Goal: Task Accomplishment & Management: Use online tool/utility

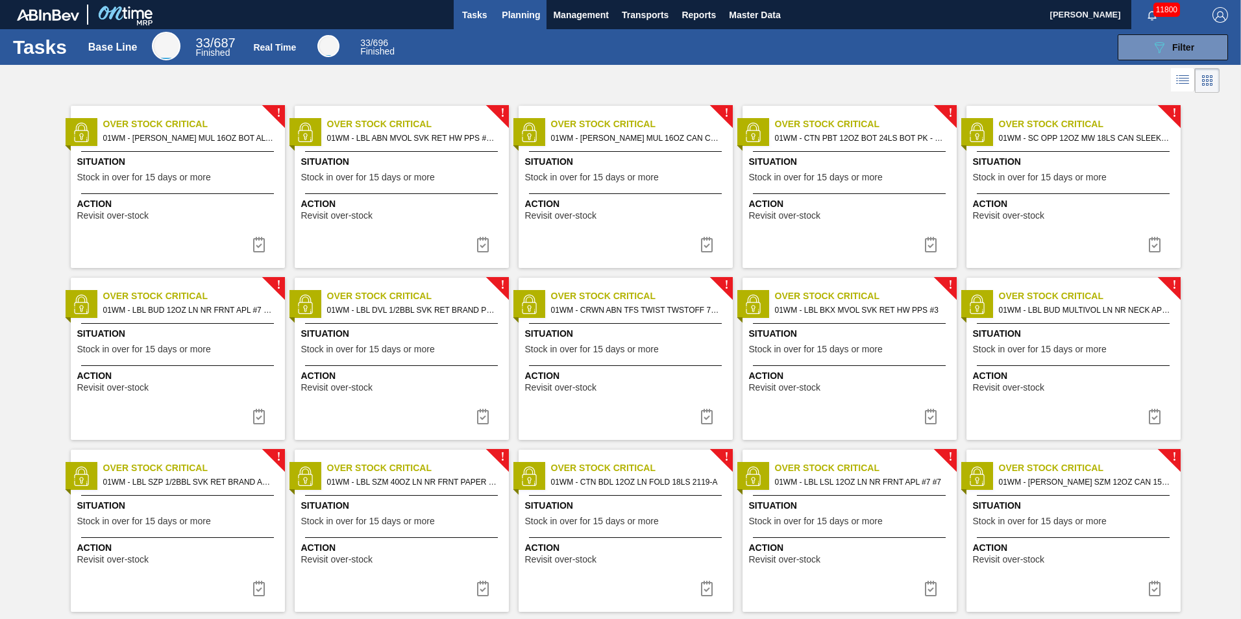
click at [523, 6] on button "Planning" at bounding box center [520, 14] width 51 height 29
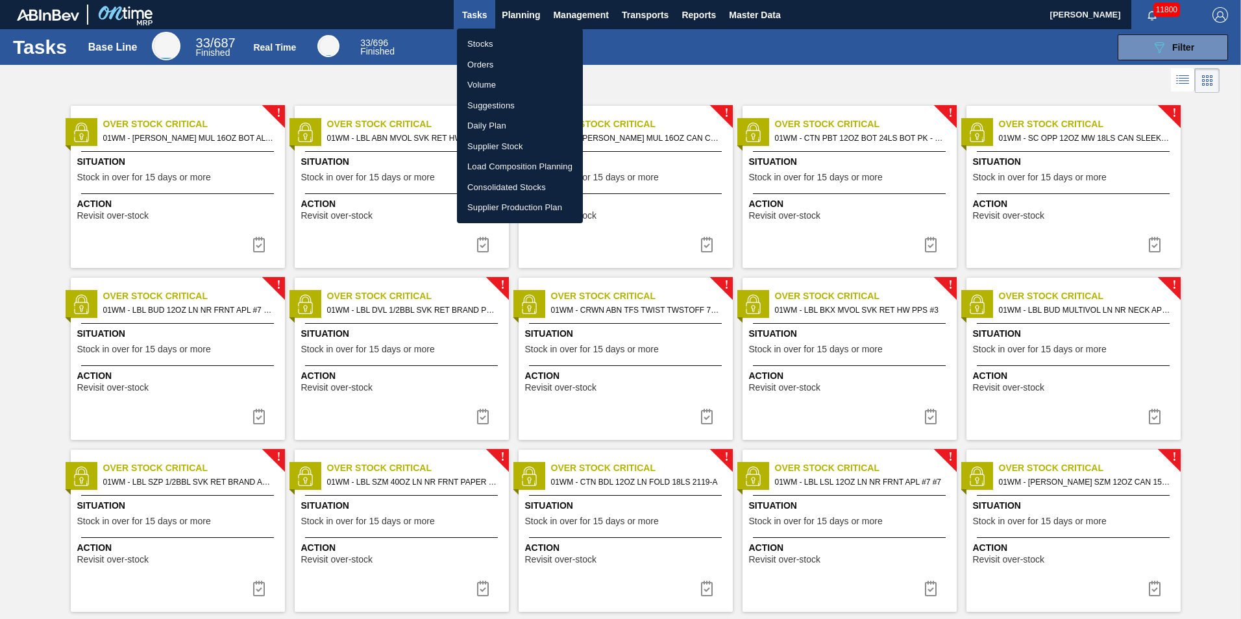
click at [515, 165] on li "Load Composition Planning" at bounding box center [520, 166] width 126 height 21
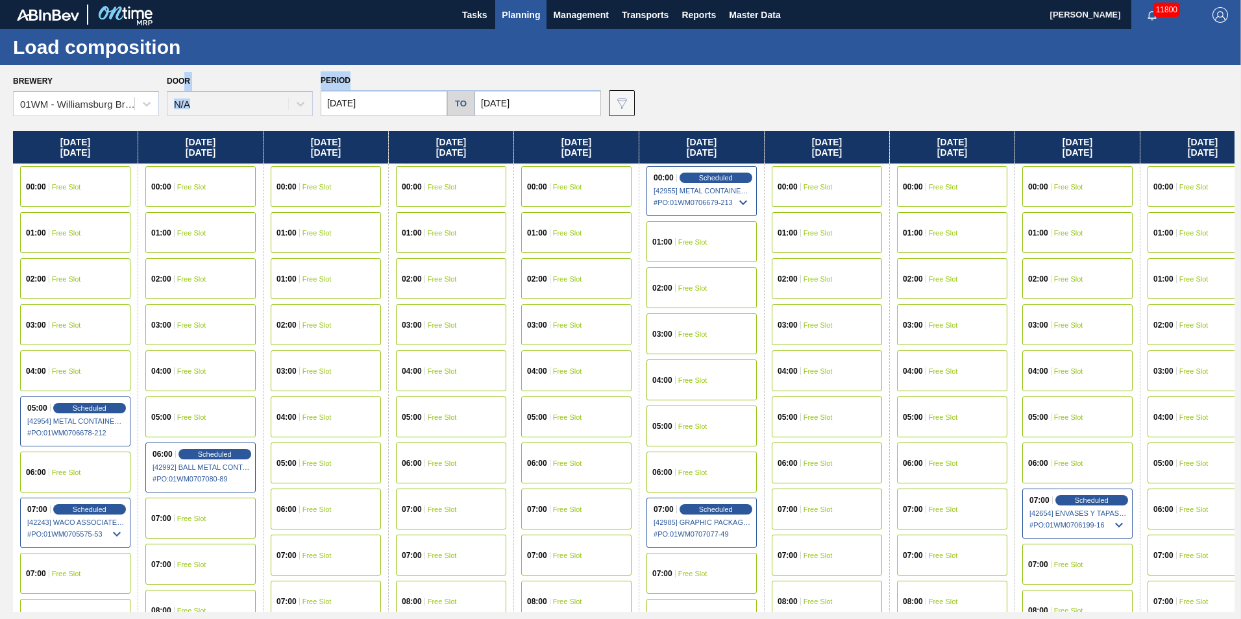
drag, startPoint x: 395, startPoint y: 78, endPoint x: 183, endPoint y: 88, distance: 211.8
click at [183, 88] on div "Brewery 01WM - Williamsburg Brewery Door N/A Period 09/29/2025 to 10/11/2025 Da…" at bounding box center [623, 93] width 1221 height 45
click at [182, 86] on div "Door N/A" at bounding box center [240, 94] width 146 height 44
click at [204, 78] on div "Door N/A" at bounding box center [240, 94] width 146 height 44
drag, startPoint x: 203, startPoint y: 76, endPoint x: 21, endPoint y: 83, distance: 181.9
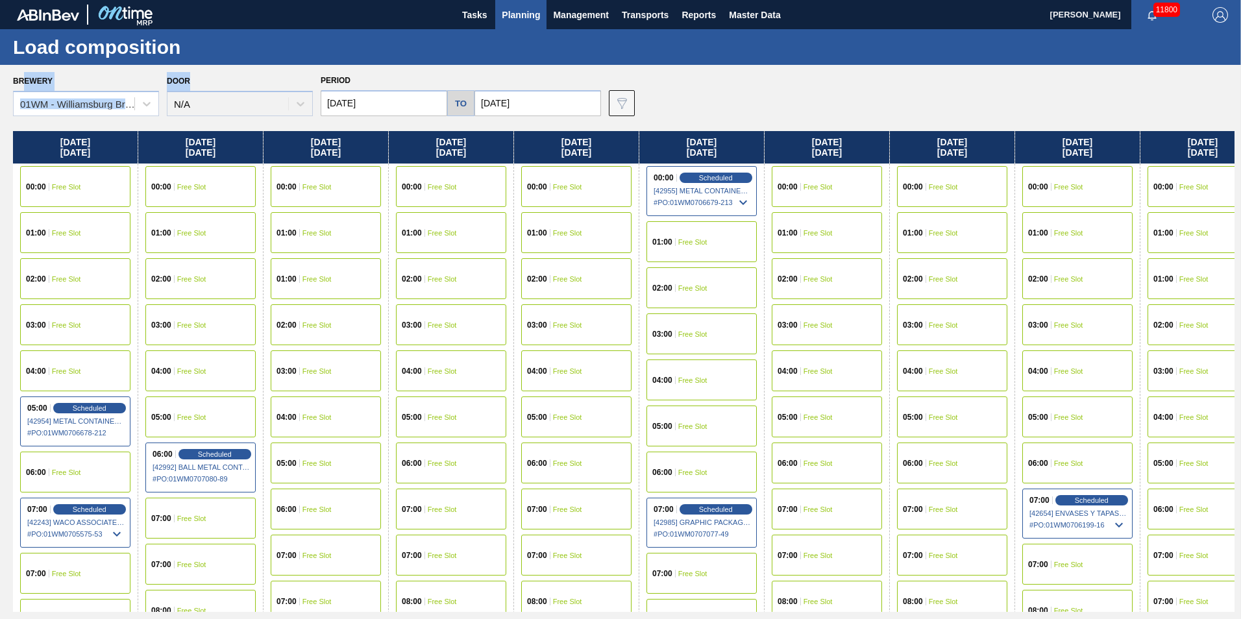
click at [21, 83] on div "Brewery 01WM - Williamsburg Brewery Door N/A Period 09/29/2025 to 10/11/2025 Da…" at bounding box center [623, 93] width 1221 height 45
click at [522, 73] on div "Period 09/29/2025 to 10/11/2025" at bounding box center [461, 93] width 280 height 45
click at [517, 15] on span "Planning" at bounding box center [521, 15] width 38 height 16
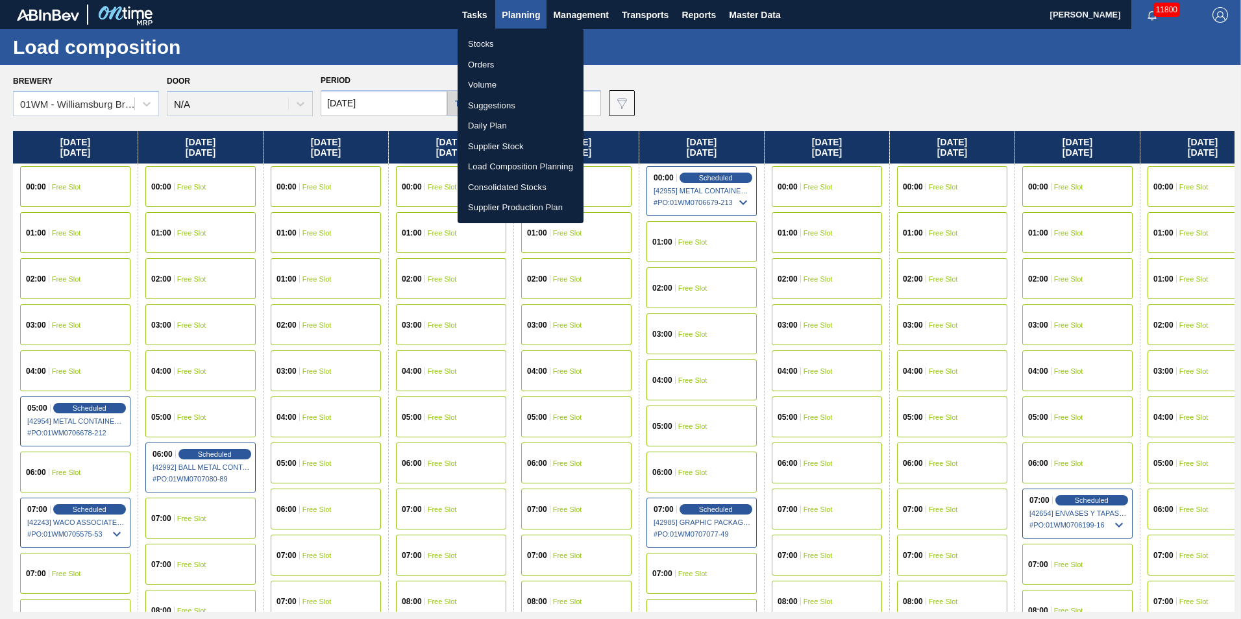
click at [534, 172] on li "Load Composition Planning" at bounding box center [521, 166] width 126 height 21
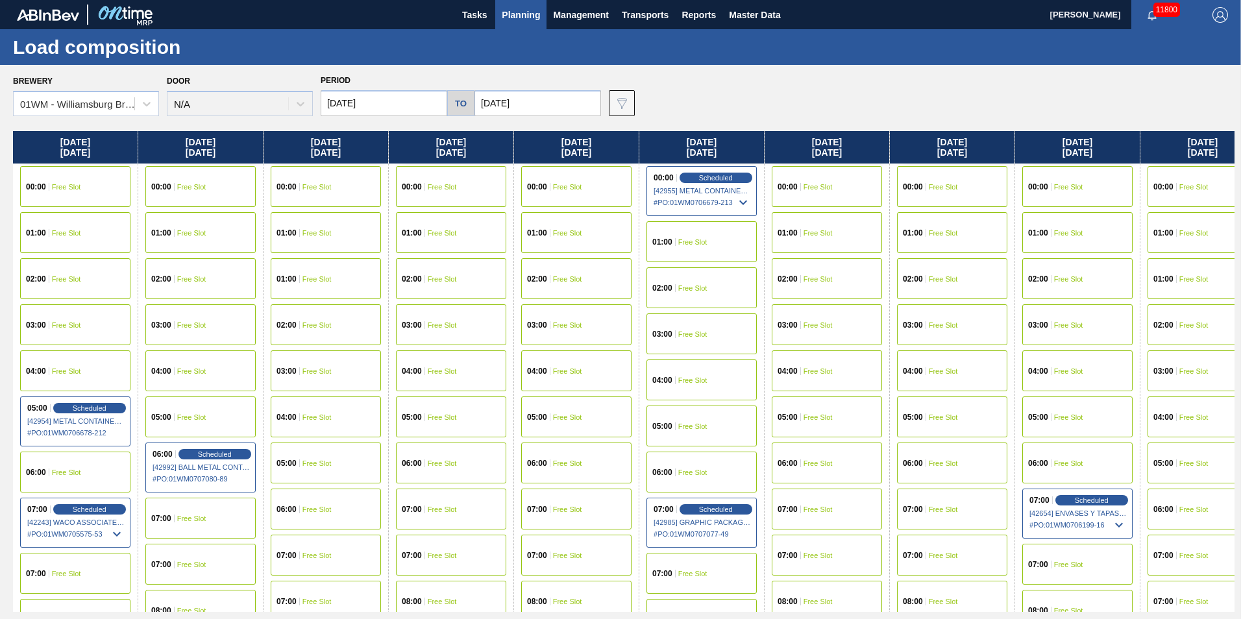
click at [511, 16] on span "Planning" at bounding box center [521, 15] width 38 height 16
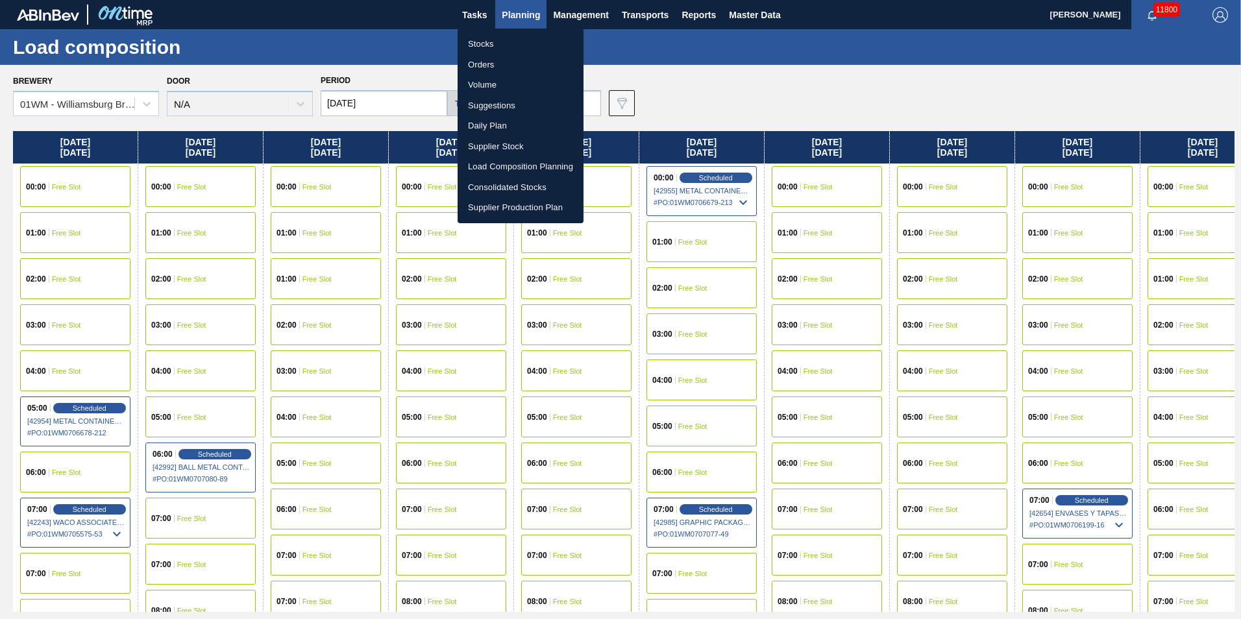
click at [515, 163] on li "Load Composition Planning" at bounding box center [521, 166] width 126 height 21
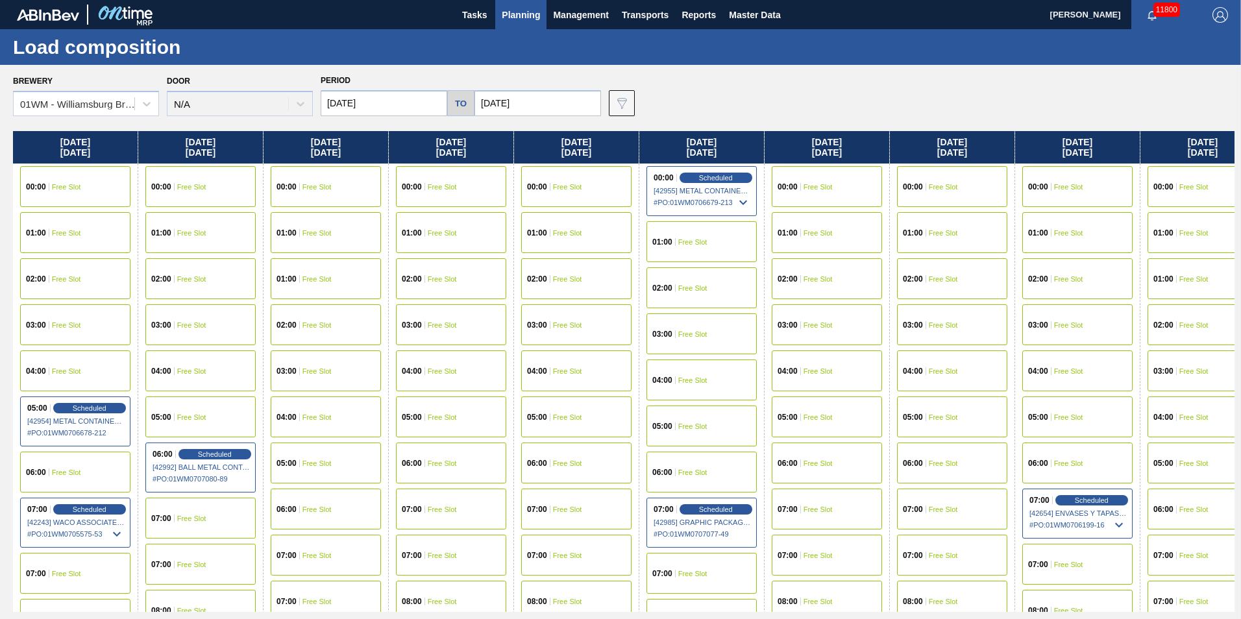
click at [517, 19] on span "Planning" at bounding box center [521, 15] width 38 height 16
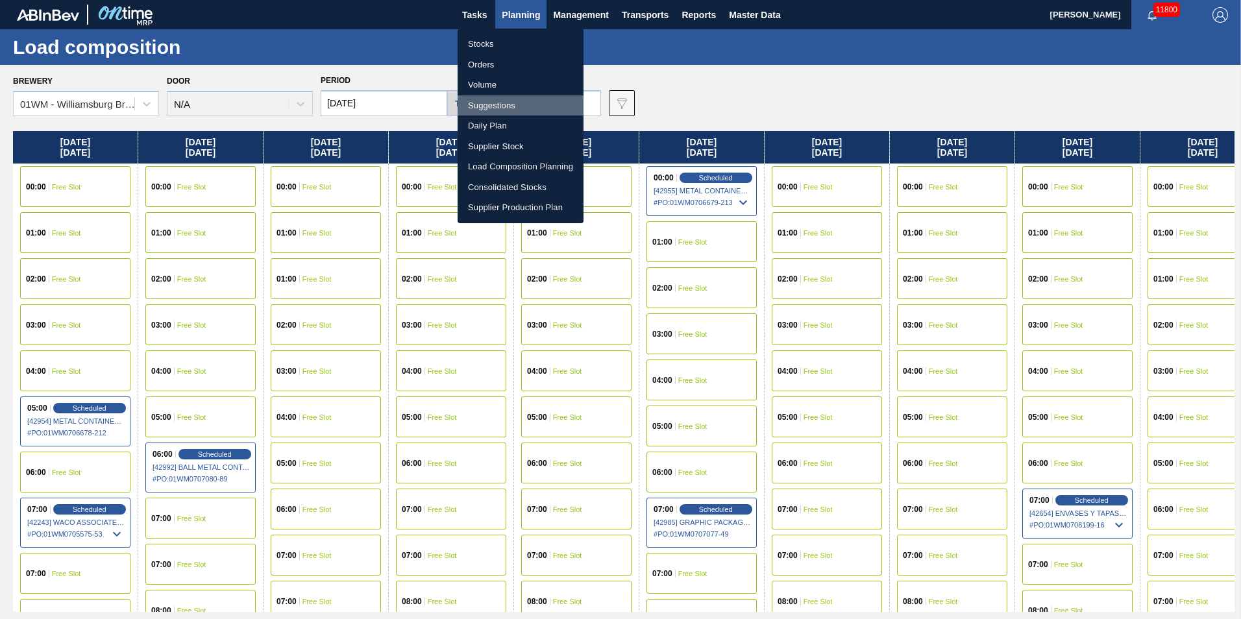
click at [514, 107] on li "Suggestions" at bounding box center [521, 105] width 126 height 21
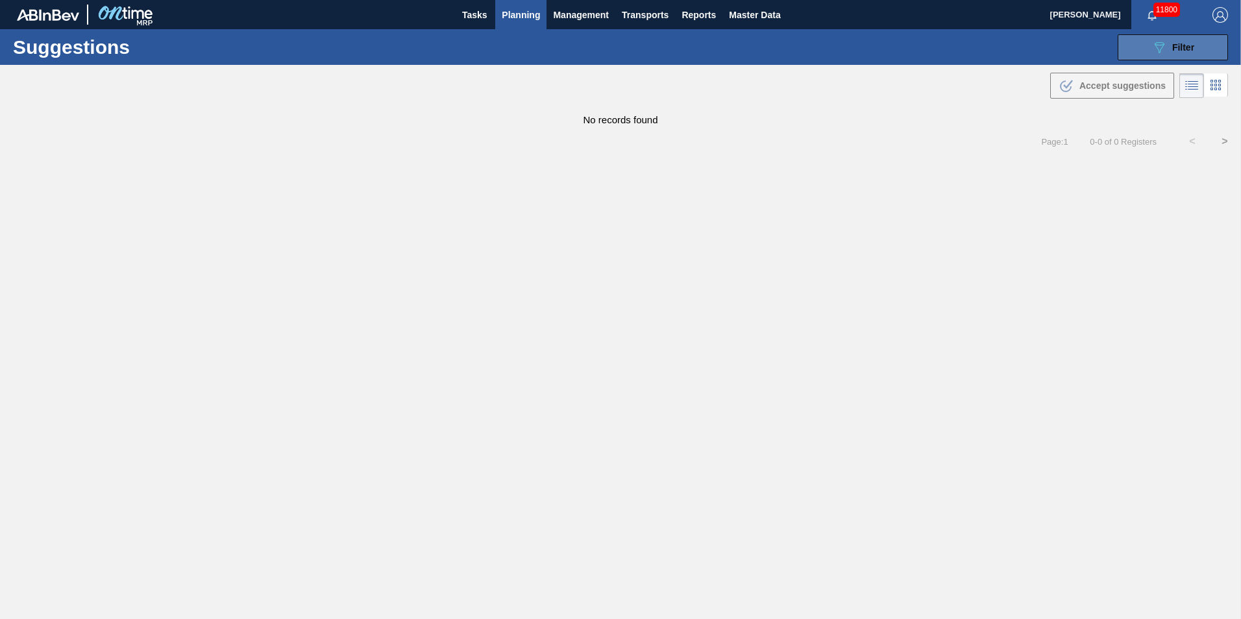
click at [1169, 54] on div "089F7B8B-B2A5-4AFE-B5C0-19BA573D28AC Filter" at bounding box center [1172, 48] width 43 height 16
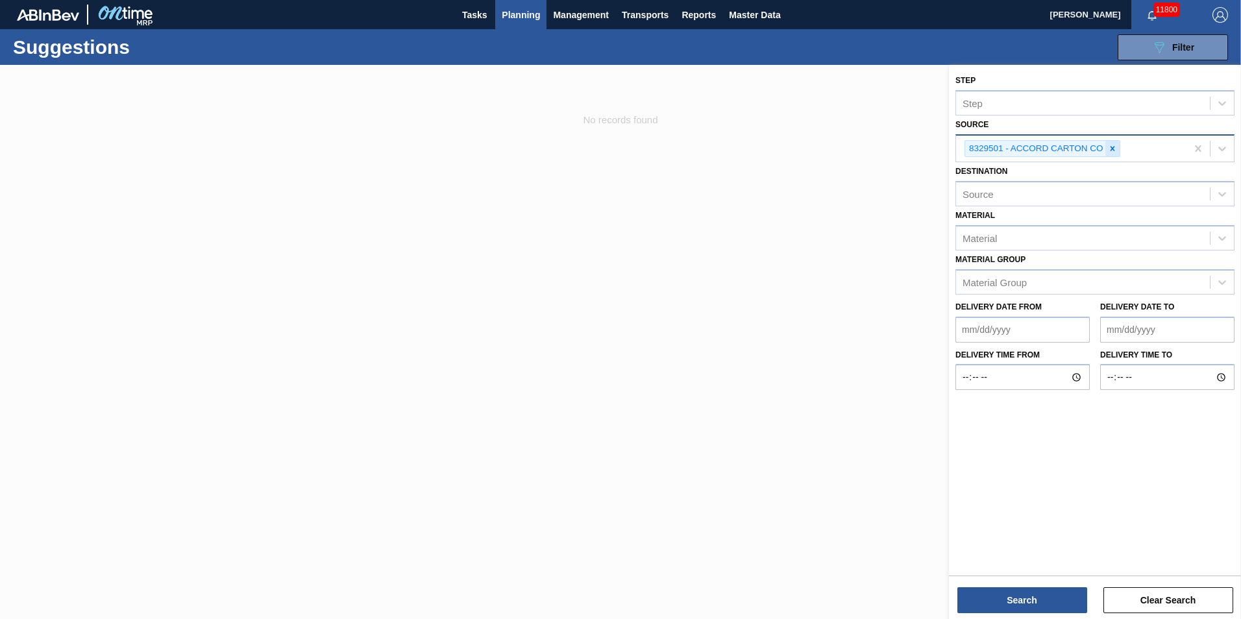
click at [1109, 149] on icon at bounding box center [1112, 148] width 9 height 9
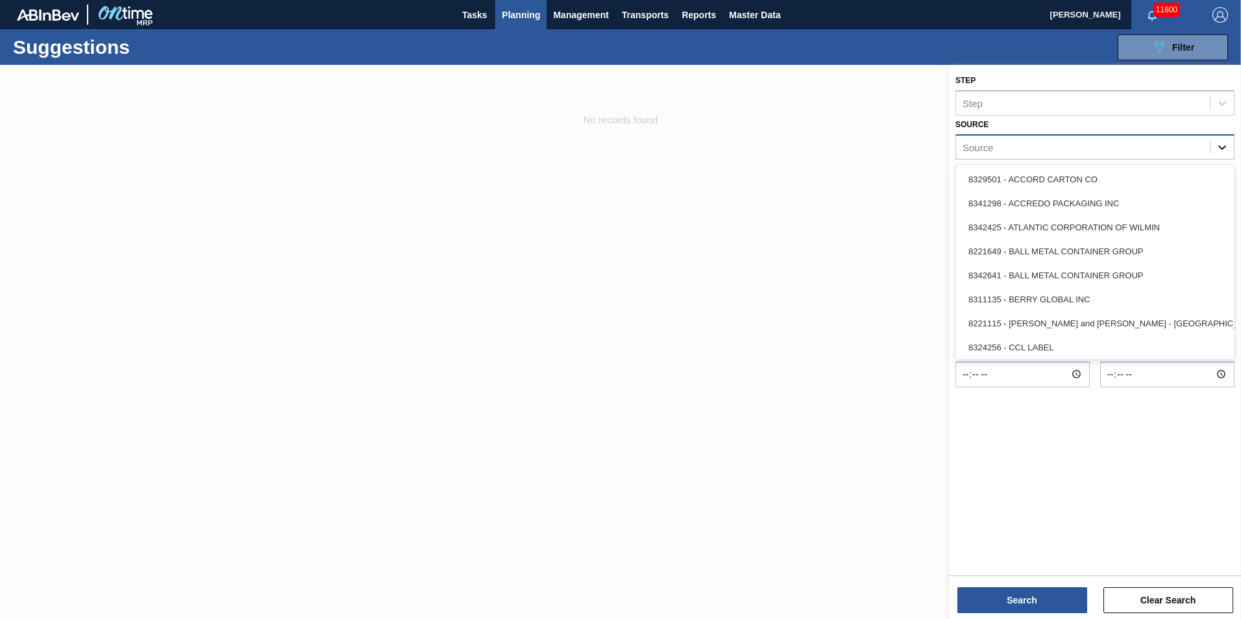
click at [1223, 146] on icon at bounding box center [1222, 147] width 13 height 13
click at [1107, 223] on div "8342425 - ATLANTIC CORPORATION OF WILMIN" at bounding box center [1094, 227] width 279 height 24
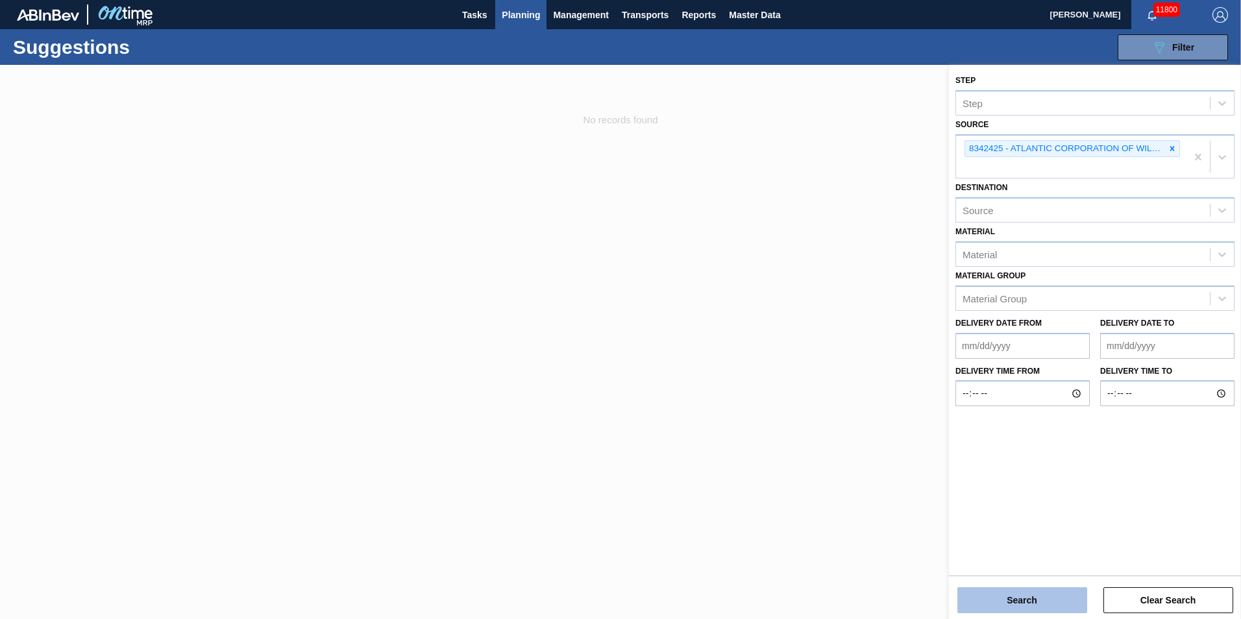
click at [1014, 598] on button "Search" at bounding box center [1022, 600] width 130 height 26
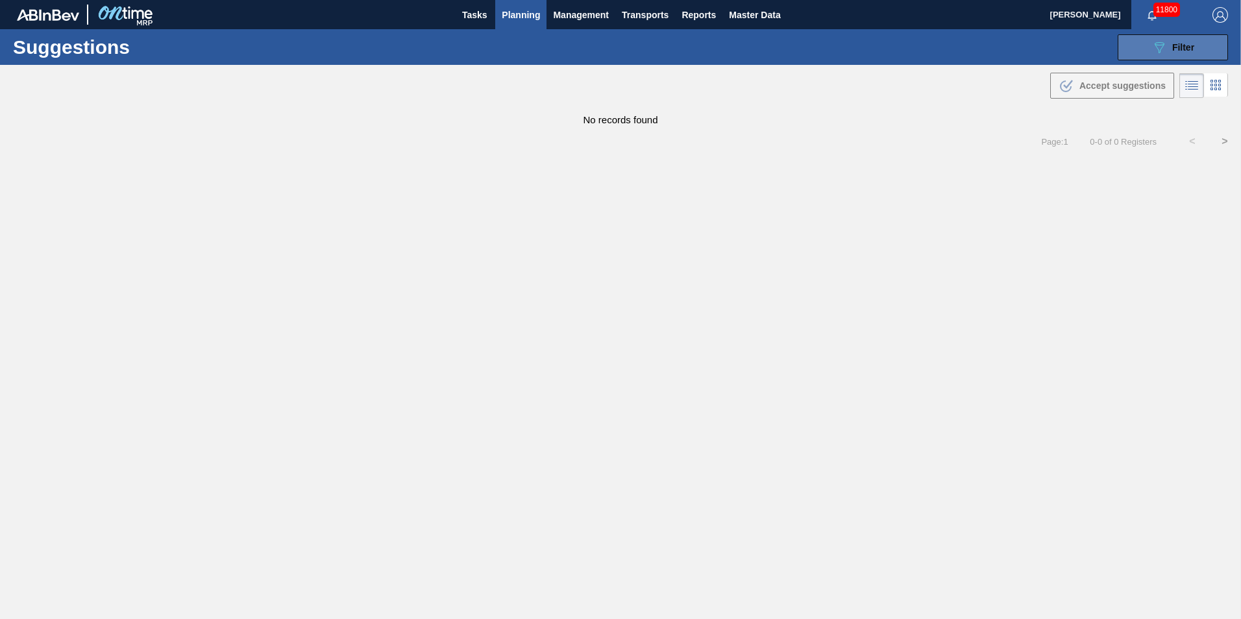
click at [1154, 43] on icon "089F7B8B-B2A5-4AFE-B5C0-19BA573D28AC" at bounding box center [1159, 48] width 16 height 16
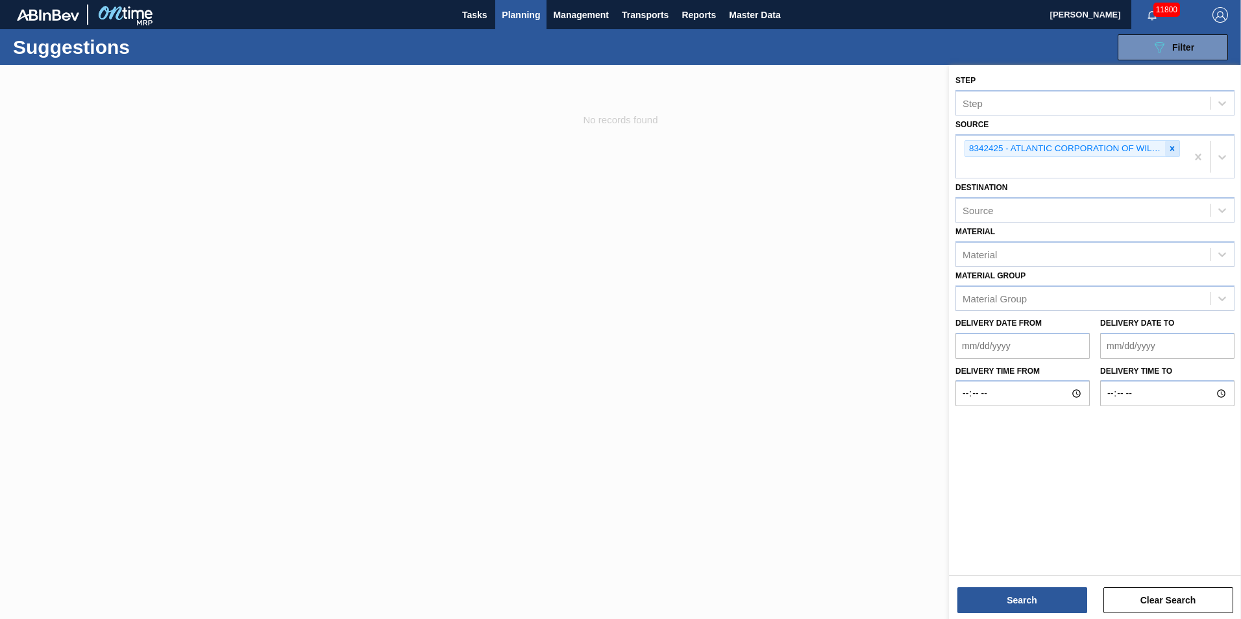
click at [1170, 149] on icon at bounding box center [1172, 148] width 9 height 9
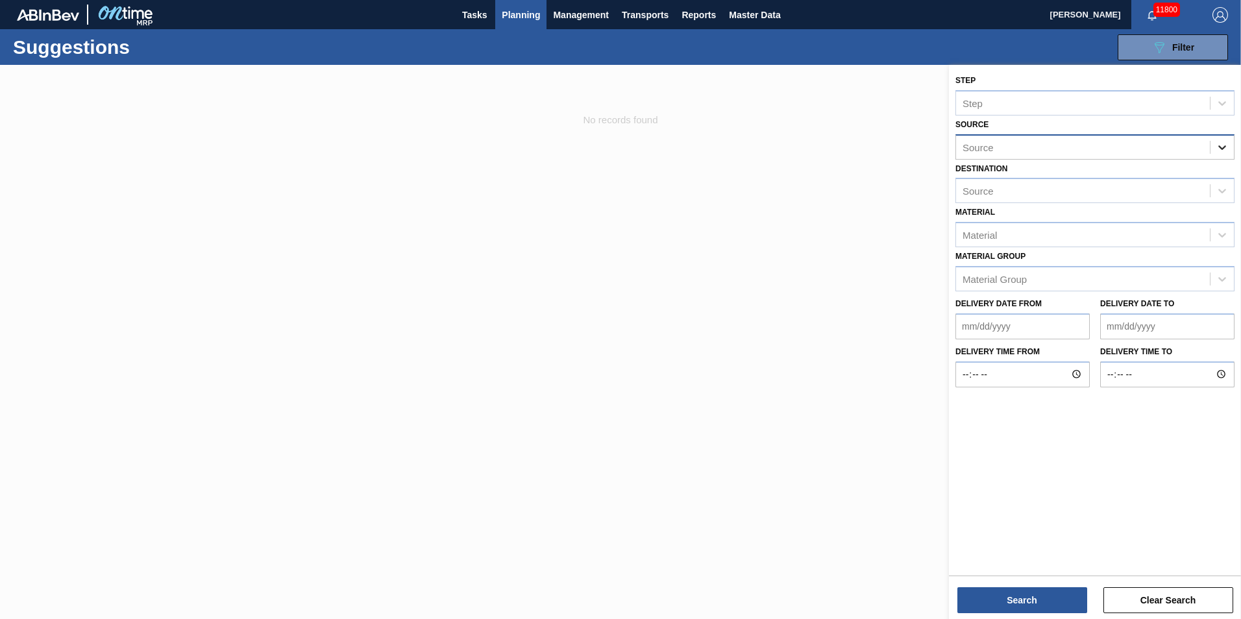
click at [1215, 149] on div at bounding box center [1221, 147] width 23 height 23
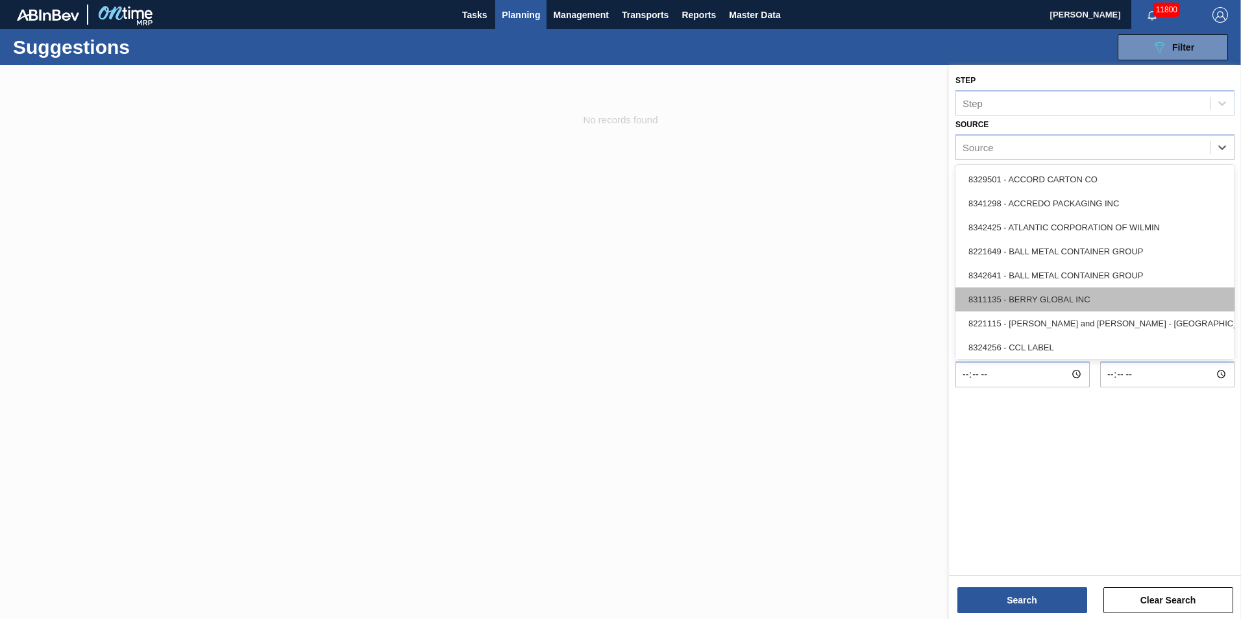
click at [1118, 295] on div "8311135 - BERRY GLOBAL INC" at bounding box center [1094, 299] width 279 height 24
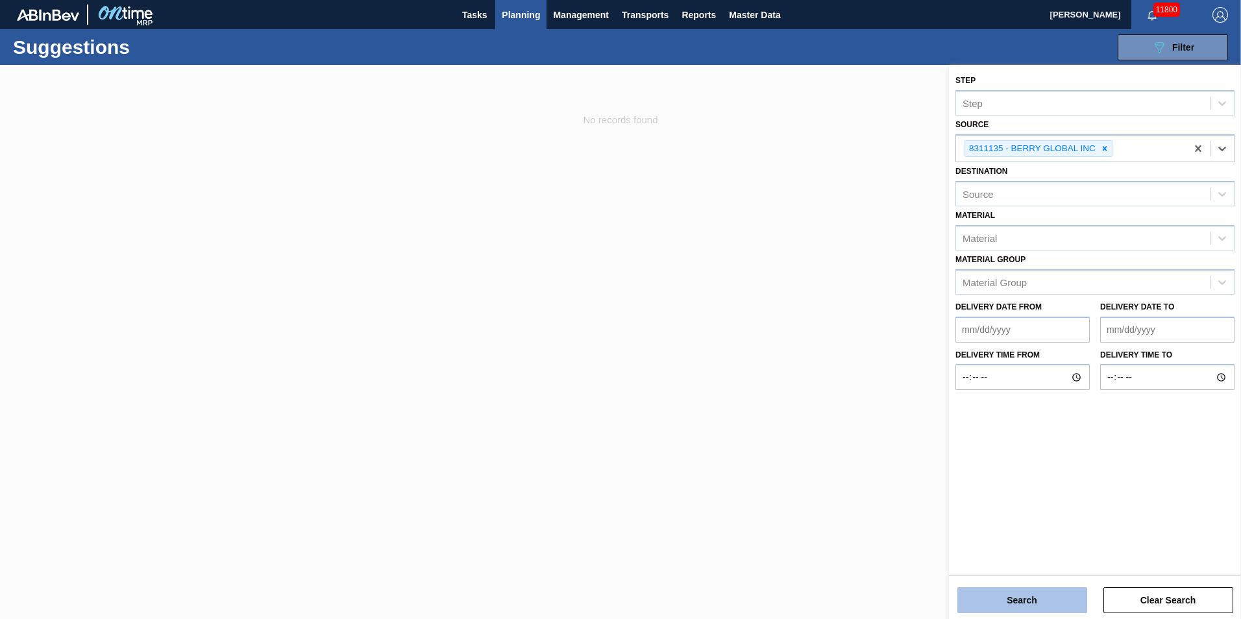
click at [1002, 597] on button "Search" at bounding box center [1022, 600] width 130 height 26
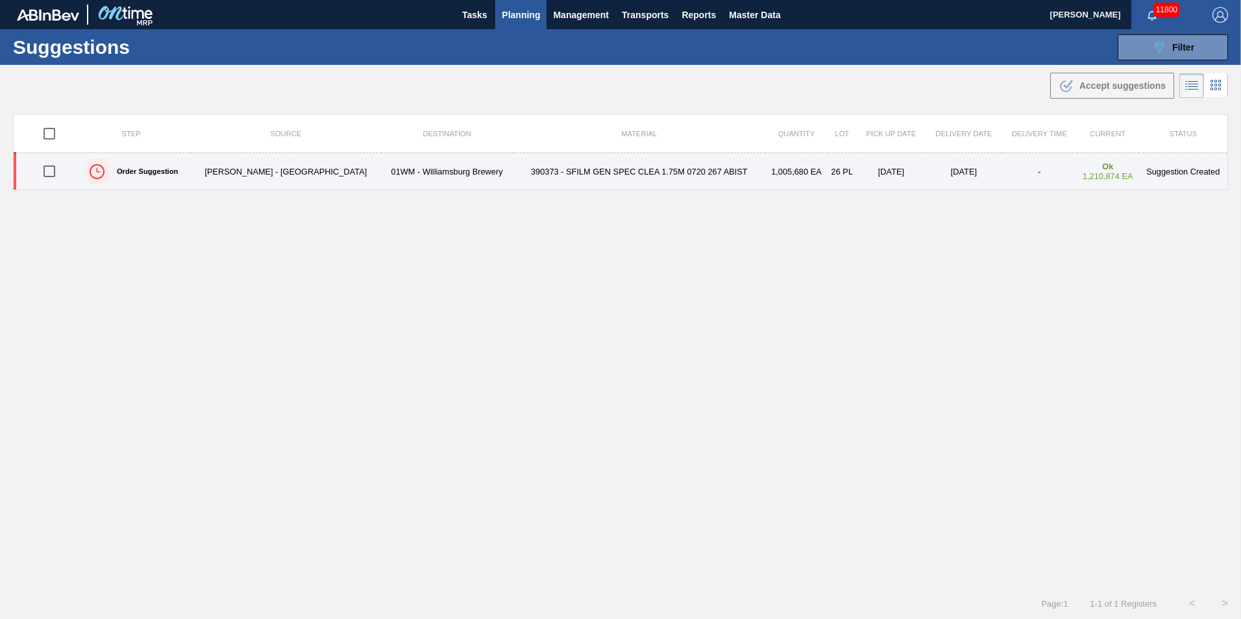
click at [50, 172] on input "checkbox" at bounding box center [49, 171] width 27 height 27
checkbox input "true"
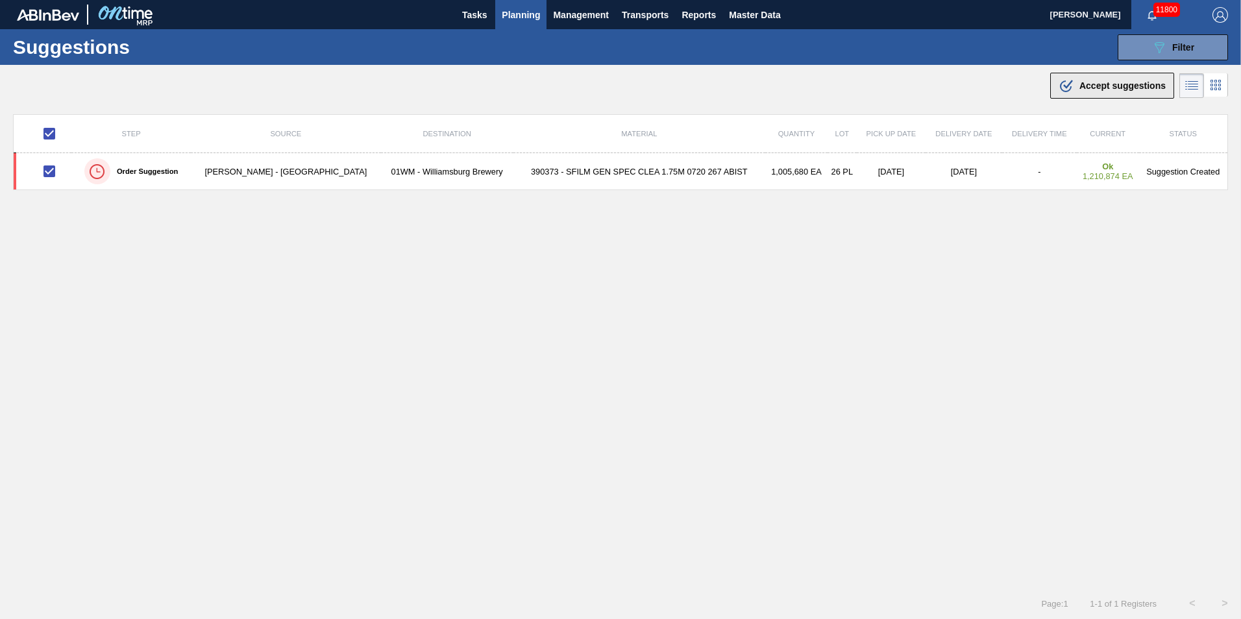
click at [1092, 84] on span "Accept suggestions" at bounding box center [1122, 85] width 86 height 10
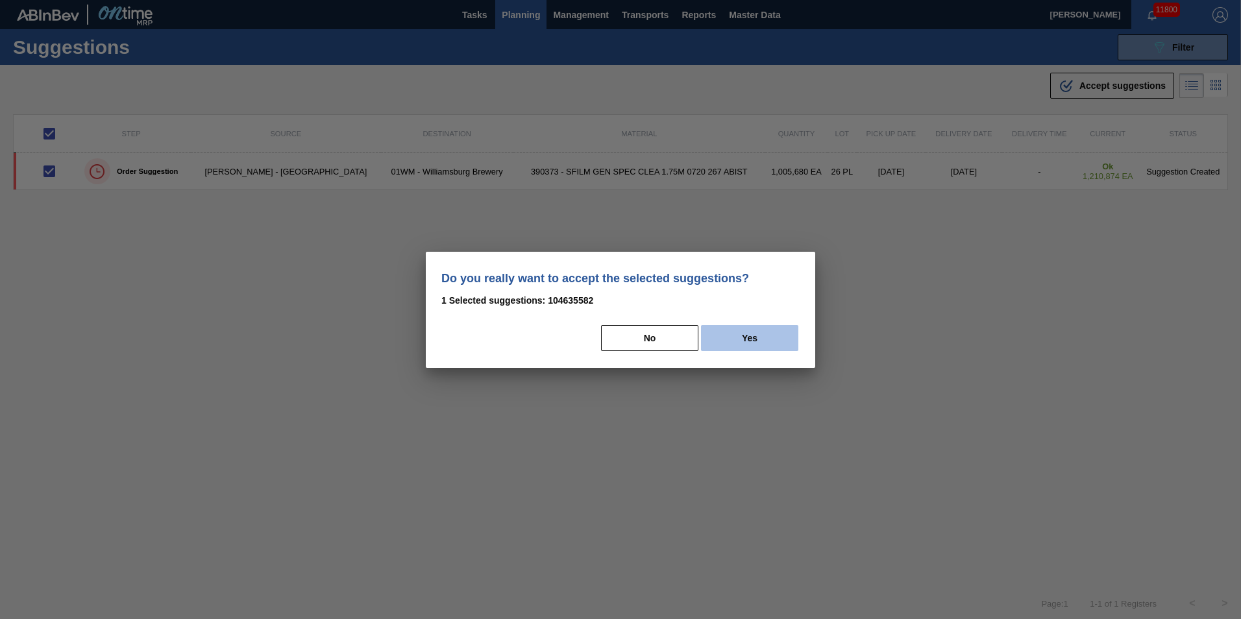
click at [743, 337] on button "Yes" at bounding box center [749, 338] width 97 height 26
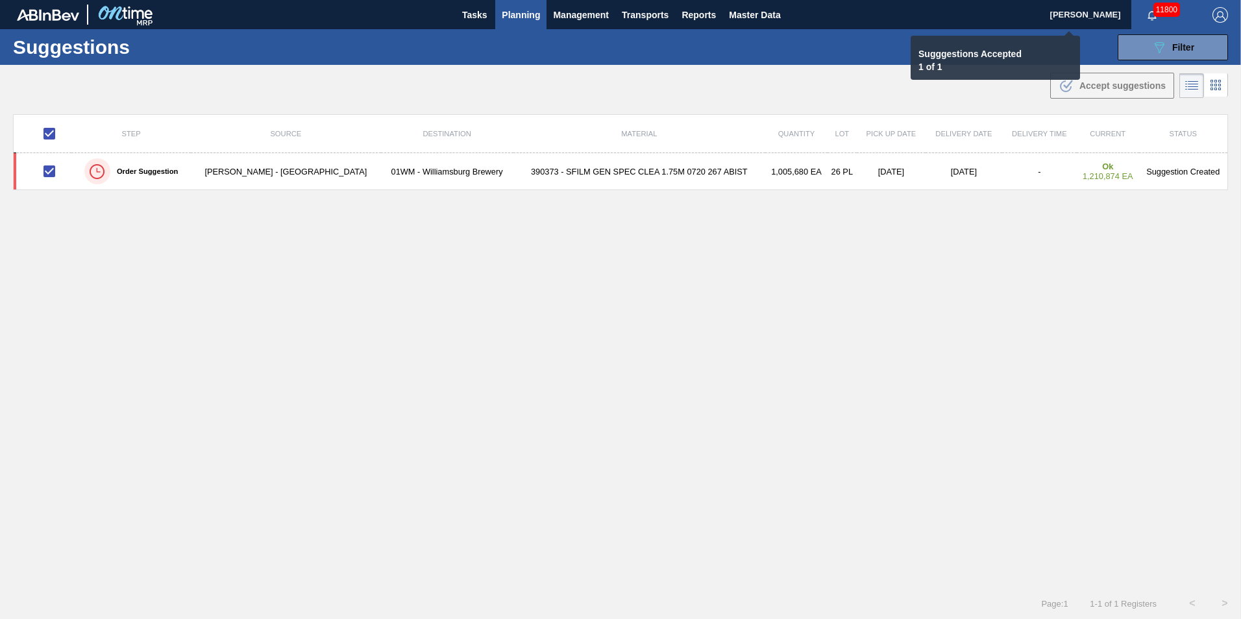
checkbox input "false"
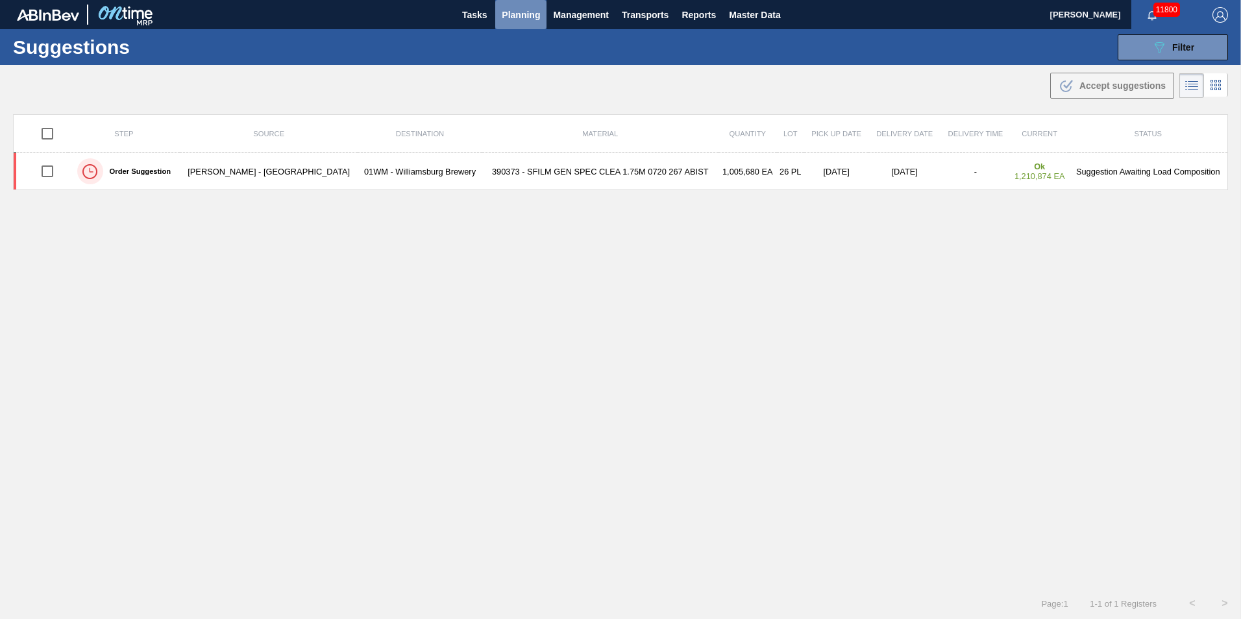
click at [529, 18] on span "Planning" at bounding box center [521, 15] width 38 height 16
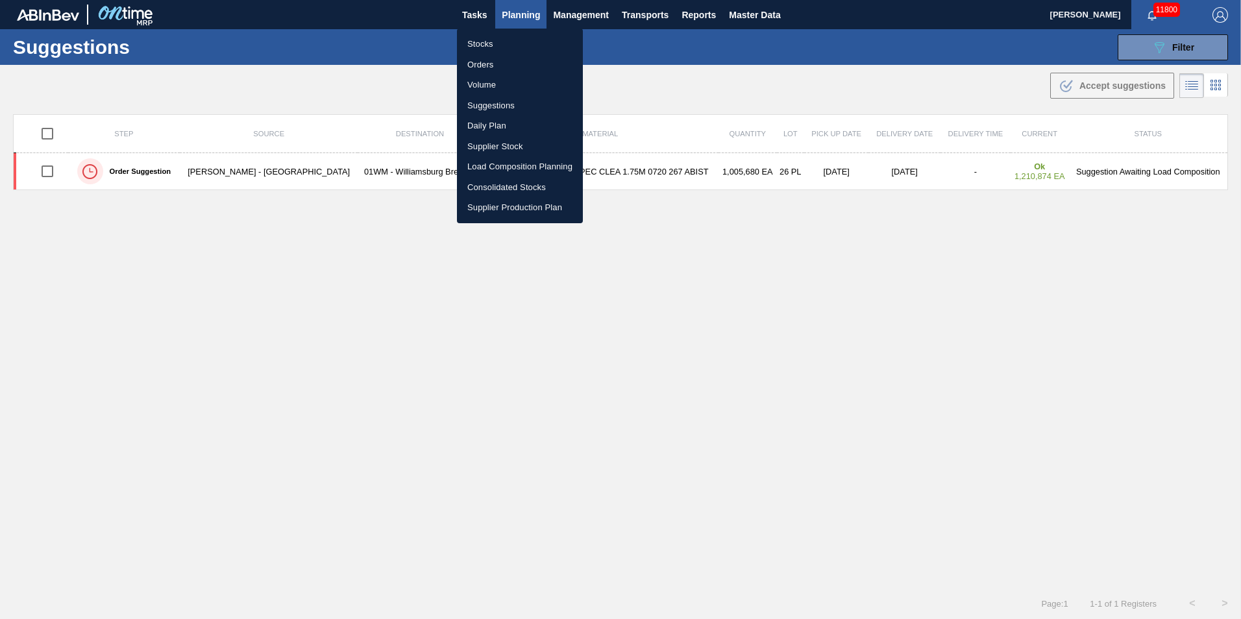
click at [166, 176] on div at bounding box center [620, 309] width 1241 height 619
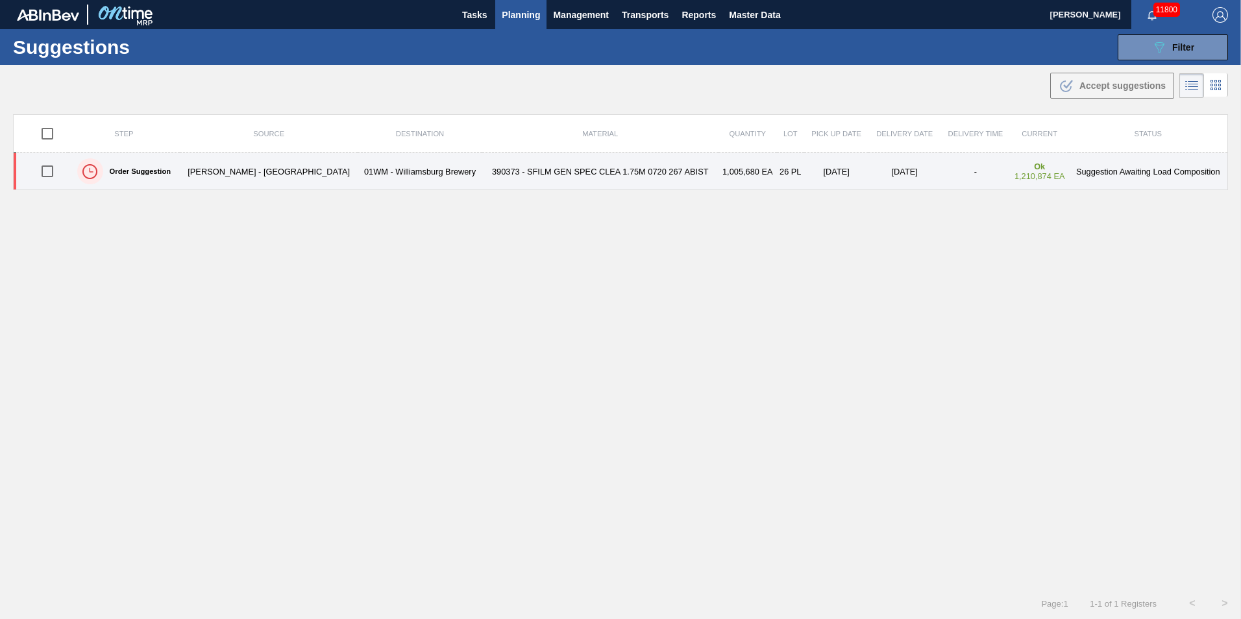
click at [358, 172] on td "01WM - Williamsburg Brewery" at bounding box center [420, 171] width 124 height 37
click at [178, 184] on div "Order Suggestion" at bounding box center [124, 171] width 108 height 32
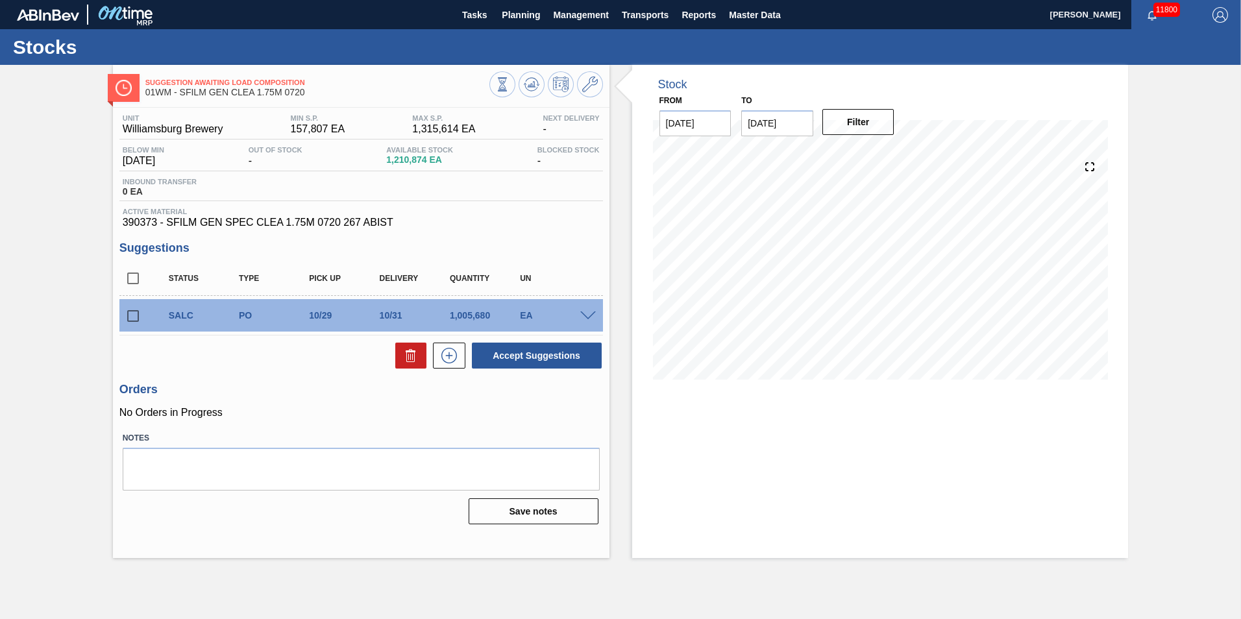
click at [526, 85] on icon at bounding box center [532, 85] width 16 height 16
click at [591, 93] on button at bounding box center [590, 84] width 26 height 26
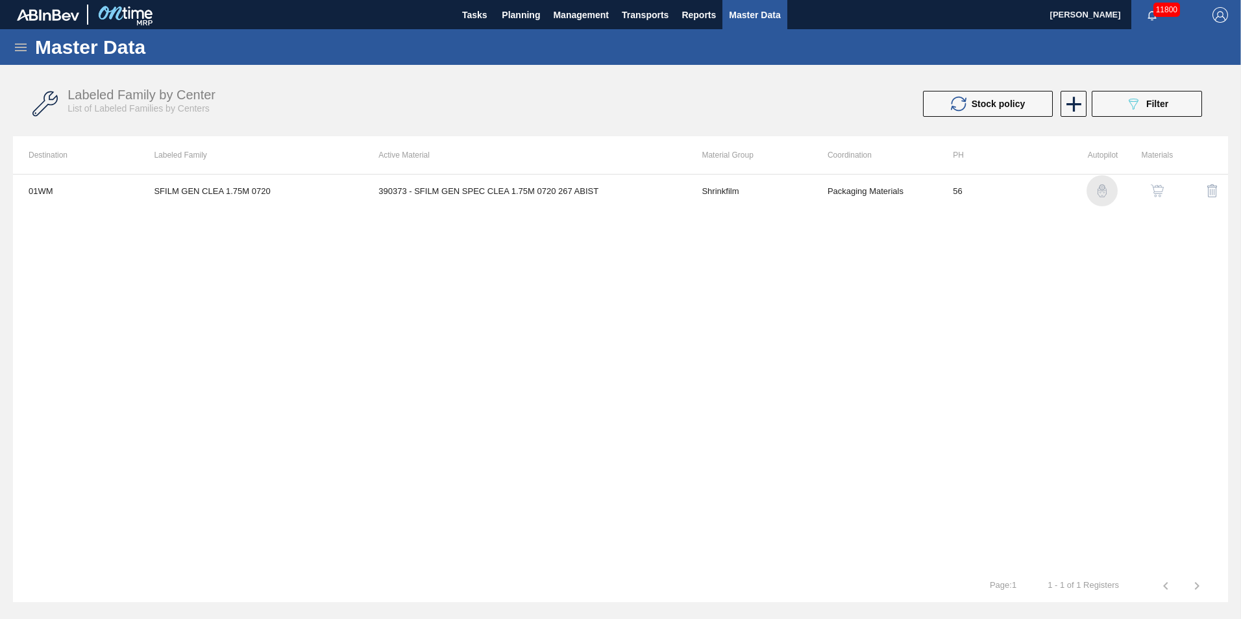
click at [1097, 189] on img "button" at bounding box center [1101, 190] width 13 height 13
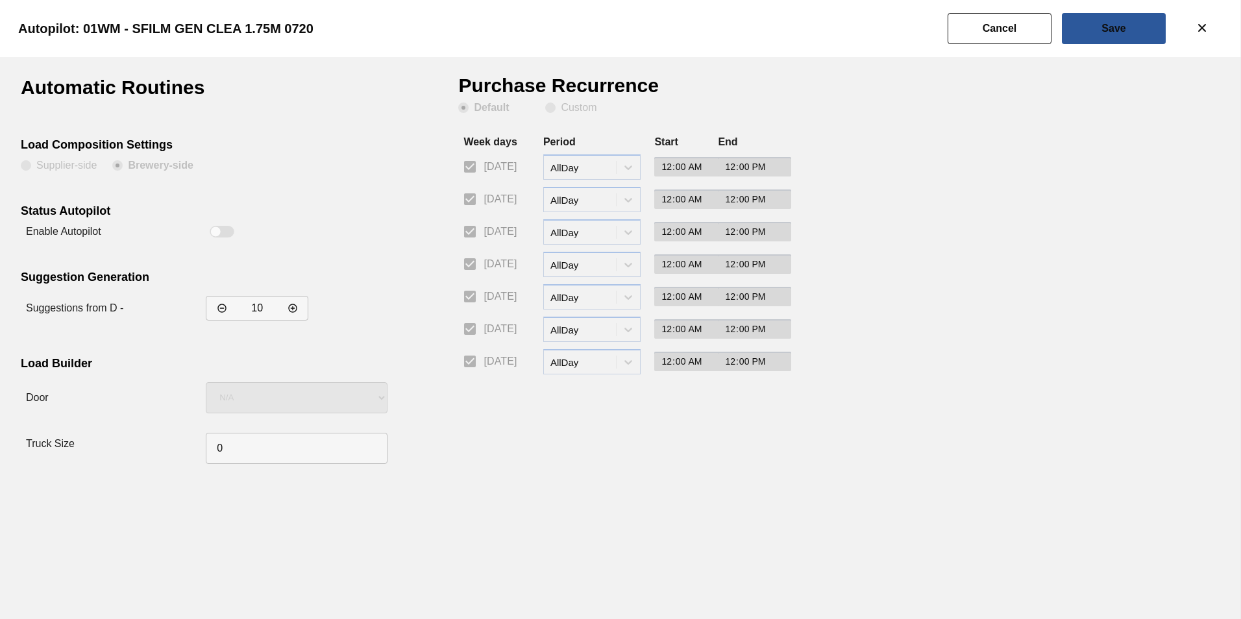
click at [1024, 28] on button "Cancel" at bounding box center [1000, 28] width 104 height 31
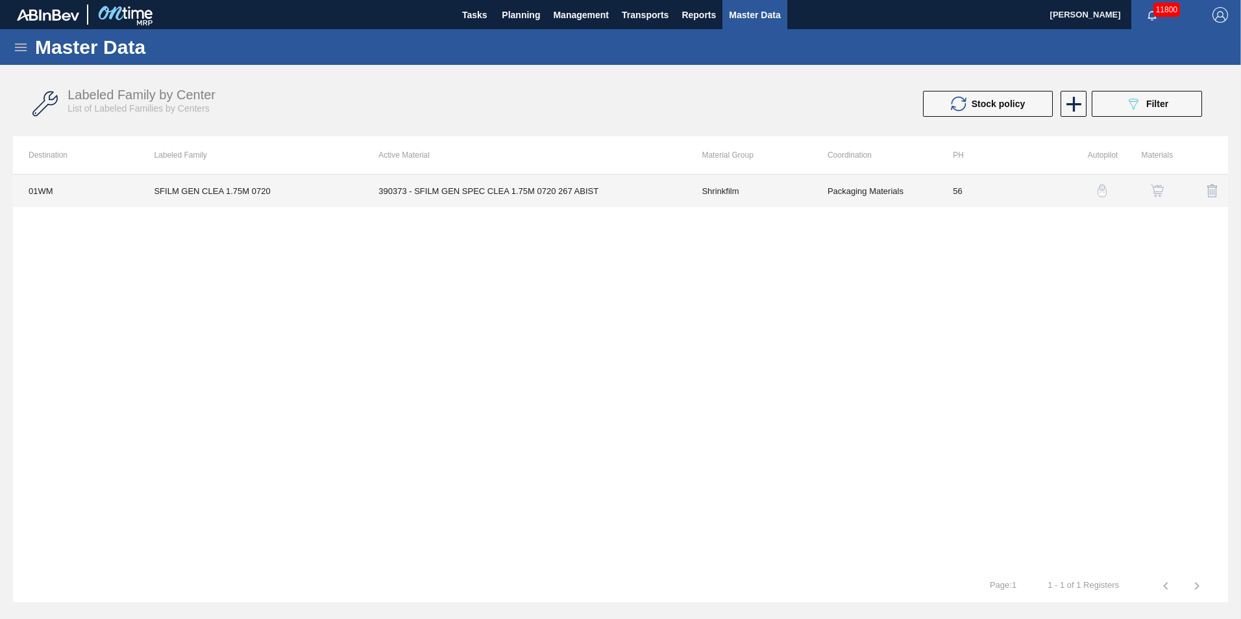
click at [222, 190] on td "SFILM GEN CLEA 1.75M 0720" at bounding box center [250, 191] width 225 height 32
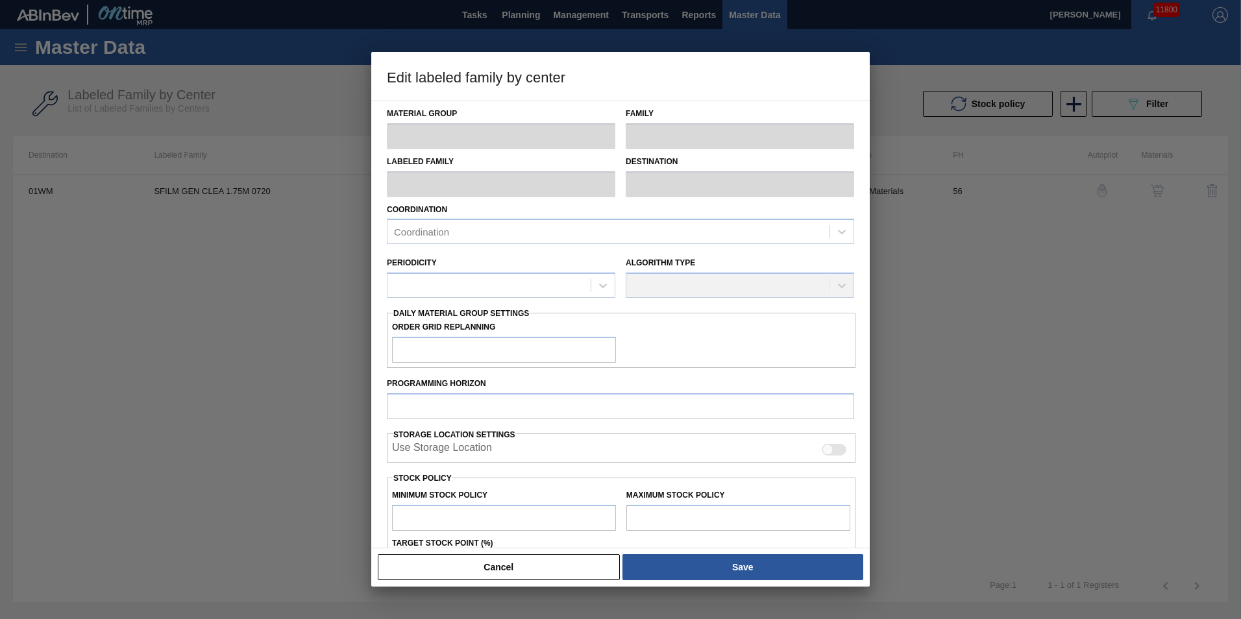
type input "Shrinkfilm"
type input "SFILM GEN CLEA 1.75M 0720"
type input "01WM - Williamsburg Brewery"
type input "56"
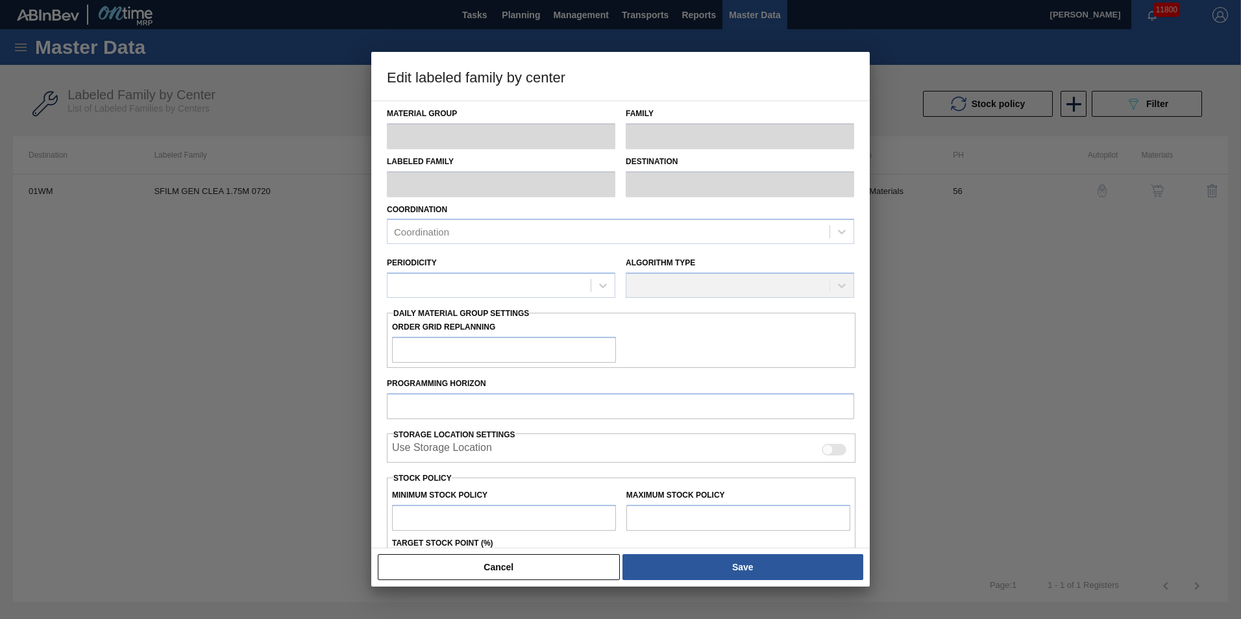
type input "157,807"
type input "1,315,614"
type input "3"
type input "192,541"
checkbox input "true"
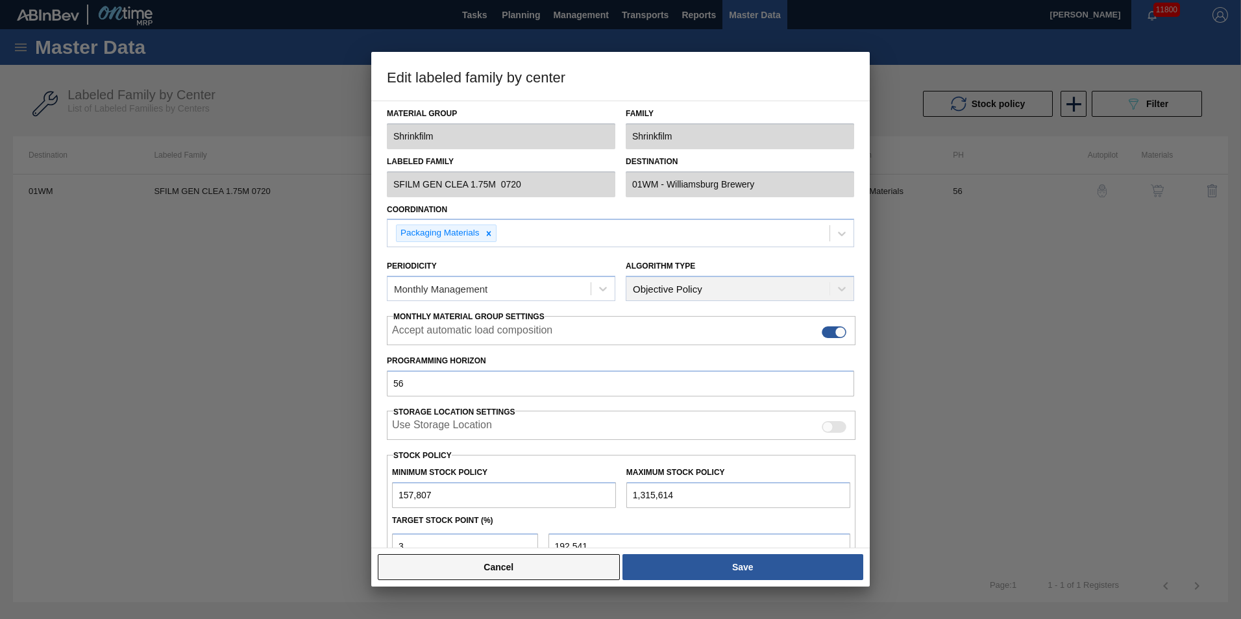
drag, startPoint x: 701, startPoint y: 567, endPoint x: 554, endPoint y: 573, distance: 146.8
click at [554, 573] on div "Cancel Save" at bounding box center [620, 567] width 488 height 29
click at [551, 570] on button "Cancel" at bounding box center [499, 567] width 242 height 26
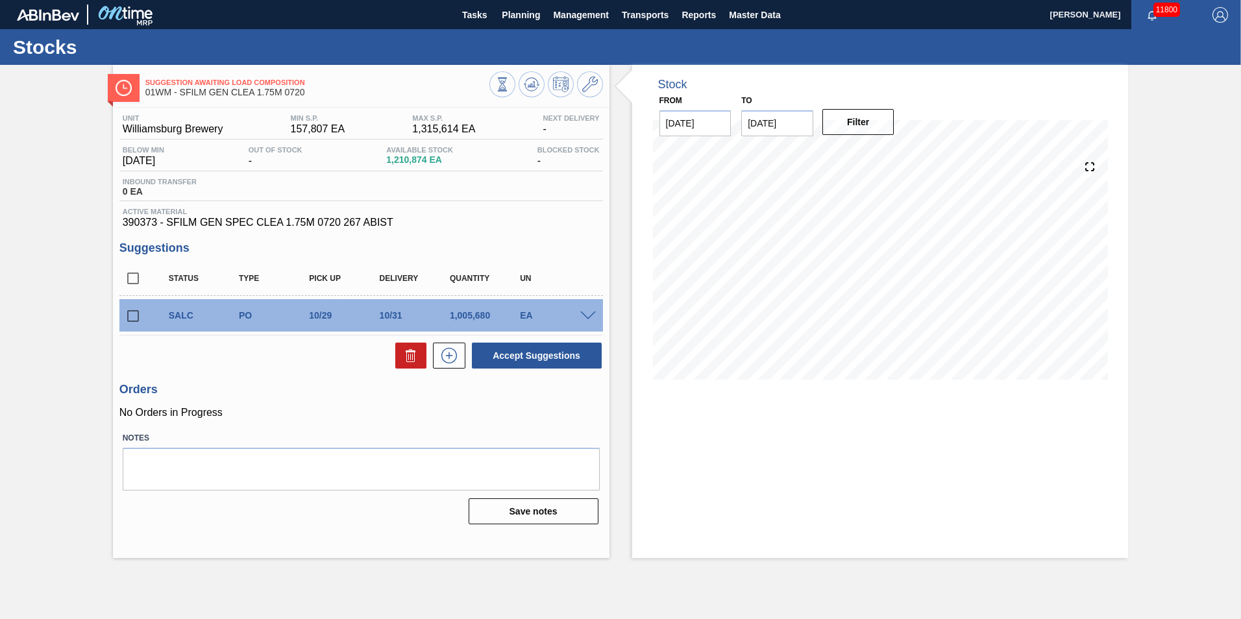
click at [130, 313] on input "checkbox" at bounding box center [132, 315] width 27 height 27
click at [552, 355] on button "Accept Suggestions" at bounding box center [537, 356] width 130 height 26
checkbox input "false"
click at [789, 121] on input "[DATE]" at bounding box center [777, 123] width 72 height 26
click at [860, 285] on div "31" at bounding box center [862, 280] width 18 height 18
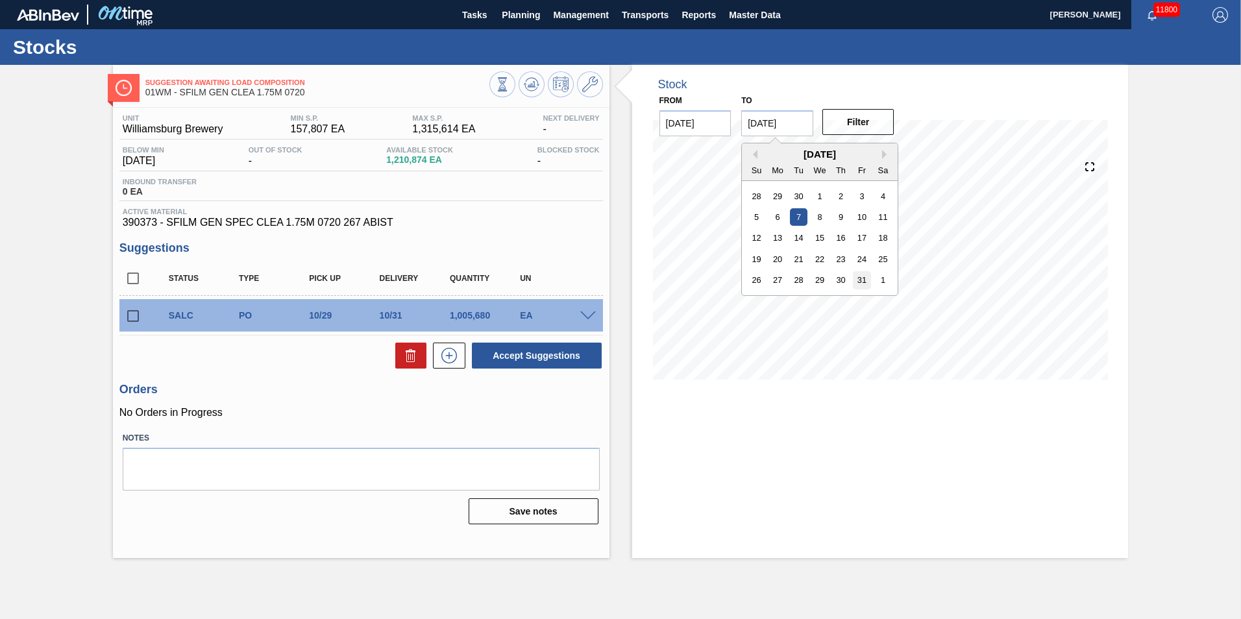
type input "[DATE]"
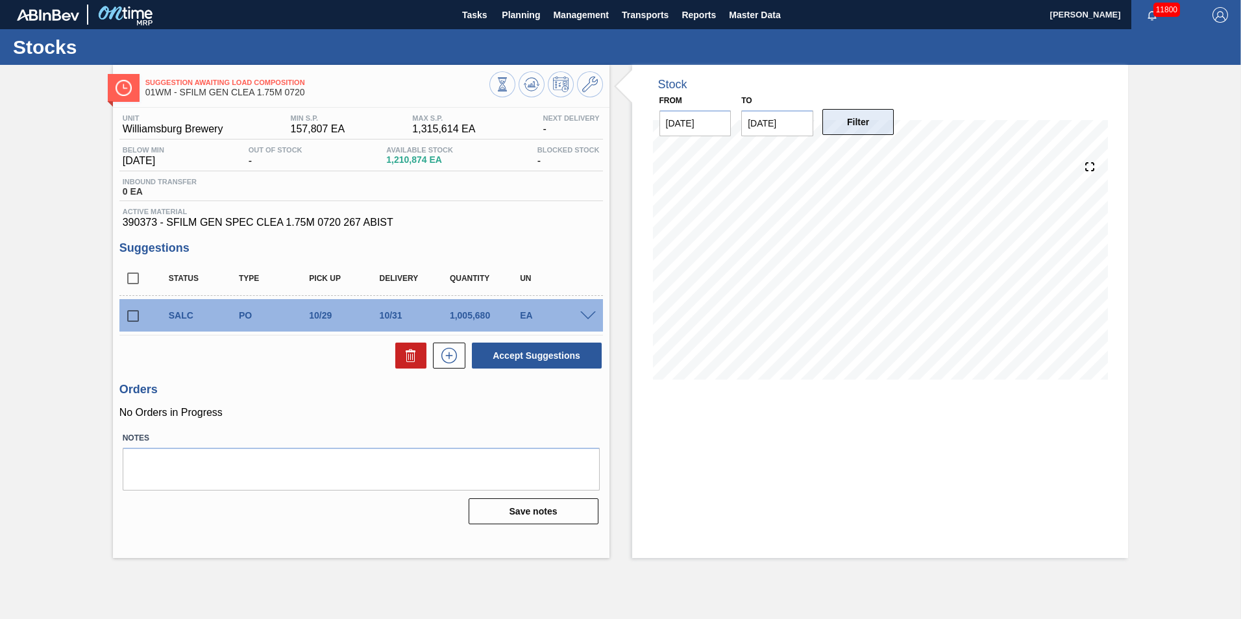
click at [864, 128] on button "Filter" at bounding box center [858, 122] width 72 height 26
click at [132, 313] on input "checkbox" at bounding box center [132, 315] width 27 height 27
checkbox input "true"
click at [582, 315] on span at bounding box center [588, 317] width 16 height 10
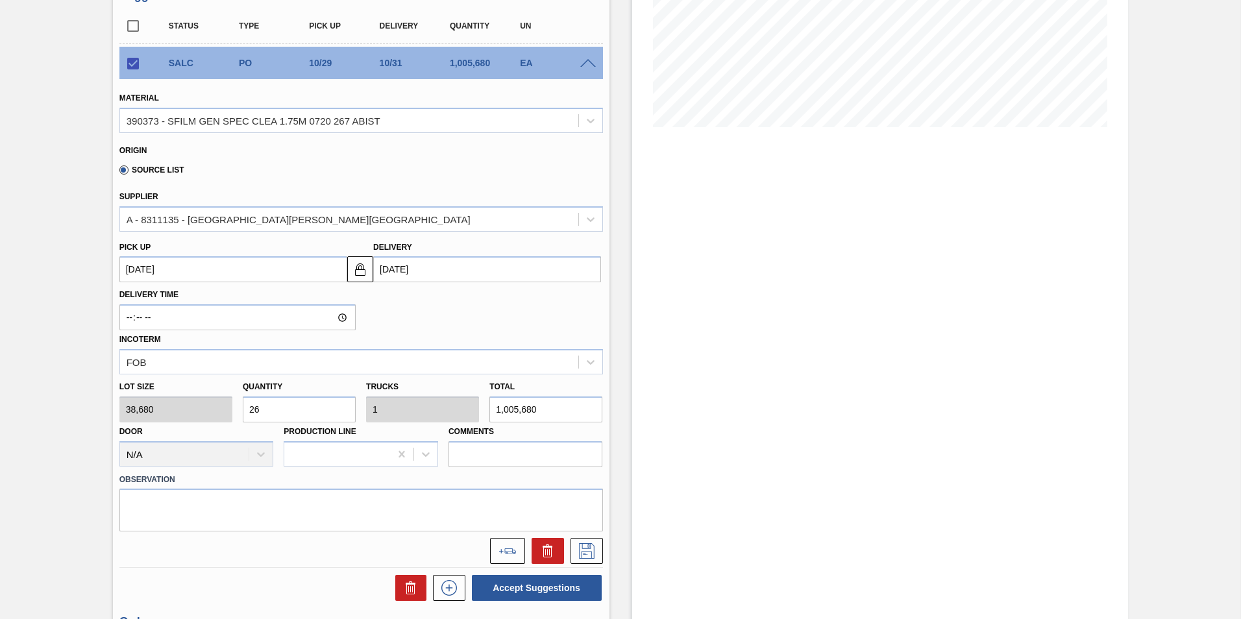
scroll to position [260, 0]
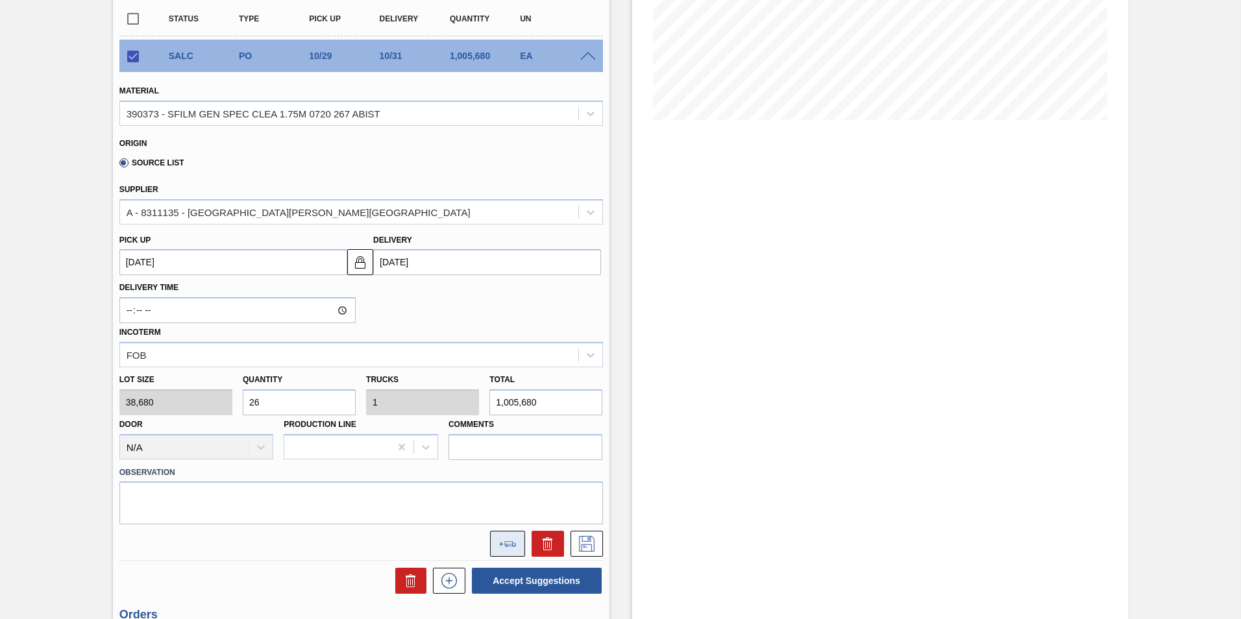
click at [517, 543] on button at bounding box center [507, 544] width 35 height 26
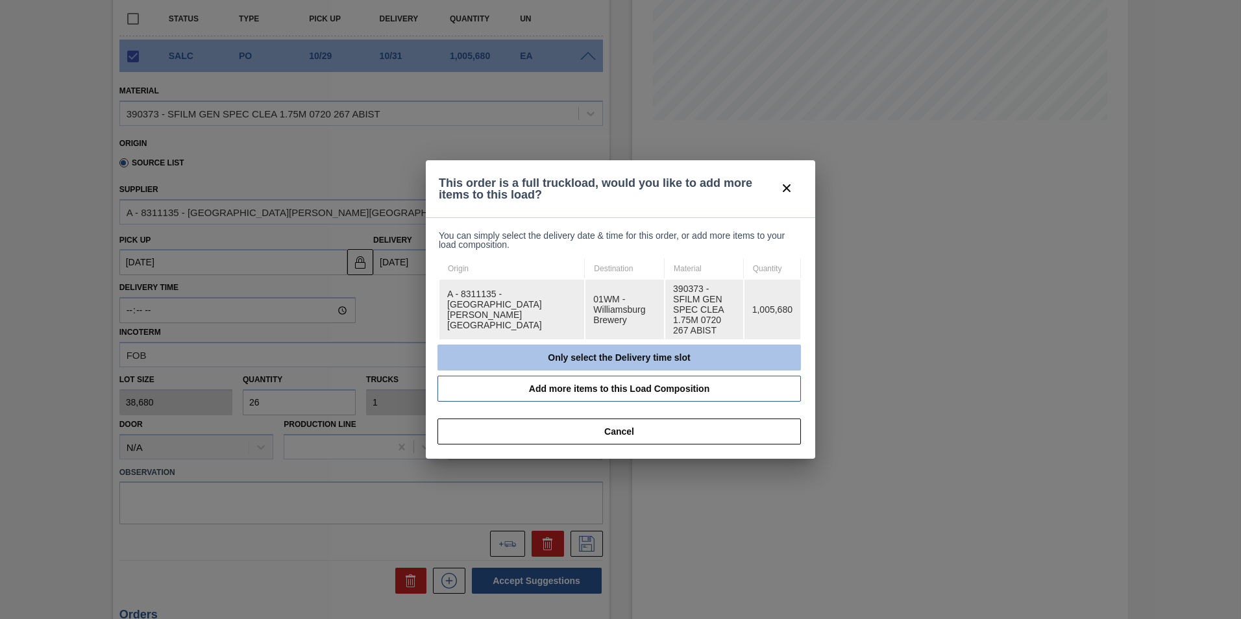
click at [740, 345] on button "Only select the Delivery time slot" at bounding box center [618, 358] width 363 height 26
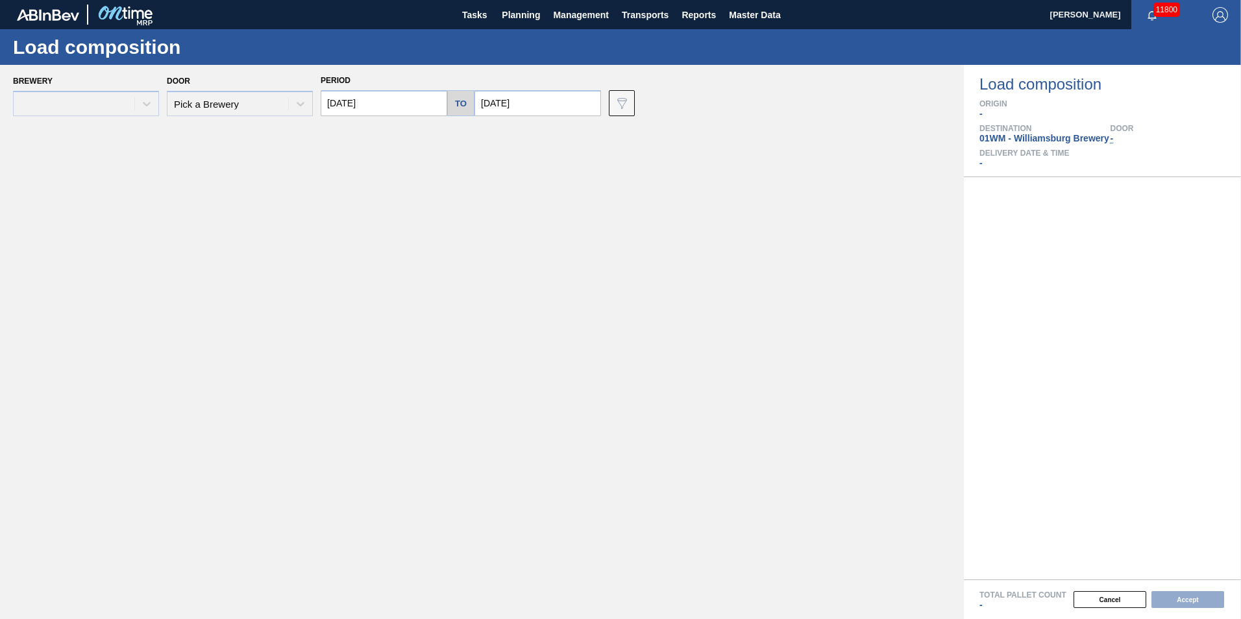
type input "[DATE]"
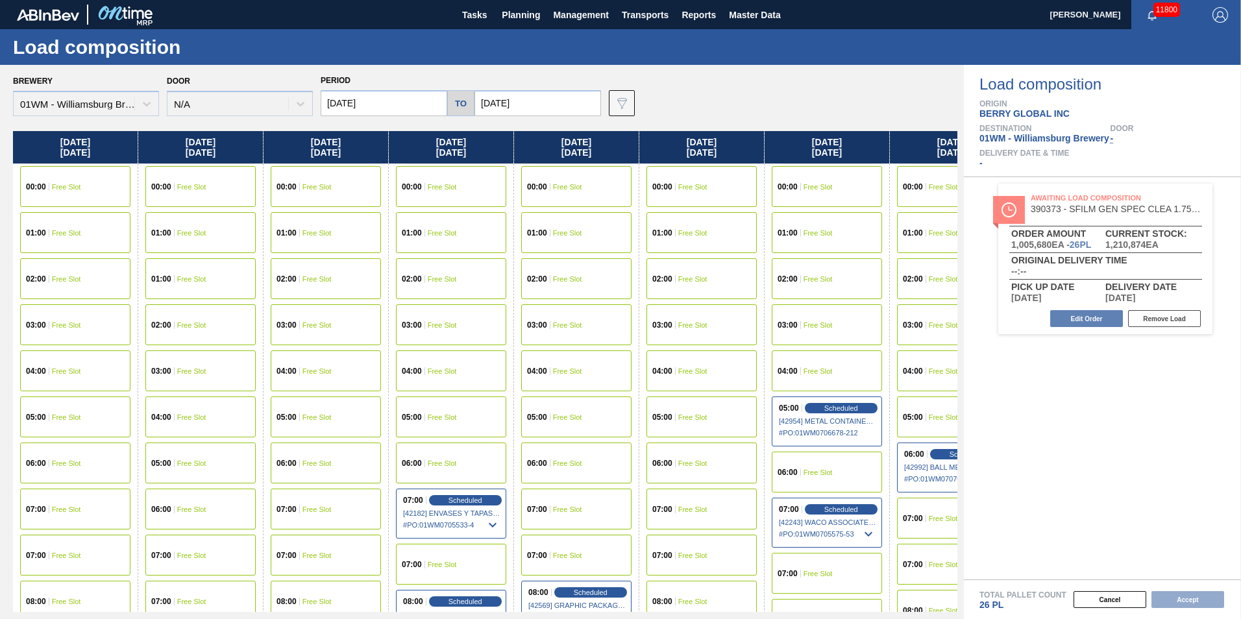
click at [527, 104] on input "[DATE]" at bounding box center [537, 103] width 127 height 26
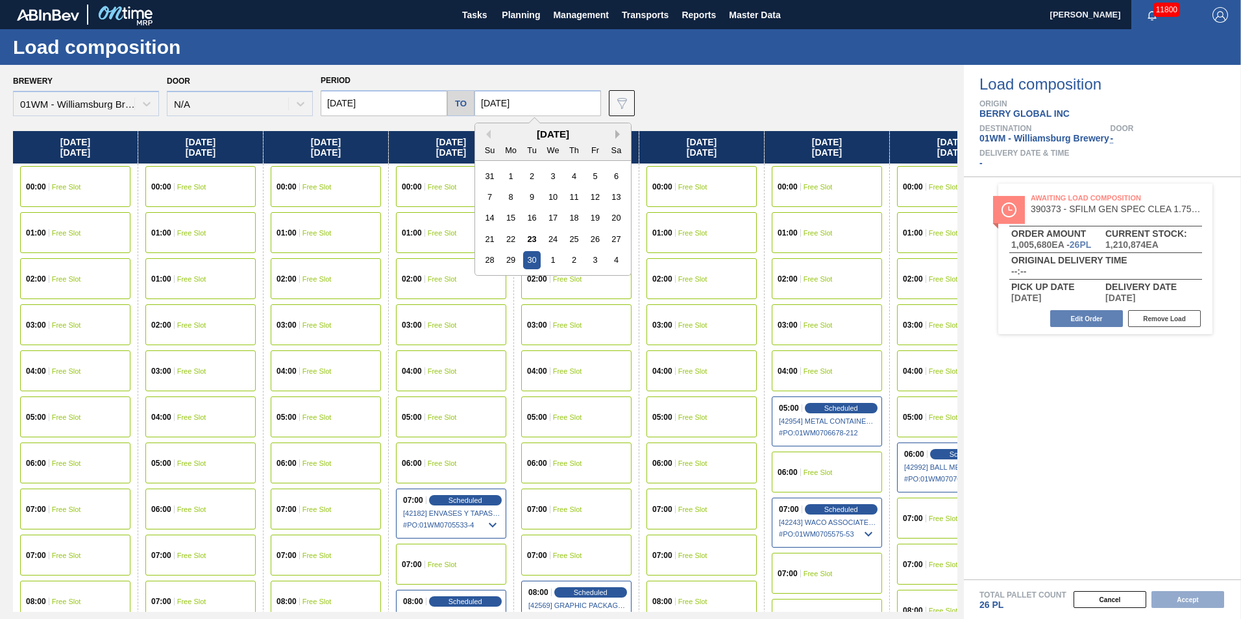
click at [615, 133] on button "Next Month" at bounding box center [619, 134] width 9 height 9
click at [488, 136] on div "November 2025" at bounding box center [553, 133] width 156 height 11
click at [487, 134] on div "November 2025" at bounding box center [553, 133] width 156 height 11
click at [484, 132] on button "Previous Month" at bounding box center [486, 134] width 9 height 9
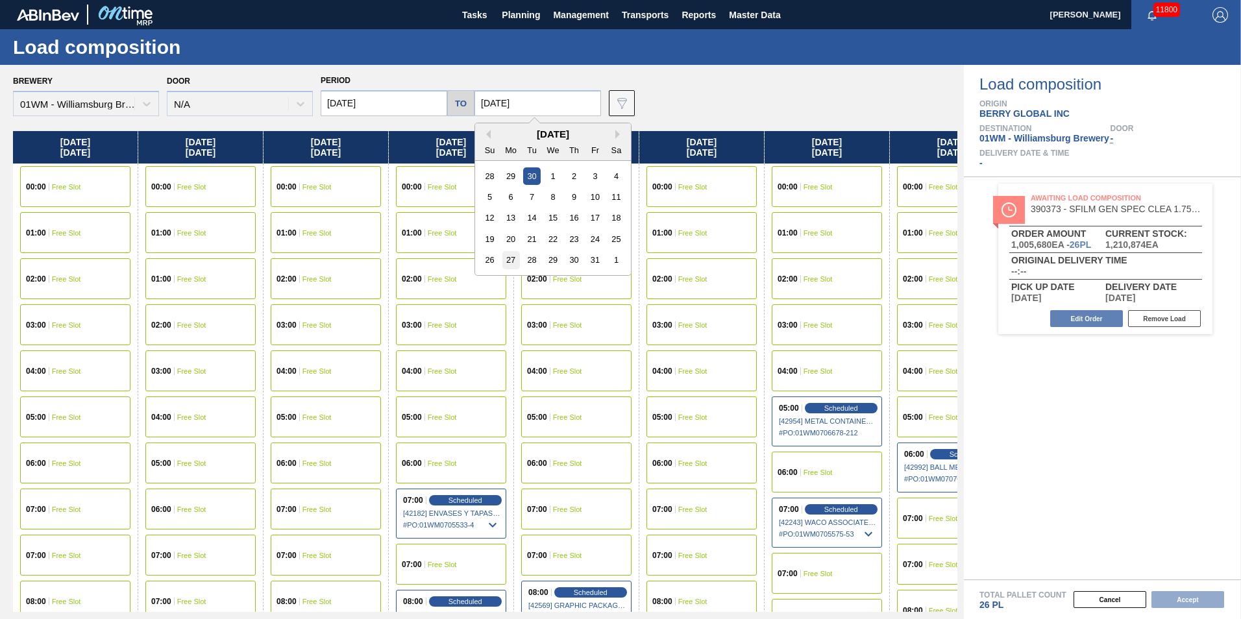
click at [508, 262] on div "27" at bounding box center [511, 260] width 18 height 18
type input "10/27/2025"
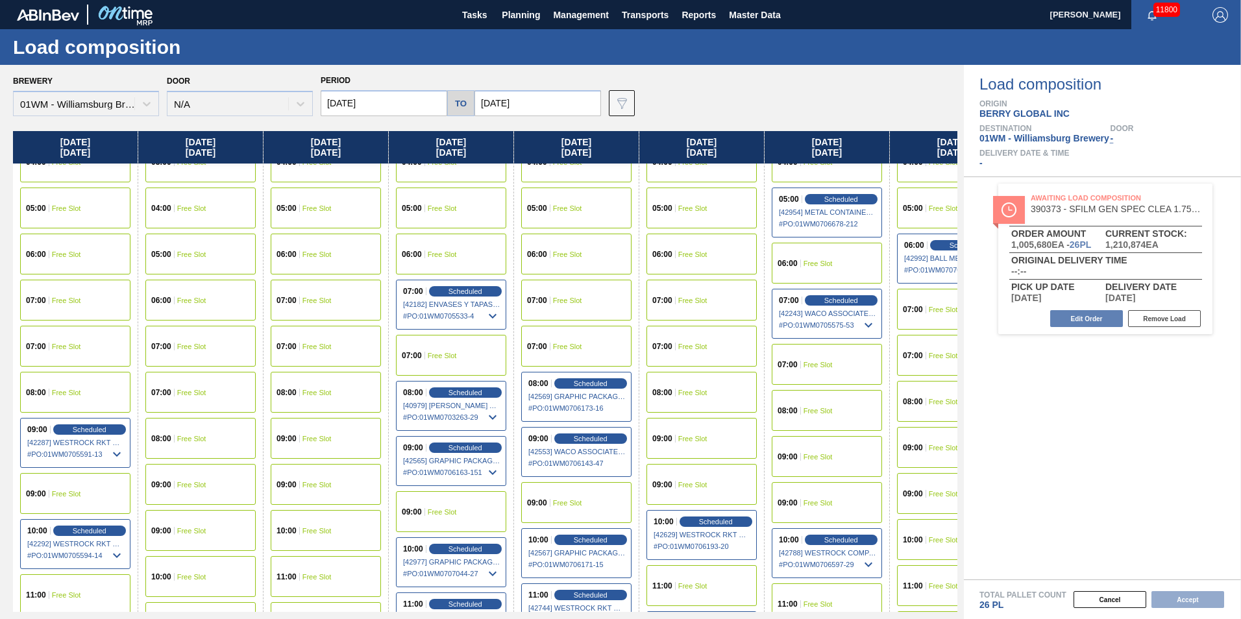
scroll to position [260, 0]
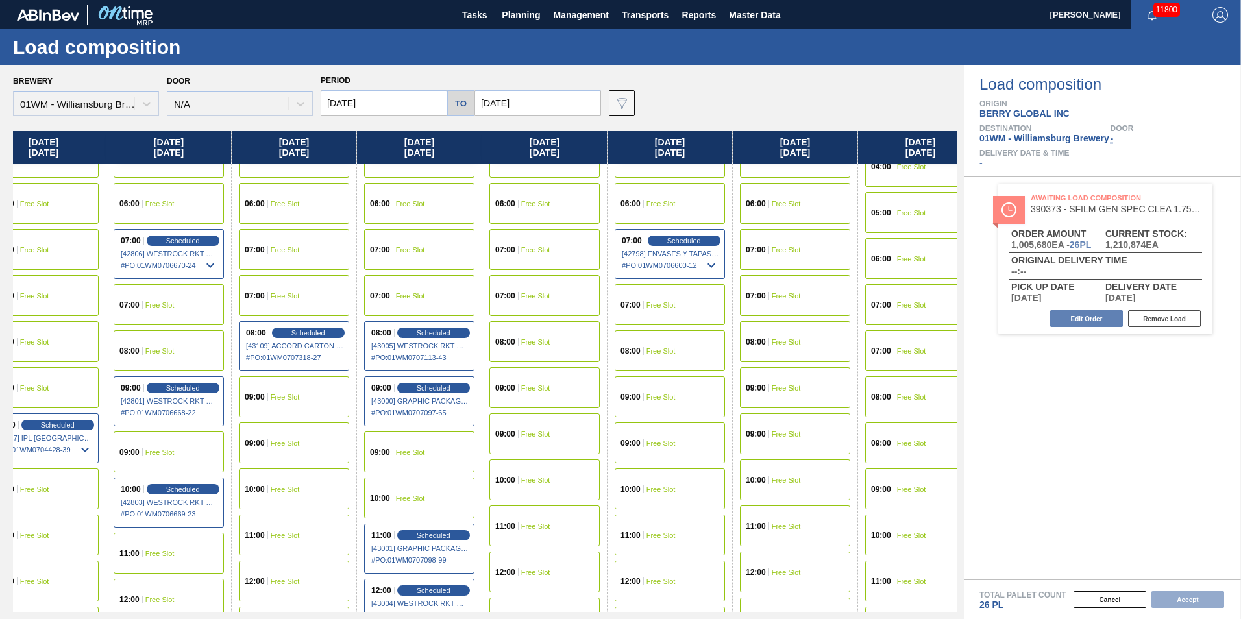
drag, startPoint x: 552, startPoint y: 180, endPoint x: -1053, endPoint y: 182, distance: 1604.9
click at [0, 0] on html "Tasks Planning Management Transports Reports Master Data Vincent Geritano 11800…" at bounding box center [620, 0] width 1241 height 0
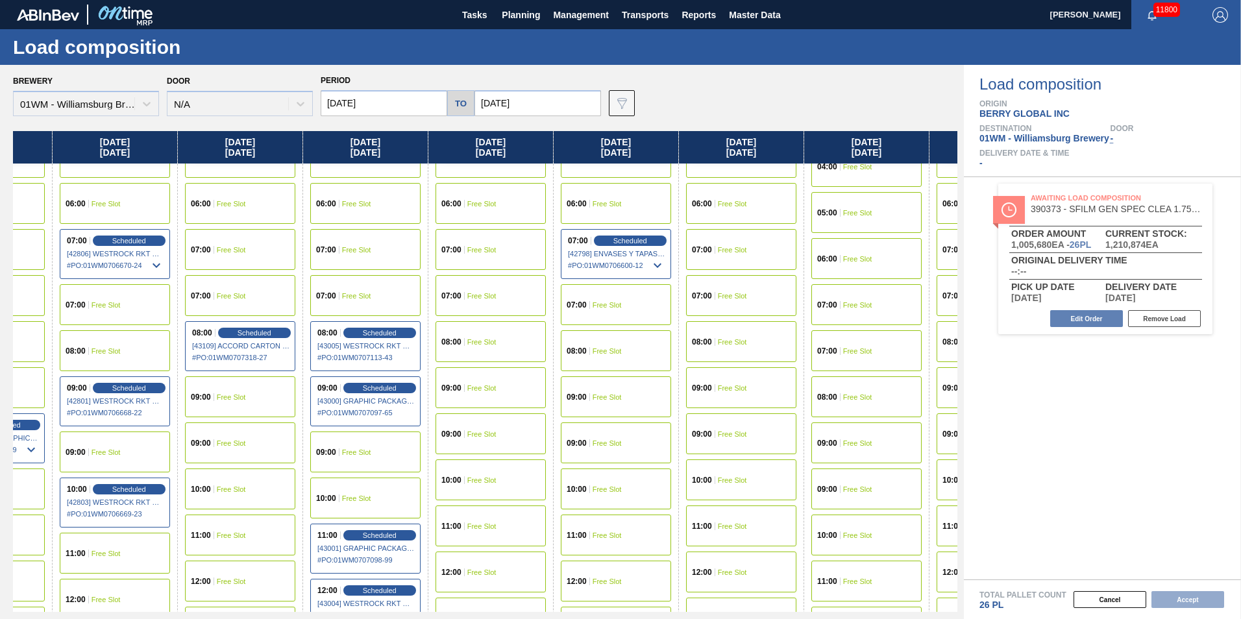
click at [389, 94] on input "[DATE]" at bounding box center [384, 103] width 127 height 26
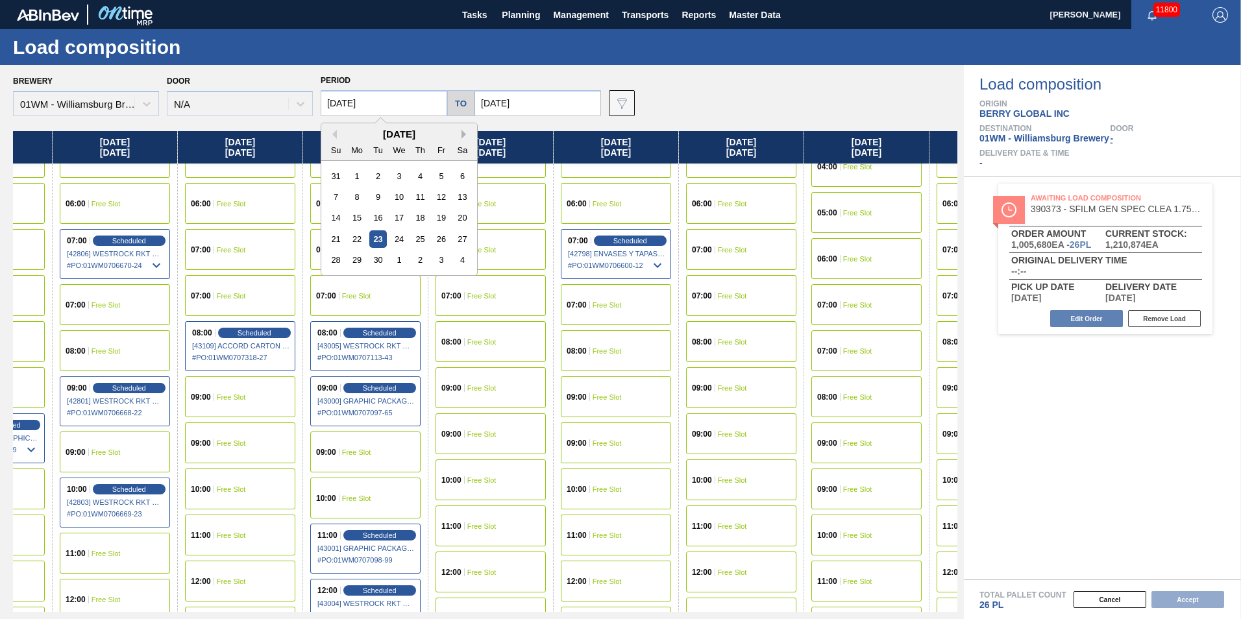
click at [461, 130] on button "Next Month" at bounding box center [465, 134] width 9 height 9
click at [356, 256] on div "27" at bounding box center [358, 260] width 18 height 18
type input "10/27/2025"
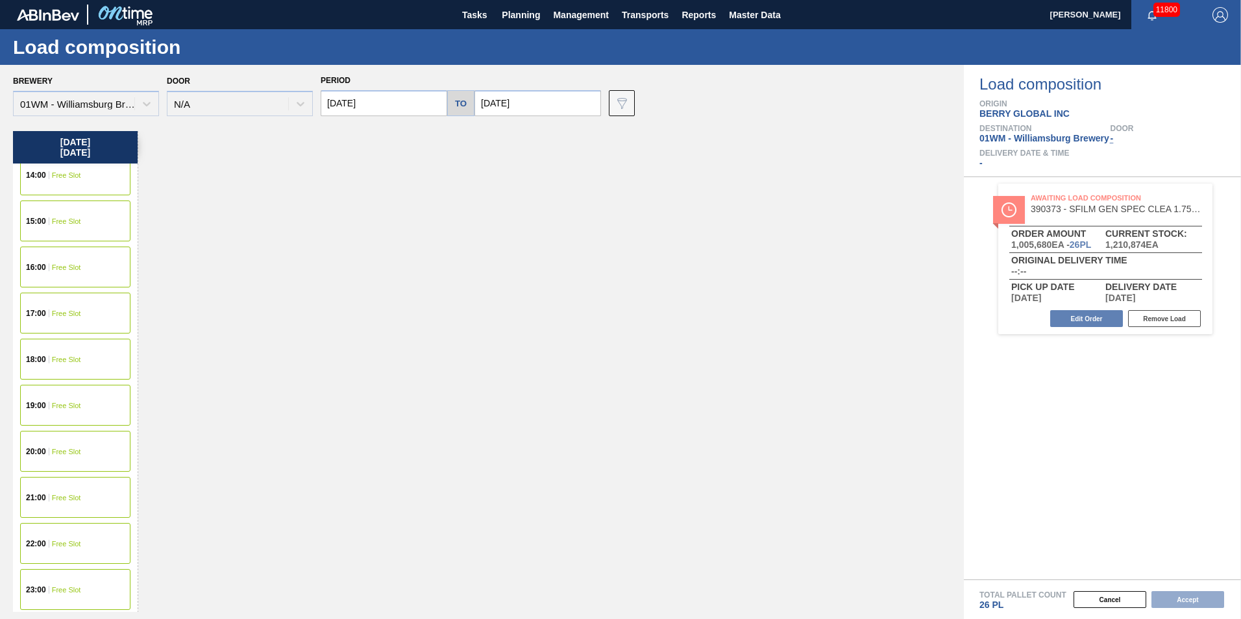
scroll to position [750, 0]
click at [499, 103] on input "10/27/2025" at bounding box center [537, 103] width 127 height 26
click at [408, 313] on div "Monday 10/27/2025 00:00 Free Slot 01:00 Free Slot 02:00 Free Slot 03:00 Free Sl…" at bounding box center [485, 371] width 944 height 481
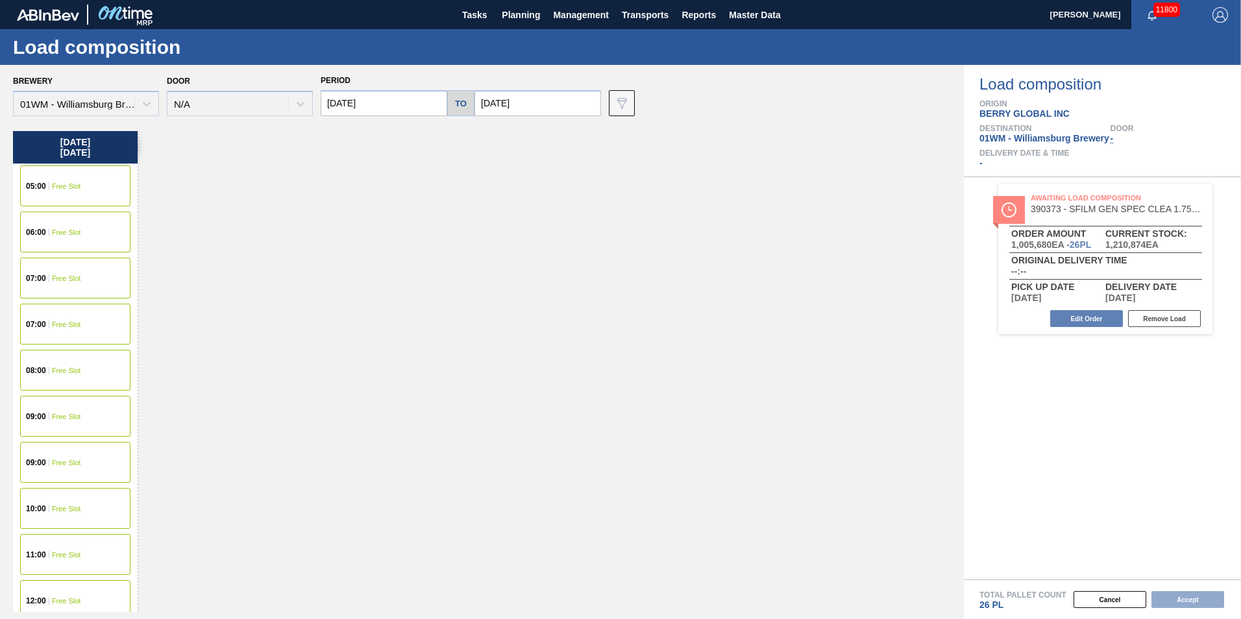
scroll to position [230, 0]
click at [93, 295] on div "07:00 Free Slot" at bounding box center [75, 278] width 110 height 41
click at [80, 456] on div "16:00 Free Slot" at bounding box center [75, 461] width 110 height 41
click at [1194, 598] on button "Accept" at bounding box center [1187, 599] width 73 height 17
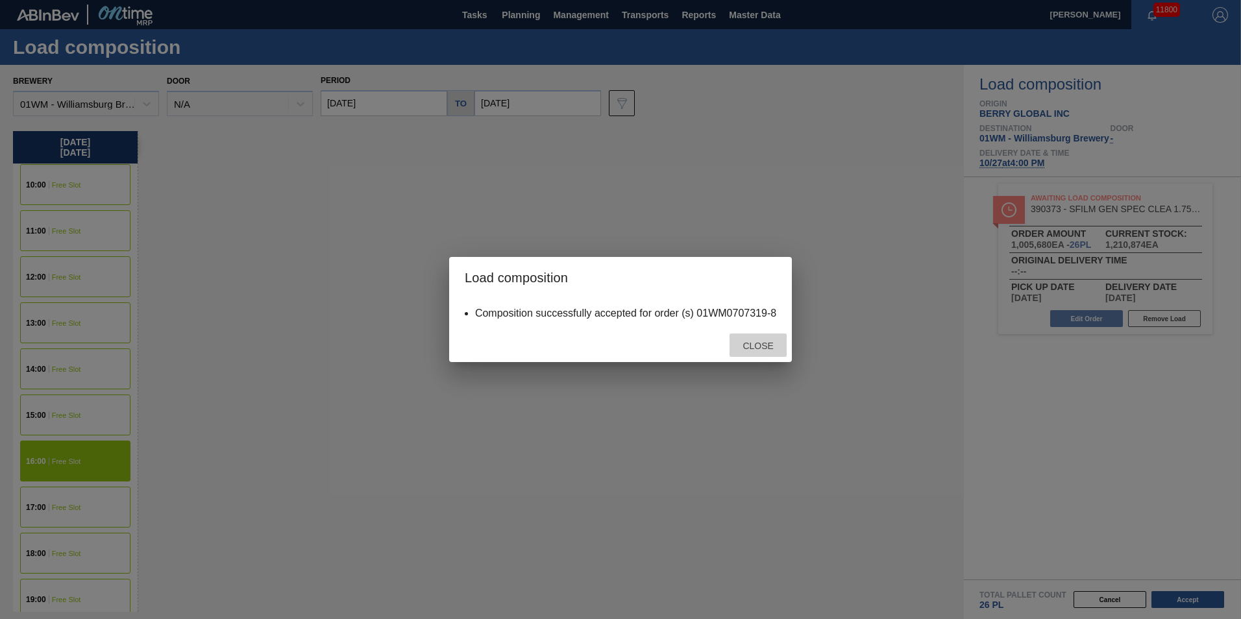
click at [754, 349] on span "Close" at bounding box center [757, 346] width 51 height 10
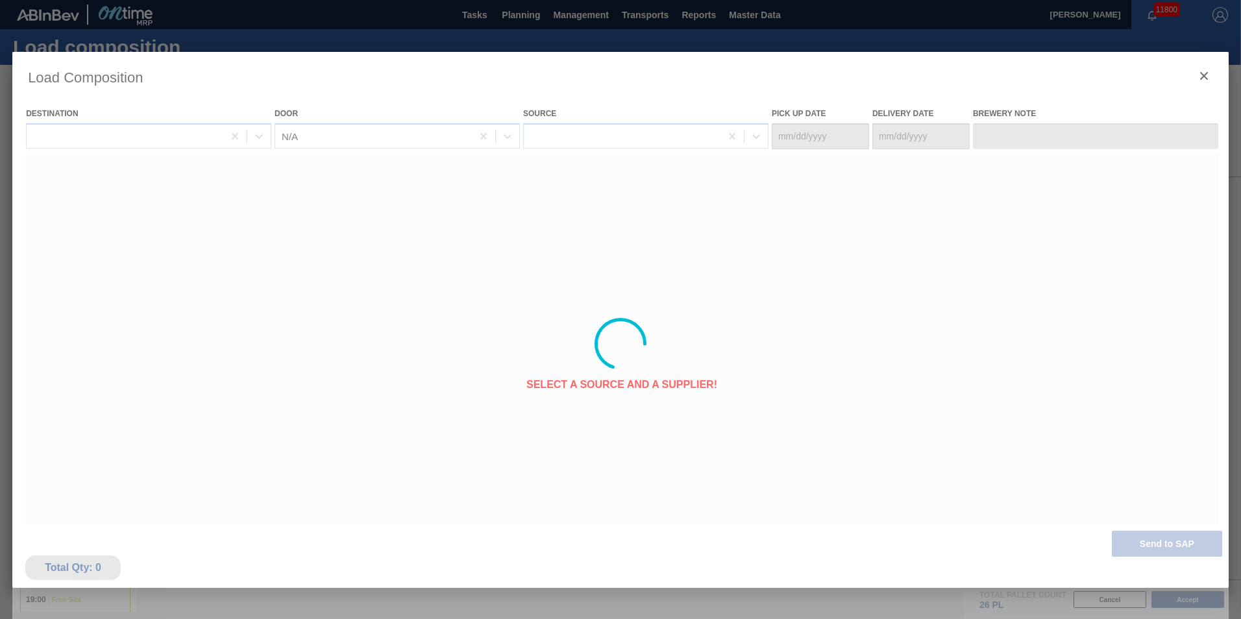
type Date "10/25/2025"
type Date "10/27/2025"
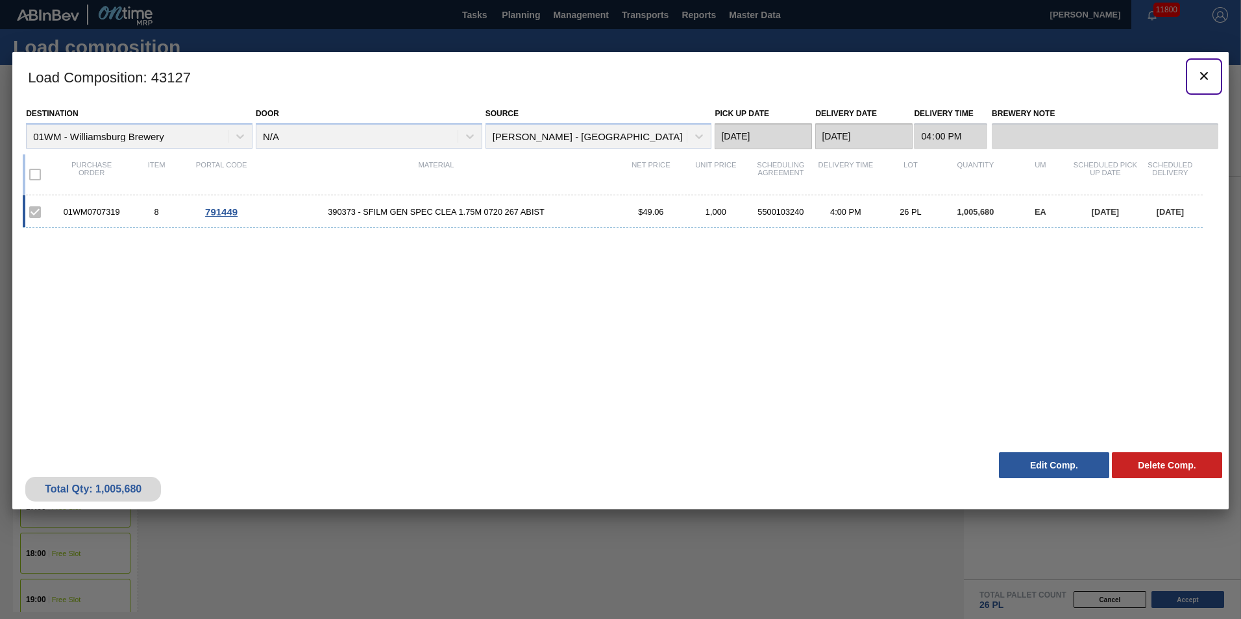
click at [1211, 80] on button "botão de ícone" at bounding box center [1203, 76] width 31 height 31
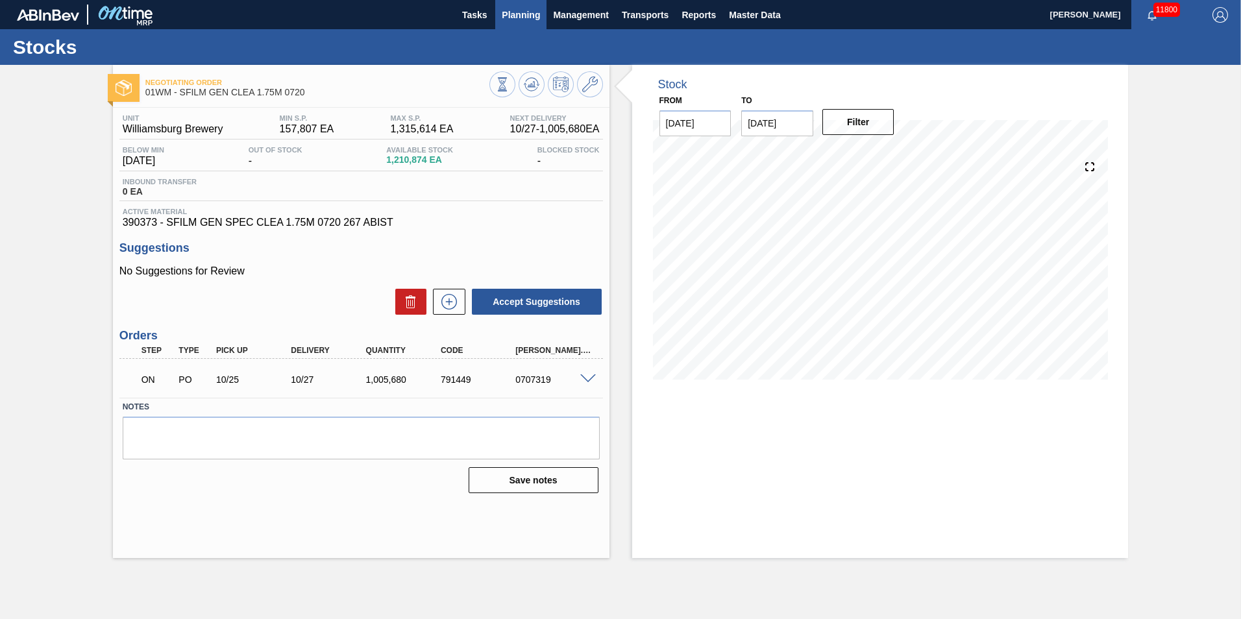
click at [514, 16] on span "Planning" at bounding box center [521, 15] width 38 height 16
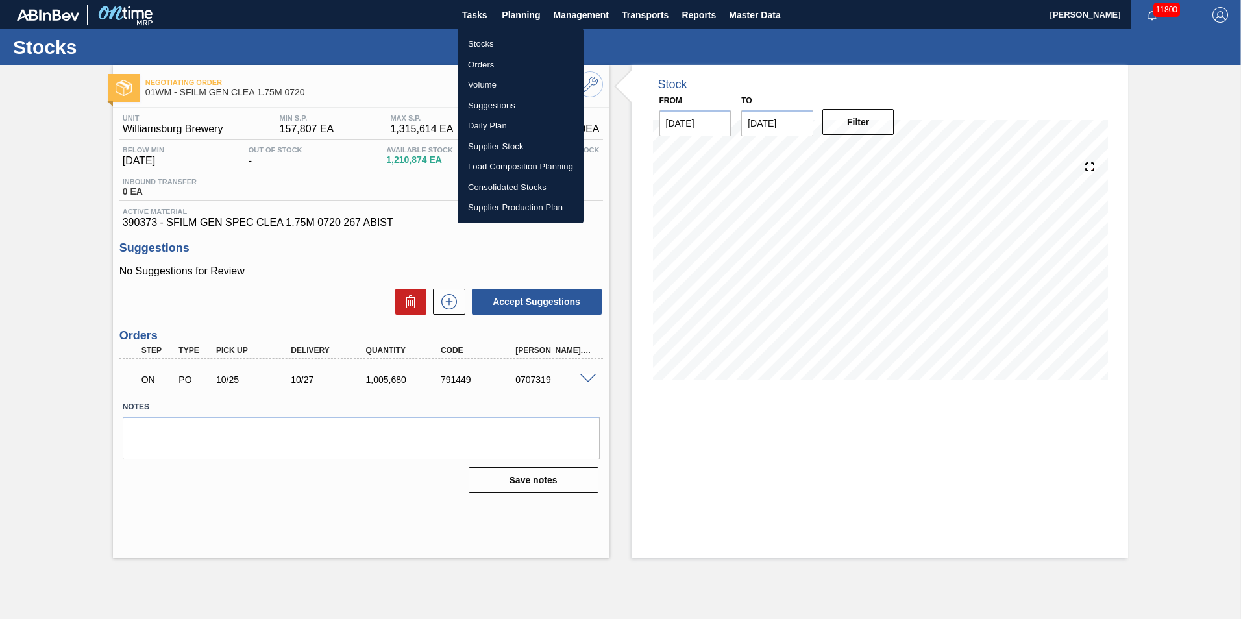
click at [508, 109] on li "Suggestions" at bounding box center [521, 105] width 126 height 21
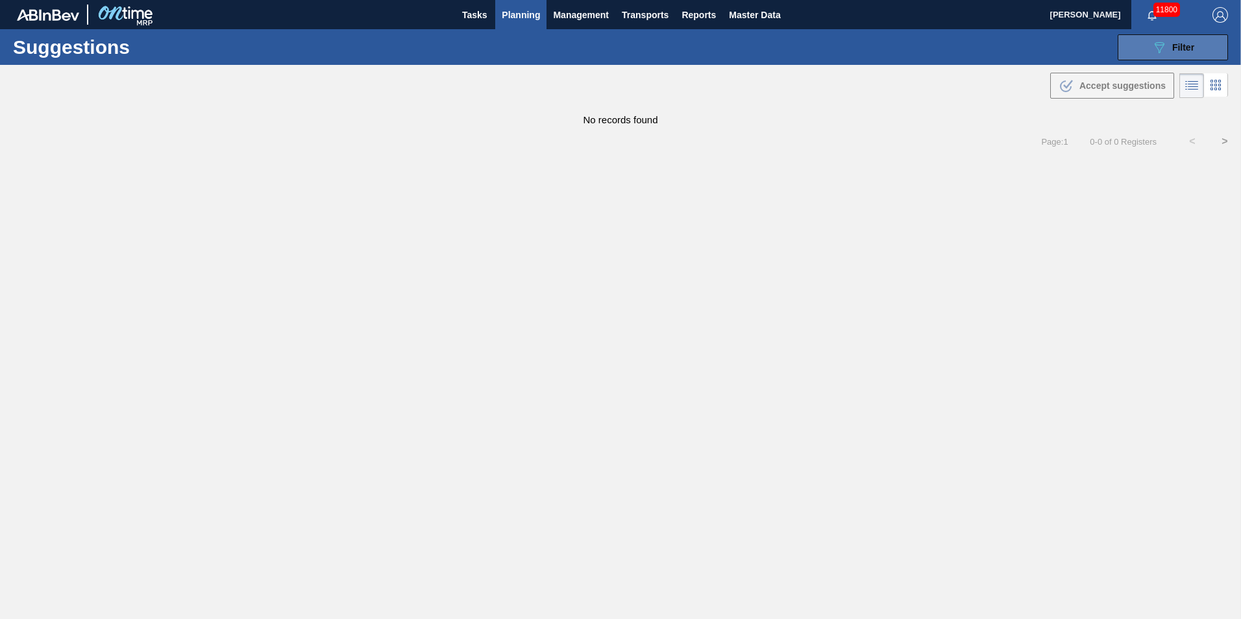
click at [1146, 48] on button "089F7B8B-B2A5-4AFE-B5C0-19BA573D28AC Filter" at bounding box center [1173, 47] width 110 height 26
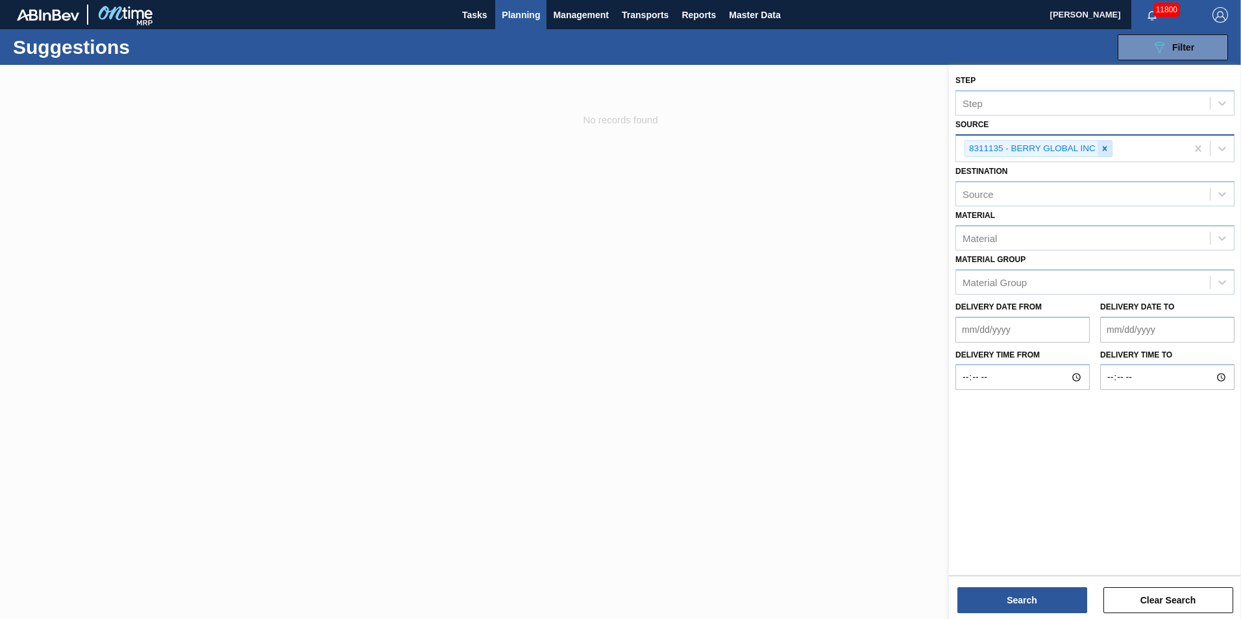
click at [1098, 153] on div at bounding box center [1104, 149] width 14 height 16
click at [1110, 153] on div "Source" at bounding box center [1083, 147] width 254 height 19
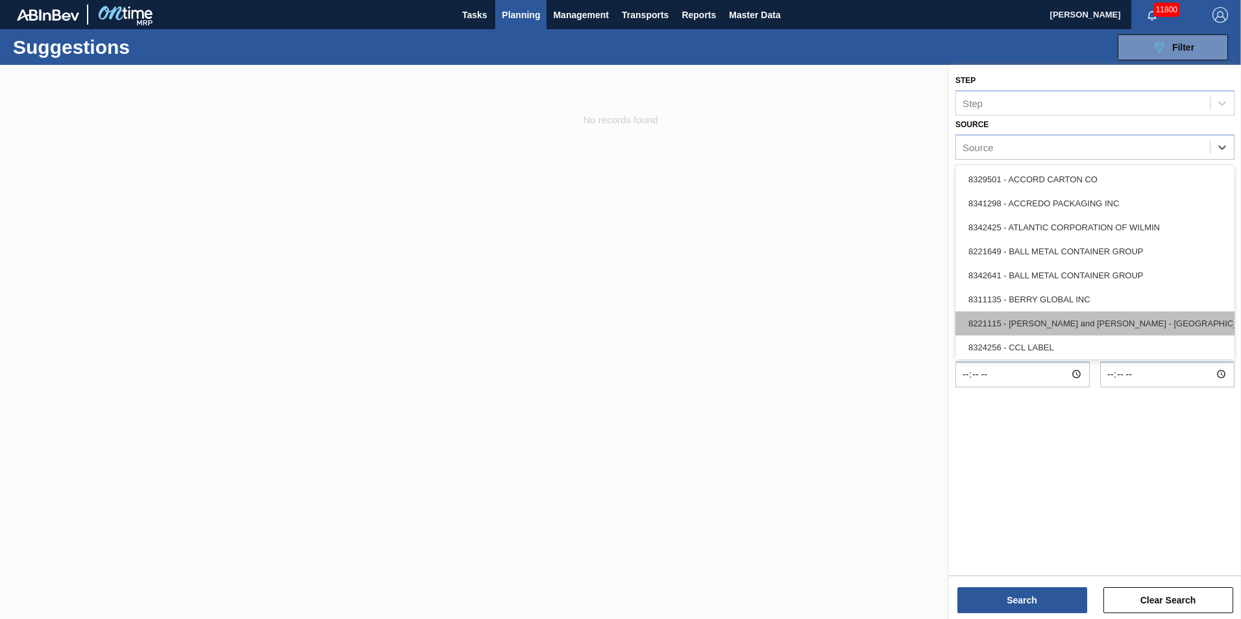
click at [1077, 312] on div "8221115 - [PERSON_NAME] and [PERSON_NAME] - [GEOGRAPHIC_DATA]" at bounding box center [1094, 324] width 279 height 24
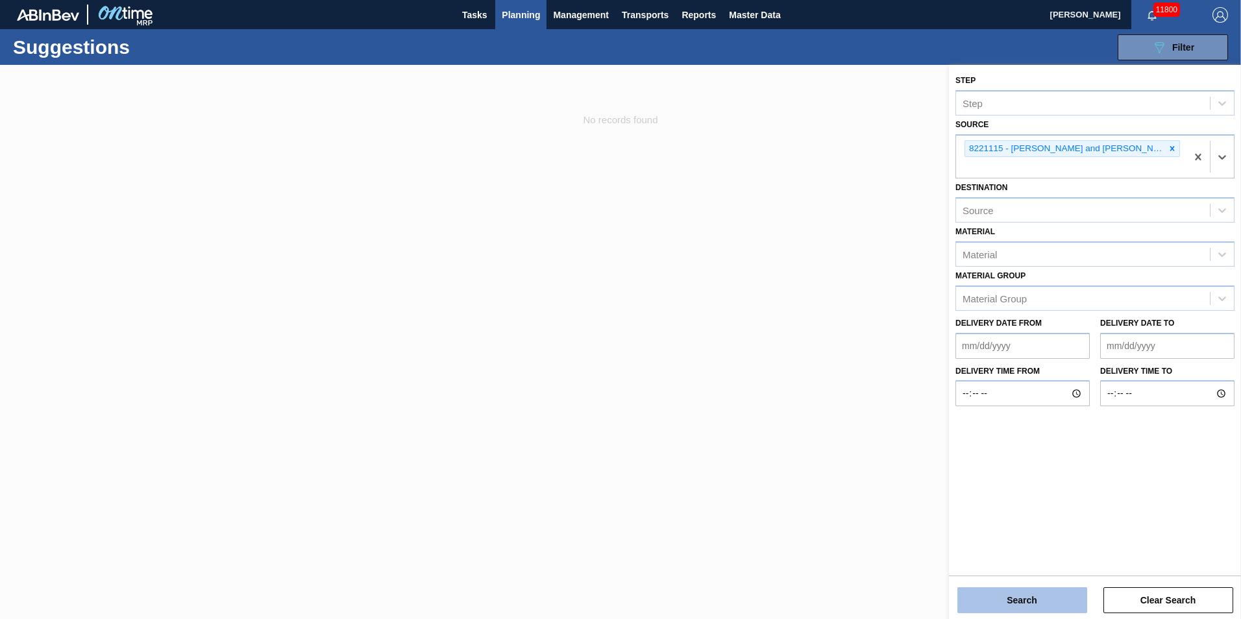
click at [1028, 604] on button "Search" at bounding box center [1022, 600] width 130 height 26
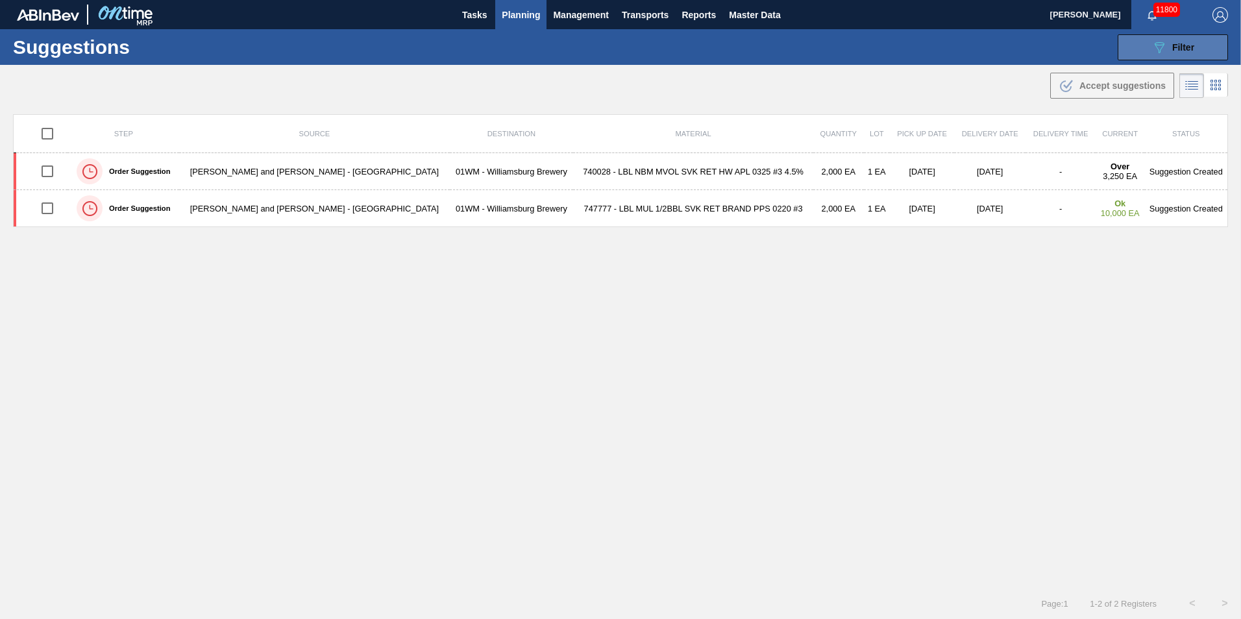
click at [1208, 40] on button "089F7B8B-B2A5-4AFE-B5C0-19BA573D28AC Filter" at bounding box center [1173, 47] width 110 height 26
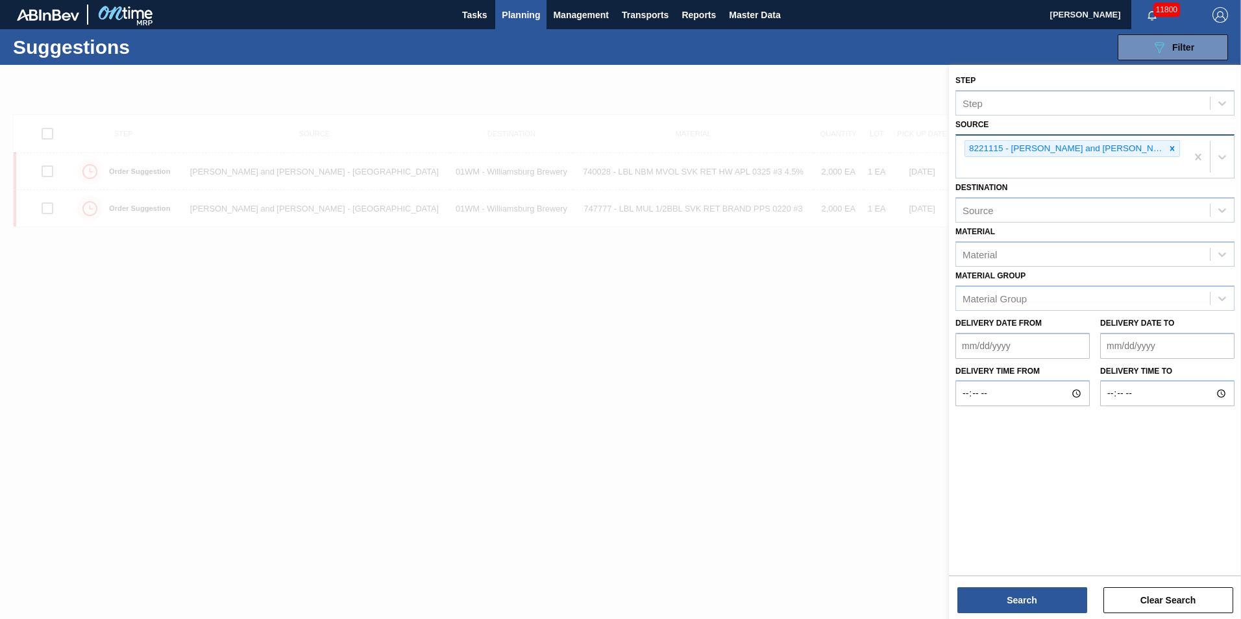
click at [1151, 152] on div "8221115 - [PERSON_NAME] and [PERSON_NAME] - [GEOGRAPHIC_DATA]" at bounding box center [1071, 149] width 215 height 18
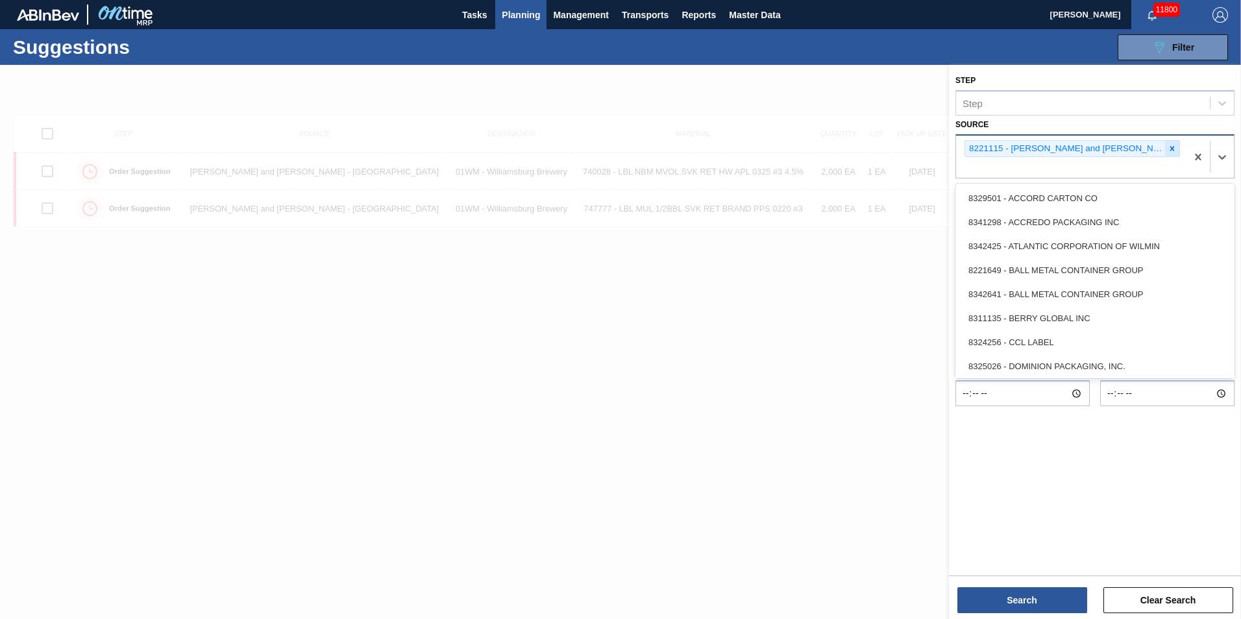
click at [1170, 149] on icon at bounding box center [1172, 148] width 5 height 5
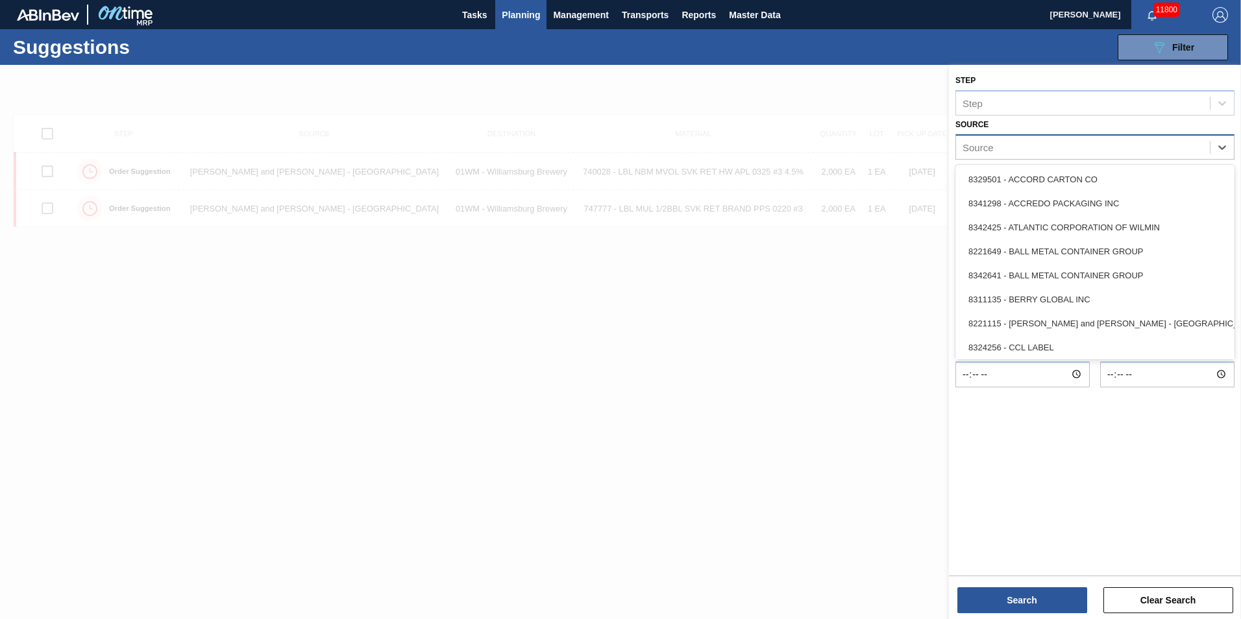
click at [705, 302] on div at bounding box center [620, 374] width 1241 height 619
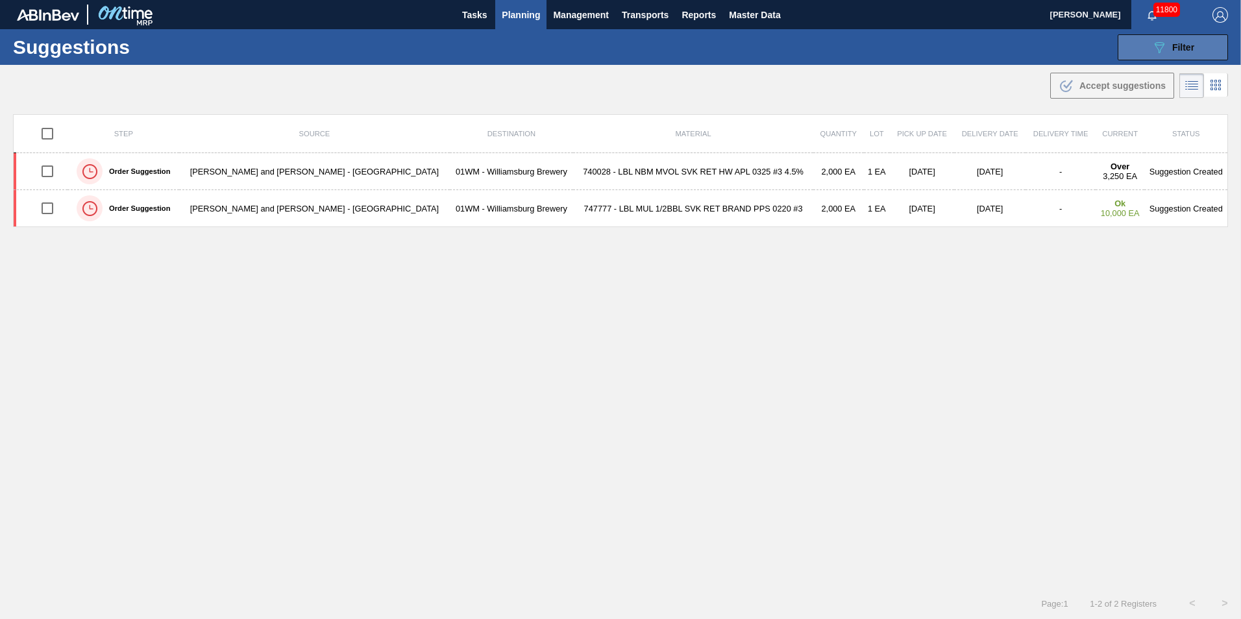
click at [1173, 47] on span "Filter" at bounding box center [1183, 47] width 22 height 10
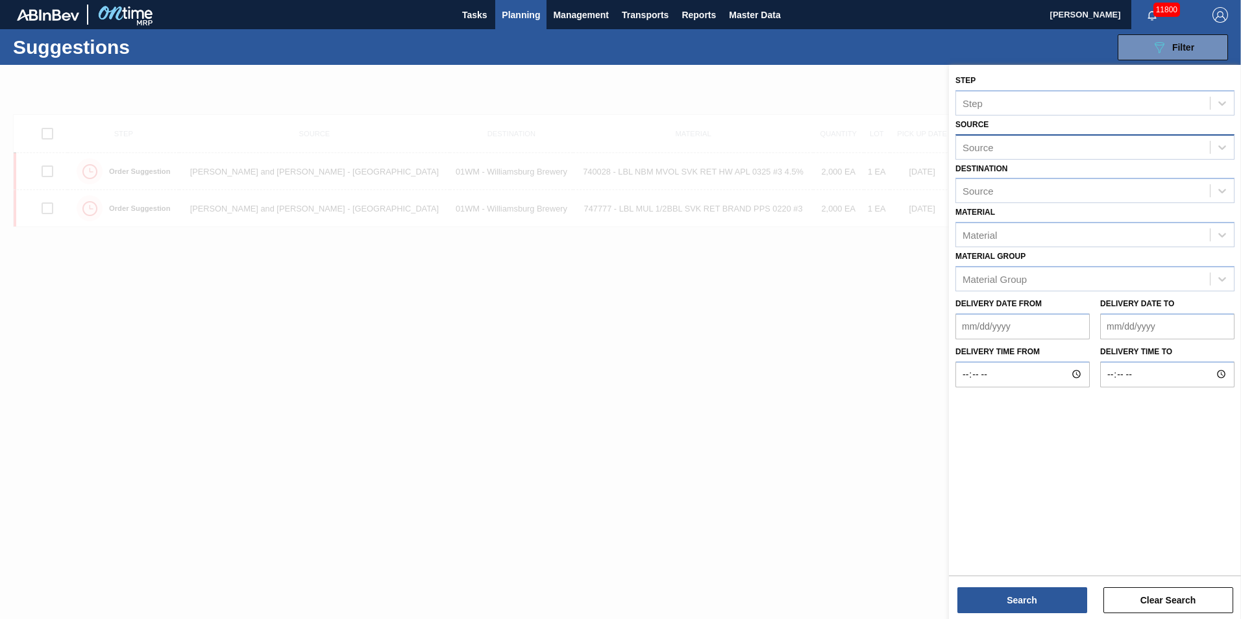
click at [1052, 147] on div "Source" at bounding box center [1083, 147] width 254 height 19
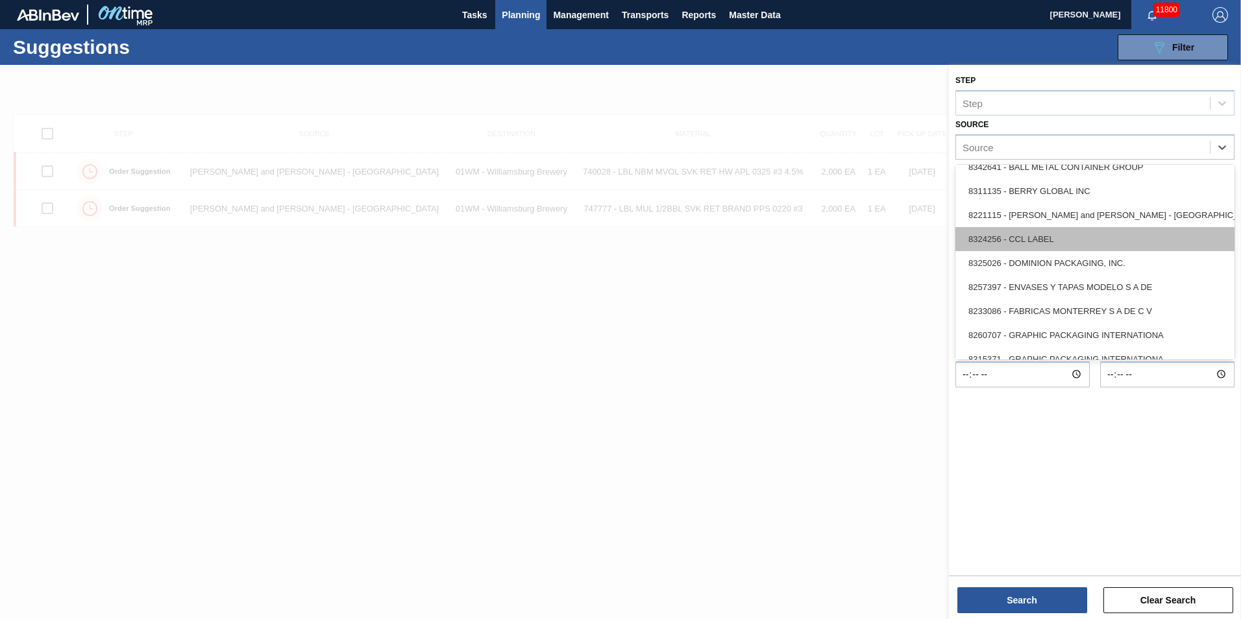
scroll to position [130, 0]
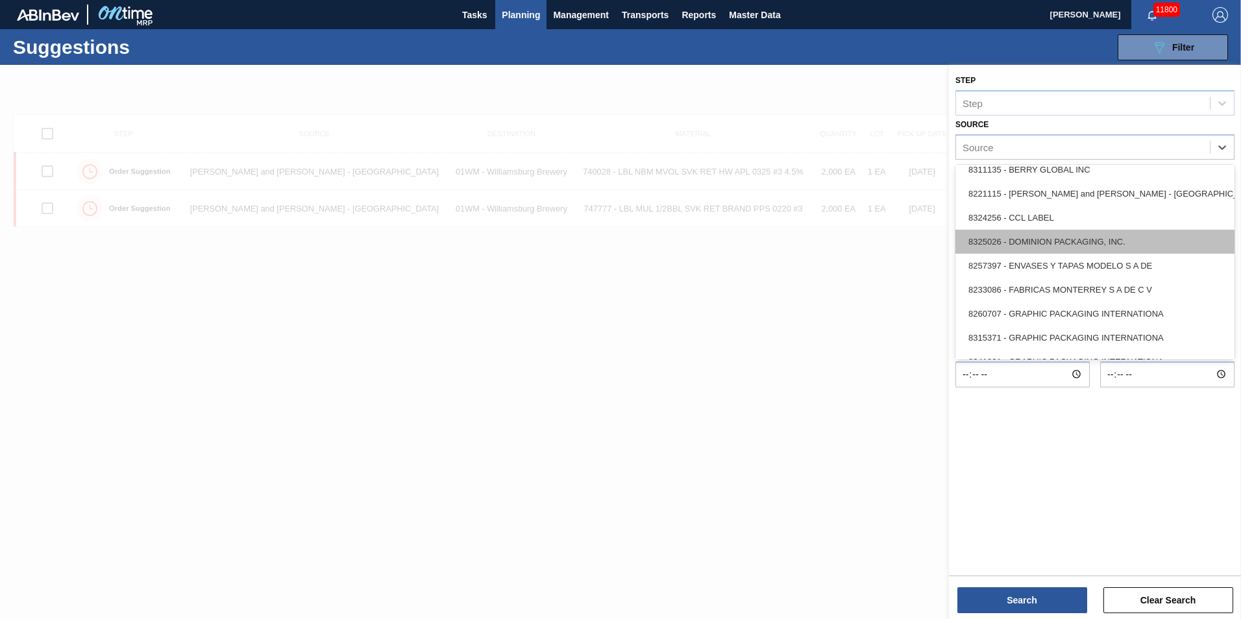
click at [1079, 240] on div "8325026 - DOMINION PACKAGING, INC." at bounding box center [1094, 242] width 279 height 24
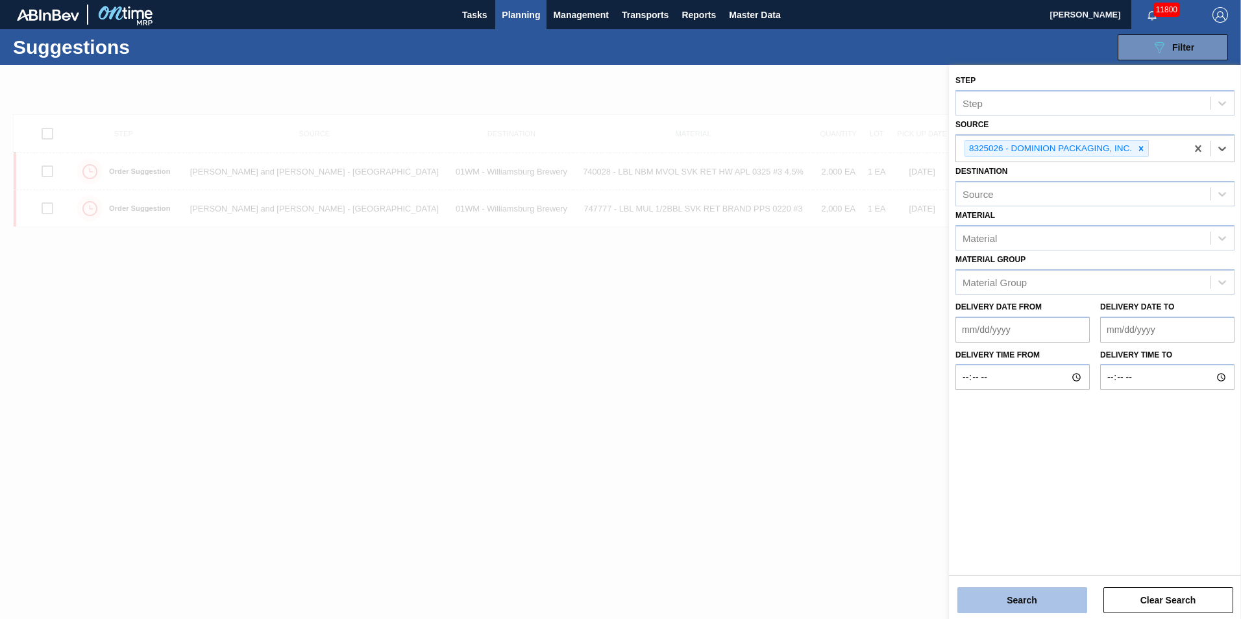
click at [1040, 595] on button "Search" at bounding box center [1022, 600] width 130 height 26
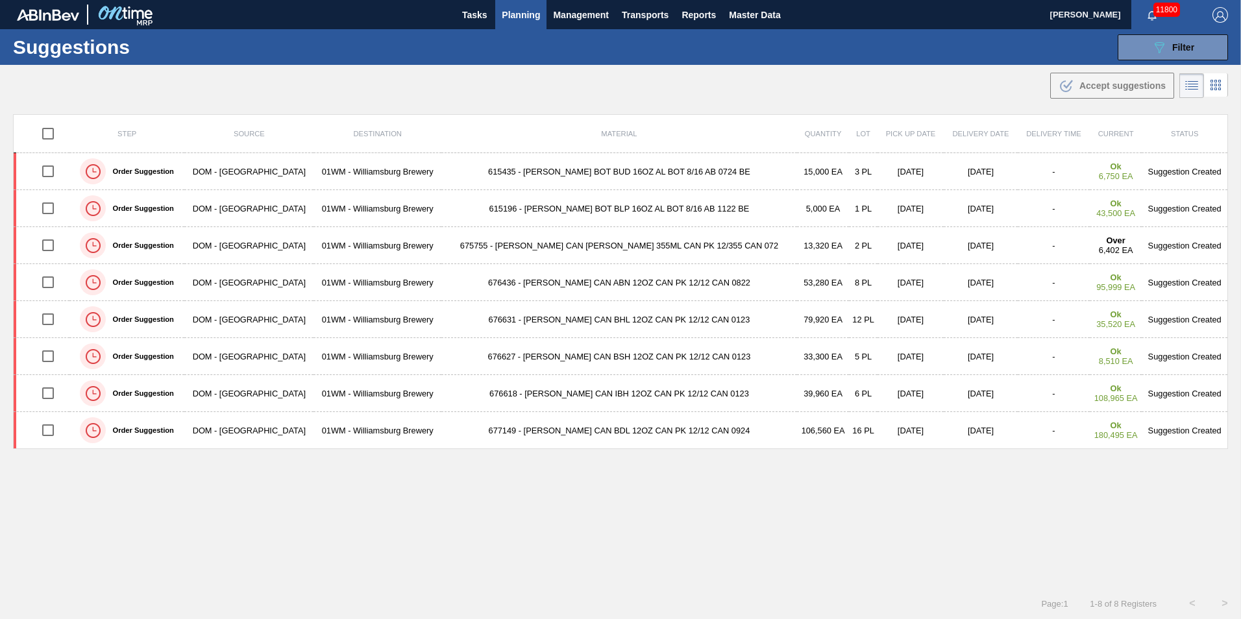
click at [201, 98] on div ".b{fill:var(--color-action-default)} Accept suggestions" at bounding box center [620, 83] width 1241 height 36
click at [442, 93] on div ".b{fill:var(--color-action-default)} Accept suggestions" at bounding box center [620, 83] width 1241 height 36
click at [768, 105] on main "Tasks Planning Management Transports Reports Master Data Vincent Geritano 11800…" at bounding box center [620, 309] width 1241 height 619
drag, startPoint x: 746, startPoint y: 134, endPoint x: 1199, endPoint y: 133, distance: 453.0
click at [1199, 133] on tr "Step Source Destination Material Quantity Lot Pick up Date Delivery Date Delive…" at bounding box center [621, 134] width 1214 height 38
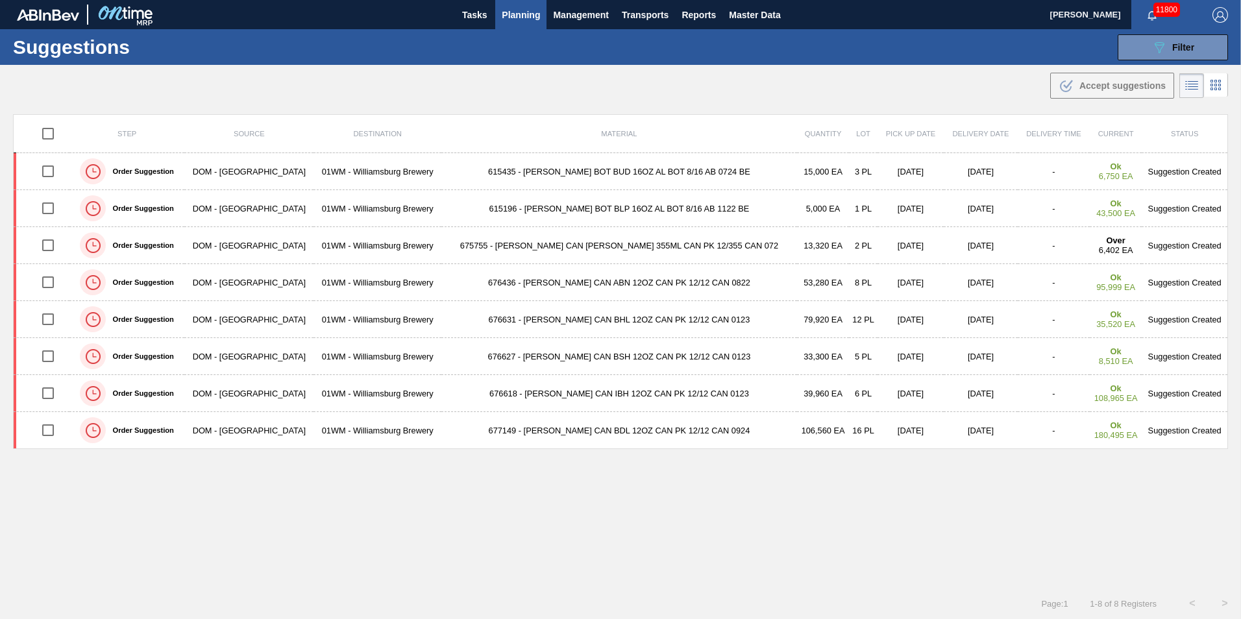
click at [528, 100] on div ".b{fill:var(--color-action-default)} Accept suggestions" at bounding box center [620, 83] width 1241 height 36
click at [669, 115] on th "Material" at bounding box center [619, 134] width 356 height 38
click at [648, 94] on div ".b{fill:var(--color-action-default)} Accept suggestions" at bounding box center [620, 83] width 1241 height 36
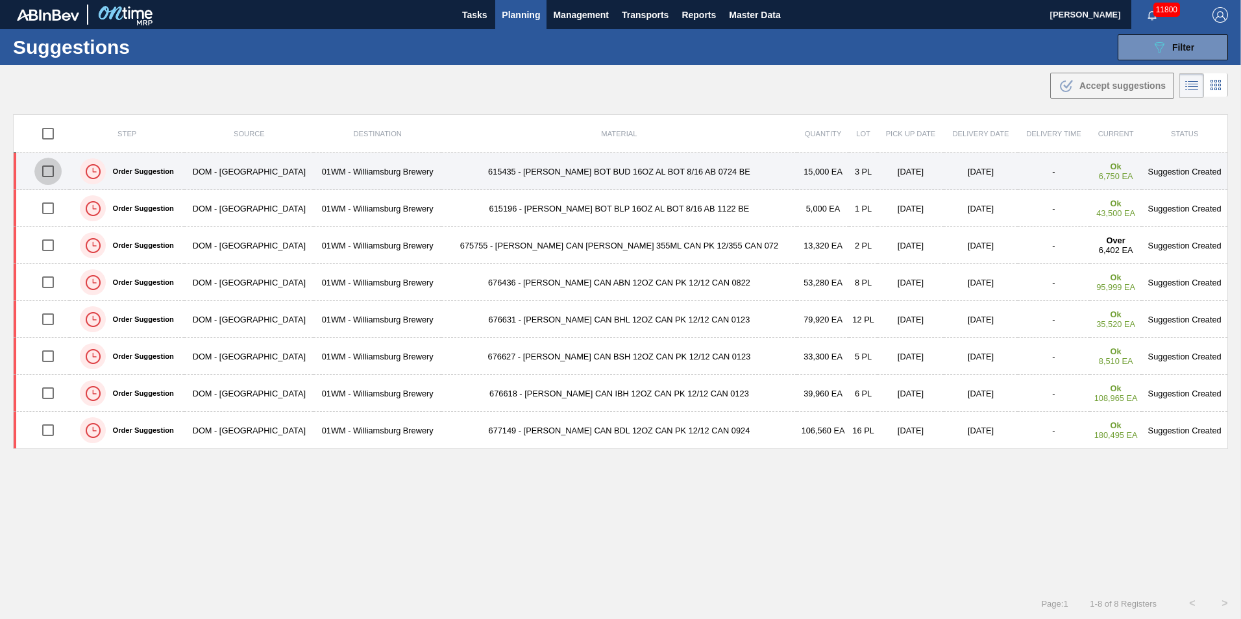
click at [44, 166] on input "checkbox" at bounding box center [47, 171] width 27 height 27
checkbox input "true"
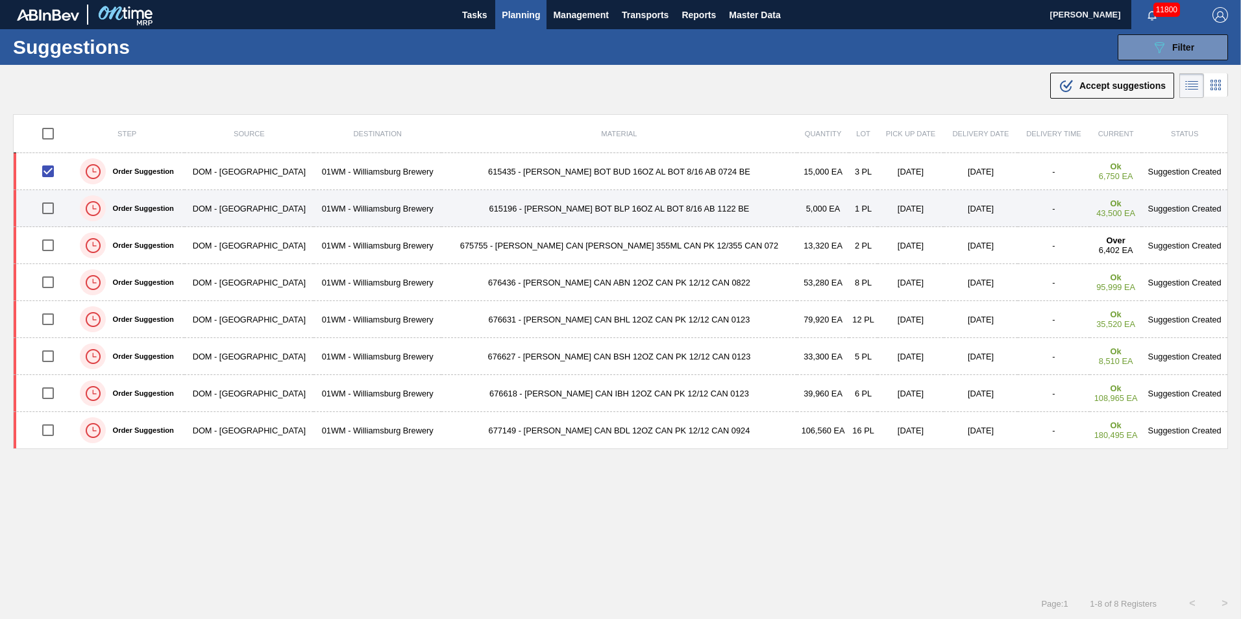
click at [55, 200] on input "checkbox" at bounding box center [47, 208] width 27 height 27
checkbox input "true"
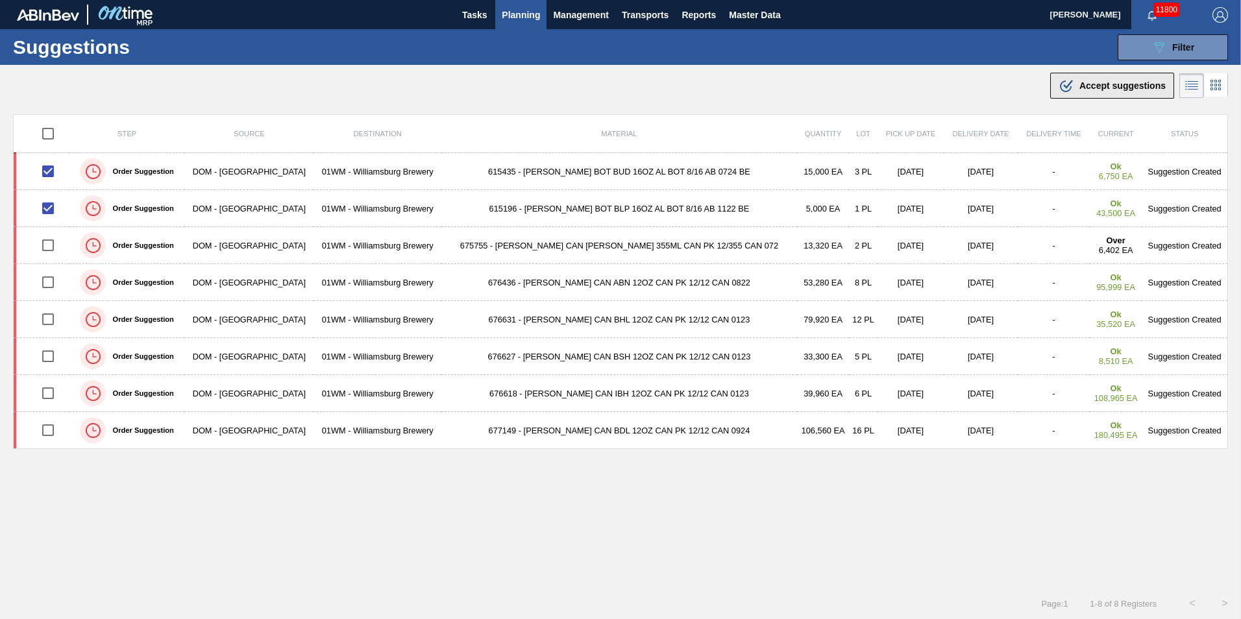
click at [1110, 85] on span "Accept suggestions" at bounding box center [1122, 85] width 86 height 10
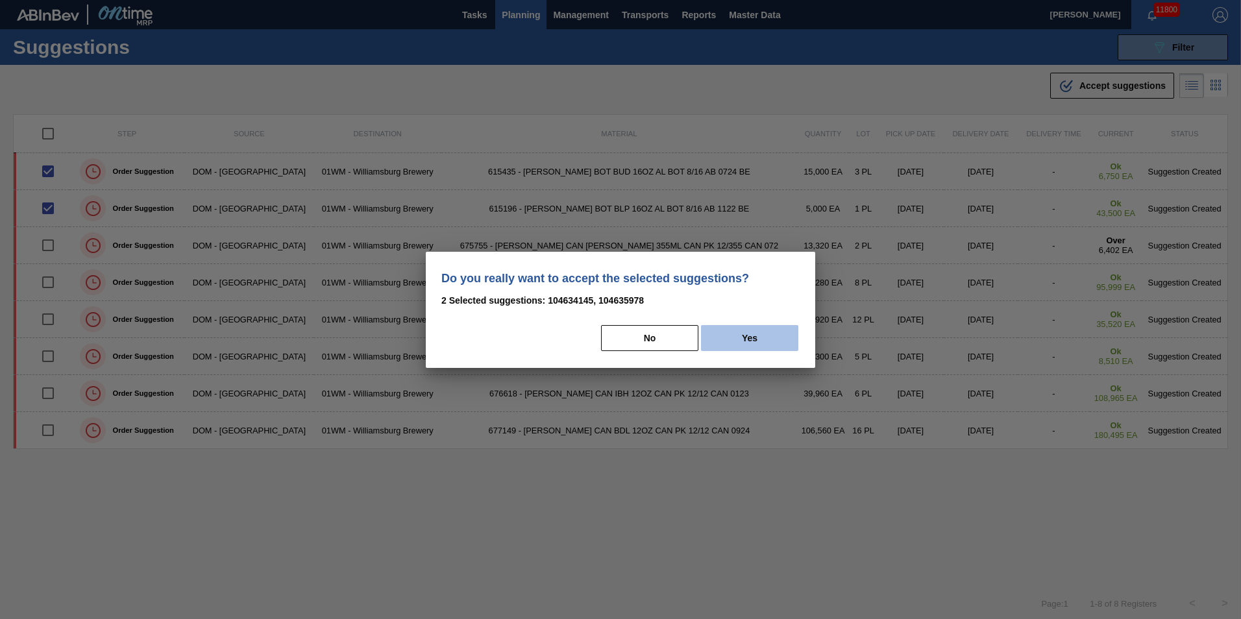
click at [792, 334] on button "Yes" at bounding box center [749, 338] width 97 height 26
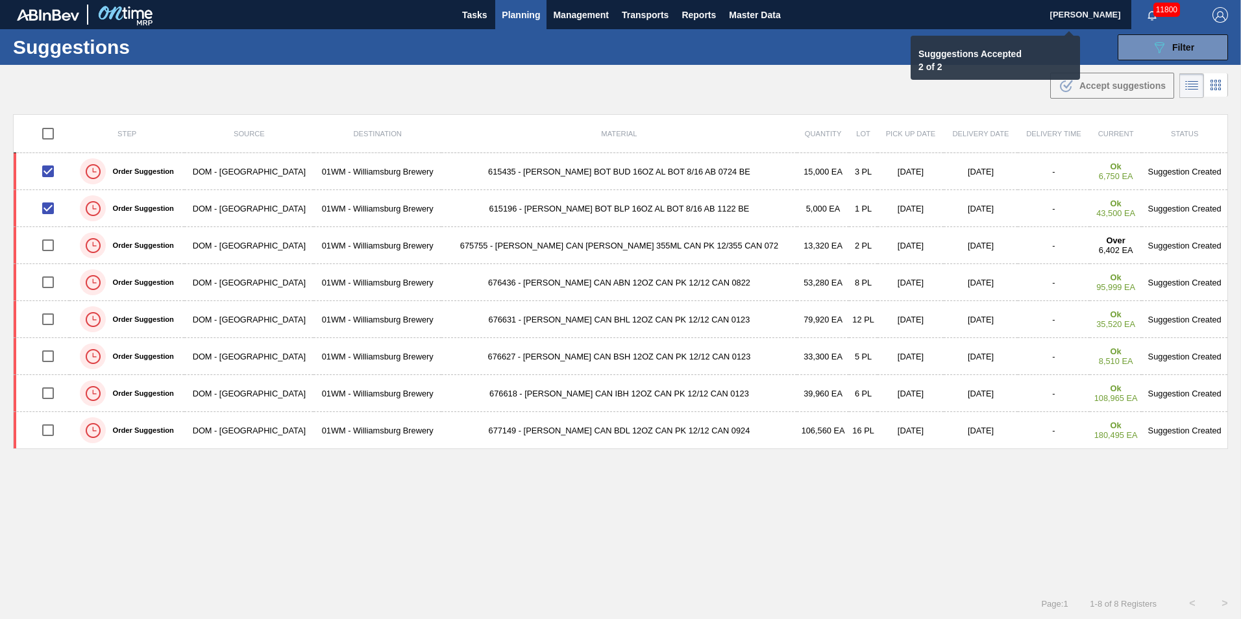
checkbox input "false"
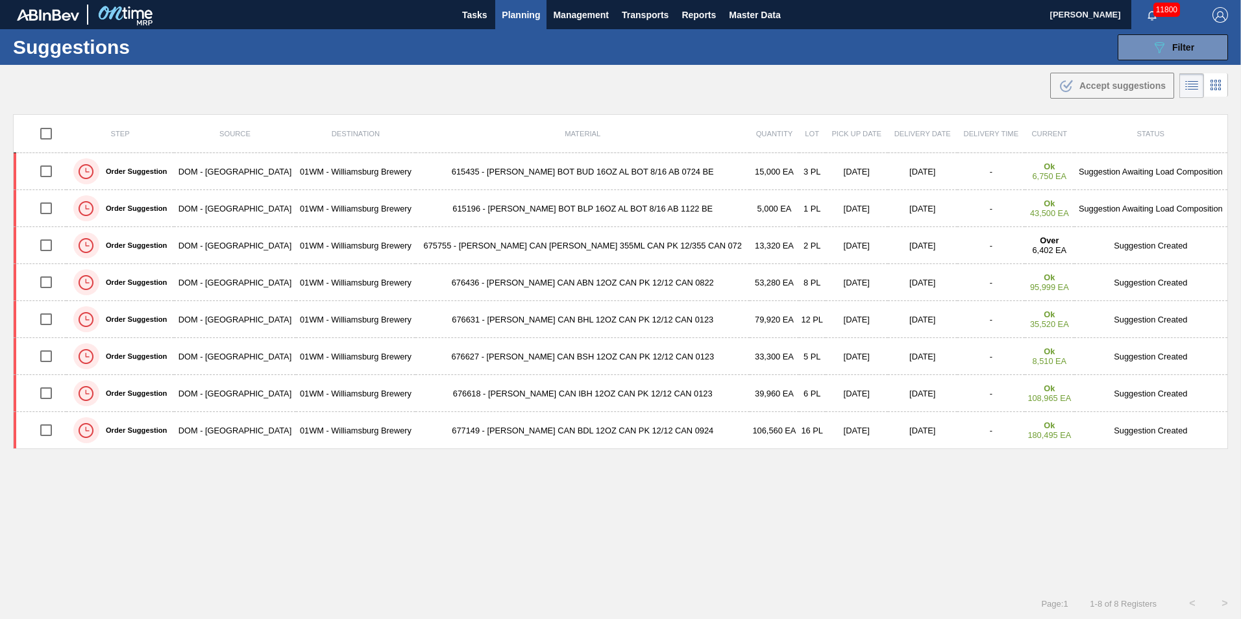
click at [526, 17] on span "Planning" at bounding box center [521, 15] width 38 height 16
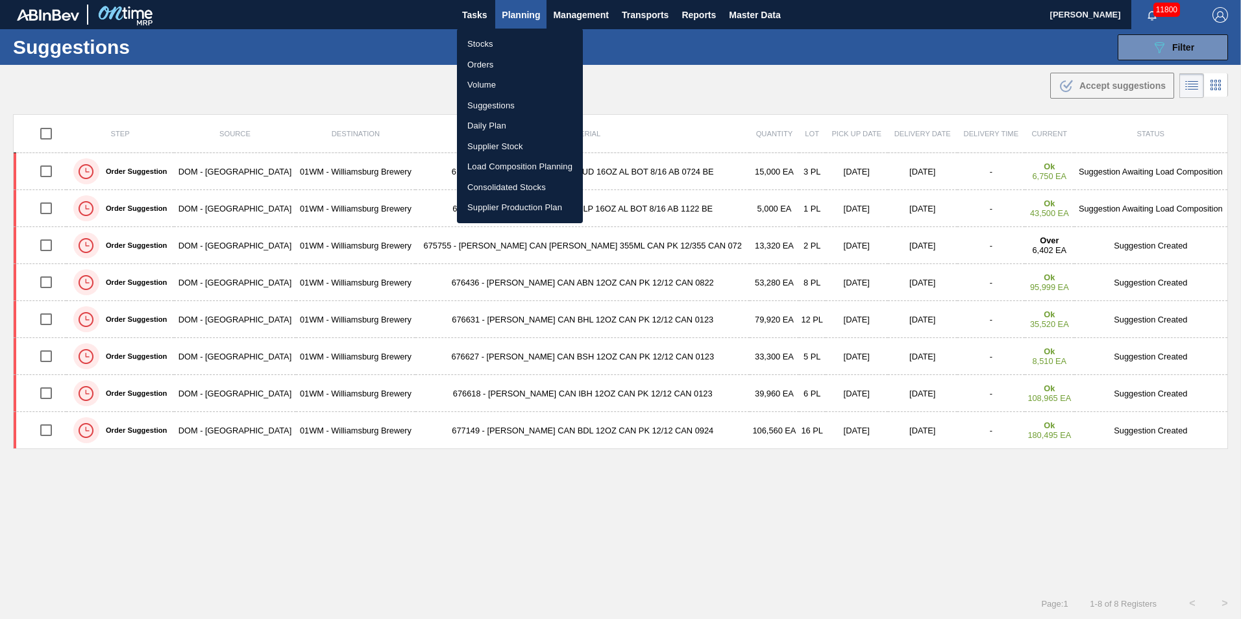
click at [505, 101] on li "Suggestions" at bounding box center [520, 105] width 126 height 21
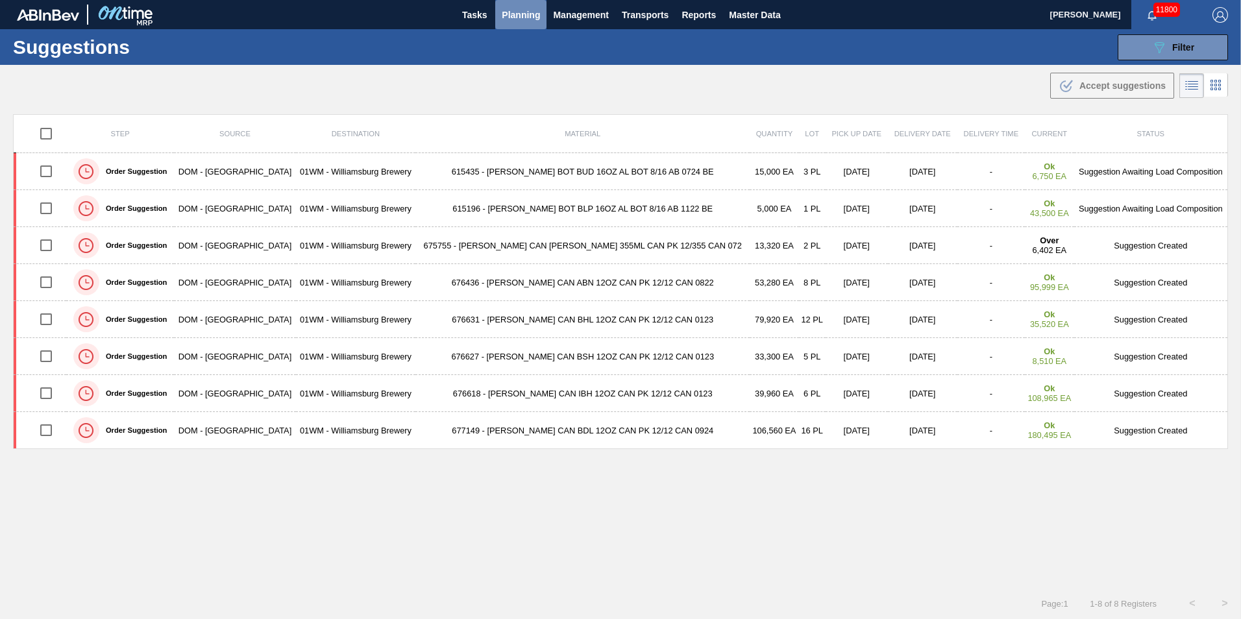
click at [511, 15] on span "Planning" at bounding box center [521, 15] width 38 height 16
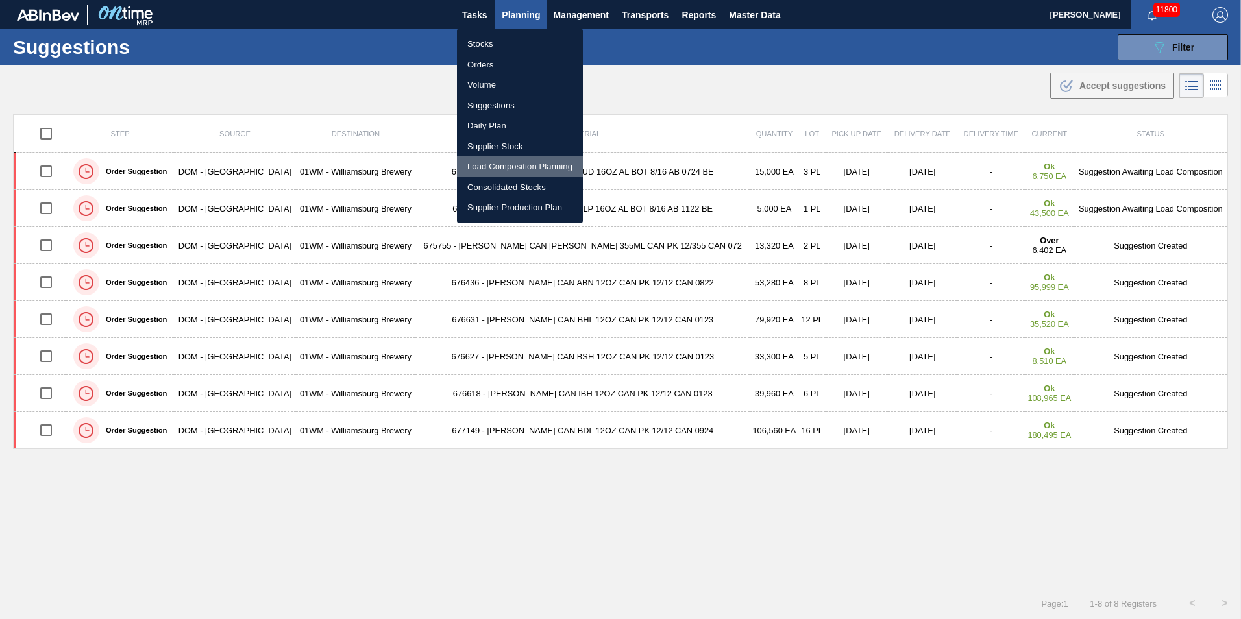
click at [511, 164] on li "Load Composition Planning" at bounding box center [520, 166] width 126 height 21
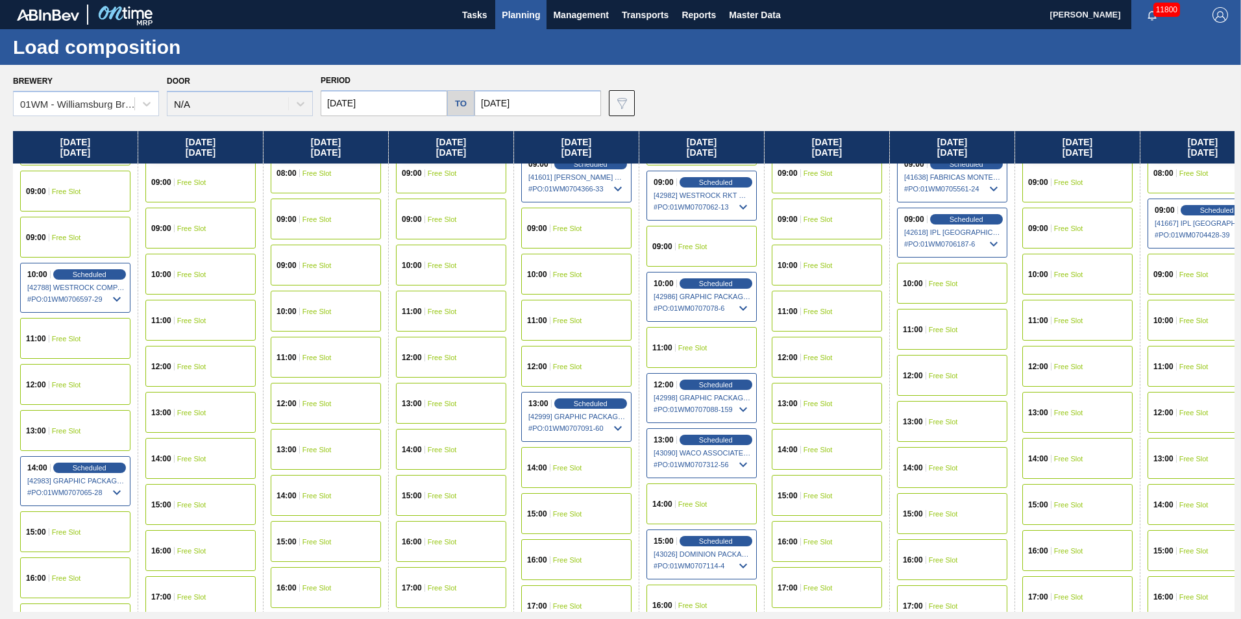
scroll to position [454, 0]
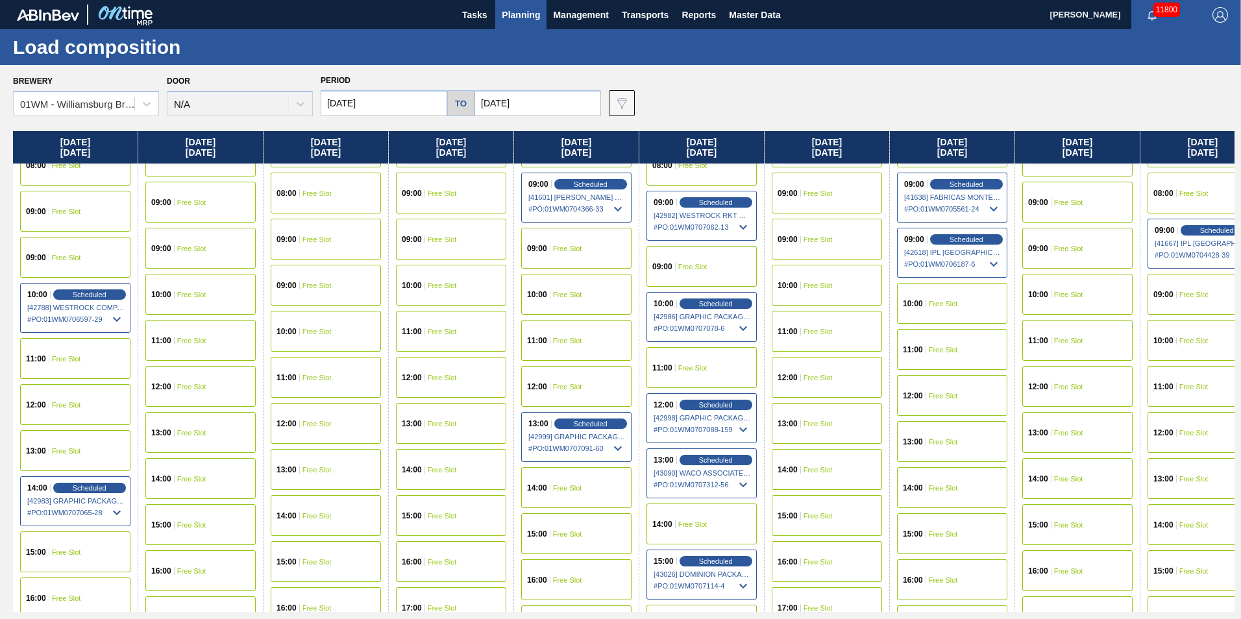
click at [734, 99] on div "Brewery 01WM - Williamsburg Brewery Door N/A Period 09/29/2025 to 10/11/2025 Da…" at bounding box center [623, 93] width 1221 height 45
click at [534, 7] on span "Planning" at bounding box center [521, 15] width 38 height 16
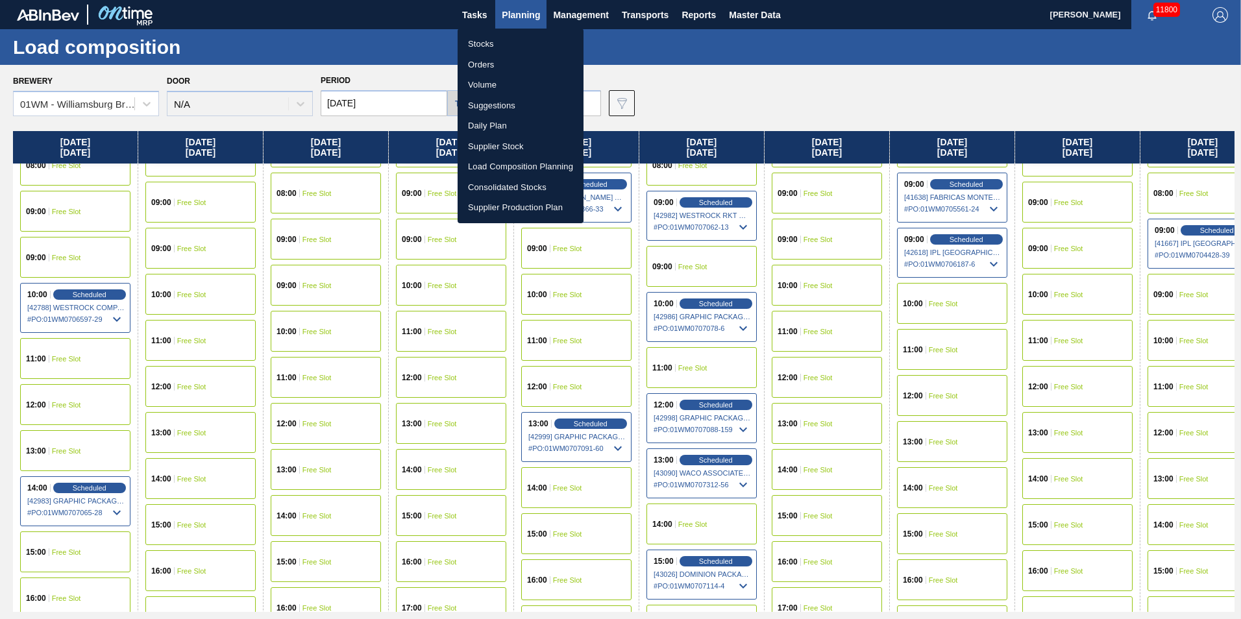
click at [519, 107] on li "Suggestions" at bounding box center [521, 105] width 126 height 21
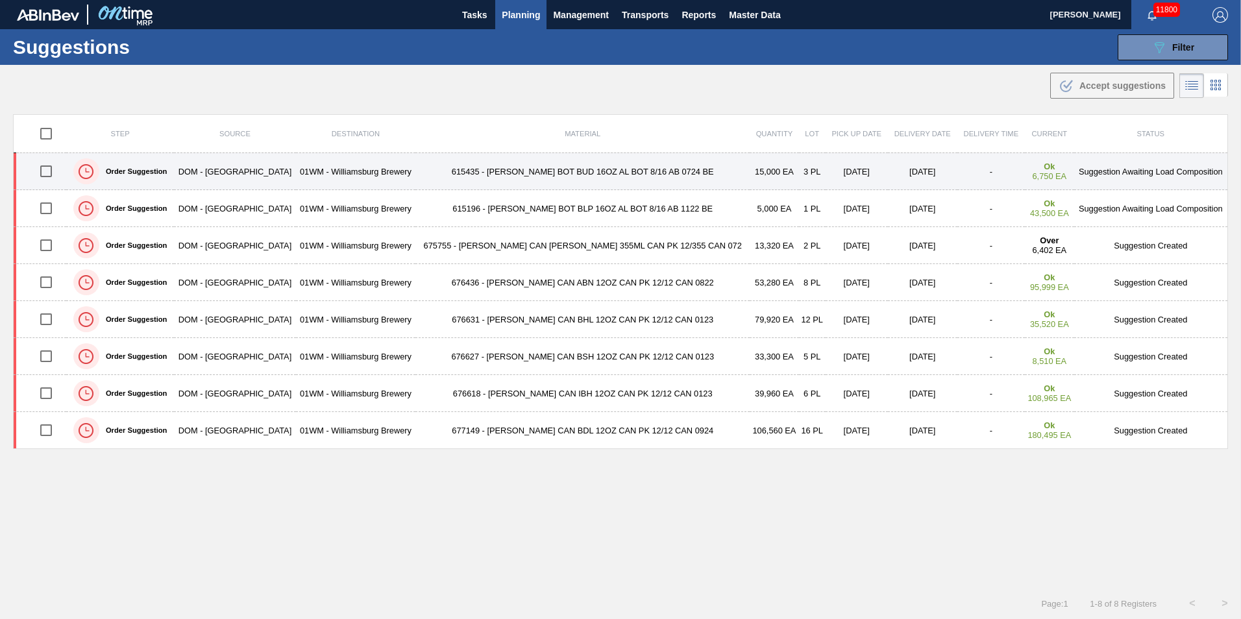
click at [51, 169] on input "checkbox" at bounding box center [45, 171] width 27 height 27
click at [57, 175] on input "checkbox" at bounding box center [45, 171] width 27 height 27
checkbox input "false"
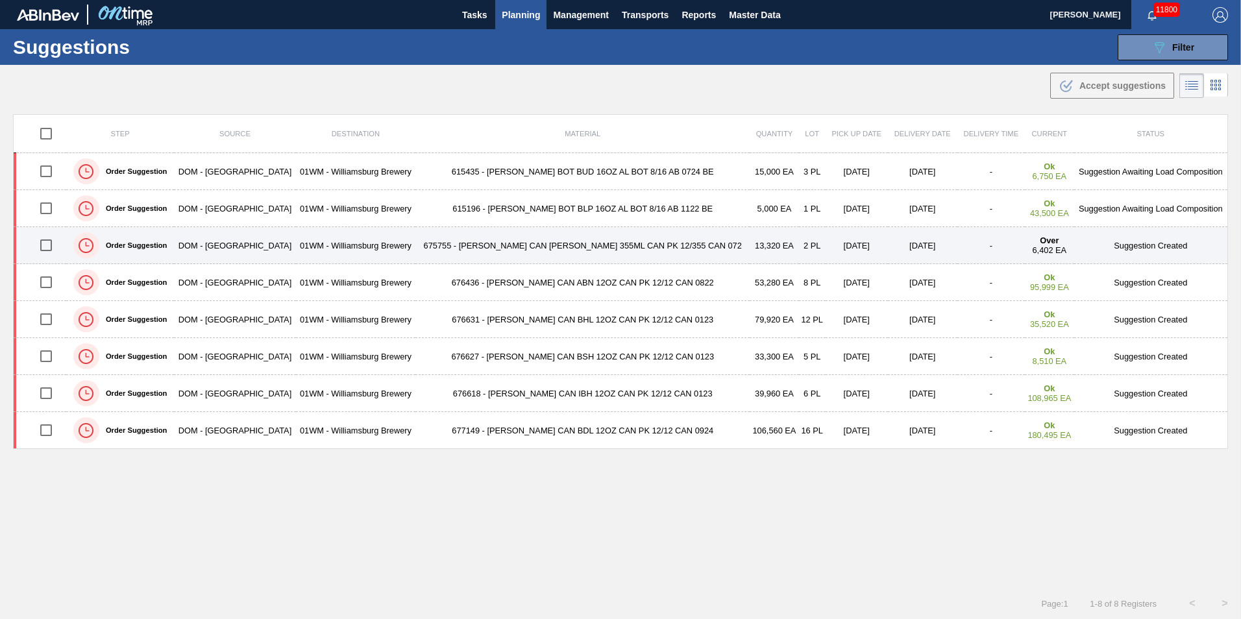
click at [51, 245] on input "checkbox" at bounding box center [45, 245] width 27 height 27
checkbox input "true"
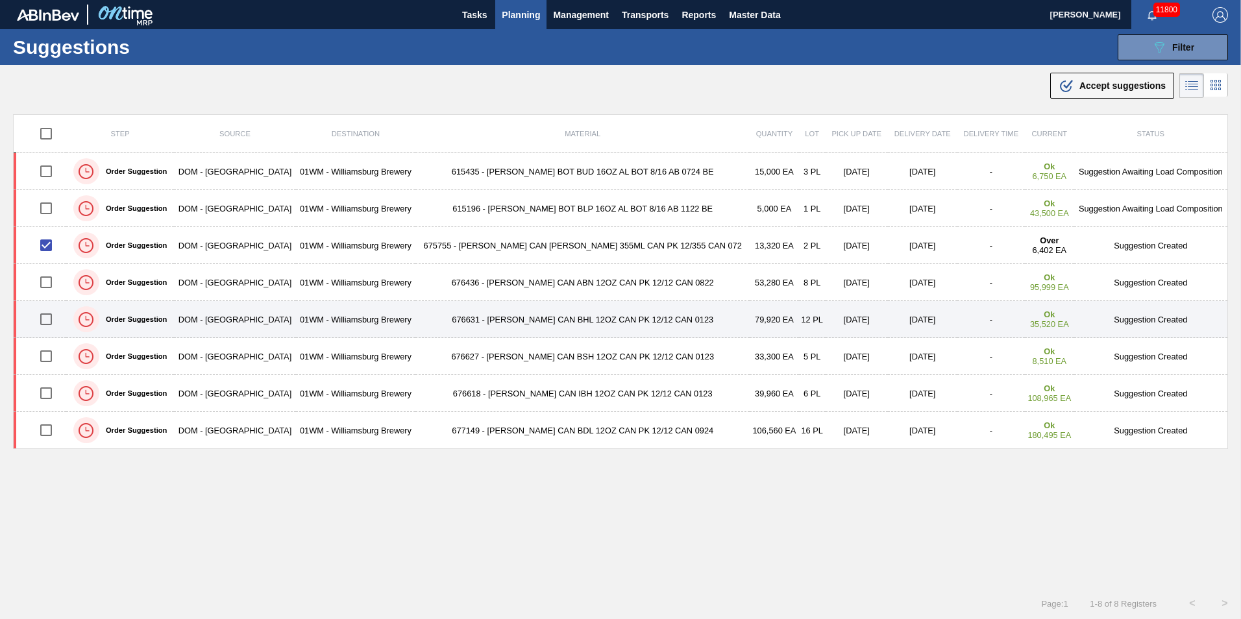
click at [49, 323] on input "checkbox" at bounding box center [45, 319] width 27 height 27
checkbox input "true"
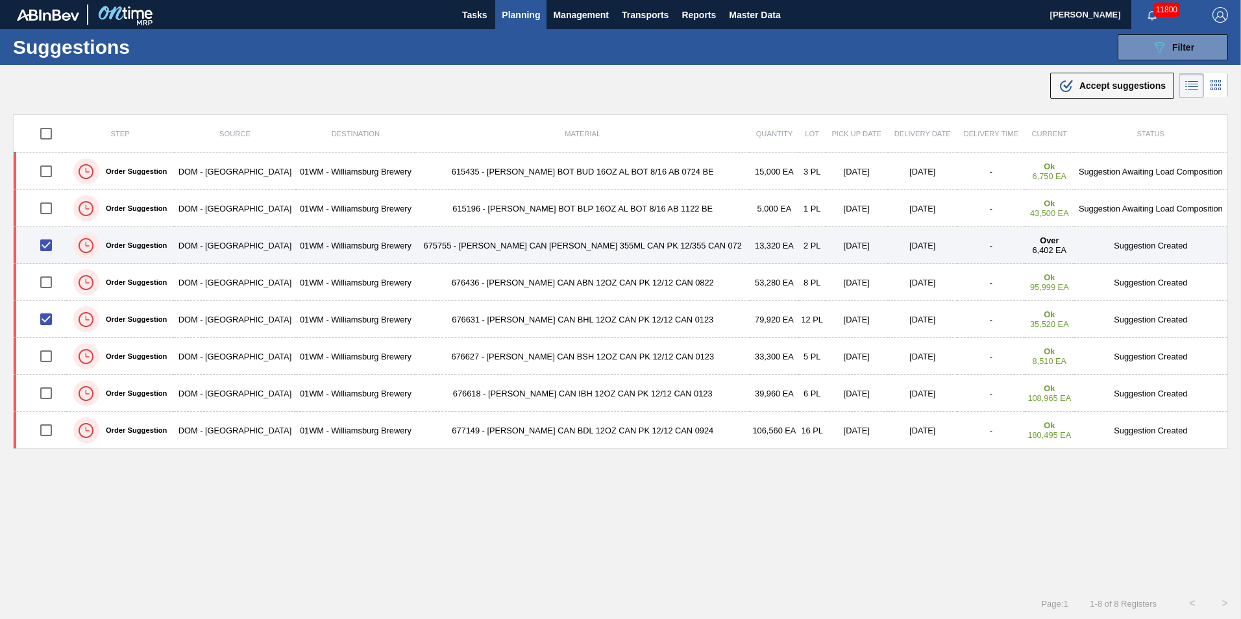
click at [60, 251] on input "checkbox" at bounding box center [45, 245] width 27 height 27
checkbox input "true"
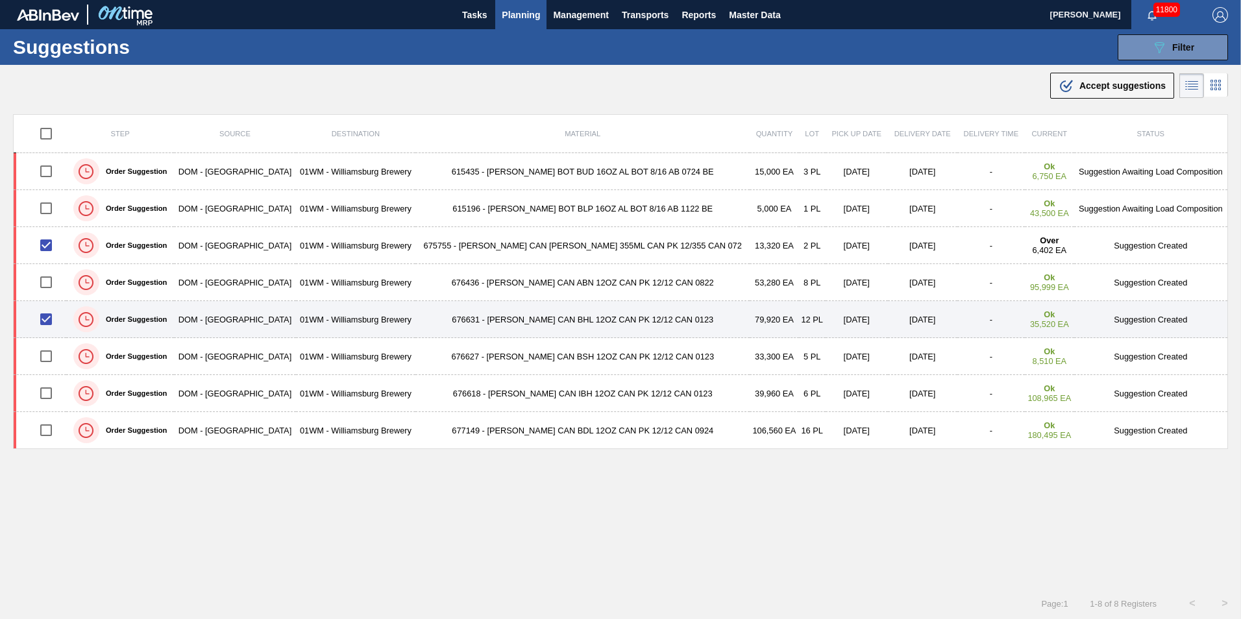
click at [47, 321] on input "checkbox" at bounding box center [45, 319] width 27 height 27
checkbox input "false"
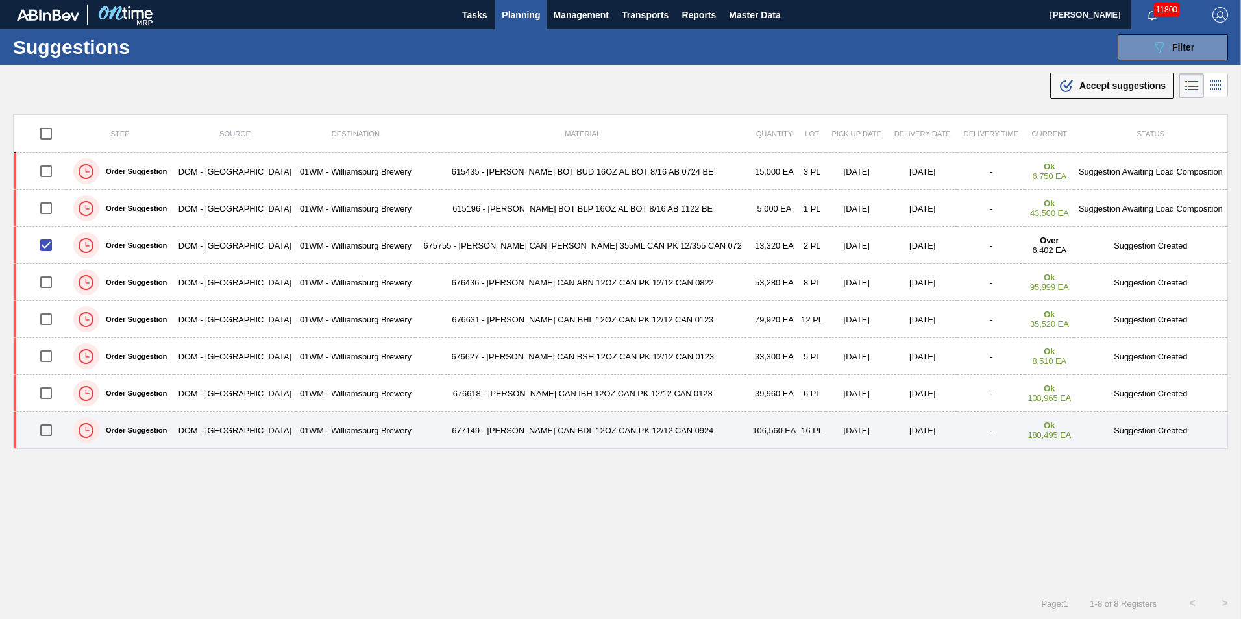
click at [49, 434] on input "checkbox" at bounding box center [45, 430] width 27 height 27
checkbox input "true"
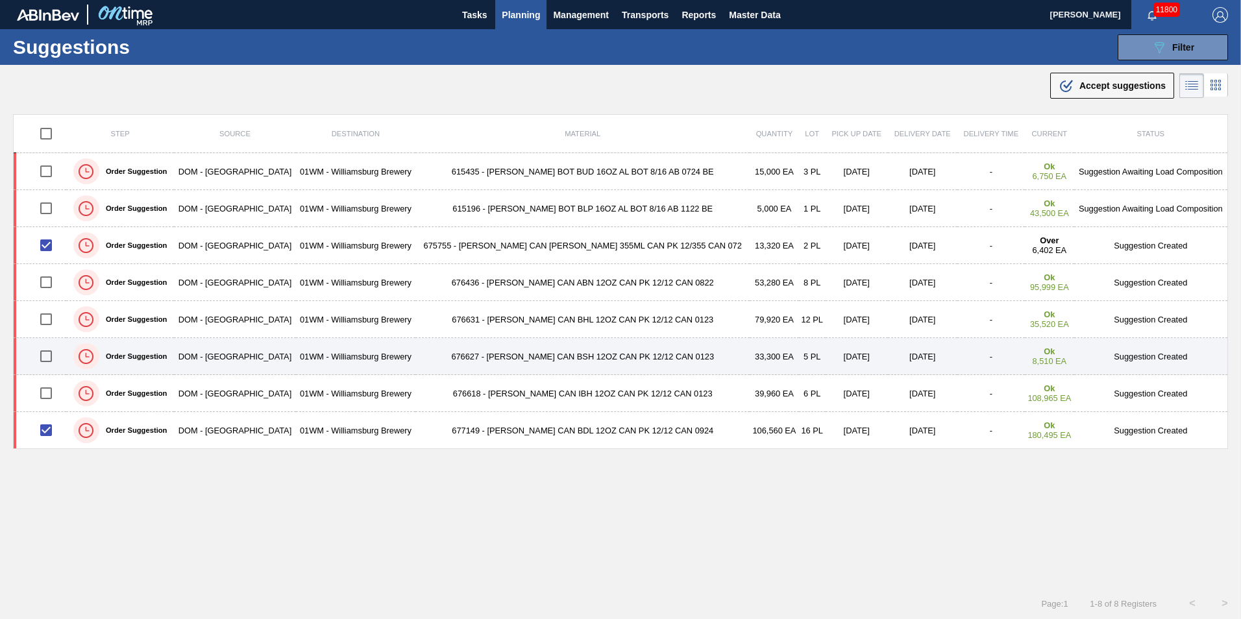
click at [47, 356] on input "checkbox" at bounding box center [45, 356] width 27 height 27
checkbox input "true"
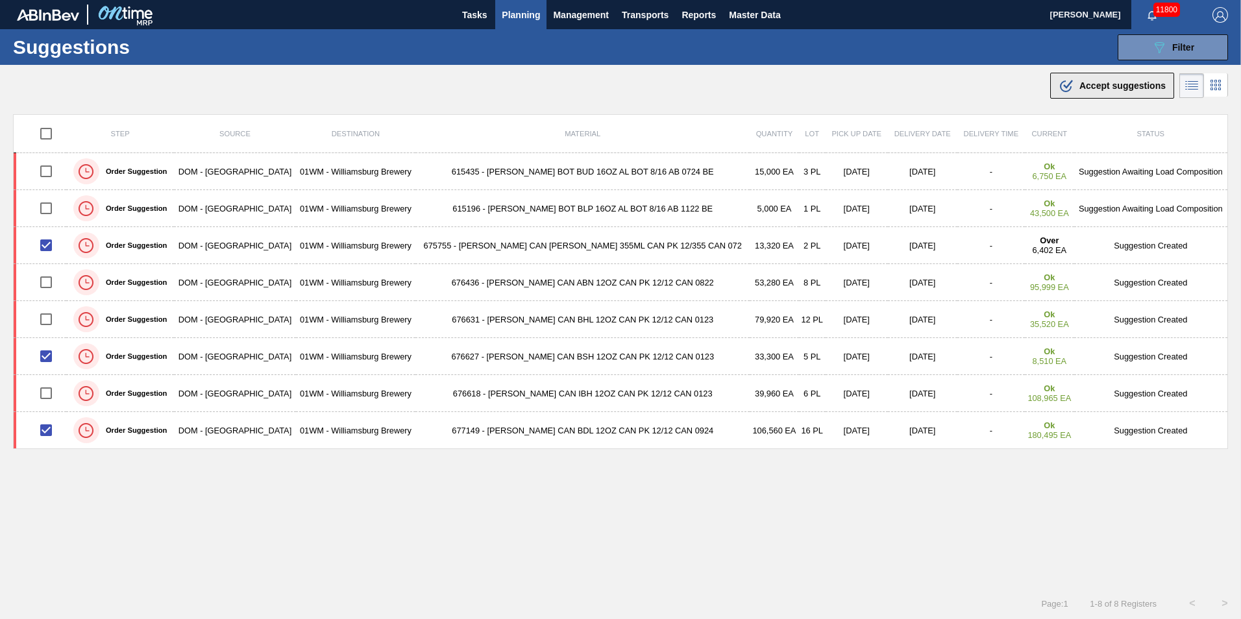
click at [1118, 83] on span "Accept suggestions" at bounding box center [1122, 85] width 86 height 10
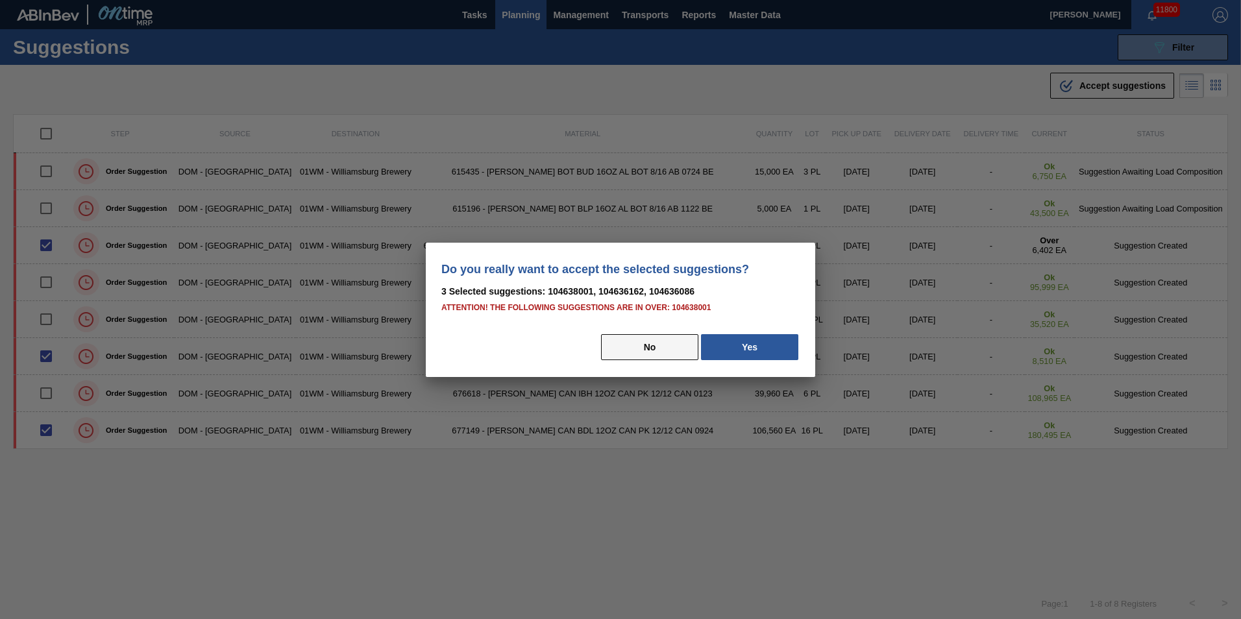
click at [676, 350] on button "No" at bounding box center [649, 347] width 97 height 26
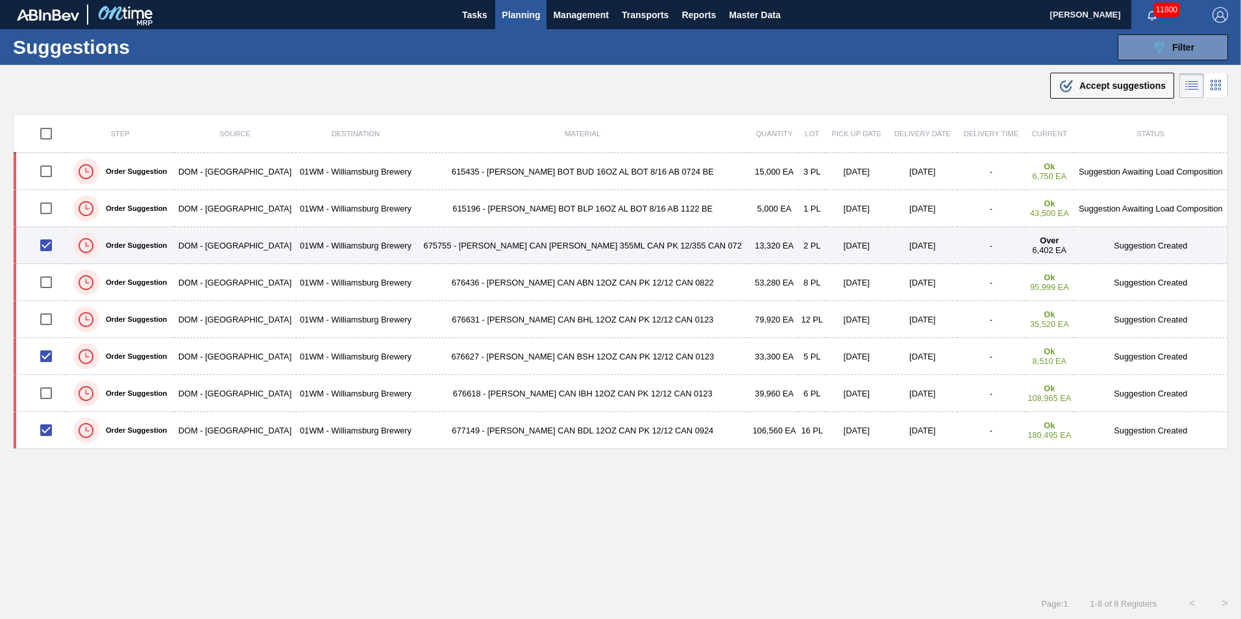
click at [51, 244] on input "checkbox" at bounding box center [45, 245] width 27 height 27
checkbox input "false"
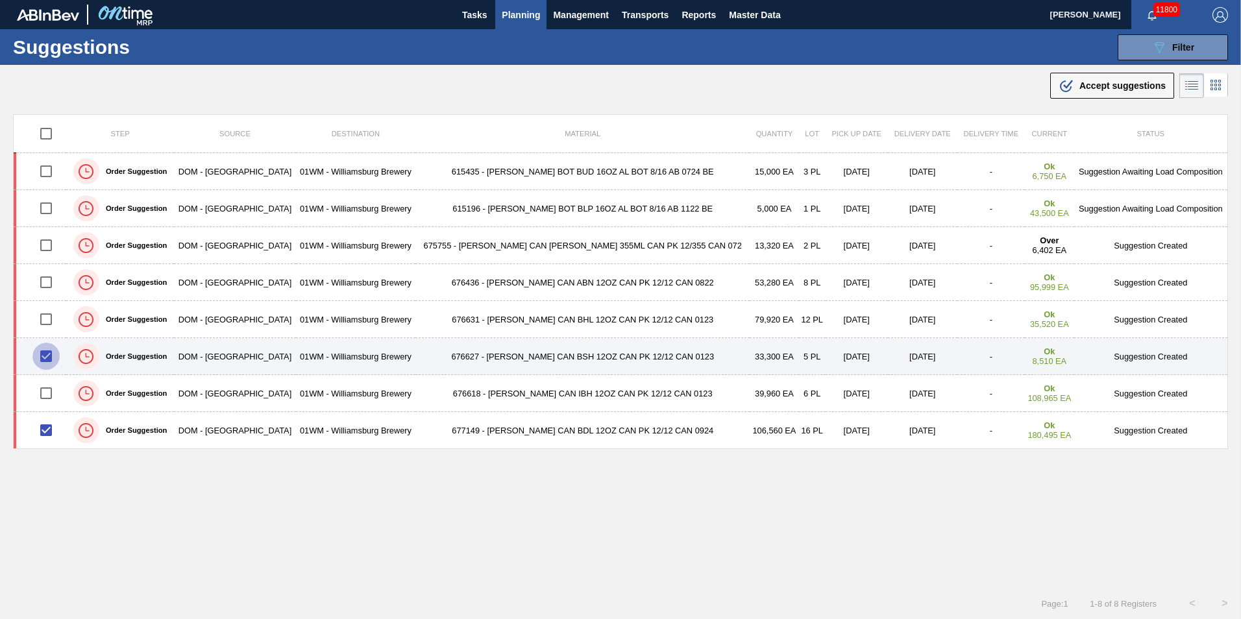
click at [53, 354] on input "checkbox" at bounding box center [45, 356] width 27 height 27
checkbox input "false"
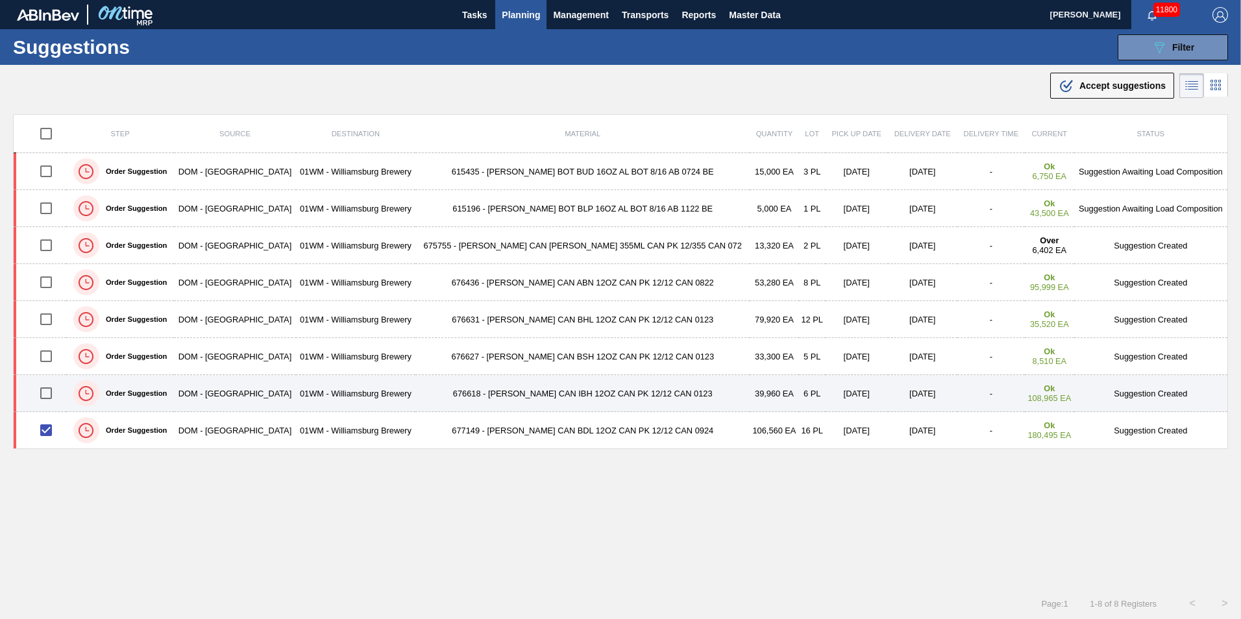
click at [55, 397] on input "checkbox" at bounding box center [45, 393] width 27 height 27
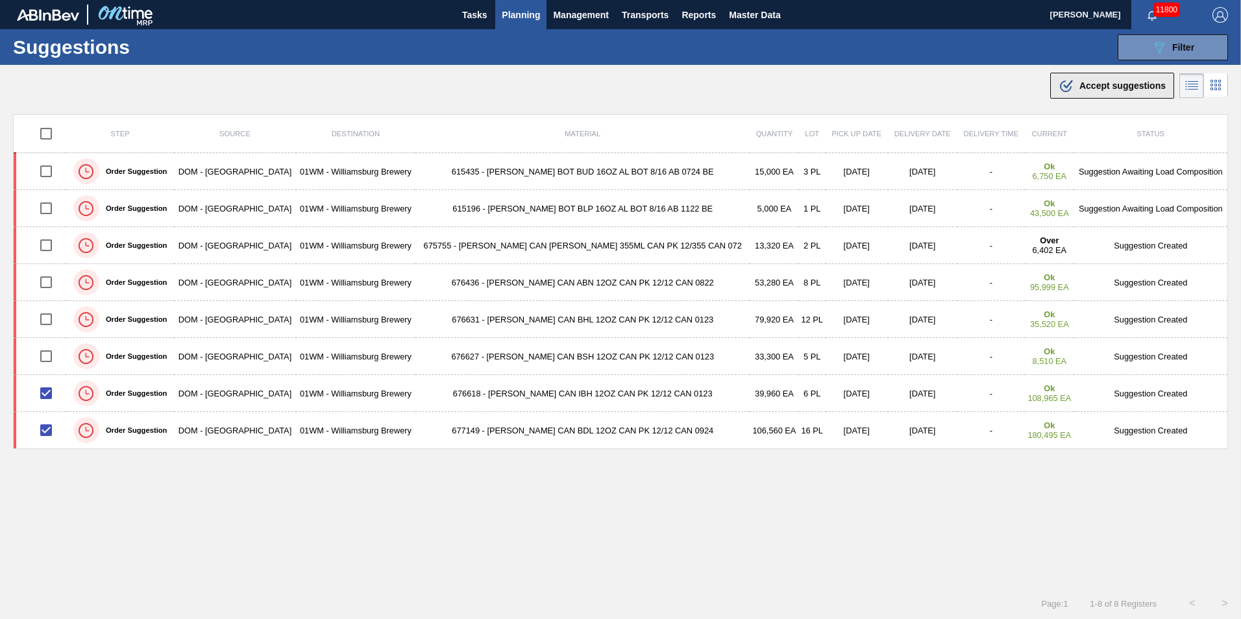
click at [1095, 89] on span "Accept suggestions" at bounding box center [1122, 85] width 86 height 10
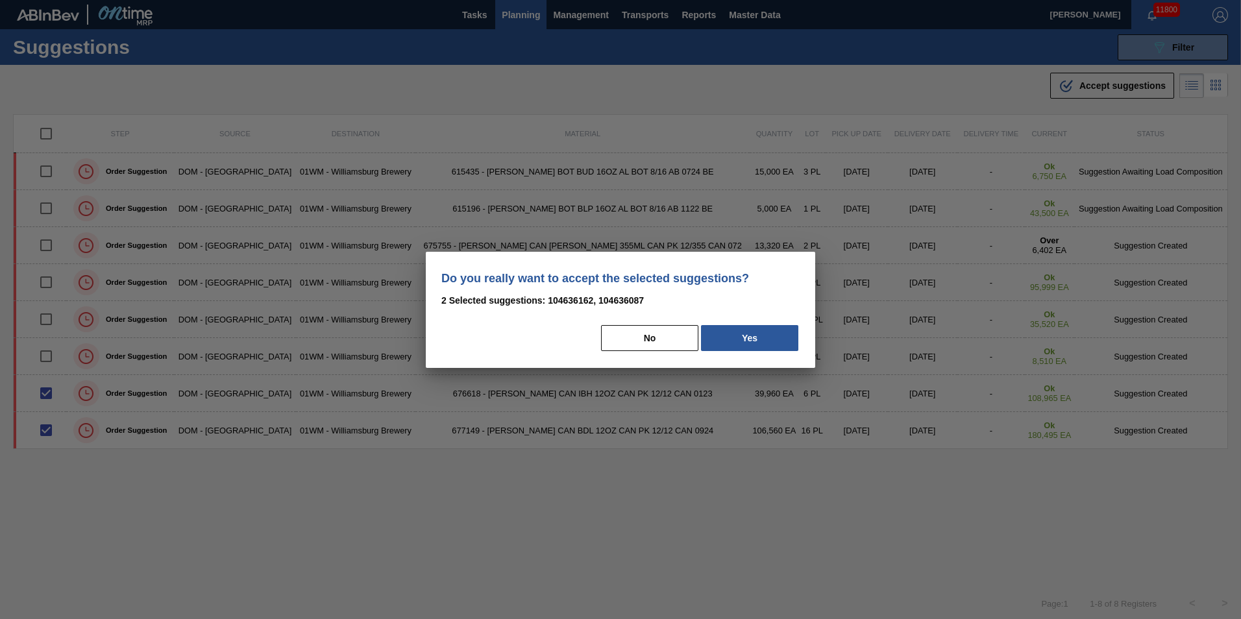
click at [749, 354] on div "Do you really want to accept the selected suggestions? 2 Selected suggestions: …" at bounding box center [620, 310] width 389 height 116
click at [749, 352] on div "Do you really want to accept the selected suggestions? 2 Selected suggestions: …" at bounding box center [620, 310] width 389 height 116
drag, startPoint x: 749, startPoint y: 352, endPoint x: 751, endPoint y: 342, distance: 10.6
click at [751, 342] on button "Yes" at bounding box center [749, 338] width 97 height 26
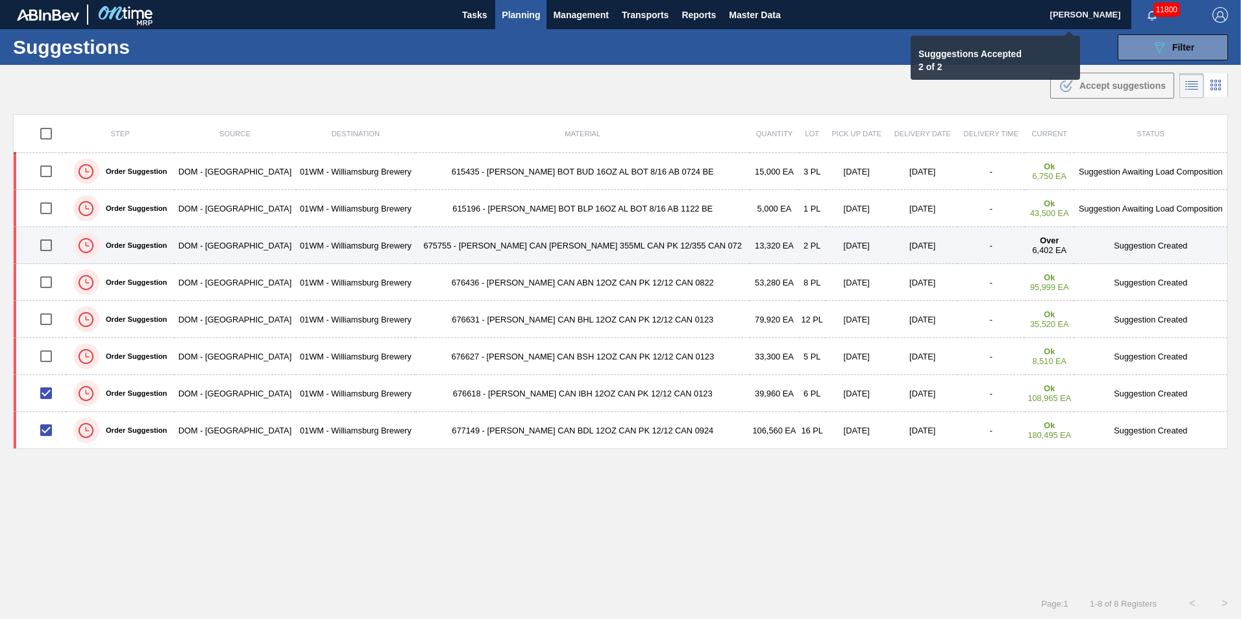
checkbox input "false"
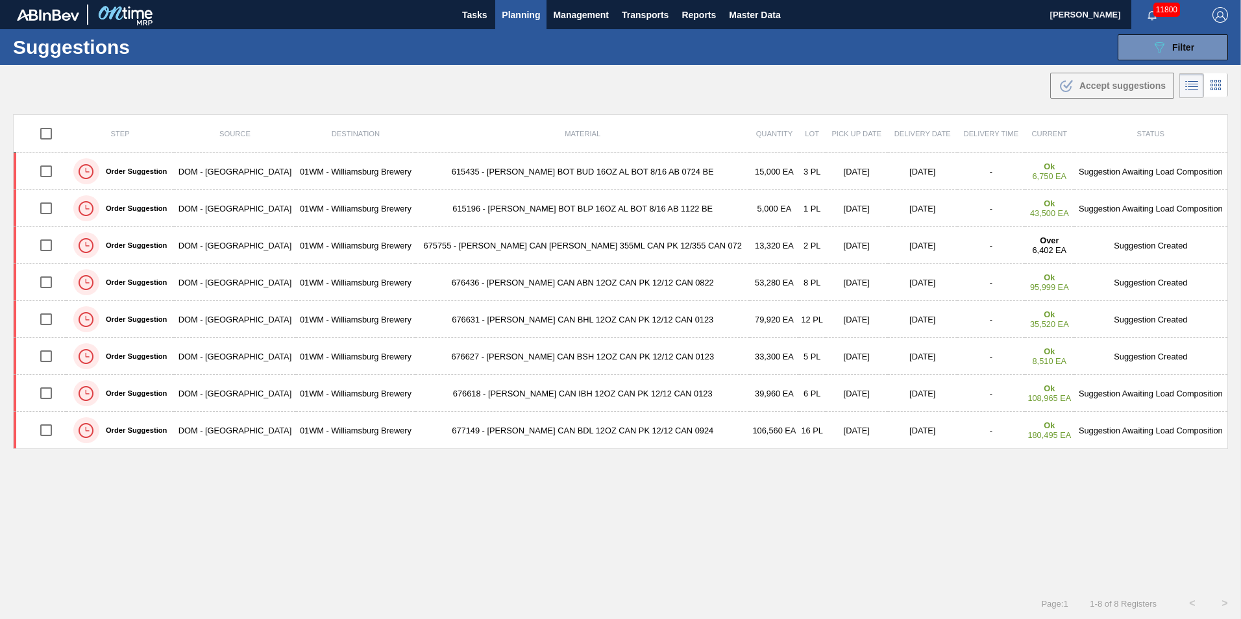
click at [517, 18] on span "Planning" at bounding box center [521, 15] width 38 height 16
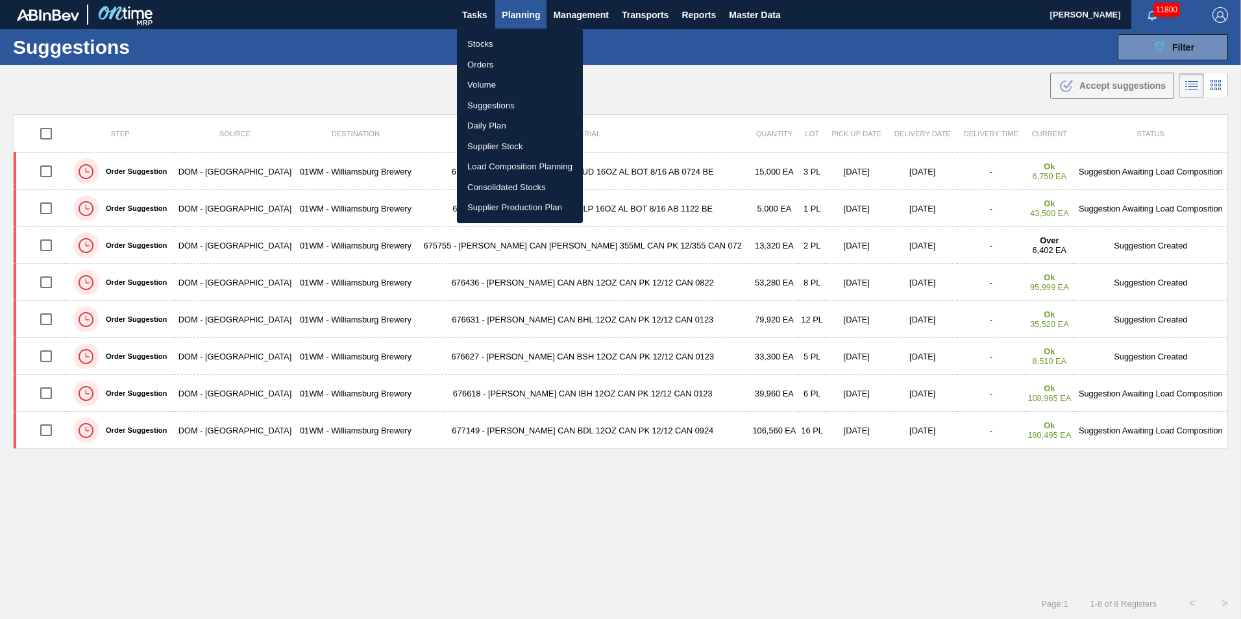
click at [518, 170] on li "Load Composition Planning" at bounding box center [520, 166] width 126 height 21
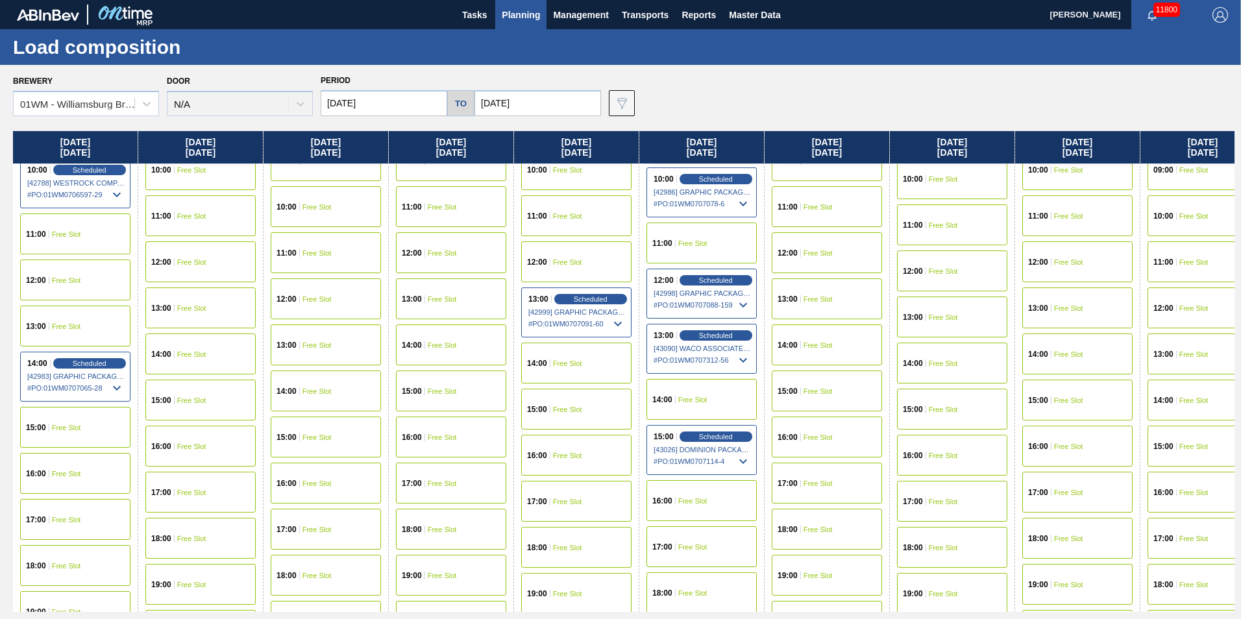
scroll to position [584, 0]
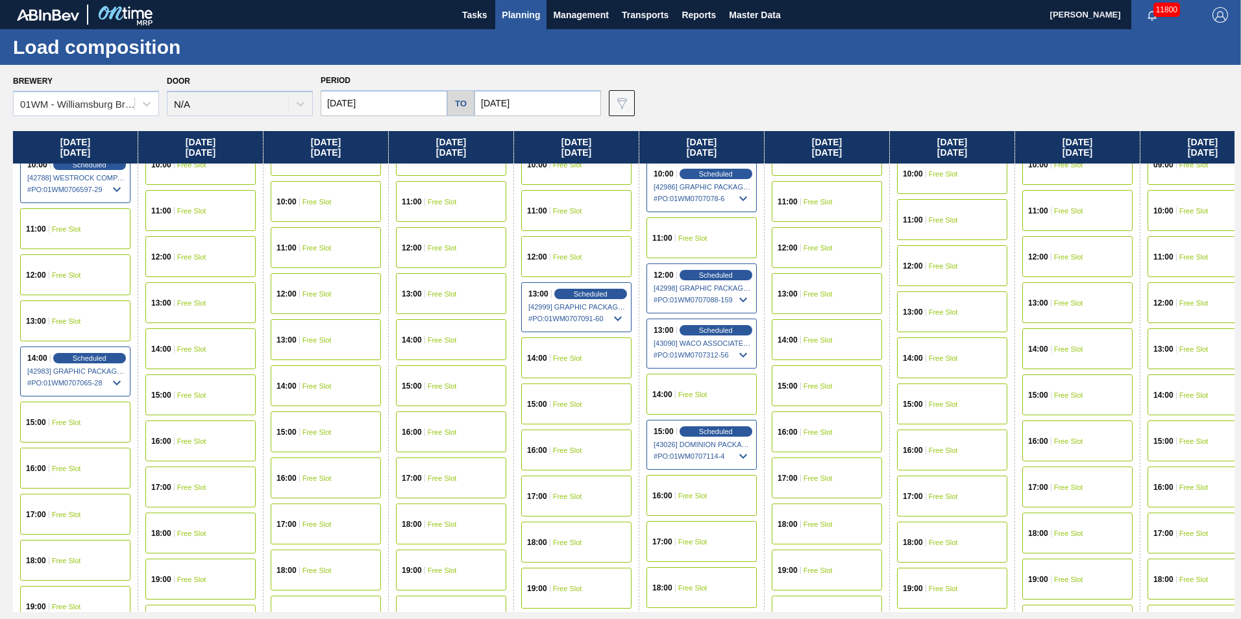
click at [82, 425] on div "15:00 Free Slot" at bounding box center [75, 422] width 110 height 41
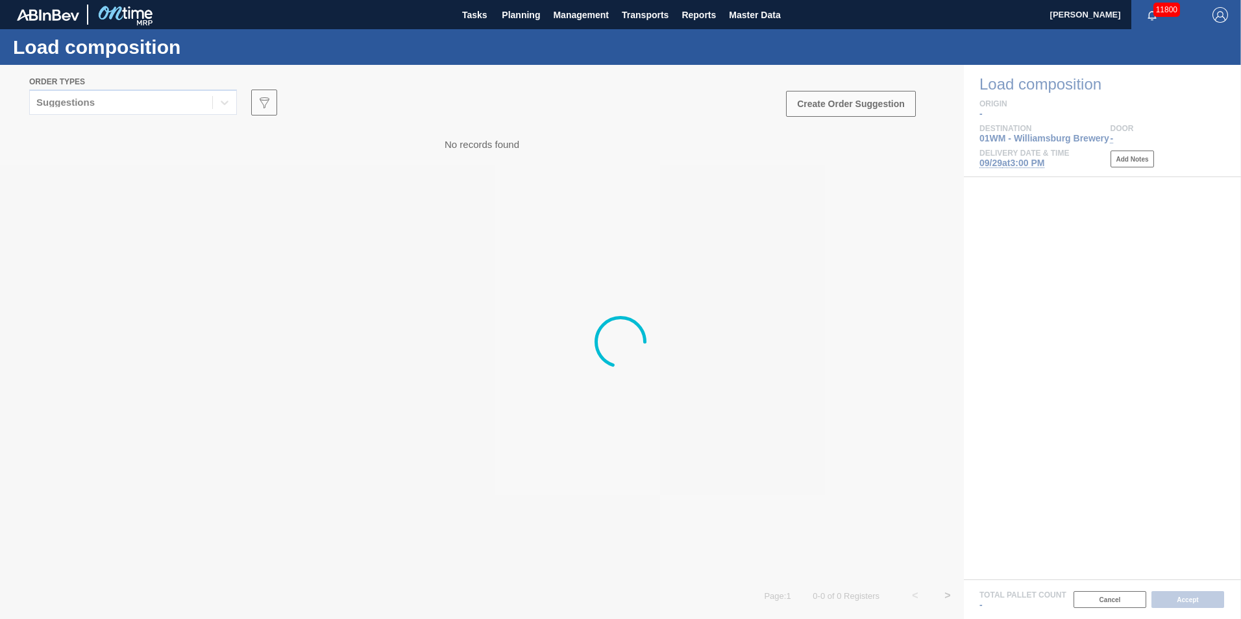
click at [129, 112] on div at bounding box center [620, 342] width 1241 height 554
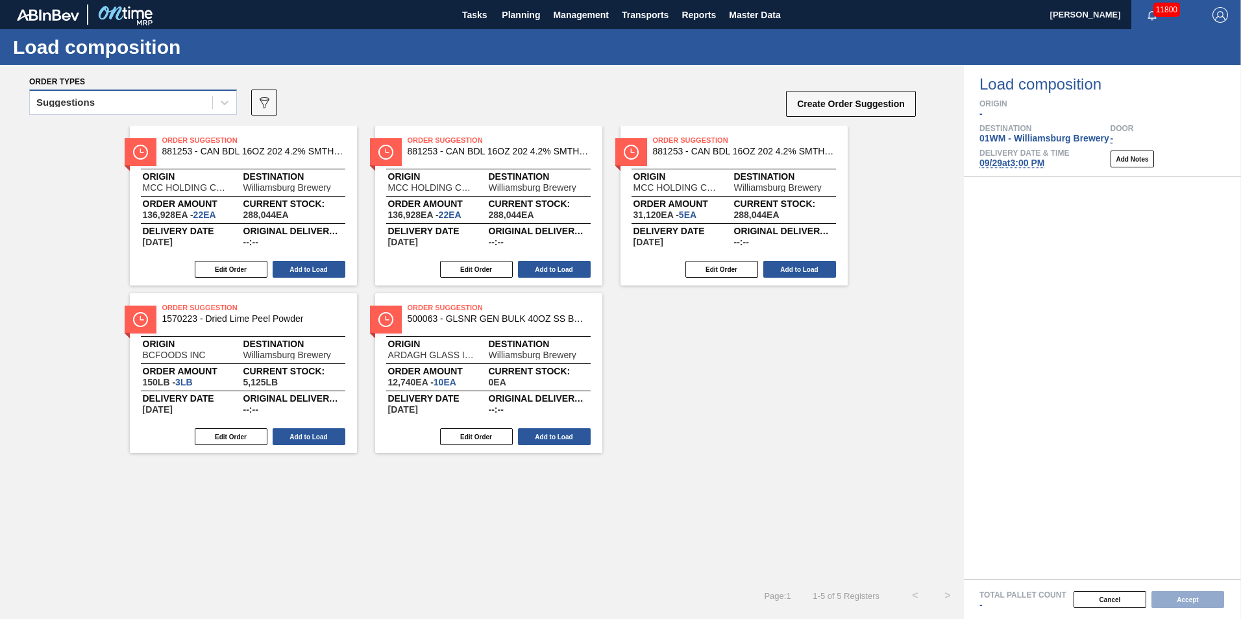
click at [131, 102] on div "Suggestions" at bounding box center [121, 102] width 182 height 19
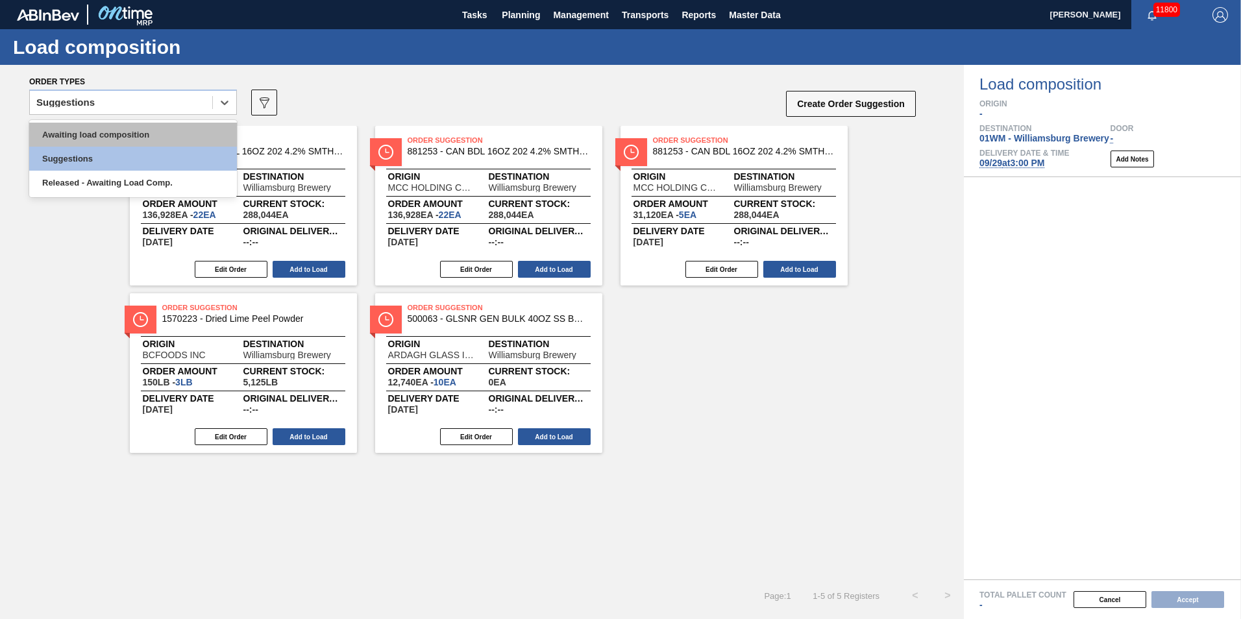
click at [130, 145] on div "Awaiting load composition" at bounding box center [133, 135] width 208 height 24
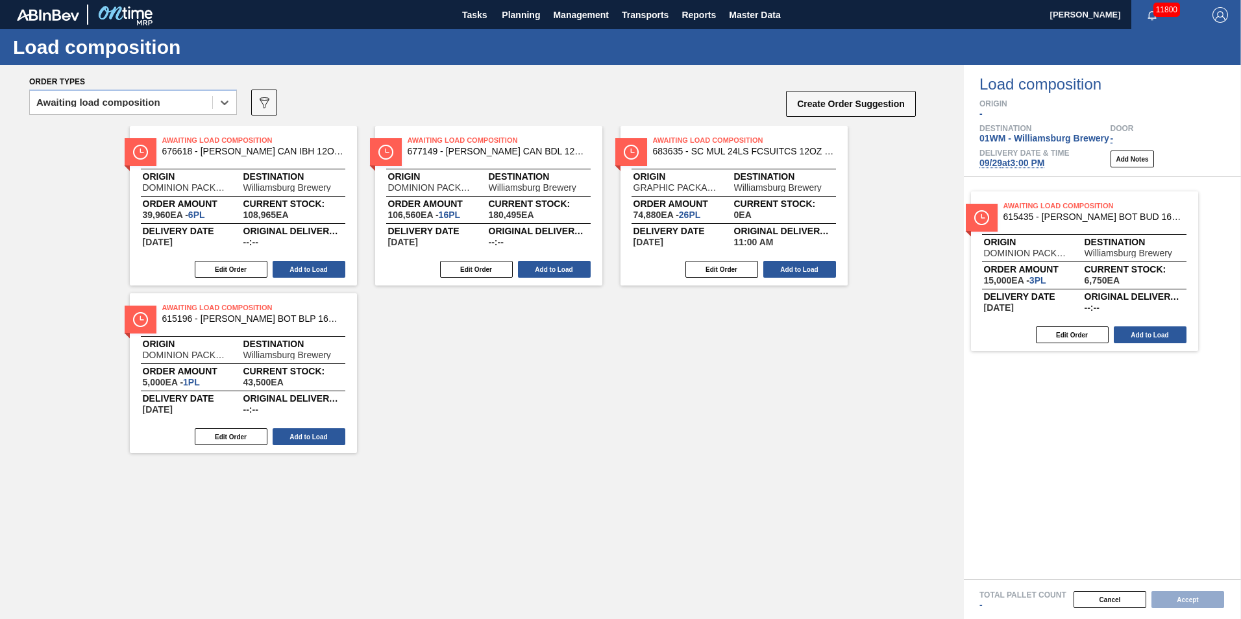
drag, startPoint x: 225, startPoint y: 372, endPoint x: 1077, endPoint y: 261, distance: 858.7
click at [1087, 267] on div "Order types option Awaiting load composition, selected. Select is focused ,type…" at bounding box center [620, 342] width 1241 height 554
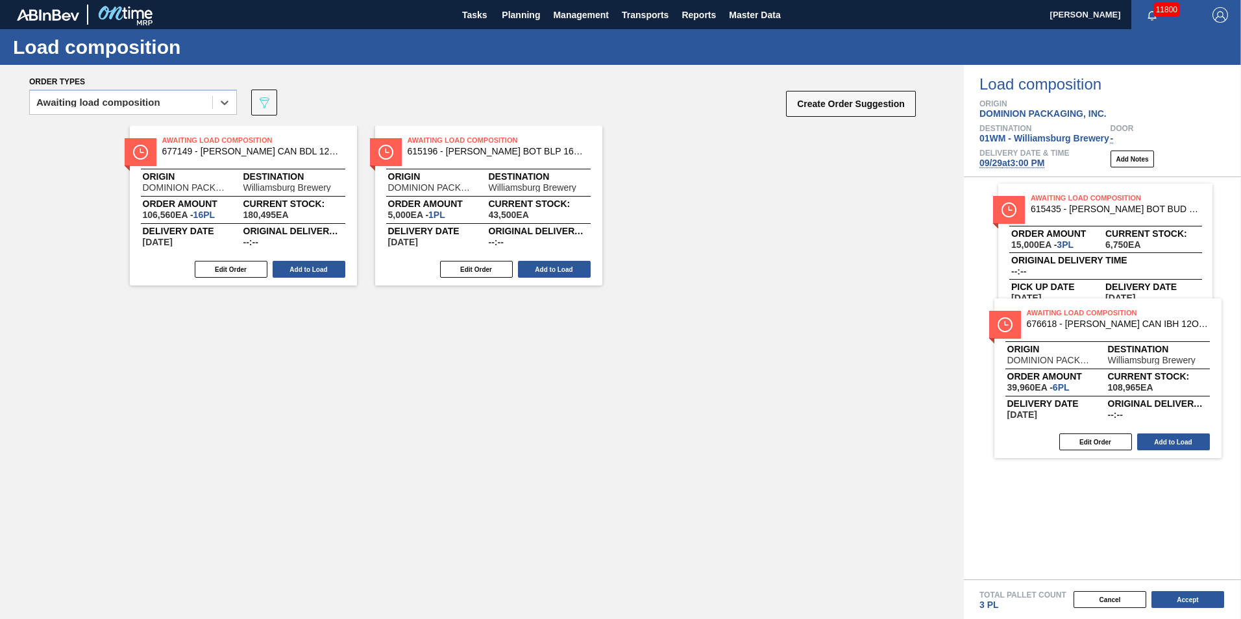
drag, startPoint x: 297, startPoint y: 191, endPoint x: 1155, endPoint y: 356, distance: 873.8
click at [1158, 361] on div "Order types option Awaiting load composition, selected. Select is focused ,type…" at bounding box center [620, 342] width 1241 height 554
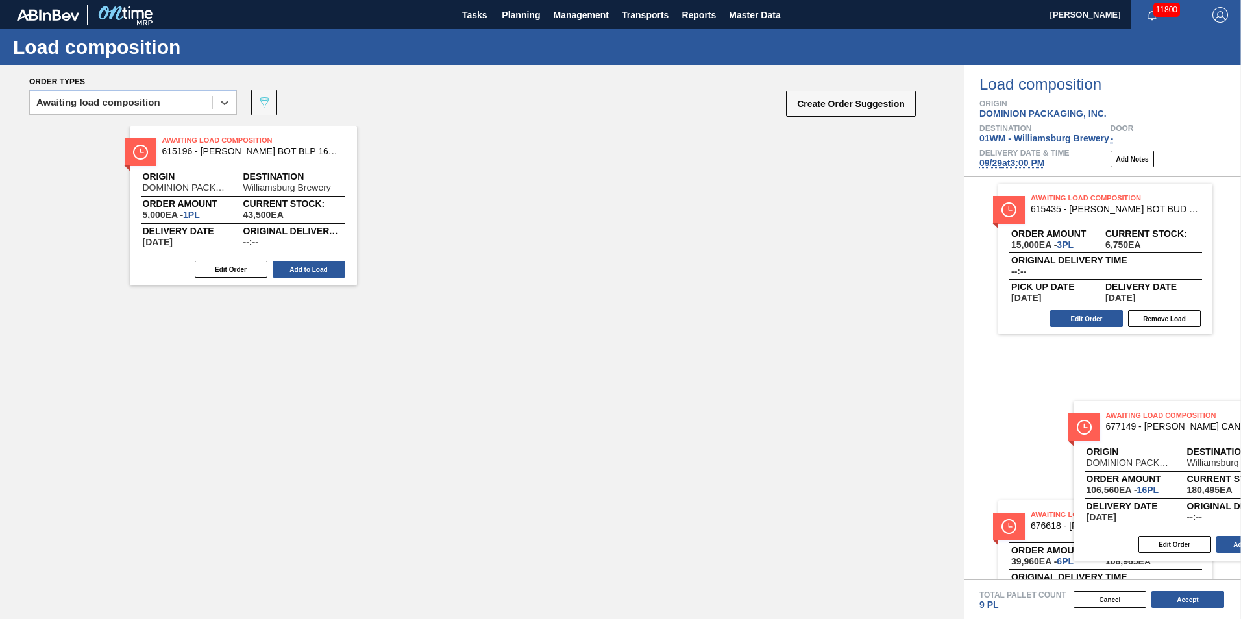
drag, startPoint x: 241, startPoint y: 196, endPoint x: 1143, endPoint y: 386, distance: 921.3
click at [1147, 386] on div "Order types option Awaiting load composition, selected. Select is focused ,type…" at bounding box center [620, 342] width 1241 height 554
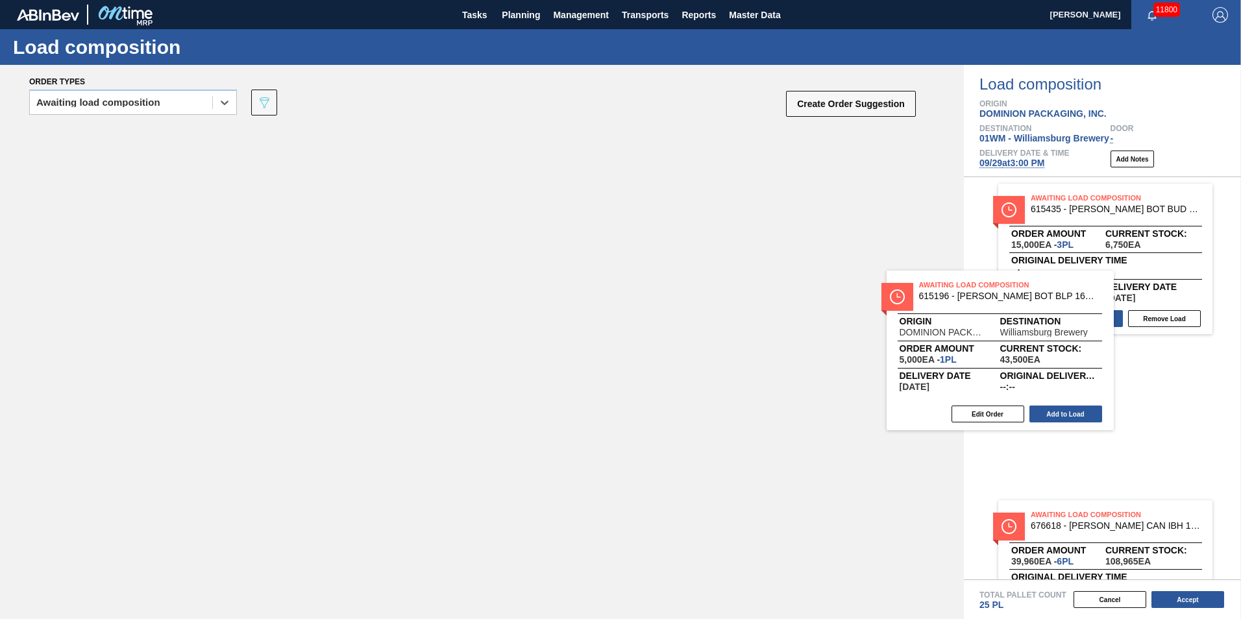
drag, startPoint x: 241, startPoint y: 211, endPoint x: 1177, endPoint y: 334, distance: 944.6
click at [1179, 336] on div "Order types option Awaiting load composition, selected. Select is focused ,type…" at bounding box center [620, 342] width 1241 height 554
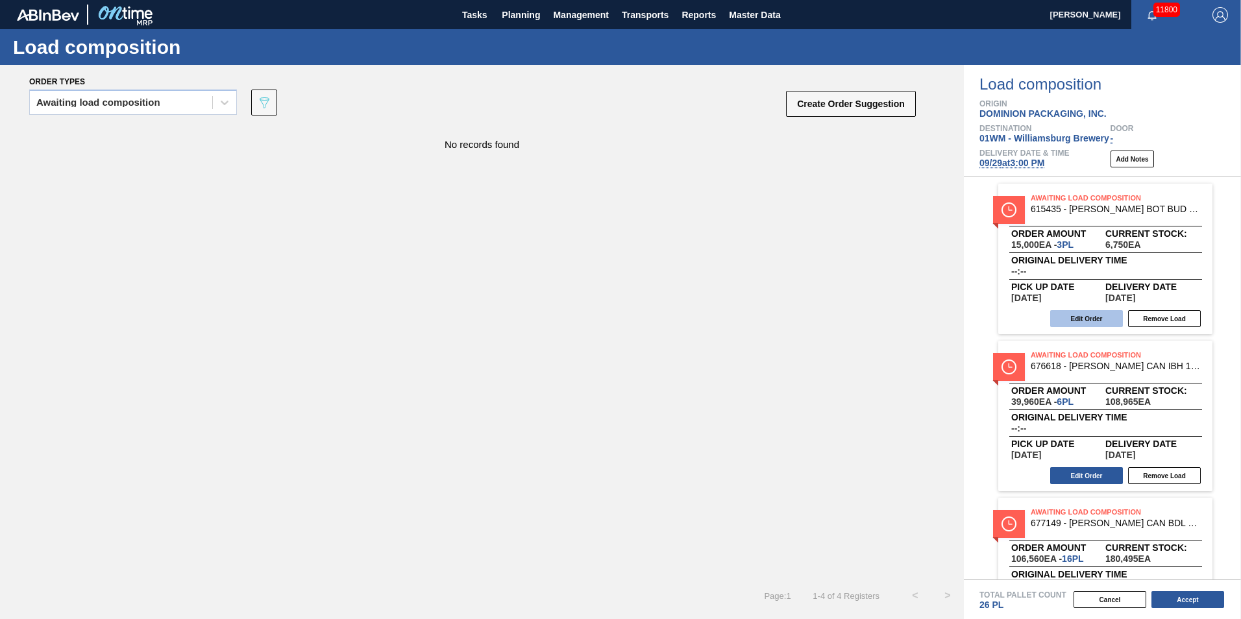
click at [1094, 316] on button "Edit Order" at bounding box center [1086, 318] width 73 height 17
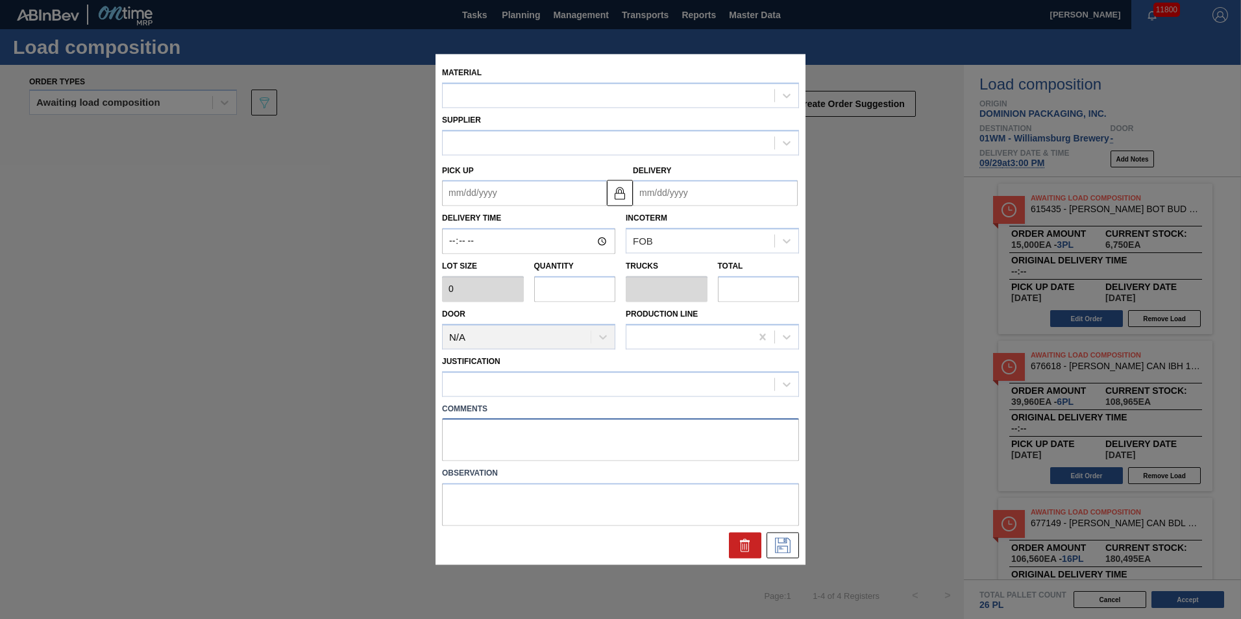
click at [539, 421] on textarea at bounding box center [620, 440] width 357 height 43
type textarea "T -"
type input "5,000"
type input "3"
type input "0.144"
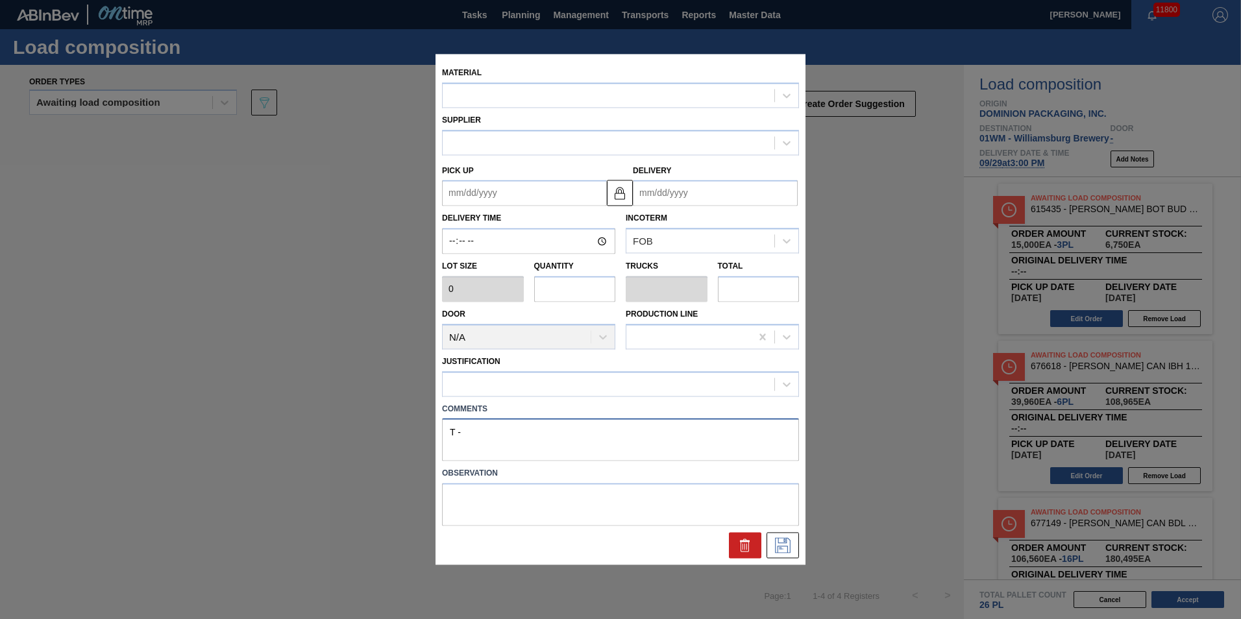
type input "15,000"
type up "[DATE]"
type input "[DATE]"
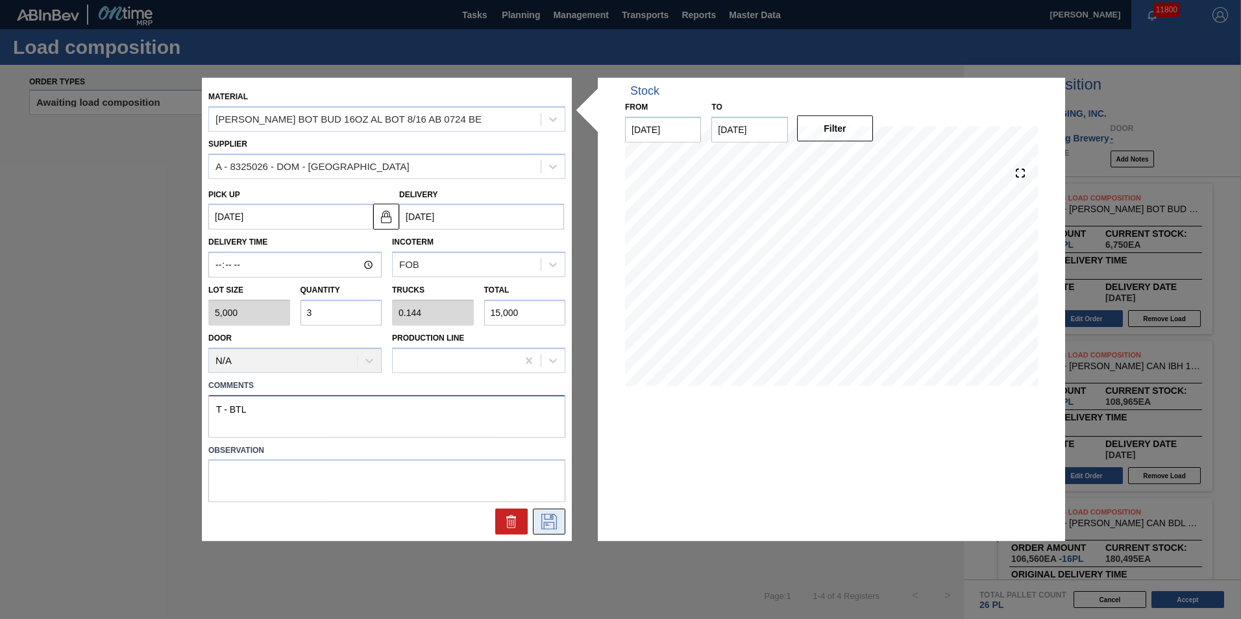
type textarea "T - BTL"
click at [552, 526] on icon at bounding box center [549, 522] width 21 height 16
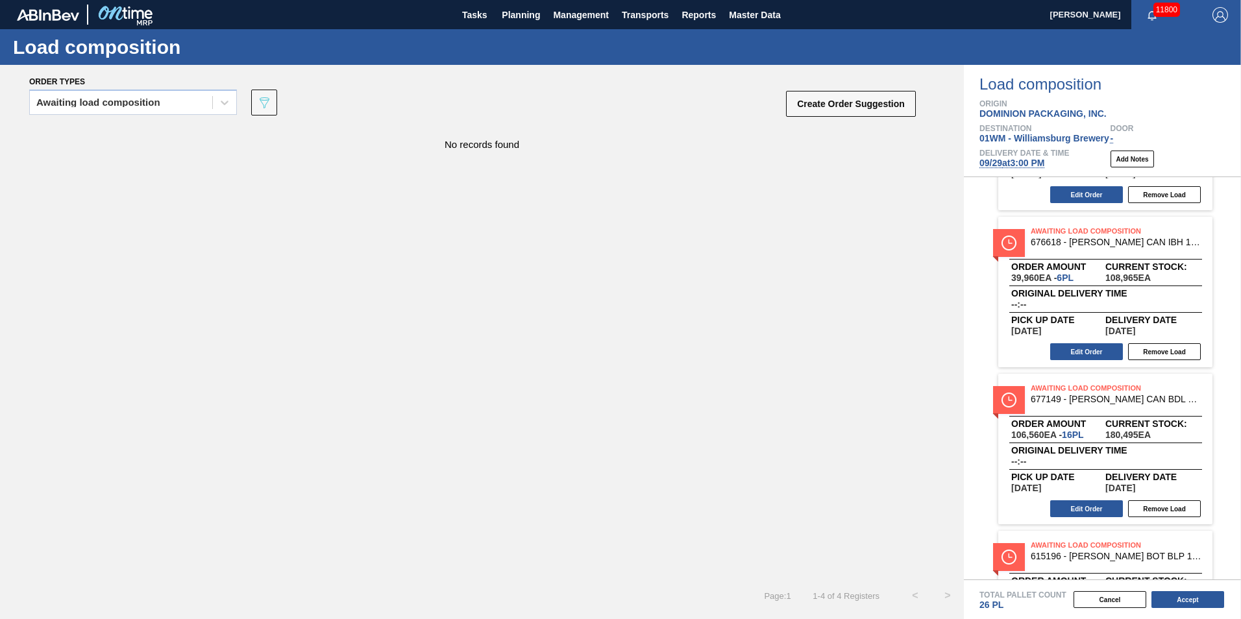
scroll to position [232, 0]
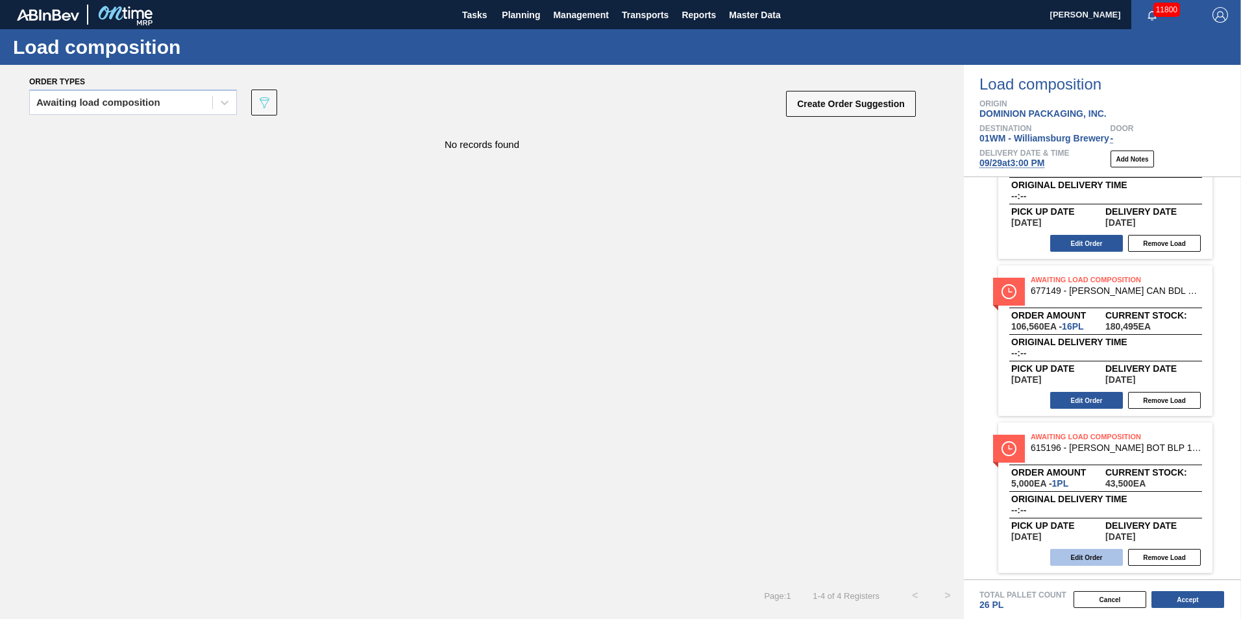
click at [1102, 551] on button "Edit Order" at bounding box center [1086, 557] width 73 height 17
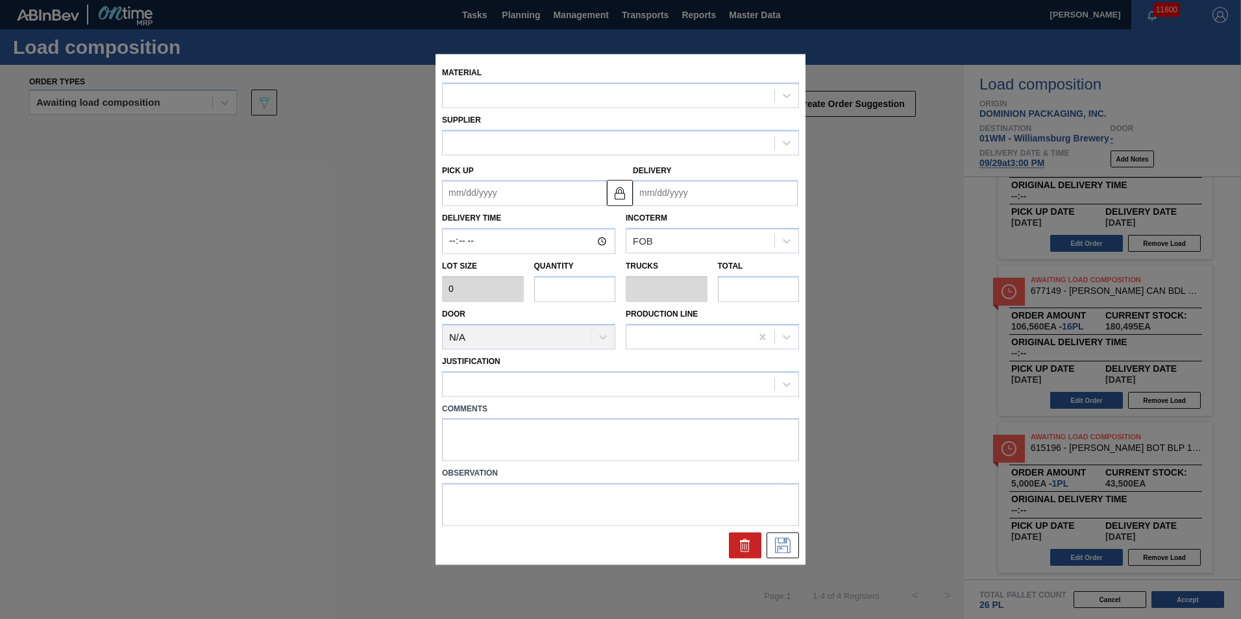
type input "5,000"
type input "1"
type input "0.038"
type input "5,000"
type up "[DATE]"
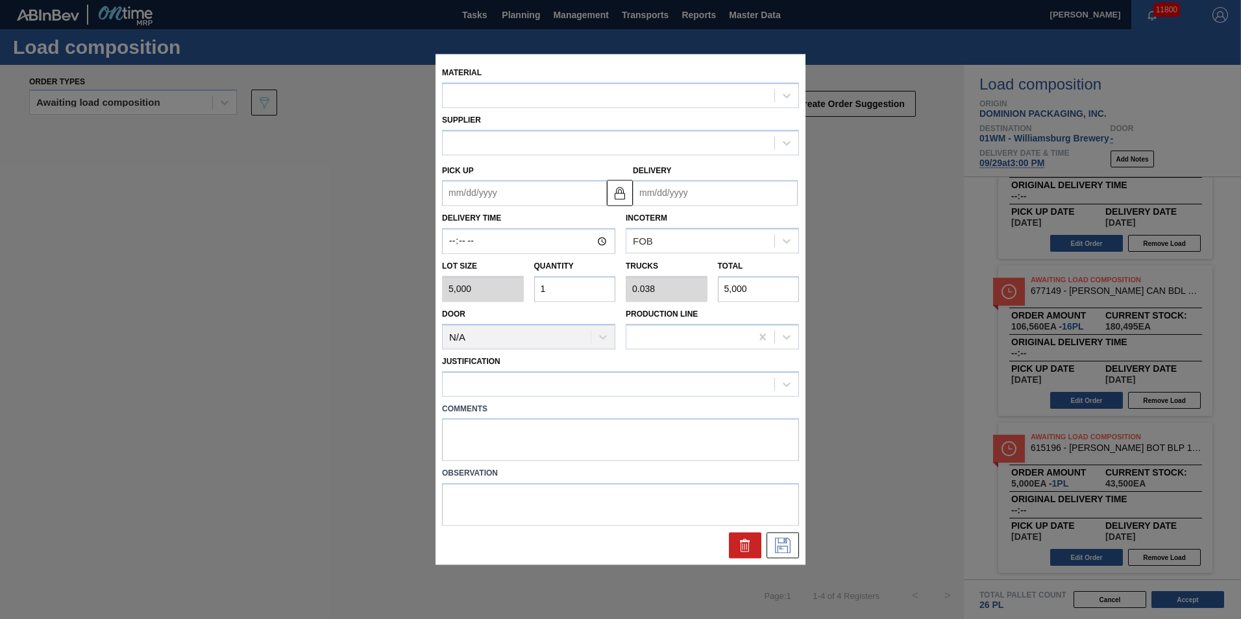
type input "[DATE]"
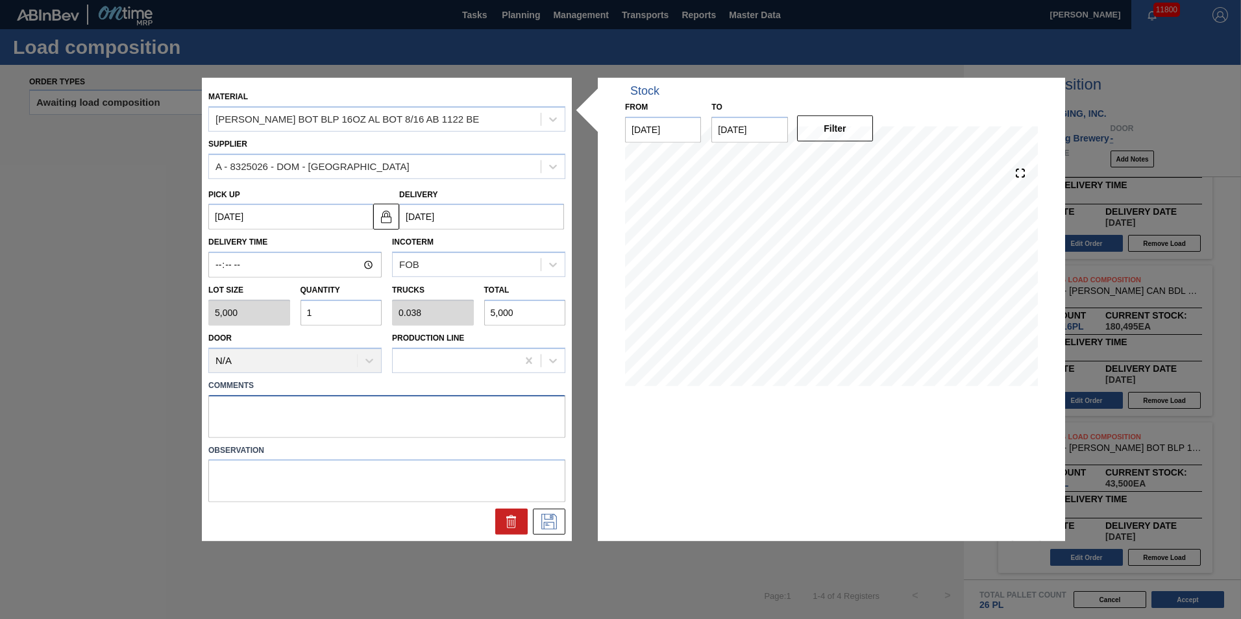
click at [349, 425] on textarea at bounding box center [386, 416] width 357 height 43
type textarea "T- BTL"
drag, startPoint x: 546, startPoint y: 513, endPoint x: 552, endPoint y: 524, distance: 12.2
click at [552, 524] on button at bounding box center [549, 522] width 32 height 26
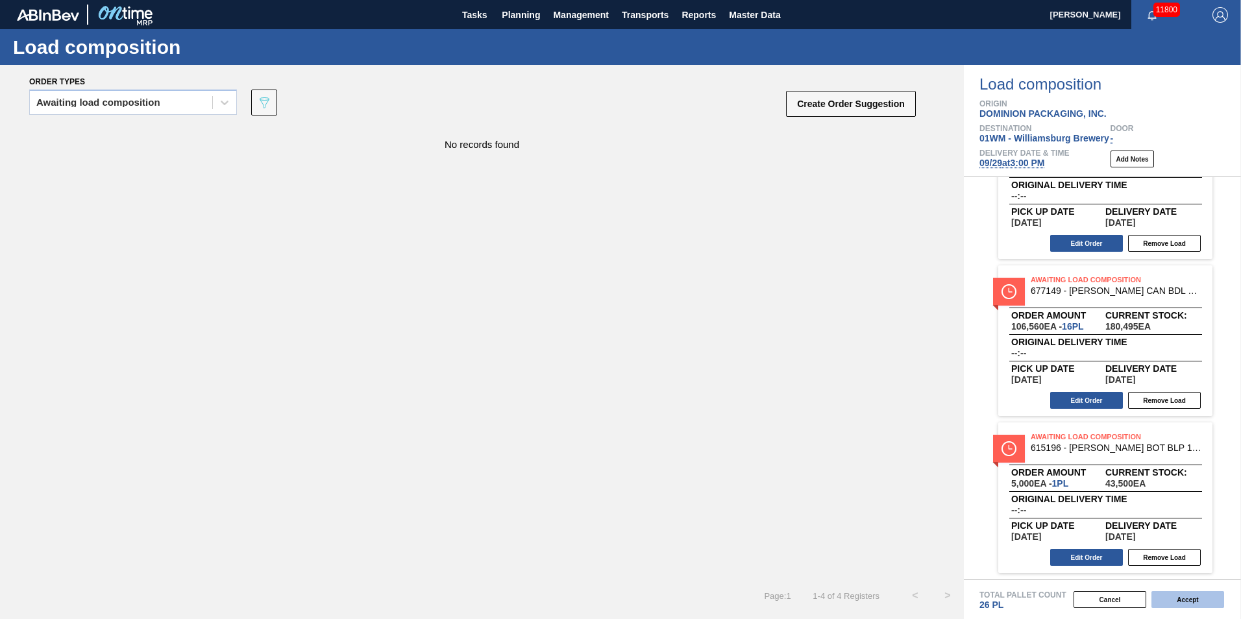
click at [1210, 592] on button "Accept" at bounding box center [1187, 599] width 73 height 17
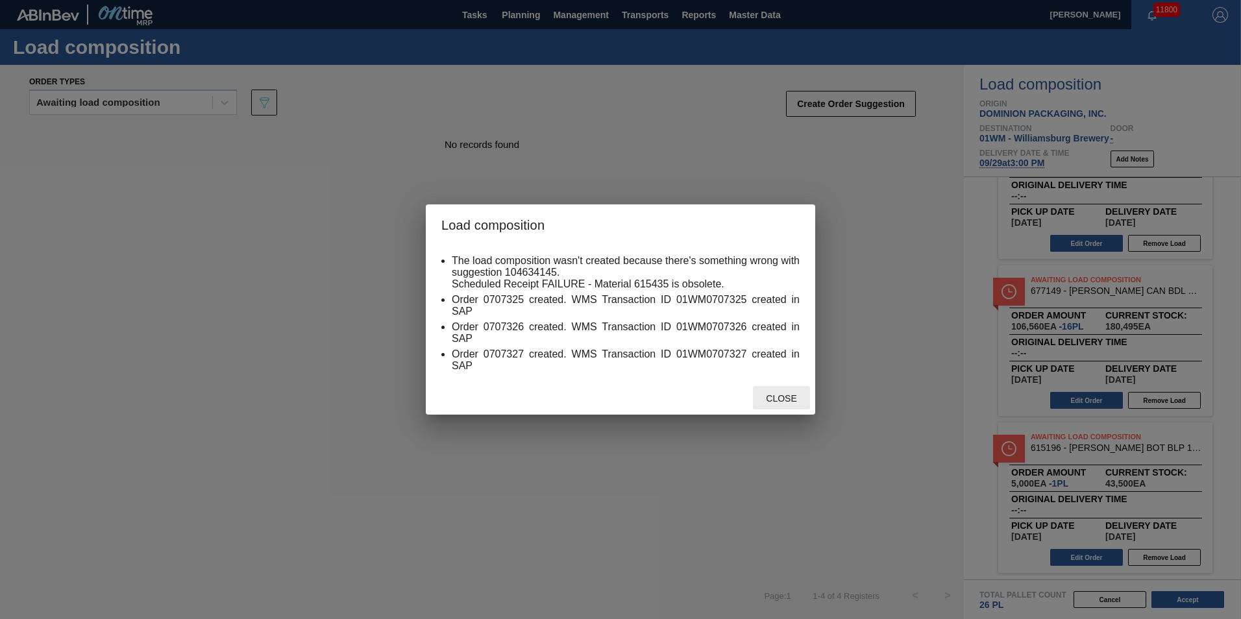
click at [791, 401] on span "Close" at bounding box center [780, 398] width 51 height 10
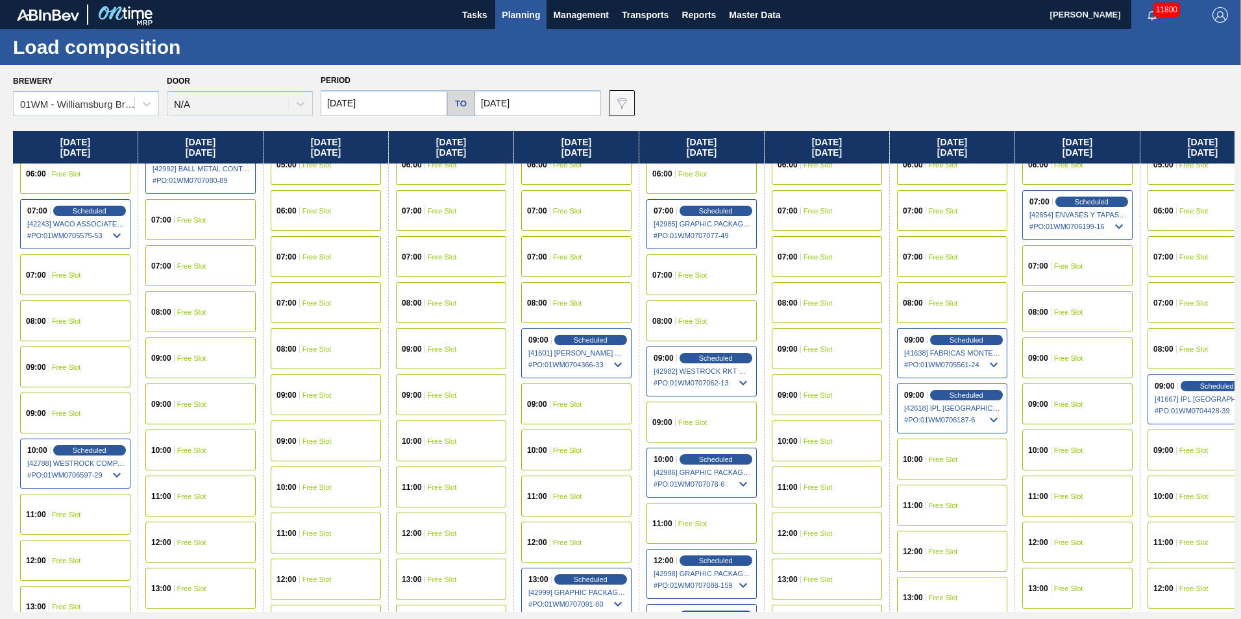
scroll to position [519, 0]
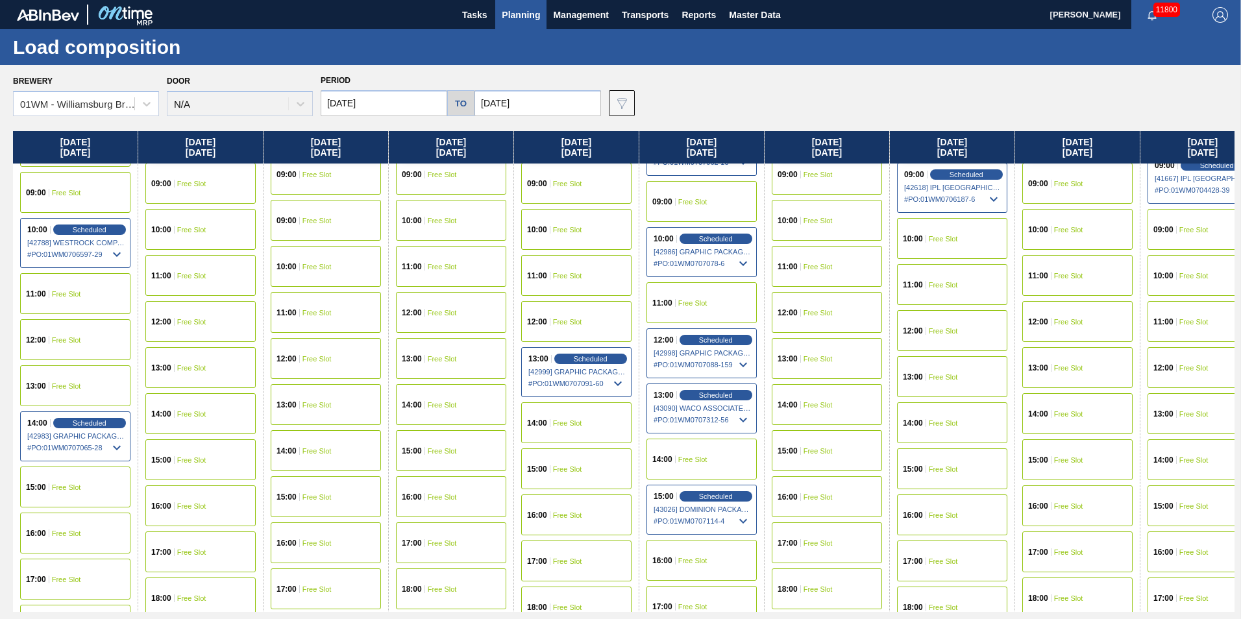
click at [67, 492] on div "15:00 Free Slot" at bounding box center [75, 487] width 110 height 41
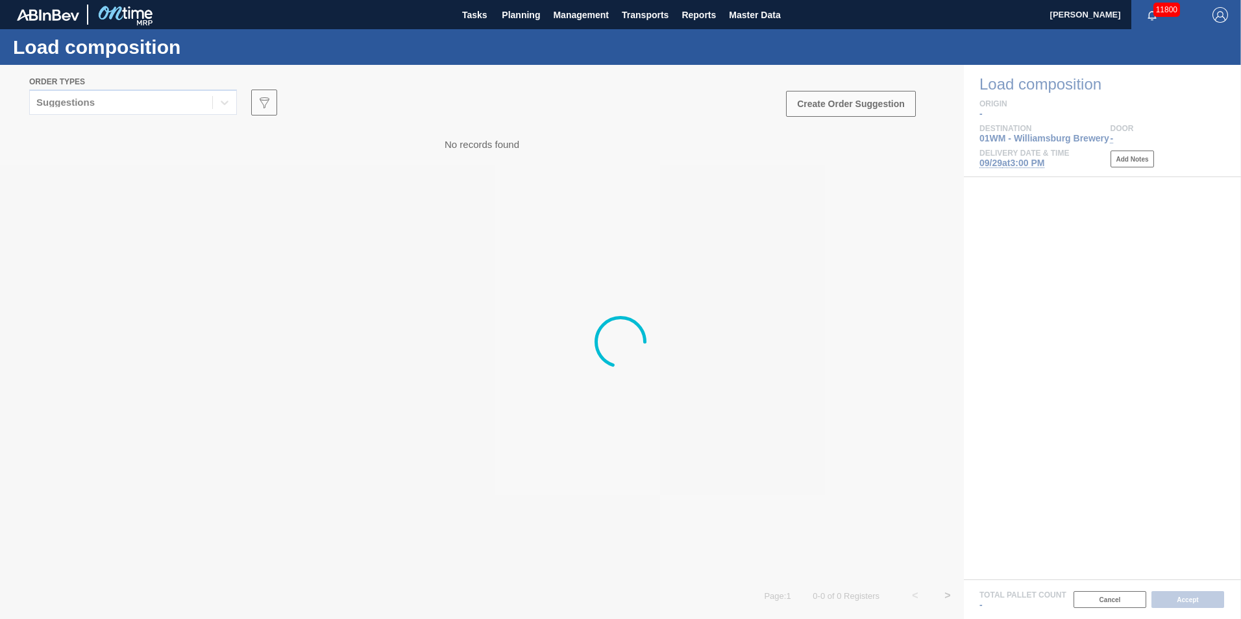
click at [171, 91] on div at bounding box center [620, 342] width 1241 height 554
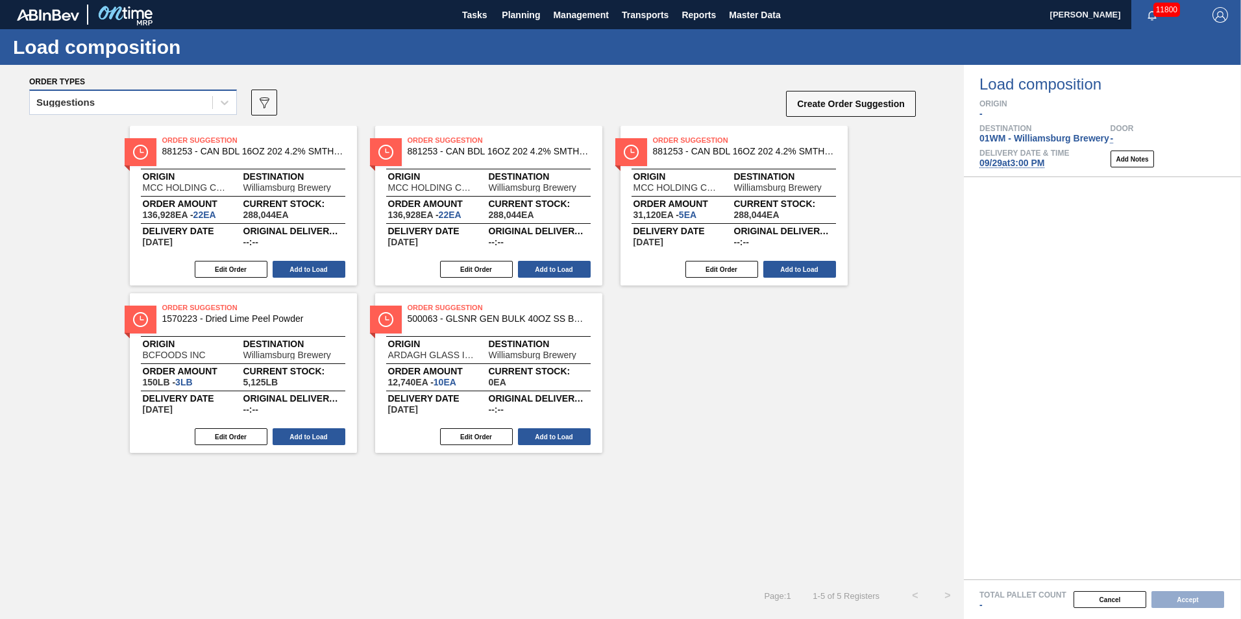
click at [169, 110] on div "Suggestions" at bounding box center [121, 102] width 182 height 19
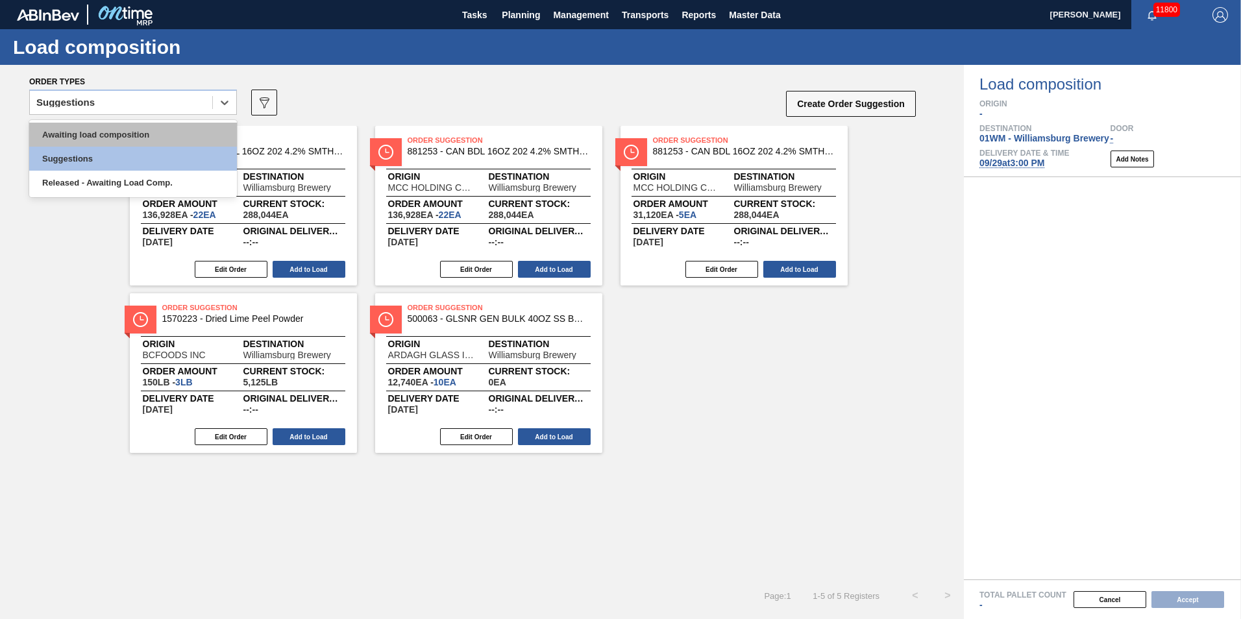
click at [156, 134] on div "Awaiting load composition" at bounding box center [133, 135] width 208 height 24
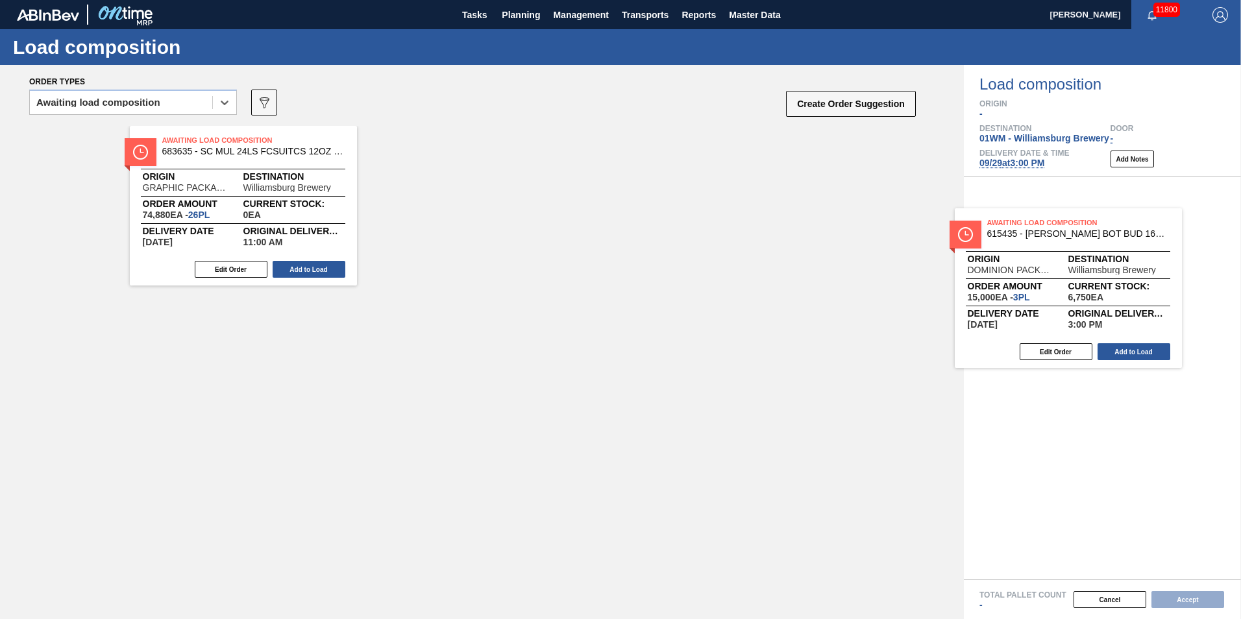
drag, startPoint x: 435, startPoint y: 199, endPoint x: 1034, endPoint y: 279, distance: 603.8
click at [1034, 279] on div "Order types option Awaiting load composition, selected. Select is focused ,type…" at bounding box center [620, 342] width 1241 height 554
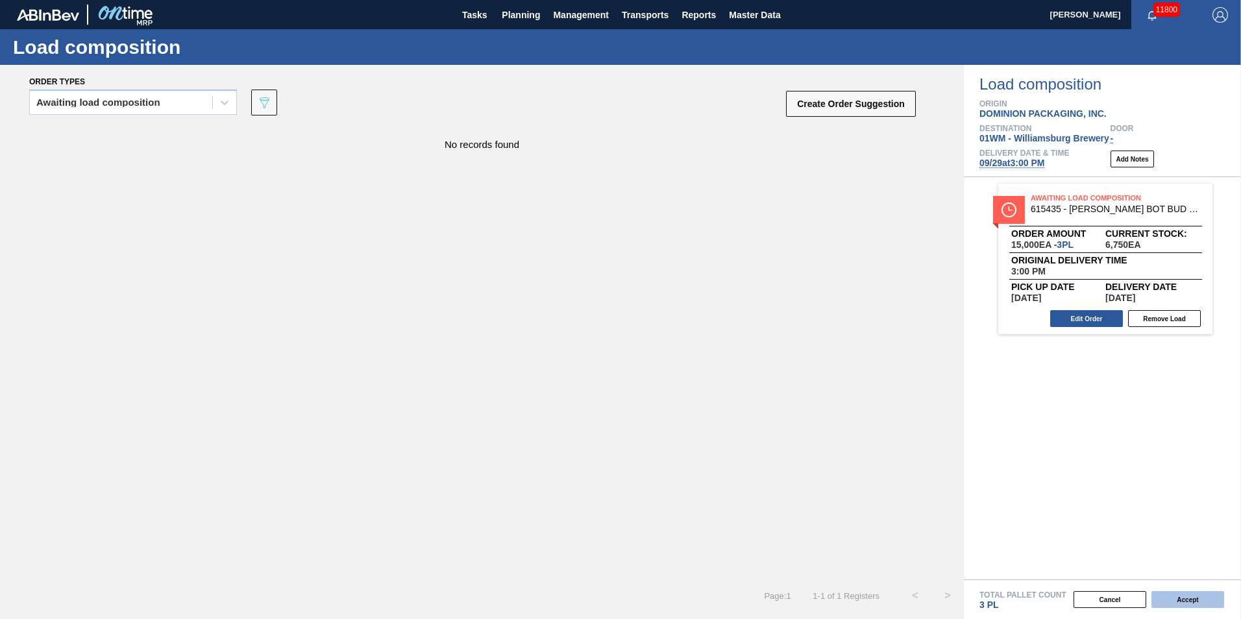
click at [1184, 593] on button "Accept" at bounding box center [1187, 599] width 73 height 17
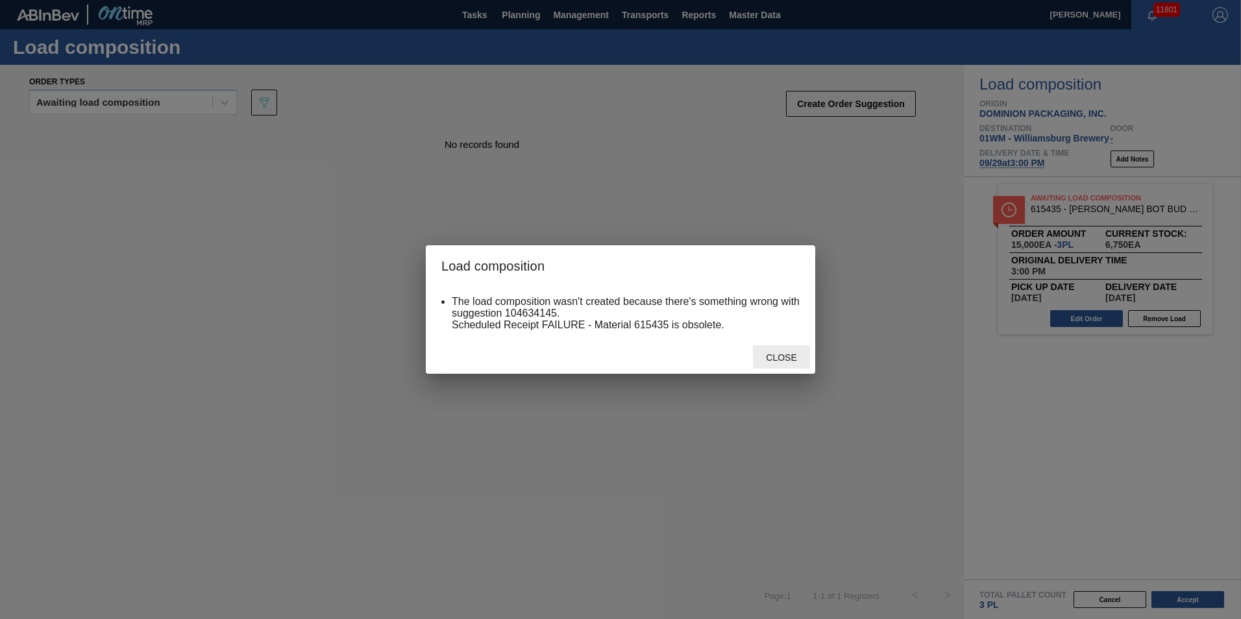
click at [781, 358] on span "Close" at bounding box center [780, 357] width 51 height 10
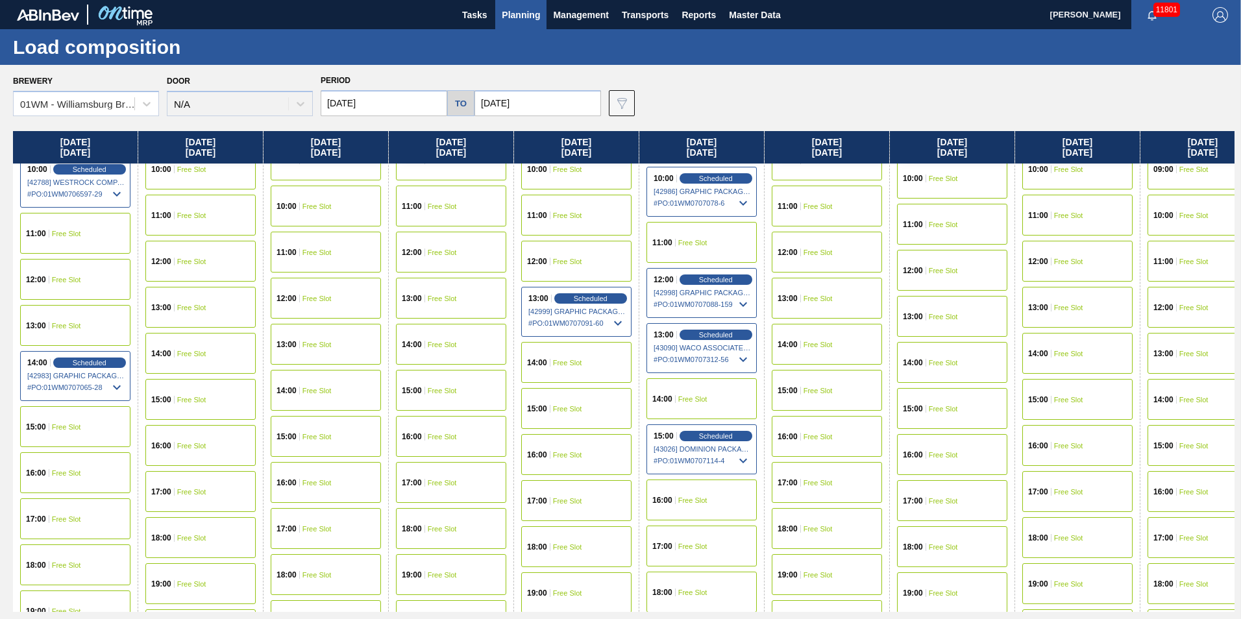
scroll to position [779, 0]
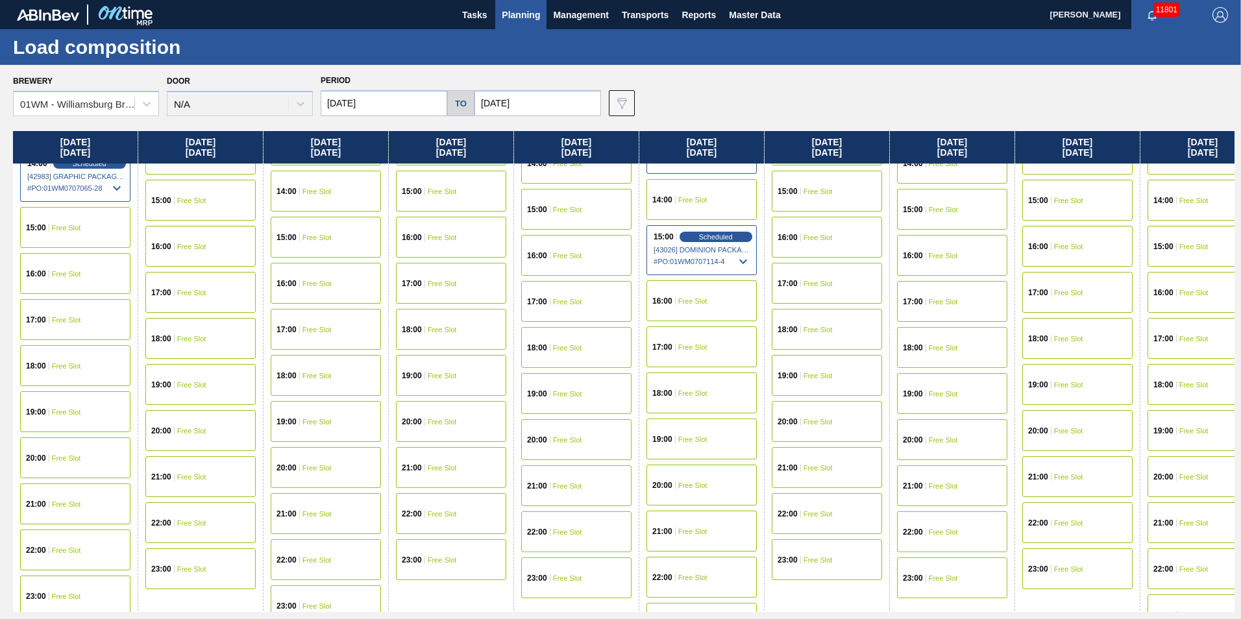
click at [513, 21] on span "Planning" at bounding box center [521, 15] width 38 height 16
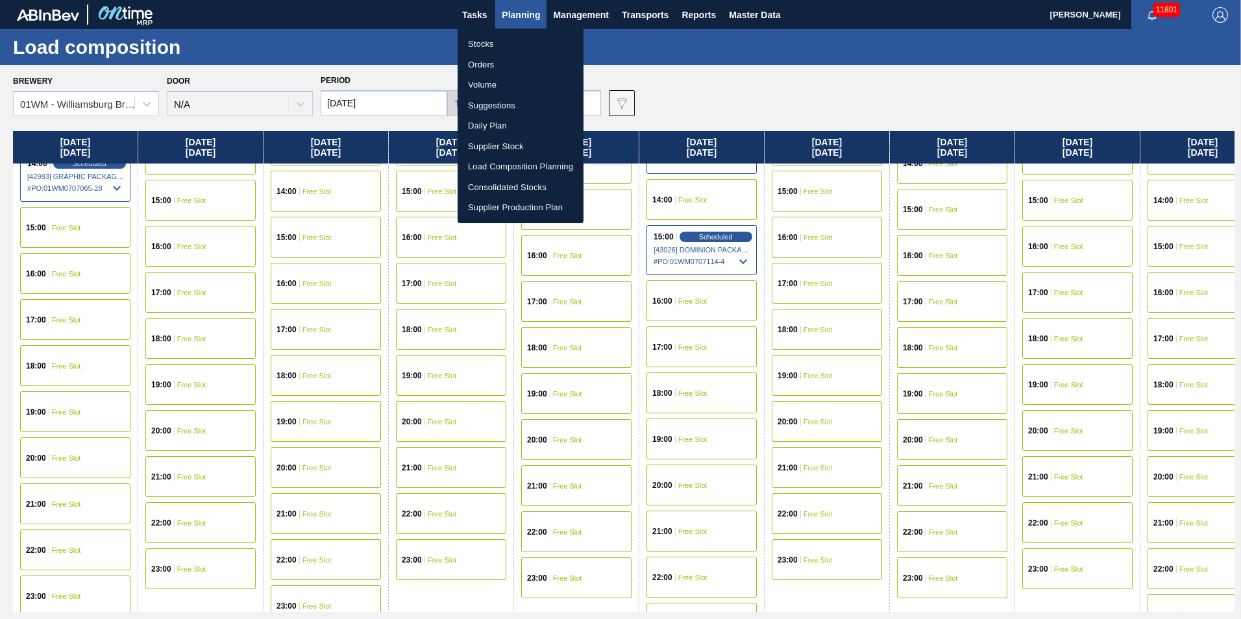
click at [384, 129] on div at bounding box center [620, 309] width 1241 height 619
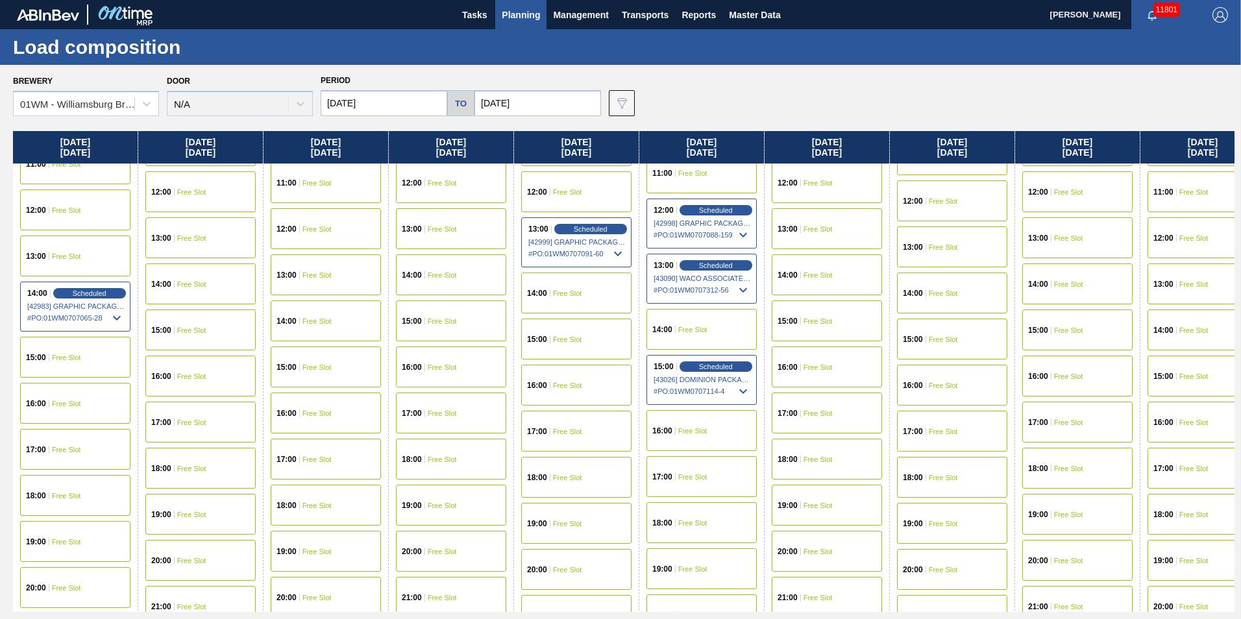
scroll to position [584, 0]
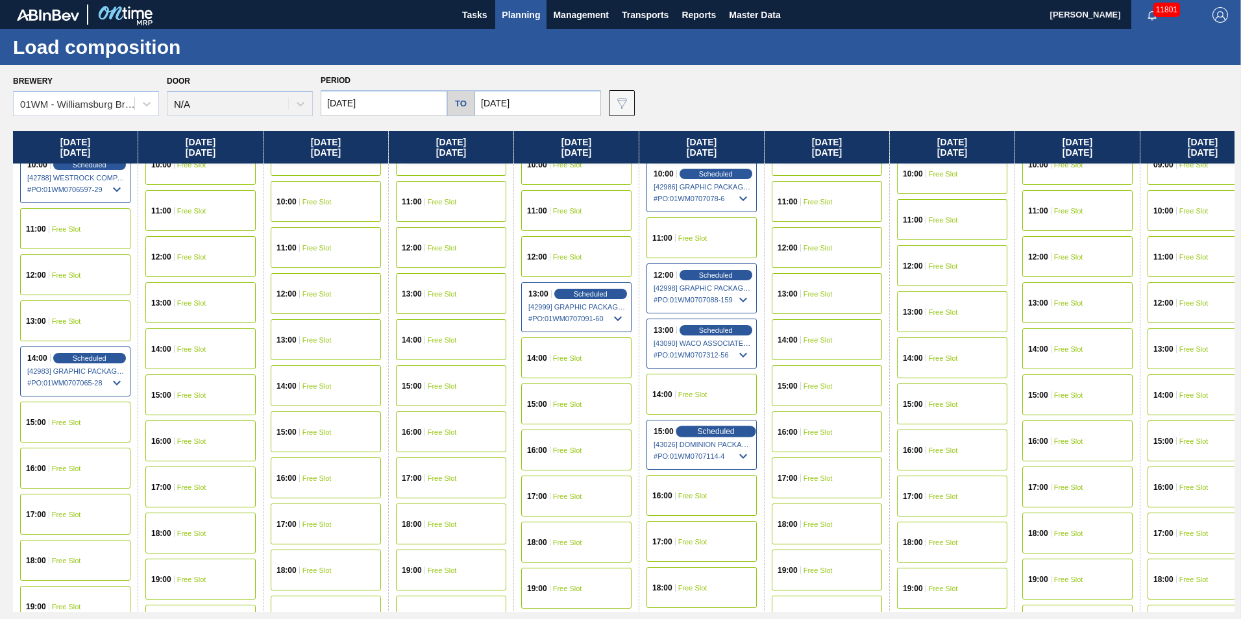
click at [720, 430] on span "Scheduled" at bounding box center [715, 431] width 37 height 8
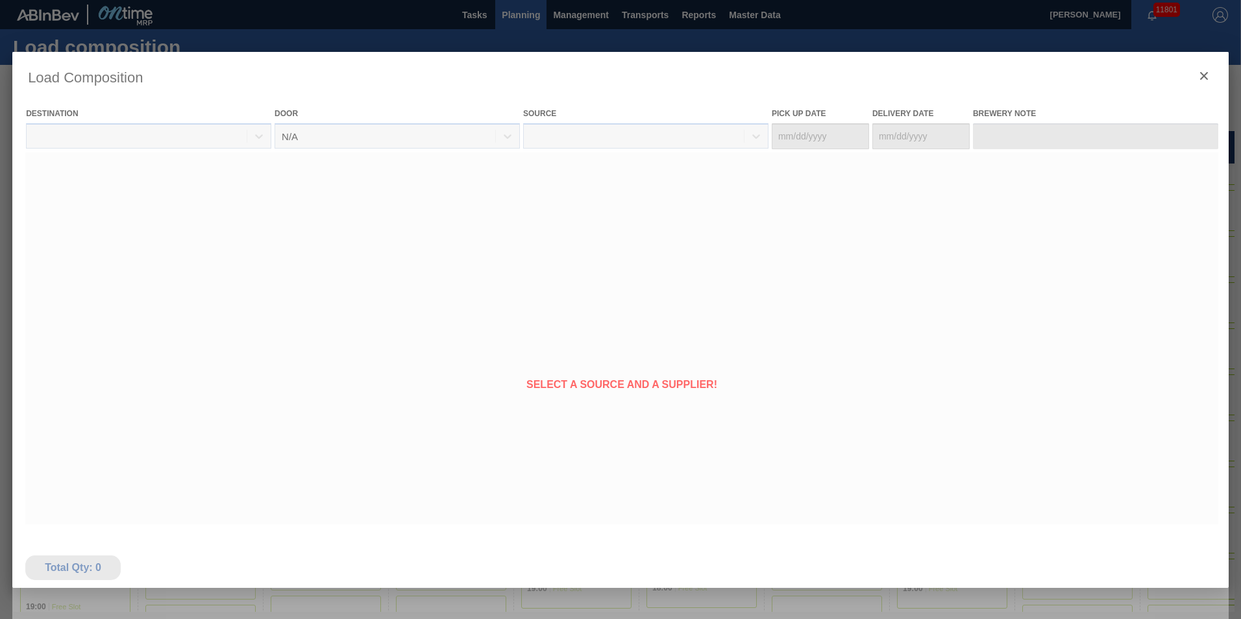
type Date "[DATE]"
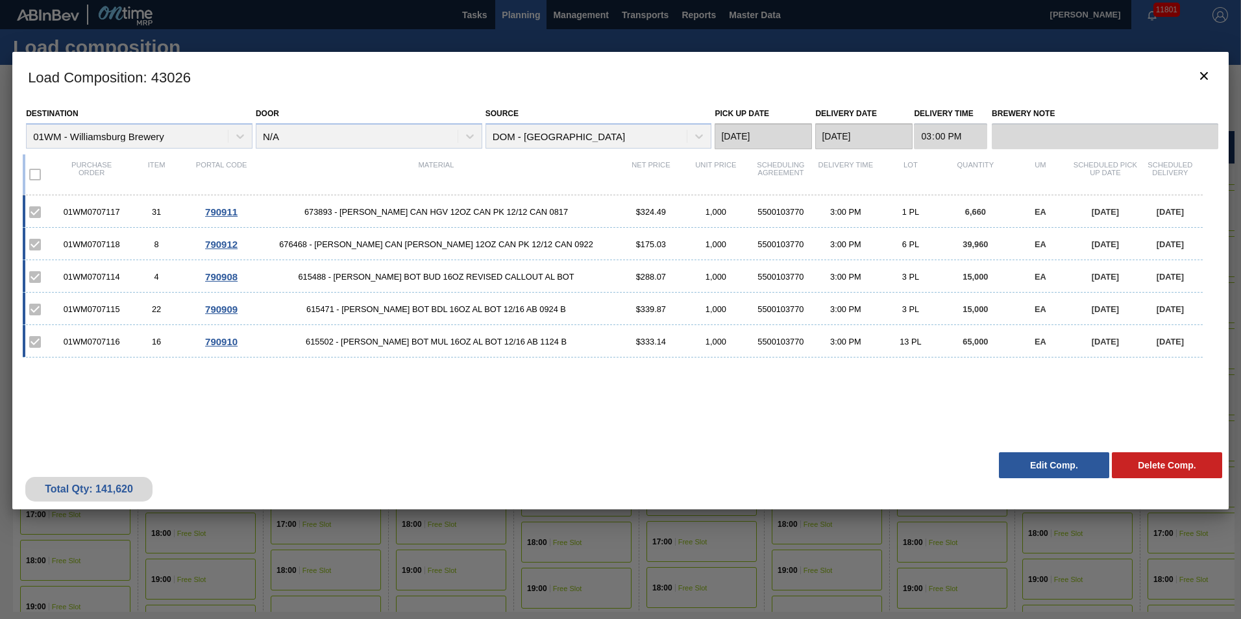
click at [864, 546] on div "Load Composition : 43026 Destination 01WM - Williamsburg Brewery Door N/A Sourc…" at bounding box center [620, 344] width 1216 height 584
click at [1206, 77] on icon "botão de ícone" at bounding box center [1204, 76] width 16 height 16
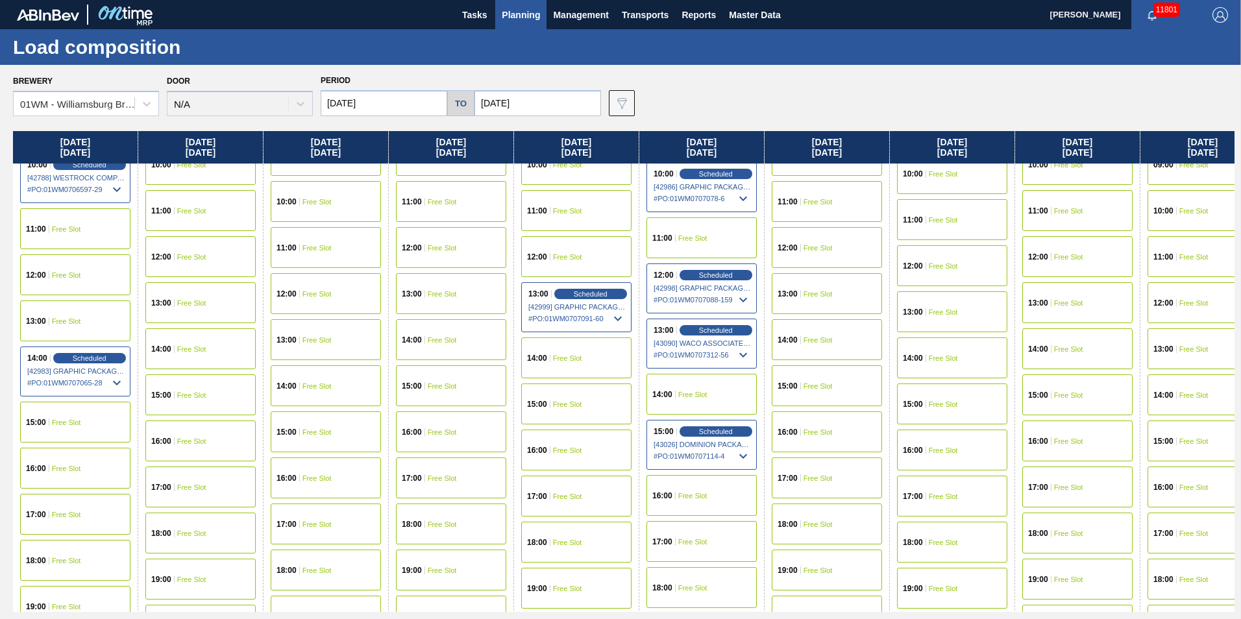
click at [946, 78] on div "Brewery 01WM - Williamsburg Brewery Door N/A Period 09/29/2025 to 10/11/2025 Da…" at bounding box center [623, 93] width 1221 height 45
click at [711, 436] on div "Scheduled" at bounding box center [716, 432] width 80 height 12
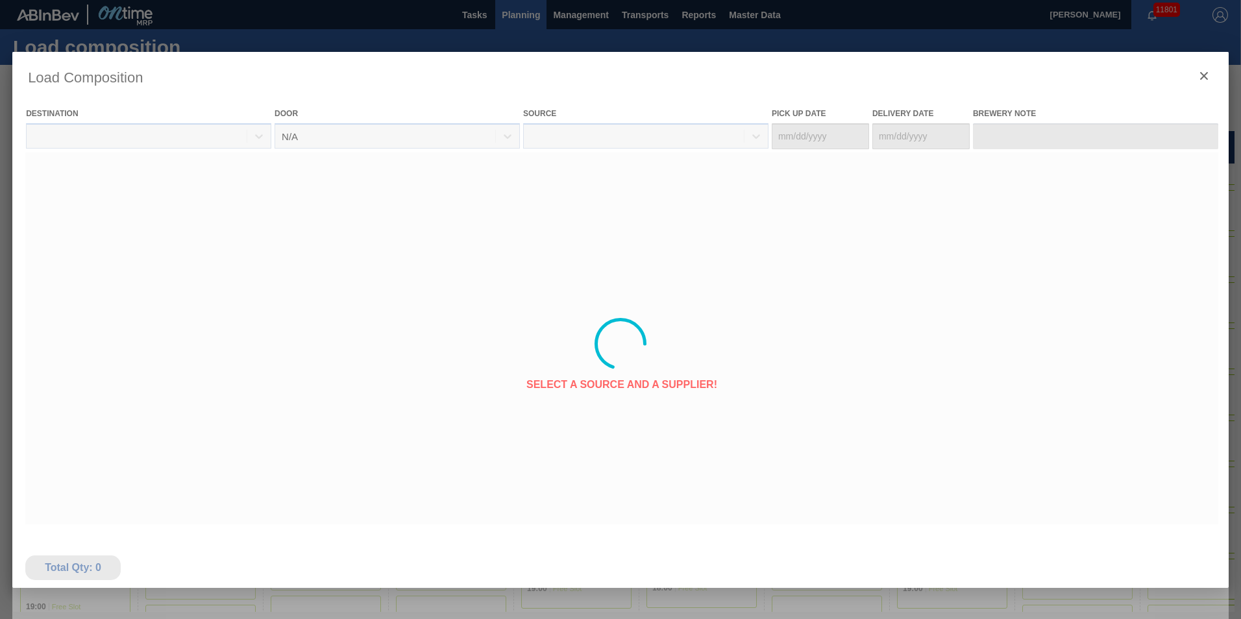
type Date "[DATE]"
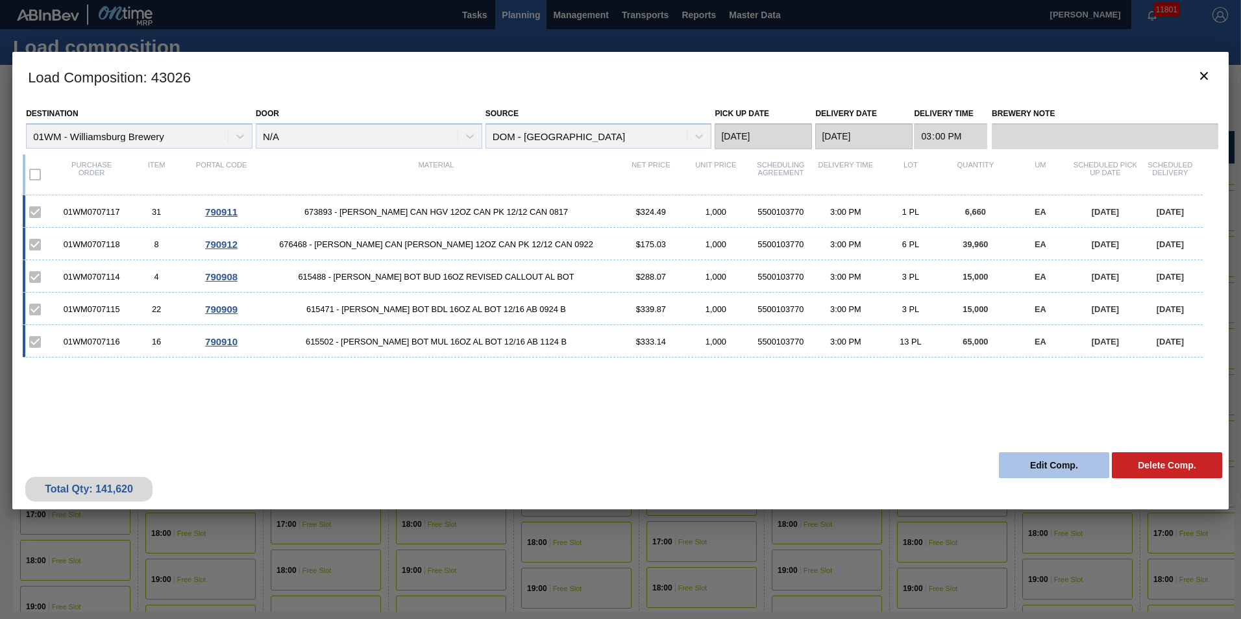
click at [1023, 464] on button "Edit Comp." at bounding box center [1054, 465] width 110 height 26
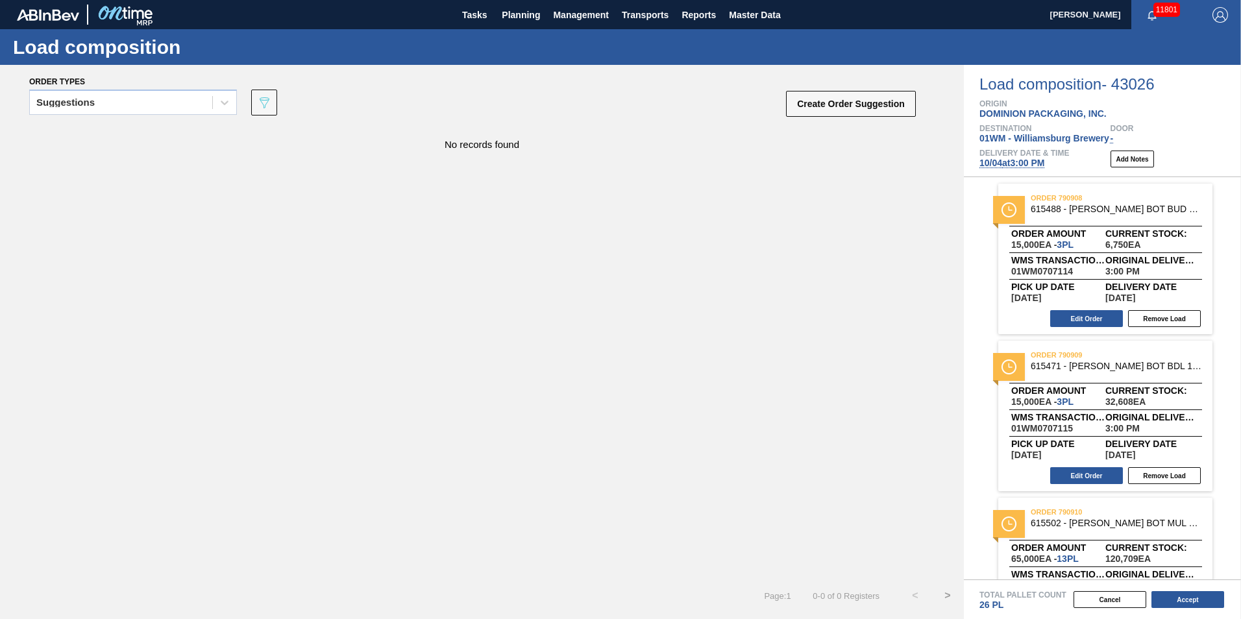
click at [994, 161] on span "10/04 at 3:00 PM" at bounding box center [1011, 163] width 65 height 10
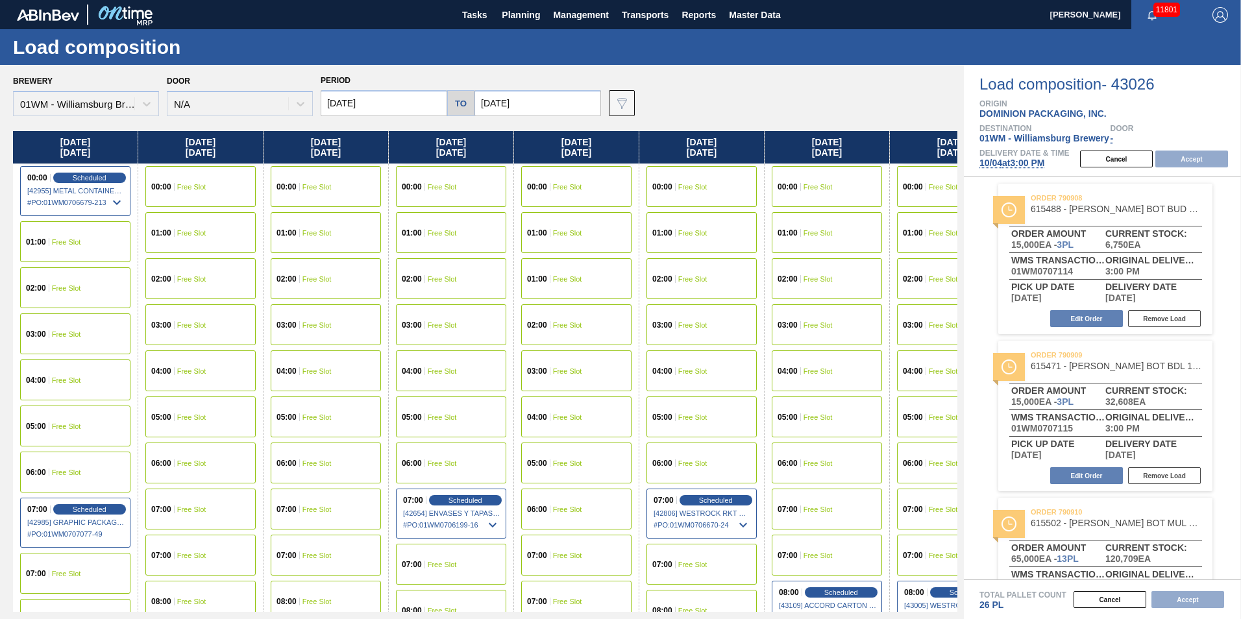
click at [361, 109] on input "[DATE]" at bounding box center [384, 103] width 127 height 26
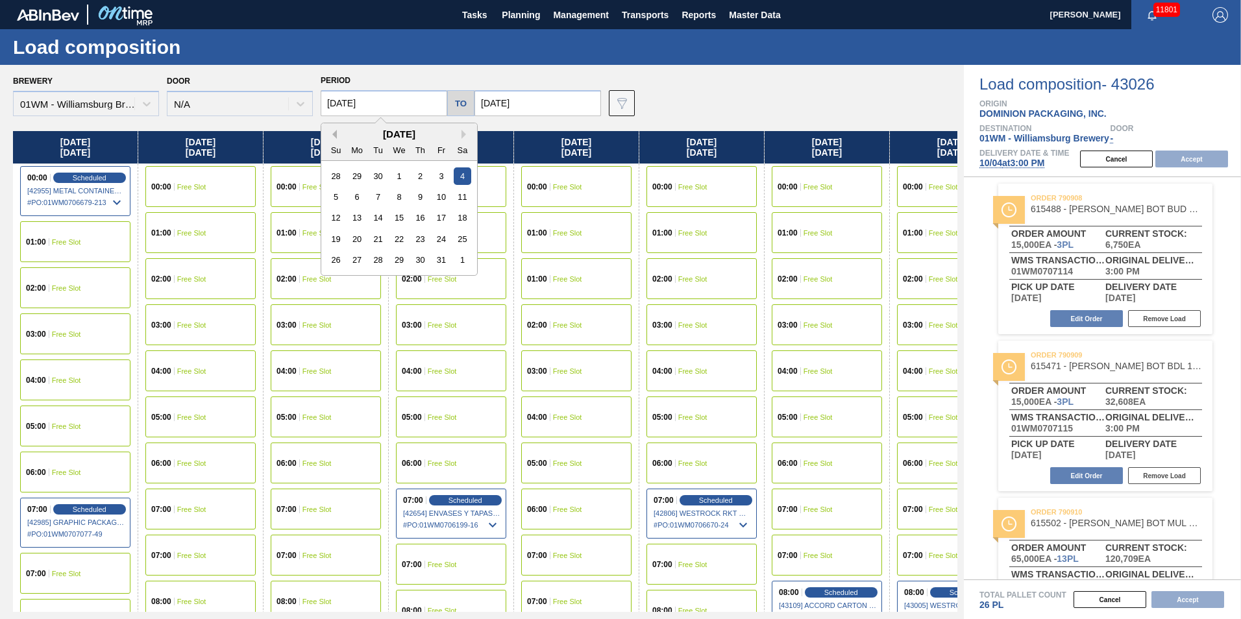
click at [330, 134] on button "Previous Month" at bounding box center [332, 134] width 9 height 9
click at [354, 252] on div "29" at bounding box center [358, 260] width 18 height 18
type input "[DATE]"
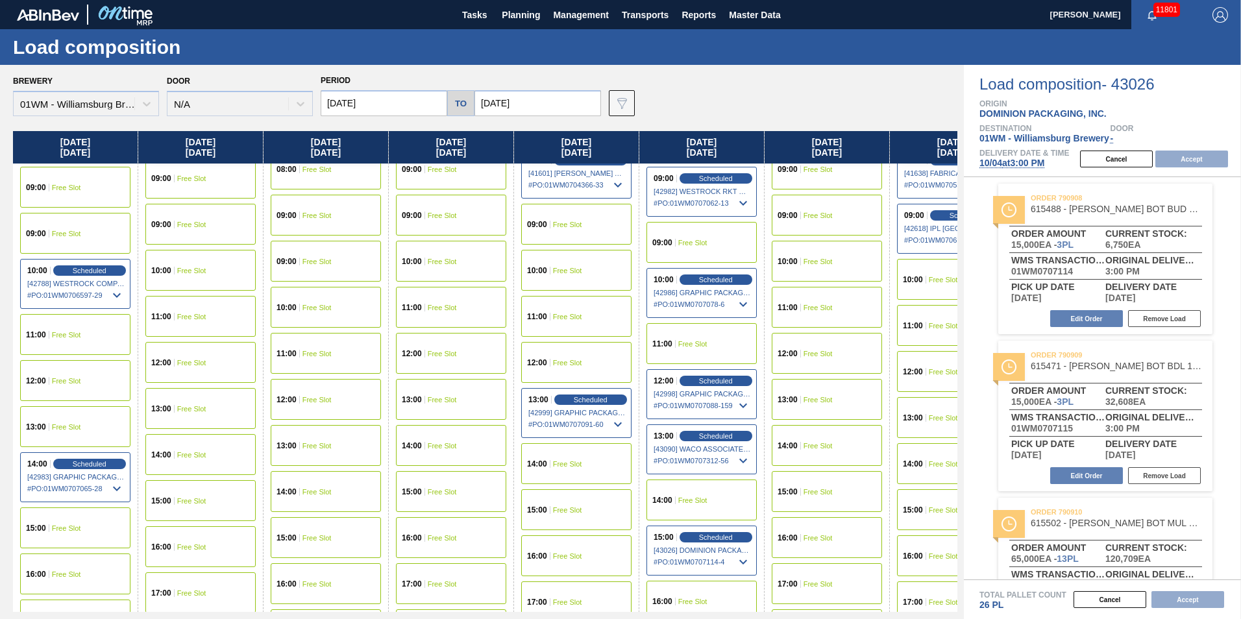
scroll to position [519, 0]
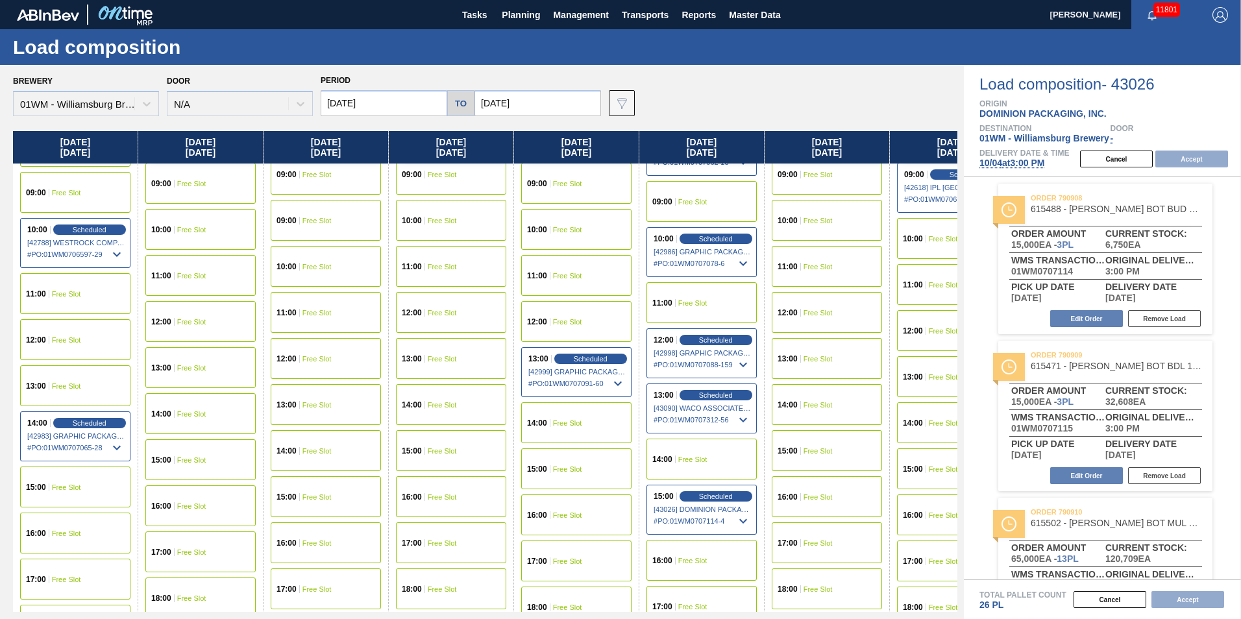
drag, startPoint x: 52, startPoint y: 495, endPoint x: 57, endPoint y: 491, distance: 6.9
click at [53, 495] on div "15:00 Free Slot" at bounding box center [75, 487] width 110 height 41
click at [1188, 157] on button "Accept" at bounding box center [1191, 159] width 73 height 17
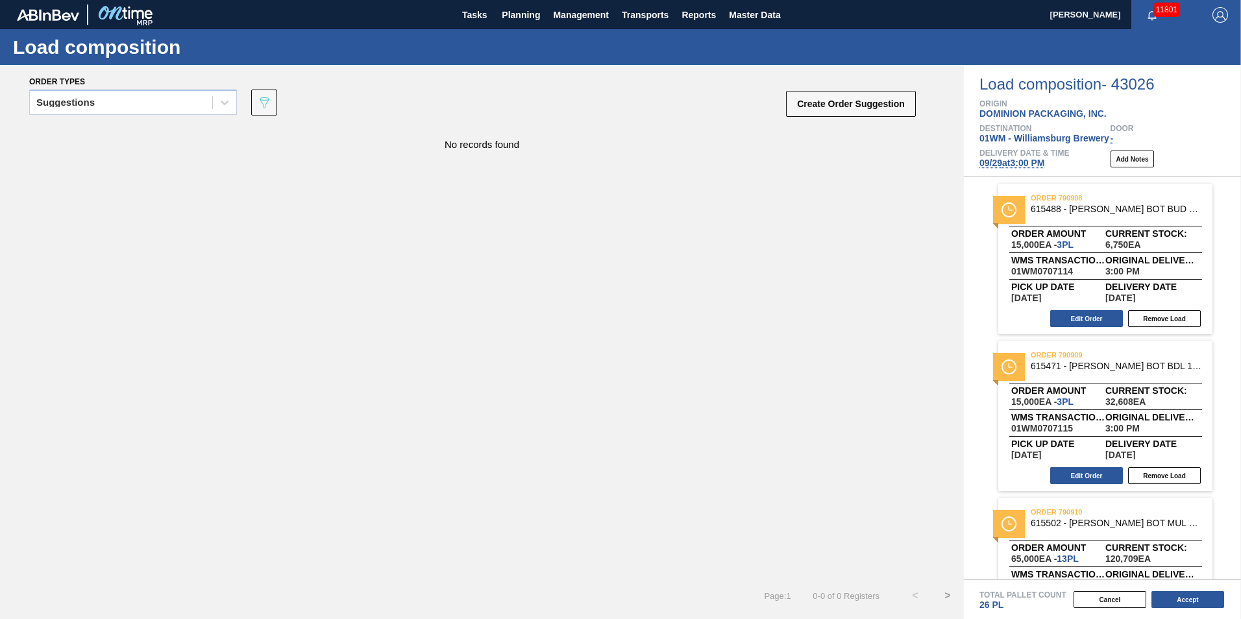
click at [1187, 592] on button "Accept" at bounding box center [1187, 599] width 73 height 17
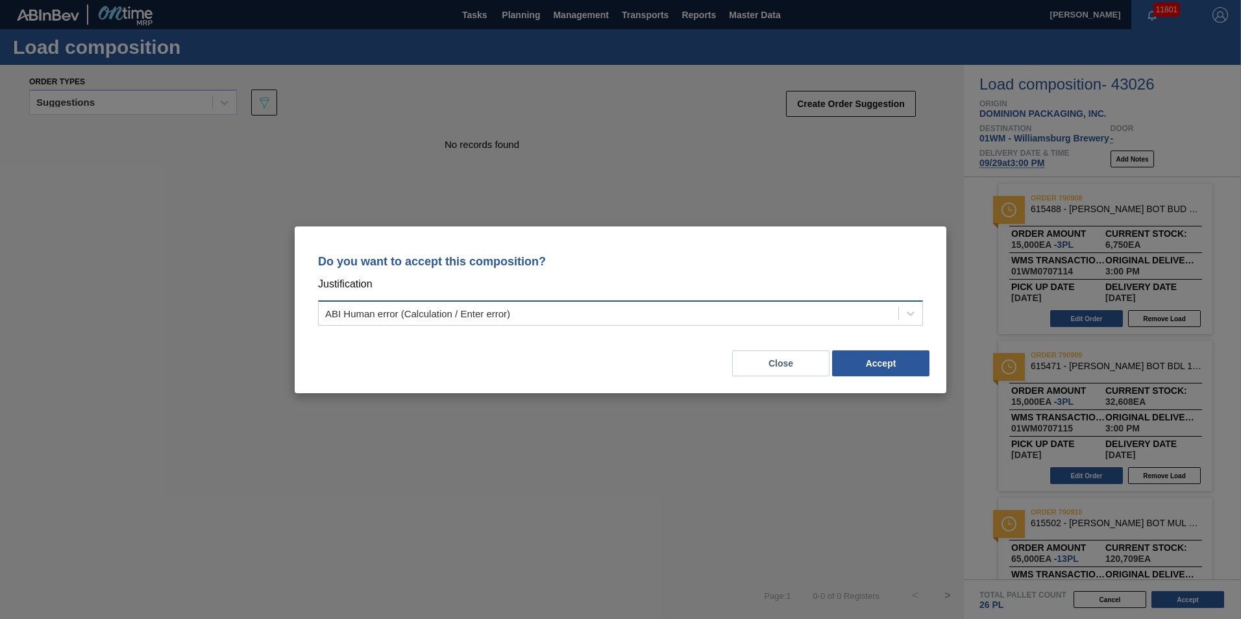
click at [753, 306] on div "ABI Human error (Calculation / Enter error)" at bounding box center [609, 313] width 580 height 19
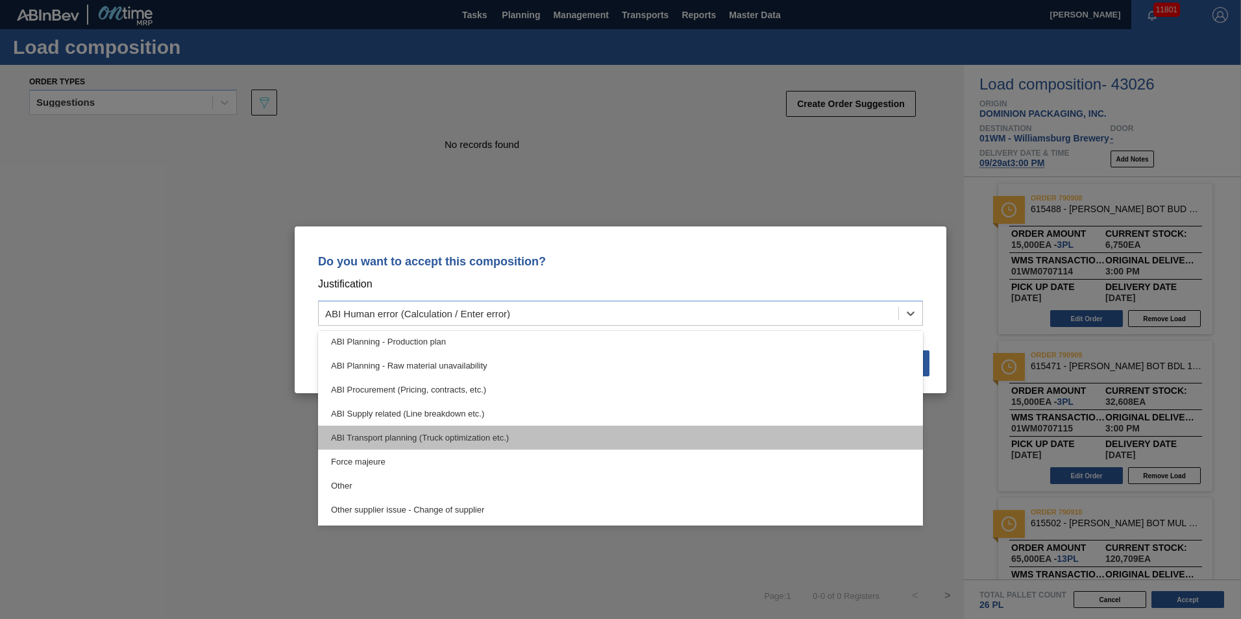
scroll to position [130, 0]
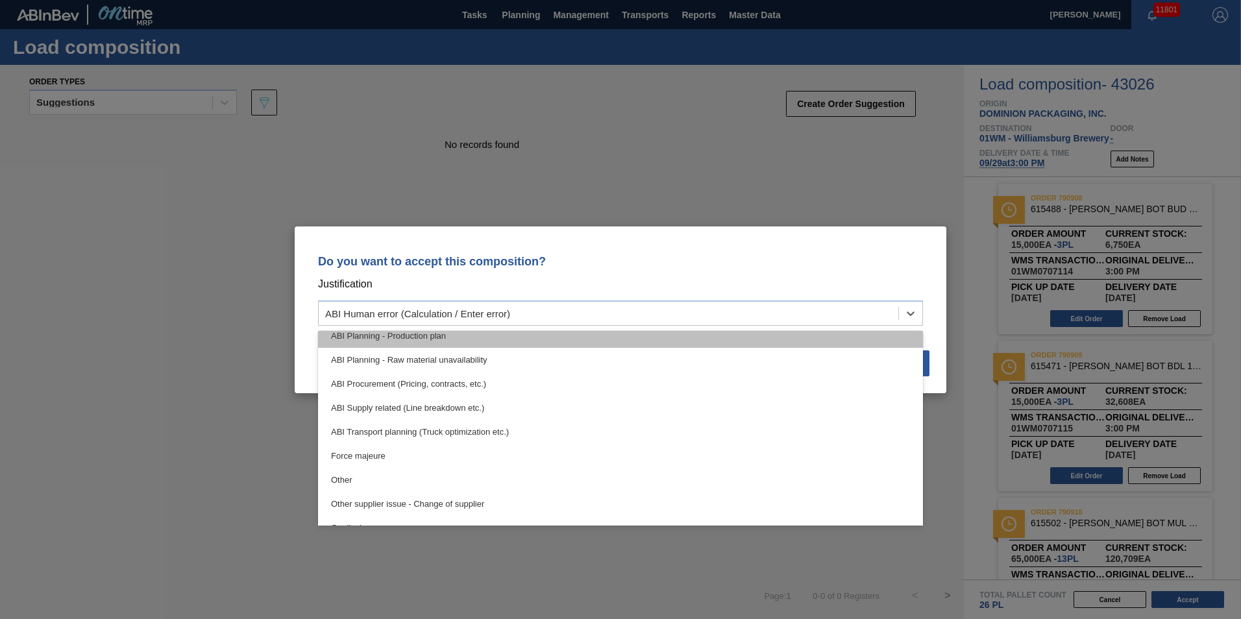
click at [472, 343] on div "ABI Planning - Production plan" at bounding box center [620, 336] width 605 height 24
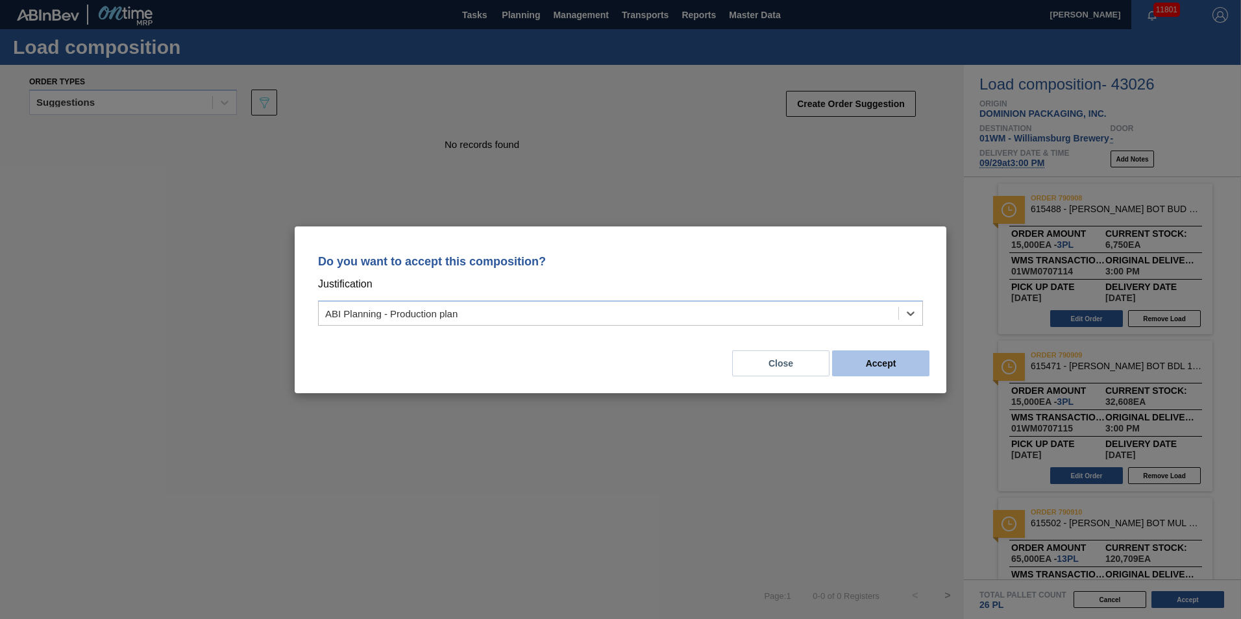
click at [898, 358] on button "Accept" at bounding box center [880, 363] width 97 height 26
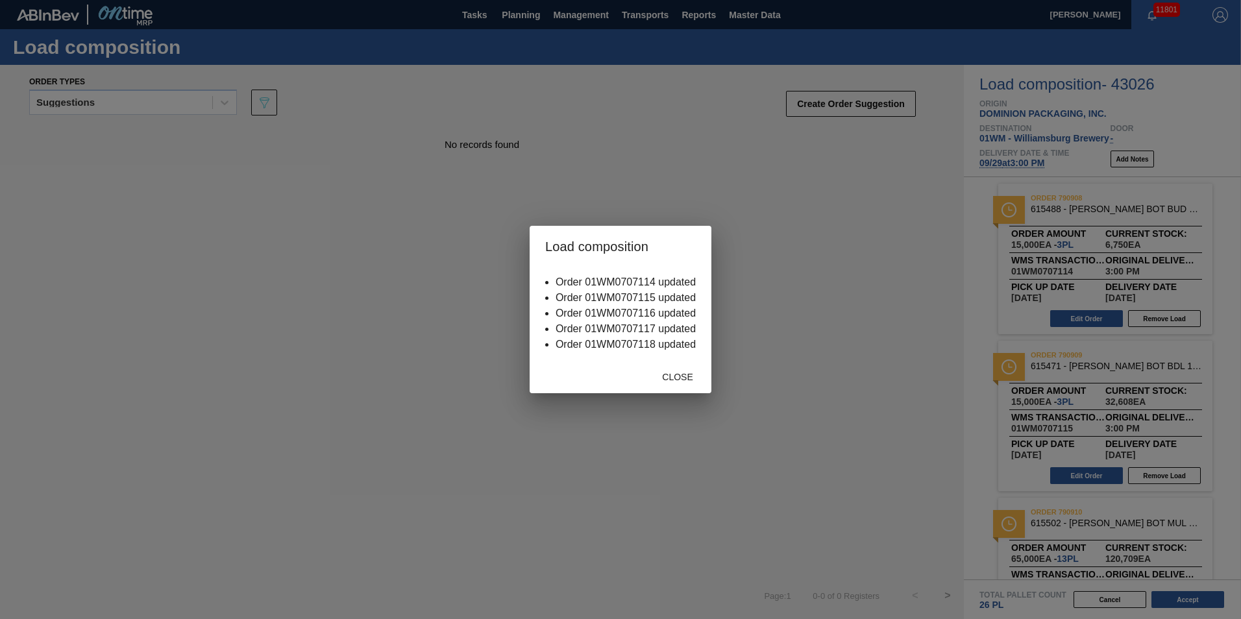
click at [667, 383] on div "Close" at bounding box center [677, 377] width 57 height 24
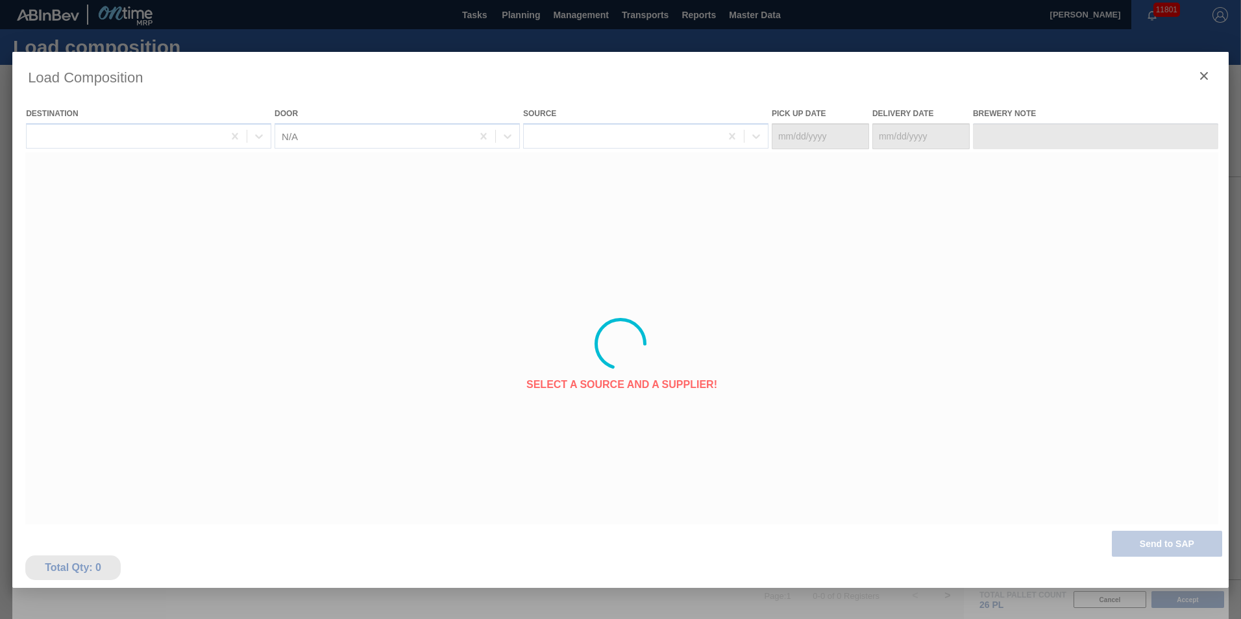
type Date "[DATE]"
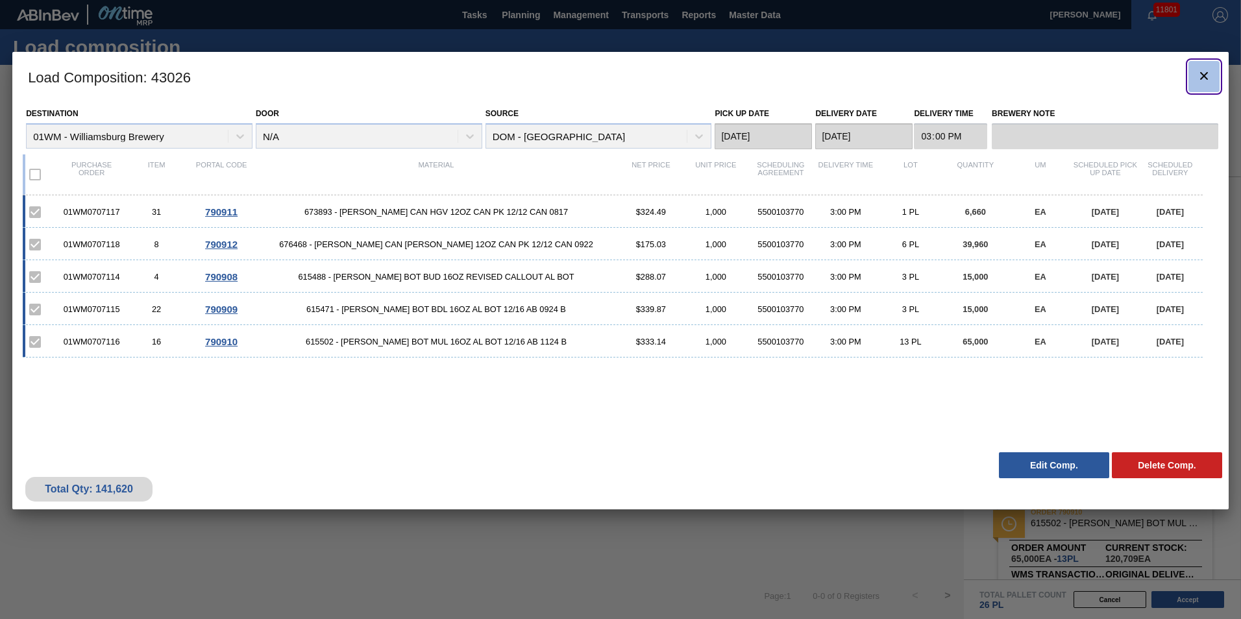
click at [1206, 80] on icon "botão de ícone" at bounding box center [1204, 76] width 16 height 16
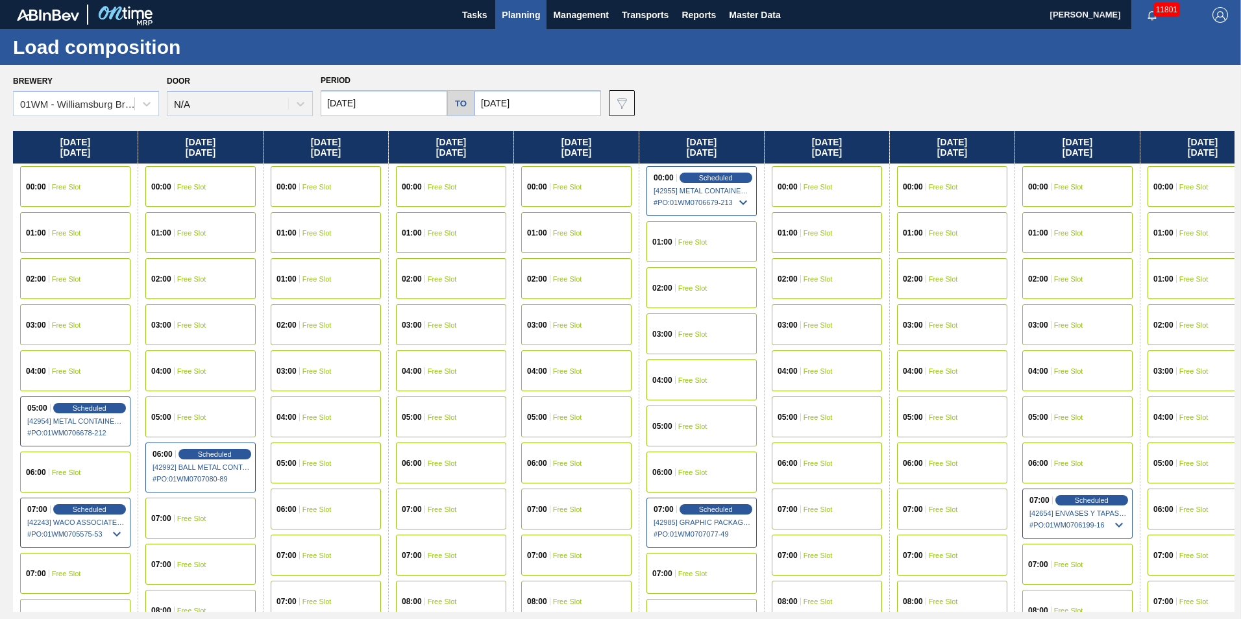
click at [520, 10] on span "Planning" at bounding box center [521, 15] width 38 height 16
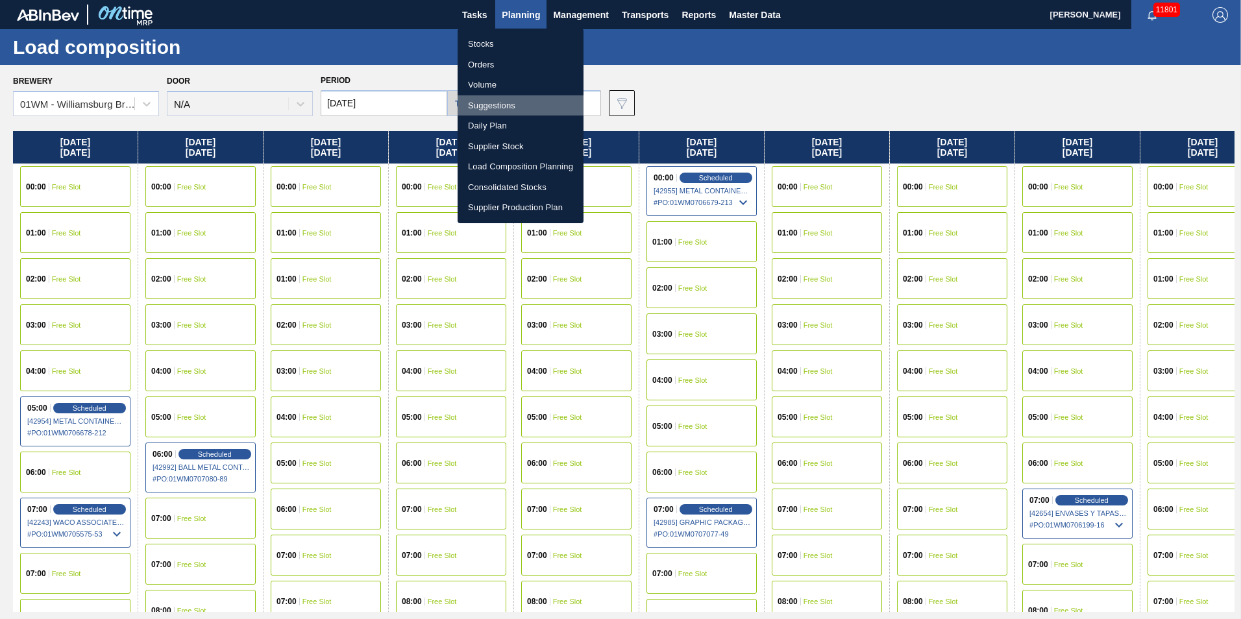
click at [522, 104] on li "Suggestions" at bounding box center [521, 105] width 126 height 21
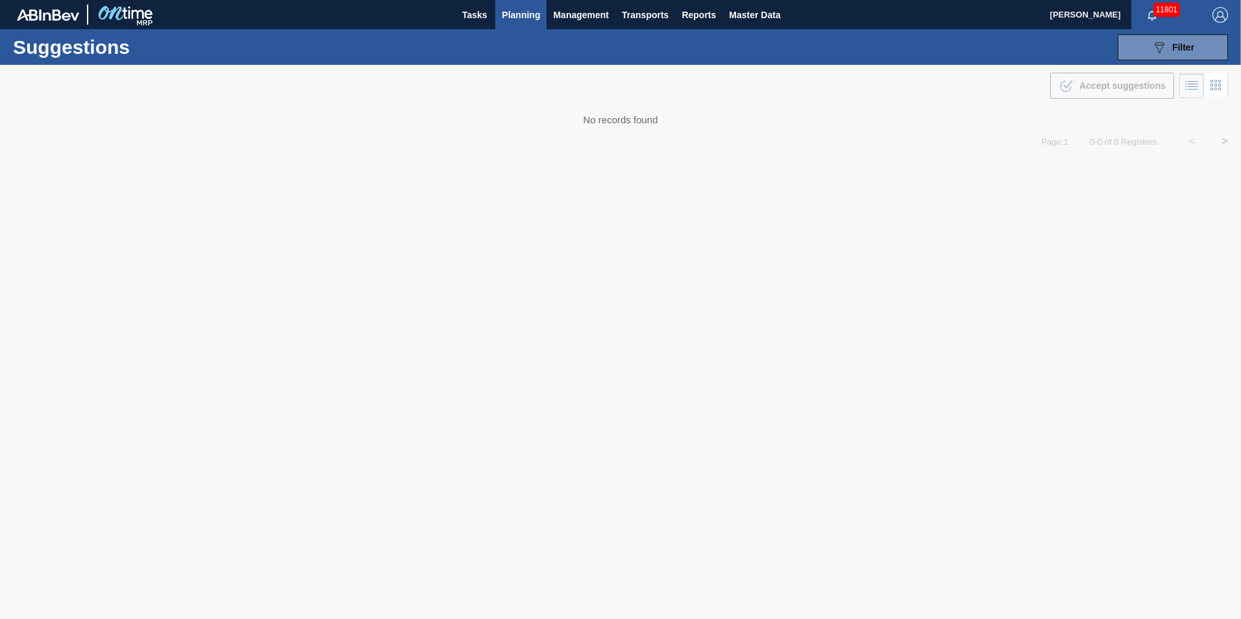
click at [514, 16] on span "Planning" at bounding box center [521, 15] width 38 height 16
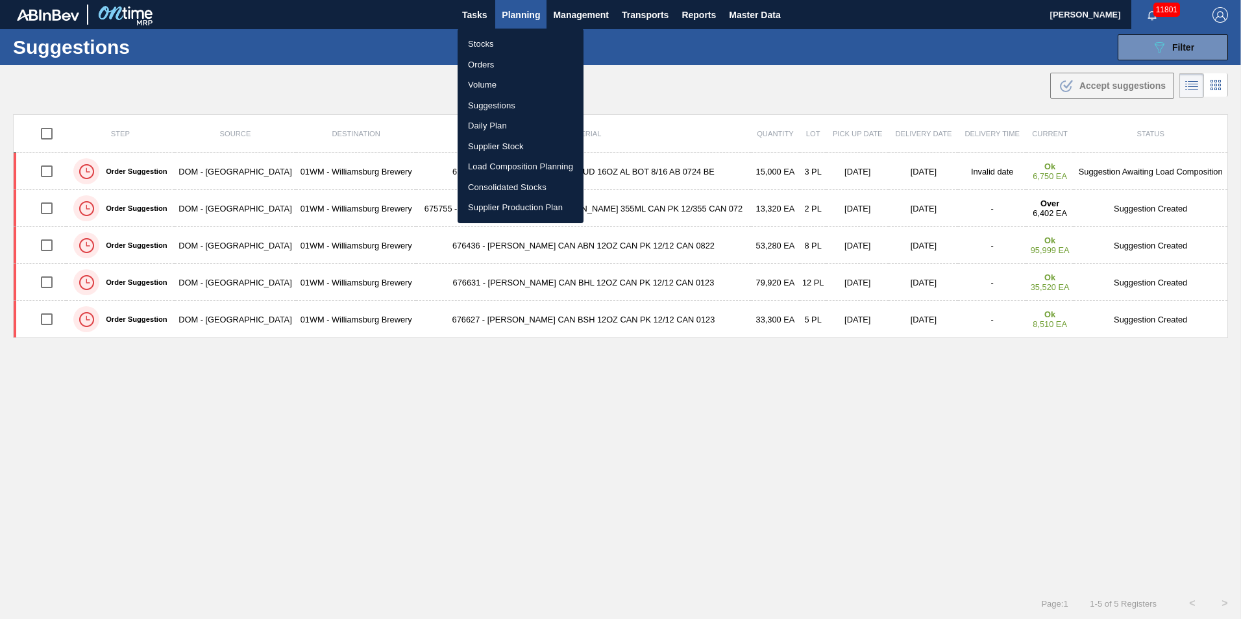
click at [522, 166] on li "Load Composition Planning" at bounding box center [521, 166] width 126 height 21
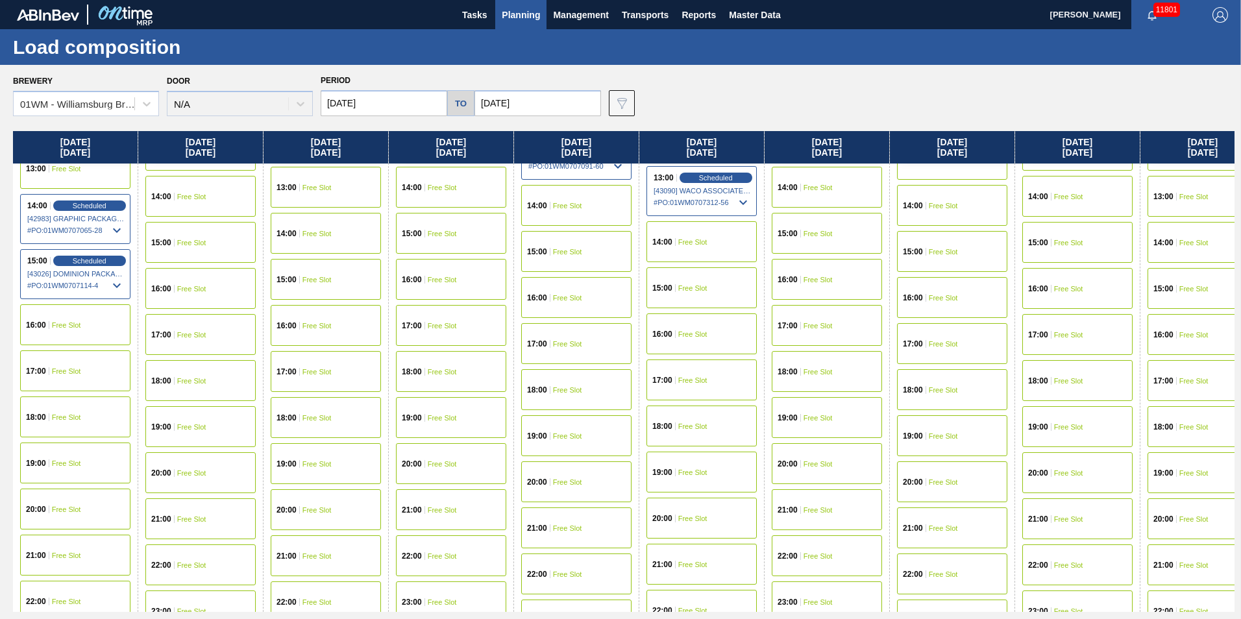
scroll to position [779, 0]
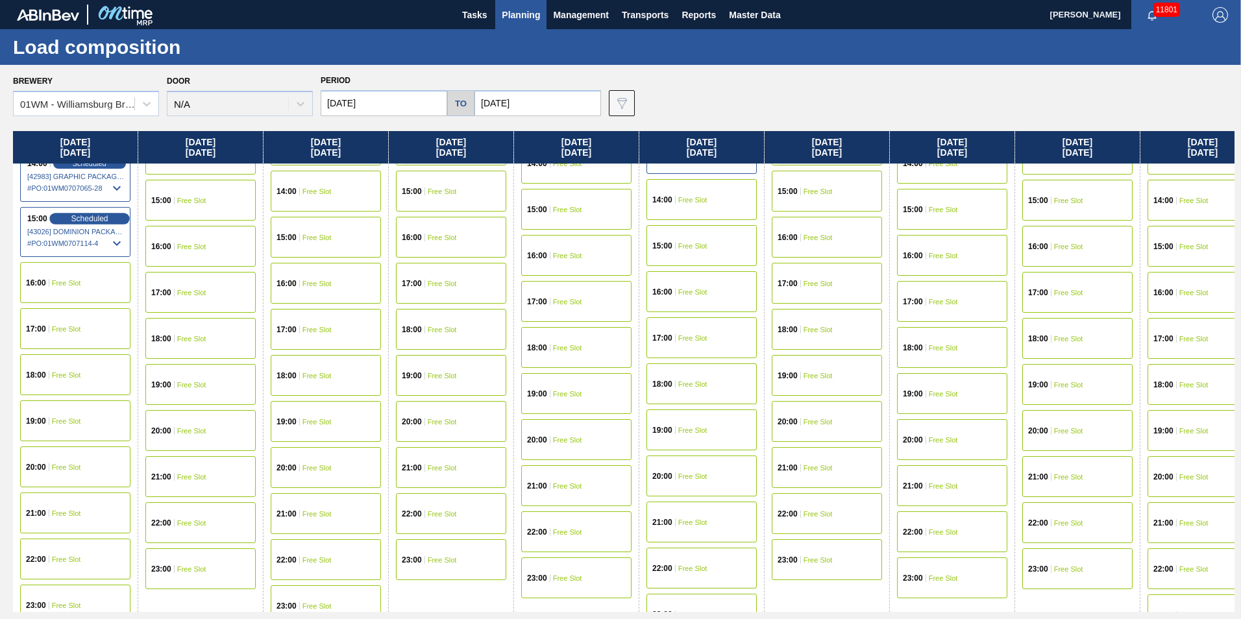
click at [87, 216] on span "Scheduled" at bounding box center [89, 218] width 37 height 8
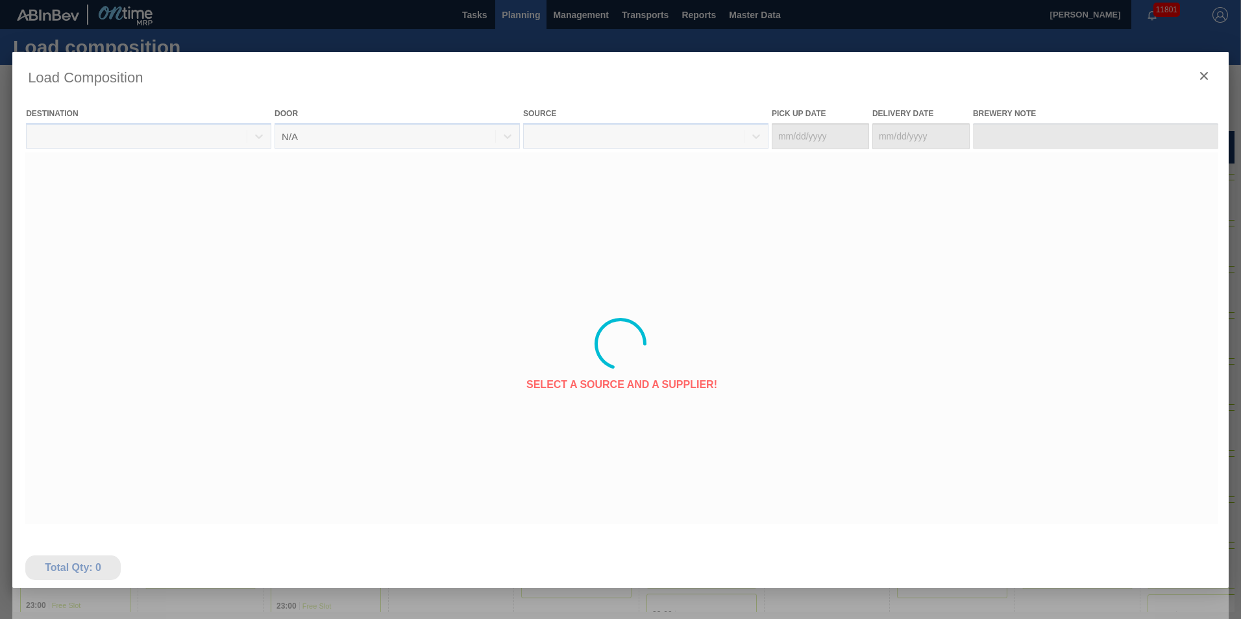
type Date "[DATE]"
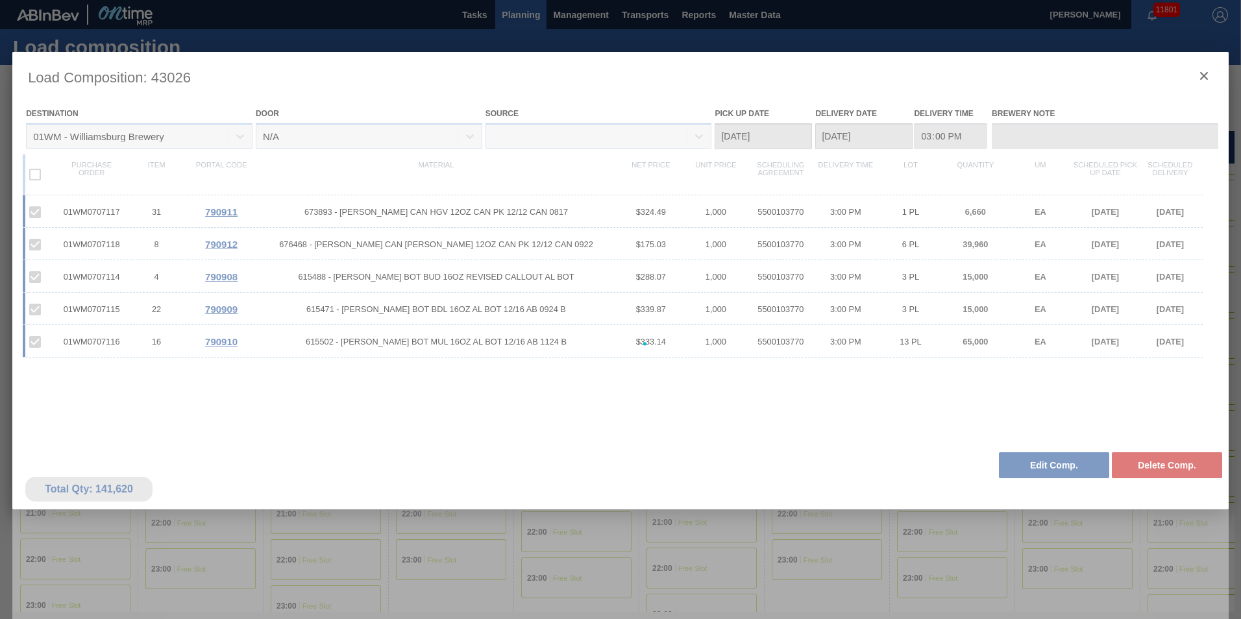
click at [1063, 465] on div at bounding box center [620, 344] width 1216 height 584
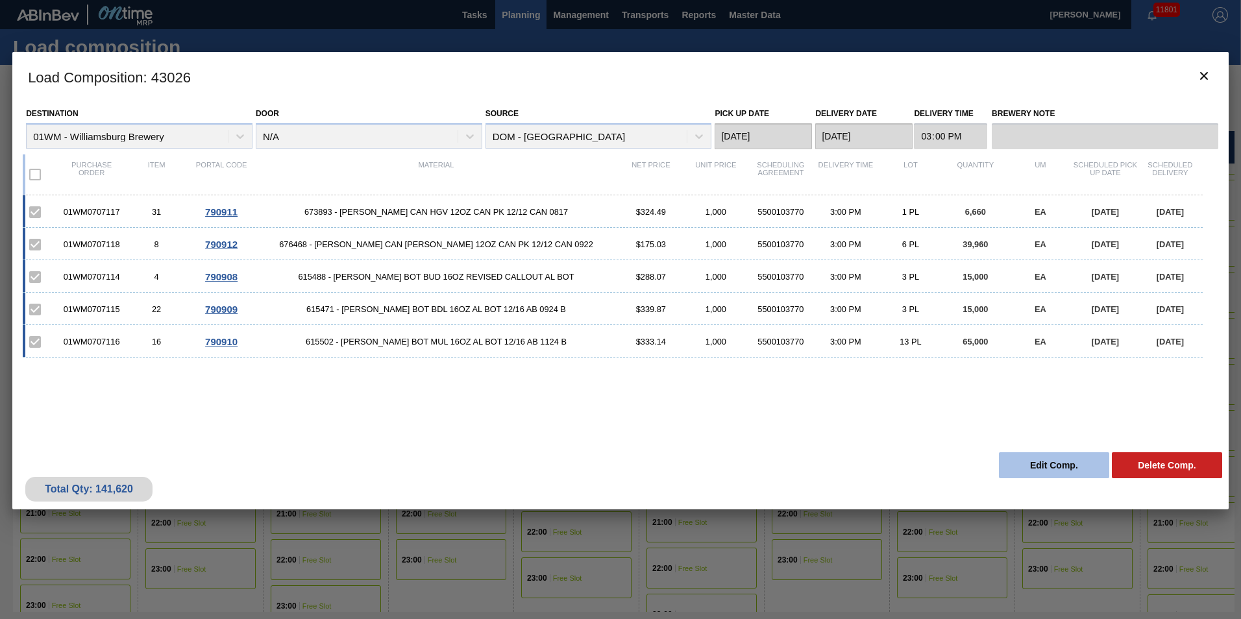
click at [1066, 459] on button "Edit Comp." at bounding box center [1054, 465] width 110 height 26
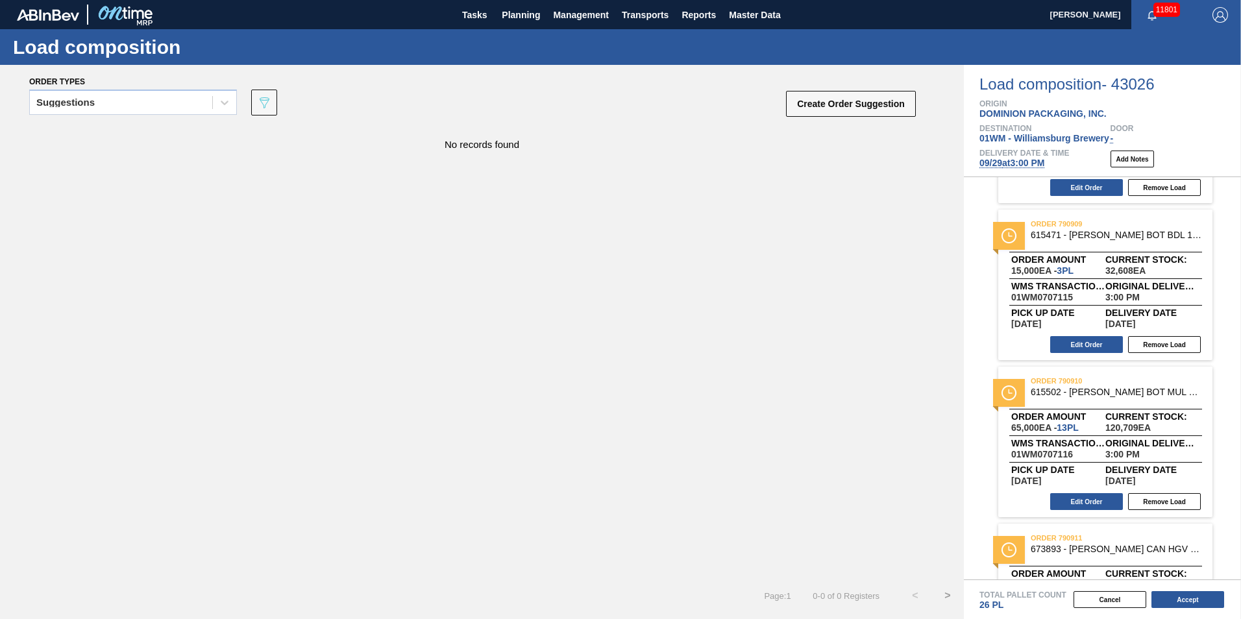
scroll to position [324, 0]
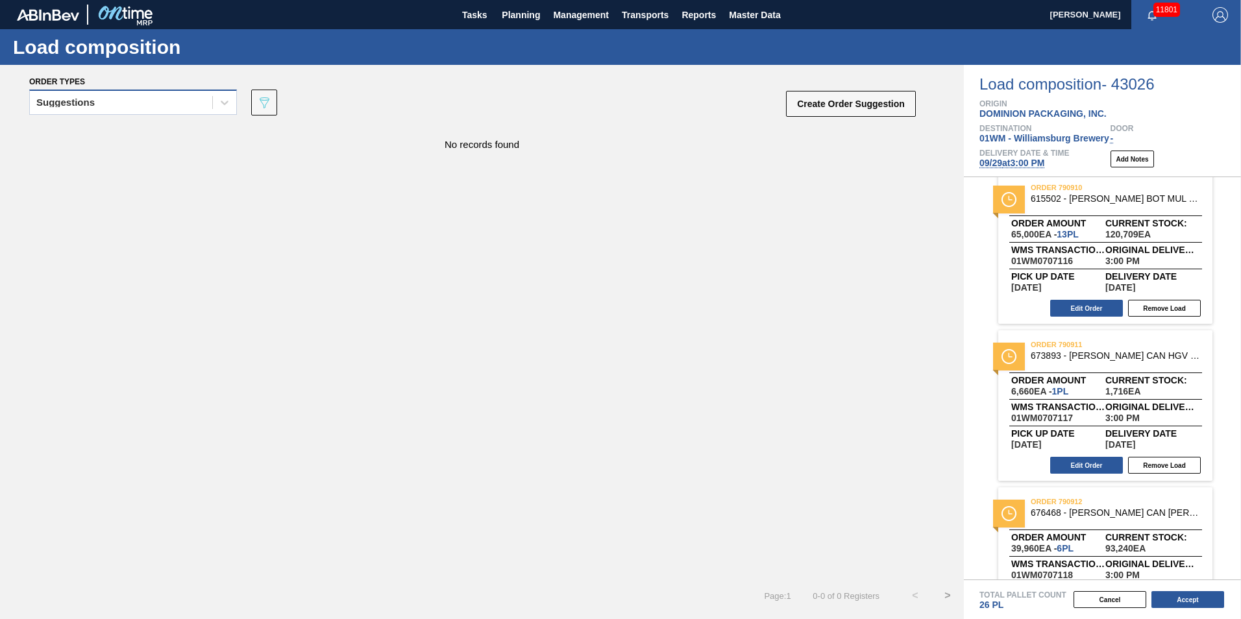
click at [134, 91] on div "Suggestions" at bounding box center [133, 102] width 208 height 25
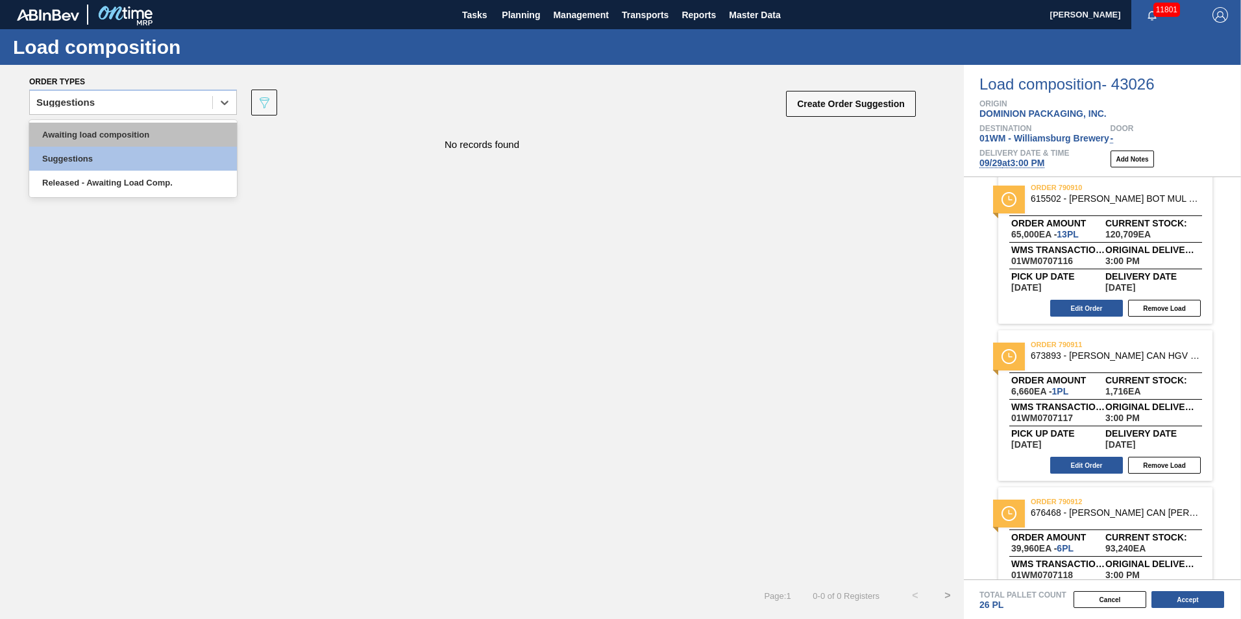
click at [138, 125] on div "Awaiting load composition" at bounding box center [133, 135] width 208 height 24
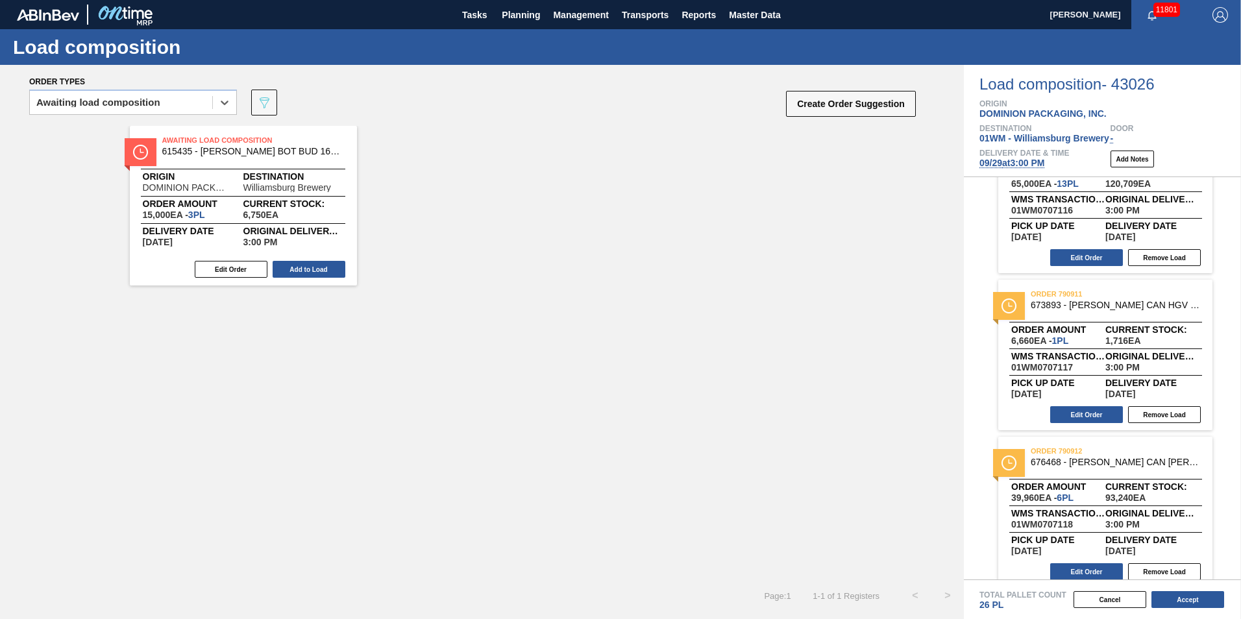
scroll to position [389, 0]
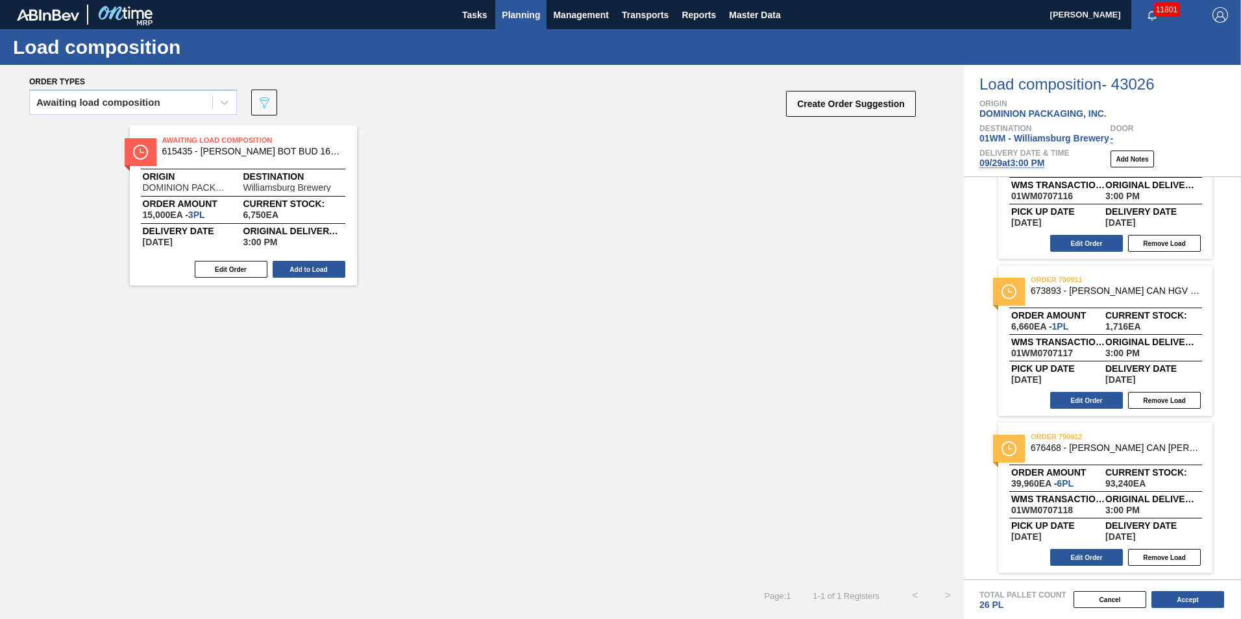
click at [515, 14] on span "Planning" at bounding box center [521, 15] width 38 height 16
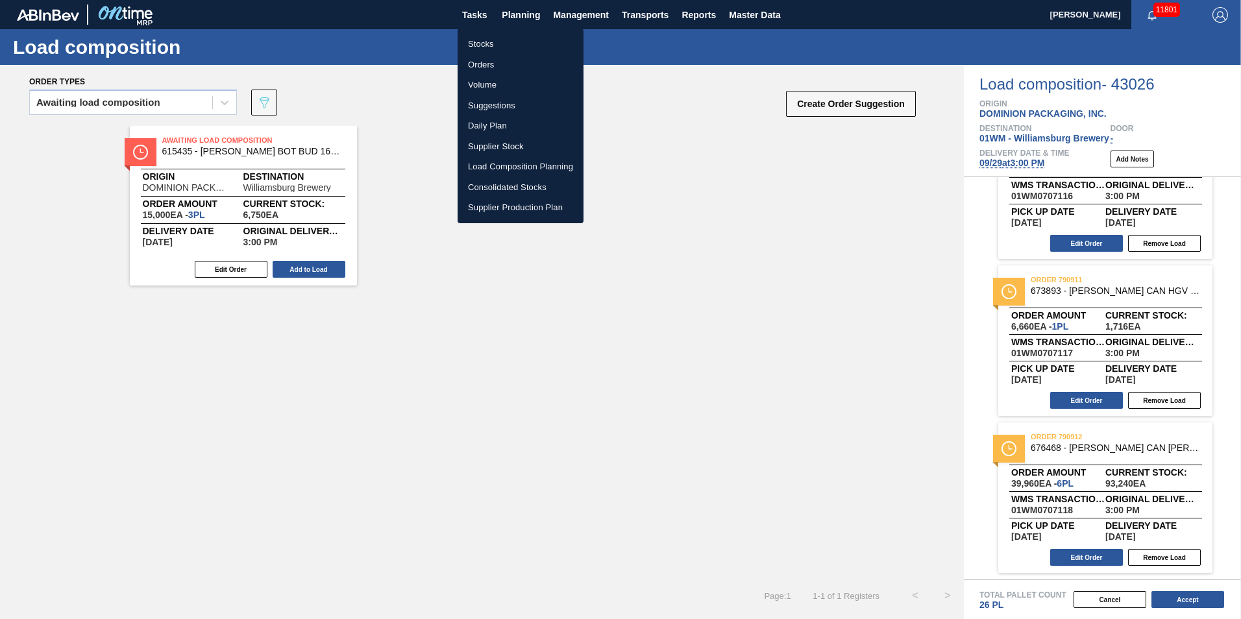
click at [513, 108] on li "Suggestions" at bounding box center [521, 105] width 126 height 21
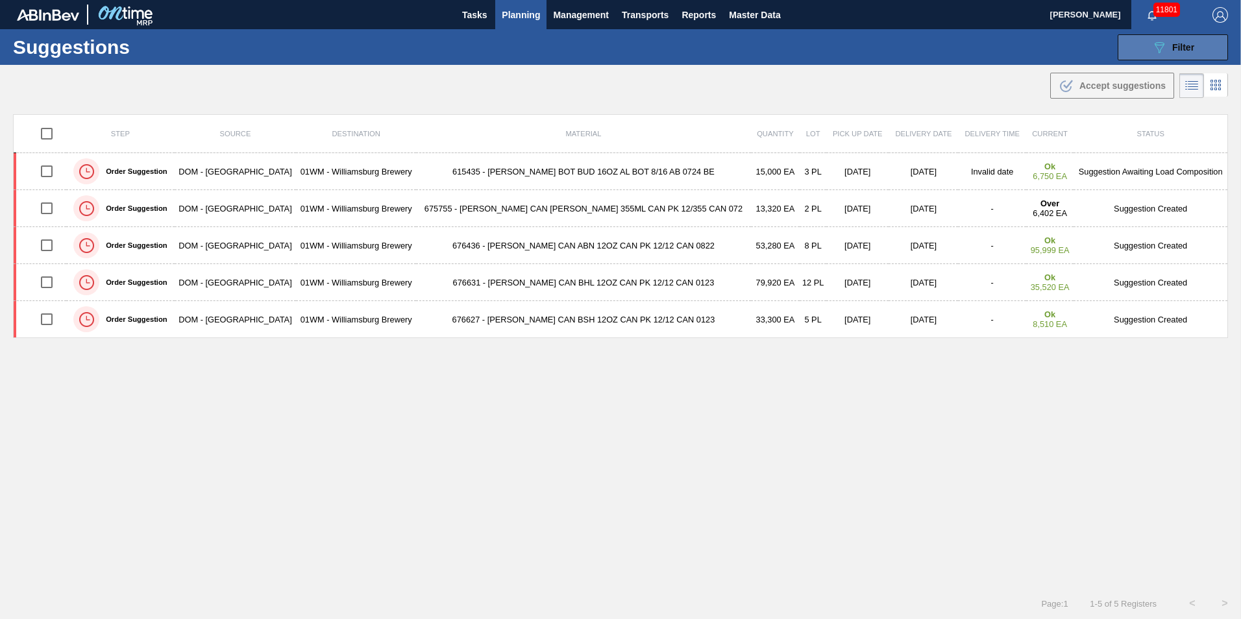
click at [1196, 43] on button "089F7B8B-B2A5-4AFE-B5C0-19BA573D28AC Filter" at bounding box center [1173, 47] width 110 height 26
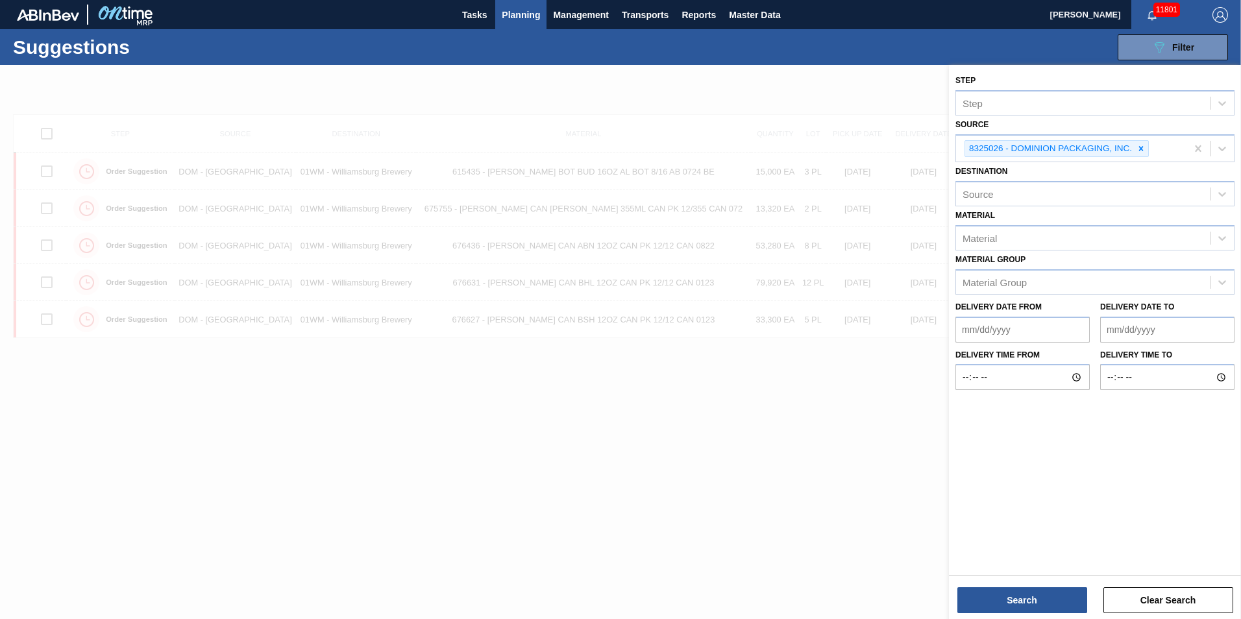
click at [802, 408] on div at bounding box center [620, 374] width 1241 height 619
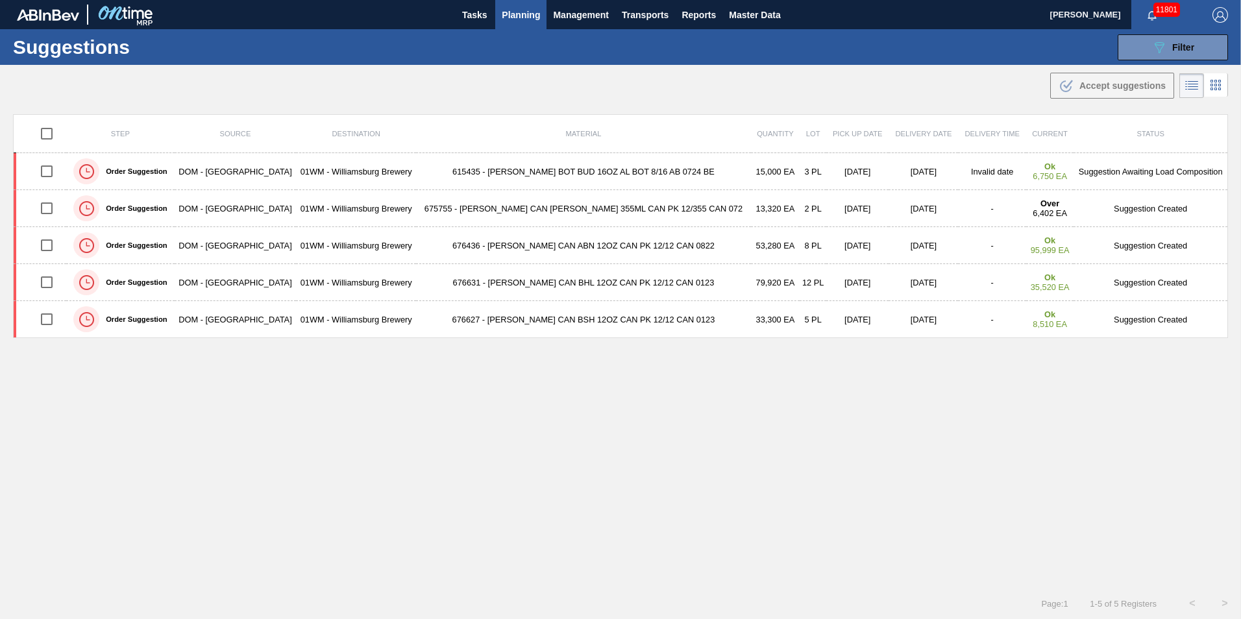
click at [517, 14] on span "Planning" at bounding box center [521, 15] width 38 height 16
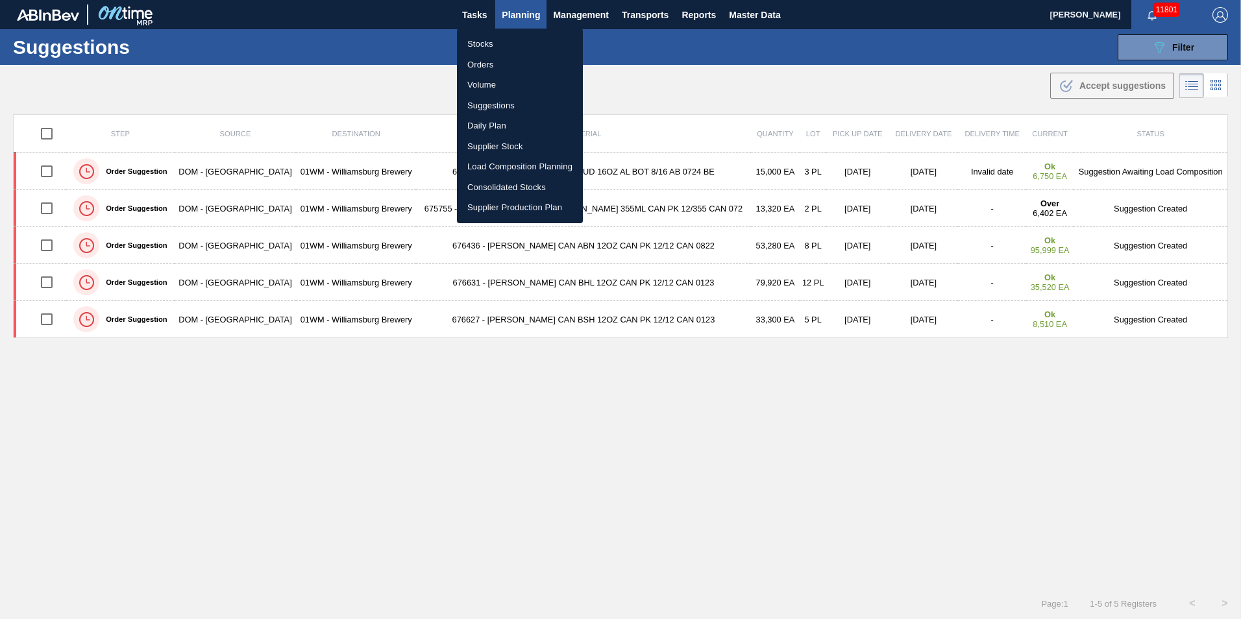
click at [520, 162] on li "Load Composition Planning" at bounding box center [520, 166] width 126 height 21
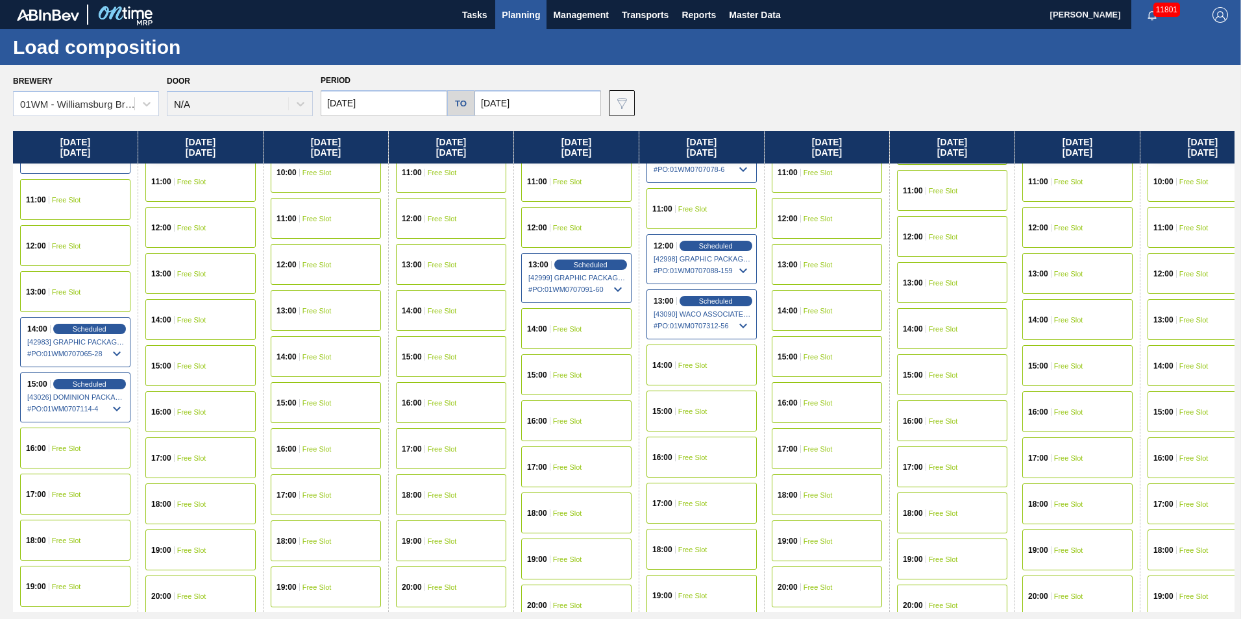
scroll to position [649, 0]
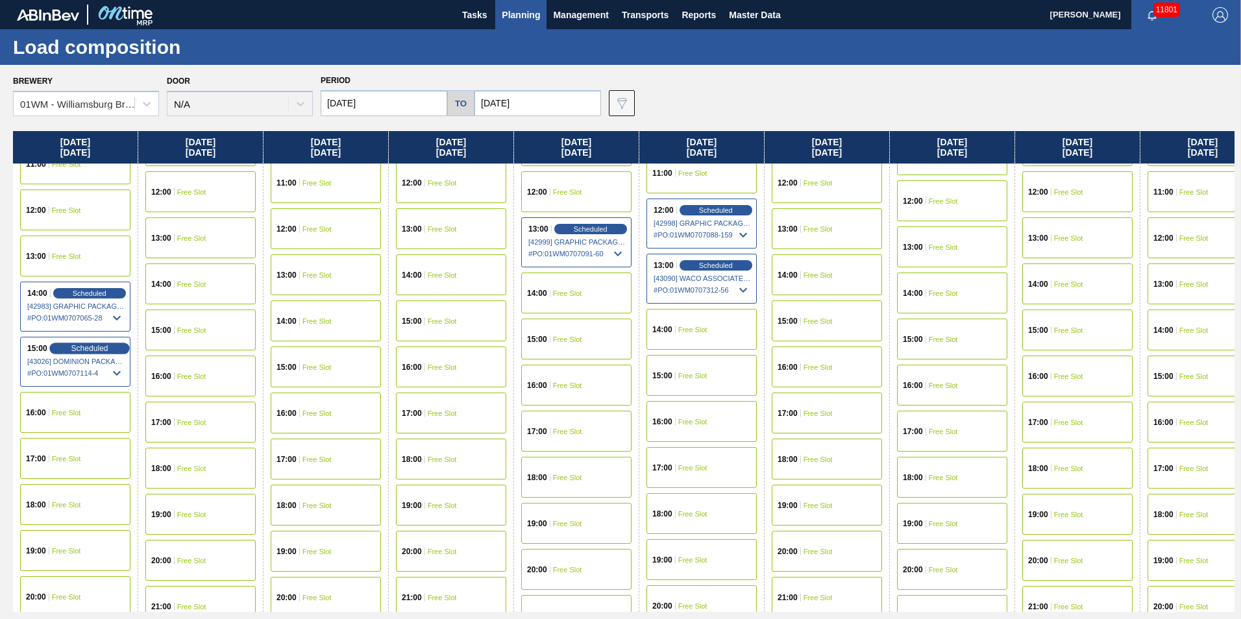
click at [68, 348] on div "Scheduled" at bounding box center [89, 349] width 80 height 12
click at [109, 350] on div "Scheduled" at bounding box center [89, 349] width 80 height 12
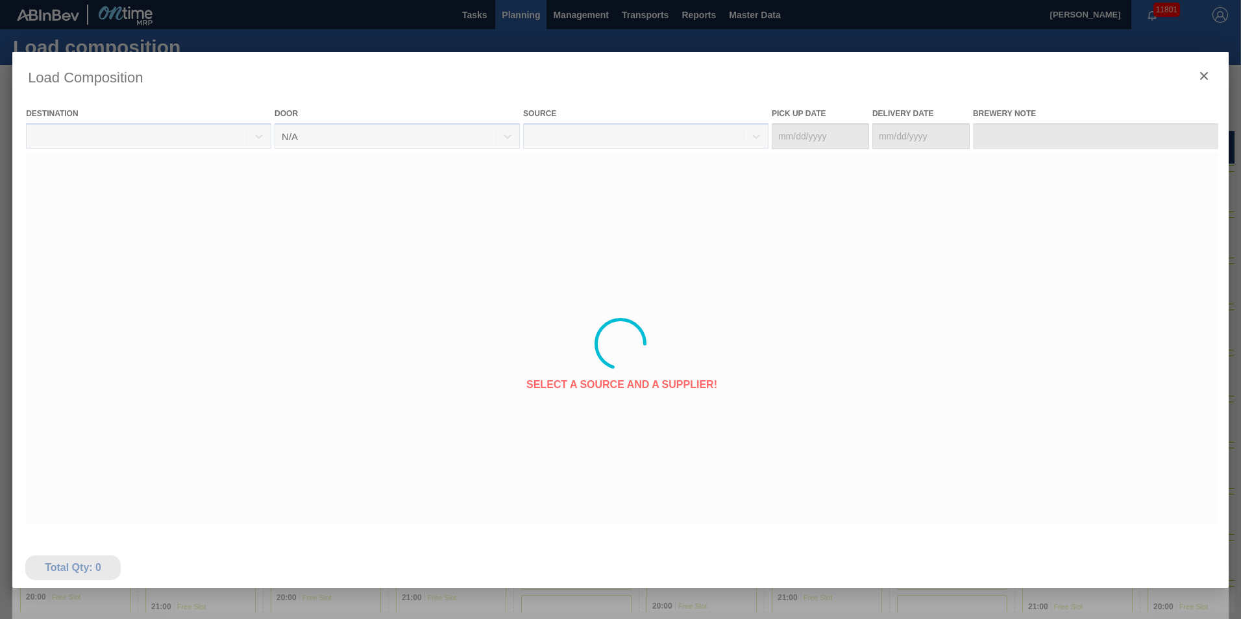
type Date "[DATE]"
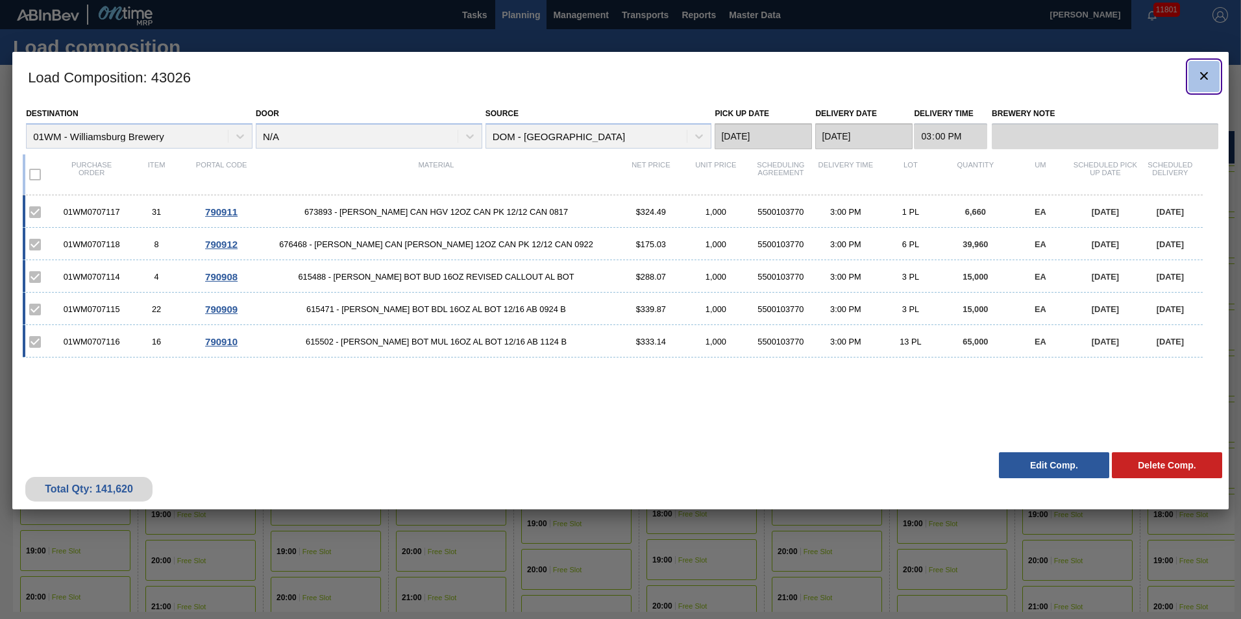
click at [1209, 71] on icon "botão de ícone" at bounding box center [1204, 76] width 16 height 16
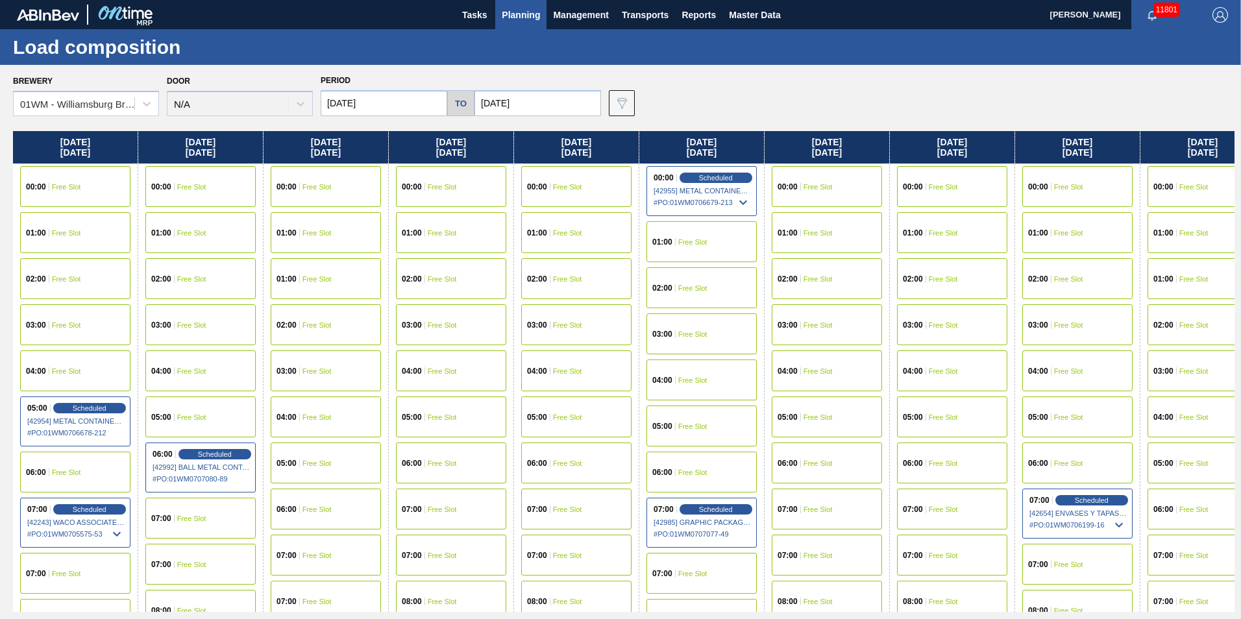
click at [518, 16] on span "Planning" at bounding box center [521, 15] width 38 height 16
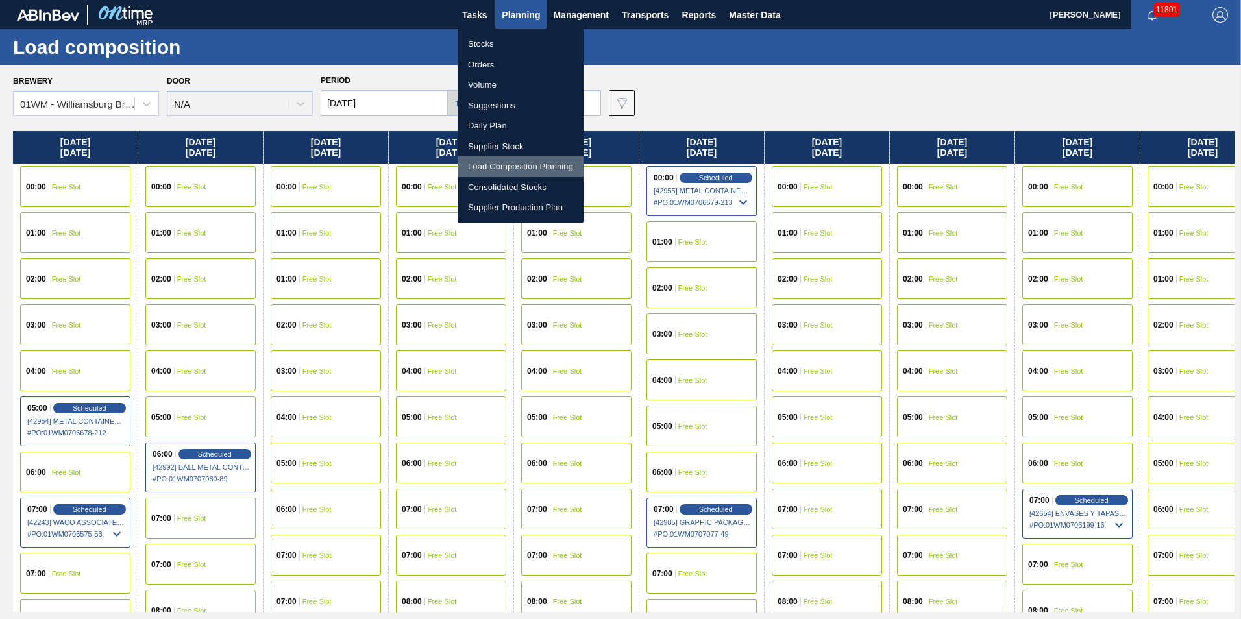
click at [505, 169] on li "Load Composition Planning" at bounding box center [521, 166] width 126 height 21
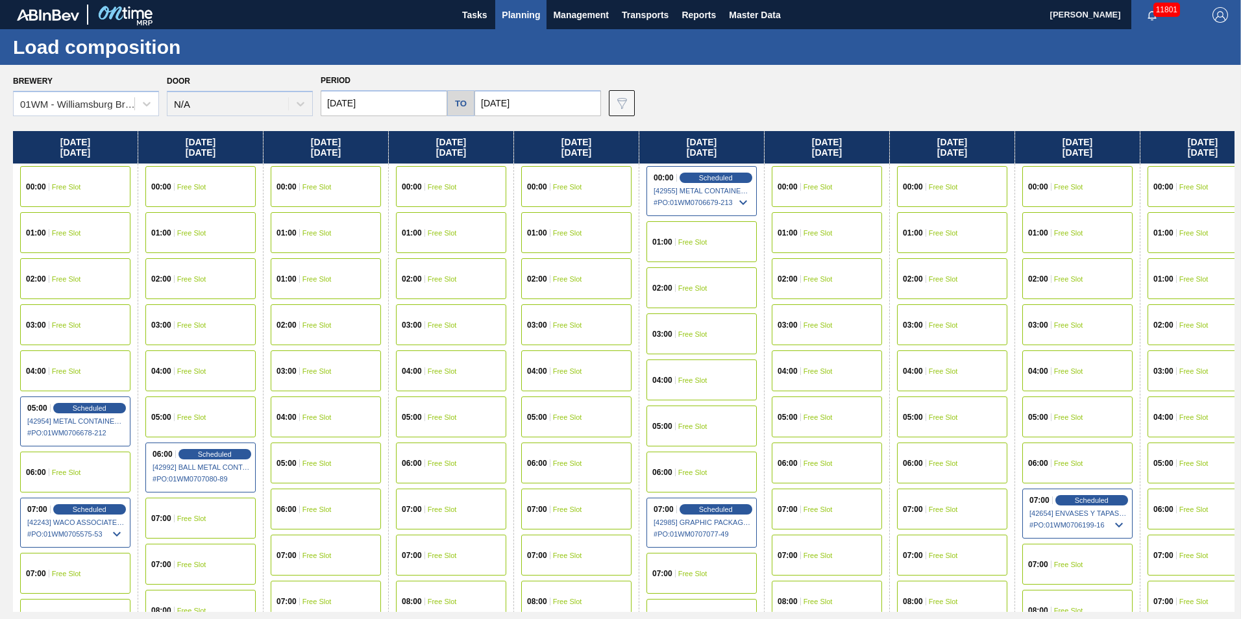
click at [507, 12] on span "Planning" at bounding box center [521, 15] width 38 height 16
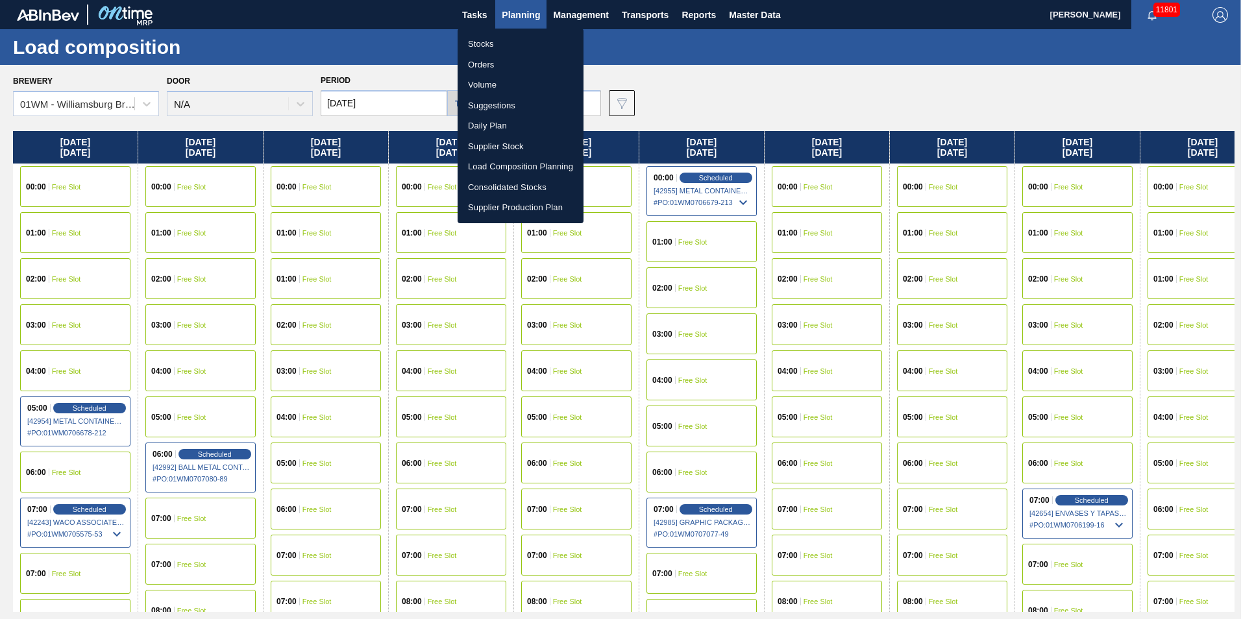
click at [511, 106] on li "Suggestions" at bounding box center [521, 105] width 126 height 21
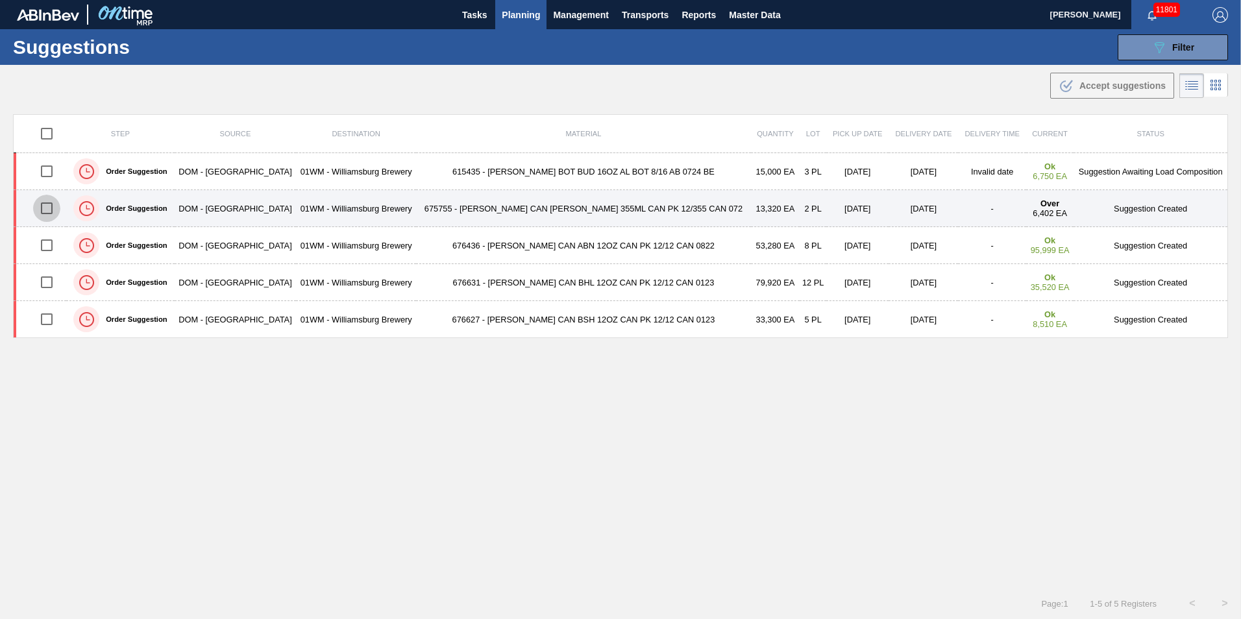
click at [49, 214] on input "checkbox" at bounding box center [46, 208] width 27 height 27
checkbox input "true"
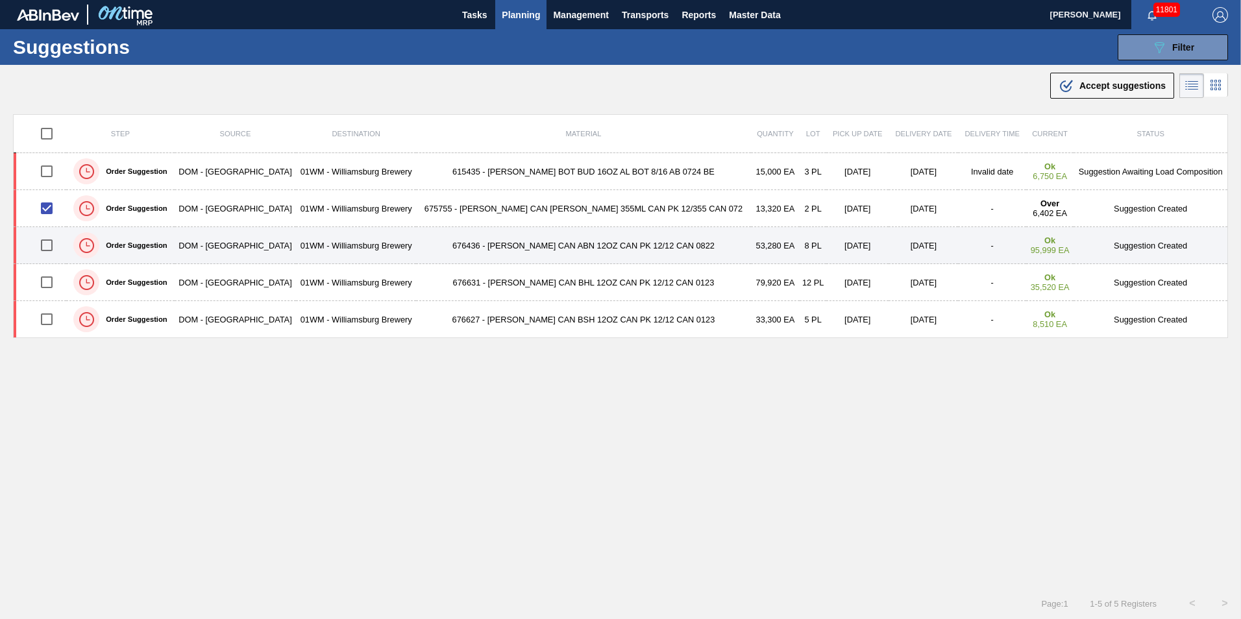
click at [49, 240] on input "checkbox" at bounding box center [46, 245] width 27 height 27
checkbox input "true"
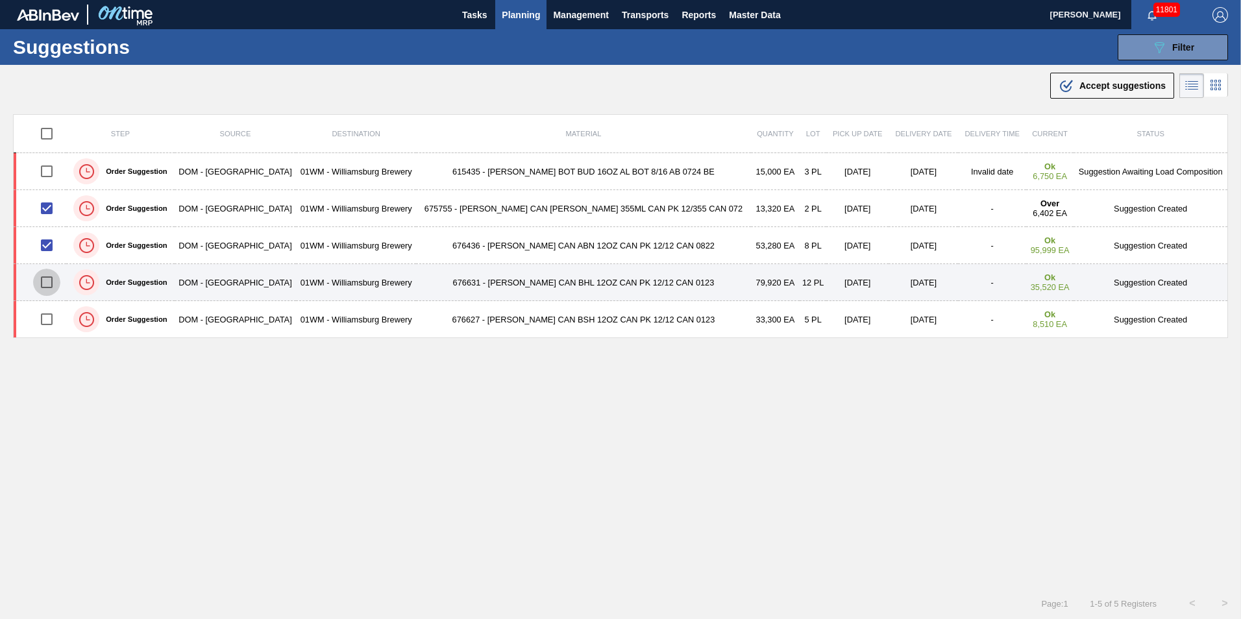
click at [49, 285] on input "checkbox" at bounding box center [46, 282] width 27 height 27
checkbox input "true"
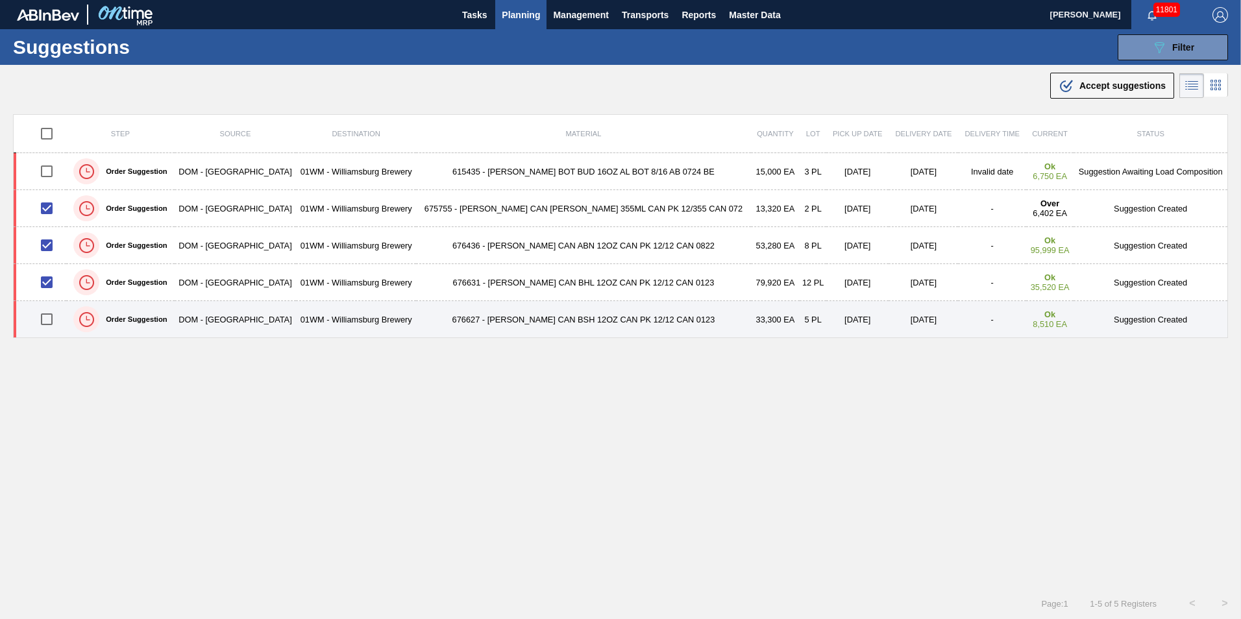
click at [47, 310] on input "checkbox" at bounding box center [46, 319] width 27 height 27
checkbox input "true"
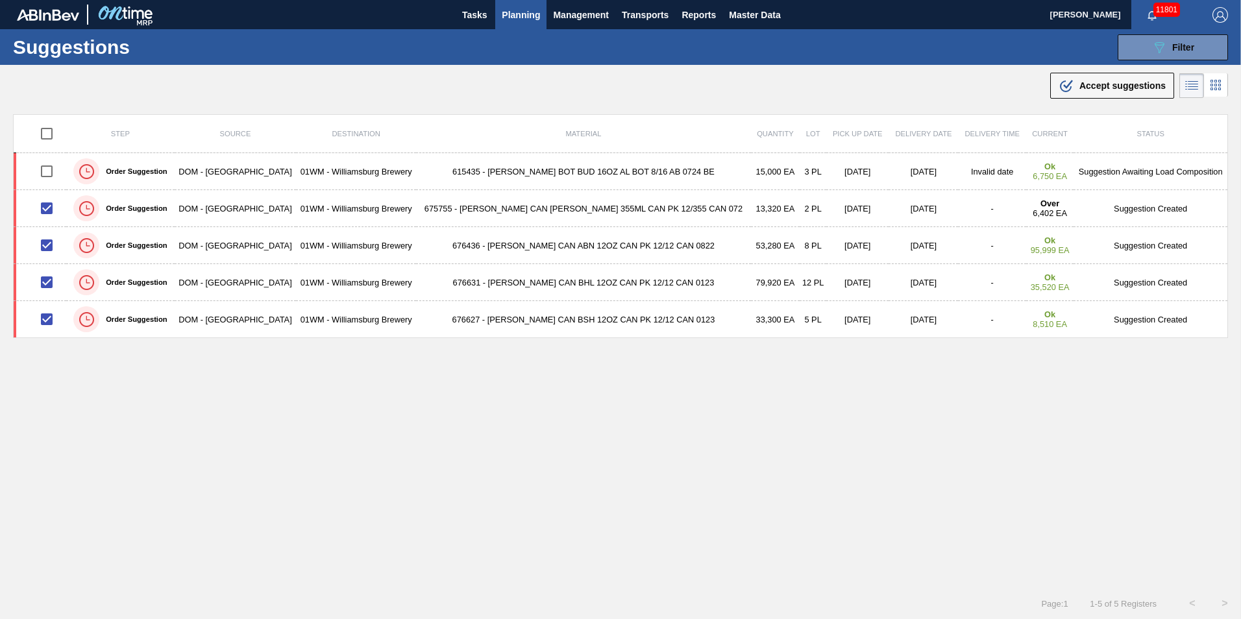
click at [1099, 84] on span "Accept suggestions" at bounding box center [1122, 85] width 86 height 10
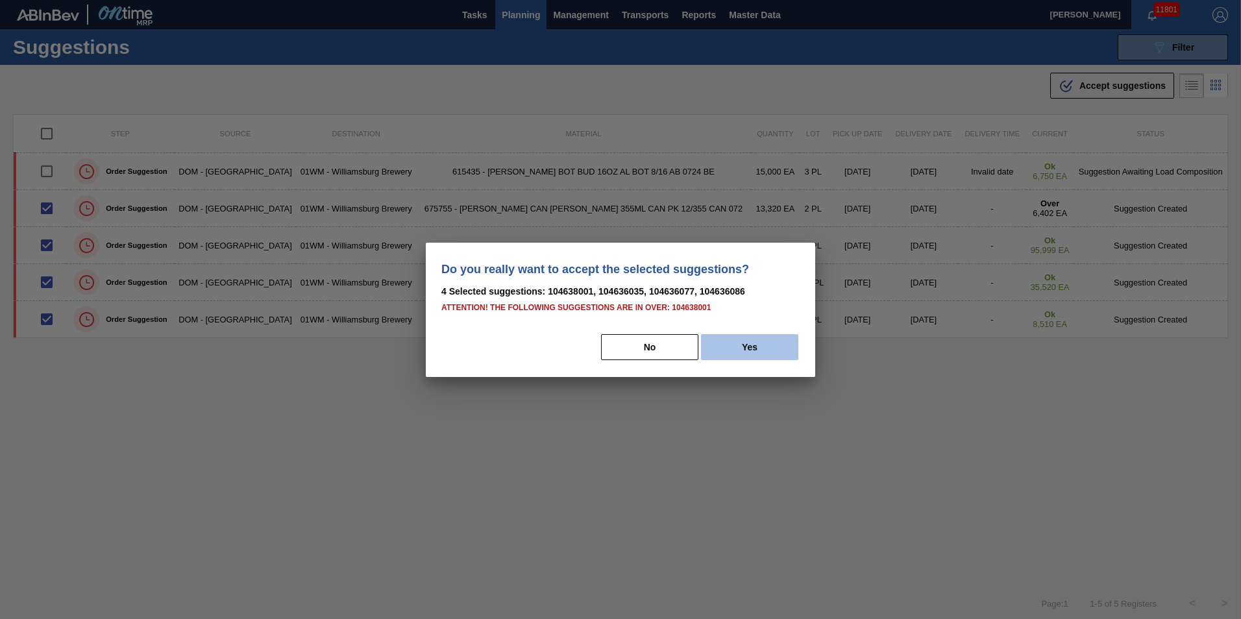
click at [739, 352] on button "Yes" at bounding box center [749, 347] width 97 height 26
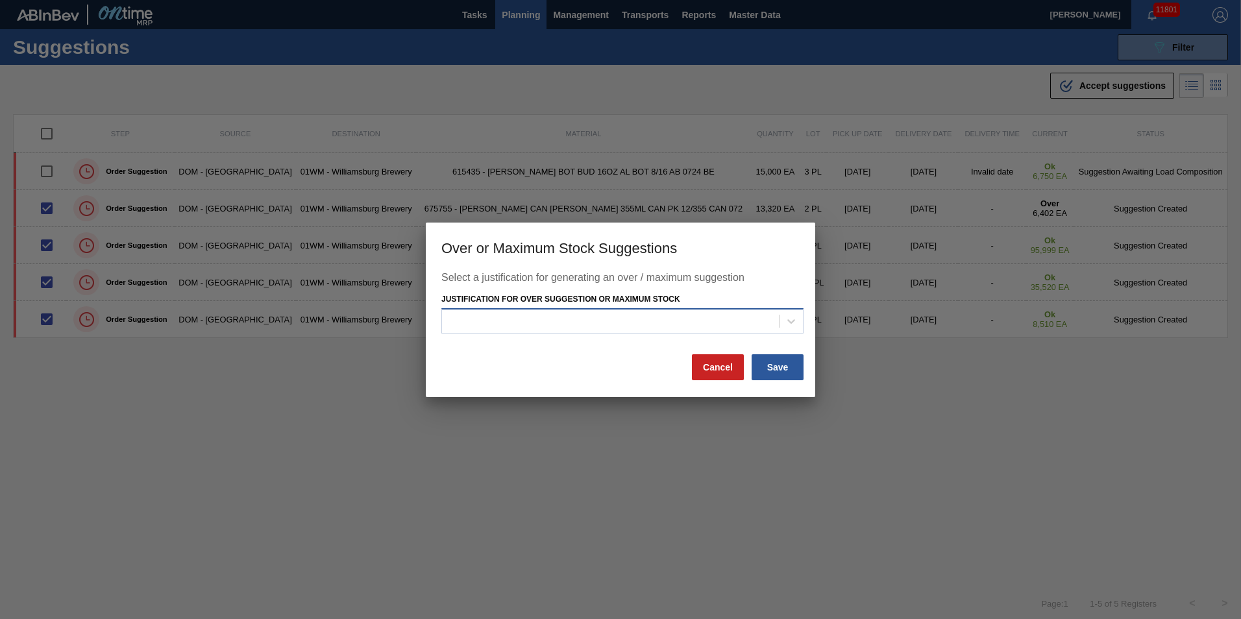
click at [761, 333] on div at bounding box center [622, 320] width 362 height 25
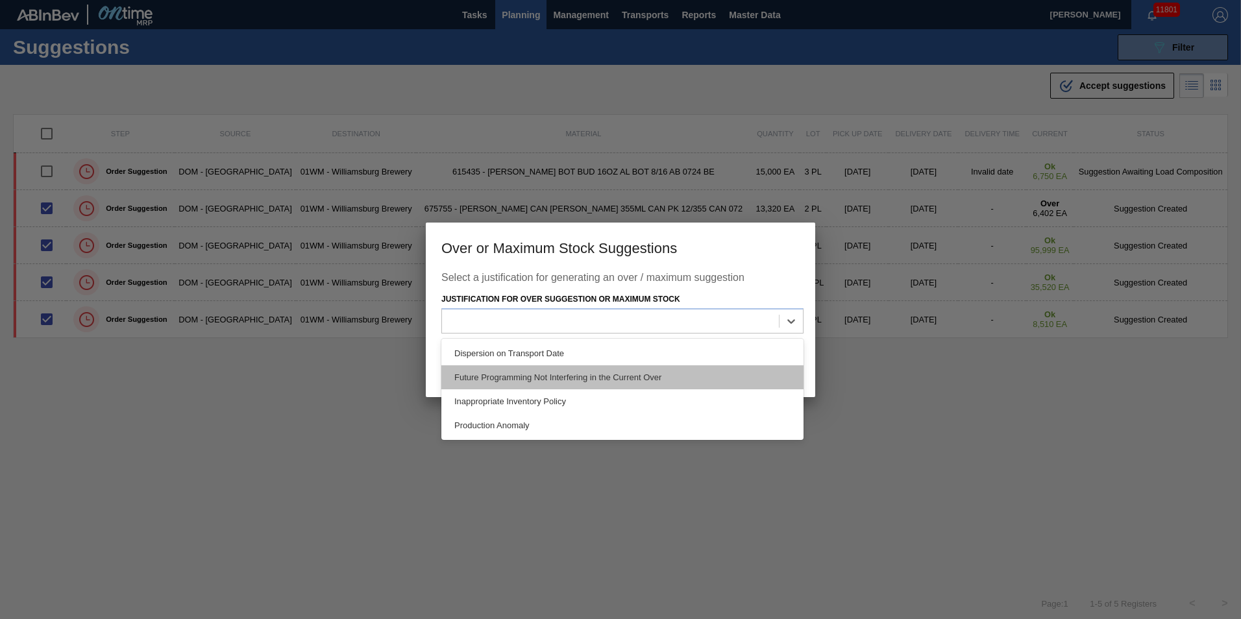
click at [728, 374] on div "Future Programming Not Interfering in the Current Over" at bounding box center [622, 377] width 362 height 24
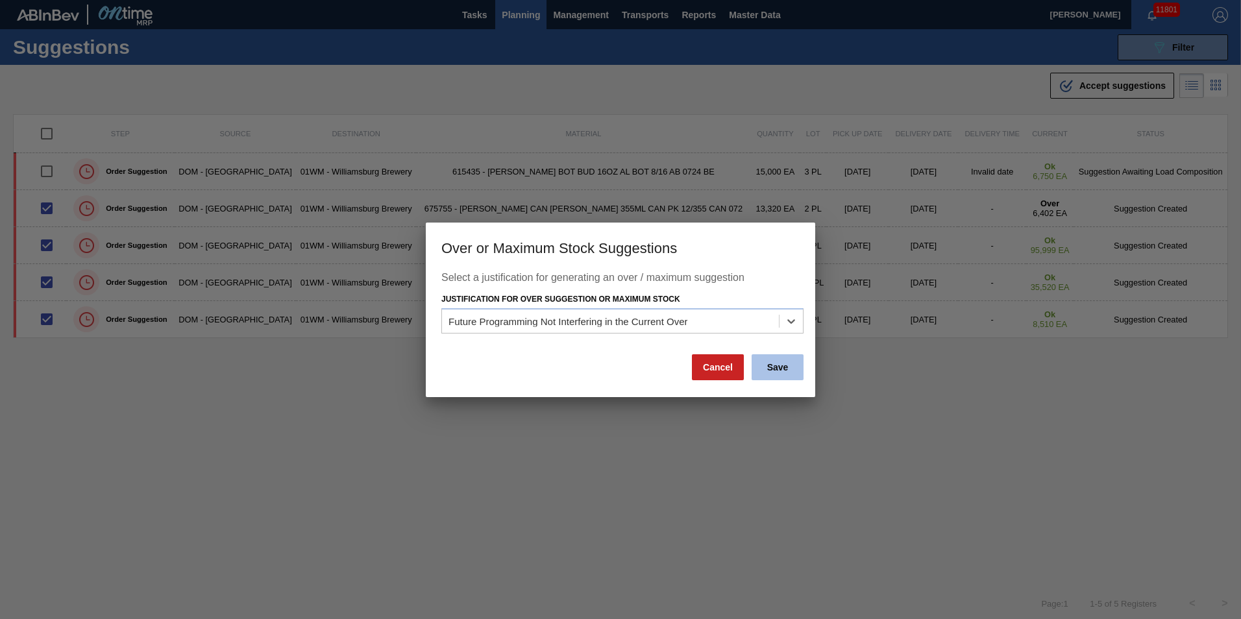
click at [777, 362] on button "Save" at bounding box center [778, 367] width 52 height 26
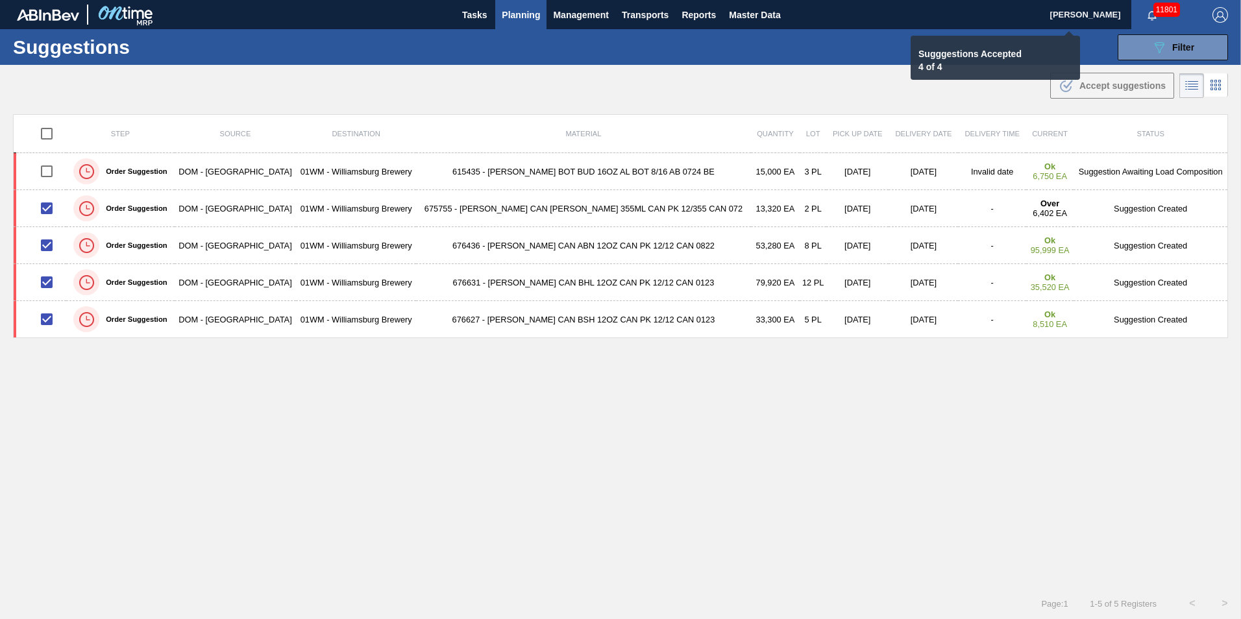
click at [507, 21] on span "Planning" at bounding box center [521, 15] width 38 height 16
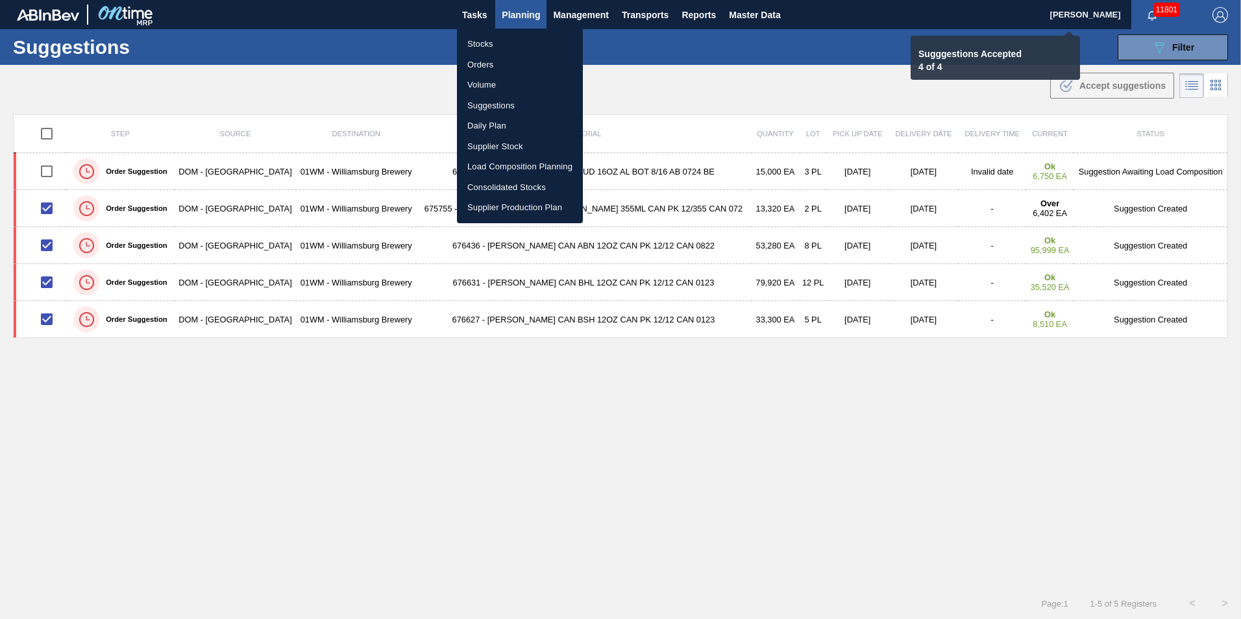
checkbox input "false"
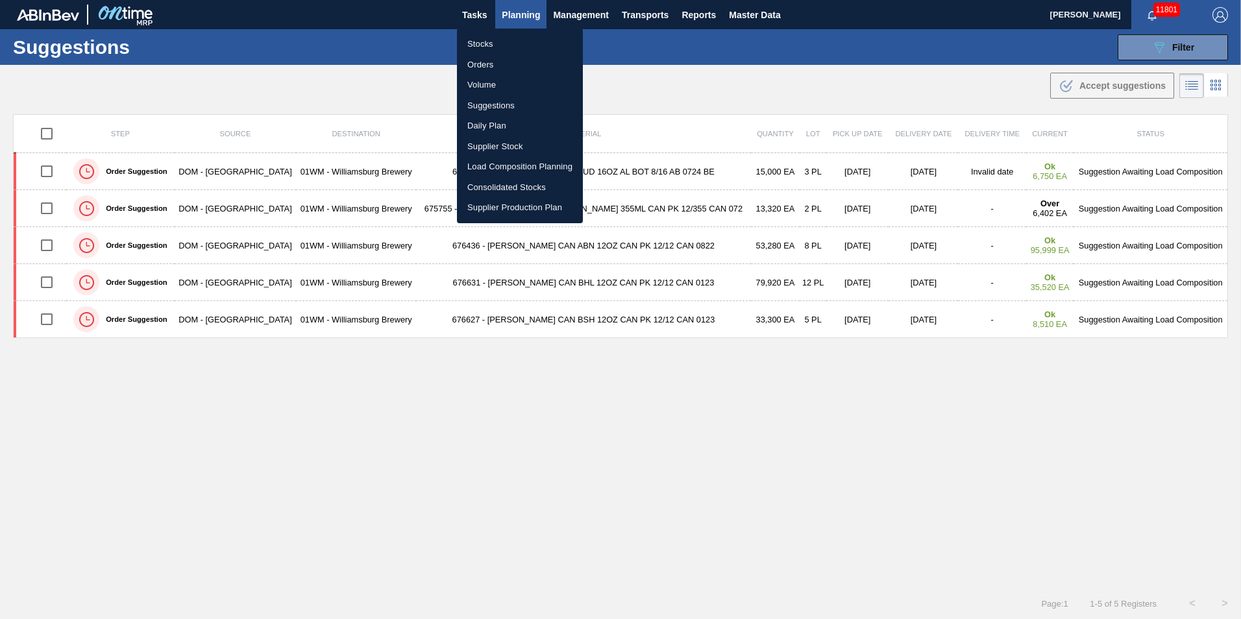
click at [527, 12] on div at bounding box center [620, 309] width 1241 height 619
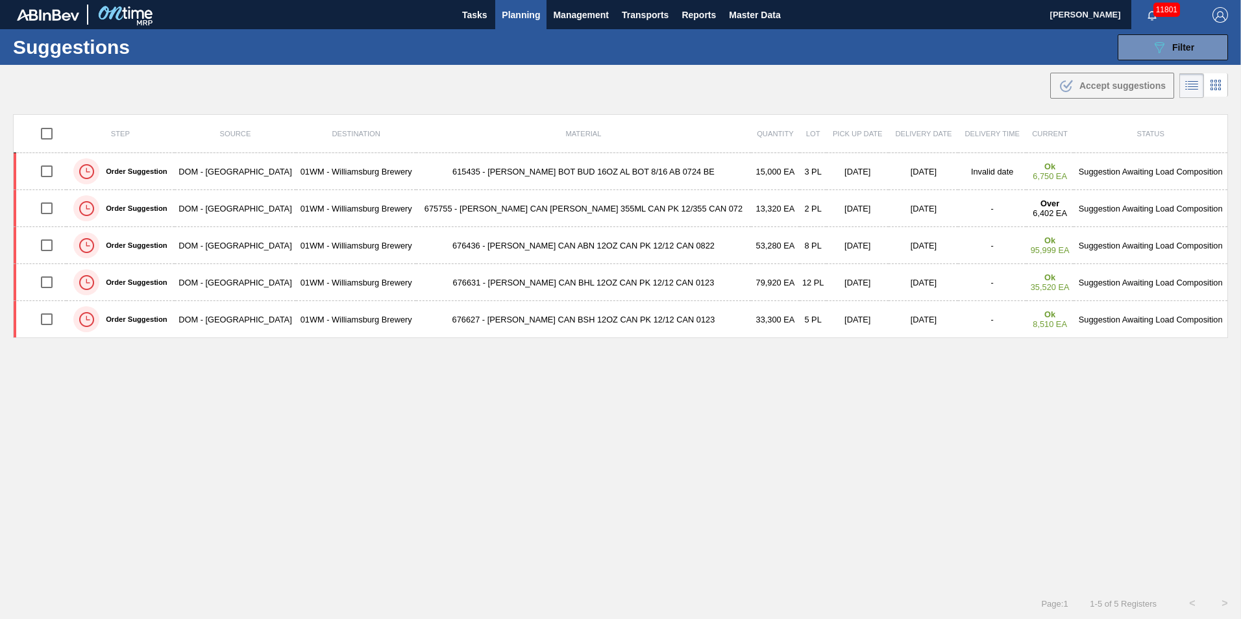
click at [536, 27] on button "Planning" at bounding box center [520, 14] width 51 height 29
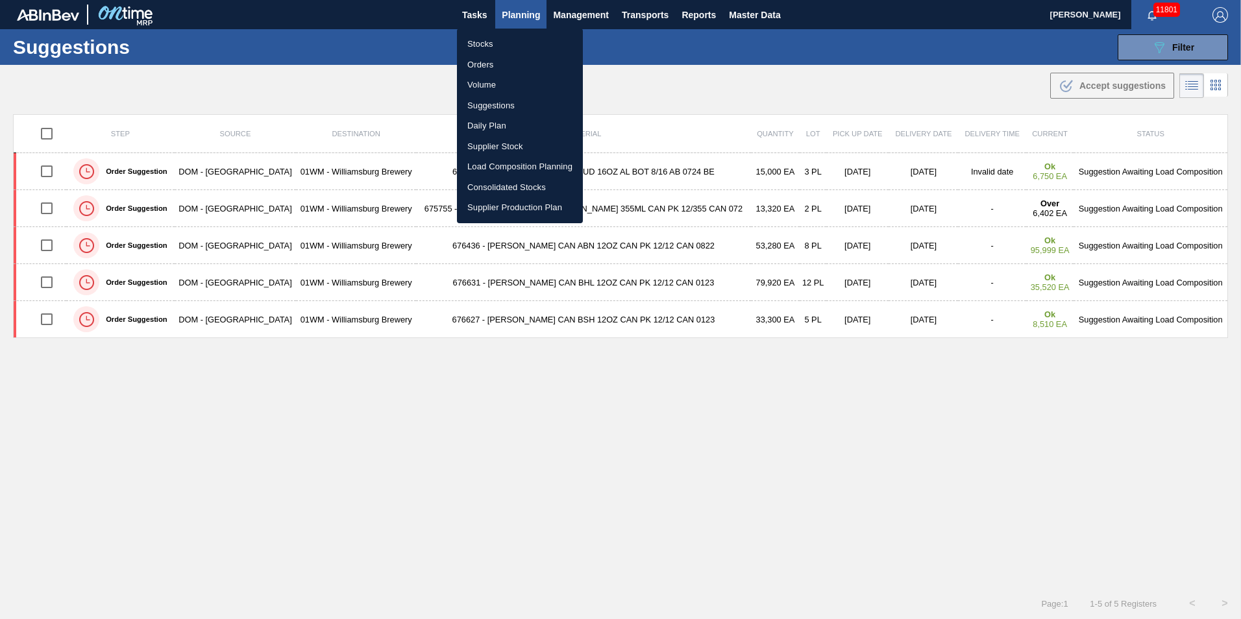
click at [540, 162] on li "Load Composition Planning" at bounding box center [520, 166] width 126 height 21
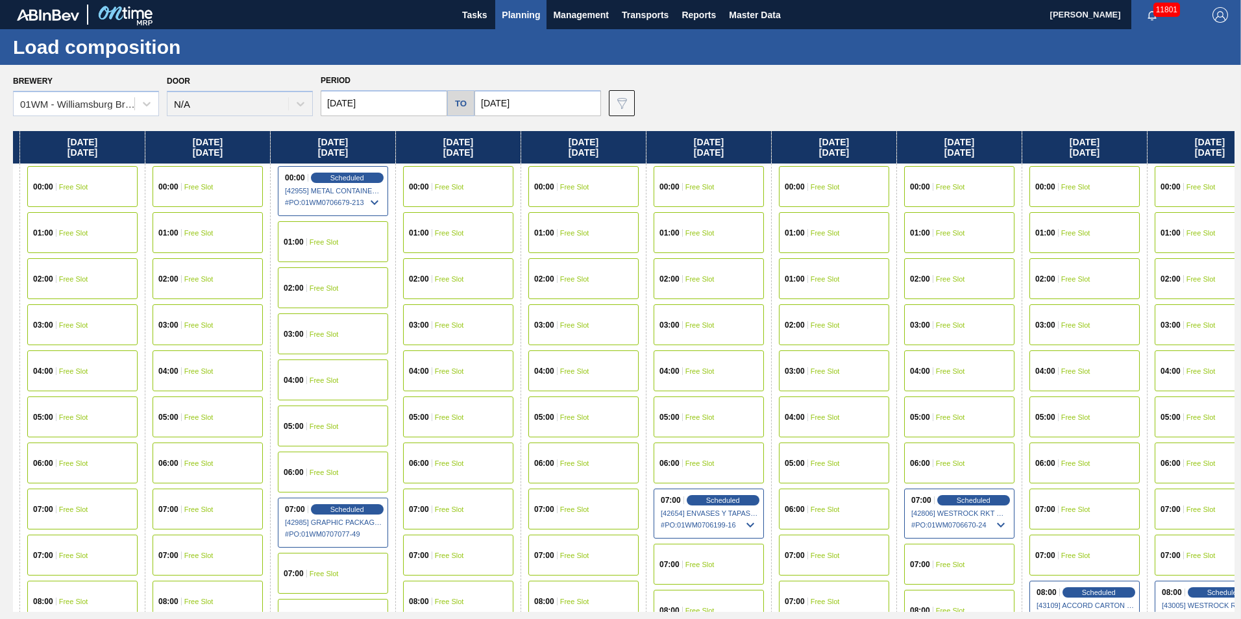
scroll to position [0, 407]
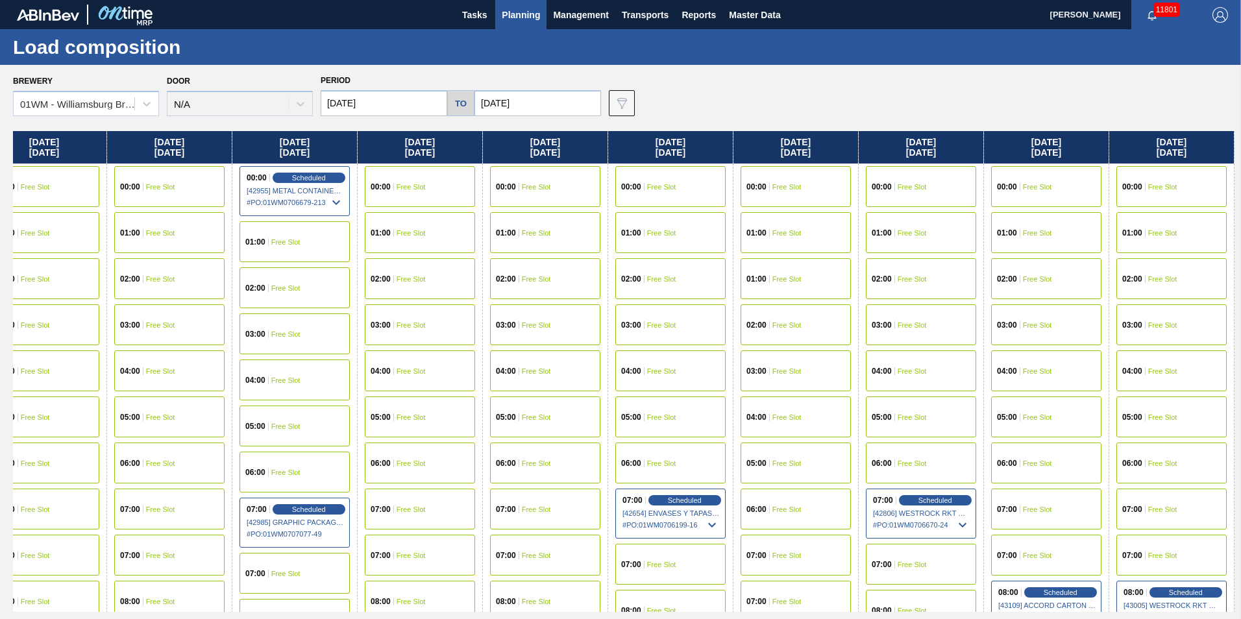
drag, startPoint x: 970, startPoint y: 142, endPoint x: 388, endPoint y: 175, distance: 583.1
click at [388, 175] on div "Monday 09/29/2025 00:00 Free Slot 01:00 Free Slot 02:00 Free Slot 03:00 Free Sl…" at bounding box center [623, 371] width 1221 height 481
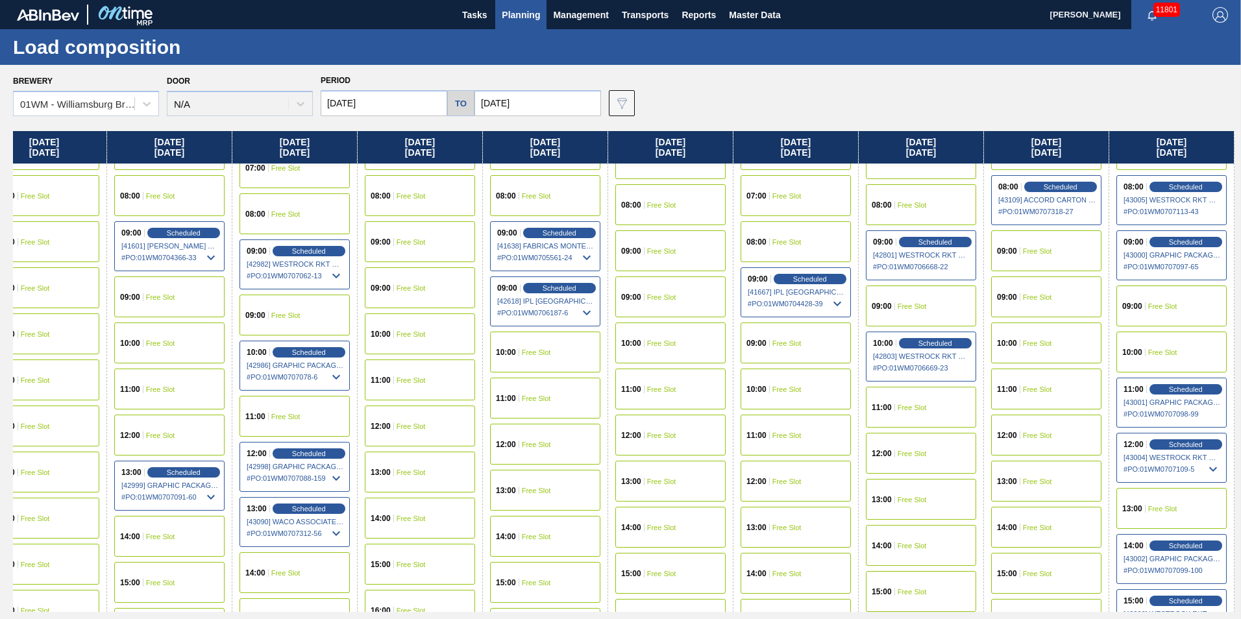
scroll to position [584, 407]
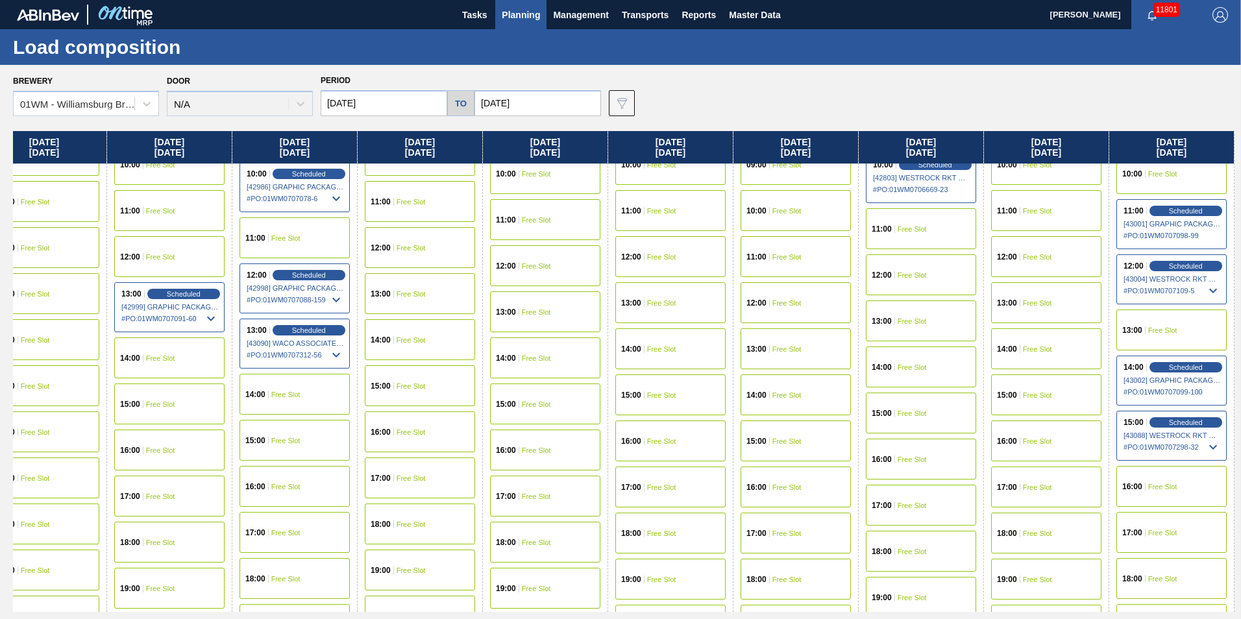
click at [1034, 390] on div "15:00 Free Slot" at bounding box center [1046, 394] width 110 height 41
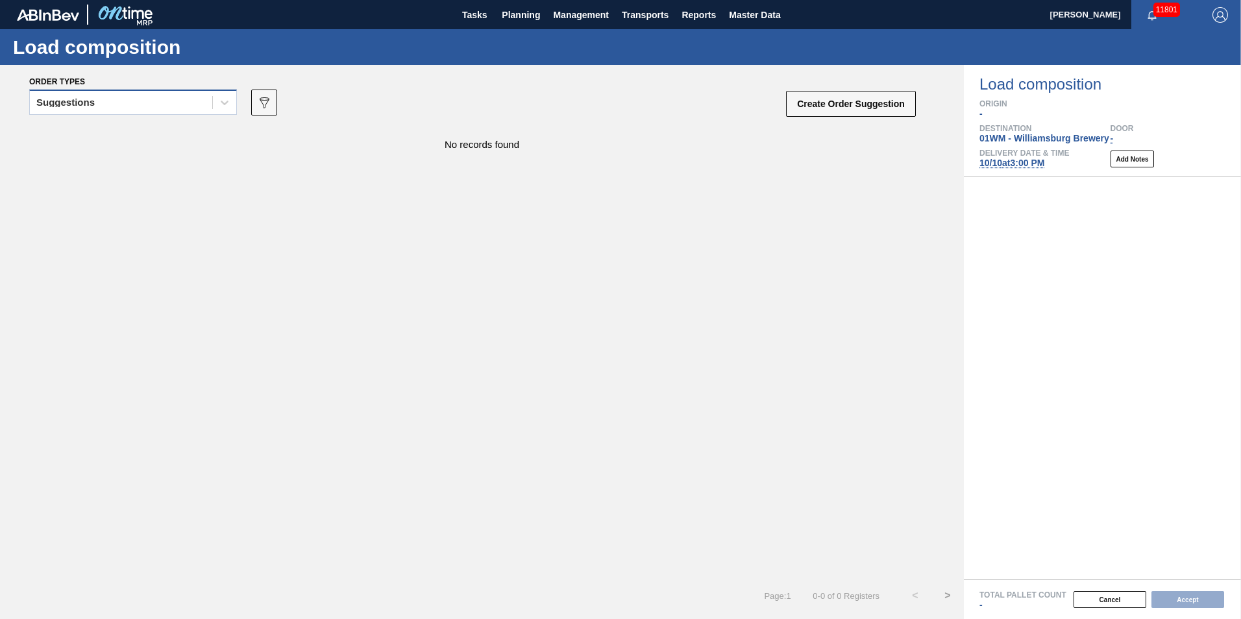
click at [171, 106] on div "Suggestions" at bounding box center [121, 102] width 182 height 19
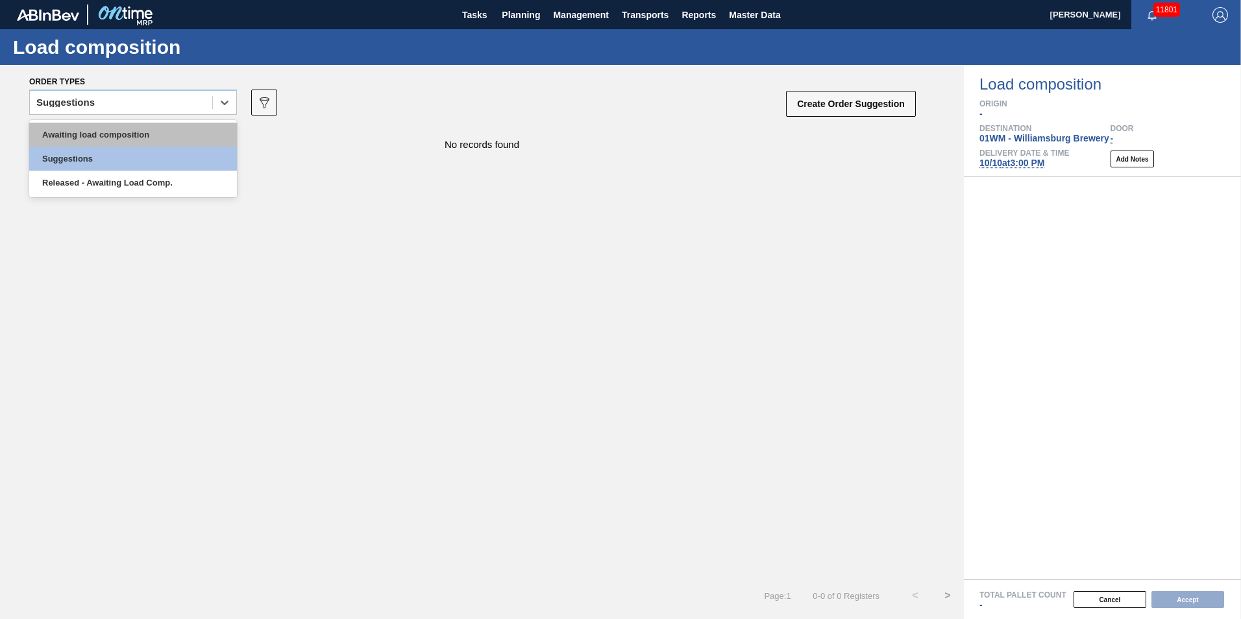
click at [156, 132] on div "Awaiting load composition" at bounding box center [133, 135] width 208 height 24
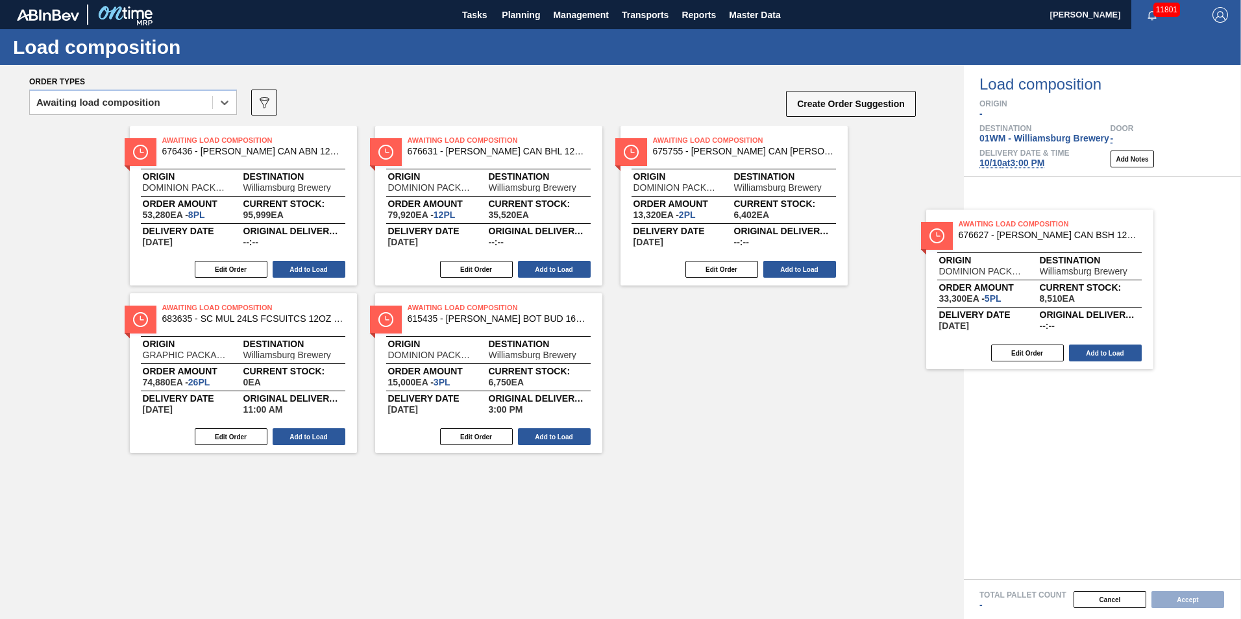
drag, startPoint x: 807, startPoint y: 196, endPoint x: 1129, endPoint y: 284, distance: 333.0
click at [1129, 284] on div "Order types option Awaiting load composition, selected. Select is focused ,type…" at bounding box center [620, 342] width 1241 height 554
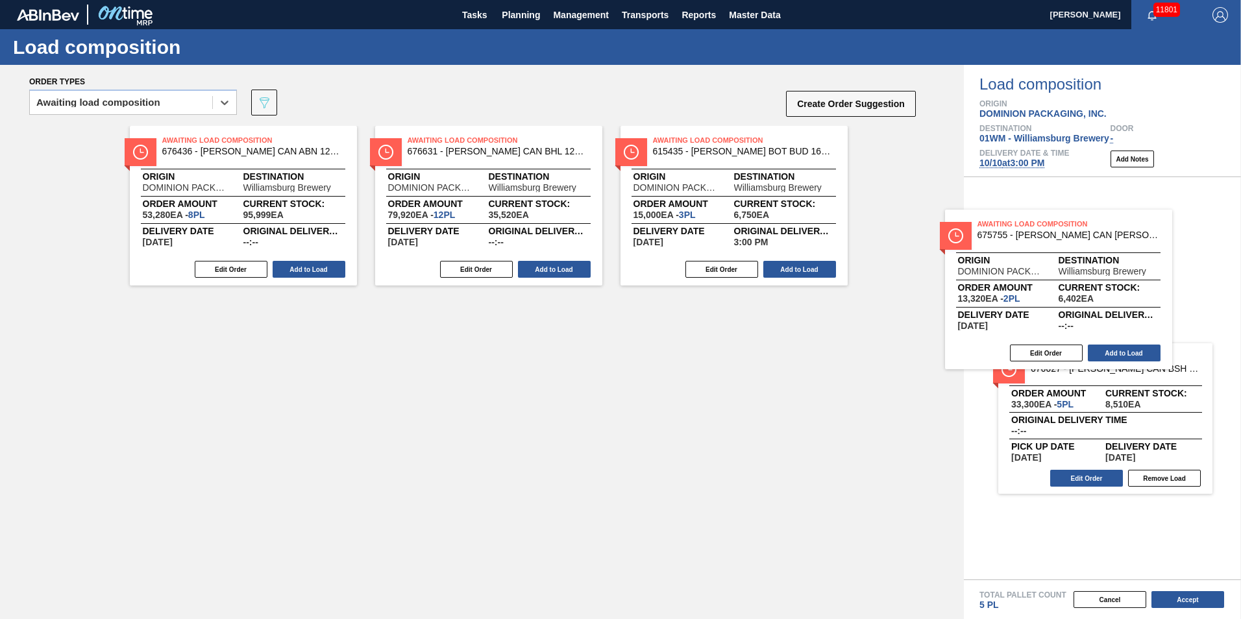
drag, startPoint x: 719, startPoint y: 203, endPoint x: 1049, endPoint y: 289, distance: 340.8
click at [1049, 289] on div "Order types option Awaiting load composition, selected. Select is focused ,type…" at bounding box center [620, 342] width 1241 height 554
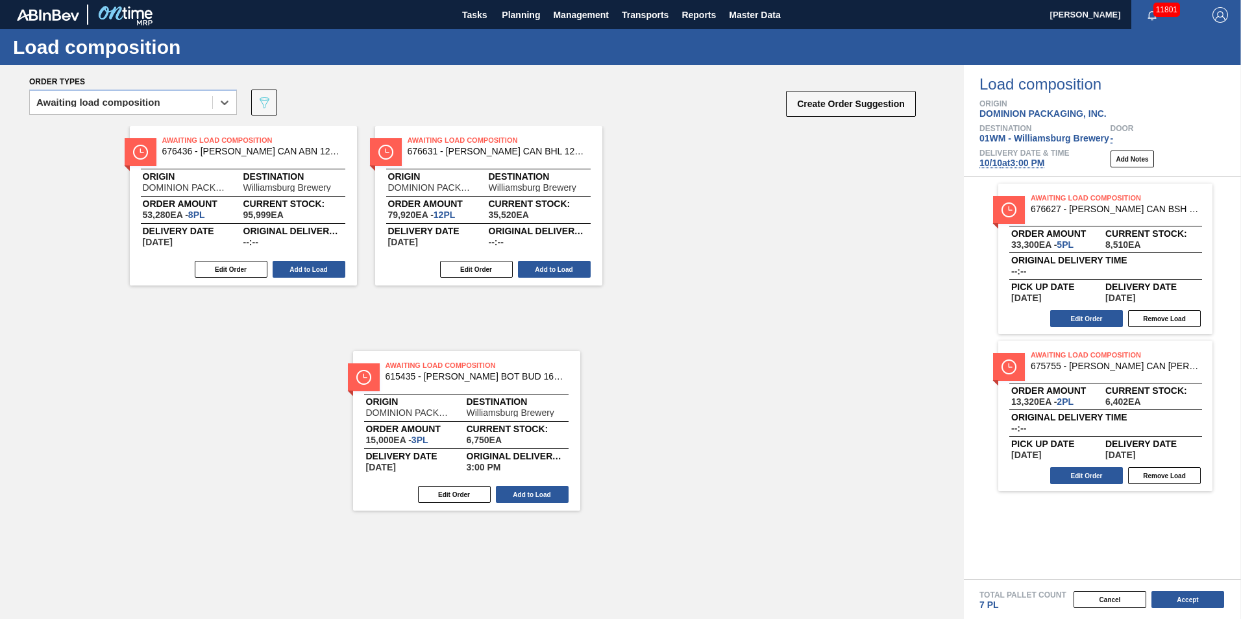
drag, startPoint x: 685, startPoint y: 209, endPoint x: 238, endPoint y: 452, distance: 509.1
click at [278, 457] on div "Awaiting Load Composition 676436 - CARR CAN ABN 12OZ CAN PK 12/12 CAN 0822 Orig…" at bounding box center [482, 353] width 964 height 454
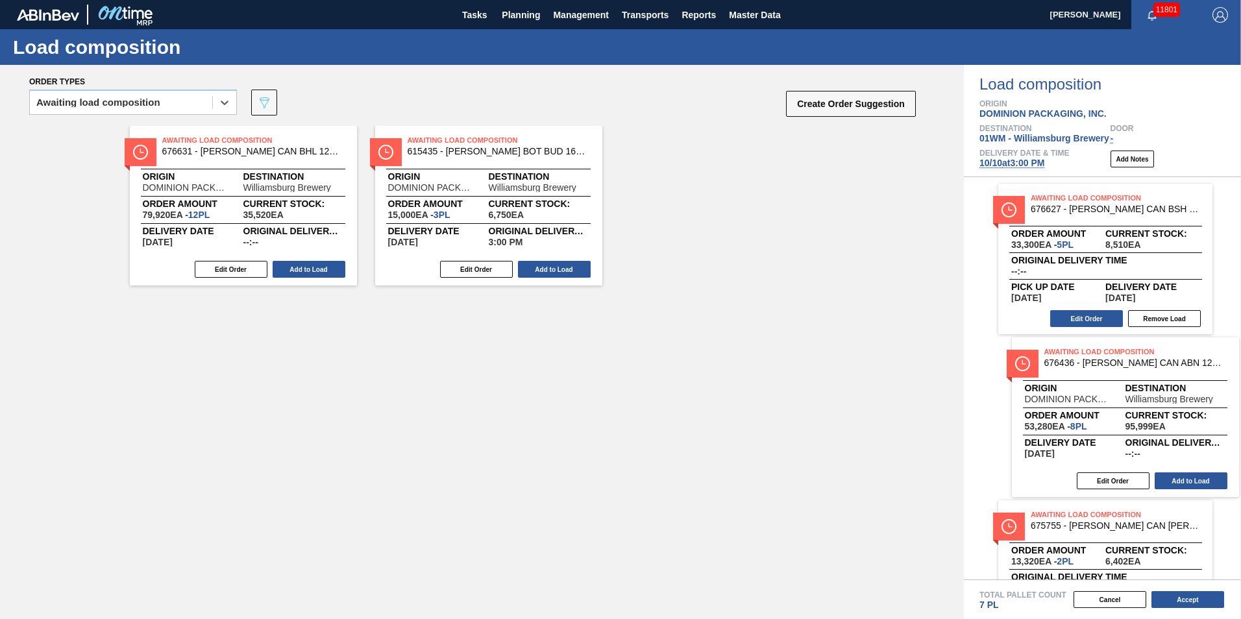
drag, startPoint x: 267, startPoint y: 218, endPoint x: 1060, endPoint y: 406, distance: 815.1
click at [1145, 421] on div "Order types option Awaiting load composition, selected. Select is focused ,type…" at bounding box center [620, 342] width 1241 height 554
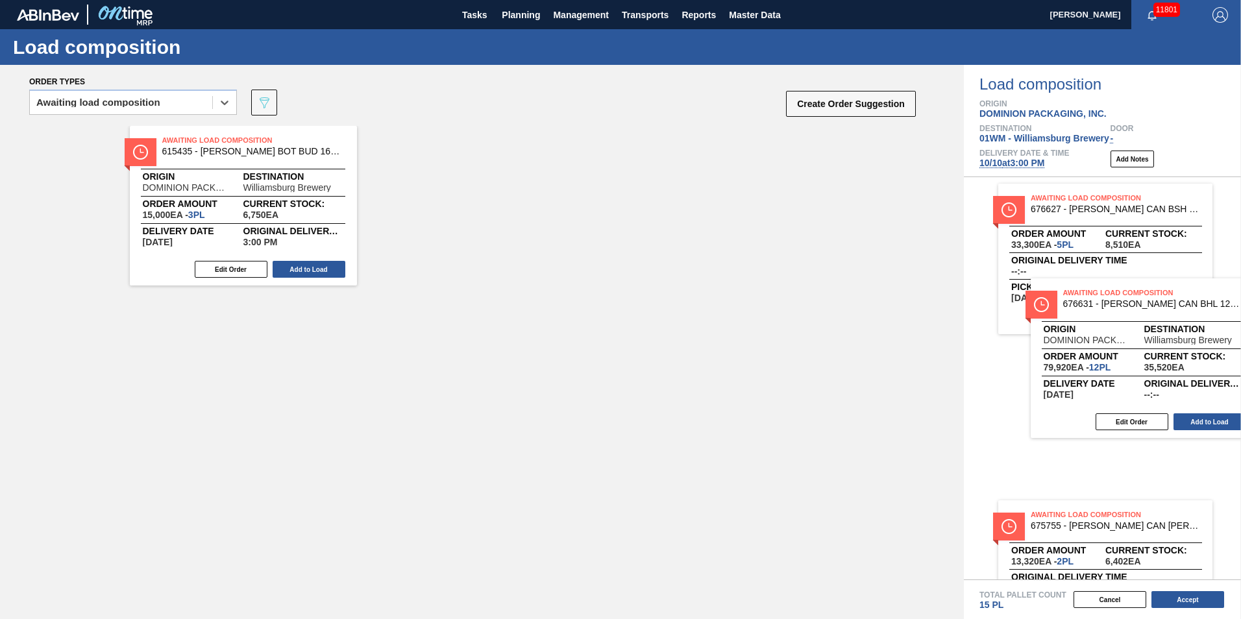
drag, startPoint x: 221, startPoint y: 209, endPoint x: 1123, endPoint y: 350, distance: 912.4
click at [1123, 350] on div "Order types option Awaiting load composition, selected. Select is focused ,type…" at bounding box center [620, 342] width 1241 height 554
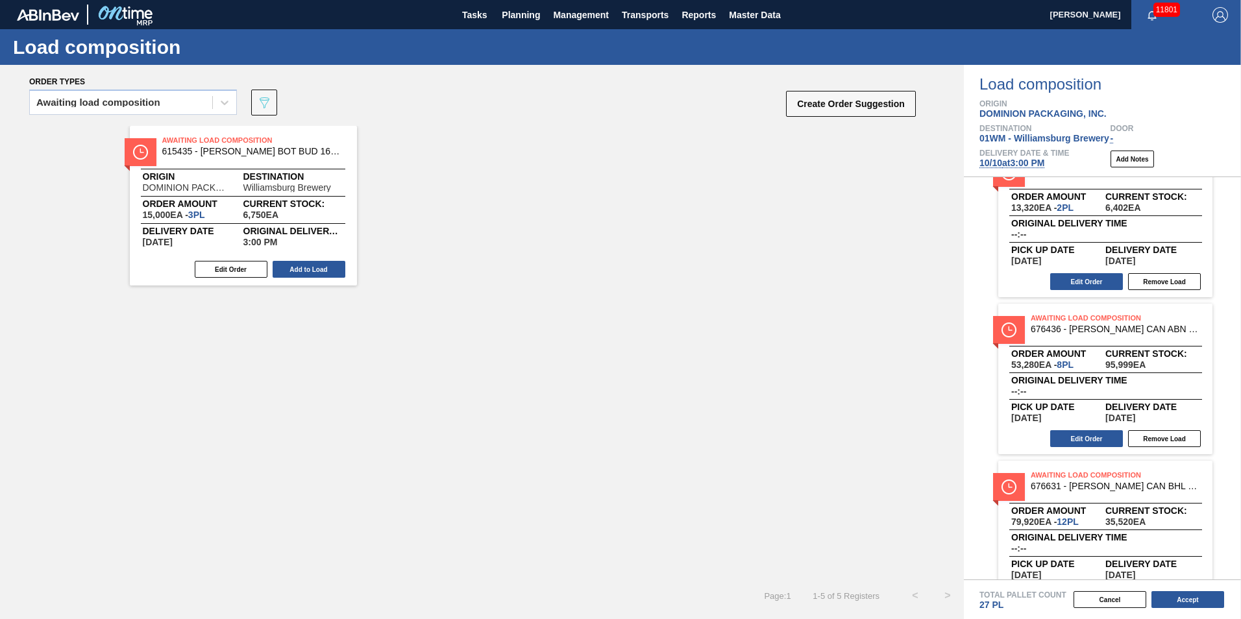
scroll to position [195, 0]
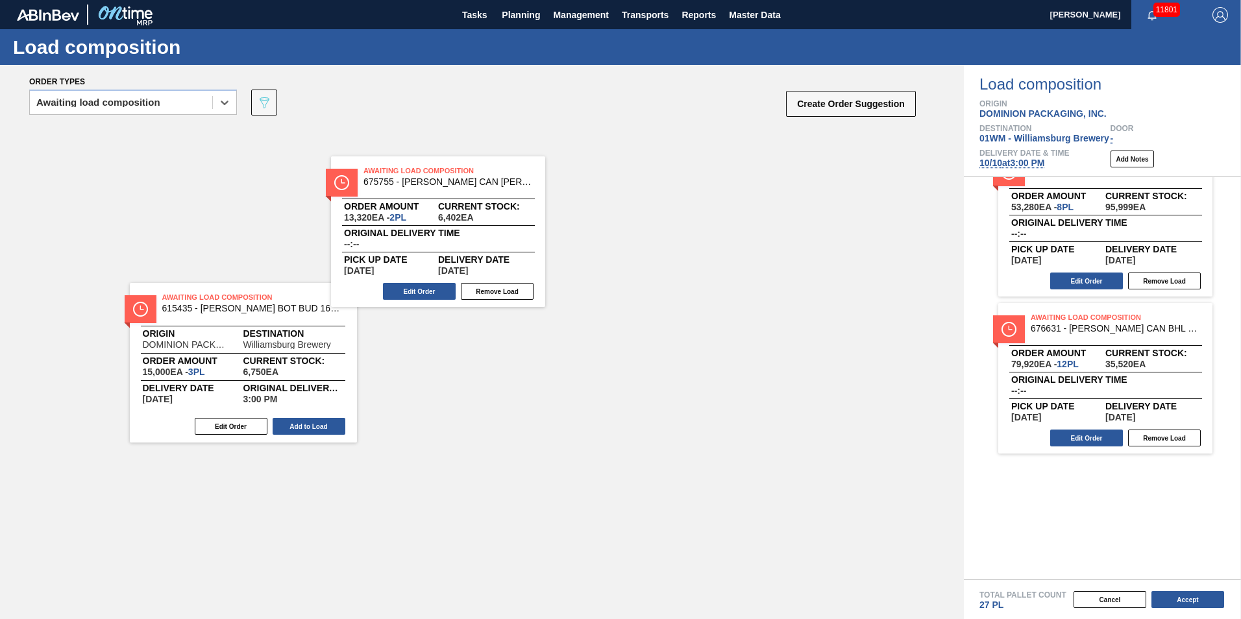
drag, startPoint x: 1044, startPoint y: 271, endPoint x: 466, endPoint y: 242, distance: 579.0
click at [466, 242] on div "Order types option Awaiting load composition, selected. Select is focused ,type…" at bounding box center [620, 342] width 1241 height 554
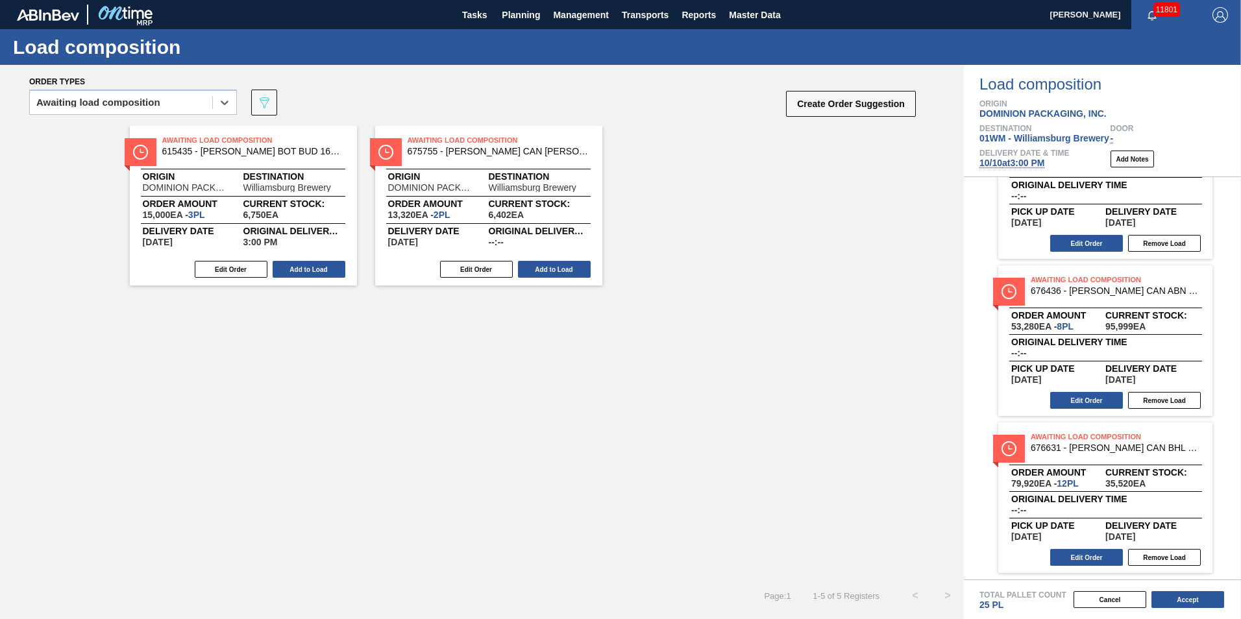
scroll to position [75, 0]
click at [1119, 596] on button "Cancel" at bounding box center [1109, 599] width 73 height 17
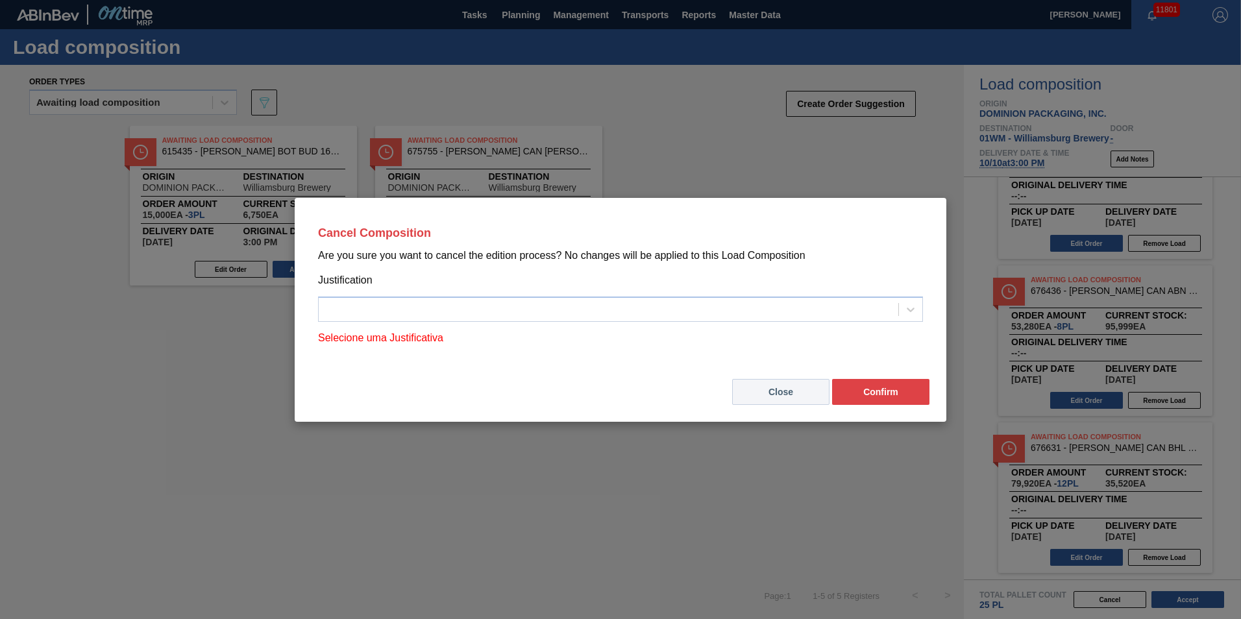
click at [770, 392] on button "Close" at bounding box center [780, 392] width 97 height 26
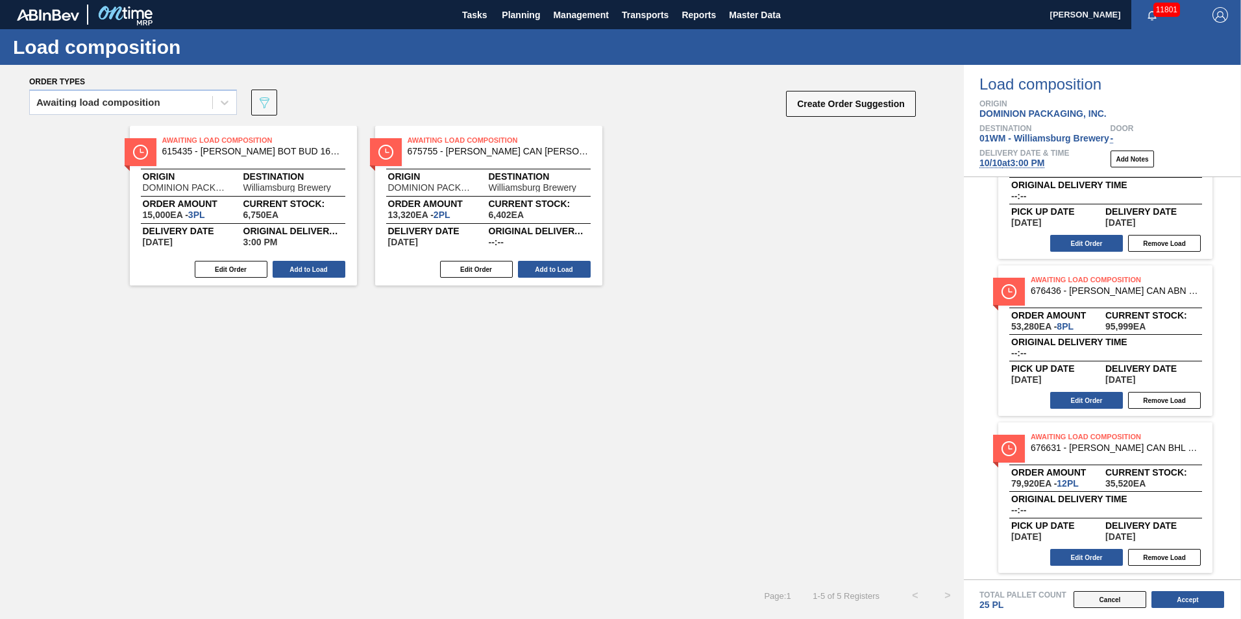
click at [1131, 600] on button "Cancel" at bounding box center [1109, 599] width 73 height 17
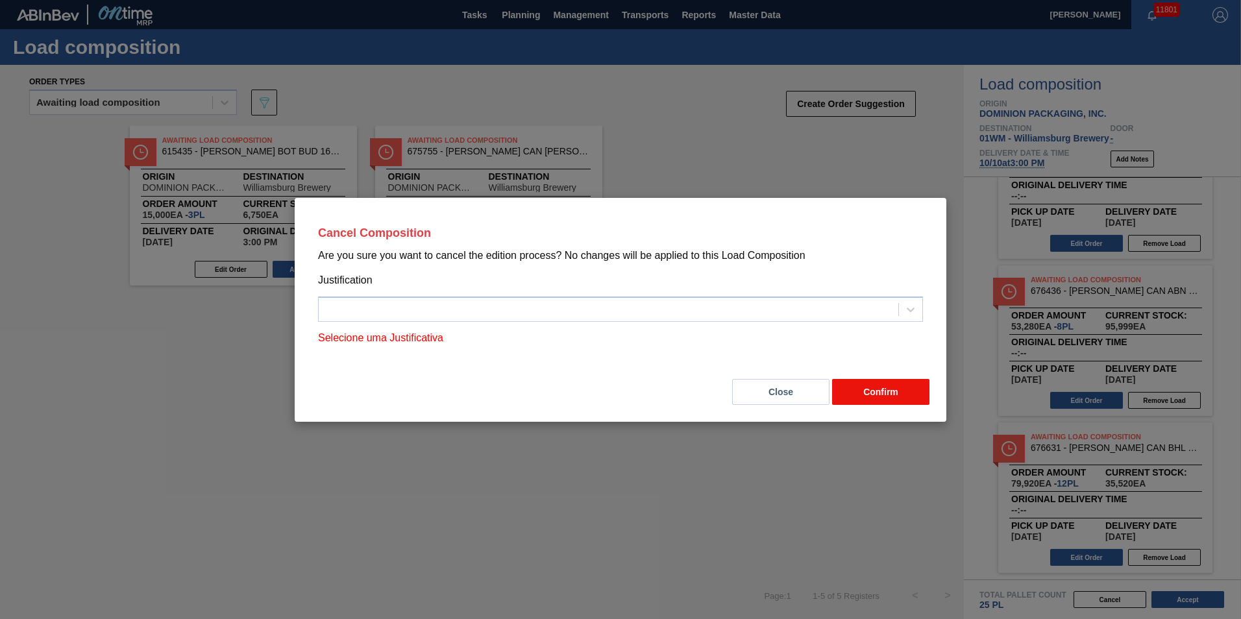
click at [860, 389] on button "Confirm" at bounding box center [880, 392] width 97 height 26
click at [829, 398] on div "Close Confirm" at bounding box center [620, 384] width 620 height 44
click at [822, 400] on button "Close" at bounding box center [780, 392] width 97 height 26
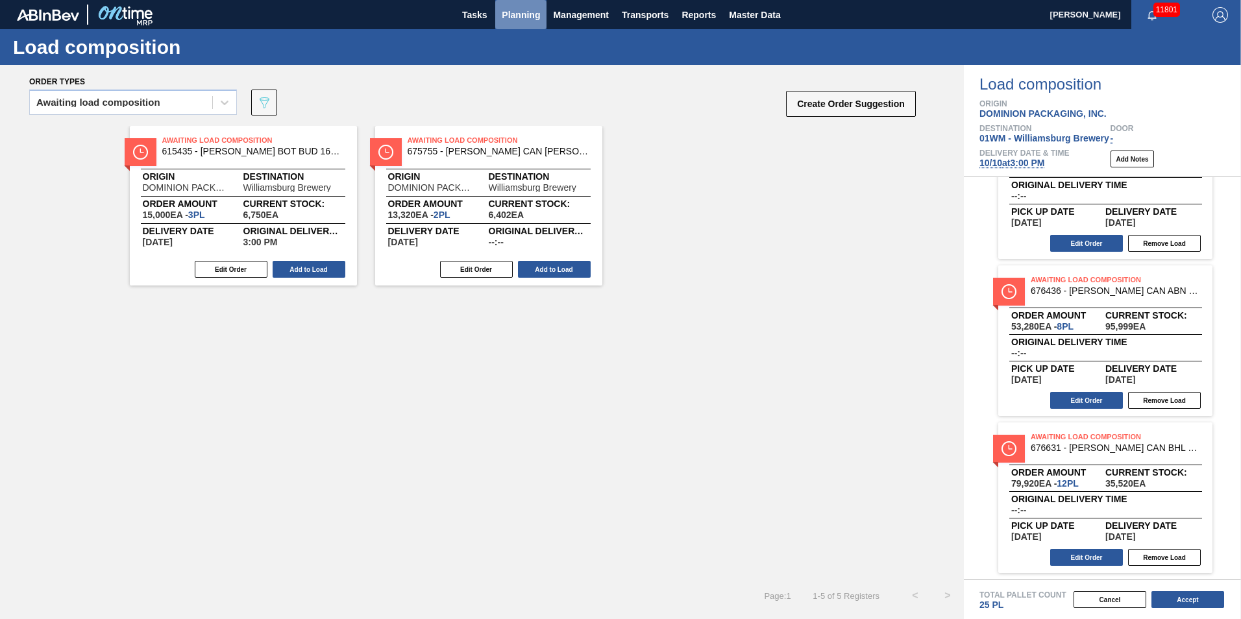
click at [530, 10] on span "Planning" at bounding box center [521, 15] width 38 height 16
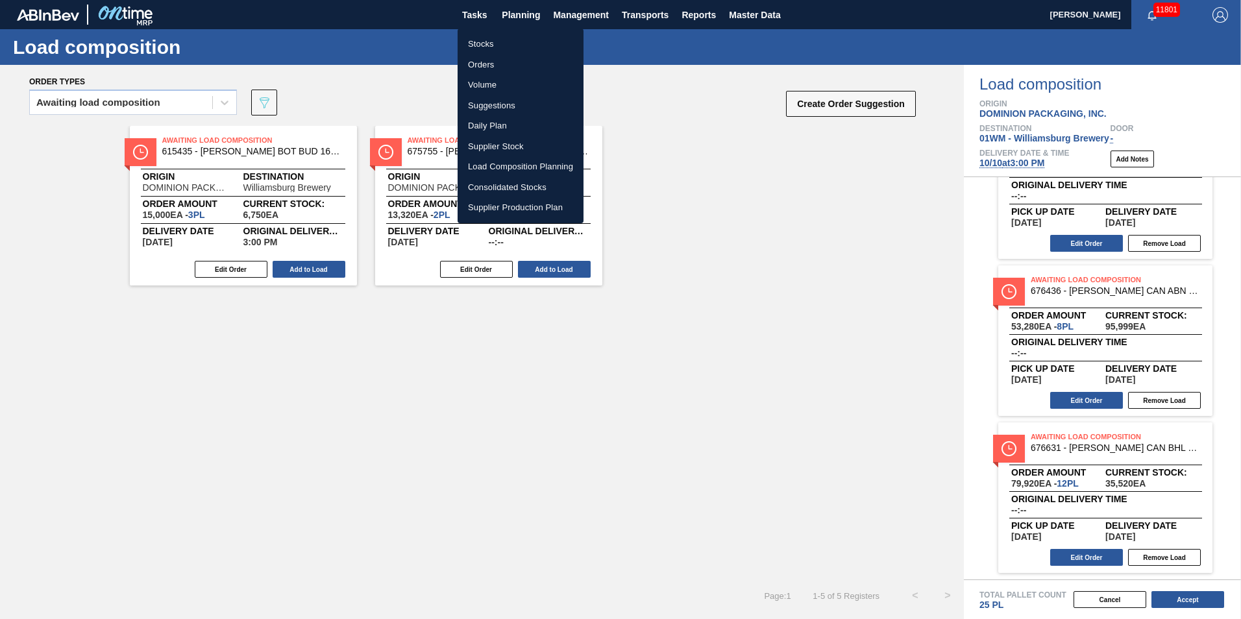
click at [506, 107] on li "Suggestions" at bounding box center [521, 105] width 126 height 21
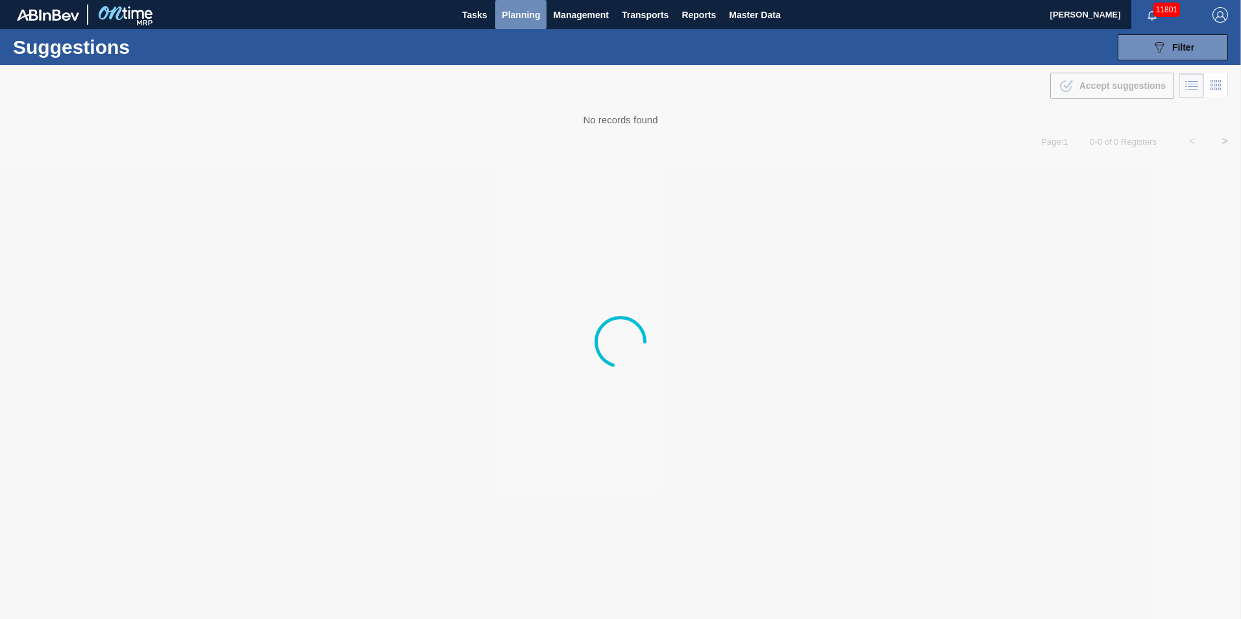
click at [516, 12] on span "Planning" at bounding box center [521, 15] width 38 height 16
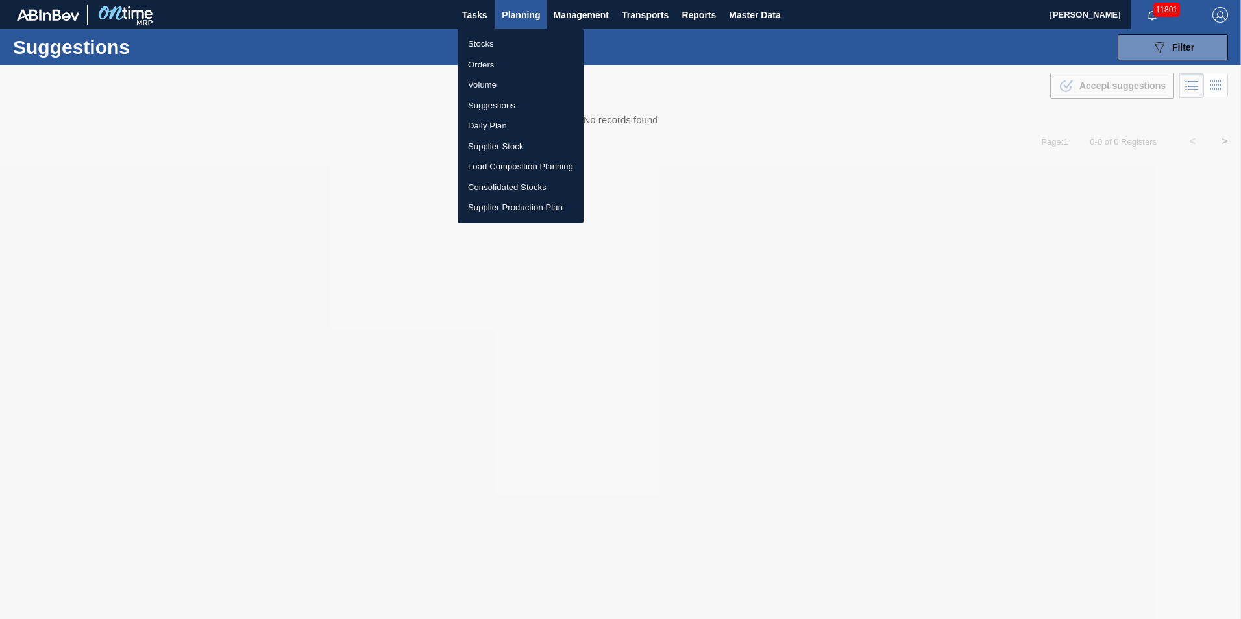
click at [483, 167] on li "Load Composition Planning" at bounding box center [521, 166] width 126 height 21
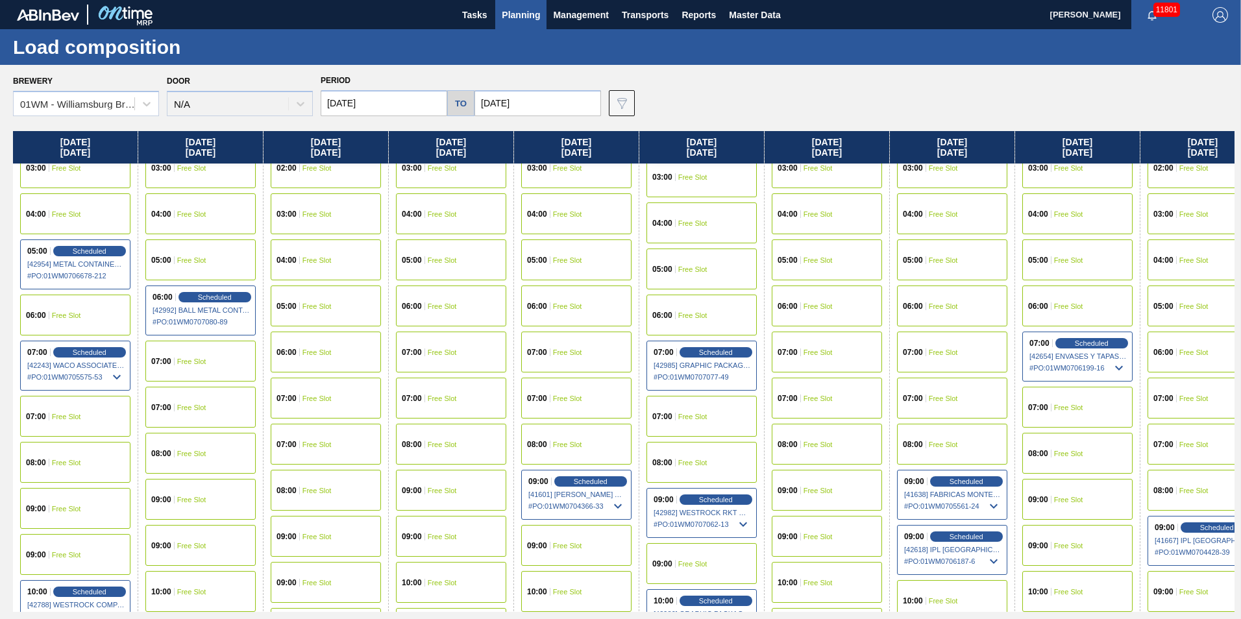
scroll to position [130, 0]
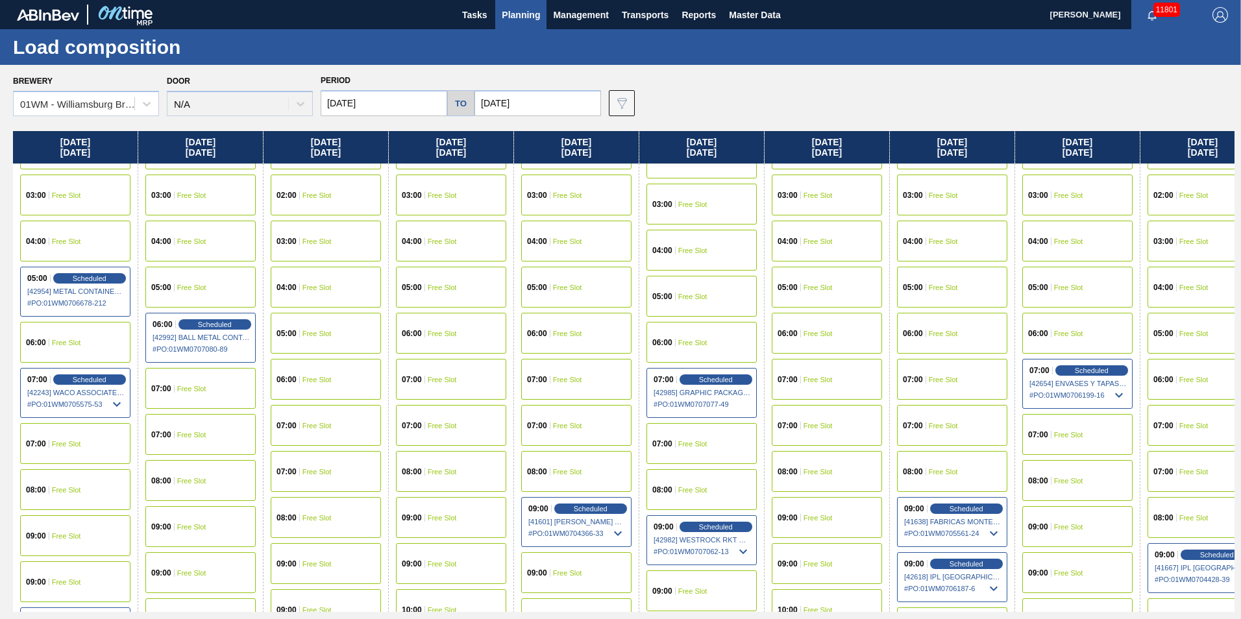
click at [202, 474] on div "08:00 Free Slot" at bounding box center [200, 480] width 110 height 41
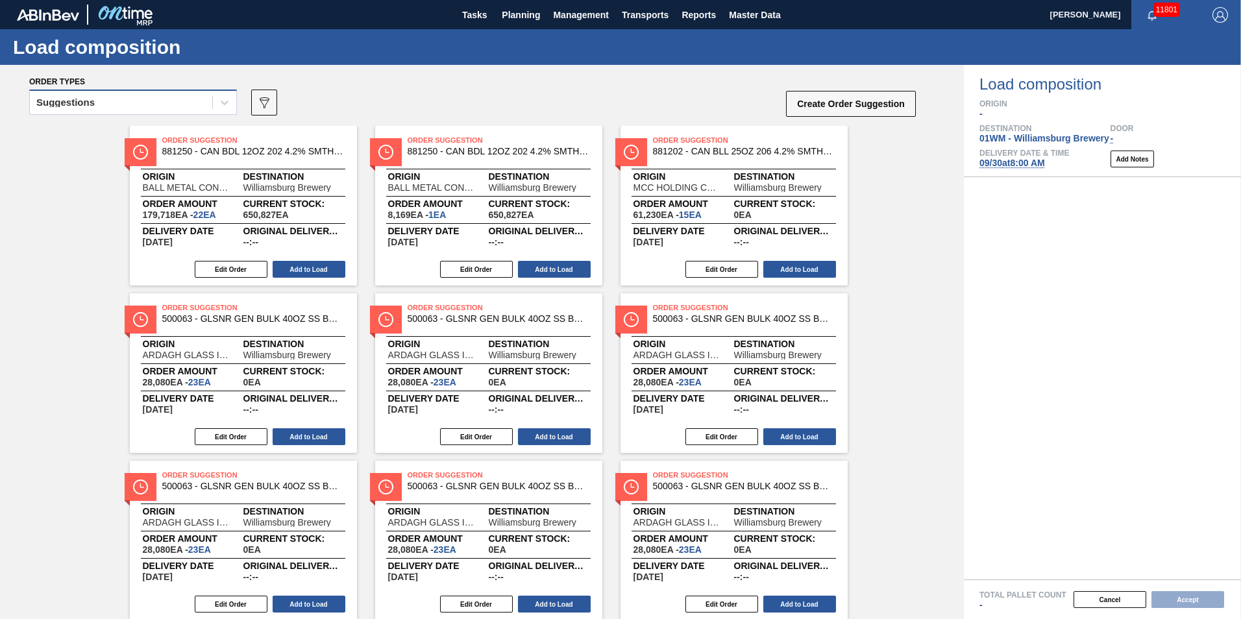
click at [160, 110] on div "Suggestions" at bounding box center [121, 102] width 182 height 19
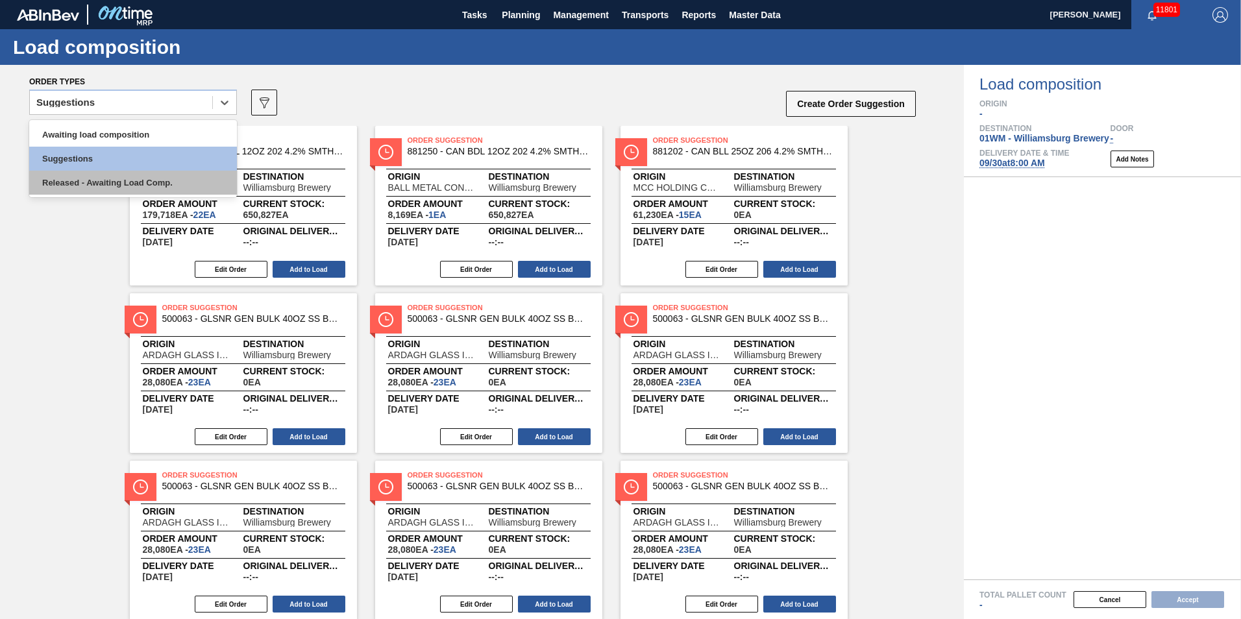
click at [151, 178] on div "Released - Awaiting Load Comp." at bounding box center [133, 183] width 208 height 24
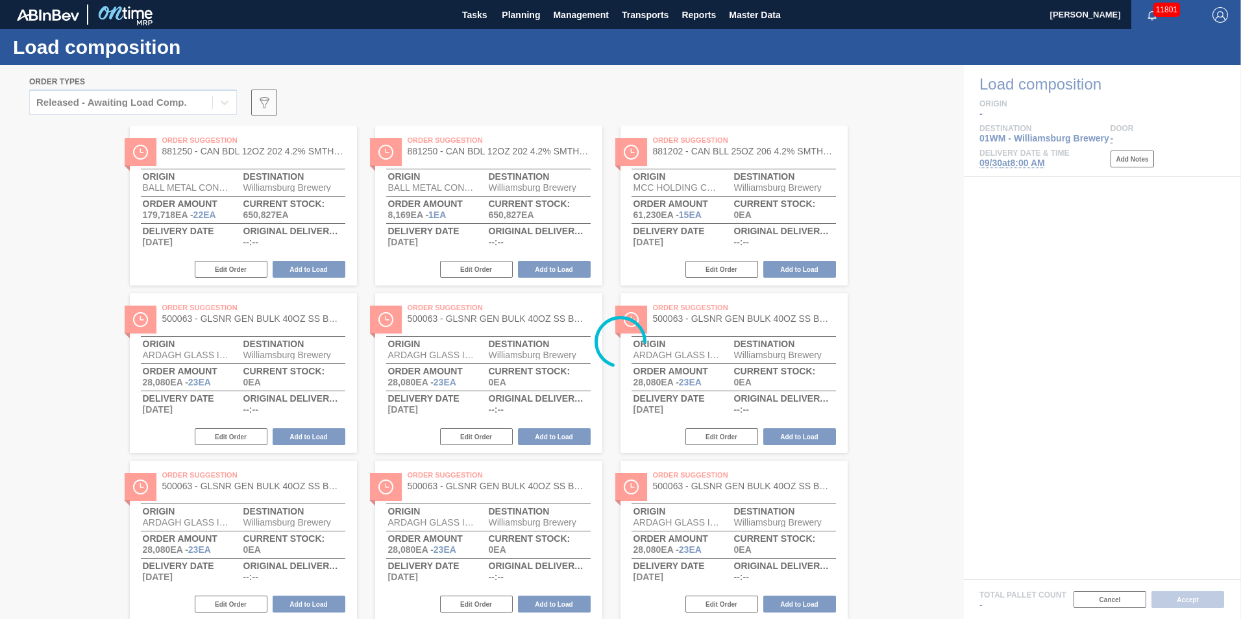
click at [186, 101] on div at bounding box center [620, 342] width 1241 height 554
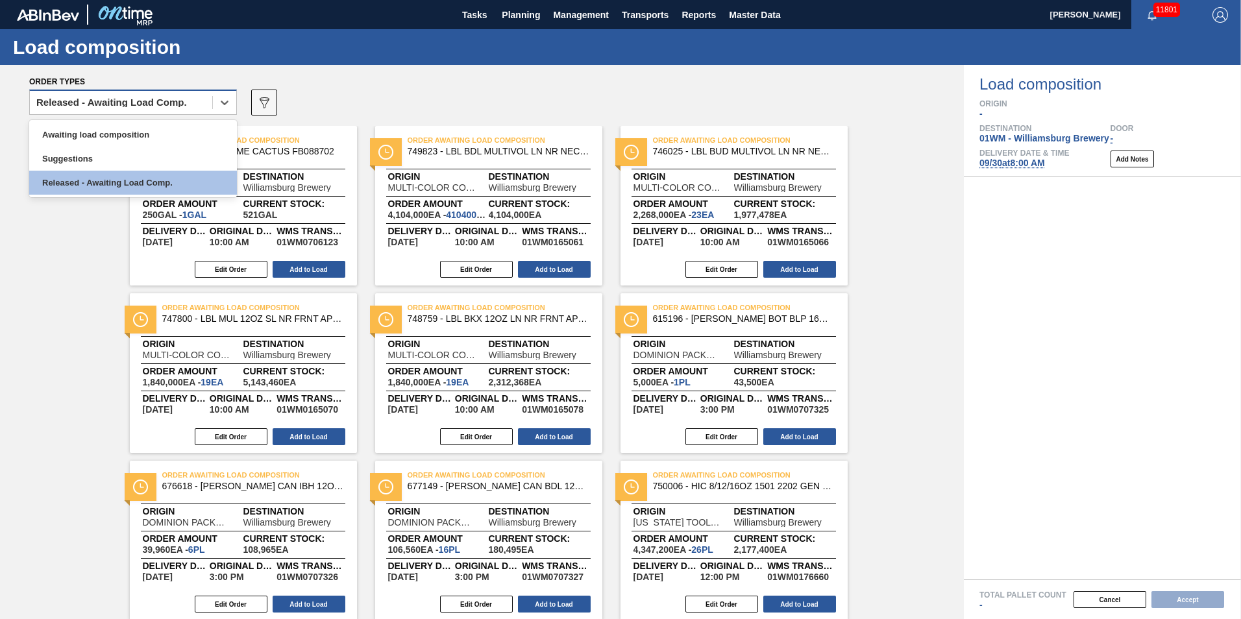
click at [186, 96] on div "Released - Awaiting Load Comp." at bounding box center [121, 102] width 182 height 19
click at [189, 130] on div "Awaiting load composition" at bounding box center [133, 135] width 208 height 24
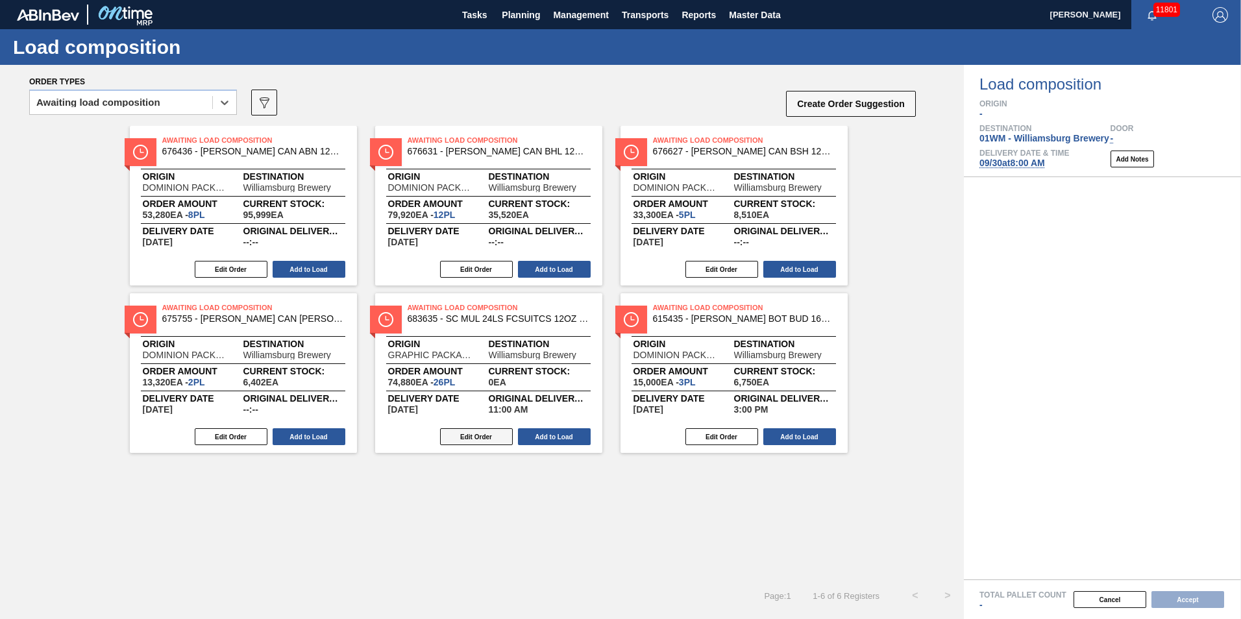
click at [477, 436] on button "Edit Order" at bounding box center [476, 436] width 73 height 17
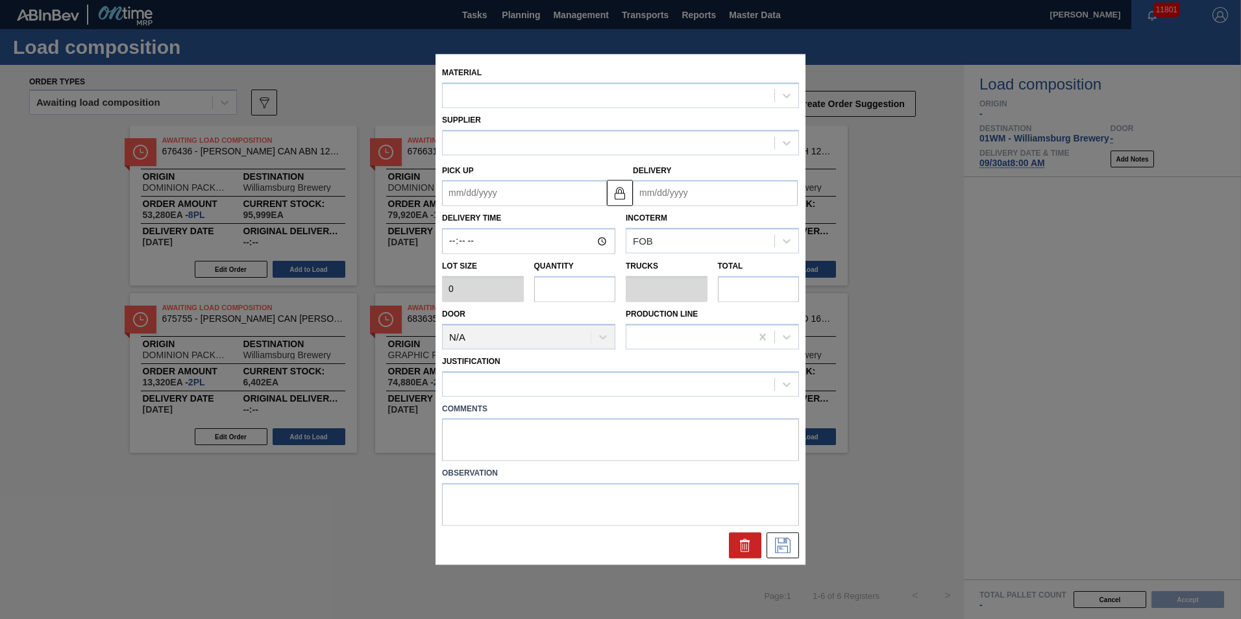
type up "[DATE]"
type input "[DATE]"
type input "11:00:00"
type input "2,880"
type input "26"
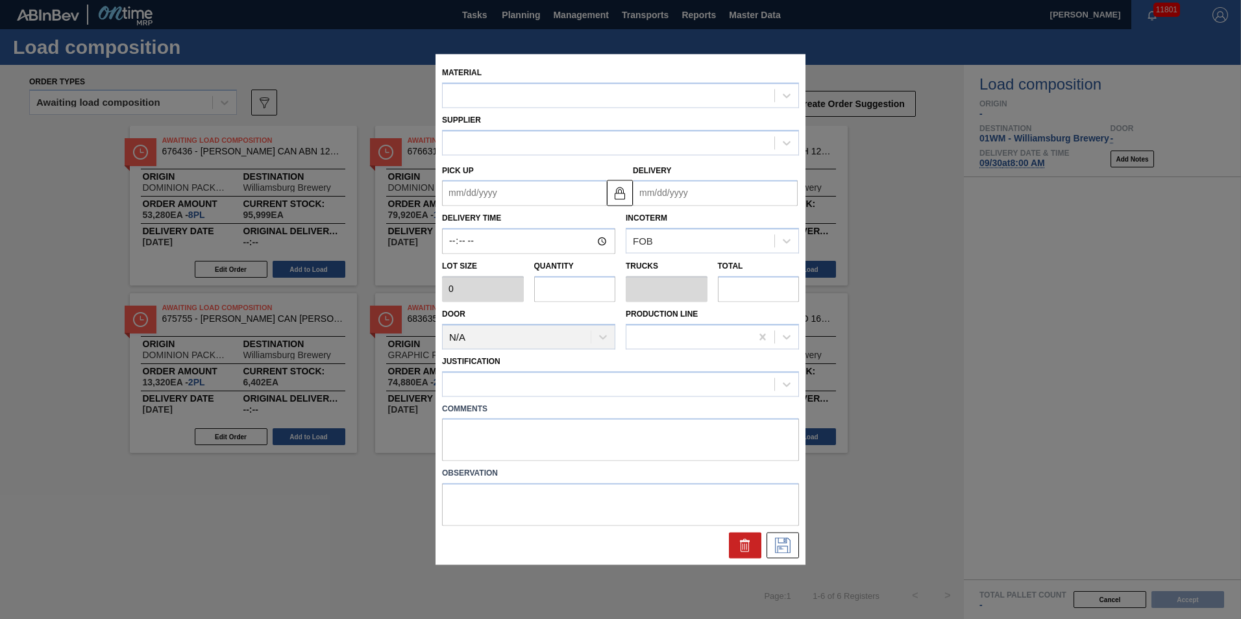
type input "1"
type input "74,880"
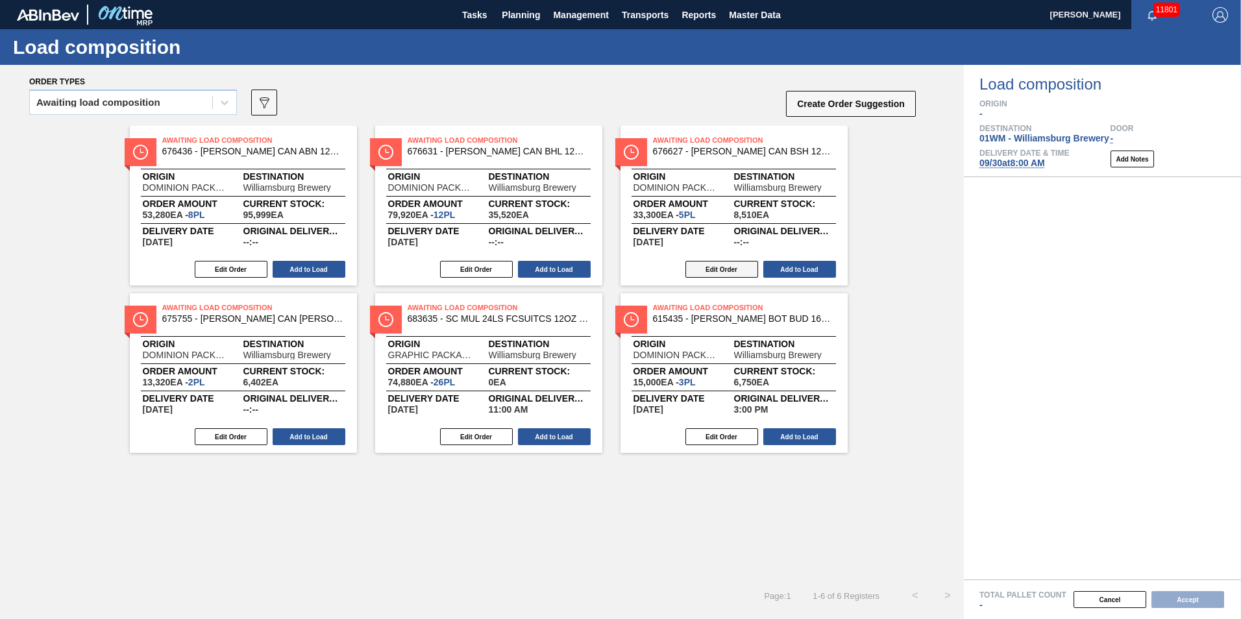
click at [734, 273] on button "Edit Order" at bounding box center [721, 269] width 73 height 17
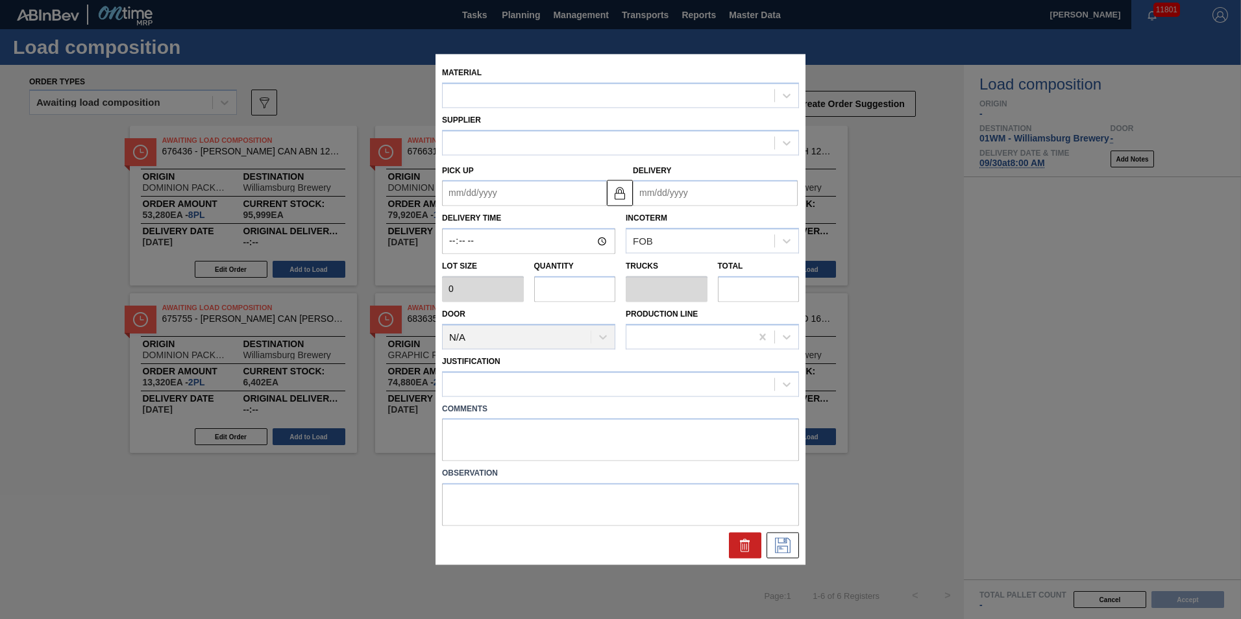
type input "6,660"
type input "5"
type input "0.192"
type input "33,300"
type up "[DATE]"
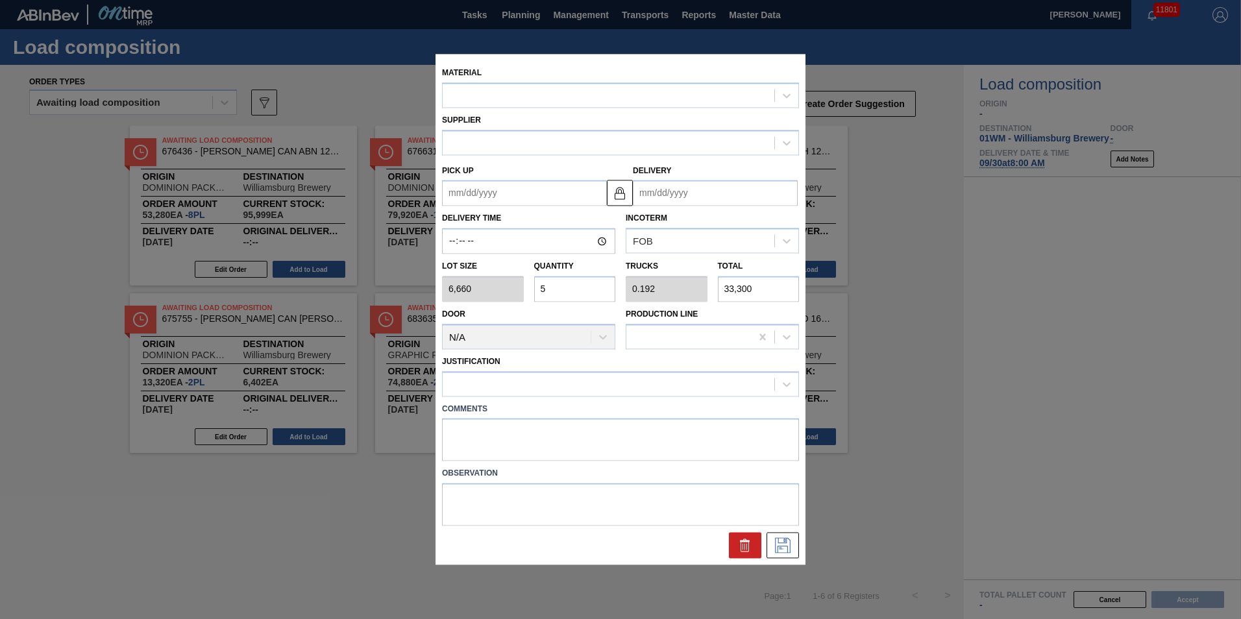
type input "[DATE]"
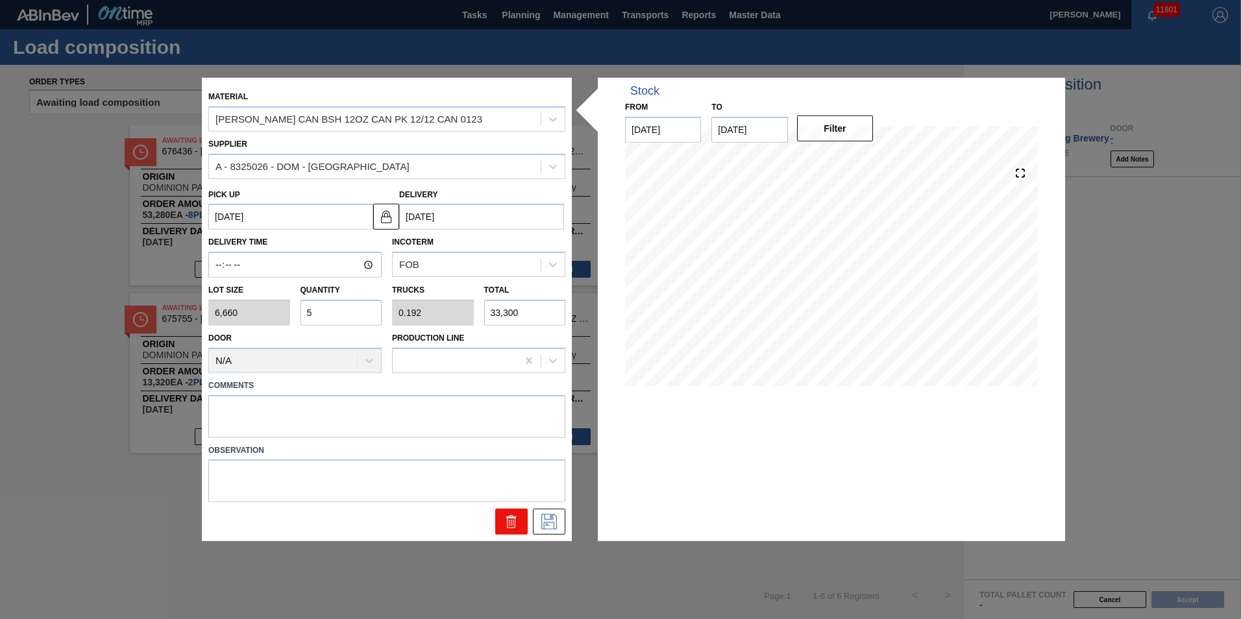
click at [496, 528] on button at bounding box center [511, 522] width 32 height 26
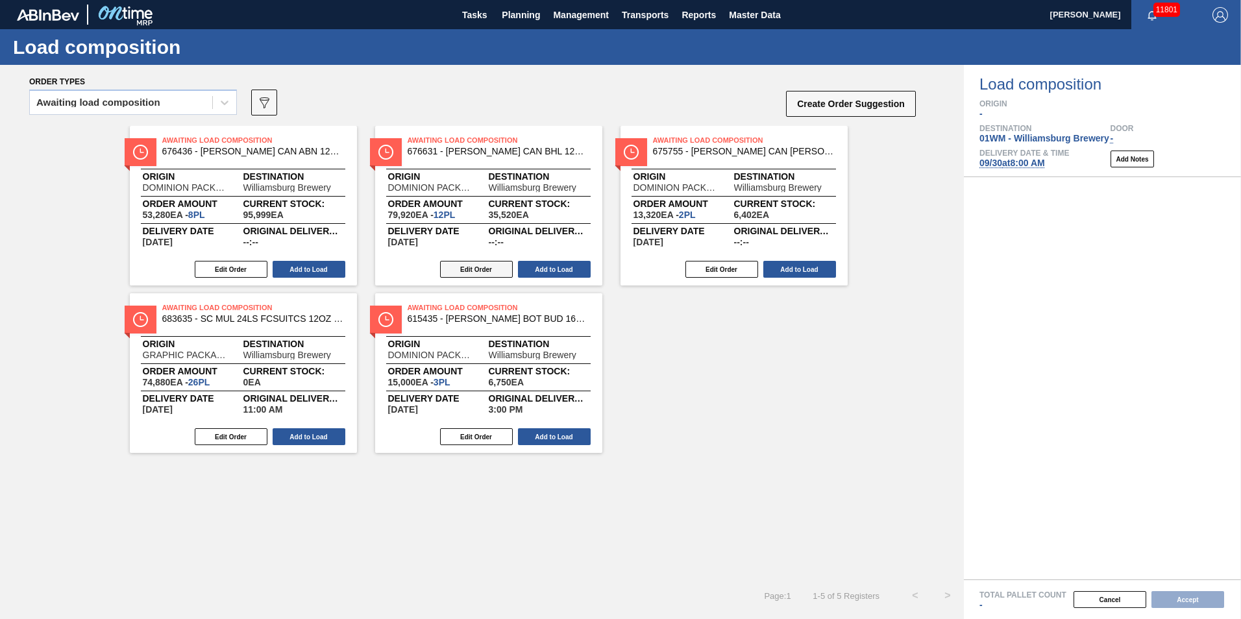
click at [493, 274] on button "Edit Order" at bounding box center [476, 269] width 73 height 17
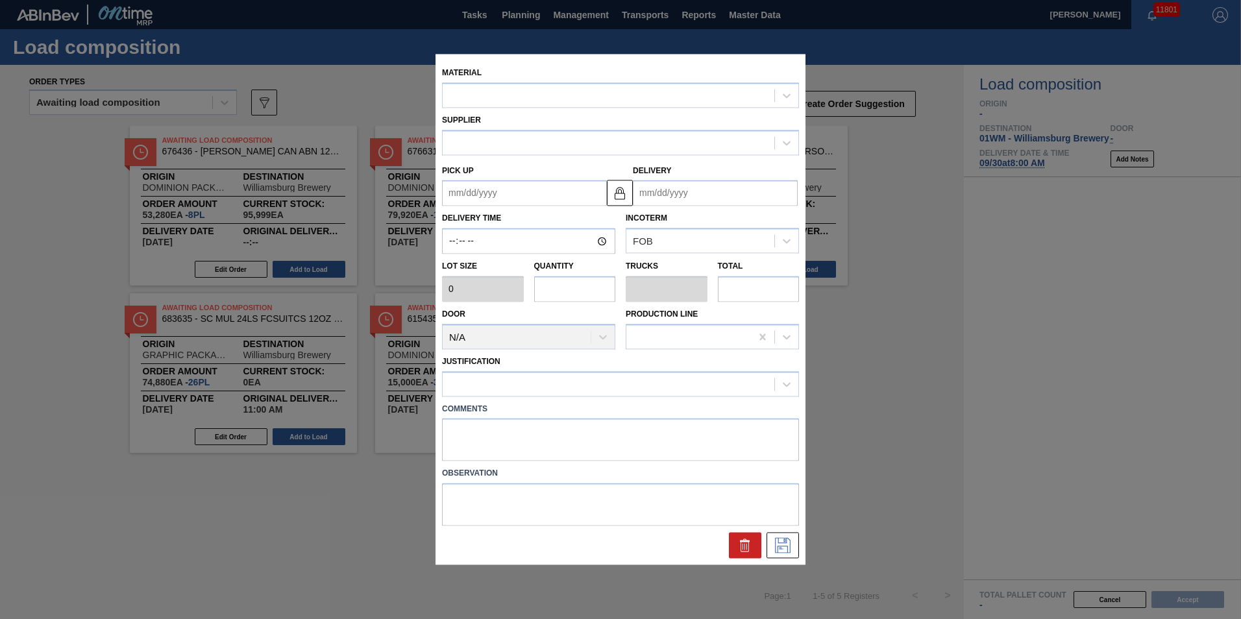
type input "6,660"
type input "12"
type input "0.462"
type input "79,920"
type up "[DATE]"
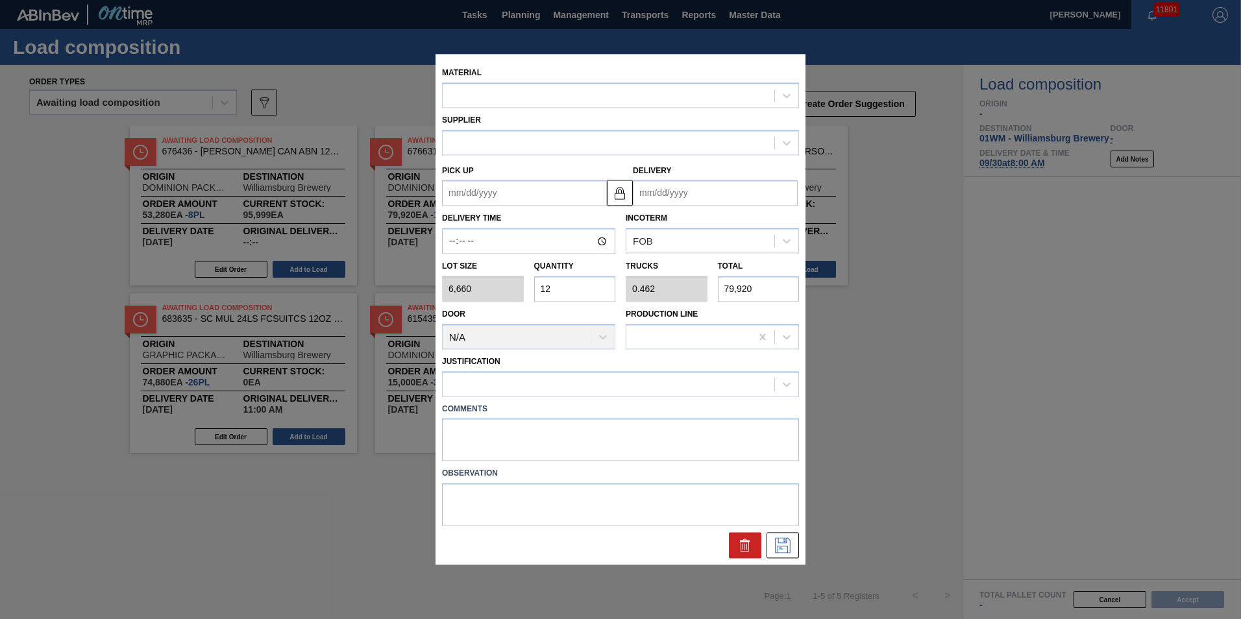
type input "[DATE]"
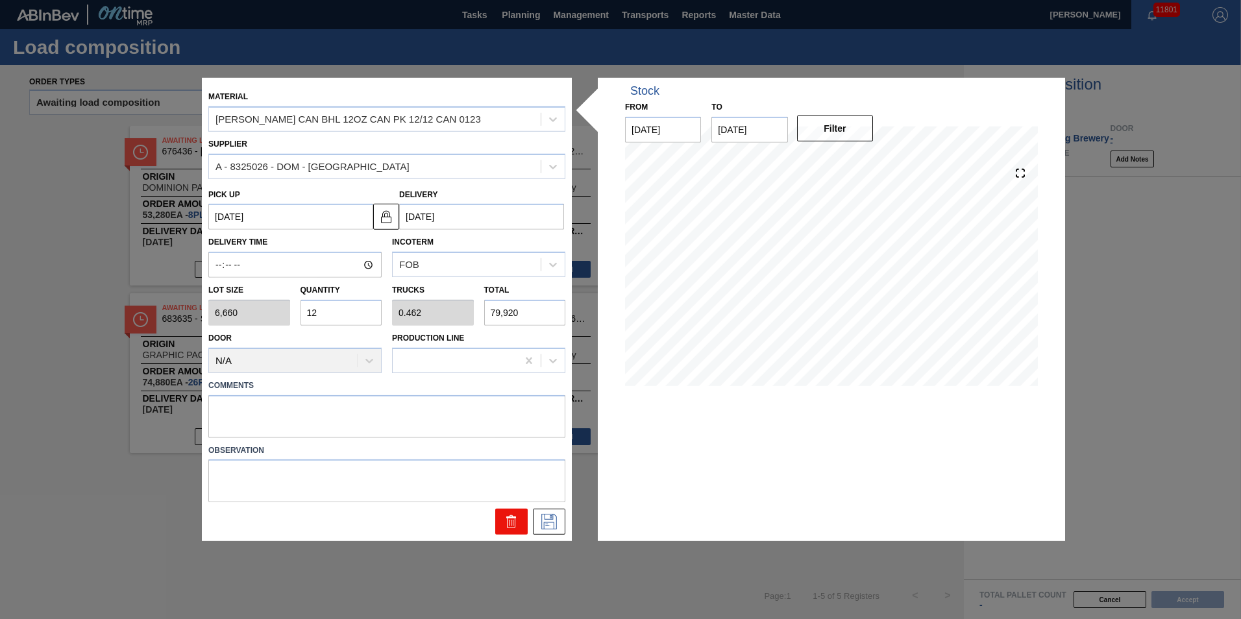
click at [506, 520] on icon at bounding box center [512, 522] width 16 height 16
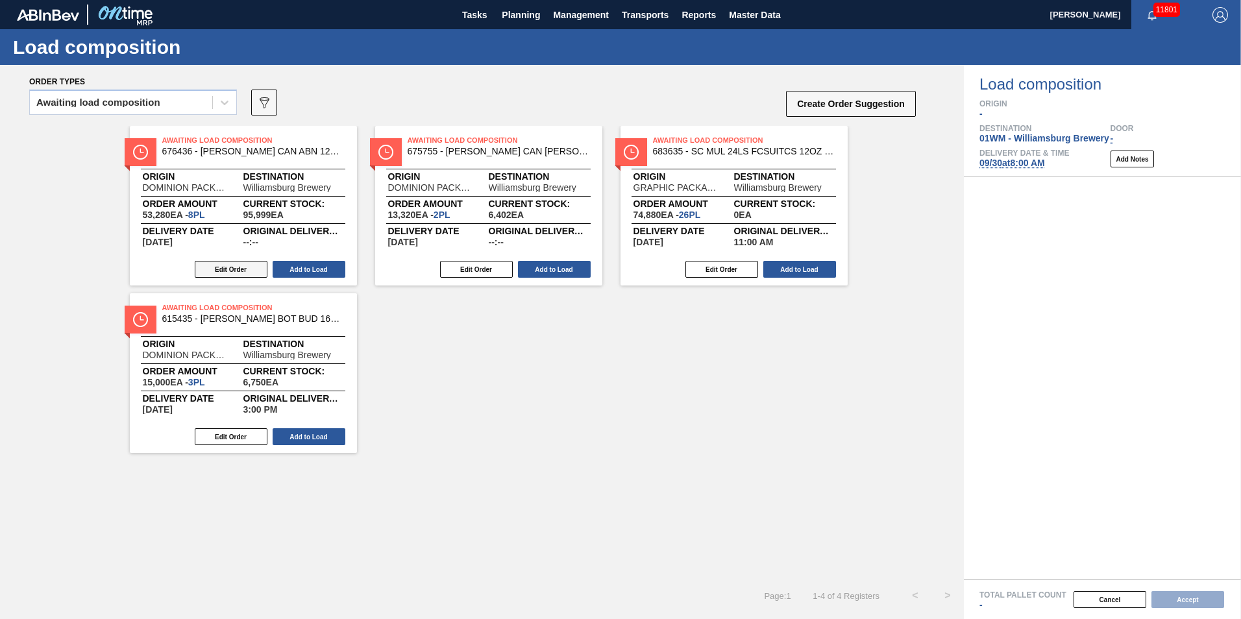
click at [241, 272] on button "Edit Order" at bounding box center [231, 269] width 73 height 17
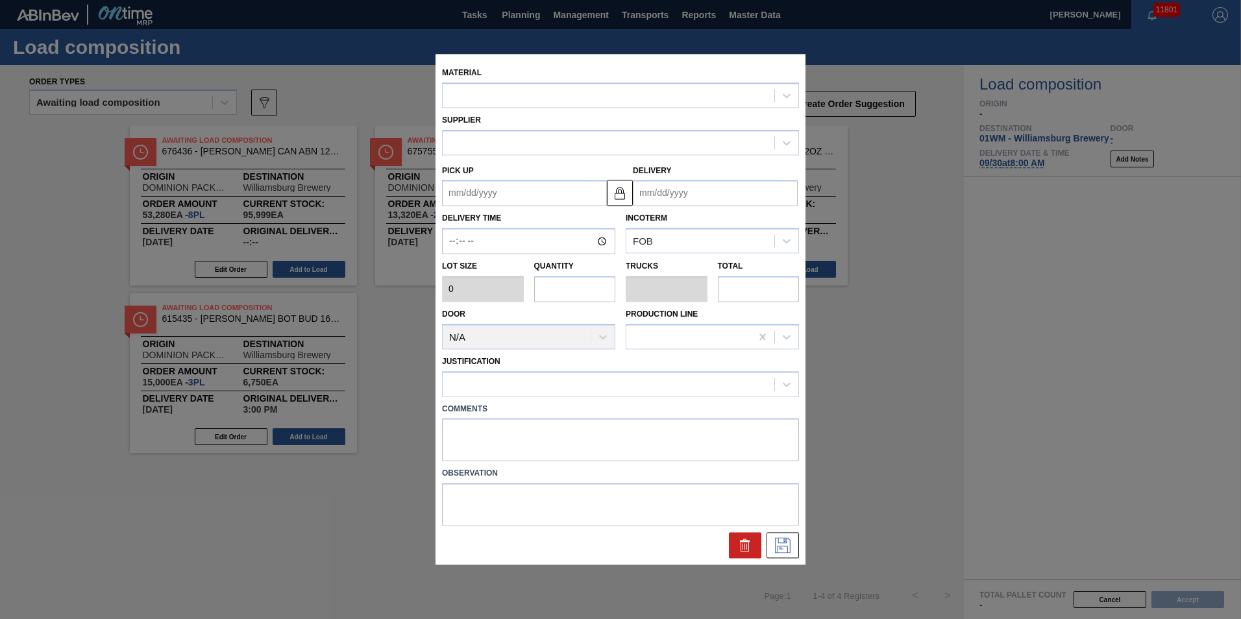
type input "6,660"
type input "8"
type input "0.308"
type input "53,280"
type up "[DATE]"
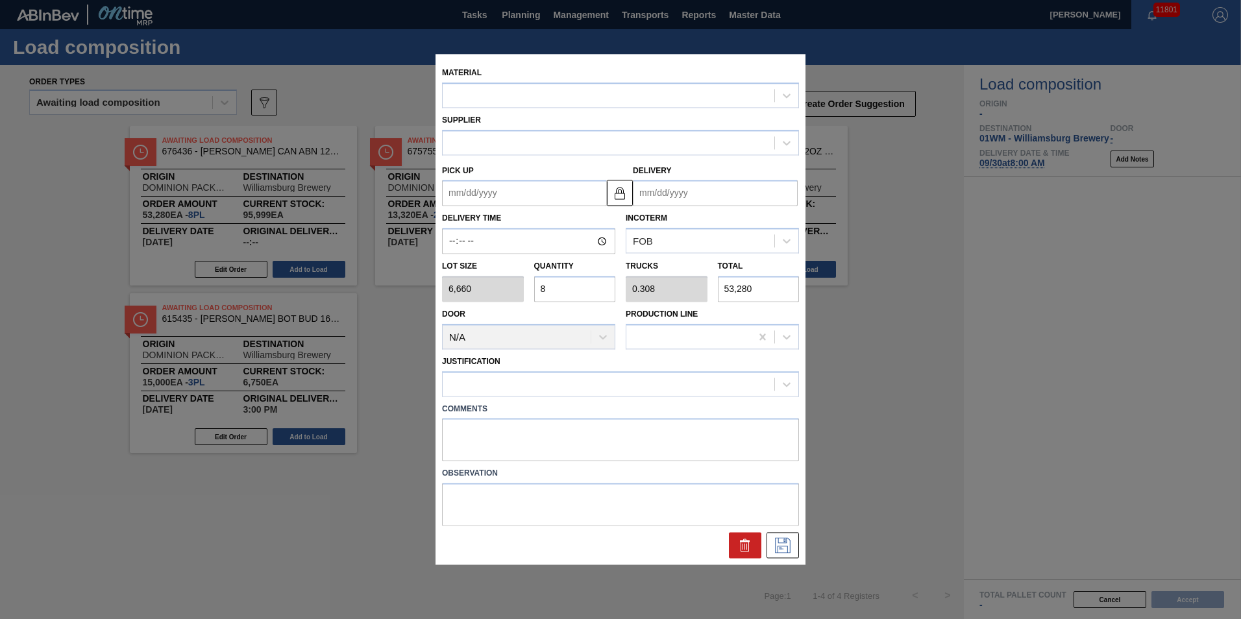
type input "[DATE]"
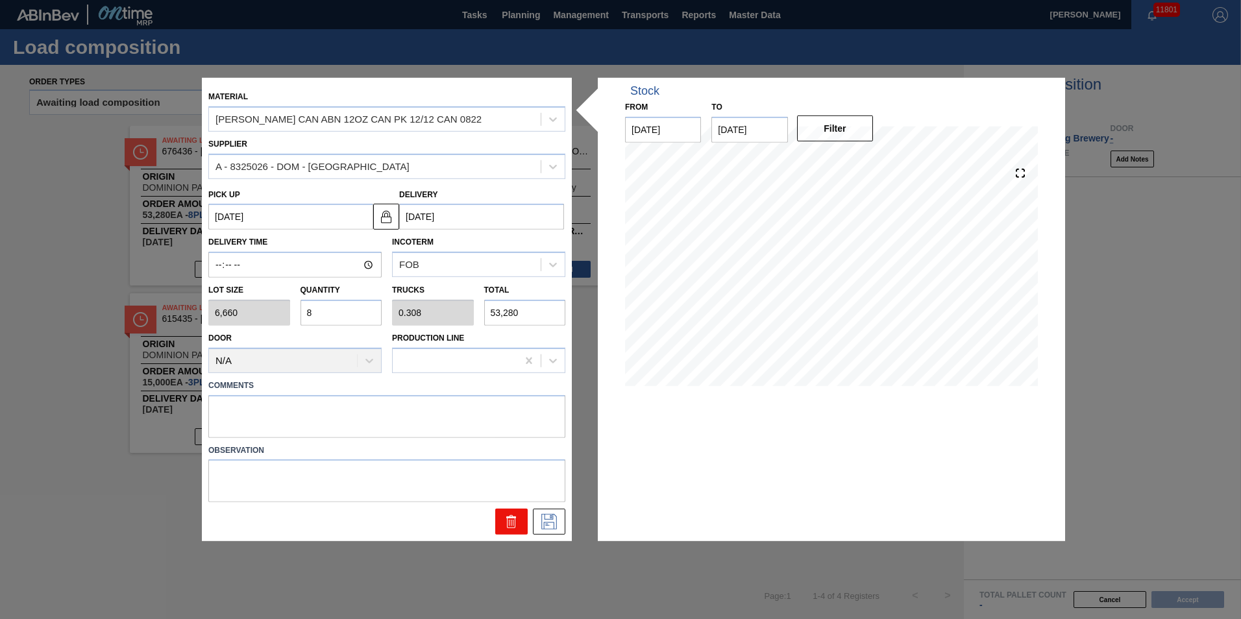
click at [507, 530] on icon at bounding box center [512, 522] width 16 height 16
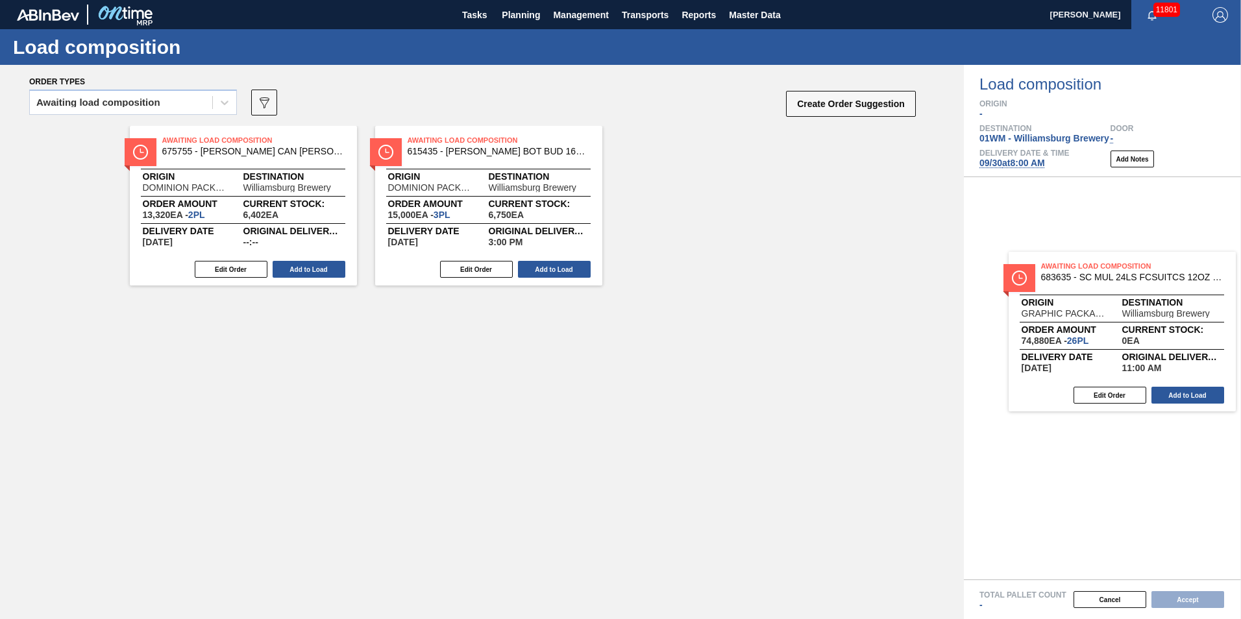
drag, startPoint x: 277, startPoint y: 234, endPoint x: 1148, endPoint y: 356, distance: 879.4
click at [1148, 356] on div "Order types Awaiting load composition 089F7B8B-B2A5-4AFE-B5C0-19BA573D28AC Crea…" at bounding box center [620, 342] width 1241 height 554
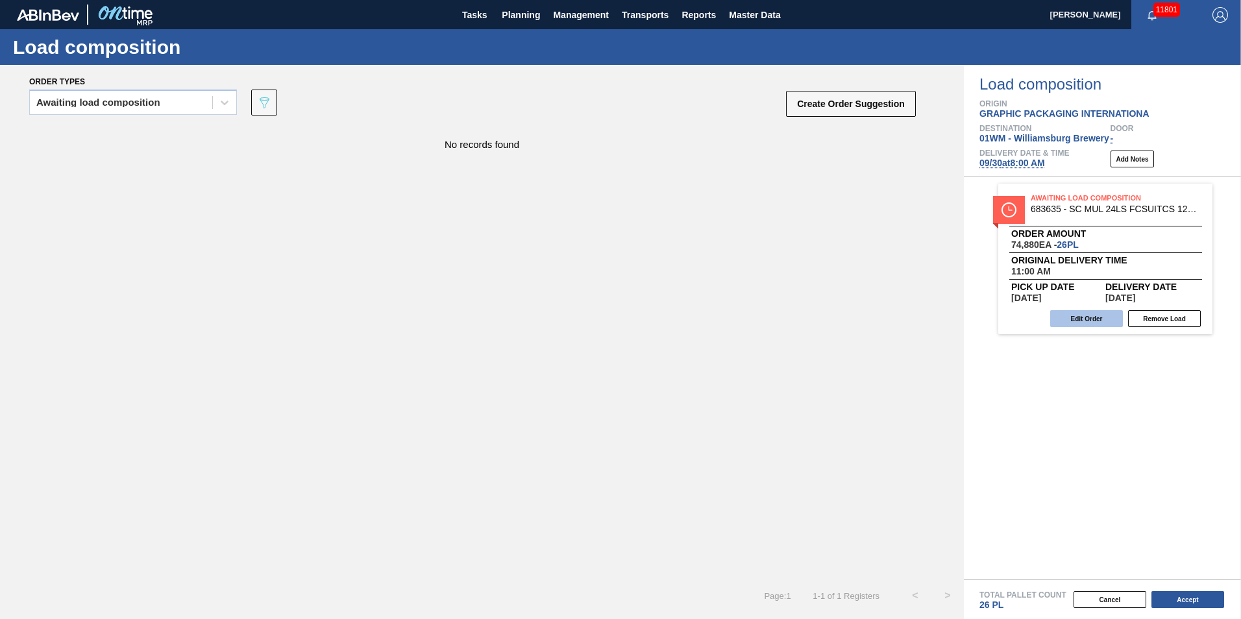
click at [1108, 321] on button "Edit Order" at bounding box center [1086, 318] width 73 height 17
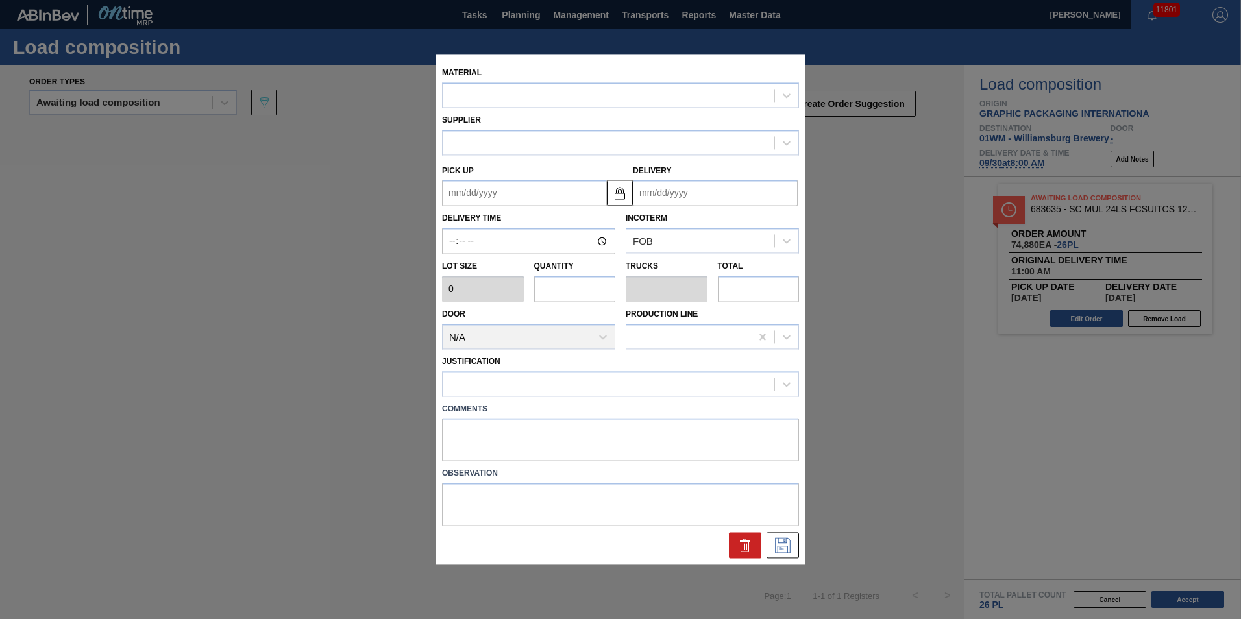
type input "11:00:00"
type input "2,880"
type input "26"
type input "1"
type input "74,880"
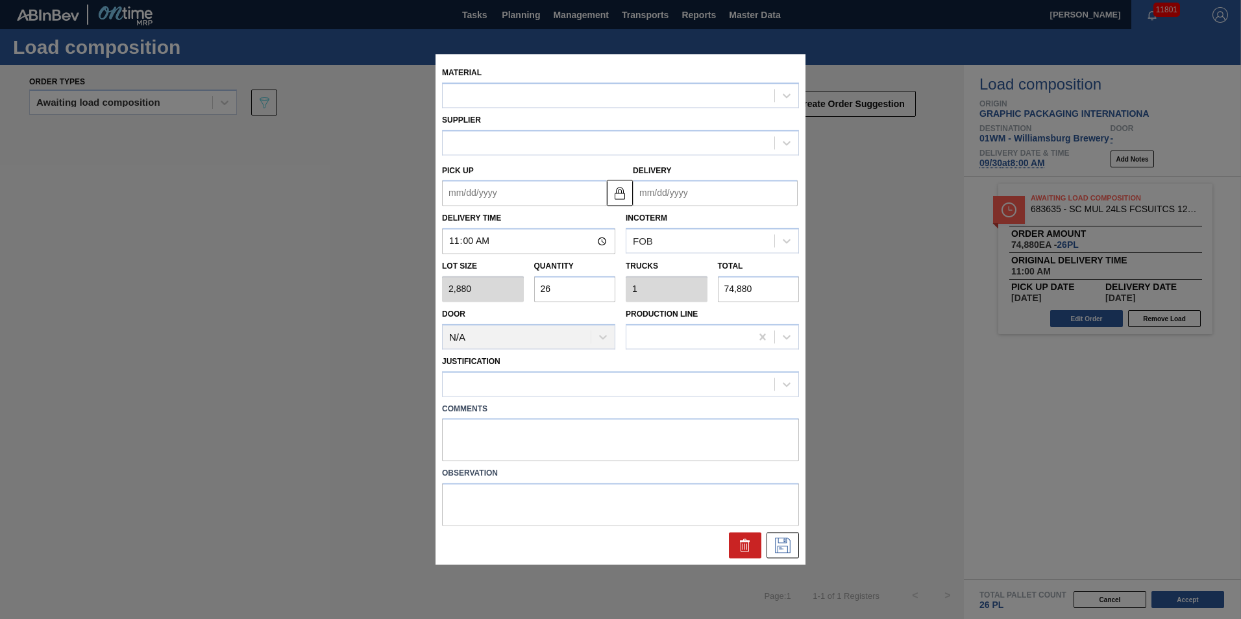
type up "[DATE]"
type input "[DATE]"
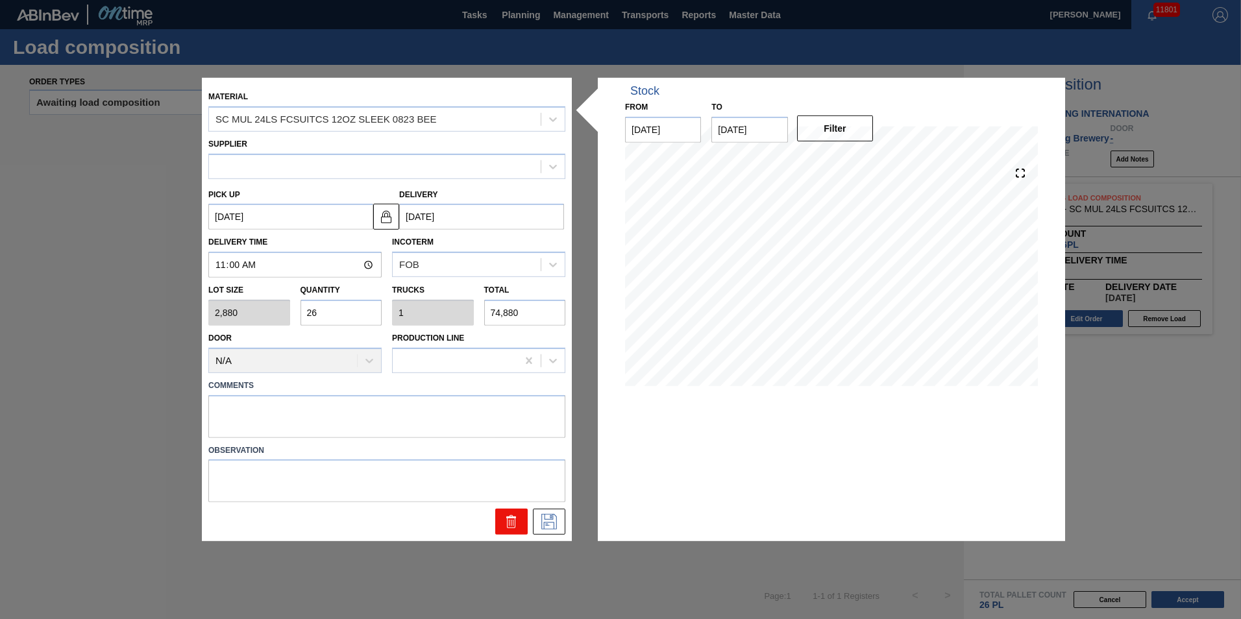
click at [509, 527] on icon at bounding box center [512, 522] width 16 height 16
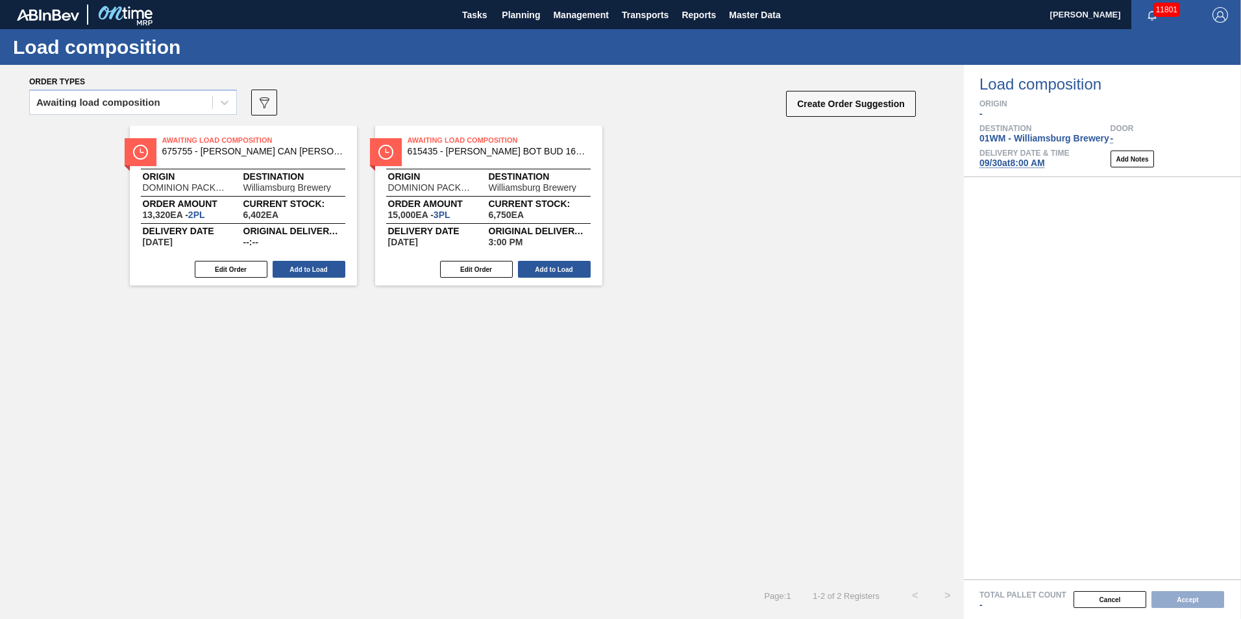
click at [690, 330] on div "Awaiting Load Composition 675755 - CARR CAN BUD 355ML CAN PK 12/355 CAN 072 Ori…" at bounding box center [482, 353] width 964 height 454
click at [525, 14] on span "Planning" at bounding box center [521, 15] width 38 height 16
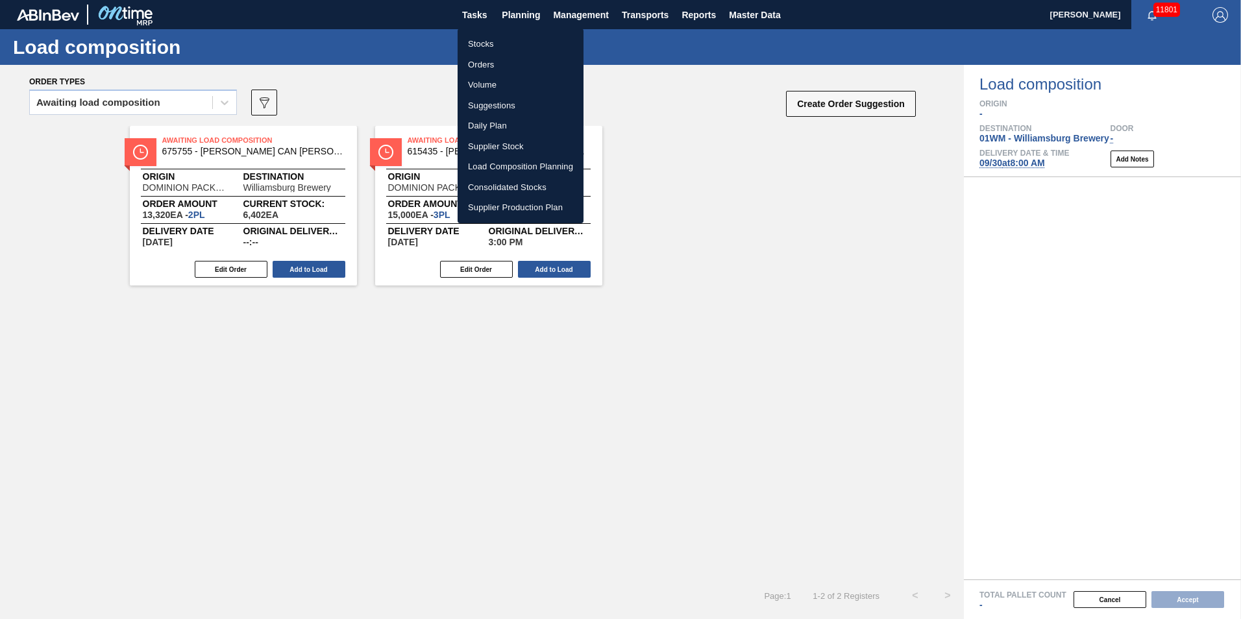
click at [506, 165] on li "Load Composition Planning" at bounding box center [521, 166] width 126 height 21
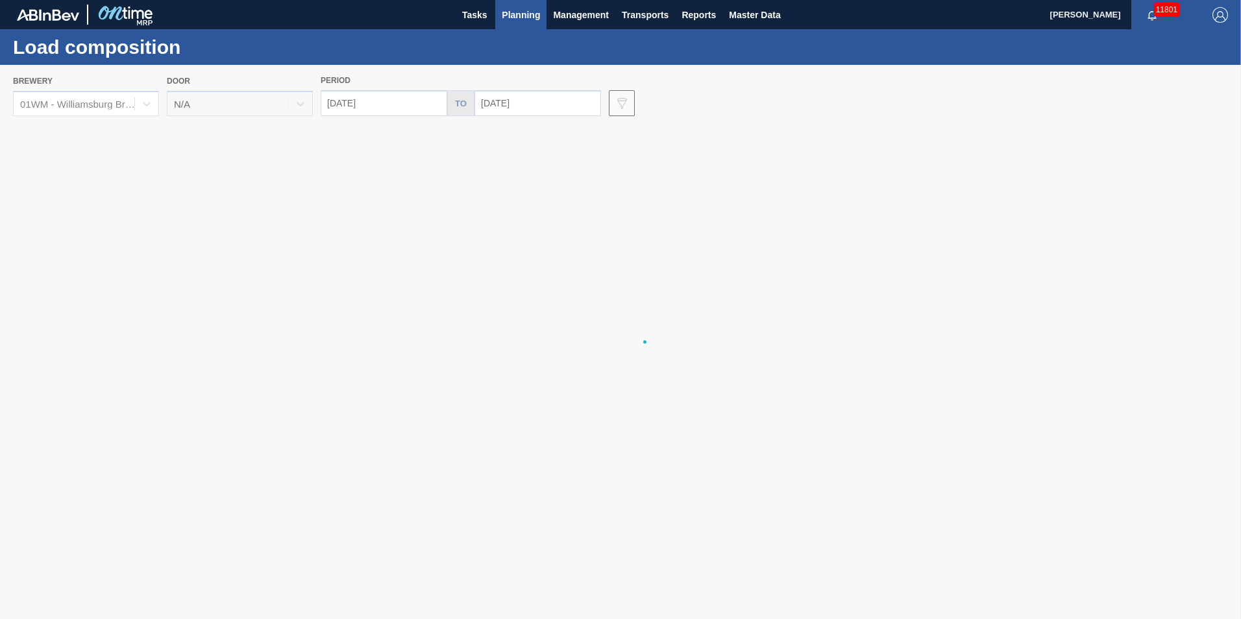
click at [496, 12] on button "Planning" at bounding box center [520, 14] width 51 height 29
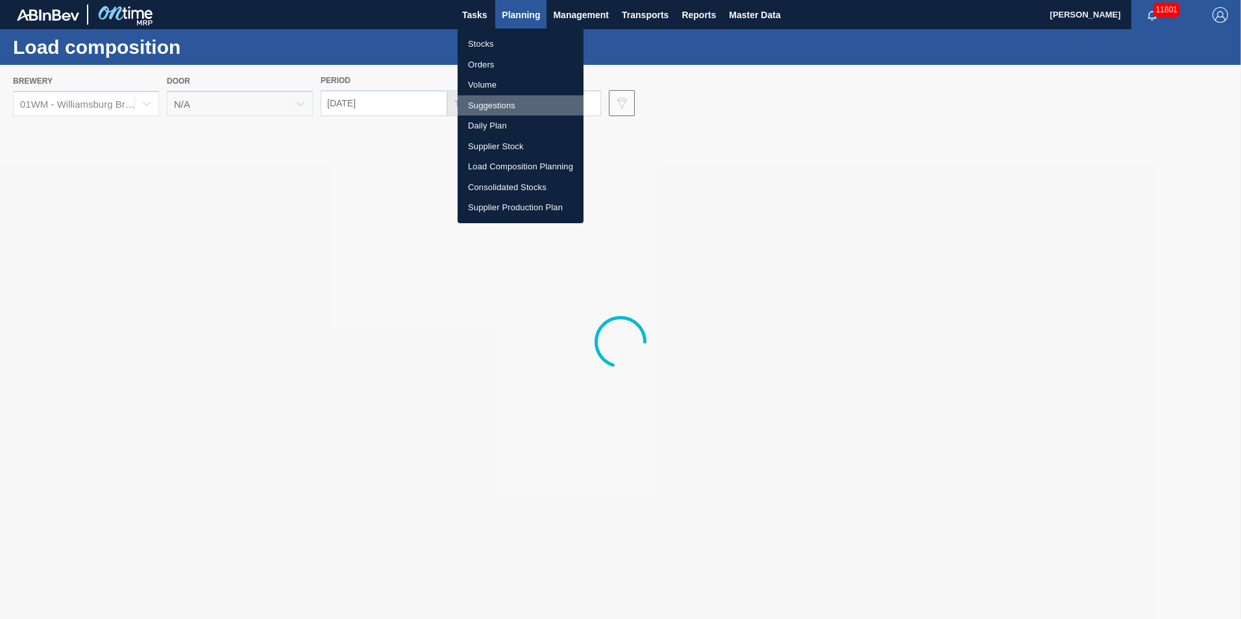
click at [515, 110] on li "Suggestions" at bounding box center [521, 105] width 126 height 21
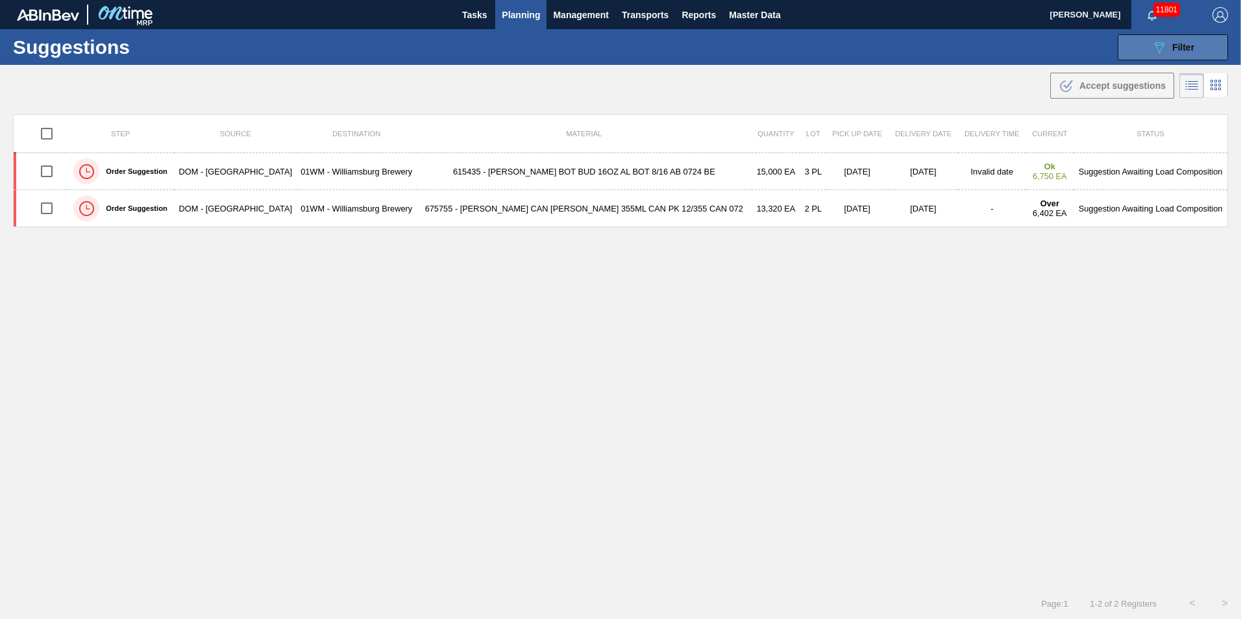
click at [1154, 51] on icon "089F7B8B-B2A5-4AFE-B5C0-19BA573D28AC" at bounding box center [1159, 48] width 16 height 16
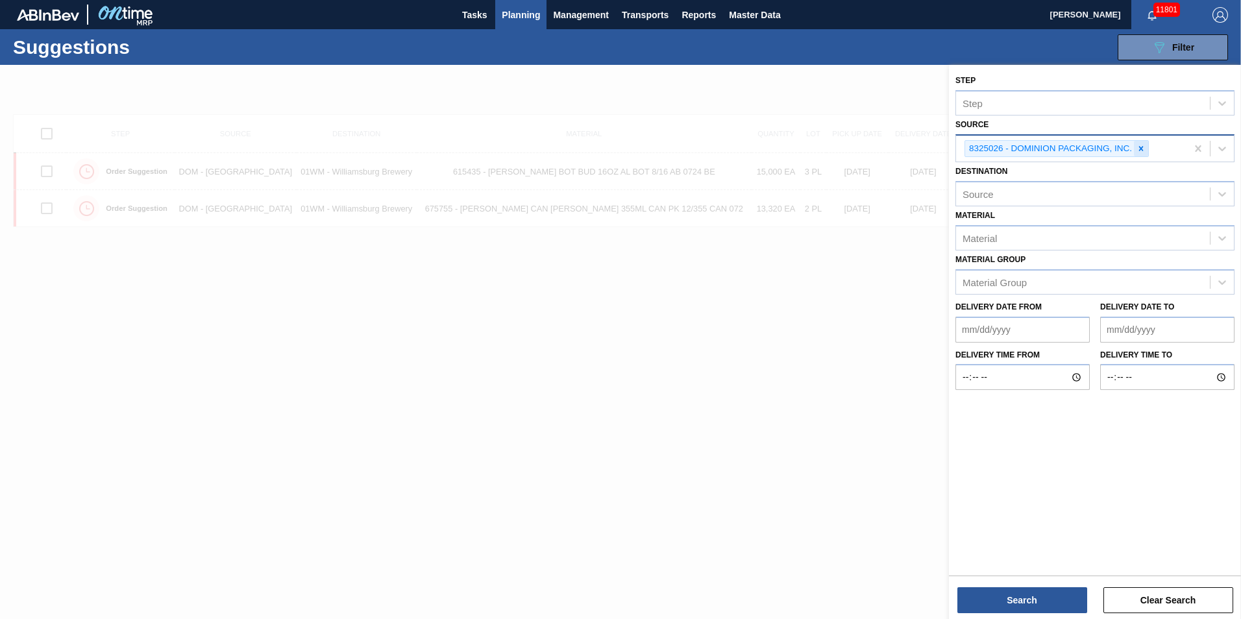
click at [1148, 144] on div at bounding box center [1141, 149] width 14 height 16
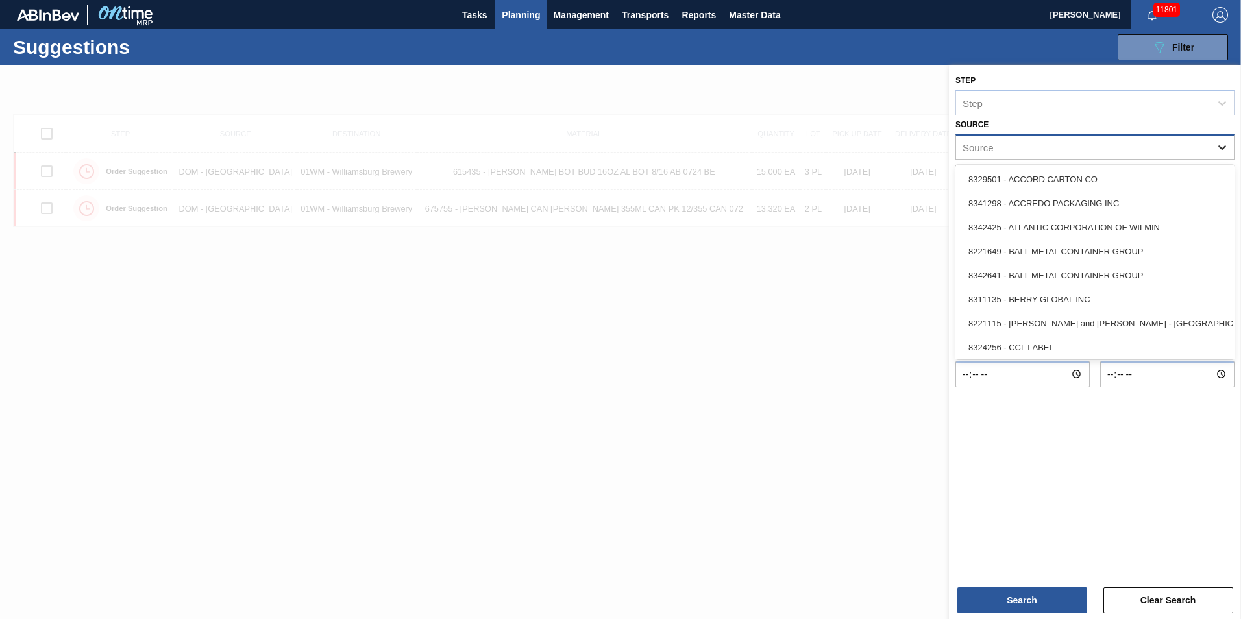
click at [1224, 145] on icon at bounding box center [1222, 147] width 13 height 13
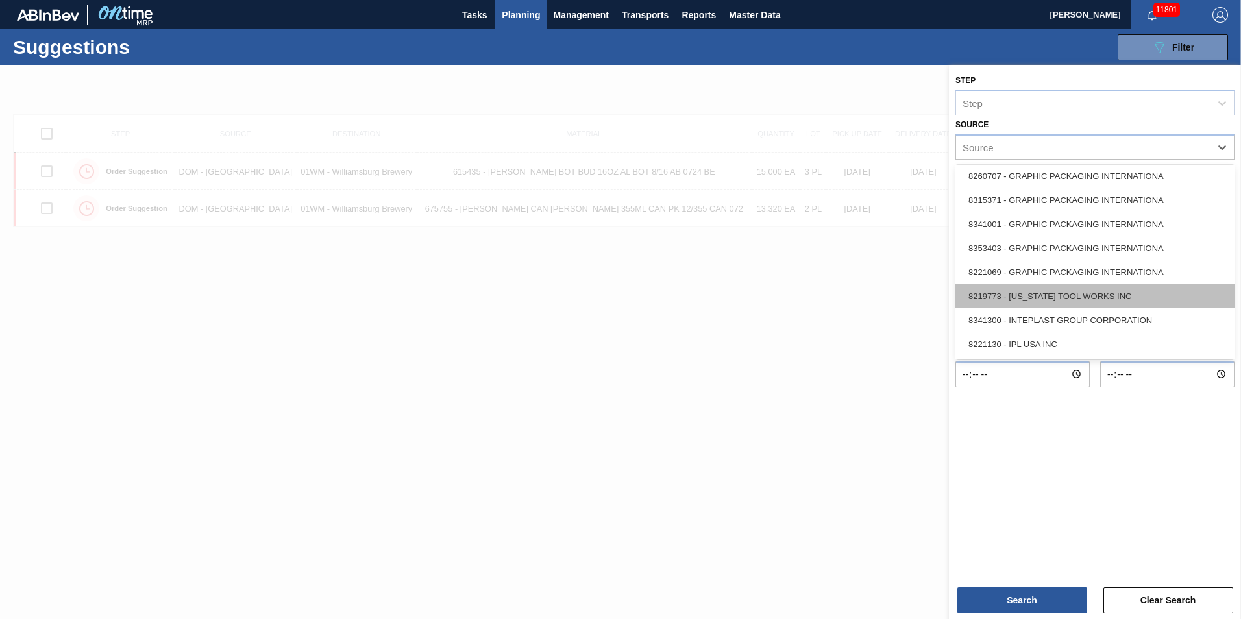
scroll to position [254, 0]
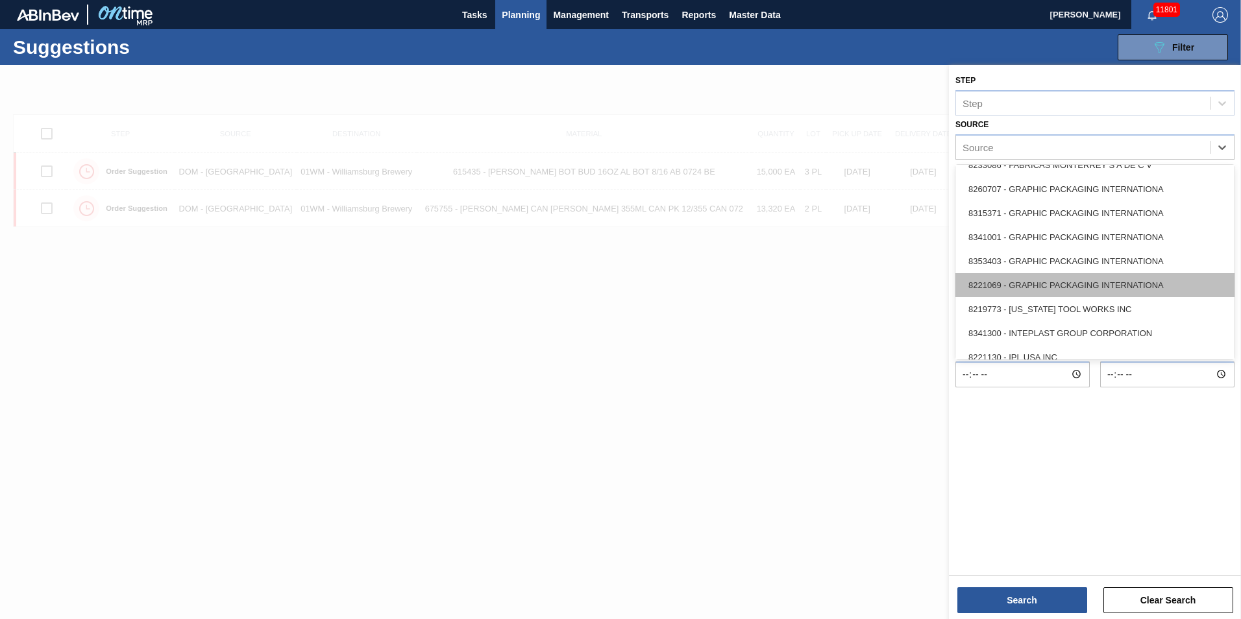
drag, startPoint x: 1095, startPoint y: 191, endPoint x: 1092, endPoint y: 273, distance: 81.9
click at [1092, 273] on div "8329501 - ACCORD CARTON CO 8341298 - ACCREDO PACKAGING INC 8342425 - ATLANTIC C…" at bounding box center [1094, 262] width 279 height 195
click at [1092, 273] on div "8221069 - GRAPHIC PACKAGING INTERNATIONA" at bounding box center [1094, 285] width 279 height 24
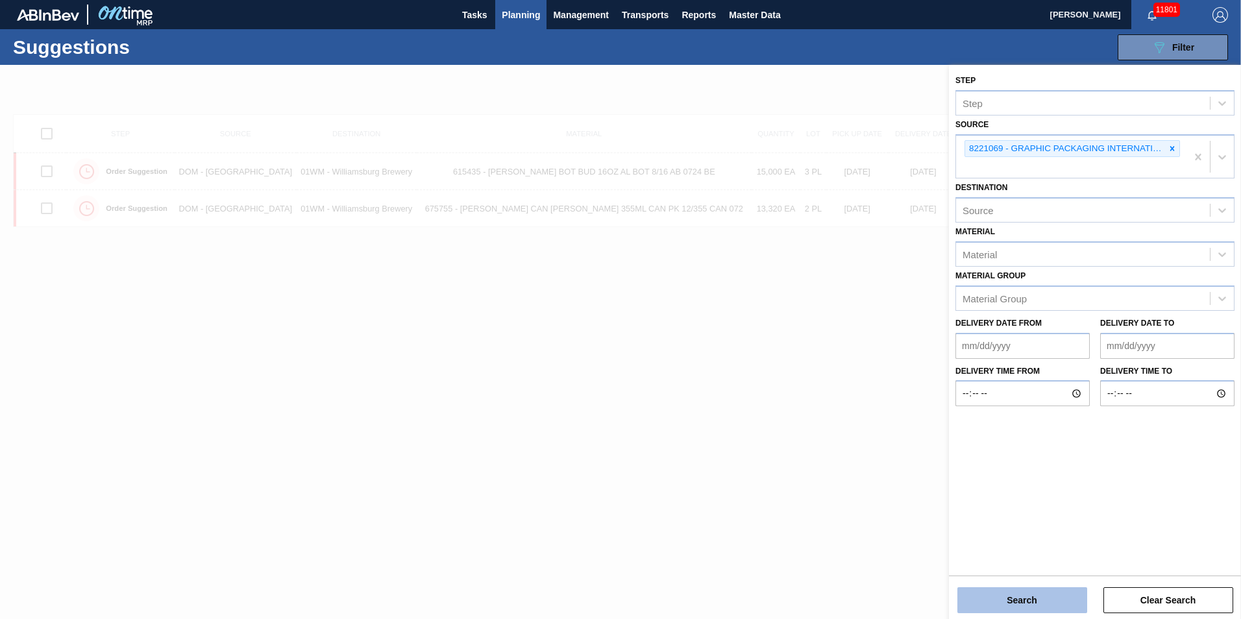
click at [1002, 606] on button "Search" at bounding box center [1022, 600] width 130 height 26
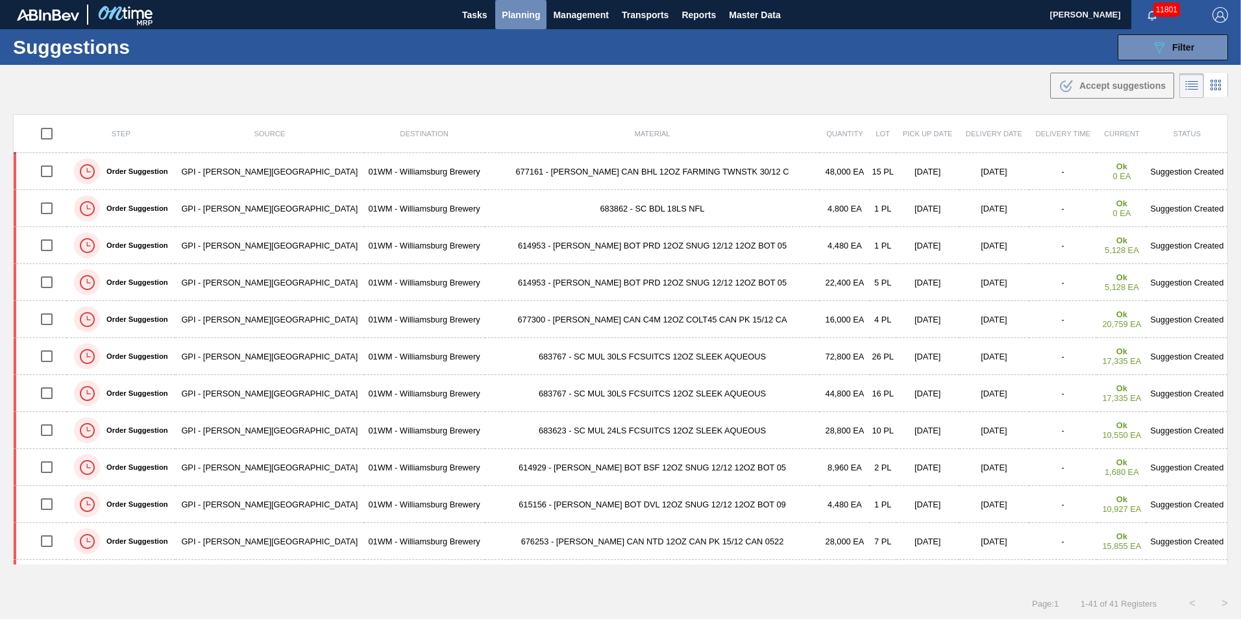
click at [525, 12] on span "Planning" at bounding box center [521, 15] width 38 height 16
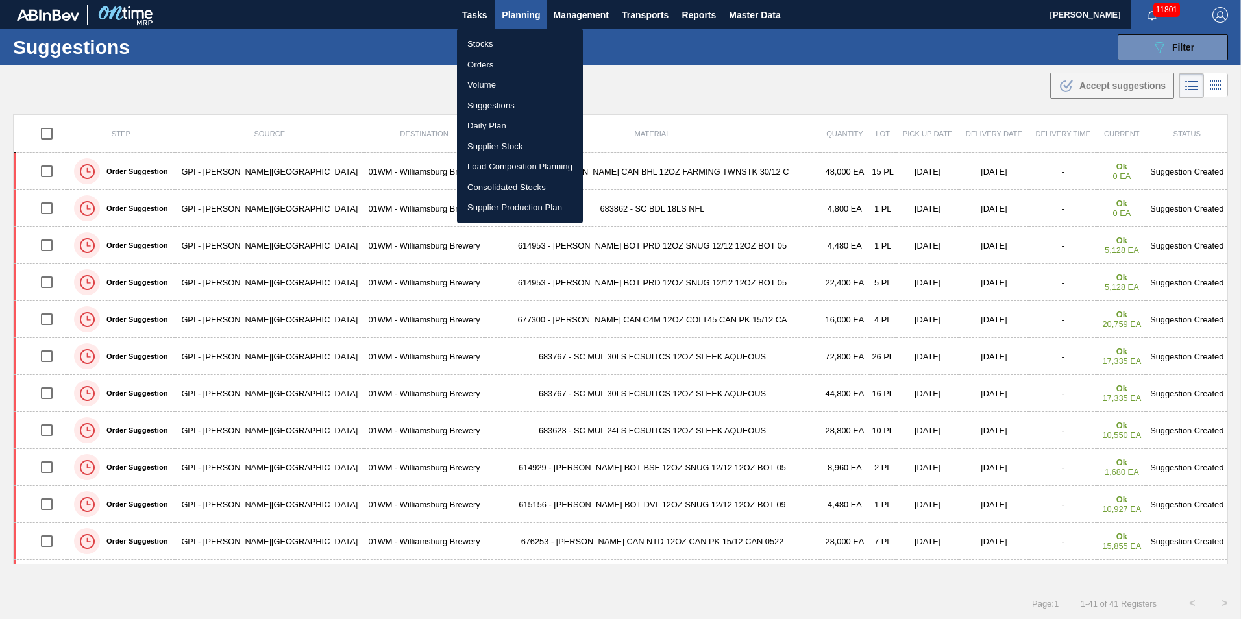
click at [519, 108] on li "Suggestions" at bounding box center [520, 105] width 126 height 21
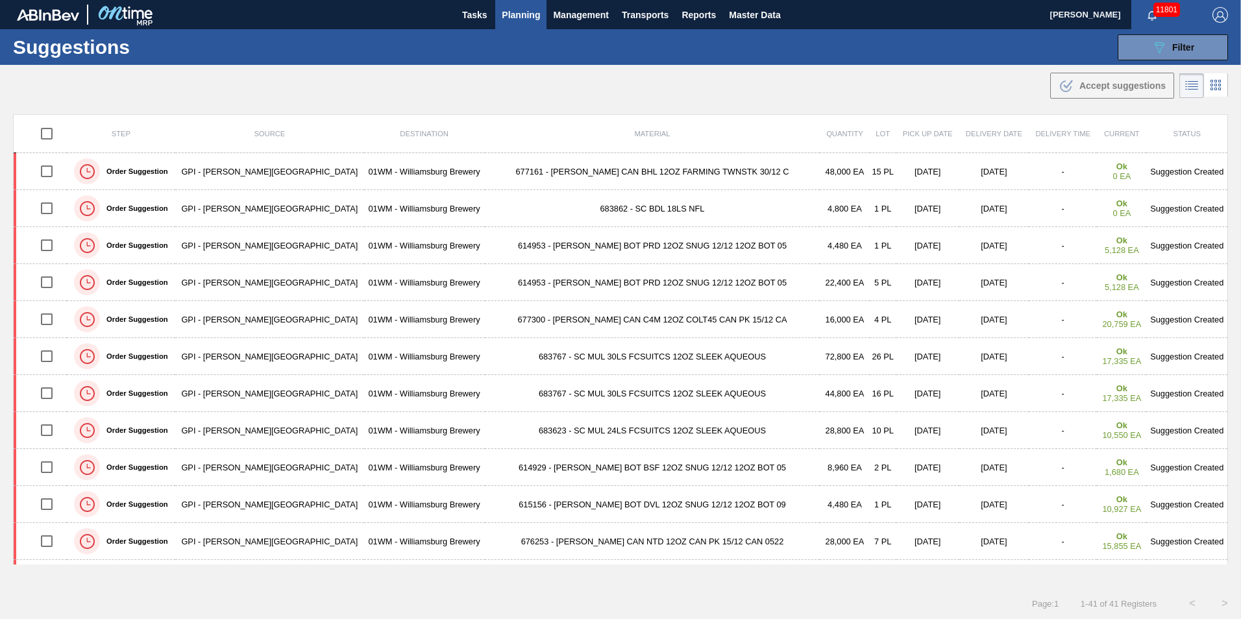
drag, startPoint x: 509, startPoint y: 20, endPoint x: 517, endPoint y: 42, distance: 23.6
click at [510, 20] on span "Planning" at bounding box center [521, 15] width 38 height 16
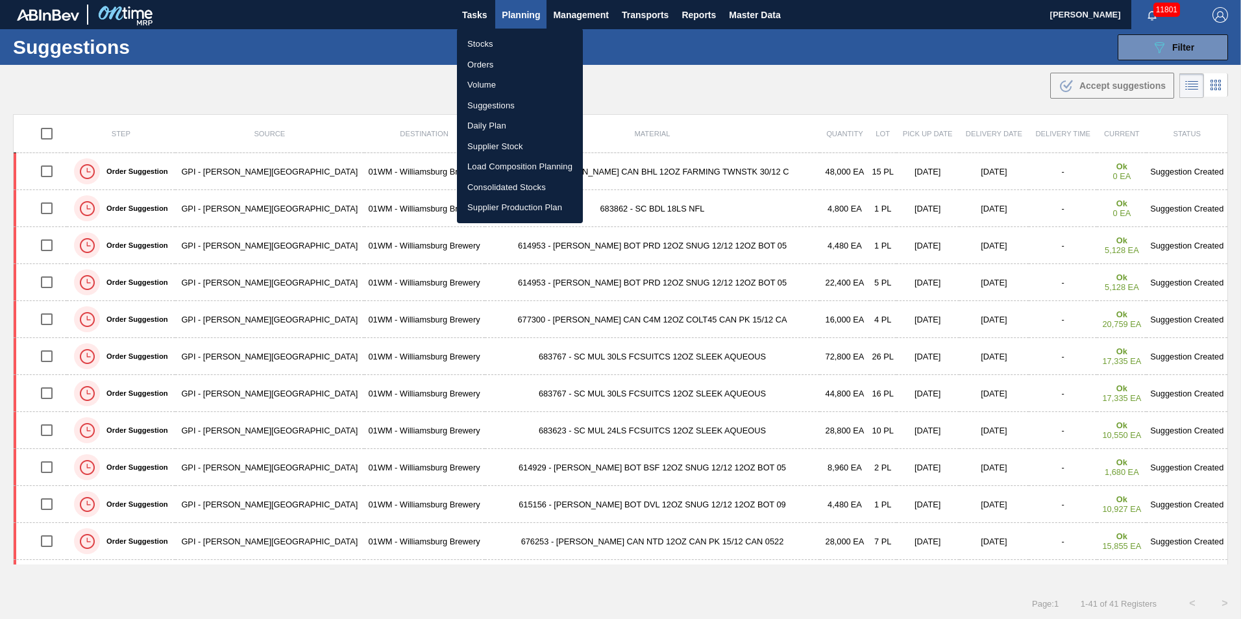
click at [500, 165] on li "Load Composition Planning" at bounding box center [520, 166] width 126 height 21
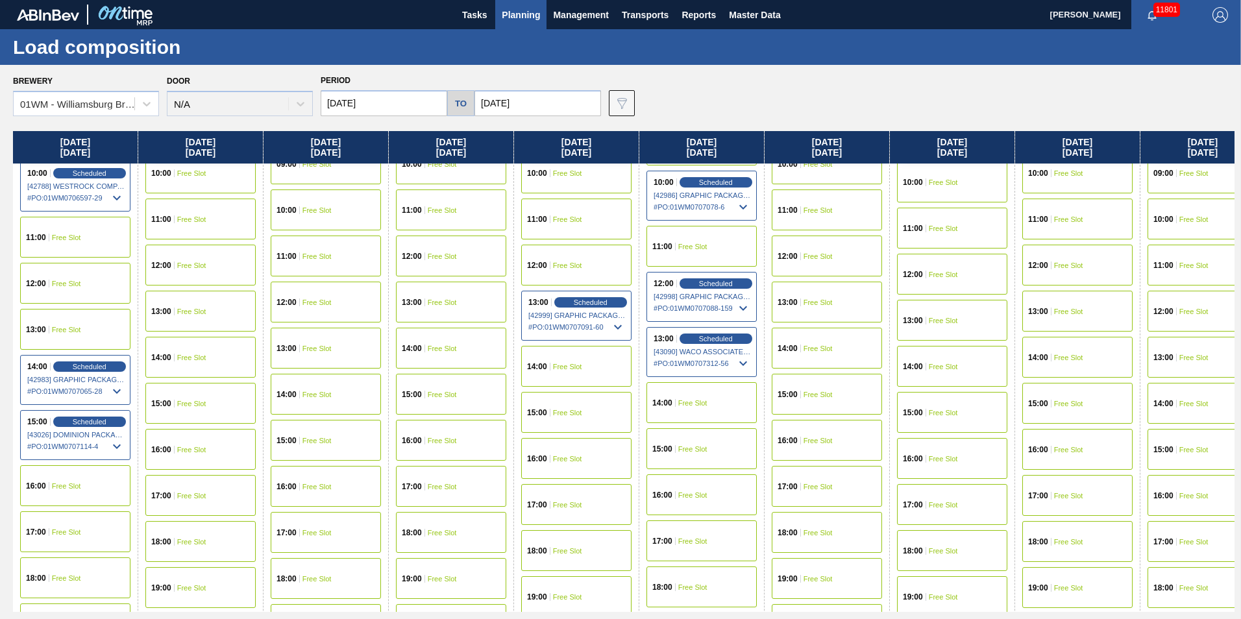
scroll to position [584, 0]
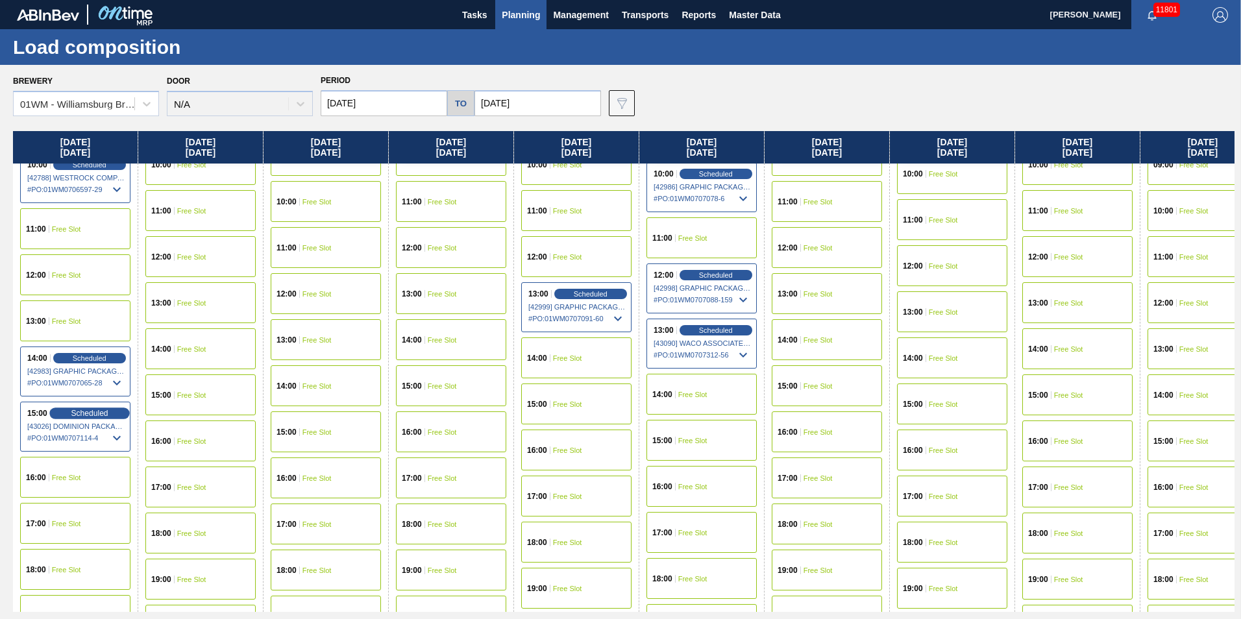
click at [82, 415] on span "Scheduled" at bounding box center [89, 413] width 37 height 8
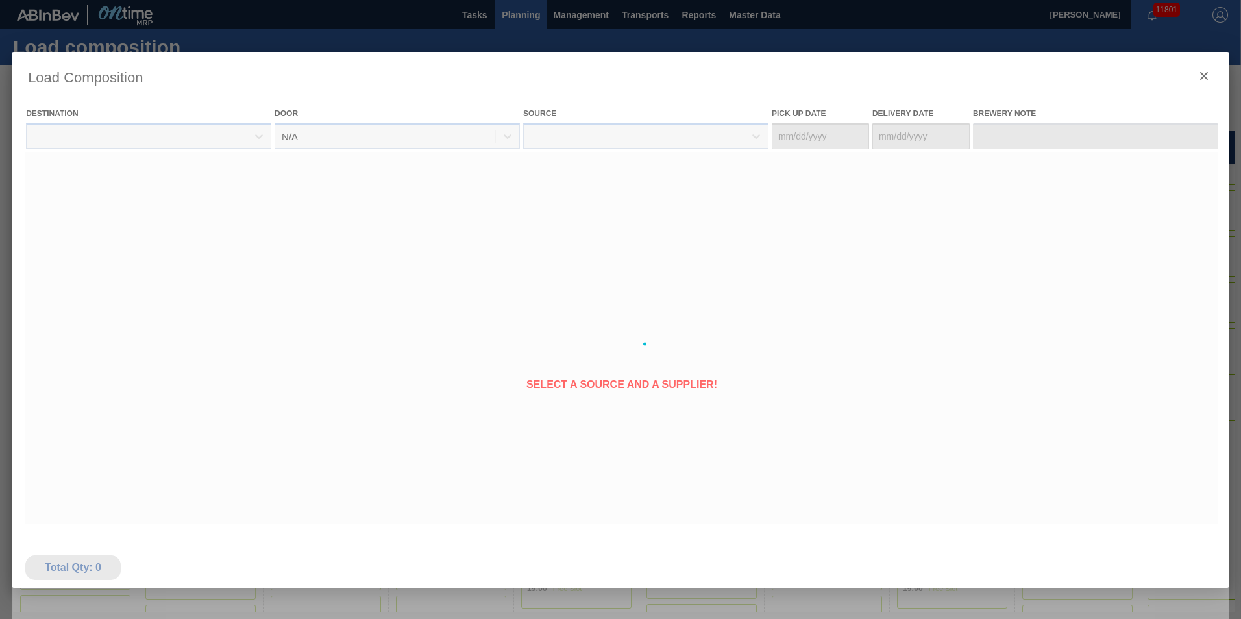
type Date "[DATE]"
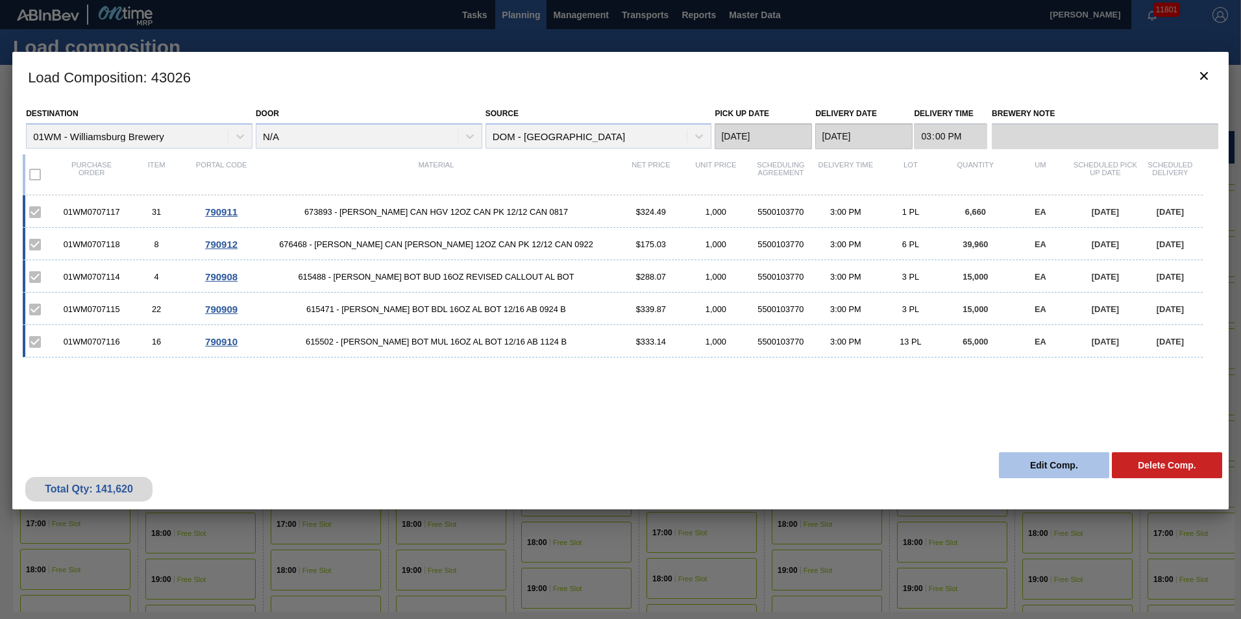
click at [1059, 463] on button "Edit Comp." at bounding box center [1054, 465] width 110 height 26
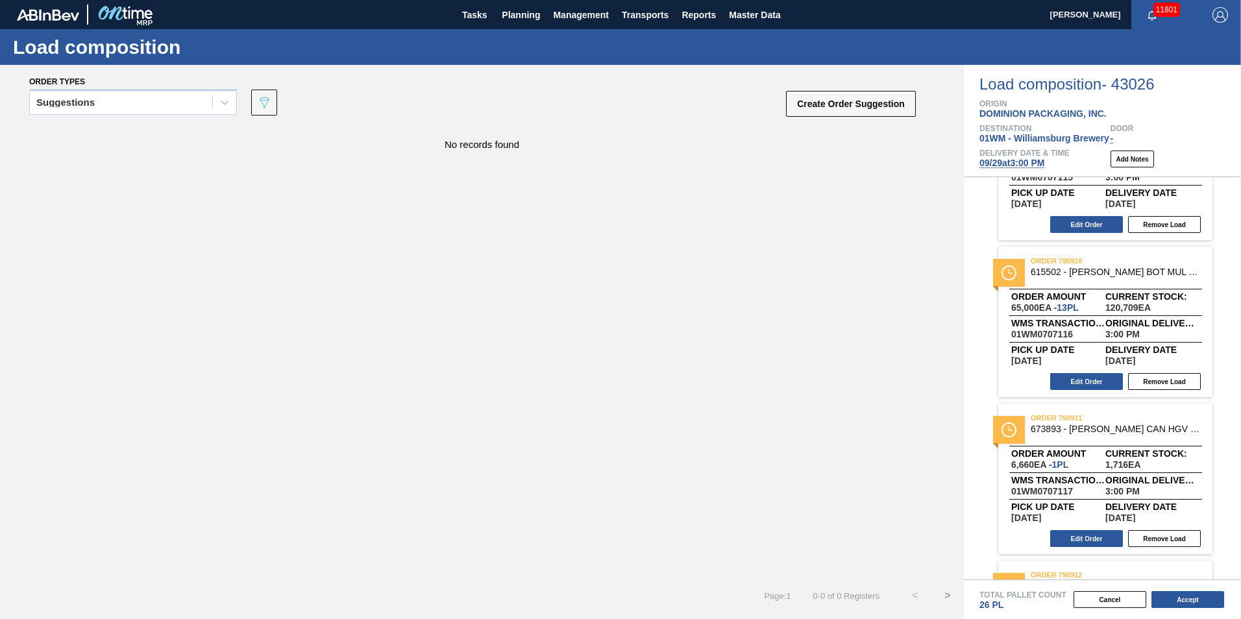
scroll to position [260, 0]
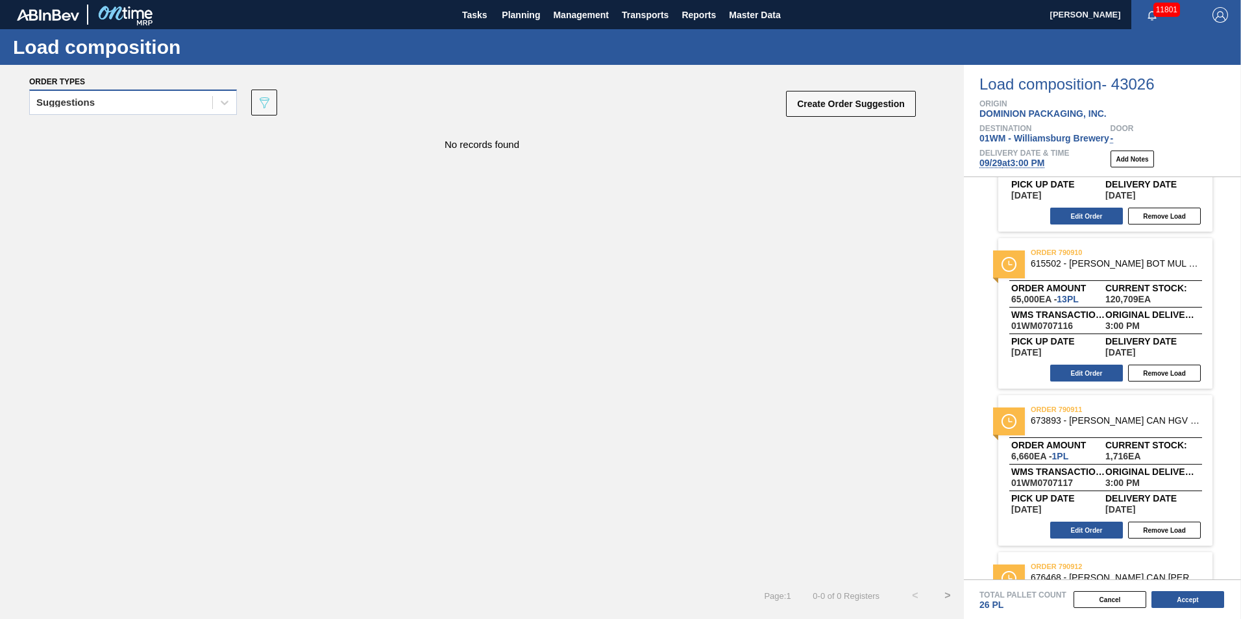
click at [103, 96] on div "Suggestions" at bounding box center [121, 102] width 182 height 19
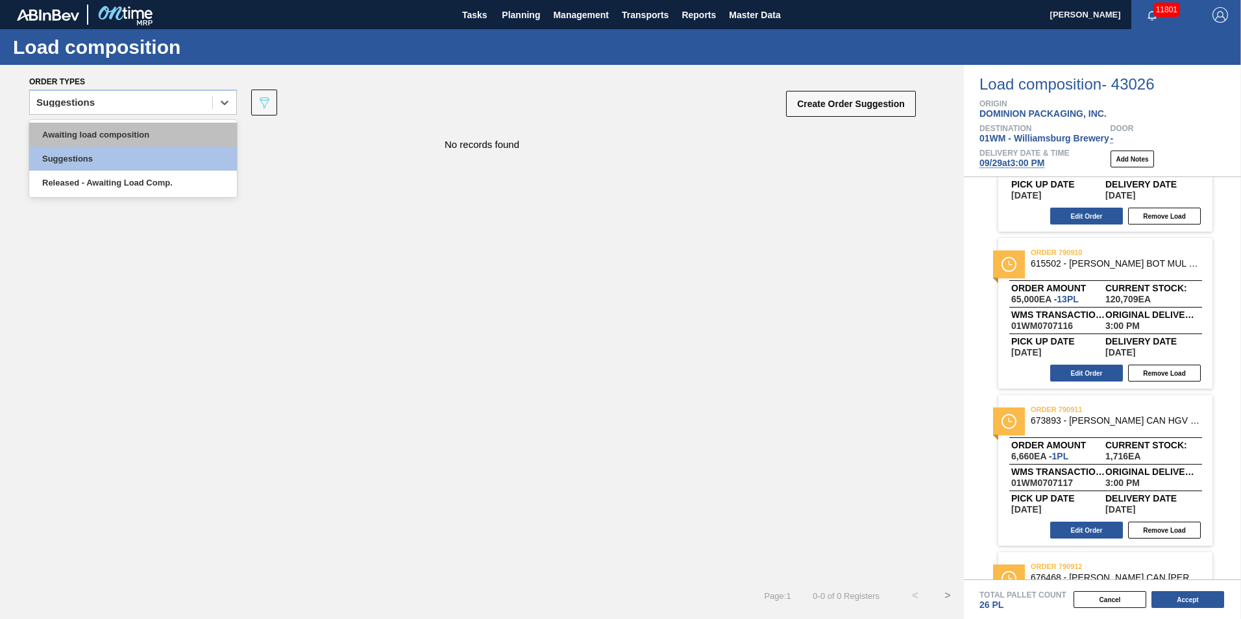
click at [109, 136] on div "Awaiting load composition" at bounding box center [133, 135] width 208 height 24
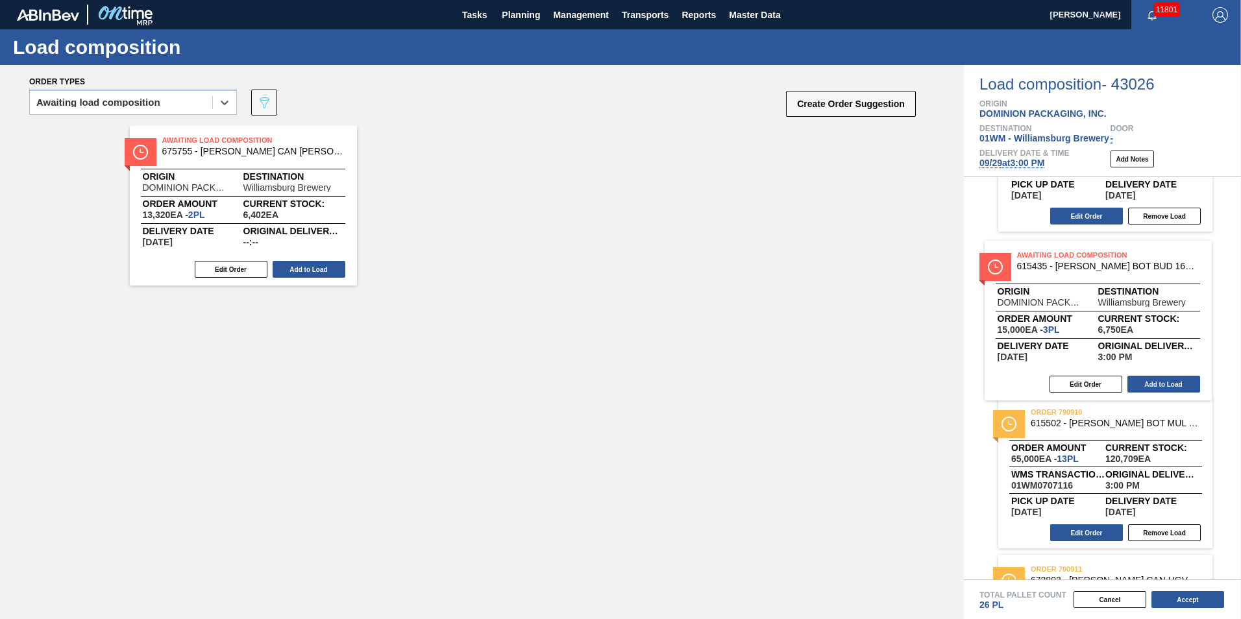
drag, startPoint x: 737, startPoint y: 271, endPoint x: 1046, endPoint y: 318, distance: 312.5
click at [1156, 343] on div "Order types option Awaiting load composition, selected. Select is focused ,type…" at bounding box center [620, 342] width 1241 height 554
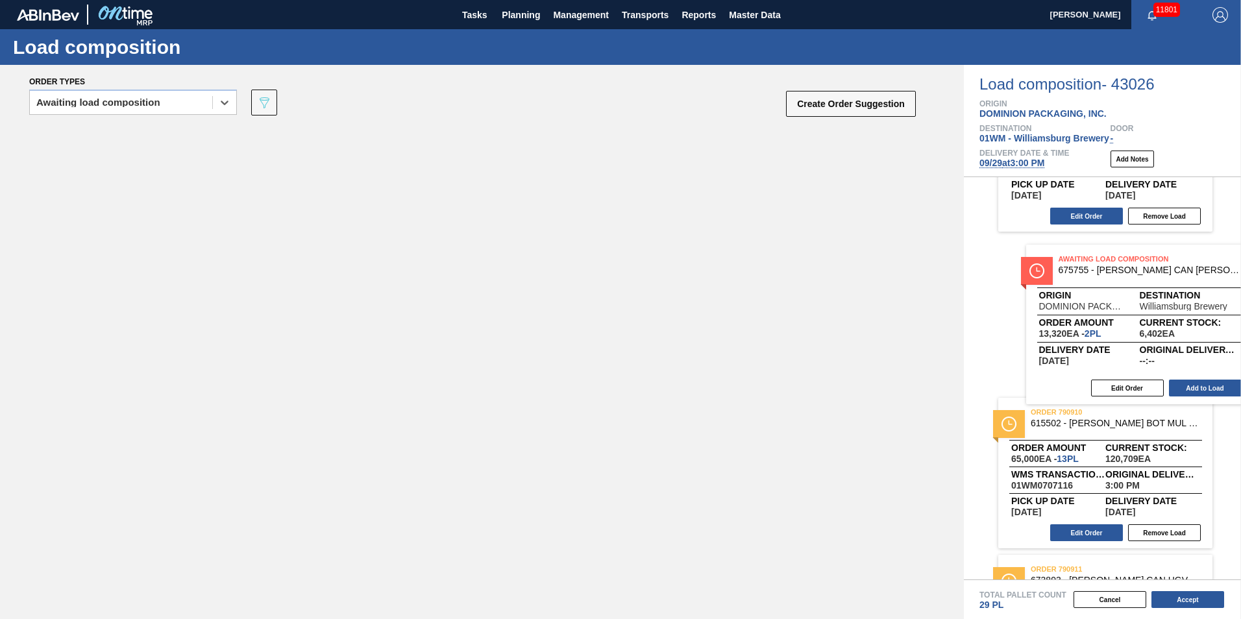
drag, startPoint x: 207, startPoint y: 170, endPoint x: 1088, endPoint y: 282, distance: 888.4
click at [1092, 284] on div "Order types option Awaiting load composition, selected. Select is focused ,type…" at bounding box center [620, 342] width 1241 height 554
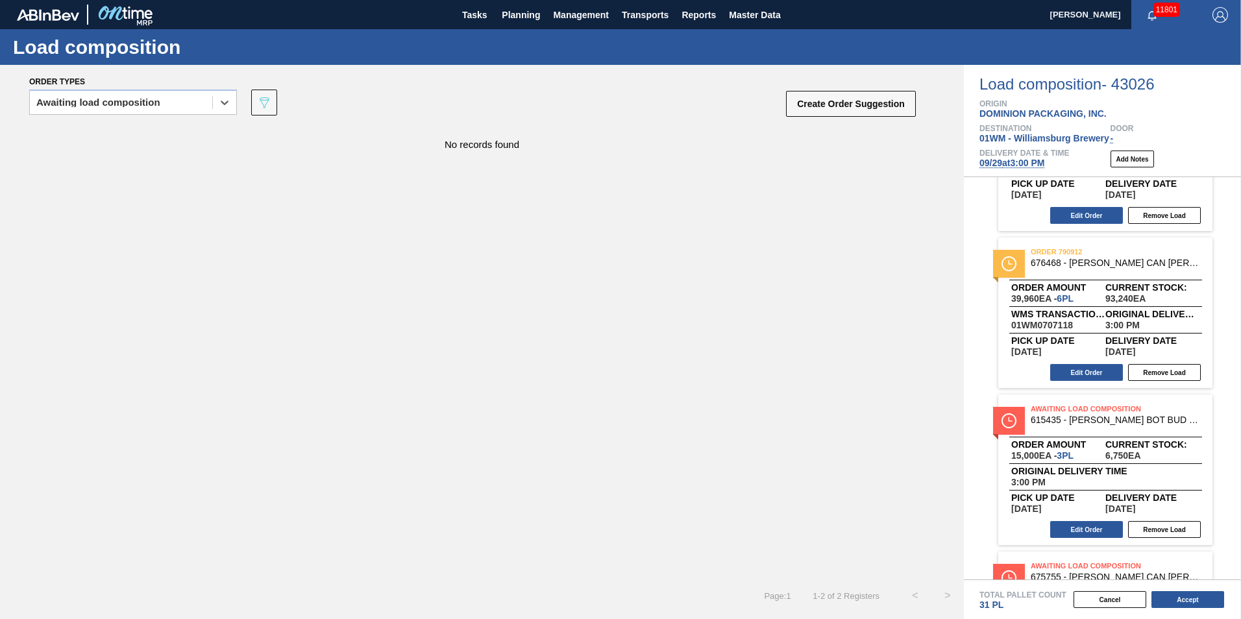
scroll to position [574, 0]
click at [1094, 369] on button "Edit Order" at bounding box center [1086, 373] width 73 height 17
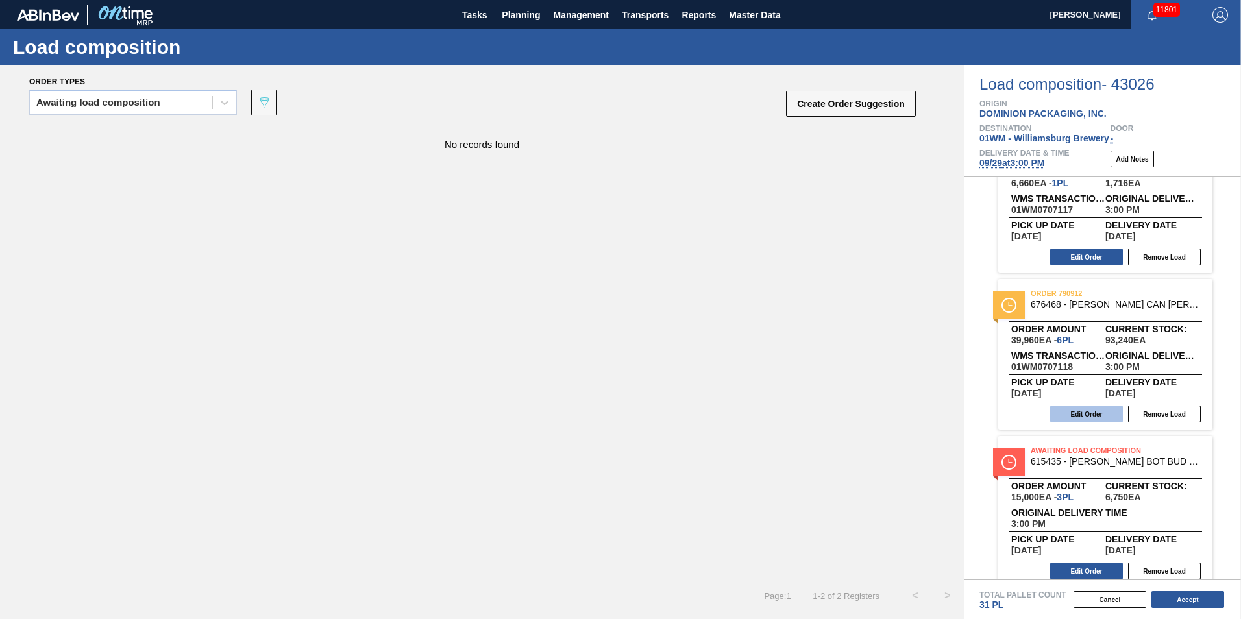
scroll to position [509, 0]
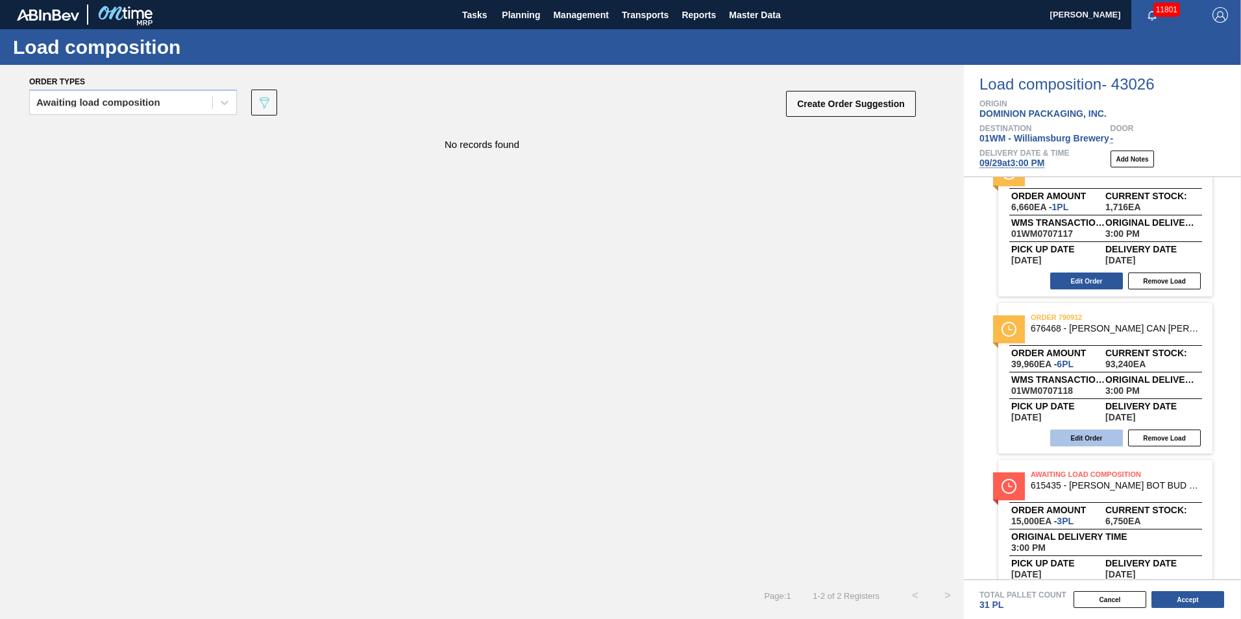
click at [1092, 439] on button "Edit Order" at bounding box center [1086, 438] width 73 height 17
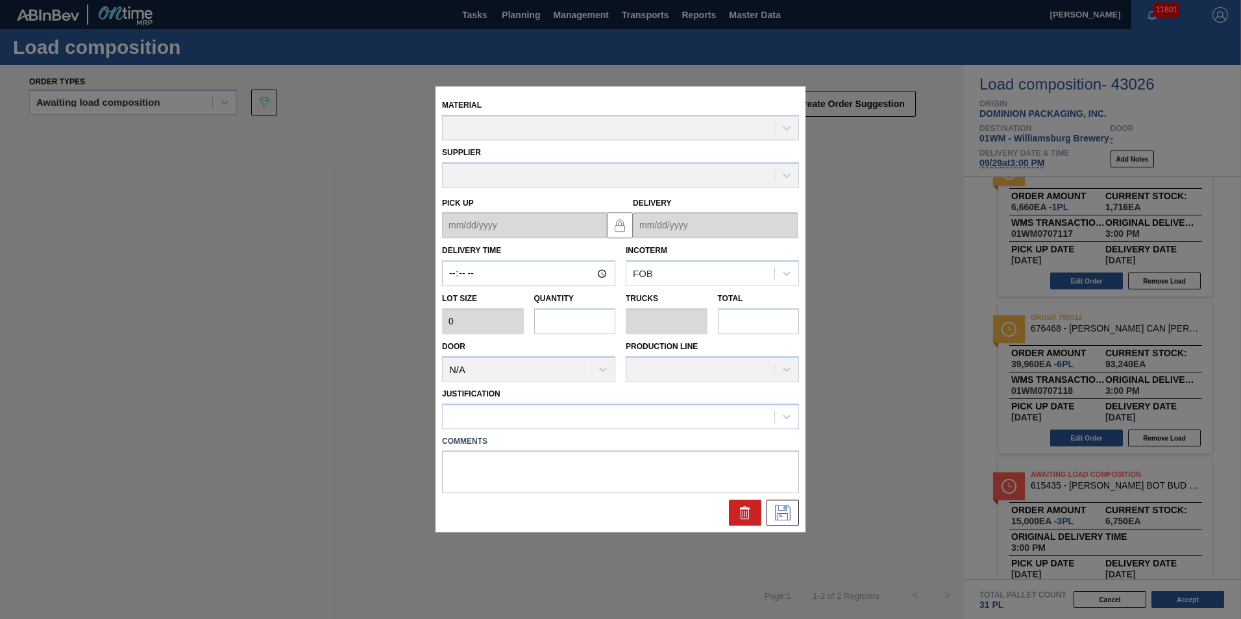
type input "15:00:00"
type input "6,660"
type input "6"
type input "0.231"
type input "39,960"
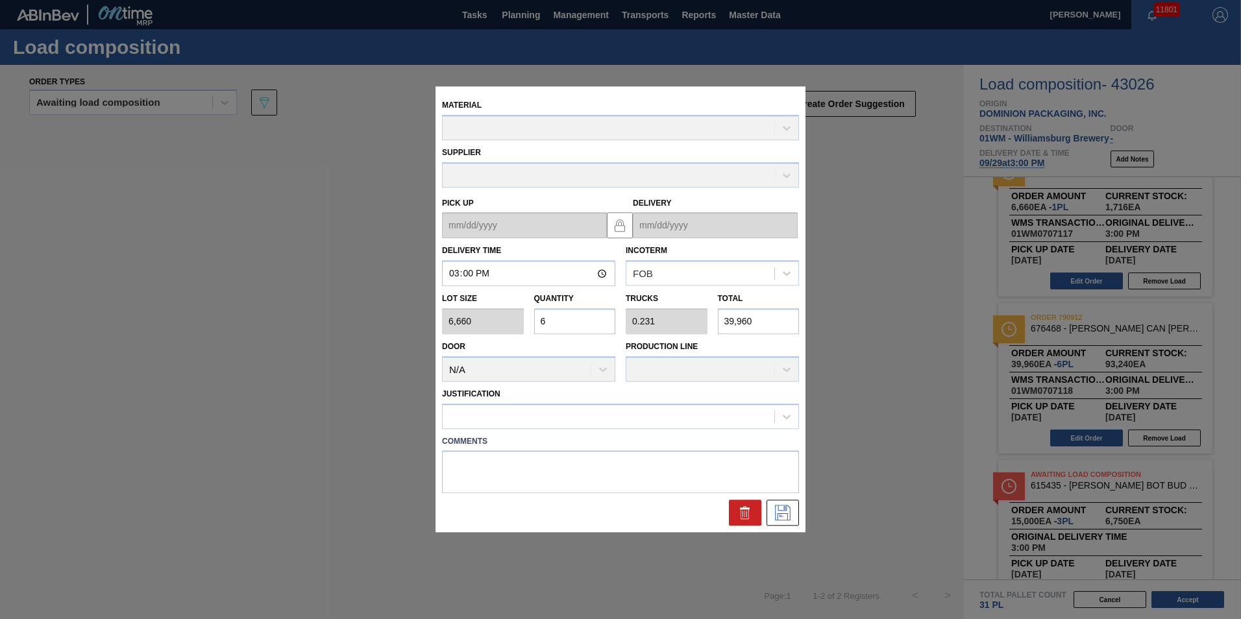
type up "[DATE]"
type input "[DATE]"
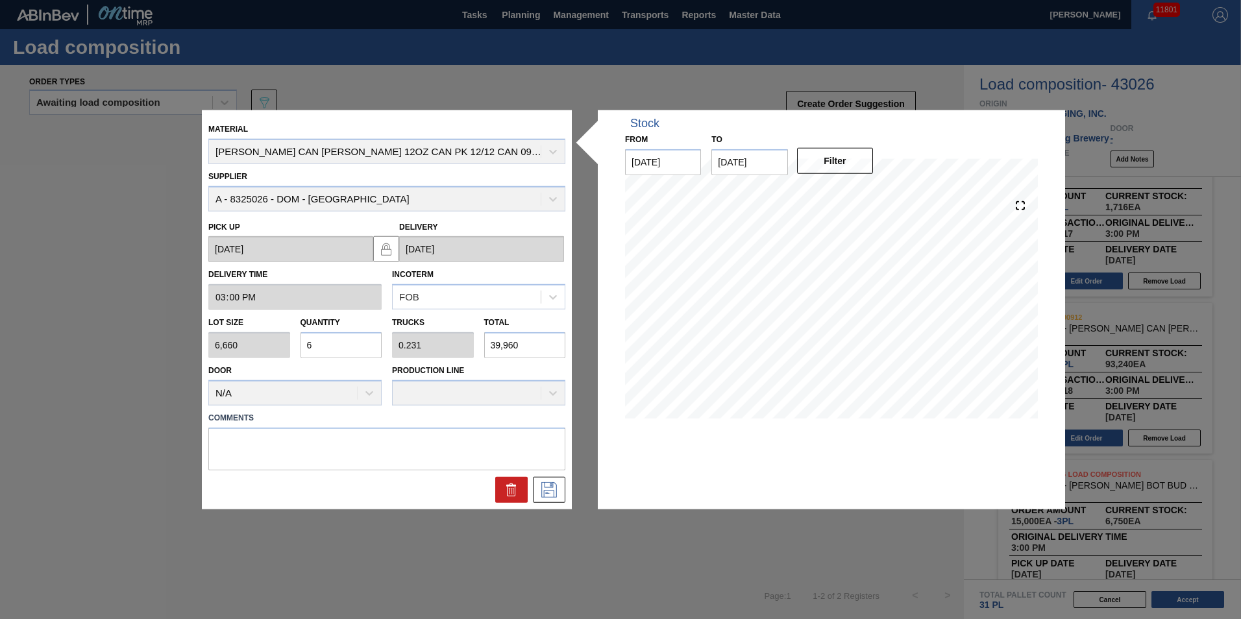
click at [315, 352] on input "6" at bounding box center [341, 345] width 82 height 26
type input "0"
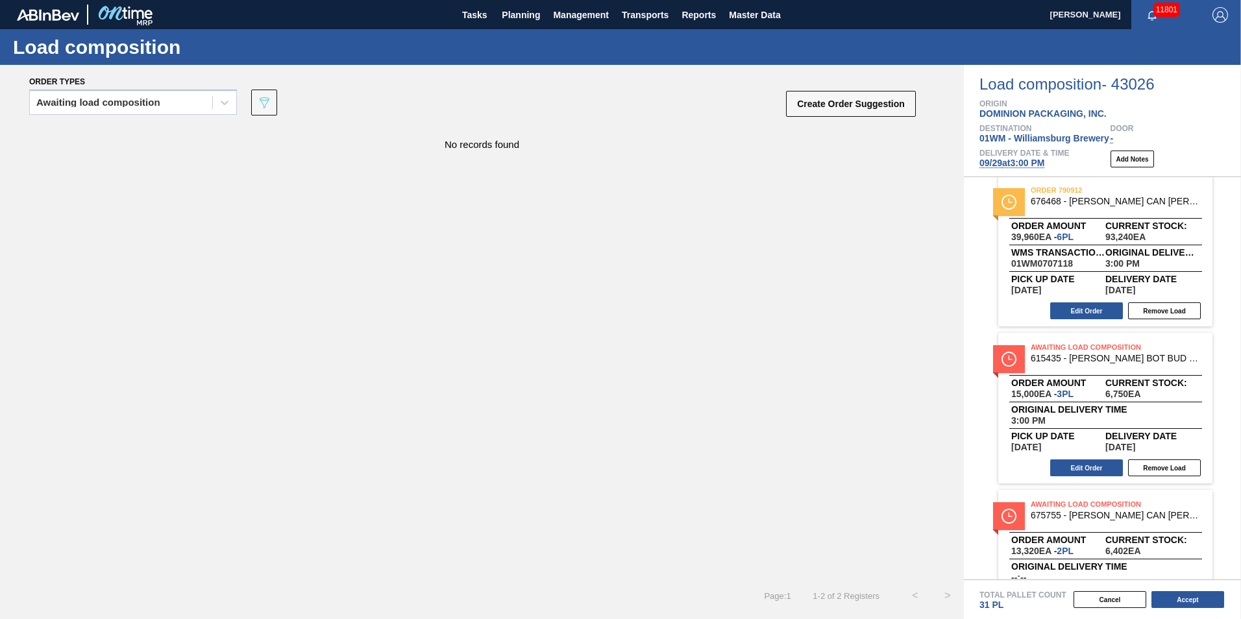
scroll to position [574, 0]
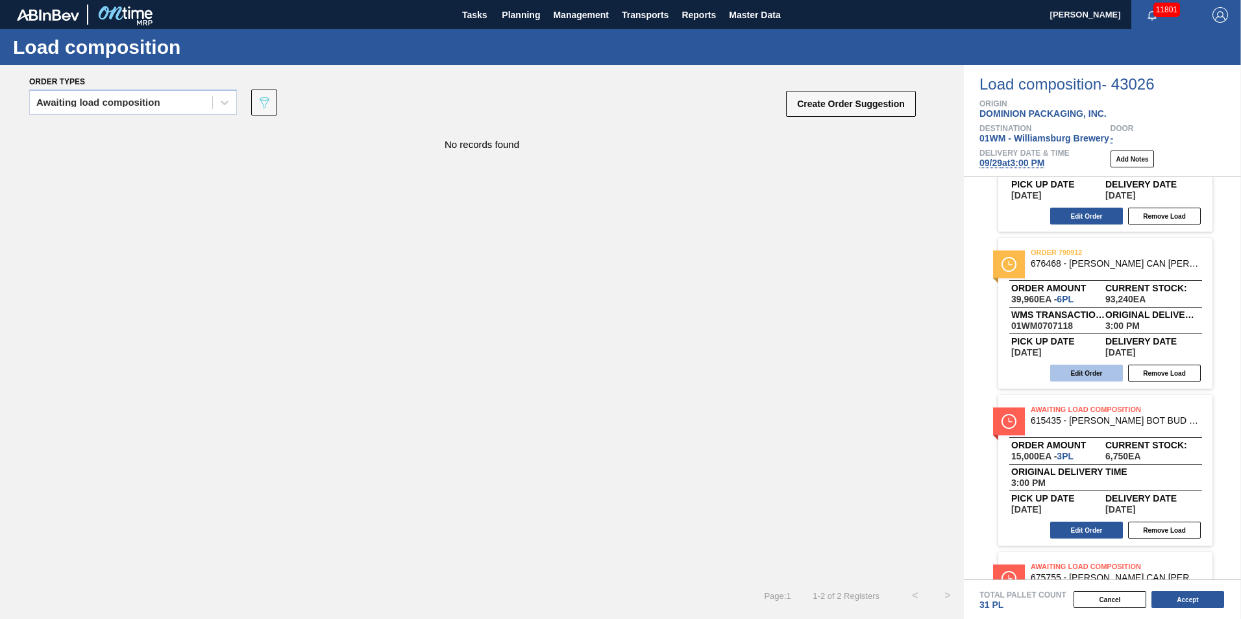
click at [1094, 379] on button "Edit Order" at bounding box center [1086, 373] width 73 height 17
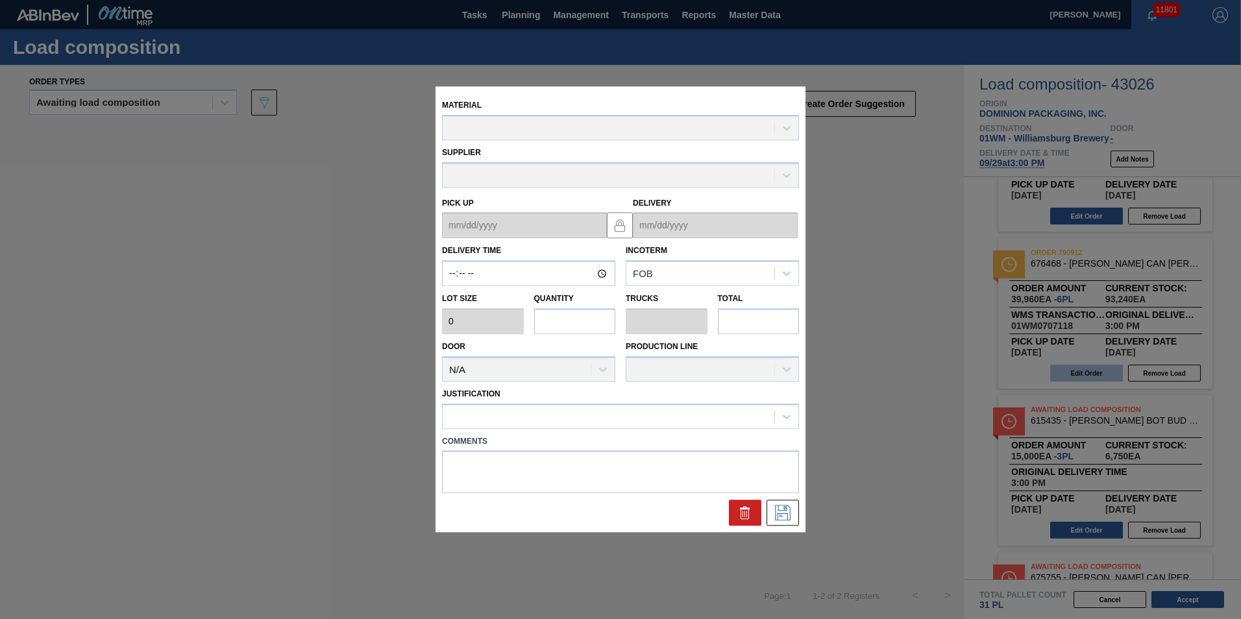
type input "15:00:00"
type input "6,660"
type input "6"
type input "0.231"
type input "39,960"
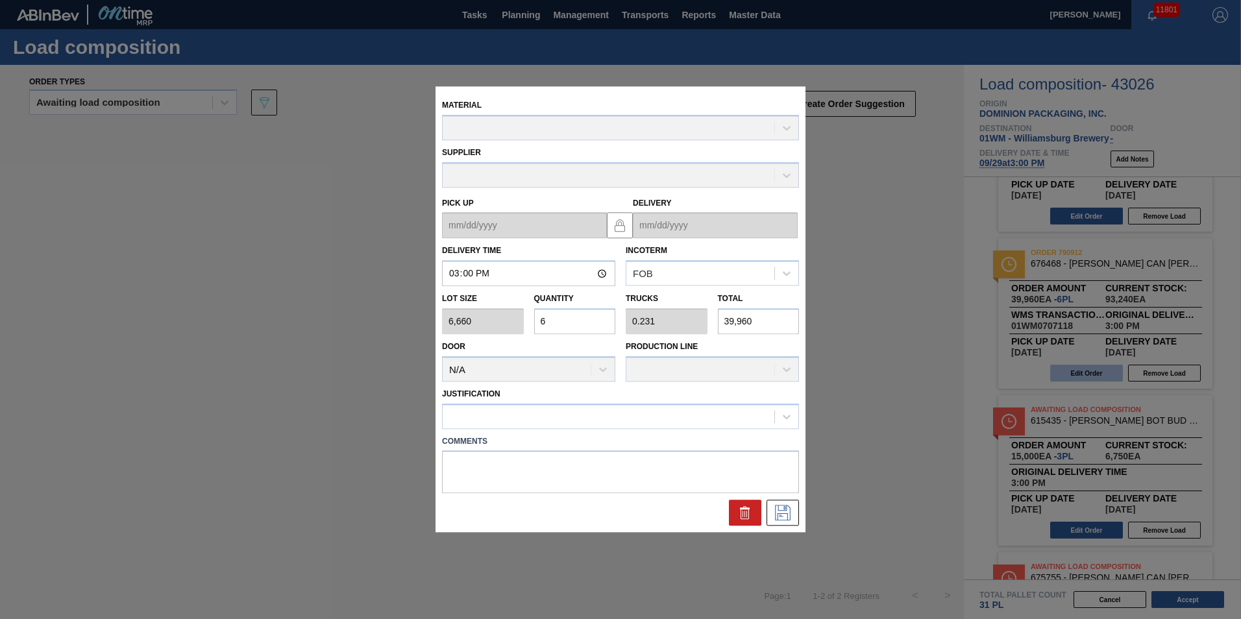
type up "[DATE]"
type input "[DATE]"
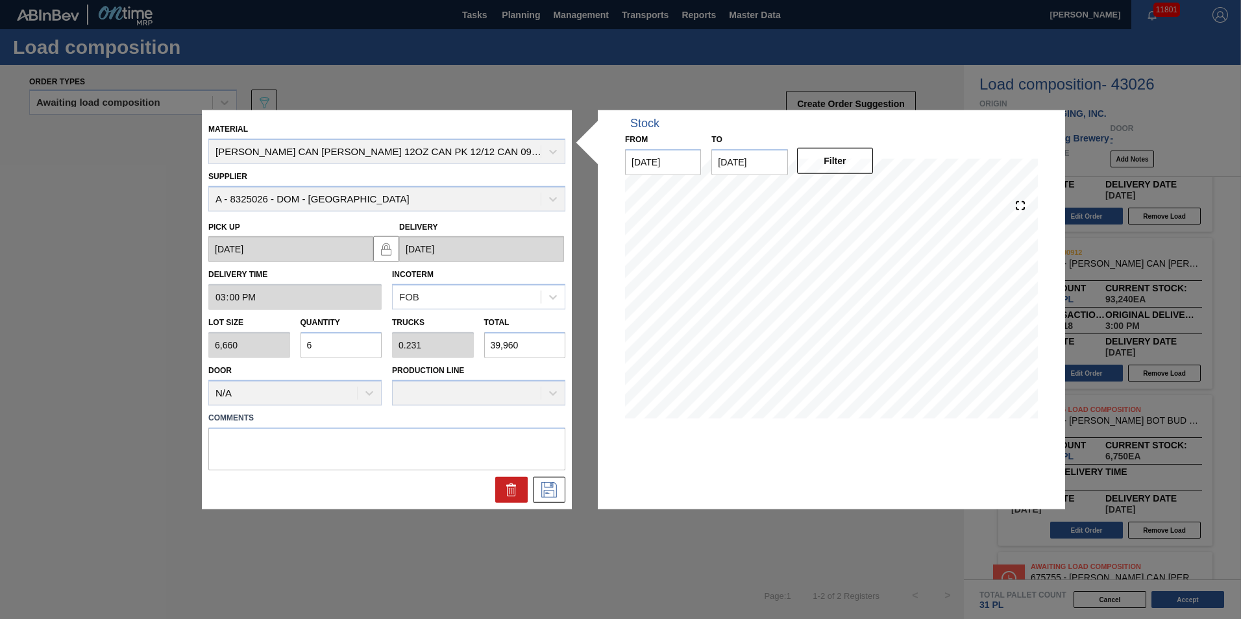
click at [351, 350] on input "6" at bounding box center [341, 345] width 82 height 26
type input "0"
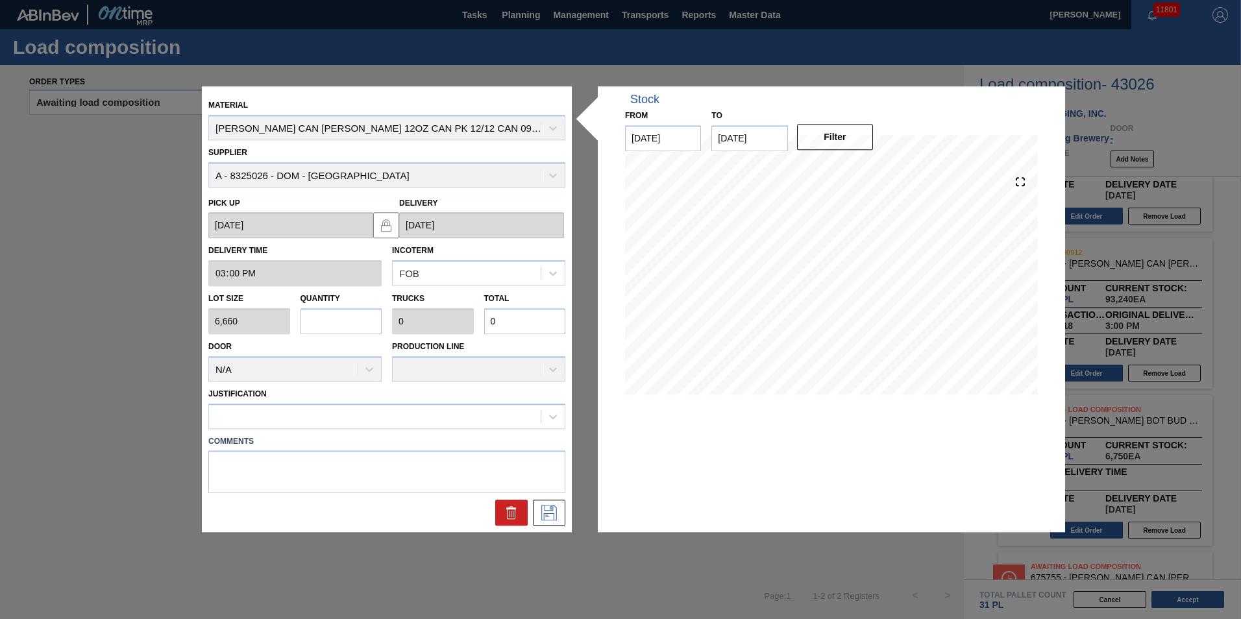
type input "1"
type input "0.038"
type input "6,660"
type input "1"
click at [520, 422] on div at bounding box center [375, 416] width 332 height 19
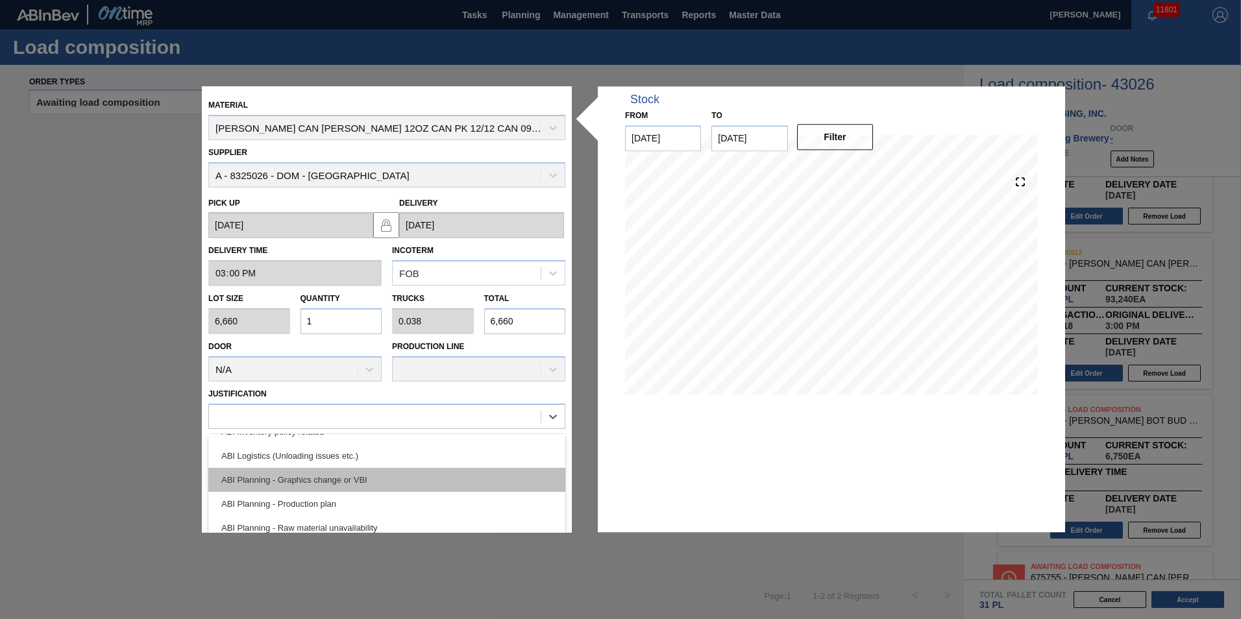
scroll to position [130, 0]
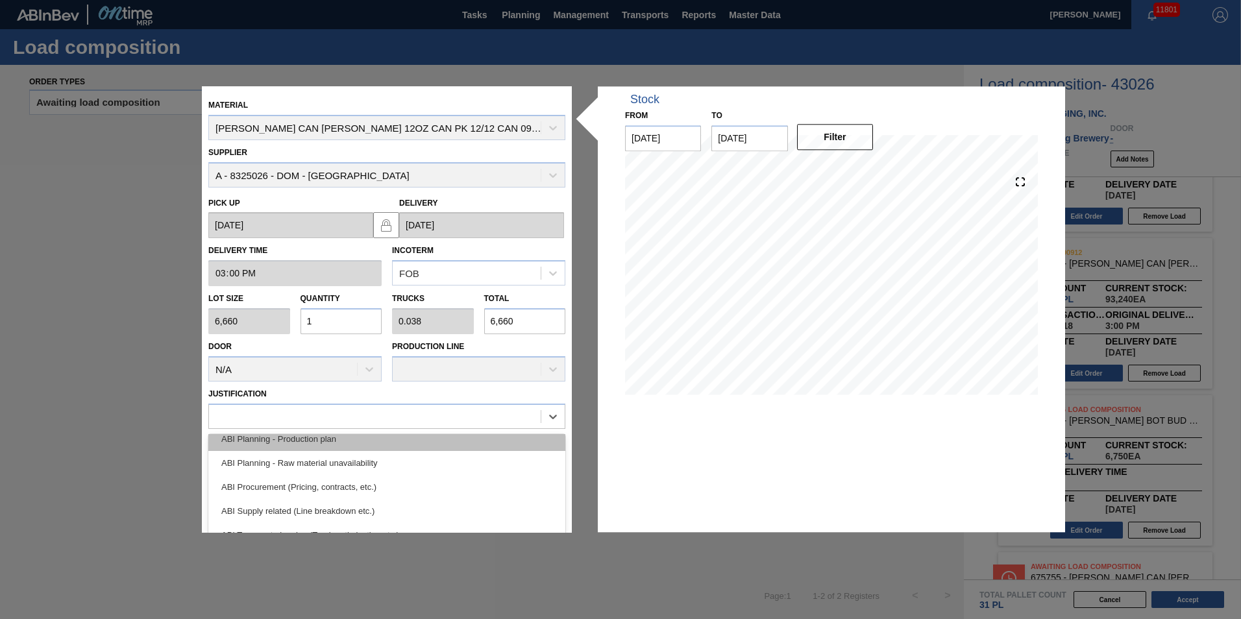
click at [426, 442] on div "ABI Planning - Production plan" at bounding box center [386, 439] width 357 height 24
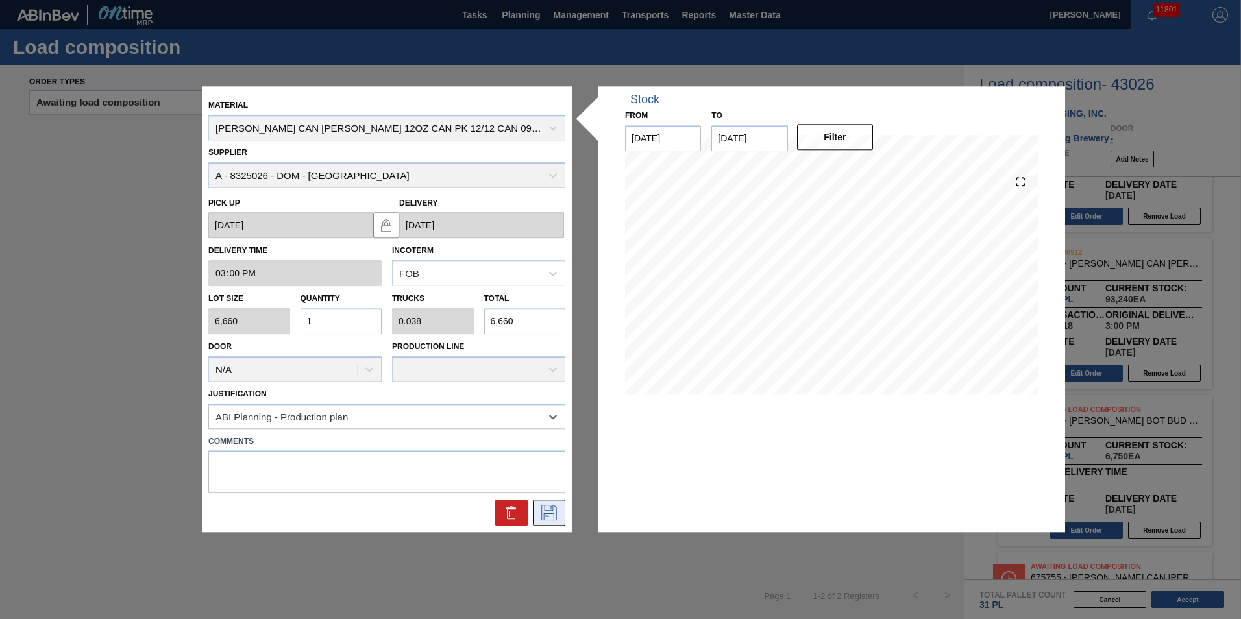
click at [550, 518] on icon at bounding box center [549, 514] width 21 height 16
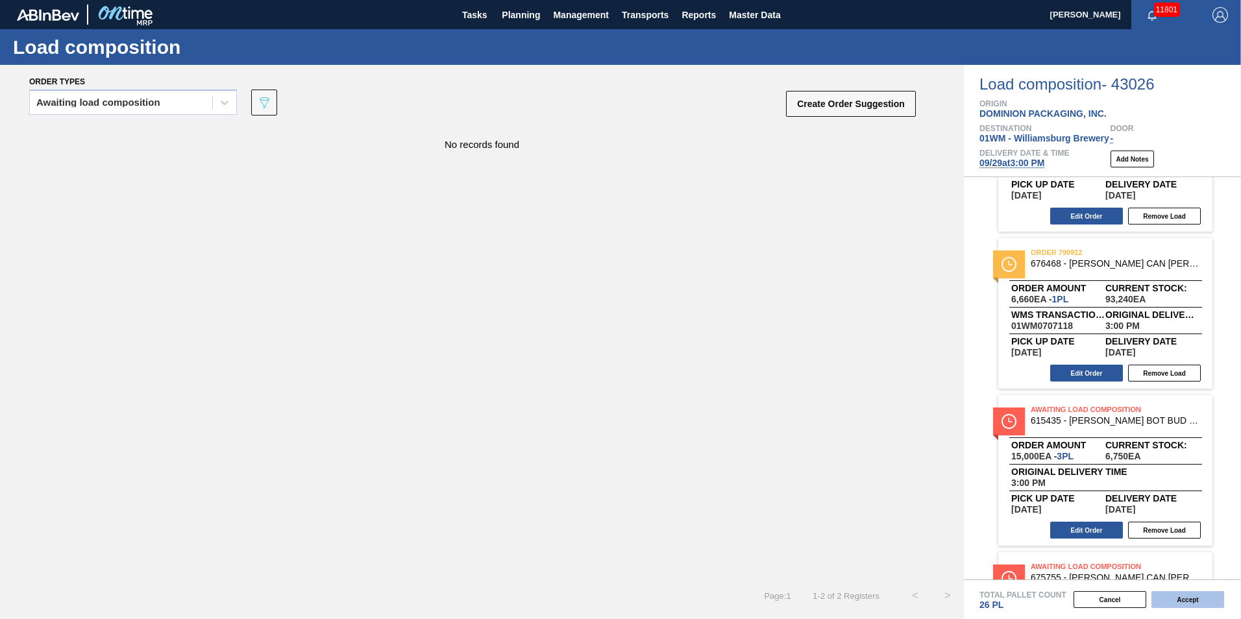
click at [1197, 605] on button "Accept" at bounding box center [1187, 599] width 73 height 17
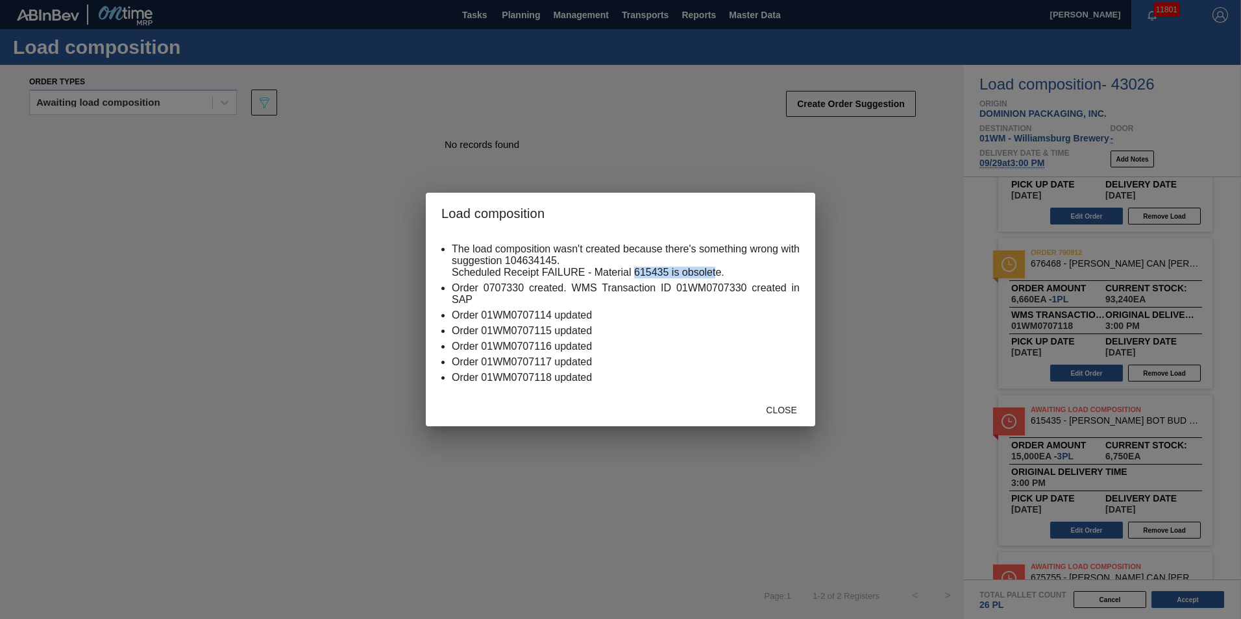
drag, startPoint x: 717, startPoint y: 273, endPoint x: 635, endPoint y: 269, distance: 82.5
click at [635, 269] on li "The load composition wasn't created because there's something wrong with sugges…" at bounding box center [626, 260] width 348 height 35
click at [736, 373] on li "Order 01WM0707118 updated" at bounding box center [626, 378] width 348 height 12
click at [783, 412] on span "Close" at bounding box center [780, 410] width 51 height 10
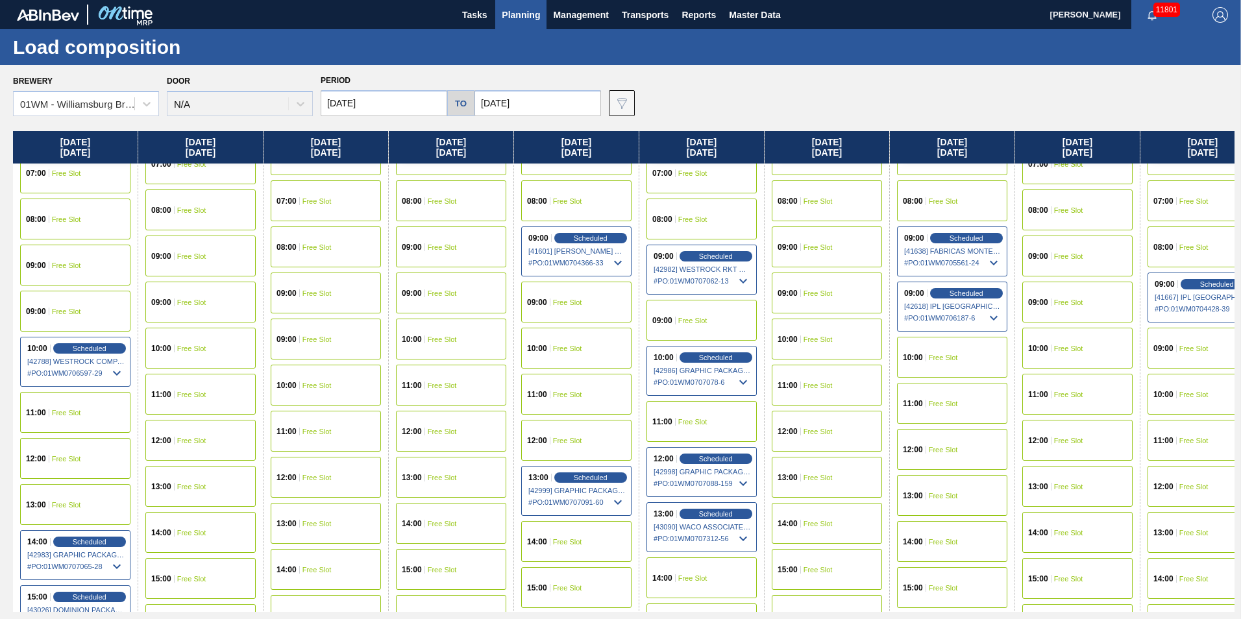
scroll to position [519, 0]
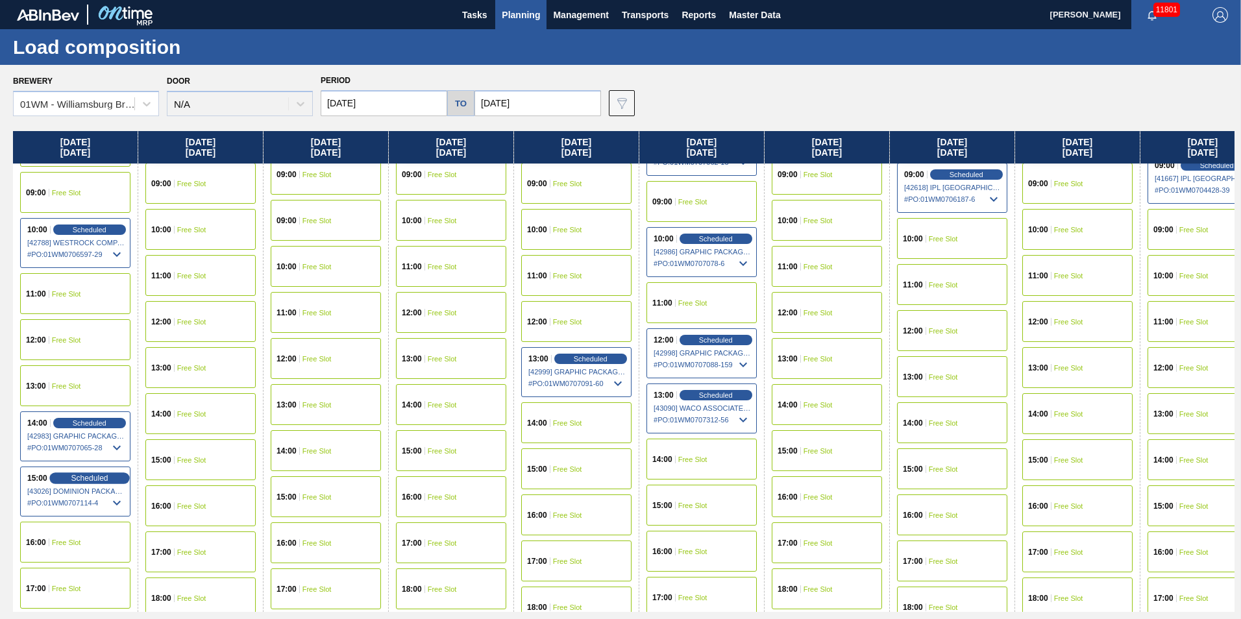
click at [92, 482] on span "Scheduled" at bounding box center [89, 478] width 37 height 8
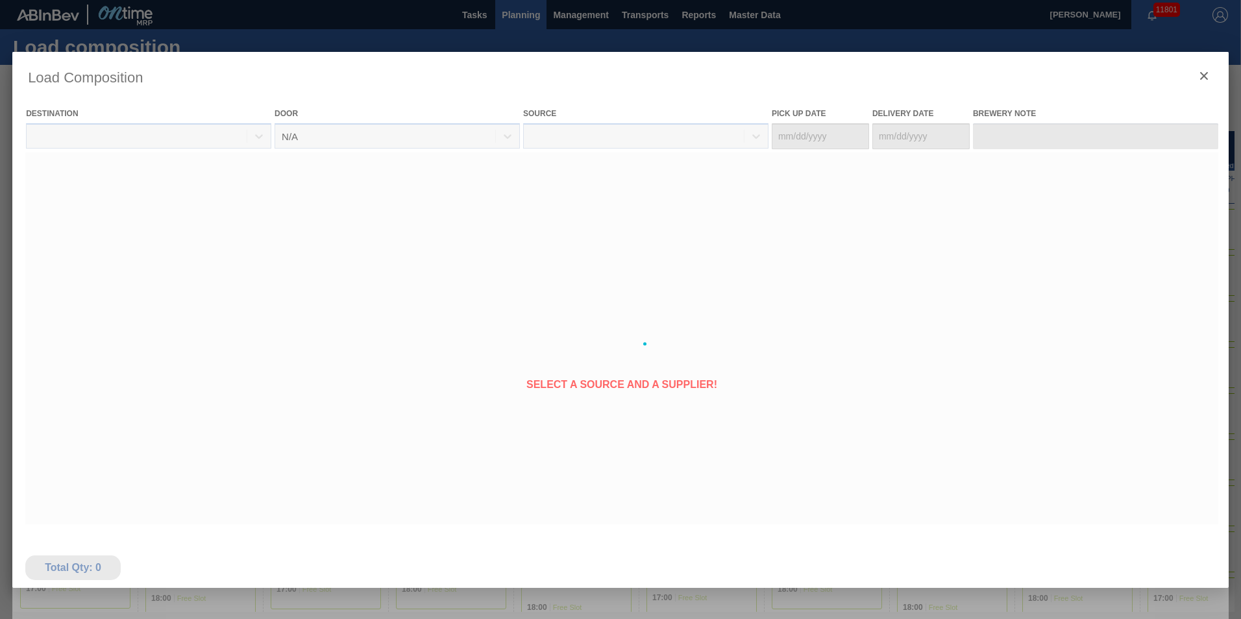
type Date "[DATE]"
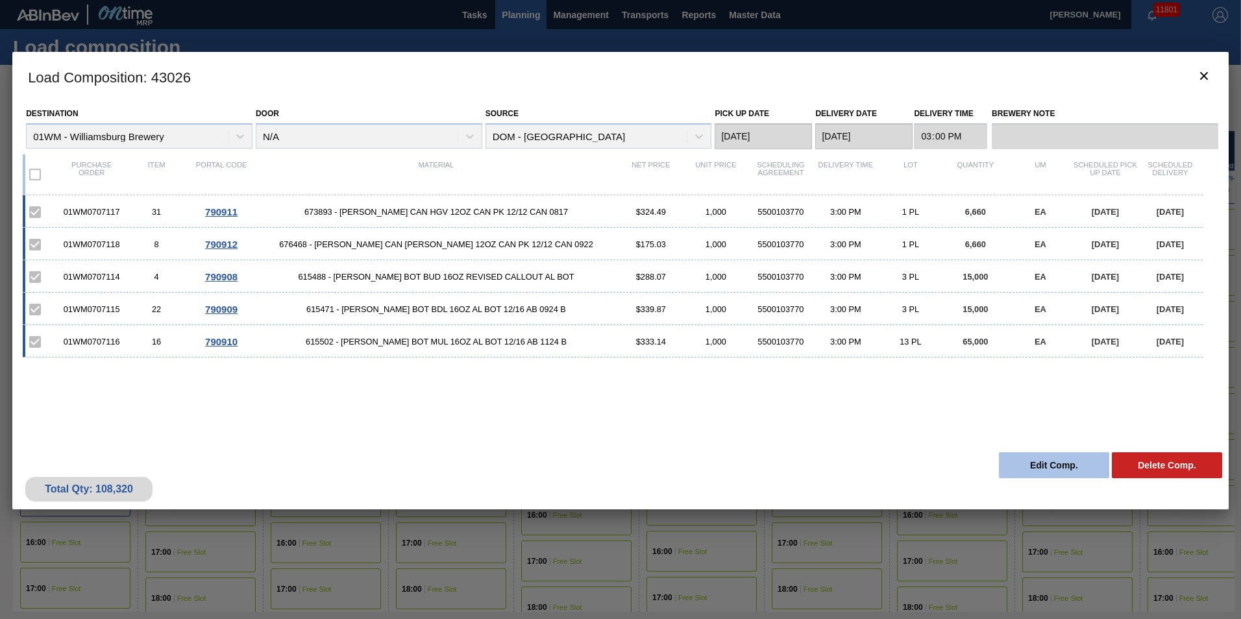
click at [1021, 465] on button "Edit Comp." at bounding box center [1054, 465] width 110 height 26
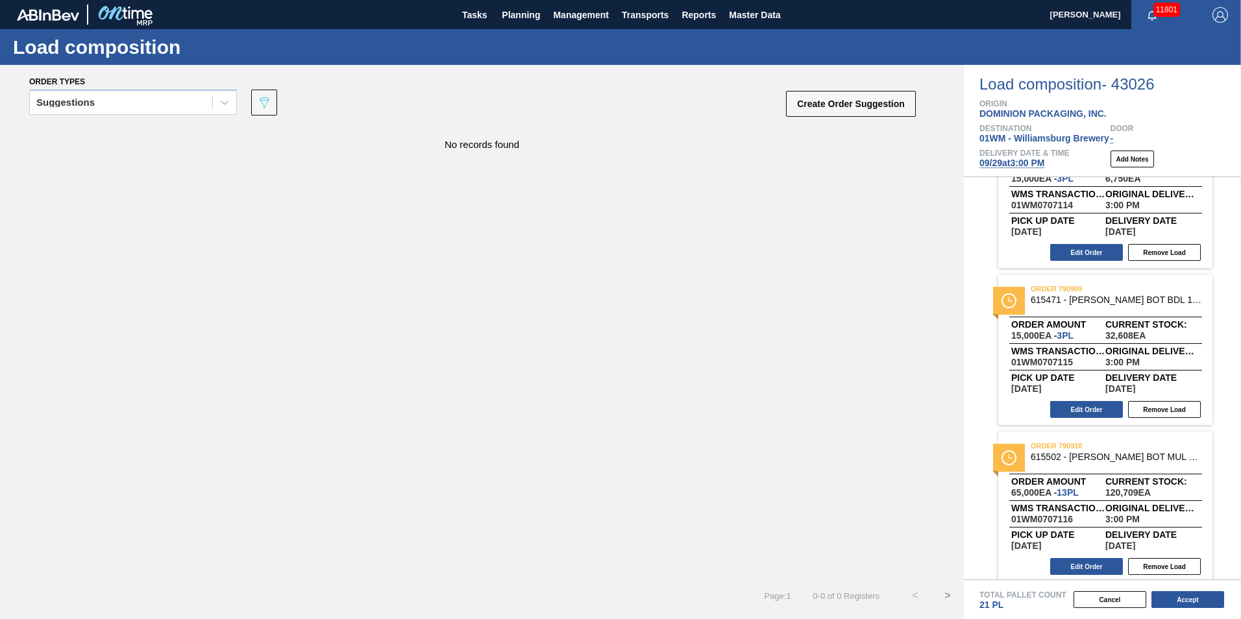
scroll to position [65, 0]
click at [1092, 567] on button "Edit Order" at bounding box center [1086, 567] width 73 height 17
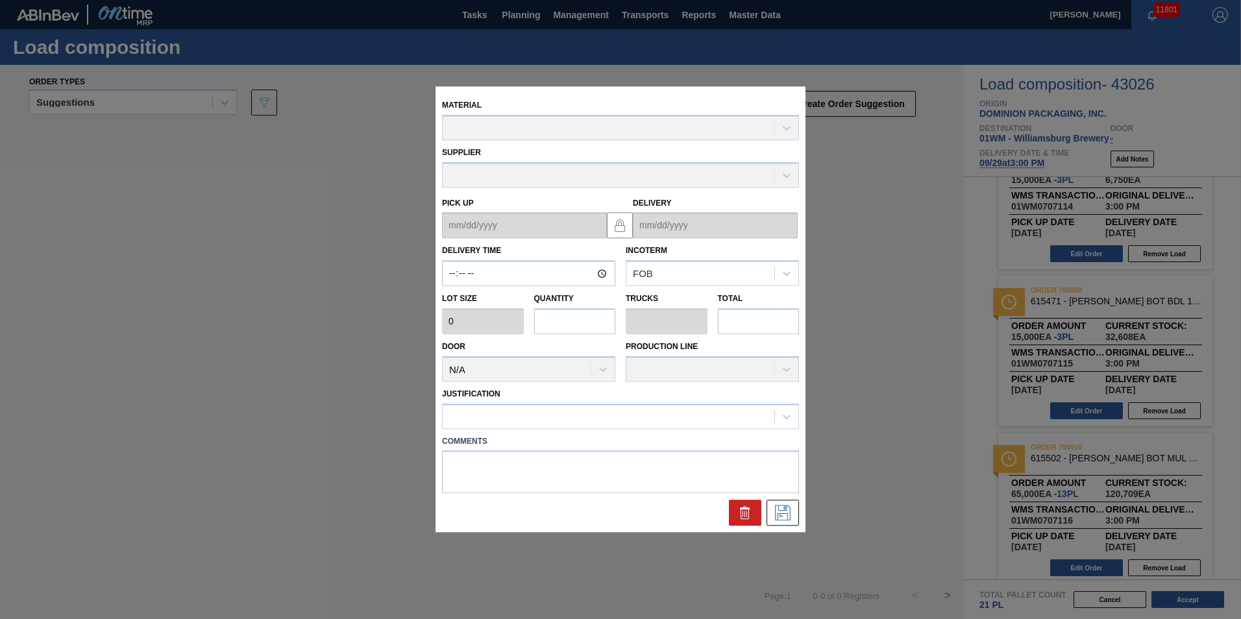
type input "15:00:00"
type input "5,000"
type input "13"
type input "0.5"
type input "65,000"
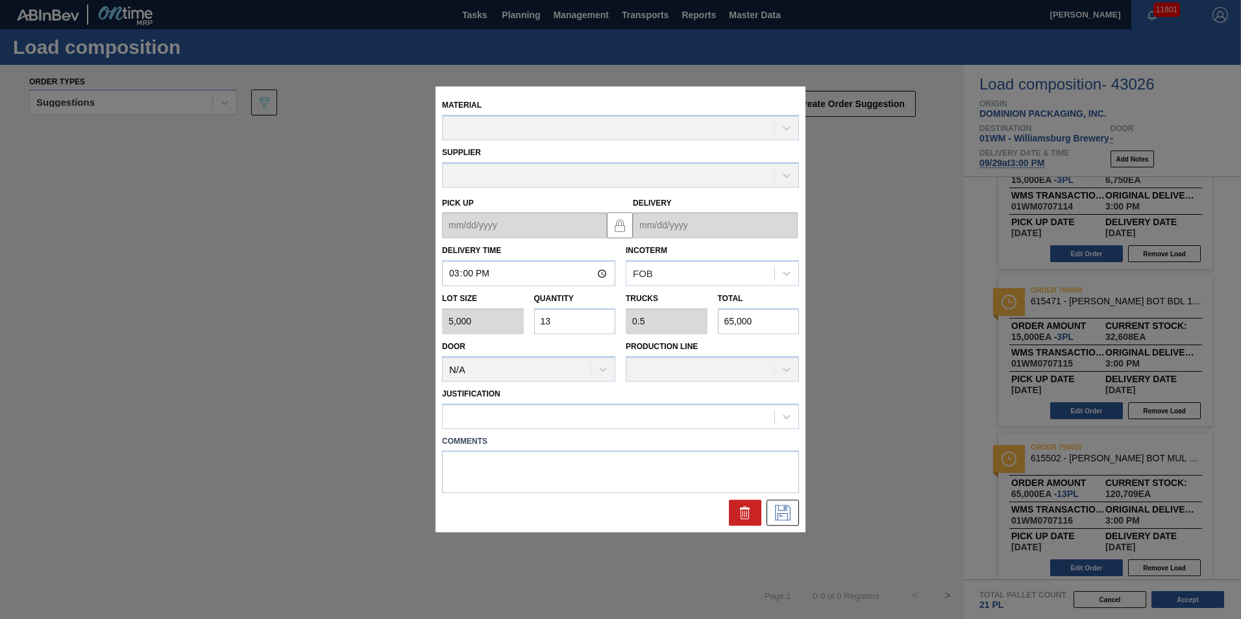
type up "[DATE]"
type input "[DATE]"
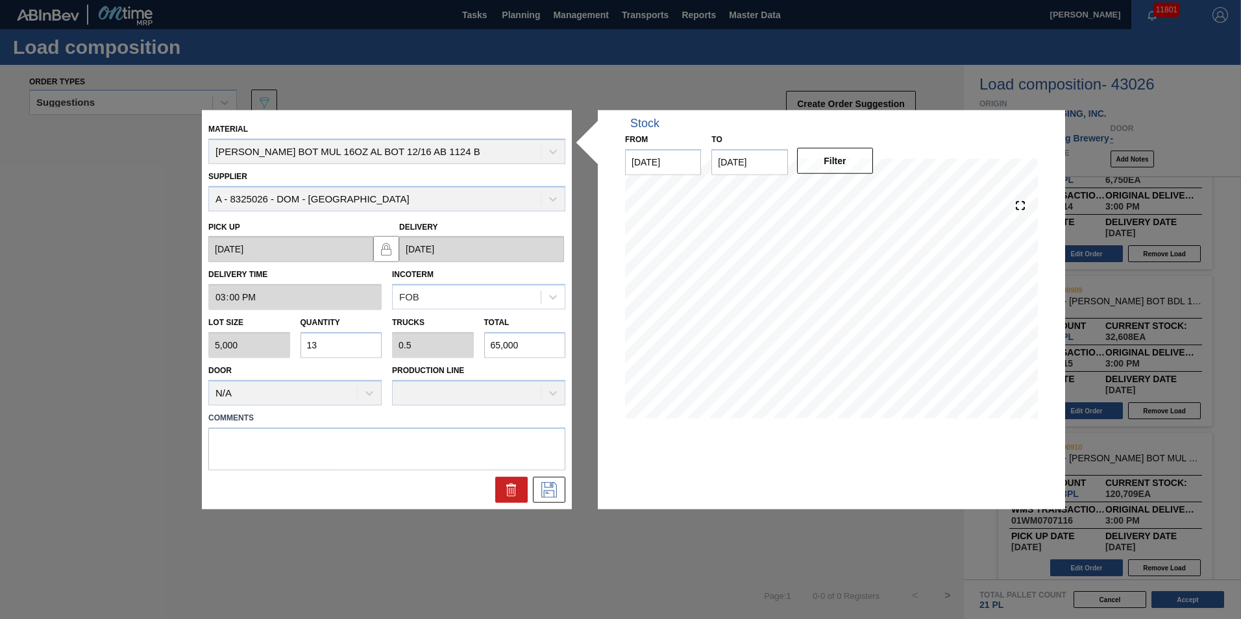
drag, startPoint x: 368, startPoint y: 347, endPoint x: 130, endPoint y: 342, distance: 238.2
click at [153, 347] on div "Material CARR BOT MUL 16OZ AL BOT 12/16 AB 1124 B Supplier A - 8325026 - DOM - …" at bounding box center [620, 309] width 1241 height 619
type input "8"
type input "0.308"
type input "40,000"
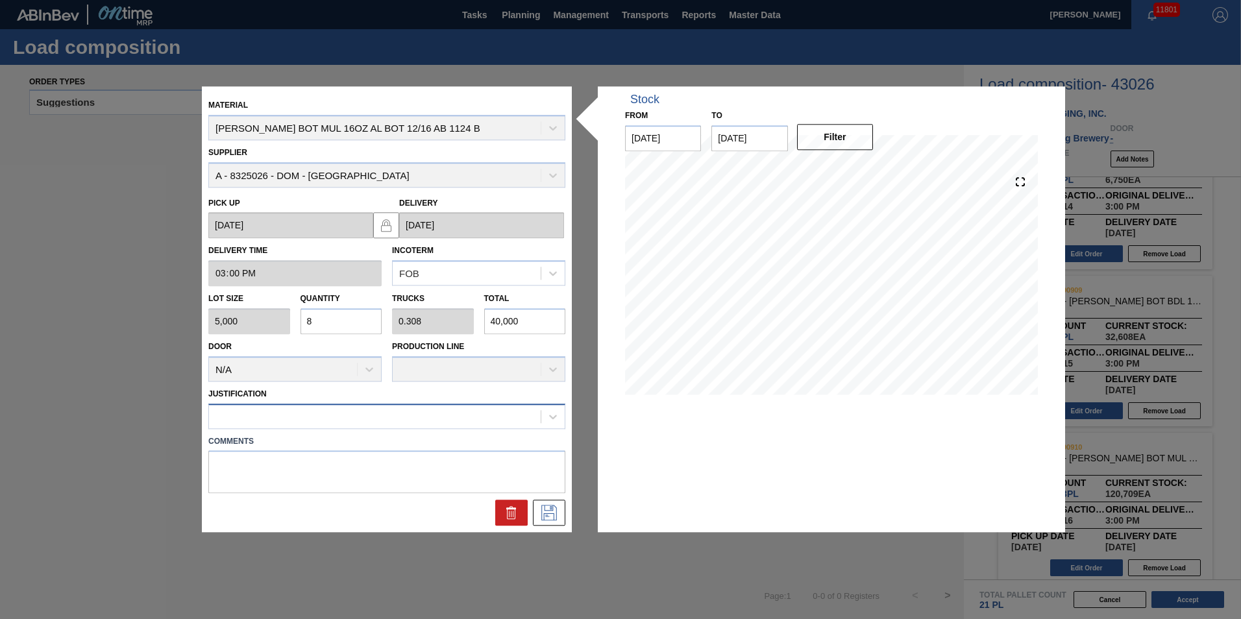
type input "8"
click at [358, 415] on div at bounding box center [375, 416] width 332 height 19
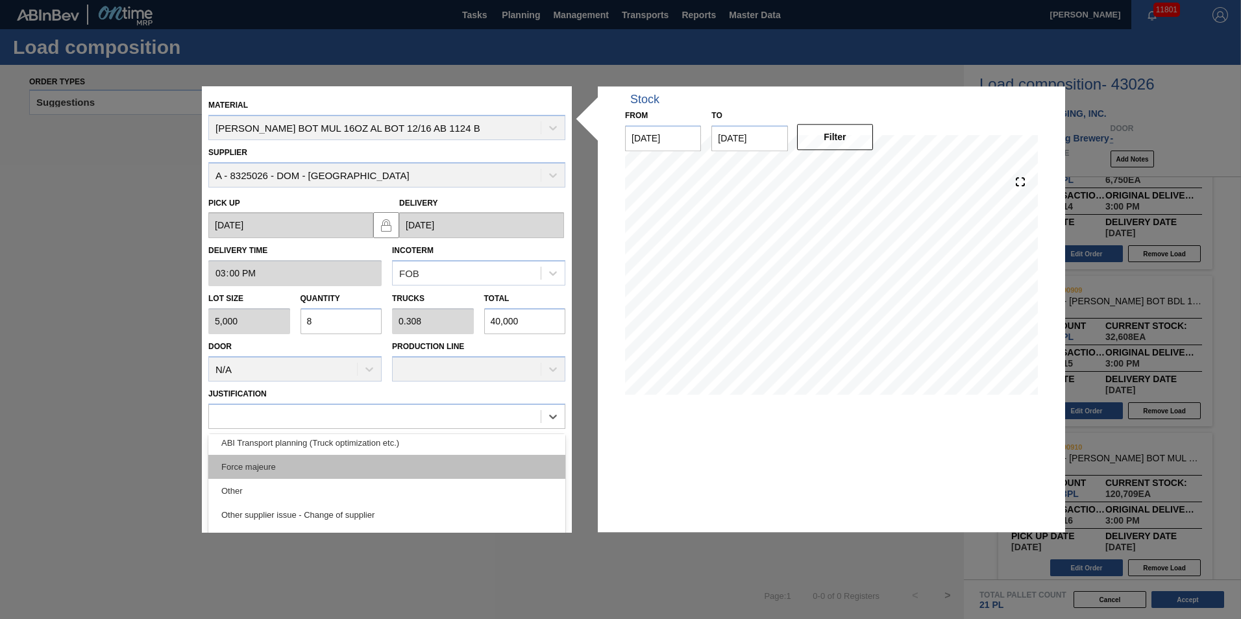
scroll to position [243, 0]
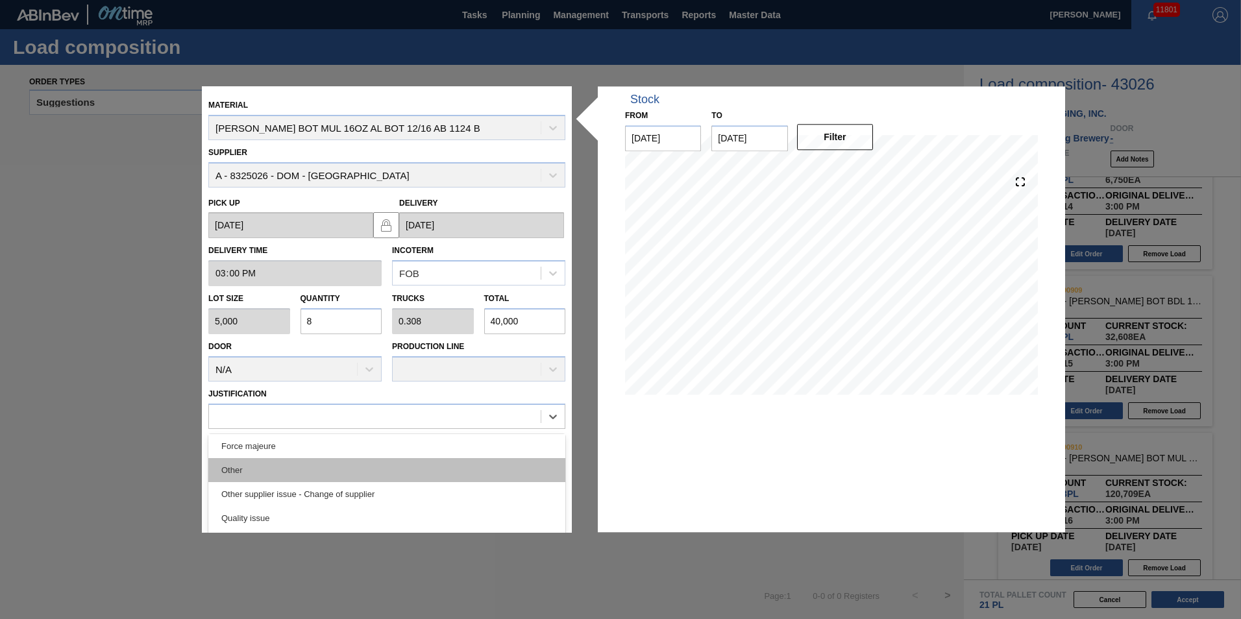
click at [367, 474] on div "Other" at bounding box center [386, 470] width 357 height 24
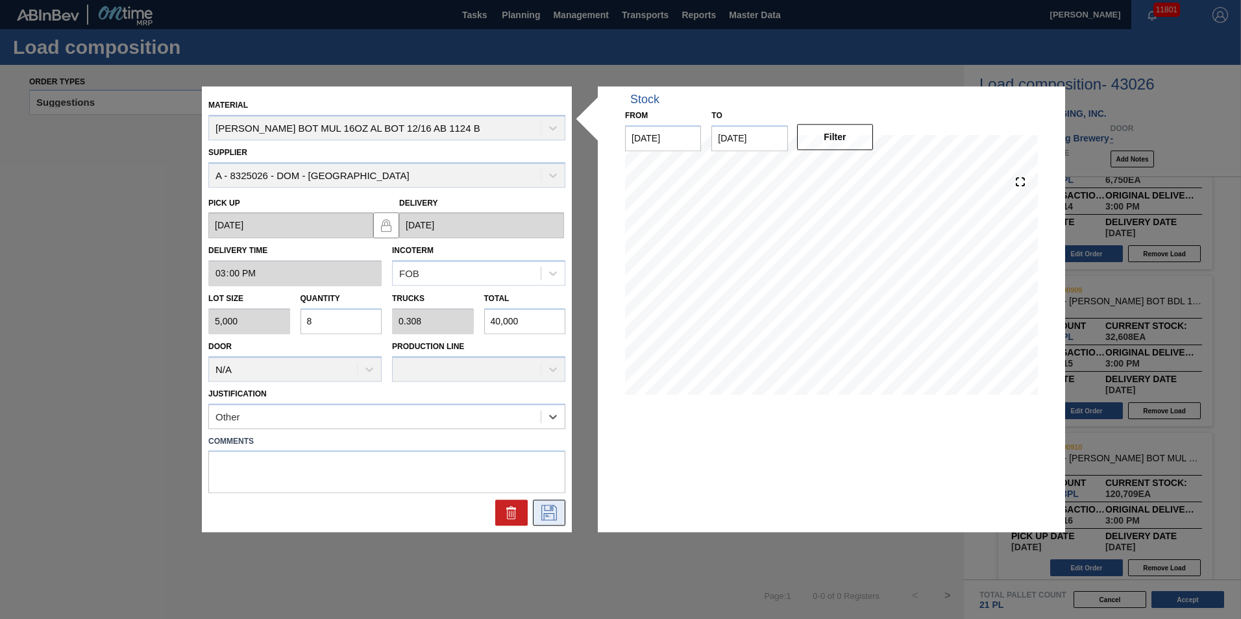
click at [550, 513] on icon at bounding box center [549, 514] width 21 height 16
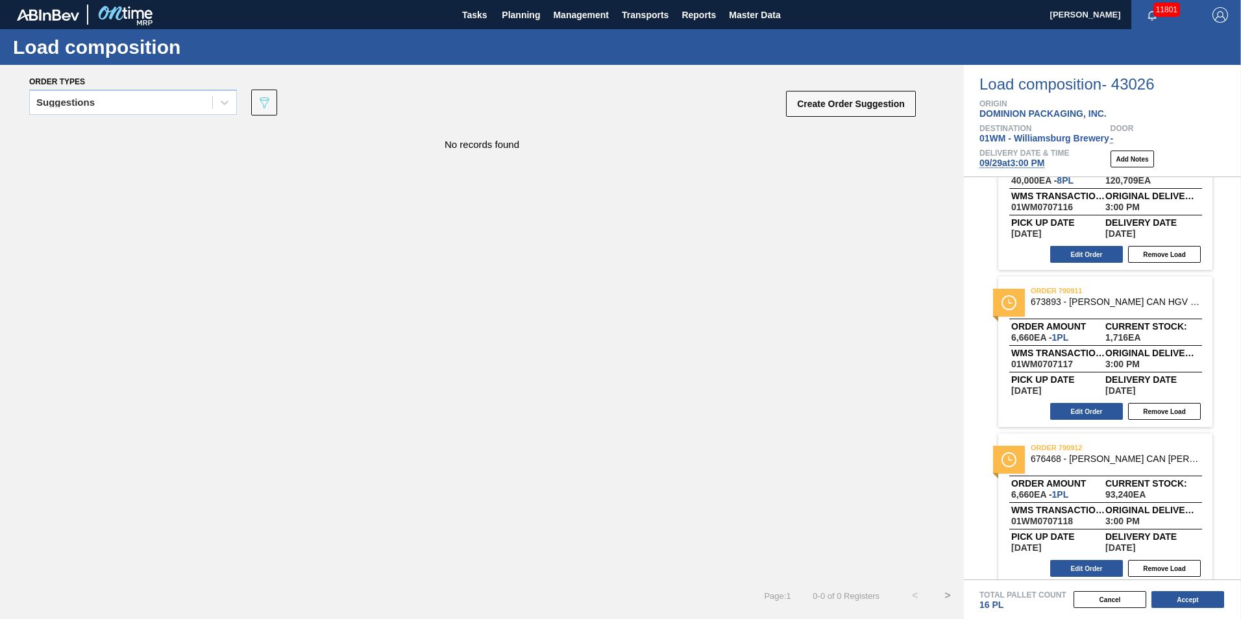
scroll to position [389, 0]
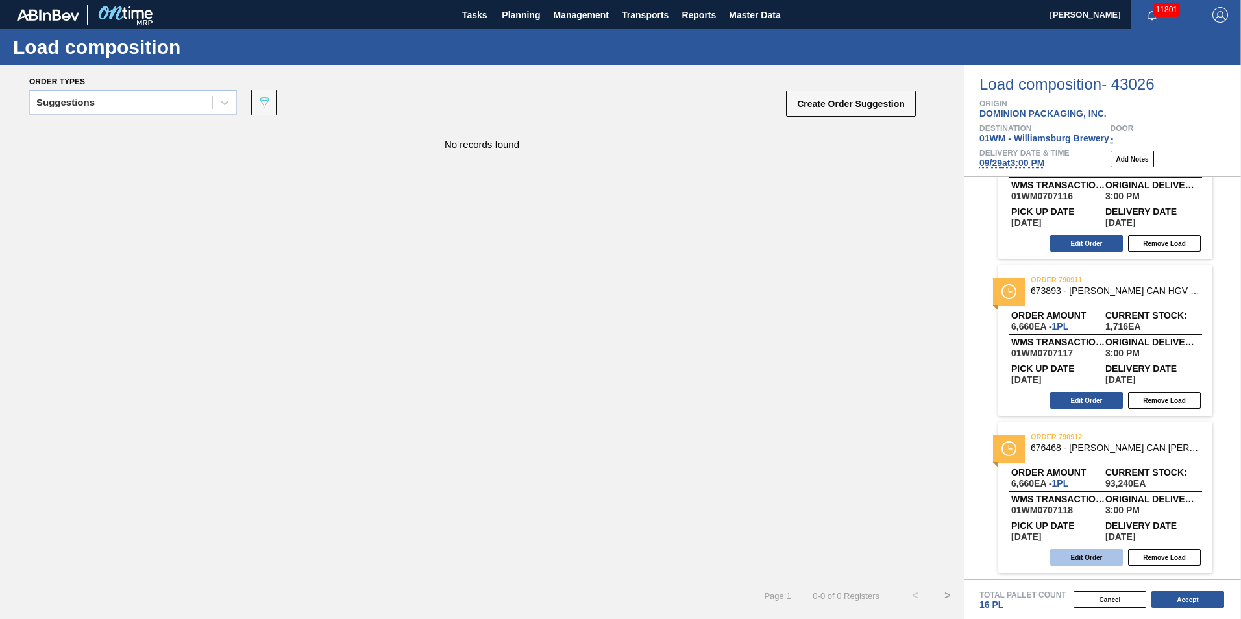
click at [1092, 559] on button "Edit Order" at bounding box center [1086, 557] width 73 height 17
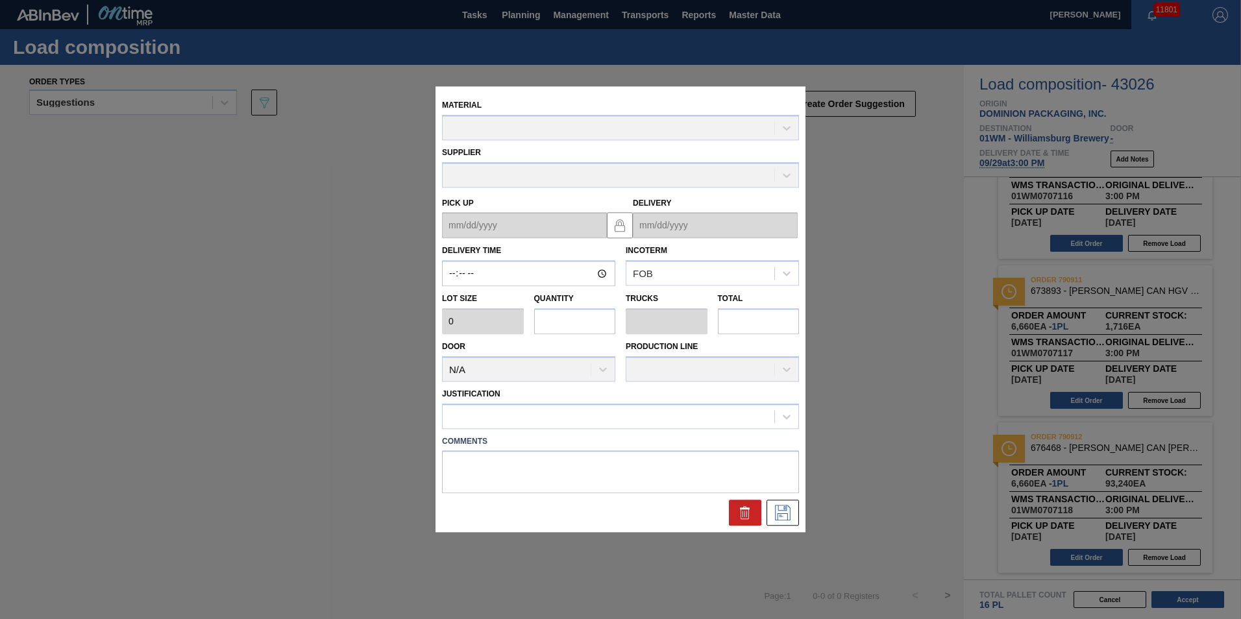
type input "15:00:00"
type input "6,660"
type input "1"
type input "0.038"
type input "6,660"
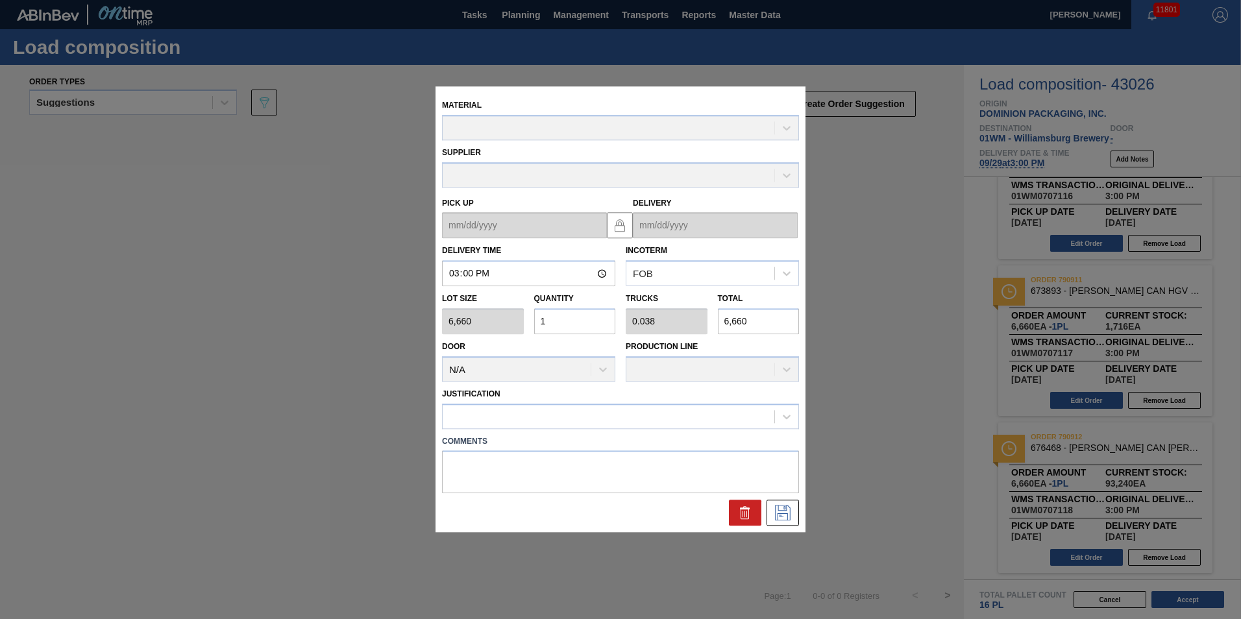
type up "[DATE]"
type input "[DATE]"
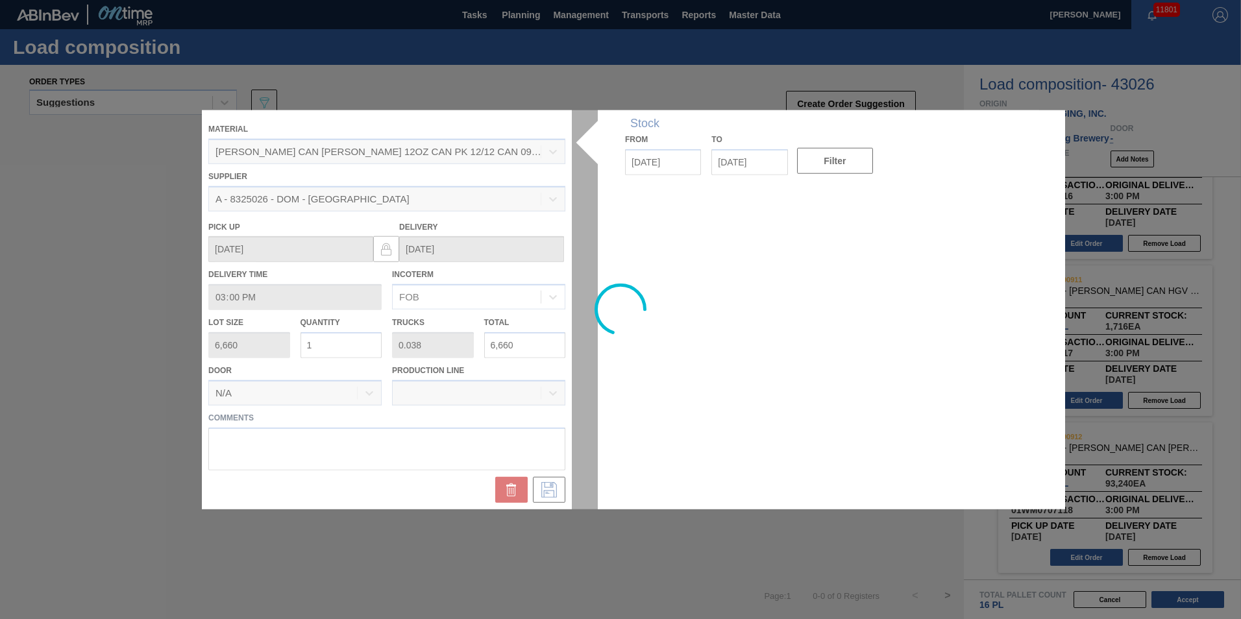
click at [365, 339] on input "1" at bounding box center [341, 345] width 82 height 26
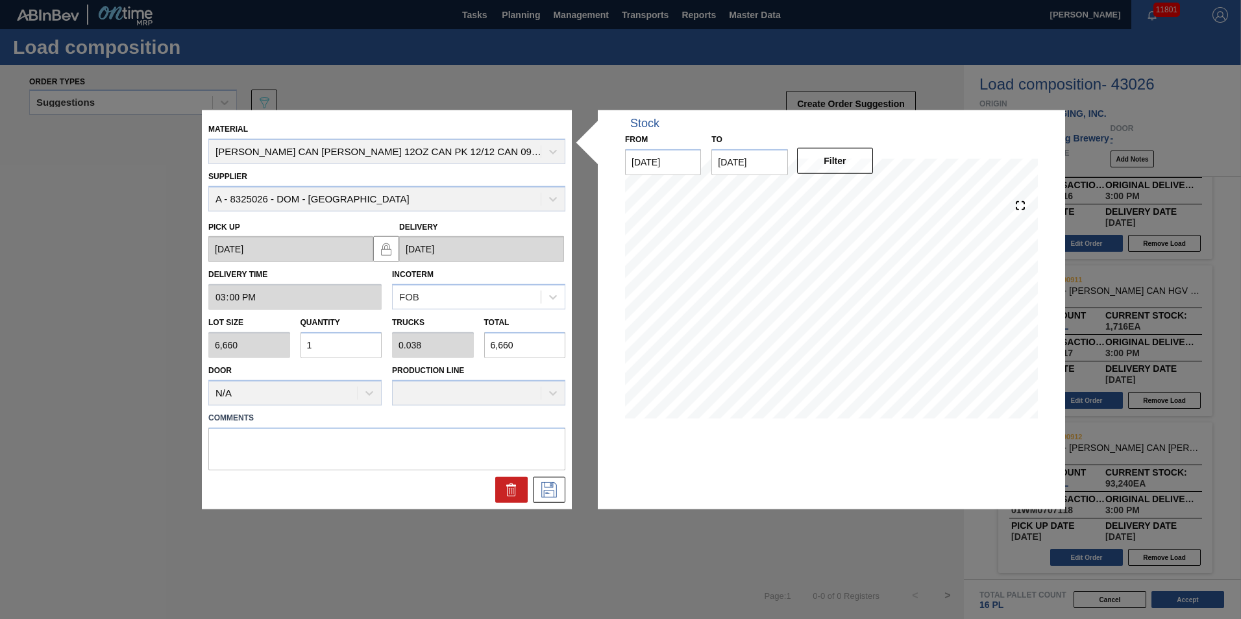
type input "0"
type input "6"
type input "0.231"
type input "39,960"
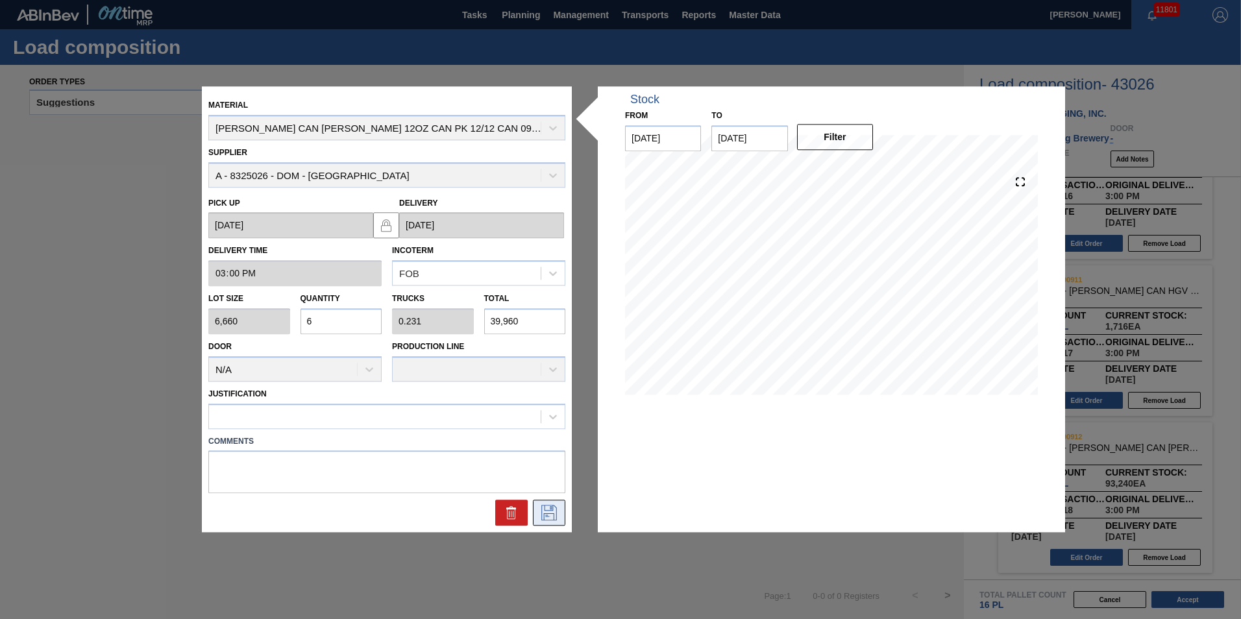
type input "6"
click at [559, 511] on icon at bounding box center [549, 514] width 21 height 16
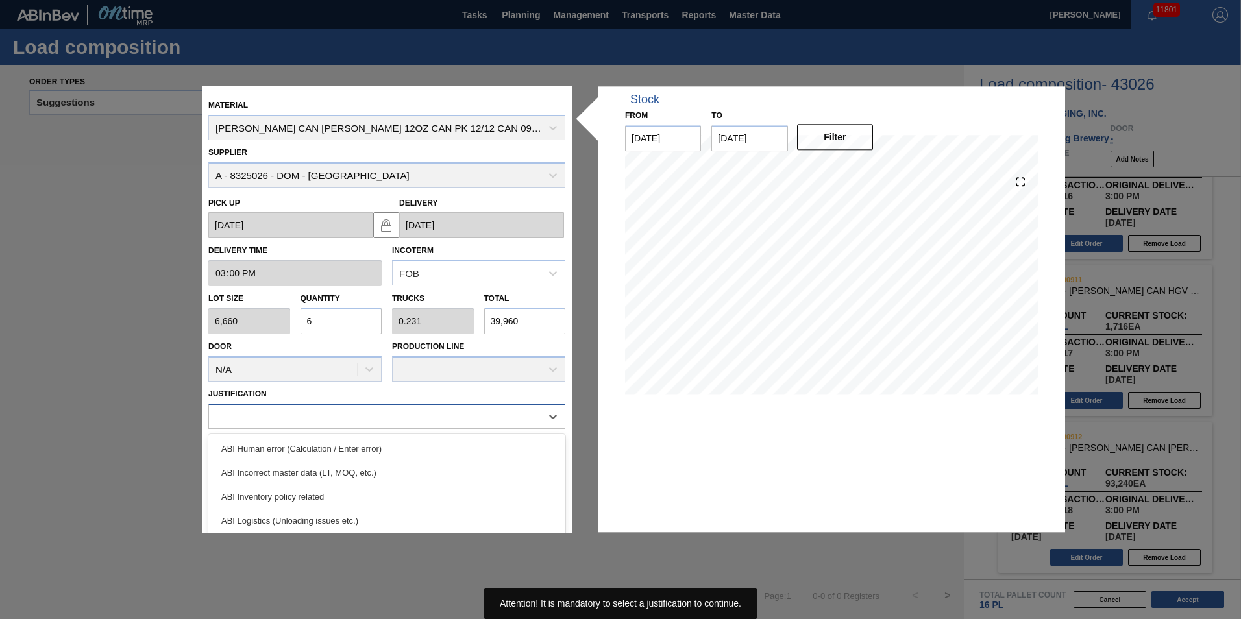
click at [458, 427] on div at bounding box center [386, 416] width 357 height 25
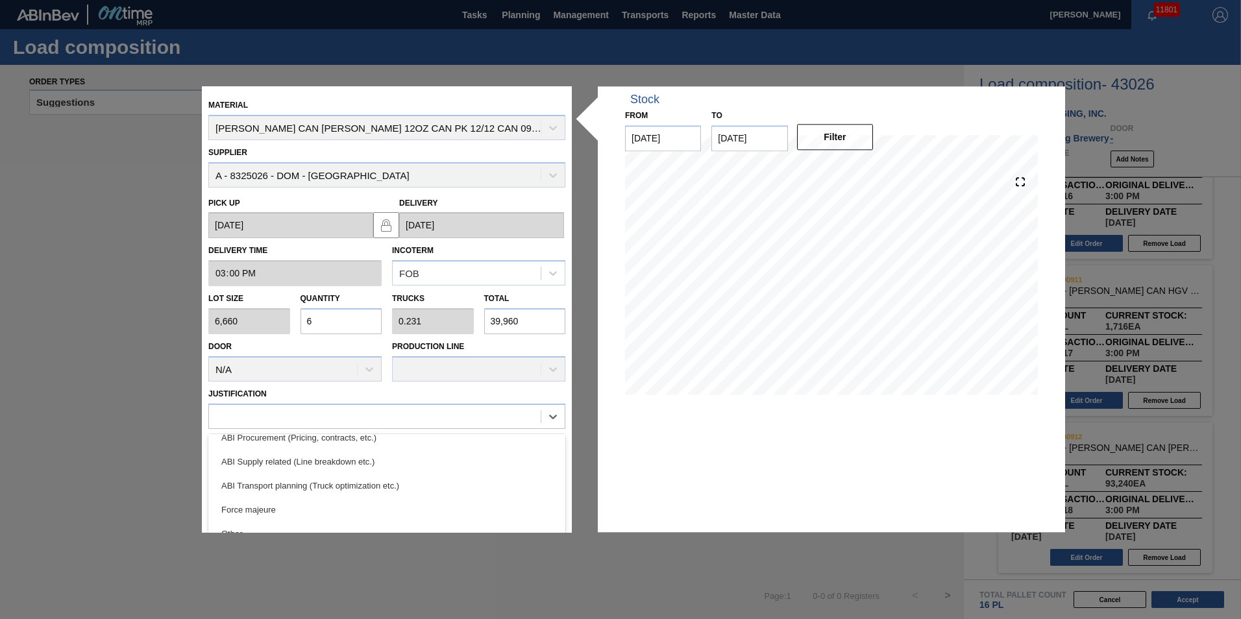
scroll to position [243, 0]
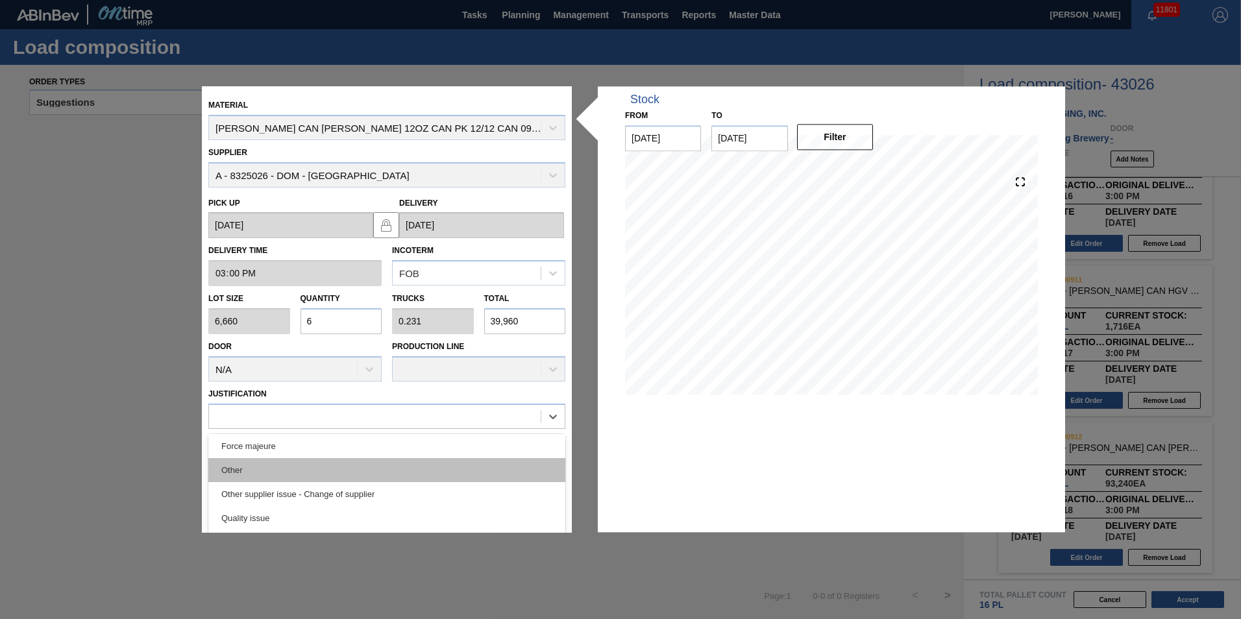
click at [379, 473] on div "Other" at bounding box center [386, 470] width 357 height 24
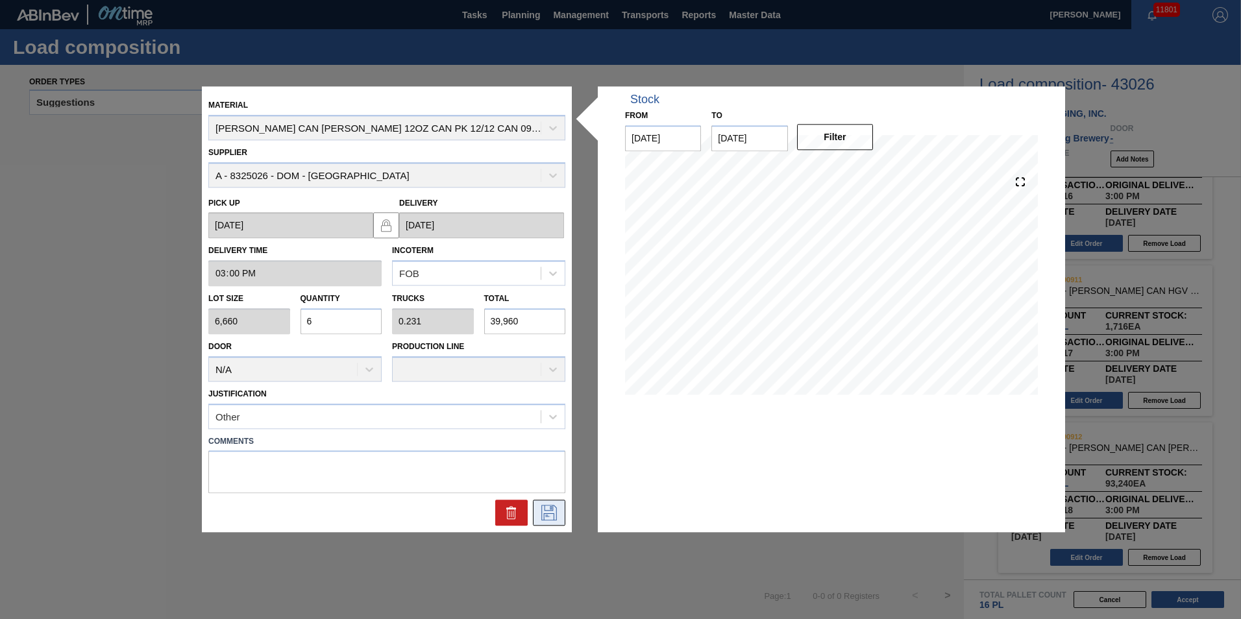
click at [542, 508] on icon at bounding box center [549, 514] width 16 height 16
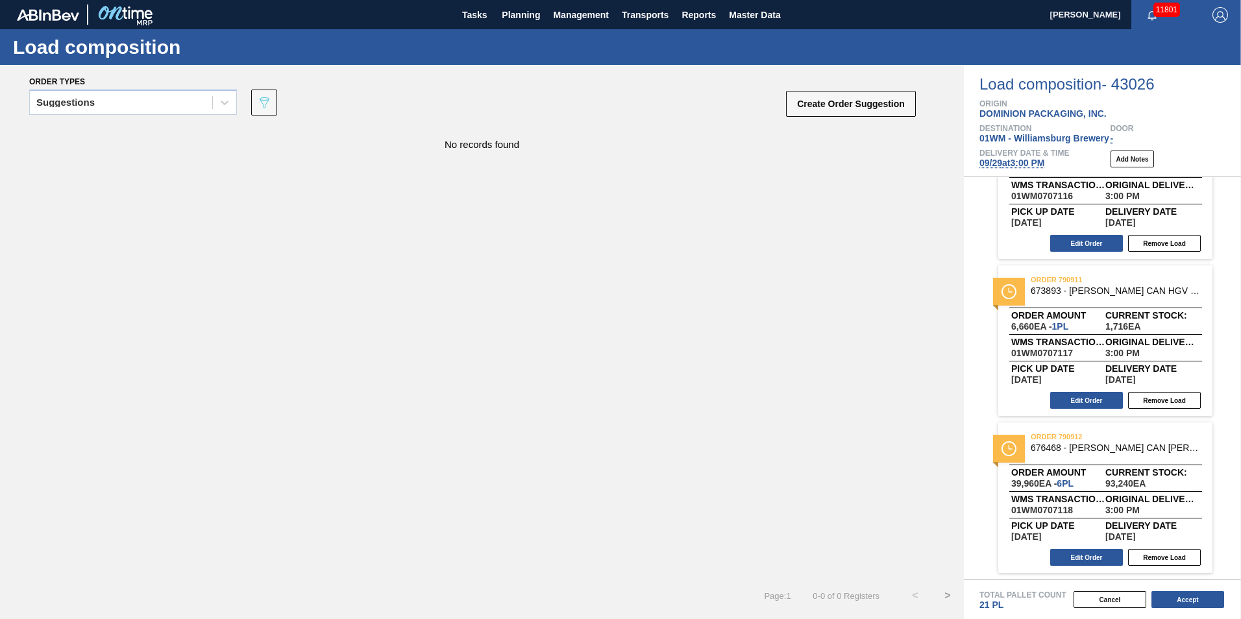
drag, startPoint x: 1181, startPoint y: 603, endPoint x: 743, endPoint y: 469, distance: 458.2
click at [746, 477] on div "Order types Suggestions 089F7B8B-B2A5-4AFE-B5C0-19BA573D28AC Create Order Sugge…" at bounding box center [620, 342] width 1241 height 554
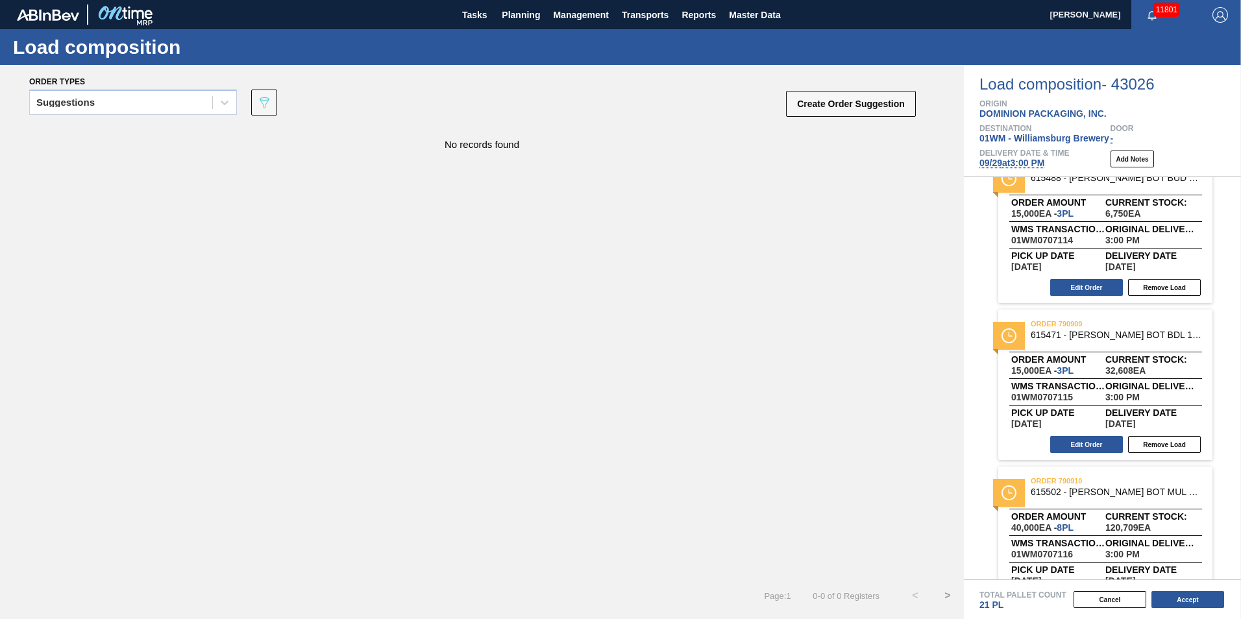
scroll to position [0, 0]
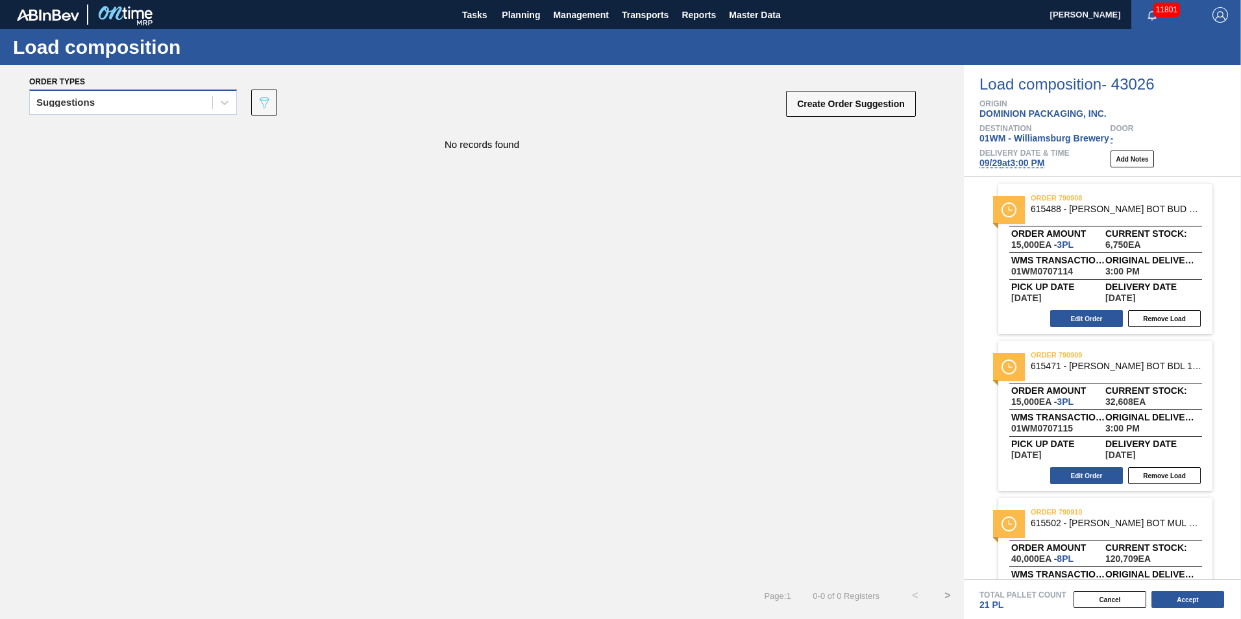
click at [144, 92] on div "Suggestions" at bounding box center [133, 102] width 208 height 25
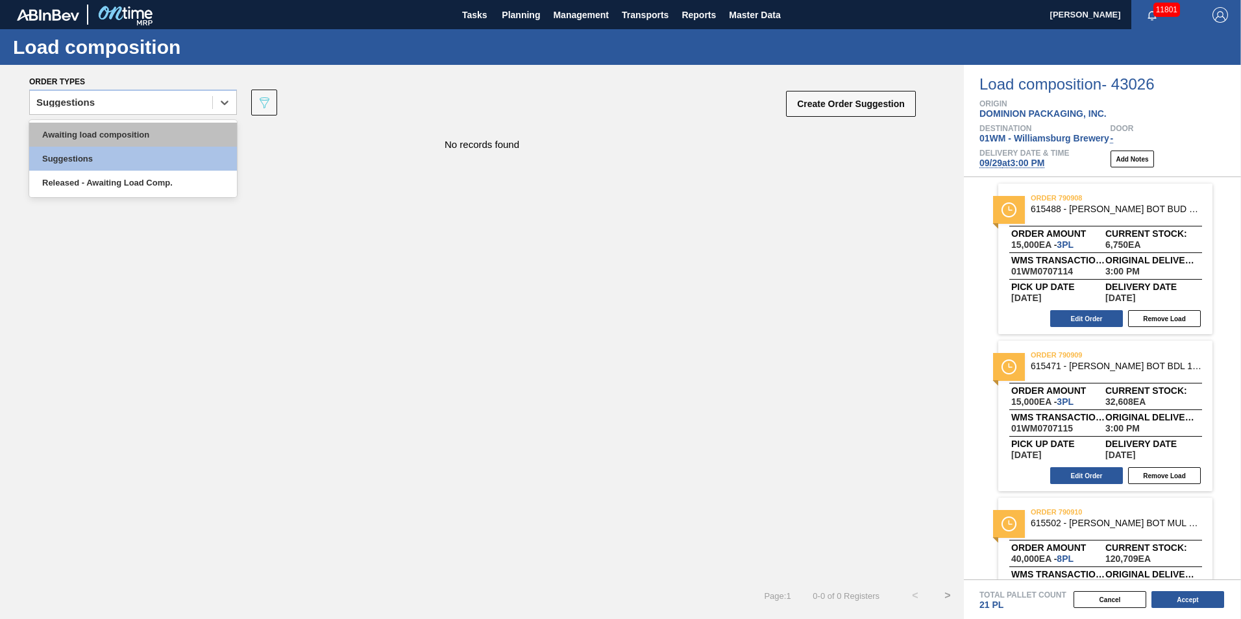
click at [136, 136] on div "Awaiting load composition" at bounding box center [133, 135] width 208 height 24
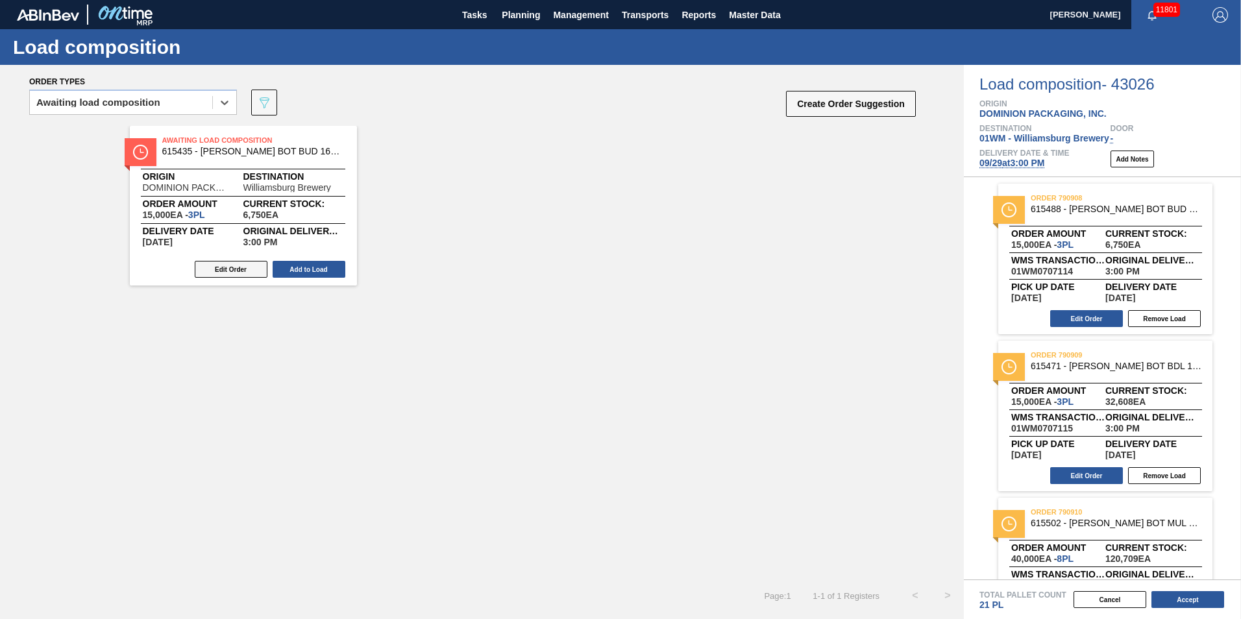
click at [234, 272] on button "Edit Order" at bounding box center [231, 269] width 73 height 17
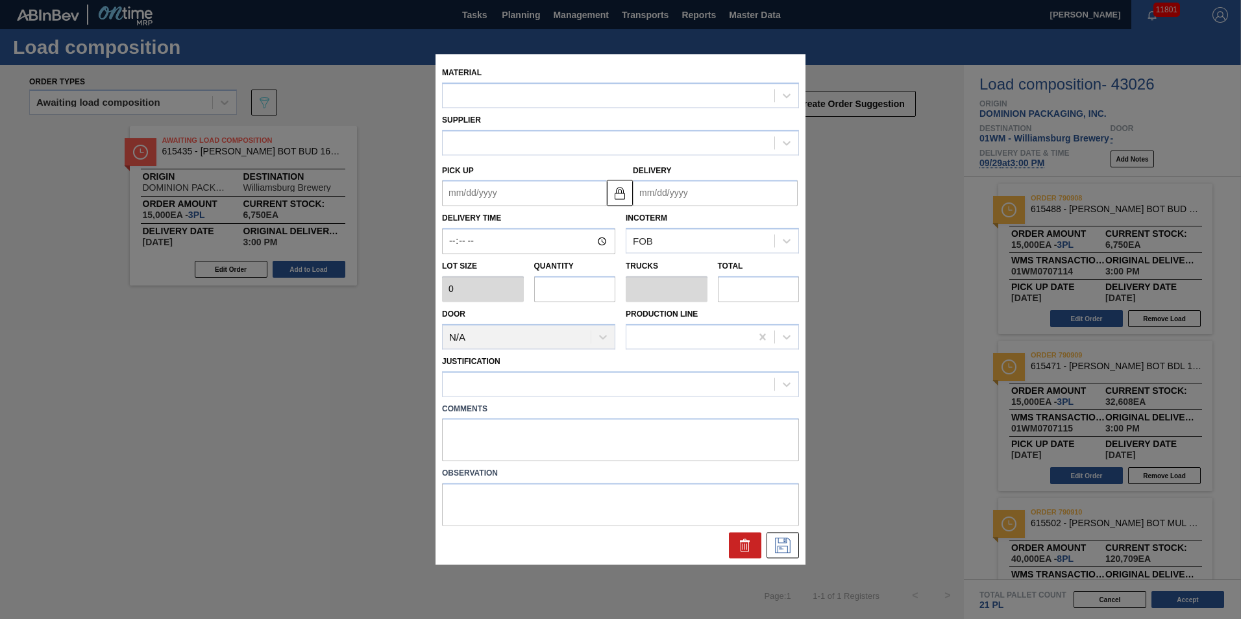
type up "[DATE]"
type input "[DATE]"
type input "15:00:00"
type input "5,000"
type input "3"
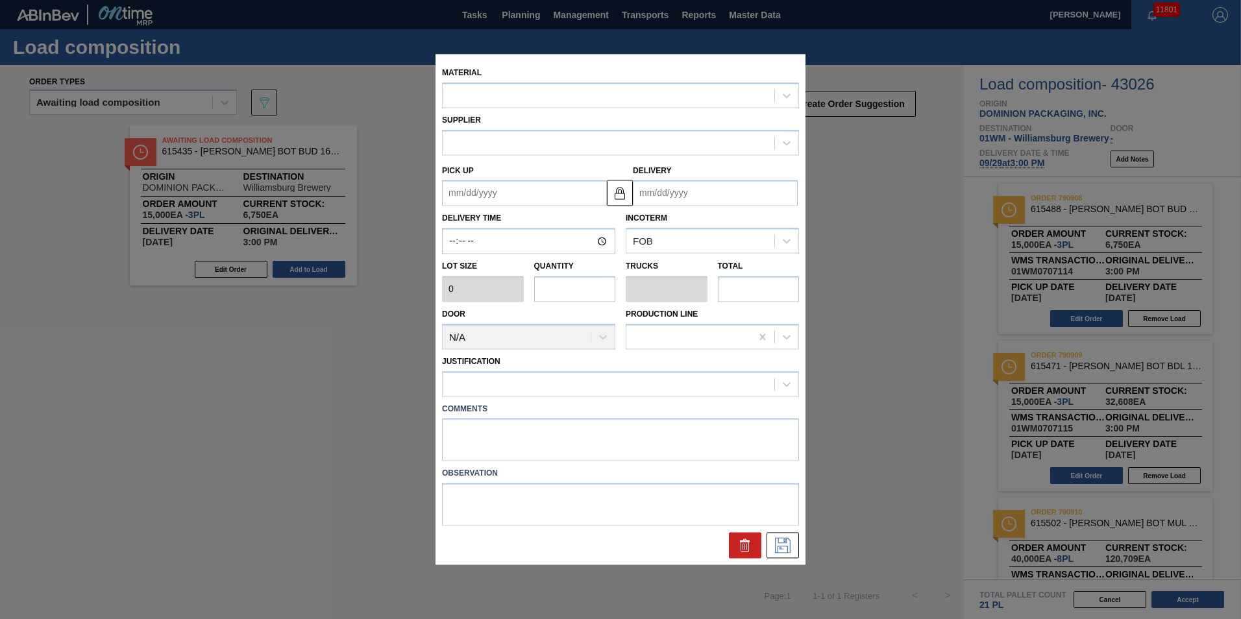
type input "0.144"
type input "15,000"
type textarea "T - BTL"
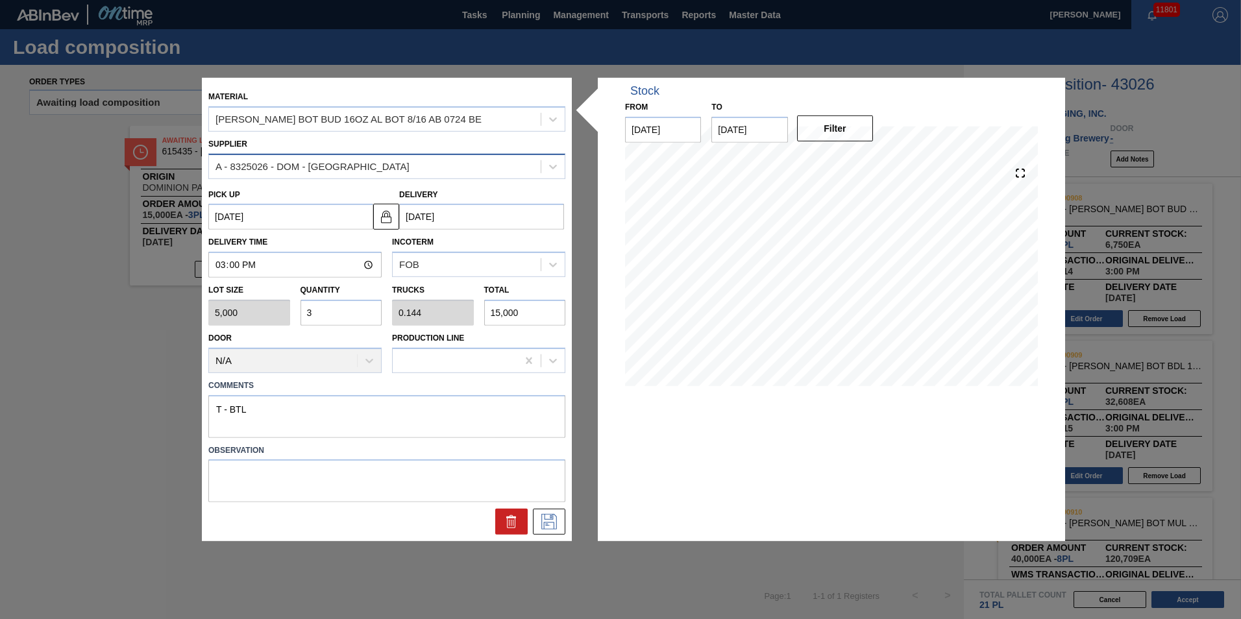
click at [385, 170] on div "A - 8325026 - DOM - Richmond" at bounding box center [375, 166] width 332 height 19
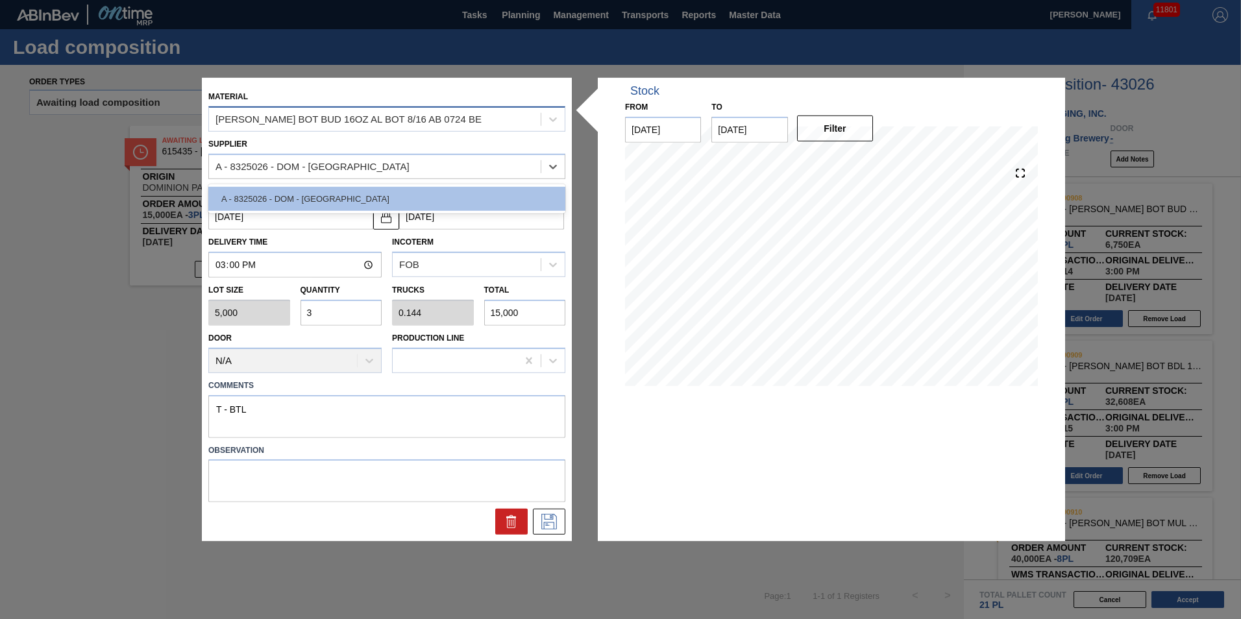
click at [398, 116] on div "CARR BOT BUD 16OZ AL BOT 8/16 AB 0724 BE" at bounding box center [348, 119] width 266 height 11
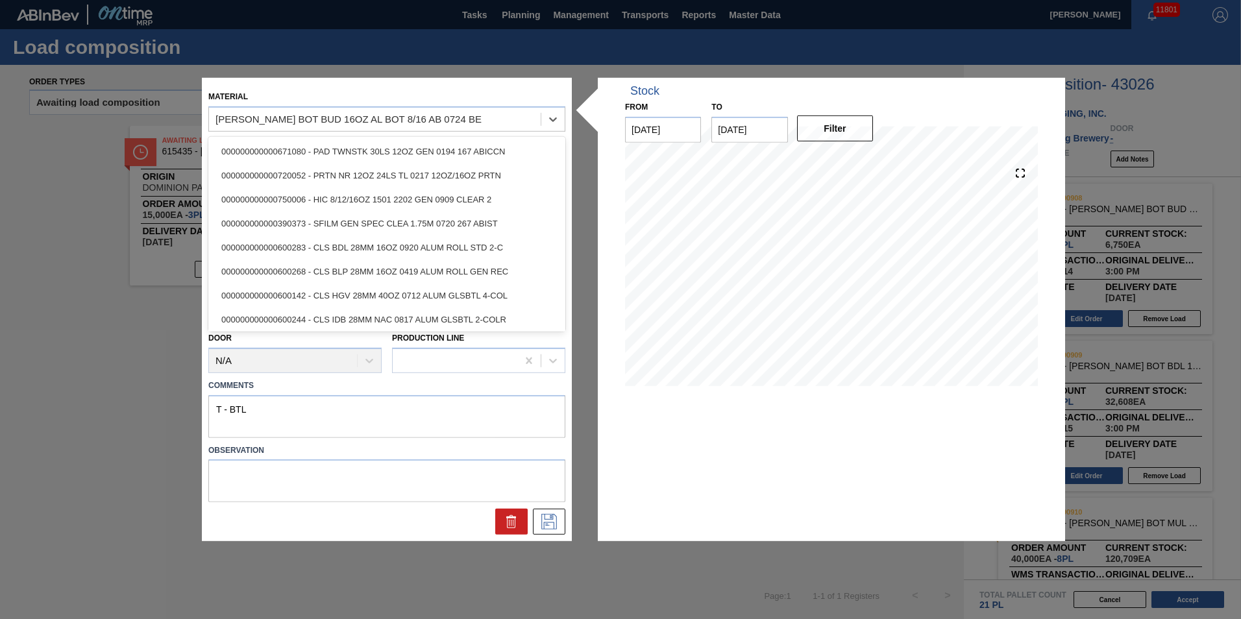
click at [412, 91] on div "Material option 000000000000671080 - PAD TWNSTK 30LS 12OZ GEN 0194 167 ABICCN f…" at bounding box center [386, 110] width 357 height 44
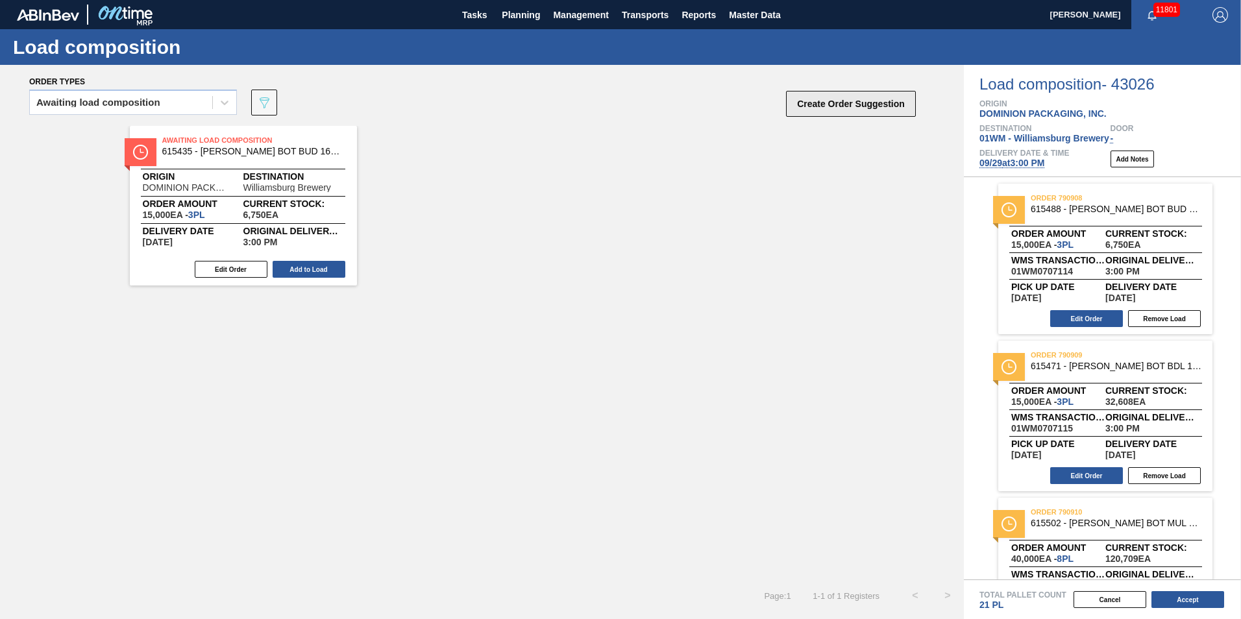
click at [838, 106] on button "Create Order Suggestion" at bounding box center [851, 104] width 130 height 26
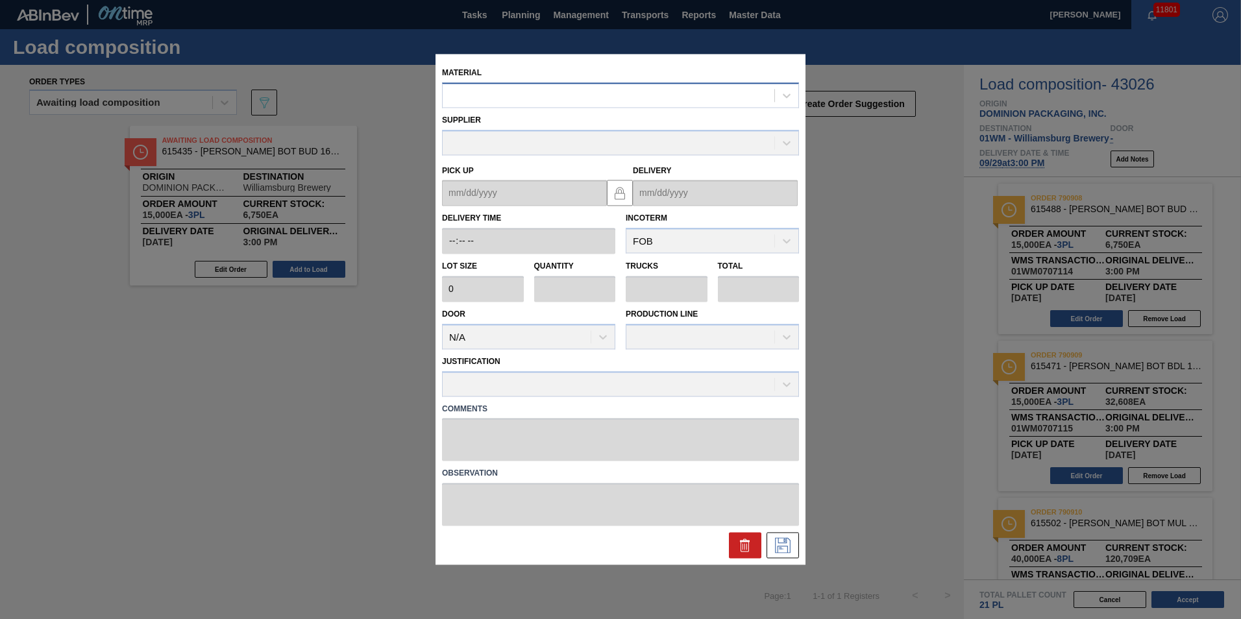
click at [600, 94] on div at bounding box center [609, 95] width 332 height 19
type input "615488"
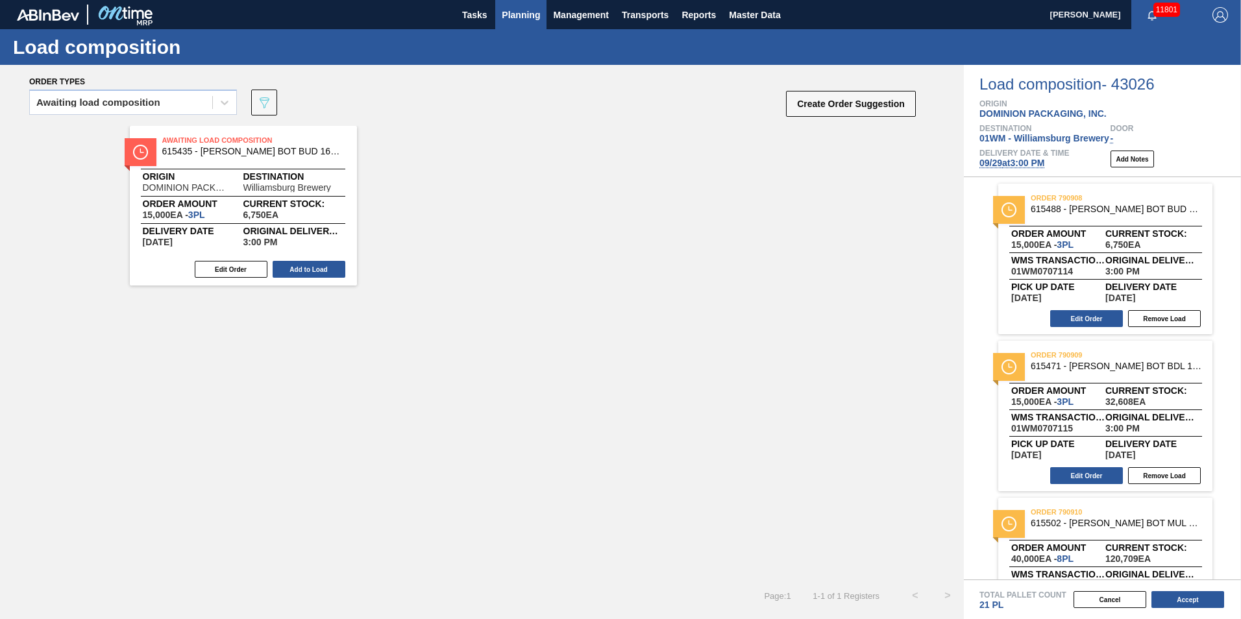
click at [520, 16] on span "Planning" at bounding box center [521, 15] width 38 height 16
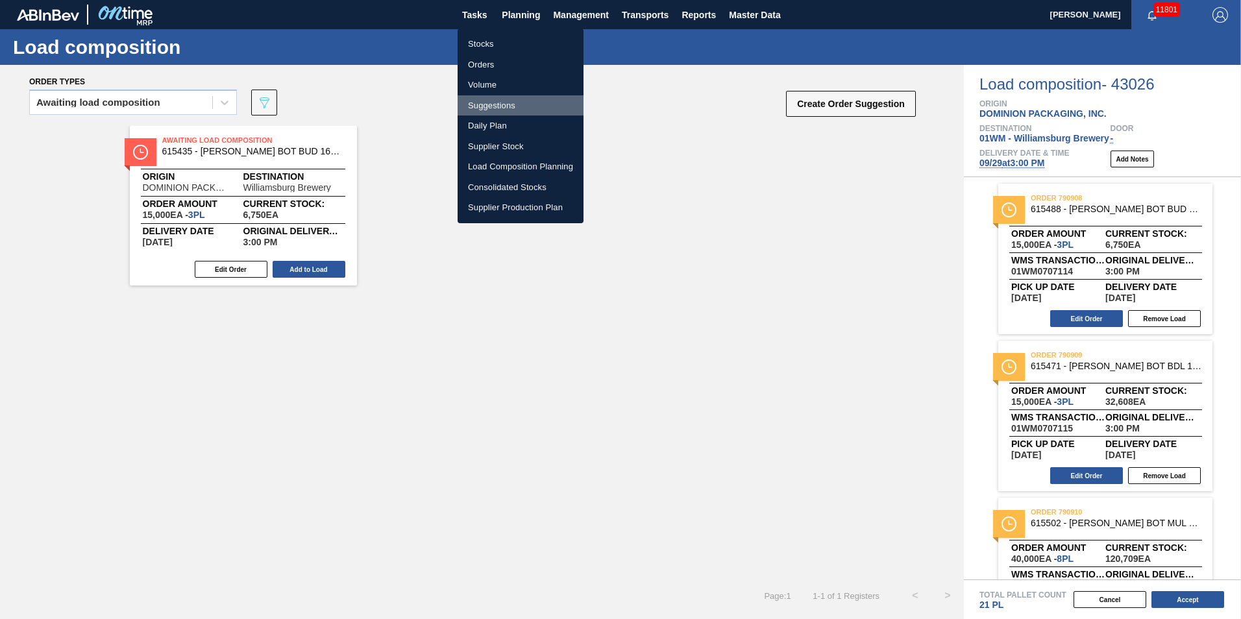
click at [511, 106] on li "Suggestions" at bounding box center [521, 105] width 126 height 21
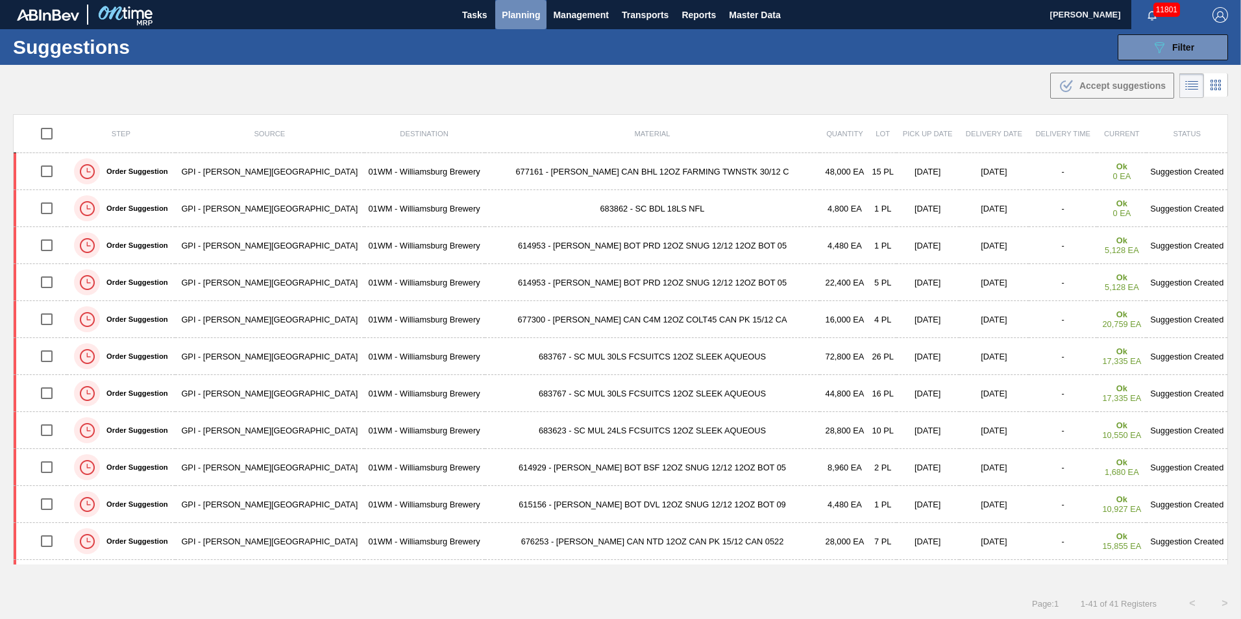
click at [519, 8] on span "Planning" at bounding box center [521, 15] width 38 height 16
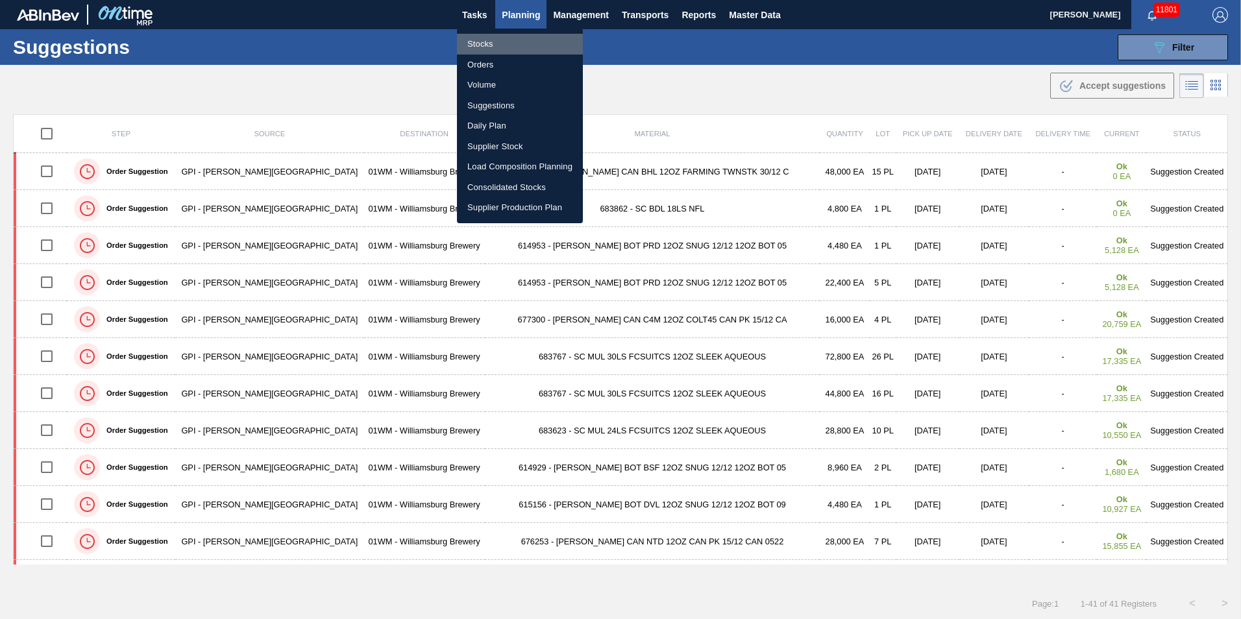
click at [518, 42] on li "Stocks" at bounding box center [520, 44] width 126 height 21
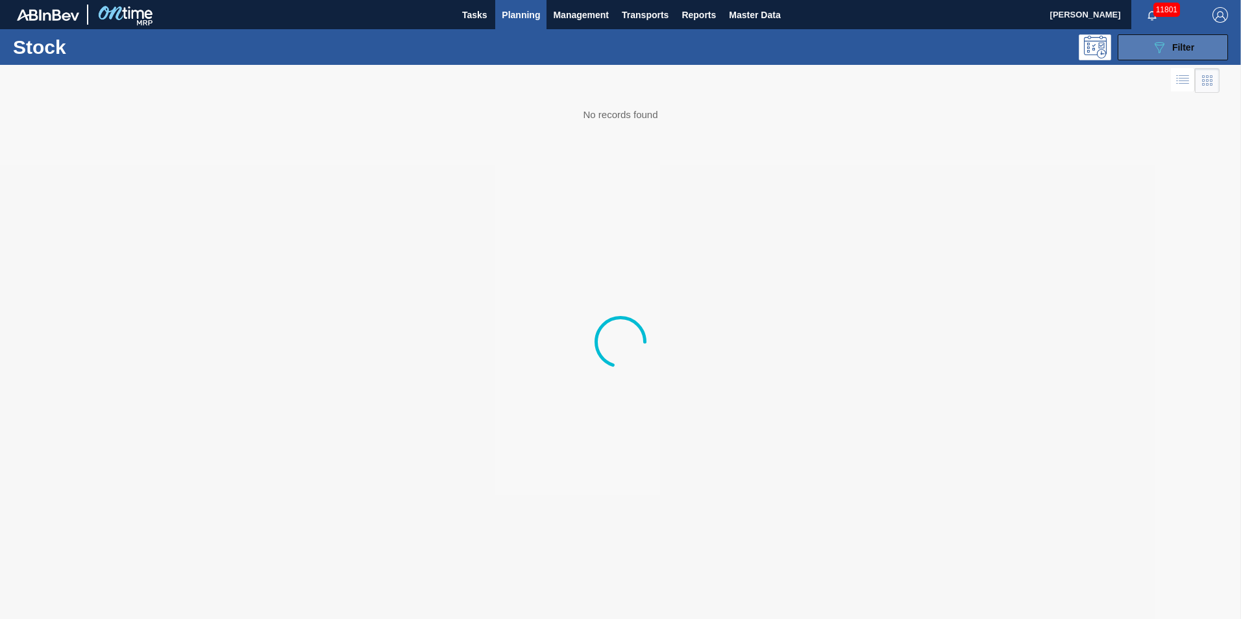
click at [1167, 42] on div "089F7B8B-B2A5-4AFE-B5C0-19BA573D28AC Filter" at bounding box center [1172, 48] width 43 height 16
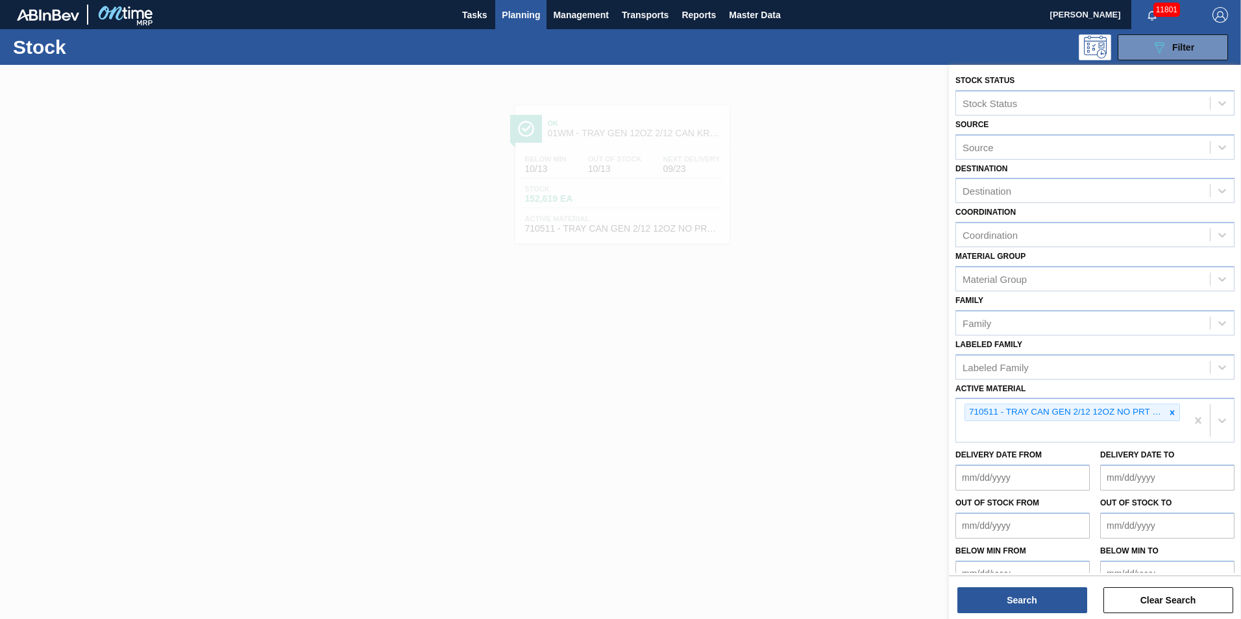
click at [1170, 413] on icon at bounding box center [1172, 412] width 5 height 5
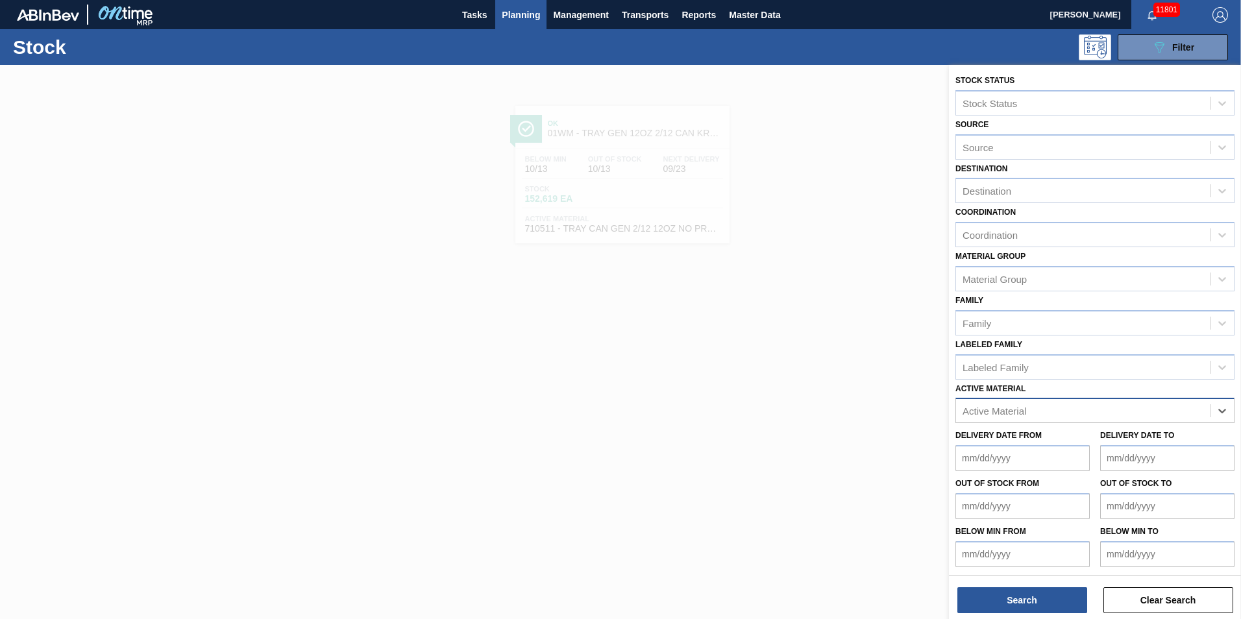
click at [1169, 413] on div "Active Material" at bounding box center [1083, 411] width 254 height 19
click at [503, 23] on button "Planning" at bounding box center [520, 14] width 51 height 29
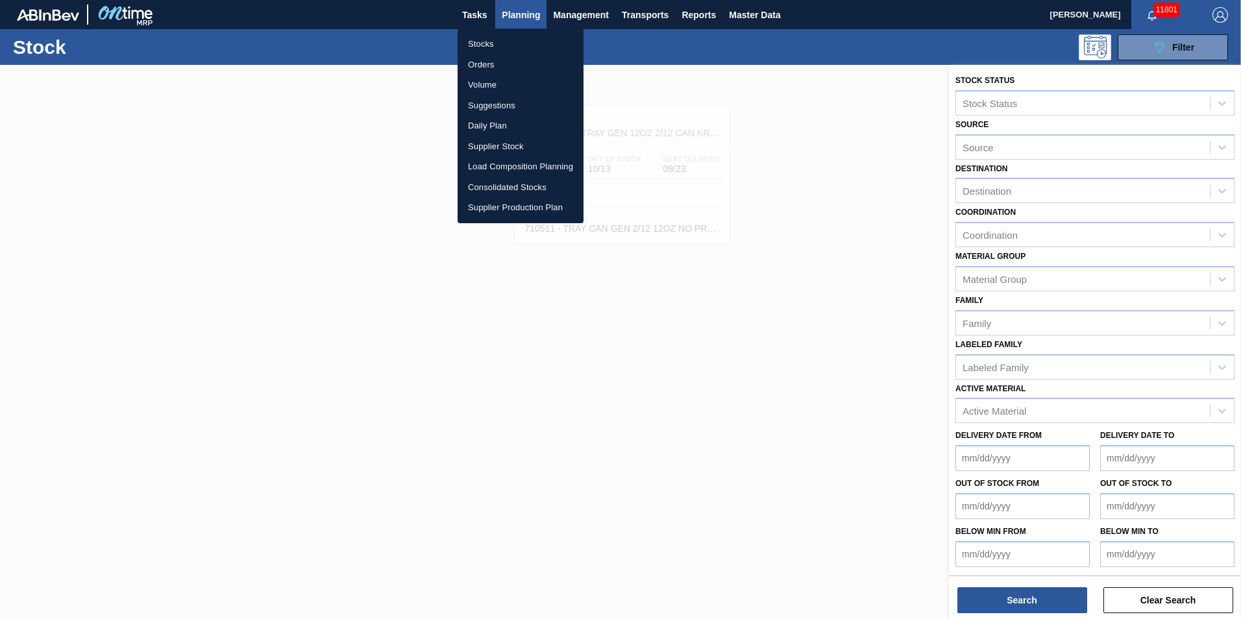
click at [507, 103] on li "Suggestions" at bounding box center [521, 105] width 126 height 21
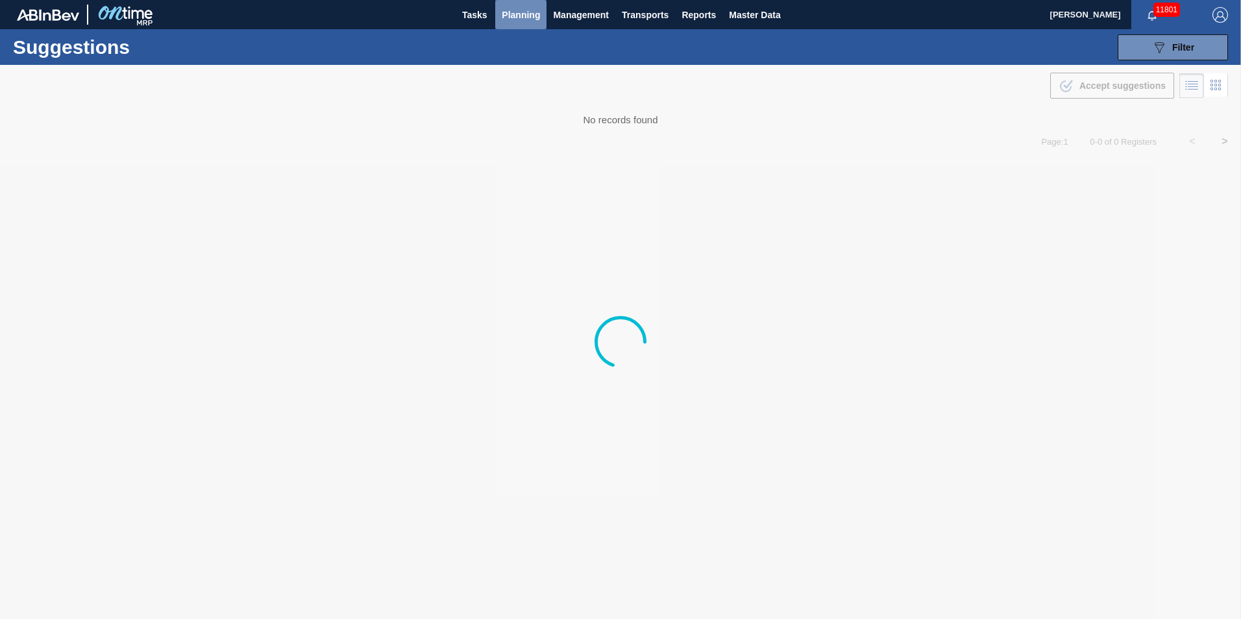
click at [511, 24] on button "Planning" at bounding box center [520, 14] width 51 height 29
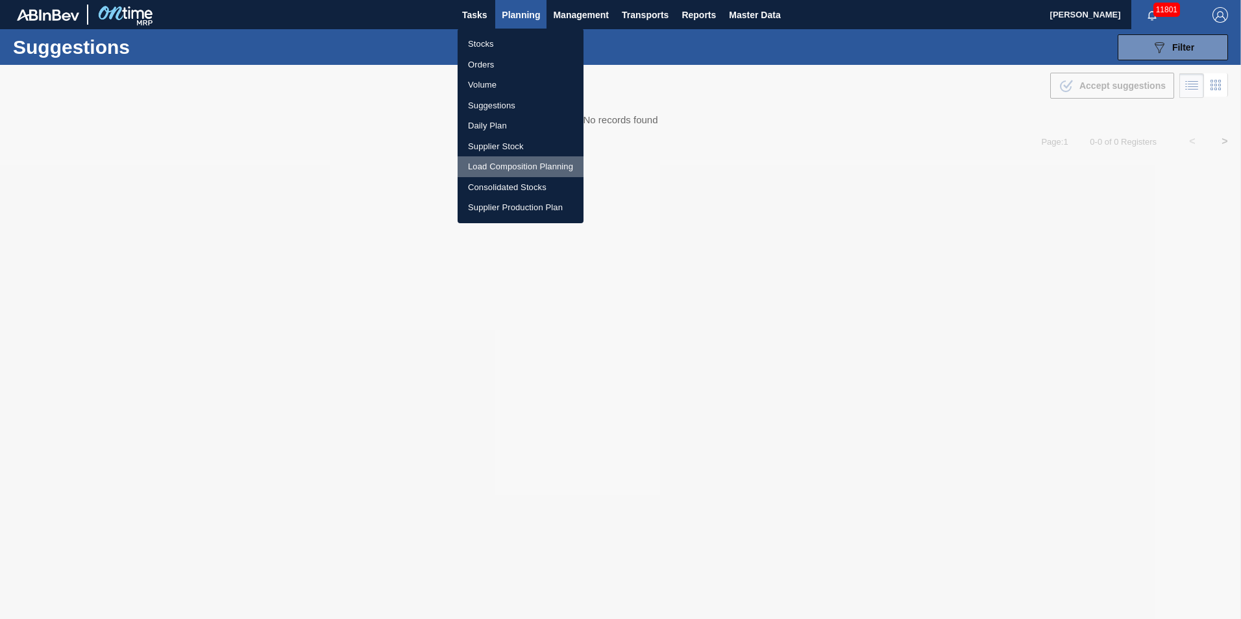
click at [513, 171] on li "Load Composition Planning" at bounding box center [521, 166] width 126 height 21
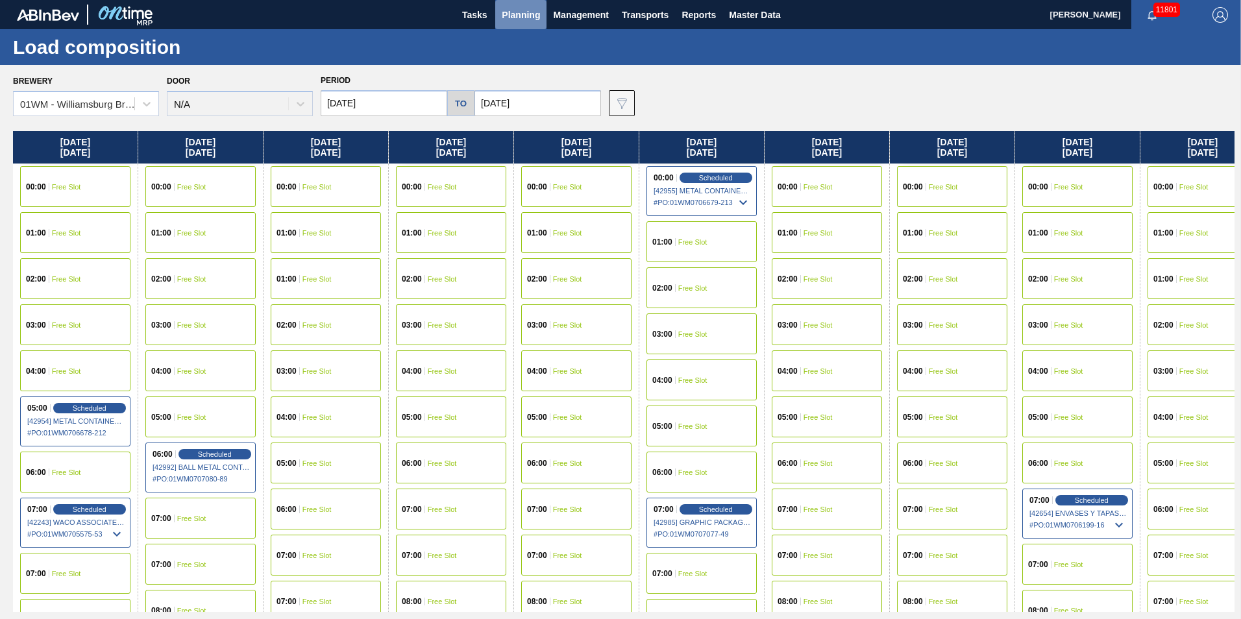
click at [524, 19] on span "Planning" at bounding box center [521, 15] width 38 height 16
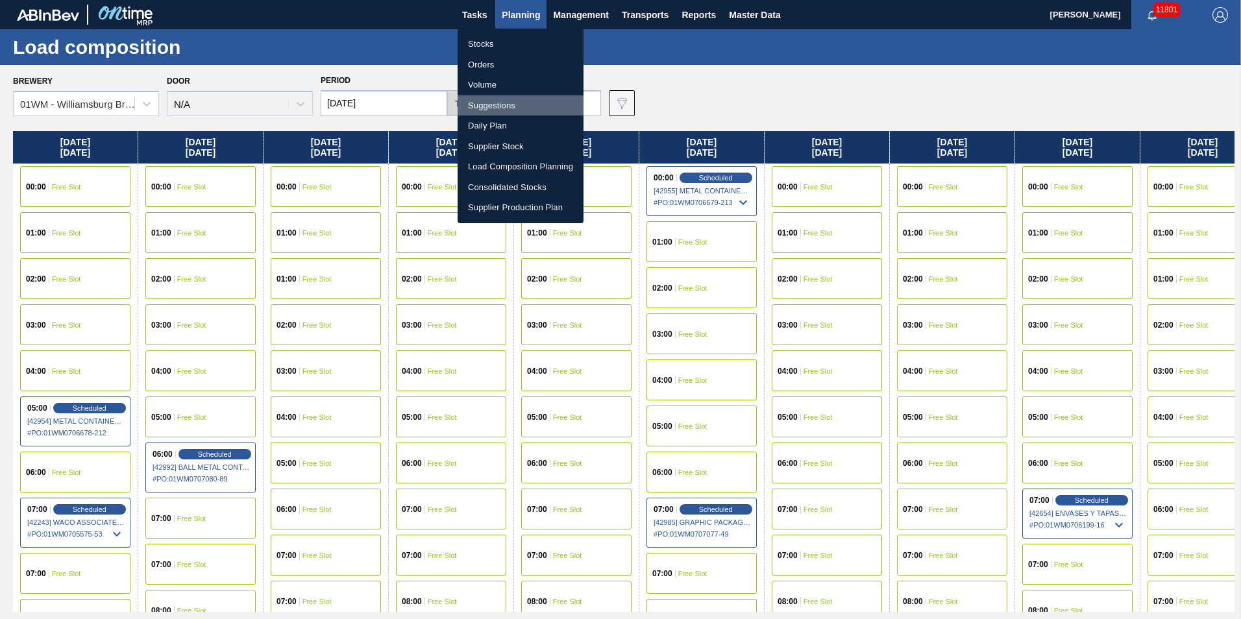
click at [521, 103] on li "Suggestions" at bounding box center [521, 105] width 126 height 21
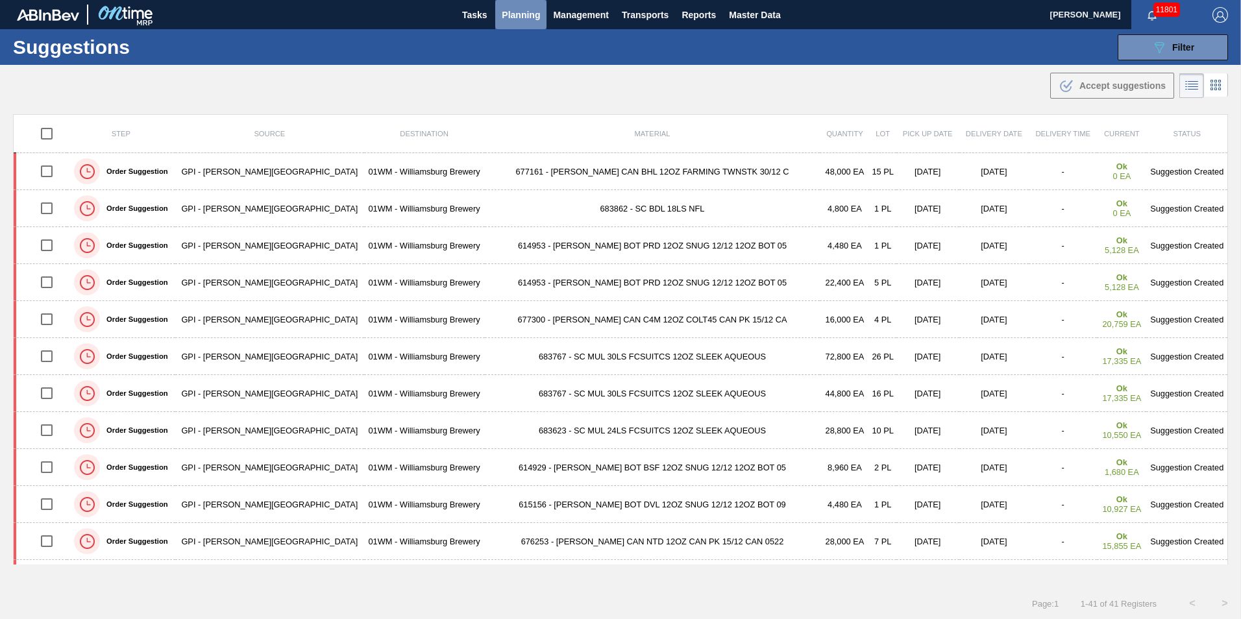
click at [520, 23] on button "Planning" at bounding box center [520, 14] width 51 height 29
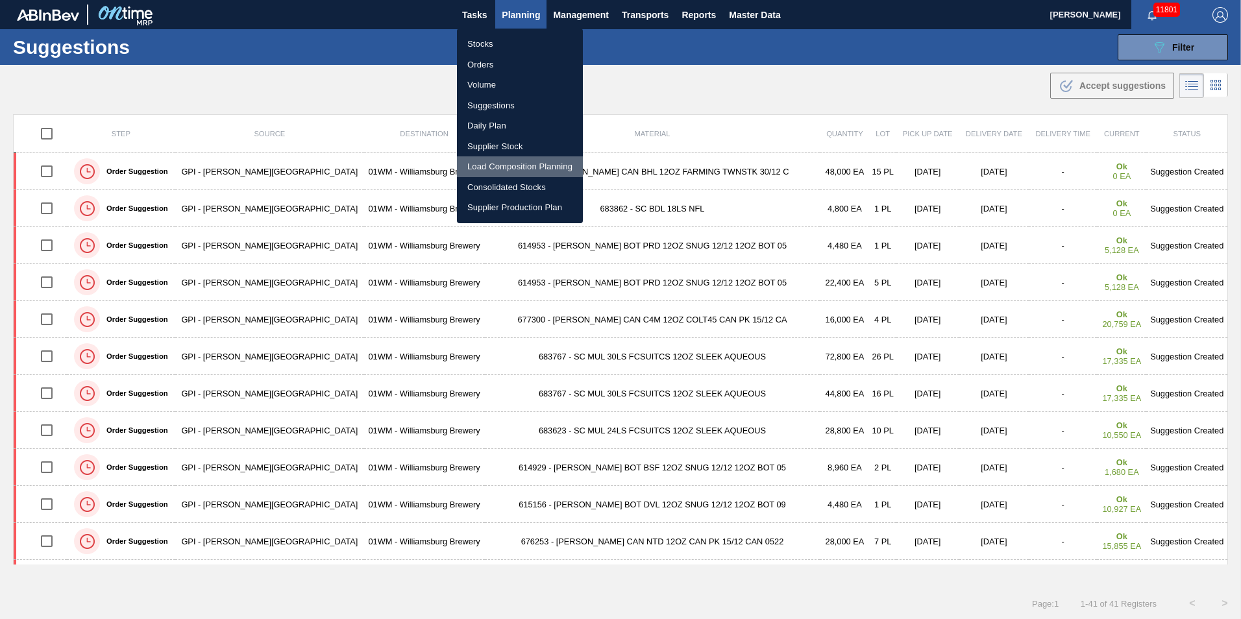
click at [508, 163] on li "Load Composition Planning" at bounding box center [520, 166] width 126 height 21
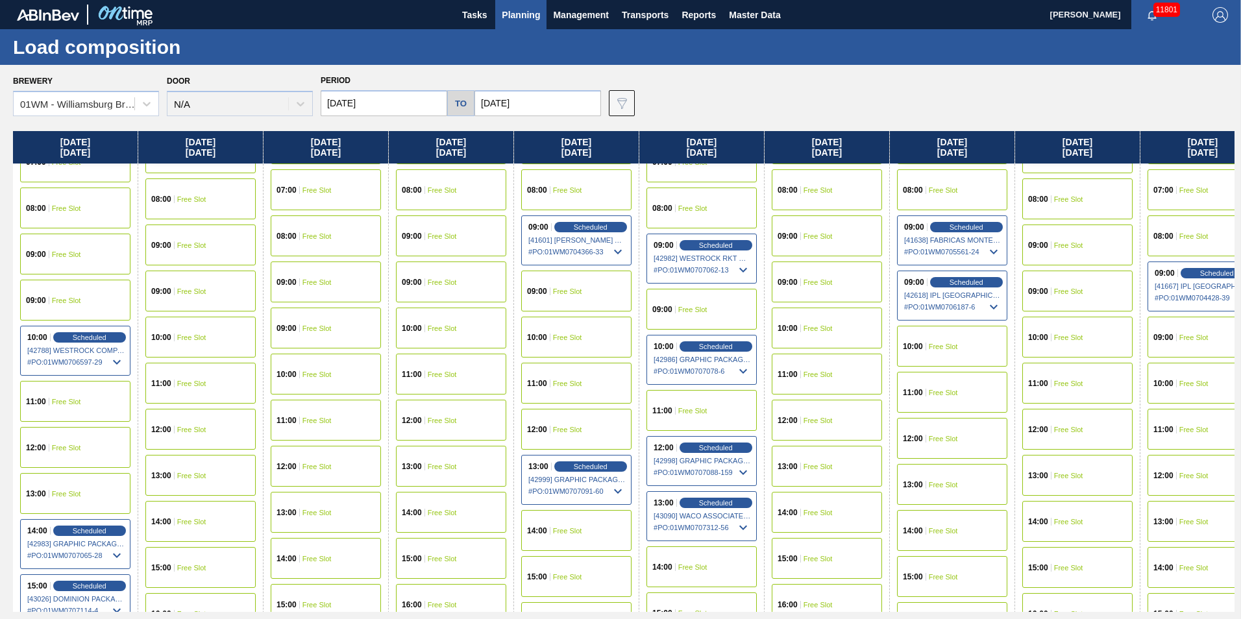
scroll to position [519, 0]
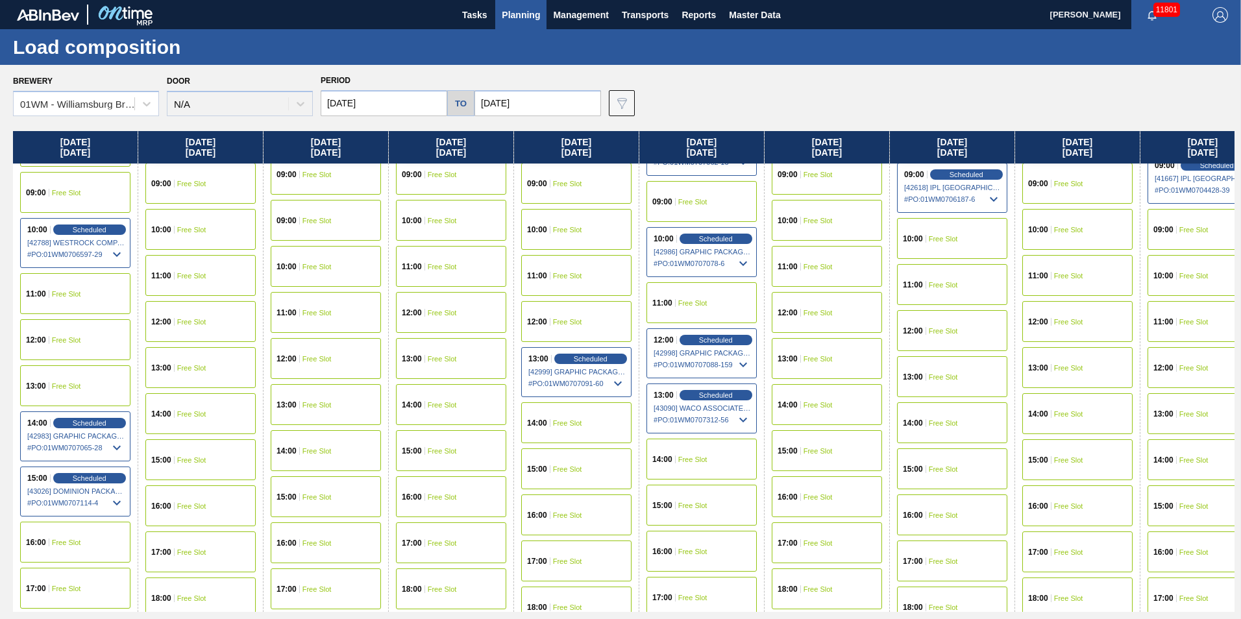
click at [80, 484] on div "15:00 Scheduled [43026] DOMINION PACKAGING, INC. - 0008325026 # PO : 01WM070711…" at bounding box center [75, 492] width 110 height 50
click at [84, 480] on span "Scheduled" at bounding box center [89, 478] width 37 height 8
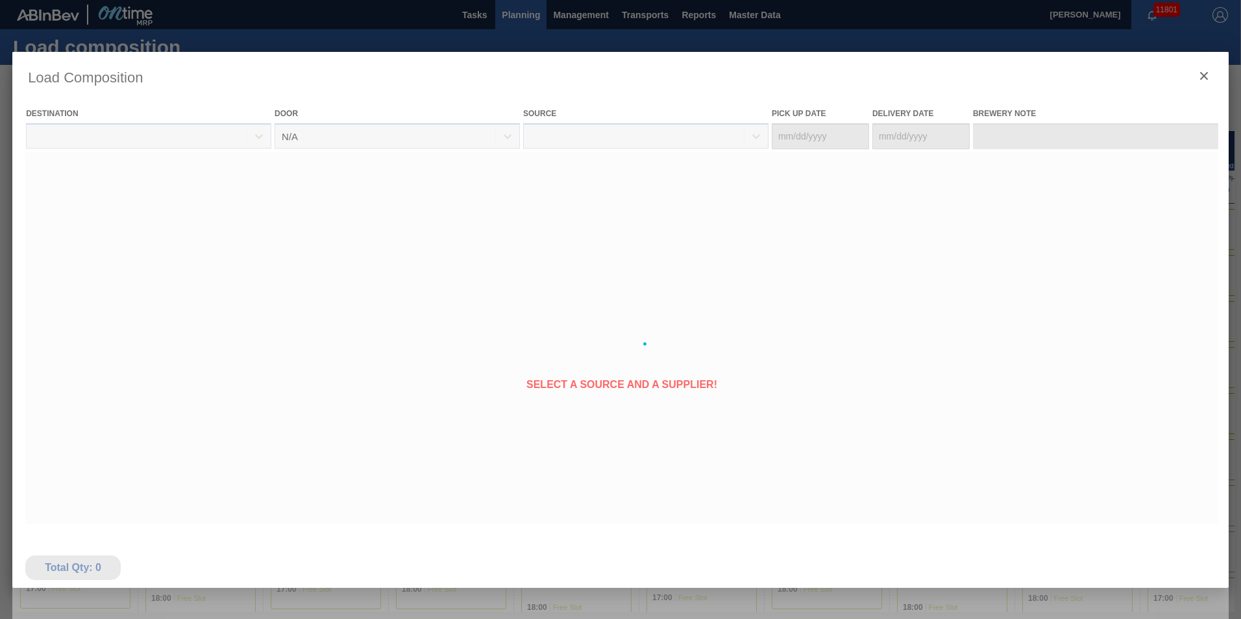
type Date "[DATE]"
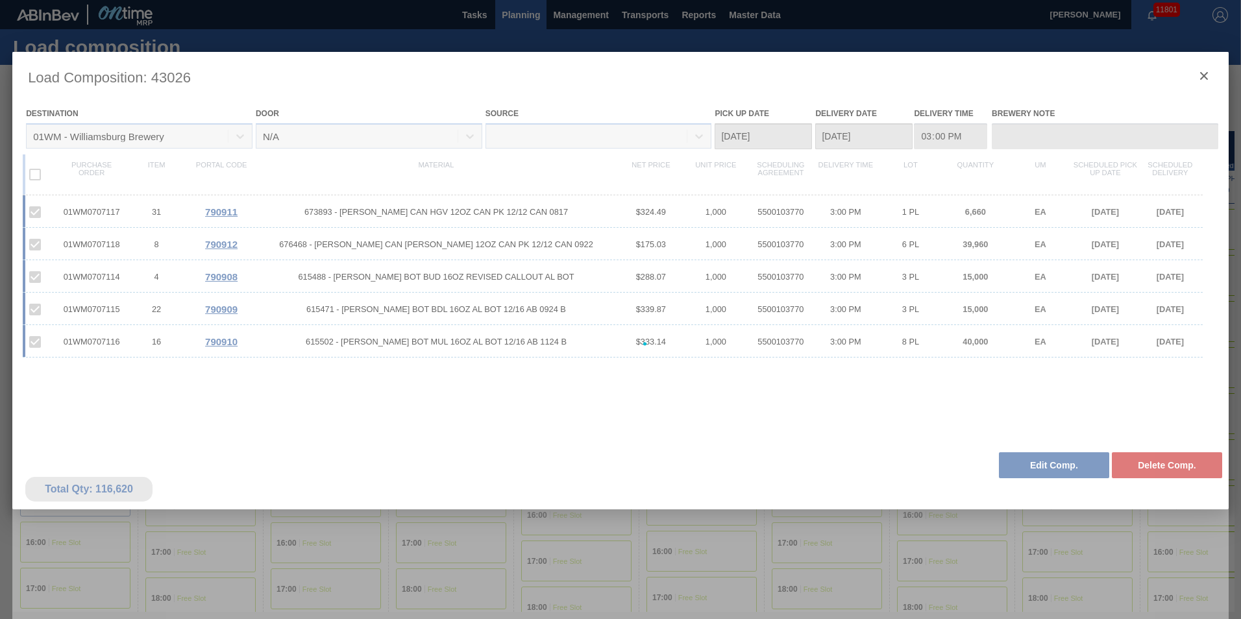
click at [1033, 469] on div at bounding box center [620, 344] width 1216 height 584
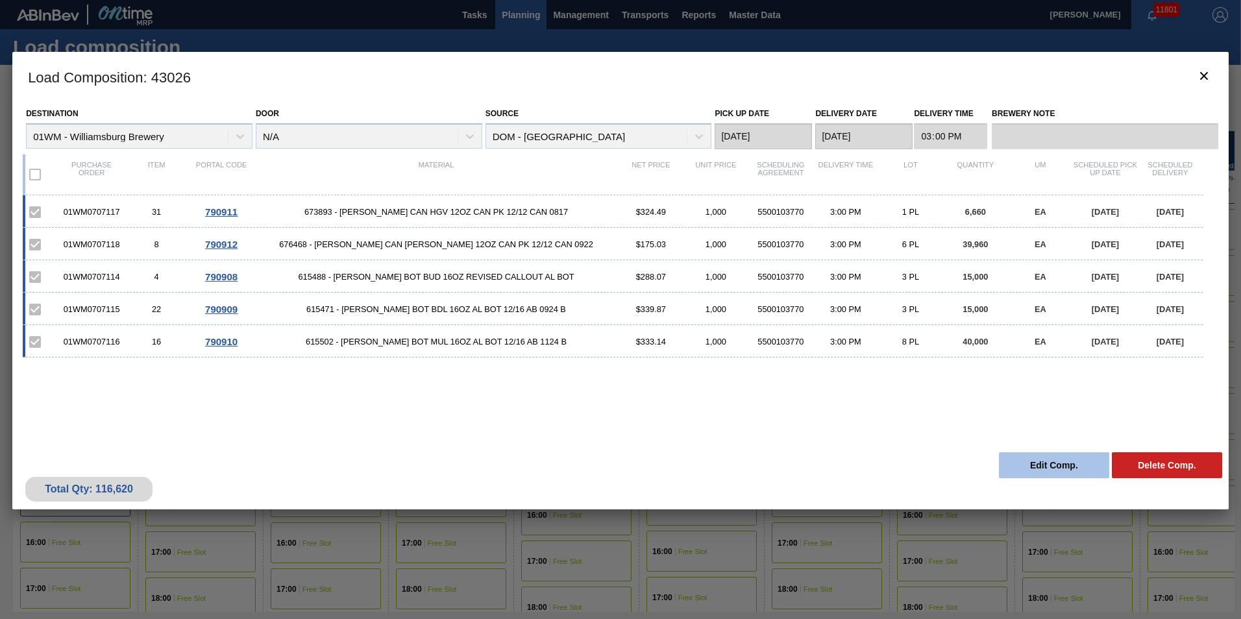
click at [1032, 463] on button "Edit Comp." at bounding box center [1054, 465] width 110 height 26
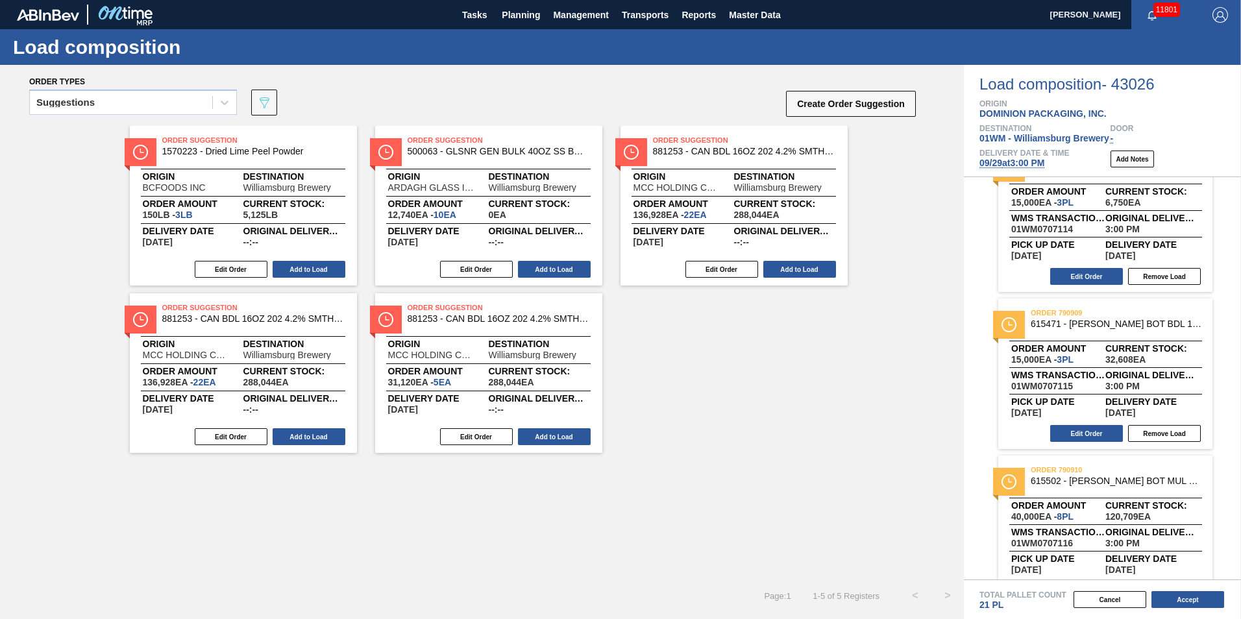
scroll to position [65, 0]
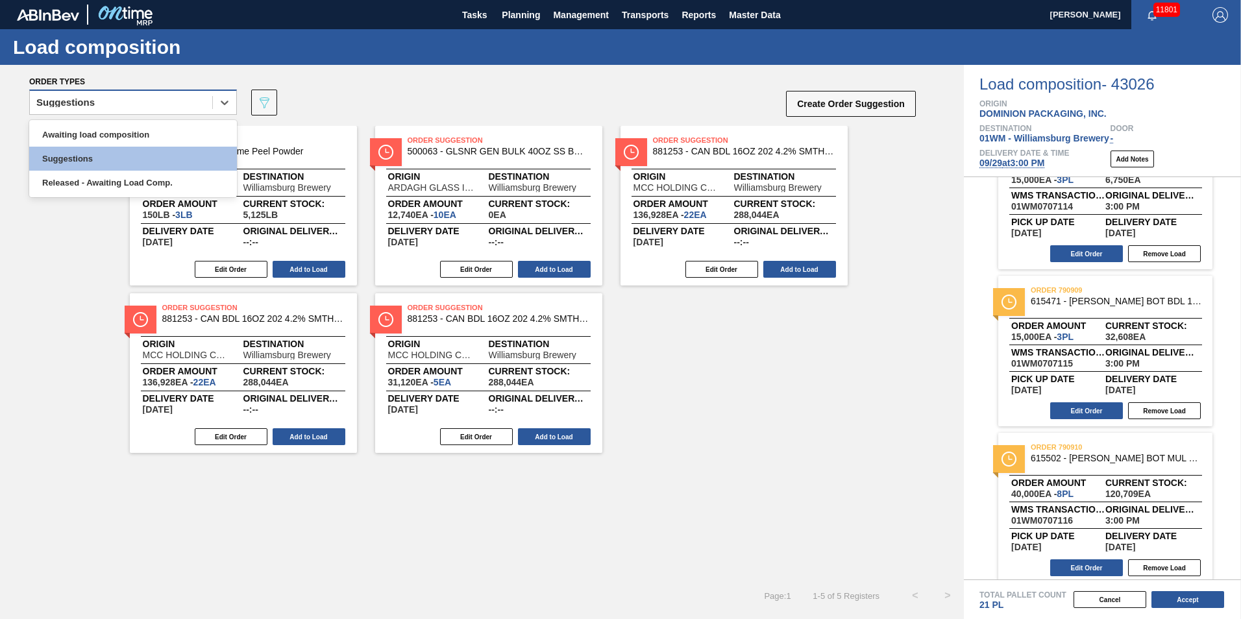
click at [98, 97] on div "Suggestions" at bounding box center [121, 102] width 182 height 19
click at [96, 132] on div "Awaiting load composition" at bounding box center [133, 135] width 208 height 24
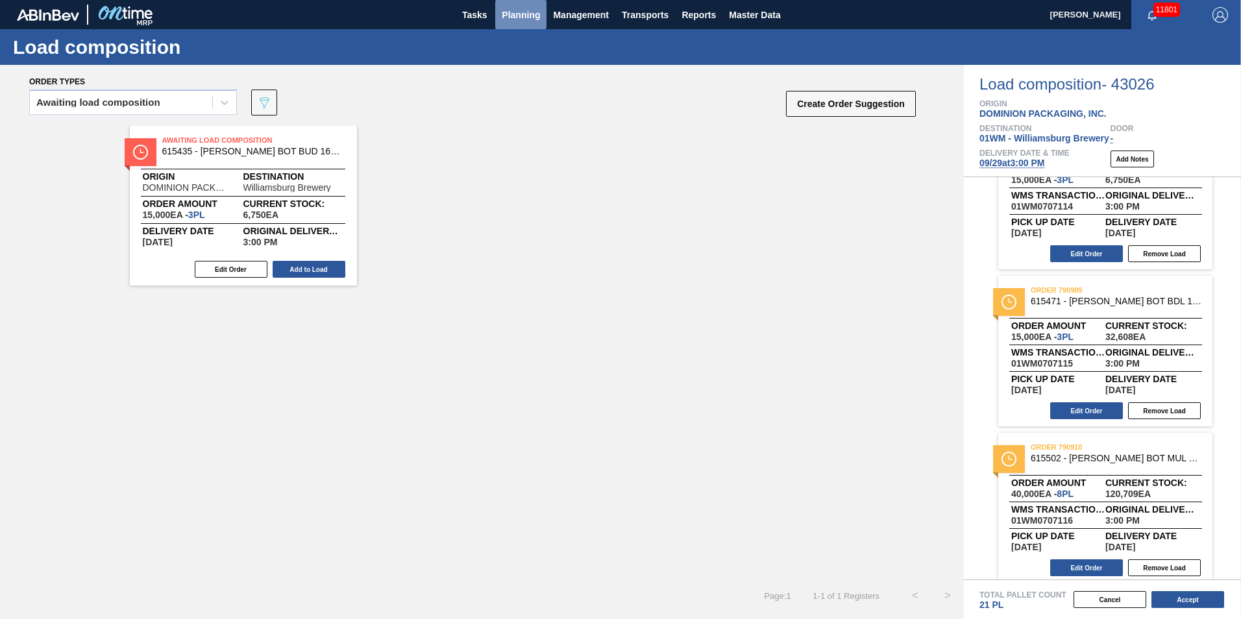
click at [511, 8] on span "Planning" at bounding box center [521, 15] width 38 height 16
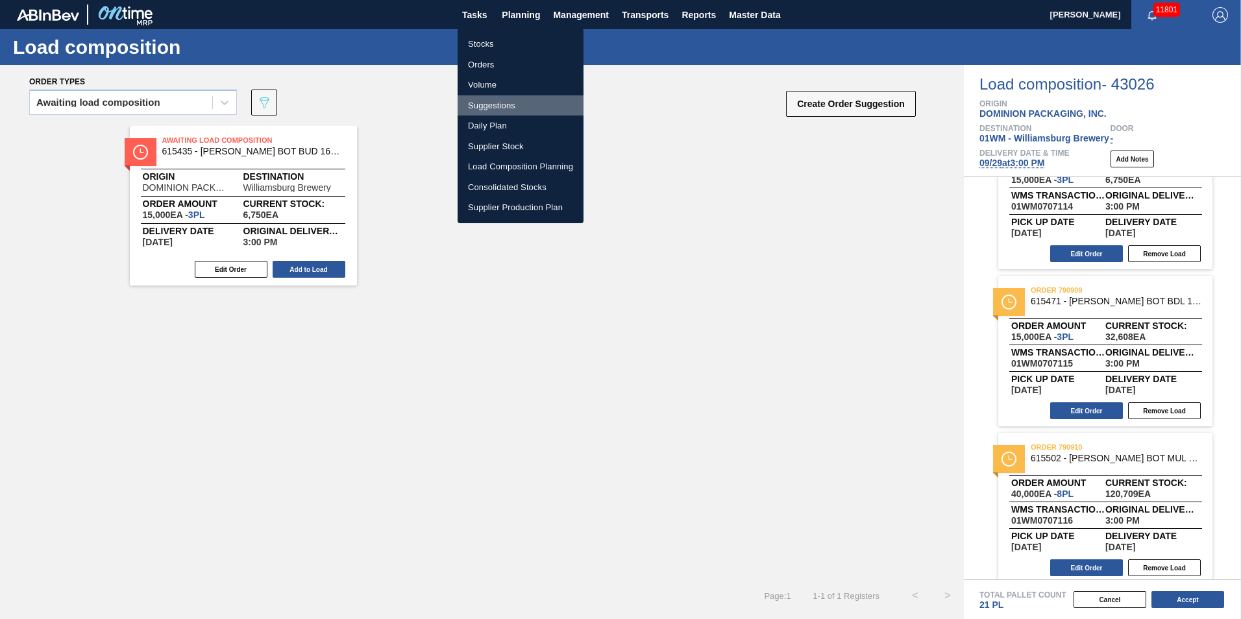
click at [516, 108] on li "Suggestions" at bounding box center [521, 105] width 126 height 21
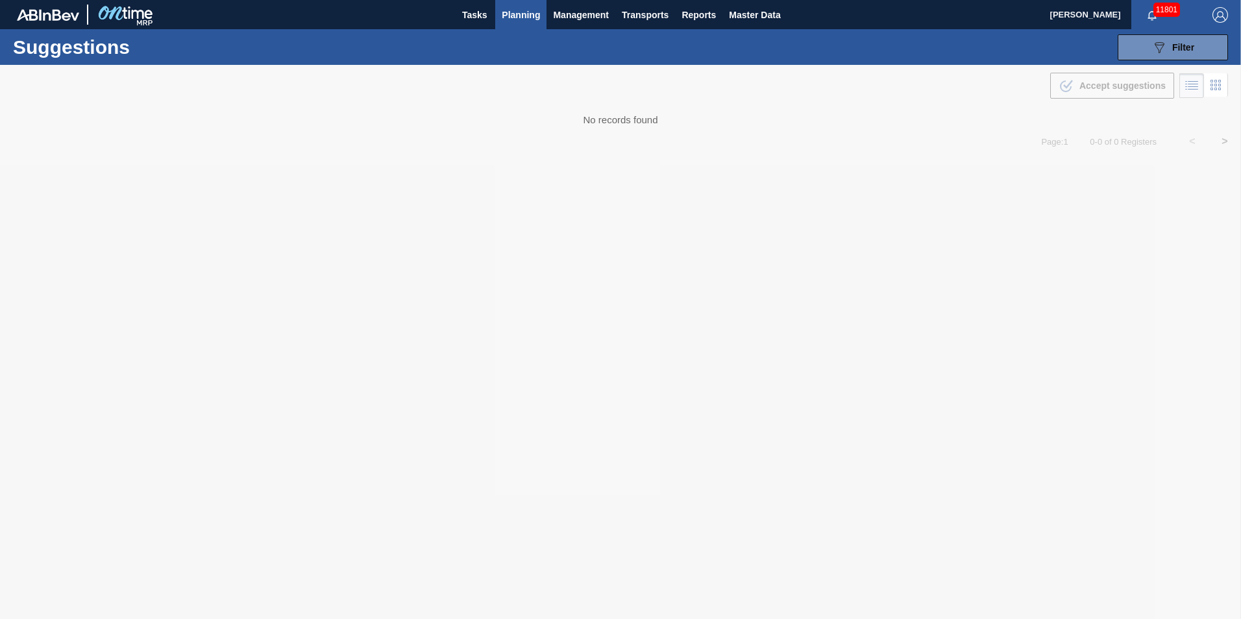
click at [524, 16] on span "Planning" at bounding box center [521, 15] width 38 height 16
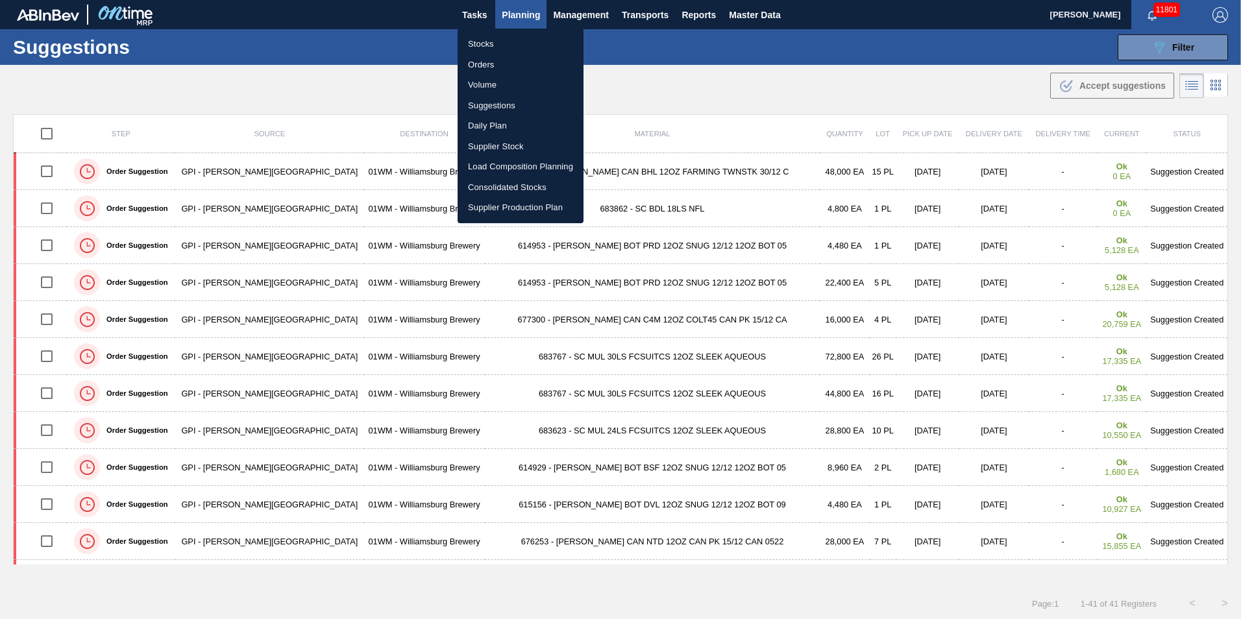
click at [508, 46] on li "Stocks" at bounding box center [521, 44] width 126 height 21
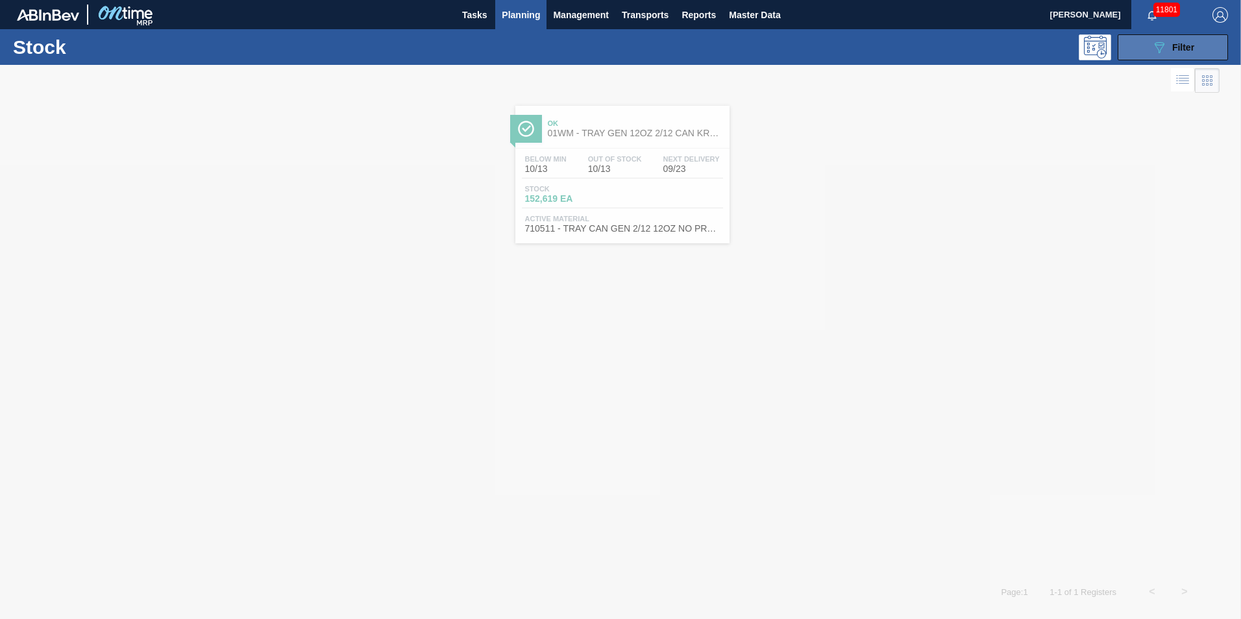
click at [1172, 47] on span "Filter" at bounding box center [1183, 47] width 22 height 10
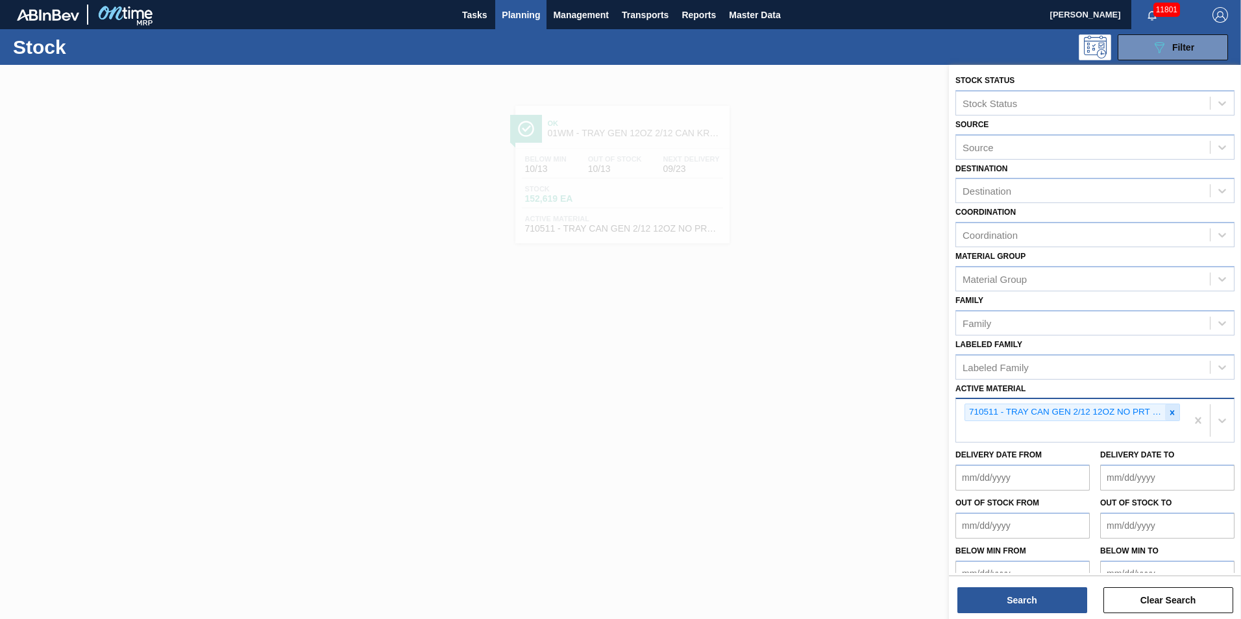
click at [1172, 413] on icon at bounding box center [1172, 412] width 9 height 9
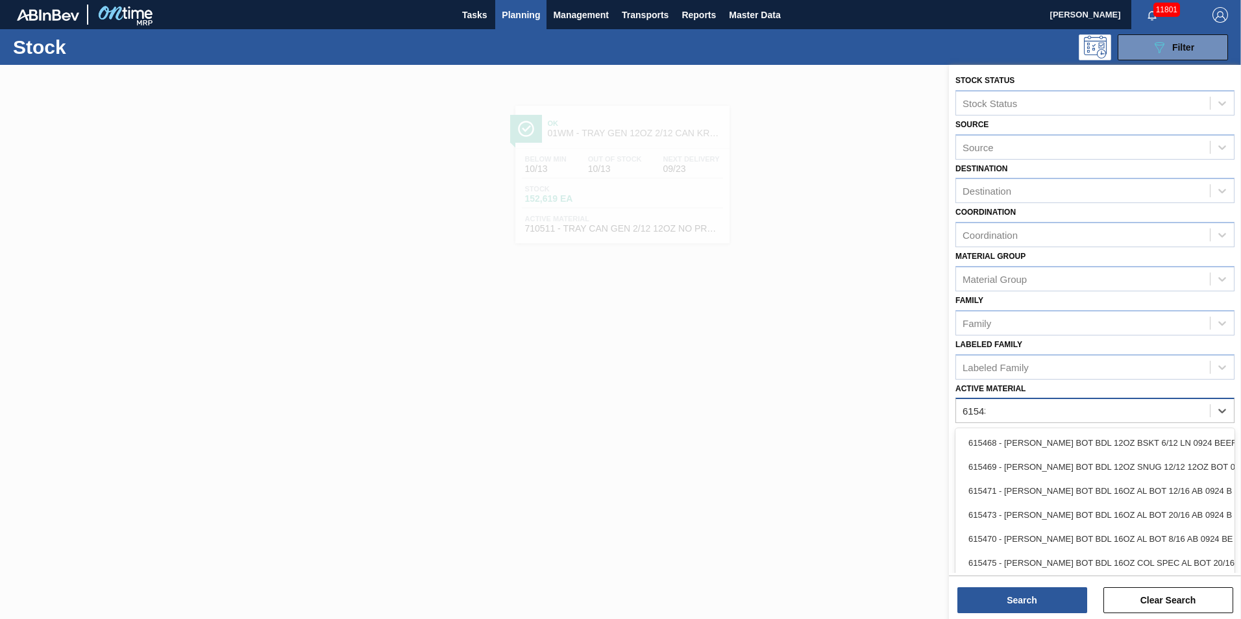
type Material "615435"
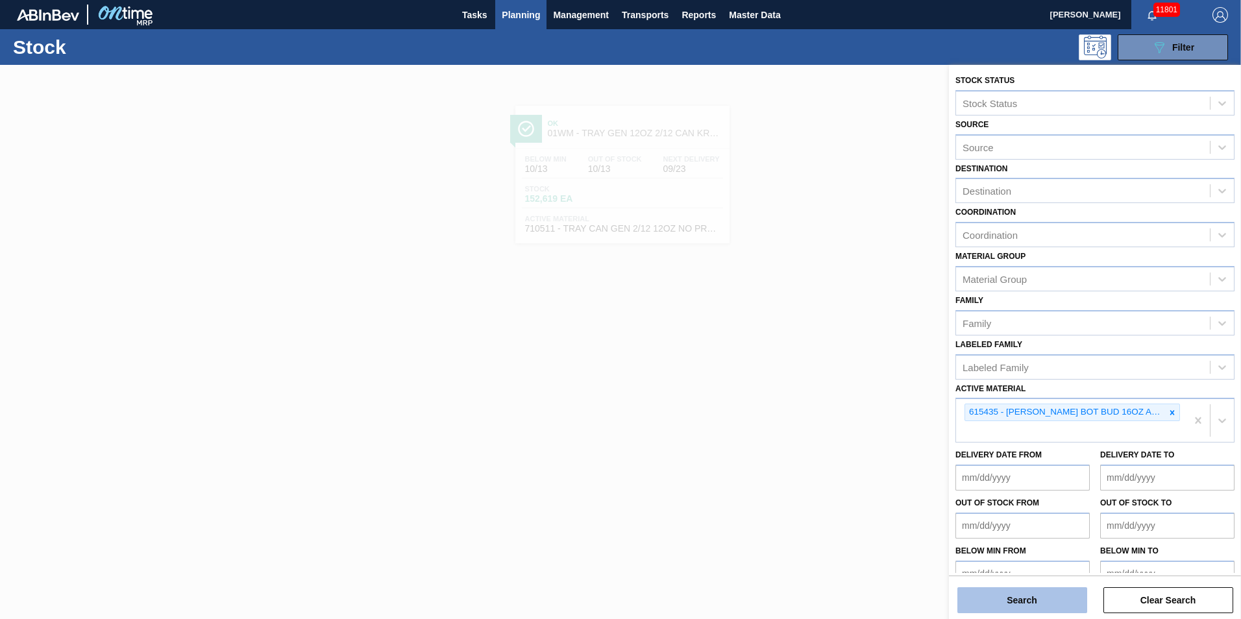
click at [1018, 594] on button "Search" at bounding box center [1022, 600] width 130 height 26
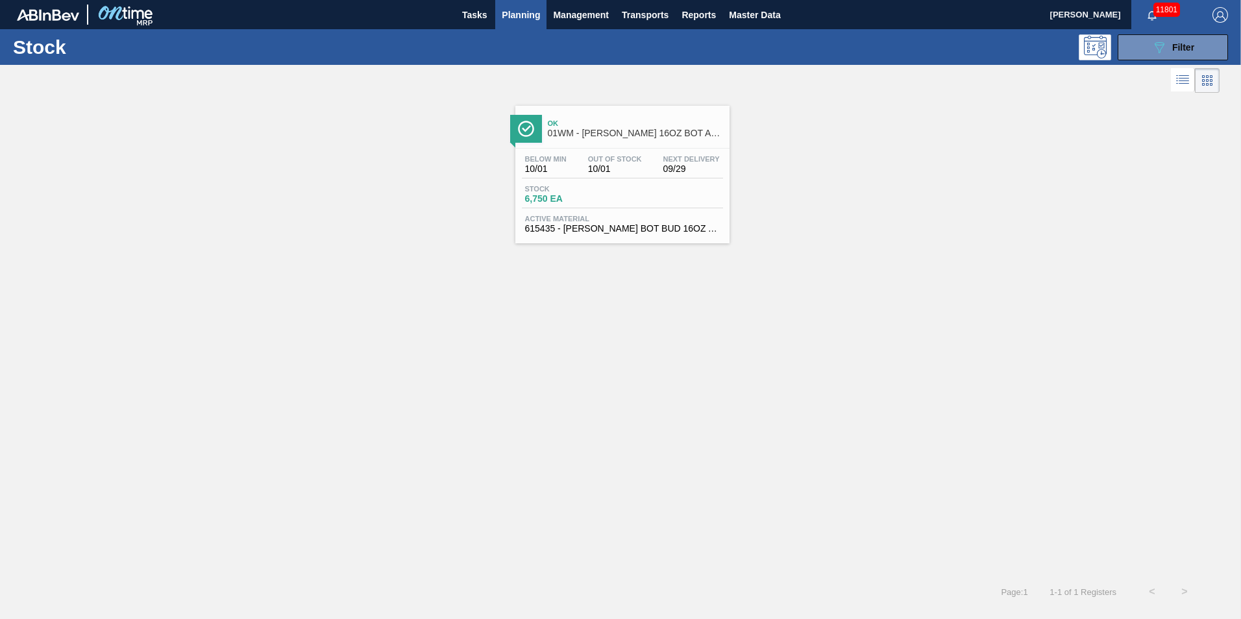
click at [585, 121] on span "Ok" at bounding box center [635, 123] width 175 height 8
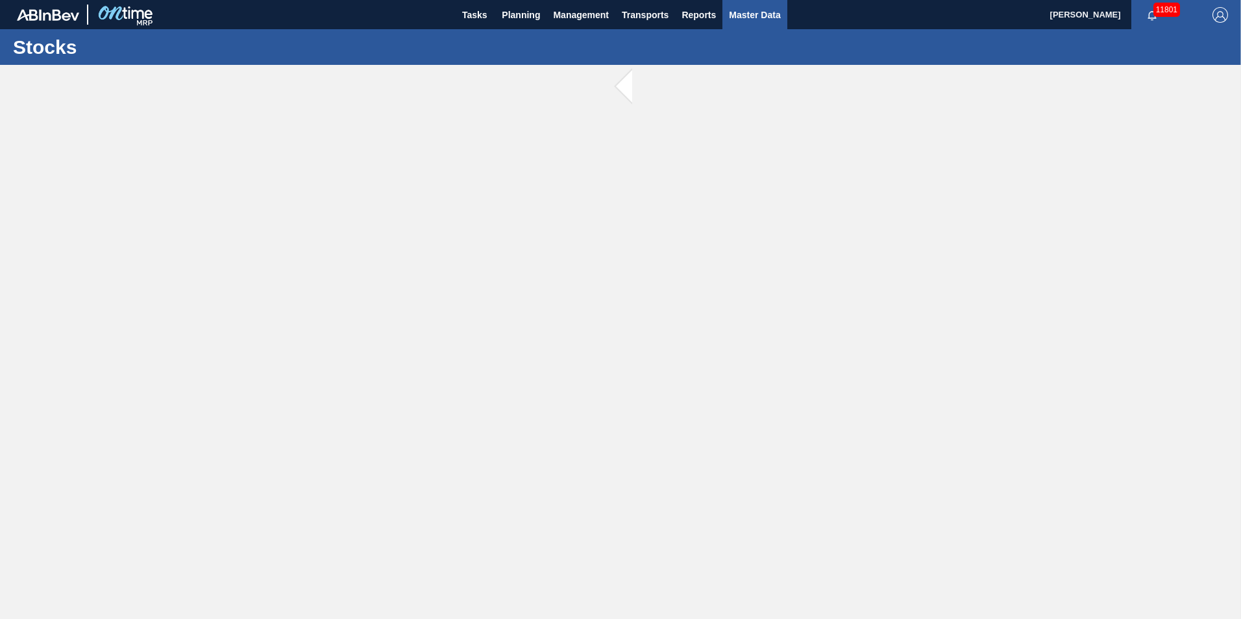
click at [768, 12] on span "Master Data" at bounding box center [754, 15] width 51 height 16
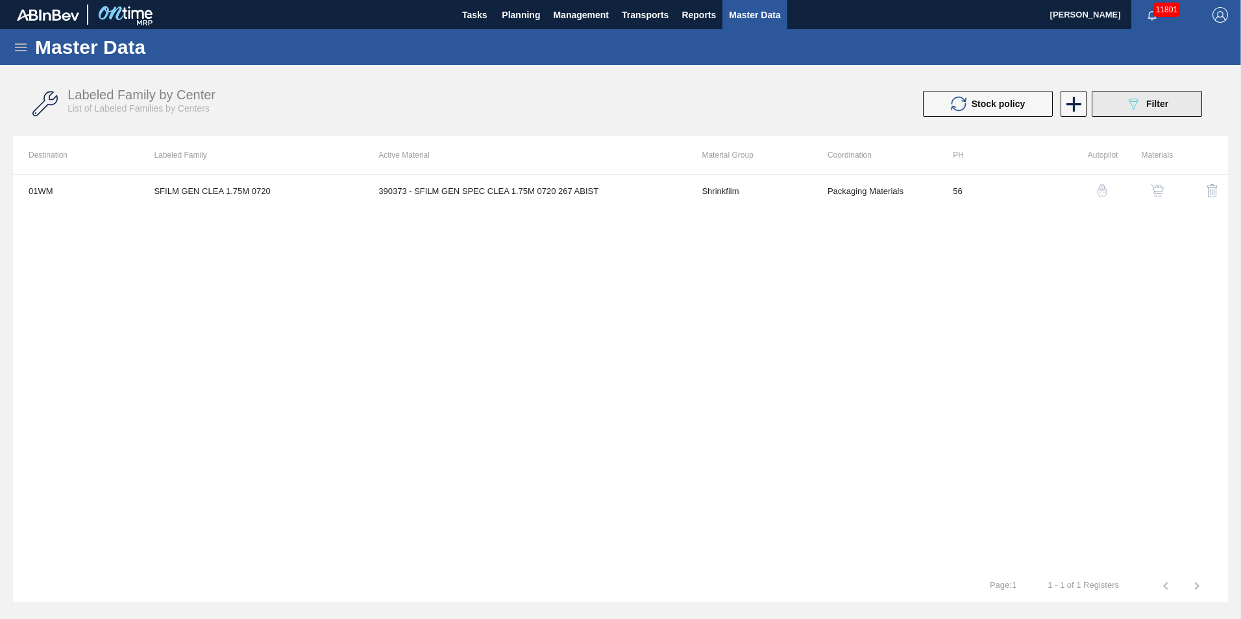
click at [1145, 97] on div "089F7B8B-B2A5-4AFE-B5C0-19BA573D28AC Filter" at bounding box center [1146, 104] width 43 height 16
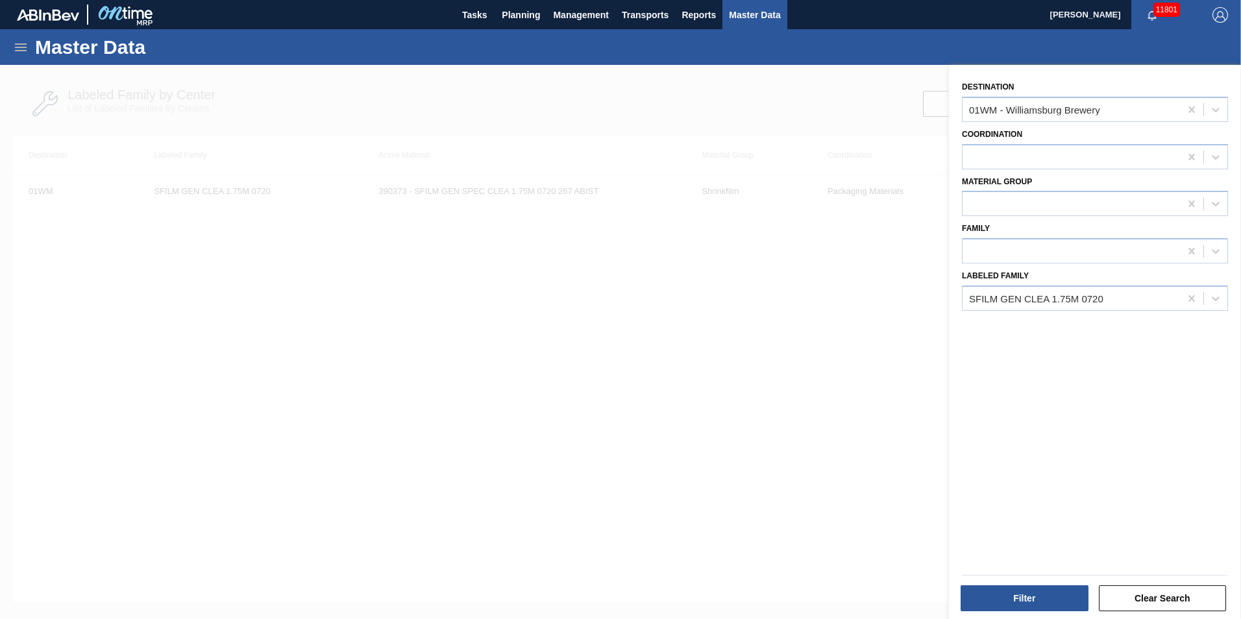
click at [15, 42] on icon at bounding box center [21, 48] width 16 height 16
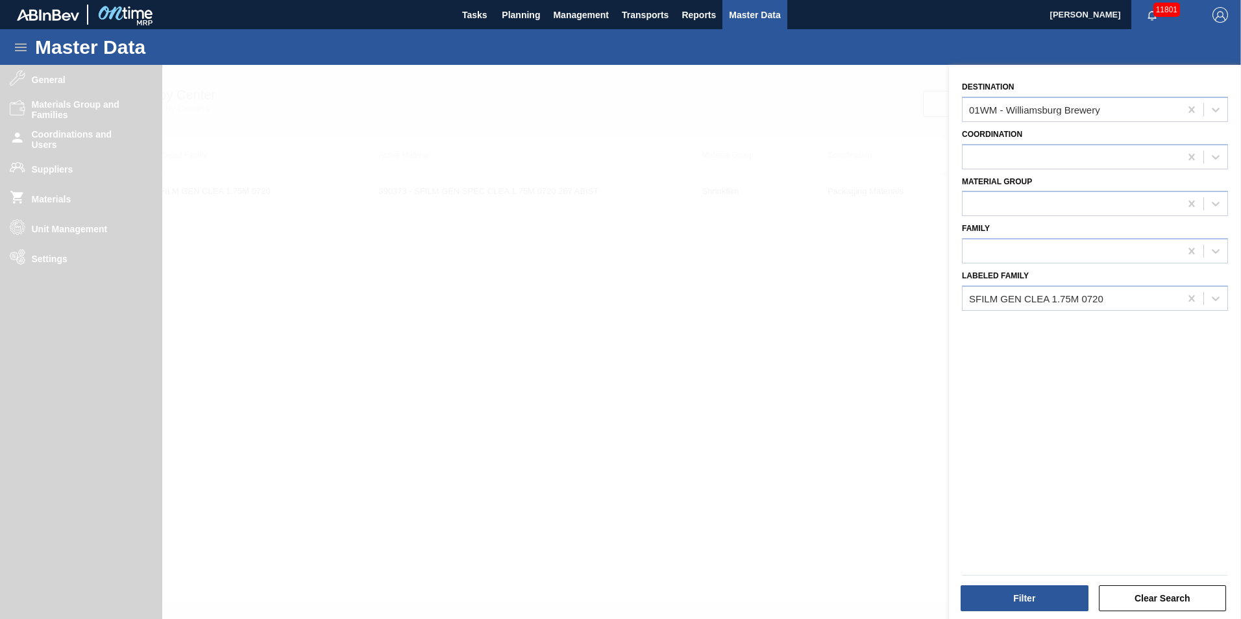
click at [522, 240] on div at bounding box center [620, 374] width 1241 height 619
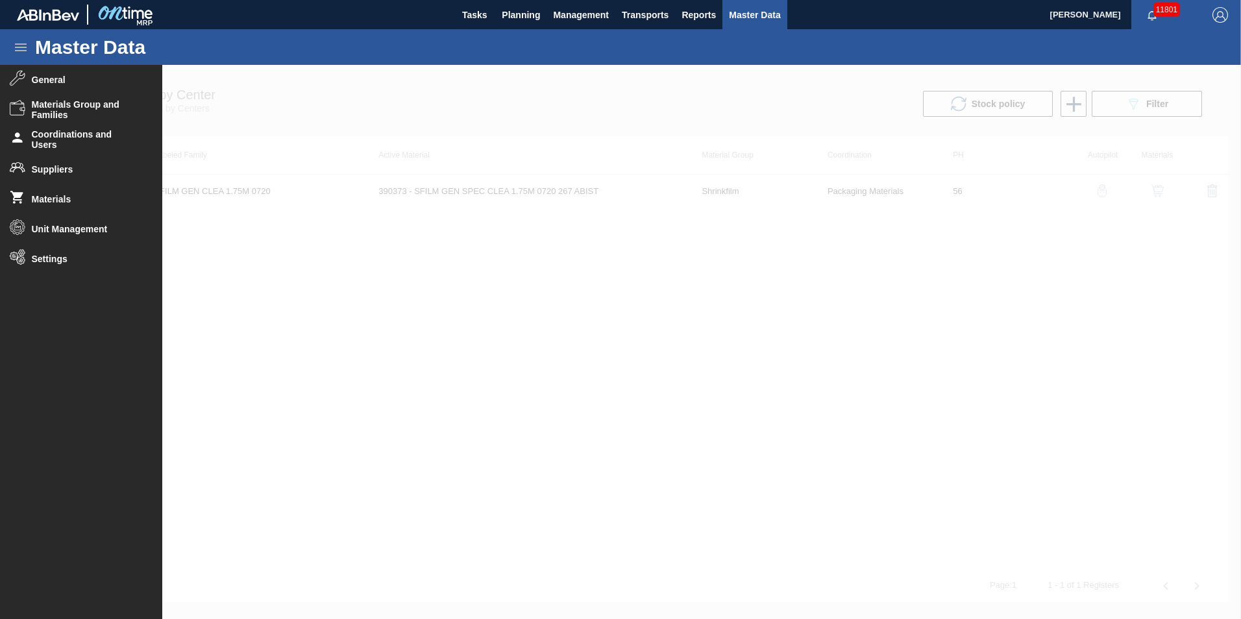
click at [18, 50] on icon at bounding box center [21, 47] width 12 height 8
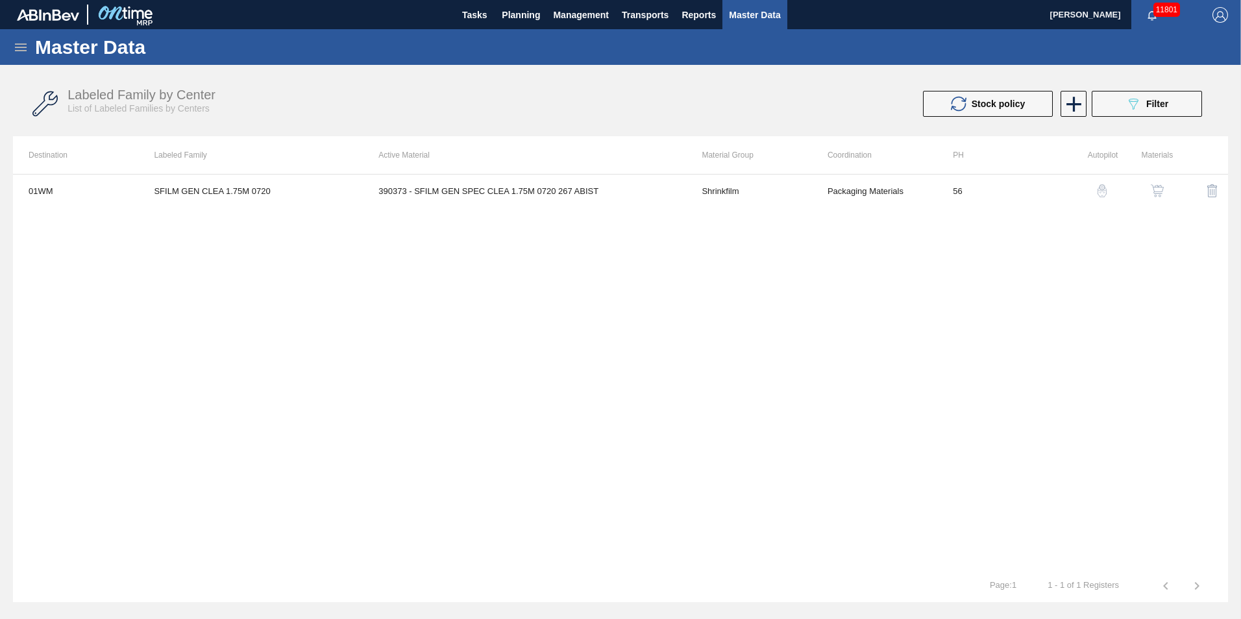
click at [23, 55] on div "Master Data" at bounding box center [620, 47] width 1241 height 36
click at [18, 43] on icon at bounding box center [21, 47] width 12 height 8
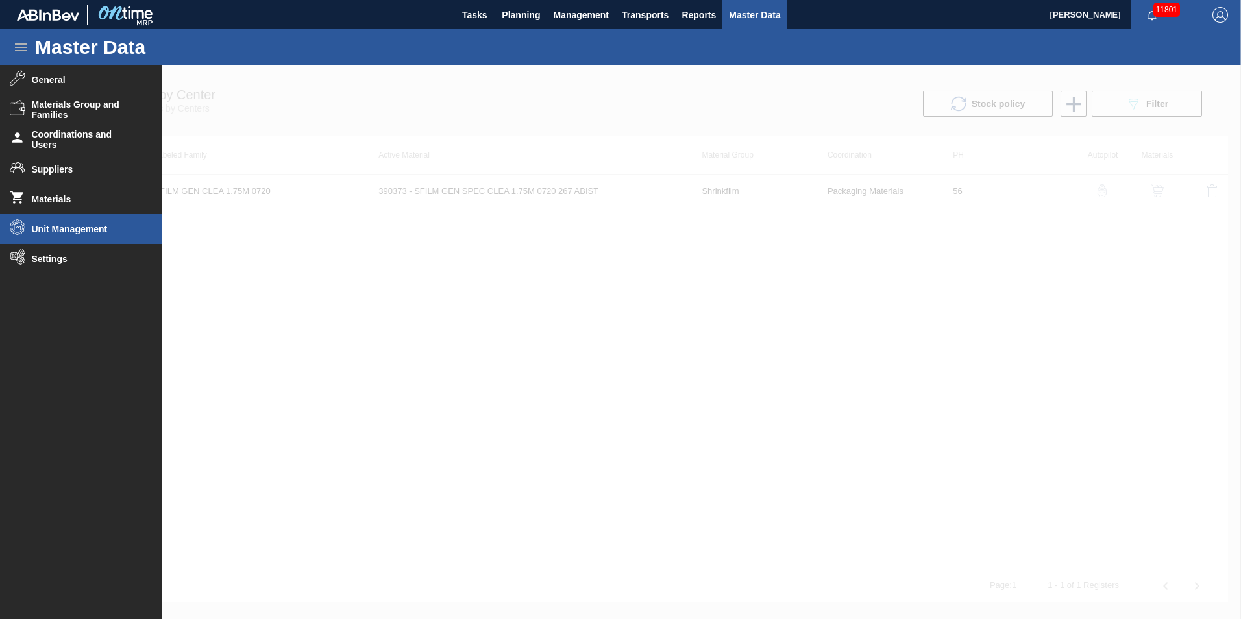
click at [77, 228] on span "Unit Management" at bounding box center [85, 229] width 107 height 10
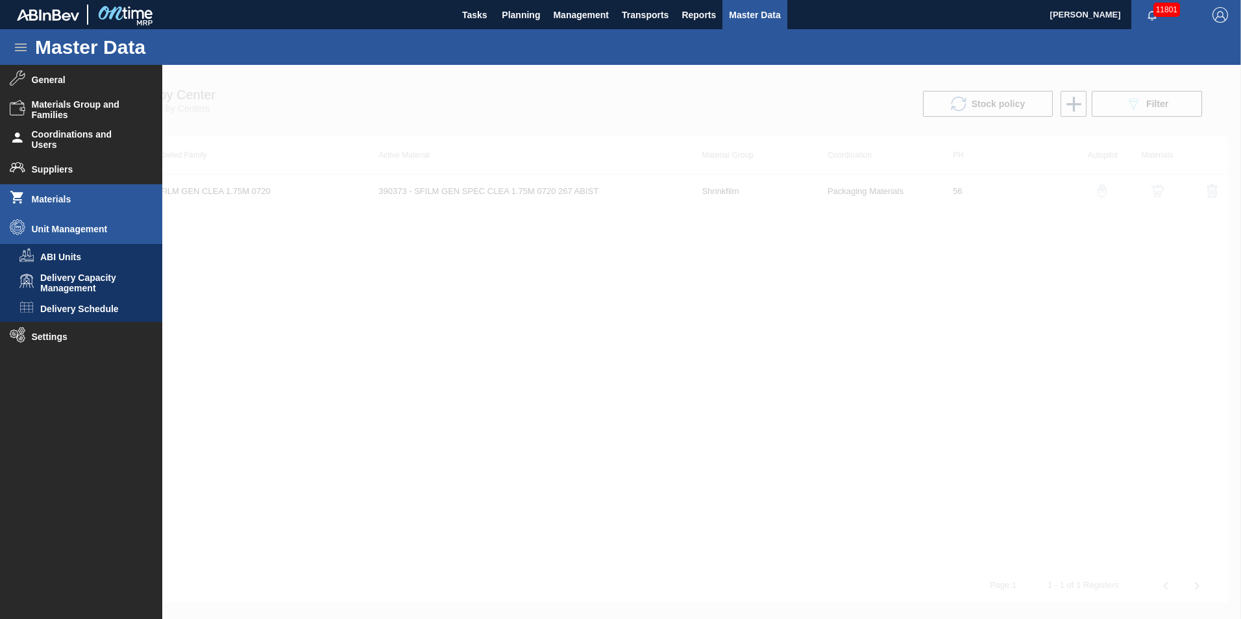
click at [84, 199] on span "Materials" at bounding box center [85, 199] width 107 height 10
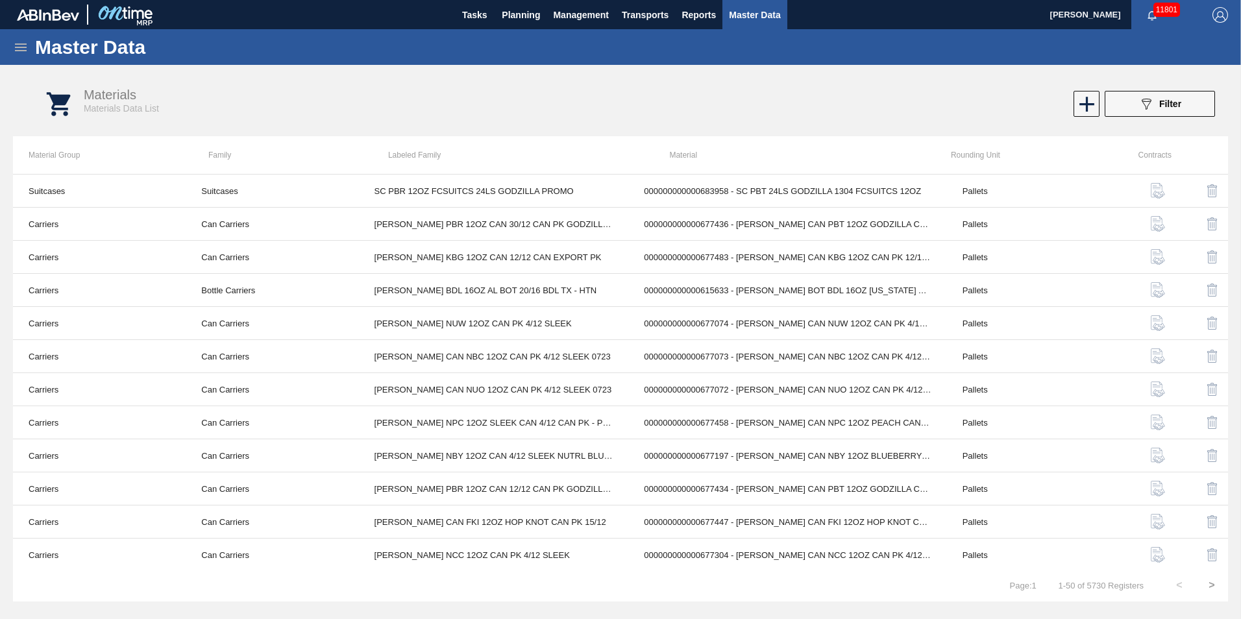
click at [1159, 102] on span "Filter" at bounding box center [1170, 104] width 22 height 10
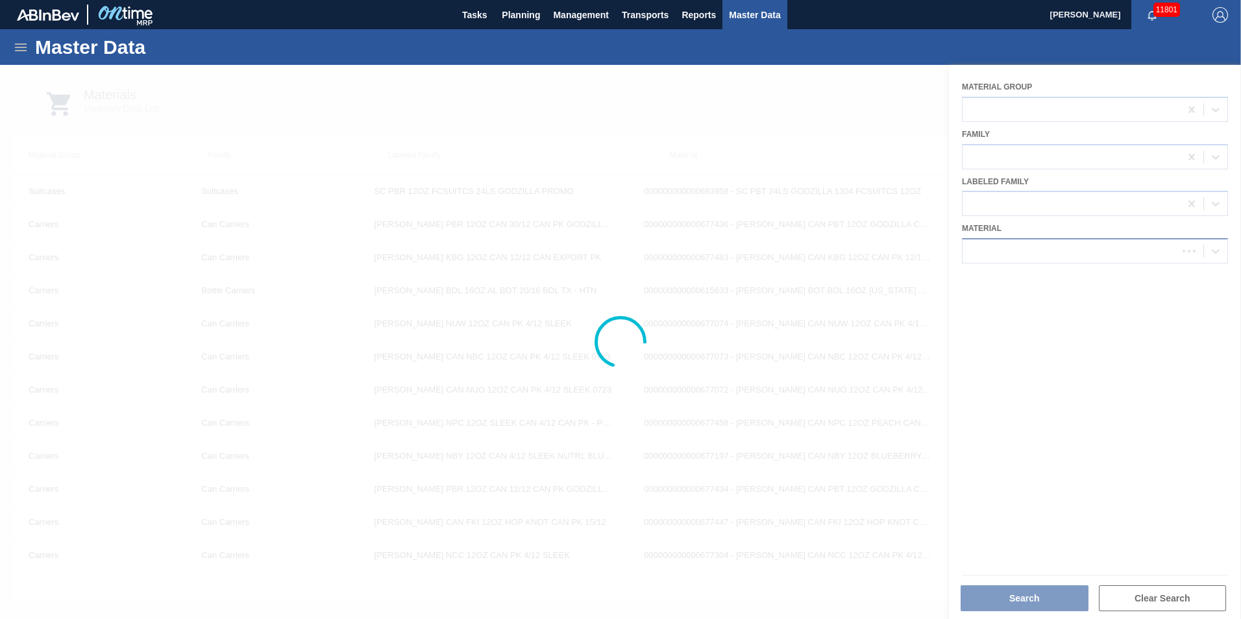
click at [1068, 248] on div at bounding box center [1069, 251] width 215 height 19
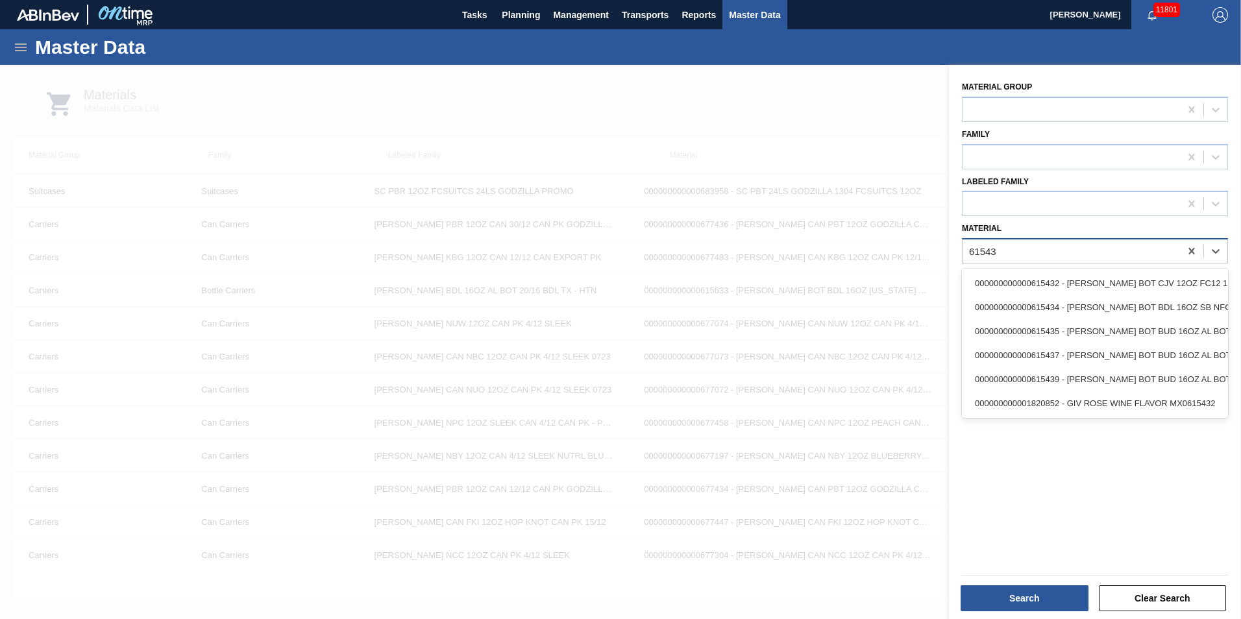
type input "615435"
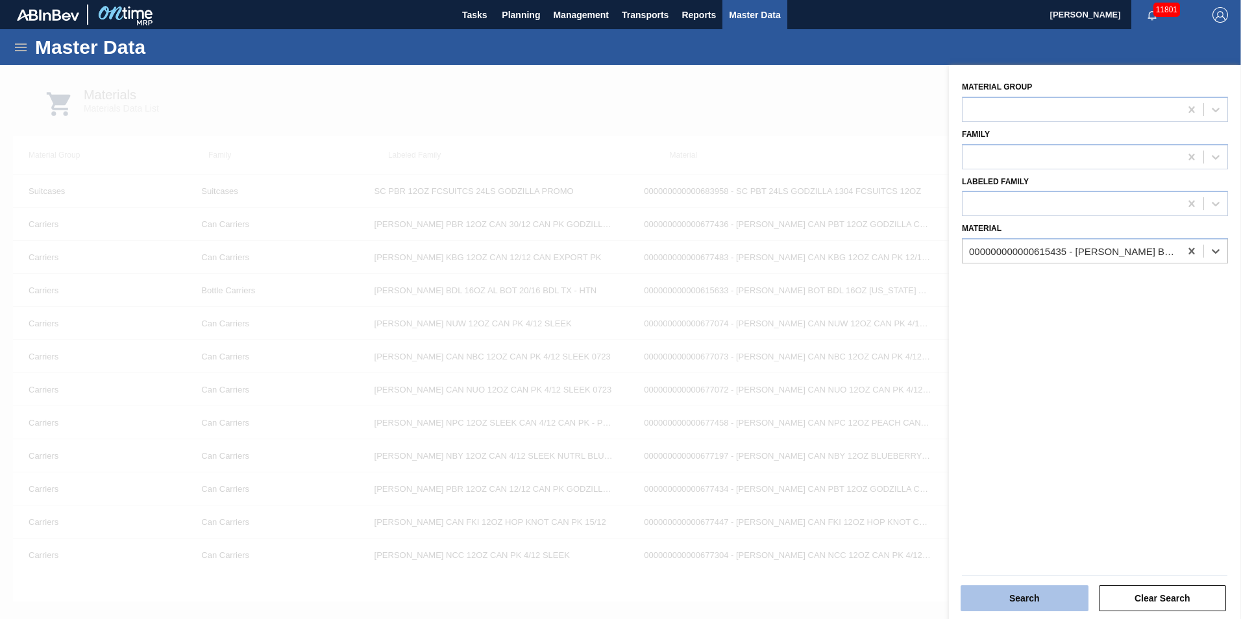
click at [1067, 604] on button "Search" at bounding box center [1024, 598] width 128 height 26
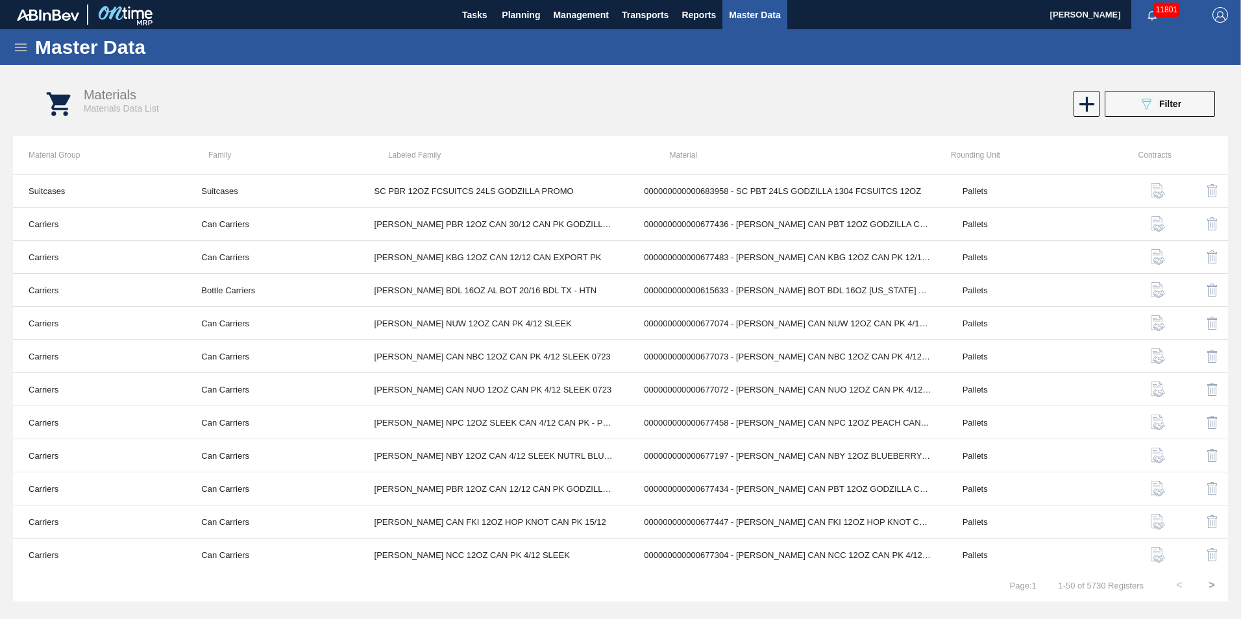
click at [1171, 89] on div "Materials Materials Data List 089F7B8B-B2A5-4AFE-B5C0-19BA573D28AC Filter" at bounding box center [633, 104] width 1215 height 49
click at [1168, 101] on span "Filter" at bounding box center [1170, 104] width 22 height 10
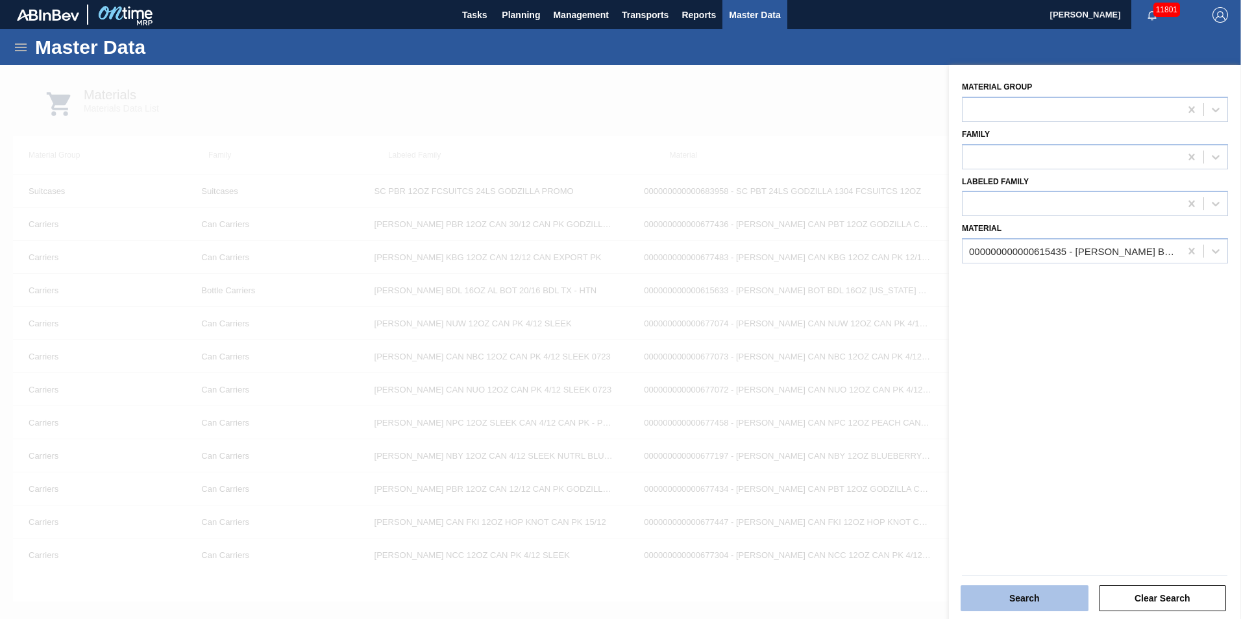
click at [1029, 600] on button "Search" at bounding box center [1024, 598] width 128 height 26
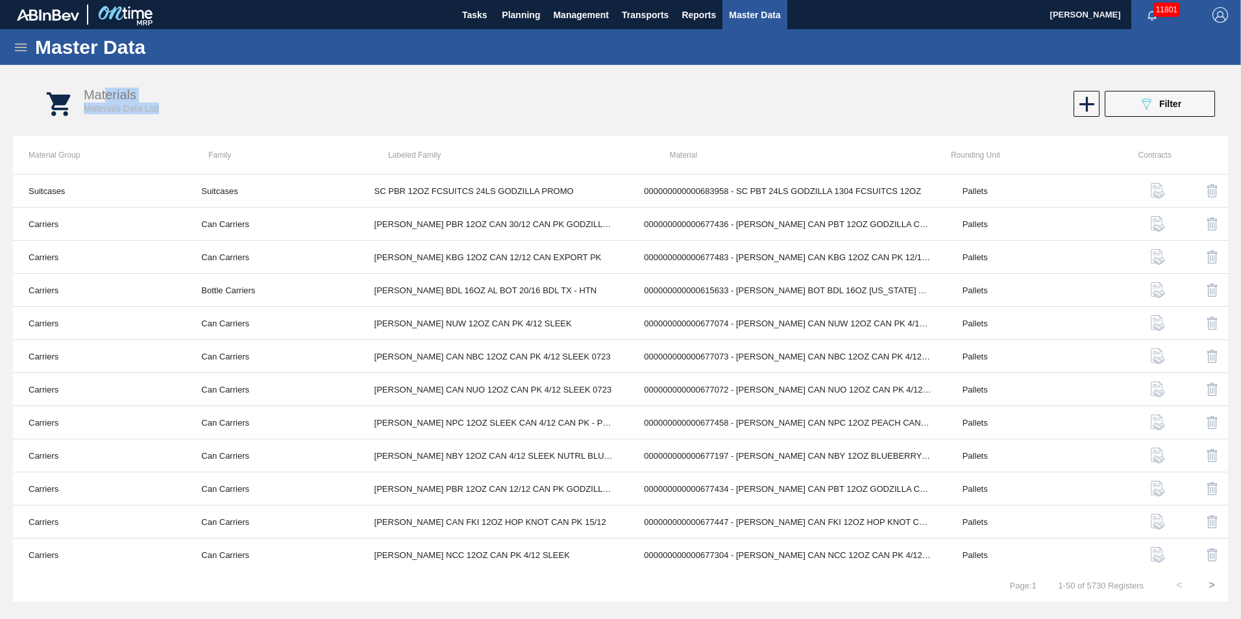
drag, startPoint x: 105, startPoint y: 87, endPoint x: 180, endPoint y: 120, distance: 82.2
click at [180, 120] on div "Materials Materials Data List 089F7B8B-B2A5-4AFE-B5C0-19BA573D28AC Filter" at bounding box center [633, 104] width 1215 height 49
drag, startPoint x: 180, startPoint y: 120, endPoint x: 317, endPoint y: 121, distance: 136.3
click at [347, 119] on div "Materials Materials Data List 089F7B8B-B2A5-4AFE-B5C0-19BA573D28AC Filter" at bounding box center [633, 104] width 1215 height 49
drag, startPoint x: 18, startPoint y: 48, endPoint x: 29, endPoint y: 56, distance: 13.0
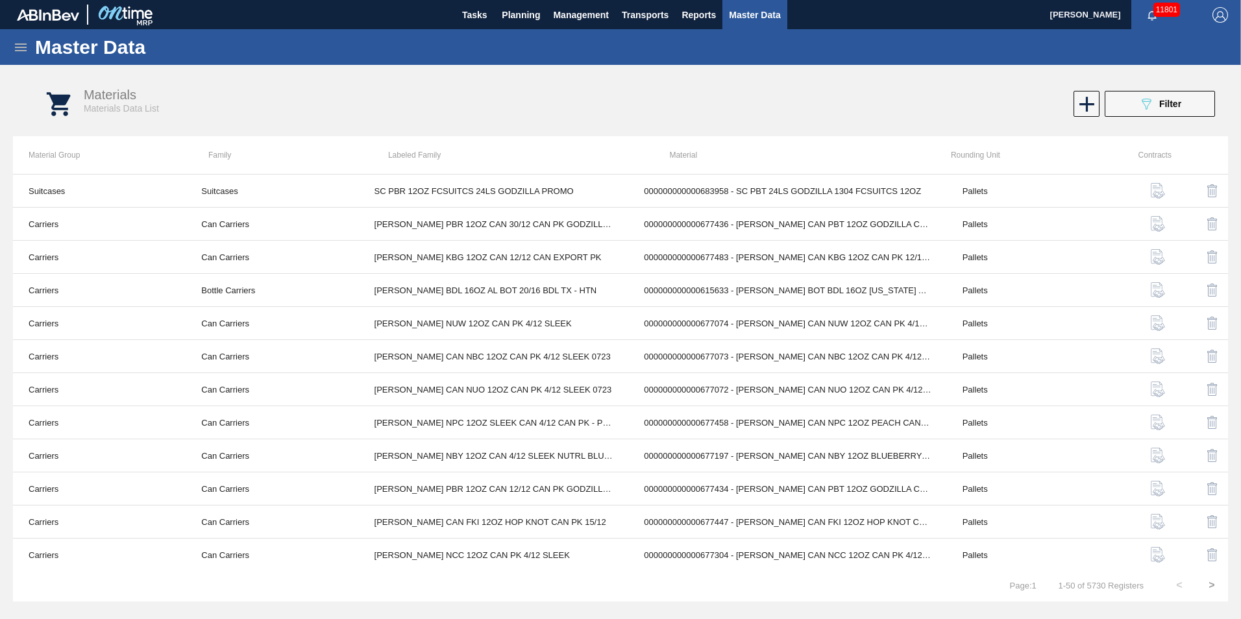
click at [20, 49] on icon at bounding box center [21, 48] width 16 height 16
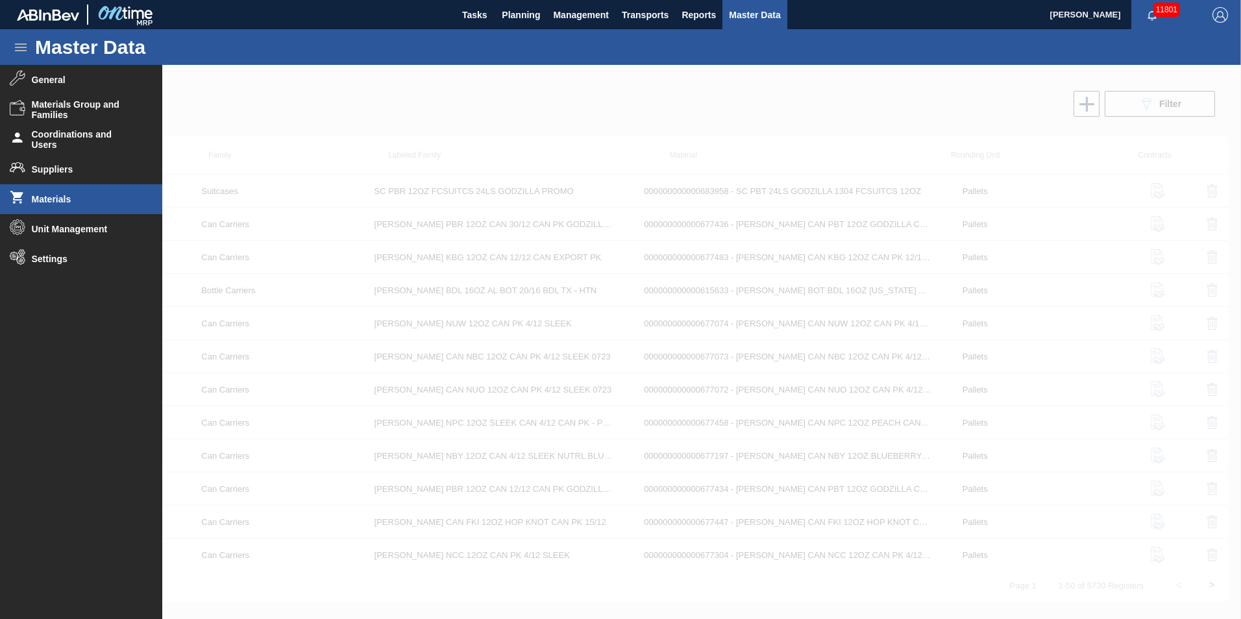
click at [75, 193] on li "Materials" at bounding box center [81, 199] width 162 height 30
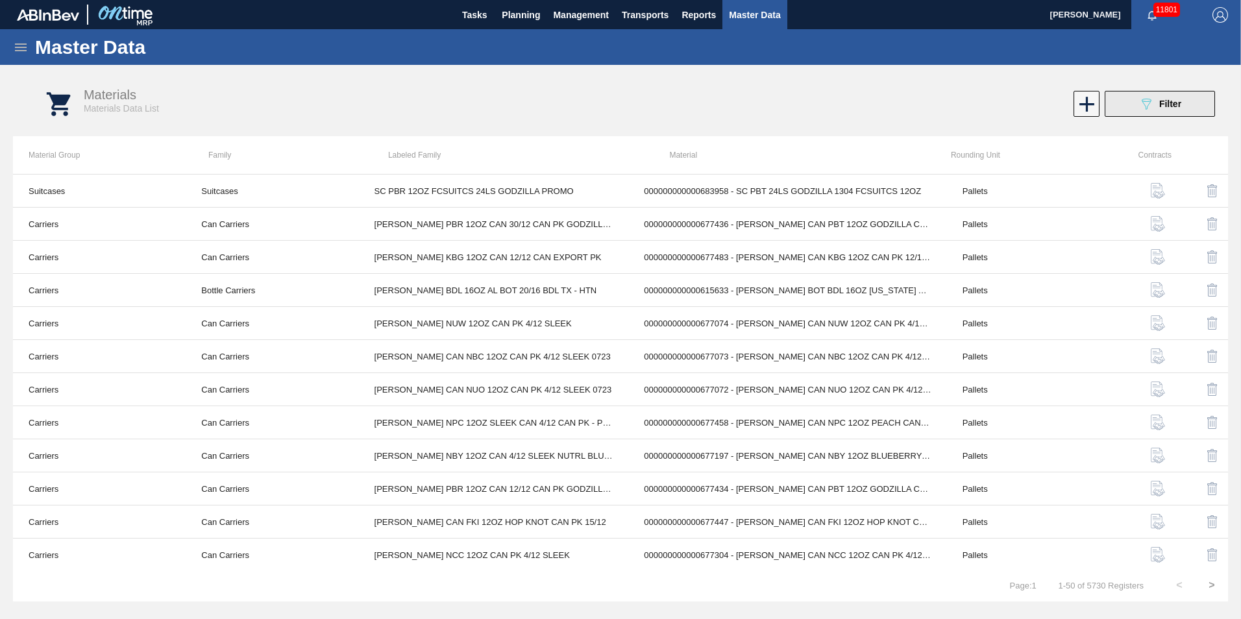
click at [1156, 112] on button "089F7B8B-B2A5-4AFE-B5C0-19BA573D28AC Filter" at bounding box center [1160, 104] width 110 height 26
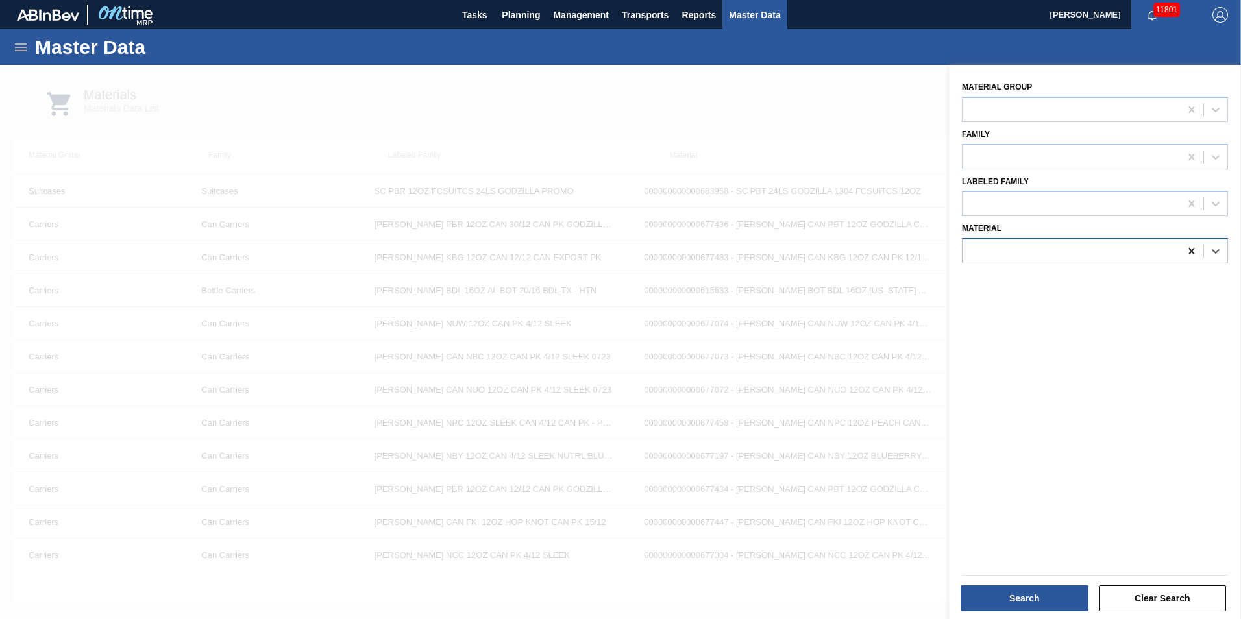
click at [1193, 250] on icon at bounding box center [1191, 251] width 13 height 13
click at [1118, 251] on div at bounding box center [1070, 251] width 217 height 19
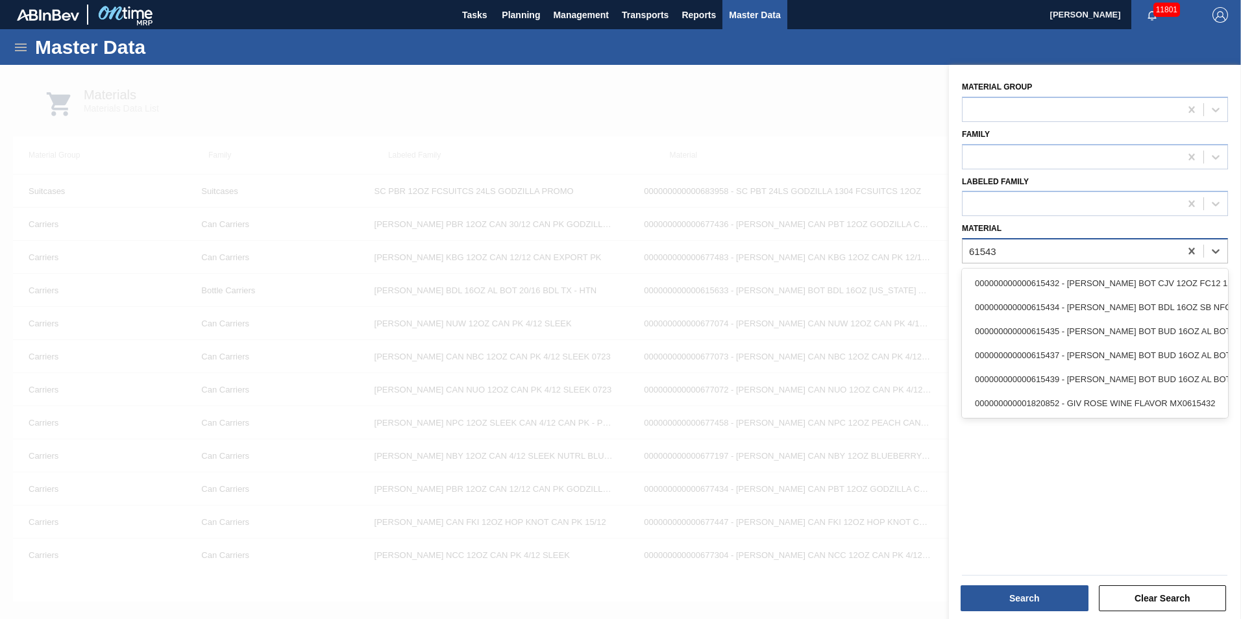
type input "615435"
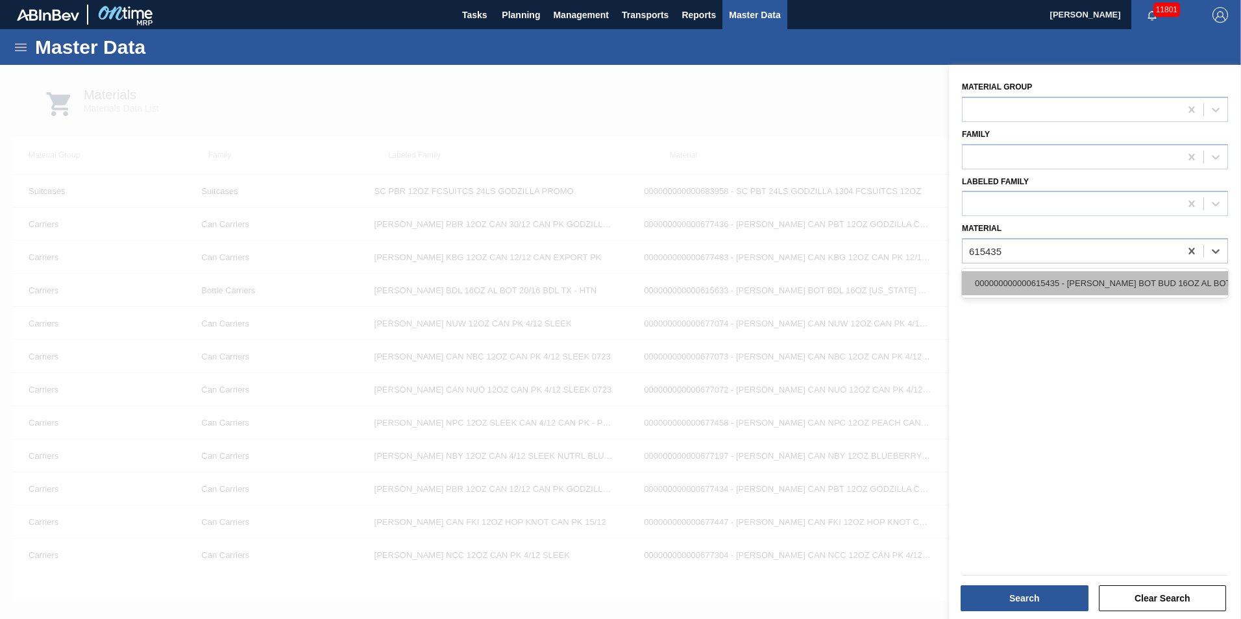
click at [1033, 290] on div "000000000000615435 - CARR BOT BUD 16OZ AL BOT 8/16 AB 0724 BE" at bounding box center [1095, 283] width 266 height 24
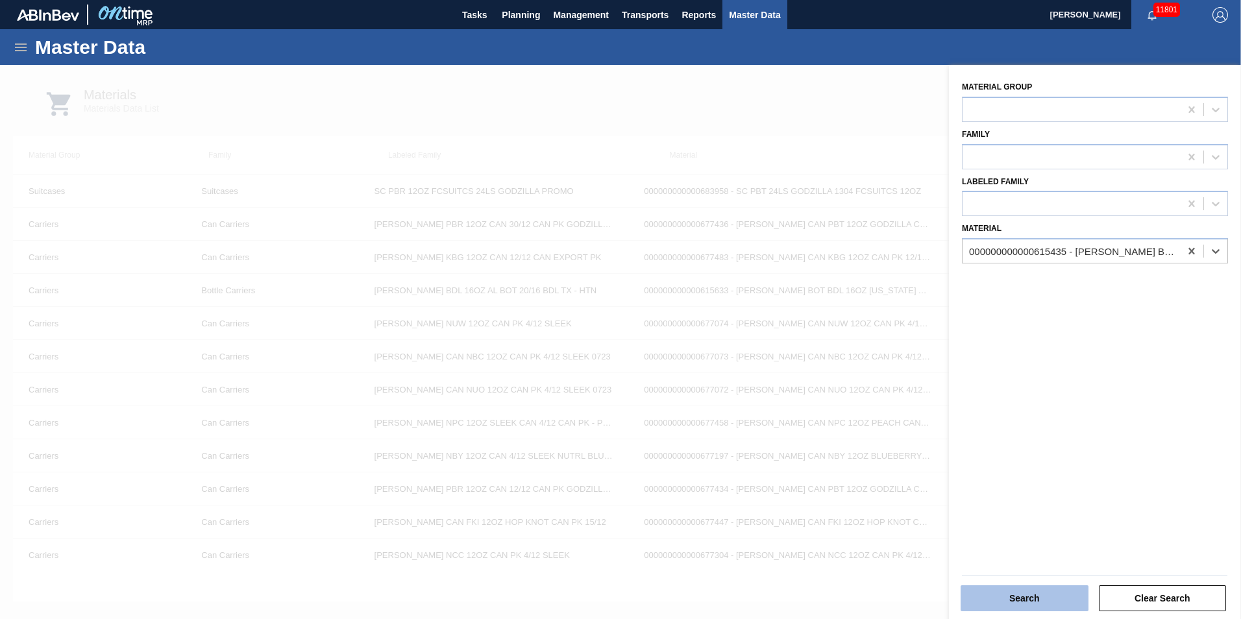
click at [998, 604] on button "Search" at bounding box center [1024, 598] width 128 height 26
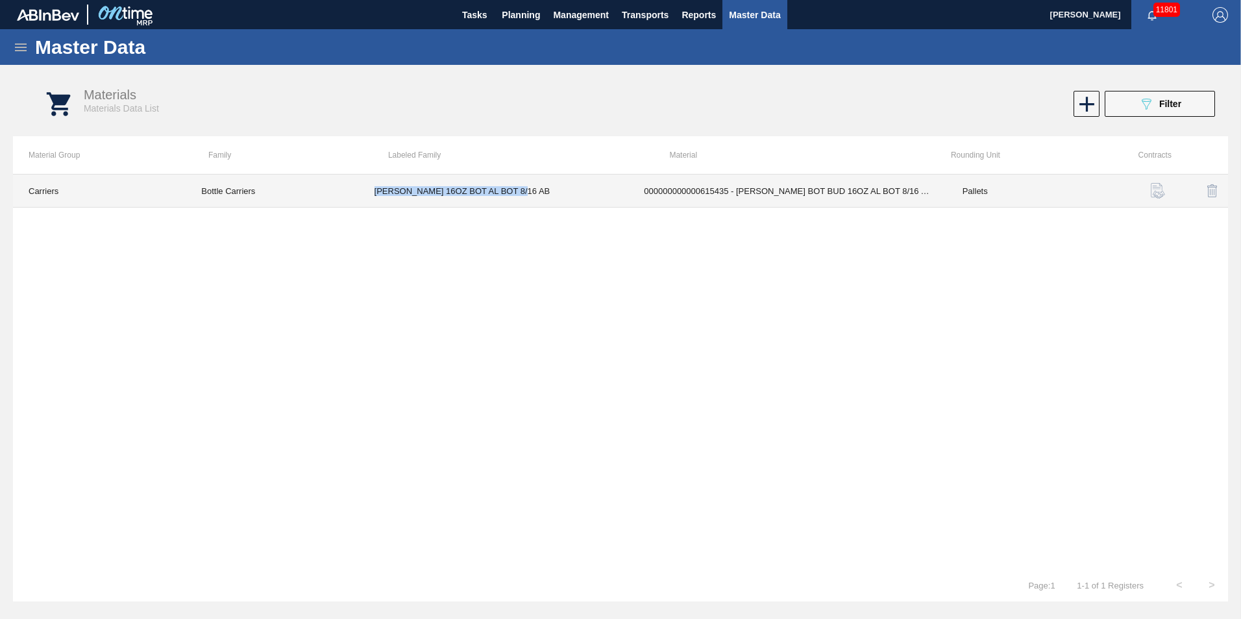
copy tr "CARR BUD 16OZ BOT AL BOT 8/16 AB"
drag, startPoint x: 537, startPoint y: 192, endPoint x: 330, endPoint y: 203, distance: 208.0
click at [330, 203] on tr "Carriers Bottle Carriers CARR BUD 16OZ BOT AL BOT 8/16 AB 000000000000615435 - …" at bounding box center [620, 191] width 1215 height 33
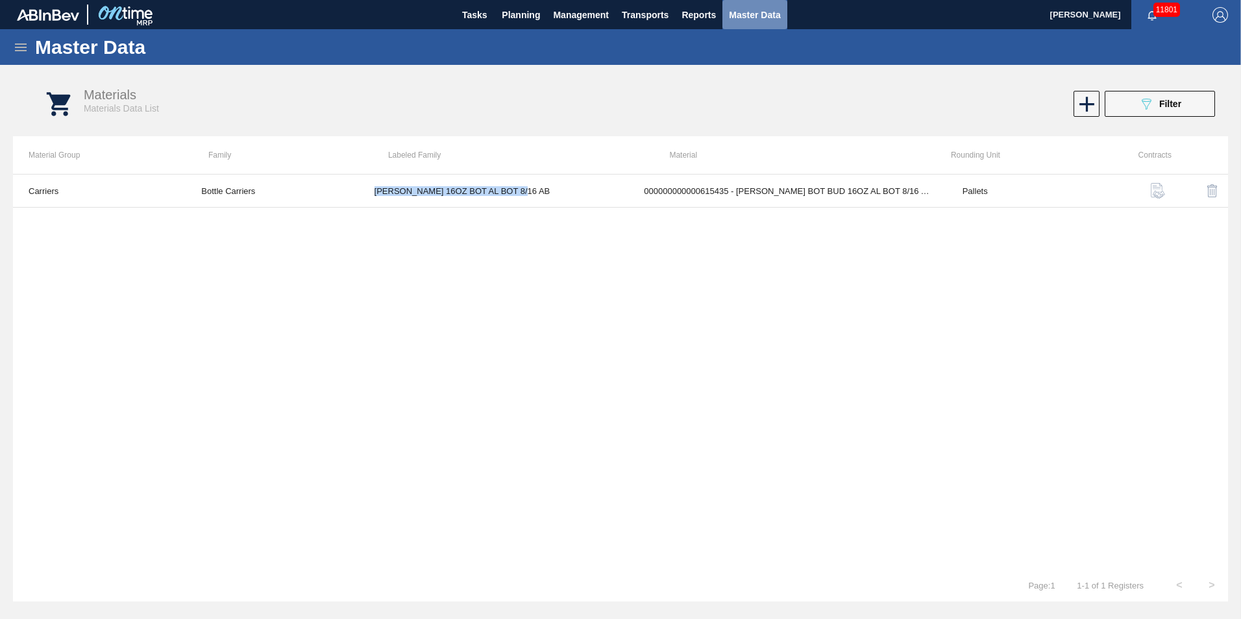
click at [782, 21] on button "Master Data" at bounding box center [754, 14] width 64 height 29
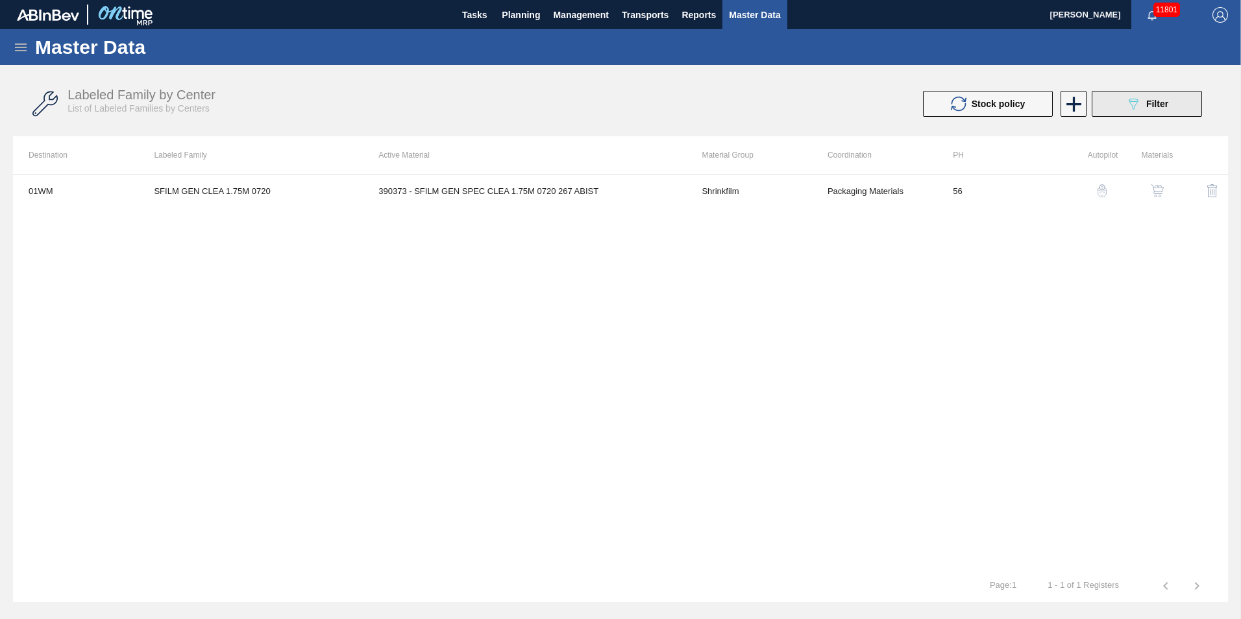
click at [1147, 110] on div "089F7B8B-B2A5-4AFE-B5C0-19BA573D28AC Filter" at bounding box center [1146, 104] width 43 height 16
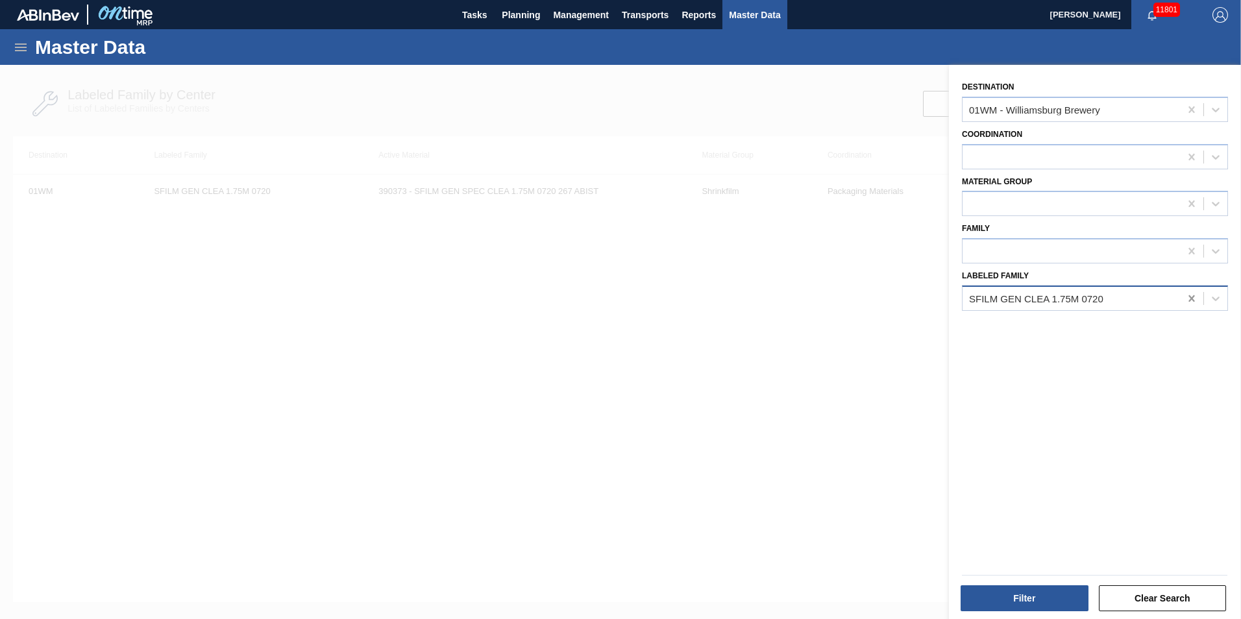
click at [1192, 297] on icon at bounding box center [1191, 298] width 6 height 6
paste Family "CARR BUD 16OZ BOT AL BOT 8/16 AB"
type Family "CARR BUD 16OZ BOT AL BOT 8/16 AB"
click at [989, 289] on div at bounding box center [1070, 298] width 217 height 19
paste Family "CARR BUD 16OZ BOT AL BOT 8/16 AB"
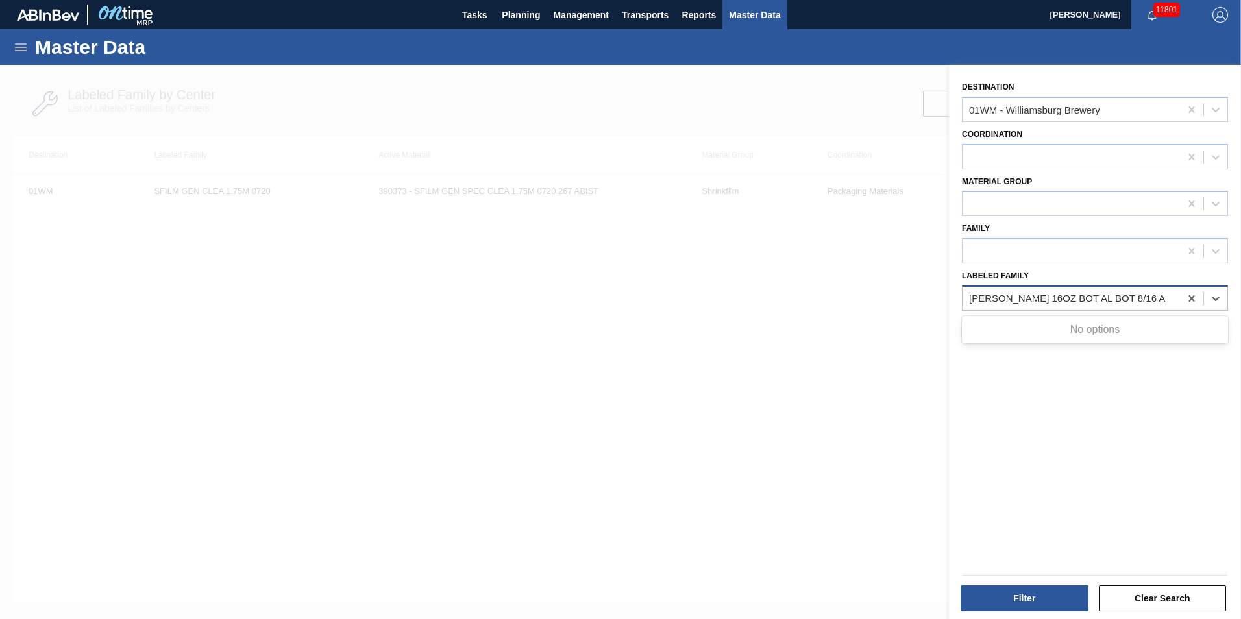
click at [989, 297] on Family "CARR BUD 16OZ BOT AL BOT 8/16 AB" at bounding box center [1067, 298] width 197 height 11
type Family "CARR BUD 16OZ BOT AL BOT 8/16 AB"
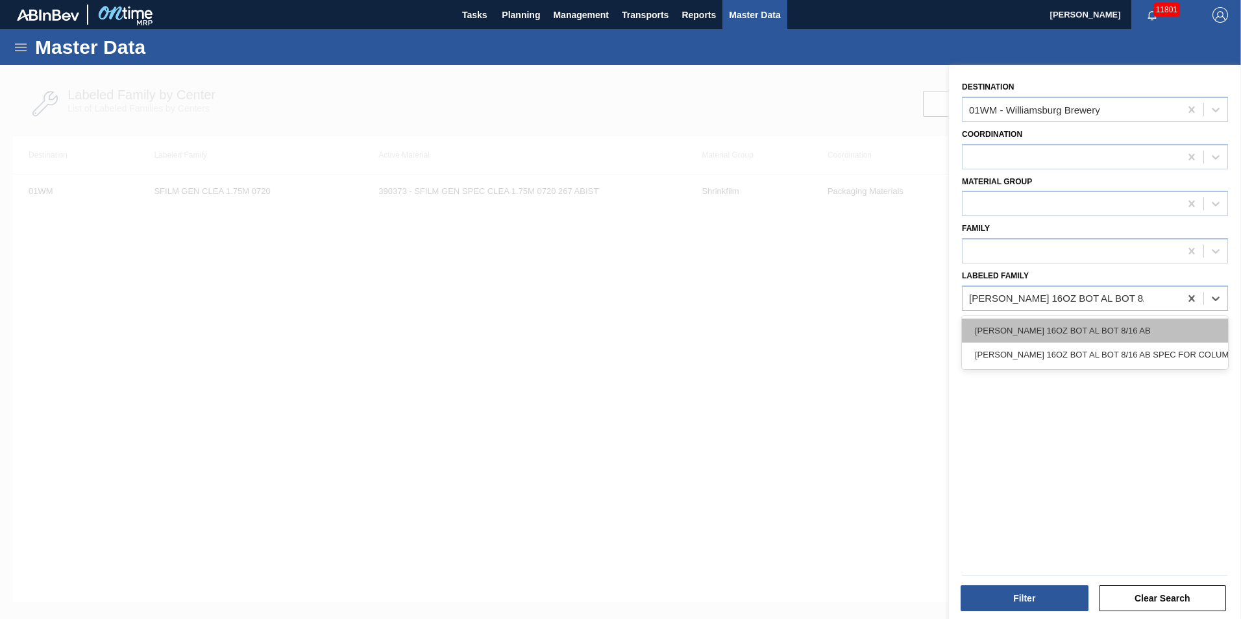
click at [1179, 326] on div "CARR BUD 16OZ BOT AL BOT 8/16 AB" at bounding box center [1095, 331] width 266 height 24
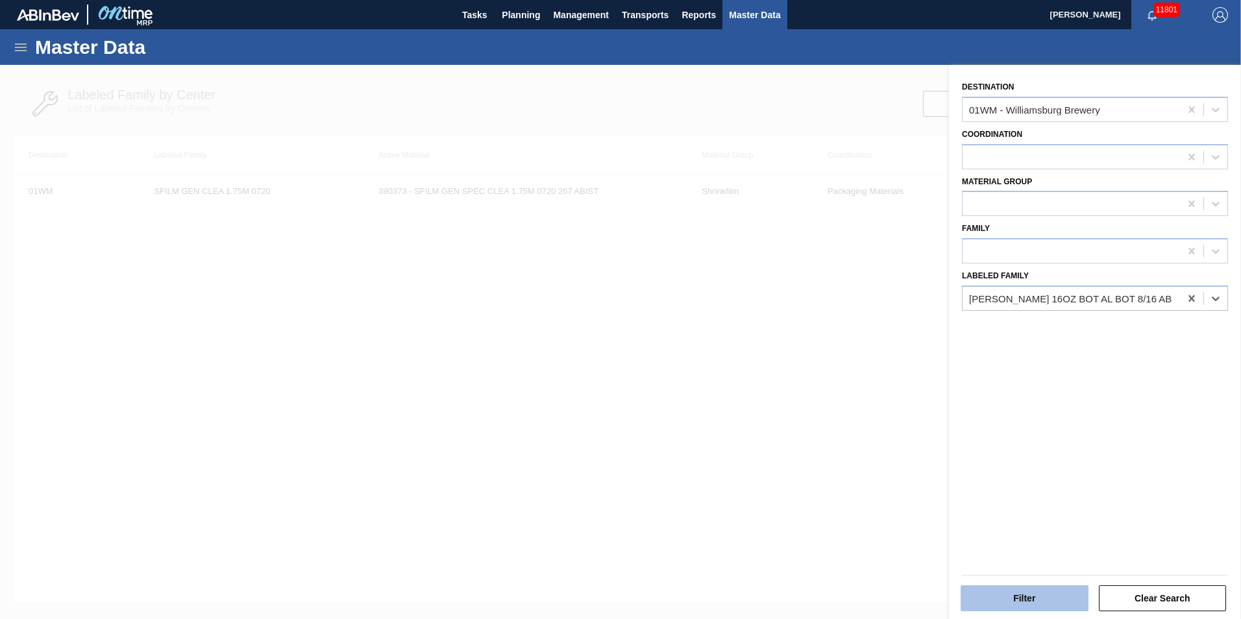
click at [1023, 593] on button "Filter" at bounding box center [1024, 598] width 128 height 26
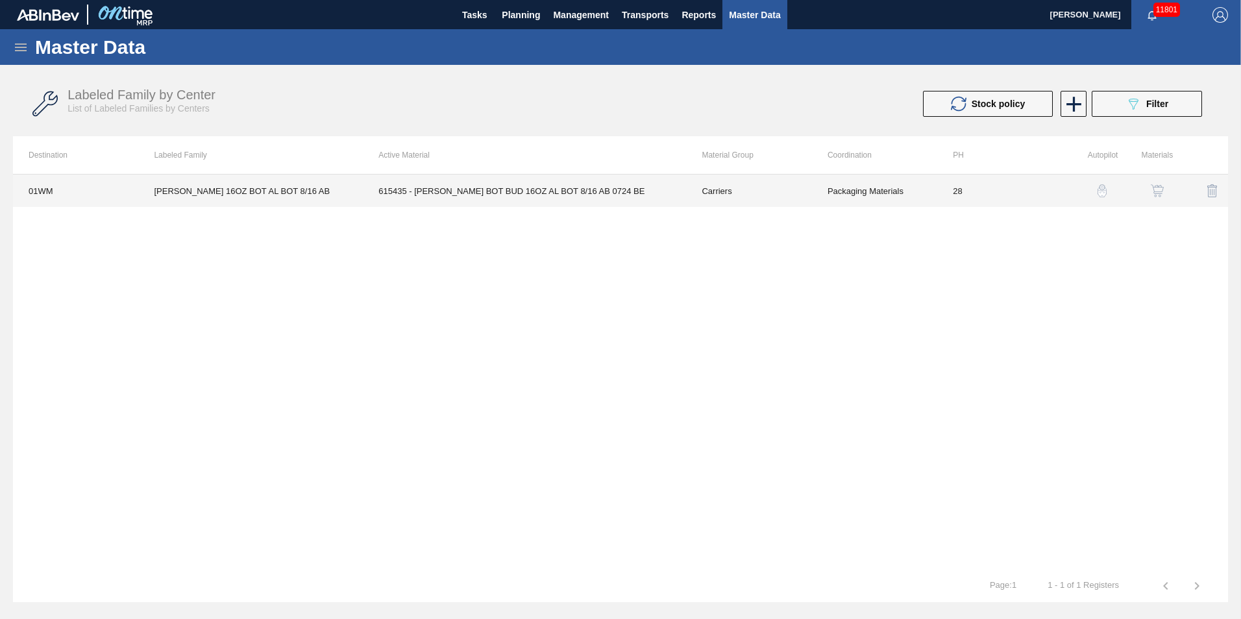
click at [472, 201] on td "615435 - [PERSON_NAME] BOT BUD 16OZ AL BOT 8/16 AB 0724 BE" at bounding box center [524, 191] width 323 height 32
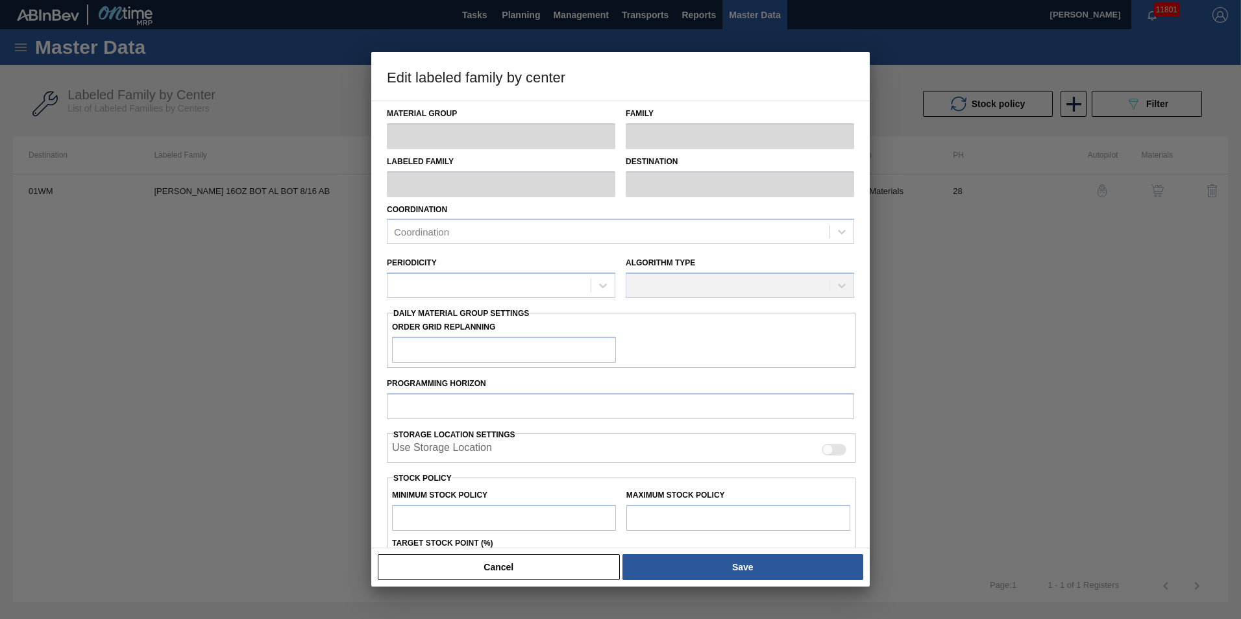
type input "Carriers"
type input "Bottle Carriers"
type input "CARR BUD 16OZ BOT AL BOT 8/16 AB"
type input "01WM - Williamsburg Brewery"
type input "28"
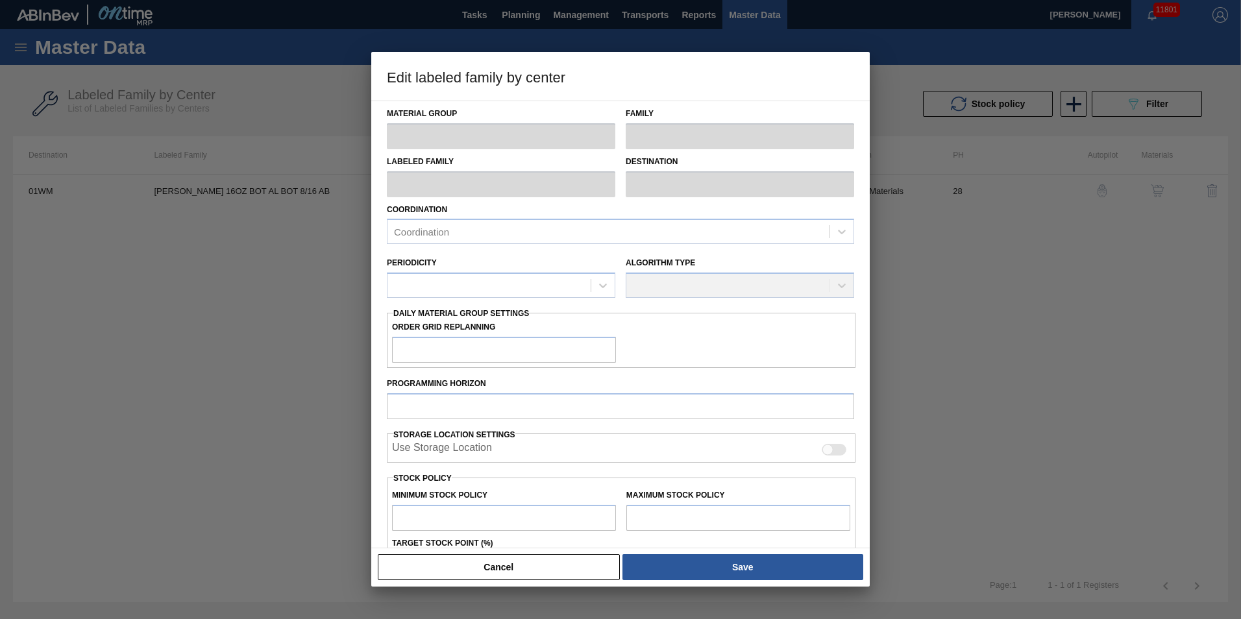
type input "5,000"
type input "14,527"
type input "3"
type input "5,286"
checkbox input "true"
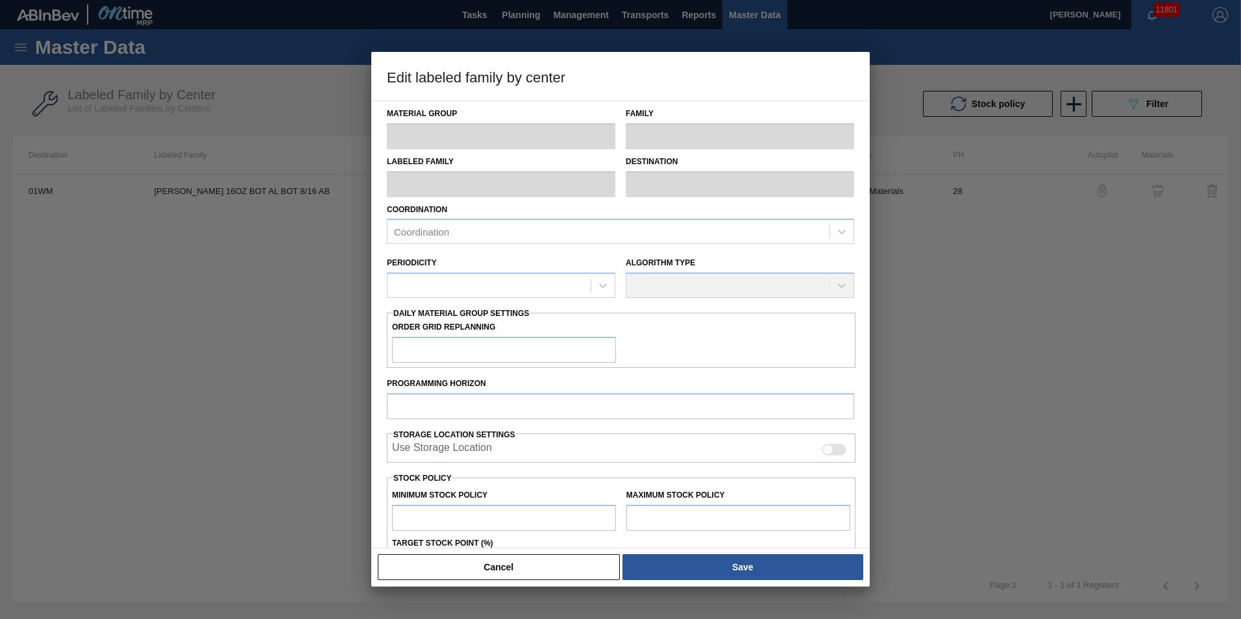
checkbox input "true"
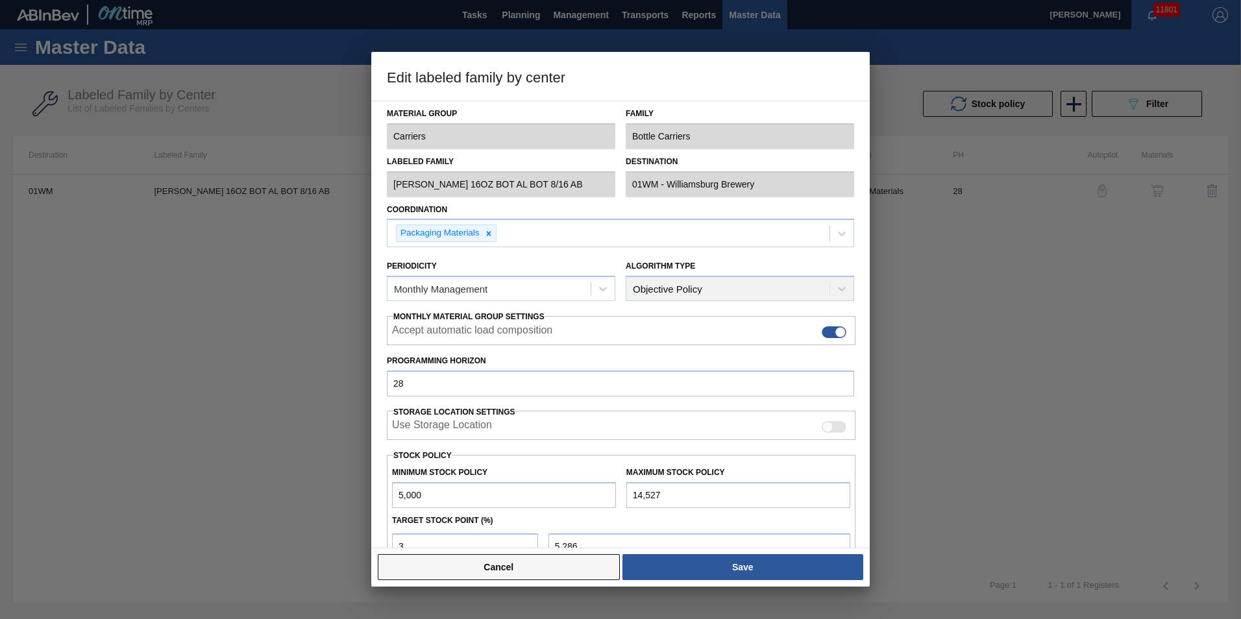
click at [571, 570] on button "Cancel" at bounding box center [499, 567] width 242 height 26
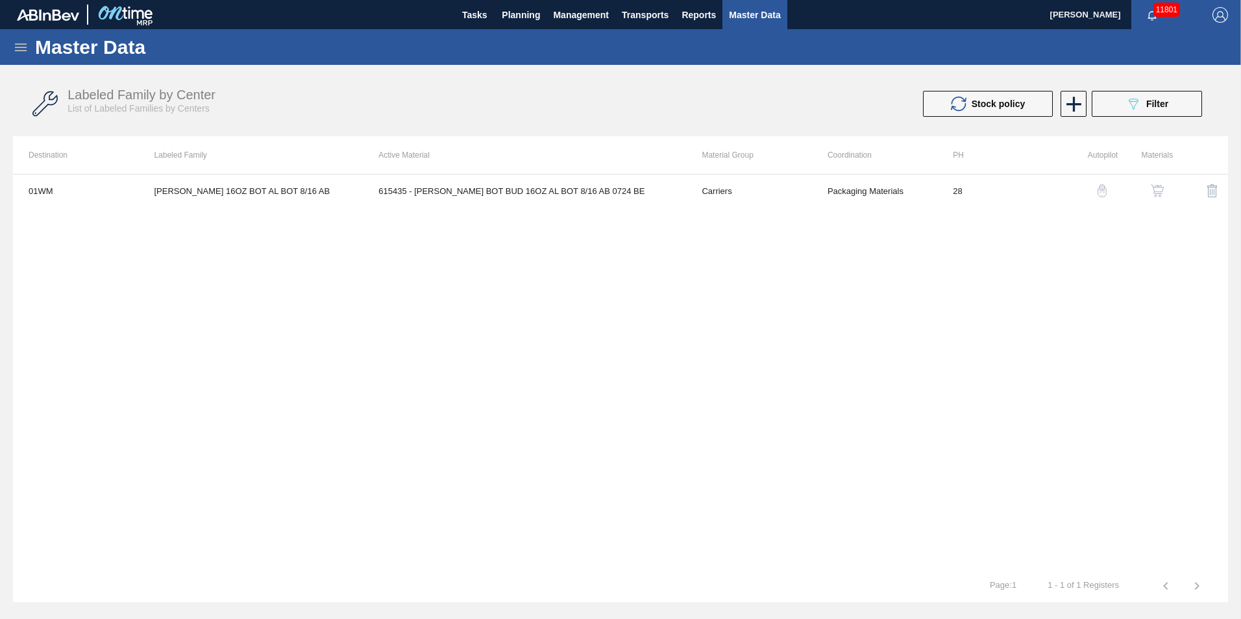
click at [1157, 193] on img "button" at bounding box center [1157, 190] width 13 height 13
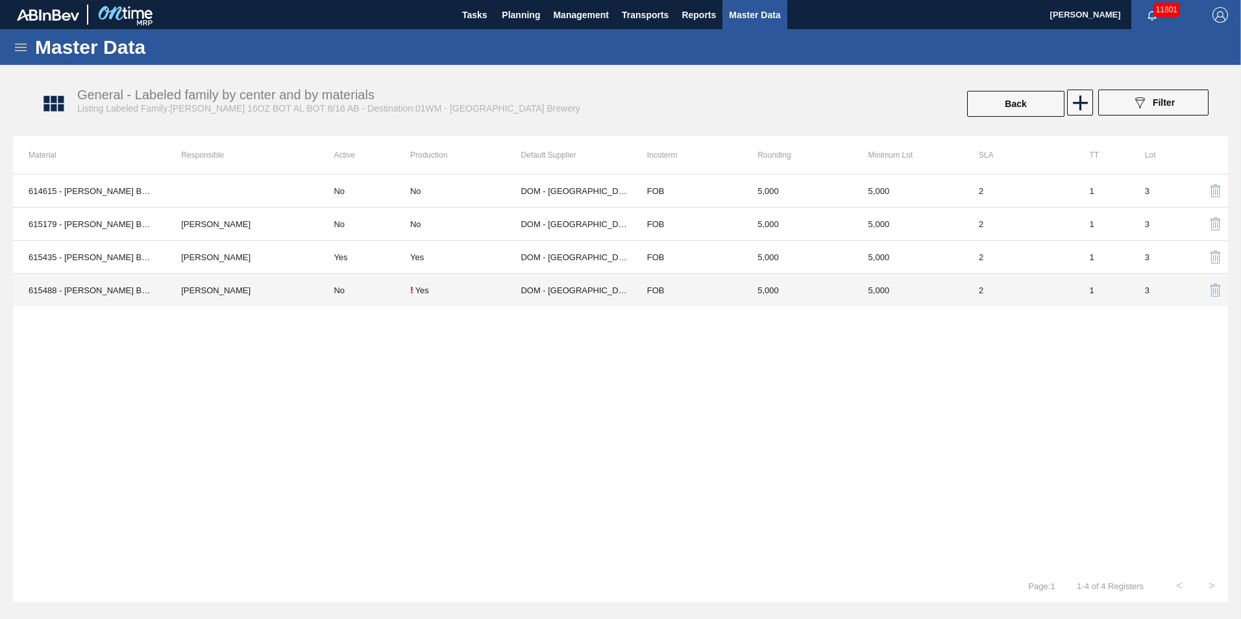
click at [379, 301] on td "No" at bounding box center [364, 290] width 92 height 33
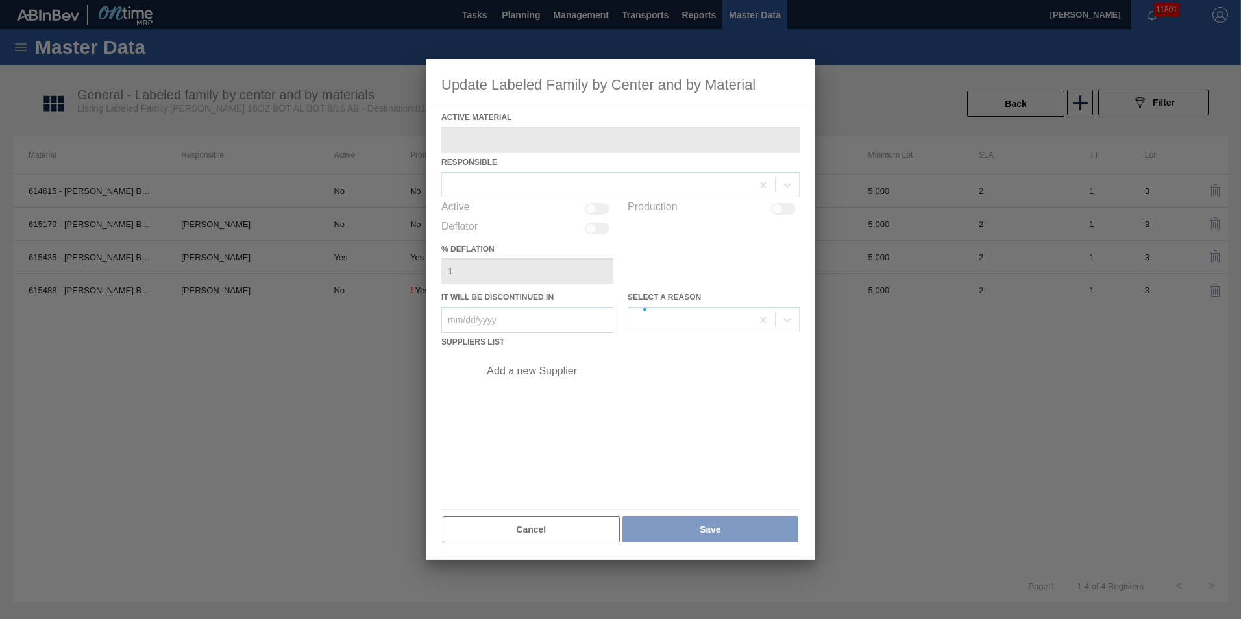
type Material "615488 - CARR BOT BUD 16OZ REVISED CALLOUT AL BOT"
checkbox input "true"
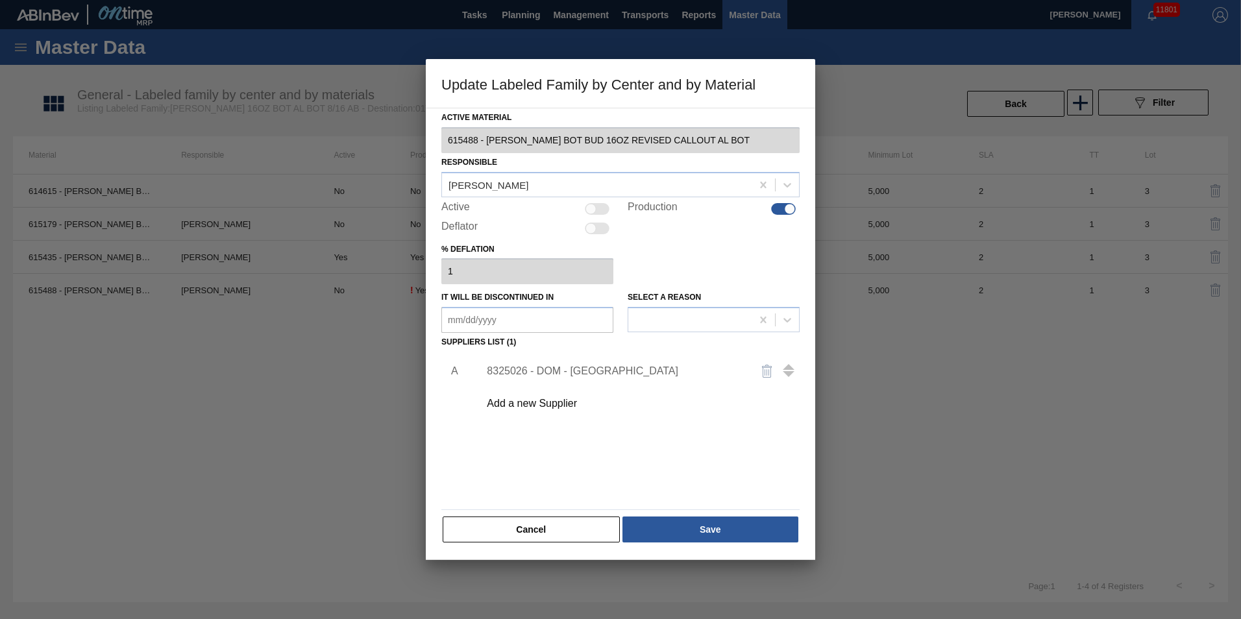
click at [601, 210] on div at bounding box center [597, 209] width 25 height 12
checkbox input "true"
click at [725, 536] on button "Save" at bounding box center [710, 530] width 176 height 26
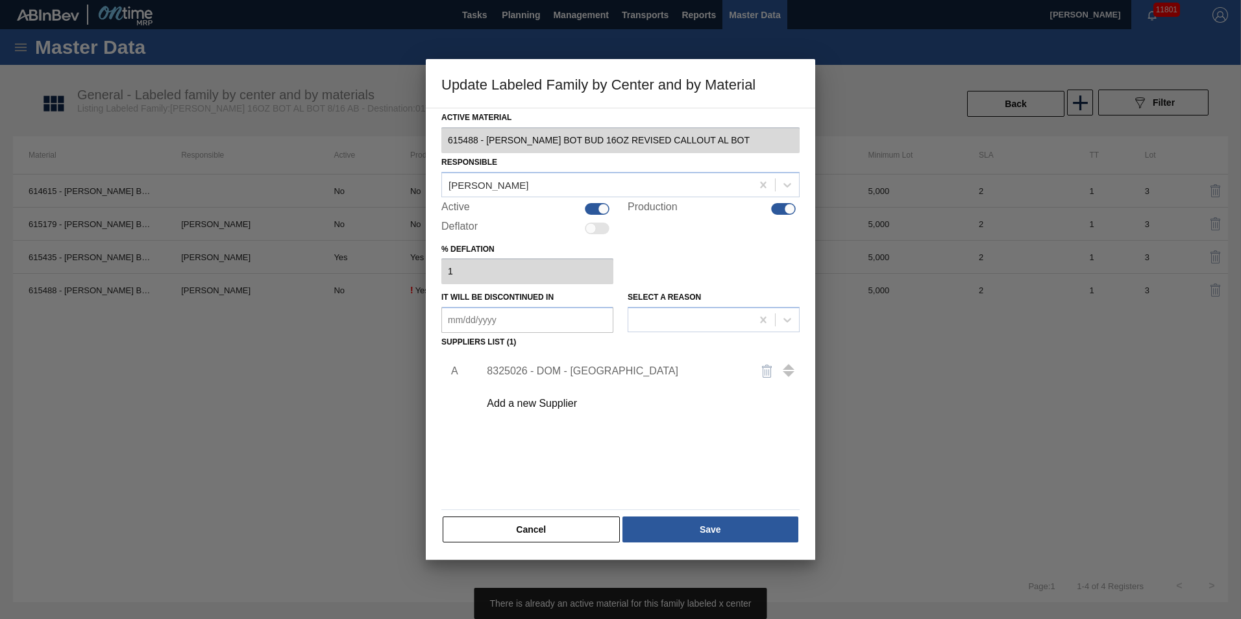
drag, startPoint x: 315, startPoint y: 410, endPoint x: 317, endPoint y: 400, distance: 10.1
click at [315, 411] on div at bounding box center [620, 309] width 1241 height 619
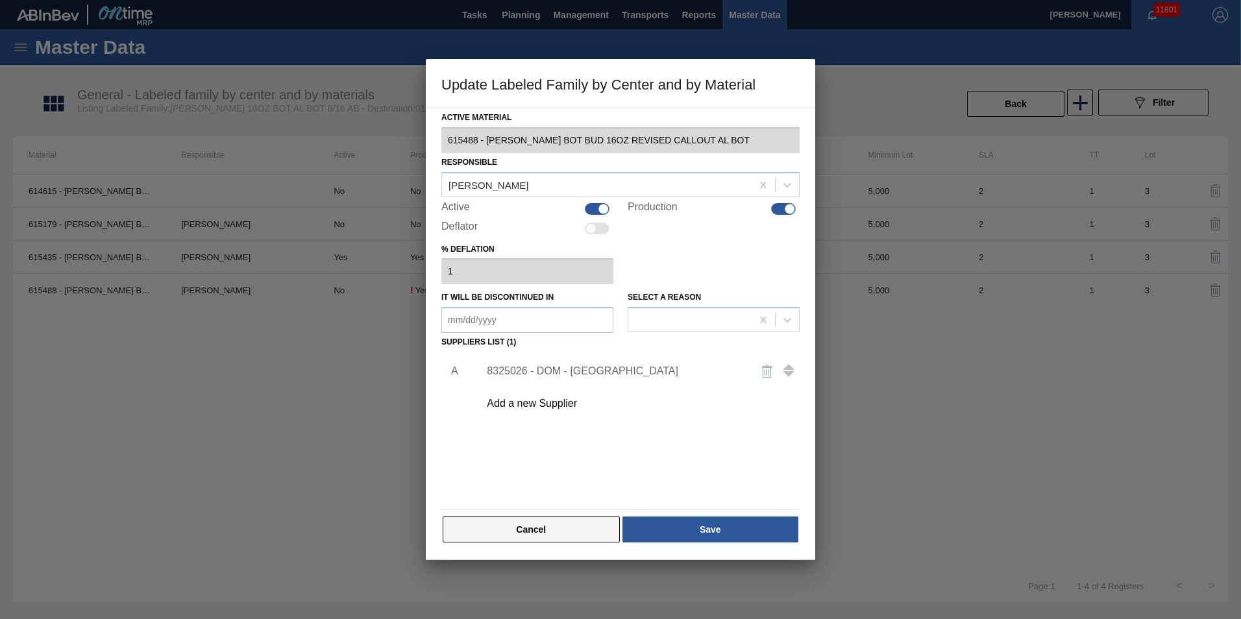
click at [547, 524] on button "Cancel" at bounding box center [531, 530] width 177 height 26
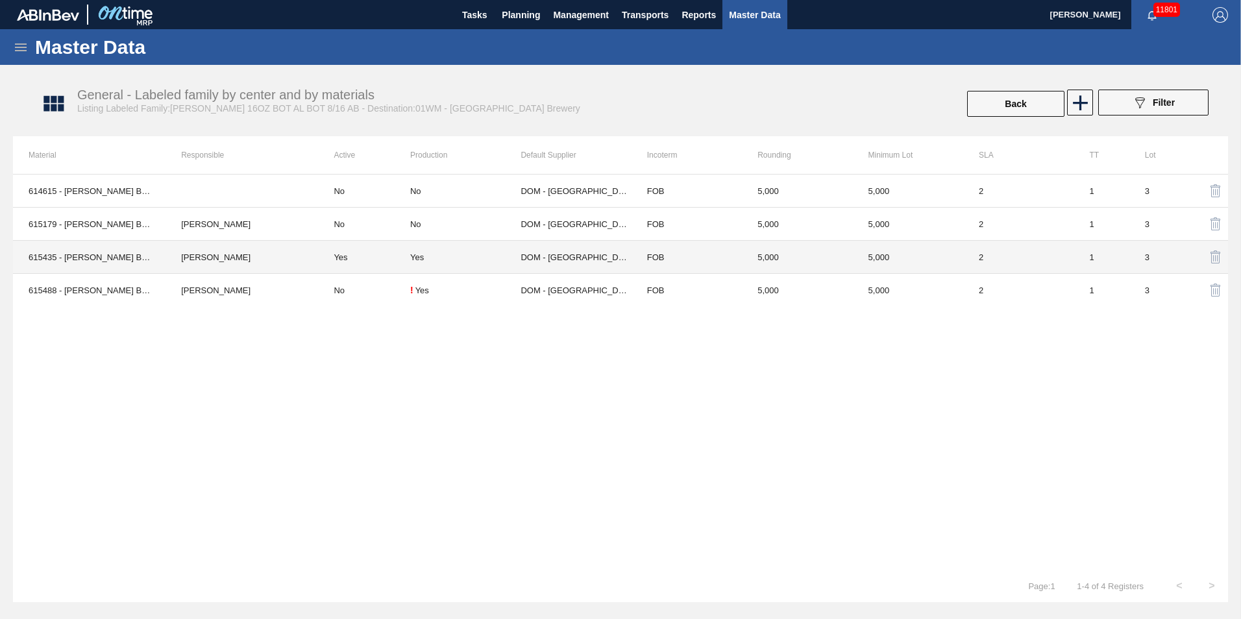
click at [391, 260] on td "Yes" at bounding box center [364, 257] width 92 height 33
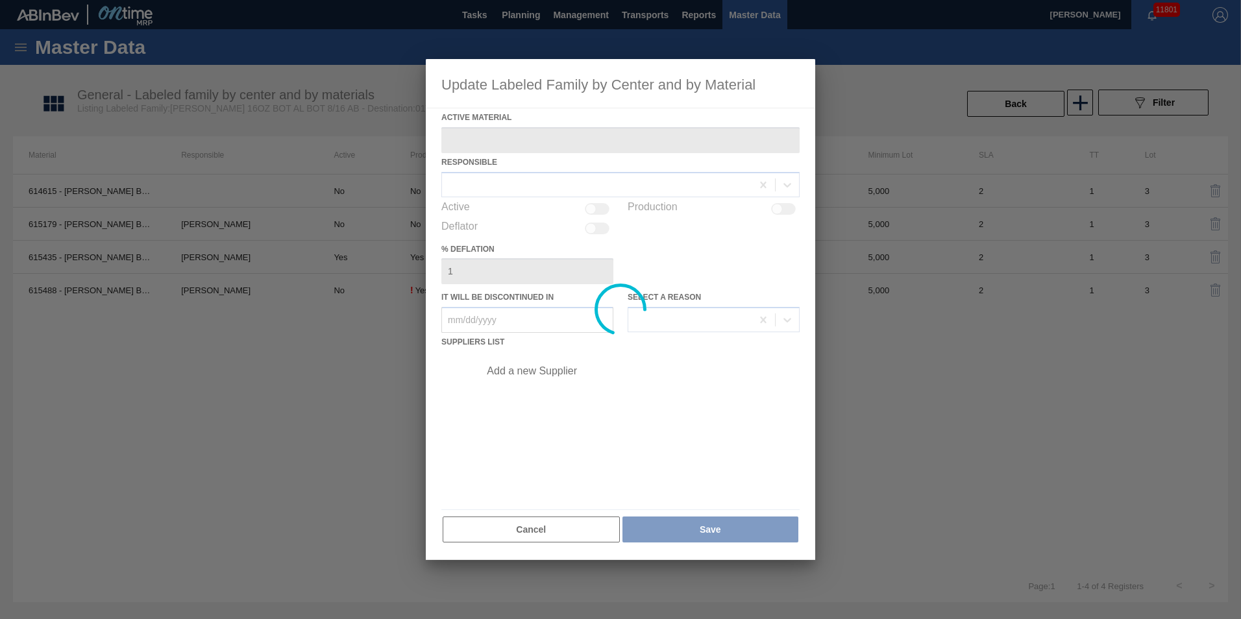
type Material "615435 - [PERSON_NAME] BOT BUD 16OZ AL BOT 8/16 AB 0724 BE"
checkbox input "true"
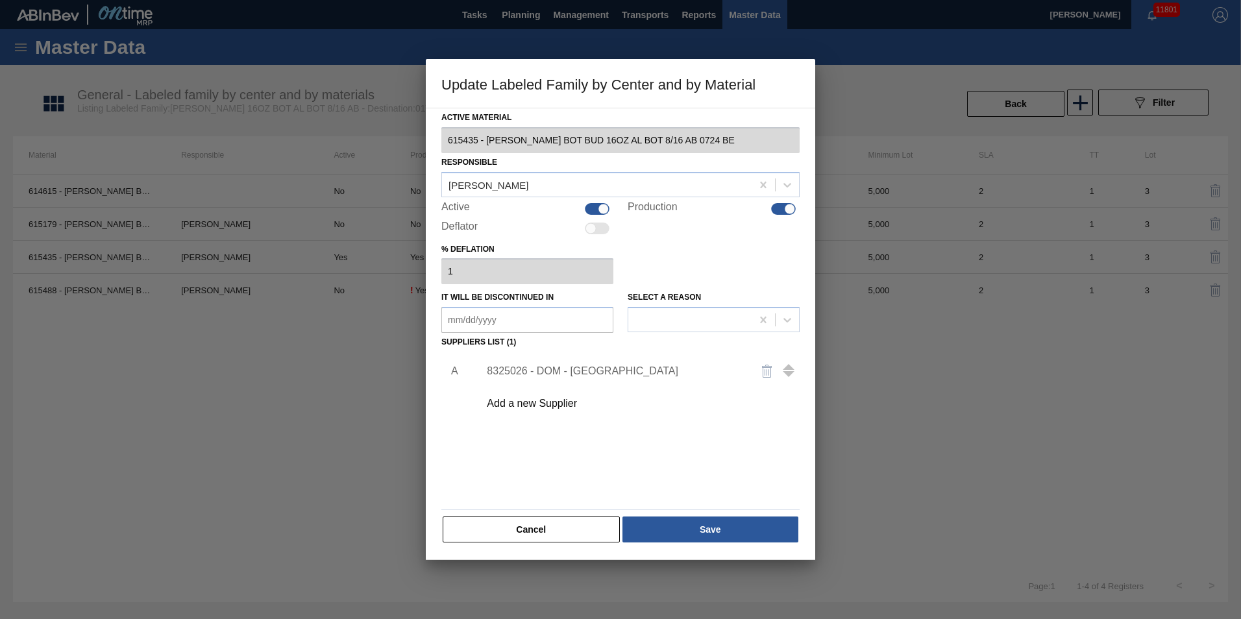
click at [597, 203] on div "Active" at bounding box center [527, 209] width 172 height 16
drag, startPoint x: 603, startPoint y: 206, endPoint x: 754, endPoint y: 231, distance: 153.3
click at [603, 206] on div at bounding box center [603, 208] width 11 height 11
checkbox input "false"
click at [788, 213] on div at bounding box center [790, 208] width 11 height 11
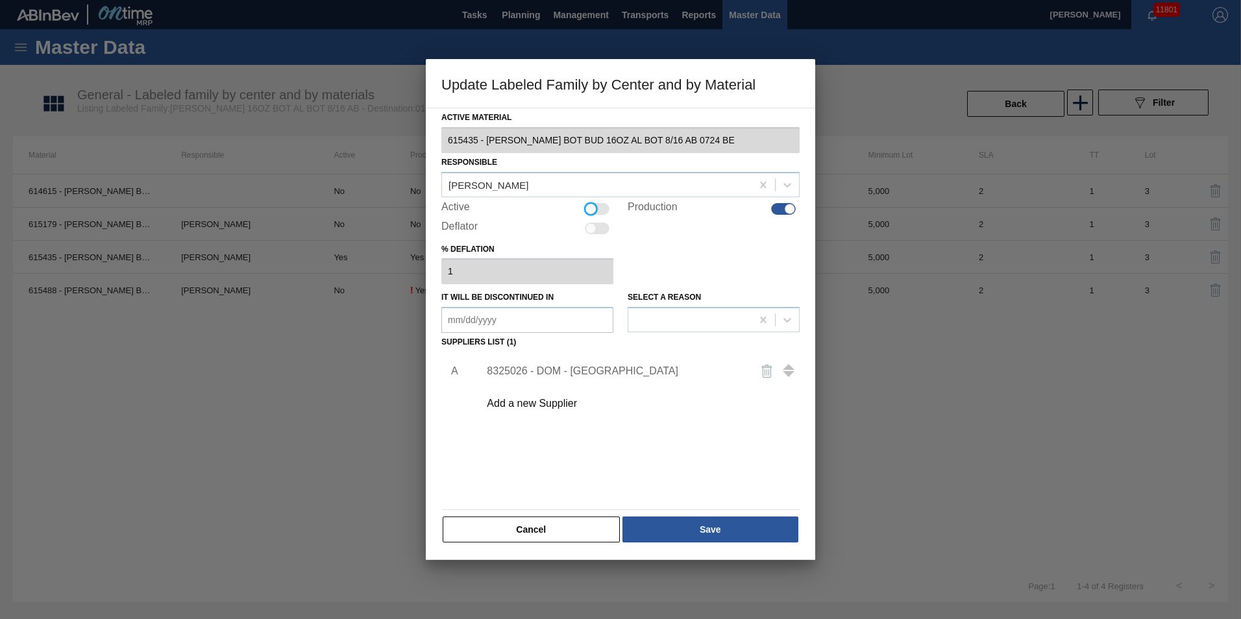
checkbox input "false"
click at [759, 531] on button "Save" at bounding box center [710, 530] width 176 height 26
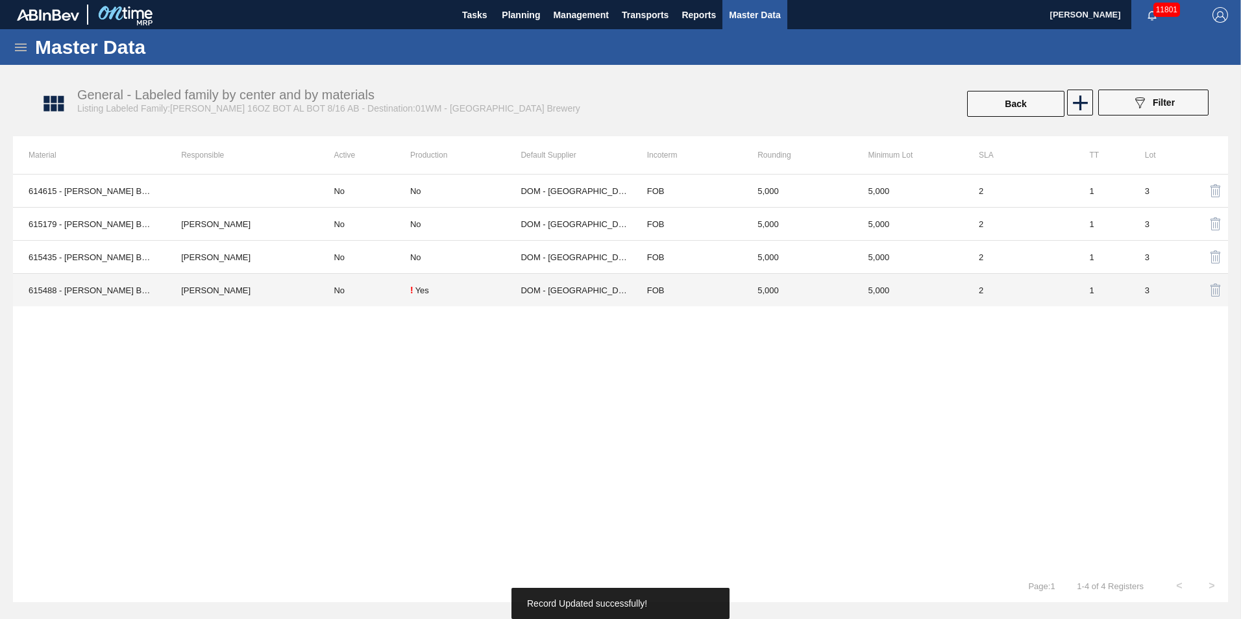
click at [378, 287] on td "No" at bounding box center [364, 290] width 92 height 33
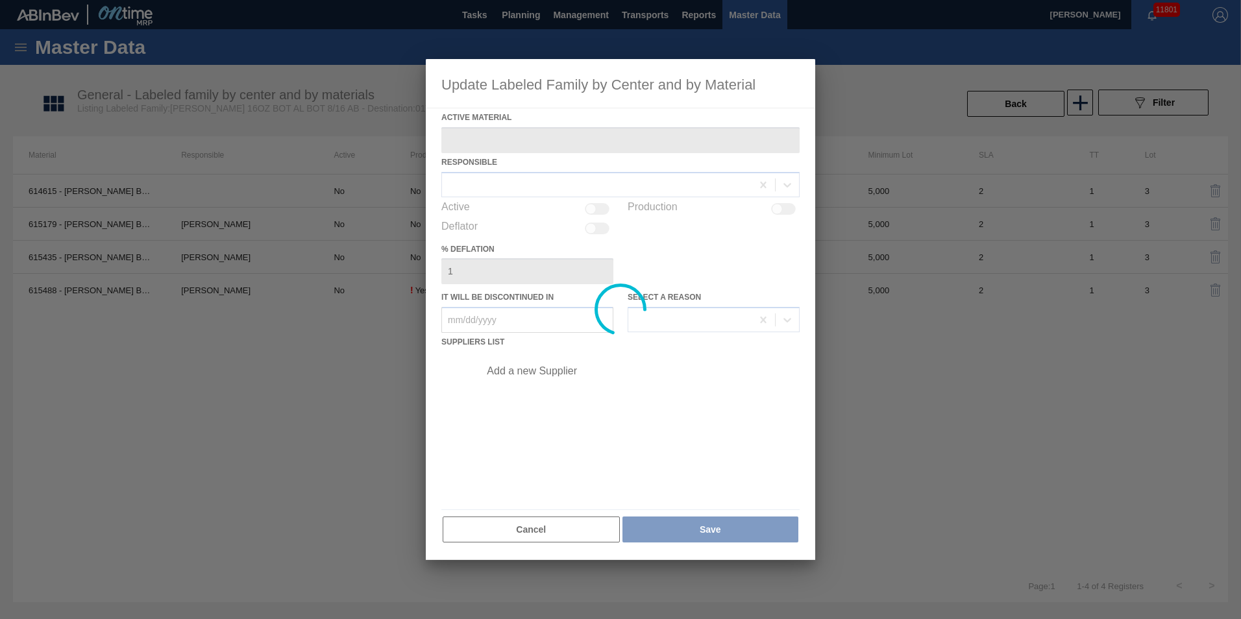
type Material "615488 - CARR BOT BUD 16OZ REVISED CALLOUT AL BOT"
checkbox input "true"
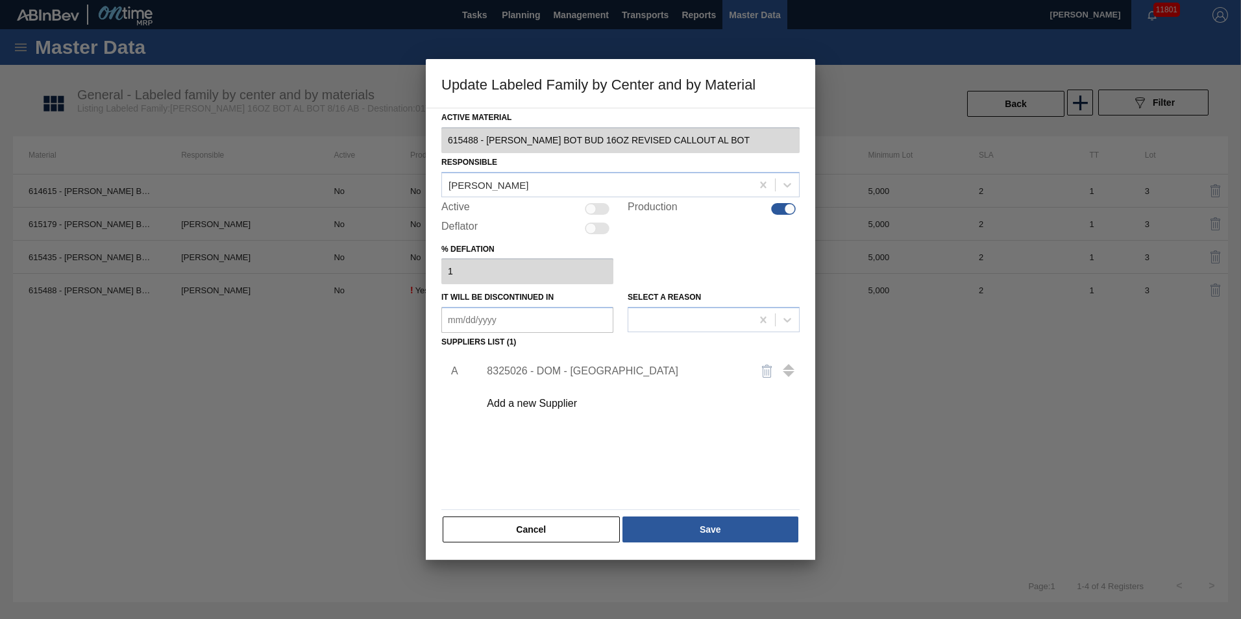
click at [600, 215] on div "Active" at bounding box center [527, 209] width 172 height 16
click at [608, 217] on div "Active Material 615488 - CARR BOT BUD 16OZ REVISED CALLOUT AL BOT Responsible D…" at bounding box center [620, 325] width 358 height 435
click at [601, 209] on div at bounding box center [597, 209] width 25 height 12
checkbox input "true"
click at [689, 531] on button "Save" at bounding box center [710, 530] width 176 height 26
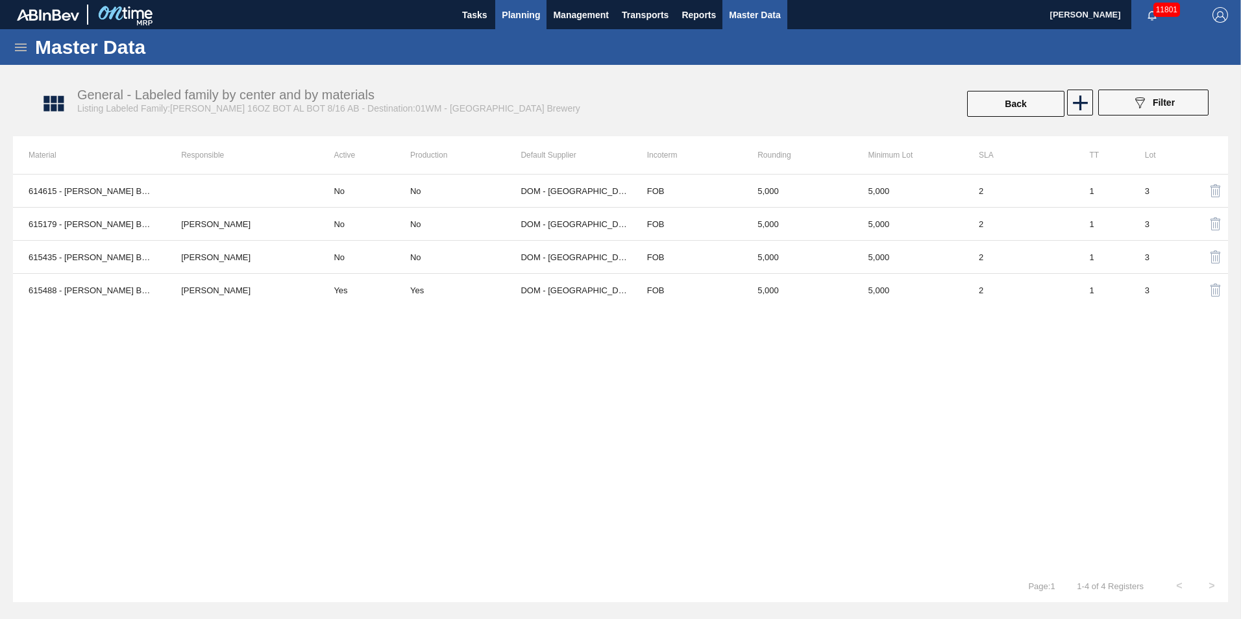
click at [532, 21] on span "Planning" at bounding box center [521, 15] width 38 height 16
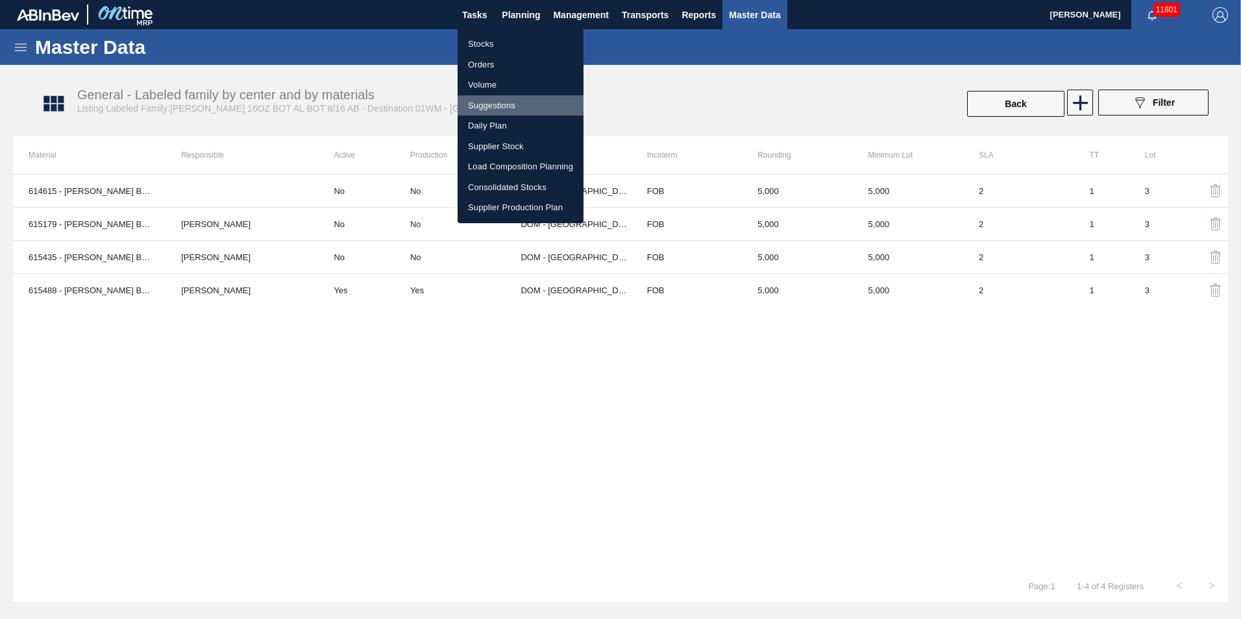
click at [514, 104] on li "Suggestions" at bounding box center [521, 105] width 126 height 21
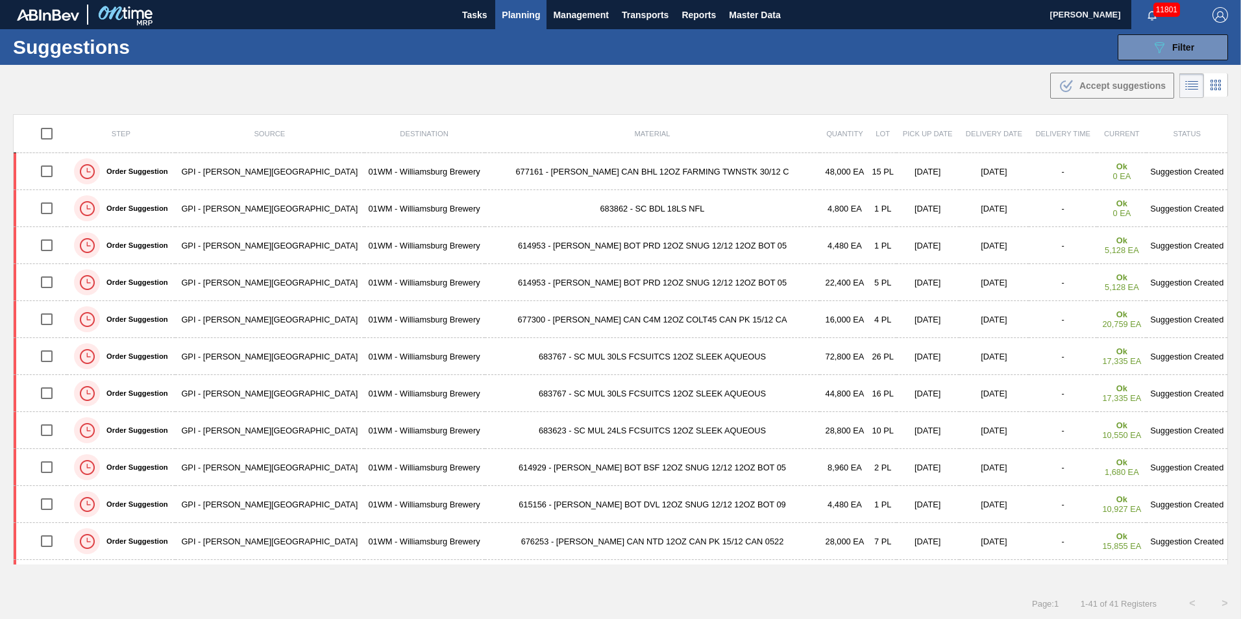
click at [519, 18] on span "Planning" at bounding box center [521, 15] width 38 height 16
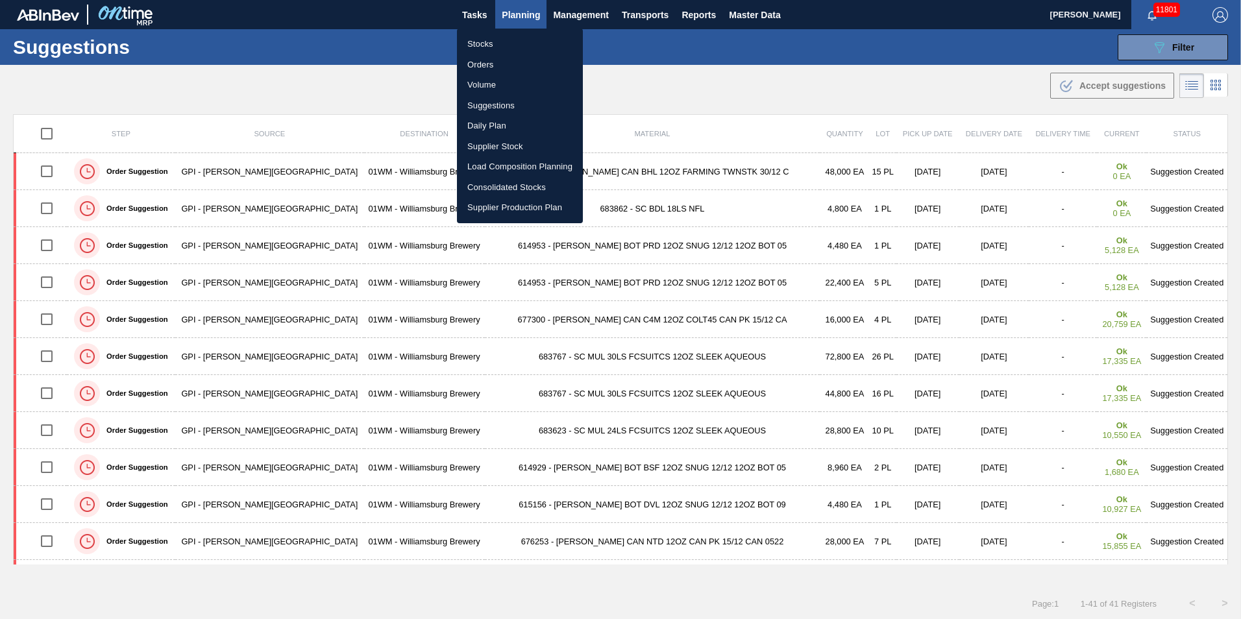
click at [509, 169] on li "Load Composition Planning" at bounding box center [520, 166] width 126 height 21
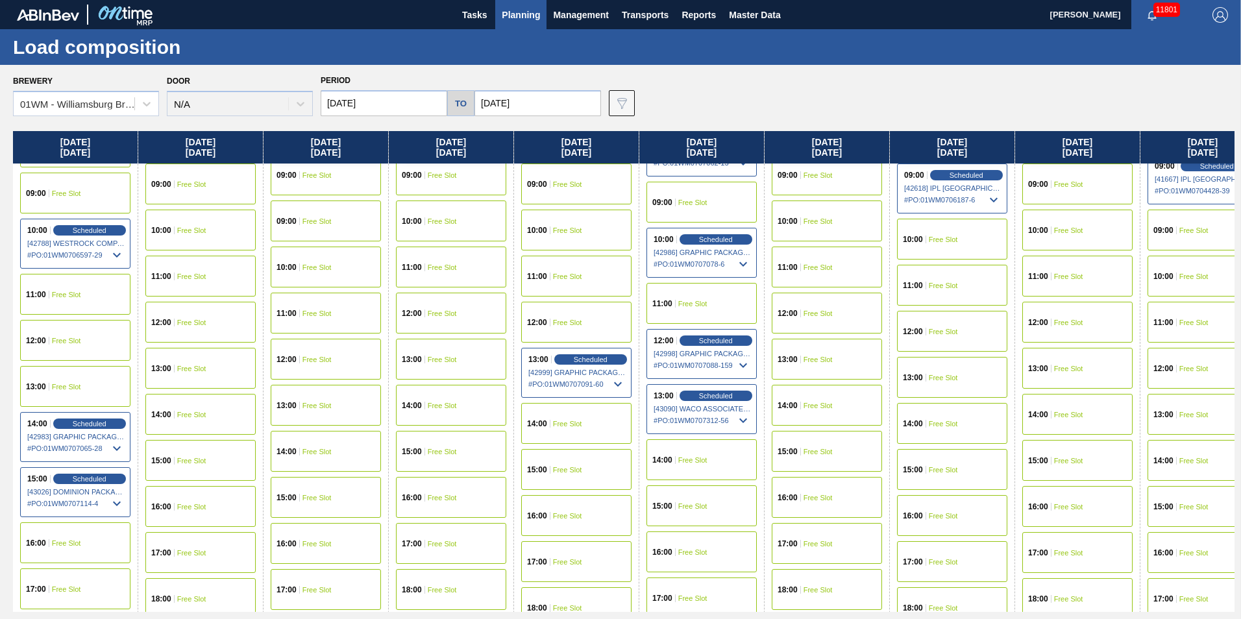
scroll to position [519, 0]
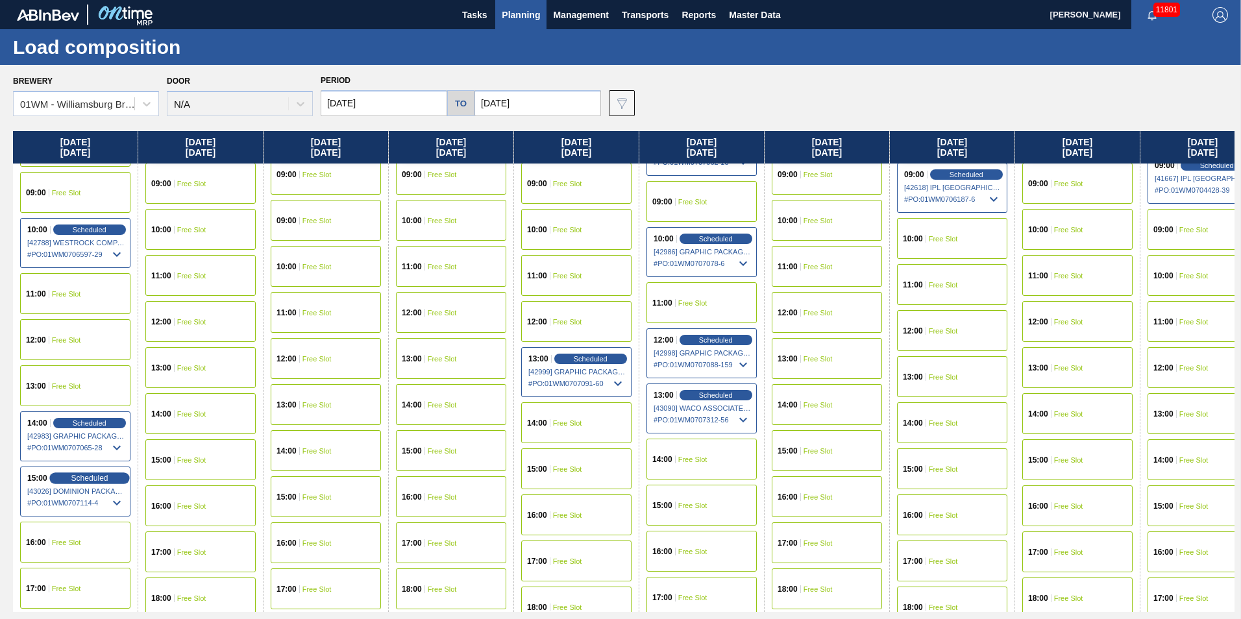
click at [79, 482] on span "Scheduled" at bounding box center [89, 478] width 37 height 8
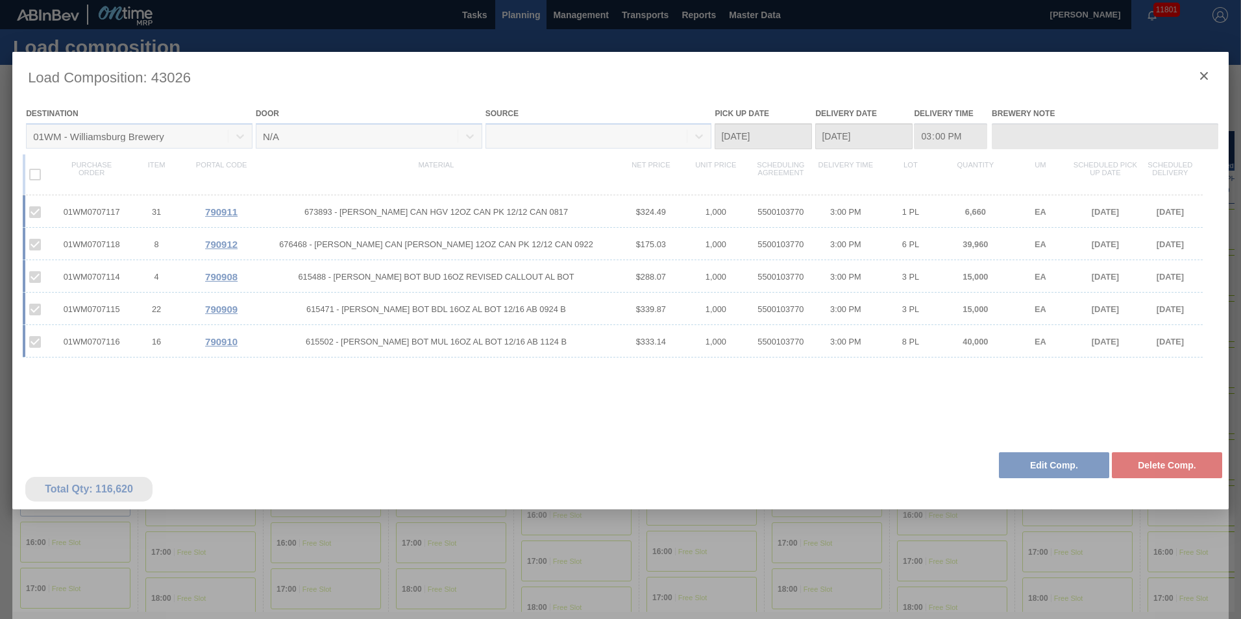
click at [1043, 467] on div at bounding box center [620, 344] width 1216 height 584
click at [1040, 468] on div at bounding box center [620, 344] width 1216 height 584
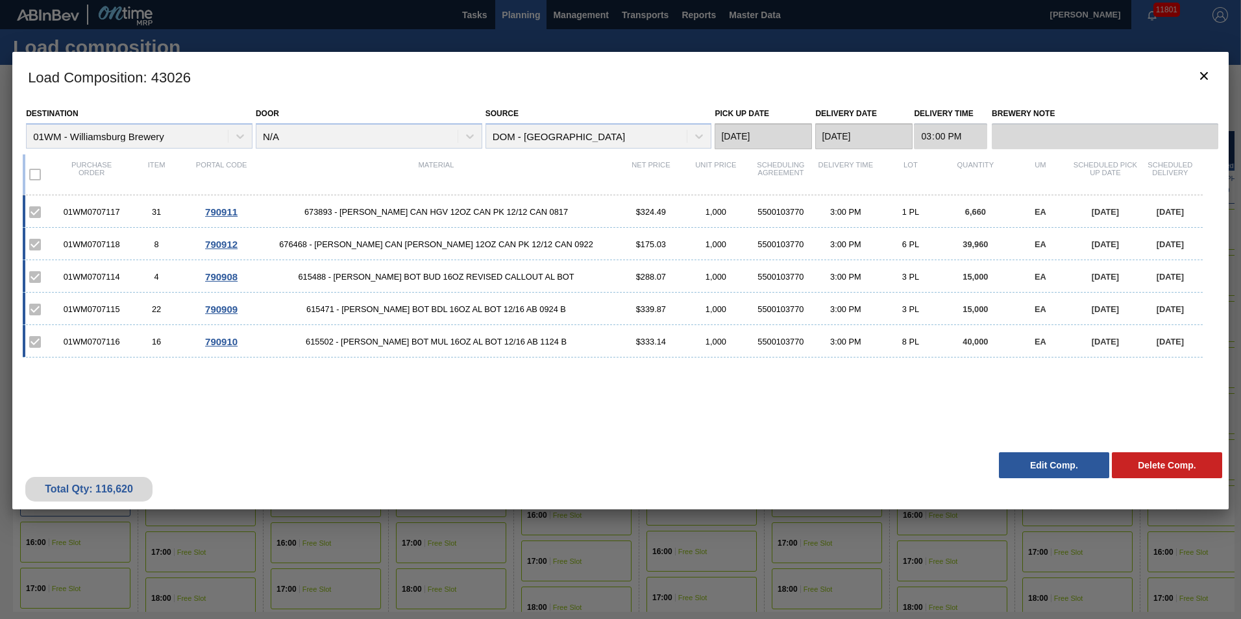
click at [1039, 466] on button "Edit Comp." at bounding box center [1054, 465] width 110 height 26
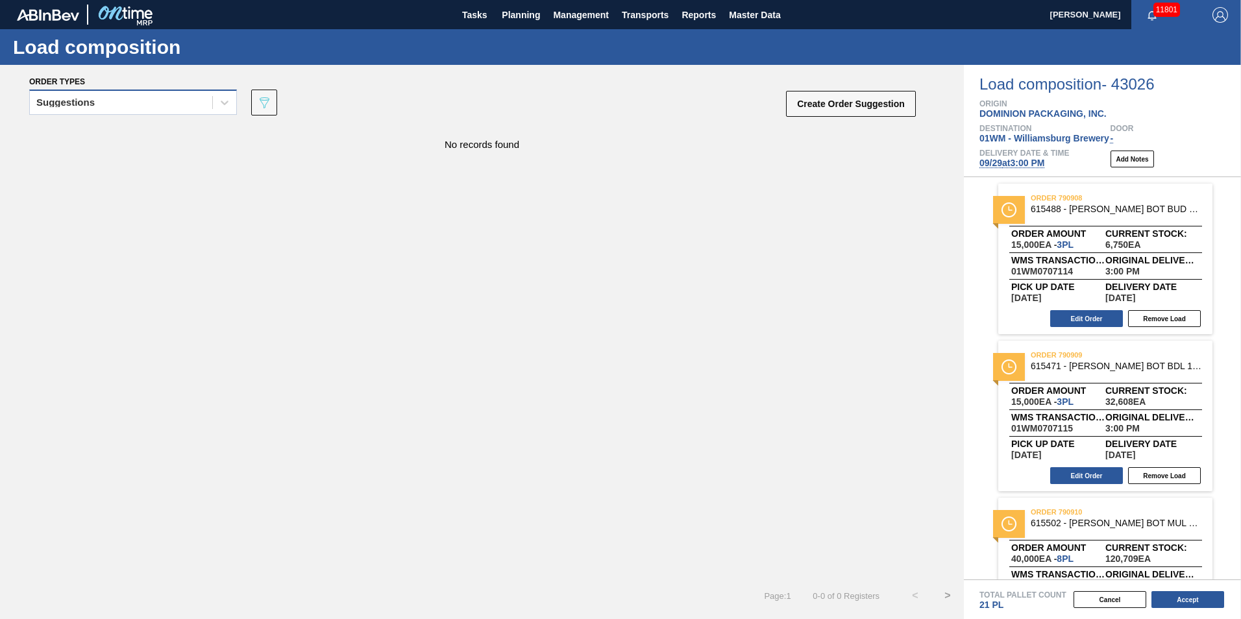
click at [183, 99] on div "Suggestions" at bounding box center [121, 102] width 182 height 19
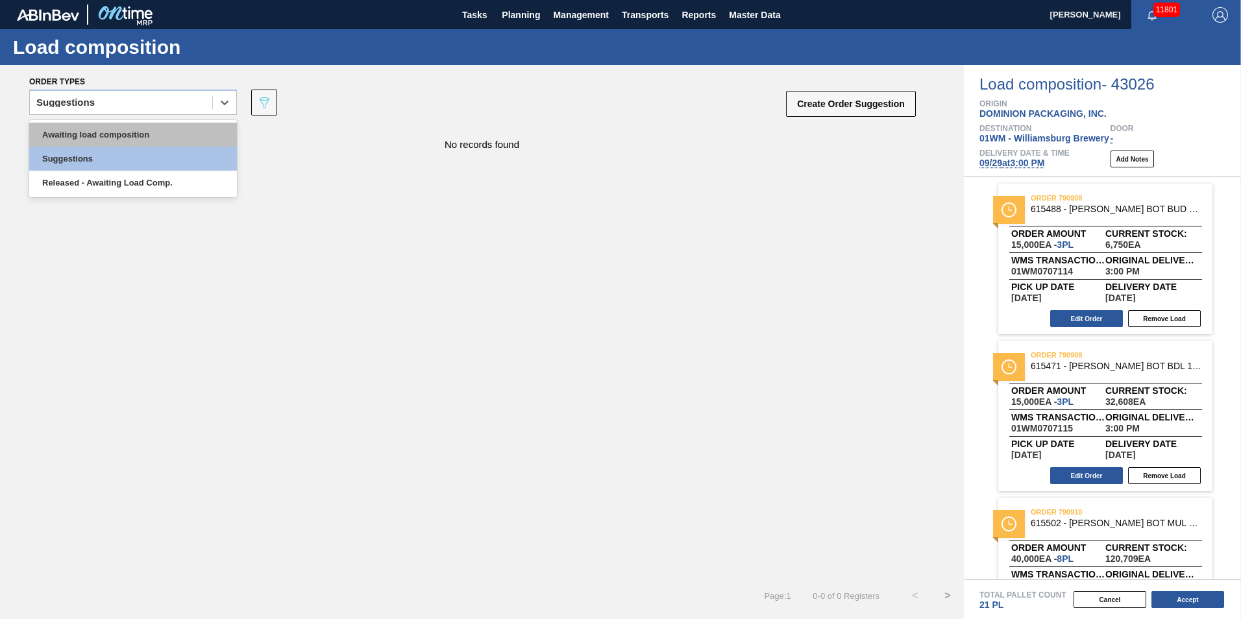
drag, startPoint x: 121, startPoint y: 162, endPoint x: 127, endPoint y: 134, distance: 28.5
click at [127, 134] on div "Awaiting load composition Suggestions Released - Awaiting Load Comp." at bounding box center [133, 158] width 208 height 77
click at [129, 135] on div "Awaiting load composition" at bounding box center [133, 135] width 208 height 24
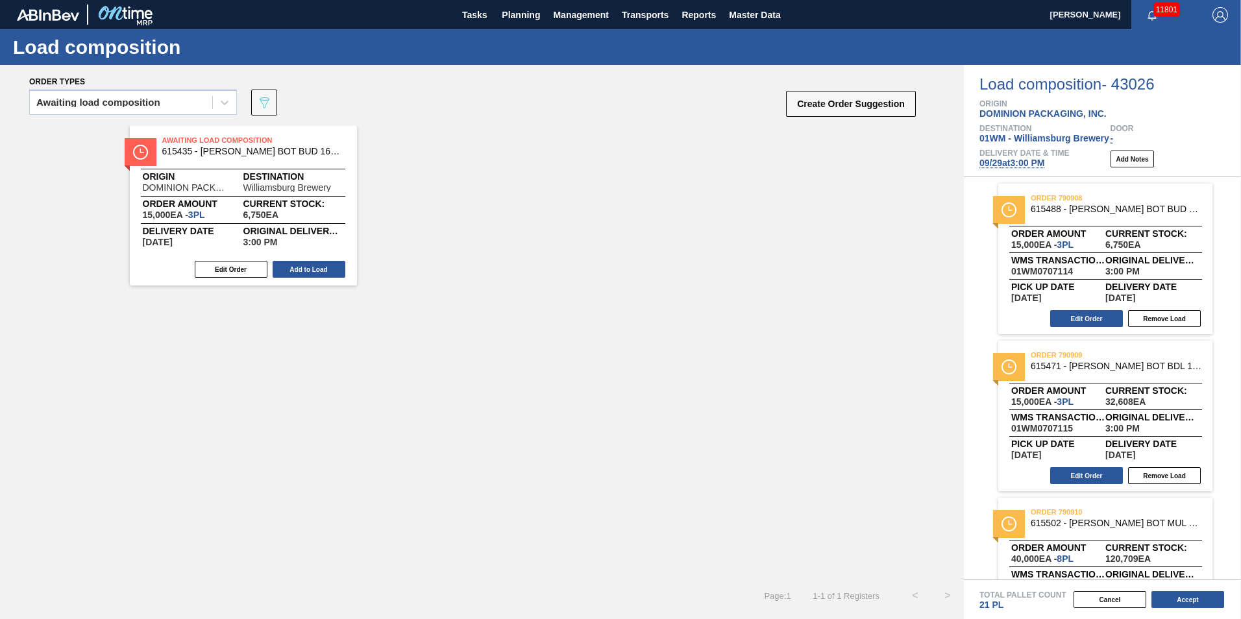
click at [885, 123] on div "Create Order Suggestion" at bounding box center [852, 107] width 130 height 34
drag, startPoint x: 873, startPoint y: 104, endPoint x: 868, endPoint y: 110, distance: 7.8
click at [868, 110] on button "Create Order Suggestion" at bounding box center [851, 104] width 130 height 26
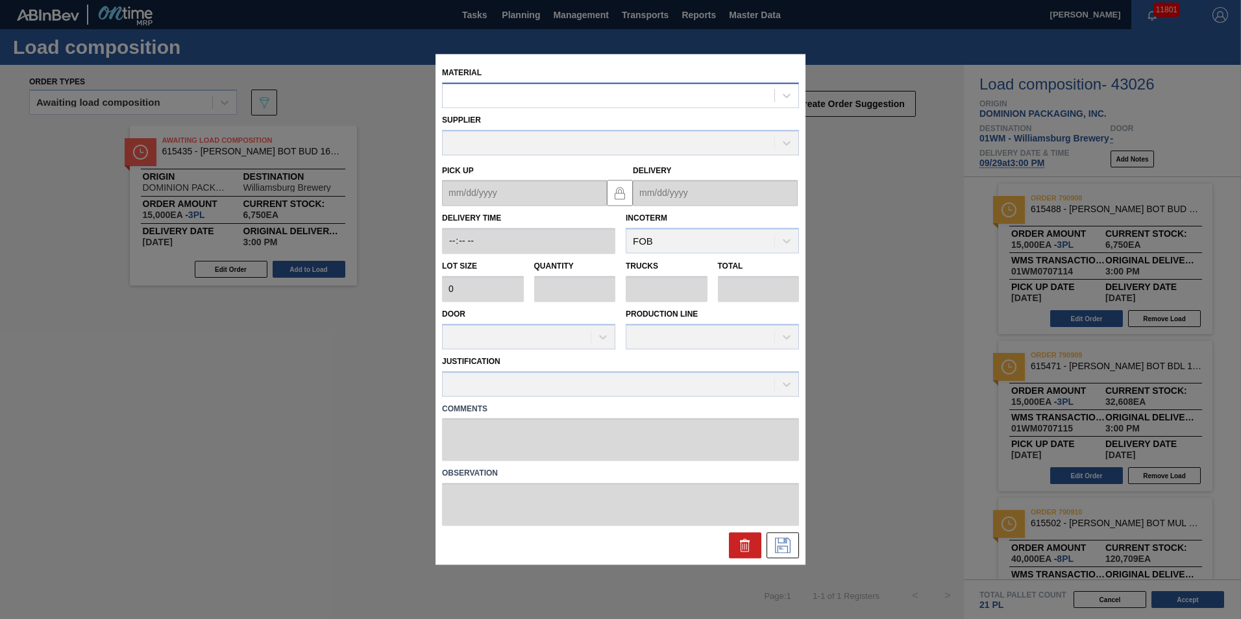
click at [572, 104] on div at bounding box center [609, 95] width 332 height 19
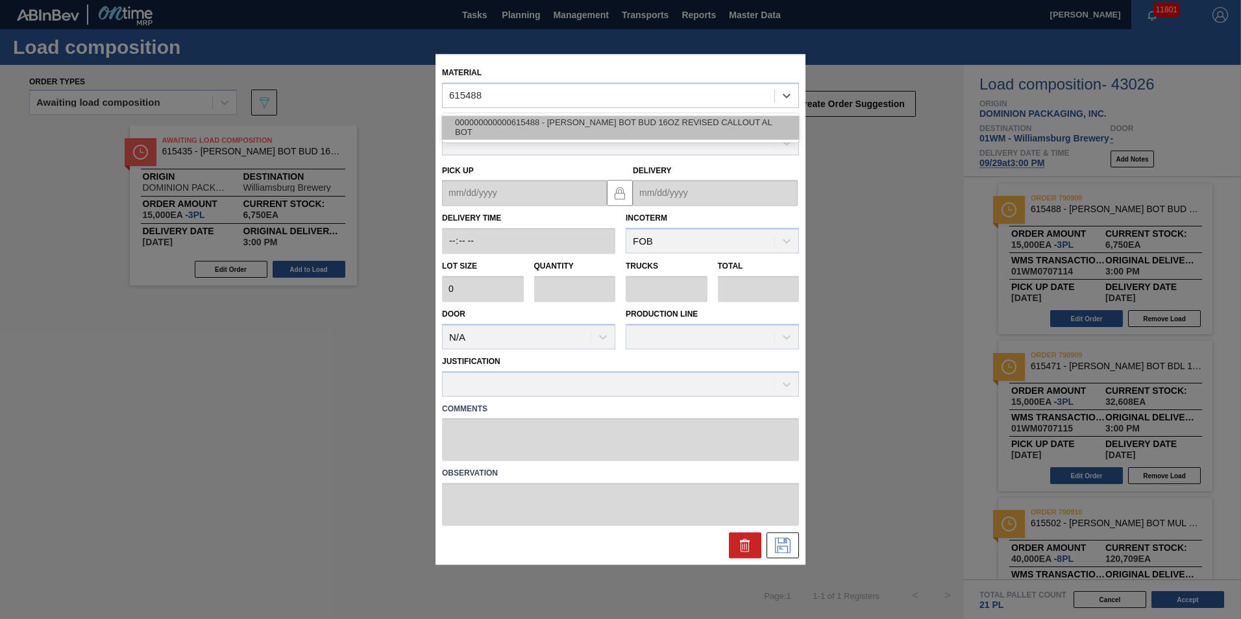
click at [583, 123] on div "000000000000615488 - CARR BOT BUD 16OZ REVISED CALLOUT AL BOT" at bounding box center [620, 128] width 357 height 24
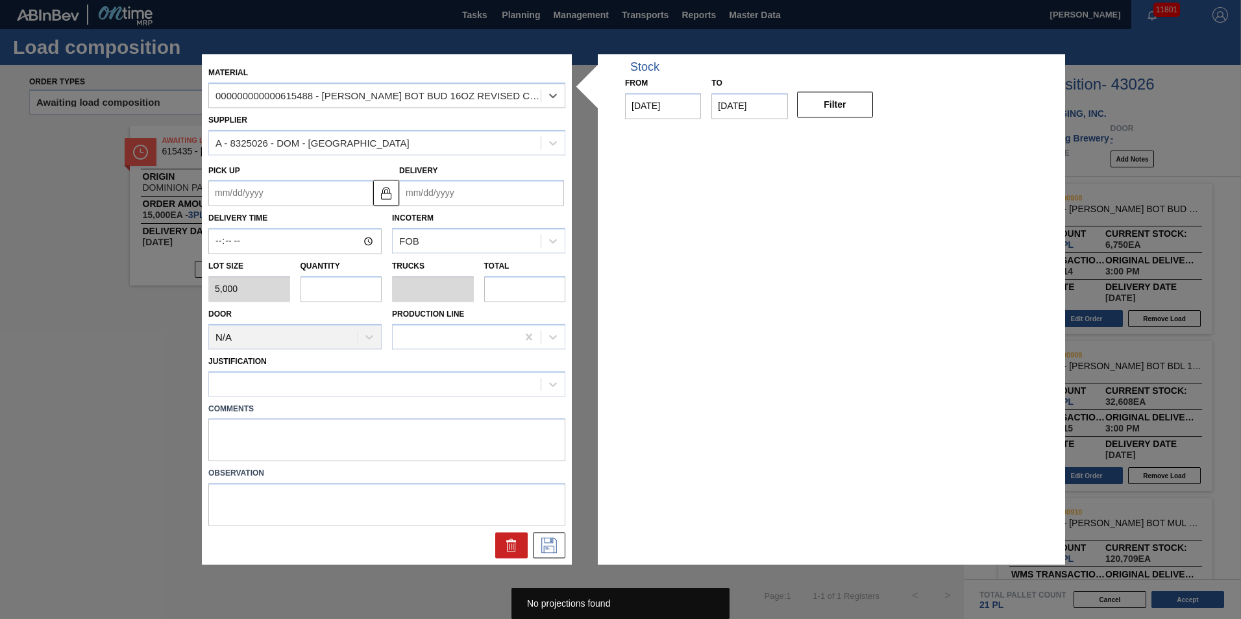
click at [314, 283] on input "text" at bounding box center [341, 289] width 82 height 26
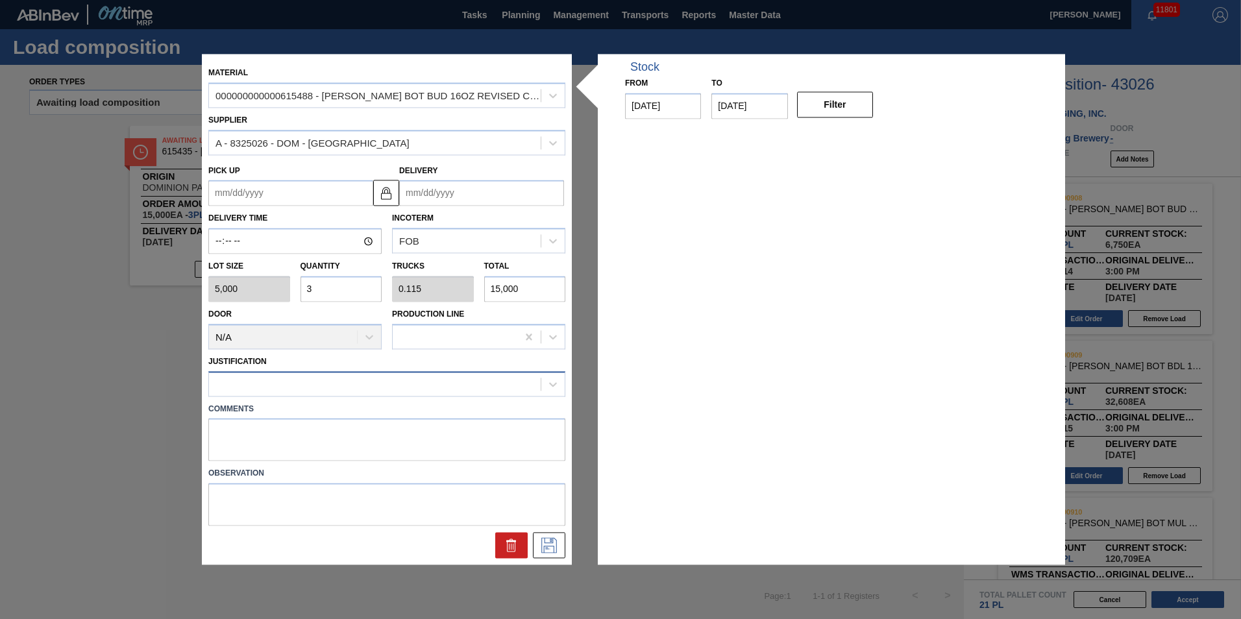
click at [274, 385] on div at bounding box center [375, 383] width 332 height 19
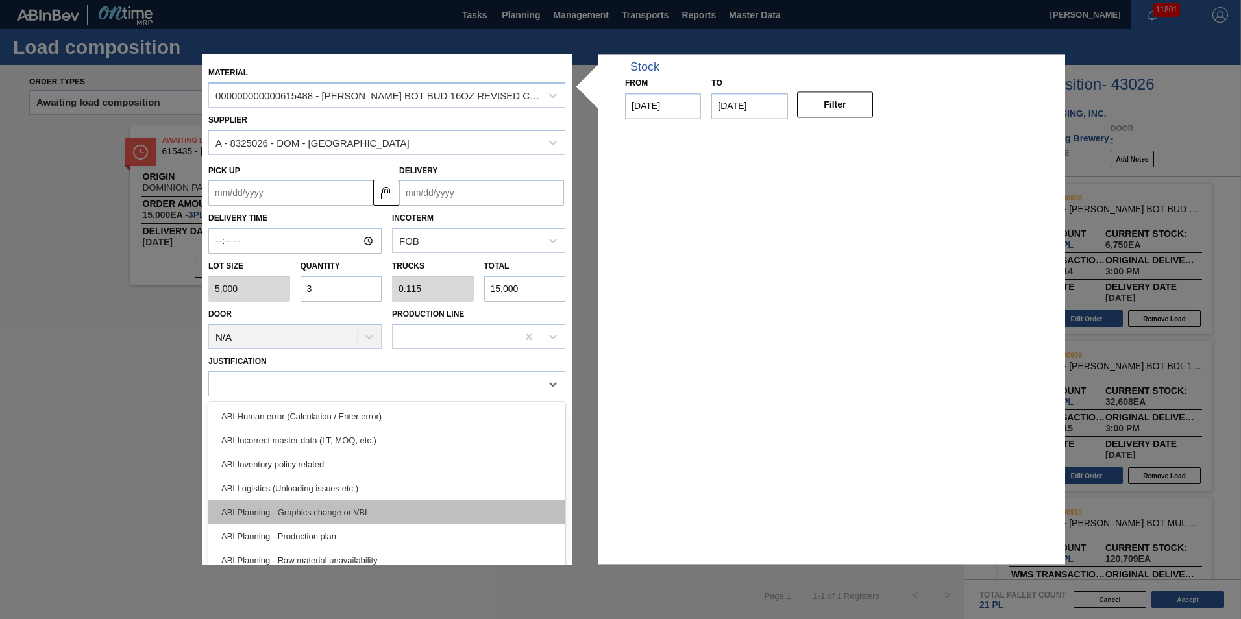
click at [387, 506] on div "ABI Planning - Graphics change or VBI" at bounding box center [386, 512] width 357 height 24
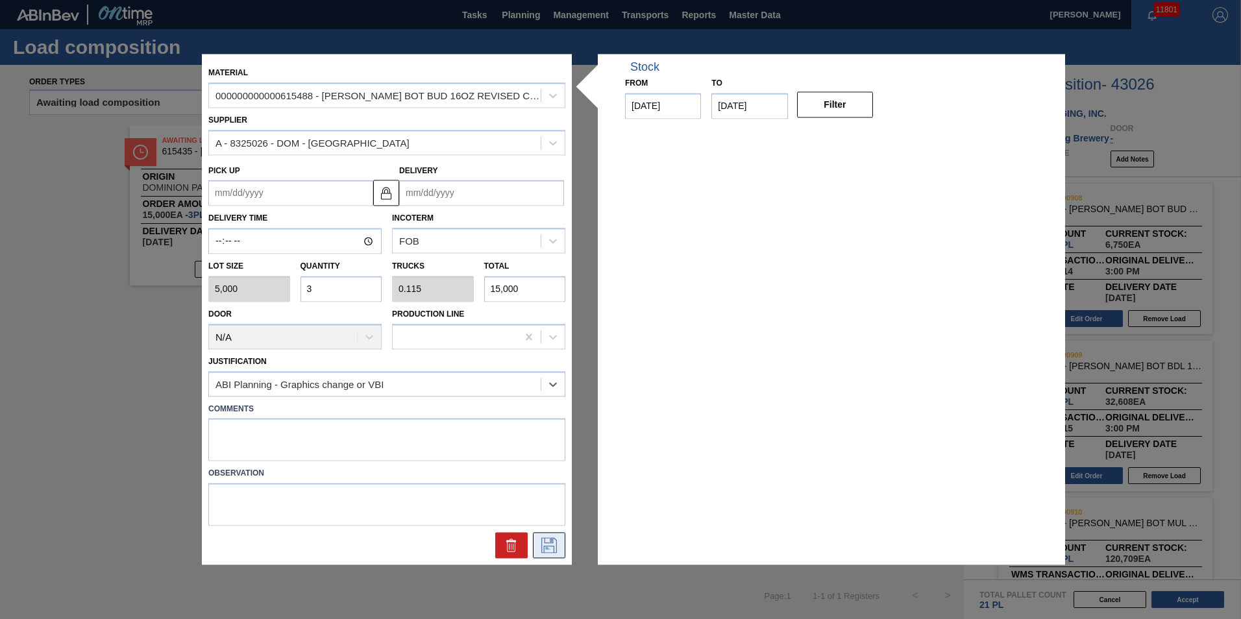
click at [547, 541] on icon at bounding box center [549, 546] width 21 height 16
click at [483, 412] on label "Comments" at bounding box center [386, 409] width 357 height 19
click at [476, 424] on textarea at bounding box center [386, 440] width 357 height 43
click at [539, 548] on icon at bounding box center [549, 546] width 21 height 16
click at [465, 188] on input "Delivery" at bounding box center [481, 193] width 165 height 26
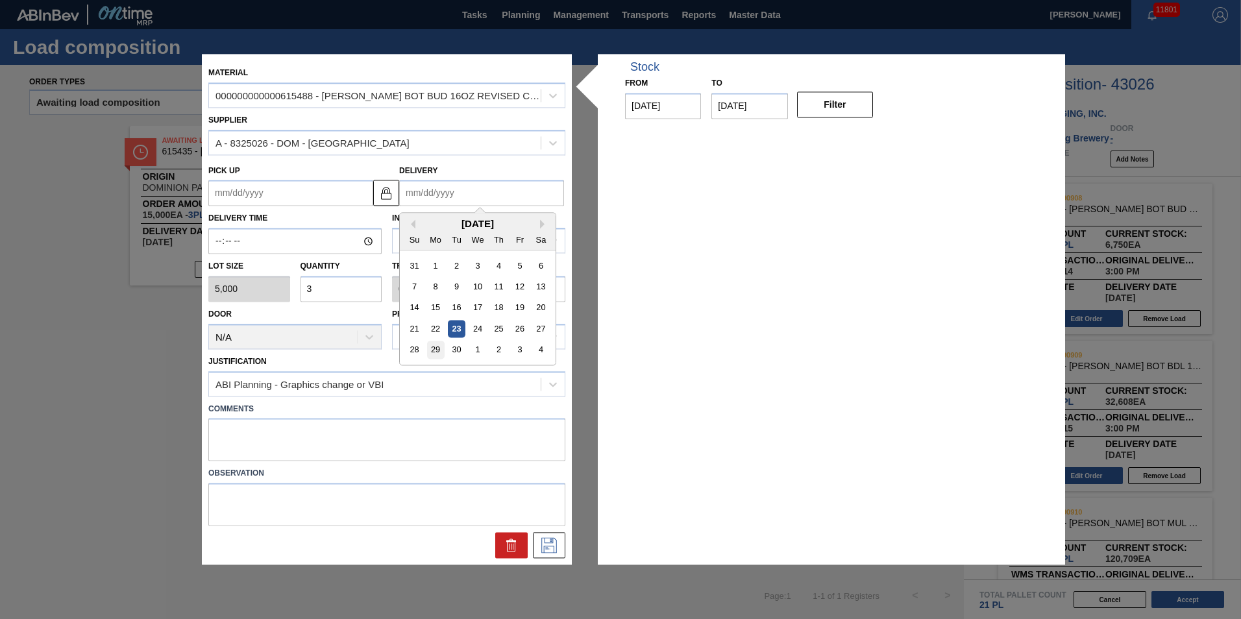
click at [443, 344] on div "29" at bounding box center [436, 350] width 18 height 18
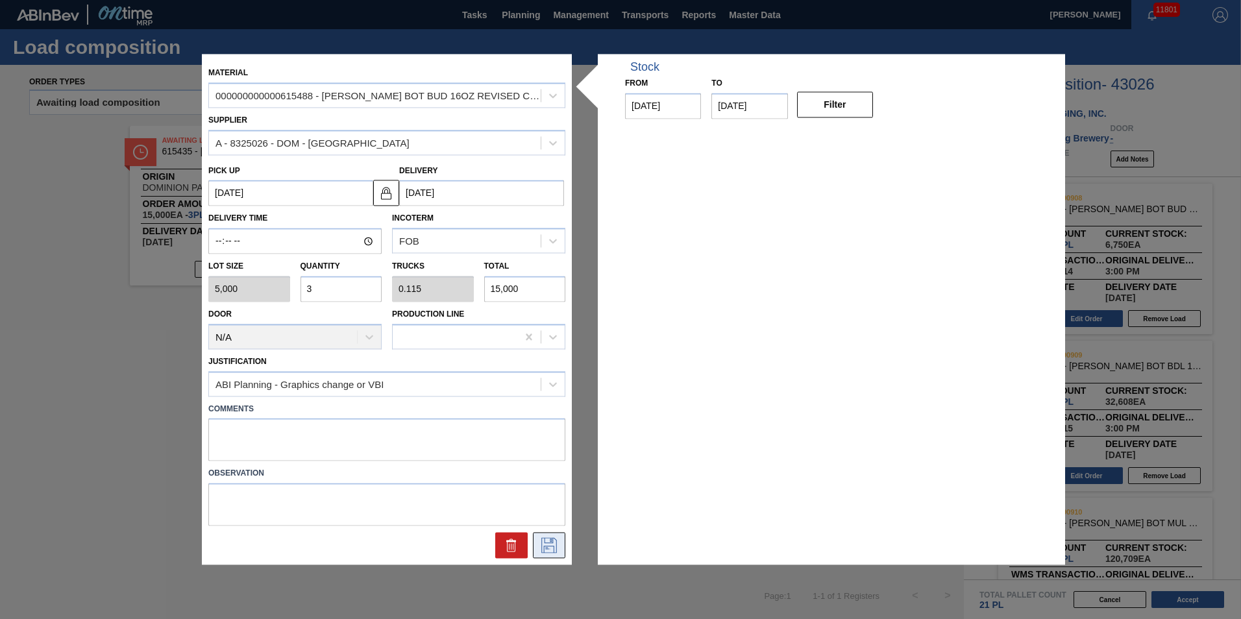
click at [545, 541] on icon at bounding box center [549, 546] width 21 height 16
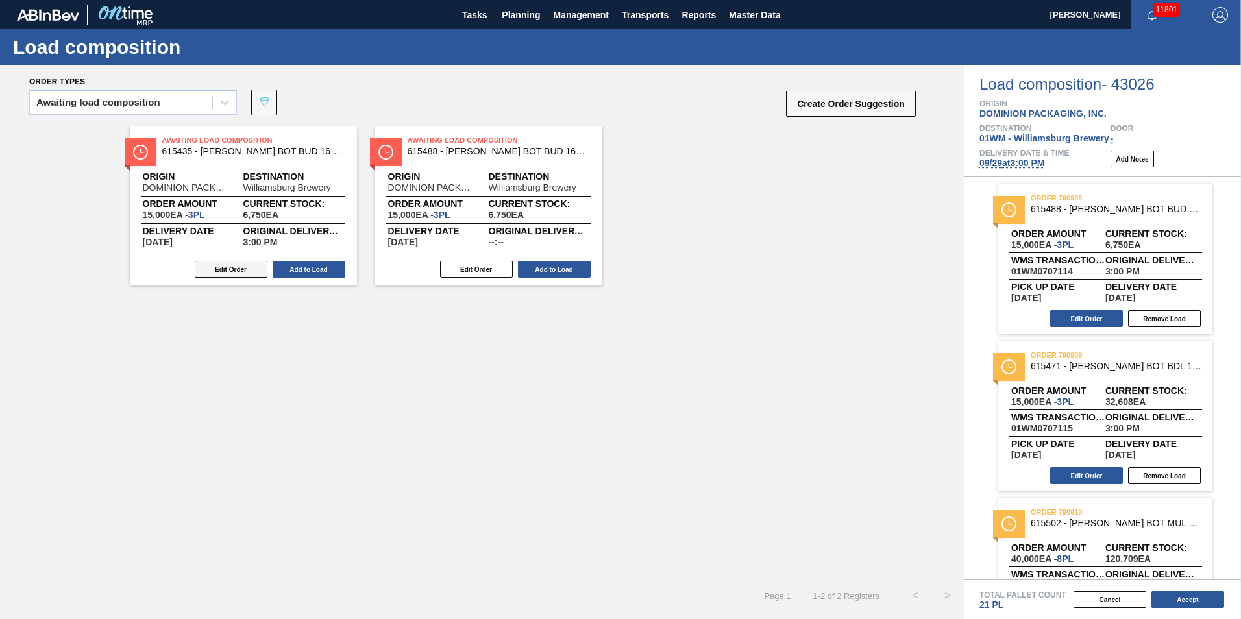
click at [255, 266] on button "Edit Order" at bounding box center [231, 269] width 73 height 17
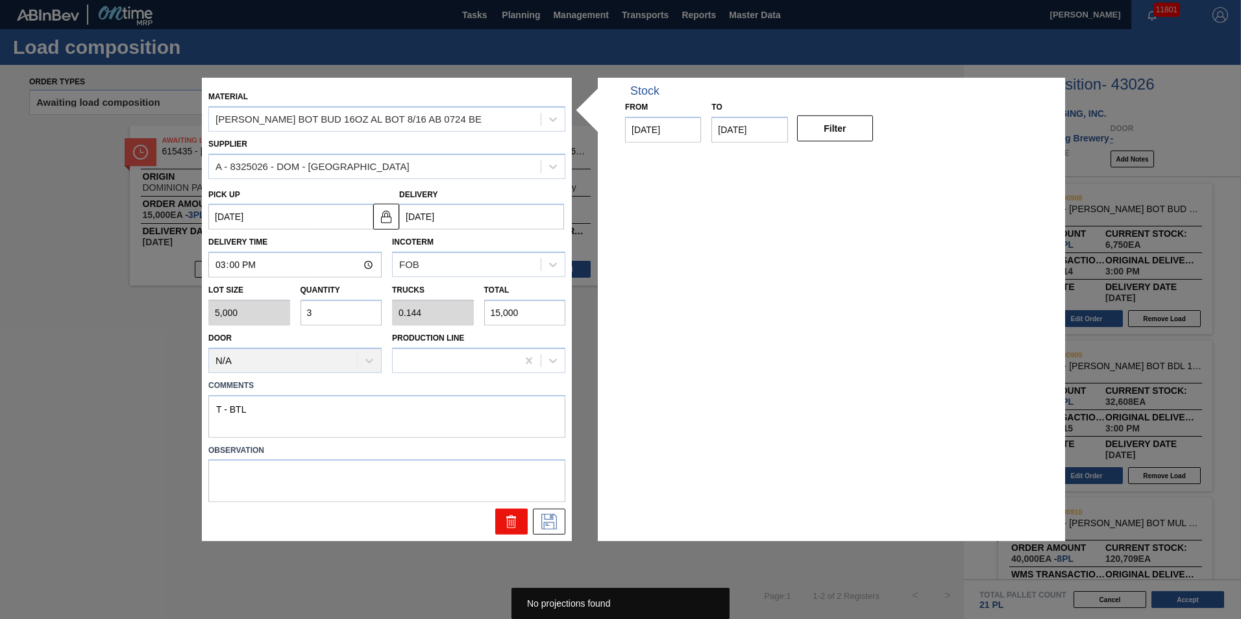
click at [519, 524] on button at bounding box center [511, 522] width 32 height 26
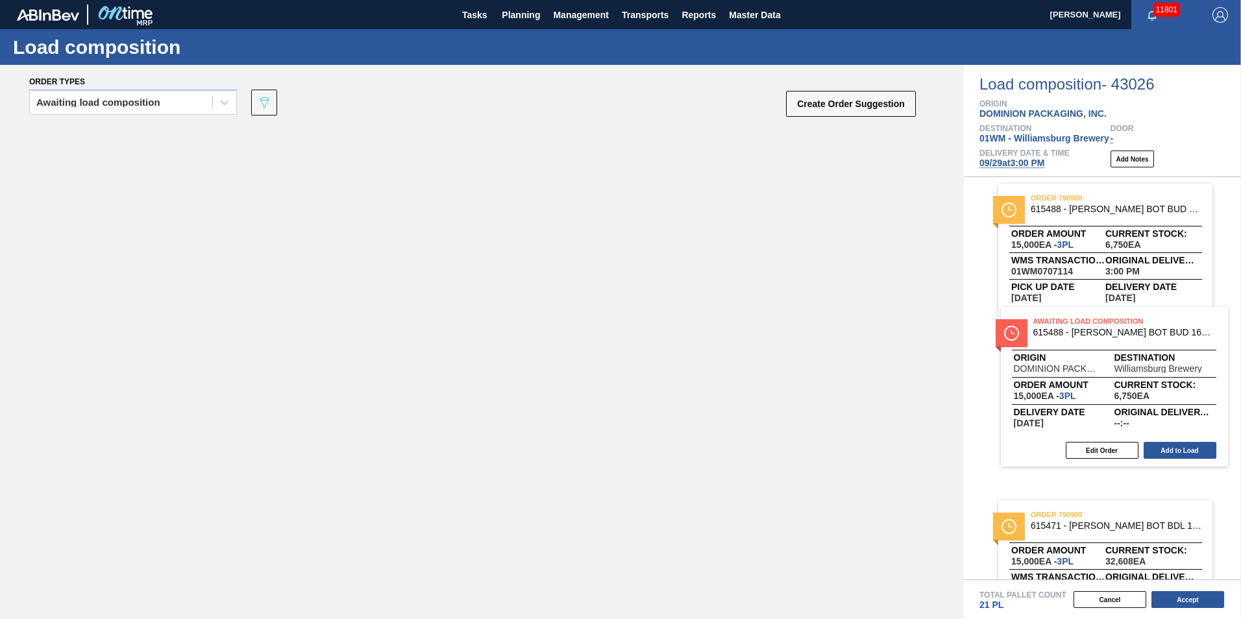
drag, startPoint x: 210, startPoint y: 210, endPoint x: 1106, endPoint y: 391, distance: 914.2
click at [1106, 391] on div "Order types Awaiting load composition 089F7B8B-B2A5-4AFE-B5C0-19BA573D28AC Crea…" at bounding box center [620, 342] width 1241 height 554
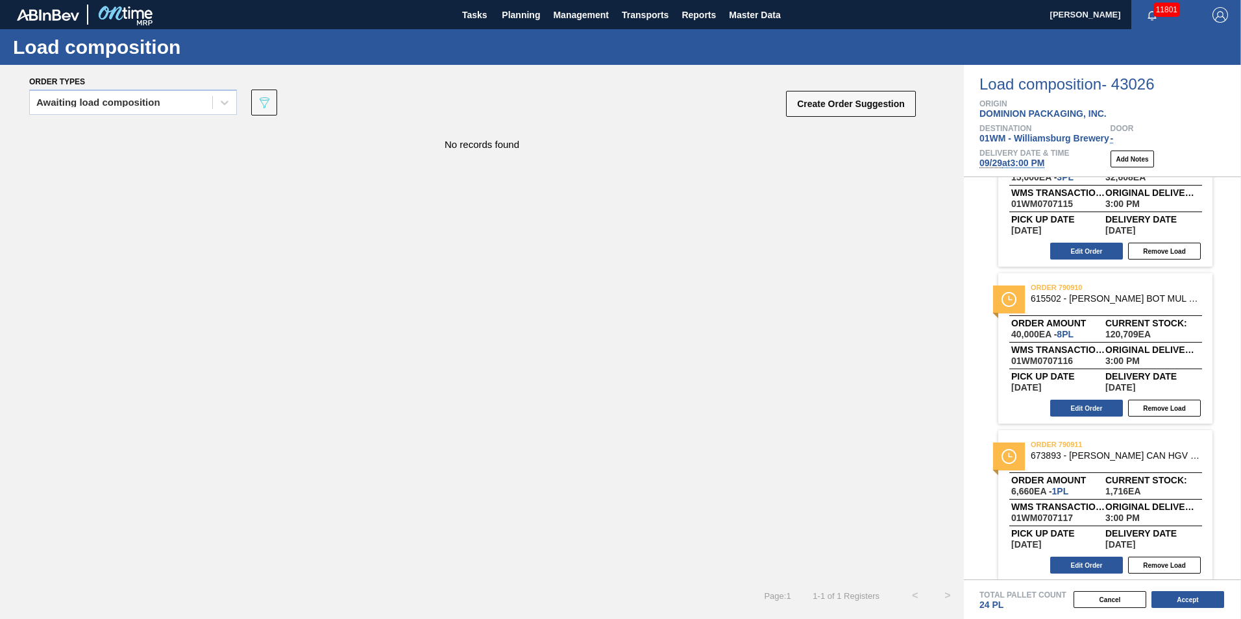
scroll to position [352, 0]
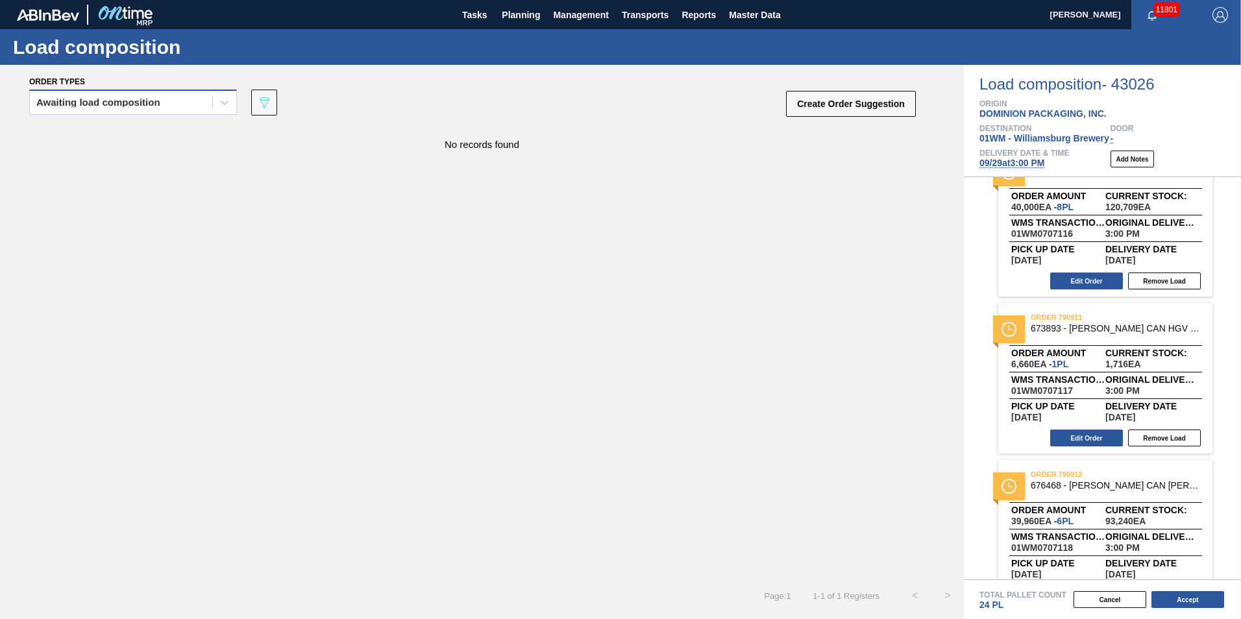
click at [98, 103] on div "Awaiting load composition" at bounding box center [98, 102] width 124 height 9
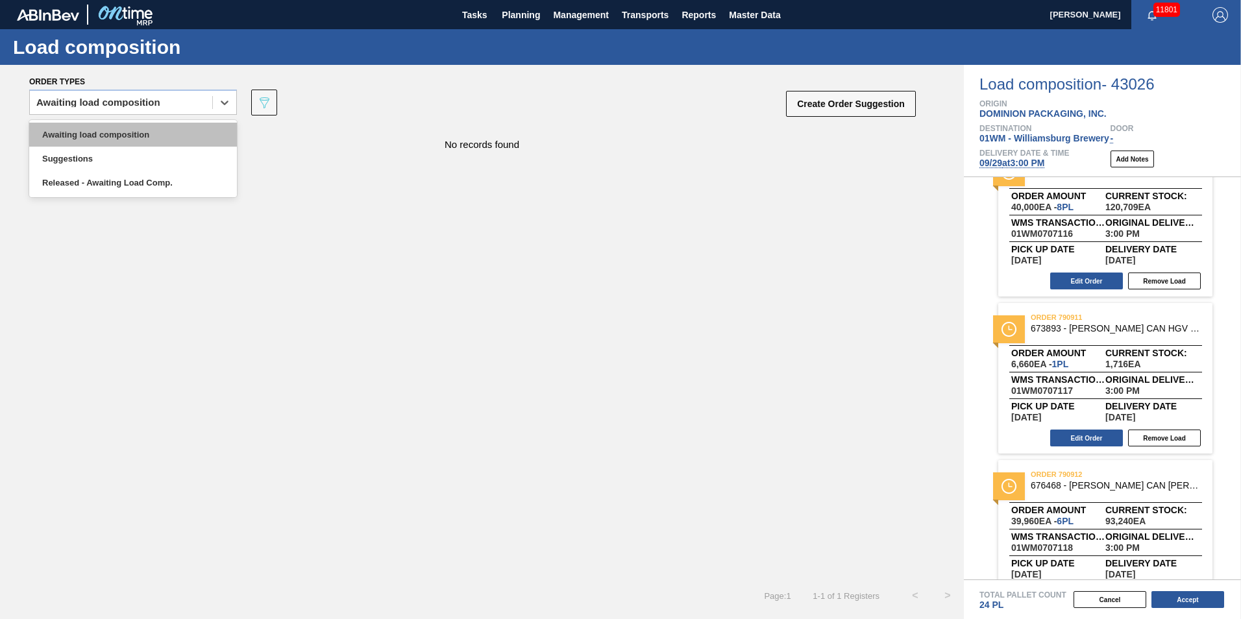
click at [117, 130] on div "Awaiting load composition" at bounding box center [133, 135] width 208 height 24
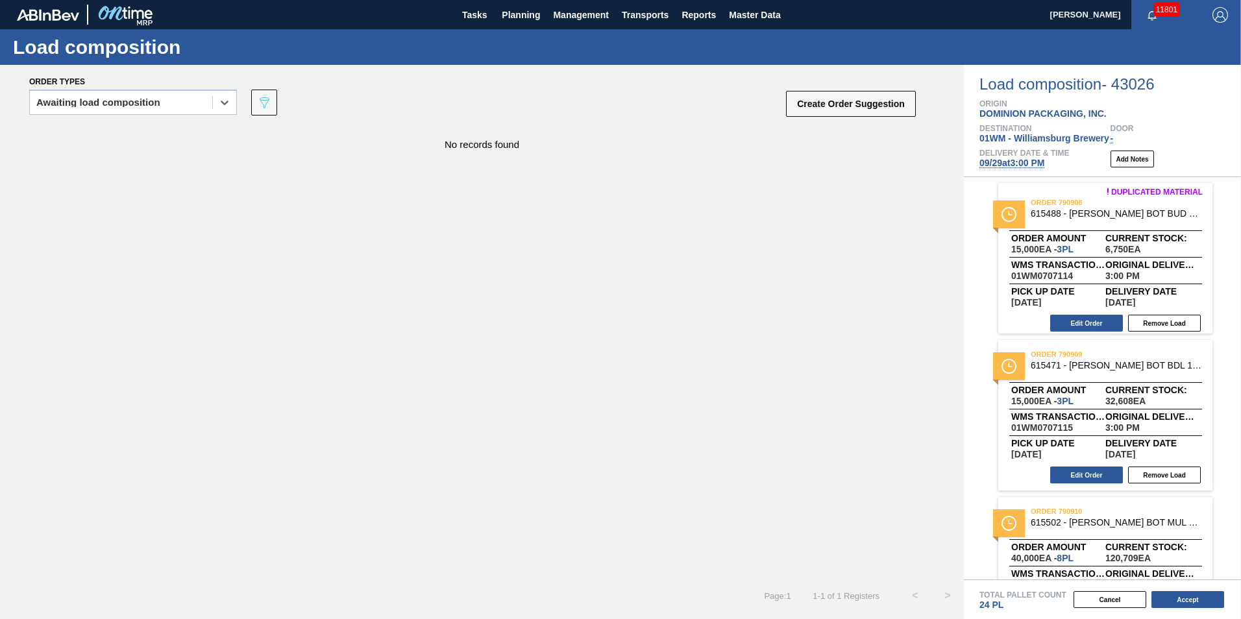
scroll to position [0, 0]
click at [142, 93] on div "Awaiting load composition" at bounding box center [121, 102] width 182 height 19
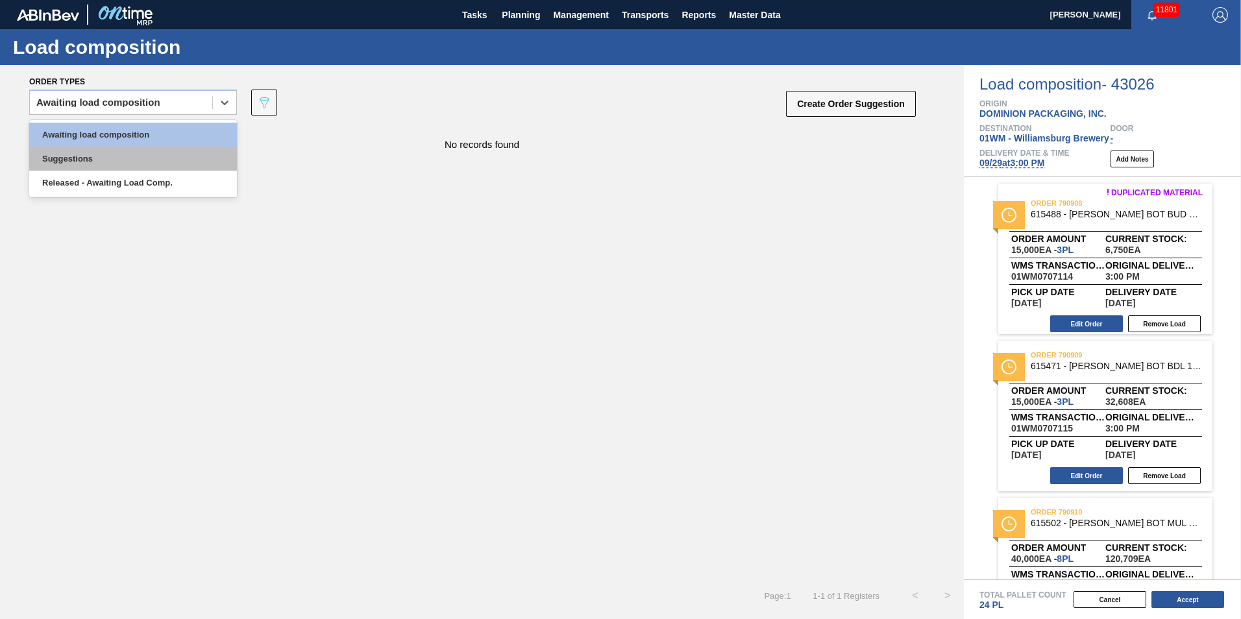
click at [152, 153] on div "Suggestions" at bounding box center [133, 159] width 208 height 24
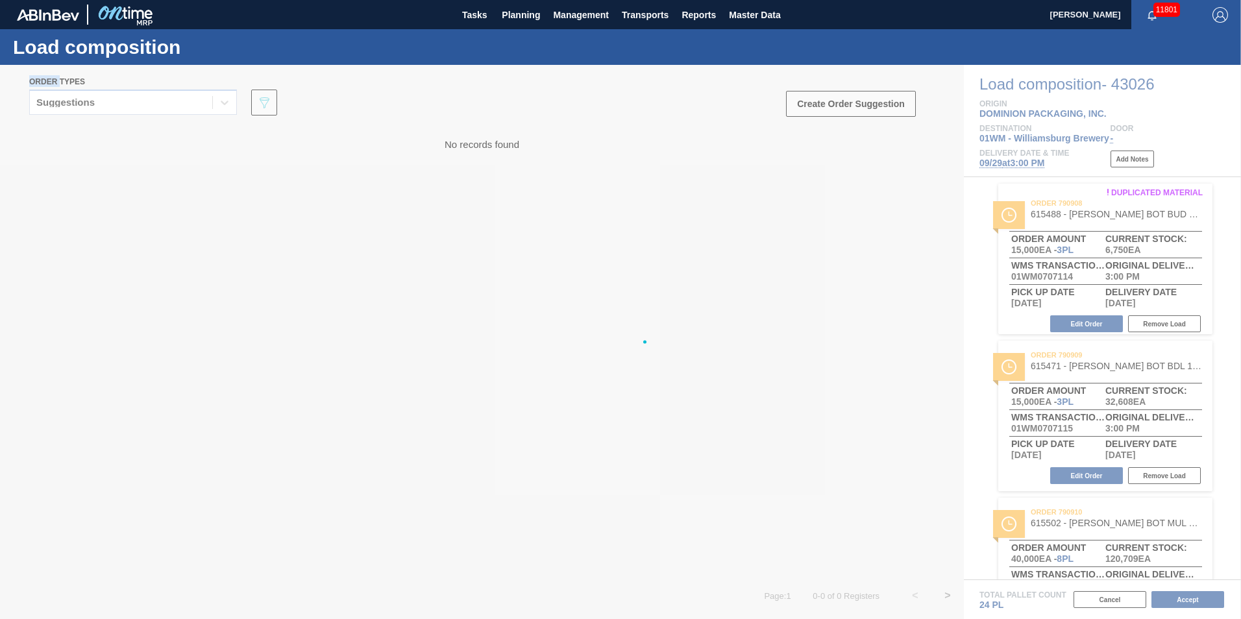
click at [152, 153] on div at bounding box center [620, 342] width 1241 height 554
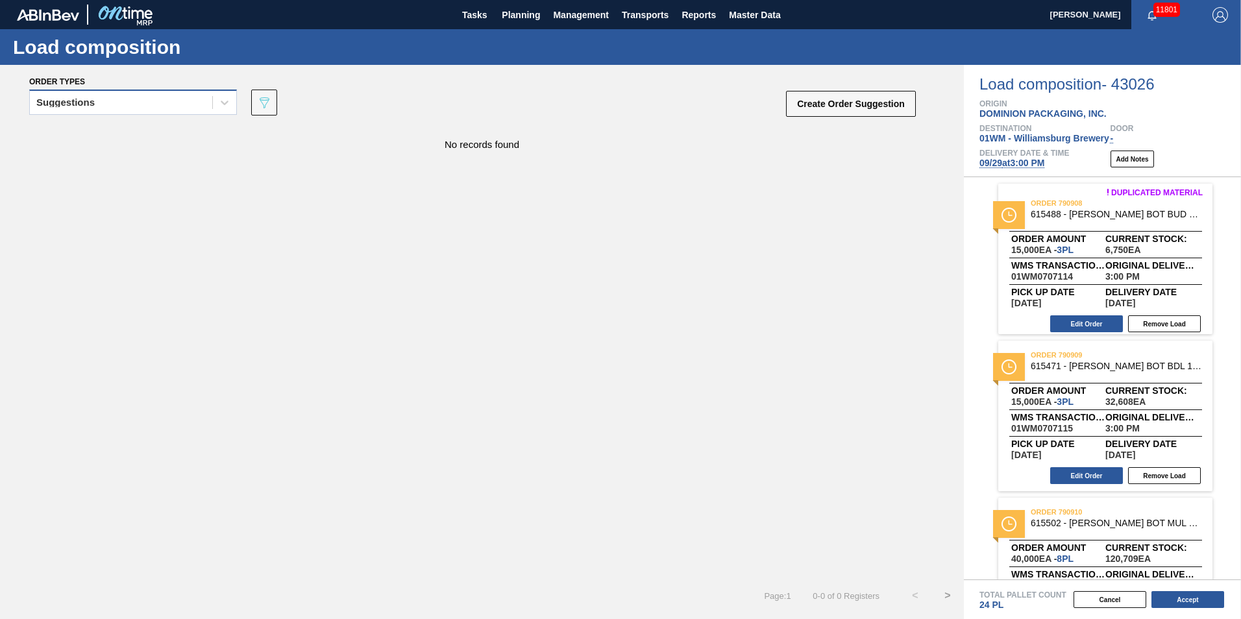
drag, startPoint x: 152, startPoint y: 153, endPoint x: 115, endPoint y: 104, distance: 61.1
drag, startPoint x: 116, startPoint y: 106, endPoint x: 103, endPoint y: 119, distance: 18.4
click at [116, 107] on div "Suggestions" at bounding box center [121, 102] width 182 height 19
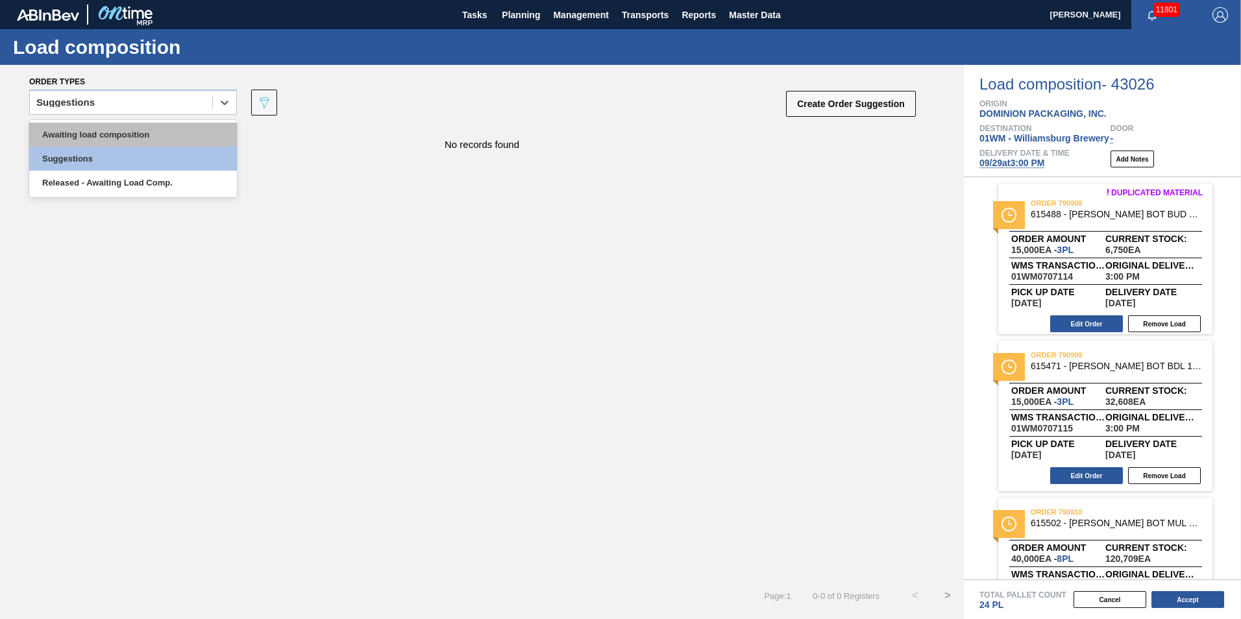
drag, startPoint x: 103, startPoint y: 119, endPoint x: 99, endPoint y: 126, distance: 7.9
click at [99, 126] on div "Awaiting load composition" at bounding box center [133, 135] width 208 height 24
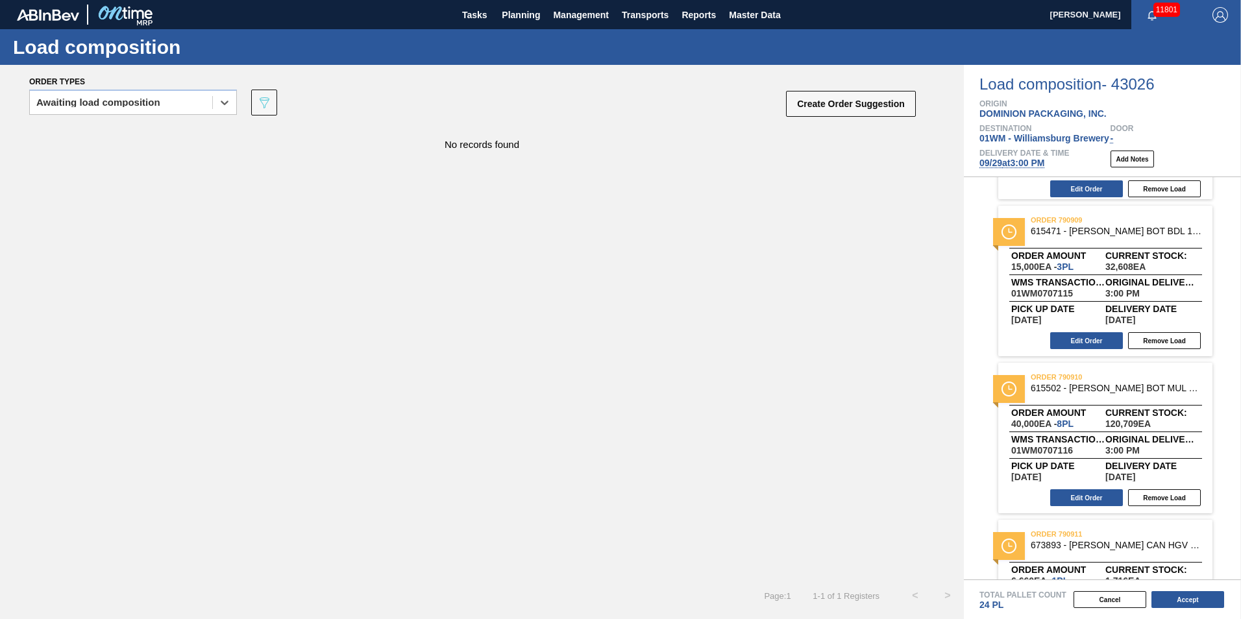
scroll to position [324, 0]
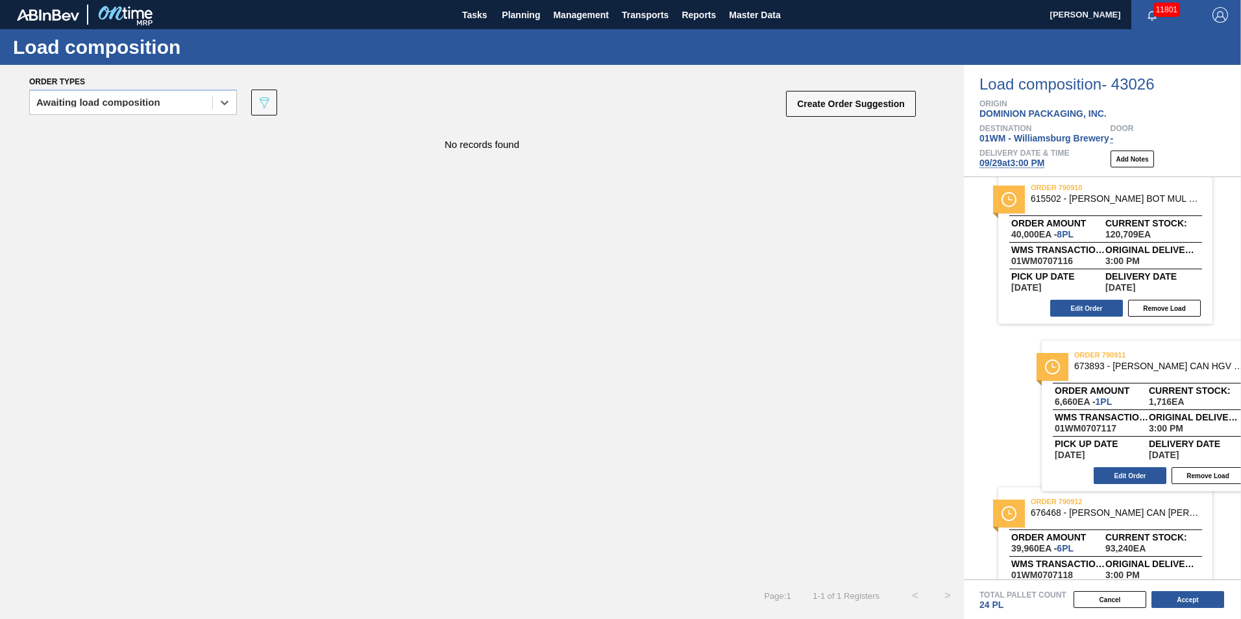
drag, startPoint x: 980, startPoint y: 326, endPoint x: 1020, endPoint y: 336, distance: 40.8
click at [1020, 336] on div "Duplicated material order 790908 615488 - CARR BOT BUD 16OZ REVISED CALLOUT AL …" at bounding box center [1102, 378] width 277 height 402
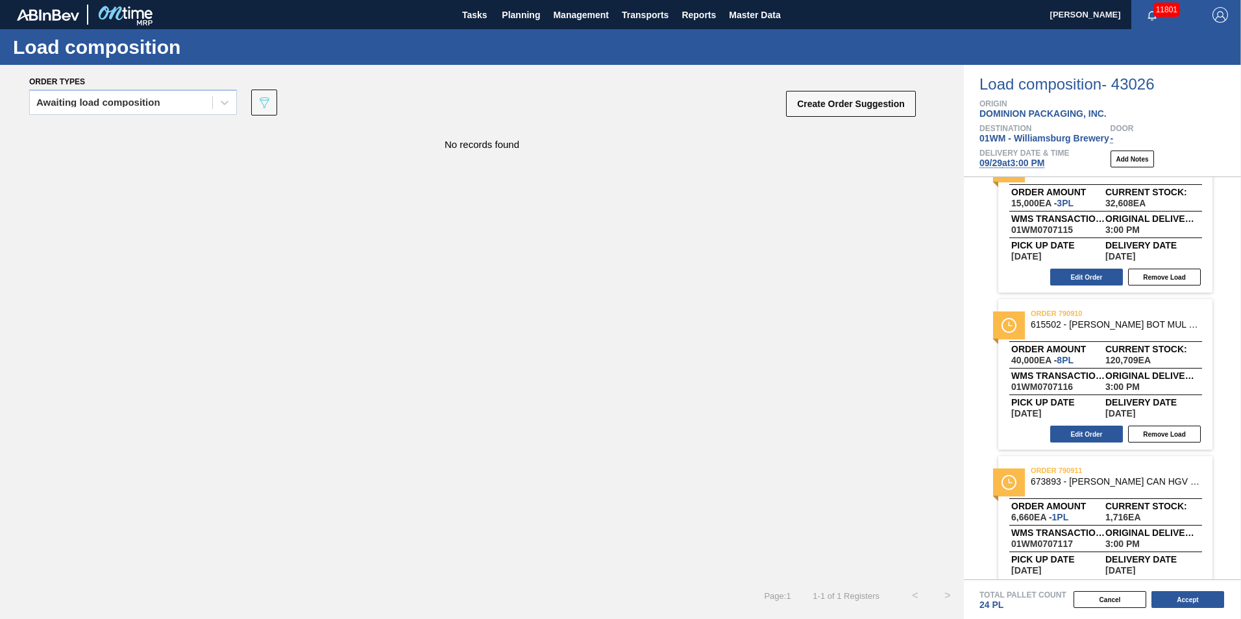
scroll to position [157, 0]
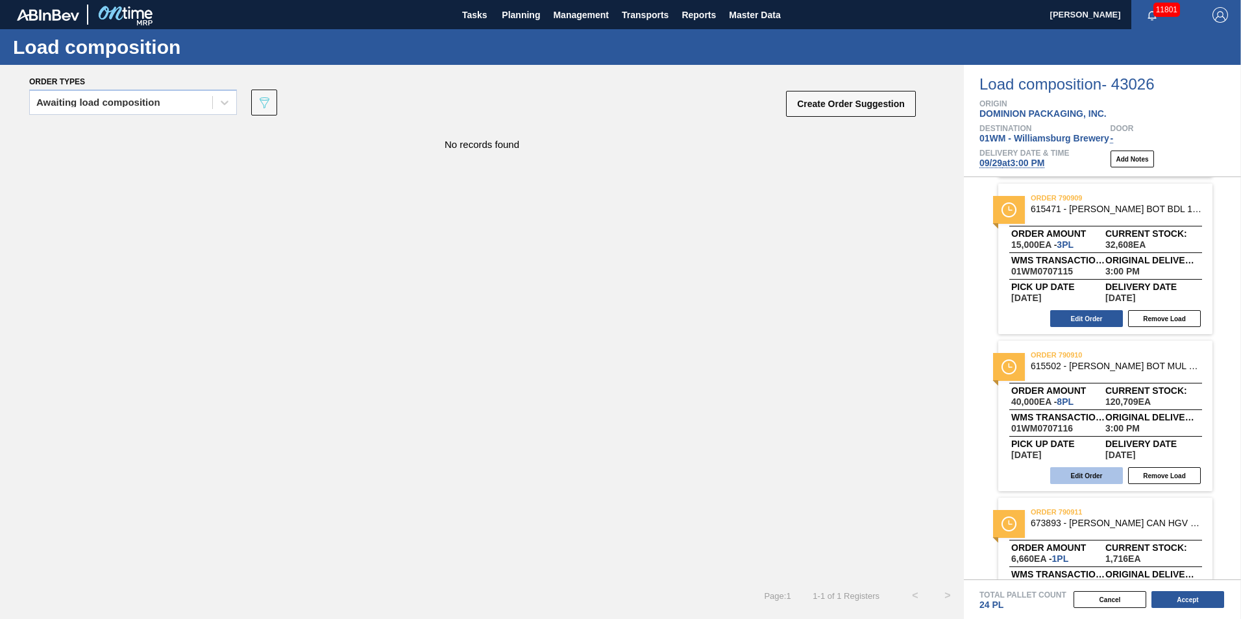
click at [1073, 478] on button "Edit Order" at bounding box center [1086, 475] width 73 height 17
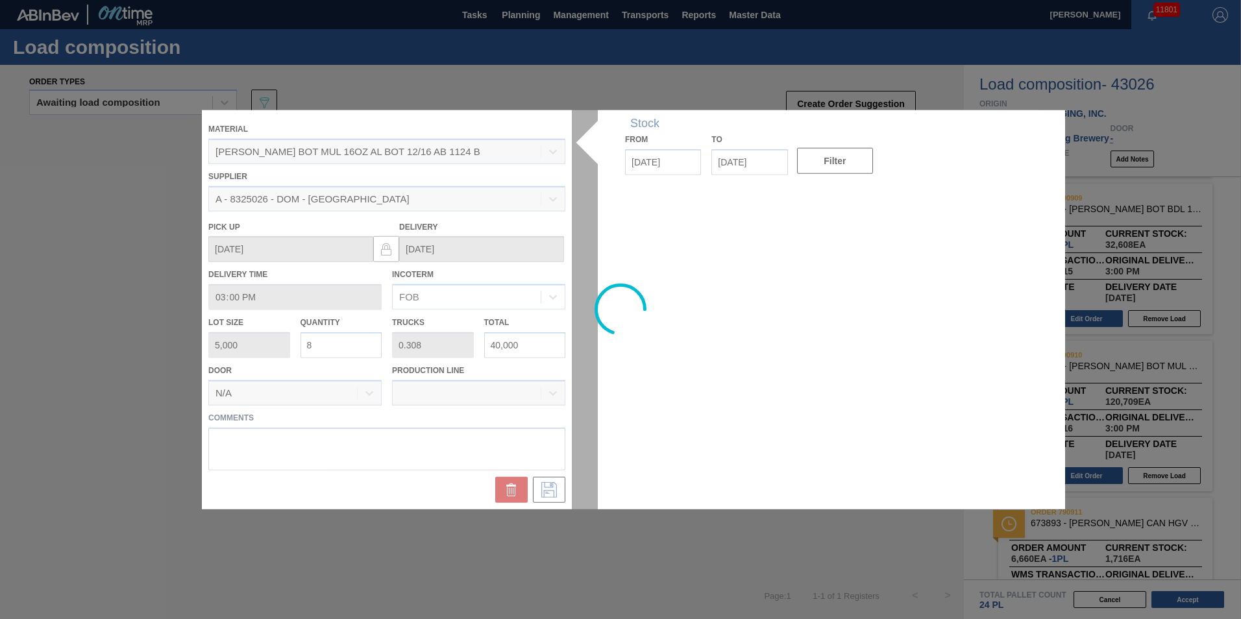
click at [336, 345] on input "8" at bounding box center [341, 345] width 82 height 26
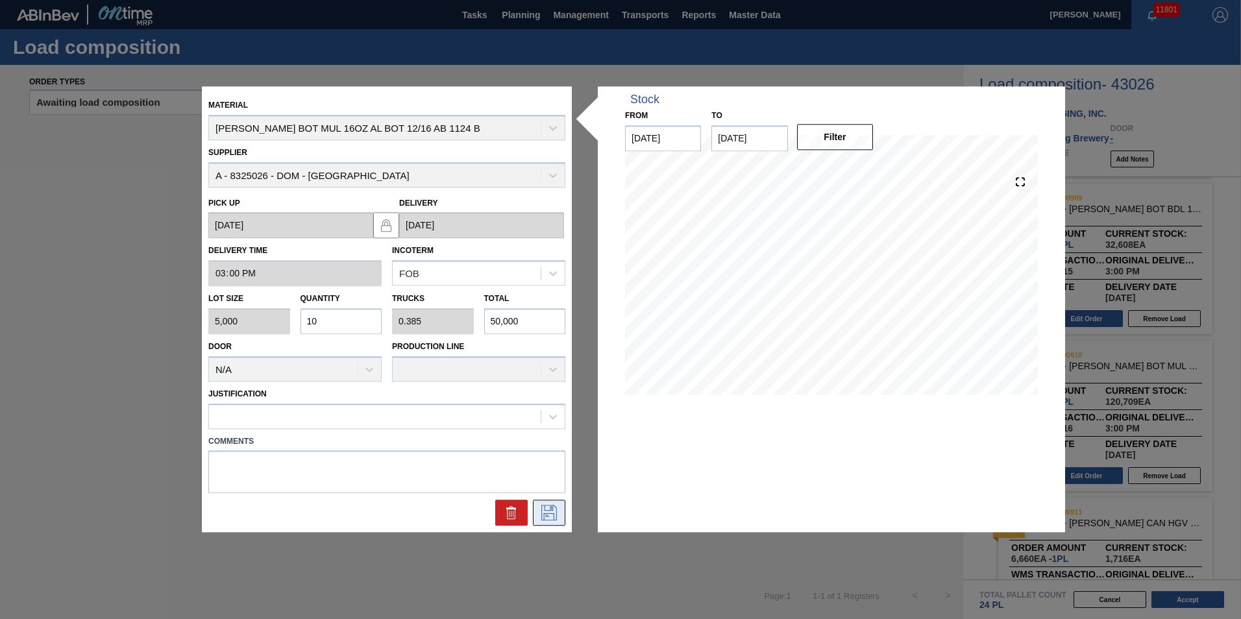
click at [553, 518] on icon at bounding box center [549, 514] width 21 height 16
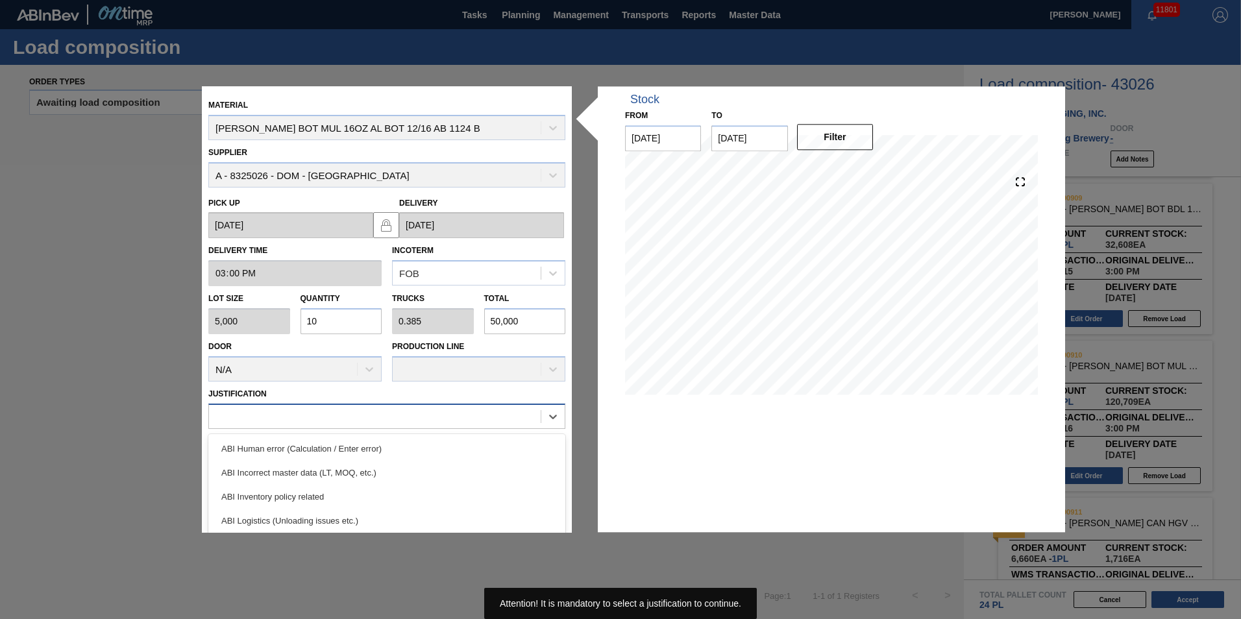
drag, startPoint x: 439, startPoint y: 407, endPoint x: 434, endPoint y: 417, distance: 11.0
click at [439, 408] on div at bounding box center [386, 416] width 357 height 25
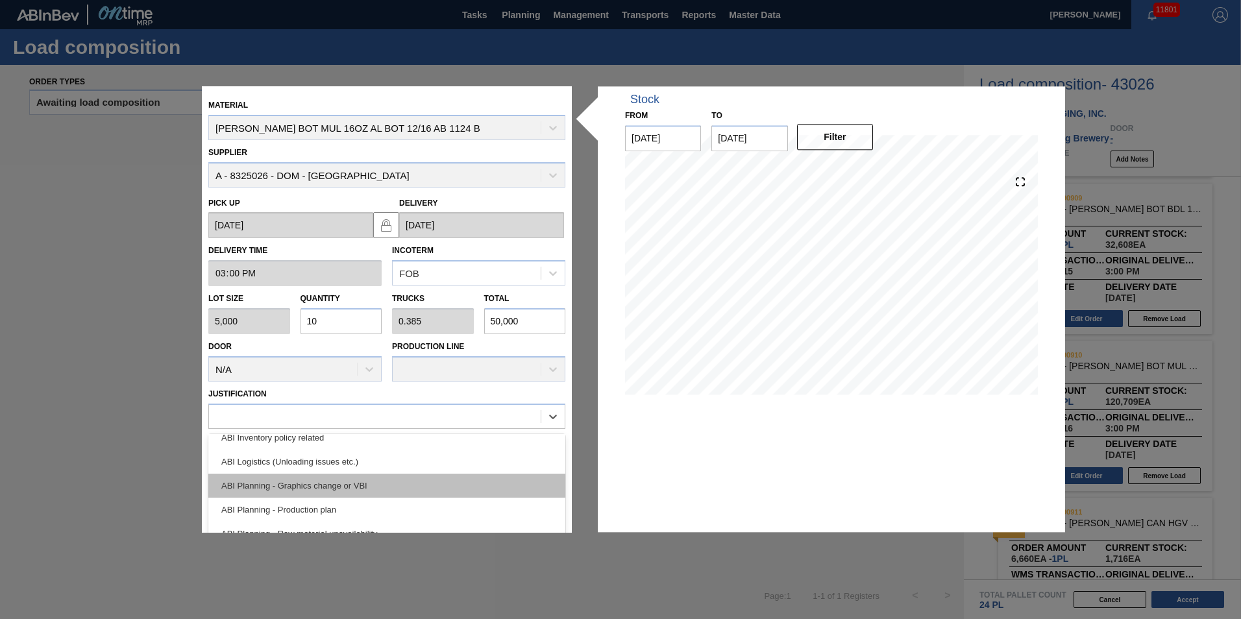
scroll to position [130, 0]
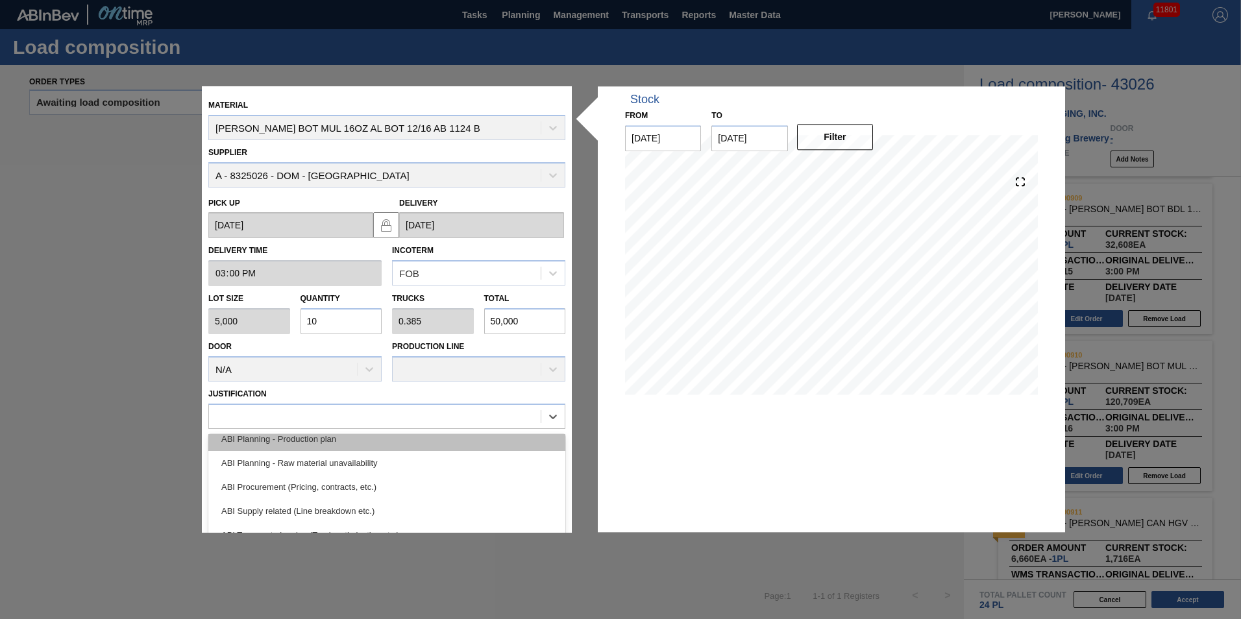
click at [372, 441] on div "ABI Planning - Production plan" at bounding box center [386, 439] width 357 height 24
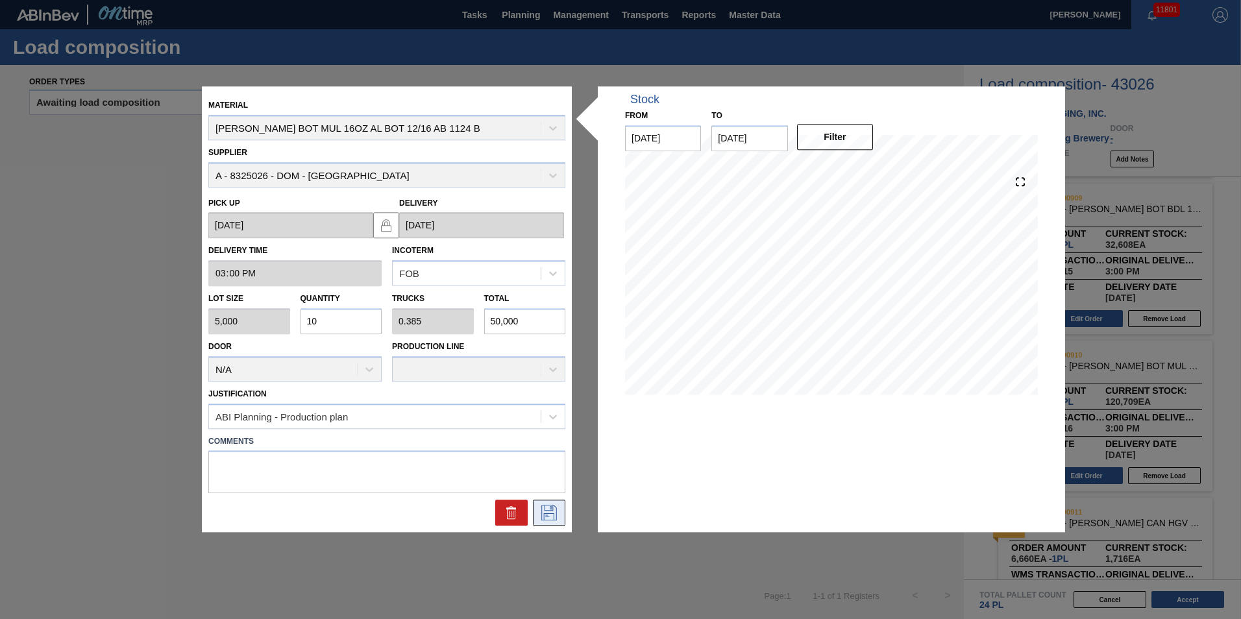
click at [547, 524] on button at bounding box center [549, 513] width 32 height 26
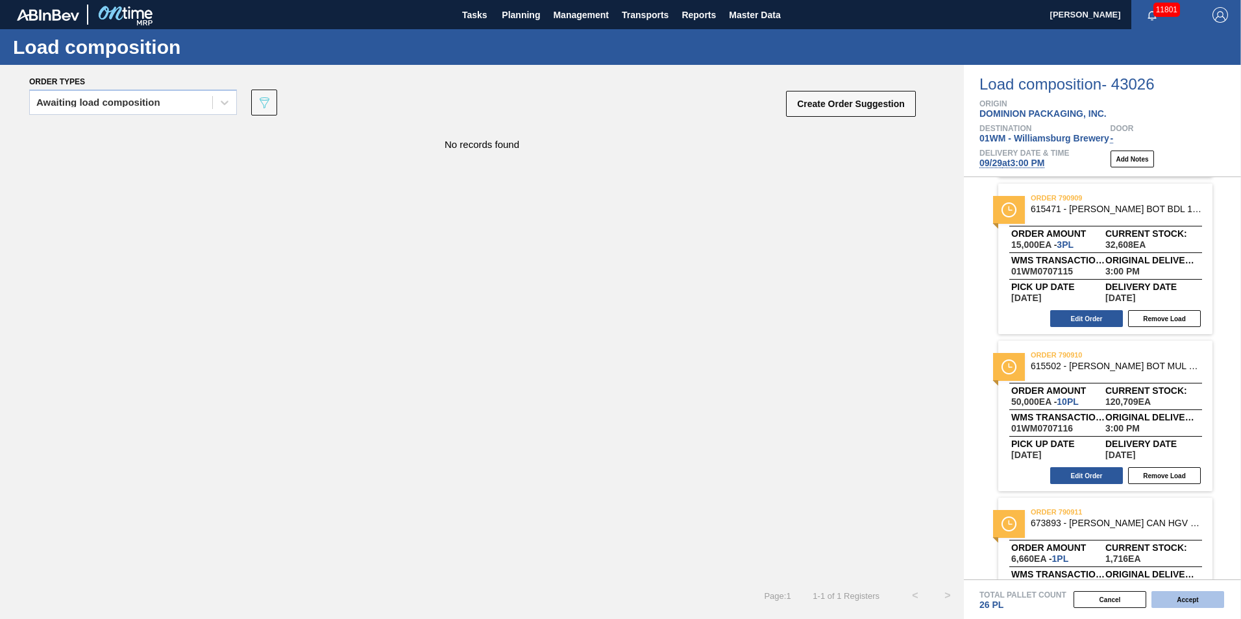
click at [1195, 598] on button "Accept" at bounding box center [1187, 599] width 73 height 17
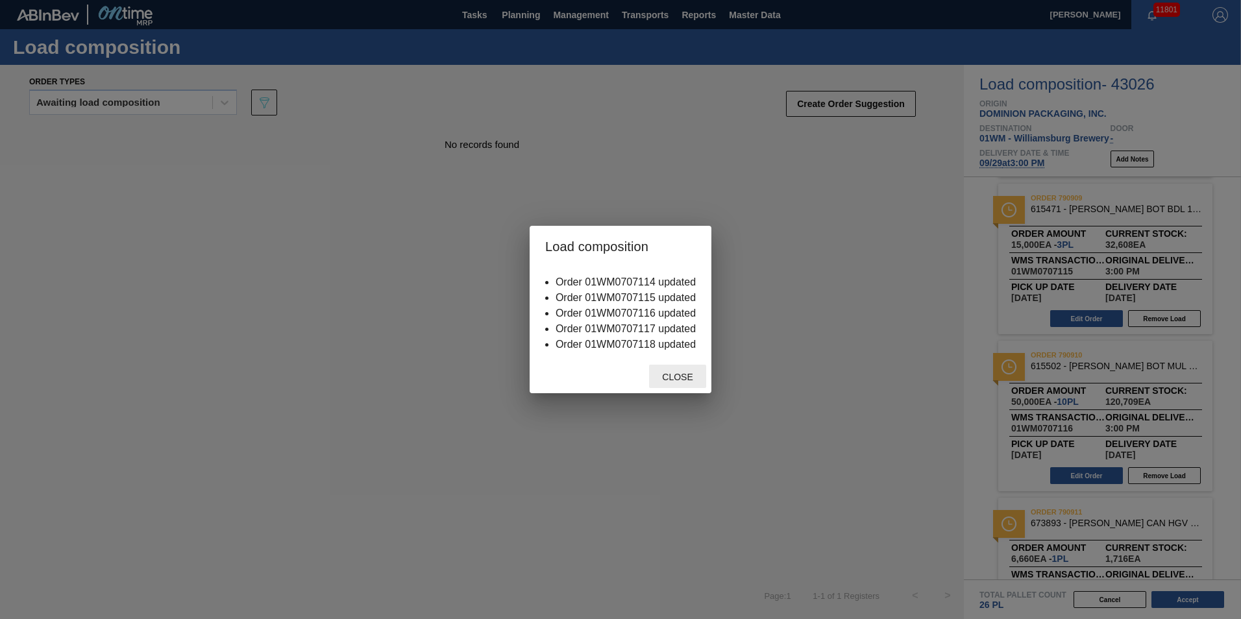
click at [672, 380] on span "Close" at bounding box center [677, 377] width 51 height 10
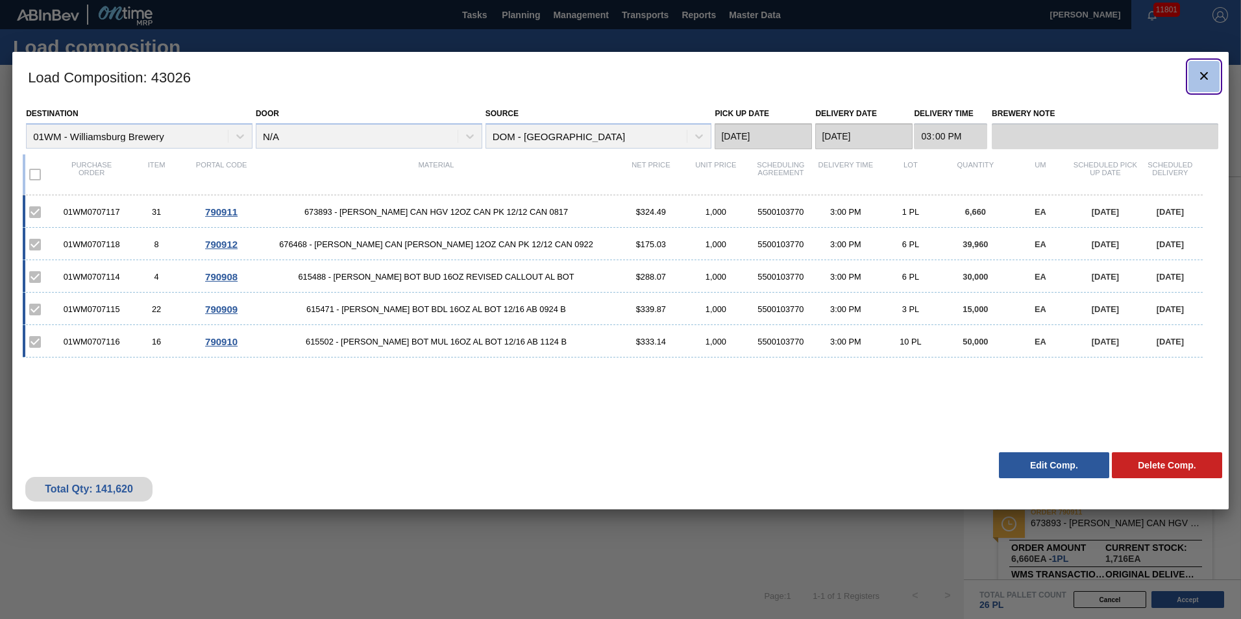
click at [1210, 66] on button "botão de ícone" at bounding box center [1203, 76] width 31 height 31
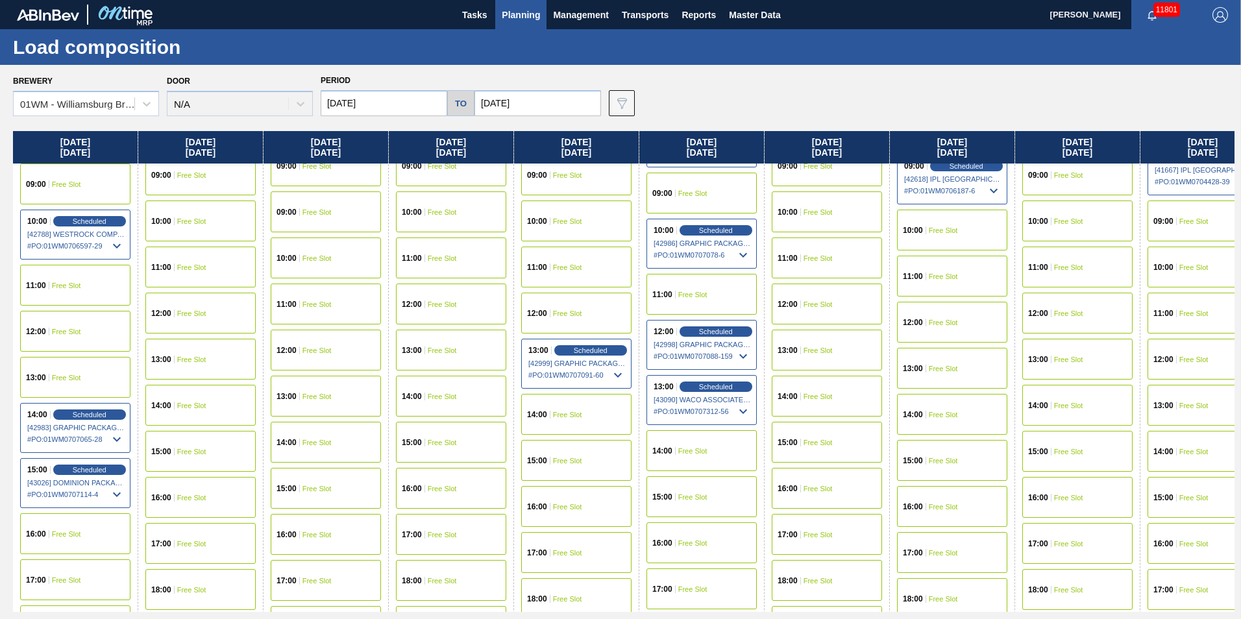
scroll to position [714, 0]
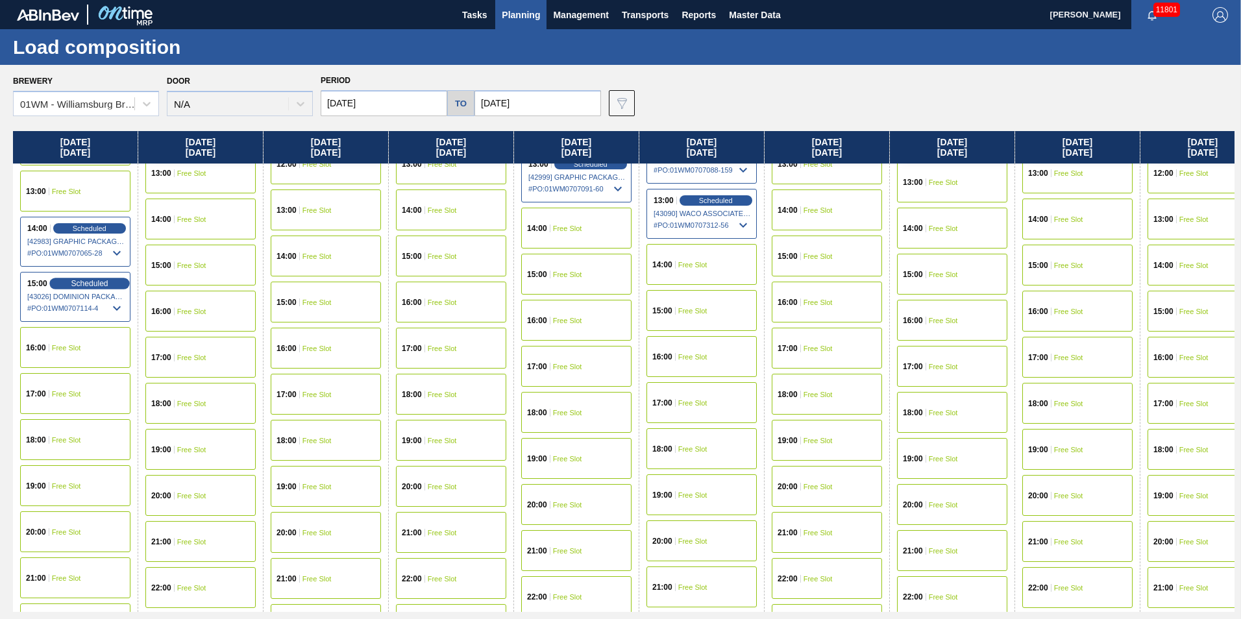
click at [92, 283] on span "Scheduled" at bounding box center [89, 283] width 37 height 8
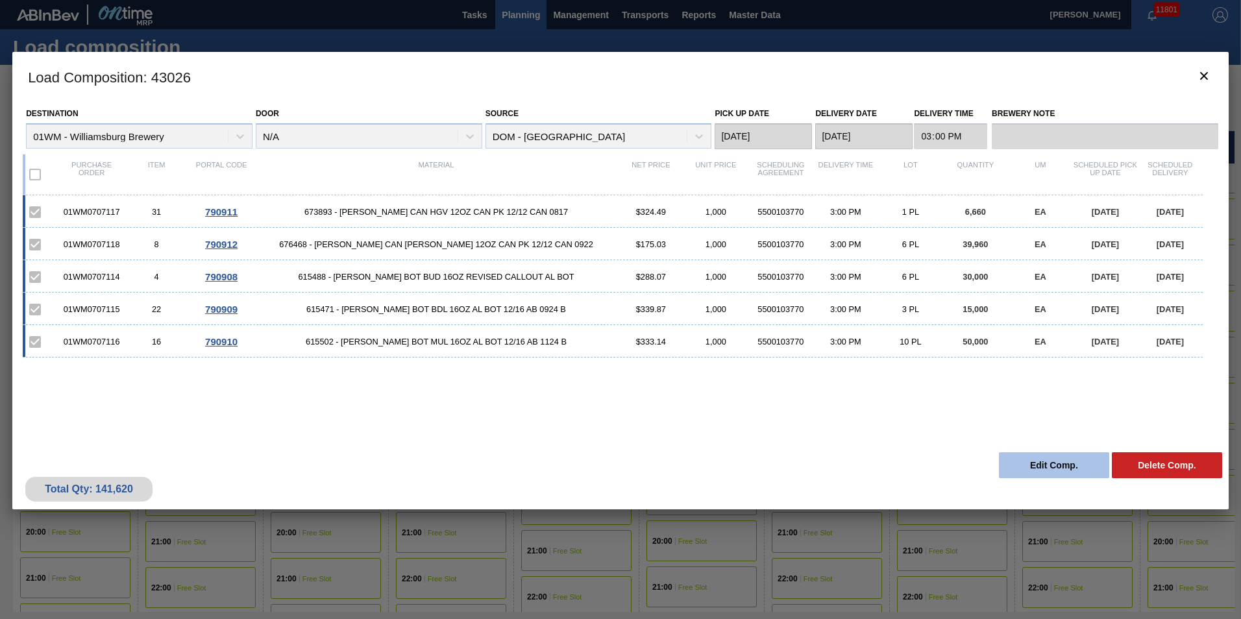
click at [1024, 459] on button "Edit Comp." at bounding box center [1054, 465] width 110 height 26
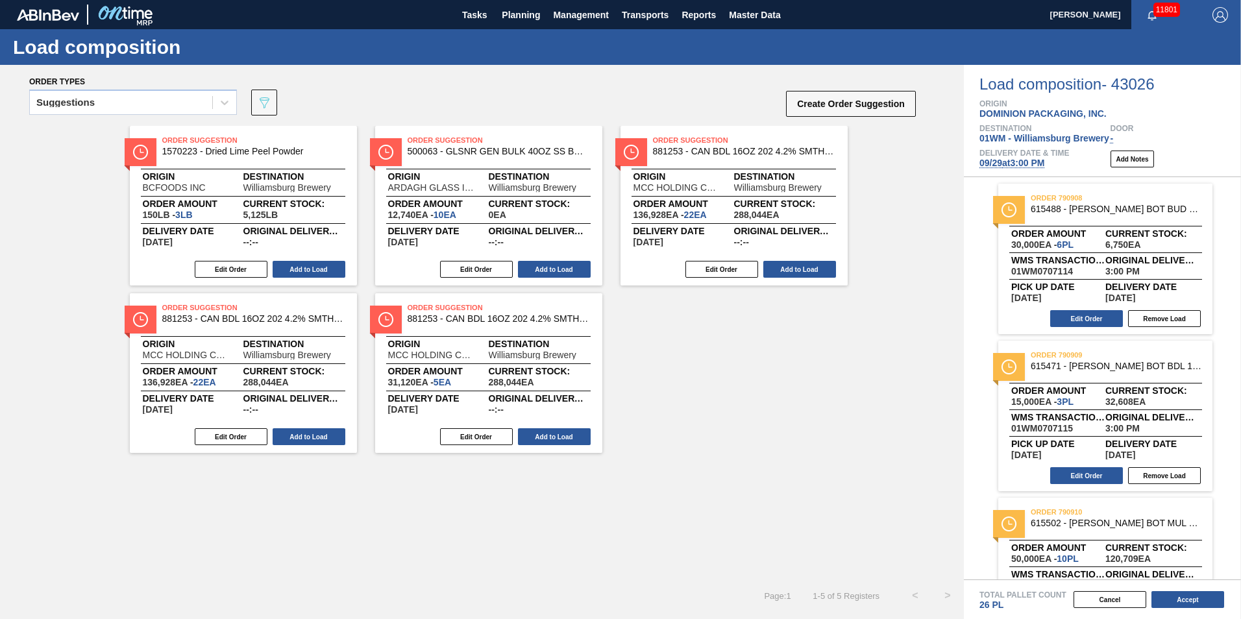
click at [1028, 165] on span "09/29 at 3:00 PM" at bounding box center [1011, 163] width 65 height 10
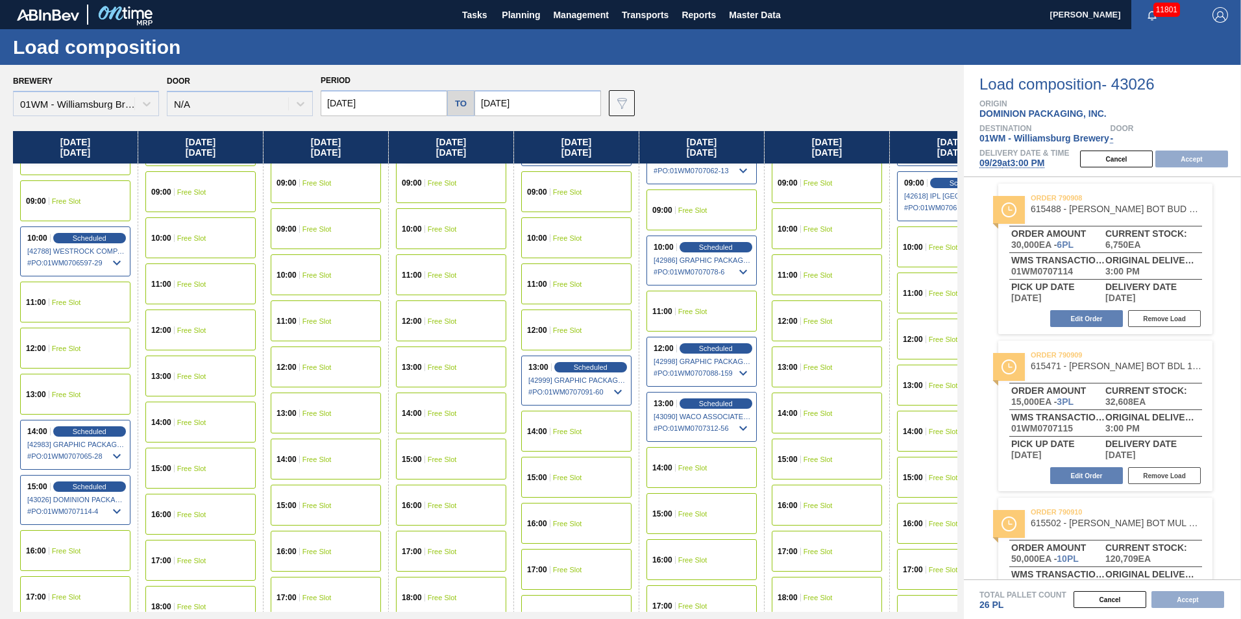
scroll to position [584, 0]
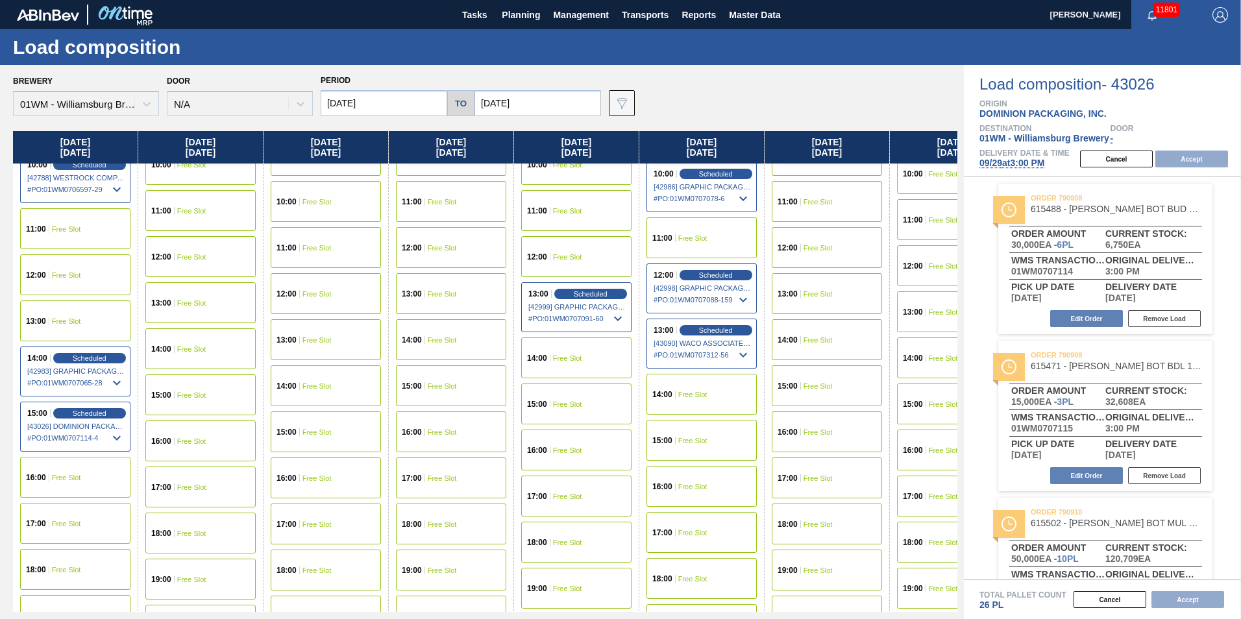
click at [69, 484] on div "16:00 Free Slot" at bounding box center [75, 477] width 110 height 41
click at [1186, 164] on button "Accept" at bounding box center [1191, 159] width 73 height 17
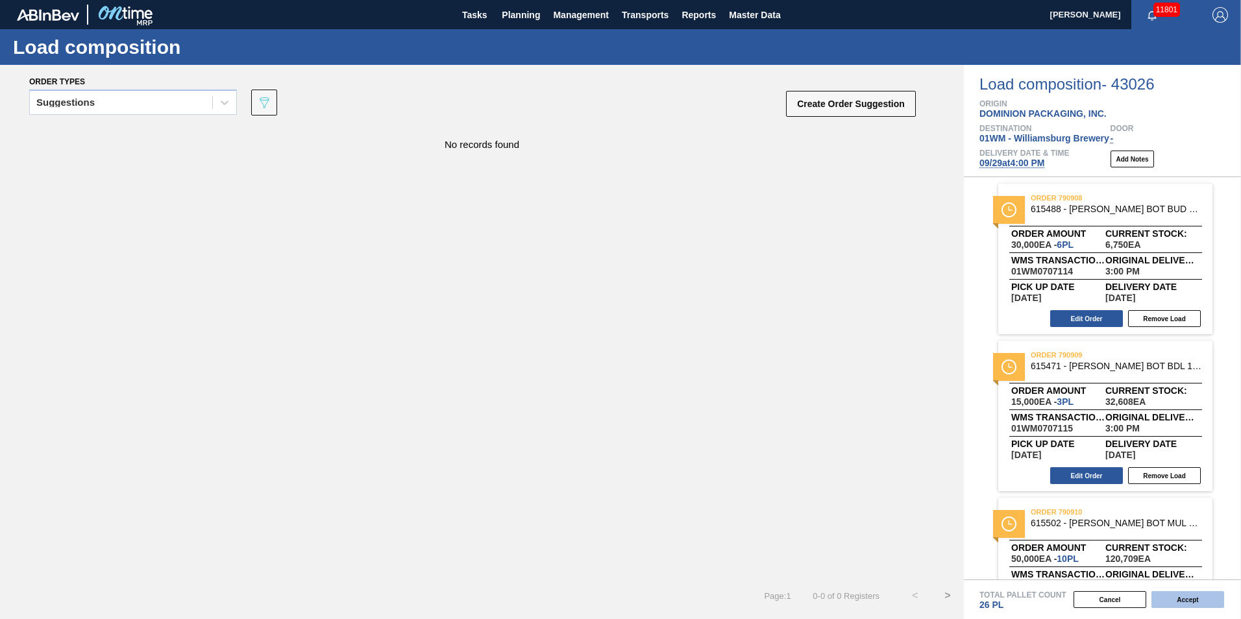
click at [1192, 596] on button "Accept" at bounding box center [1187, 599] width 73 height 17
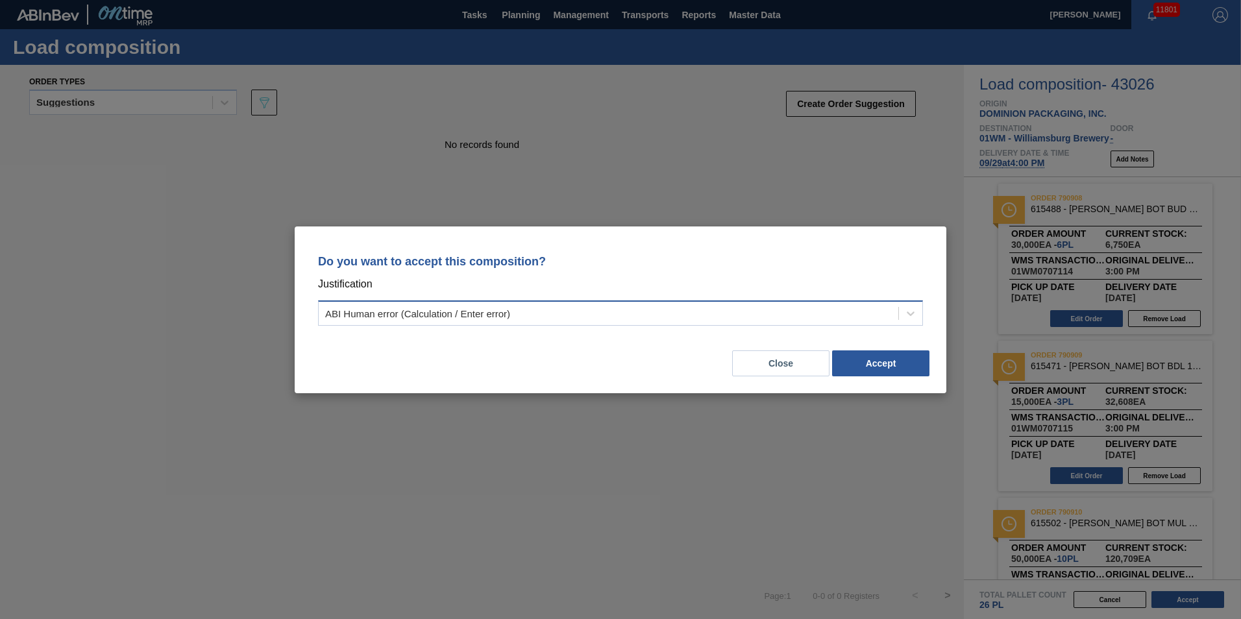
click at [869, 319] on div "ABI Human error (Calculation / Enter error)" at bounding box center [609, 313] width 580 height 19
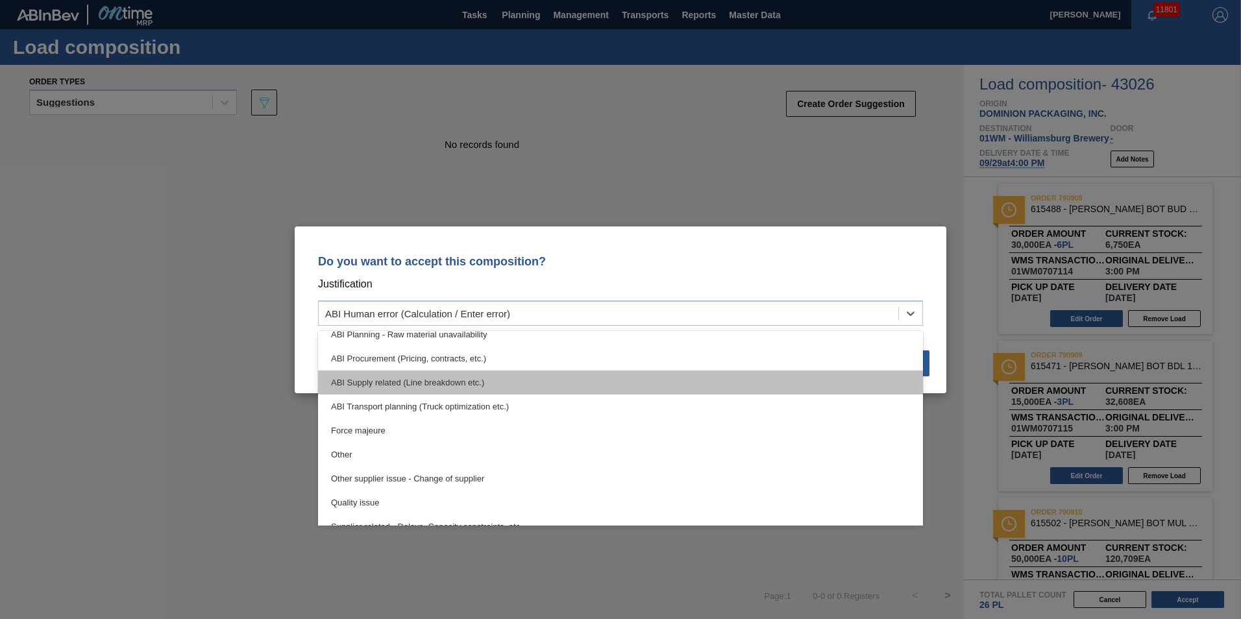
scroll to position [243, 0]
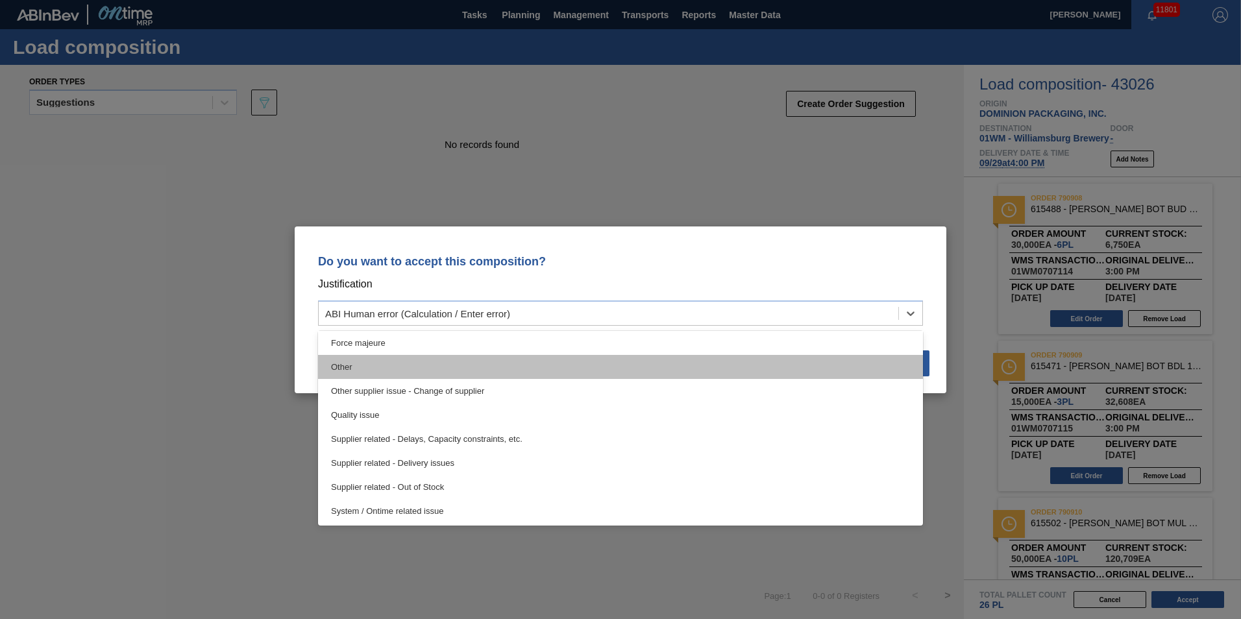
click at [530, 367] on div "Other" at bounding box center [620, 367] width 605 height 24
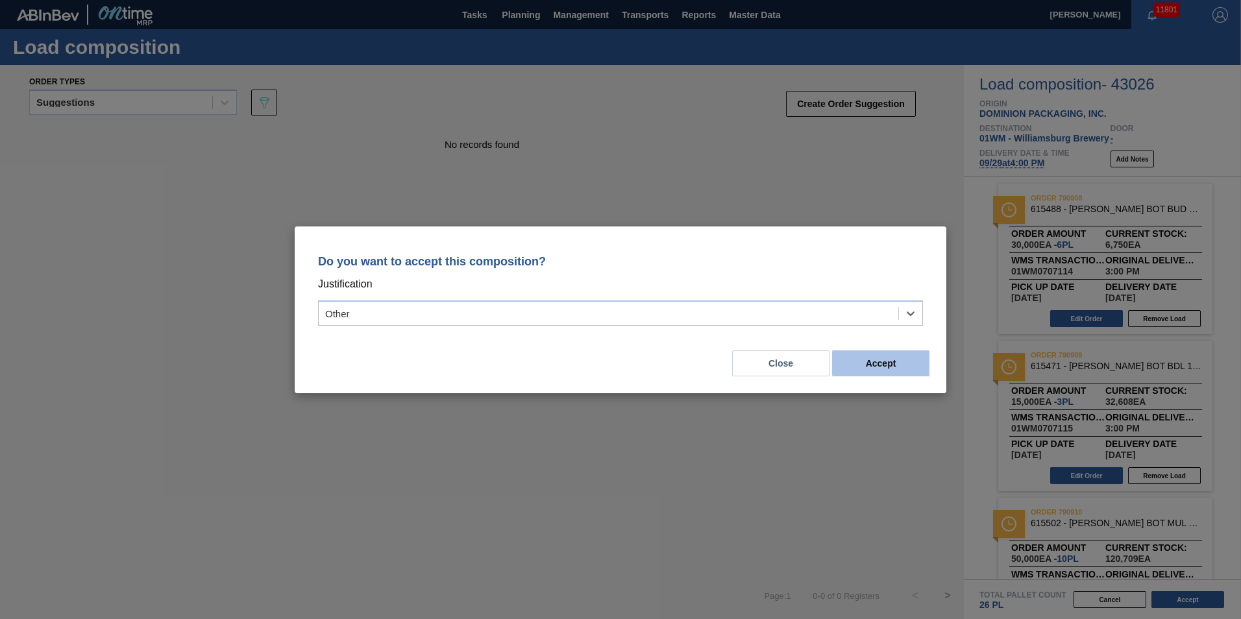
click at [905, 361] on button "Accept" at bounding box center [880, 363] width 97 height 26
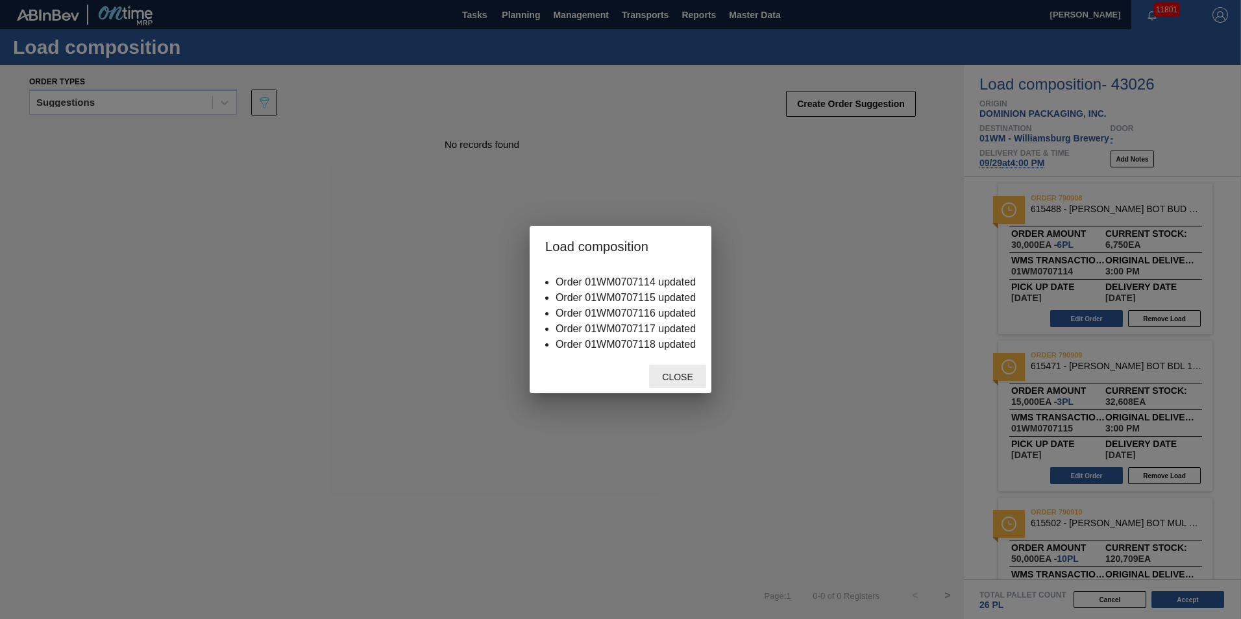
click at [671, 374] on span "Close" at bounding box center [677, 377] width 51 height 10
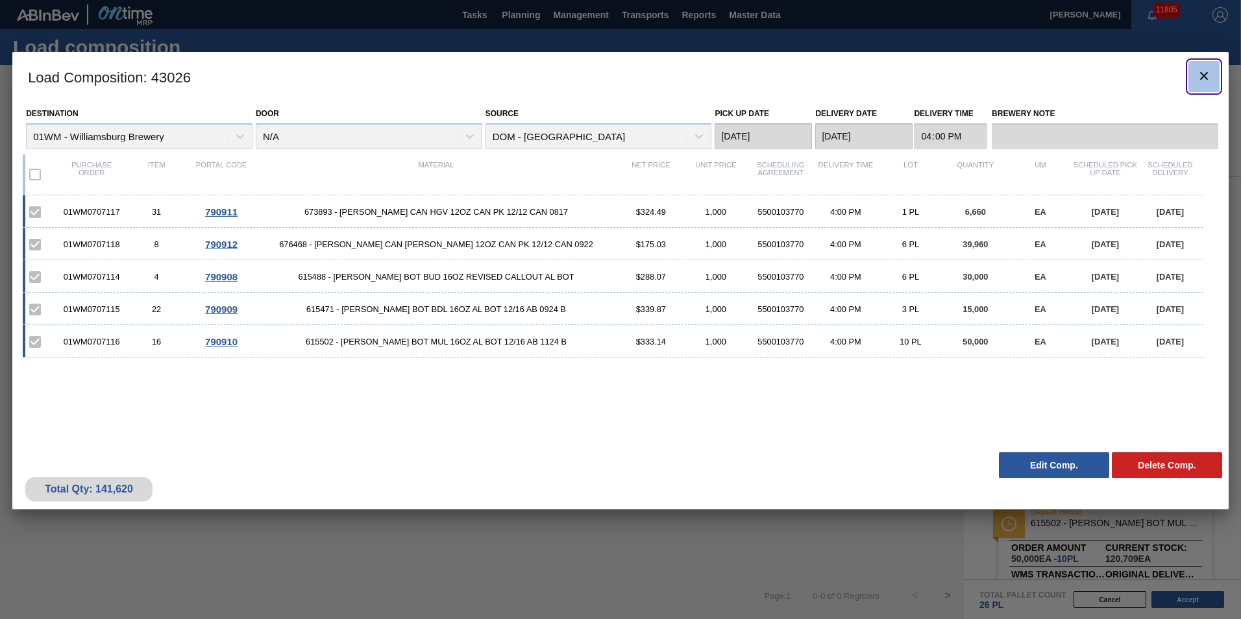
click at [1205, 78] on icon "botão de ícone" at bounding box center [1204, 76] width 16 height 16
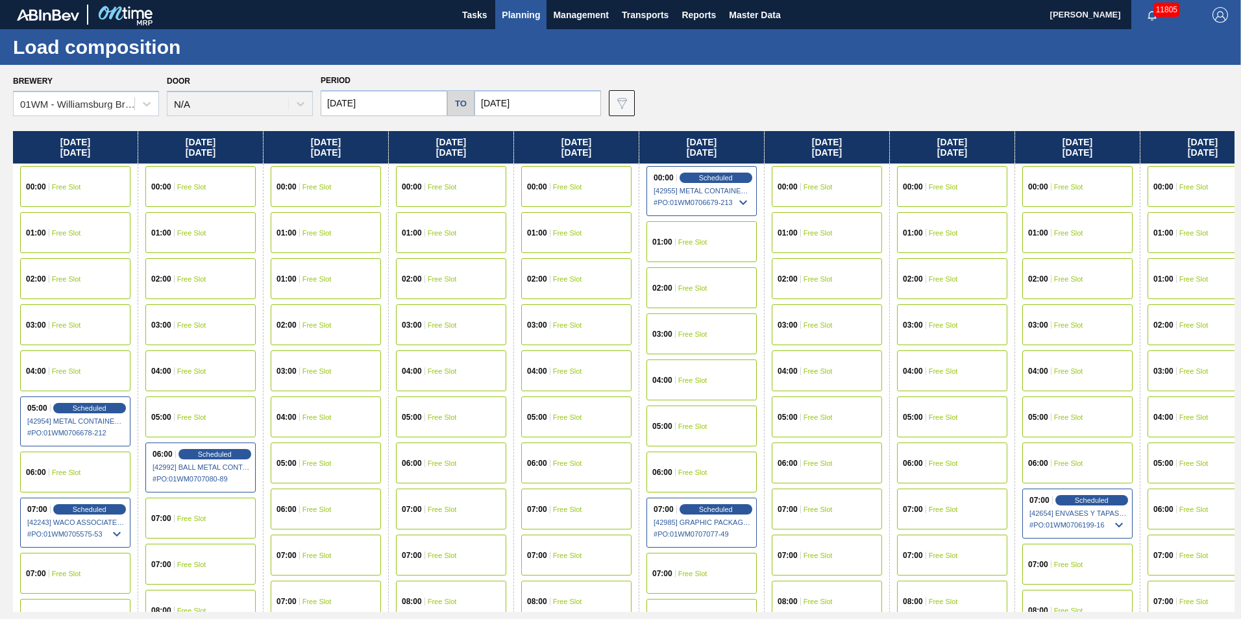
click at [513, 9] on span "Planning" at bounding box center [521, 15] width 38 height 16
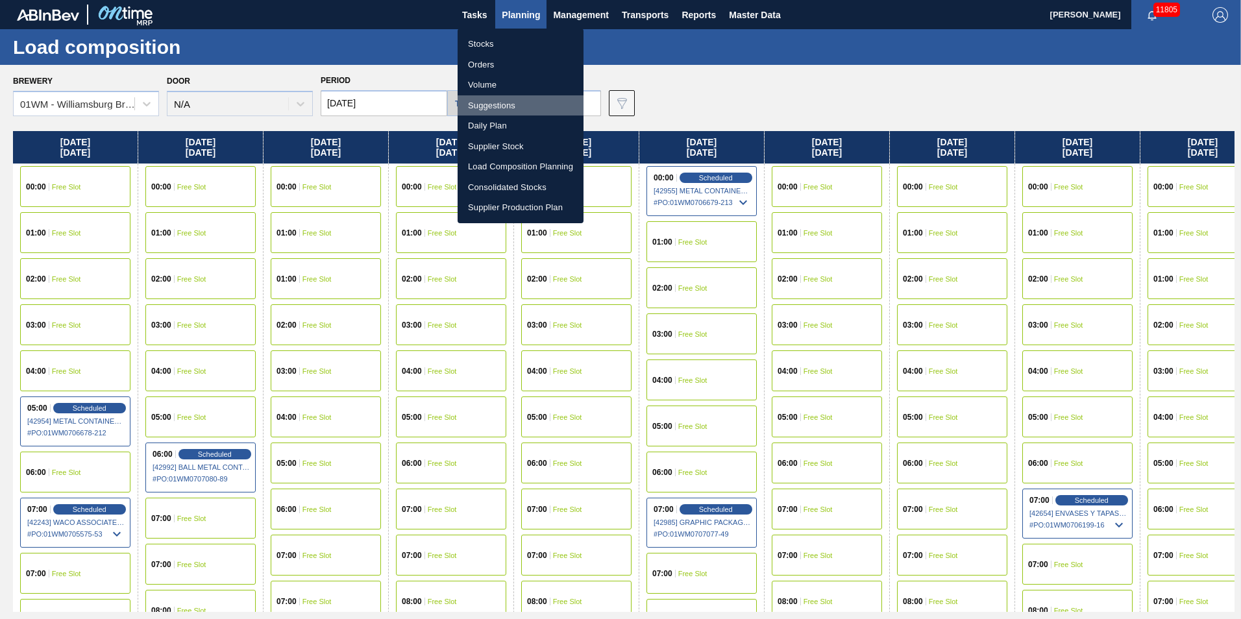
click at [517, 110] on li "Suggestions" at bounding box center [521, 105] width 126 height 21
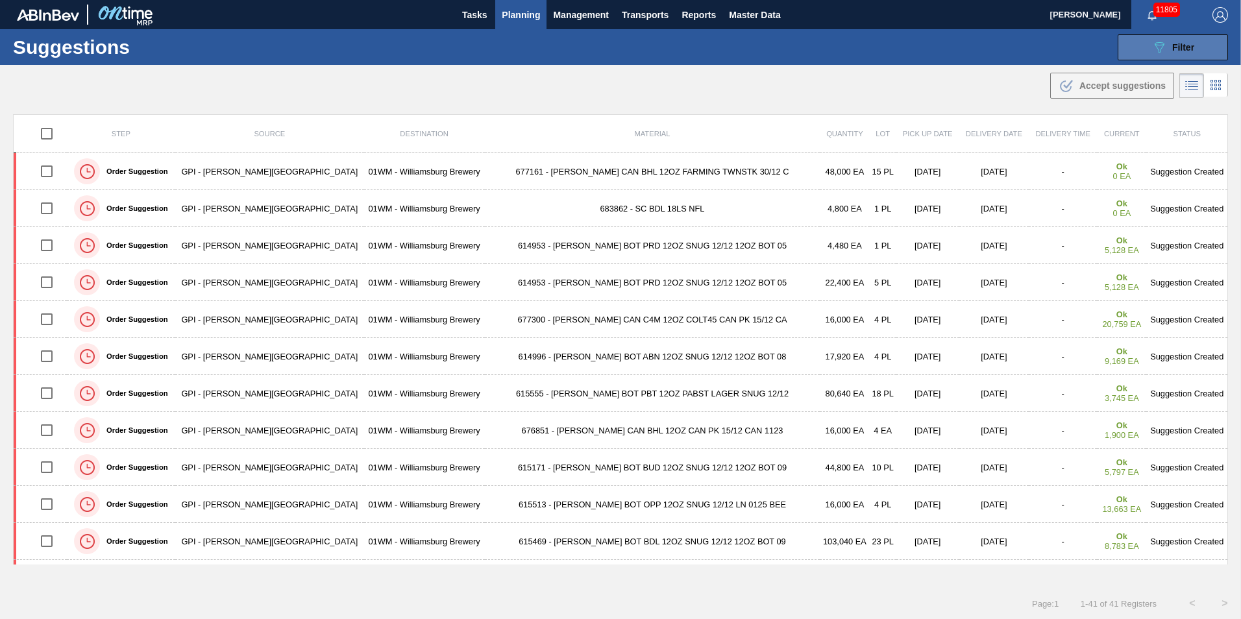
click at [1181, 51] on span "Filter" at bounding box center [1183, 47] width 22 height 10
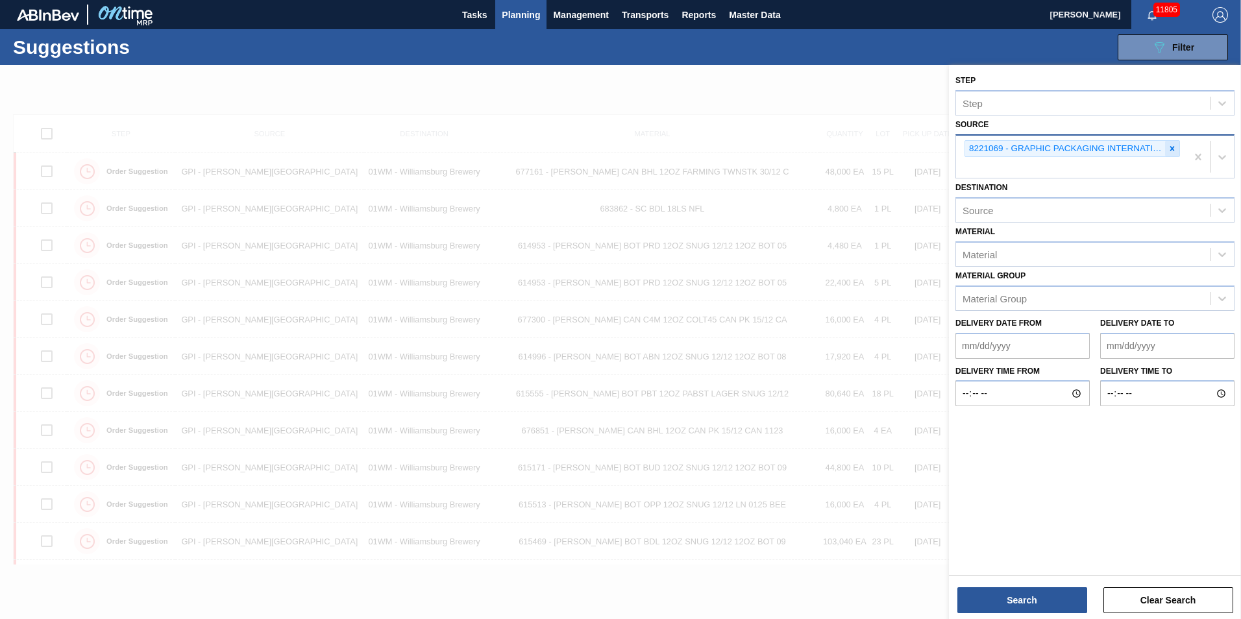
click at [1177, 145] on div at bounding box center [1172, 149] width 14 height 16
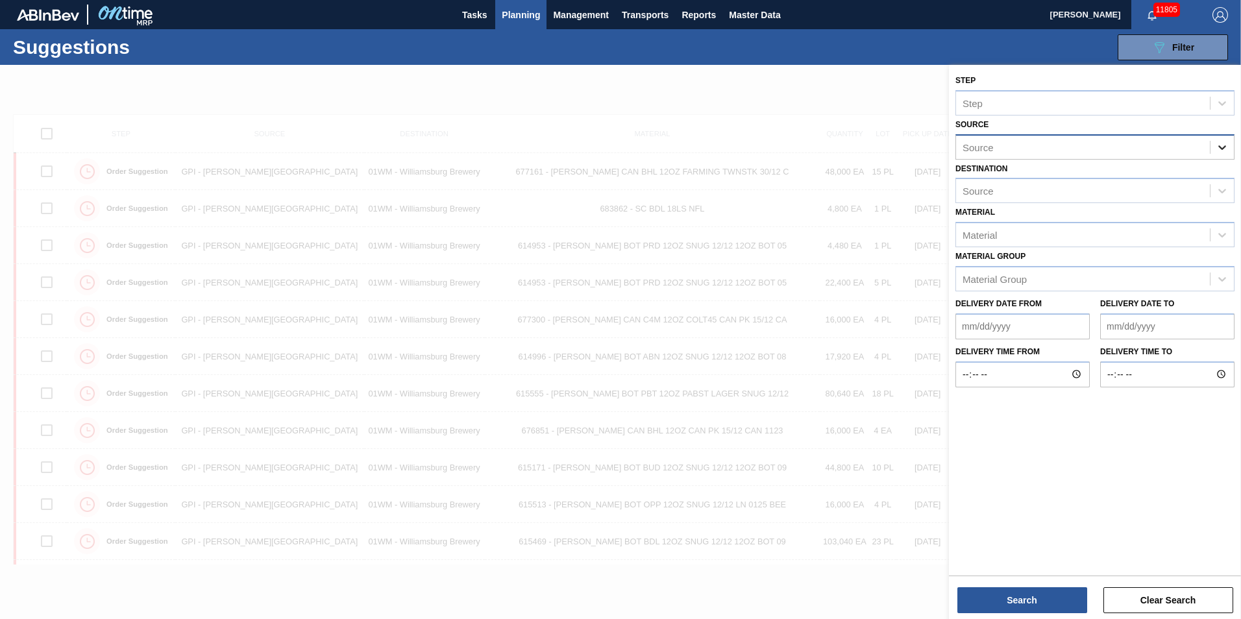
click at [1229, 145] on div at bounding box center [1221, 147] width 23 height 23
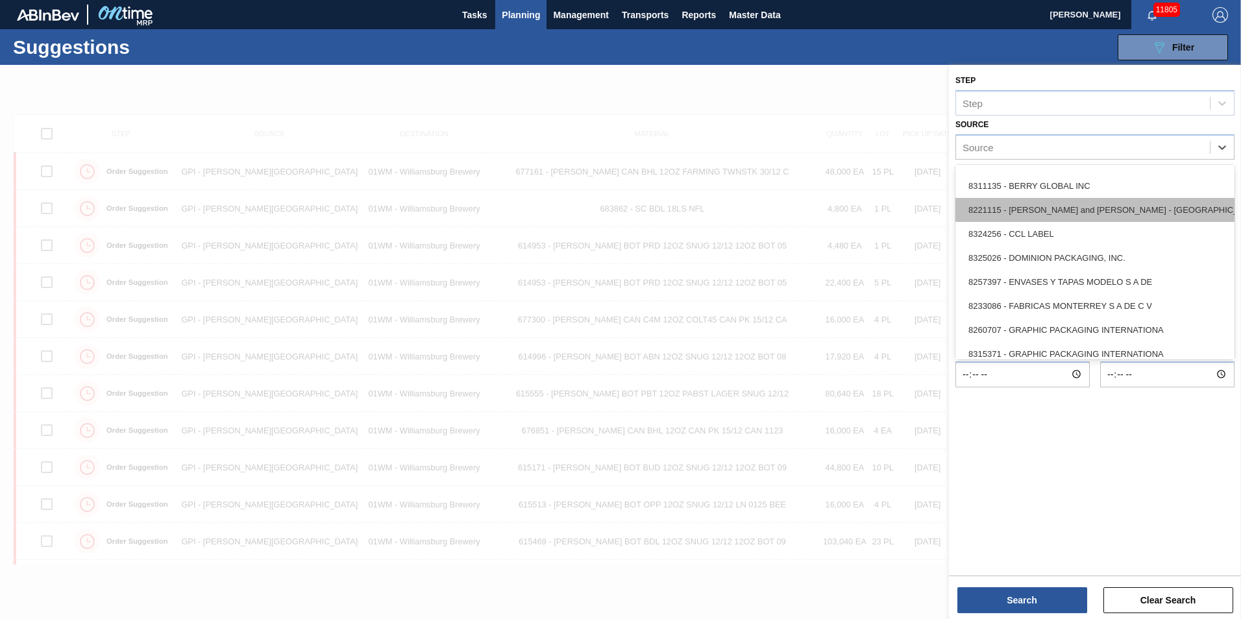
scroll to position [130, 0]
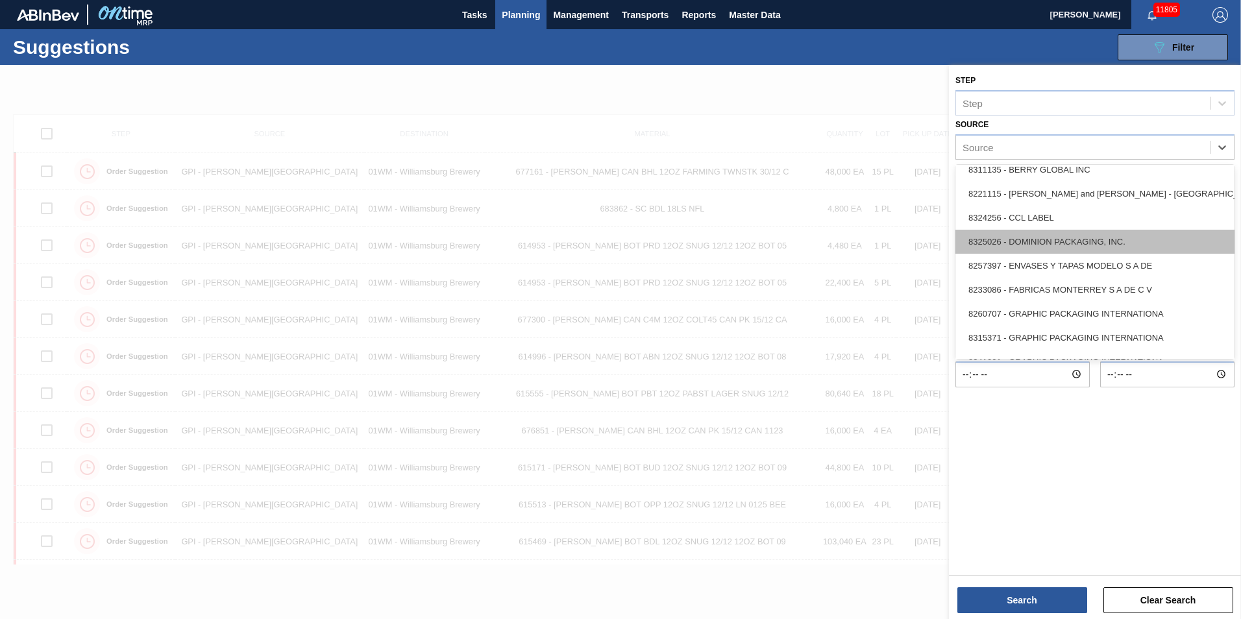
click at [1053, 242] on div "8325026 - DOMINION PACKAGING, INC." at bounding box center [1094, 242] width 279 height 24
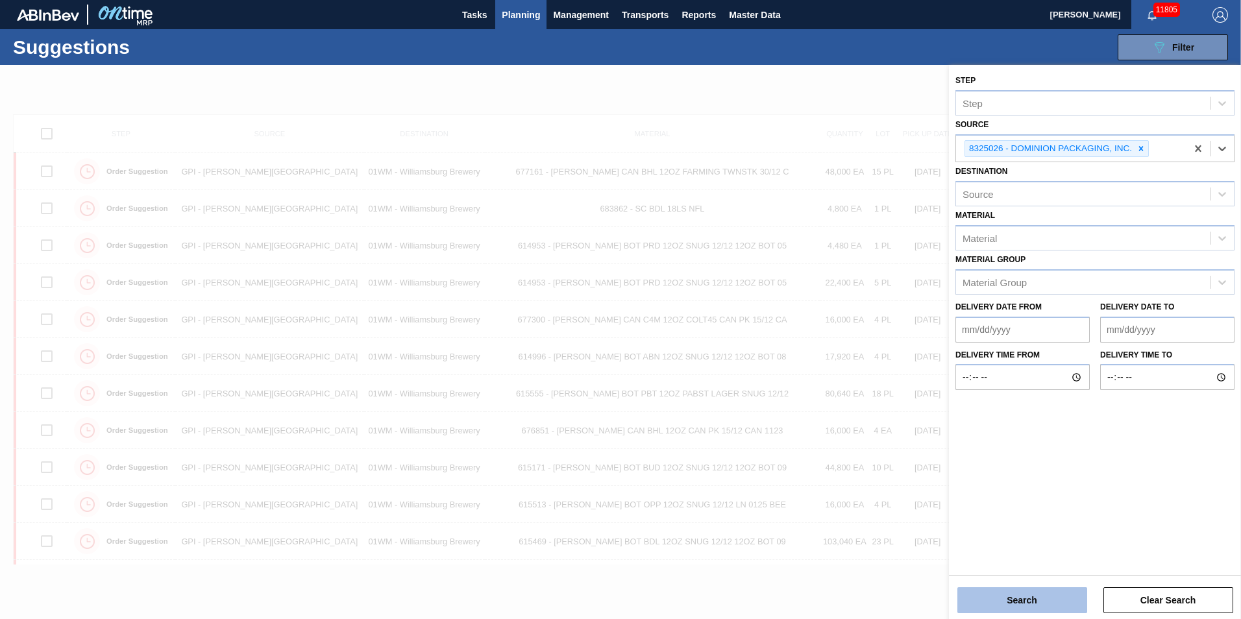
click at [1026, 606] on button "Search" at bounding box center [1022, 600] width 130 height 26
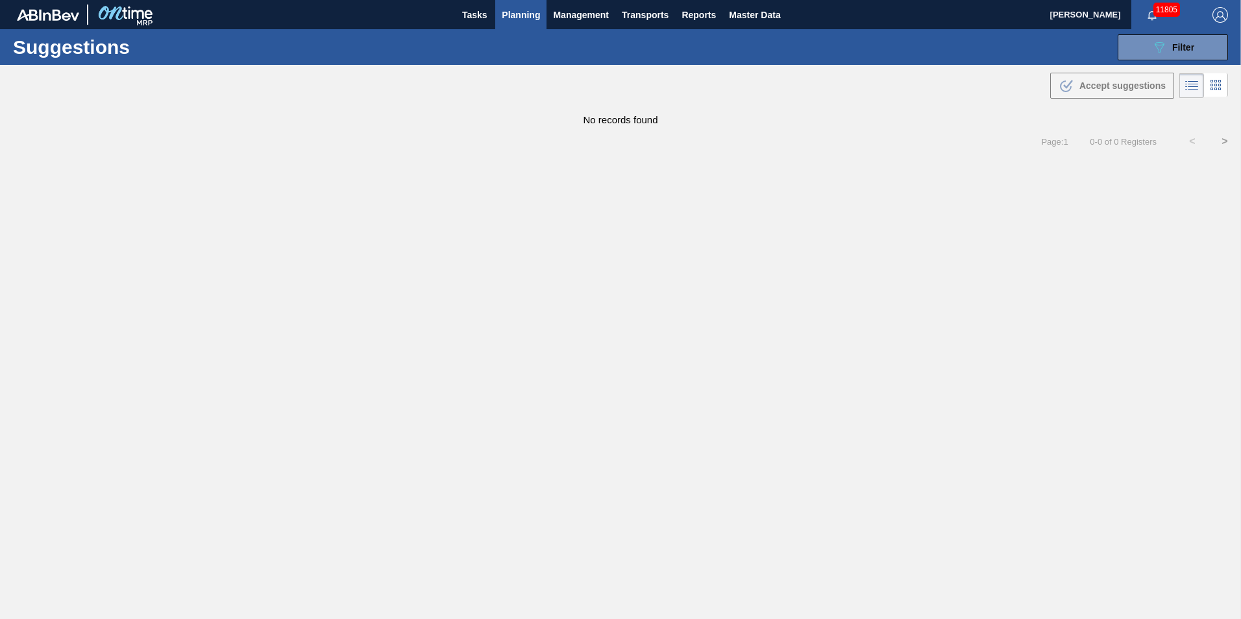
drag, startPoint x: 731, startPoint y: 165, endPoint x: 781, endPoint y: 129, distance: 62.3
click at [731, 167] on main "Tasks Planning Management Transports Reports Master Data Vincent Geritano 11805…" at bounding box center [620, 309] width 1241 height 619
click at [1165, 58] on button "089F7B8B-B2A5-4AFE-B5C0-19BA573D28AC Filter" at bounding box center [1173, 47] width 110 height 26
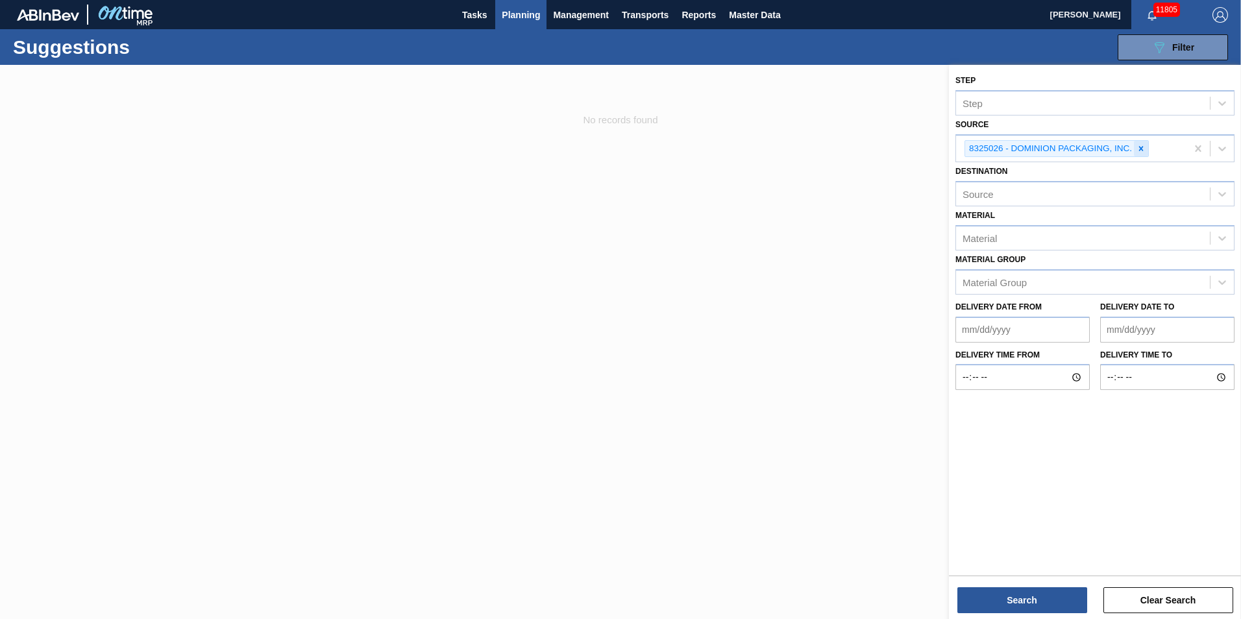
click at [1147, 146] on div at bounding box center [1141, 149] width 14 height 16
click at [753, 225] on div at bounding box center [620, 374] width 1241 height 619
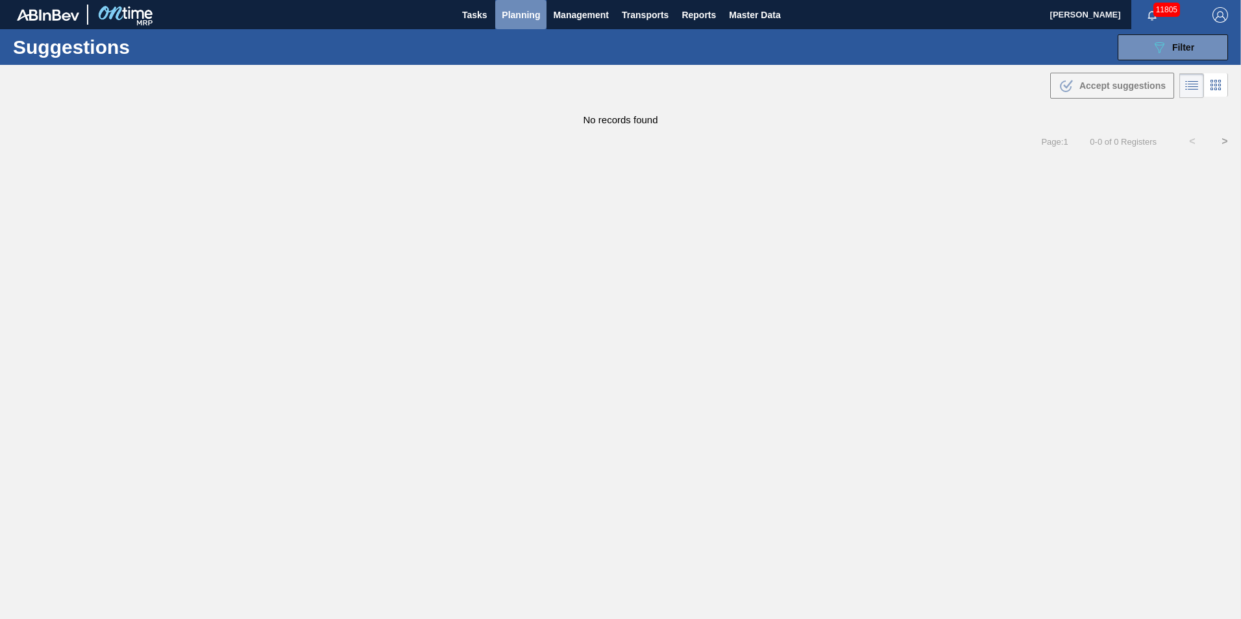
click at [523, 14] on span "Planning" at bounding box center [521, 15] width 38 height 16
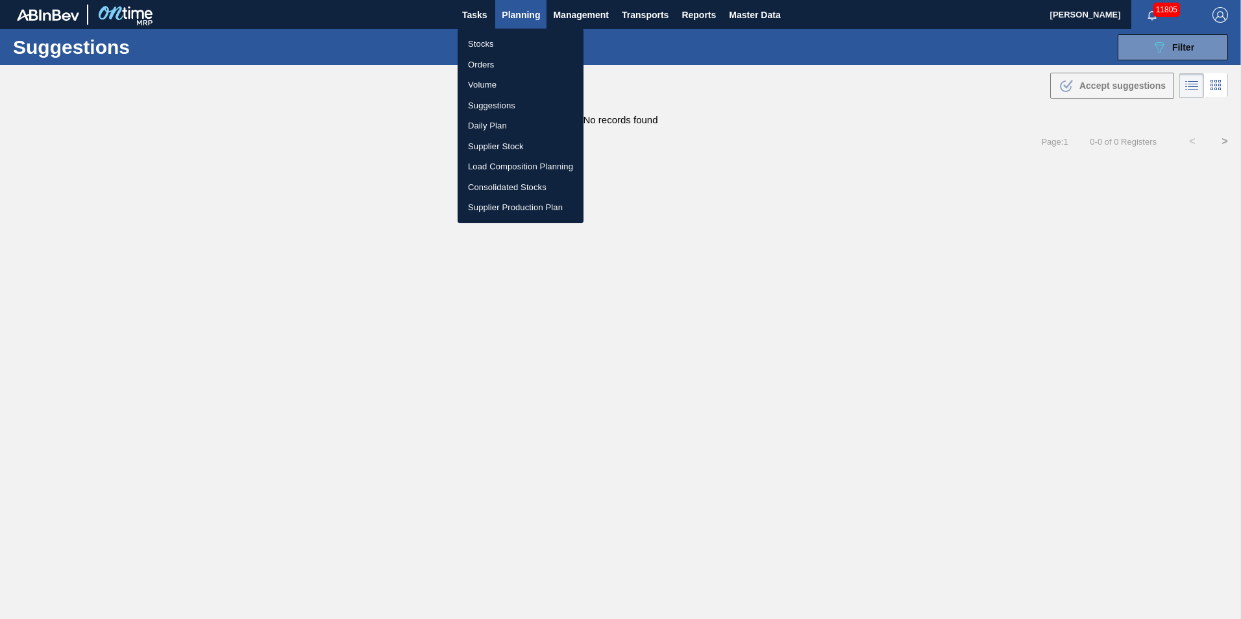
click at [519, 165] on li "Load Composition Planning" at bounding box center [521, 166] width 126 height 21
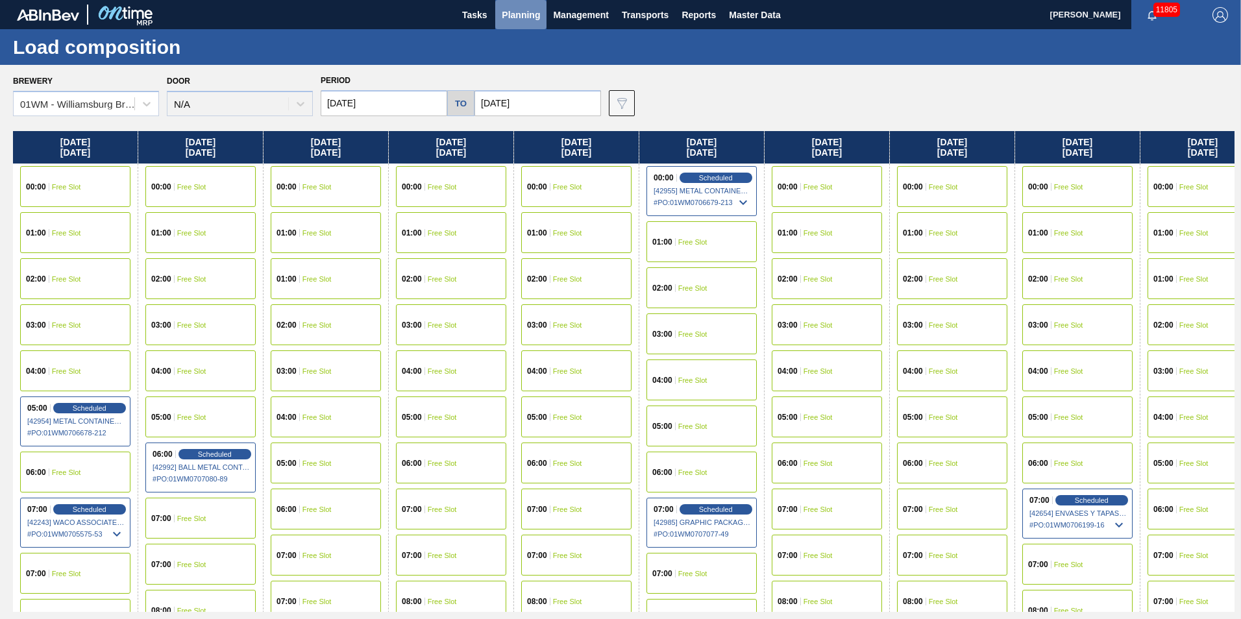
click at [520, 3] on button "Planning" at bounding box center [520, 14] width 51 height 29
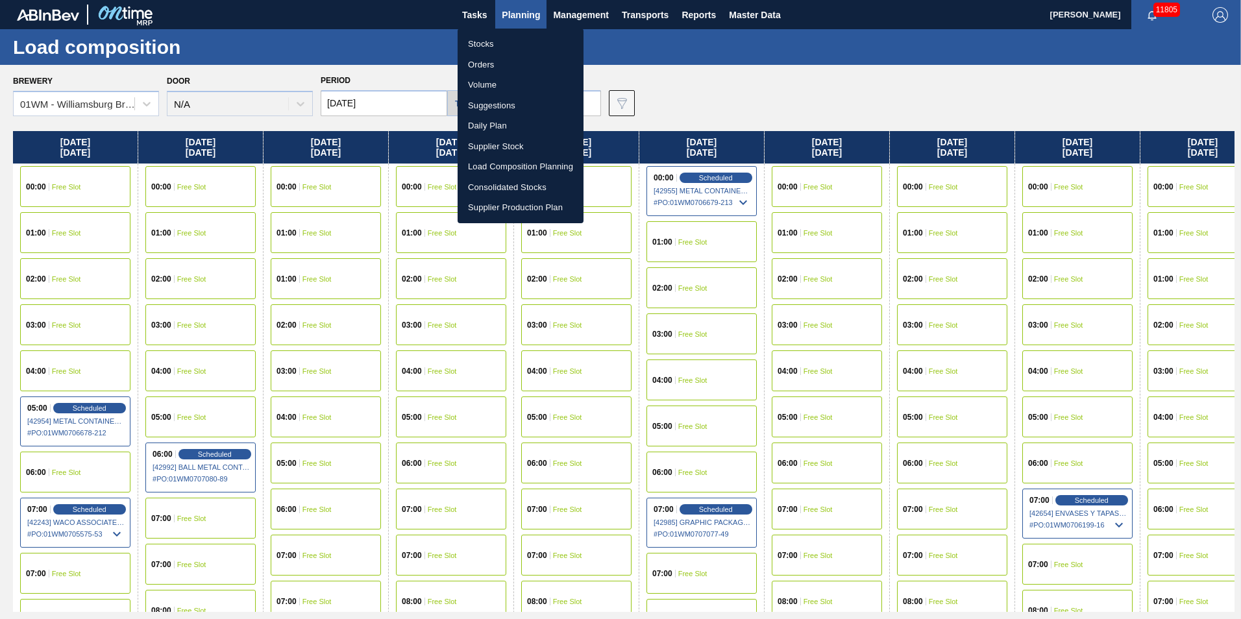
click at [501, 104] on li "Suggestions" at bounding box center [521, 105] width 126 height 21
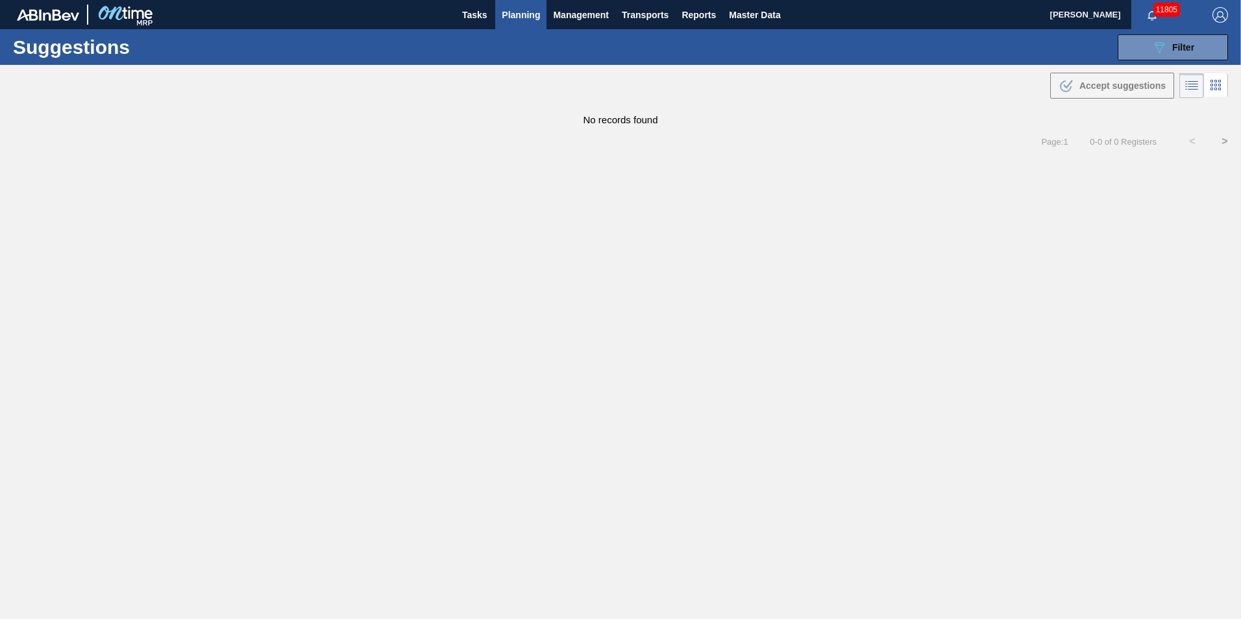
click at [523, 18] on span "Planning" at bounding box center [521, 15] width 38 height 16
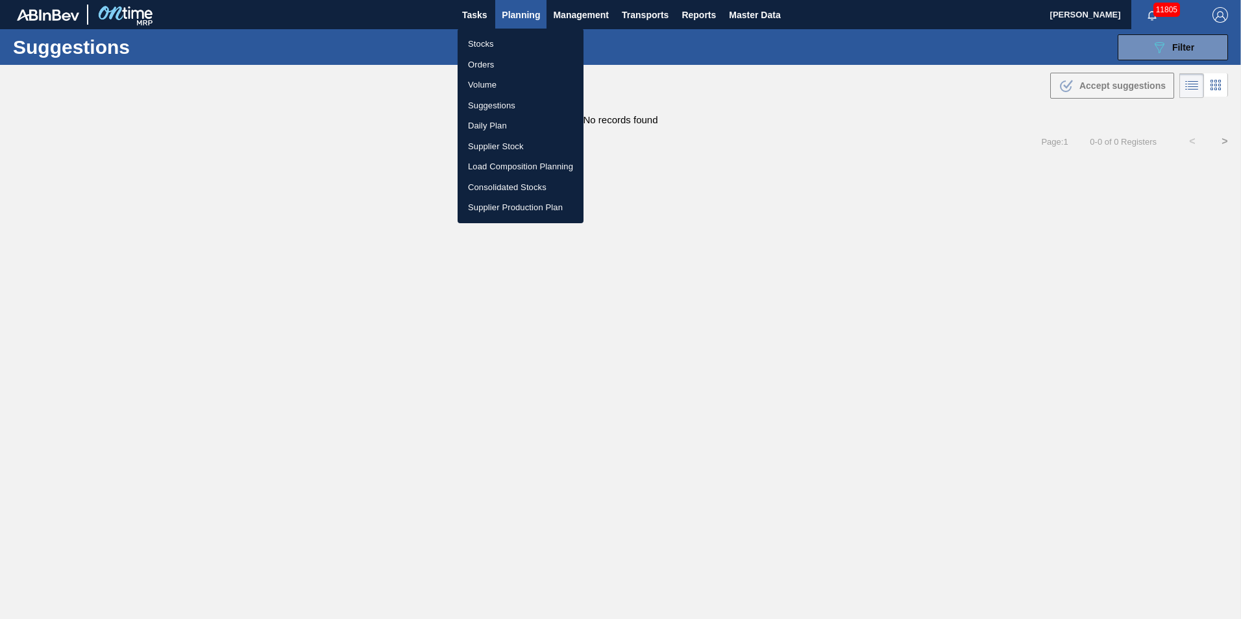
click at [1152, 50] on div at bounding box center [620, 309] width 1241 height 619
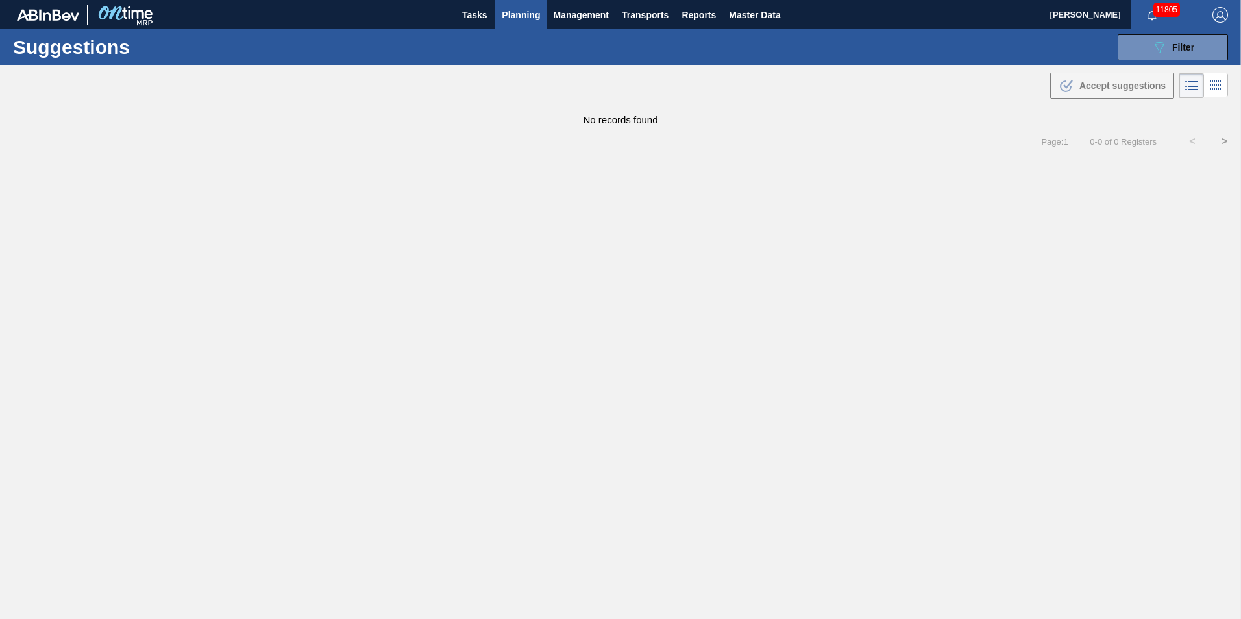
click at [1152, 50] on icon "089F7B8B-B2A5-4AFE-B5C0-19BA573D28AC" at bounding box center [1159, 48] width 16 height 16
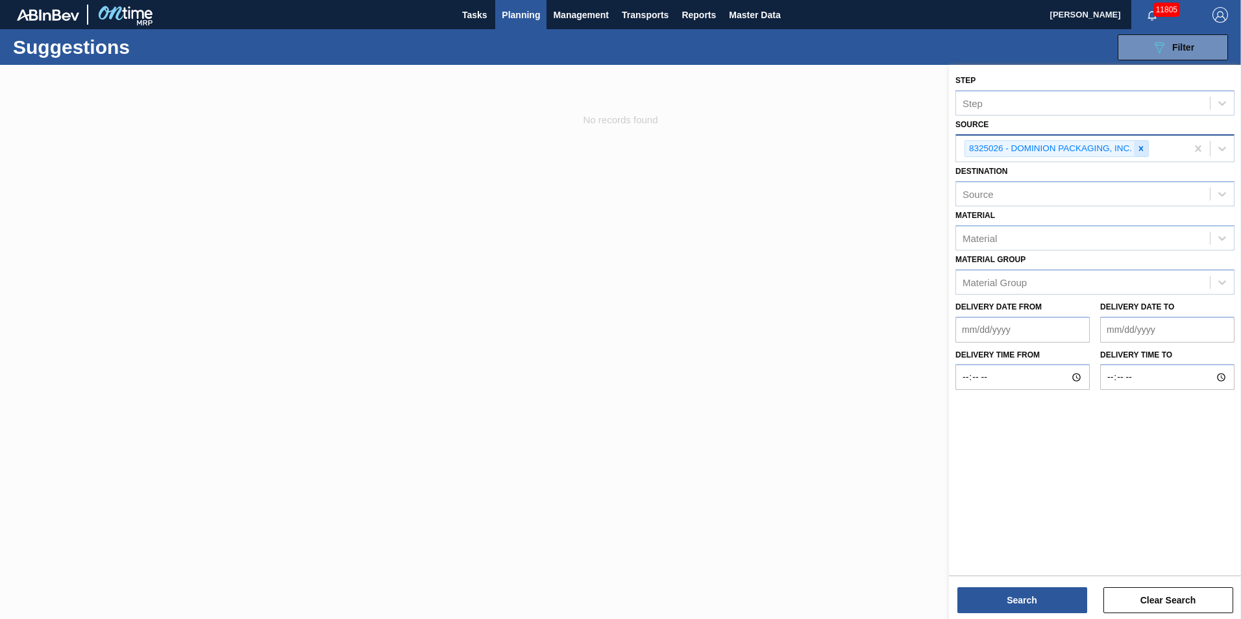
click at [1144, 150] on icon at bounding box center [1140, 148] width 9 height 9
click at [1212, 145] on div at bounding box center [1221, 147] width 23 height 23
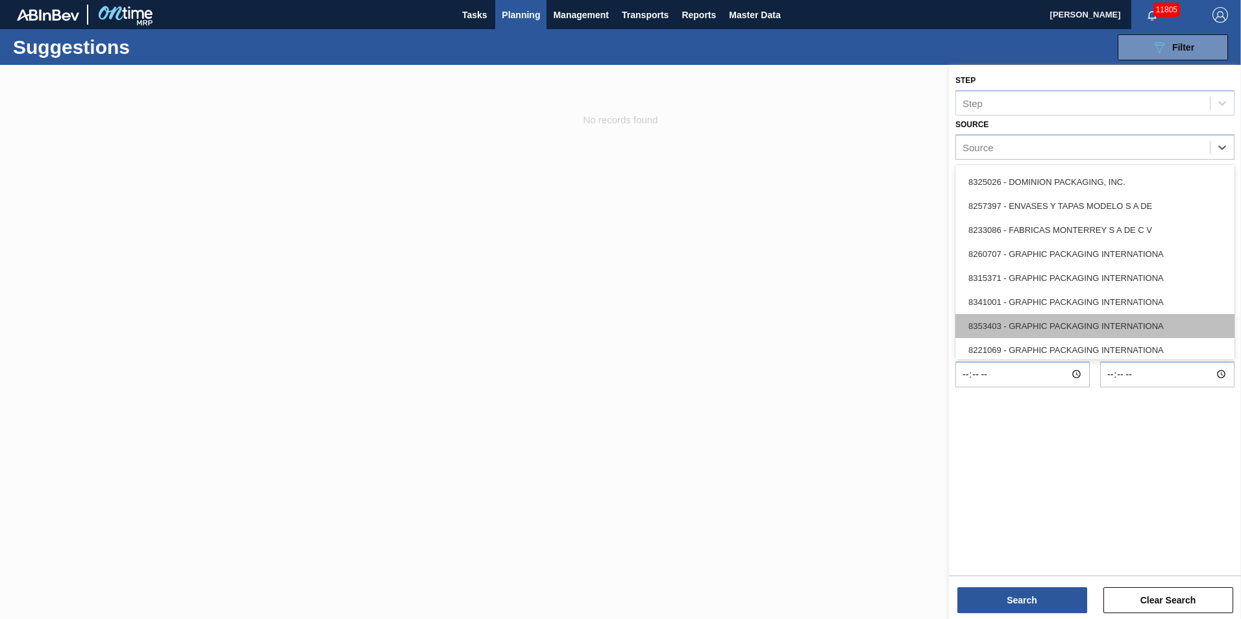
scroll to position [319, 0]
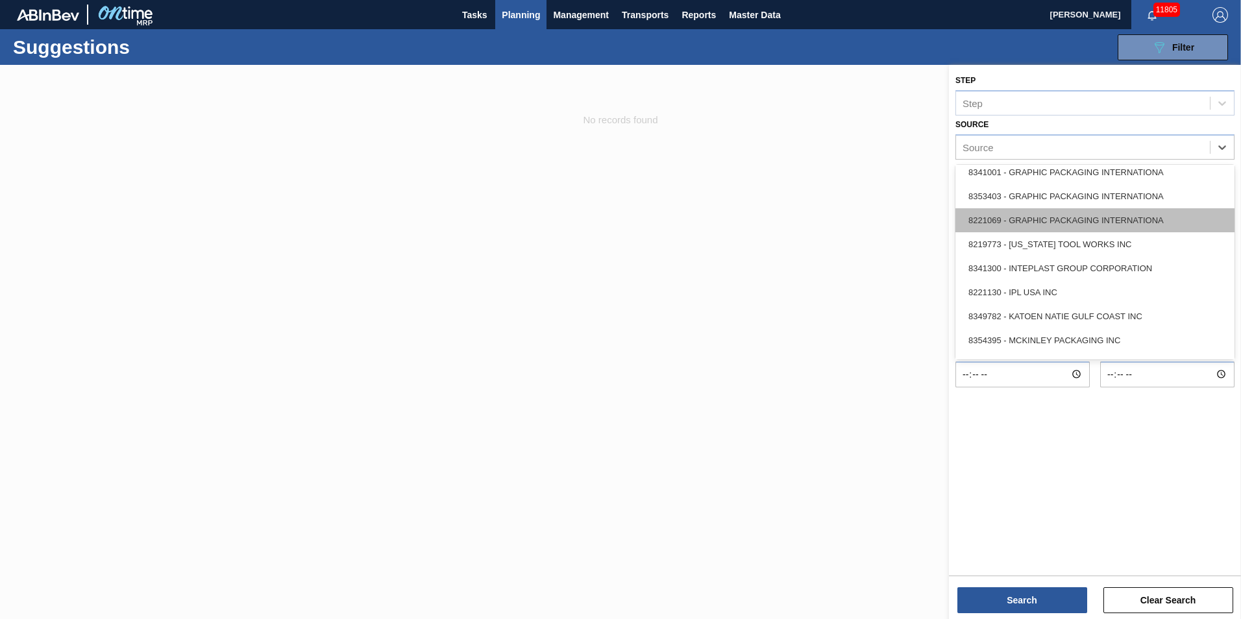
click at [1112, 223] on div "8221069 - GRAPHIC PACKAGING INTERNATIONA" at bounding box center [1094, 220] width 279 height 24
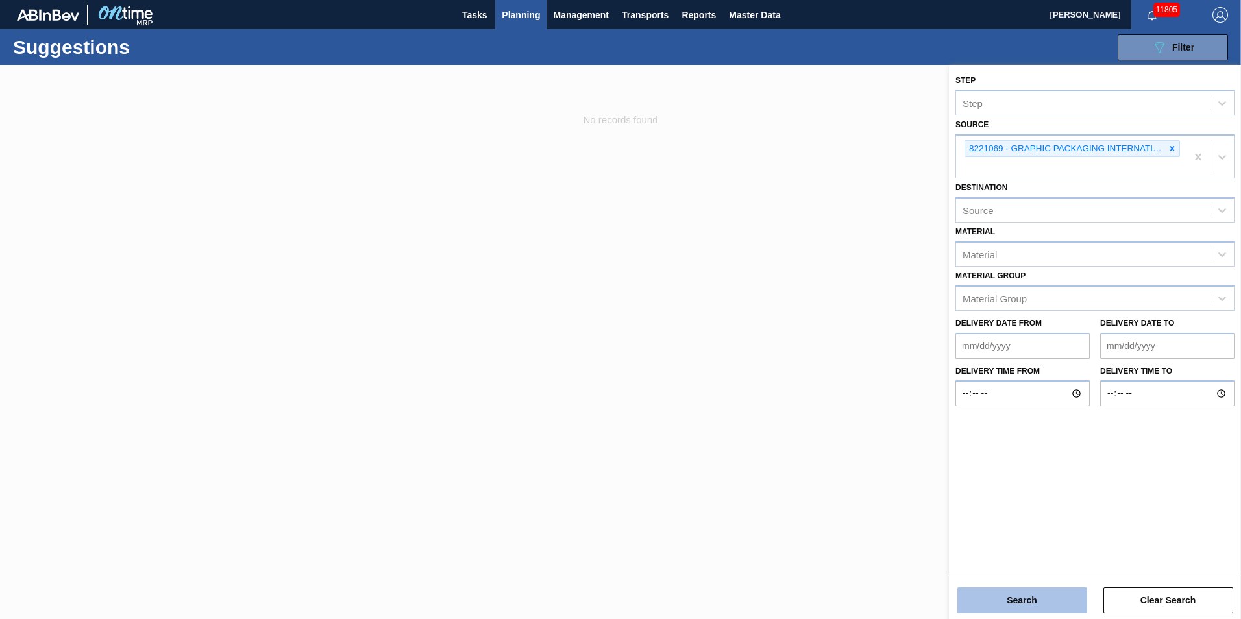
click at [1032, 596] on button "Search" at bounding box center [1022, 600] width 130 height 26
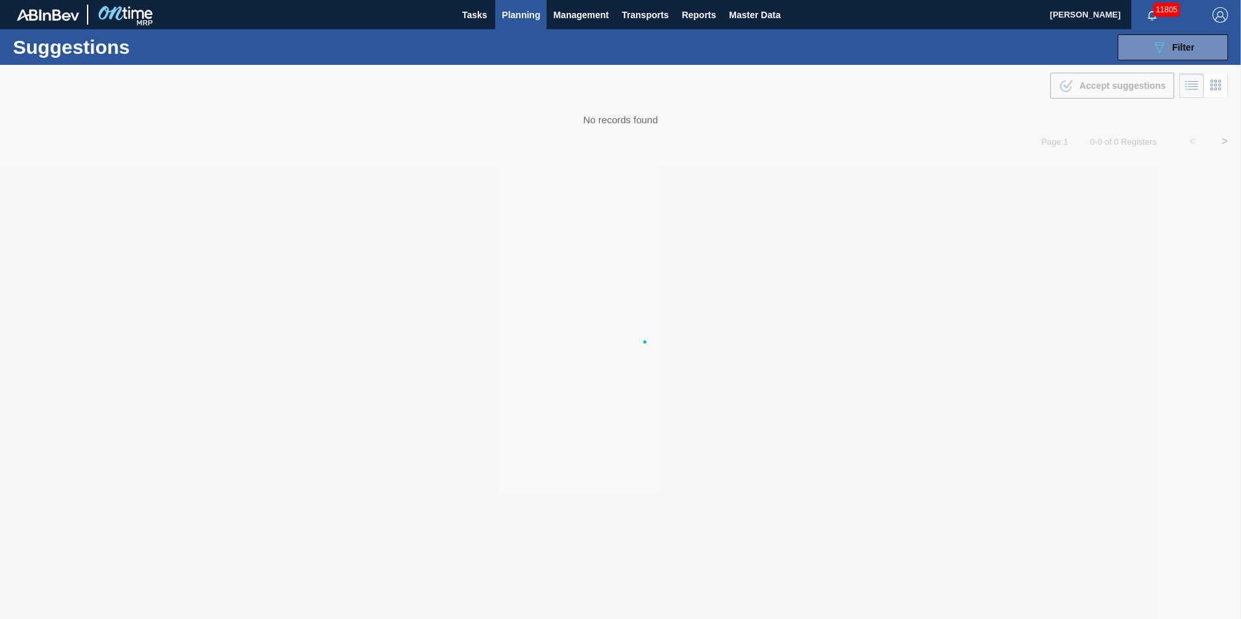
drag, startPoint x: 661, startPoint y: 123, endPoint x: 584, endPoint y: 122, distance: 77.2
click at [584, 122] on div at bounding box center [620, 342] width 1241 height 554
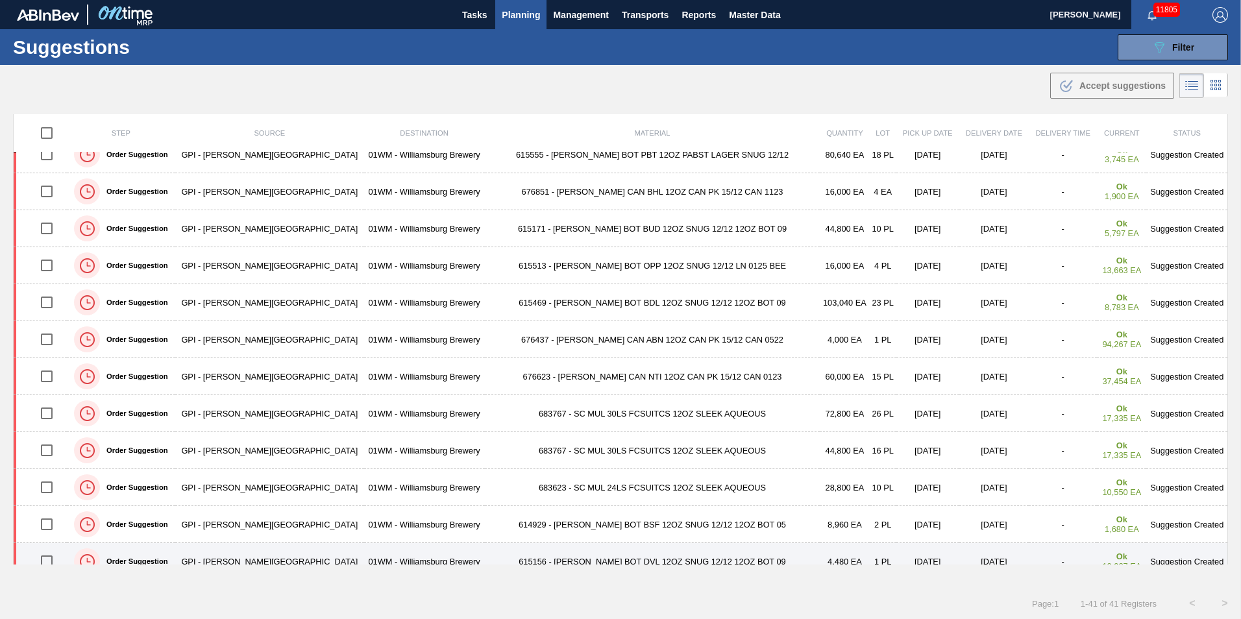
scroll to position [0, 0]
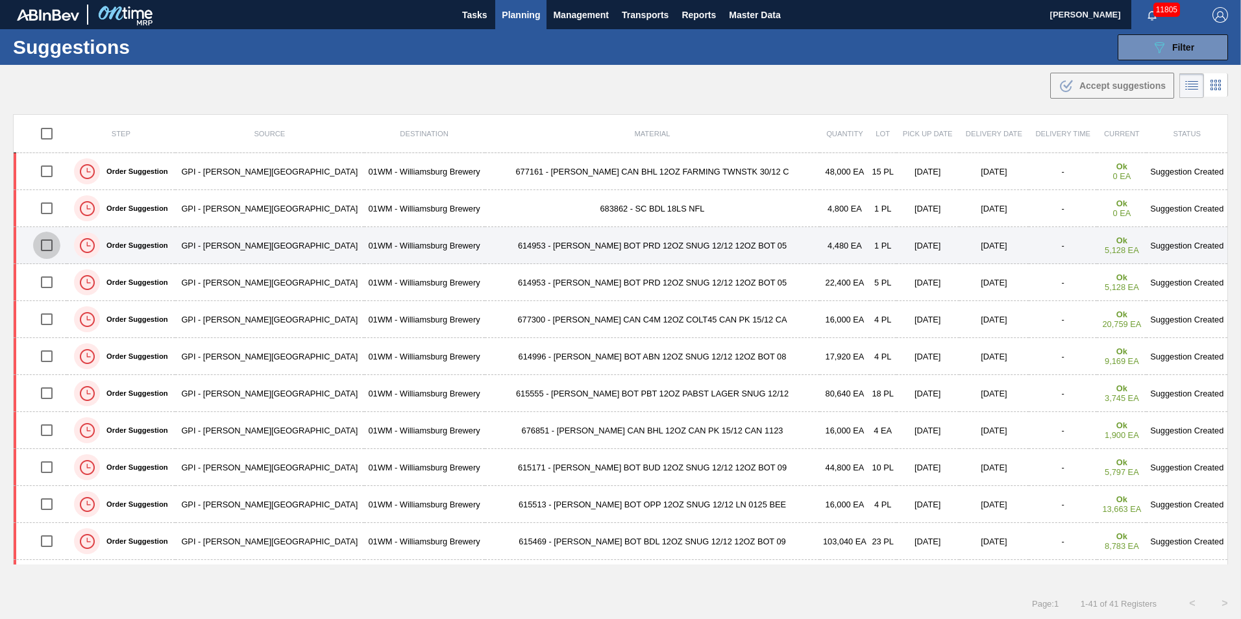
click at [50, 244] on input "checkbox" at bounding box center [46, 245] width 27 height 27
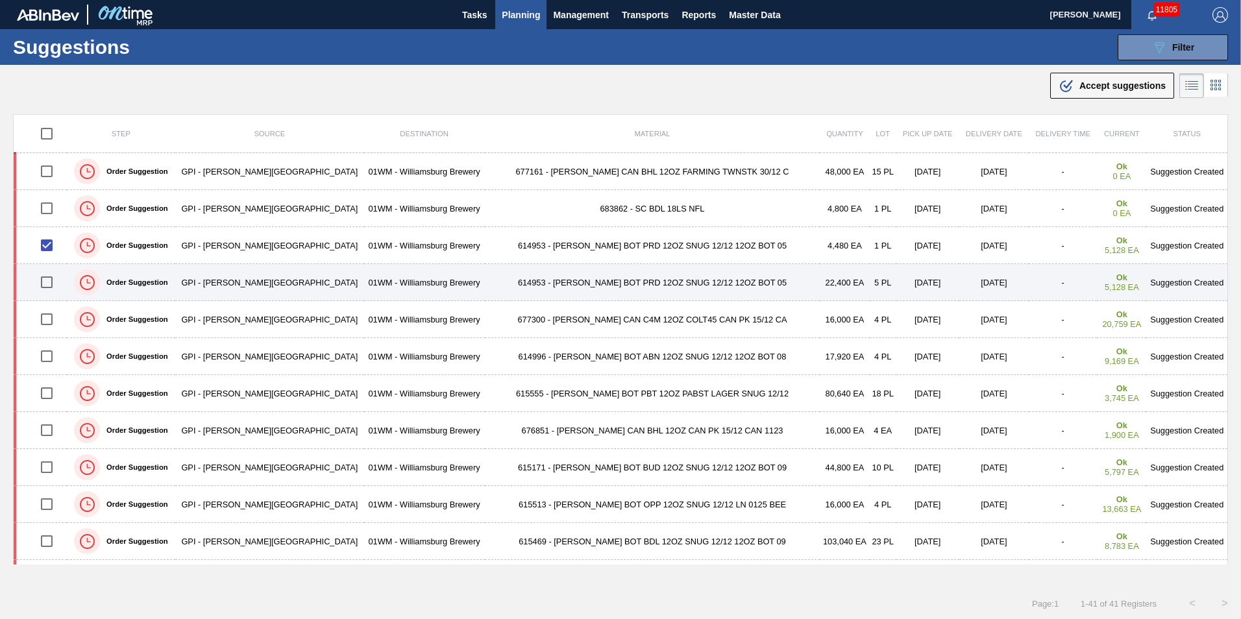
click at [46, 280] on input "checkbox" at bounding box center [46, 282] width 27 height 27
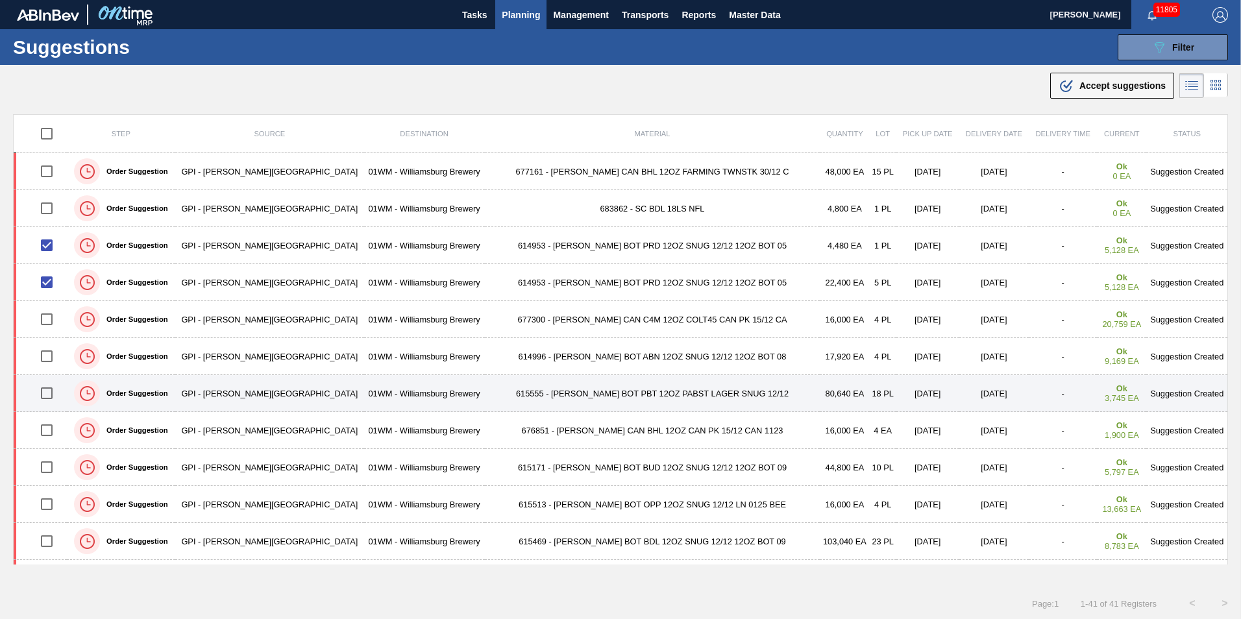
click at [57, 393] on input "checkbox" at bounding box center [46, 393] width 27 height 27
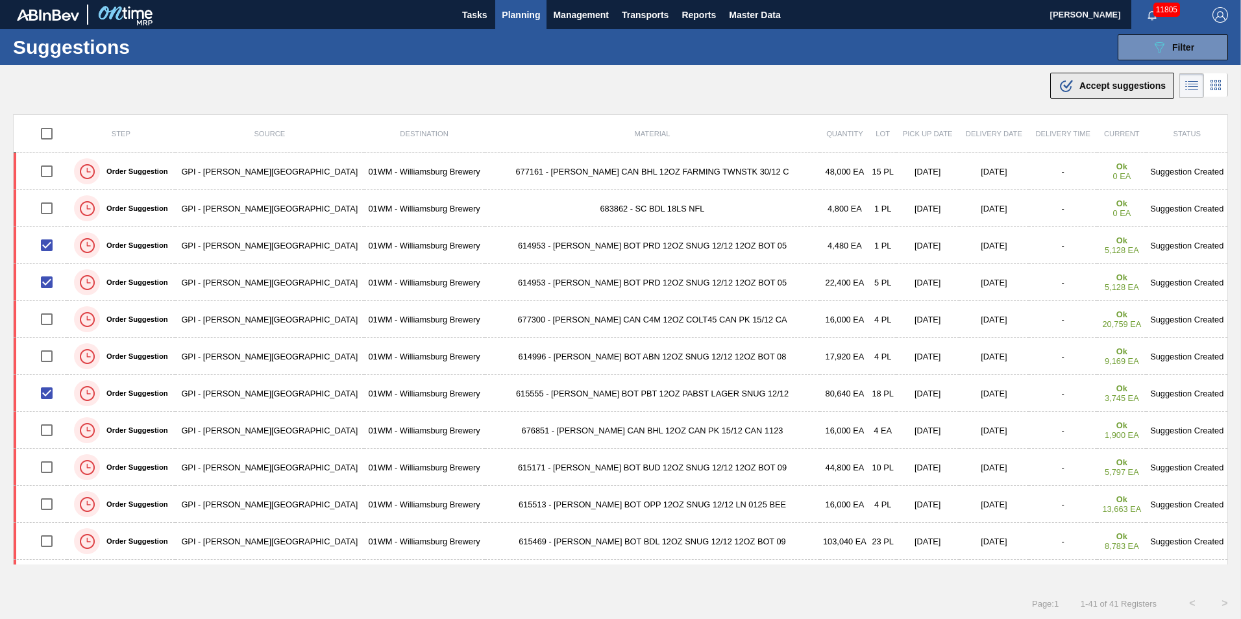
click at [1116, 84] on span "Accept suggestions" at bounding box center [1122, 85] width 86 height 10
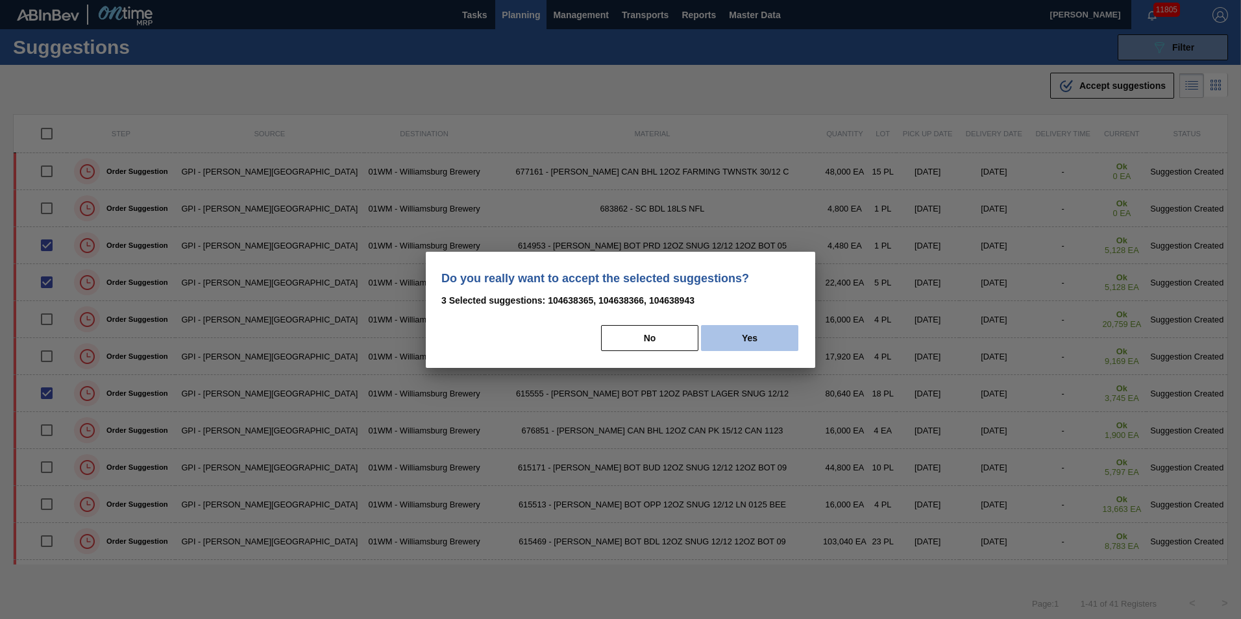
click at [777, 341] on button "Yes" at bounding box center [749, 338] width 97 height 26
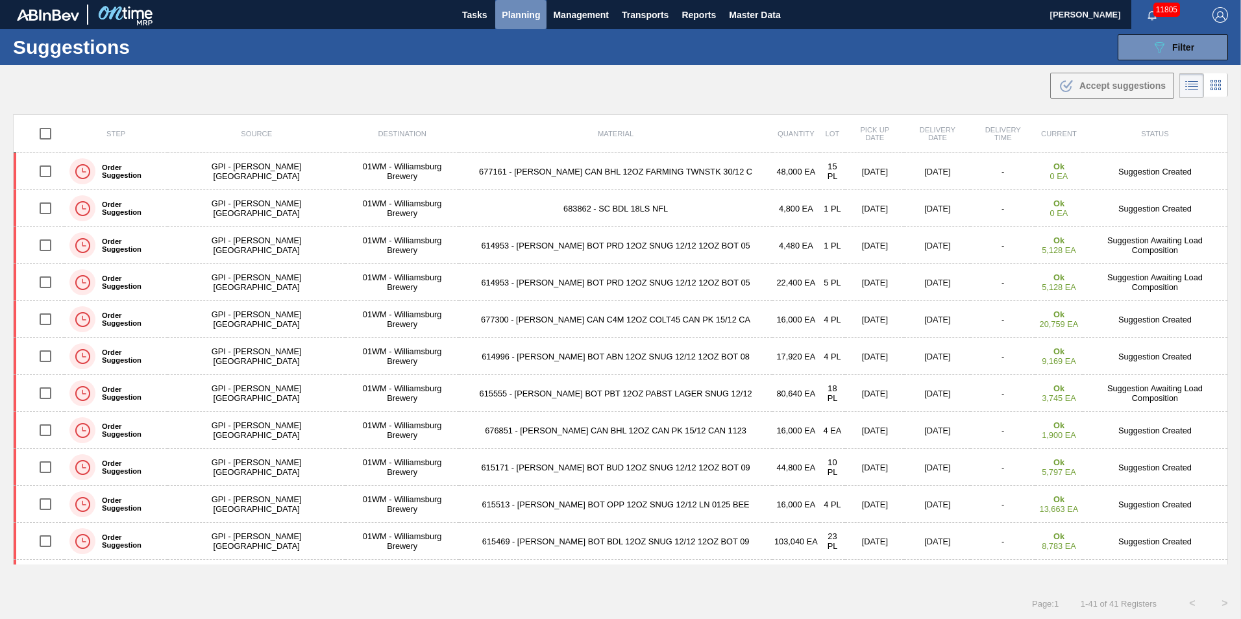
click at [522, 18] on span "Planning" at bounding box center [521, 15] width 38 height 16
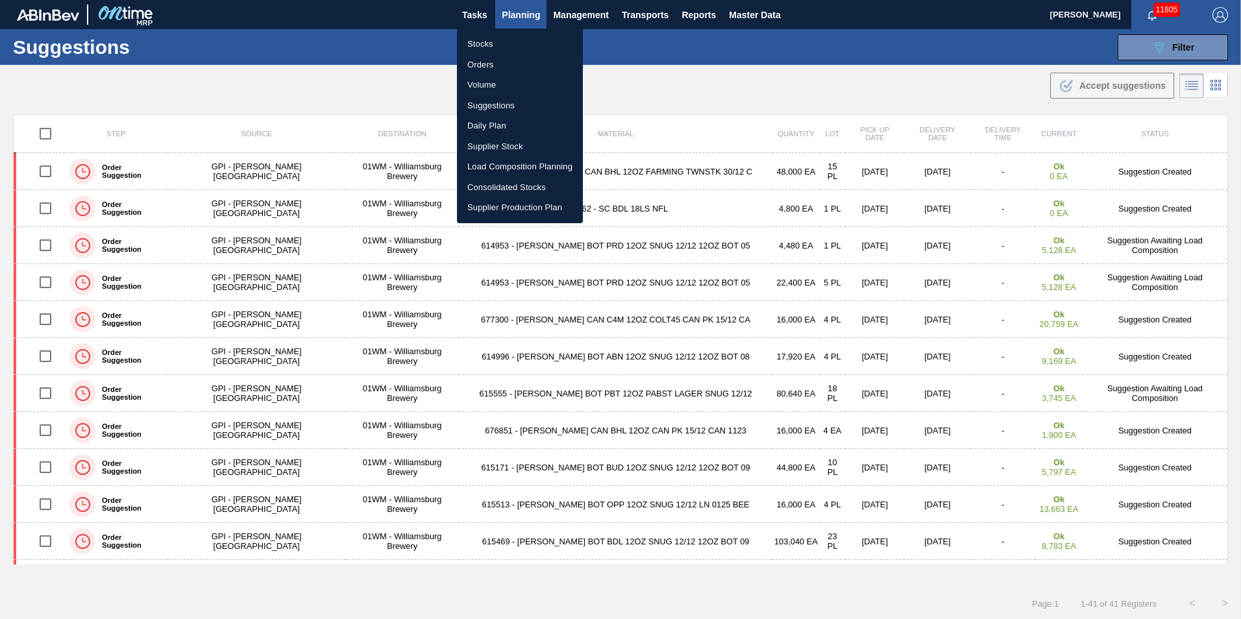
click at [520, 165] on li "Load Composition Planning" at bounding box center [520, 166] width 126 height 21
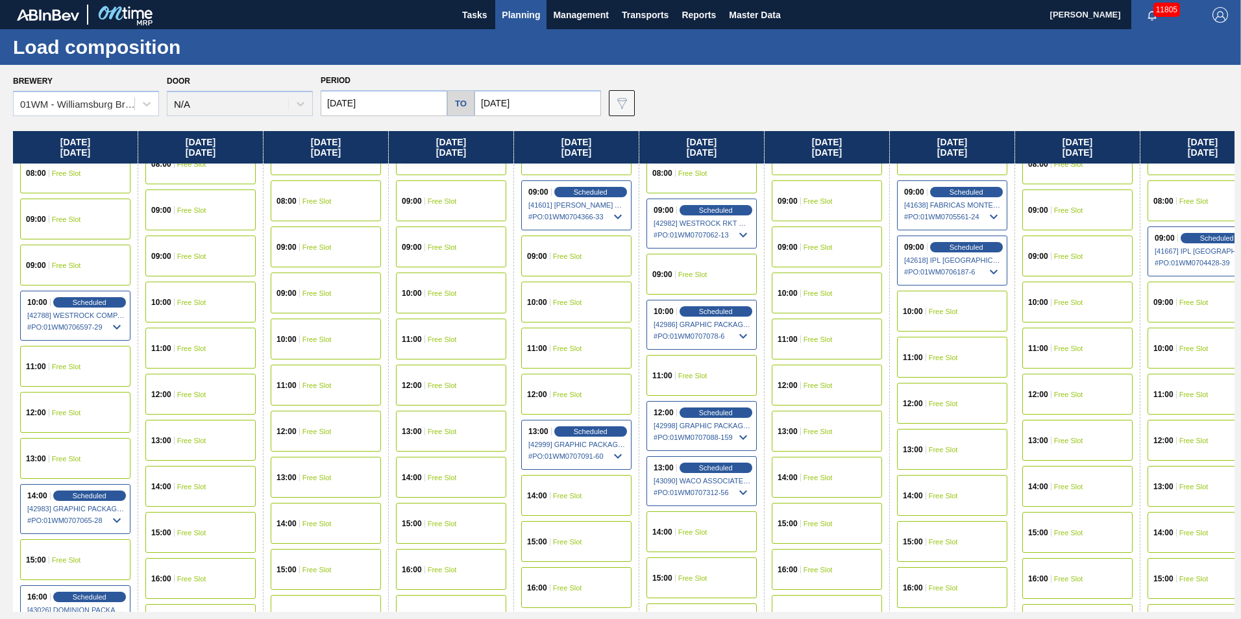
scroll to position [454, 0]
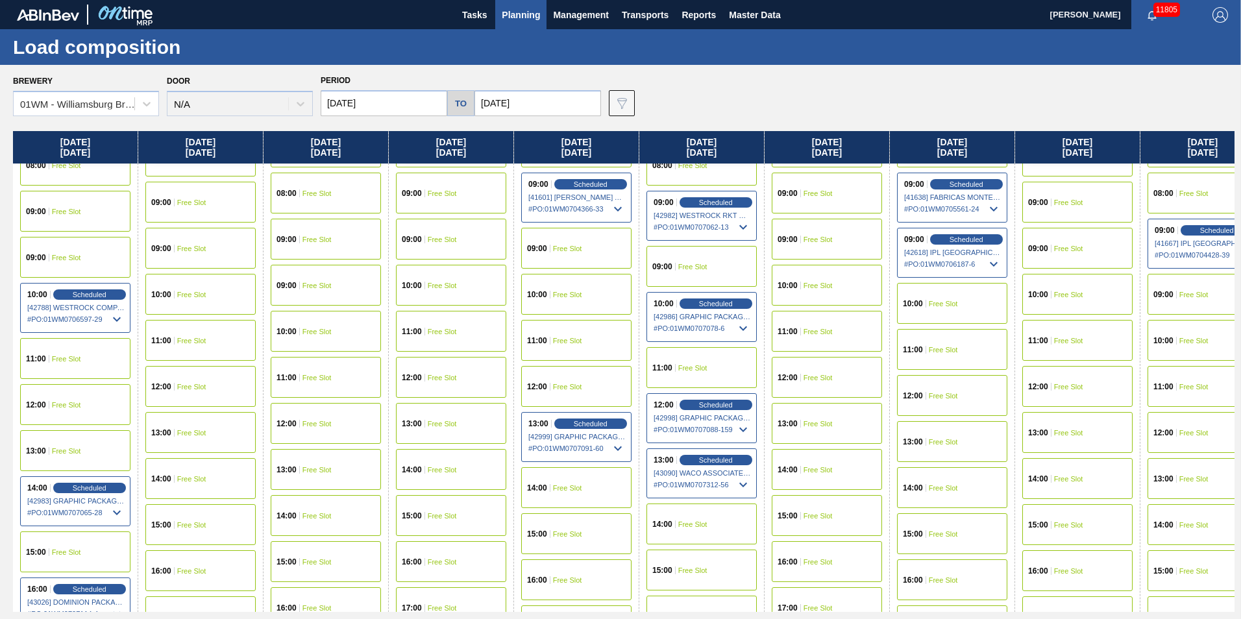
click at [591, 291] on div "10:00 Free Slot" at bounding box center [576, 294] width 110 height 41
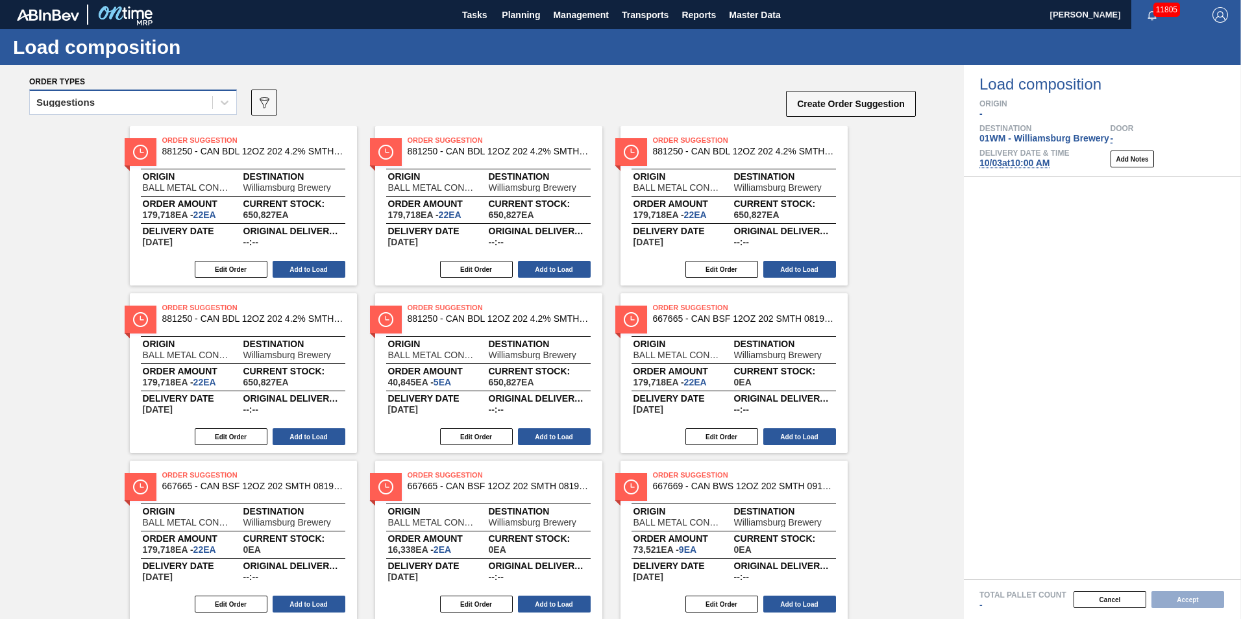
click at [212, 103] on div "Suggestions" at bounding box center [121, 102] width 182 height 19
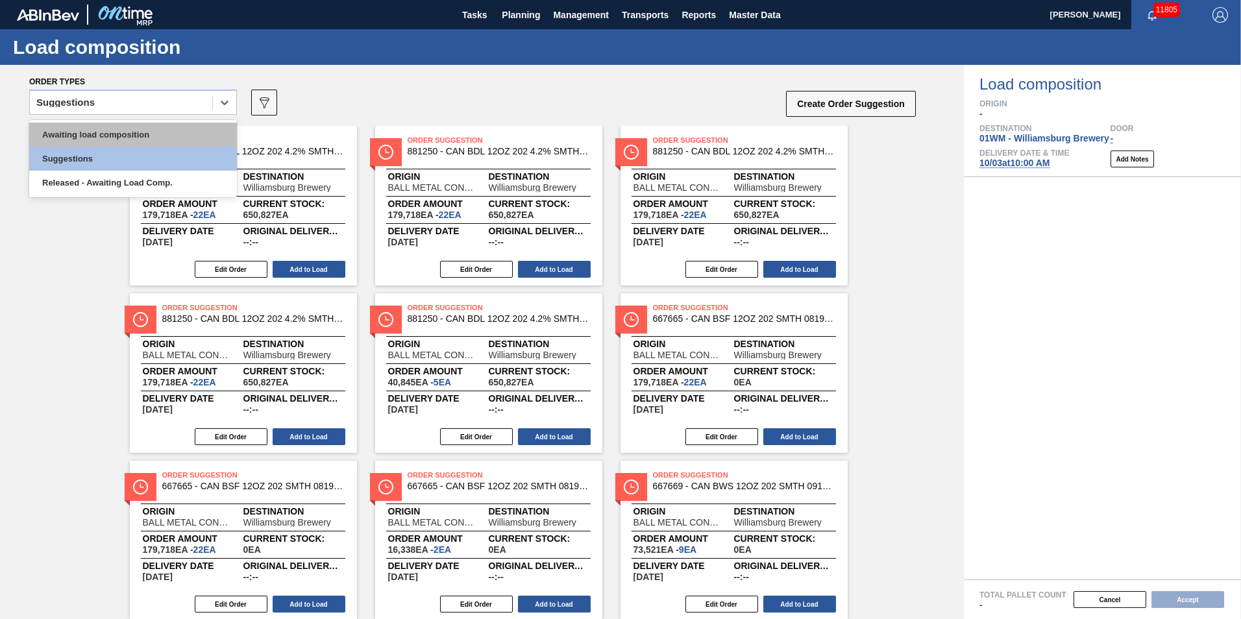
click at [194, 129] on div "Awaiting load composition" at bounding box center [133, 135] width 208 height 24
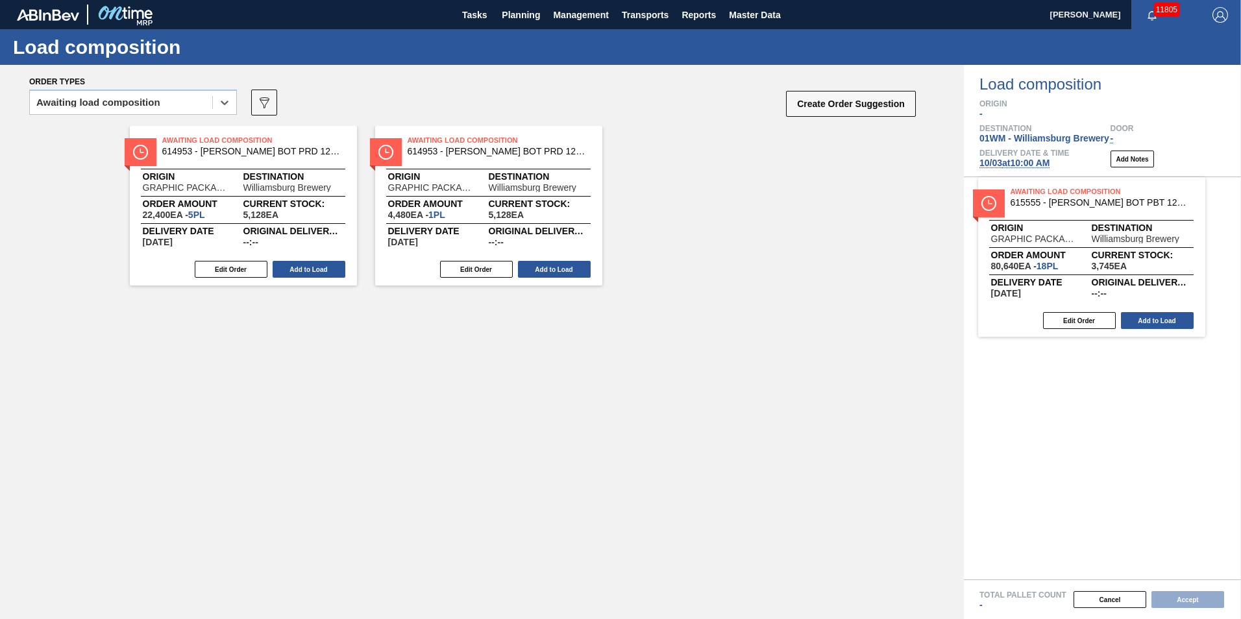
drag, startPoint x: 273, startPoint y: 184, endPoint x: 1136, endPoint y: 236, distance: 864.7
click at [1136, 236] on div "Order types option Awaiting load composition, selected. Select is focused ,type…" at bounding box center [620, 342] width 1241 height 554
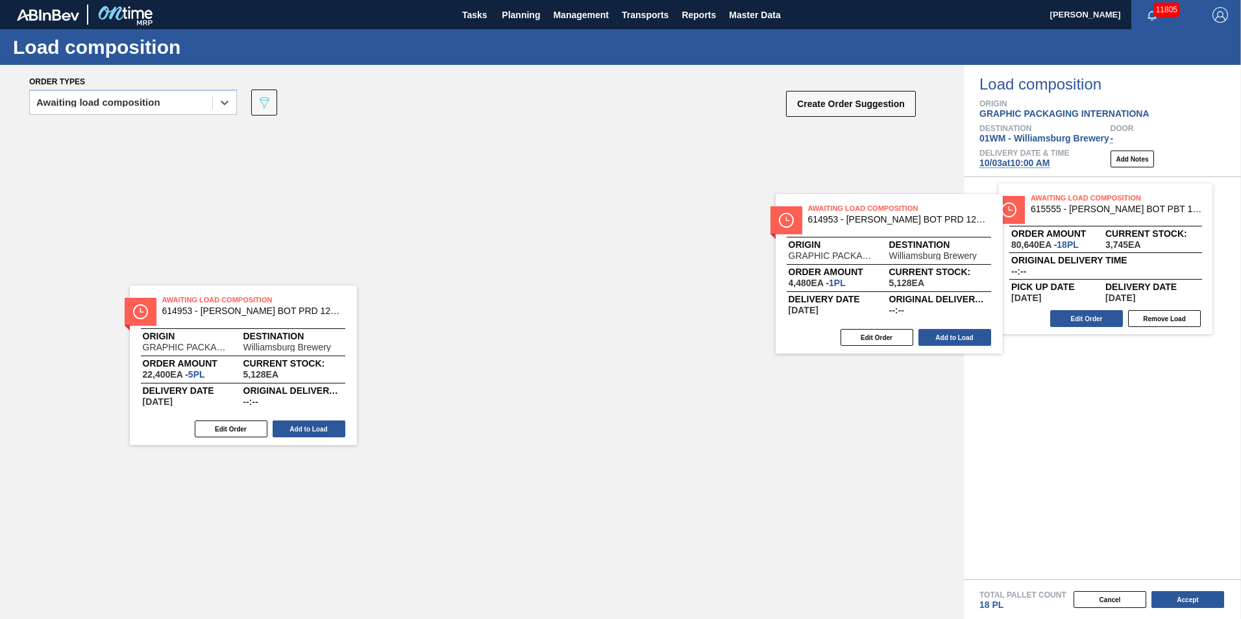
drag, startPoint x: 490, startPoint y: 212, endPoint x: 1197, endPoint y: 290, distance: 711.7
click at [1199, 292] on div "Order types option Awaiting load composition, selected. Select is focused ,type…" at bounding box center [620, 342] width 1241 height 554
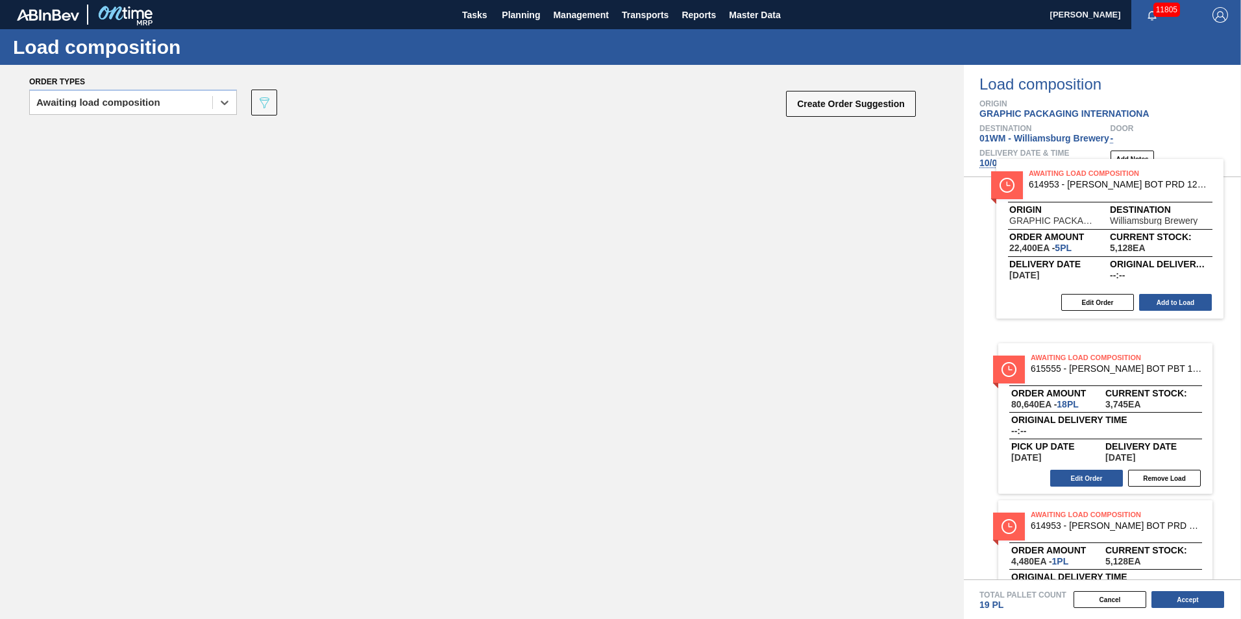
drag, startPoint x: 206, startPoint y: 244, endPoint x: 1134, endPoint y: 271, distance: 929.1
click at [1134, 271] on div "Order types option Awaiting load composition, selected. Select is focused ,type…" at bounding box center [620, 342] width 1241 height 554
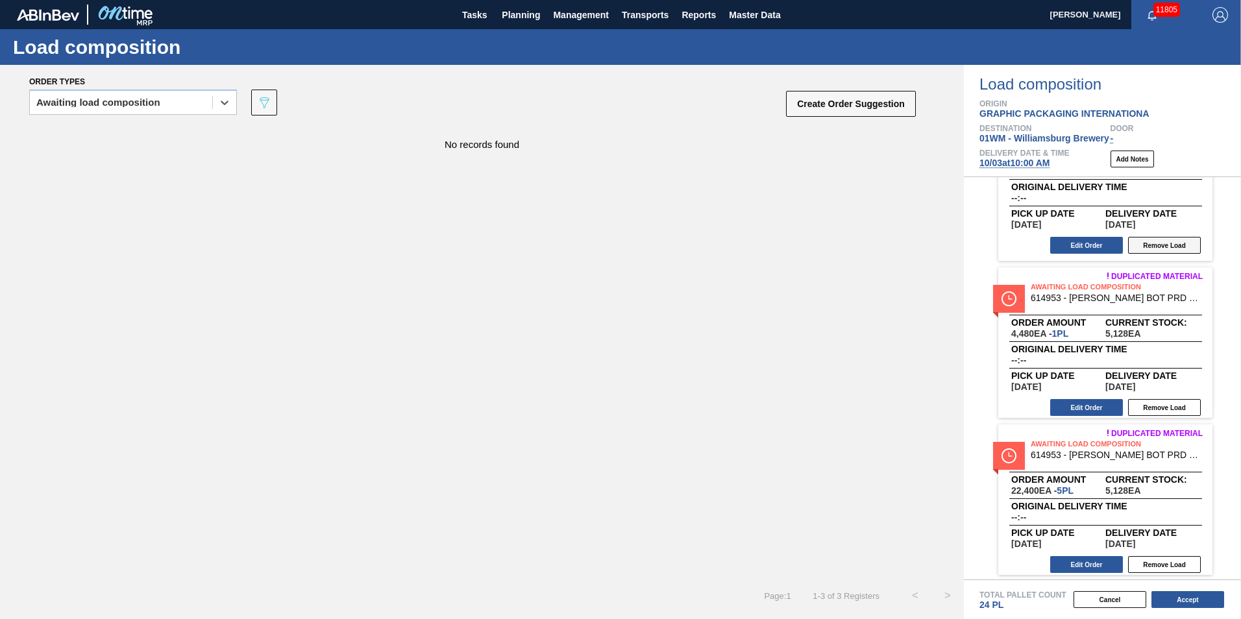
scroll to position [75, 0]
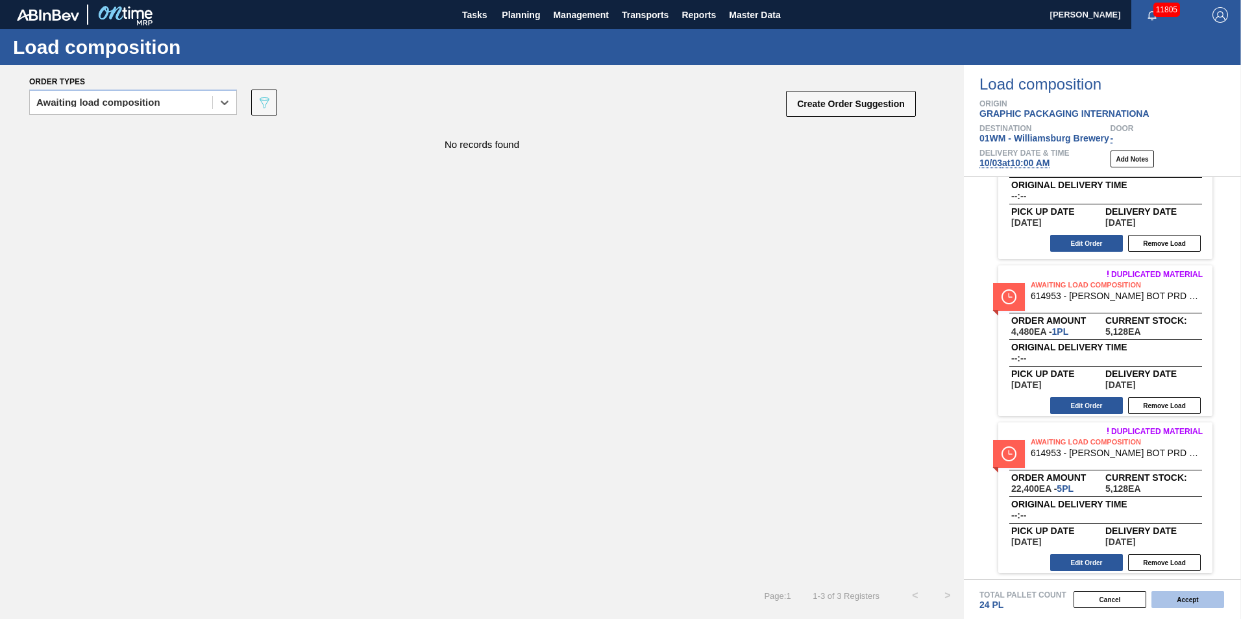
click at [1187, 598] on button "Accept" at bounding box center [1187, 599] width 73 height 17
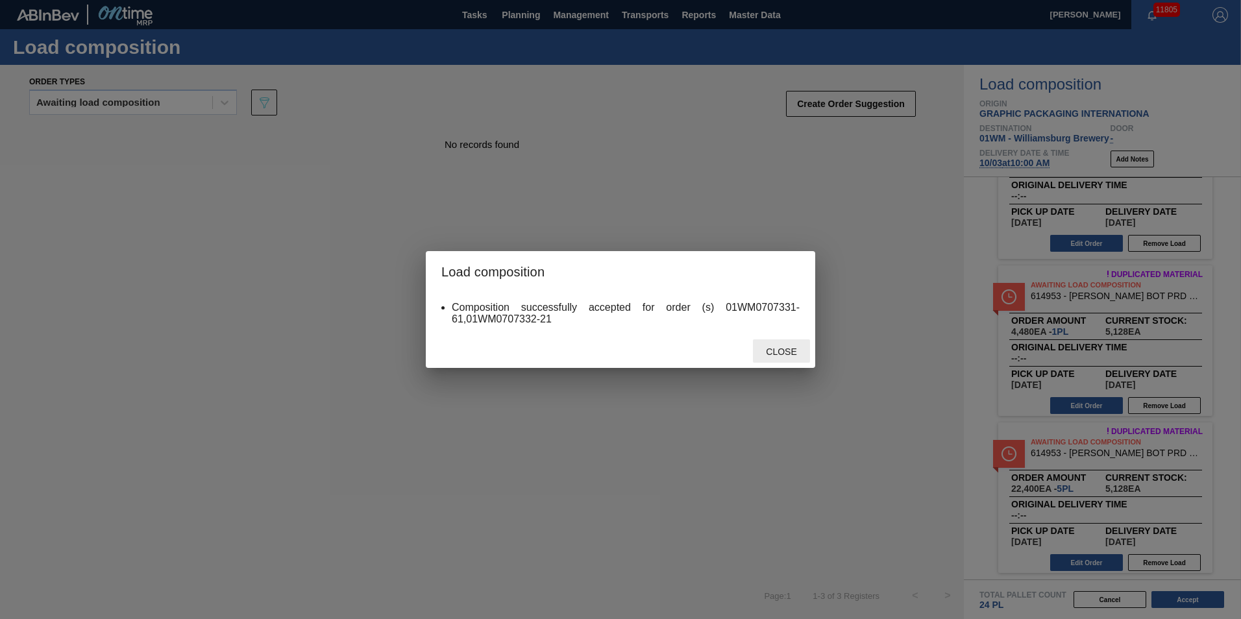
click at [781, 348] on span "Close" at bounding box center [780, 352] width 51 height 10
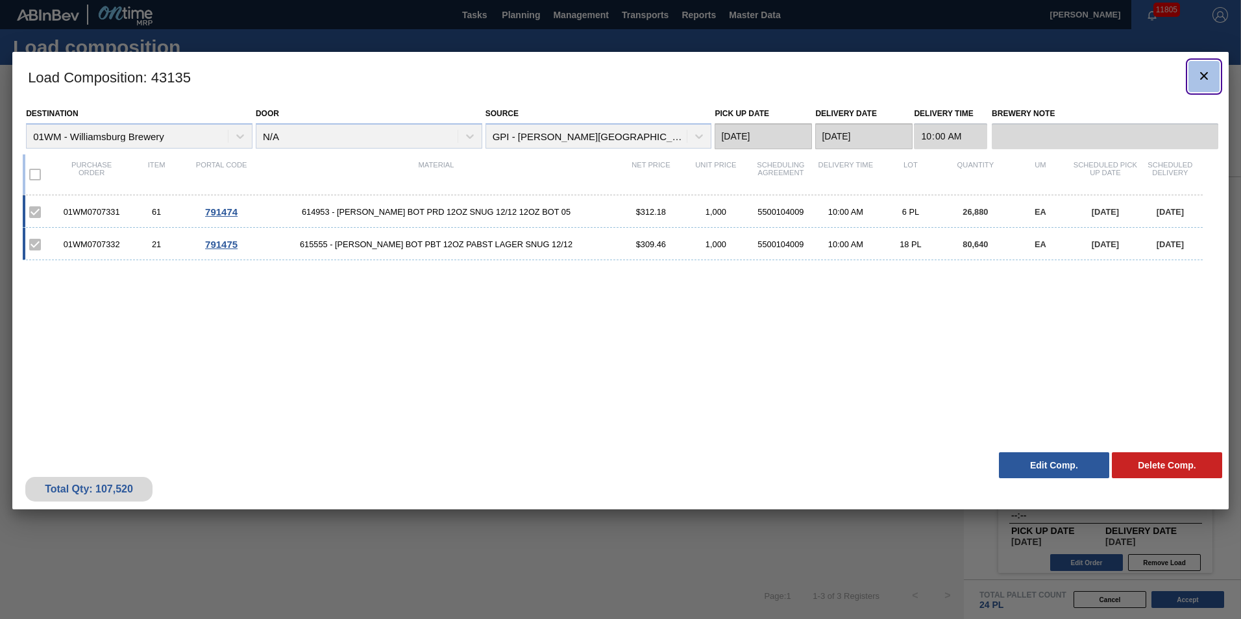
click at [1214, 75] on button "botão de ícone" at bounding box center [1203, 76] width 31 height 31
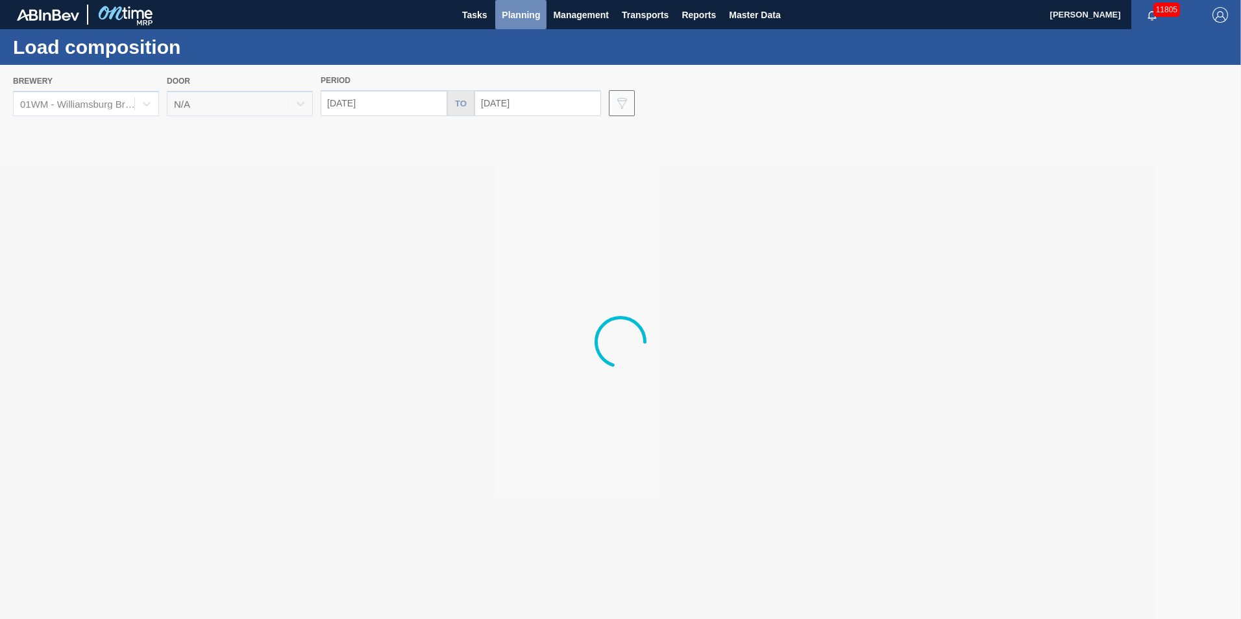
click at [524, 12] on span "Planning" at bounding box center [521, 15] width 38 height 16
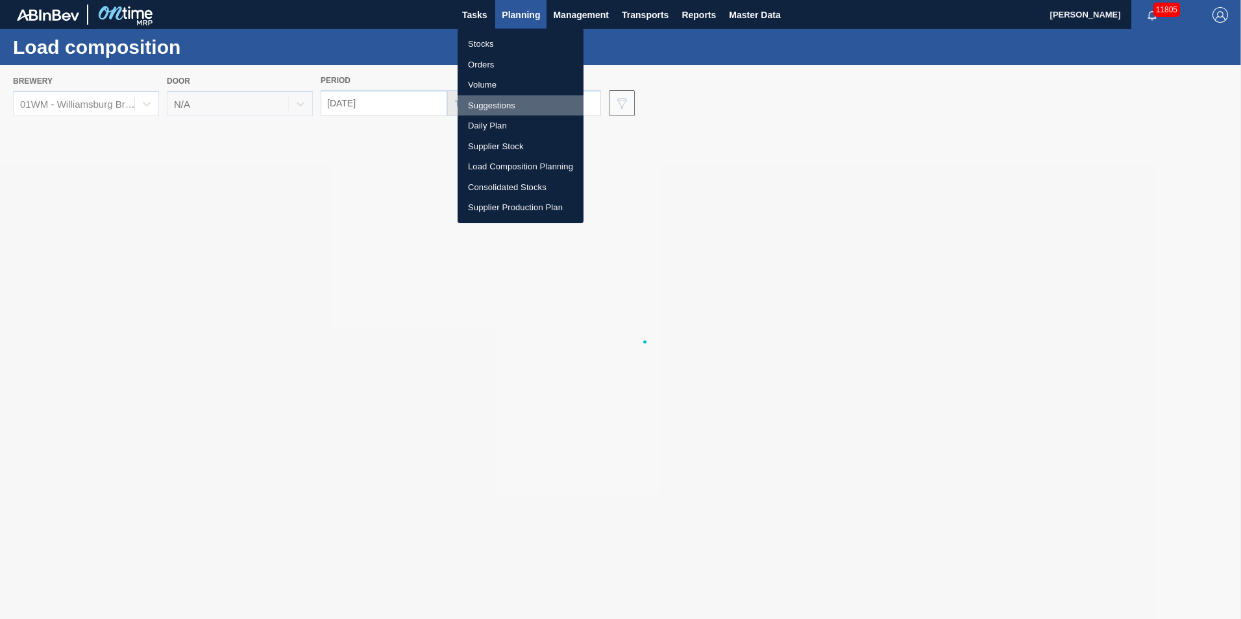
click at [518, 101] on li "Suggestions" at bounding box center [521, 105] width 126 height 21
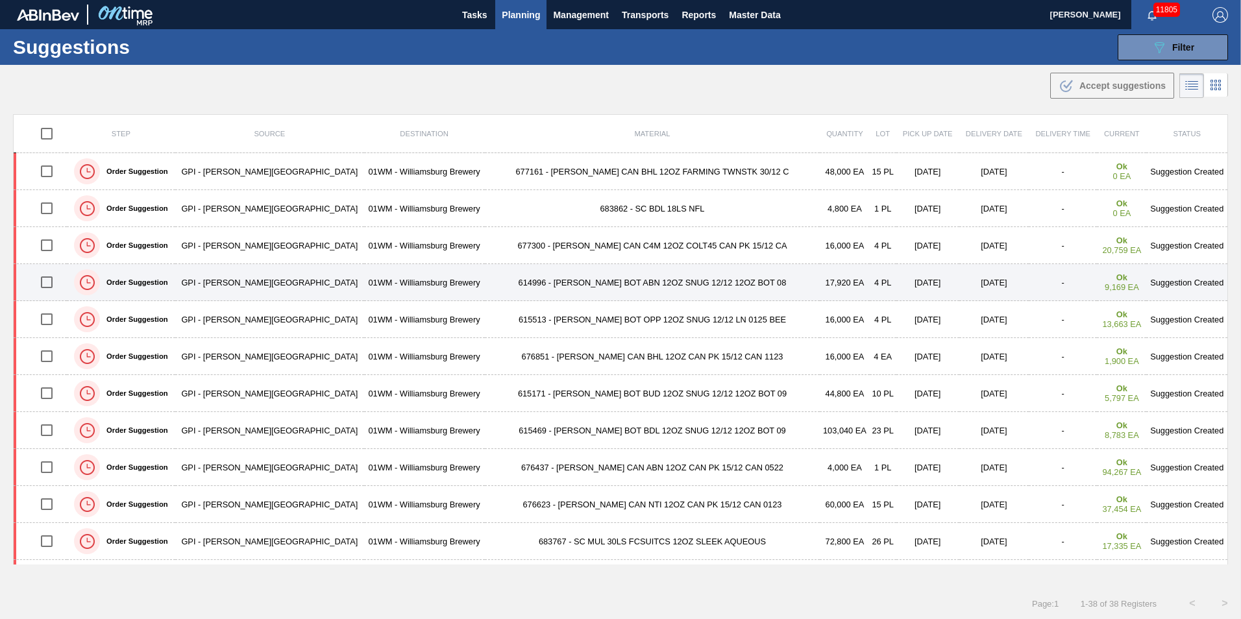
click at [48, 284] on input "checkbox" at bounding box center [46, 282] width 27 height 27
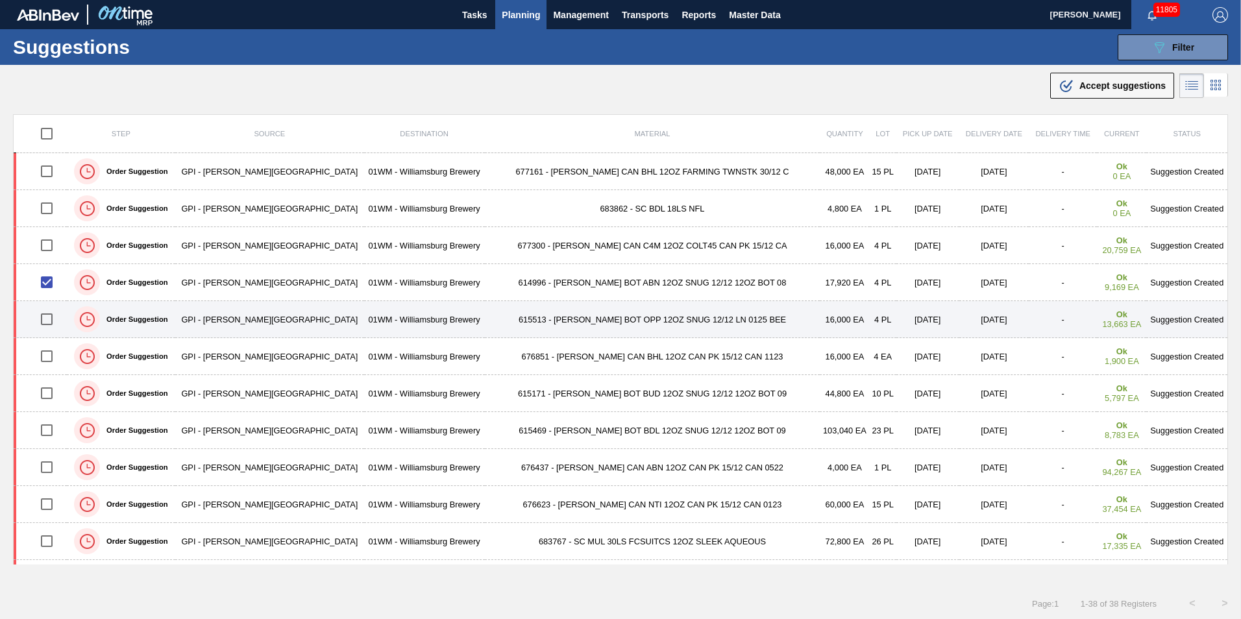
click at [49, 315] on input "checkbox" at bounding box center [46, 319] width 27 height 27
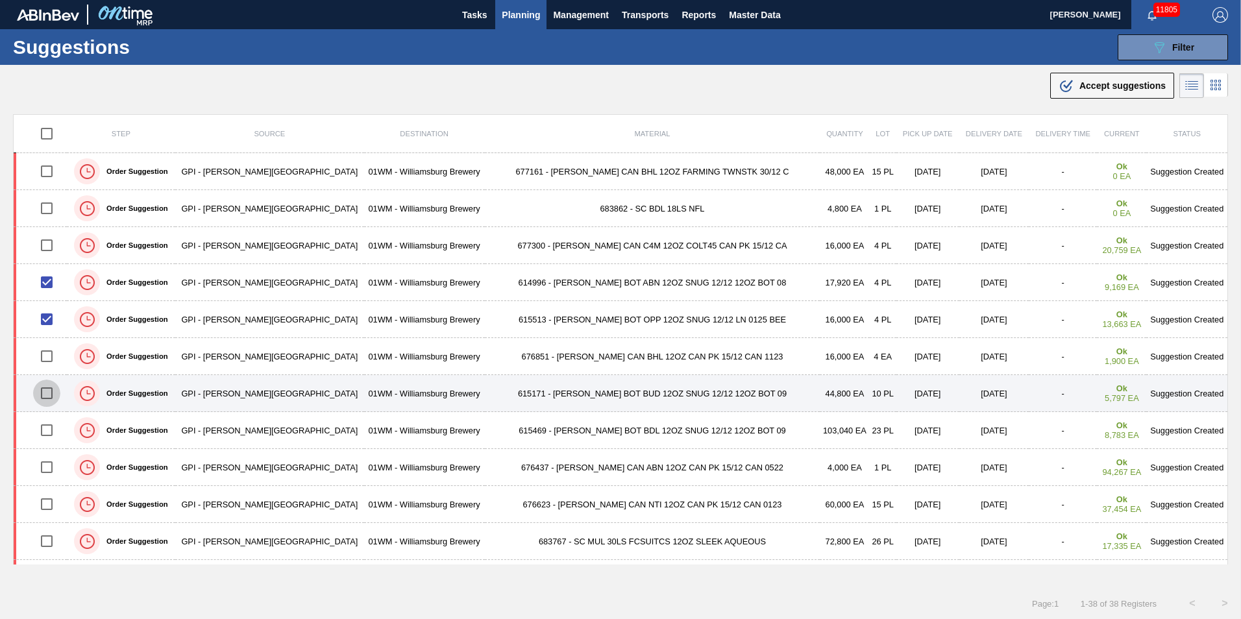
click at [57, 399] on input "checkbox" at bounding box center [46, 393] width 27 height 27
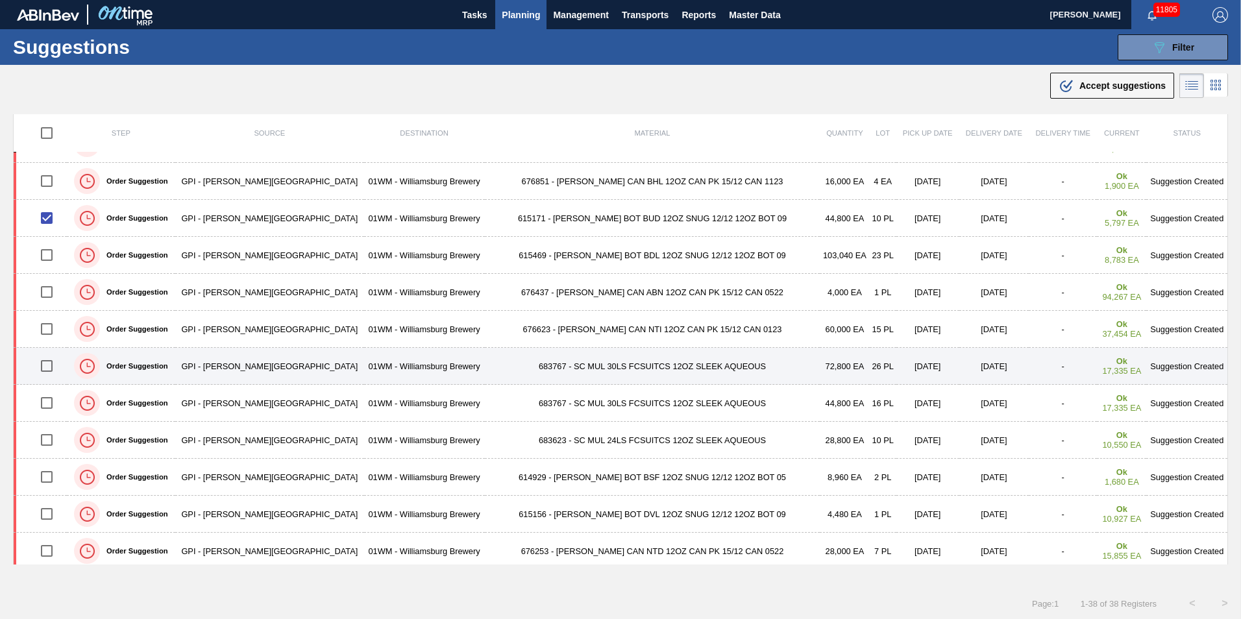
scroll to position [195, 0]
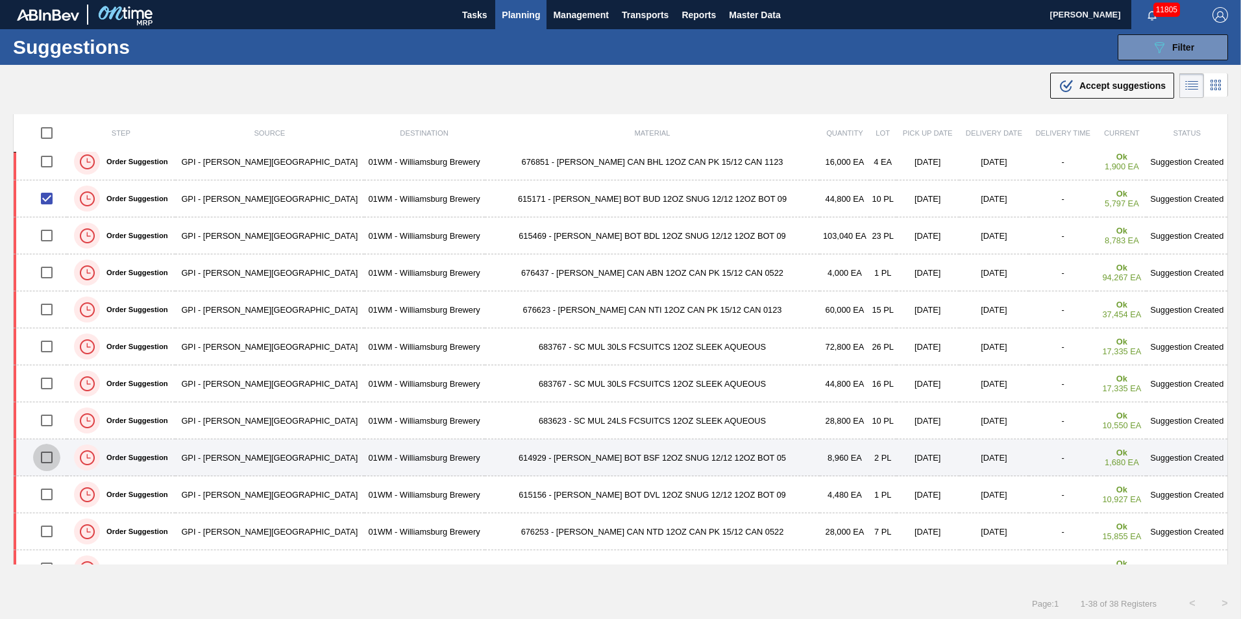
click at [52, 458] on input "checkbox" at bounding box center [46, 457] width 27 height 27
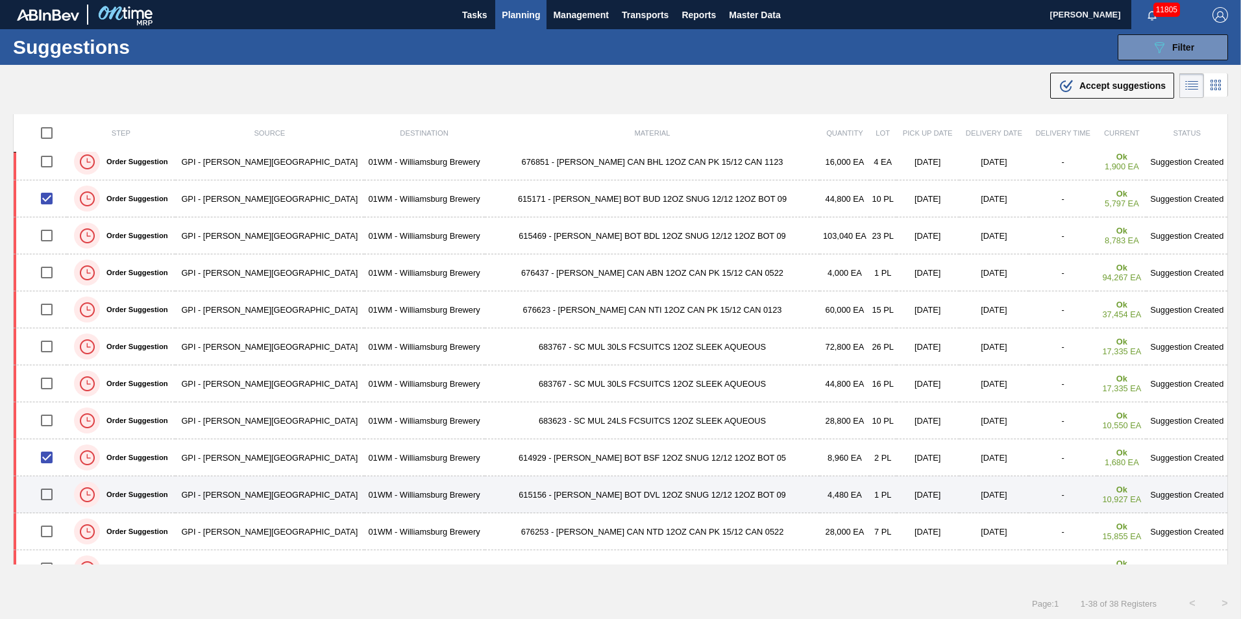
click at [49, 487] on input "checkbox" at bounding box center [46, 494] width 27 height 27
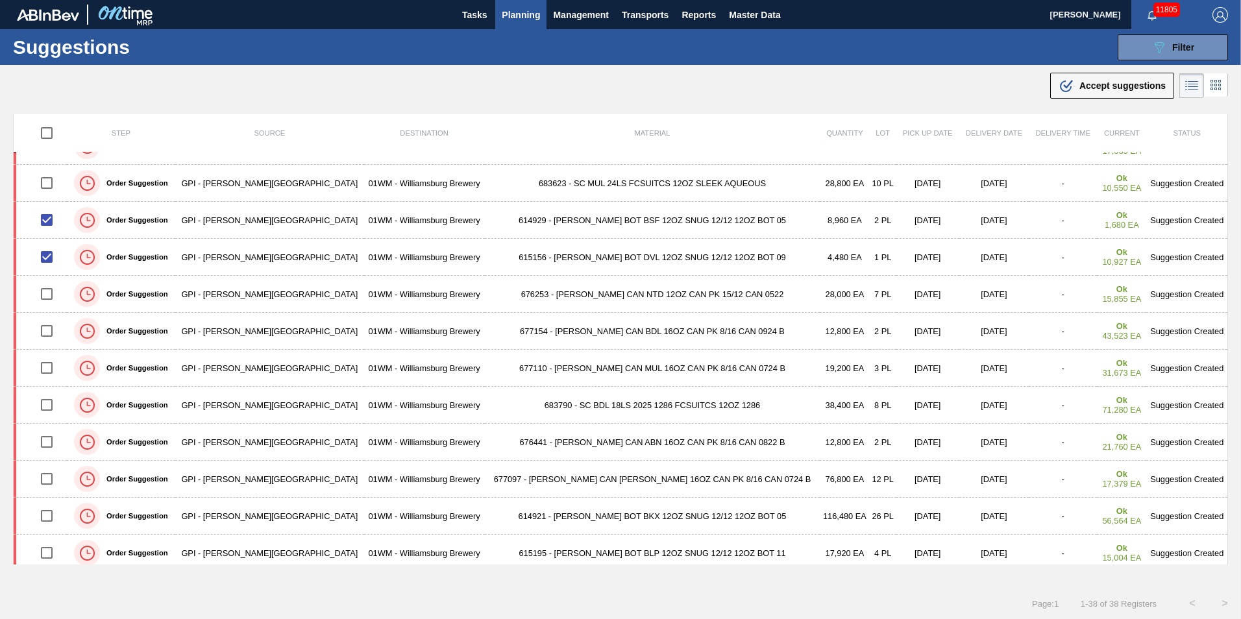
scroll to position [519, 0]
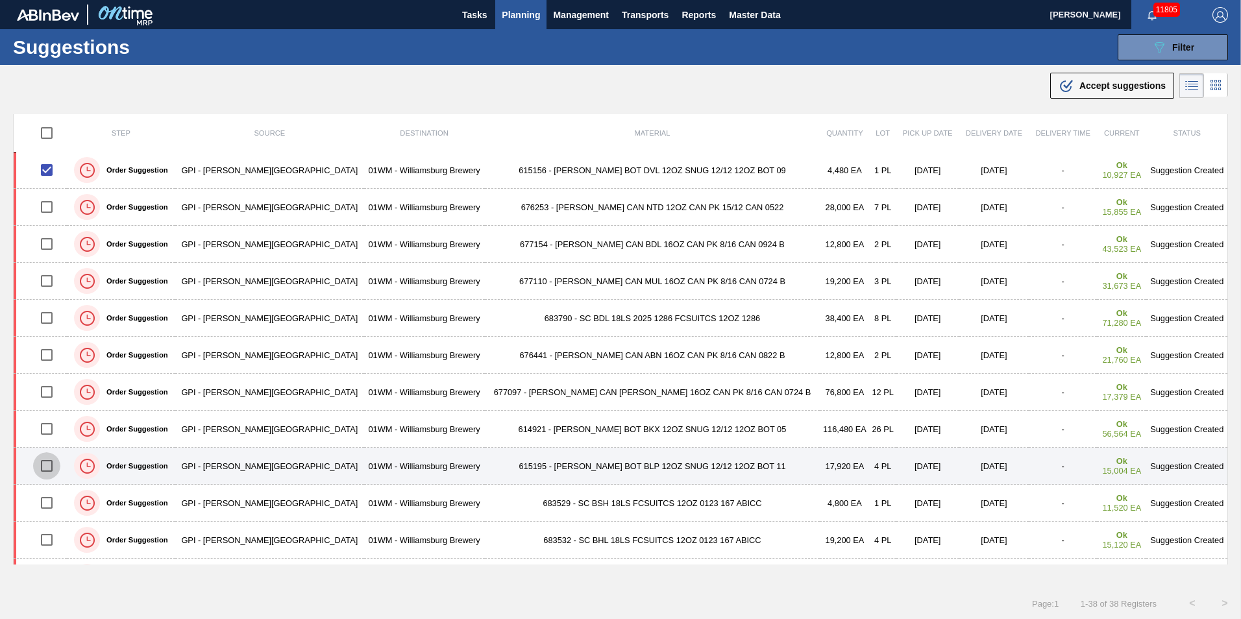
click at [55, 466] on input "checkbox" at bounding box center [46, 465] width 27 height 27
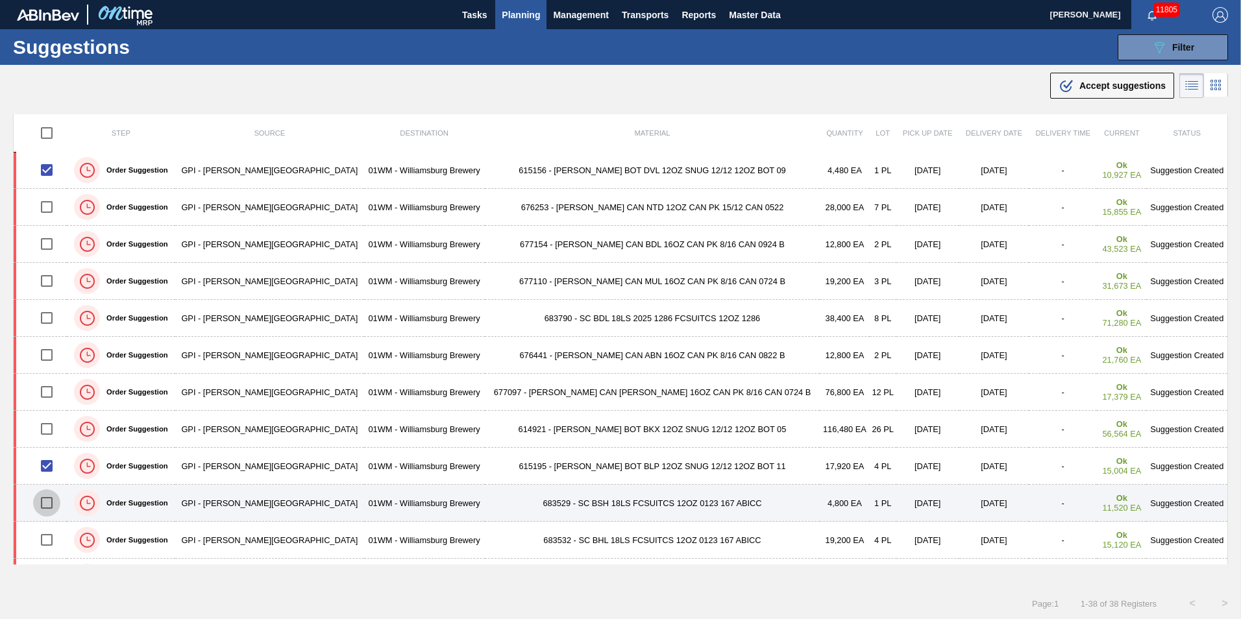
click at [58, 499] on input "checkbox" at bounding box center [46, 502] width 27 height 27
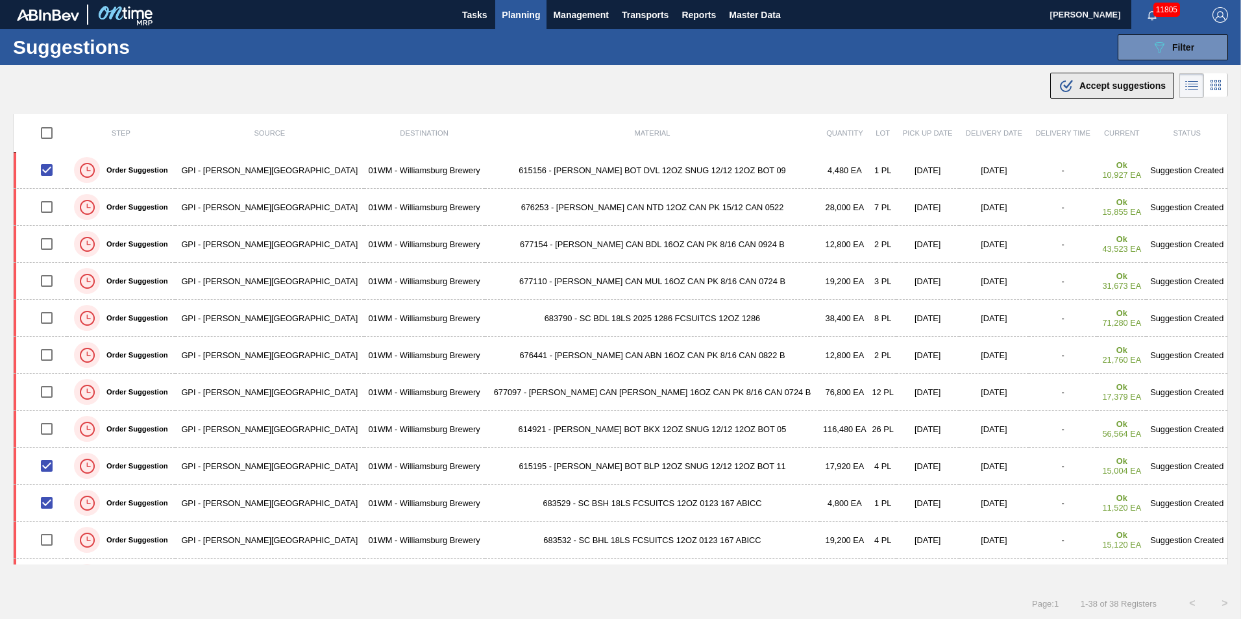
click at [1083, 77] on button ".b{fill:var(--color-action-default)} Accept suggestions" at bounding box center [1112, 86] width 124 height 26
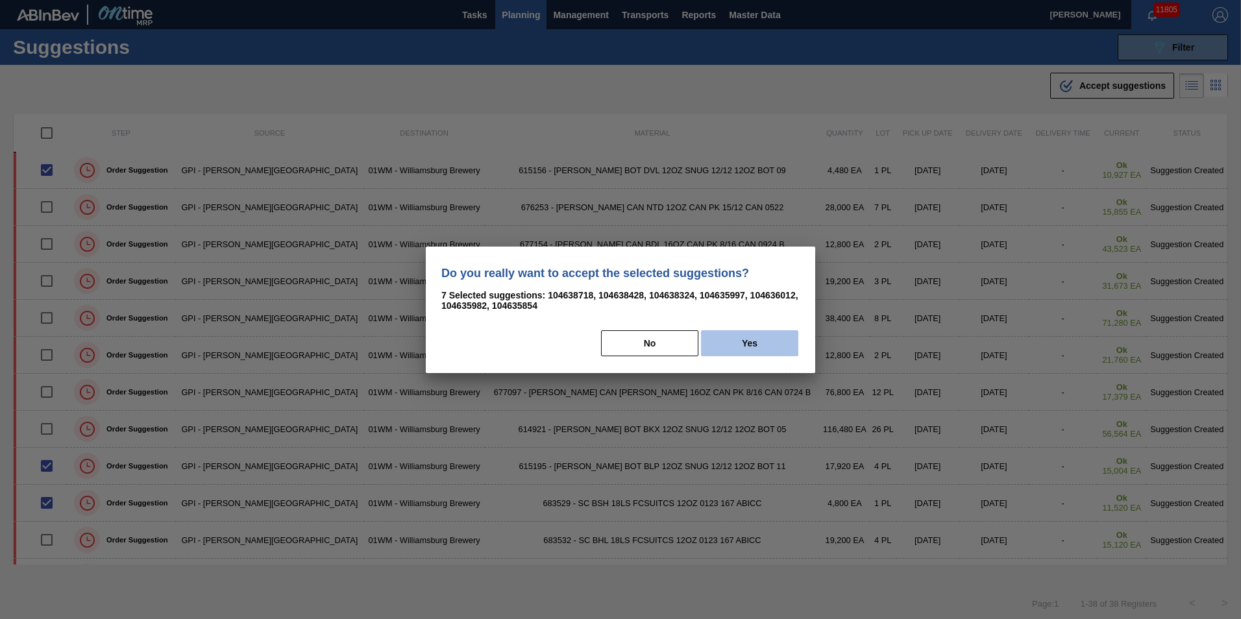
click at [743, 349] on button "Yes" at bounding box center [749, 343] width 97 height 26
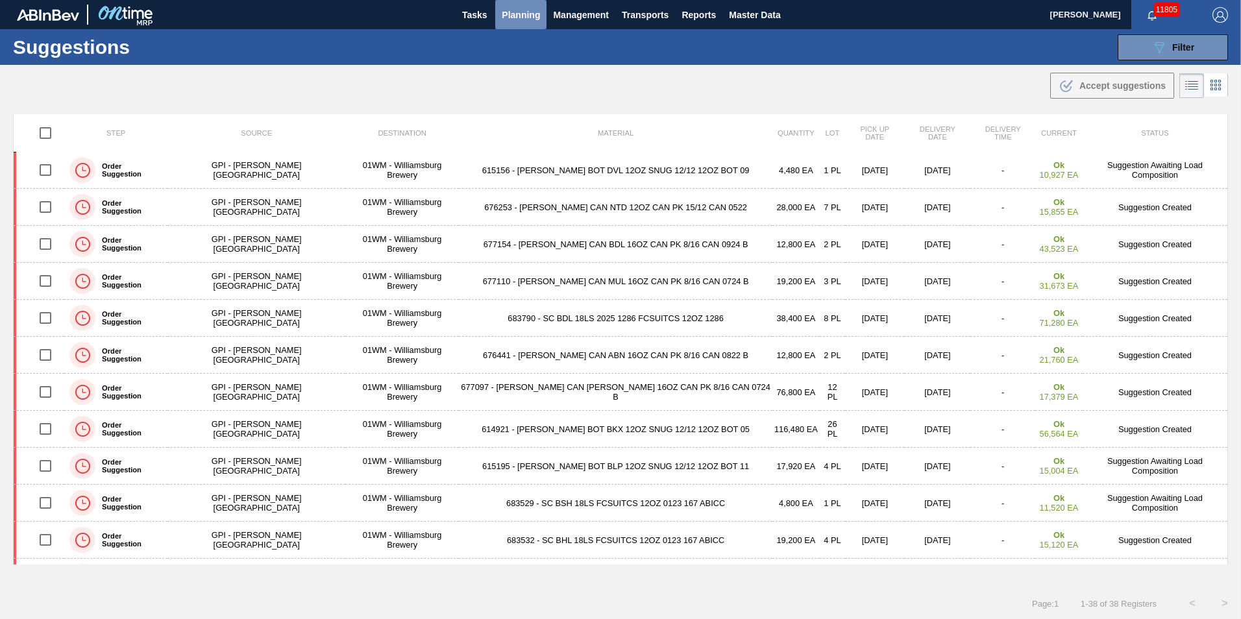
click at [511, 14] on span "Planning" at bounding box center [521, 15] width 38 height 16
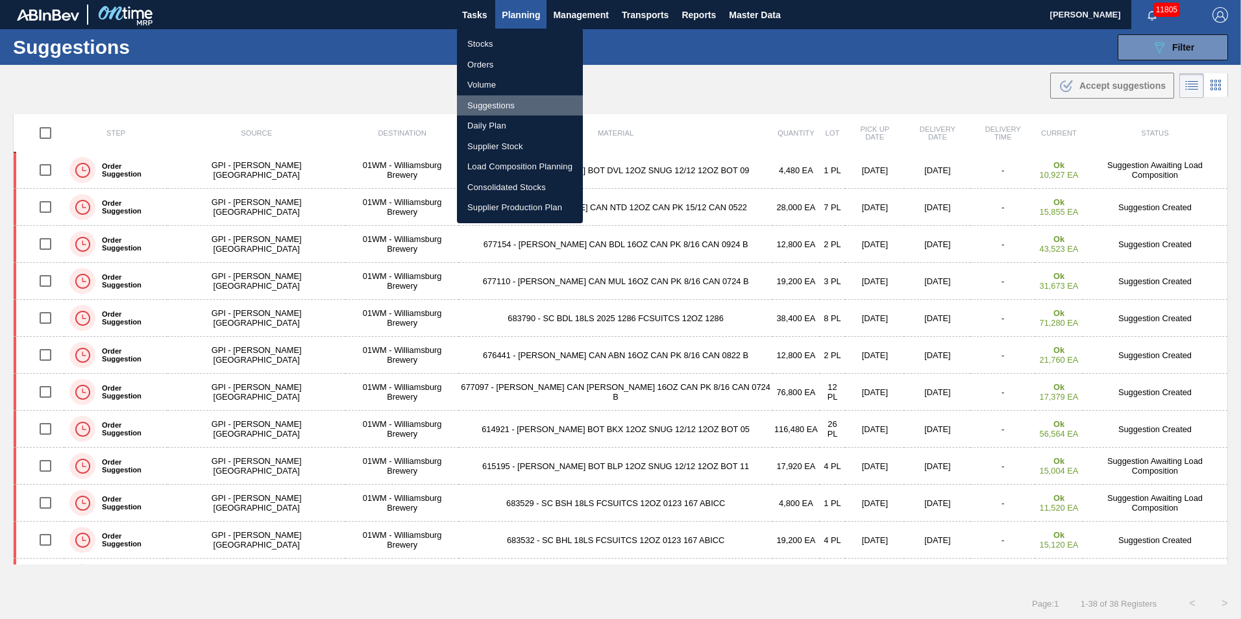
click at [513, 102] on li "Suggestions" at bounding box center [520, 105] width 126 height 21
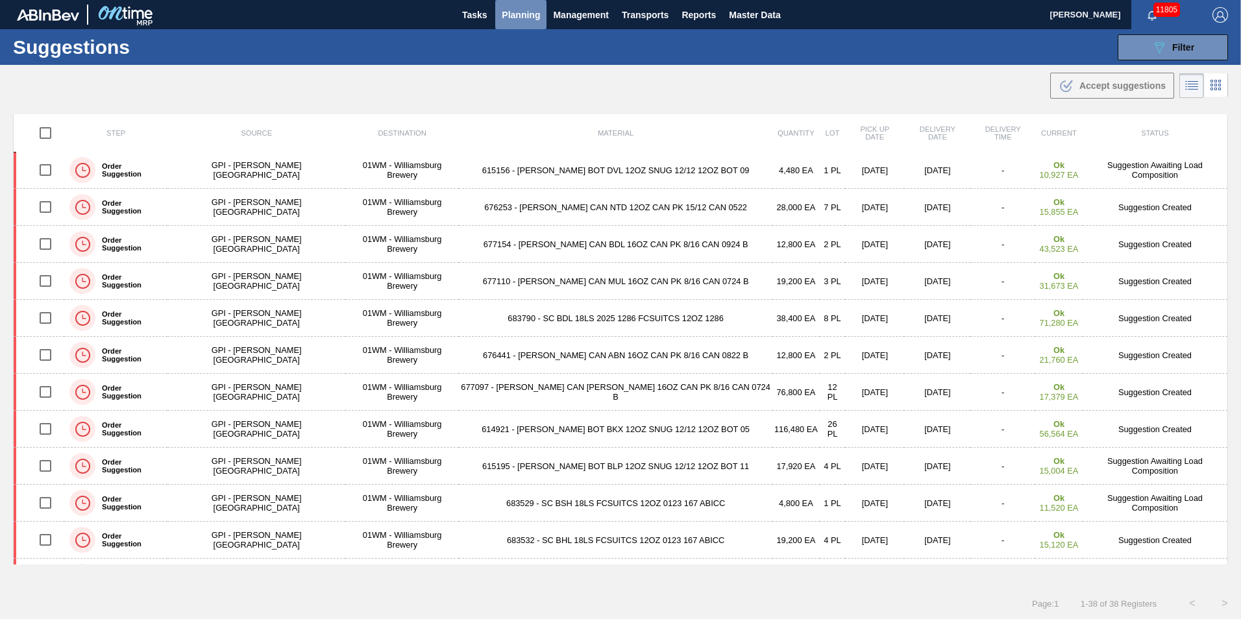
click at [522, 23] on button "Planning" at bounding box center [520, 14] width 51 height 29
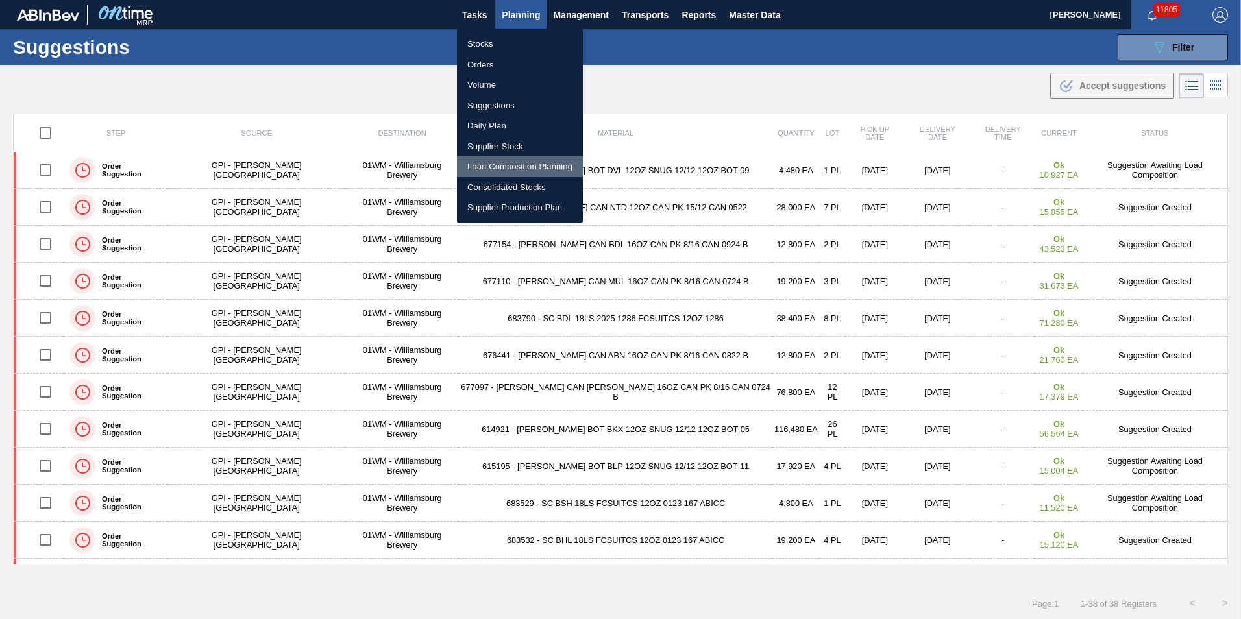
click at [525, 169] on li "Load Composition Planning" at bounding box center [520, 166] width 126 height 21
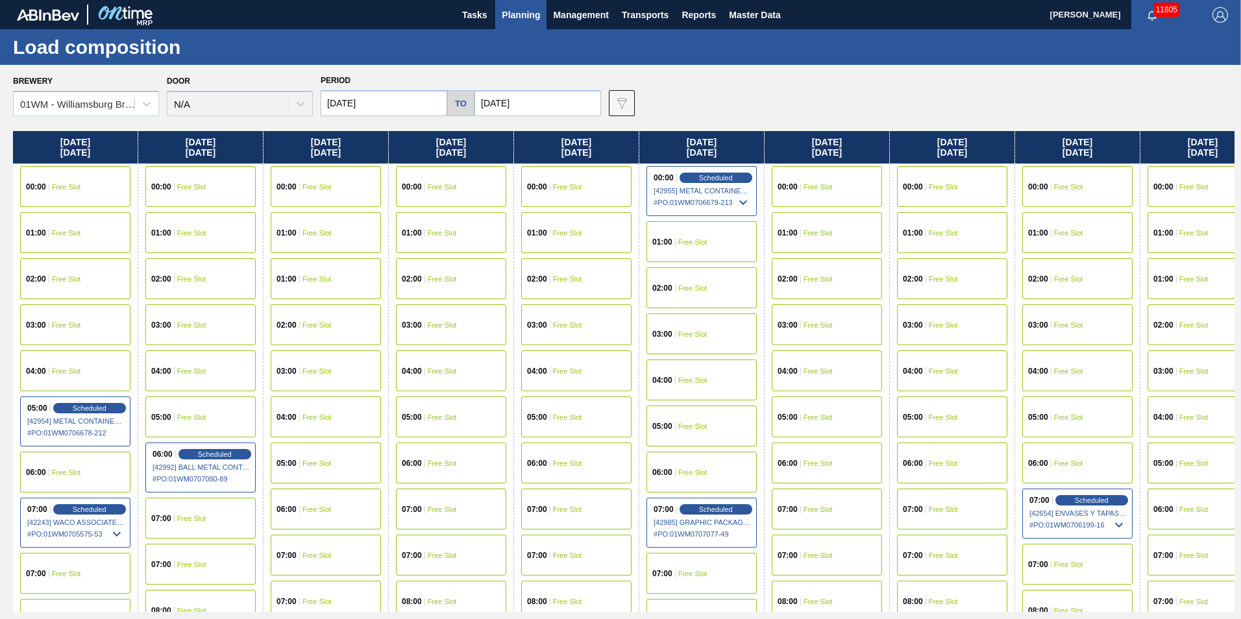
scroll to position [0, 407]
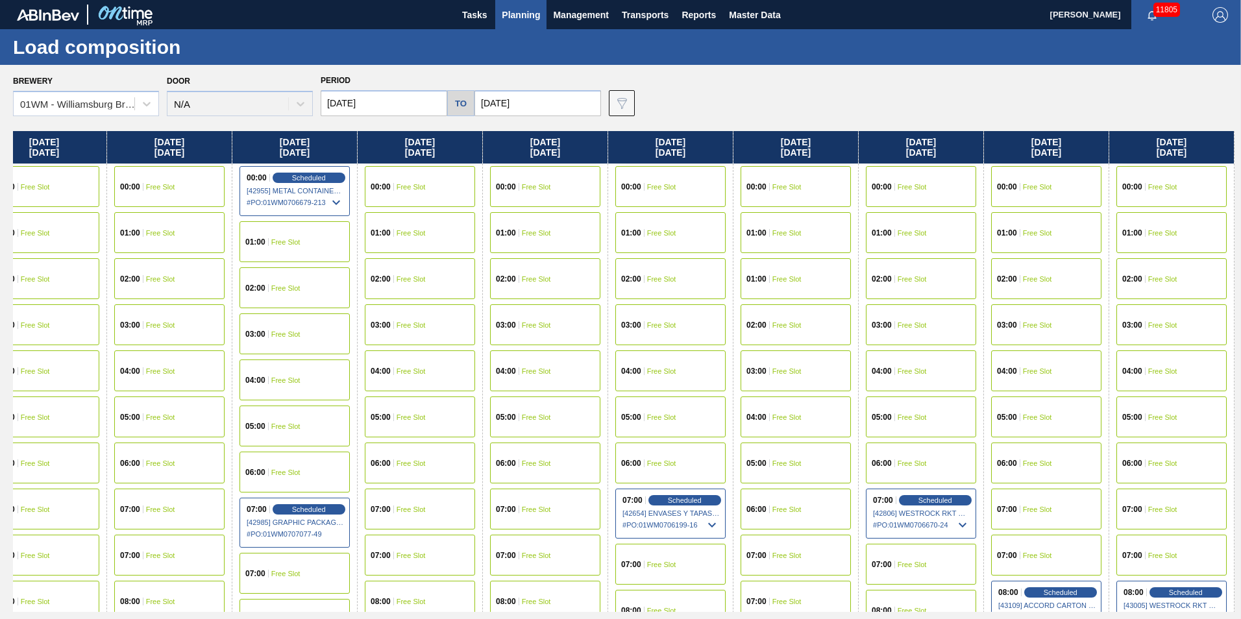
drag, startPoint x: 1111, startPoint y: 145, endPoint x: 28, endPoint y: 157, distance: 1083.2
click at [32, 157] on div "[DATE] 00:00 Free Slot 01:00 Free Slot 02:00 Free Slot 03:00 Free Slot 04:00 Fr…" at bounding box center [623, 371] width 1221 height 481
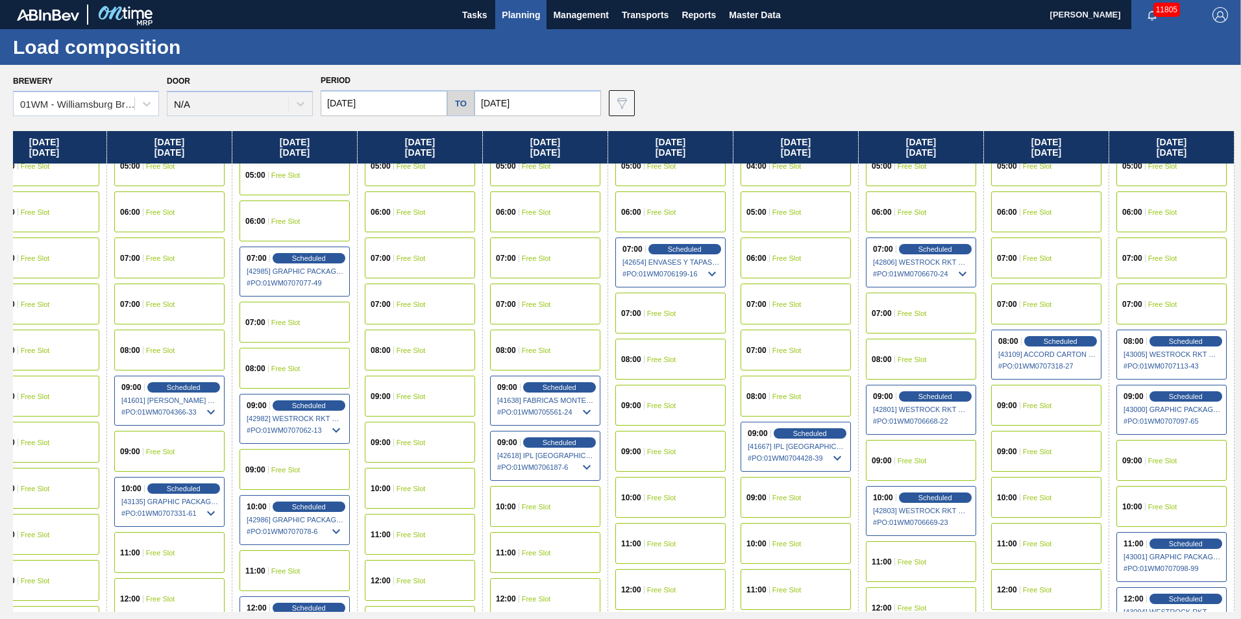
scroll to position [324, 407]
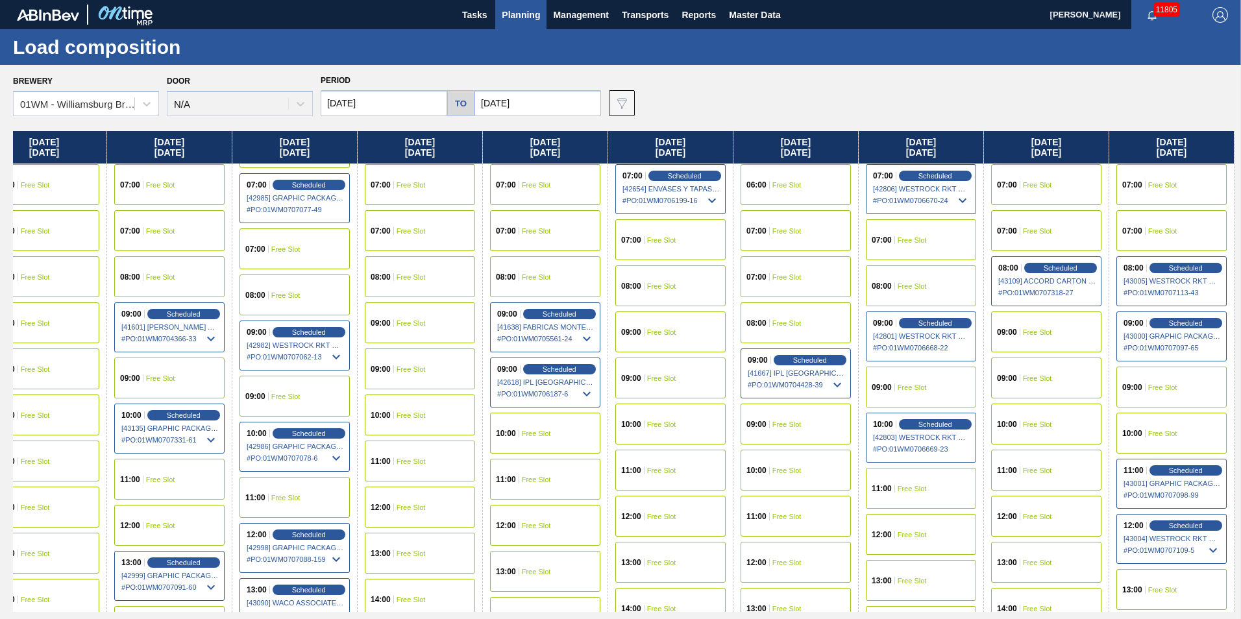
click at [1050, 422] on span "Free Slot" at bounding box center [1037, 425] width 29 height 8
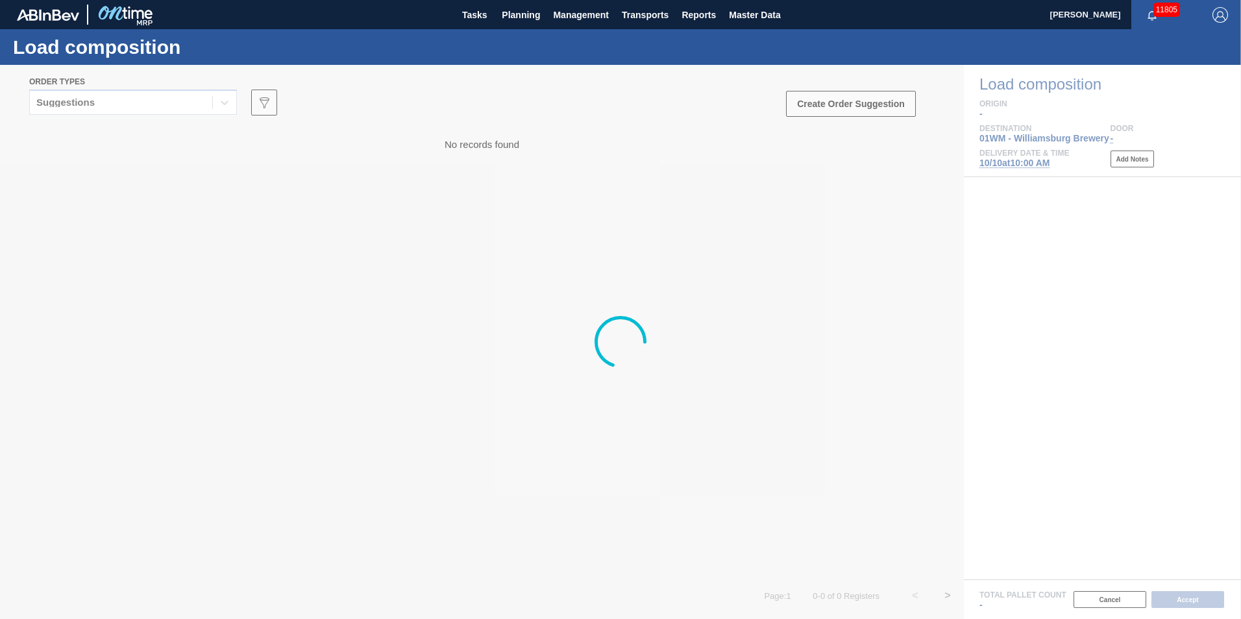
click at [139, 105] on div at bounding box center [620, 342] width 1241 height 554
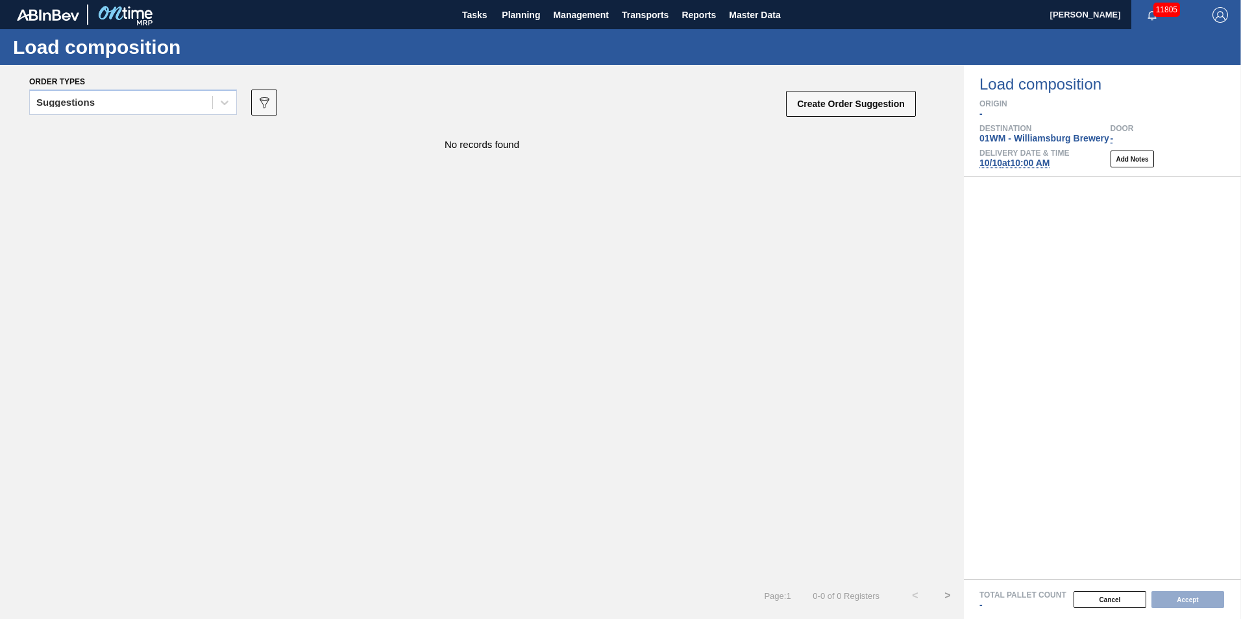
click at [144, 108] on div "Suggestions" at bounding box center [121, 102] width 182 height 19
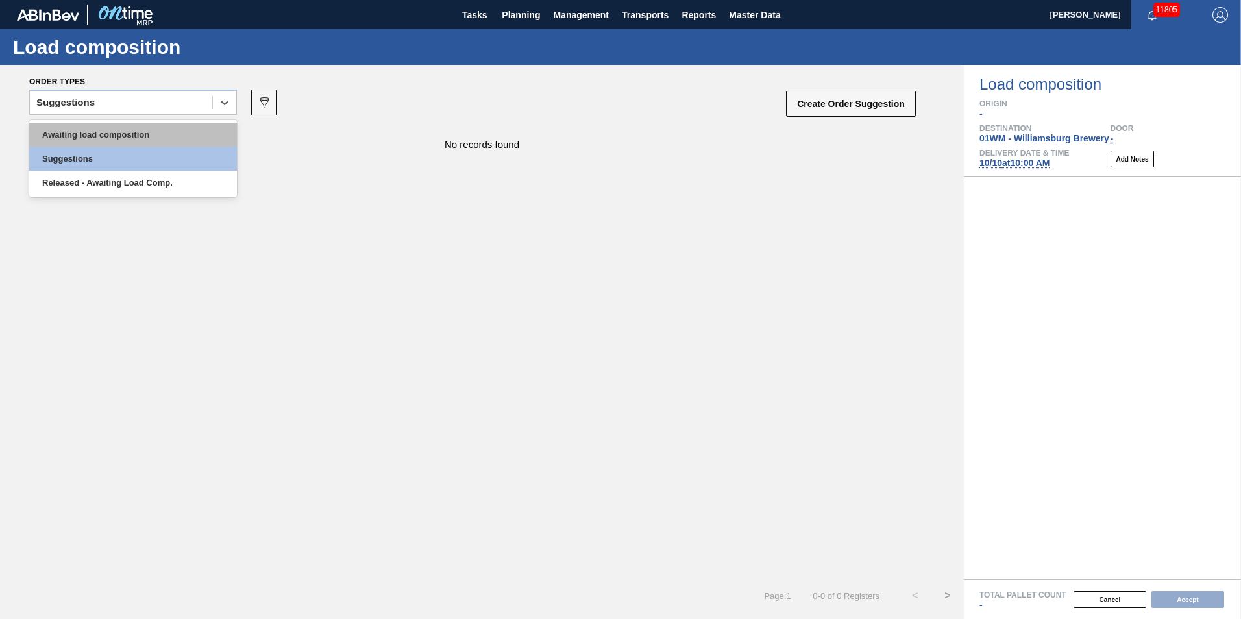
click at [146, 136] on div "Awaiting load composition" at bounding box center [133, 135] width 208 height 24
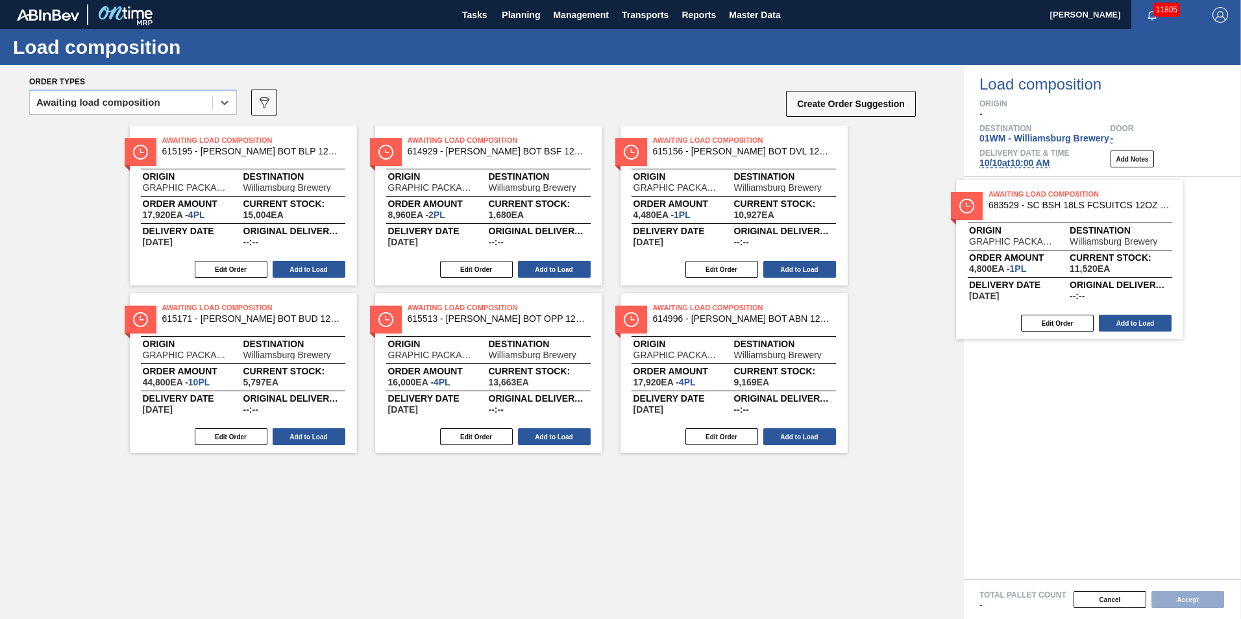
drag, startPoint x: 306, startPoint y: 193, endPoint x: 1100, endPoint y: 246, distance: 795.5
click at [1100, 246] on div "Order types option Awaiting load composition, selected. Select is focused ,type…" at bounding box center [620, 342] width 1241 height 554
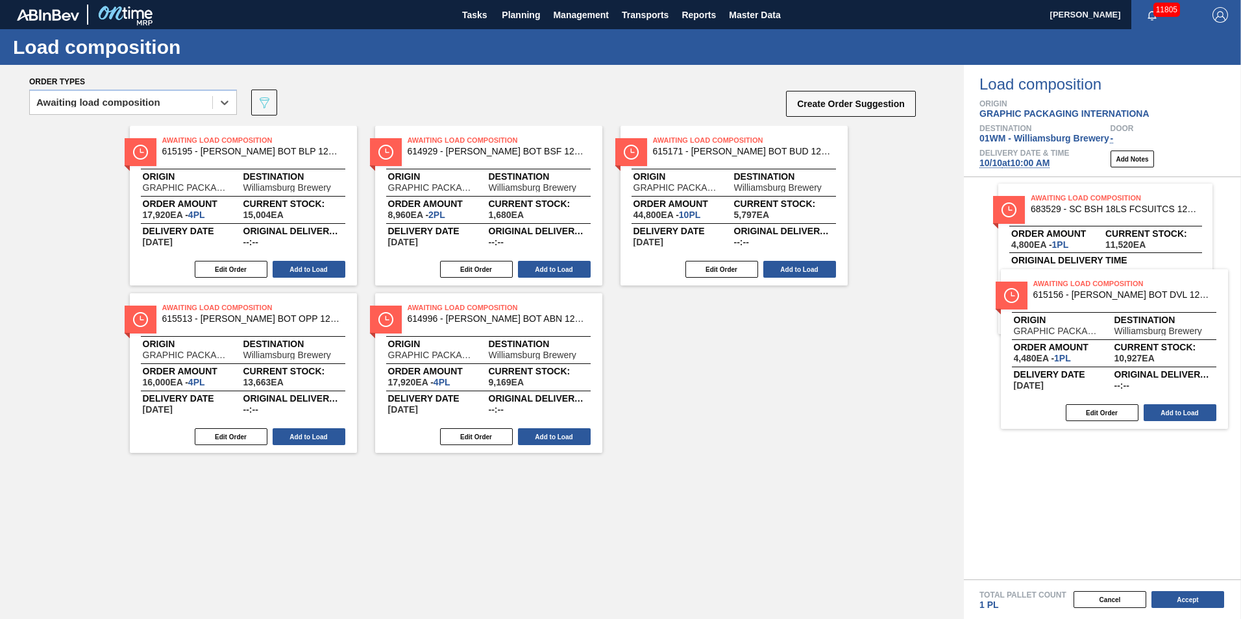
drag, startPoint x: 717, startPoint y: 224, endPoint x: 1136, endPoint y: 373, distance: 444.8
click at [1158, 376] on div "Order types option Awaiting load composition, selected. Select is focused ,type…" at bounding box center [620, 342] width 1241 height 554
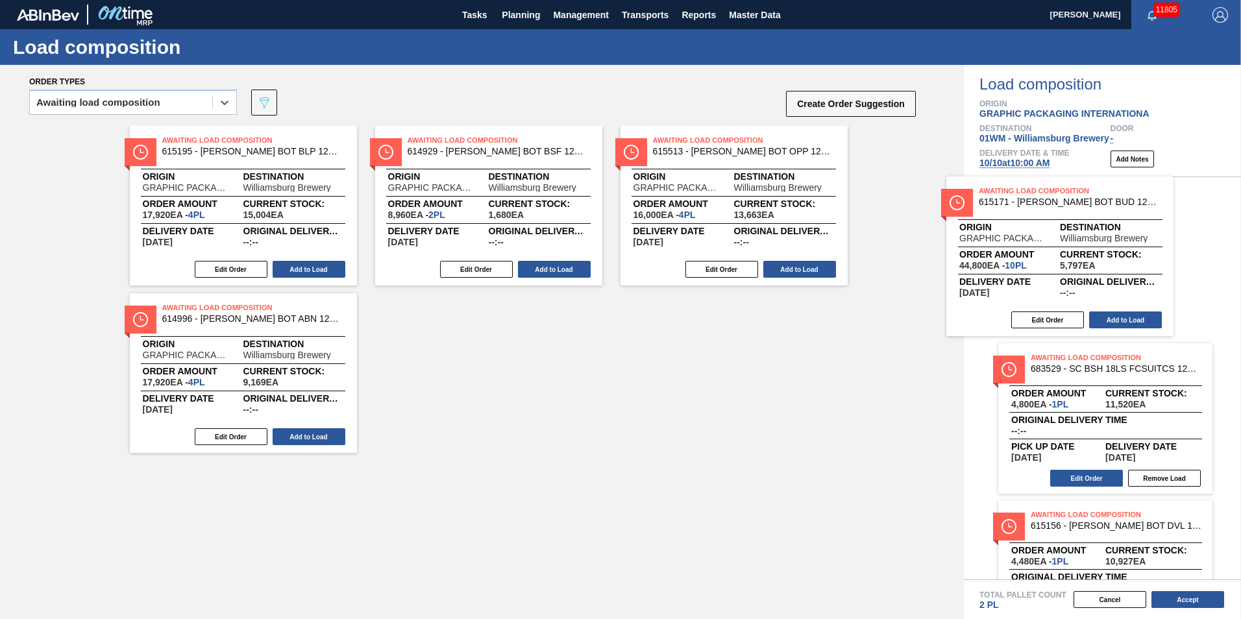
drag, startPoint x: 761, startPoint y: 242, endPoint x: 1018, endPoint y: 288, distance: 261.1
click at [1078, 289] on div "Order types option Awaiting load composition, selected. Select is focused ,type…" at bounding box center [620, 342] width 1241 height 554
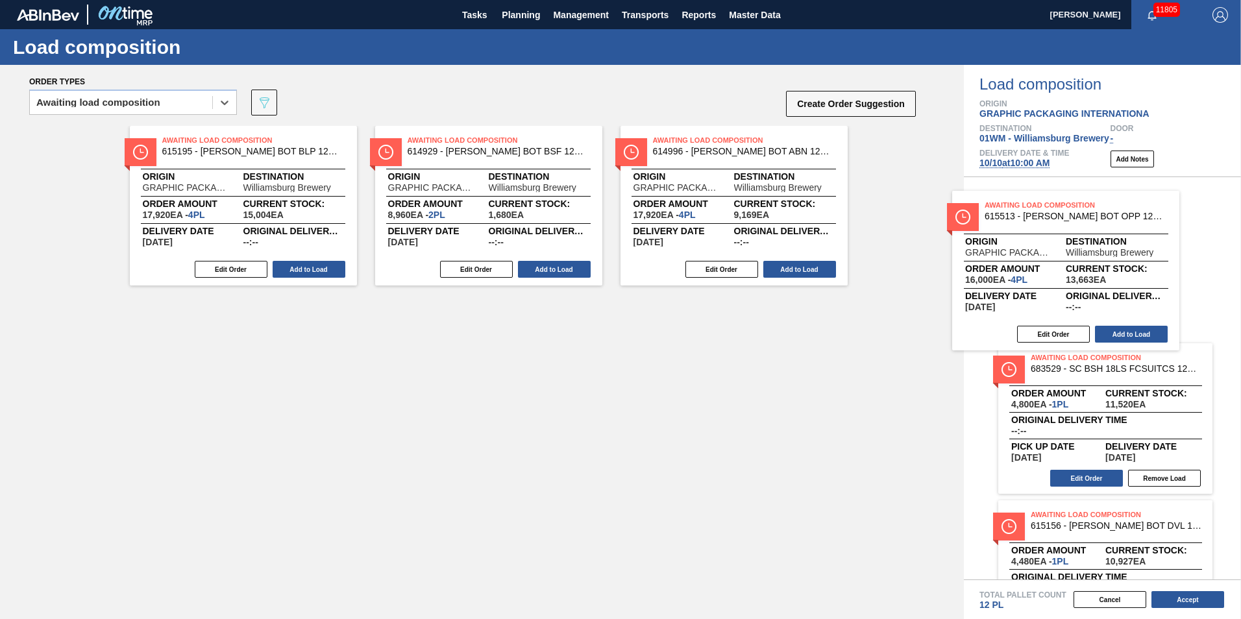
drag, startPoint x: 1033, startPoint y: 267, endPoint x: 1048, endPoint y: 267, distance: 14.9
click at [1048, 267] on div "Order types option Awaiting load composition, selected. Select is focused ,type…" at bounding box center [620, 342] width 1241 height 554
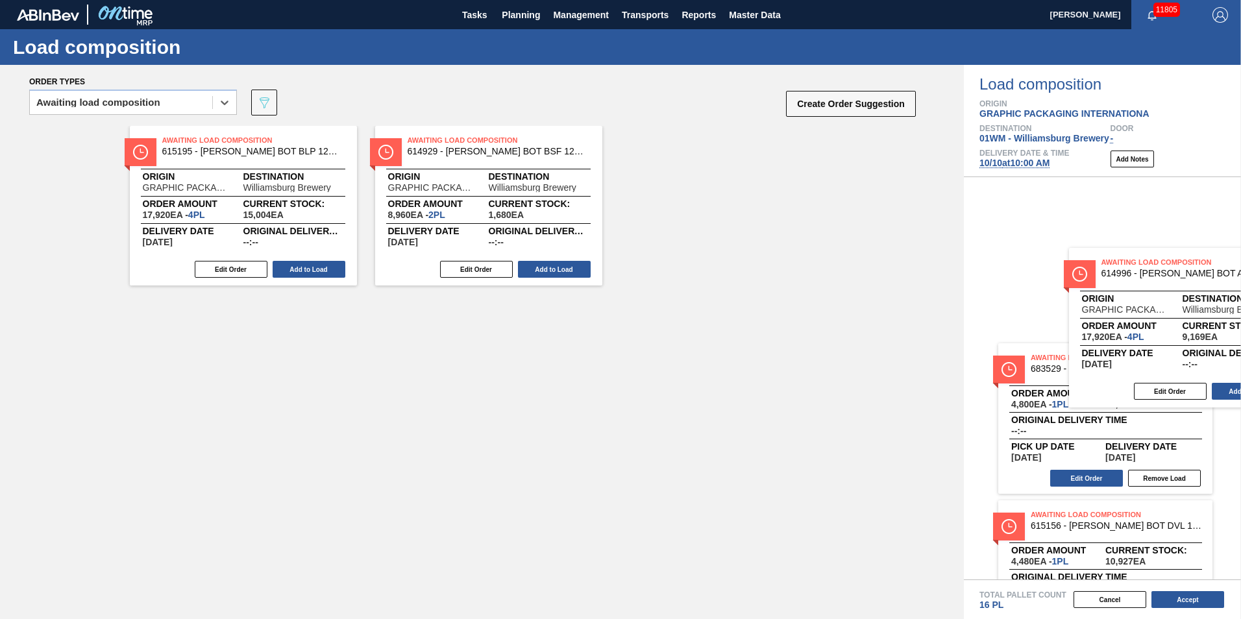
drag, startPoint x: 858, startPoint y: 231, endPoint x: 1081, endPoint y: 293, distance: 231.6
click at [1081, 293] on div "Order types option Awaiting load composition, selected. Select is focused ,type…" at bounding box center [620, 342] width 1241 height 554
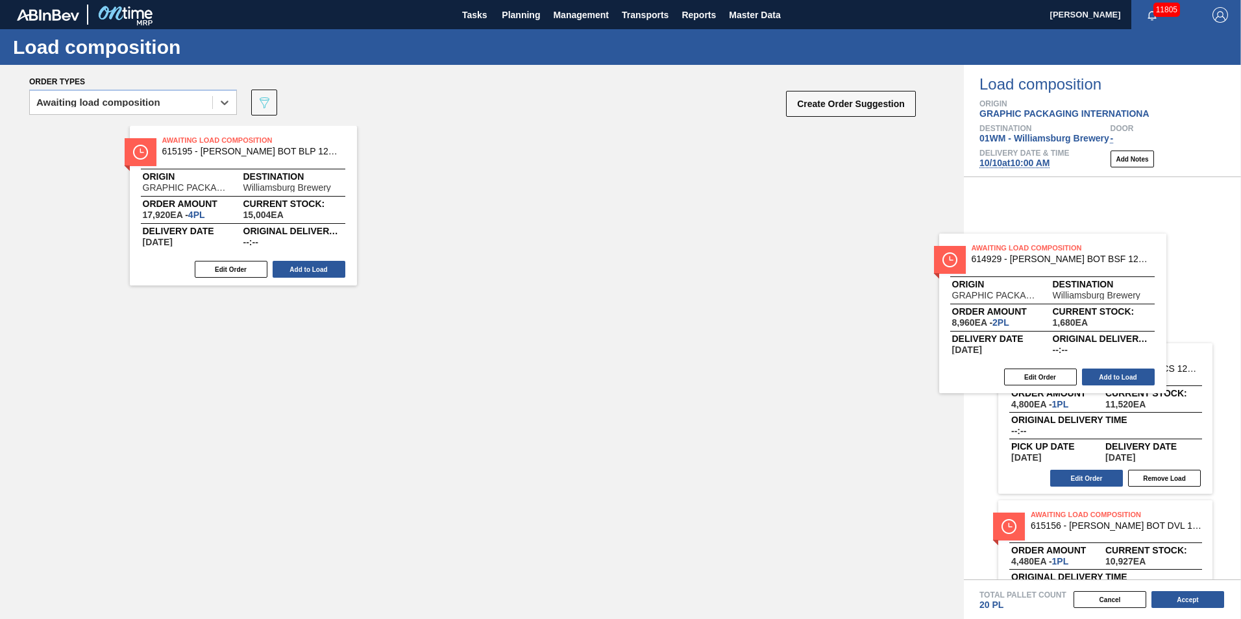
drag, startPoint x: 496, startPoint y: 184, endPoint x: 1034, endPoint y: 286, distance: 548.2
click at [1034, 286] on div "Order types option Awaiting load composition, selected. Select is focused ,type…" at bounding box center [620, 342] width 1241 height 554
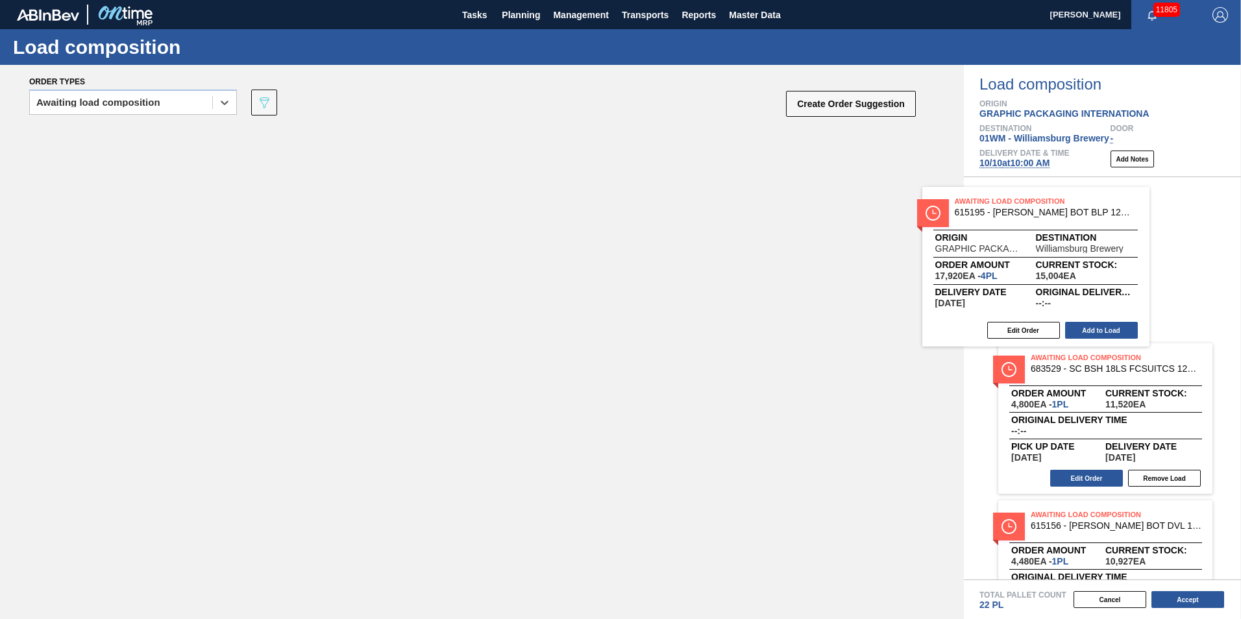
drag, startPoint x: 393, startPoint y: 211, endPoint x: 1114, endPoint y: 249, distance: 722.0
click at [1114, 249] on div "Order types option Awaiting load composition, selected. Select is focused ,type…" at bounding box center [620, 342] width 1241 height 554
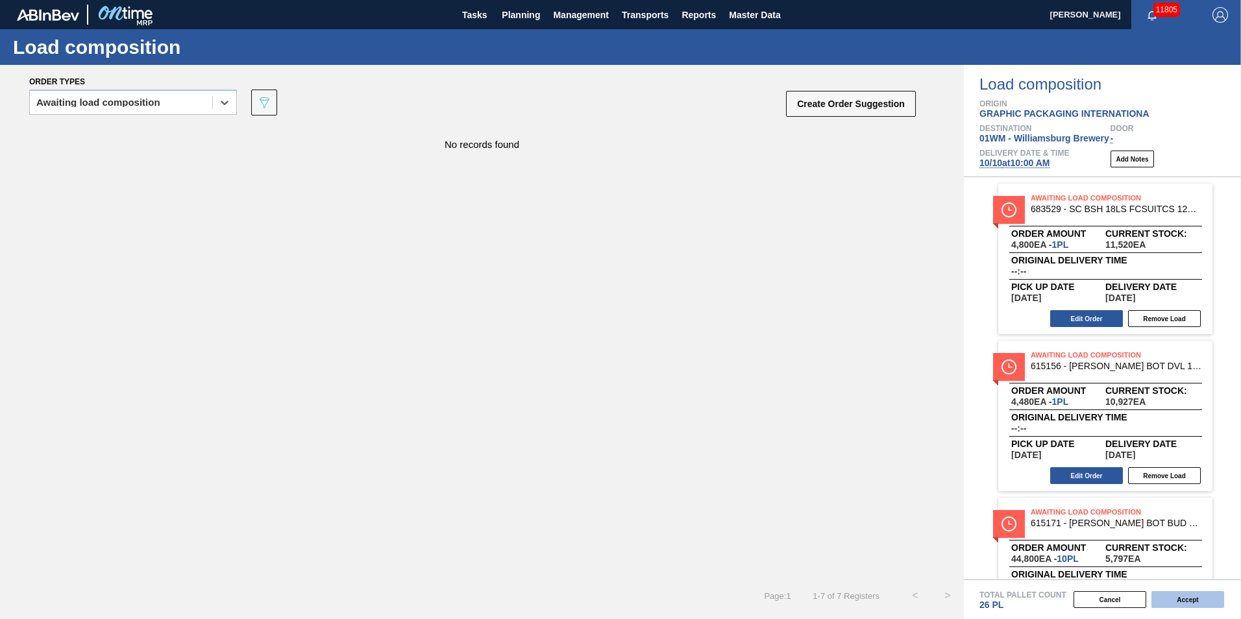
click at [1189, 602] on button "Accept" at bounding box center [1187, 599] width 73 height 17
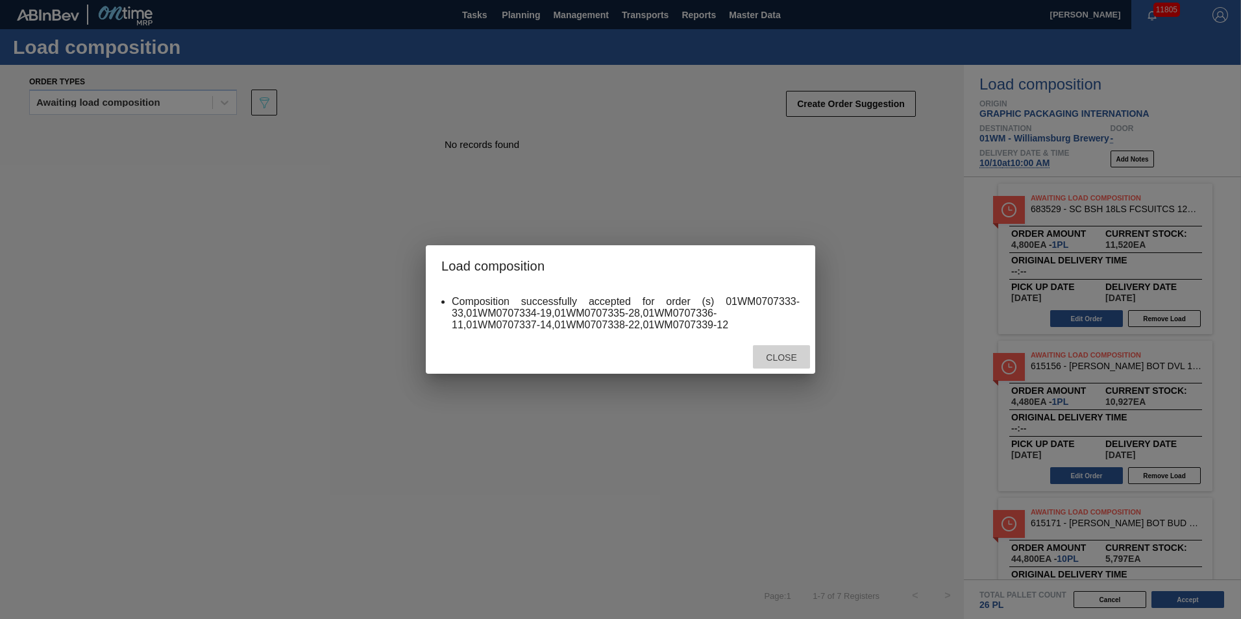
click at [764, 346] on div "Close" at bounding box center [781, 357] width 57 height 24
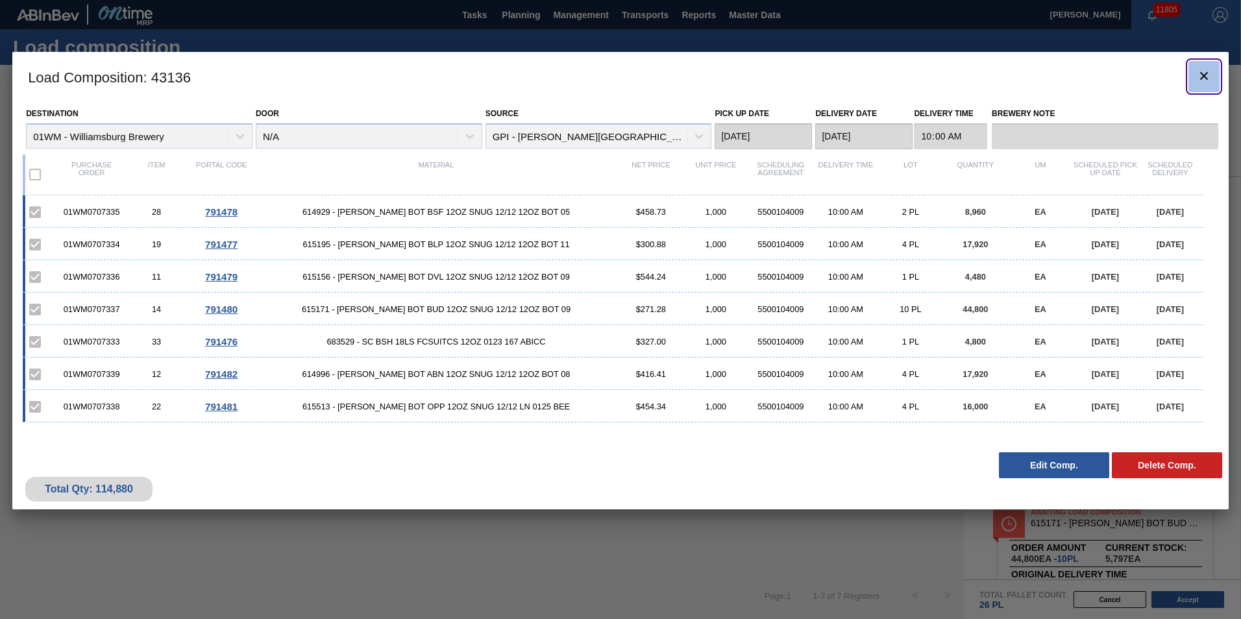
click at [1212, 81] on button "botão de ícone" at bounding box center [1203, 76] width 31 height 31
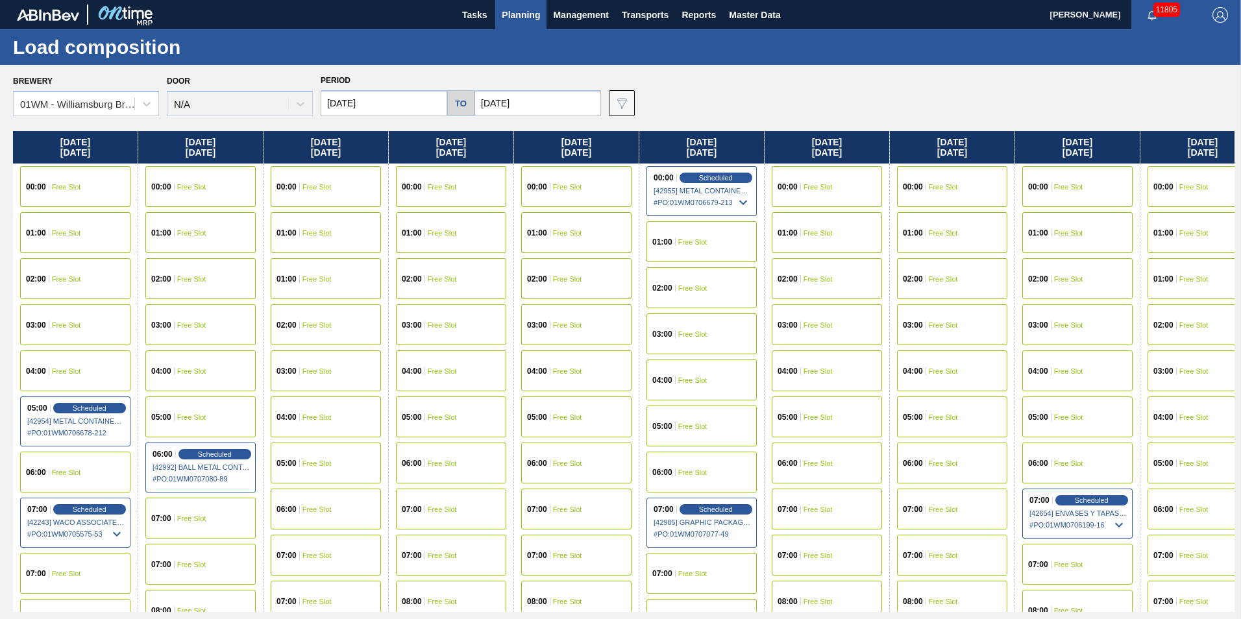
drag, startPoint x: 568, startPoint y: 9, endPoint x: 536, endPoint y: 18, distance: 32.9
click at [536, 18] on div "Tasks Planning Management Transports Reports Master Data" at bounding box center [620, 14] width 1241 height 29
click at [528, 8] on span "Planning" at bounding box center [521, 15] width 38 height 16
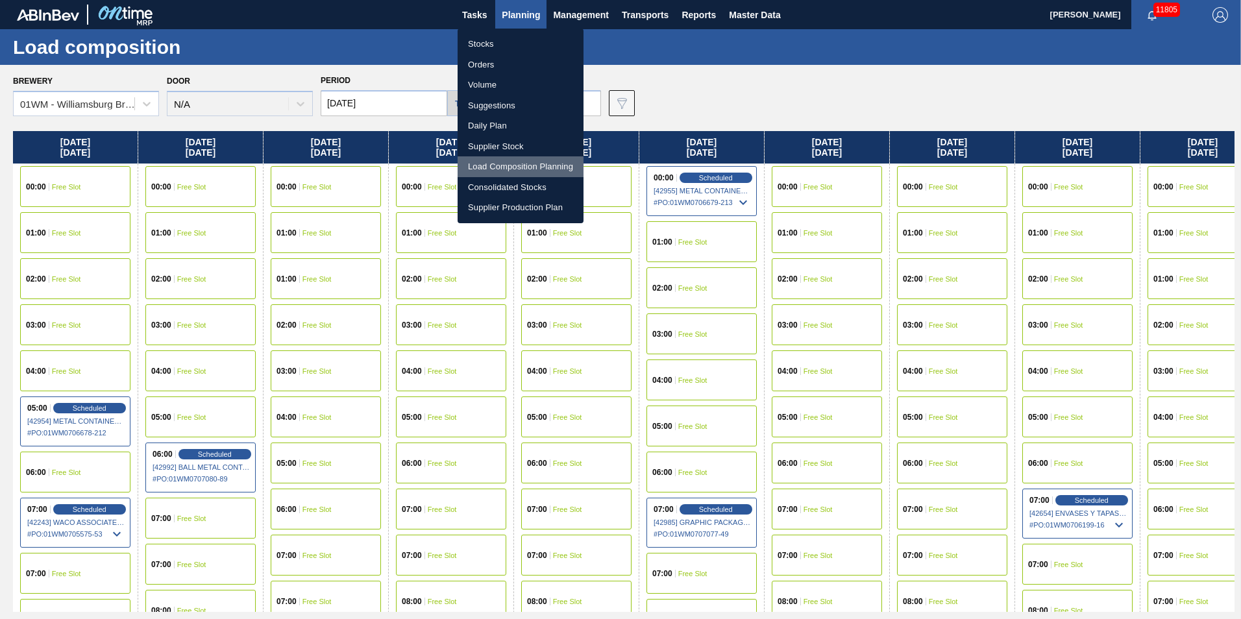
click at [517, 161] on li "Load Composition Planning" at bounding box center [521, 166] width 126 height 21
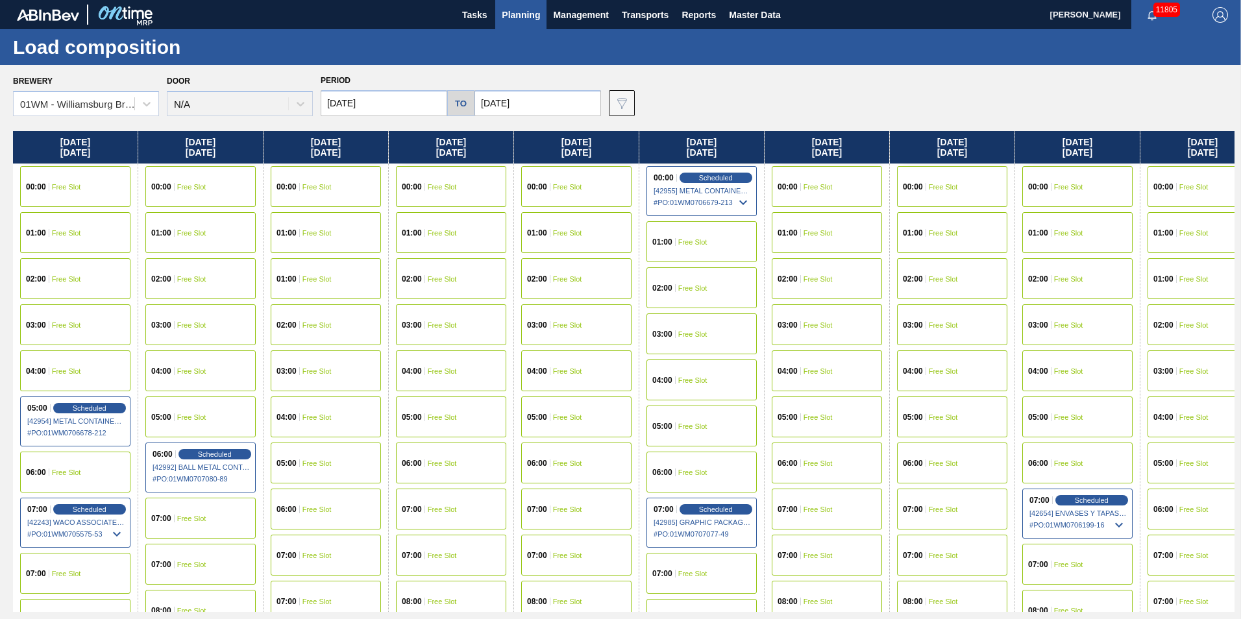
click at [506, 5] on button "Planning" at bounding box center [520, 14] width 51 height 29
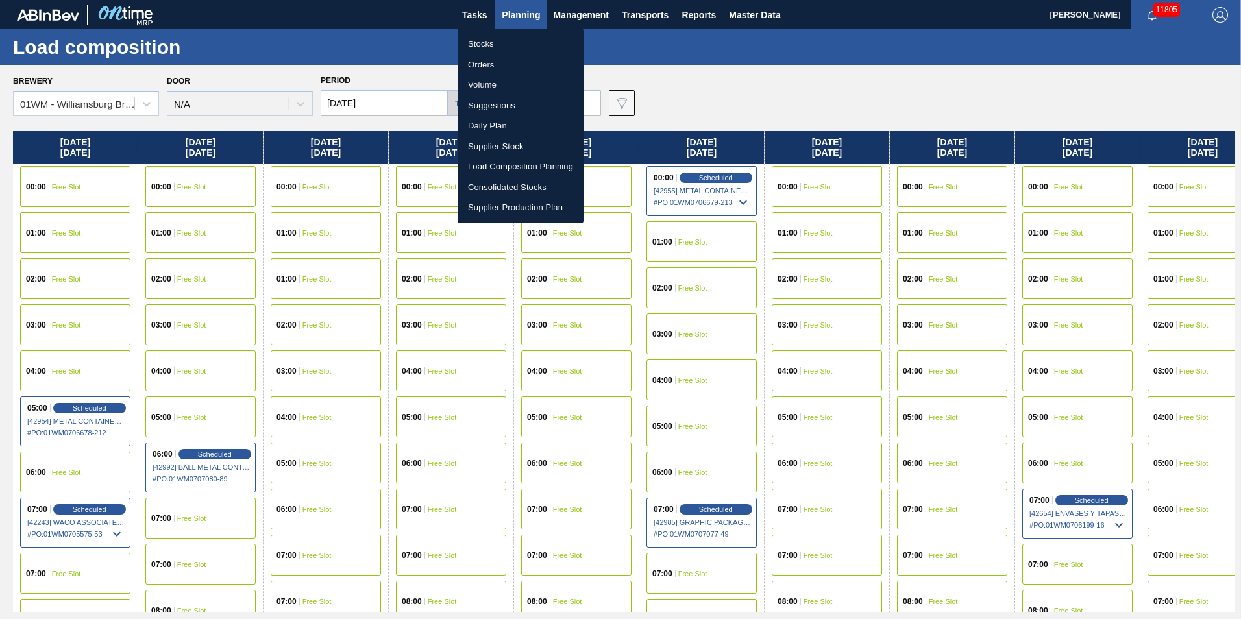
click at [499, 105] on li "Suggestions" at bounding box center [521, 105] width 126 height 21
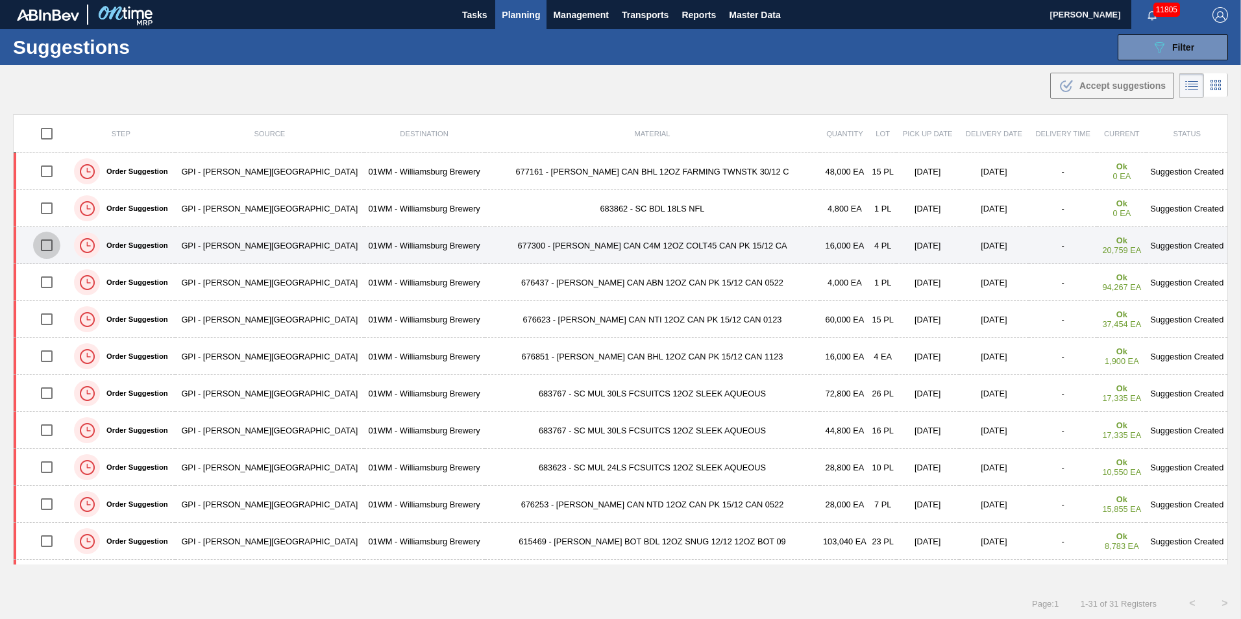
click at [58, 239] on input "checkbox" at bounding box center [46, 245] width 27 height 27
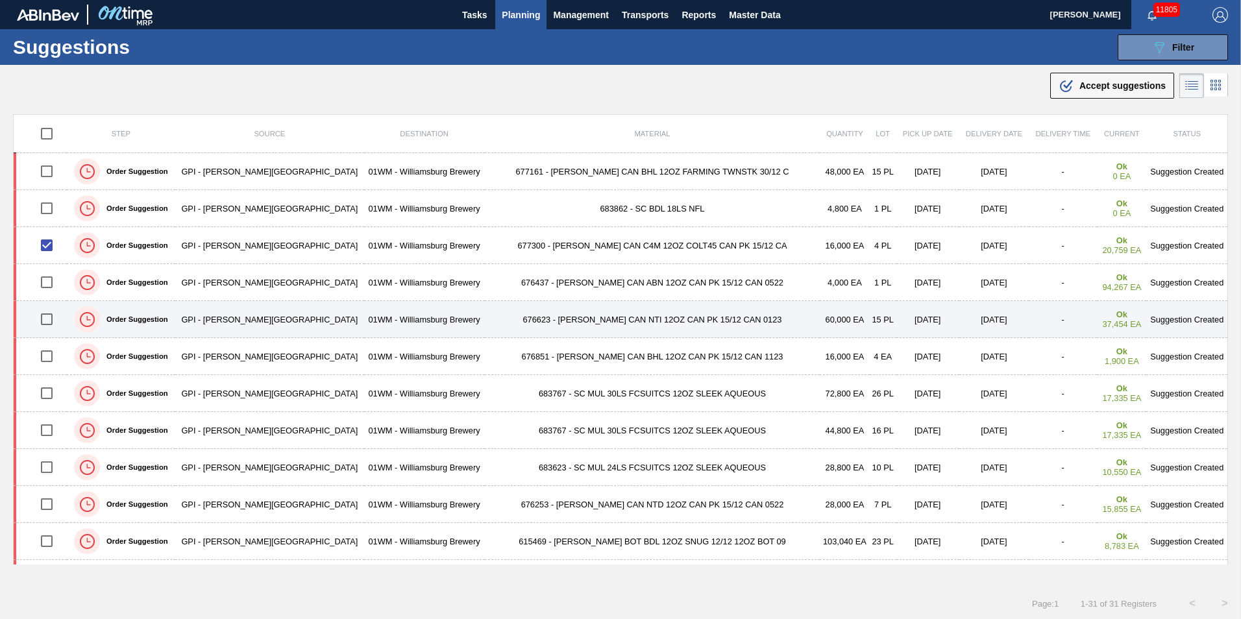
click at [52, 314] on input "checkbox" at bounding box center [46, 319] width 27 height 27
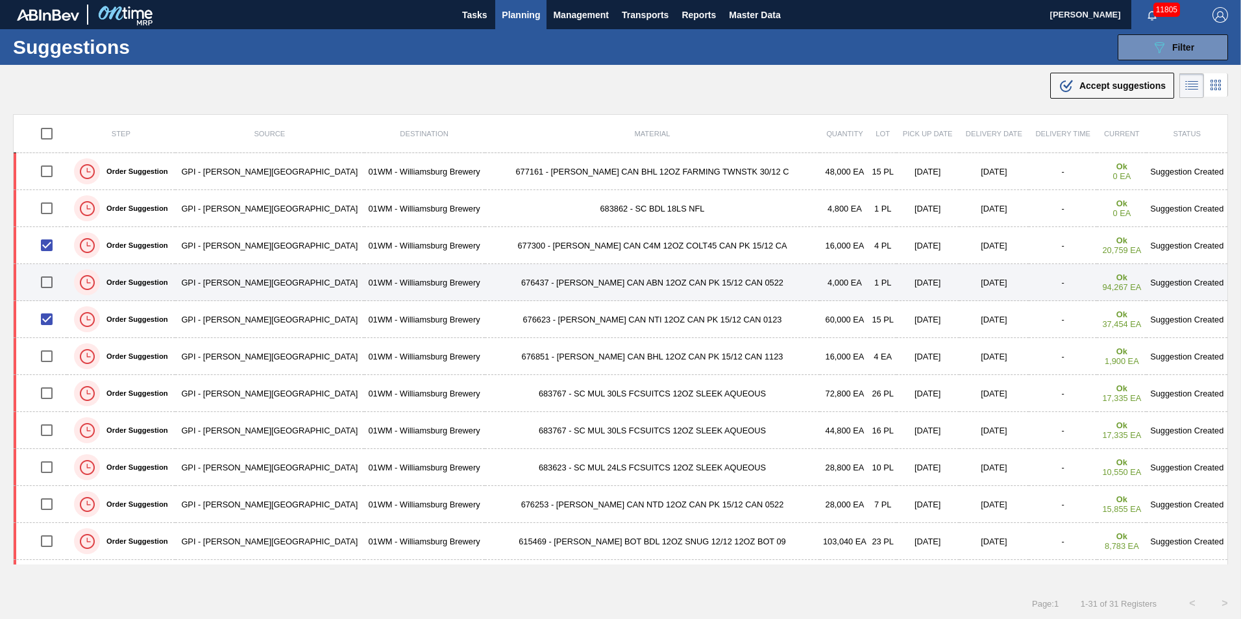
click at [44, 282] on input "checkbox" at bounding box center [46, 282] width 27 height 27
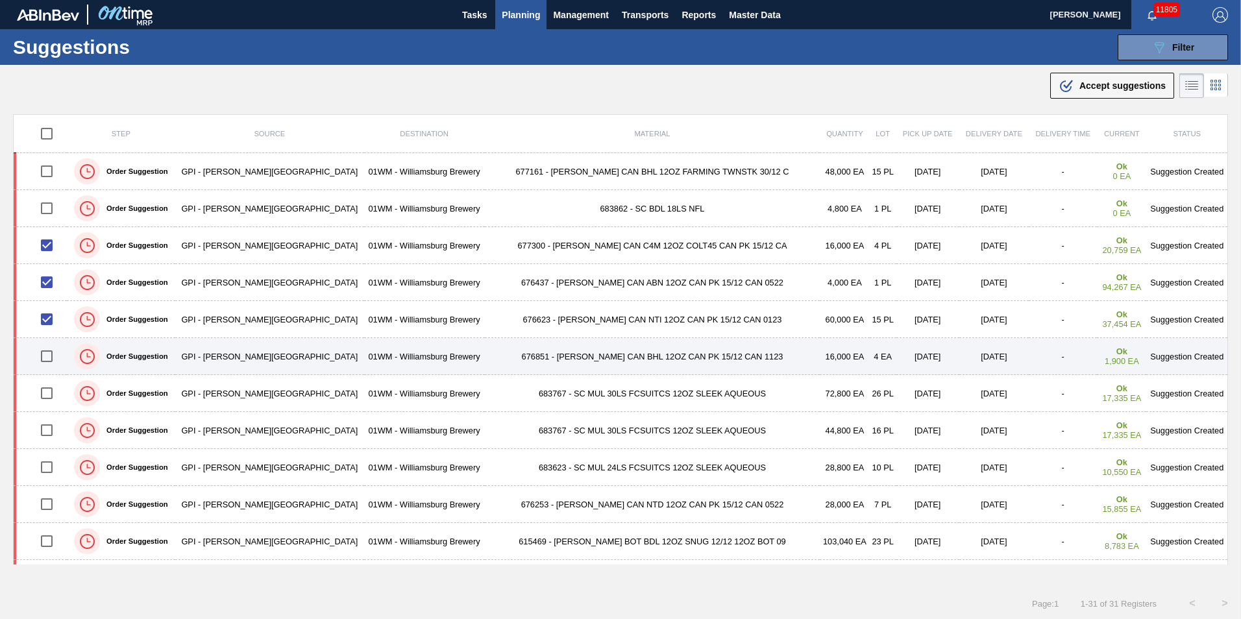
click at [28, 349] on td at bounding box center [40, 356] width 53 height 37
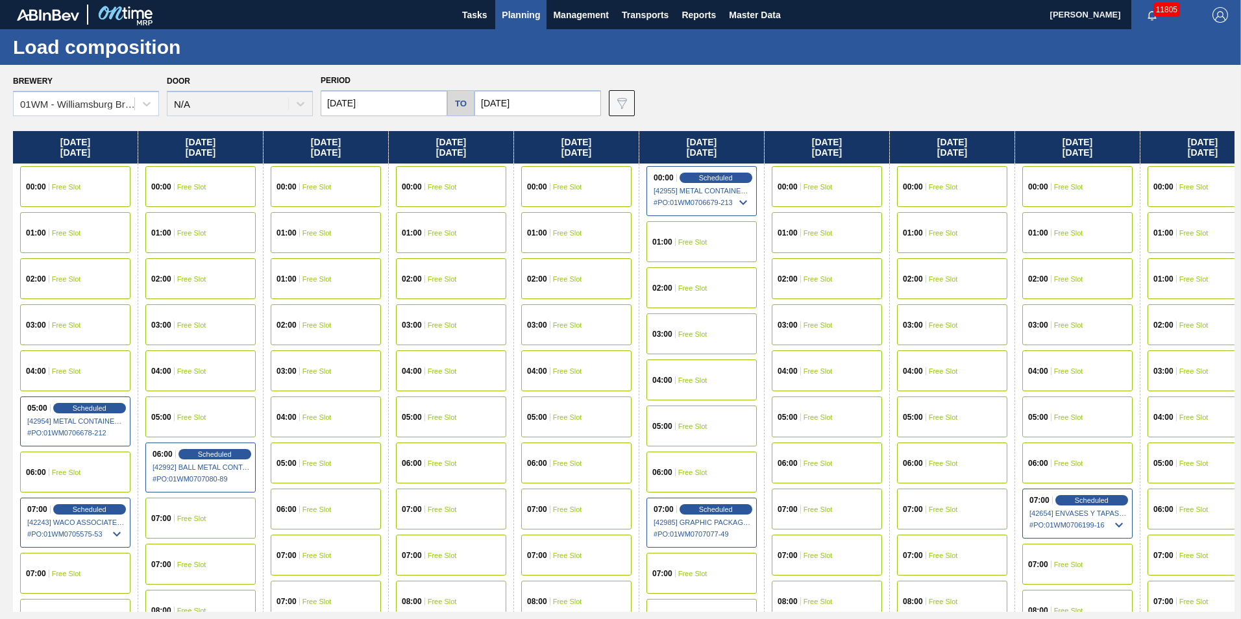
drag, startPoint x: 8, startPoint y: 2, endPoint x: 508, endPoint y: 12, distance: 499.2
click at [508, 12] on span "Planning" at bounding box center [521, 15] width 38 height 16
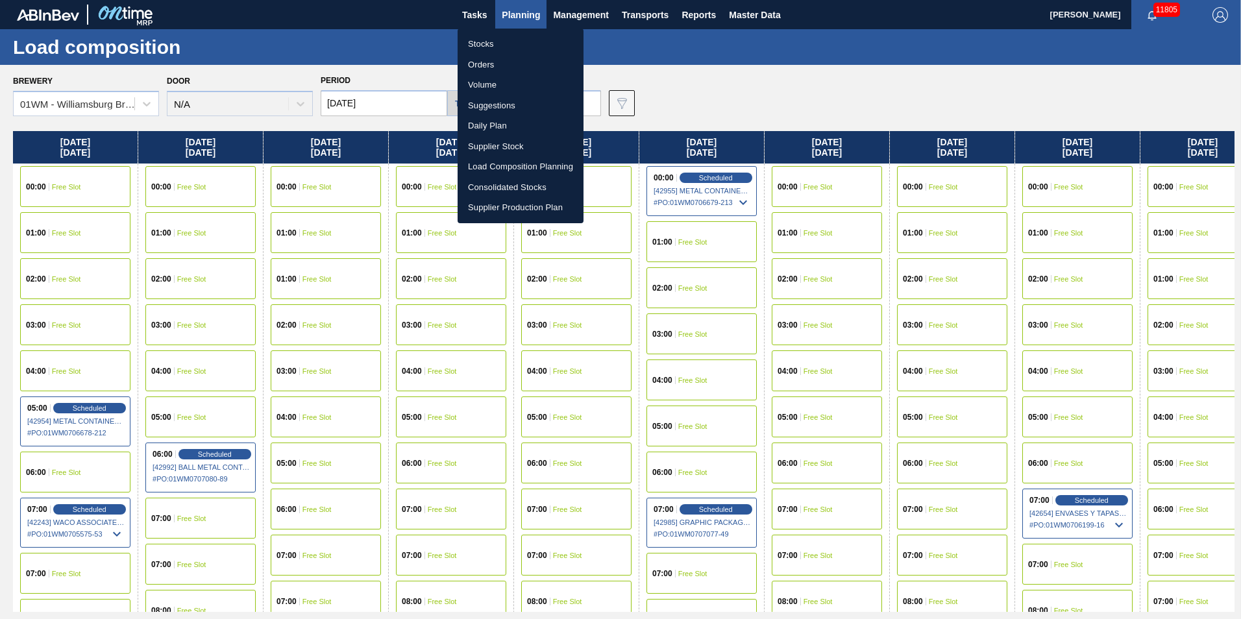
click at [506, 102] on li "Suggestions" at bounding box center [521, 105] width 126 height 21
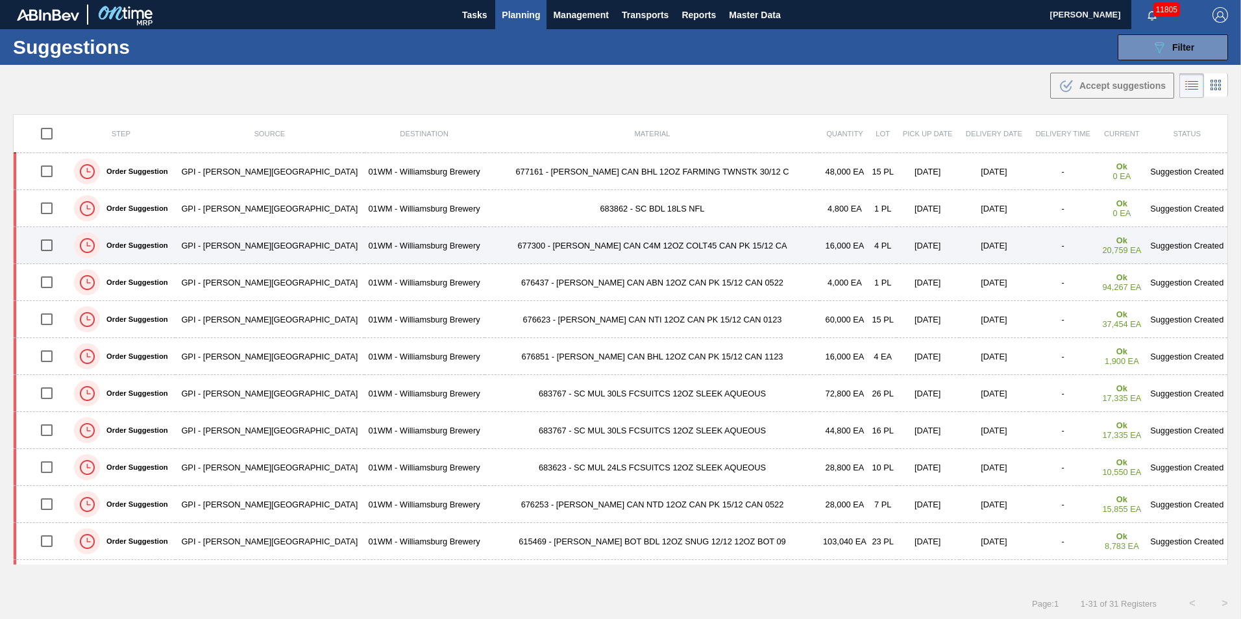
click at [43, 249] on input "checkbox" at bounding box center [46, 245] width 27 height 27
checkbox input "true"
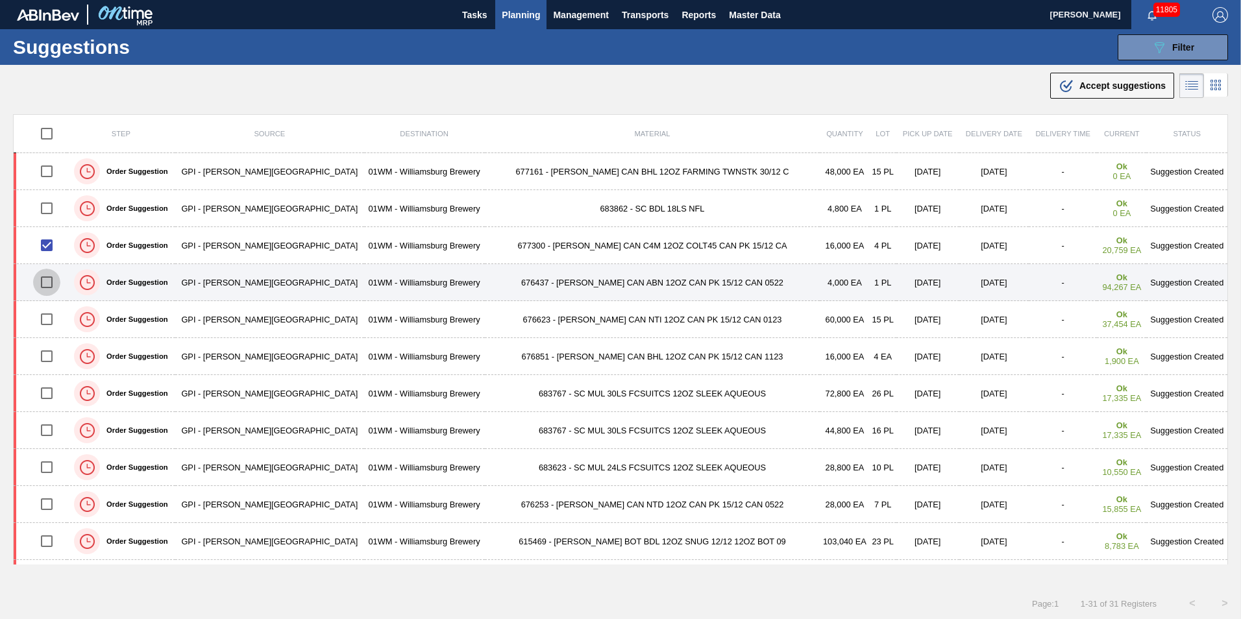
click at [49, 280] on input "checkbox" at bounding box center [46, 282] width 27 height 27
checkbox input "true"
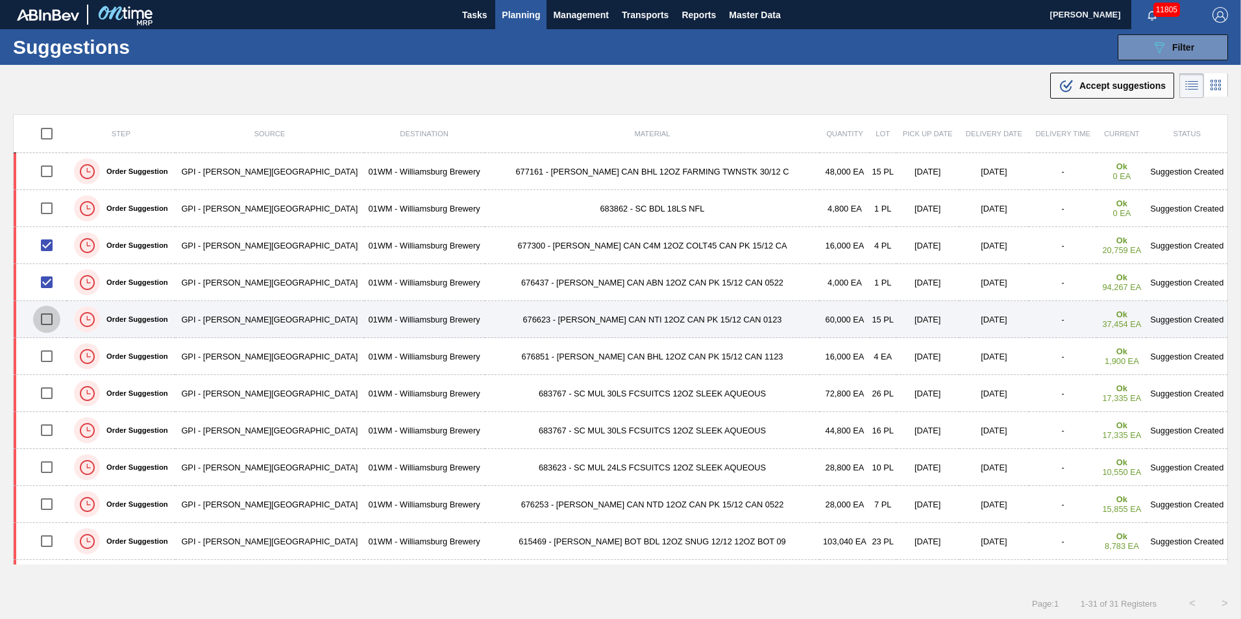
click at [50, 321] on input "checkbox" at bounding box center [46, 319] width 27 height 27
checkbox input "true"
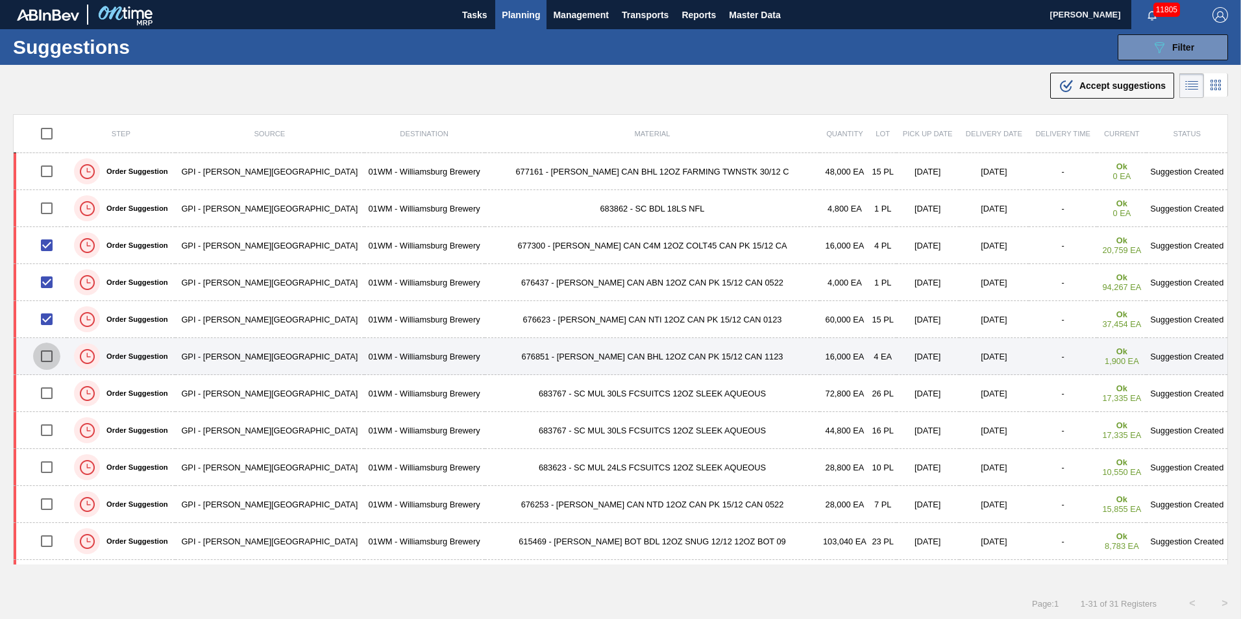
click at [47, 354] on input "checkbox" at bounding box center [46, 356] width 27 height 27
checkbox input "true"
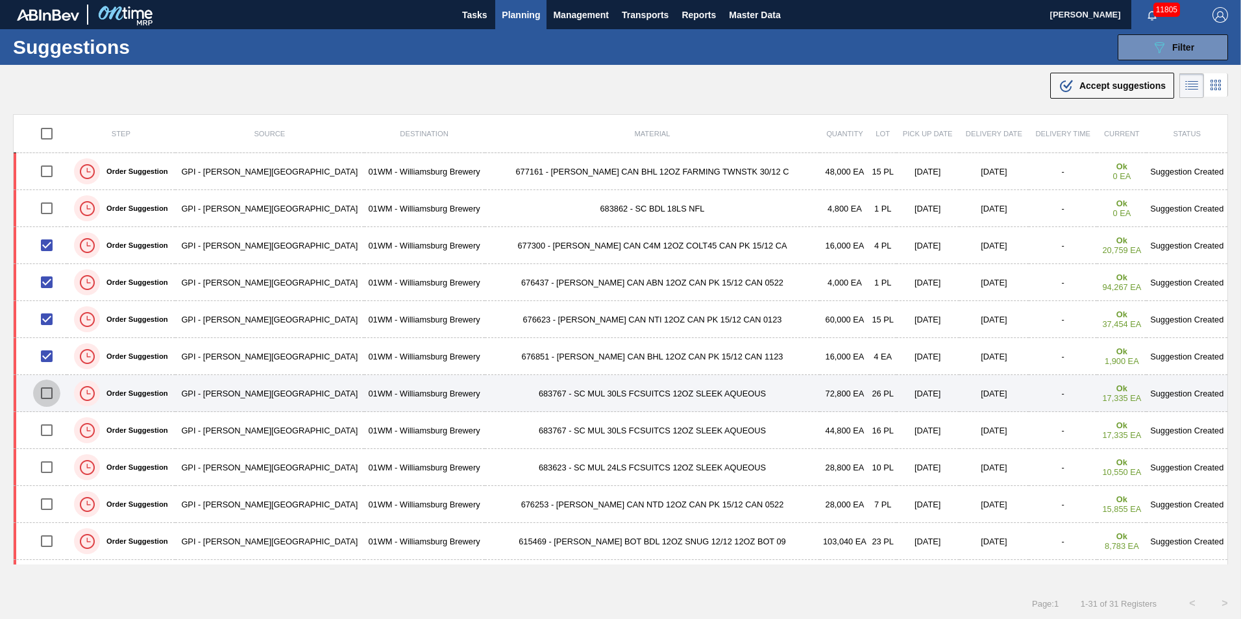
click at [52, 388] on input "checkbox" at bounding box center [46, 393] width 27 height 27
checkbox input "true"
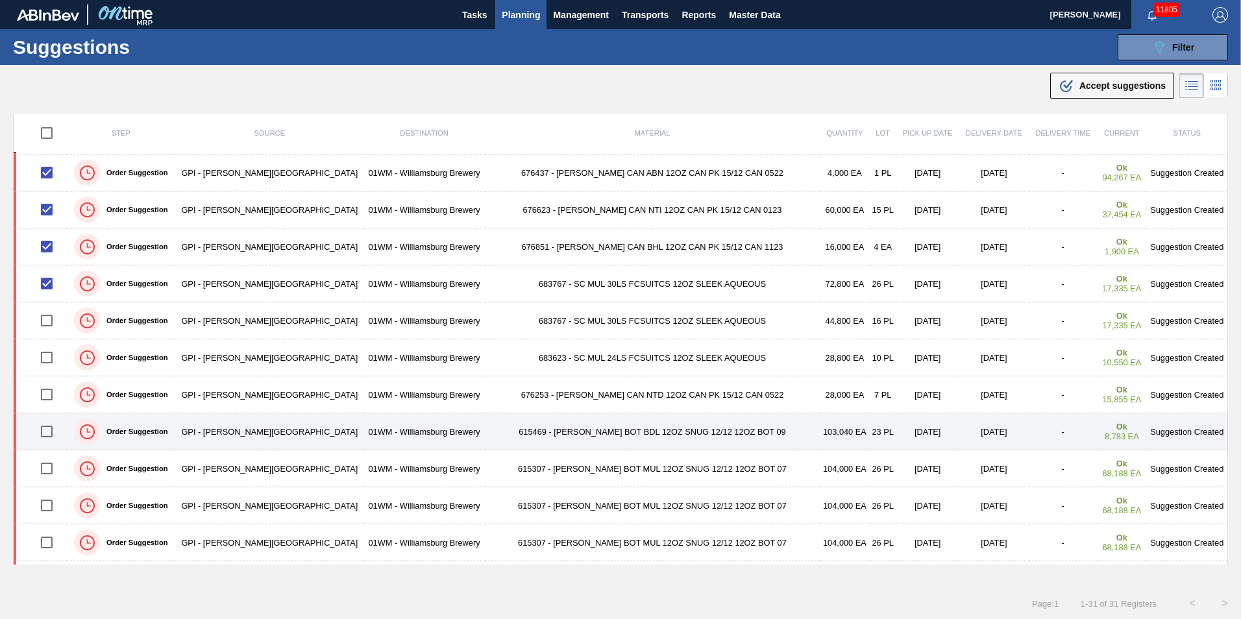
scroll to position [130, 0]
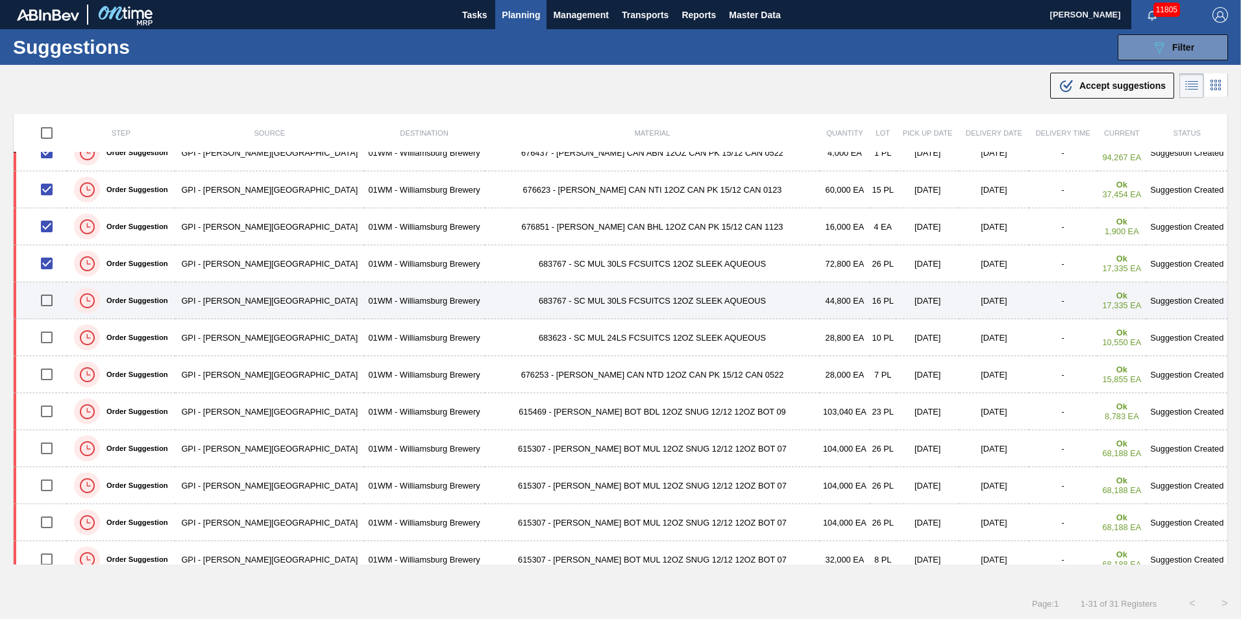
click at [50, 306] on input "checkbox" at bounding box center [46, 300] width 27 height 27
checkbox input "true"
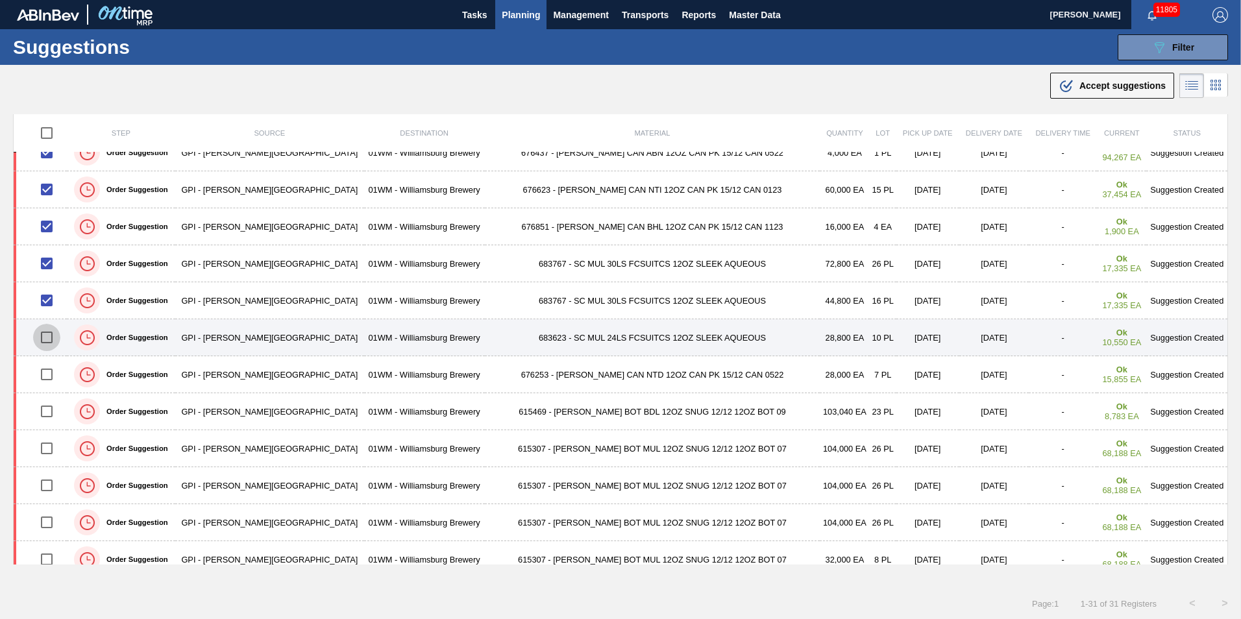
click at [51, 328] on input "checkbox" at bounding box center [46, 337] width 27 height 27
checkbox input "true"
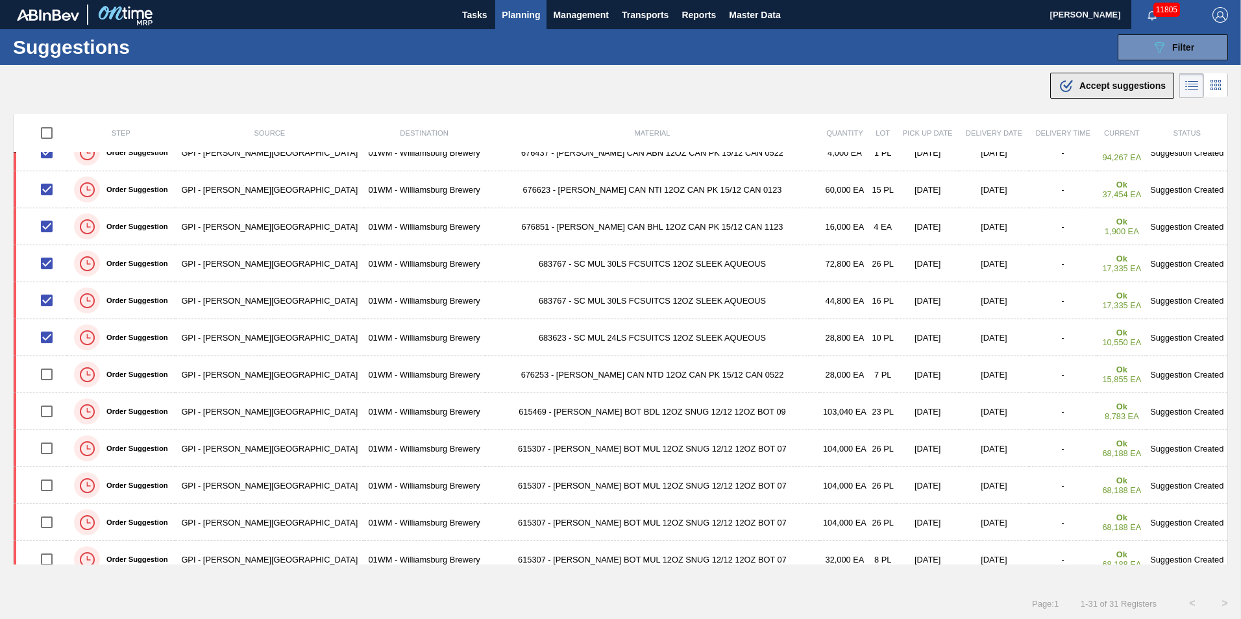
click at [1095, 75] on button ".b{fill:var(--color-action-default)} Accept suggestions" at bounding box center [1112, 86] width 124 height 26
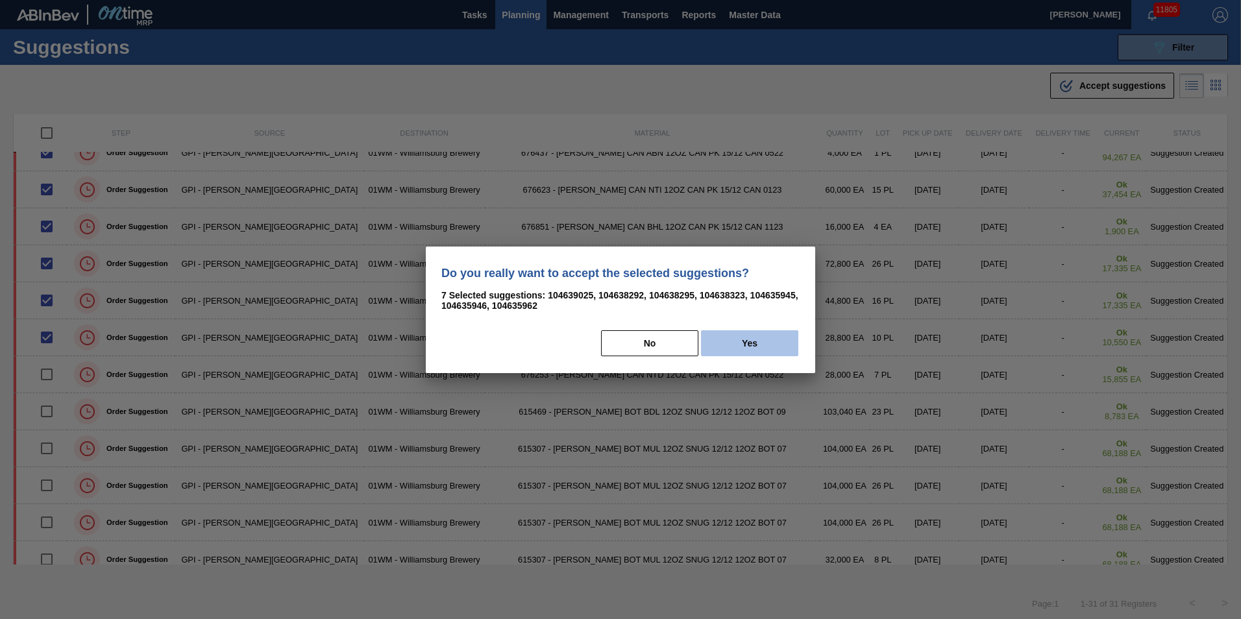
click at [727, 343] on button "Yes" at bounding box center [749, 343] width 97 height 26
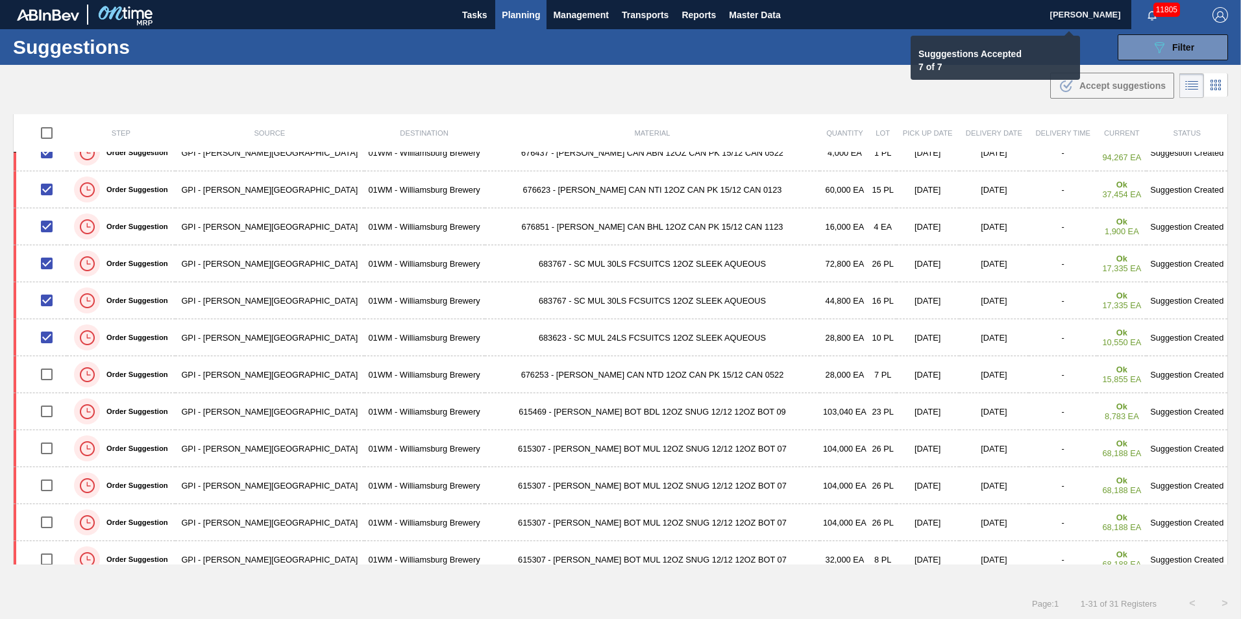
checkbox input "false"
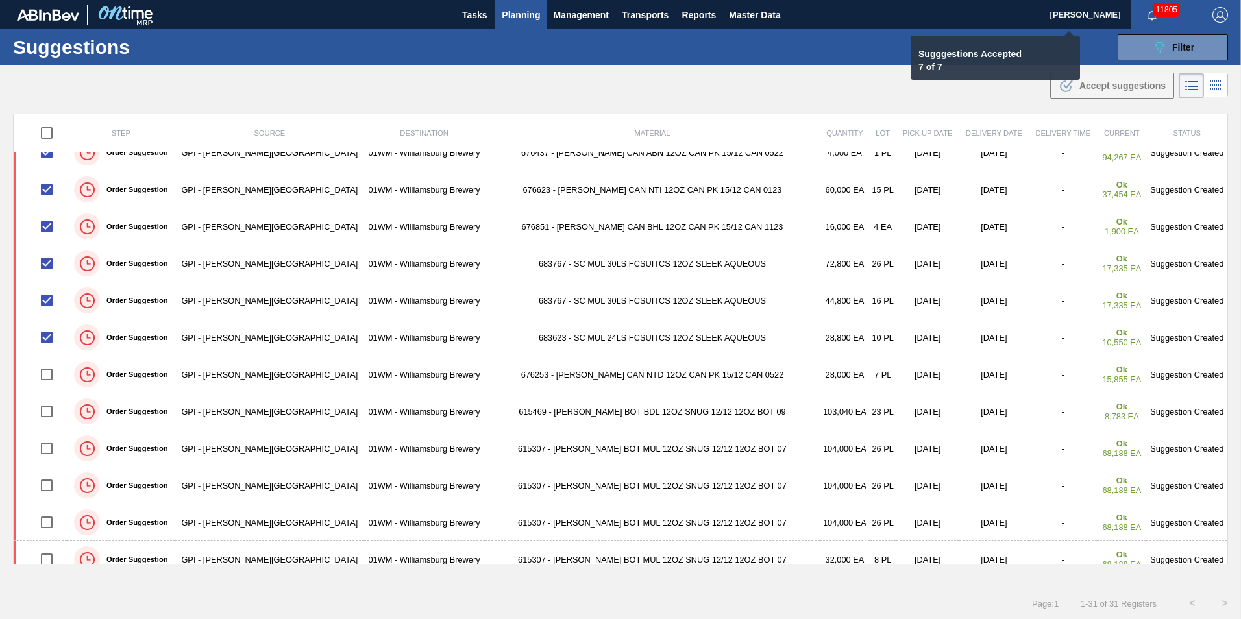
checkbox input "false"
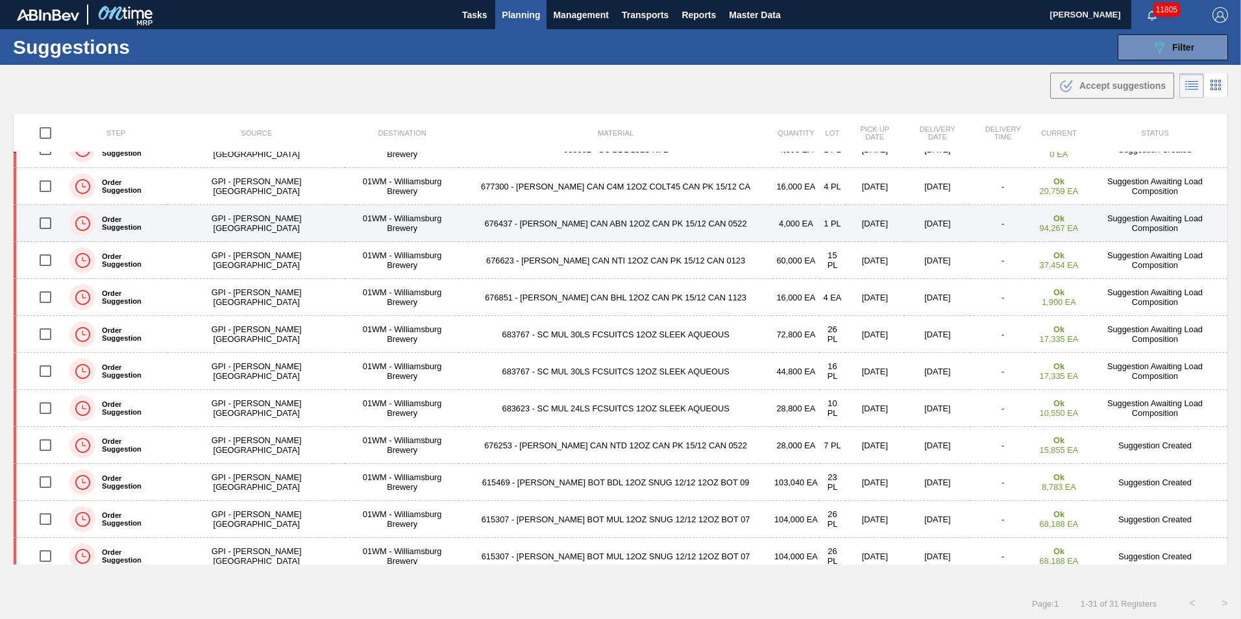
scroll to position [0, 0]
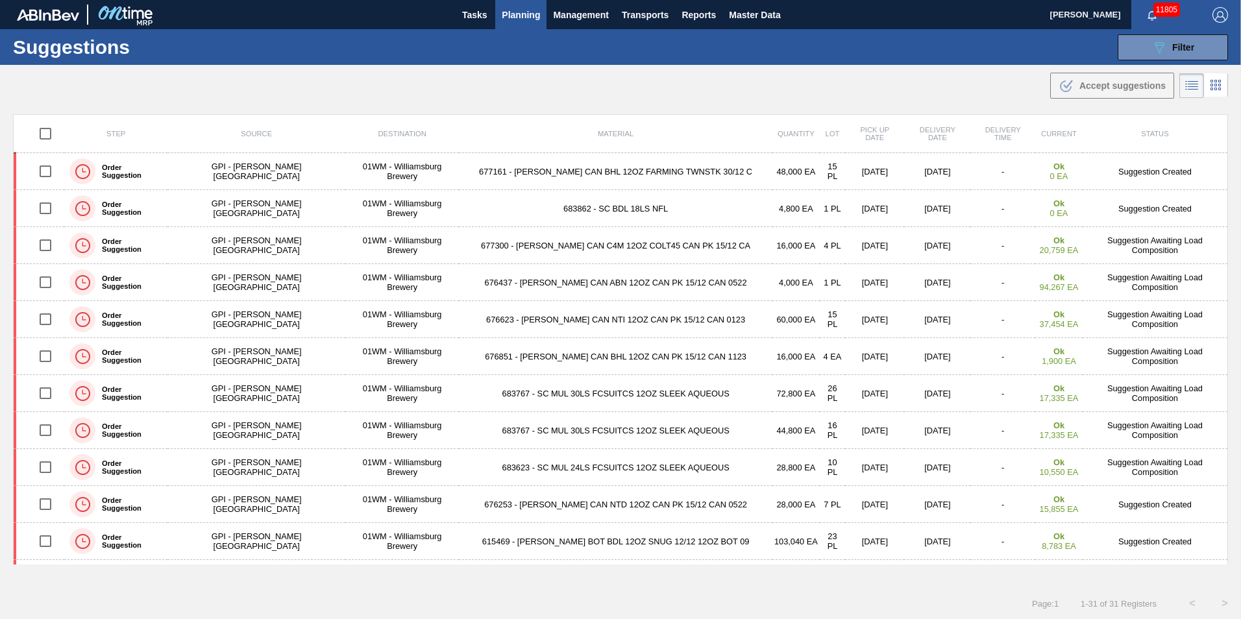
click at [506, 12] on span "Planning" at bounding box center [521, 15] width 38 height 16
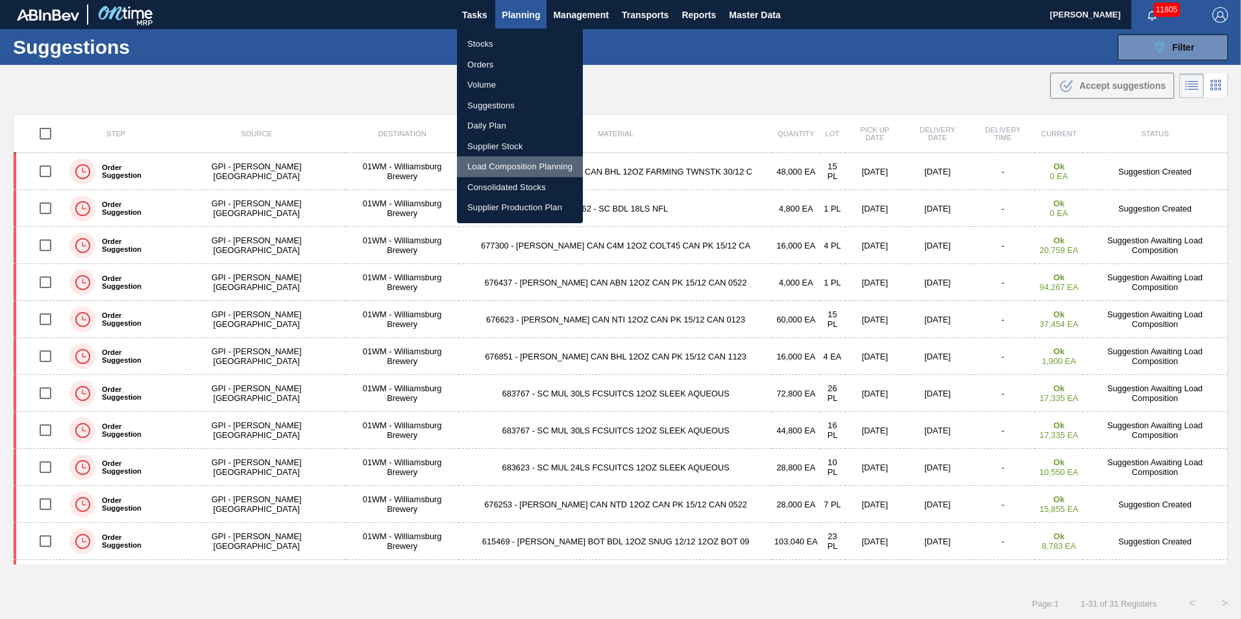
click at [499, 165] on li "Load Composition Planning" at bounding box center [520, 166] width 126 height 21
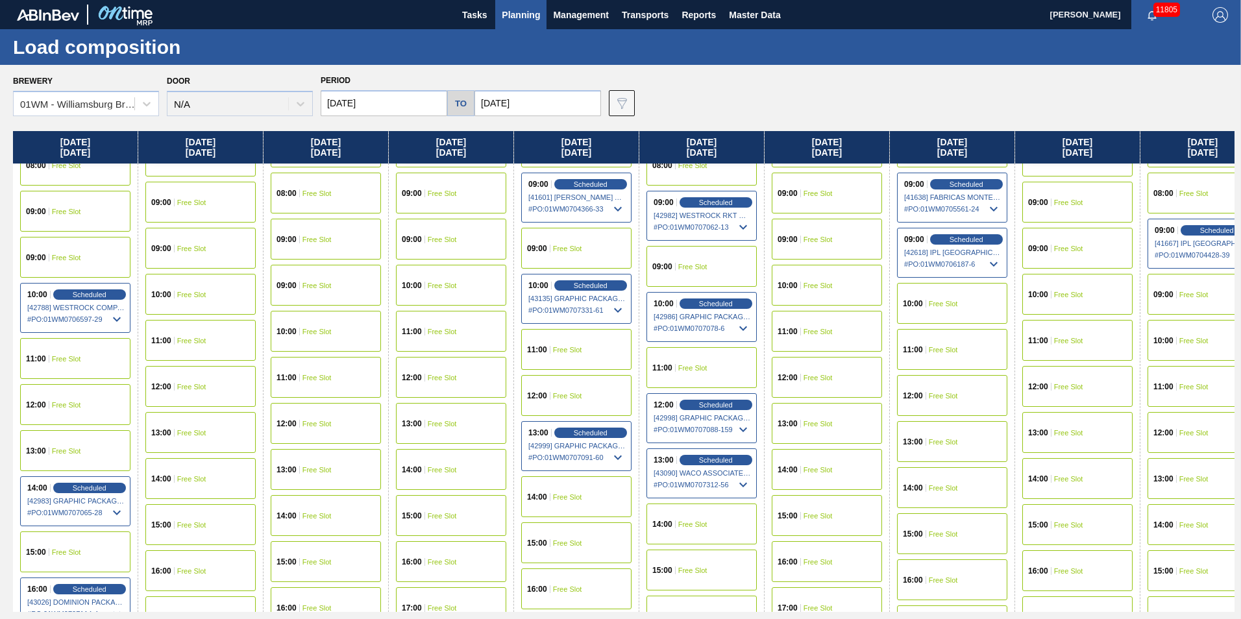
scroll to position [195, 0]
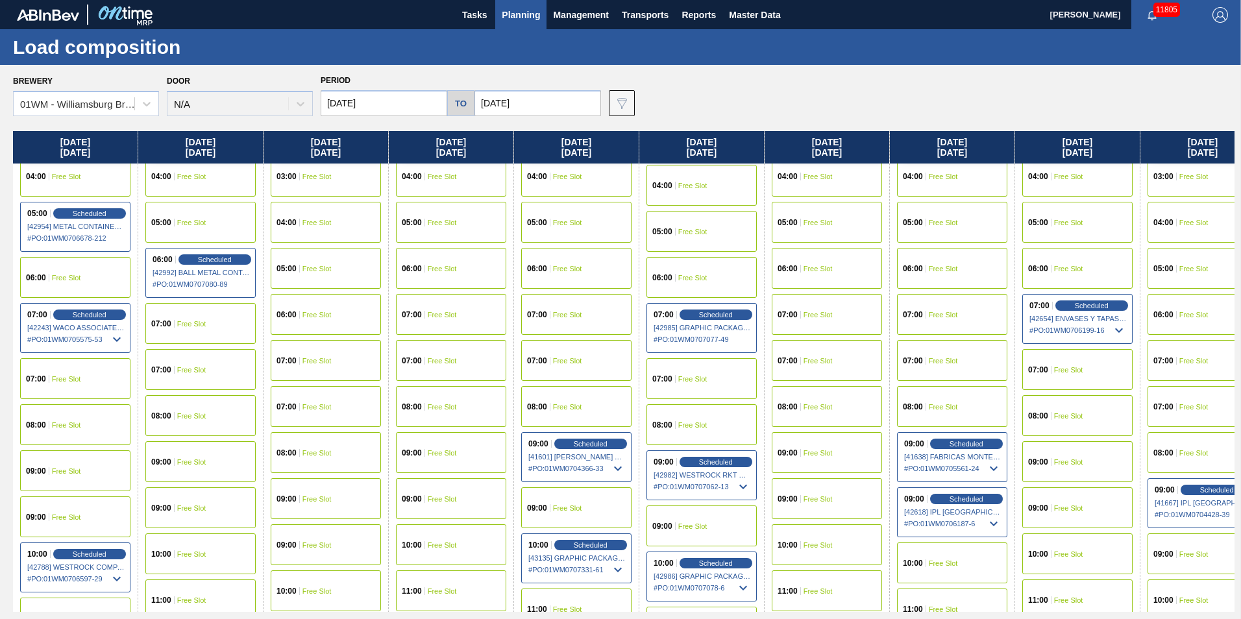
click at [574, 361] on span "Free Slot" at bounding box center [567, 361] width 29 height 8
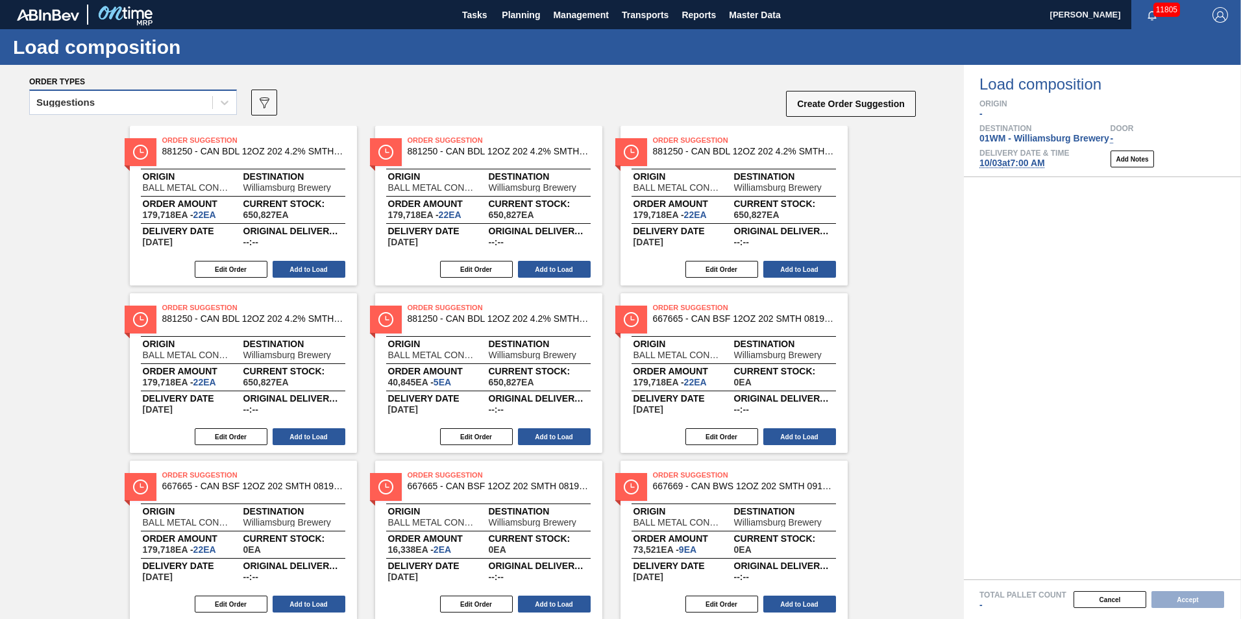
click at [133, 100] on div "Suggestions" at bounding box center [121, 102] width 182 height 19
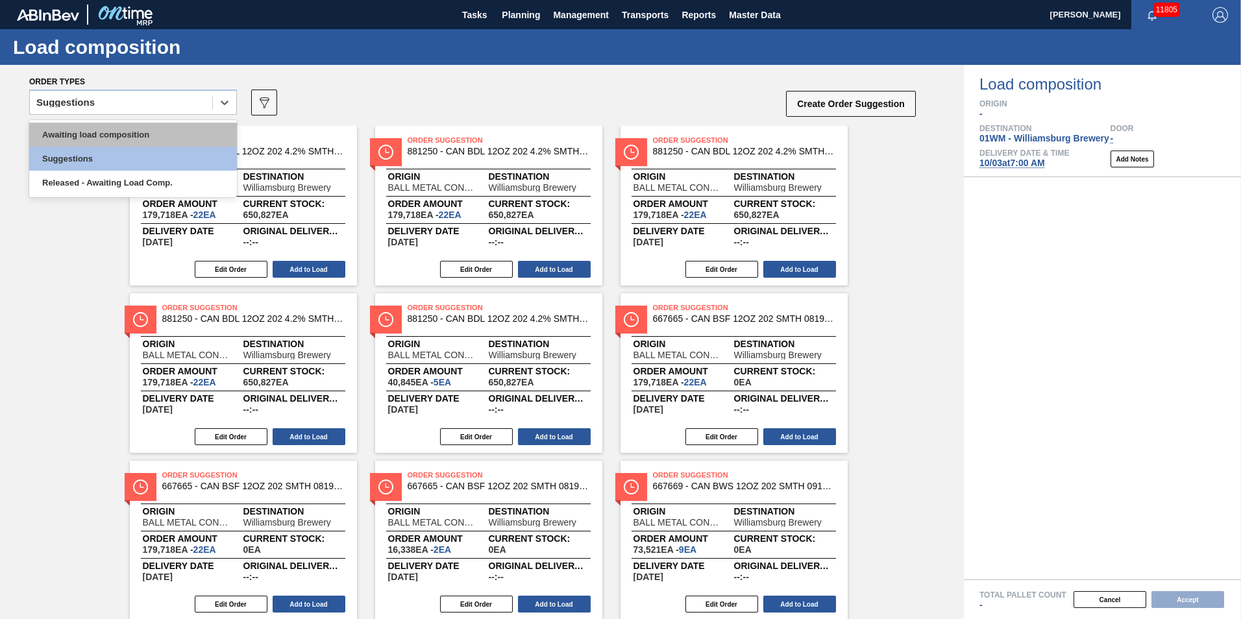
click at [117, 137] on div "Awaiting load composition" at bounding box center [133, 135] width 208 height 24
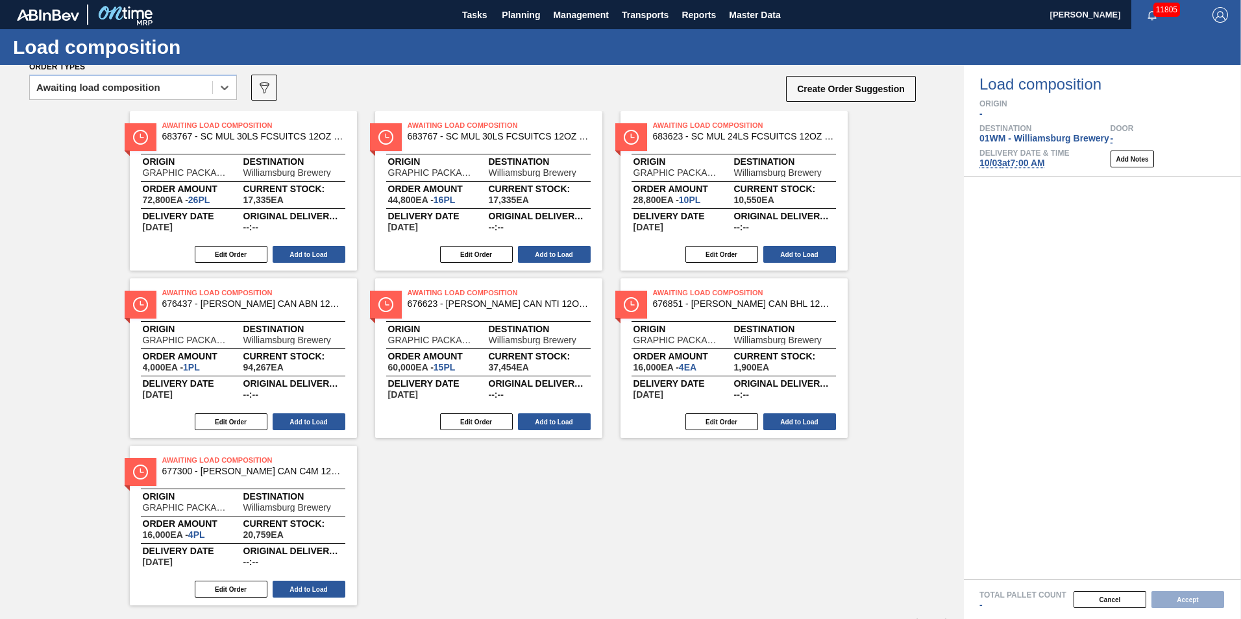
scroll to position [40, 0]
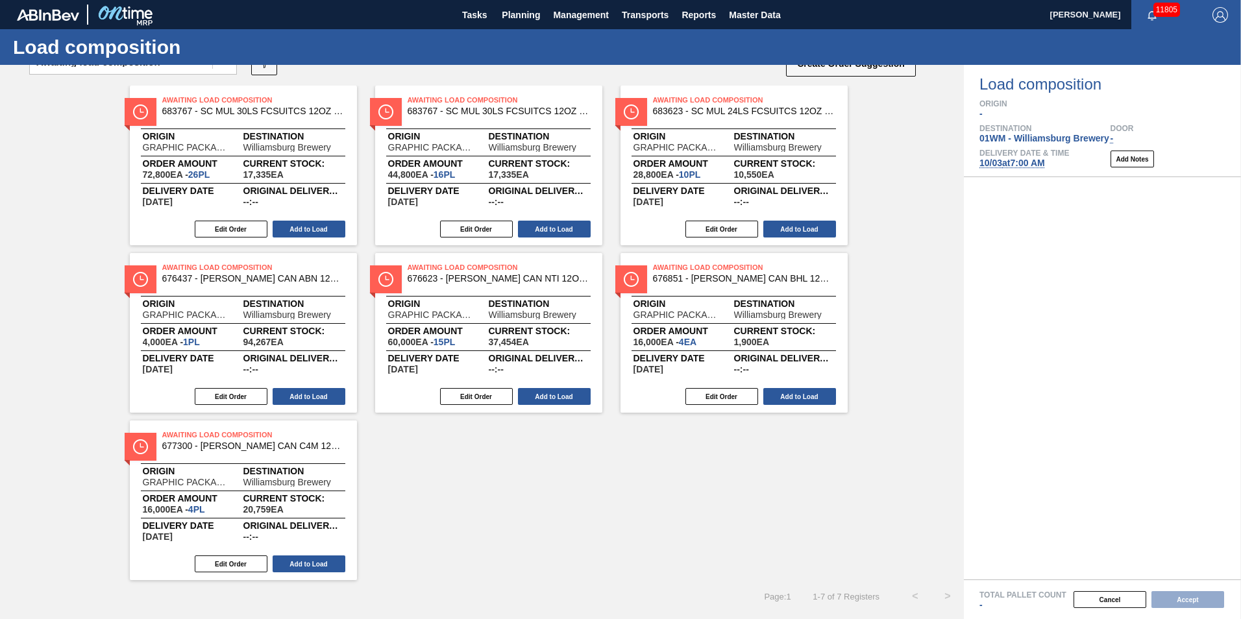
click at [601, 502] on div "Awaiting Load Composition 683767 - SC MUL 30LS FCSUITCS 12OZ SLEEK AQUEOUS Orig…" at bounding box center [482, 333] width 964 height 495
click at [1107, 603] on button "Cancel" at bounding box center [1109, 599] width 73 height 17
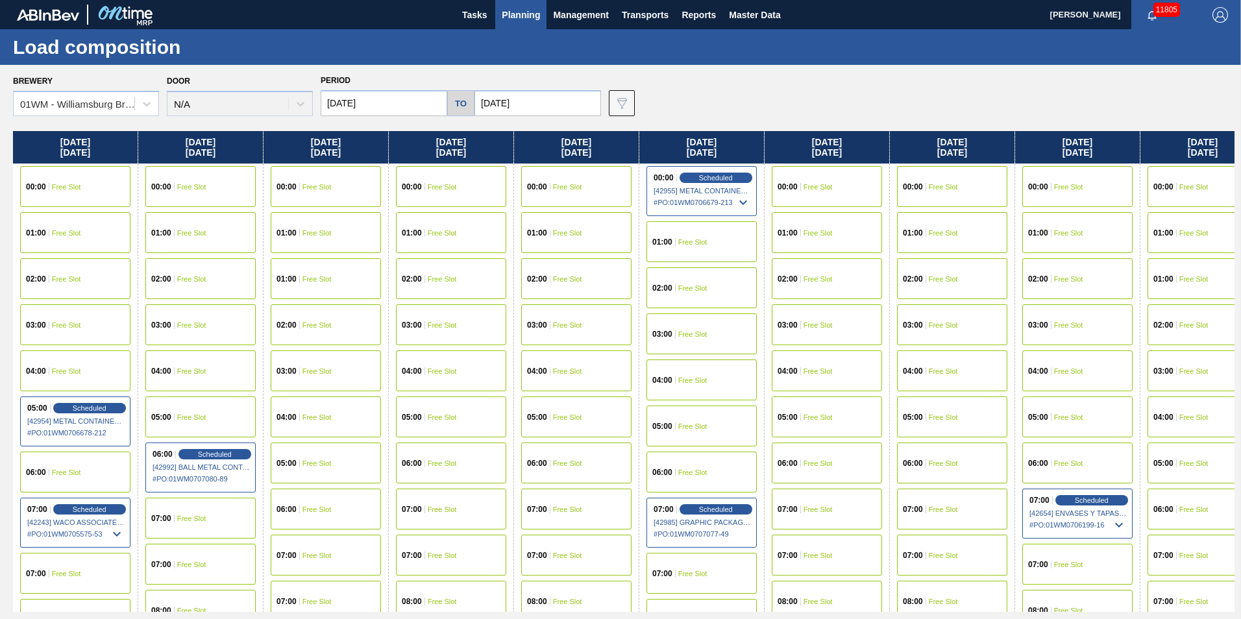
scroll to position [0, 407]
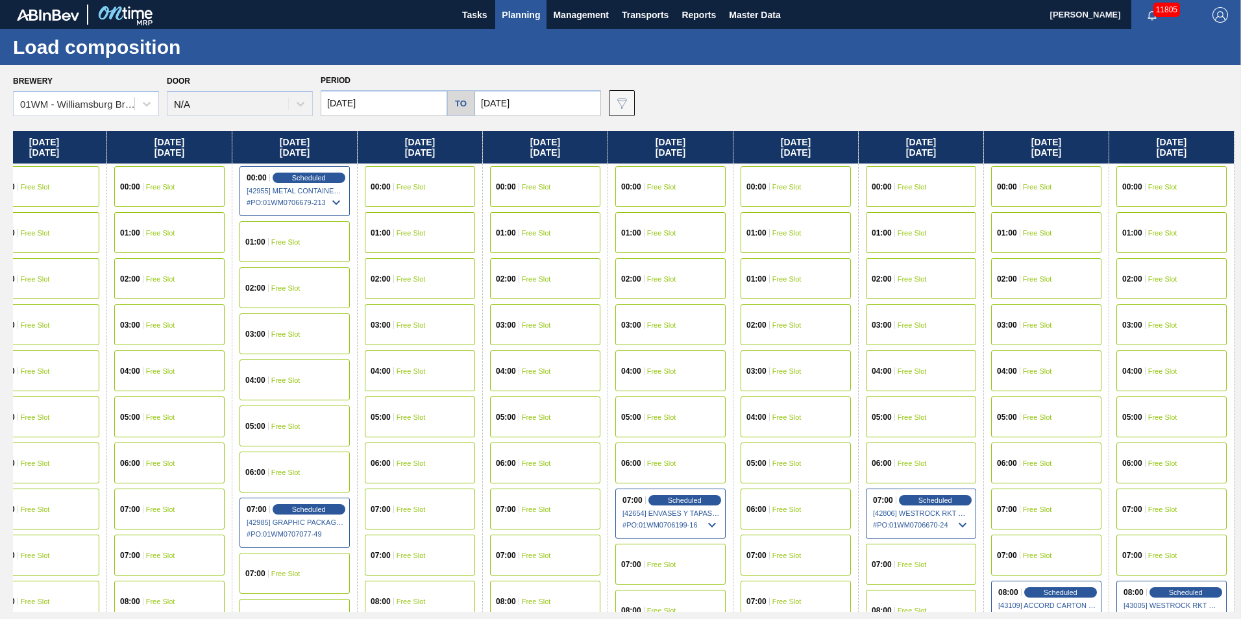
drag, startPoint x: 925, startPoint y: 148, endPoint x: 450, endPoint y: 152, distance: 475.7
click at [450, 152] on div "[DATE] 00:00 Free Slot 01:00 Free Slot 02:00 Free Slot 03:00 Free Slot 04:00 Fr…" at bounding box center [623, 371] width 1221 height 481
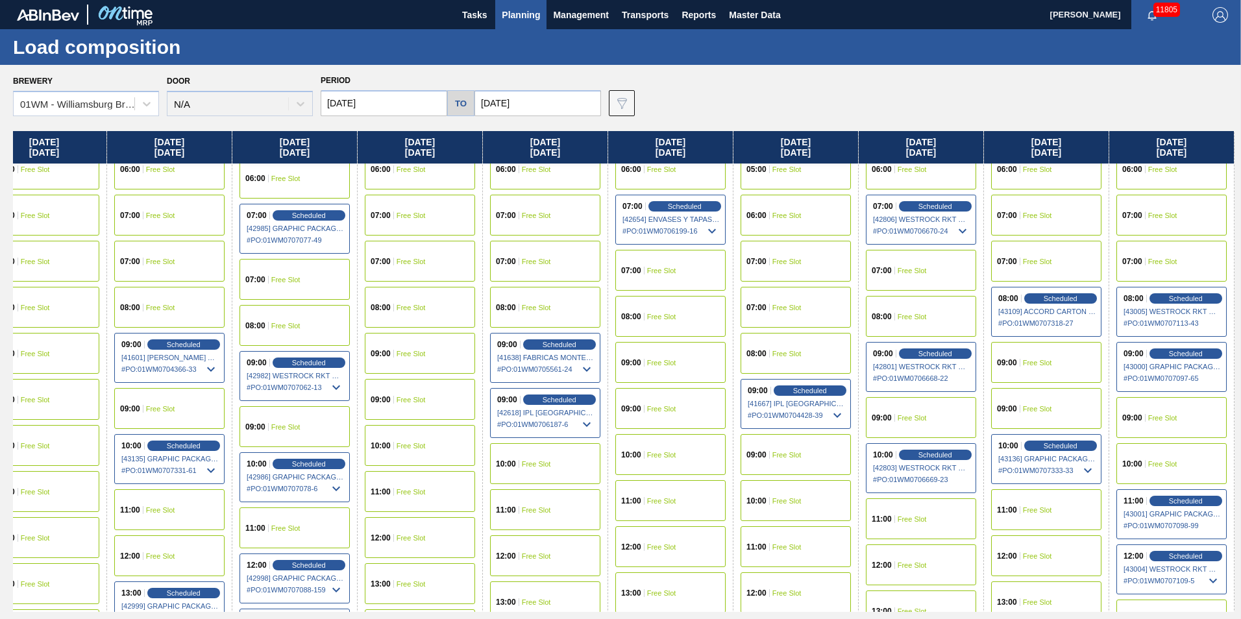
scroll to position [454, 407]
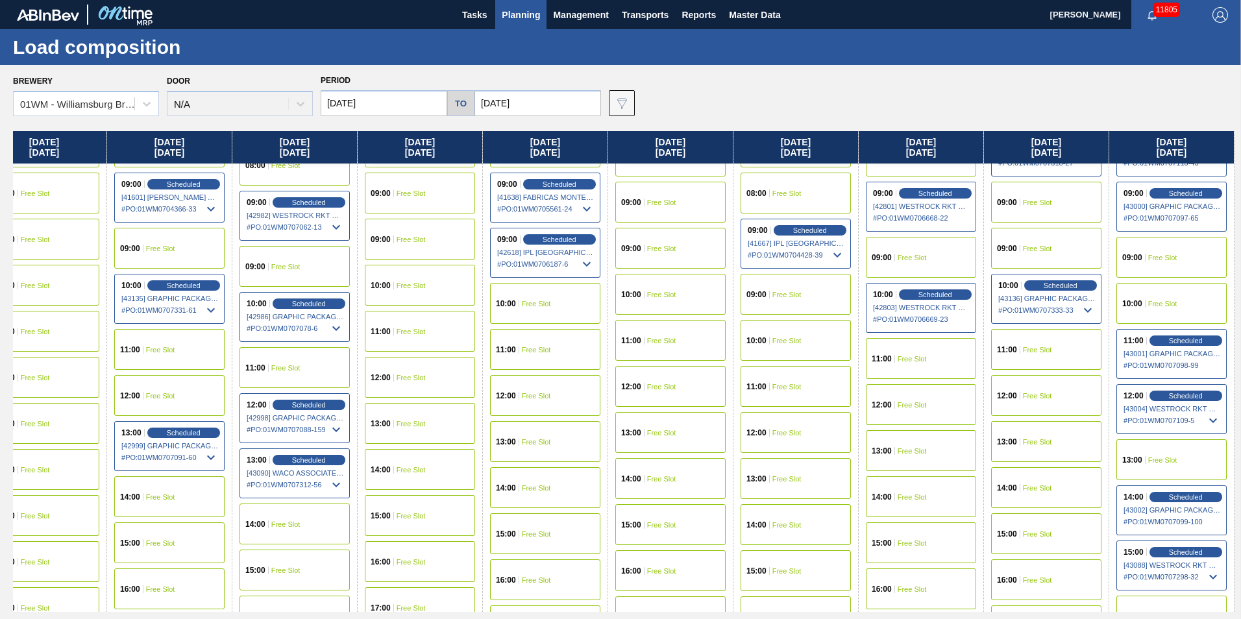
click at [1048, 439] on span "Free Slot" at bounding box center [1037, 442] width 29 height 8
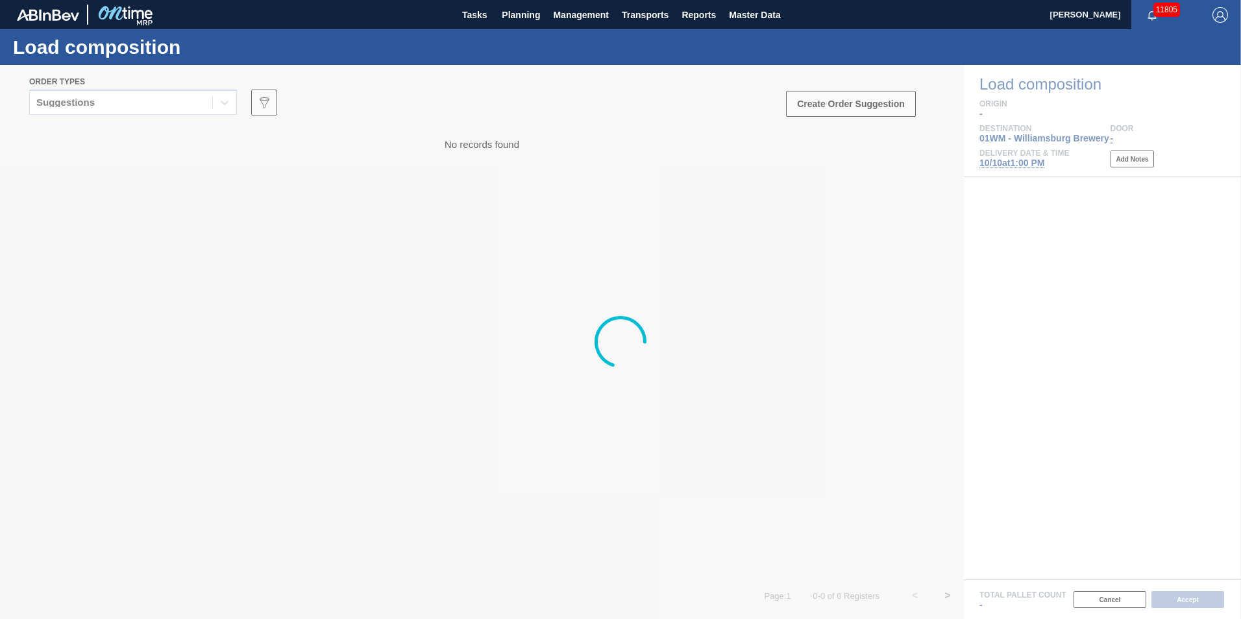
click at [162, 105] on div at bounding box center [620, 342] width 1241 height 554
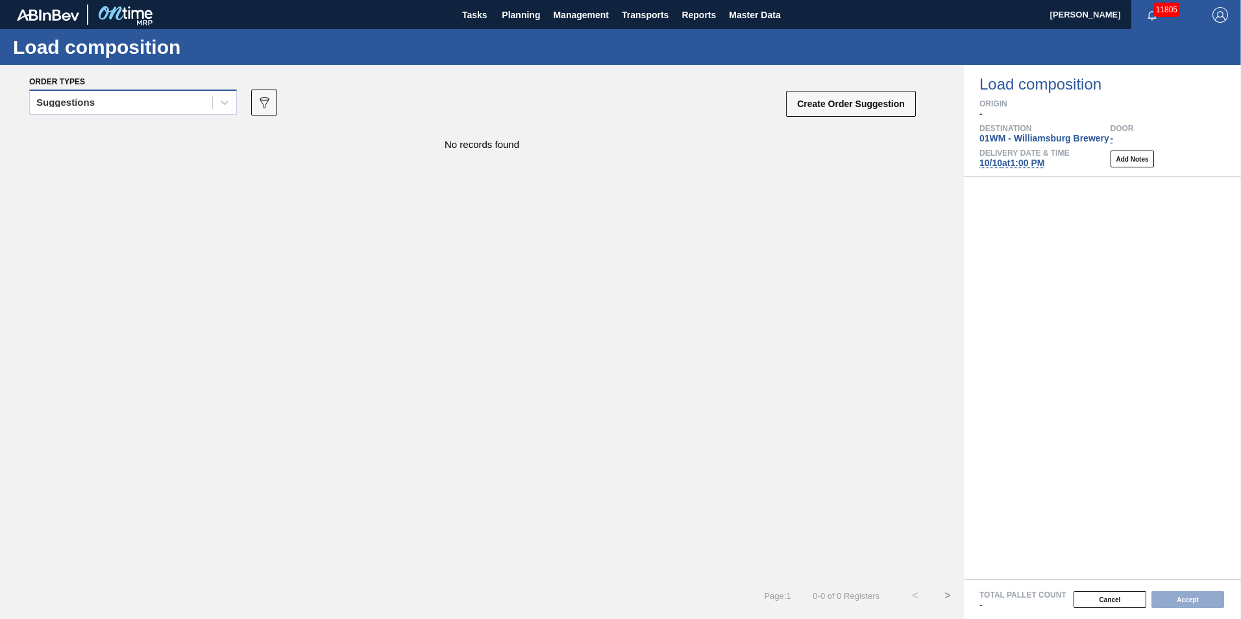
click at [154, 107] on div "Suggestions" at bounding box center [121, 102] width 182 height 19
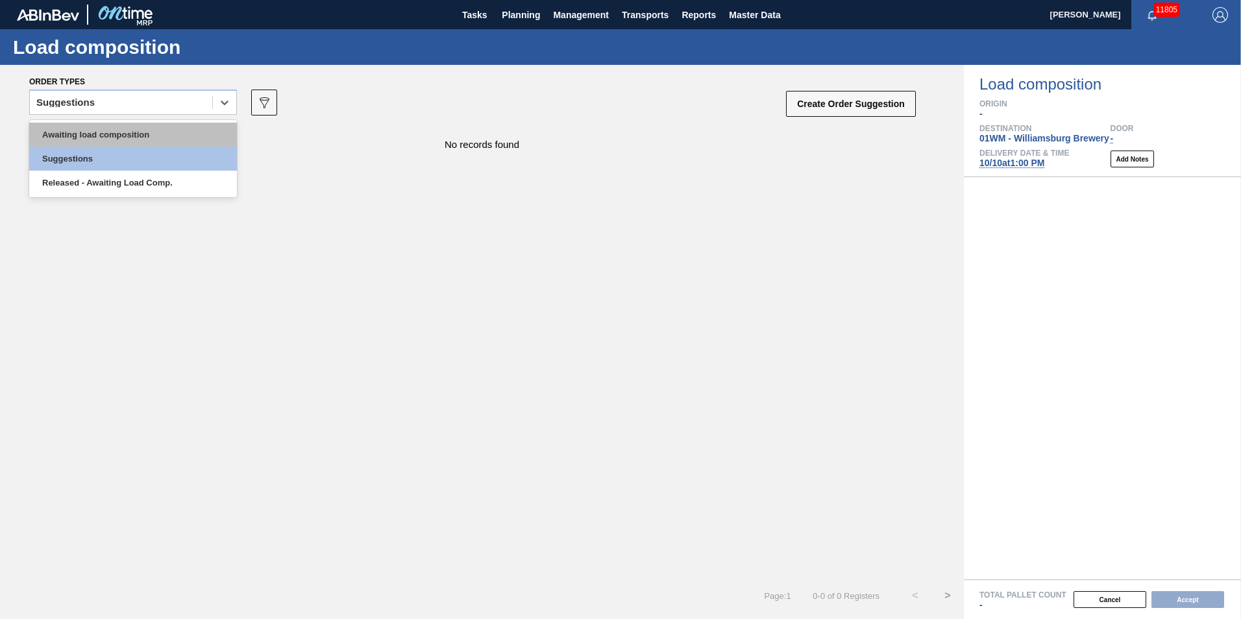
click at [137, 134] on div "Awaiting load composition" at bounding box center [133, 135] width 208 height 24
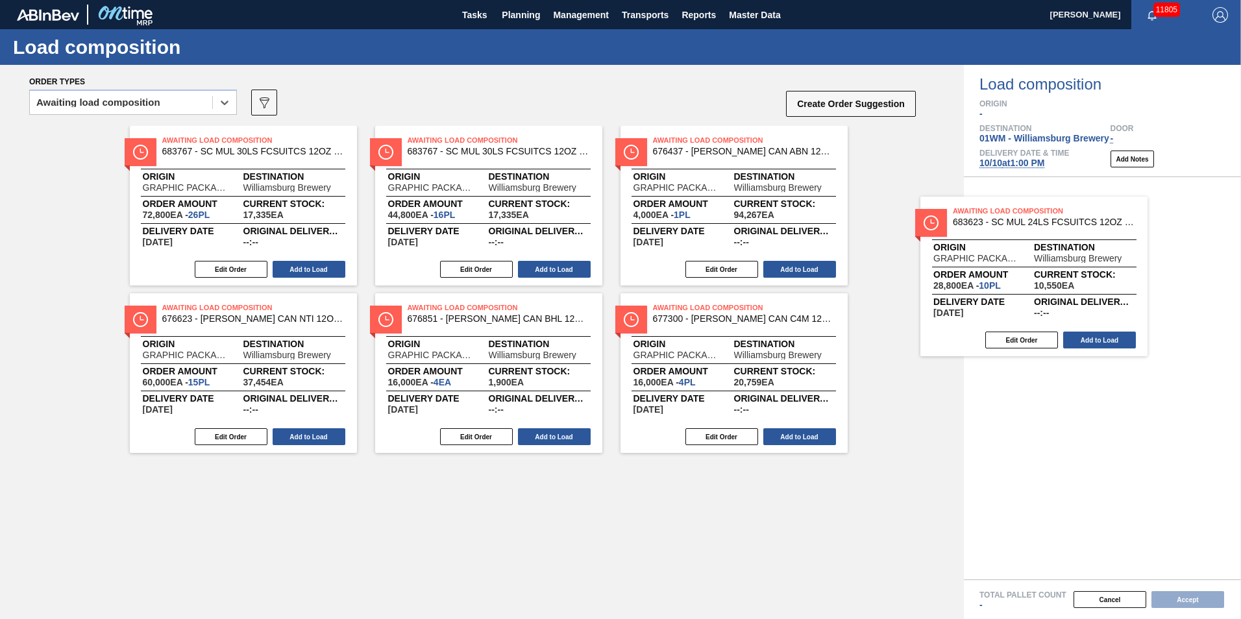
drag, startPoint x: 742, startPoint y: 193, endPoint x: 1047, endPoint y: 267, distance: 313.2
click at [1047, 267] on div "Order types option Awaiting load composition, selected. Select is focused ,type…" at bounding box center [620, 342] width 1241 height 554
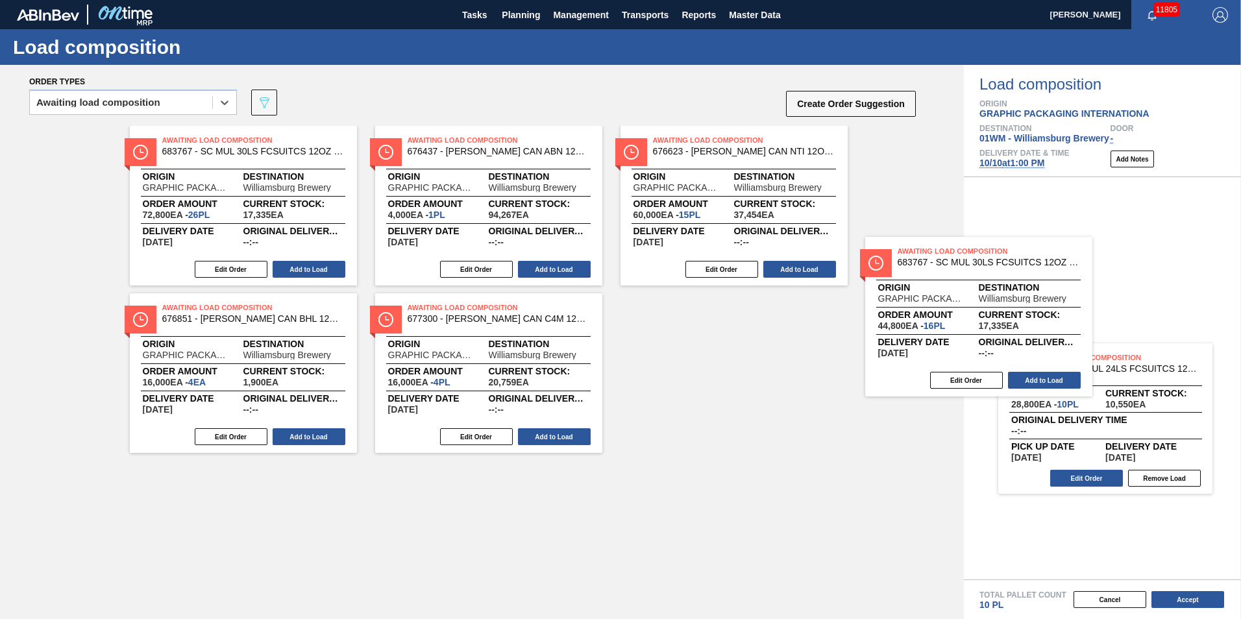
drag, startPoint x: 515, startPoint y: 239, endPoint x: 1049, endPoint y: 330, distance: 542.4
click at [1049, 330] on div "Order types option Awaiting load composition, selected. Select is focused ,type…" at bounding box center [620, 342] width 1241 height 554
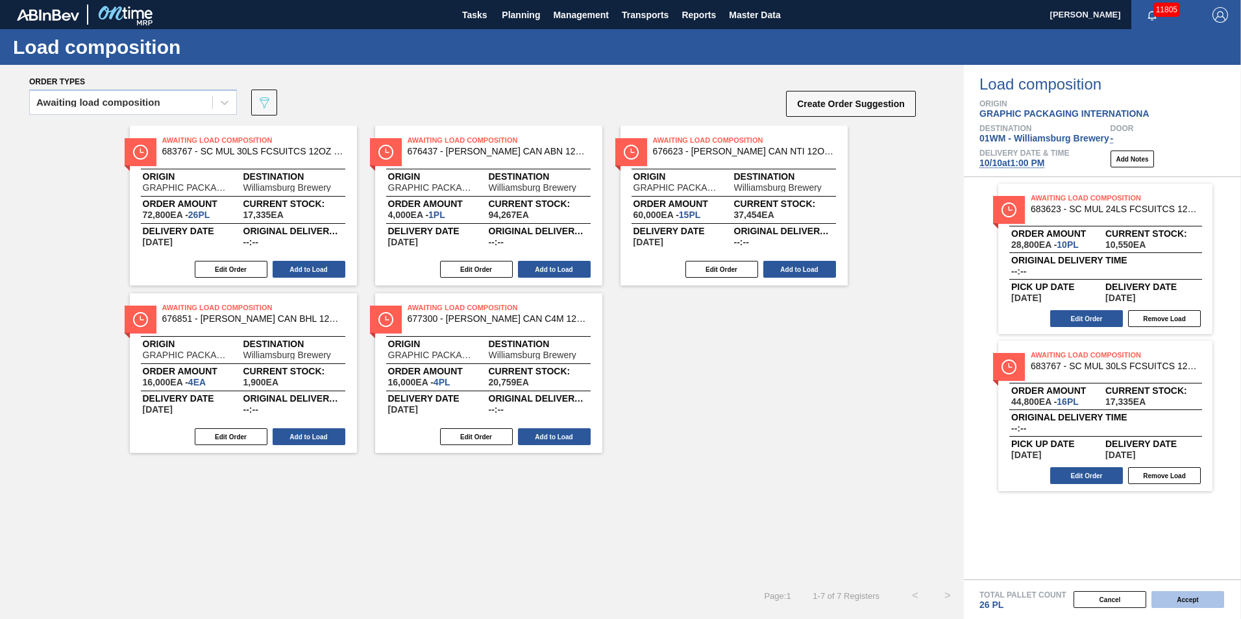
click at [1185, 603] on button "Accept" at bounding box center [1187, 599] width 73 height 17
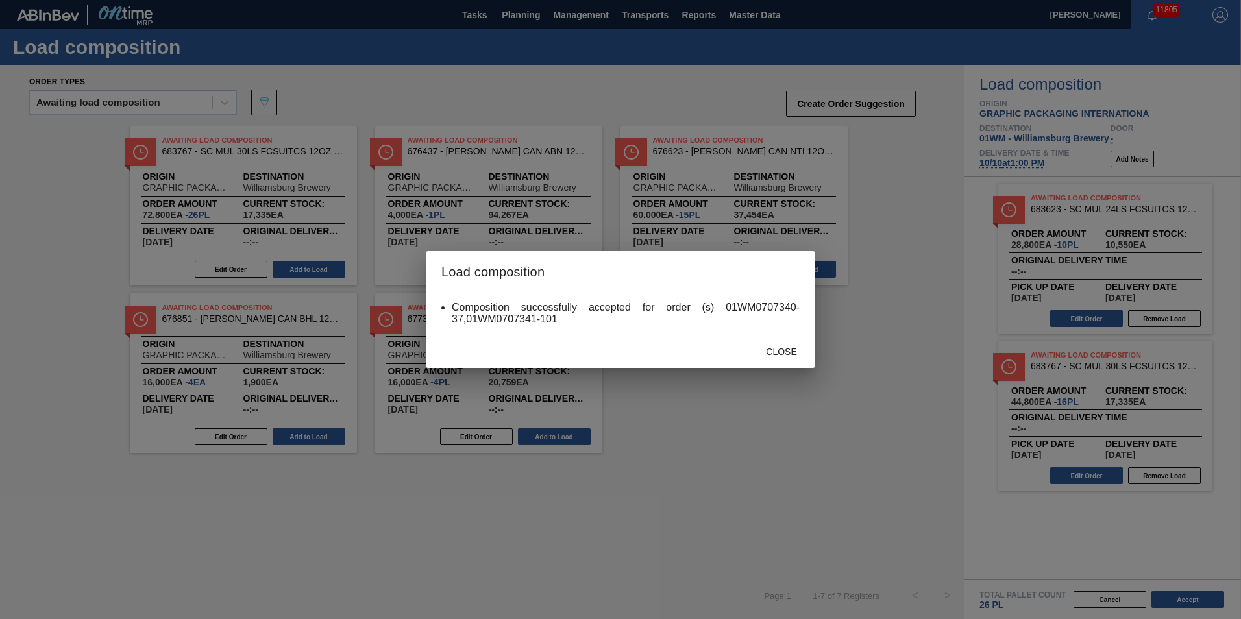
click at [795, 339] on div "Close" at bounding box center [620, 351] width 389 height 34
click at [785, 347] on span "Close" at bounding box center [780, 352] width 51 height 10
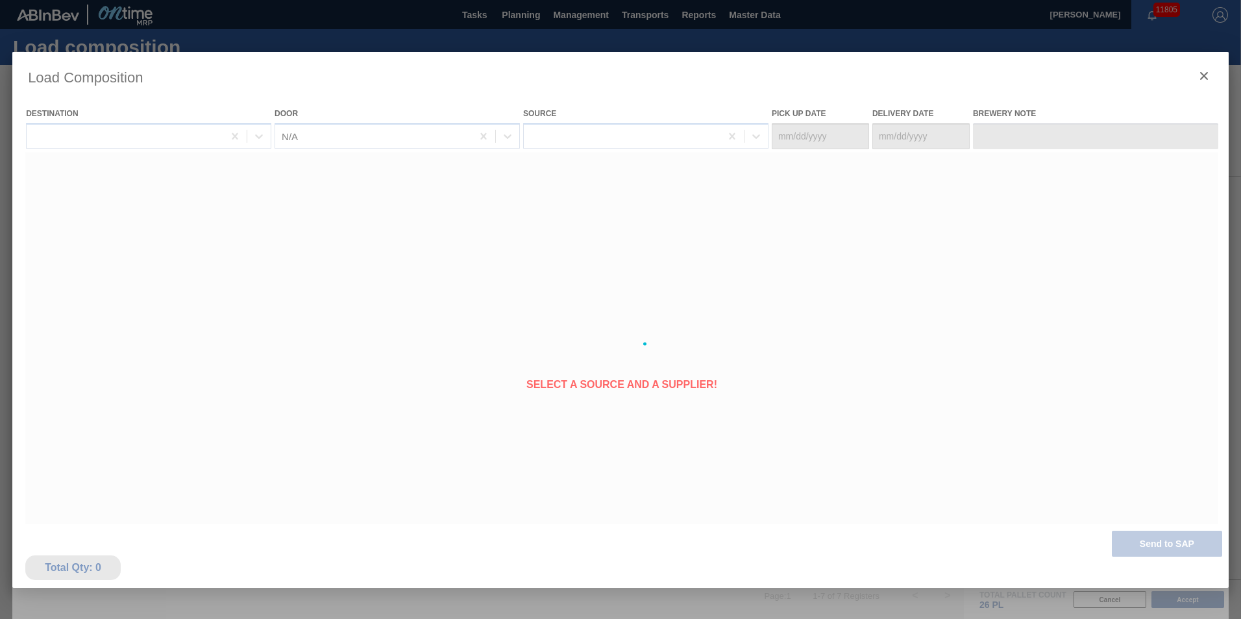
type Date "[DATE]"
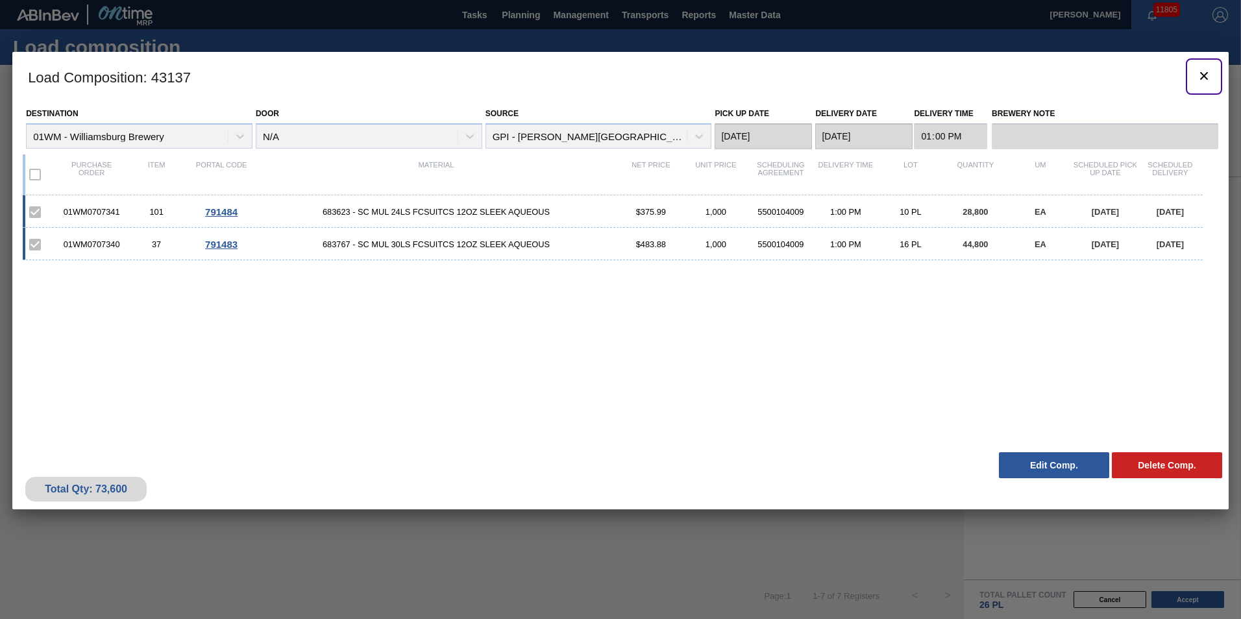
click at [1203, 77] on icon "botão de ícone" at bounding box center [1204, 76] width 8 height 8
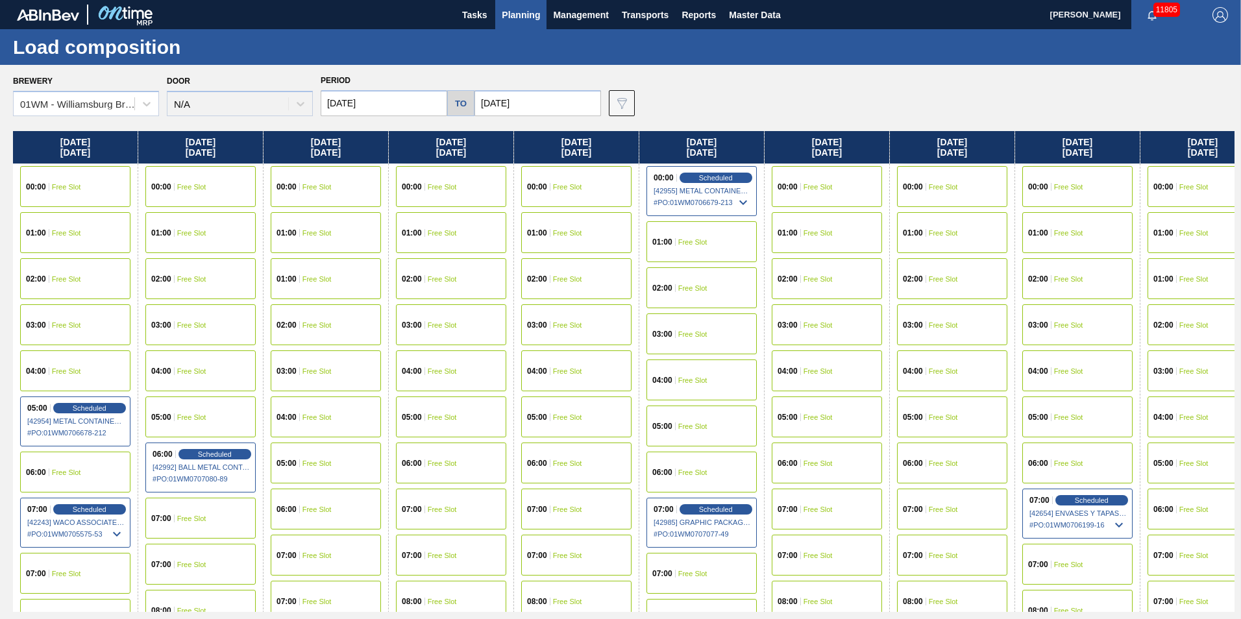
scroll to position [0, 407]
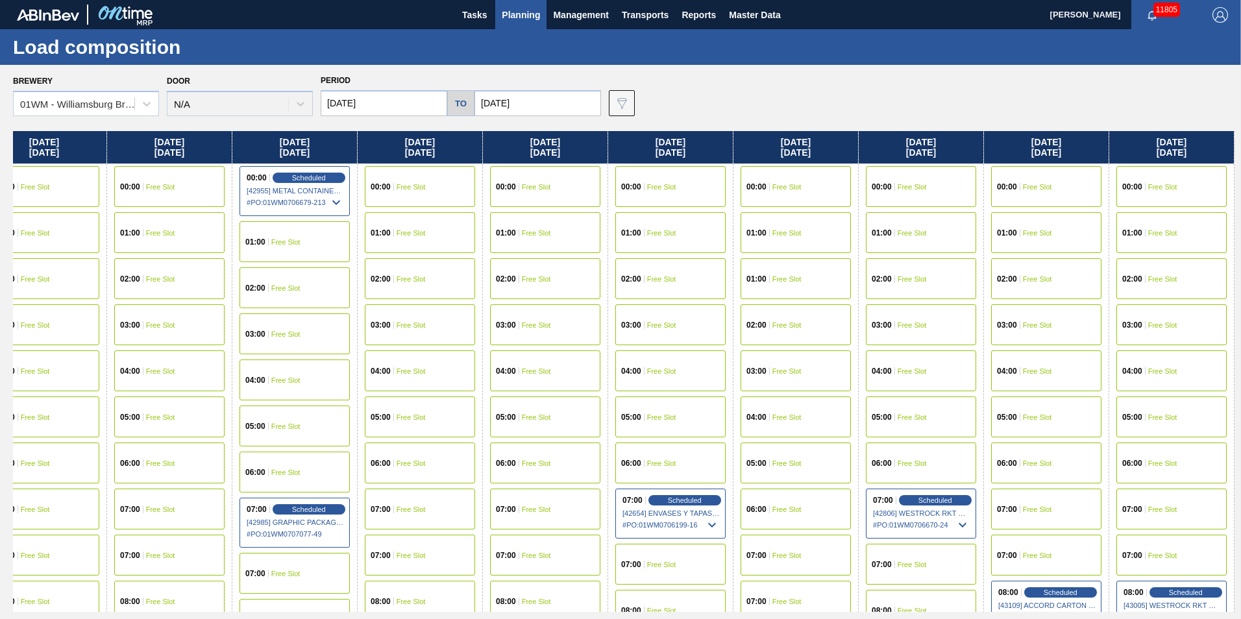
drag, startPoint x: 1164, startPoint y: 154, endPoint x: 372, endPoint y: 185, distance: 793.0
click at [101, 215] on div "[DATE] 00:00 Free Slot 01:00 Free Slot 02:00 Free Slot 03:00 Free Slot 04:00 Fr…" at bounding box center [623, 371] width 1221 height 481
drag, startPoint x: 1124, startPoint y: 148, endPoint x: 400, endPoint y: 141, distance: 723.6
click at [400, 142] on div "[DATE] 00:00 Free Slot 01:00 Free Slot 02:00 Free Slot 03:00 Free Slot 04:00 Fr…" at bounding box center [623, 371] width 1221 height 481
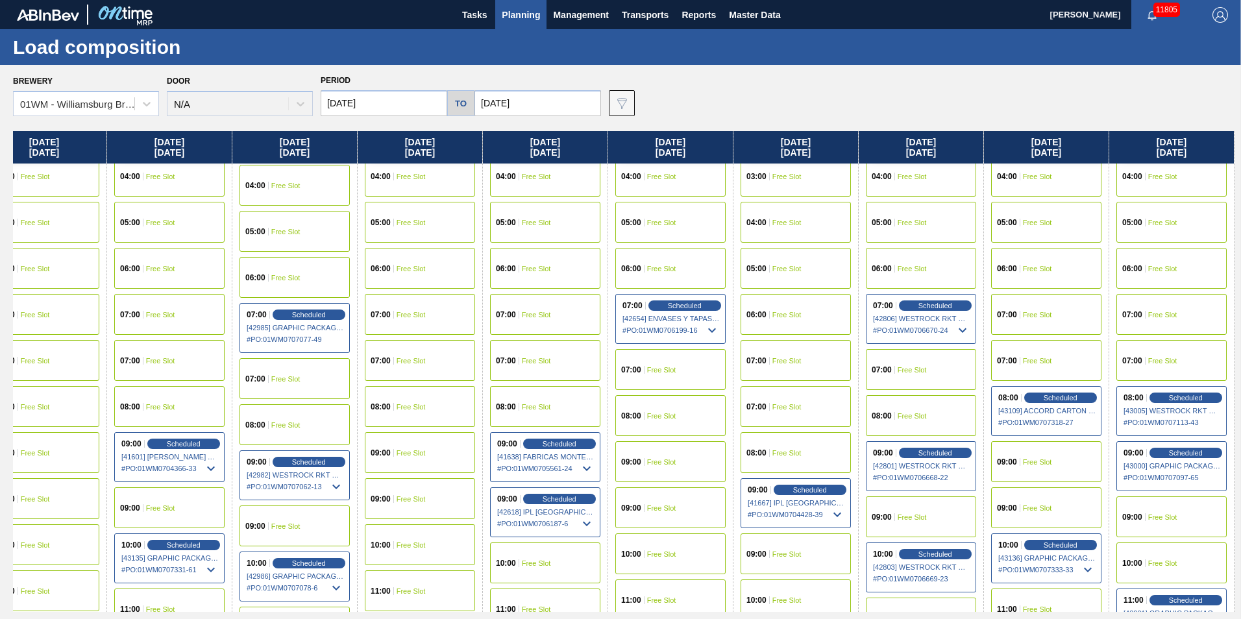
scroll to position [260, 407]
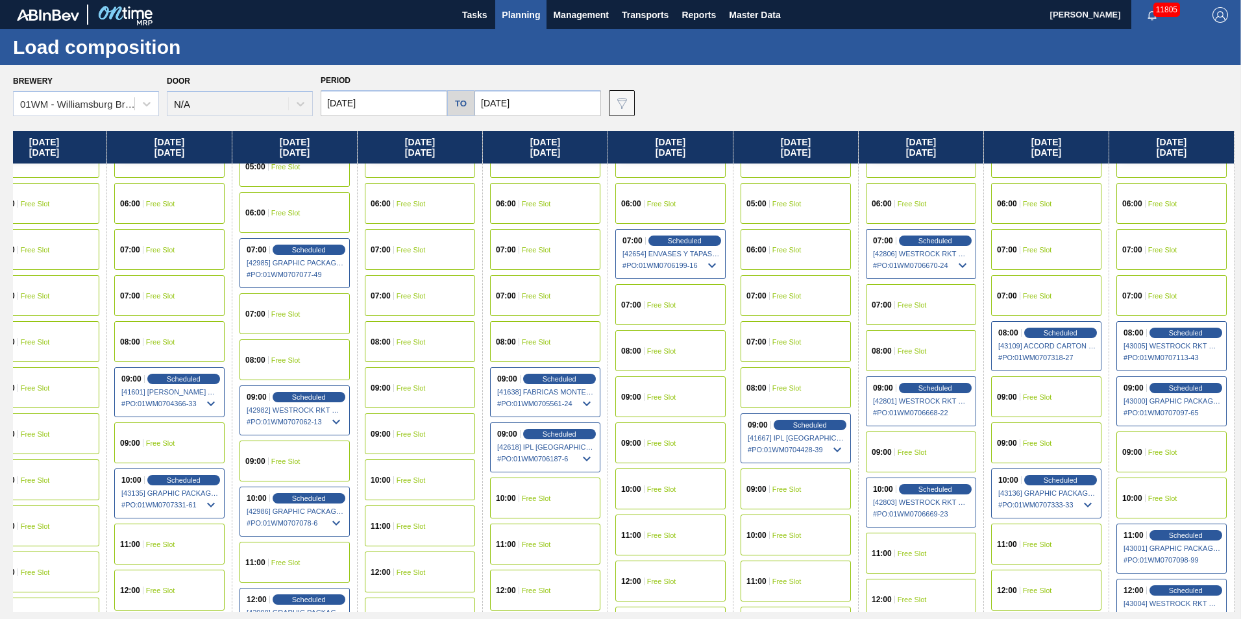
click at [1031, 286] on div "07:00 Free Slot" at bounding box center [1046, 295] width 110 height 41
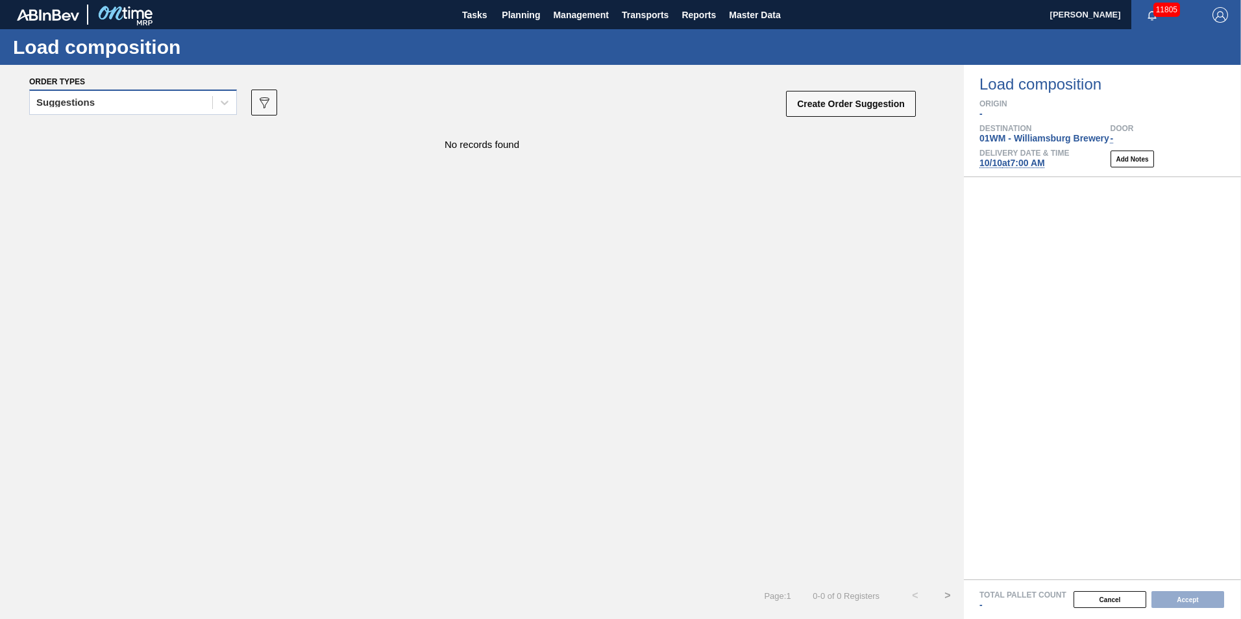
click at [141, 95] on div "Suggestions" at bounding box center [121, 102] width 182 height 19
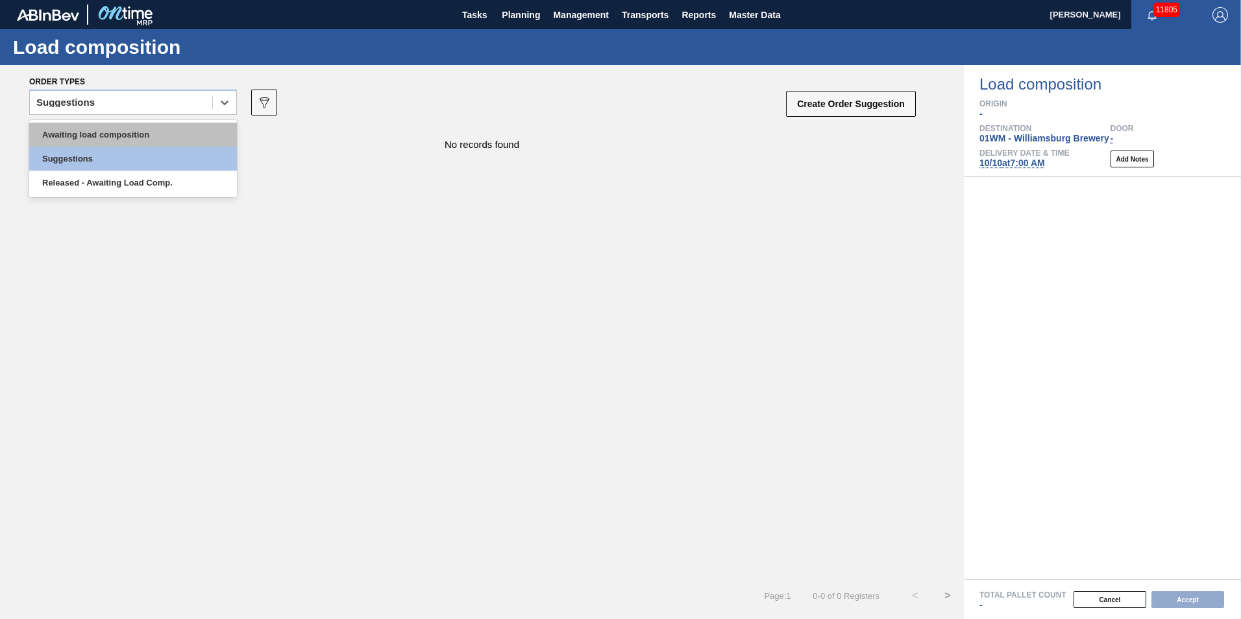
click at [122, 138] on div "Awaiting load composition" at bounding box center [133, 135] width 208 height 24
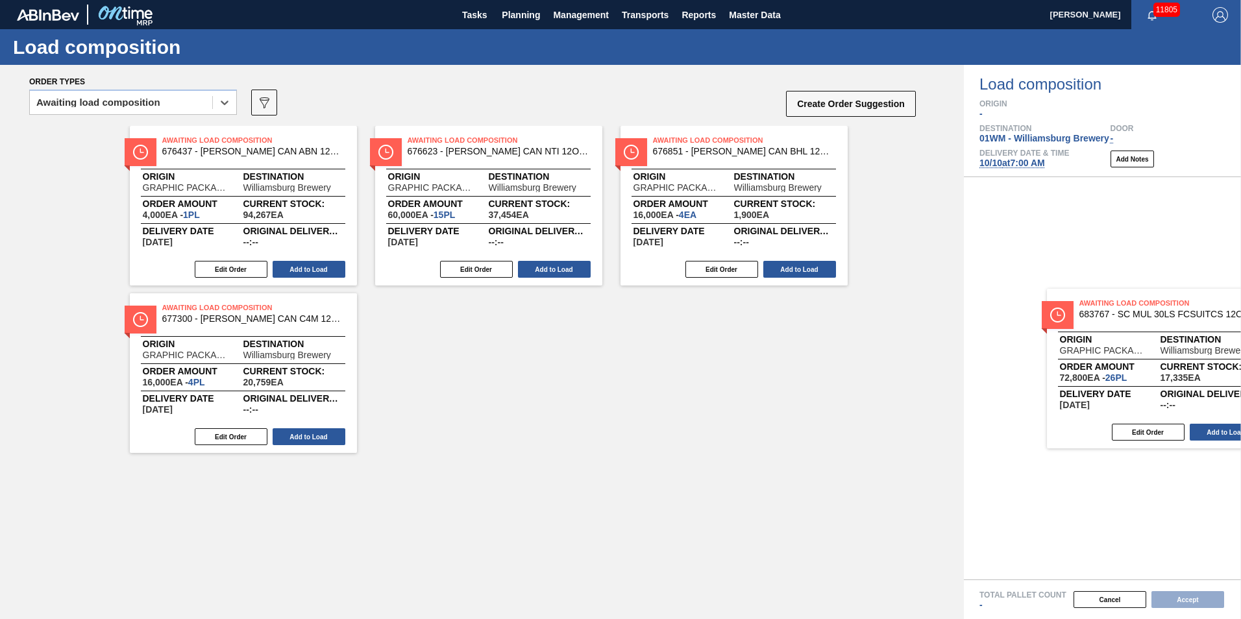
drag, startPoint x: 215, startPoint y: 227, endPoint x: 1136, endPoint y: 389, distance: 935.0
click at [1136, 389] on div "Order types option Awaiting load composition, selected. Select is focused ,type…" at bounding box center [620, 342] width 1241 height 554
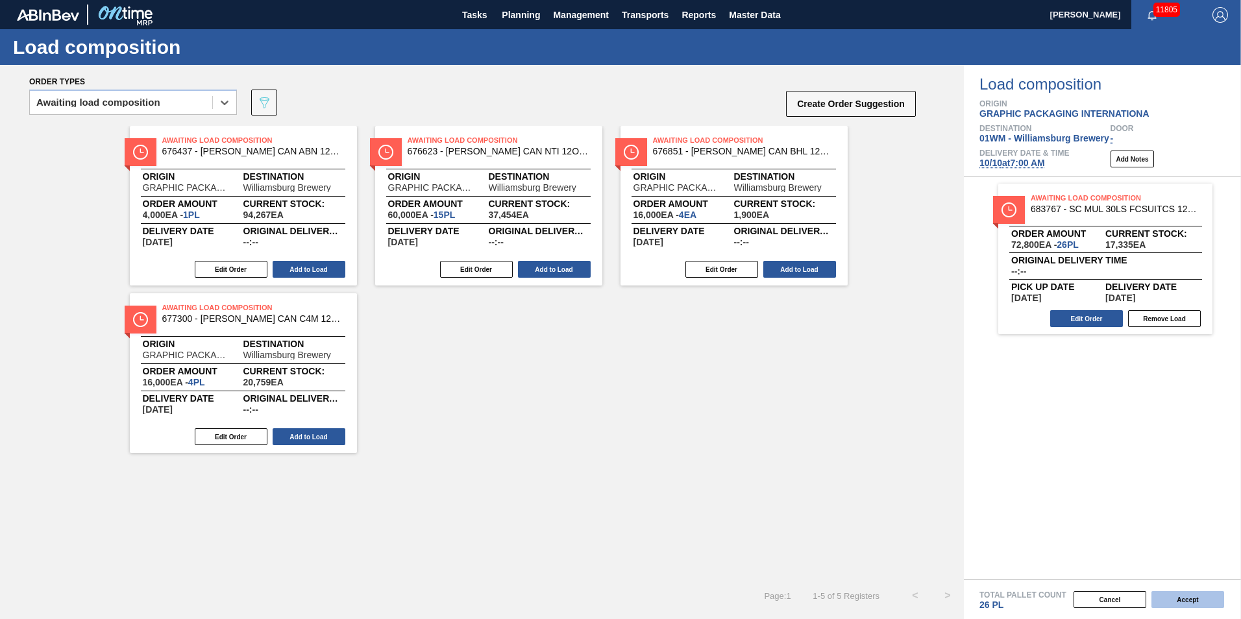
click at [1166, 593] on button "Accept" at bounding box center [1187, 599] width 73 height 17
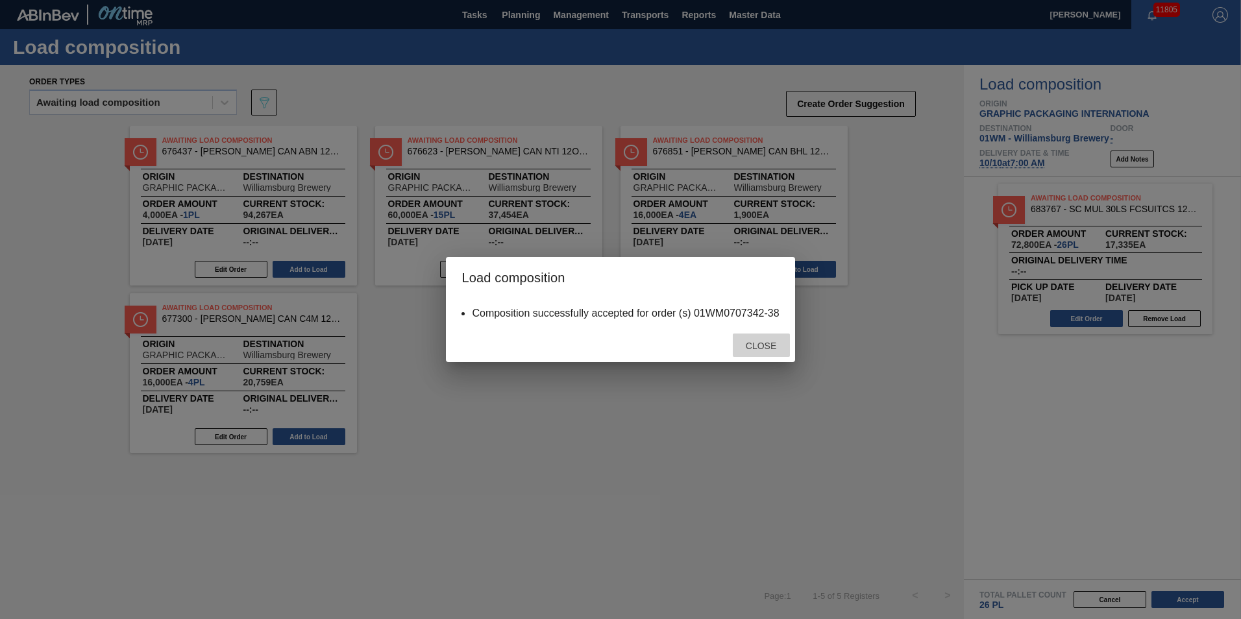
click at [765, 349] on span "Close" at bounding box center [760, 346] width 51 height 10
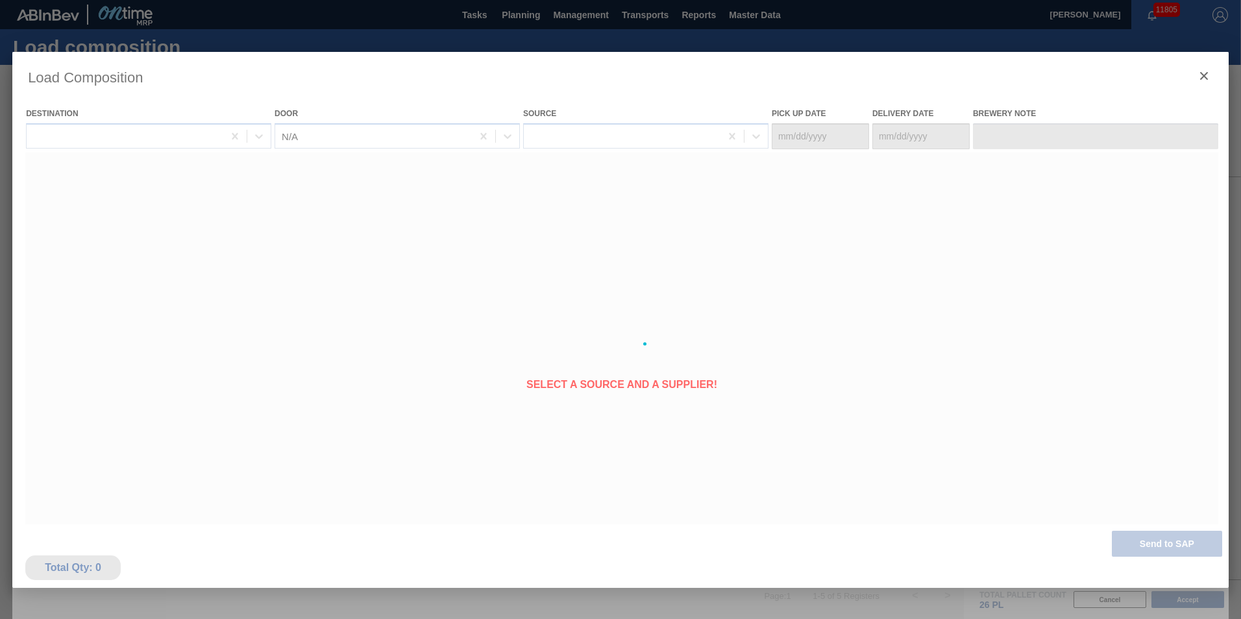
type Date "[DATE]"
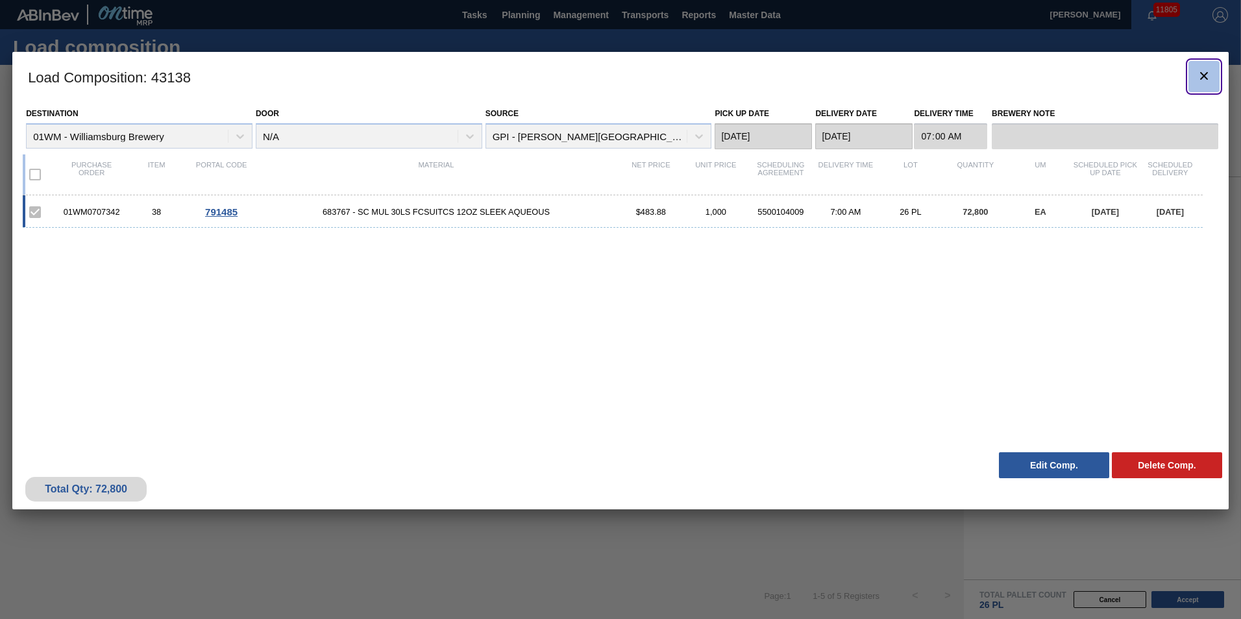
click at [1208, 77] on icon "botão de ícone" at bounding box center [1204, 76] width 16 height 16
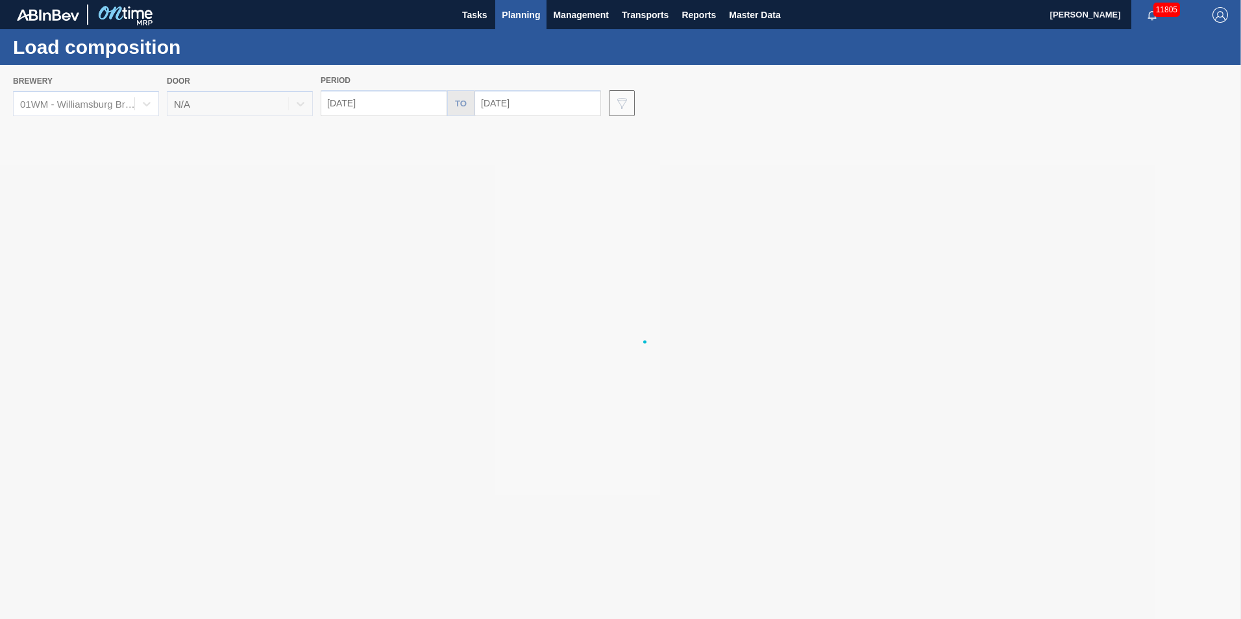
drag, startPoint x: 1168, startPoint y: 153, endPoint x: 192, endPoint y: 359, distance: 996.9
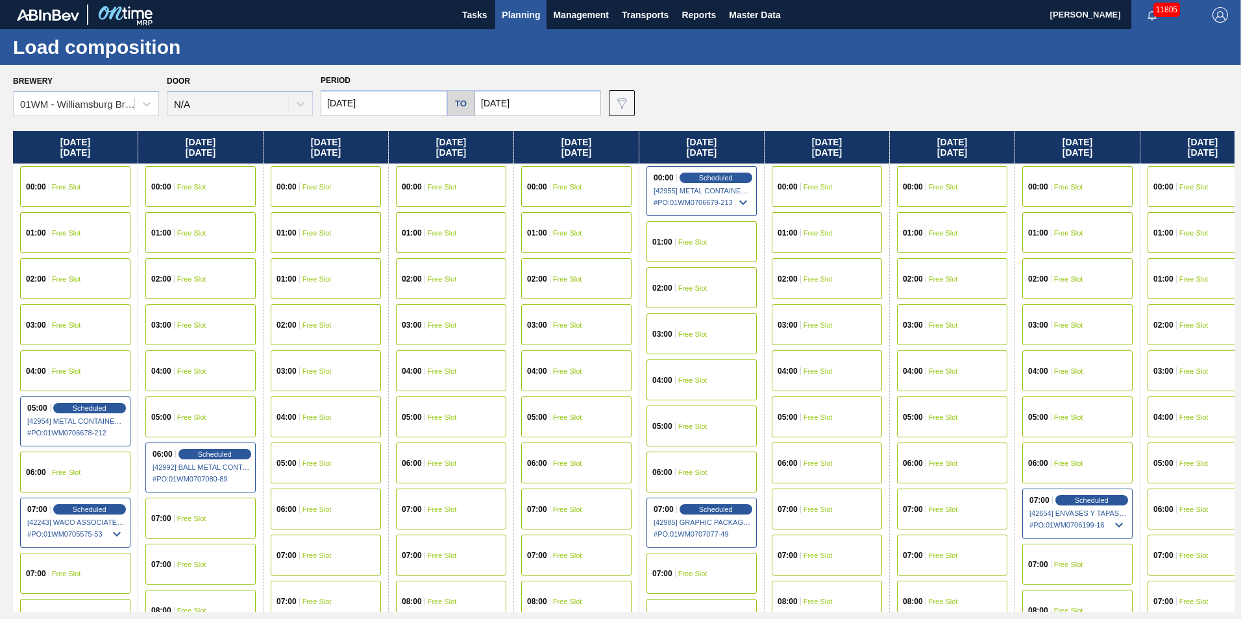
scroll to position [0, 407]
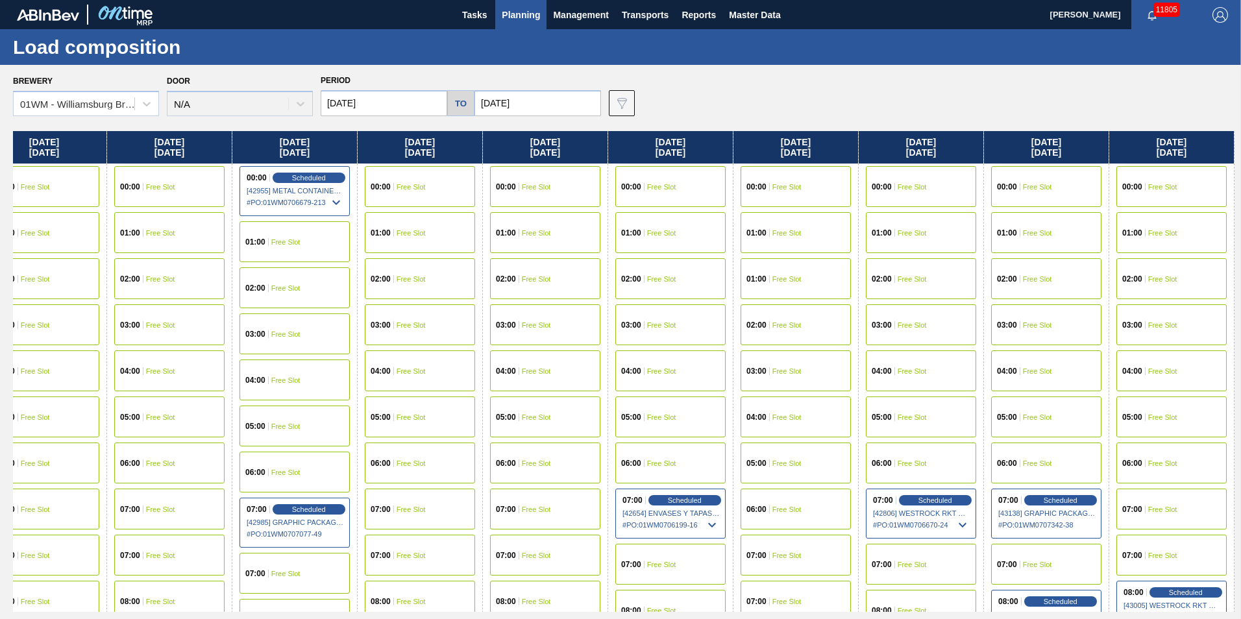
drag, startPoint x: 1173, startPoint y: 159, endPoint x: 329, endPoint y: 239, distance: 848.1
click at [235, 243] on div "[DATE] 00:00 Free Slot 01:00 Free Slot 02:00 Free Slot 03:00 Free Slot 04:00 Fr…" at bounding box center [623, 371] width 1221 height 481
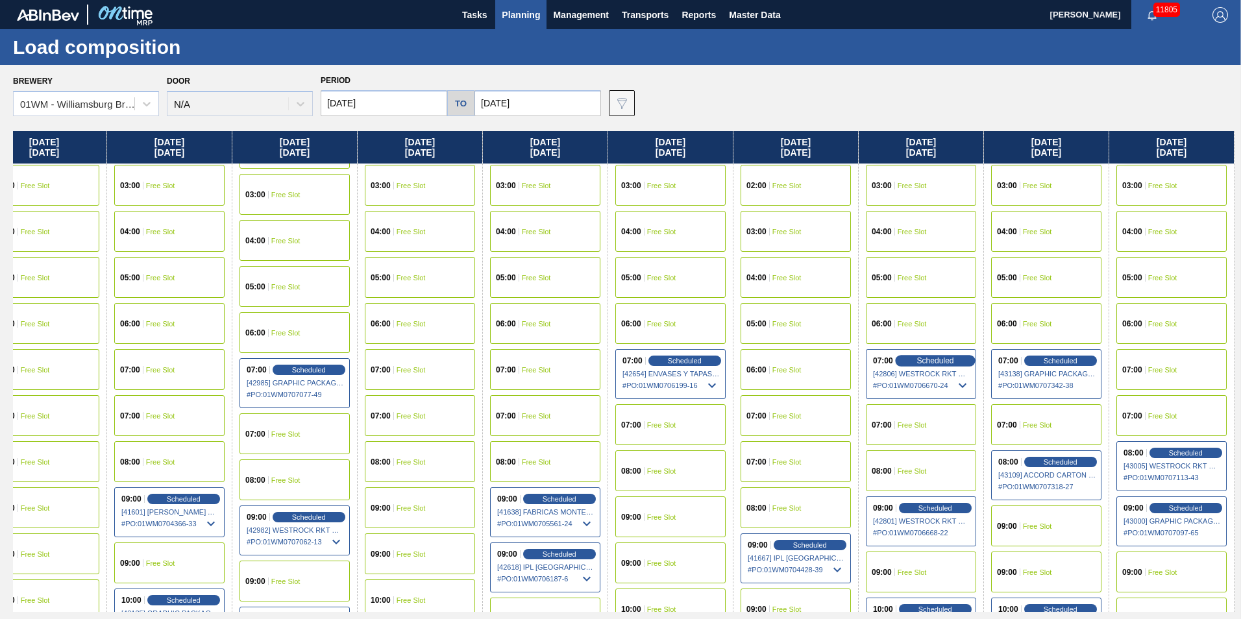
scroll to position [130, 407]
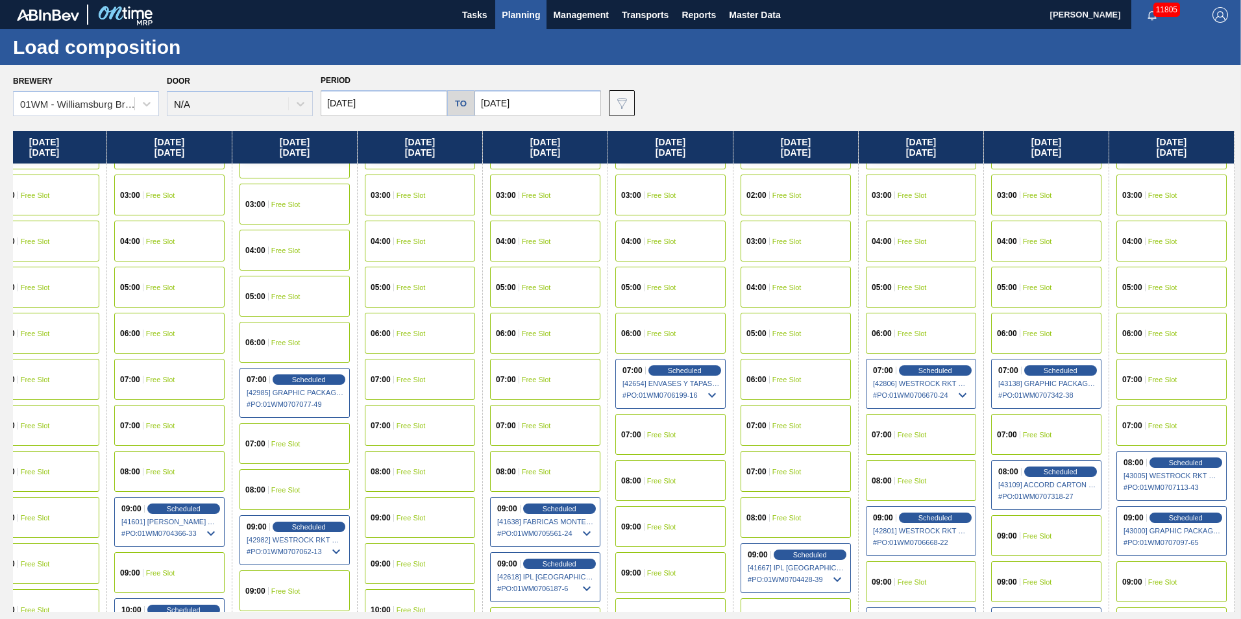
click at [921, 439] on div "07:00 Free Slot" at bounding box center [921, 434] width 110 height 41
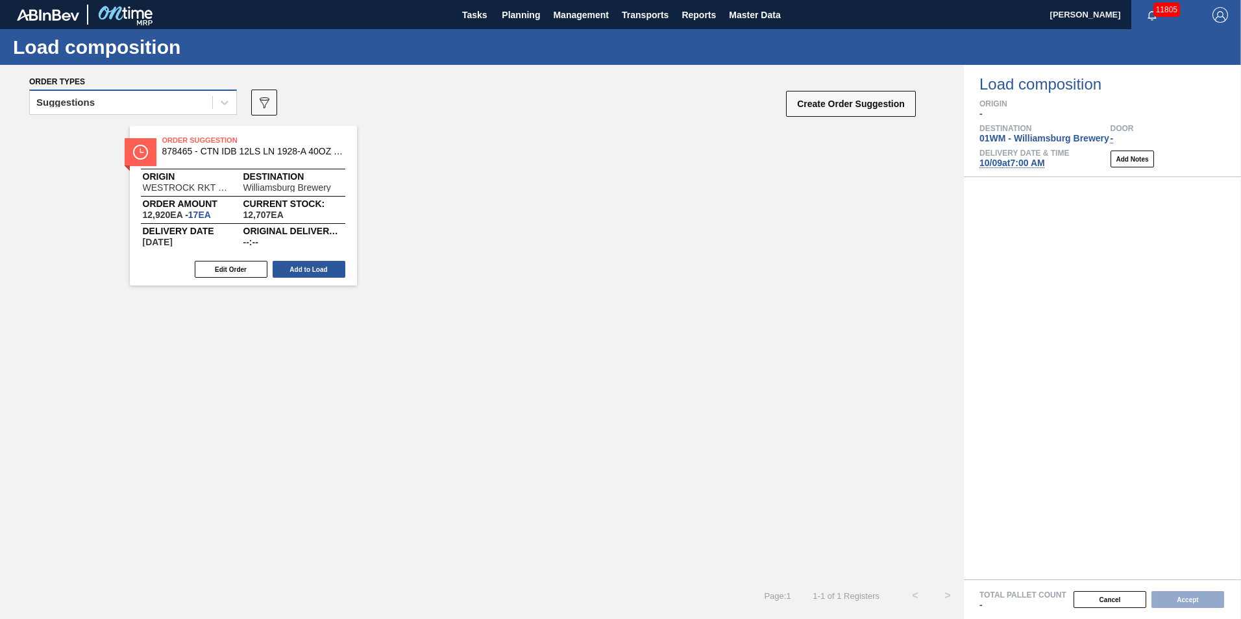
click at [80, 93] on div "Suggestions" at bounding box center [121, 102] width 182 height 19
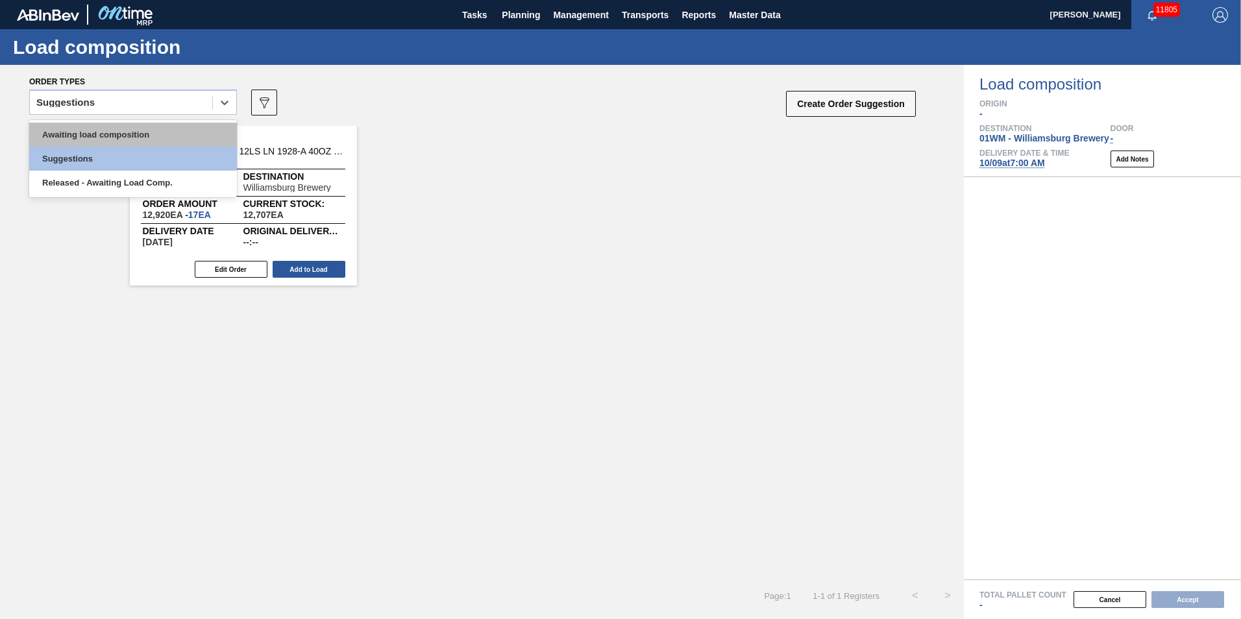
click at [99, 129] on div "Awaiting load composition" at bounding box center [133, 135] width 208 height 24
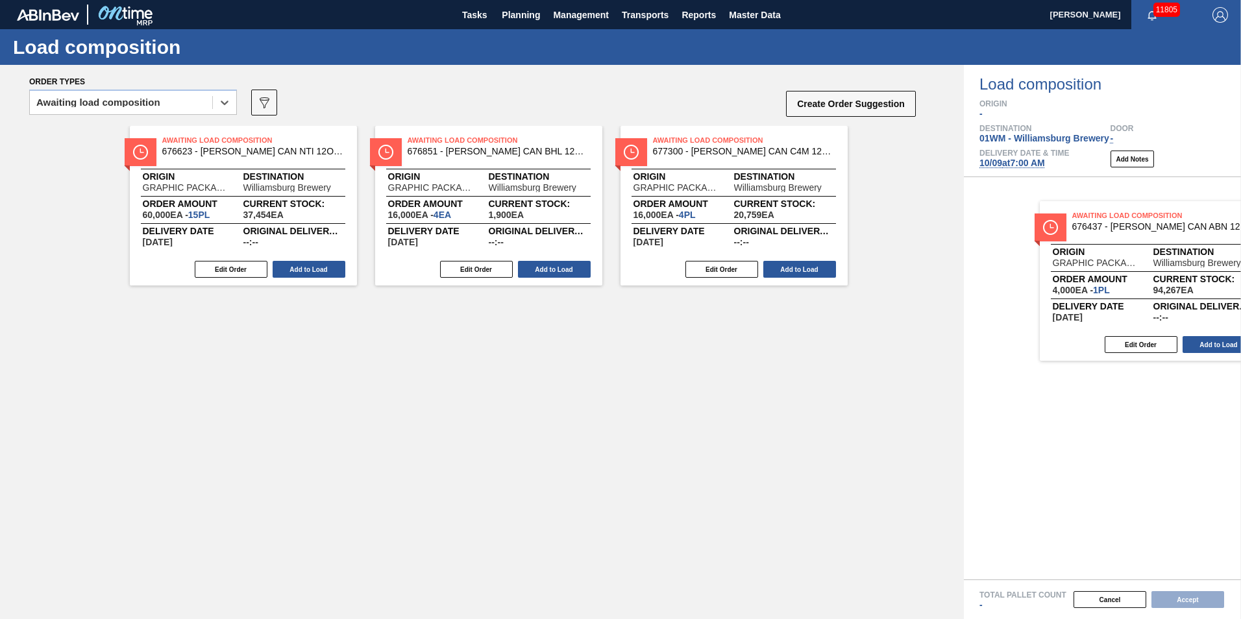
drag, startPoint x: 821, startPoint y: 276, endPoint x: 1154, endPoint y: 295, distance: 333.5
click at [1157, 295] on div "Order types option Awaiting load composition, selected. Select is focused ,type…" at bounding box center [620, 342] width 1241 height 554
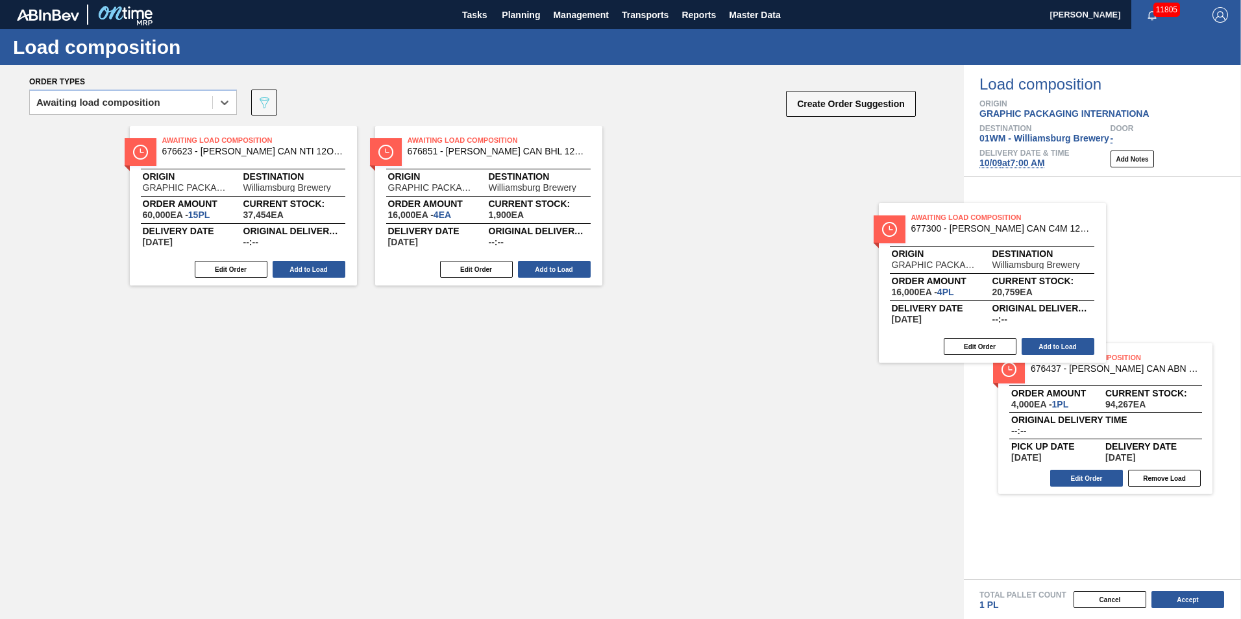
drag, startPoint x: 755, startPoint y: 199, endPoint x: 1101, endPoint y: 279, distance: 355.1
click at [1100, 282] on div "Order types option Awaiting load composition, selected. Select is focused ,type…" at bounding box center [620, 342] width 1241 height 554
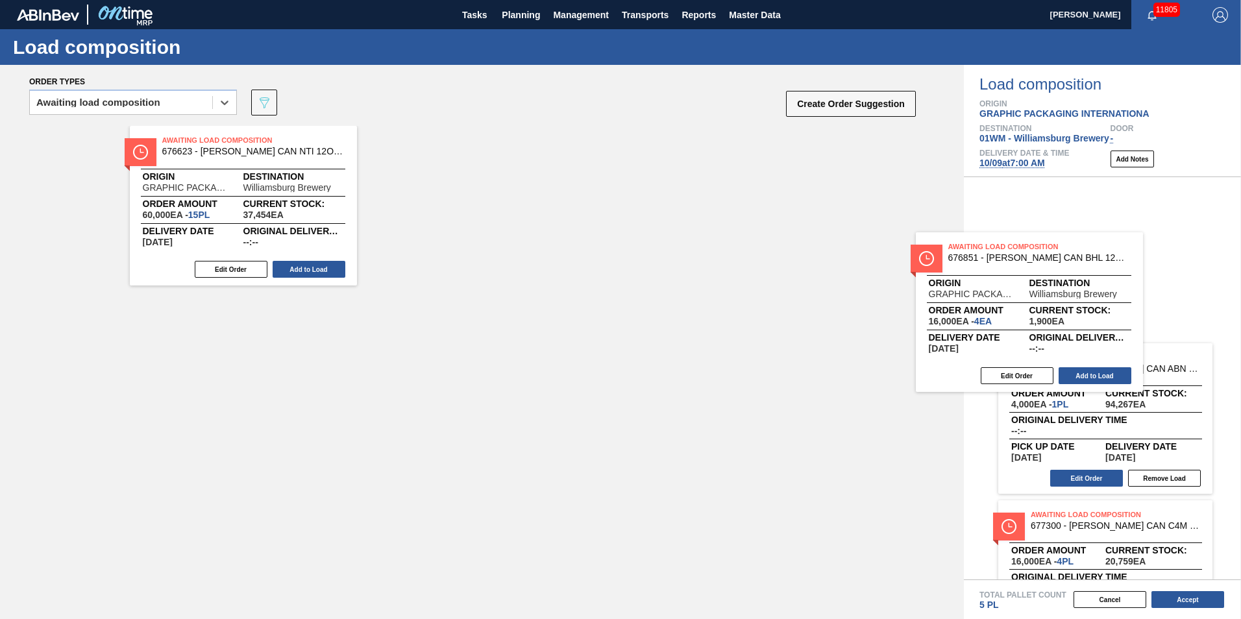
drag, startPoint x: 929, startPoint y: 261, endPoint x: 1068, endPoint y: 271, distance: 138.6
click at [1073, 275] on div "Order types option Awaiting load composition, selected. Select is focused ,type…" at bounding box center [620, 342] width 1241 height 554
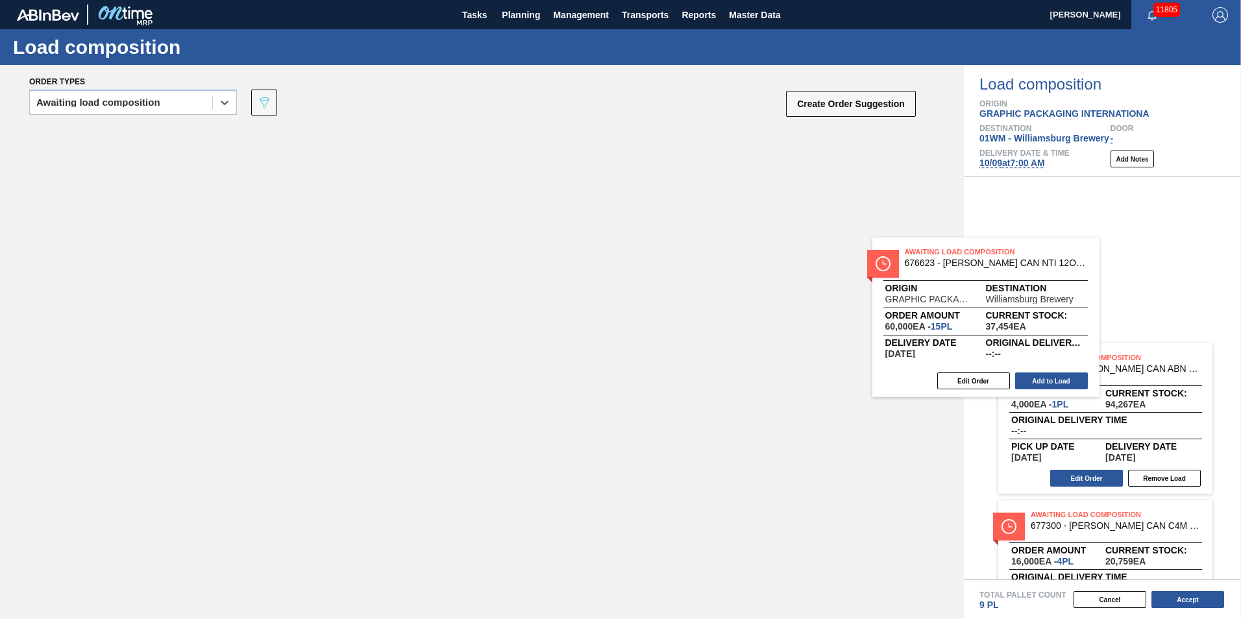
drag, startPoint x: 282, startPoint y: 186, endPoint x: 1088, endPoint y: 291, distance: 813.4
click at [1088, 292] on div "Order types option Awaiting load composition, selected. Select is focused ,type…" at bounding box center [620, 342] width 1241 height 554
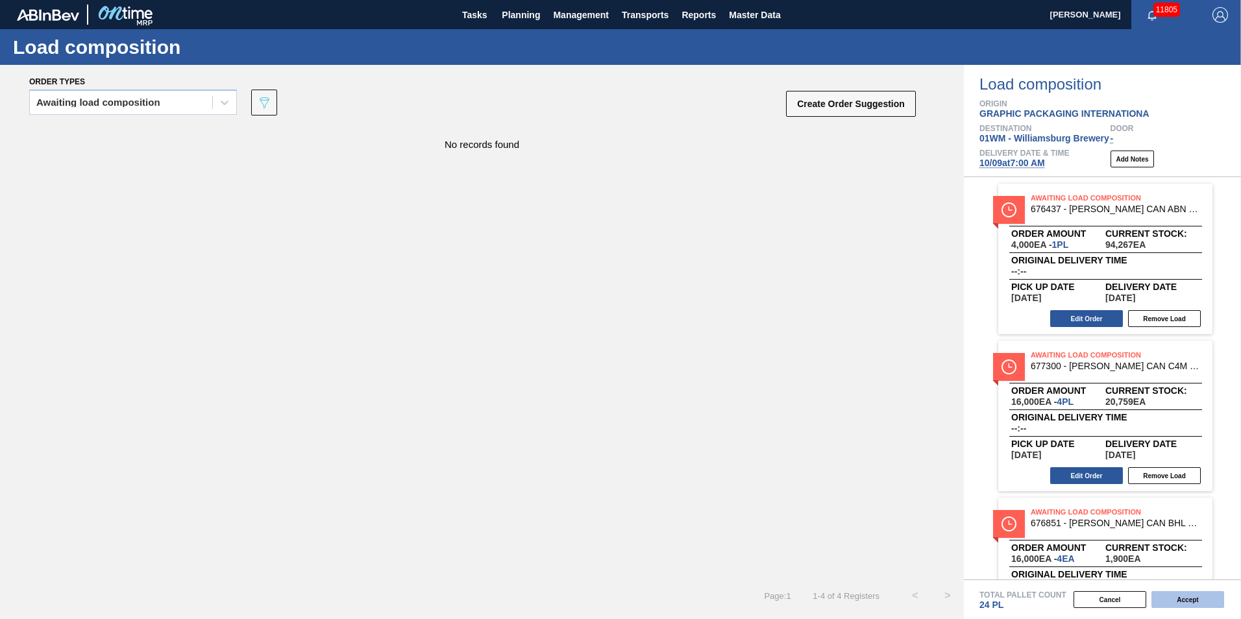
click at [1184, 603] on button "Accept" at bounding box center [1187, 599] width 73 height 17
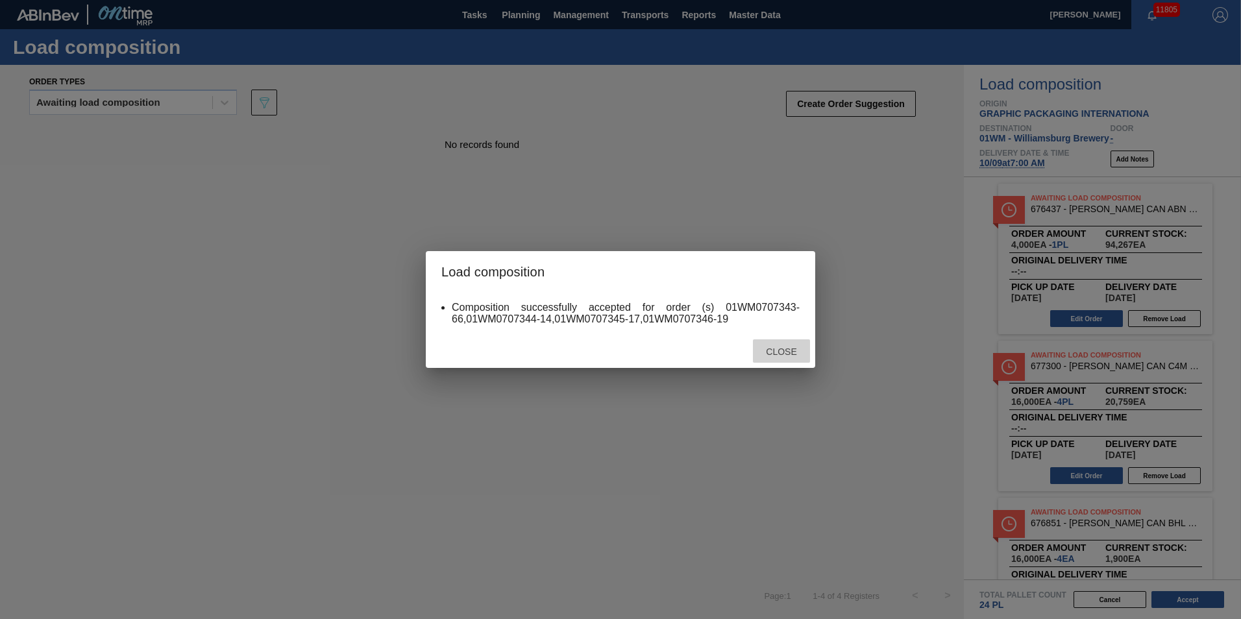
click at [783, 357] on div "Close" at bounding box center [781, 351] width 57 height 24
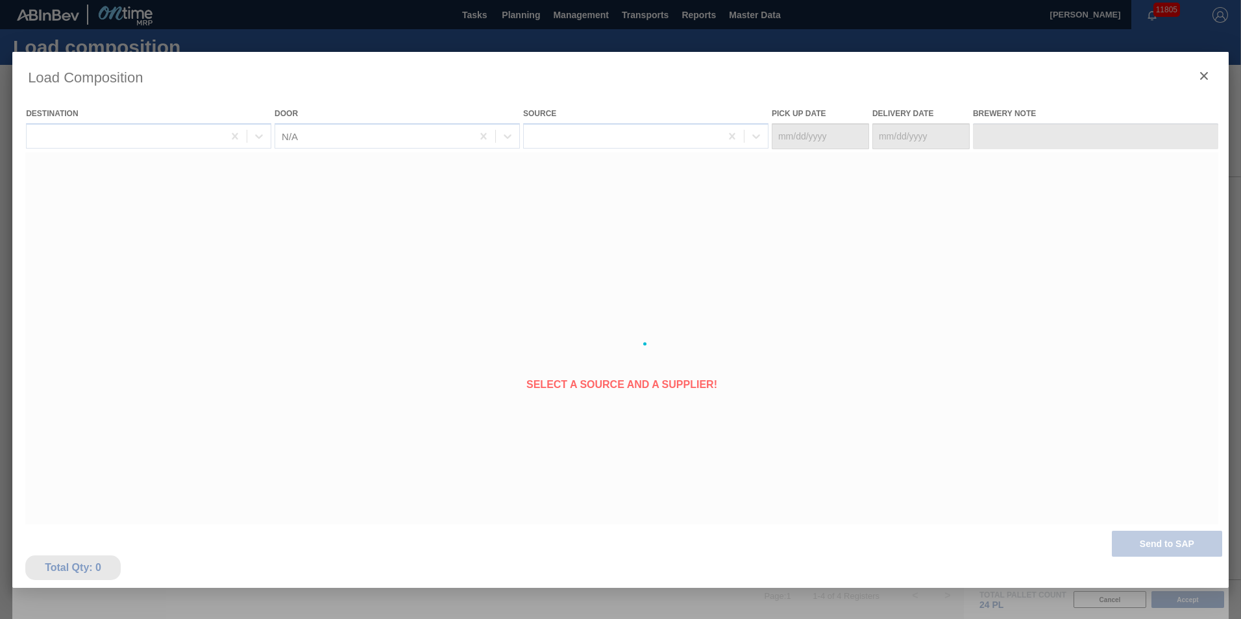
type Date "[DATE]"
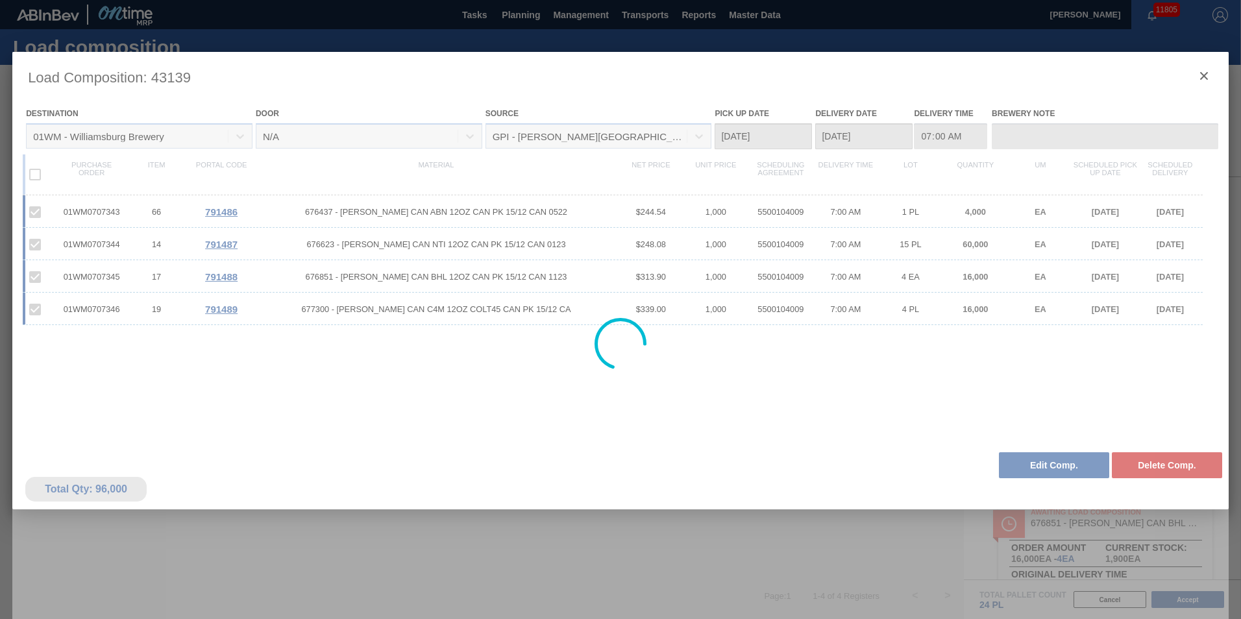
click at [1071, 465] on div at bounding box center [620, 344] width 1216 height 584
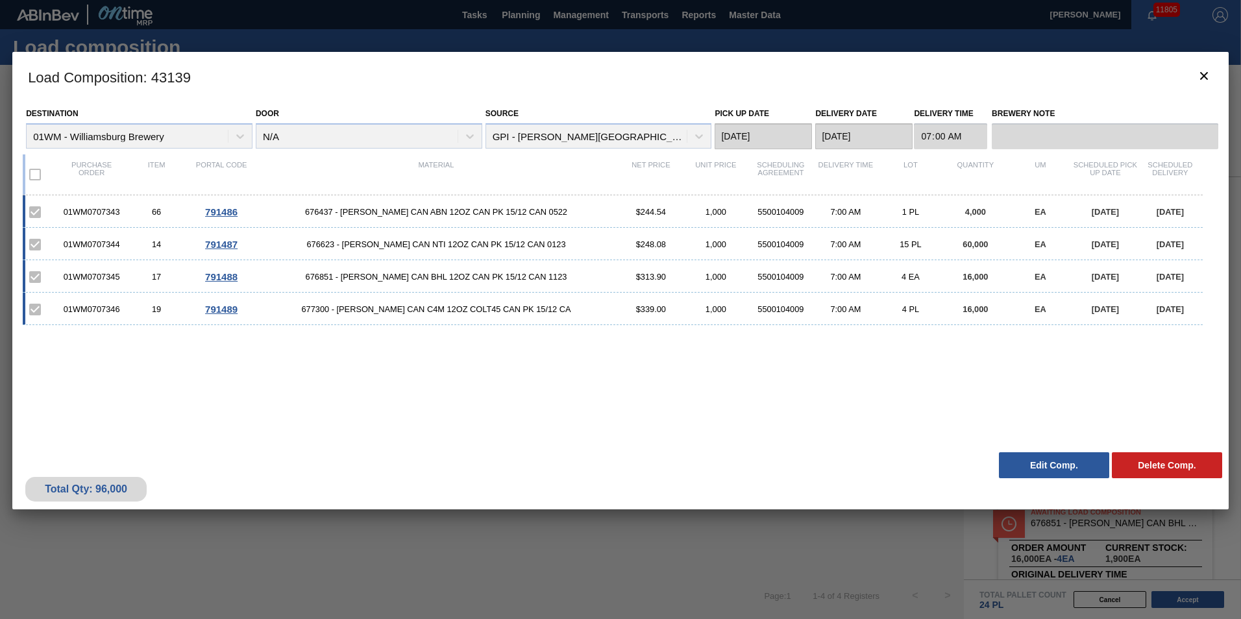
click at [1071, 465] on button "Edit Comp." at bounding box center [1054, 465] width 110 height 26
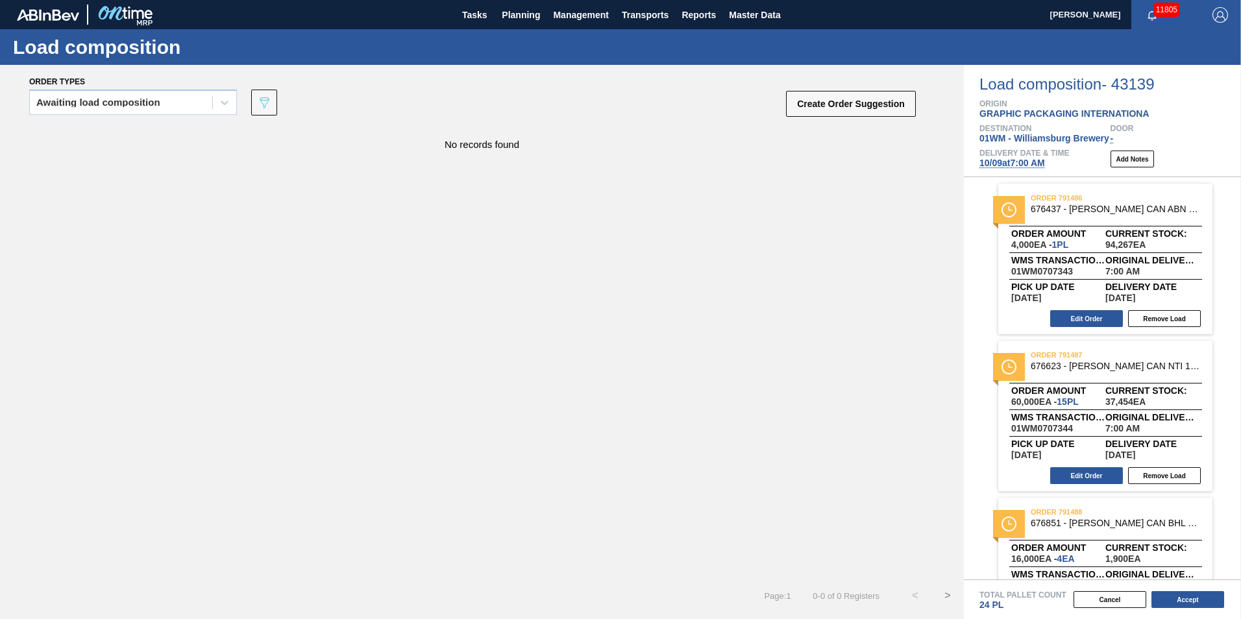
click at [1016, 167] on span "10/09 at 7:00 AM" at bounding box center [1012, 163] width 66 height 10
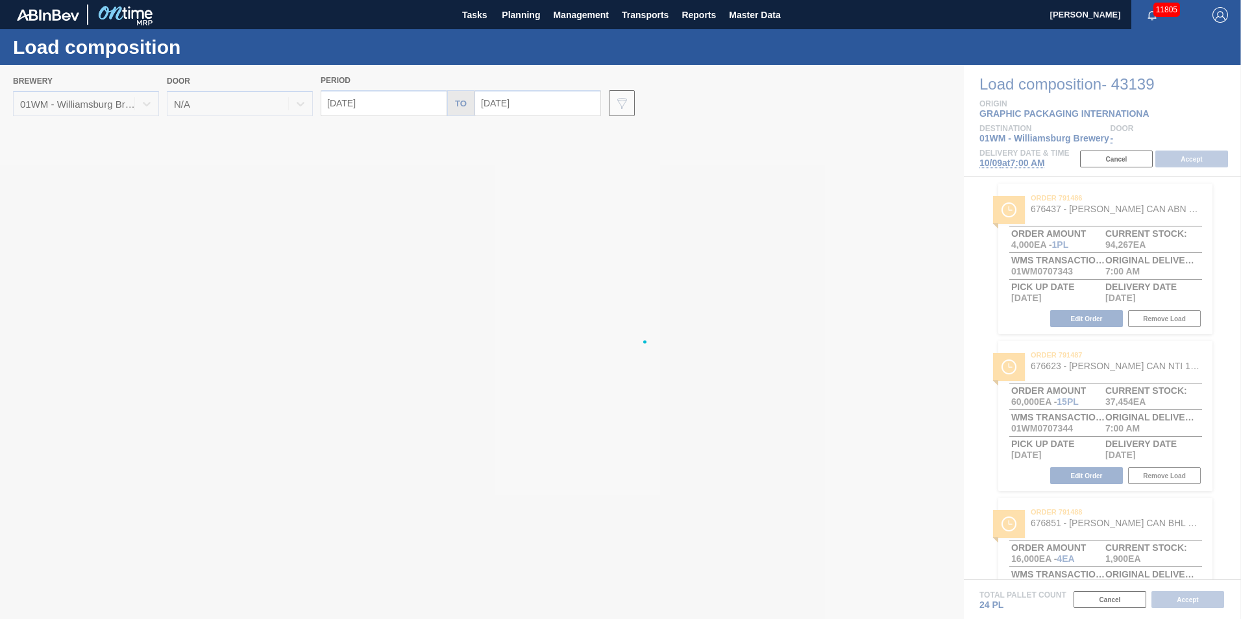
type input "[DATE]"
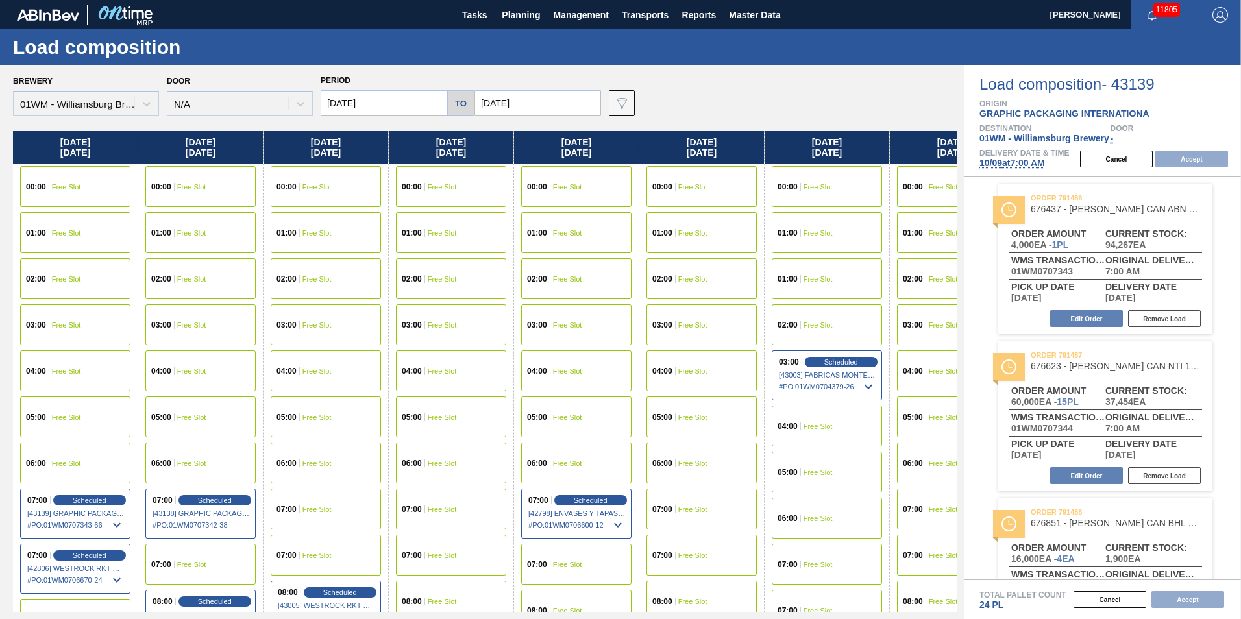
click at [373, 109] on input "[DATE]" at bounding box center [384, 103] width 127 height 26
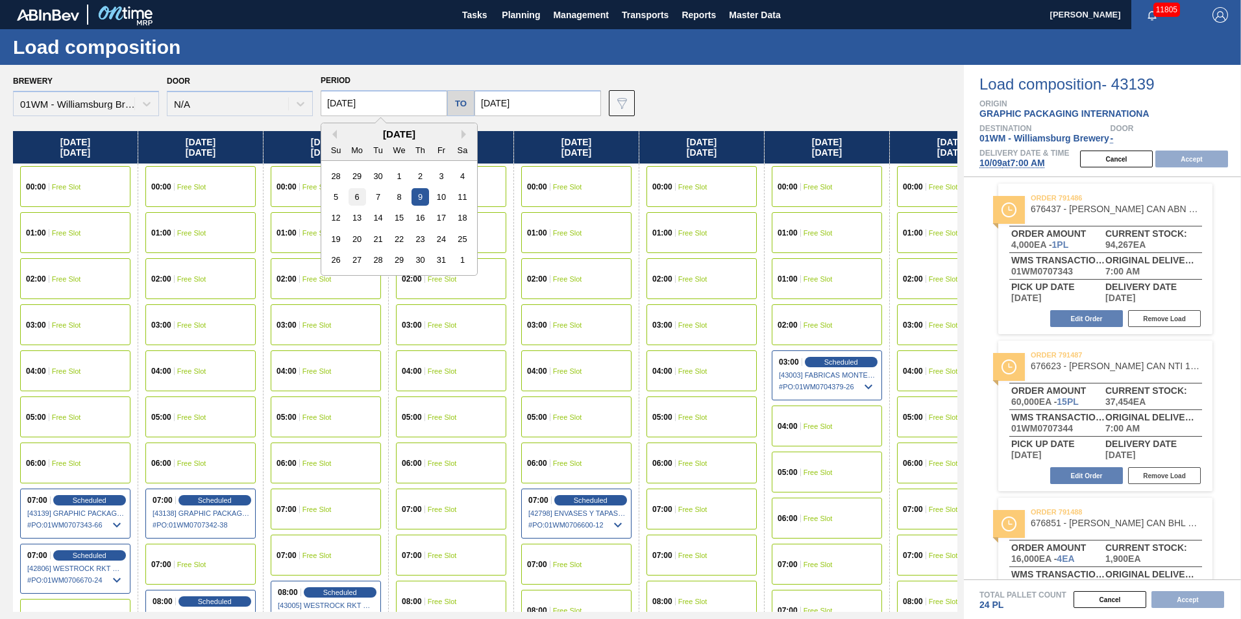
click at [359, 192] on div "6" at bounding box center [358, 197] width 18 height 18
type input "[DATE]"
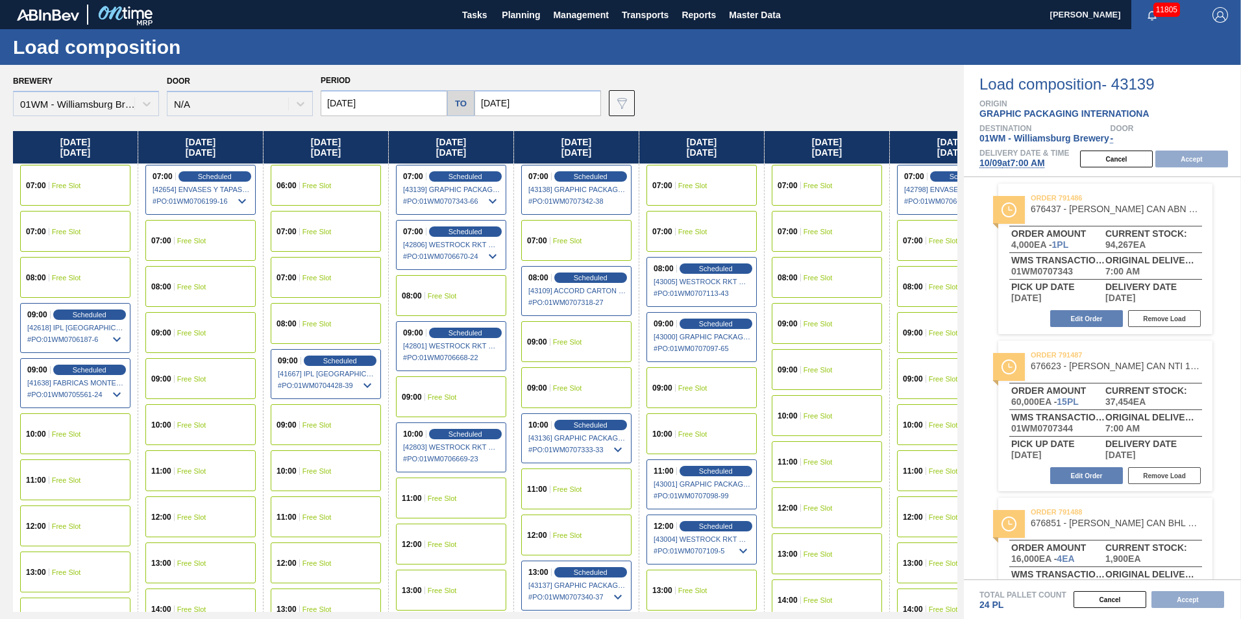
scroll to position [324, 0]
click at [110, 226] on div "07:00 Free Slot" at bounding box center [75, 230] width 110 height 41
click at [1194, 160] on button "Accept" at bounding box center [1191, 159] width 73 height 17
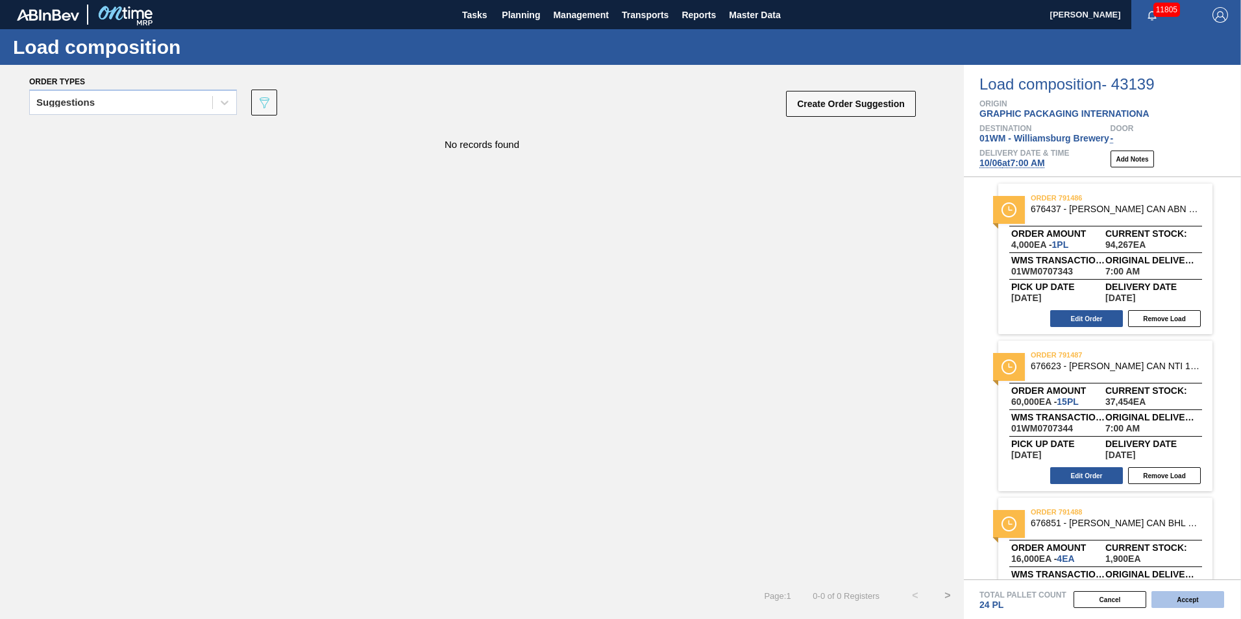
click at [1195, 605] on button "Accept" at bounding box center [1187, 599] width 73 height 17
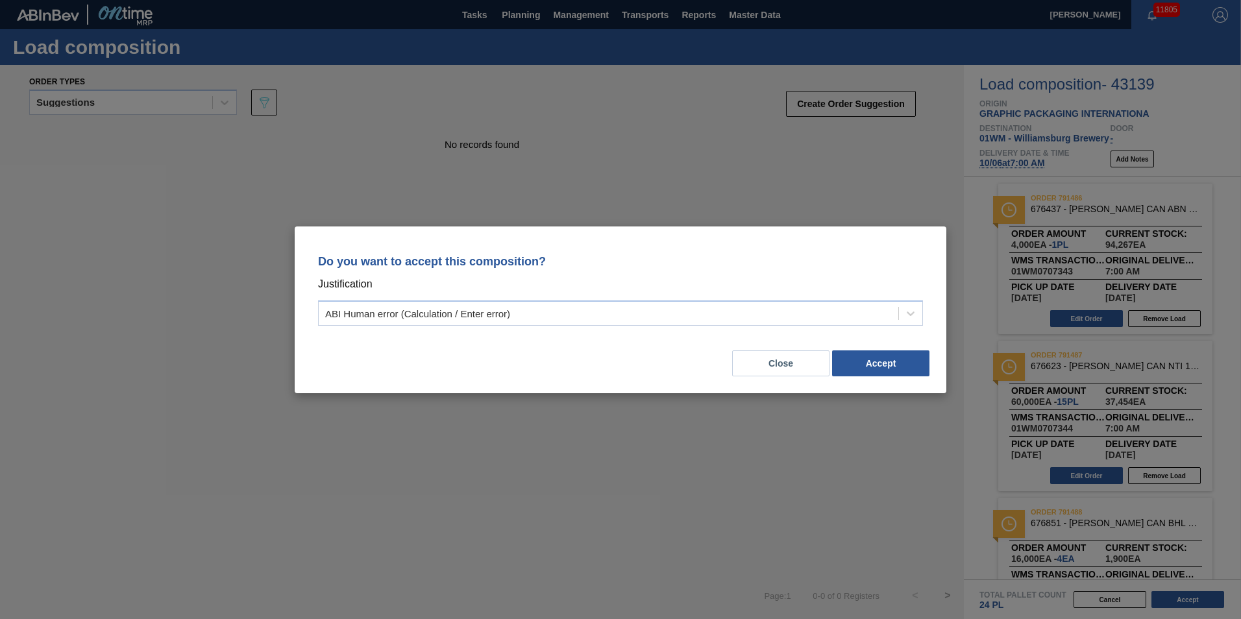
click at [822, 282] on p "Justification" at bounding box center [620, 284] width 605 height 17
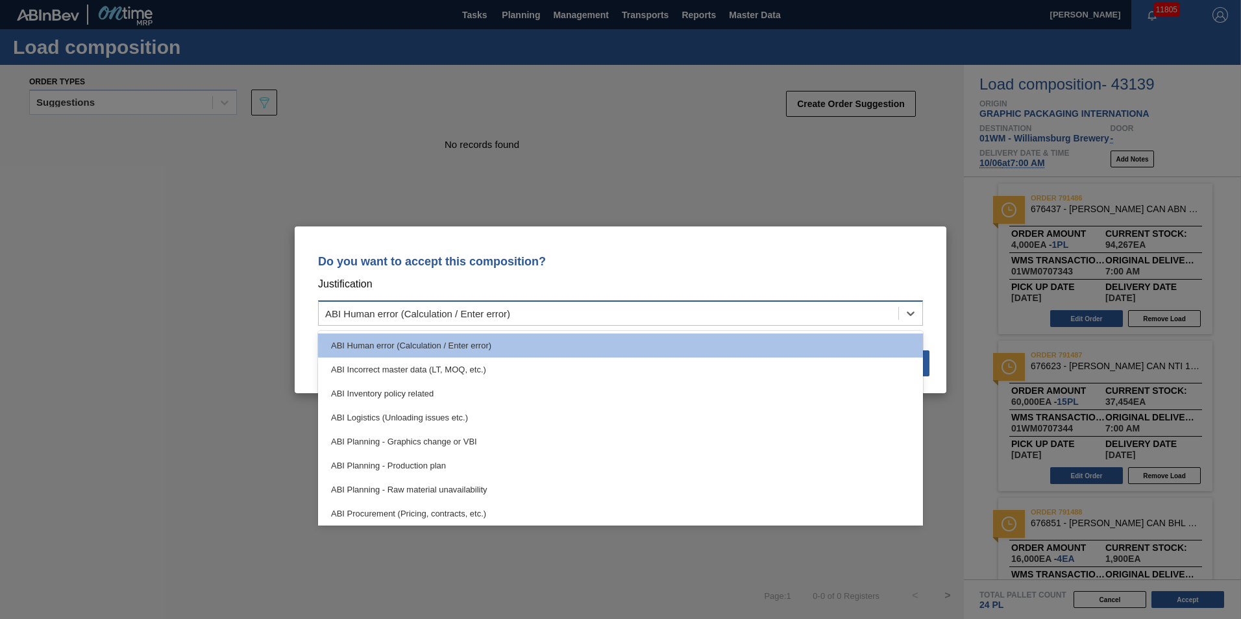
click at [837, 314] on div "ABI Human error (Calculation / Enter error)" at bounding box center [609, 313] width 580 height 19
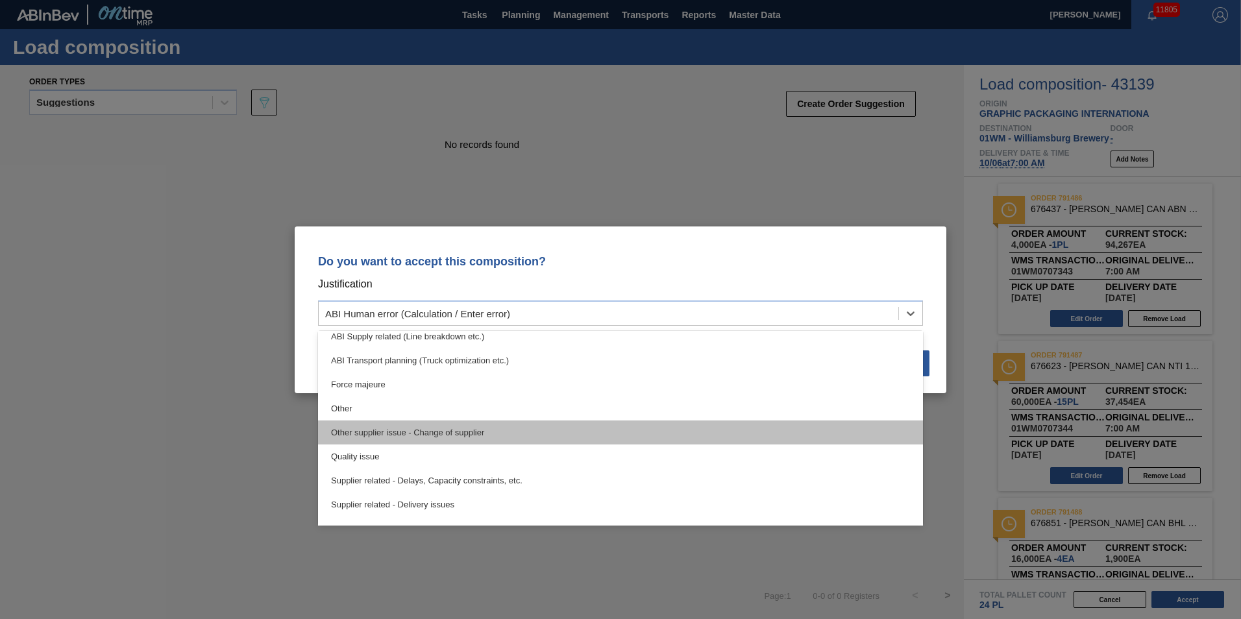
scroll to position [243, 0]
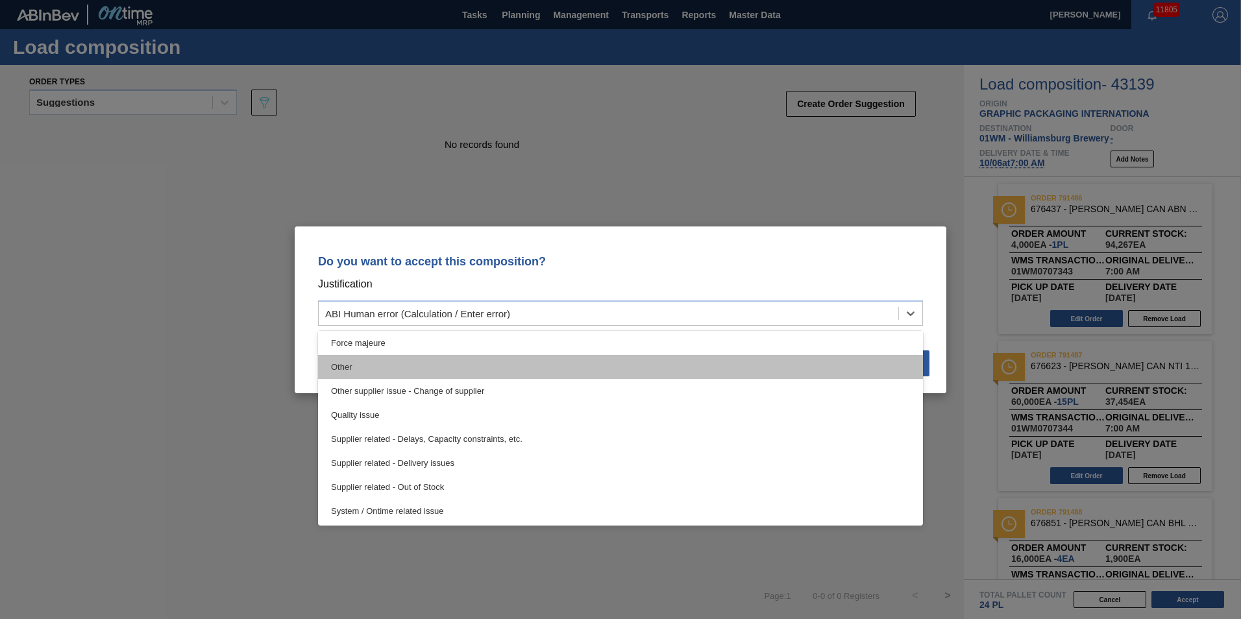
click at [552, 361] on div "Other" at bounding box center [620, 367] width 605 height 24
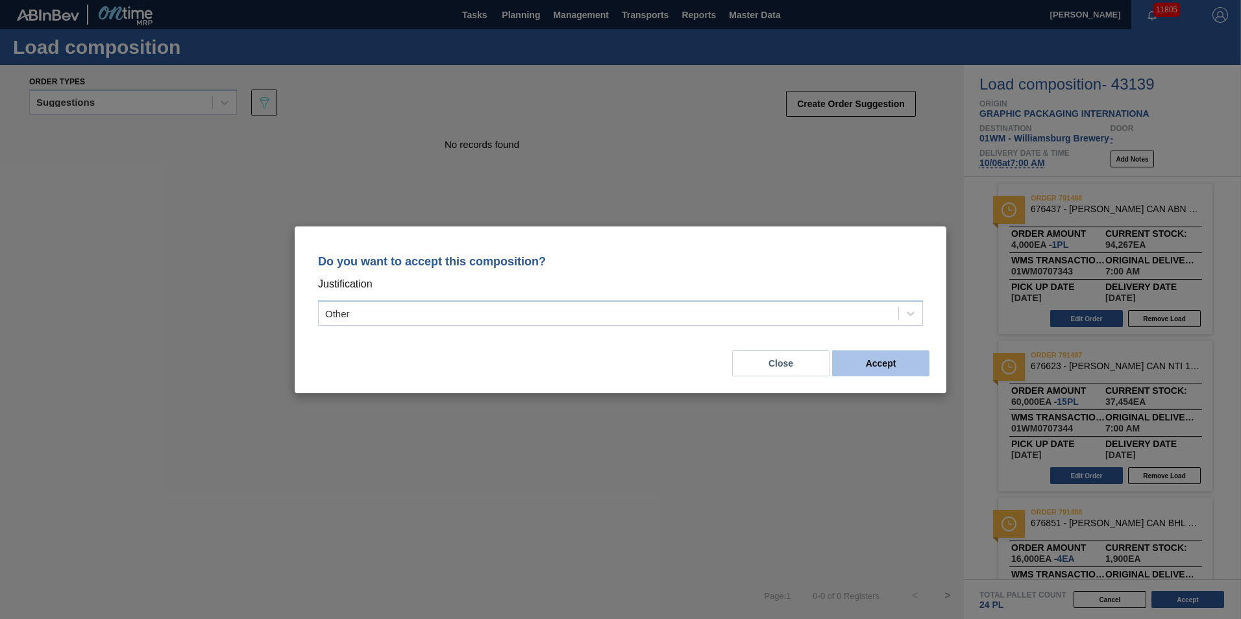
click at [891, 365] on button "Accept" at bounding box center [880, 363] width 97 height 26
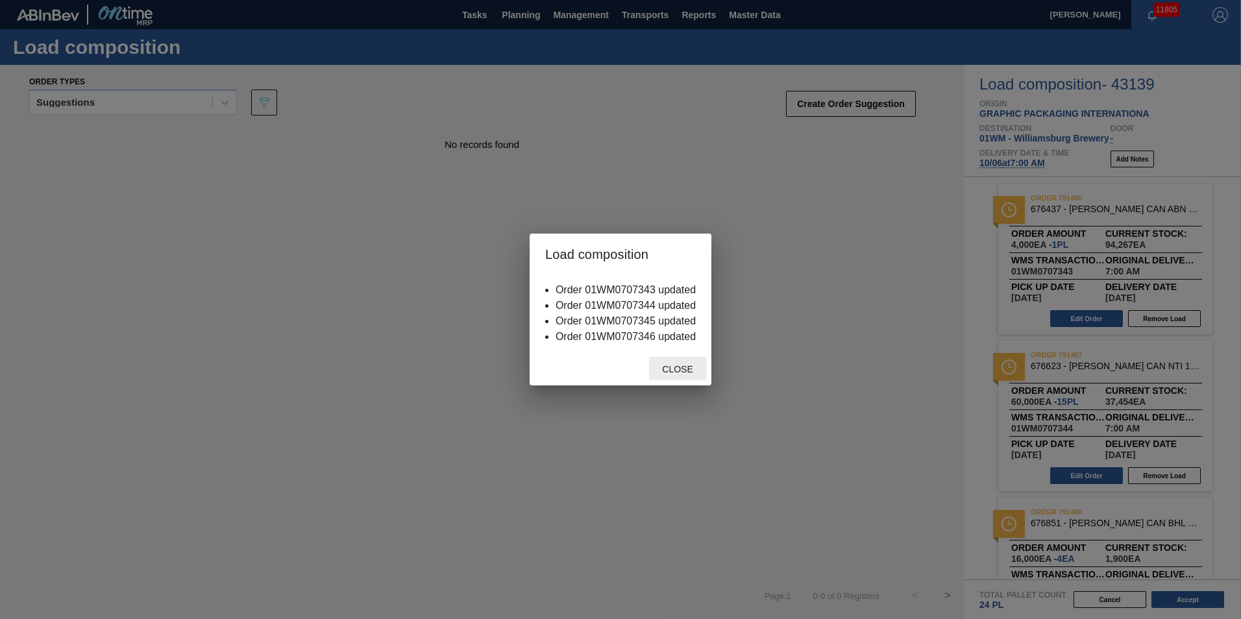
click at [683, 365] on span "Close" at bounding box center [677, 369] width 51 height 10
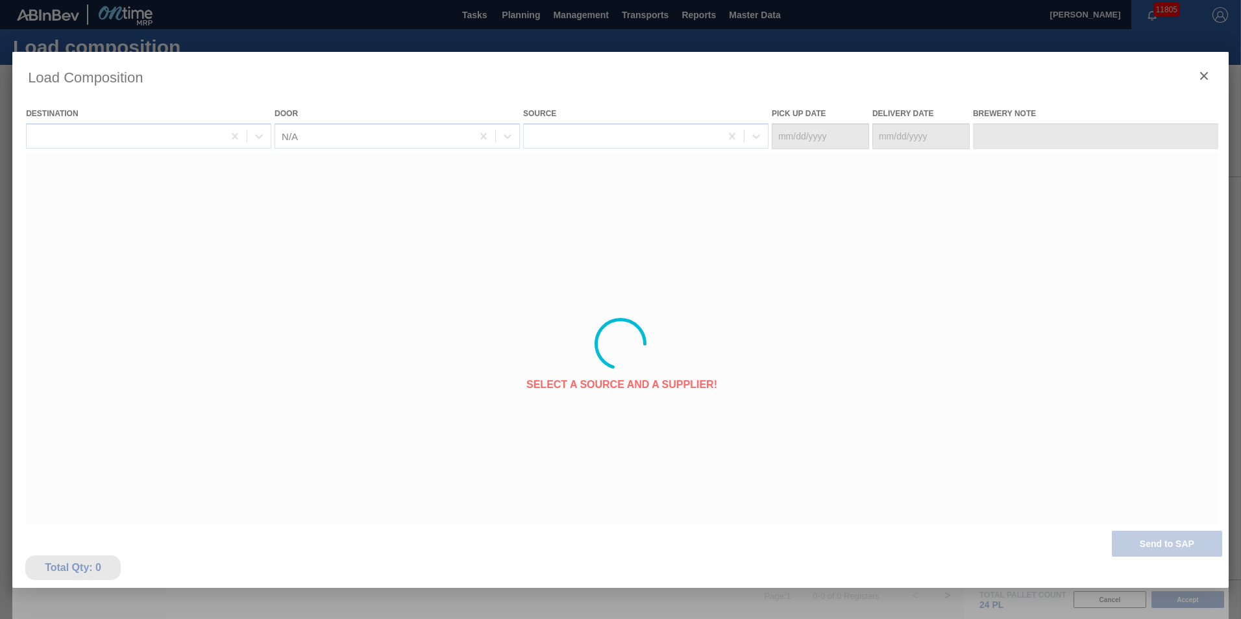
type Date "[DATE]"
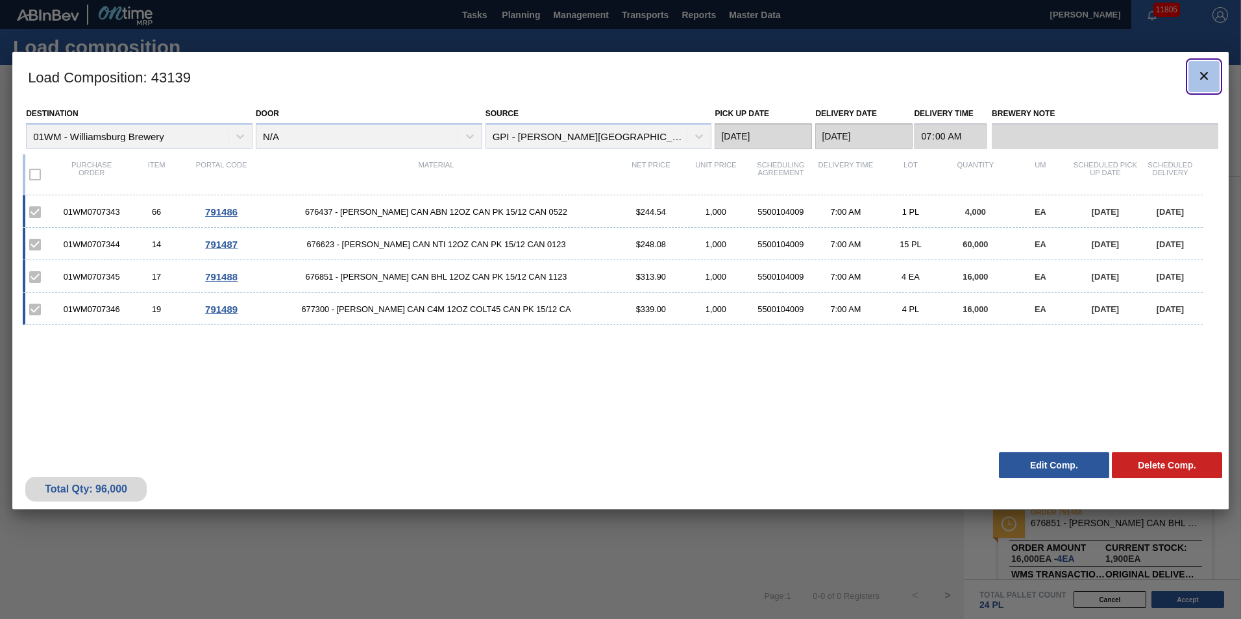
click at [1205, 79] on icon "botão de ícone" at bounding box center [1204, 76] width 16 height 16
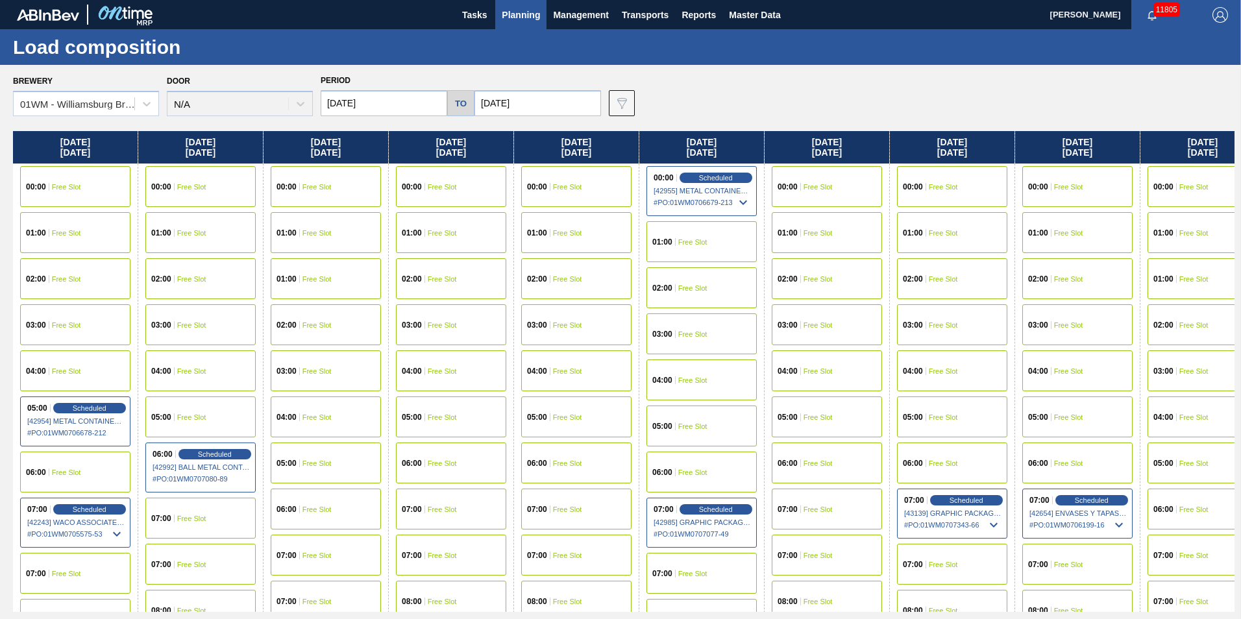
click at [529, 19] on span "Planning" at bounding box center [521, 15] width 38 height 16
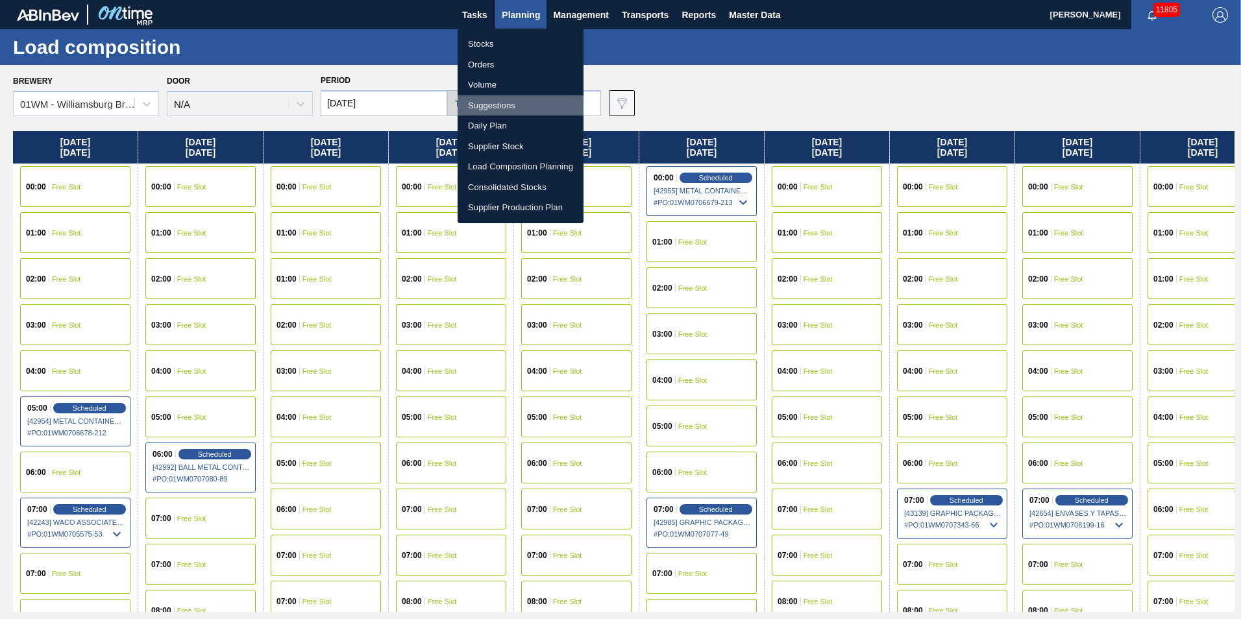
click at [499, 108] on li "Suggestions" at bounding box center [521, 105] width 126 height 21
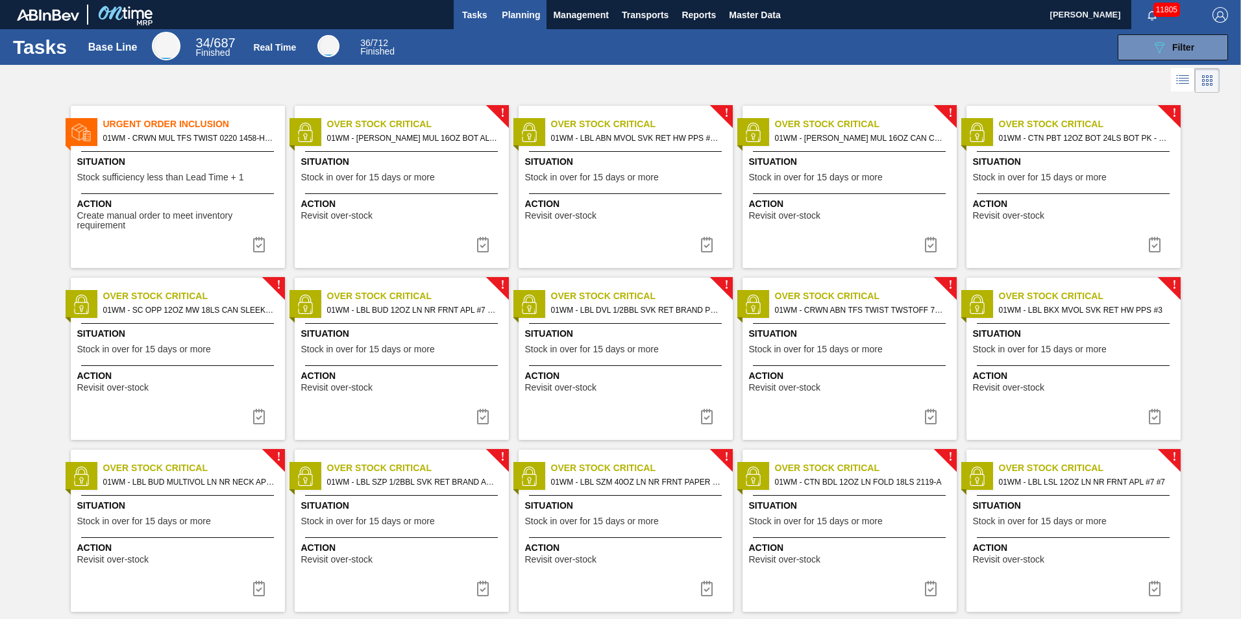
click at [511, 18] on span "Planning" at bounding box center [521, 15] width 38 height 16
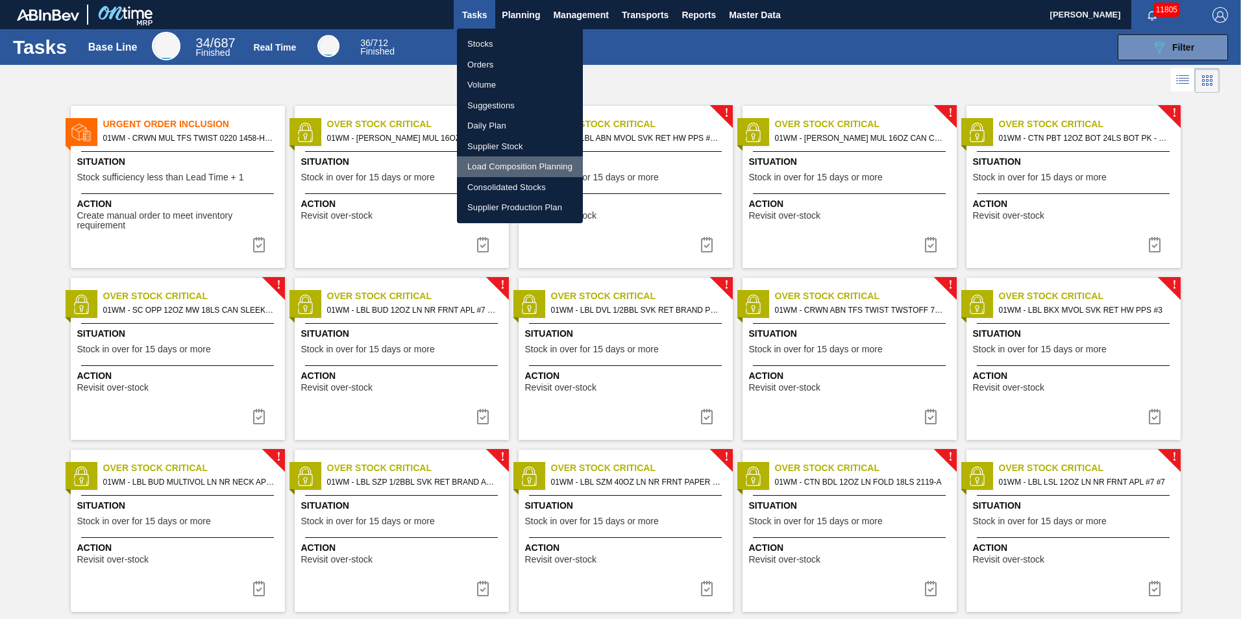
click at [528, 167] on li "Load Composition Planning" at bounding box center [520, 166] width 126 height 21
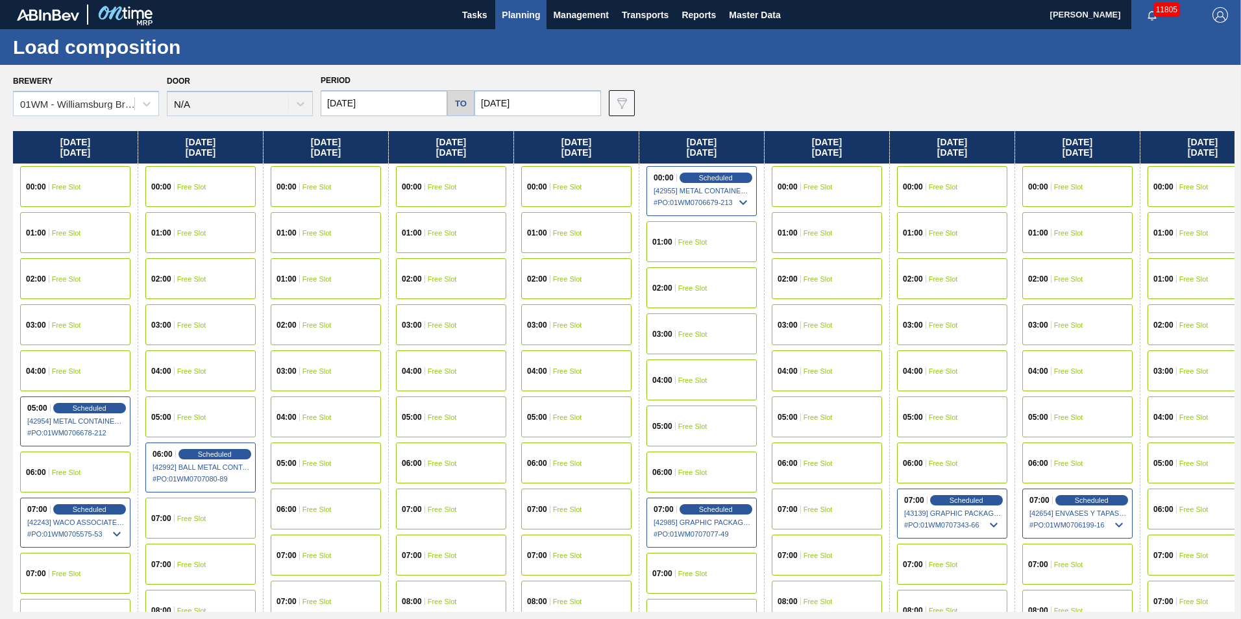
click at [539, 16] on span "Planning" at bounding box center [521, 15] width 38 height 16
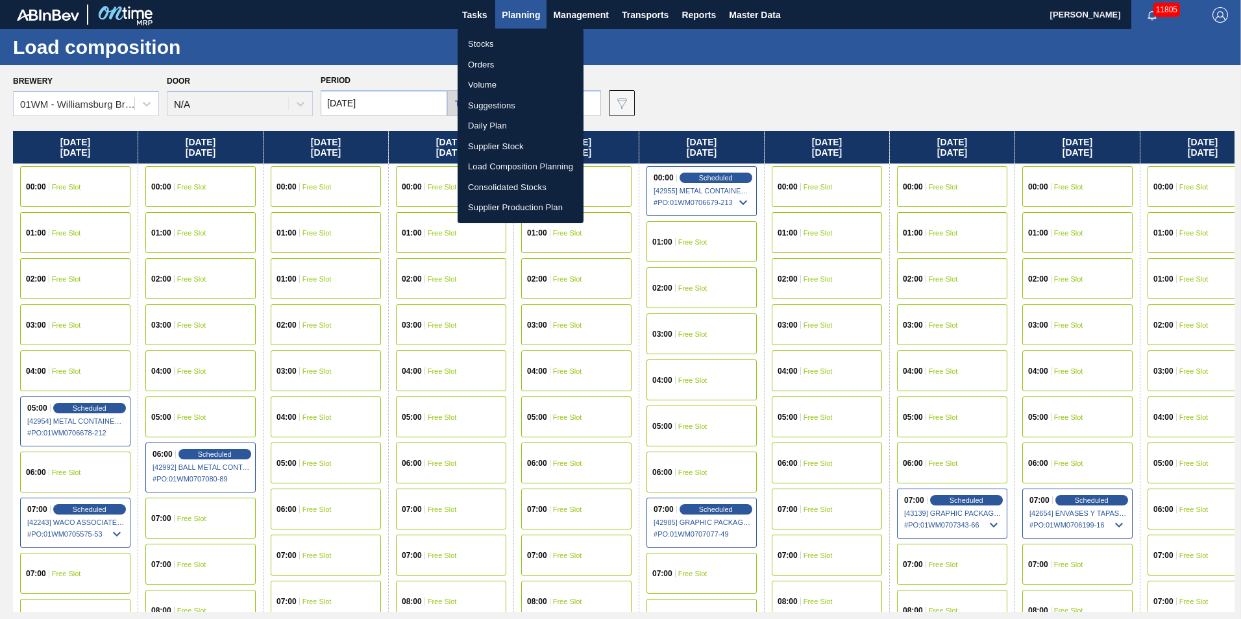
click at [480, 81] on li "Volume" at bounding box center [521, 85] width 126 height 21
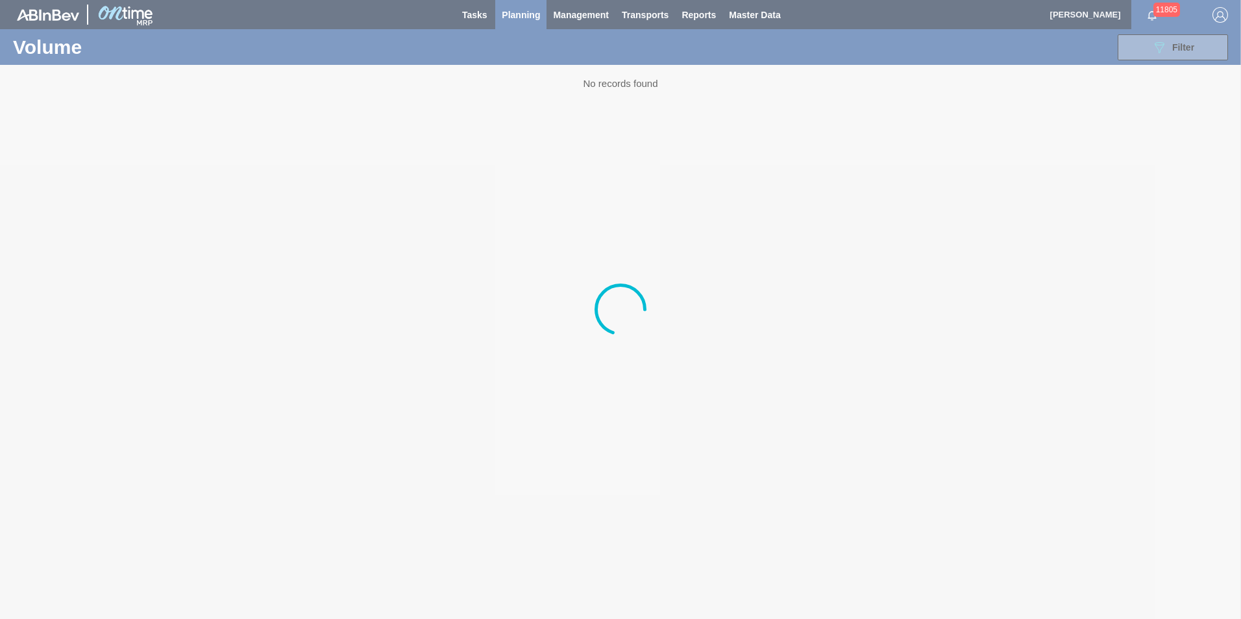
click at [508, 10] on div at bounding box center [620, 309] width 1241 height 619
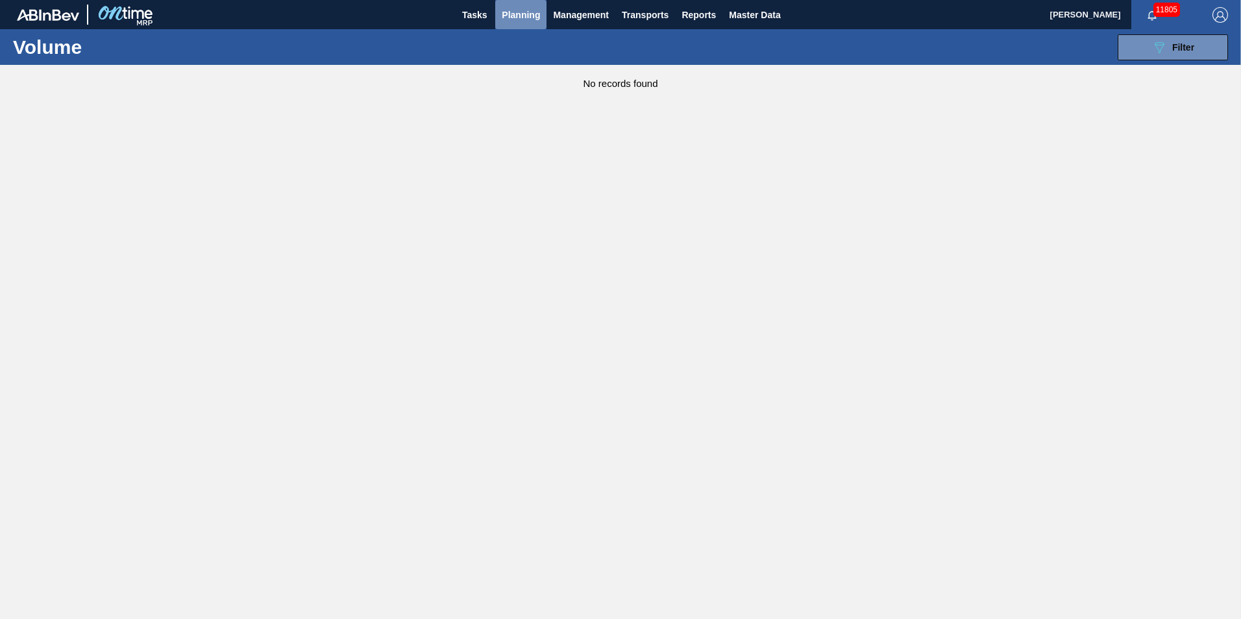
click at [516, 23] on button "Planning" at bounding box center [520, 14] width 51 height 29
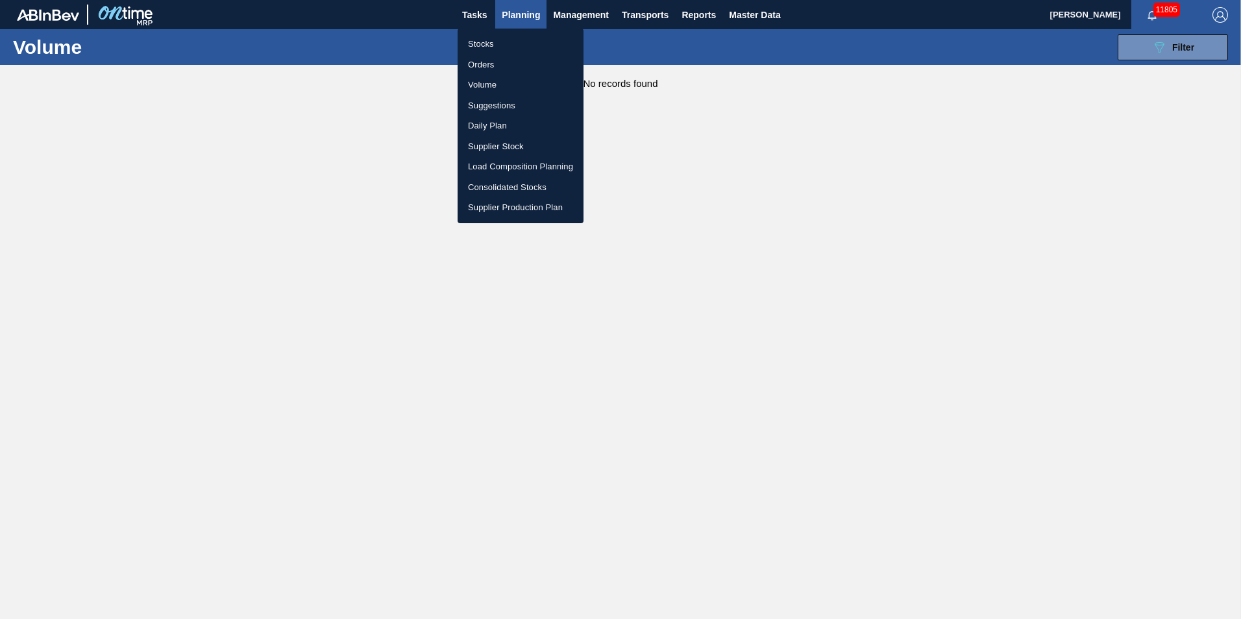
click at [497, 106] on li "Suggestions" at bounding box center [521, 105] width 126 height 21
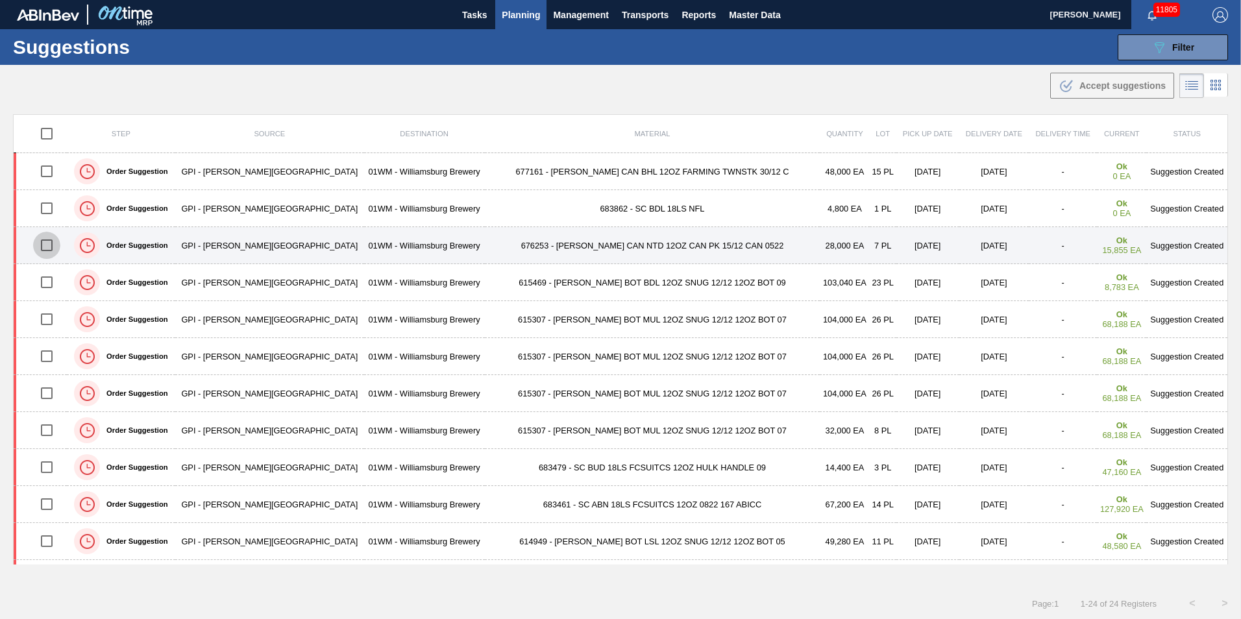
click at [53, 247] on input "checkbox" at bounding box center [46, 245] width 27 height 27
checkbox input "true"
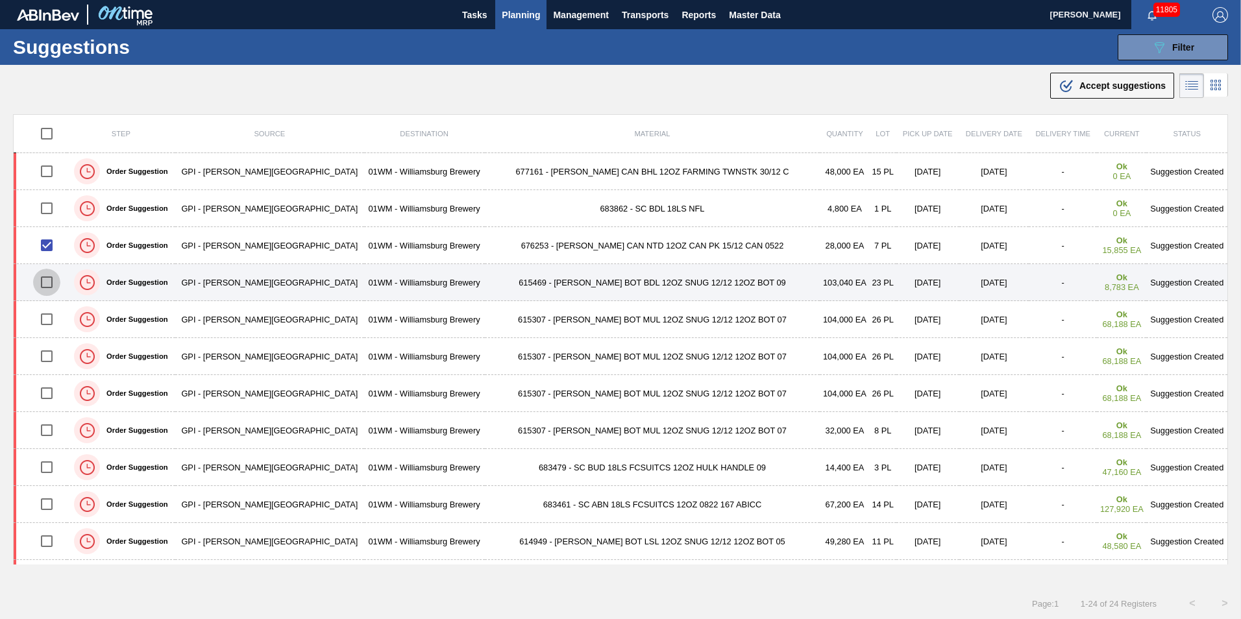
click at [51, 284] on input "checkbox" at bounding box center [46, 282] width 27 height 27
checkbox input "true"
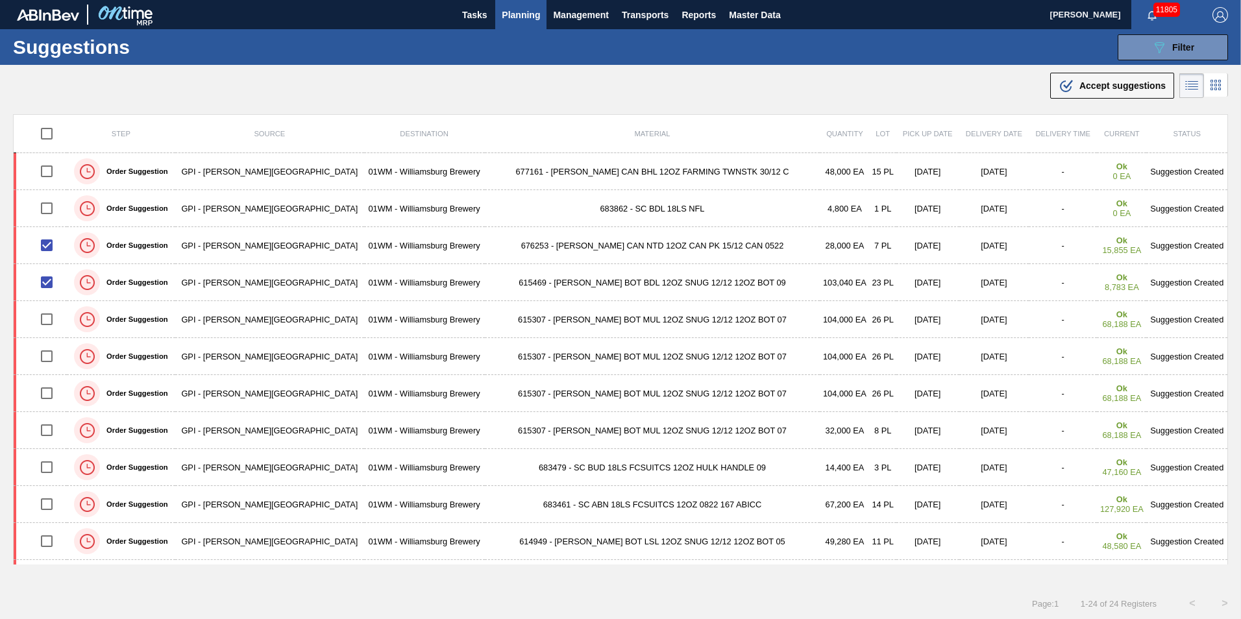
drag, startPoint x: 1097, startPoint y: 83, endPoint x: 139, endPoint y: 88, distance: 957.9
click at [139, 88] on div ".b{fill:var(--color-action-default)} Accept suggestions" at bounding box center [620, 83] width 1241 height 36
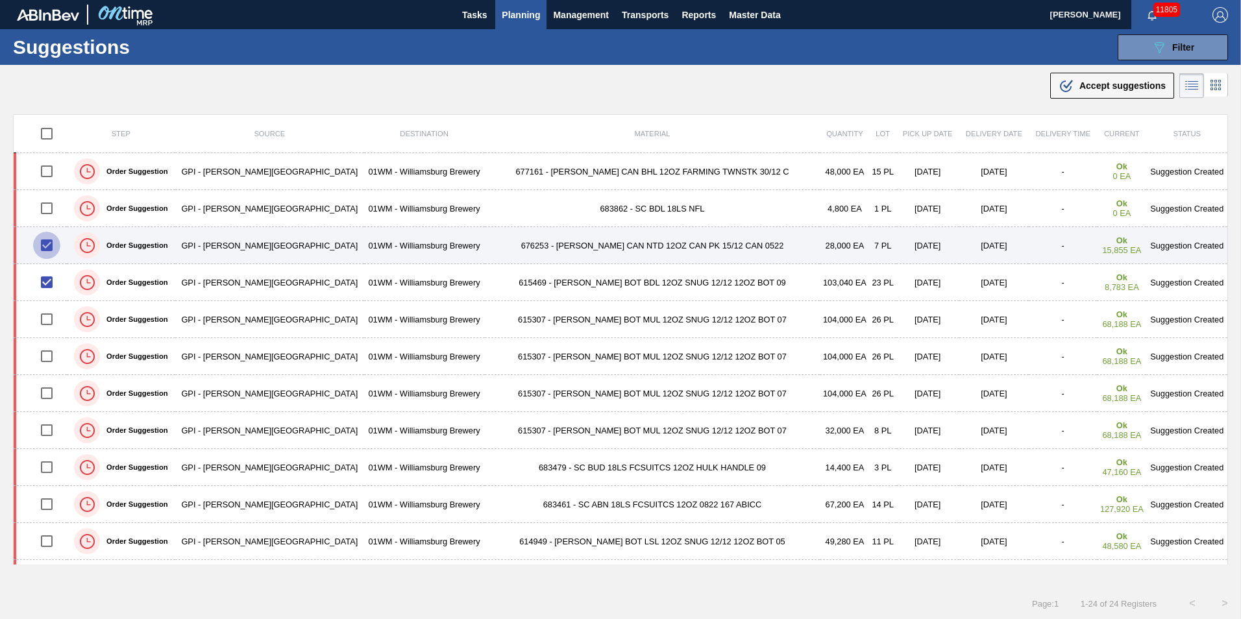
click at [47, 246] on input "checkbox" at bounding box center [46, 245] width 27 height 27
click at [57, 242] on input "checkbox" at bounding box center [46, 245] width 27 height 27
checkbox input "true"
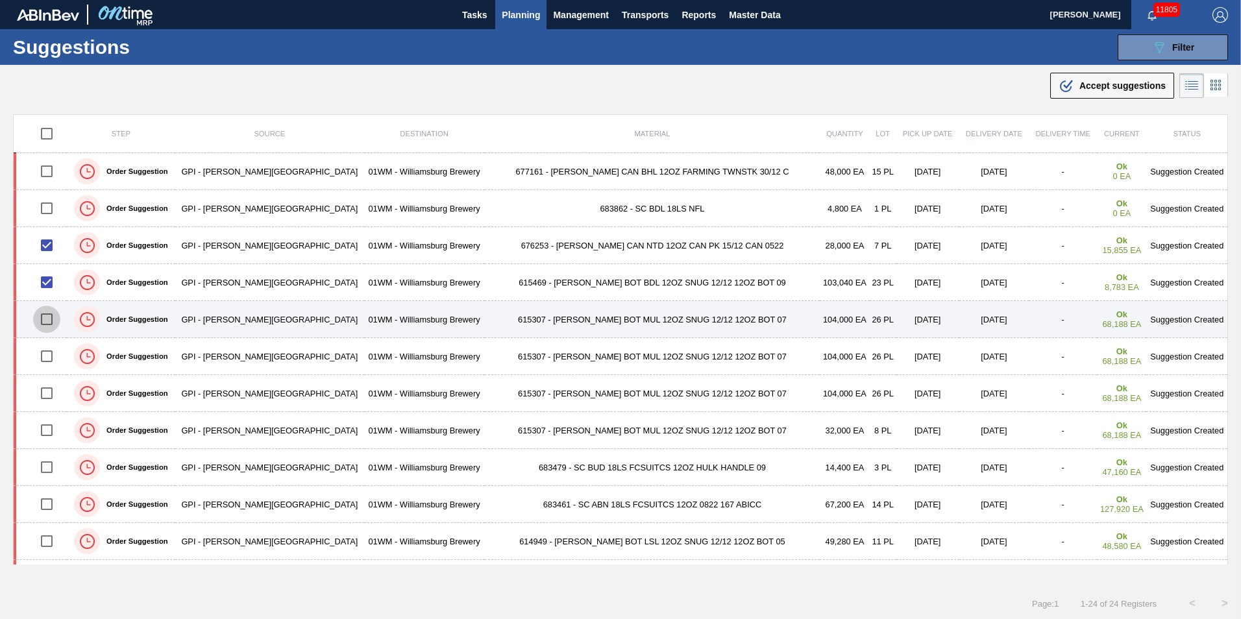
drag, startPoint x: 57, startPoint y: 323, endPoint x: 53, endPoint y: 335, distance: 13.1
click at [57, 322] on input "checkbox" at bounding box center [46, 319] width 27 height 27
checkbox input "true"
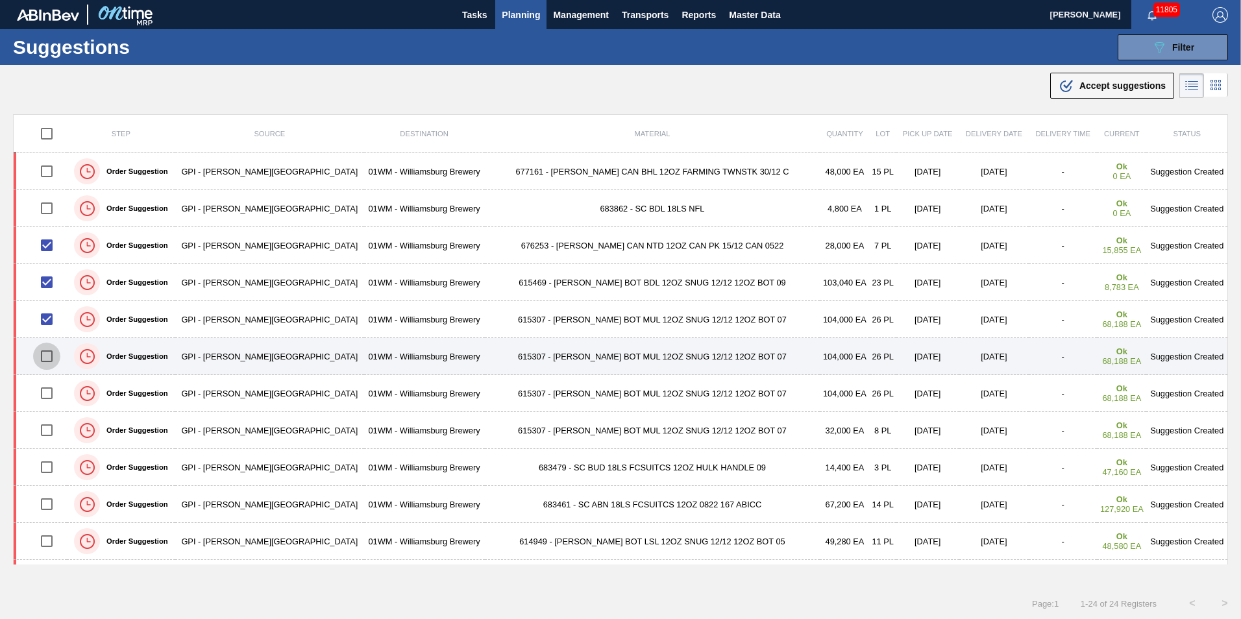
click at [47, 356] on input "checkbox" at bounding box center [46, 356] width 27 height 27
checkbox input "true"
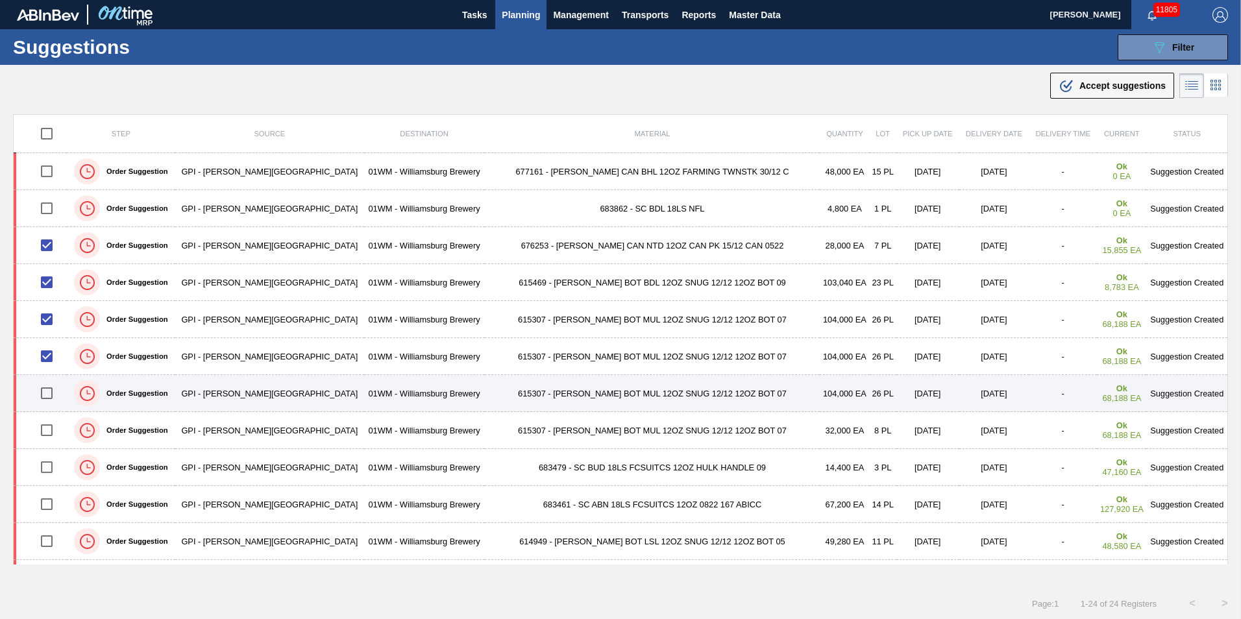
click at [54, 389] on input "checkbox" at bounding box center [46, 393] width 27 height 27
checkbox input "true"
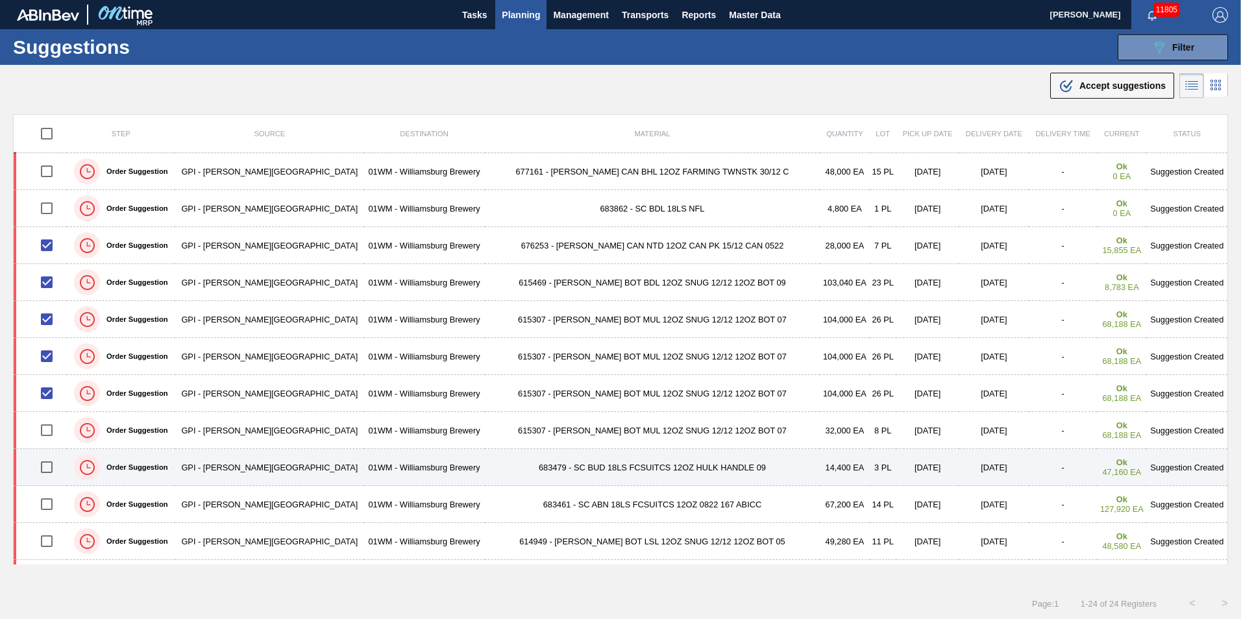
click at [53, 467] on input "checkbox" at bounding box center [46, 467] width 27 height 27
checkbox input "true"
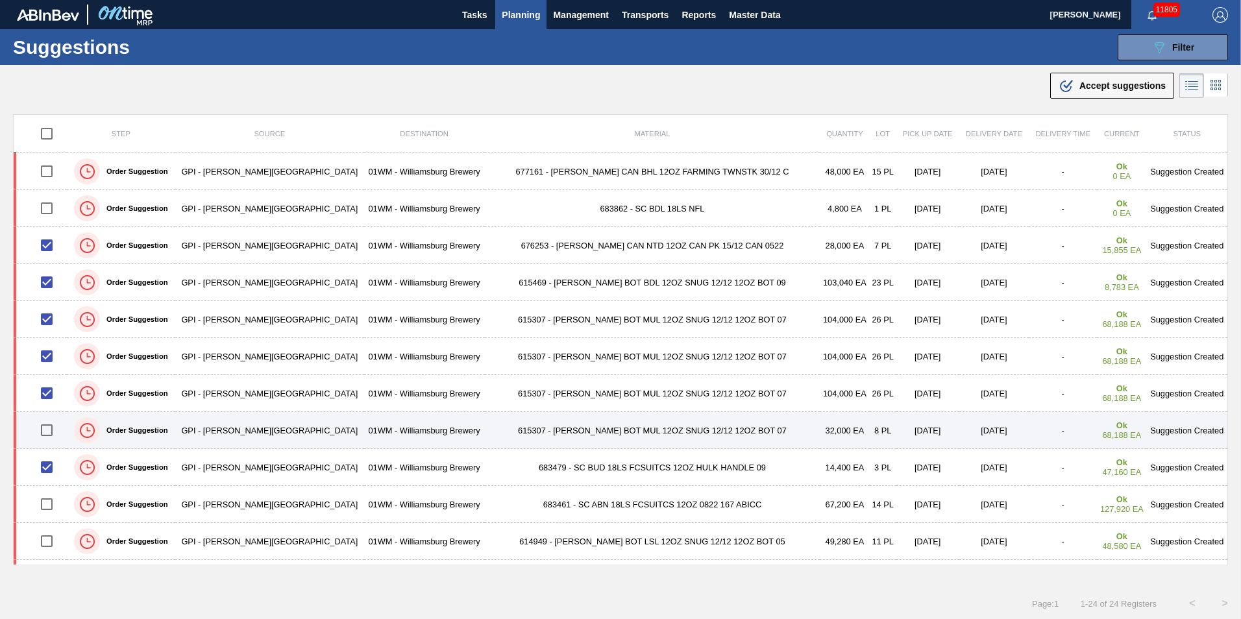
click at [57, 424] on input "checkbox" at bounding box center [46, 430] width 27 height 27
checkbox input "false"
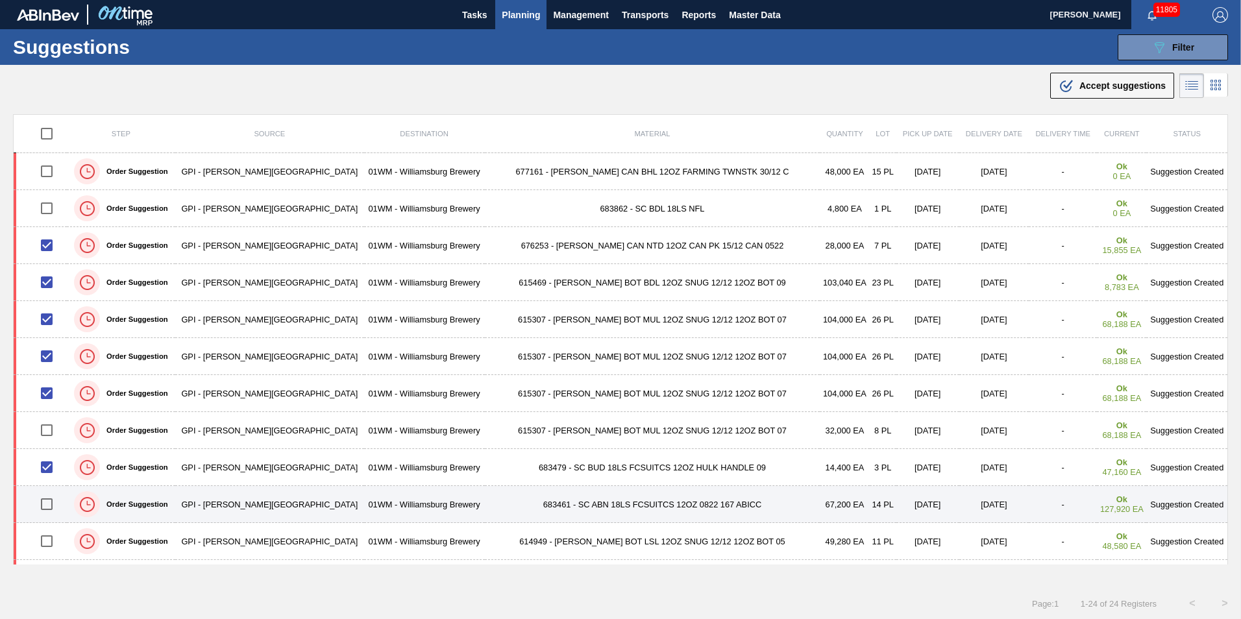
click at [50, 502] on input "checkbox" at bounding box center [46, 504] width 27 height 27
checkbox input "true"
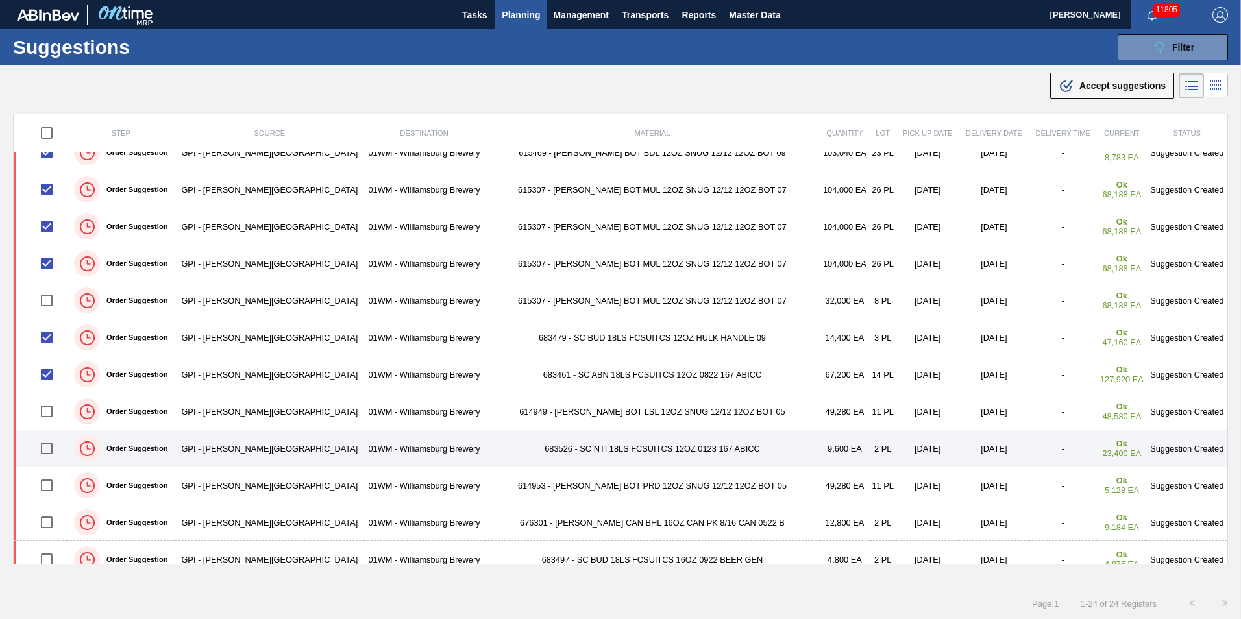
scroll to position [195, 0]
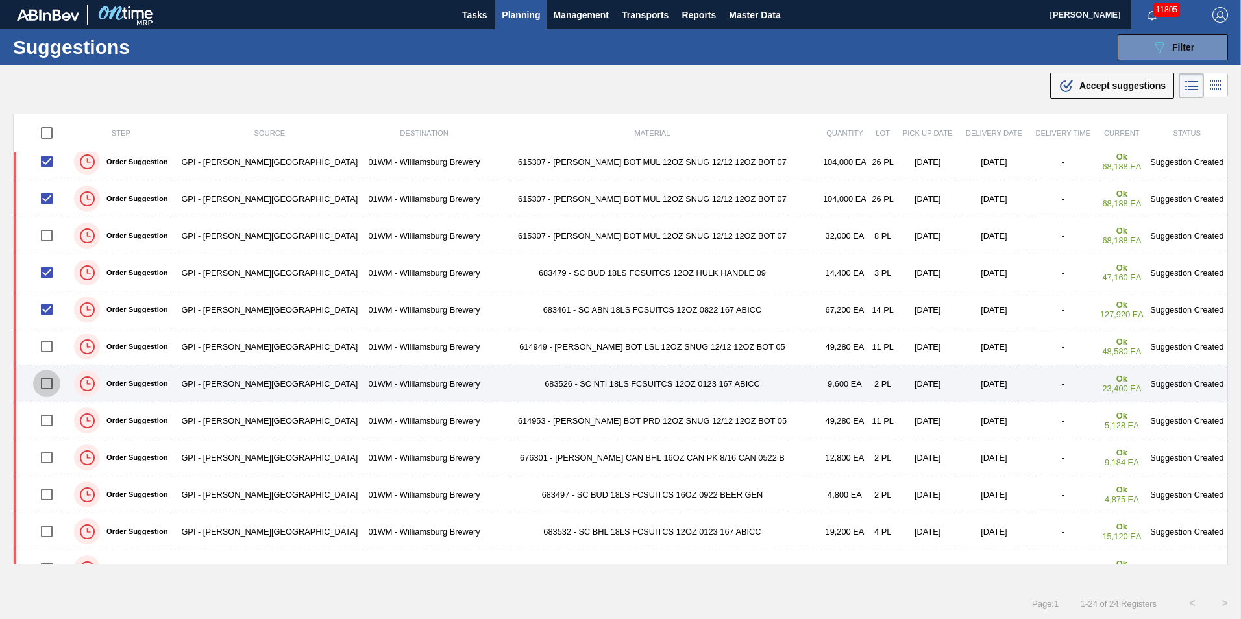
click at [51, 380] on input "checkbox" at bounding box center [46, 383] width 27 height 27
checkbox input "true"
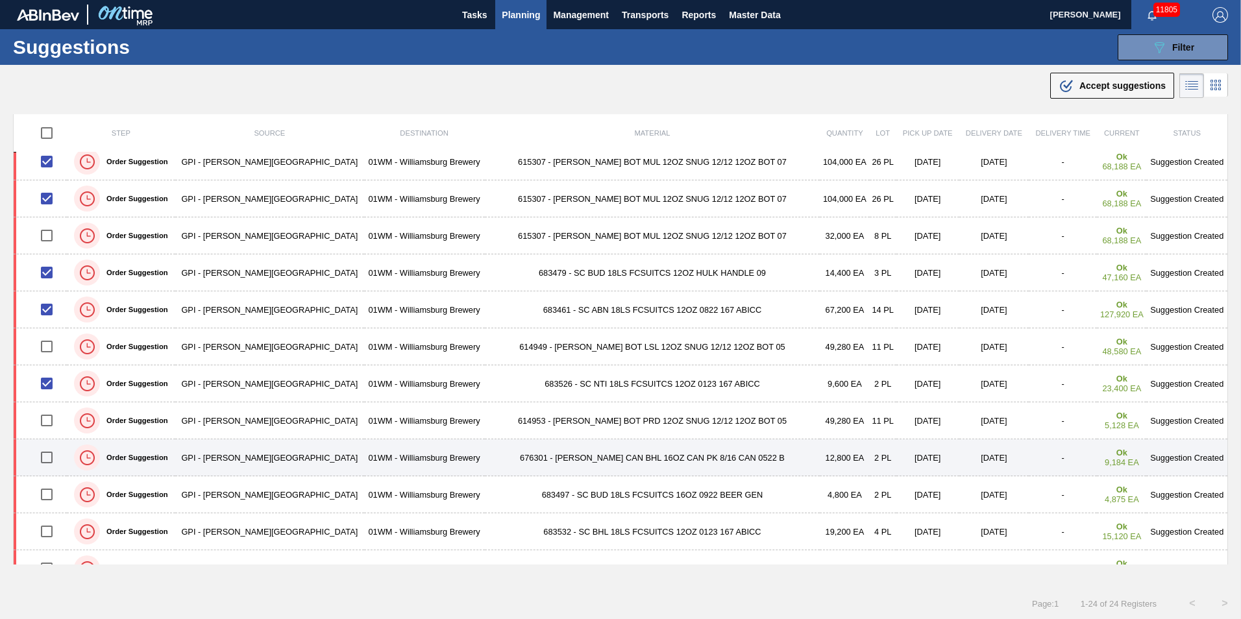
click at [55, 456] on input "checkbox" at bounding box center [46, 457] width 27 height 27
checkbox input "true"
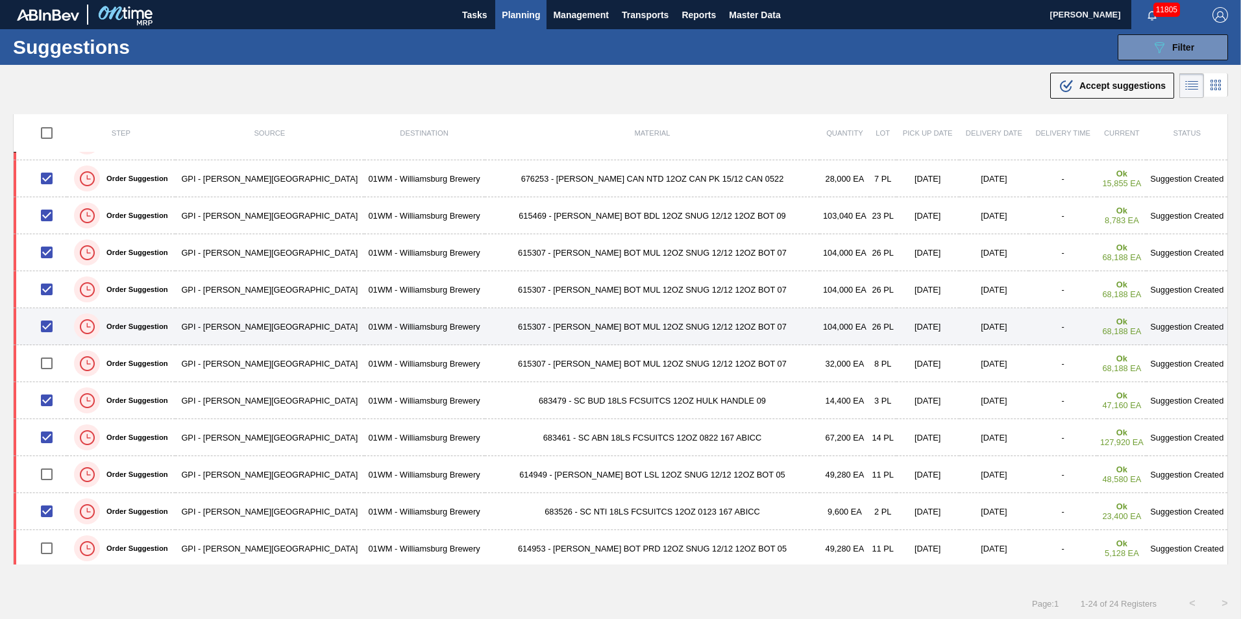
scroll to position [0, 0]
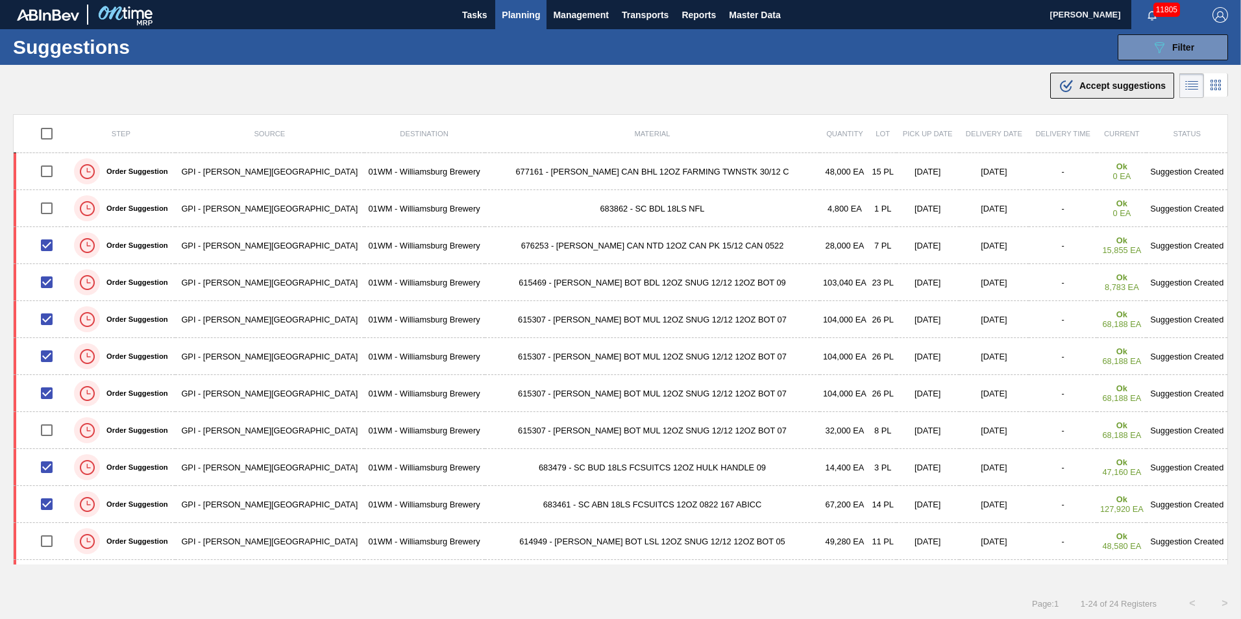
click at [1081, 79] on div ".b{fill:var(--color-action-default)} Accept suggestions" at bounding box center [1111, 86] width 107 height 16
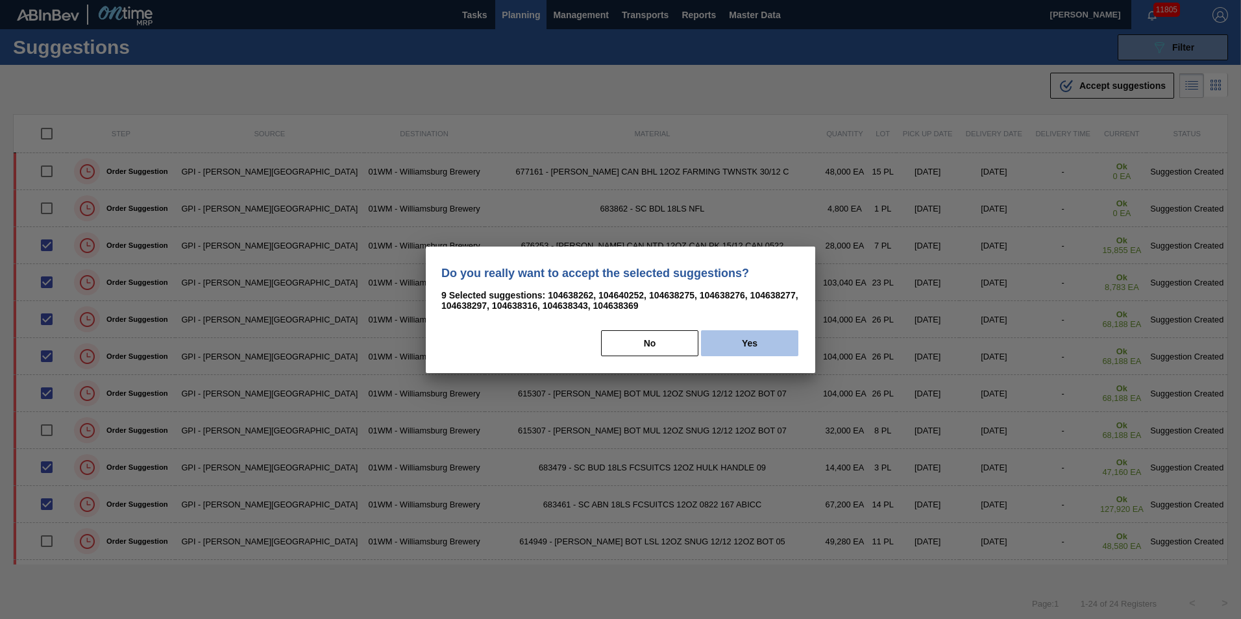
click at [763, 348] on button "Yes" at bounding box center [749, 343] width 97 height 26
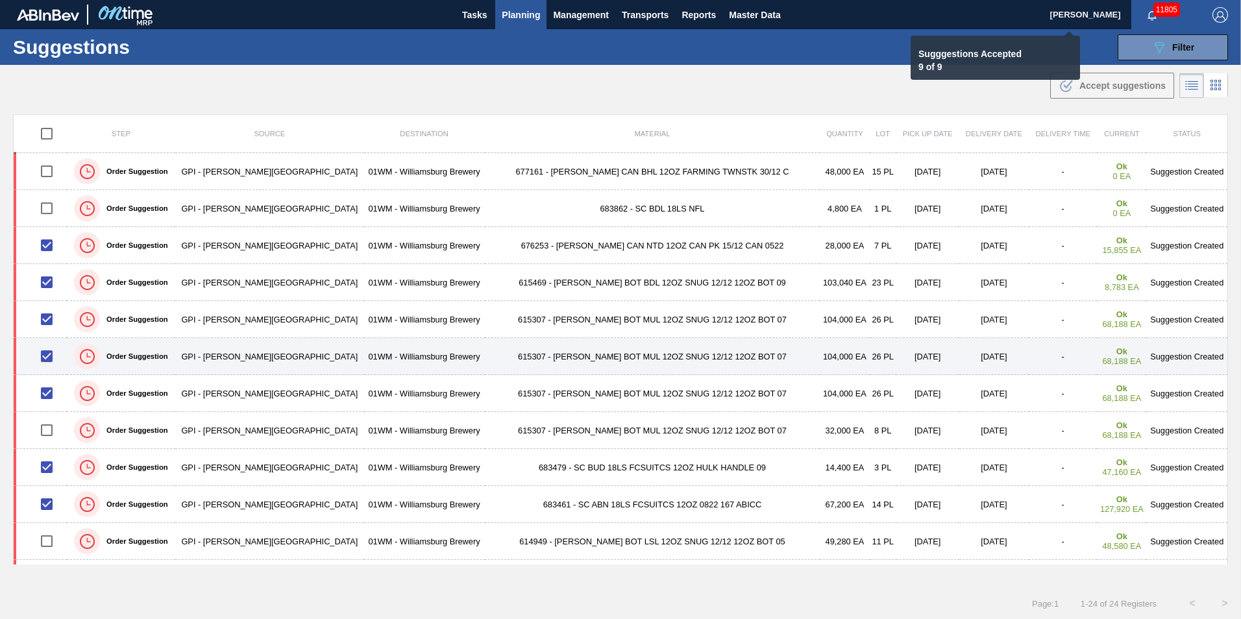
checkbox input "false"
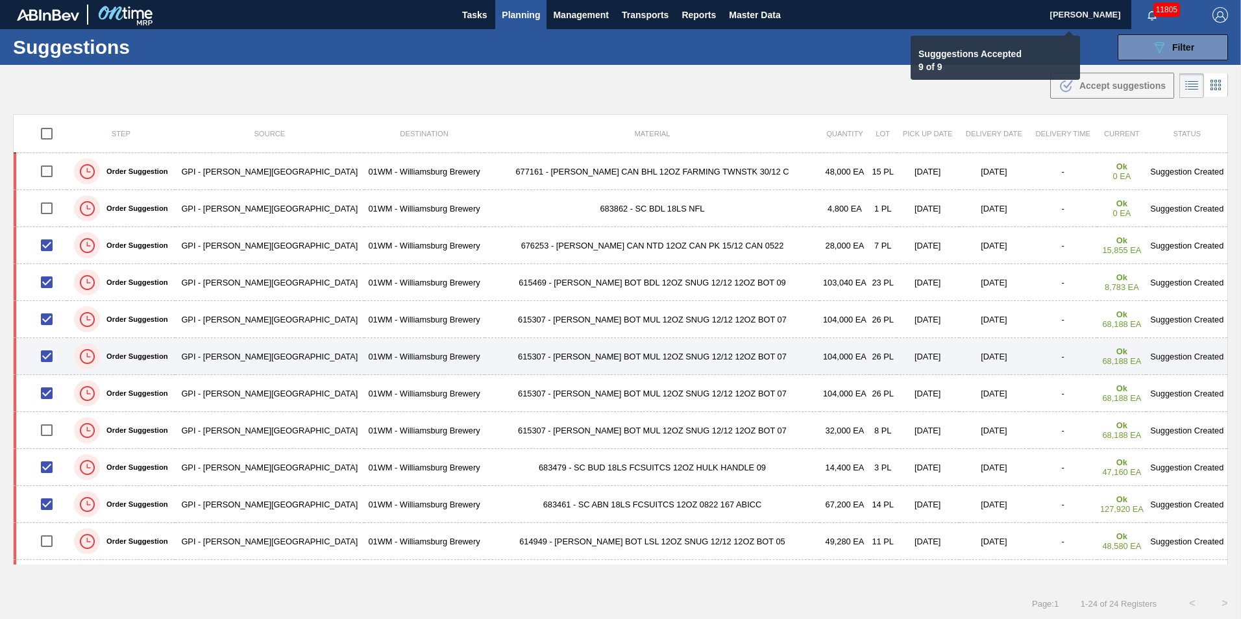
checkbox input "false"
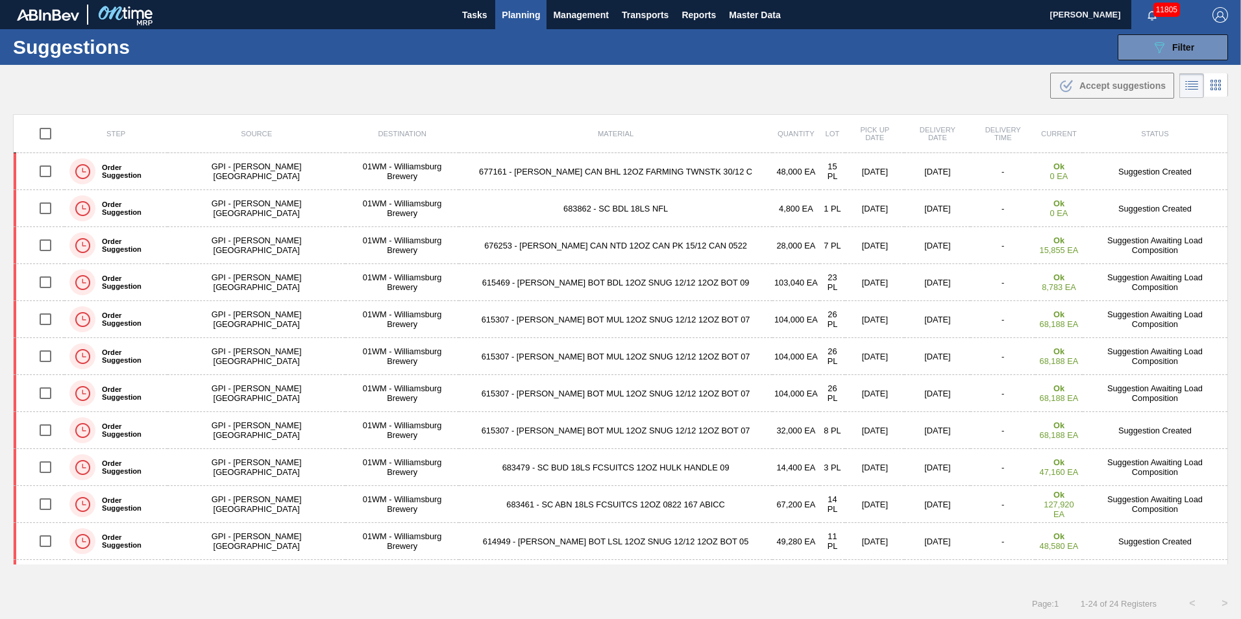
click at [529, 21] on span "Planning" at bounding box center [521, 15] width 38 height 16
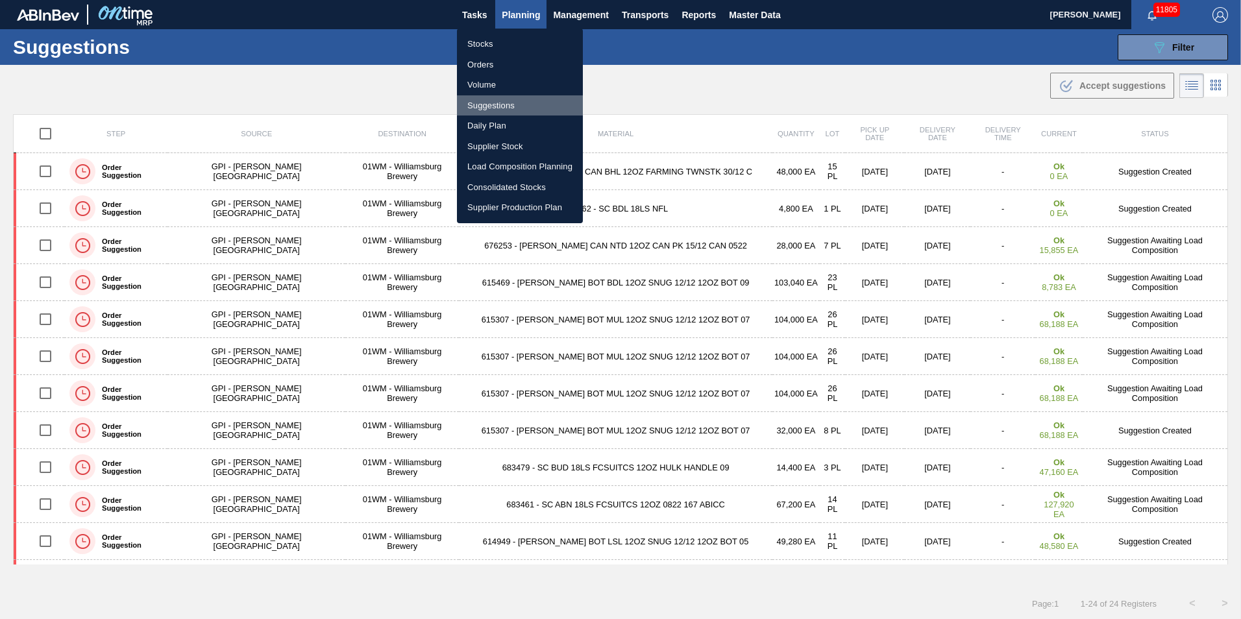
click at [513, 101] on li "Suggestions" at bounding box center [520, 105] width 126 height 21
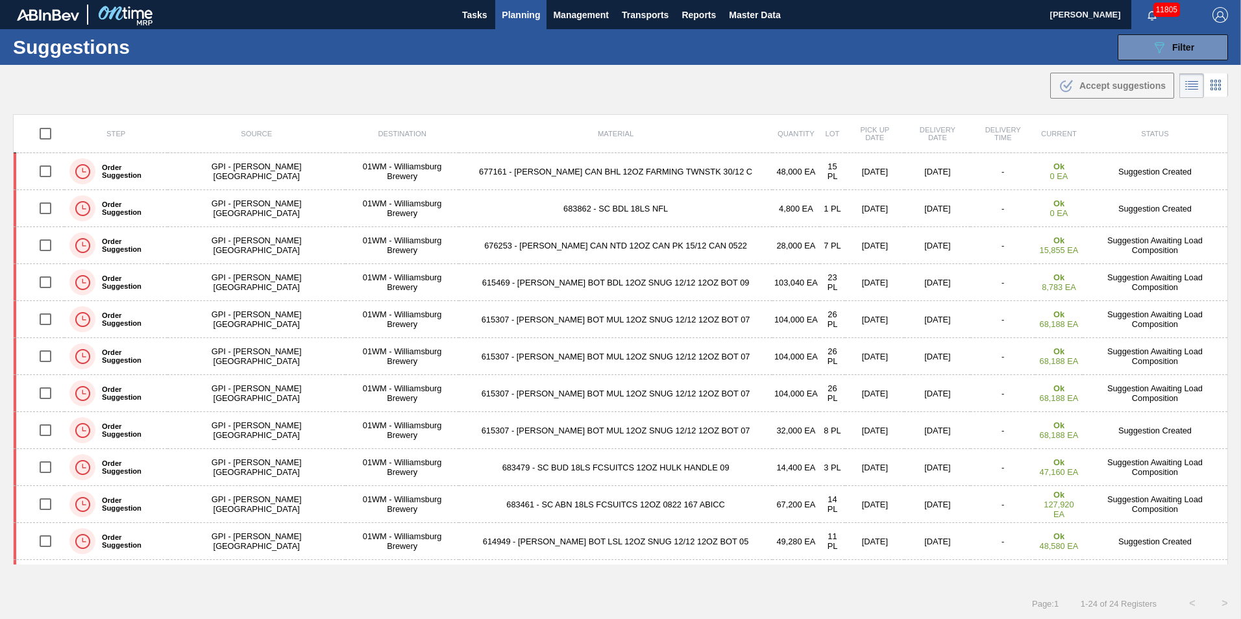
click at [519, 12] on span "Planning" at bounding box center [521, 15] width 38 height 16
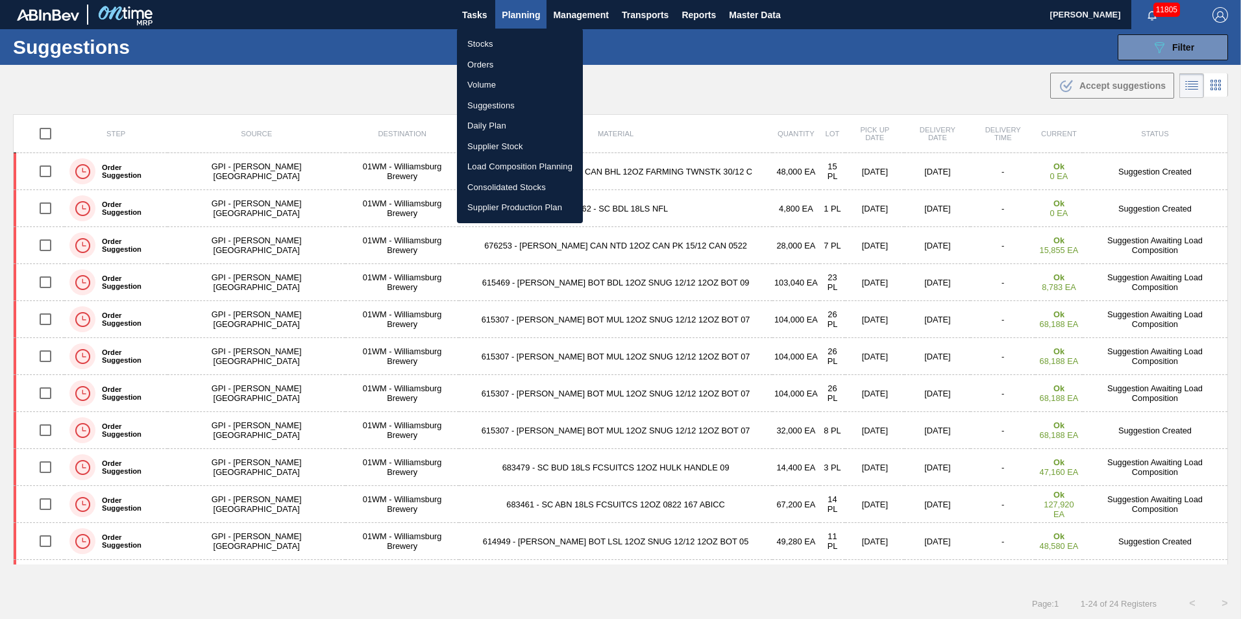
click at [508, 164] on li "Load Composition Planning" at bounding box center [520, 166] width 126 height 21
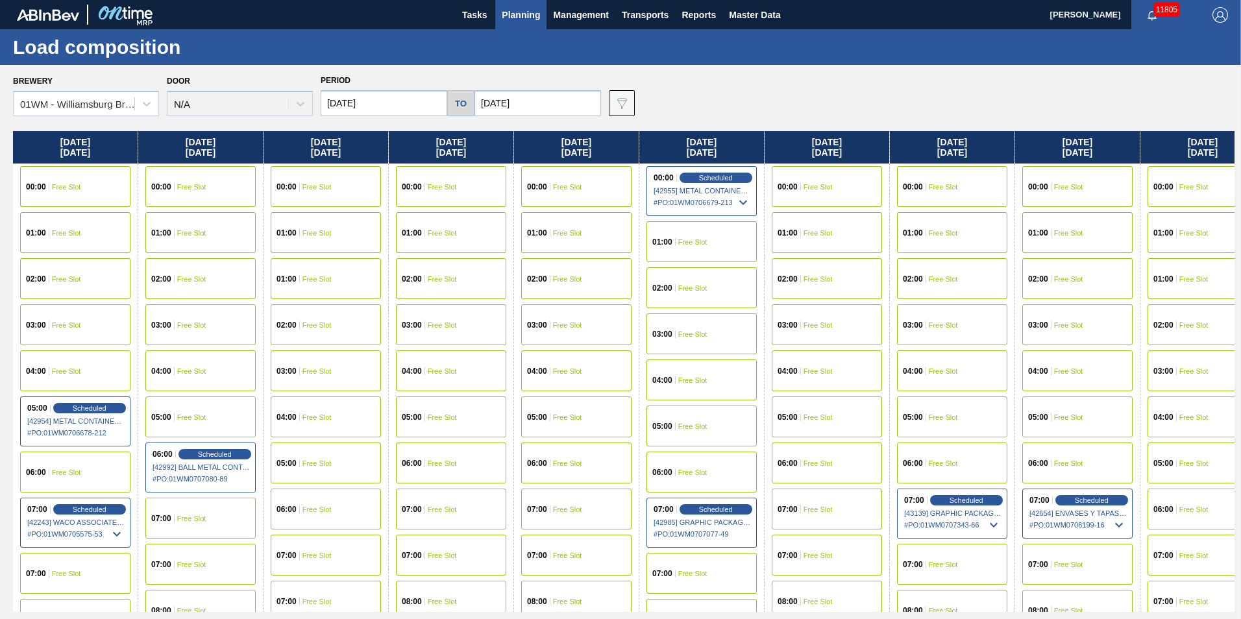
scroll to position [0, 407]
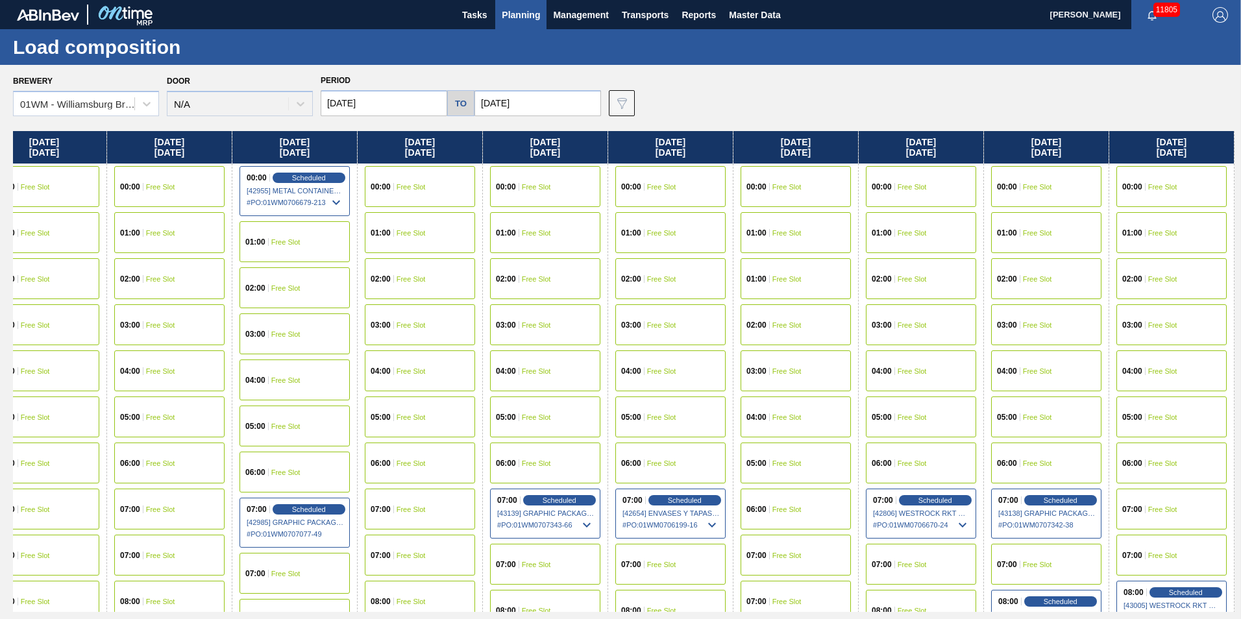
drag, startPoint x: 1048, startPoint y: 140, endPoint x: -63, endPoint y: 99, distance: 1111.8
click at [0, 0] on html "Tasks Planning Management Transports Reports Master Data [PERSON_NAME] 11805 Ma…" at bounding box center [620, 0] width 1241 height 0
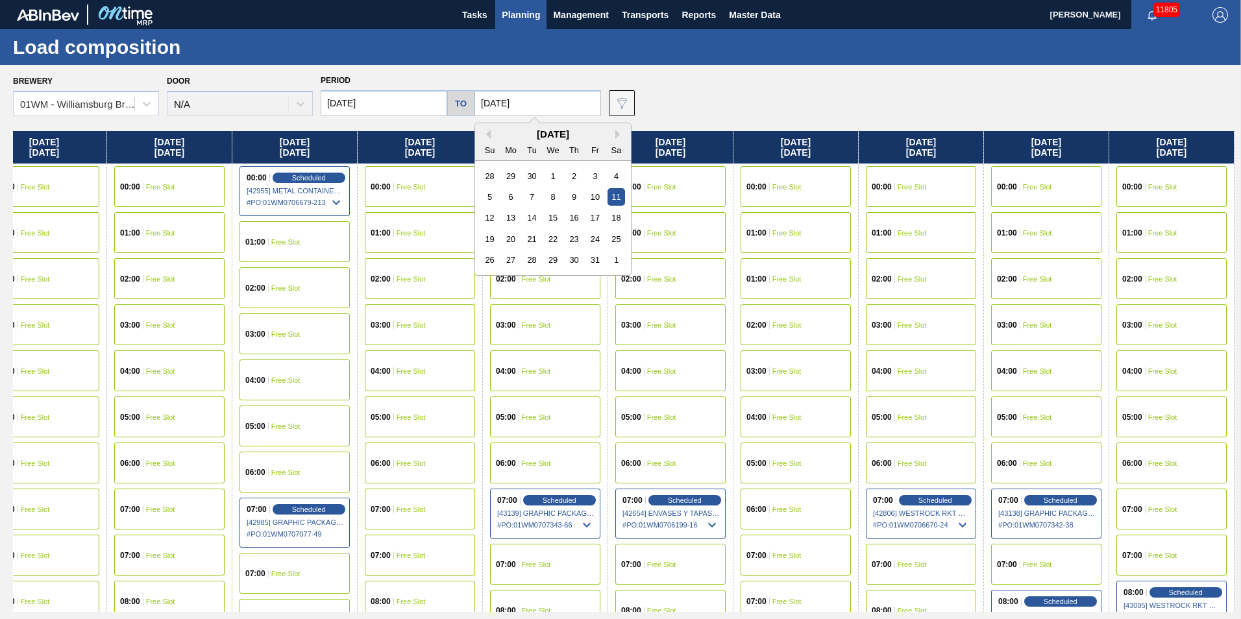
click at [504, 95] on input "[DATE]" at bounding box center [537, 103] width 127 height 26
click at [617, 216] on div "18" at bounding box center [616, 218] width 18 height 18
type input "[DATE]"
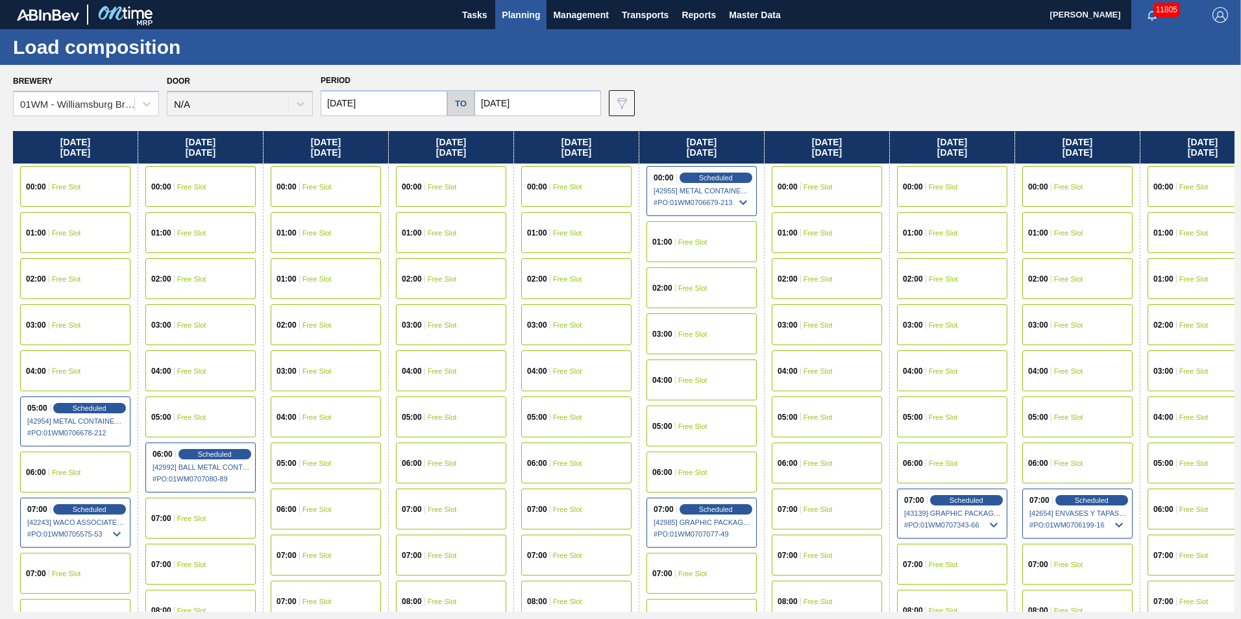
scroll to position [0, 1284]
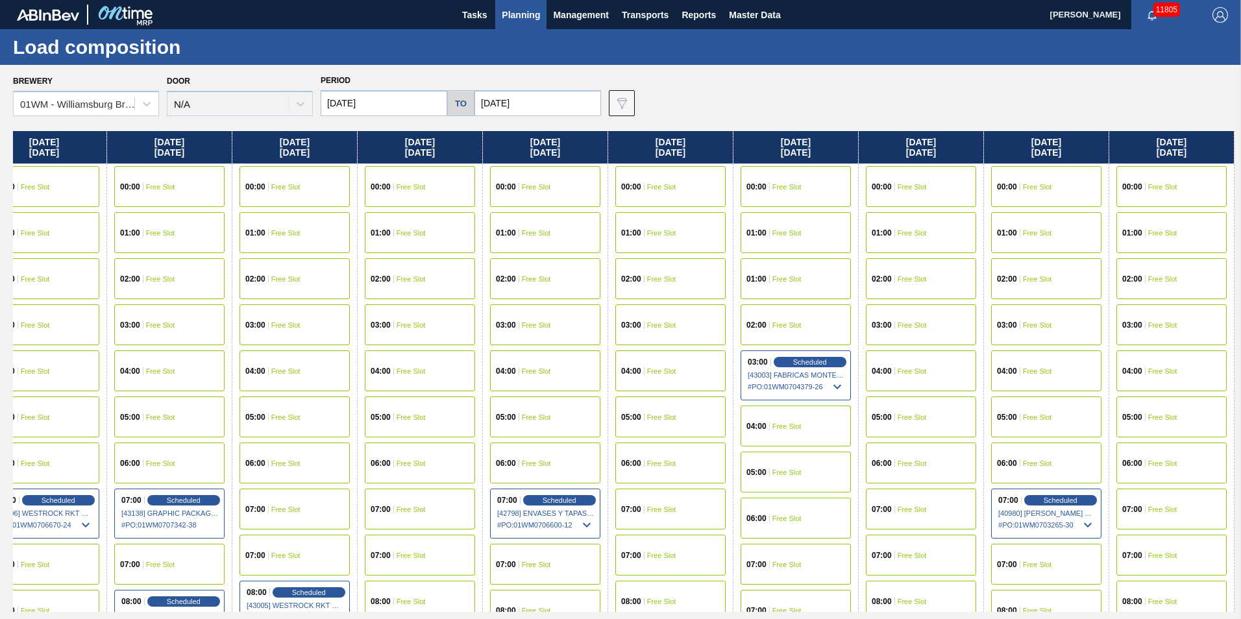
drag, startPoint x: 1104, startPoint y: 161, endPoint x: -191, endPoint y: 158, distance: 1294.7
click at [0, 0] on html "Tasks Planning Management Transports Reports Master Data [PERSON_NAME] 11805 Ma…" at bounding box center [620, 0] width 1241 height 0
drag, startPoint x: 1171, startPoint y: 154, endPoint x: 787, endPoint y: 198, distance: 386.1
click at [790, 197] on div "[DATE] 00:00 Free Slot 01:00 Free Slot 02:00 Free Slot 03:00 Free Slot 04:00 Fr…" at bounding box center [623, 371] width 1221 height 481
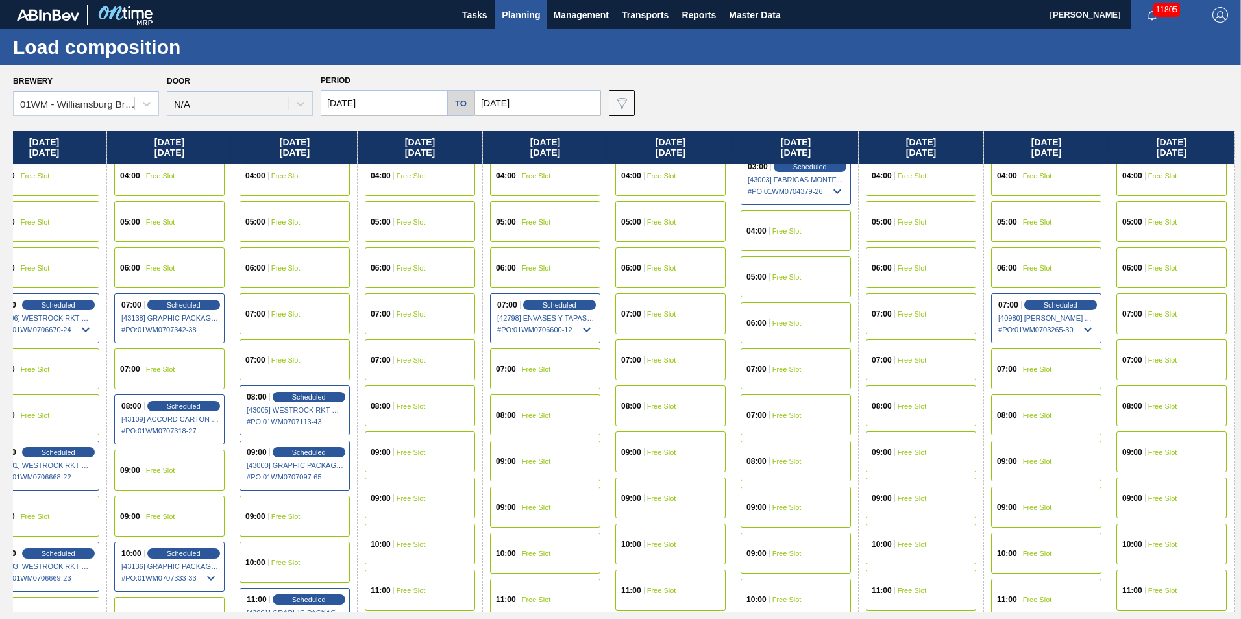
scroll to position [195, 1284]
click at [1060, 417] on div "08:00 Free Slot" at bounding box center [1046, 415] width 110 height 41
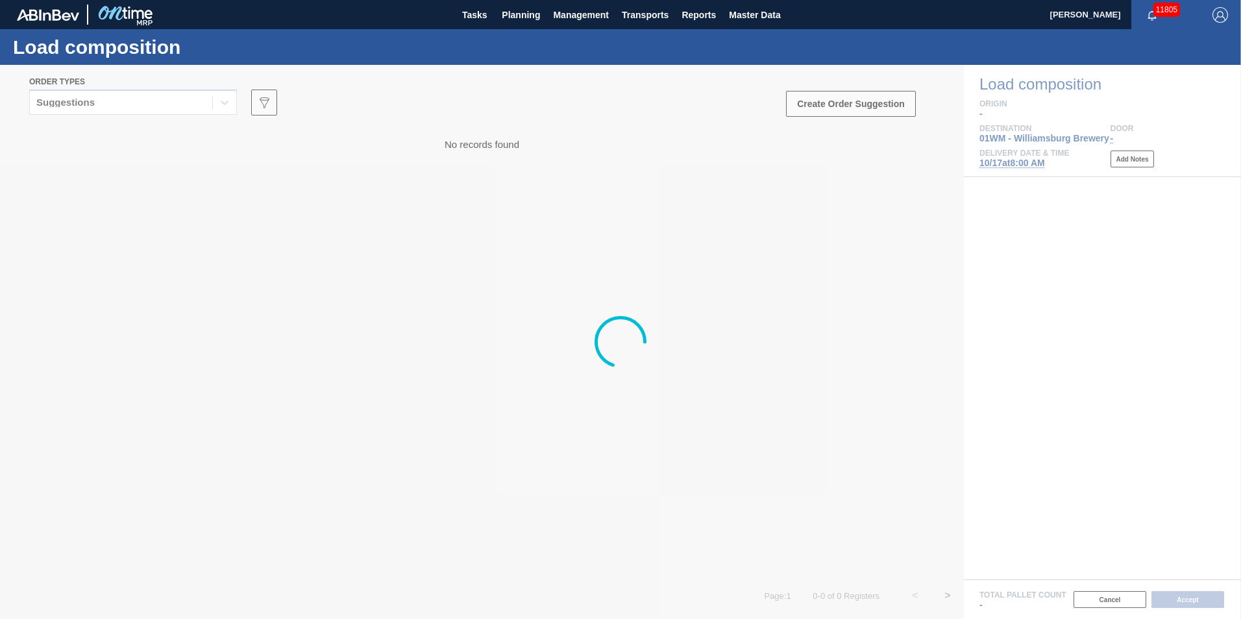
click at [154, 113] on div at bounding box center [620, 342] width 1241 height 554
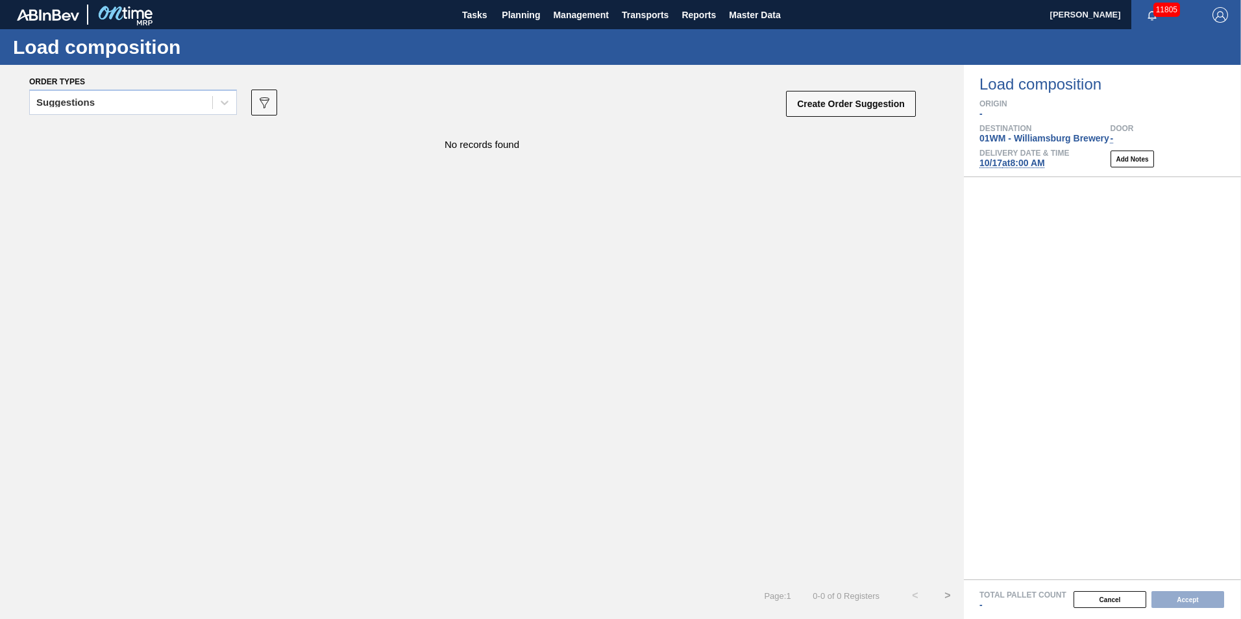
drag, startPoint x: 154, startPoint y: 109, endPoint x: 154, endPoint y: 117, distance: 8.5
click at [156, 108] on div "Suggestions" at bounding box center [121, 102] width 182 height 19
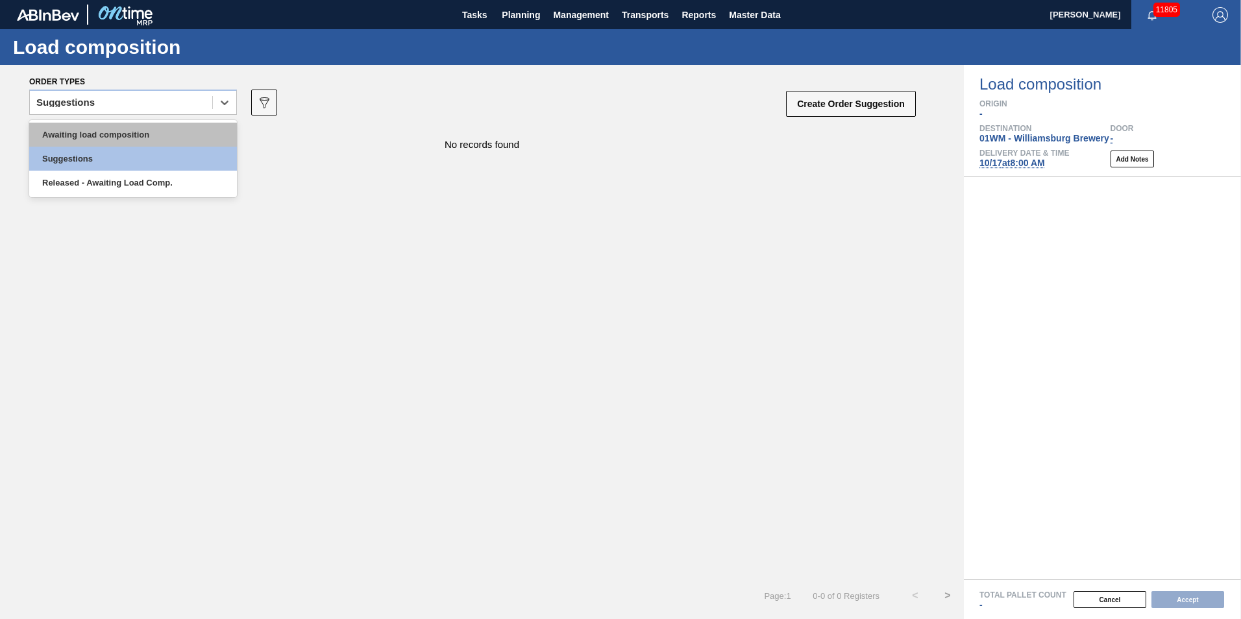
click at [138, 139] on div "Awaiting load composition" at bounding box center [133, 135] width 208 height 24
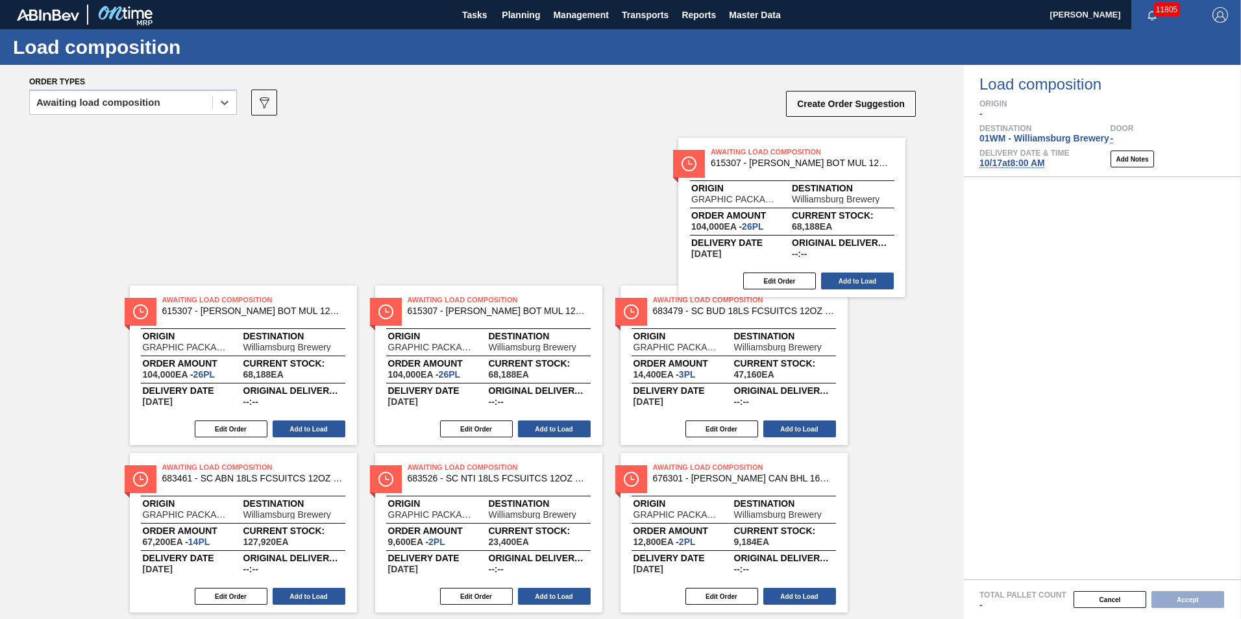
drag, startPoint x: 731, startPoint y: 206, endPoint x: 760, endPoint y: 211, distance: 28.9
click at [762, 211] on div "Awaiting Load Composition 615307 - [PERSON_NAME] BOT MUL 12OZ SNUG 12/12 12OZ B…" at bounding box center [482, 373] width 964 height 495
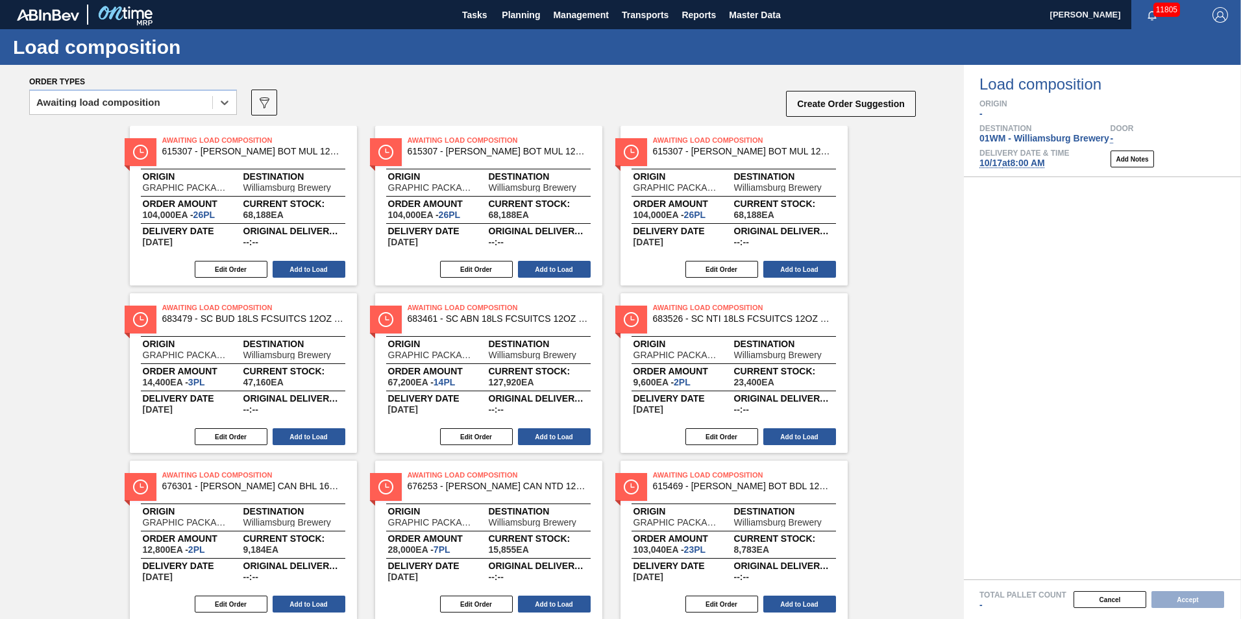
click at [726, 153] on span "615307 - [PERSON_NAME] BOT MUL 12OZ SNUG 12/12 12OZ BOT 07" at bounding box center [744, 152] width 182 height 10
click at [696, 149] on span "615307 - [PERSON_NAME] BOT MUL 12OZ SNUG 12/12 12OZ BOT 07" at bounding box center [744, 152] width 182 height 10
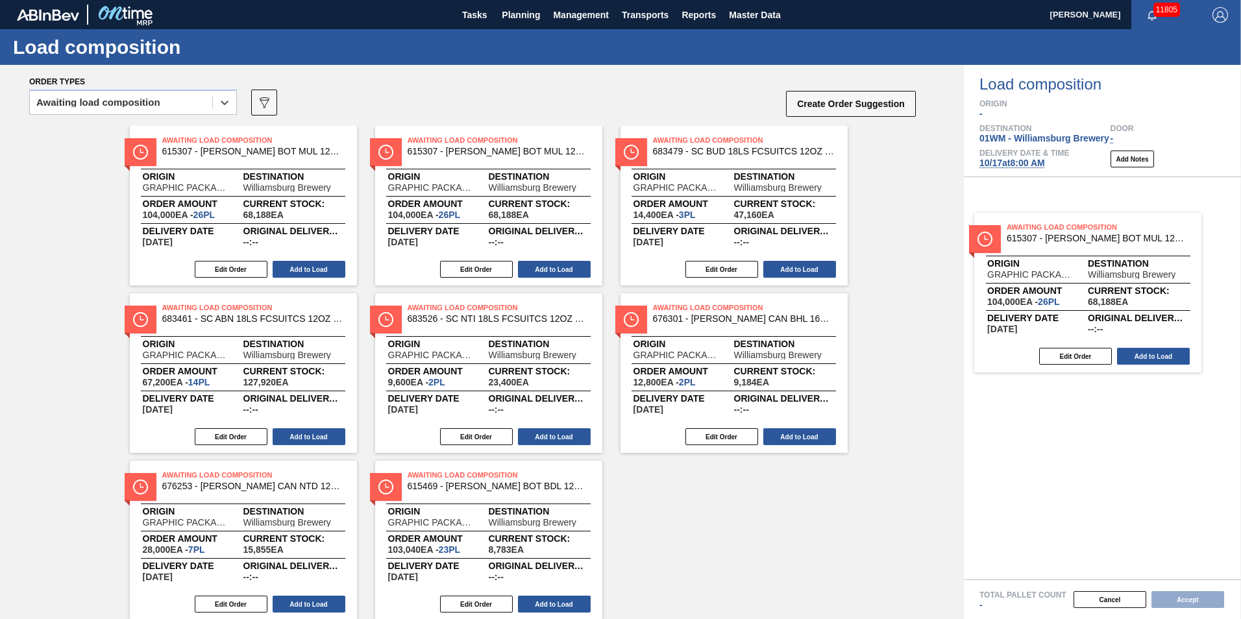
drag, startPoint x: 703, startPoint y: 164, endPoint x: 1073, endPoint y: 246, distance: 379.5
click at [1071, 250] on div "Order types option Awaiting load composition, selected. Select is focused ,type…" at bounding box center [620, 342] width 1241 height 554
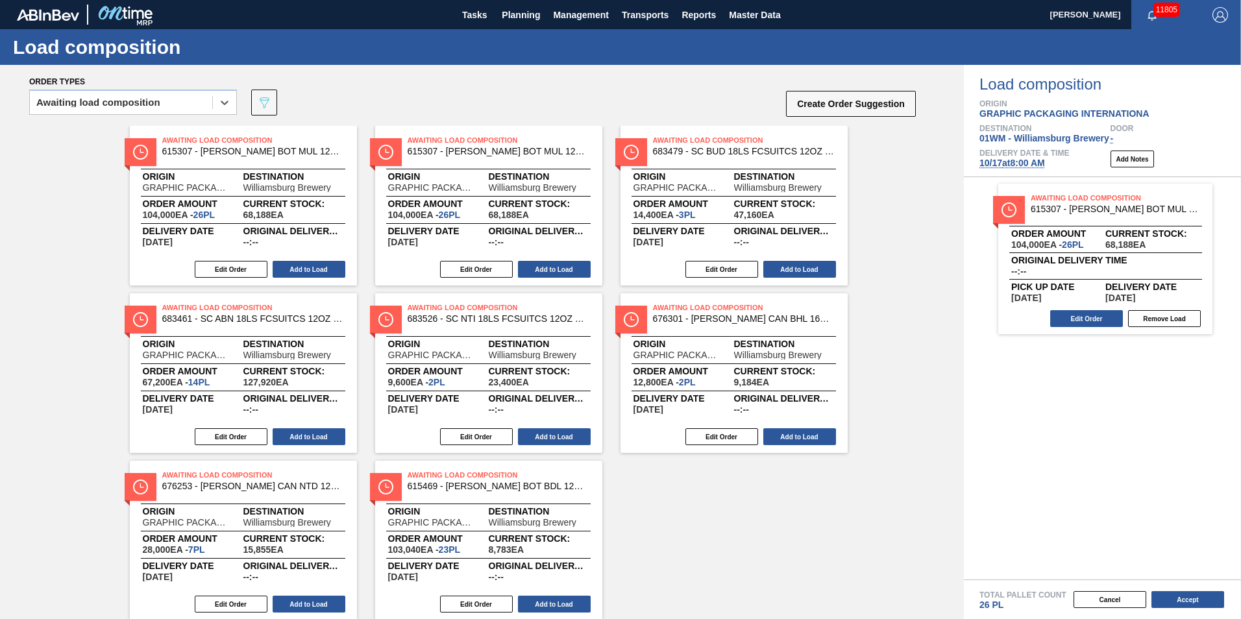
click at [1055, 215] on div "Awaiting Load Composition 615307 - [PERSON_NAME] BOT MUL 12OZ SNUG 12/12 12OZ B…" at bounding box center [1105, 204] width 214 height 23
click at [1078, 319] on button "Edit Order" at bounding box center [1086, 318] width 73 height 17
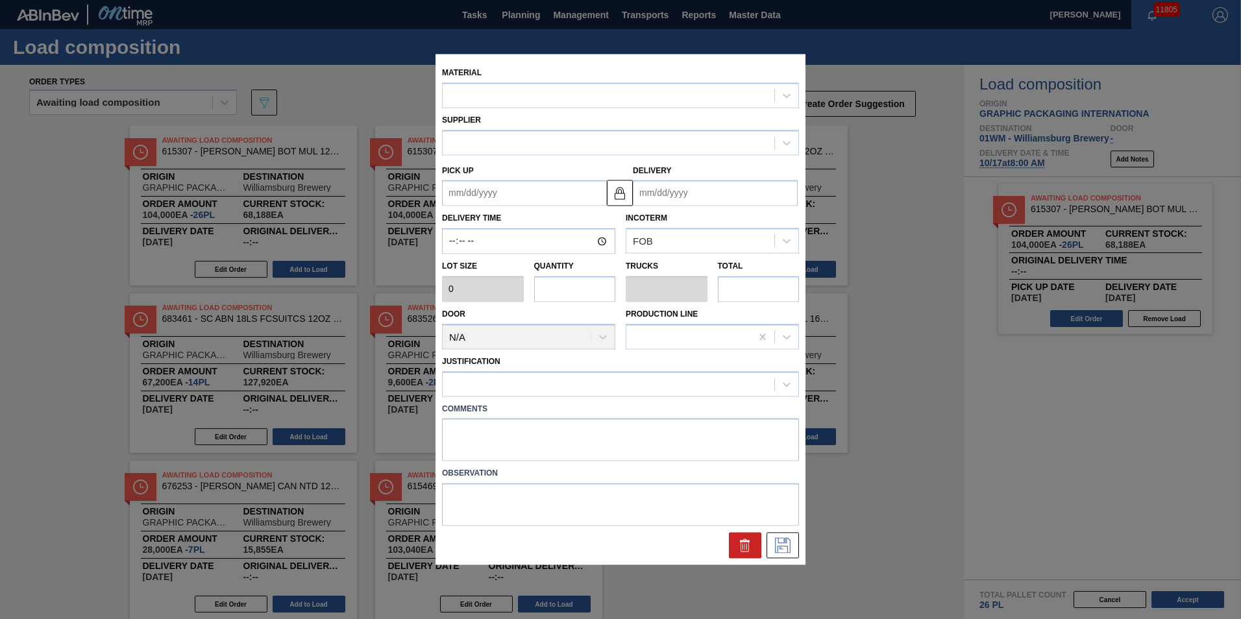
type input "4,000"
type input "26"
type input "1"
type input "104,000"
type up "[DATE]"
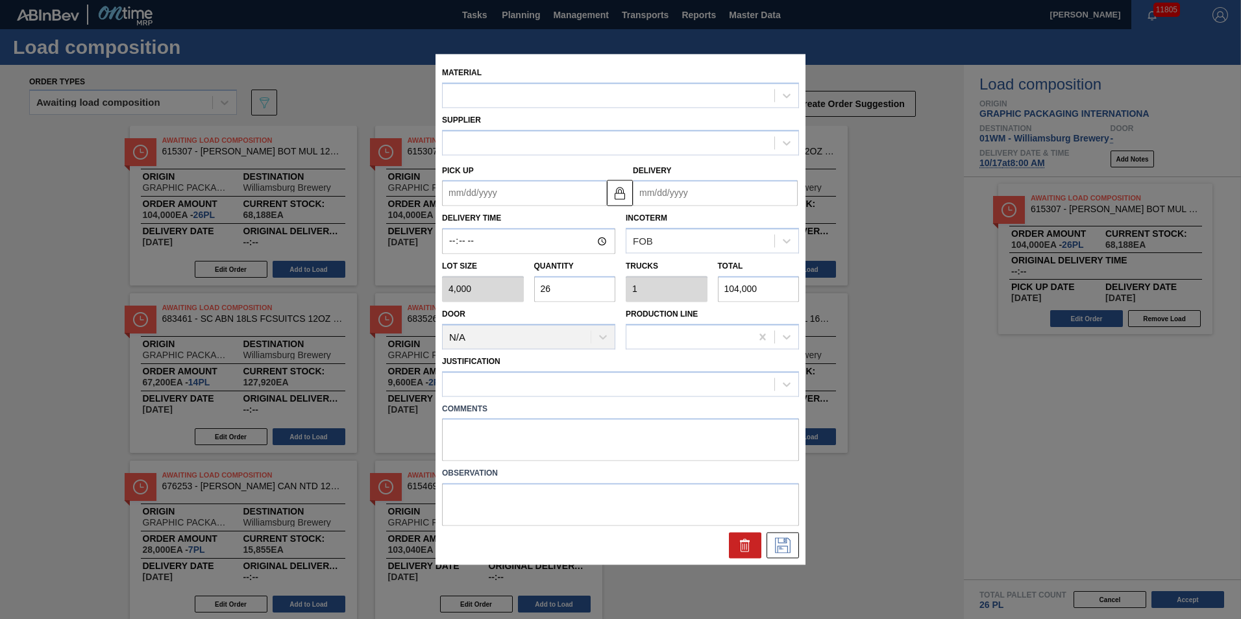
type input "[DATE]"
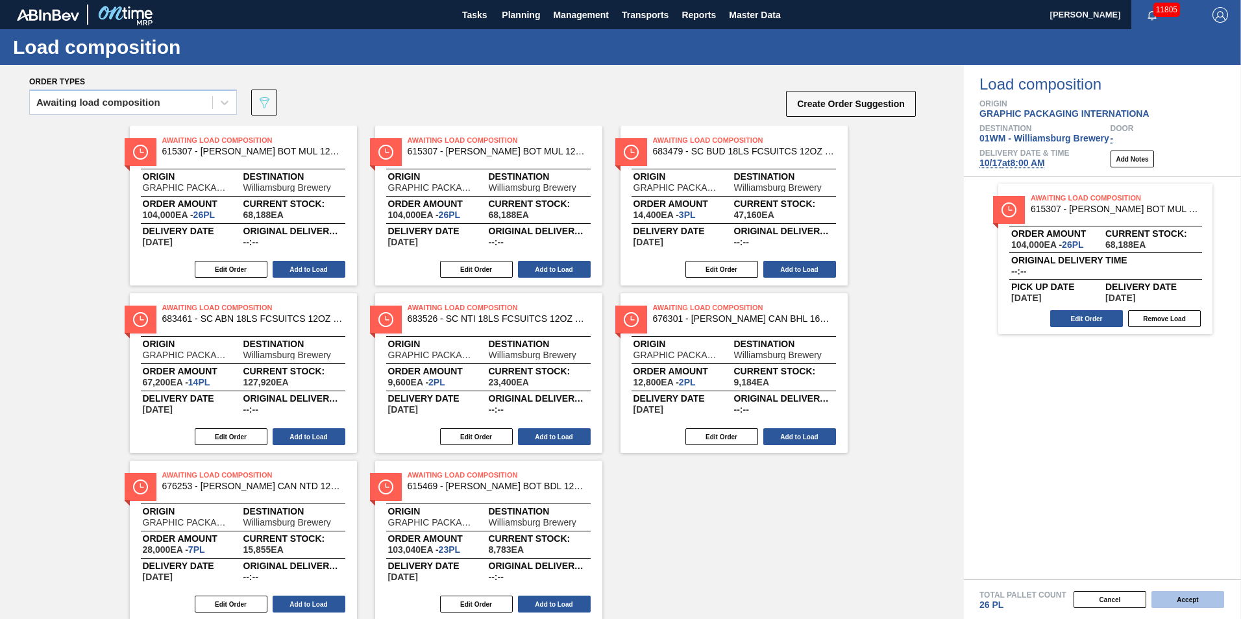
click at [1176, 598] on button "Accept" at bounding box center [1187, 599] width 73 height 17
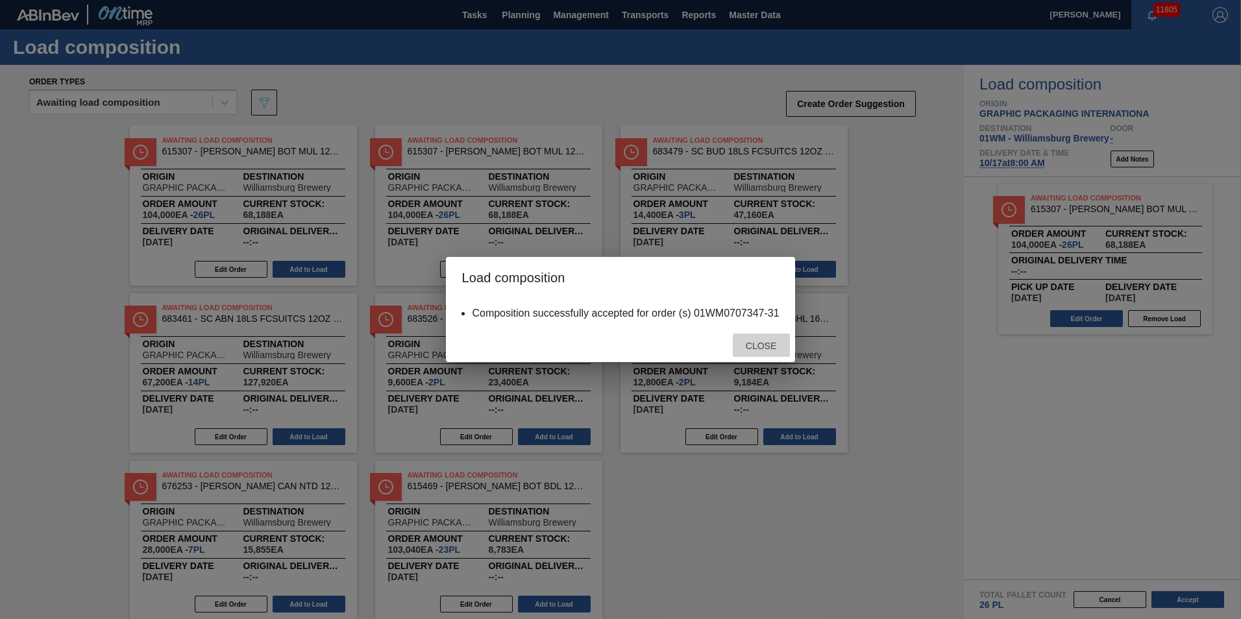
click at [764, 349] on span "Close" at bounding box center [760, 346] width 51 height 10
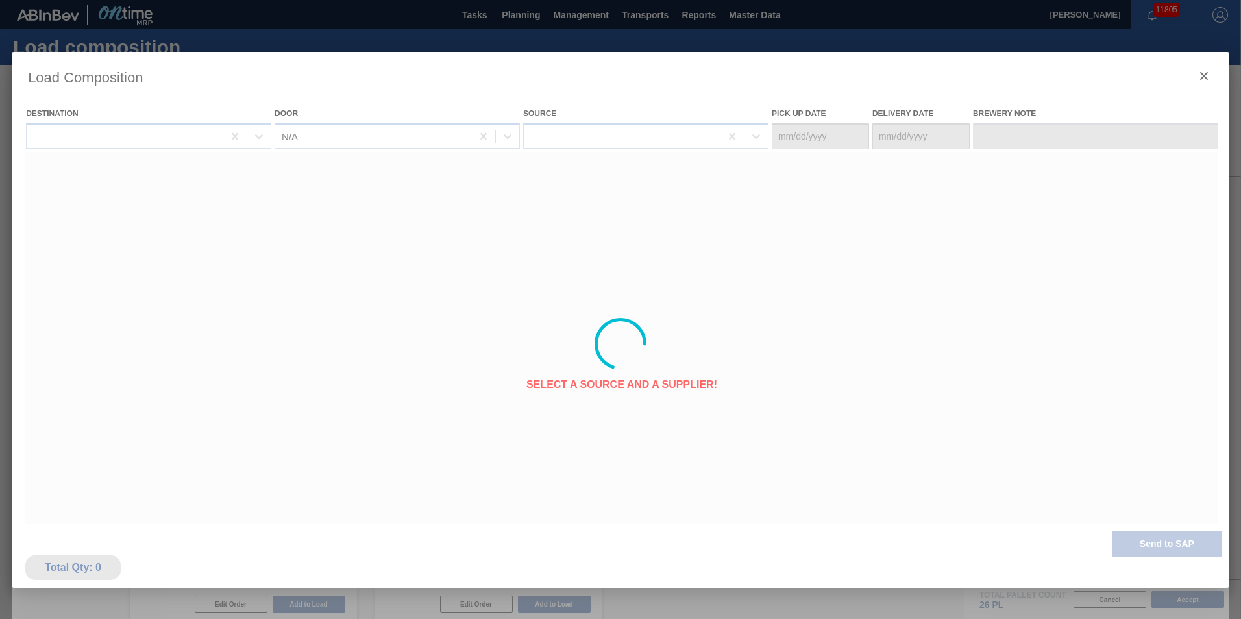
type Date "[DATE]"
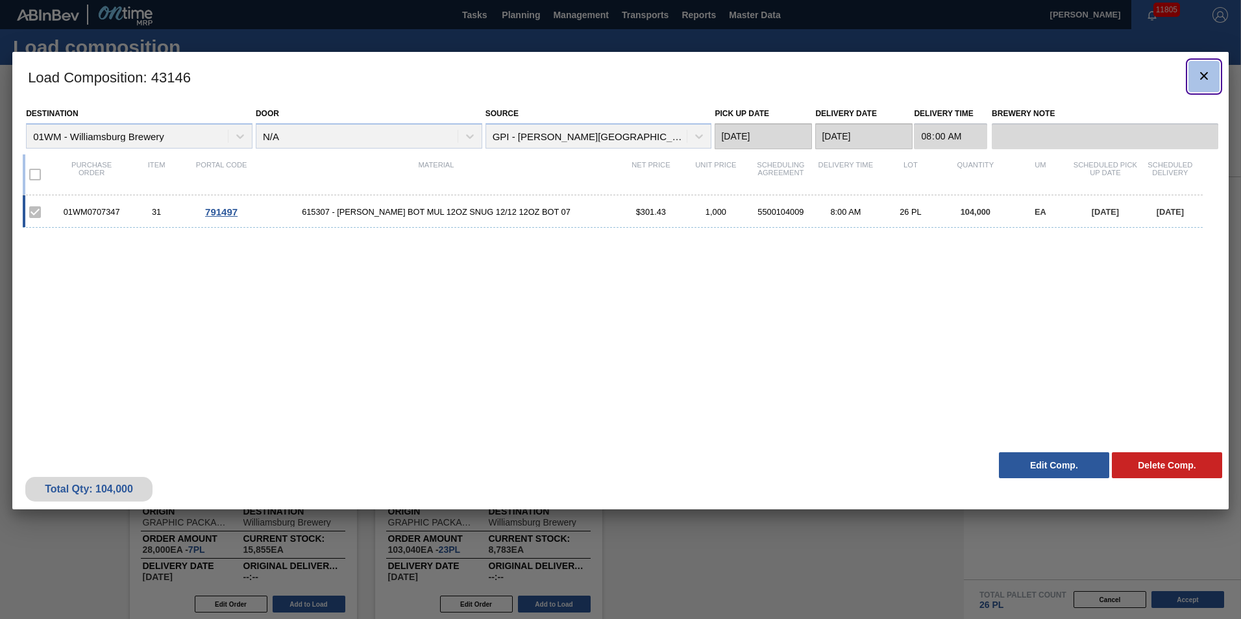
click at [1206, 82] on icon "botão de ícone" at bounding box center [1204, 76] width 16 height 16
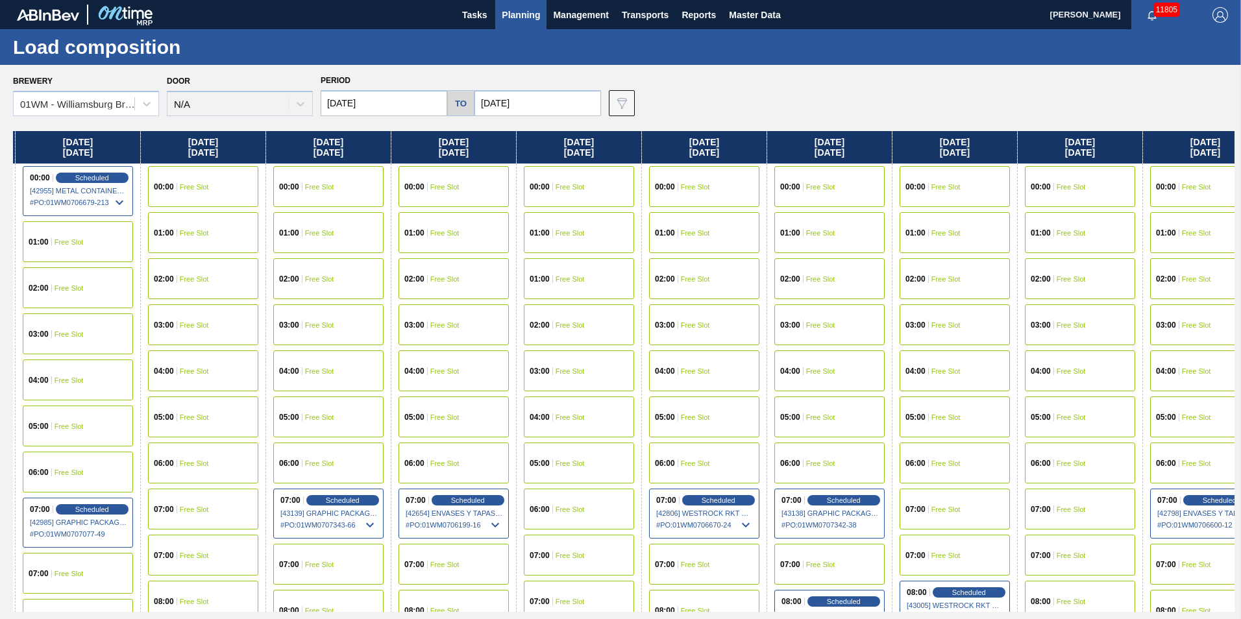
scroll to position [0, 1284]
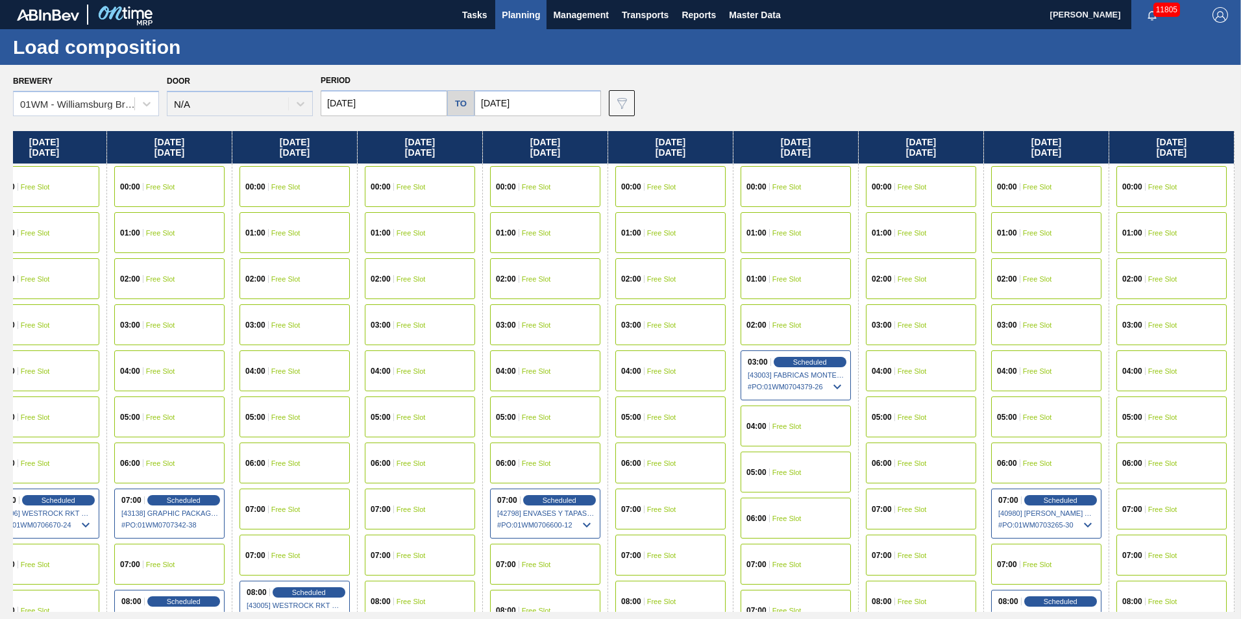
drag, startPoint x: 1207, startPoint y: 151, endPoint x: -104, endPoint y: 117, distance: 1312.0
click at [0, 0] on html "Tasks Planning Management Transports Reports Master Data [PERSON_NAME] 11805 Ma…" at bounding box center [620, 0] width 1241 height 0
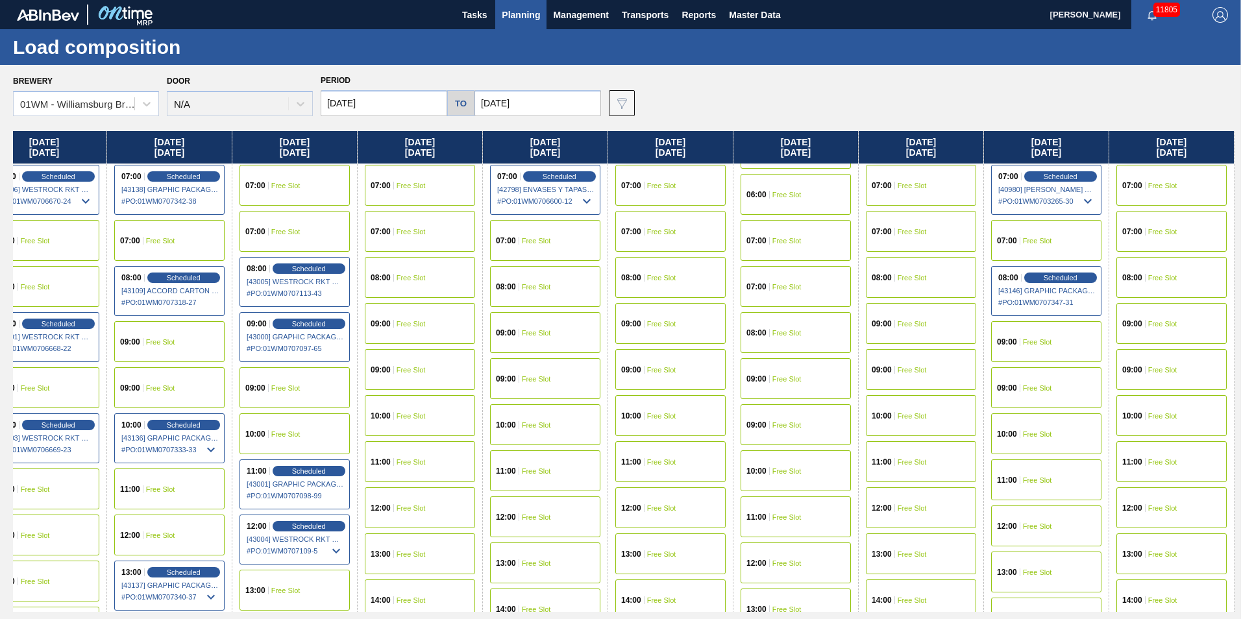
scroll to position [324, 1284]
click at [1032, 438] on div "10:00 Free Slot" at bounding box center [1046, 433] width 110 height 41
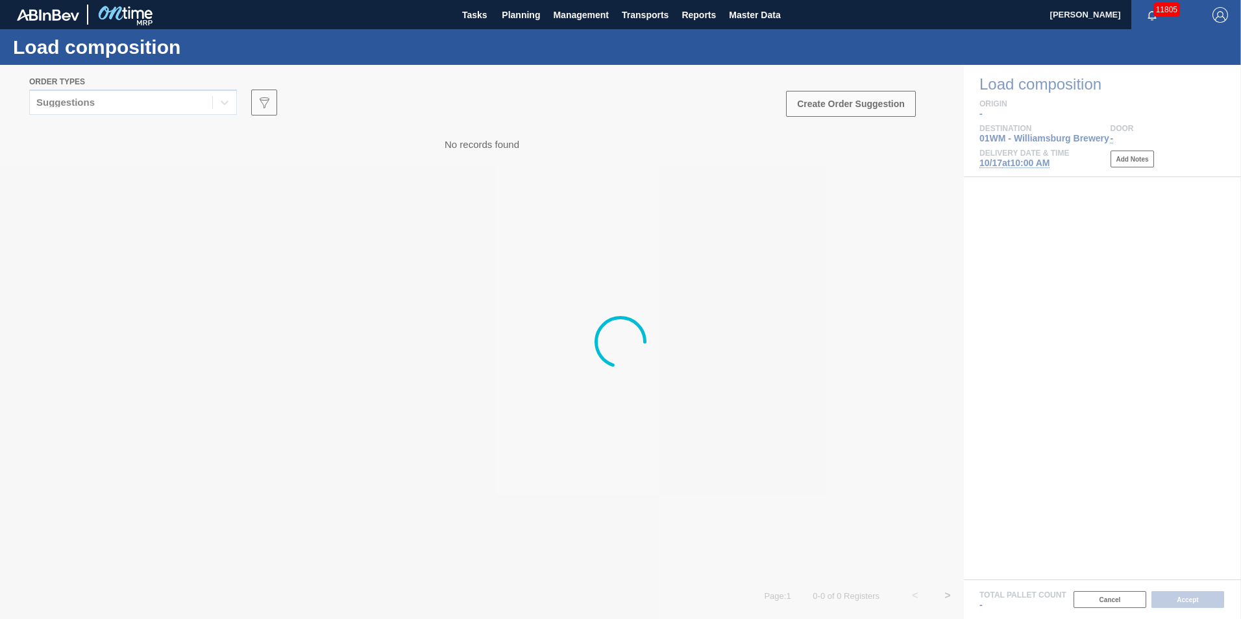
click at [78, 109] on div at bounding box center [620, 342] width 1241 height 554
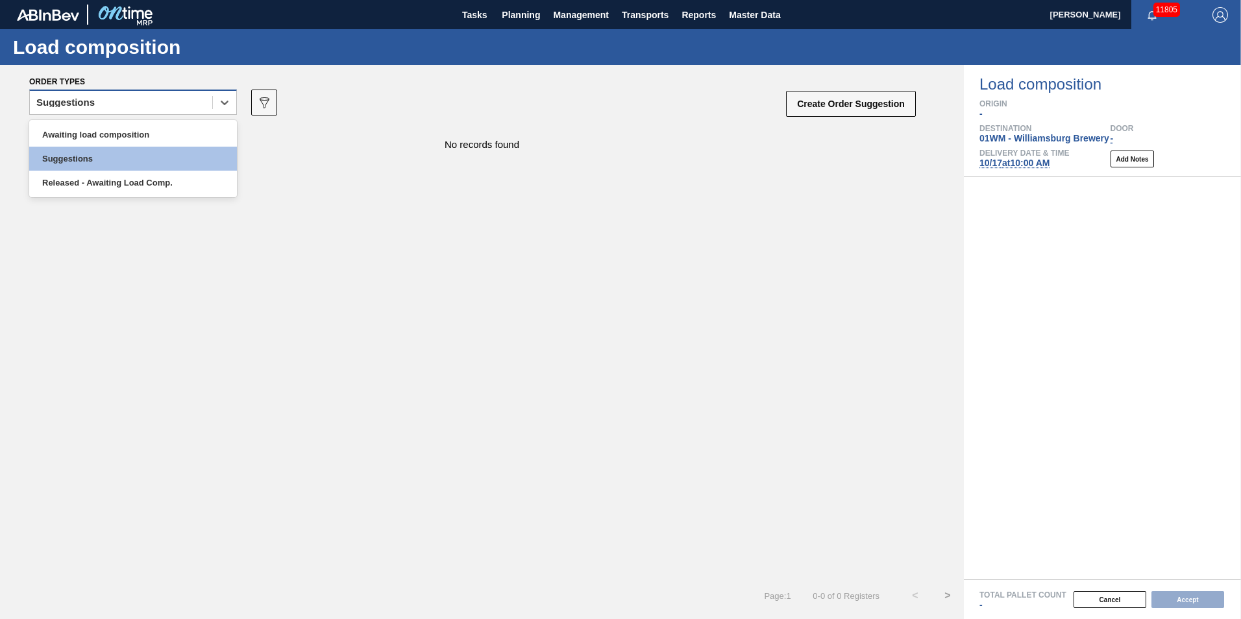
drag, startPoint x: 78, startPoint y: 109, endPoint x: 84, endPoint y: 114, distance: 7.9
click at [82, 110] on div "Suggestions" at bounding box center [121, 102] width 182 height 19
click at [97, 137] on div "Awaiting load composition" at bounding box center [133, 135] width 208 height 24
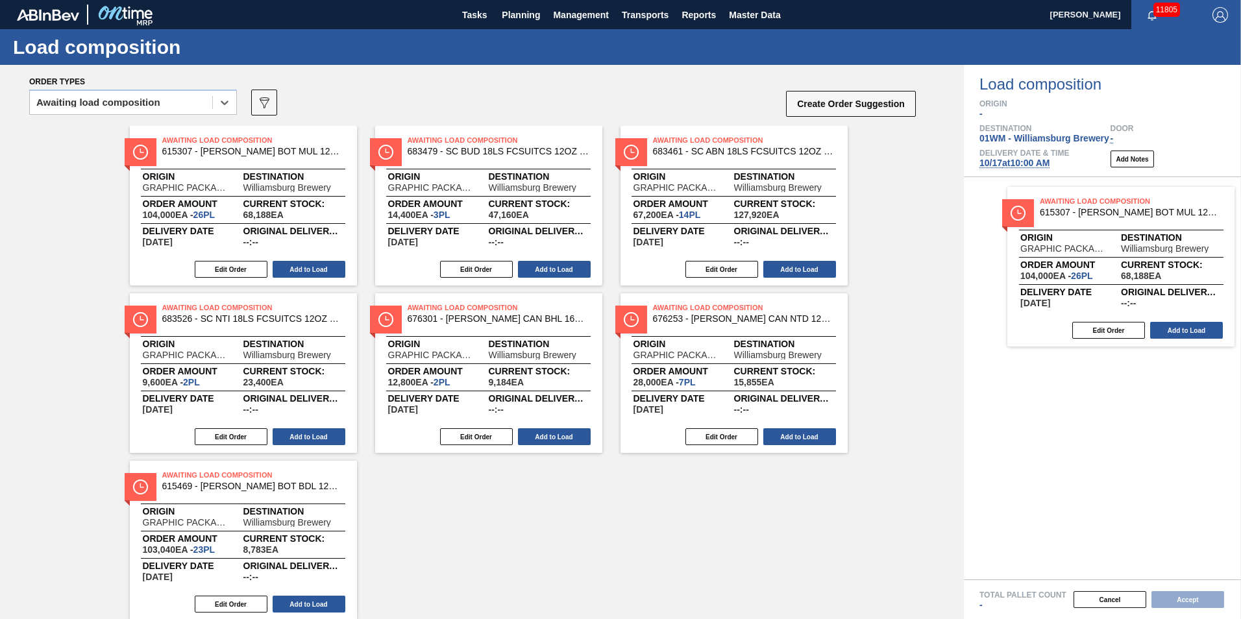
drag, startPoint x: 509, startPoint y: 216, endPoint x: 1146, endPoint y: 281, distance: 640.0
click at [1146, 281] on div "Order types option Awaiting load composition, selected. Select is focused ,type…" at bounding box center [620, 342] width 1241 height 554
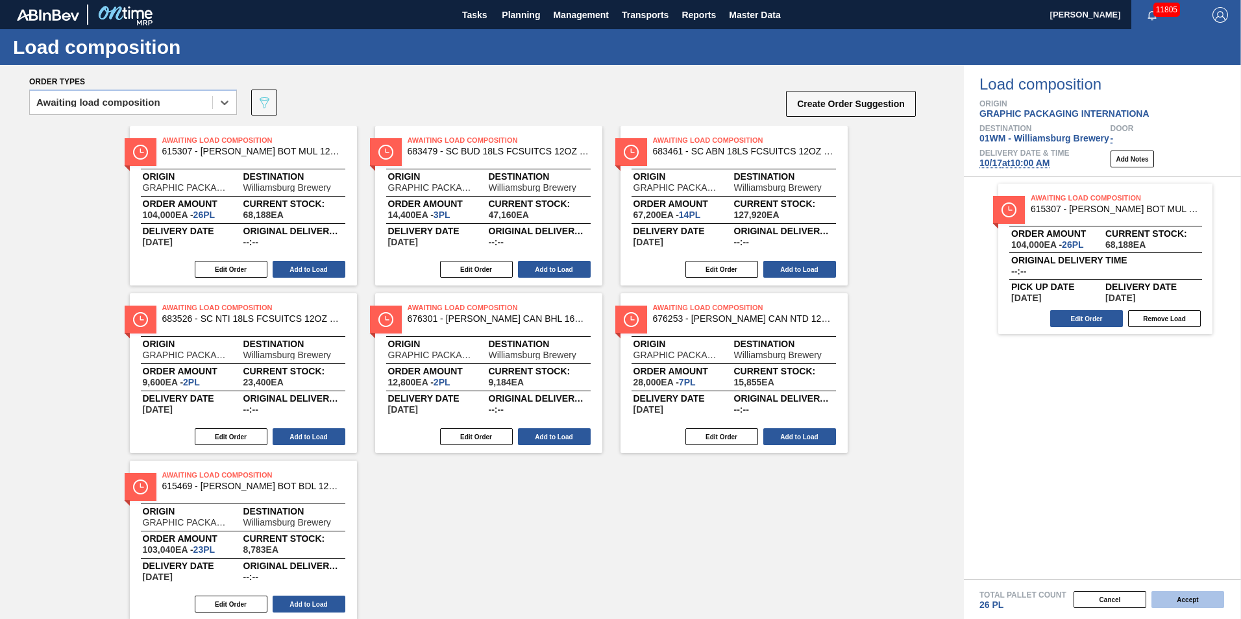
click at [1190, 599] on button "Accept" at bounding box center [1187, 599] width 73 height 17
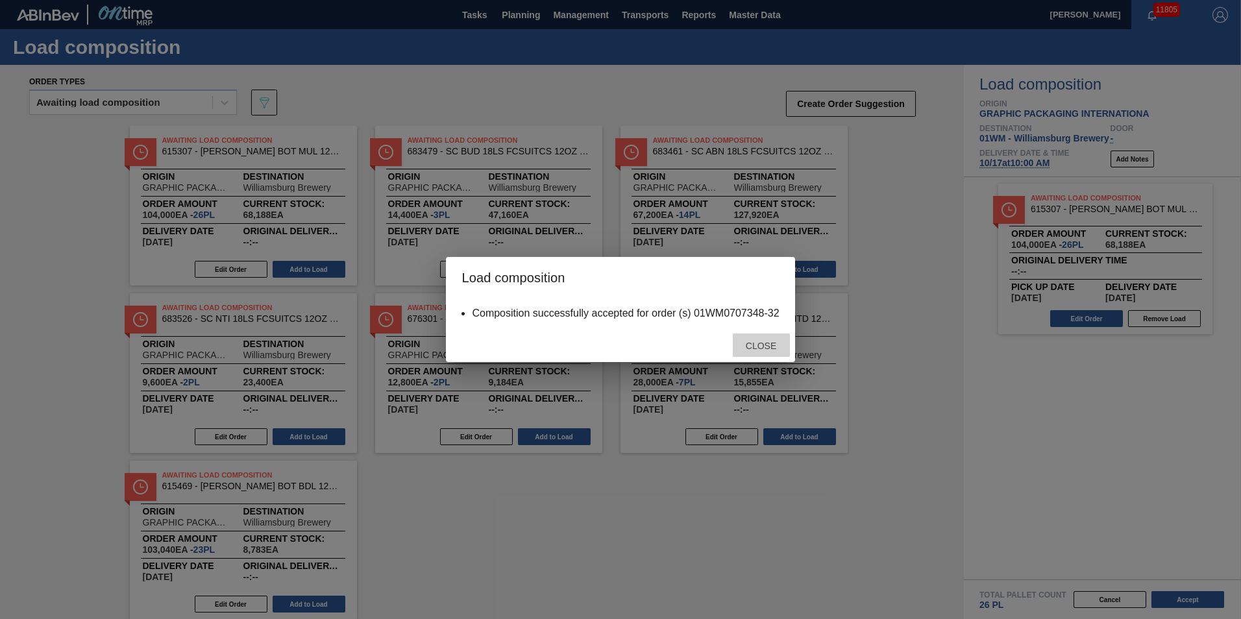
click at [755, 343] on span "Close" at bounding box center [760, 346] width 51 height 10
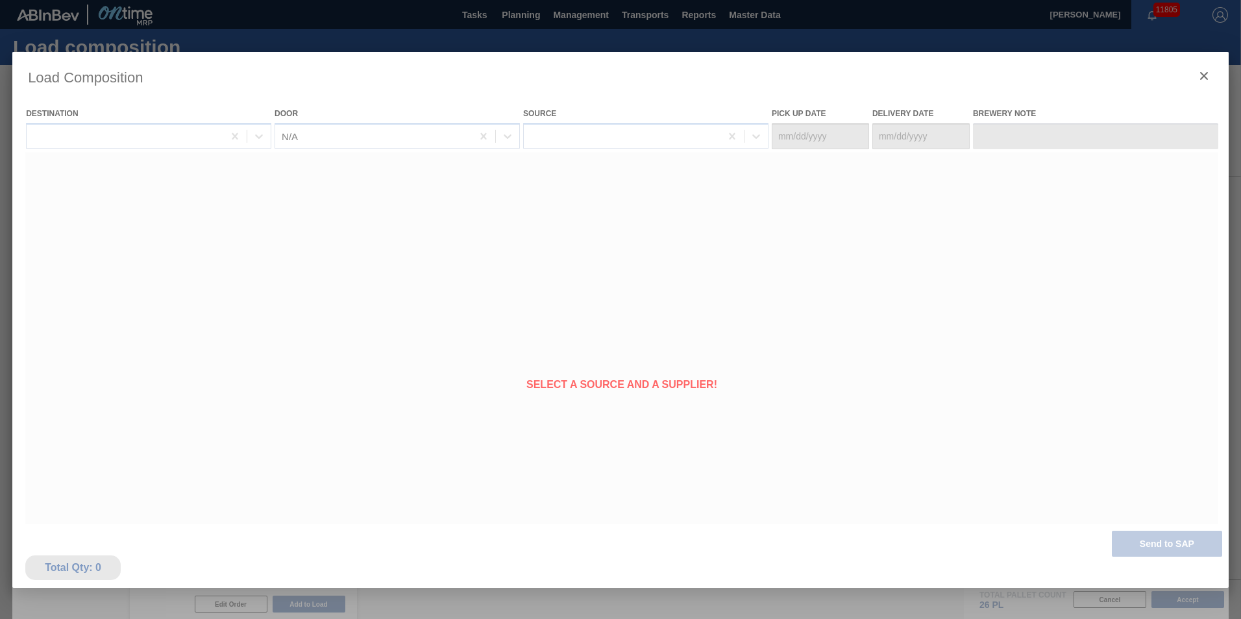
type Date "[DATE]"
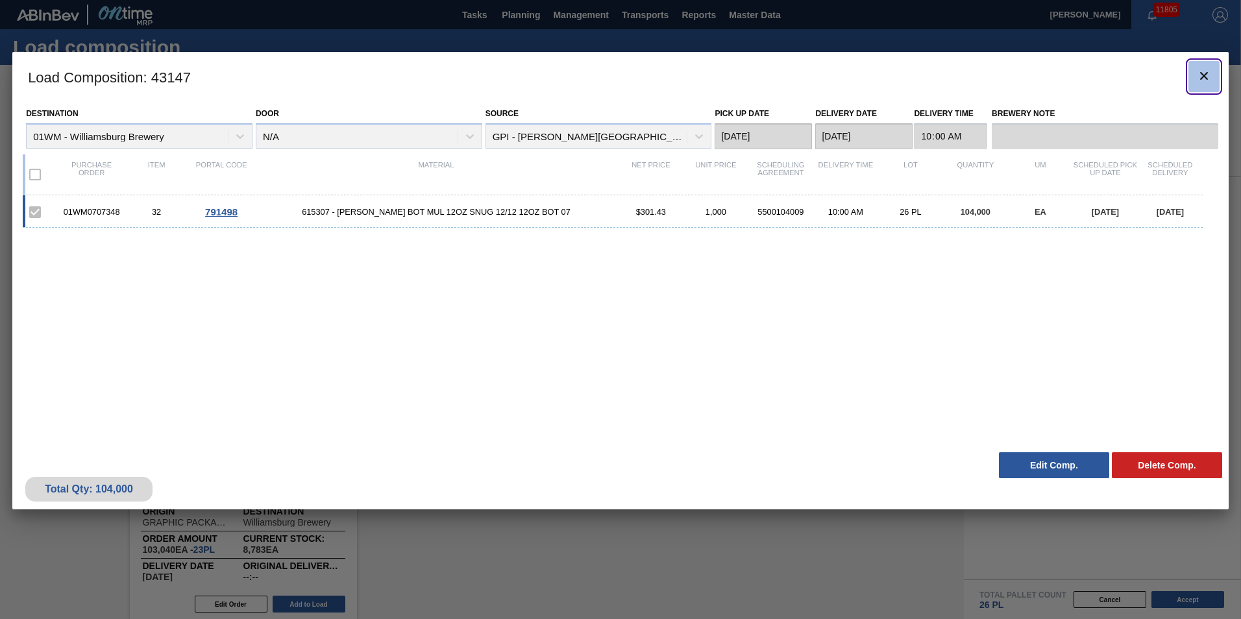
click at [1206, 79] on icon "botão de ícone" at bounding box center [1204, 76] width 8 height 8
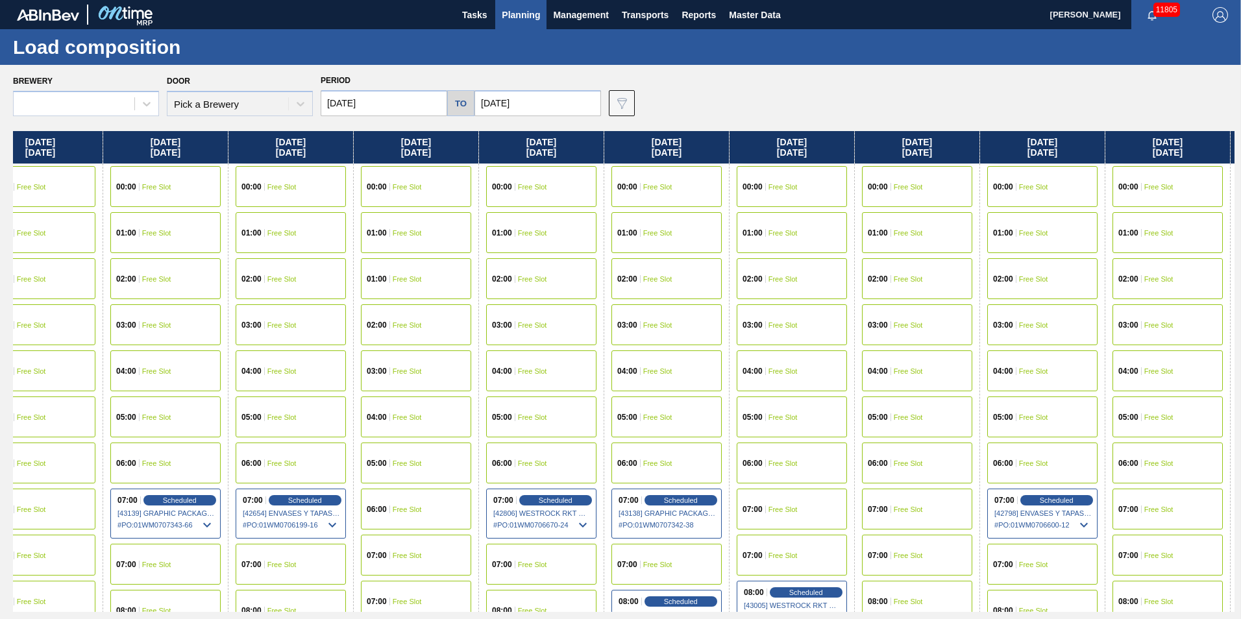
scroll to position [0, 1284]
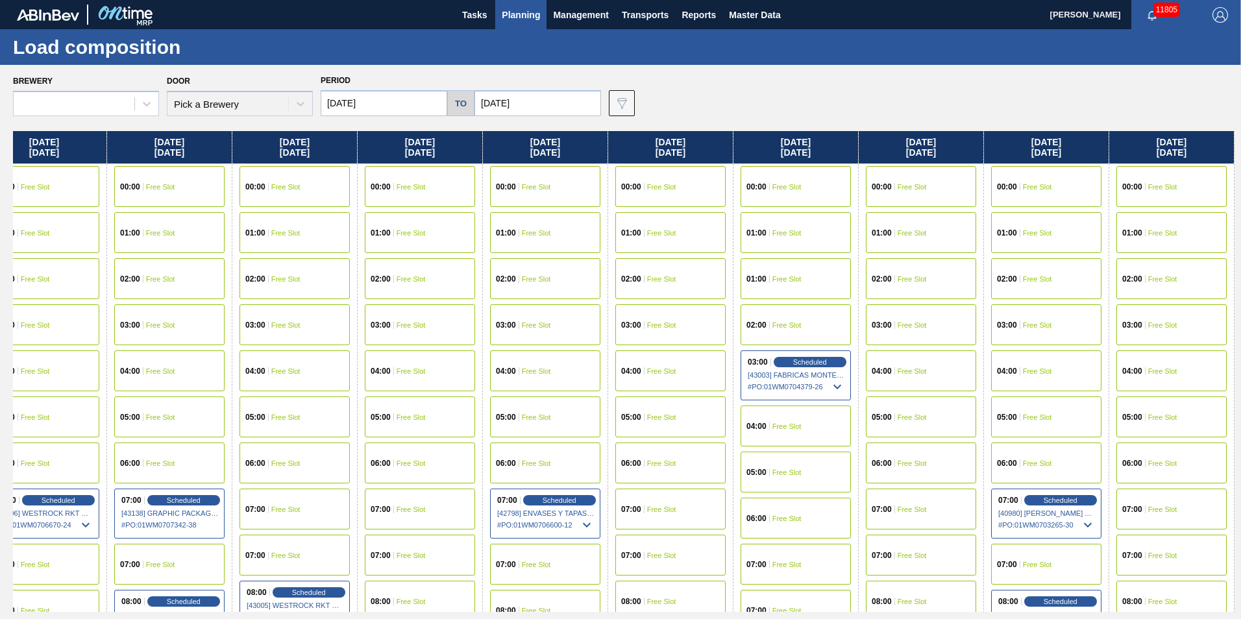
drag, startPoint x: 1146, startPoint y: 147, endPoint x: -310, endPoint y: 169, distance: 1455.8
click at [0, 0] on html "Tasks Planning Management Transports Reports Master Data [PERSON_NAME] 11805 Ma…" at bounding box center [620, 0] width 1241 height 0
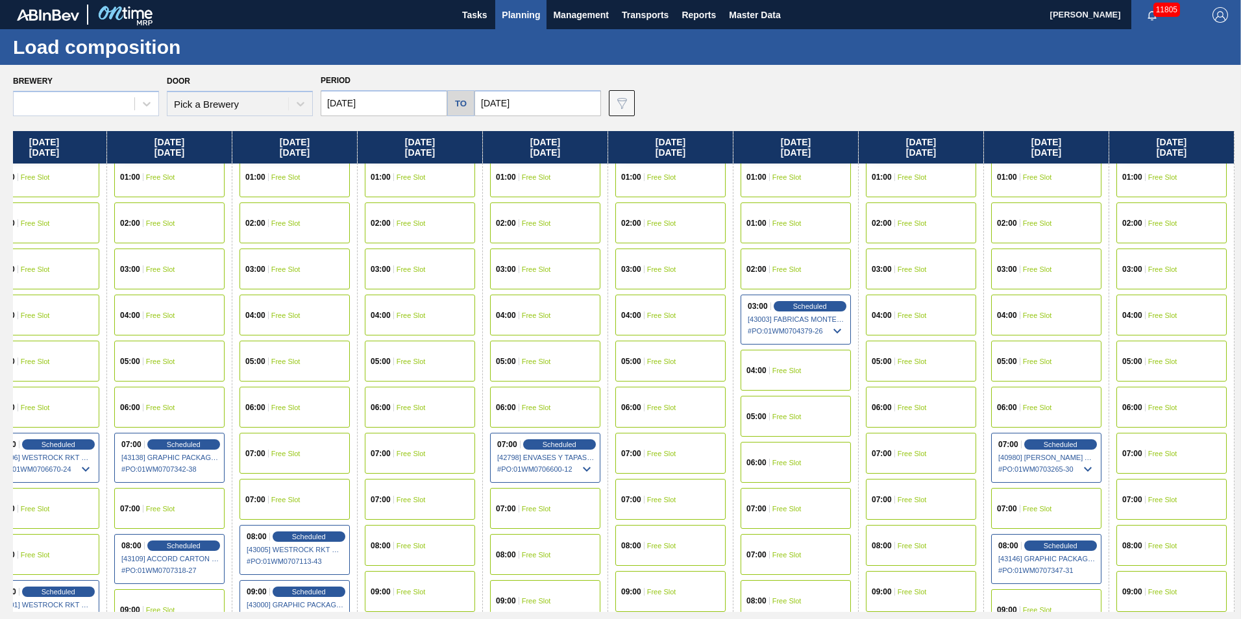
scroll to position [260, 1284]
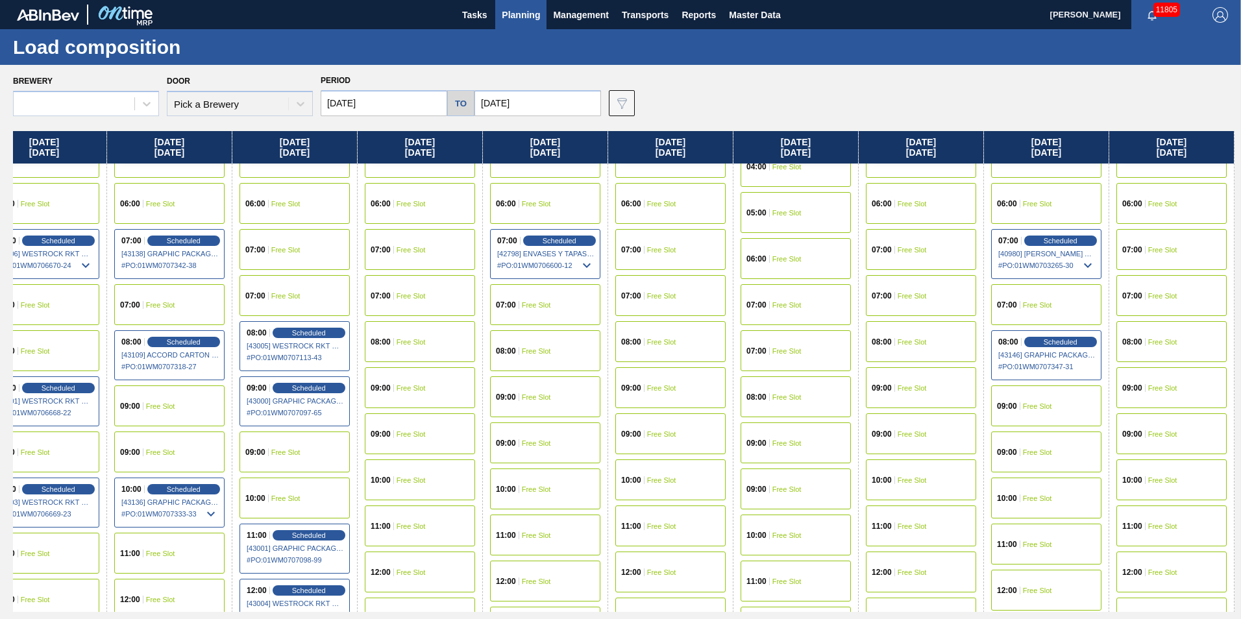
click at [1169, 254] on div "07:00 Free Slot" at bounding box center [1171, 249] width 110 height 41
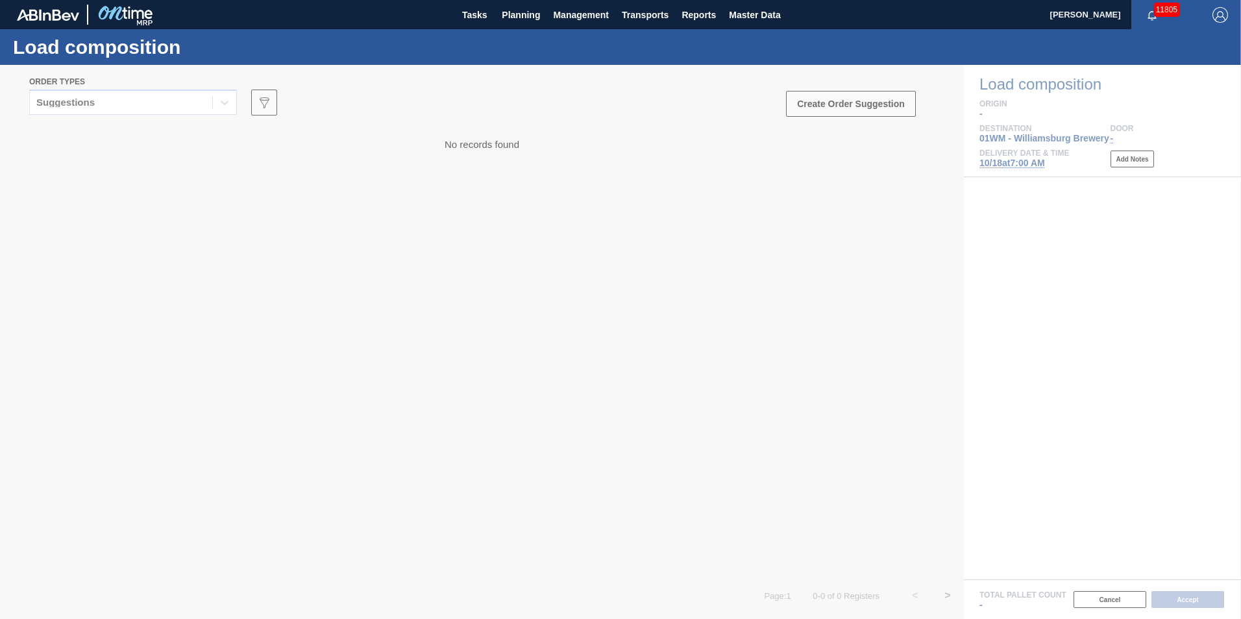
click at [135, 96] on div at bounding box center [620, 342] width 1241 height 554
click at [138, 109] on div at bounding box center [620, 342] width 1241 height 554
click at [117, 109] on div at bounding box center [620, 342] width 1241 height 554
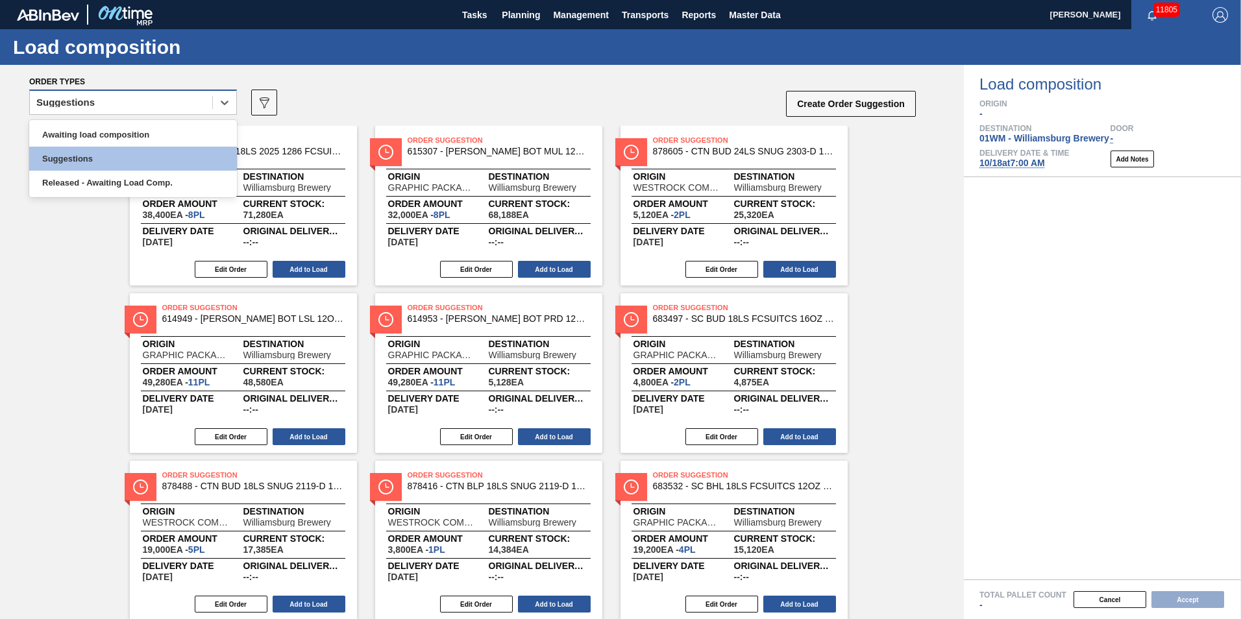
click at [130, 101] on div "Suggestions" at bounding box center [121, 102] width 182 height 19
click at [126, 140] on div "Awaiting load composition" at bounding box center [133, 135] width 208 height 24
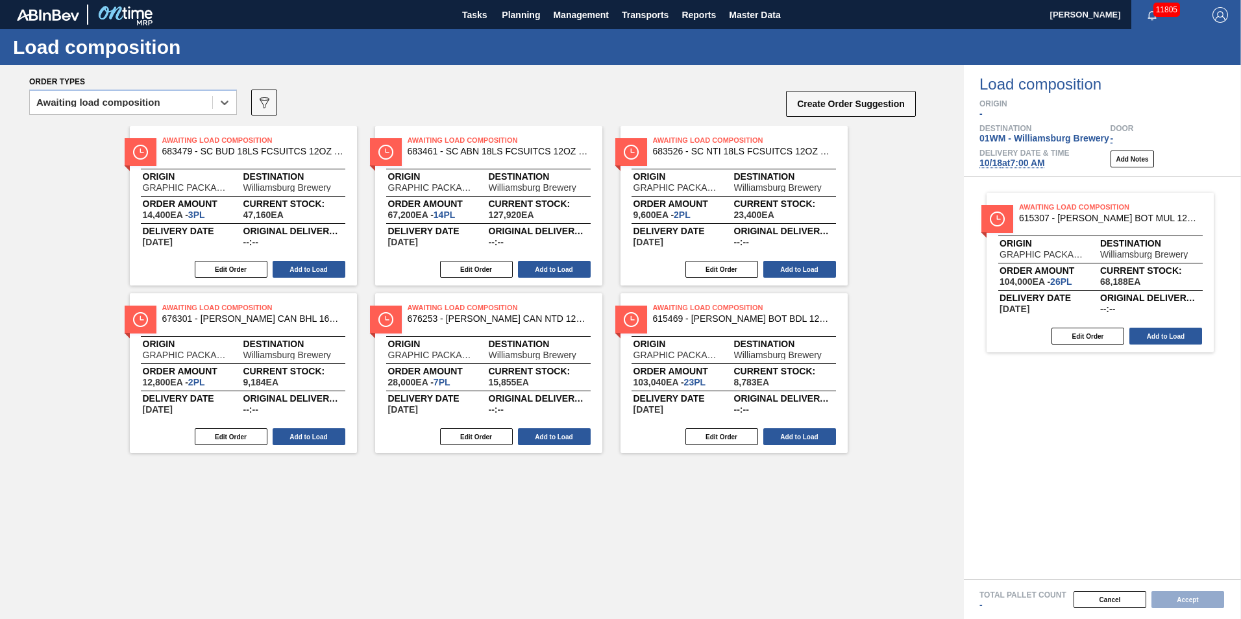
drag, startPoint x: 450, startPoint y: 252, endPoint x: 1191, endPoint y: 305, distance: 742.4
click at [1191, 305] on div "Order types option Awaiting load composition, selected. Select is focused ,type…" at bounding box center [620, 342] width 1241 height 554
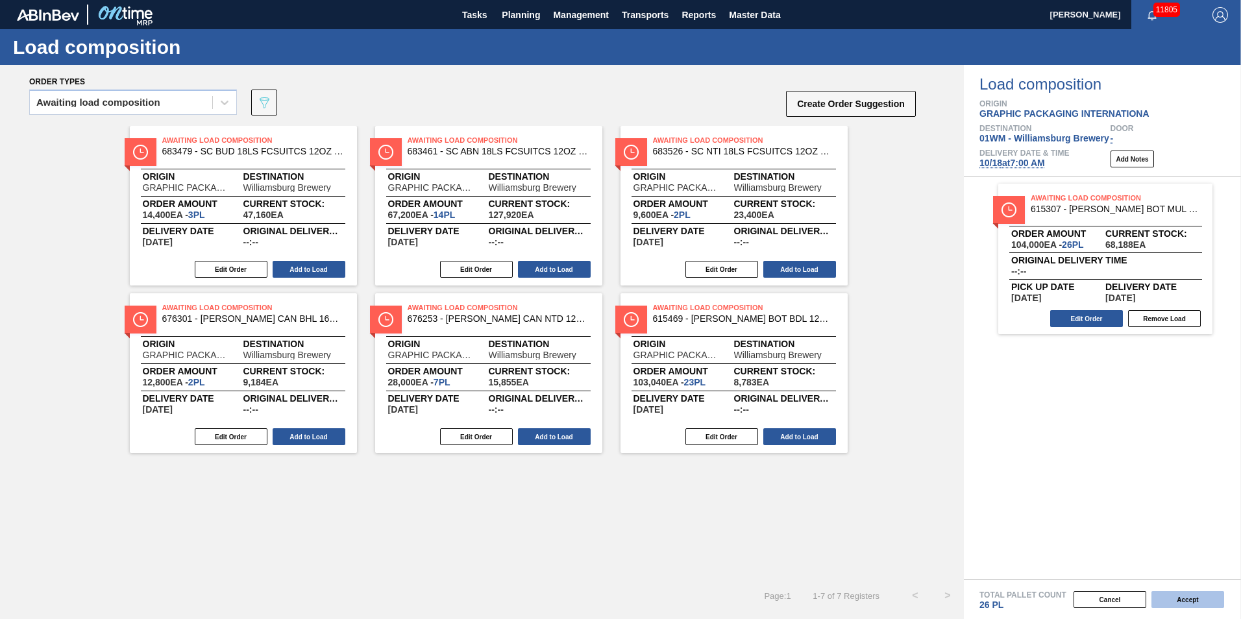
click at [1201, 599] on button "Accept" at bounding box center [1187, 599] width 73 height 17
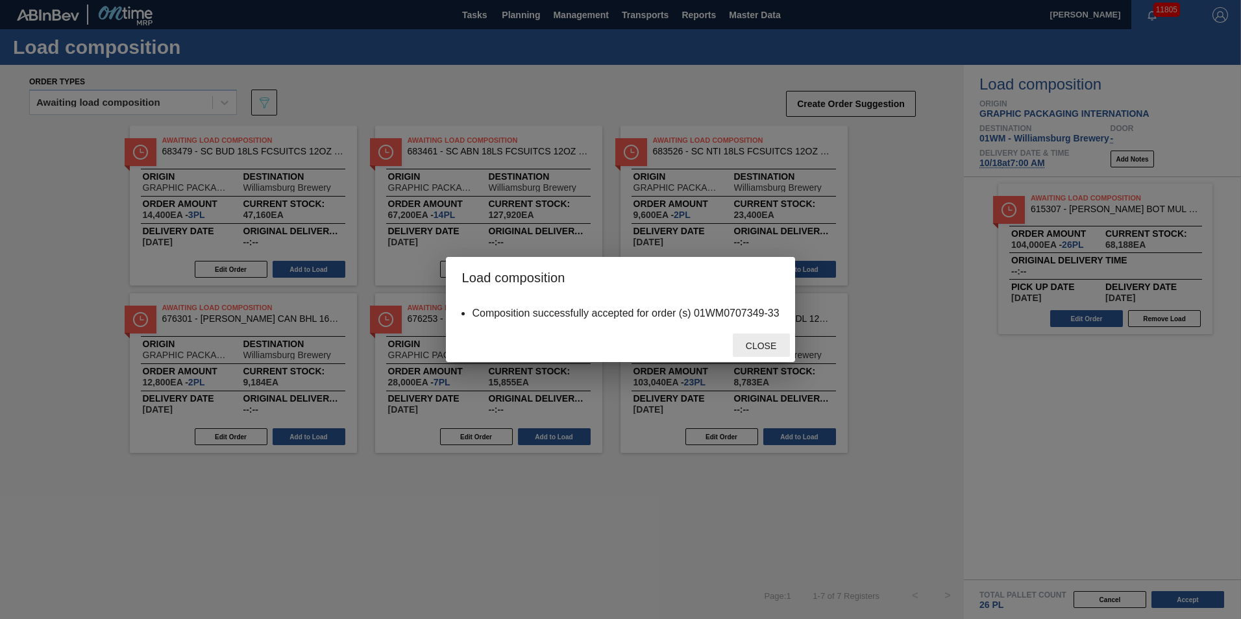
click at [775, 345] on span "Close" at bounding box center [760, 346] width 51 height 10
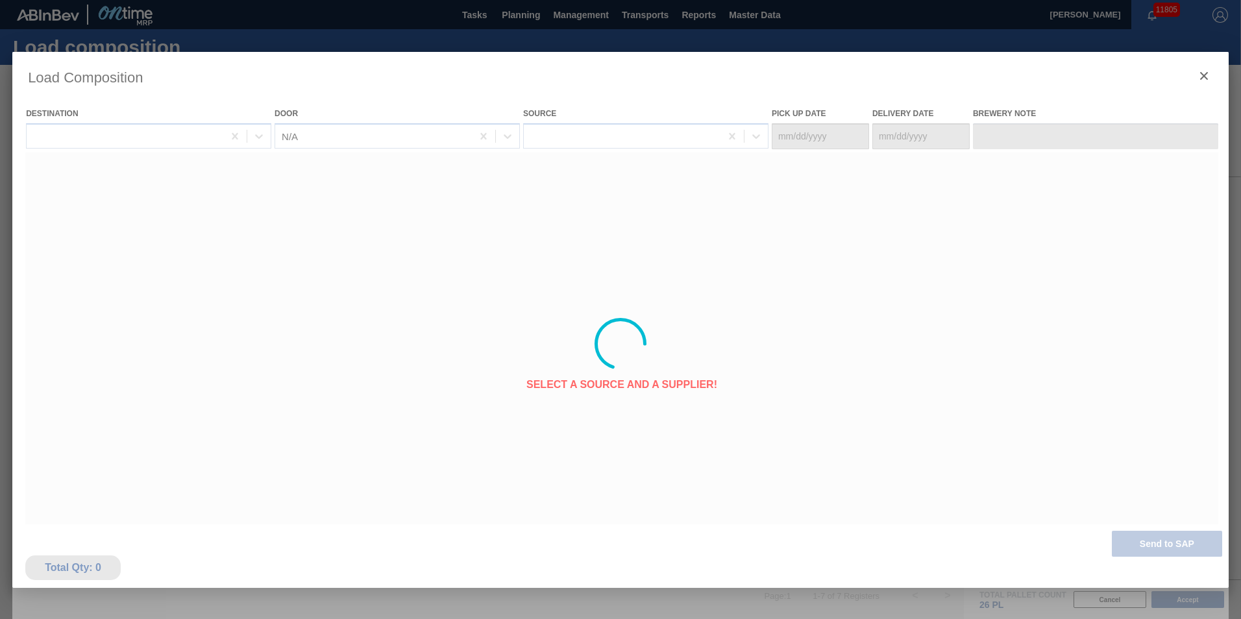
type Date "[DATE]"
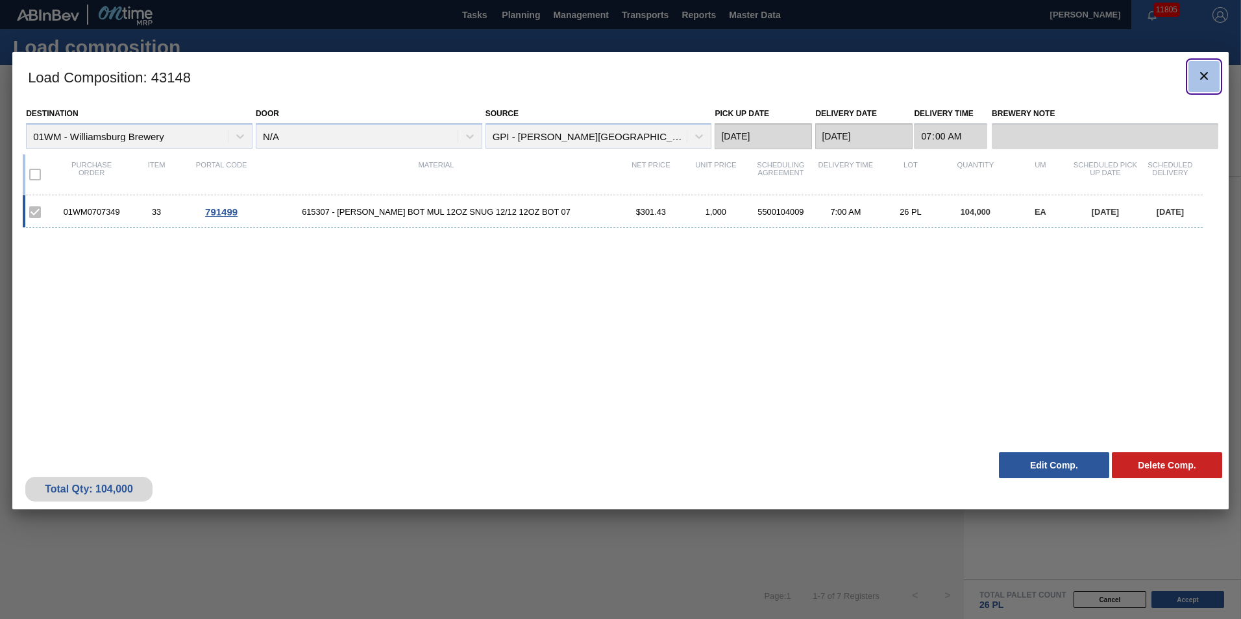
click at [1207, 79] on icon "botão de ícone" at bounding box center [1204, 76] width 8 height 8
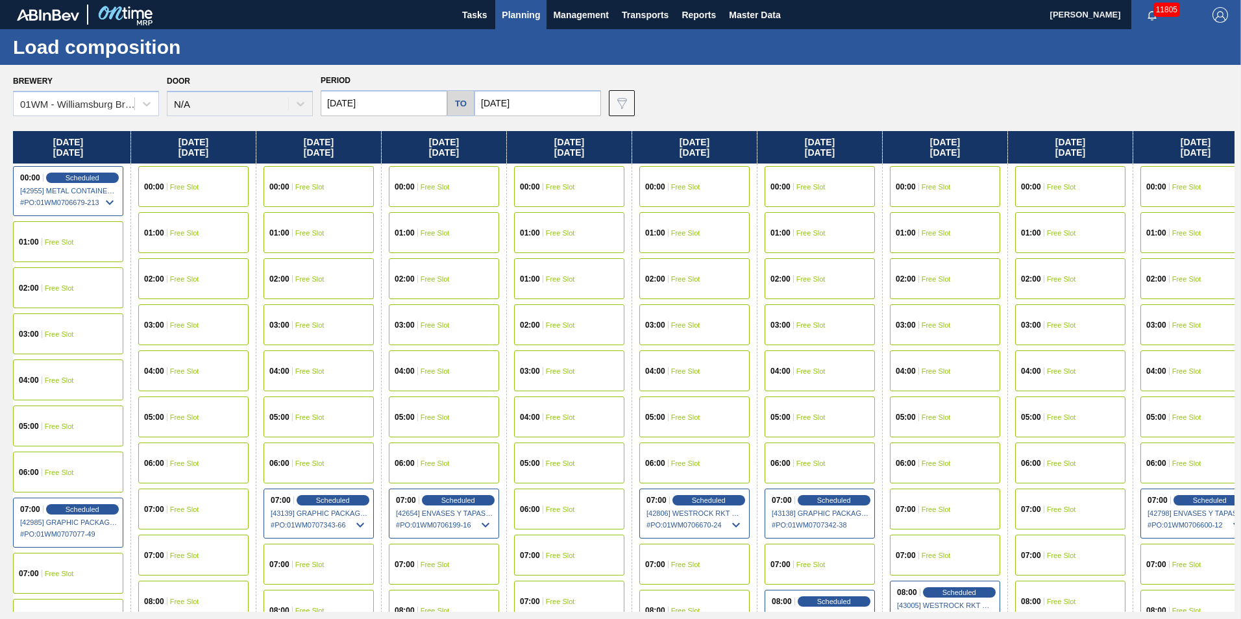
scroll to position [0, 1284]
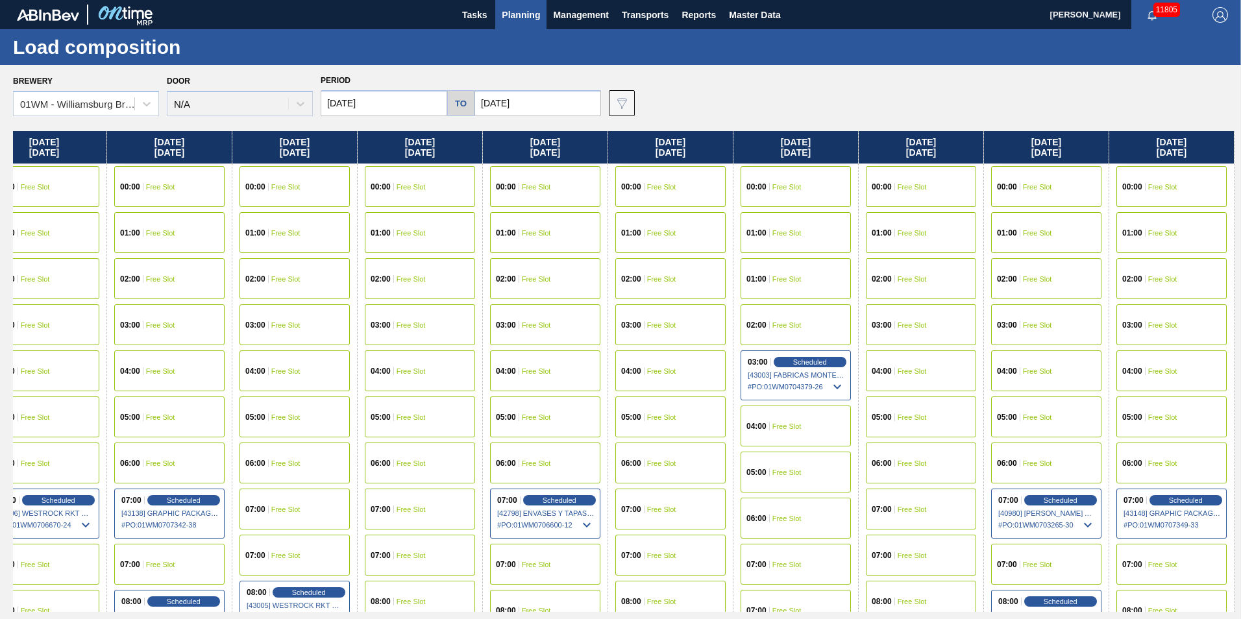
drag, startPoint x: 1101, startPoint y: 140, endPoint x: -319, endPoint y: 102, distance: 1420.5
click at [0, 0] on html "Tasks Planning Management Transports Reports Master Data [PERSON_NAME] 11805 Ma…" at bounding box center [620, 0] width 1241 height 0
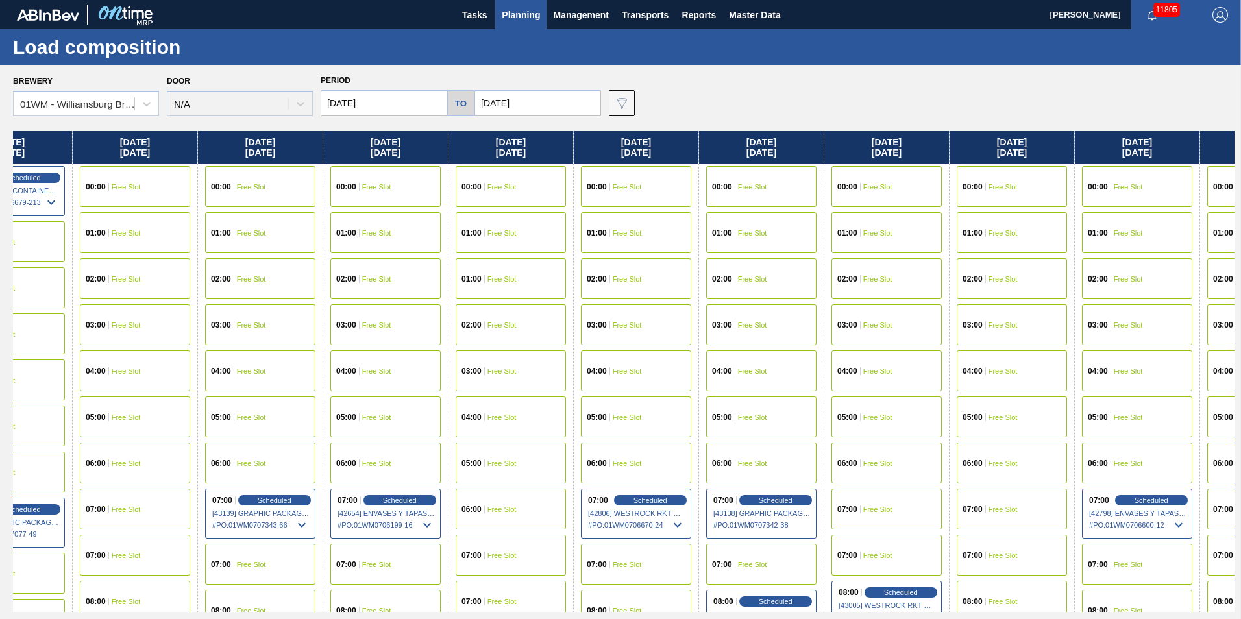
scroll to position [0, 667]
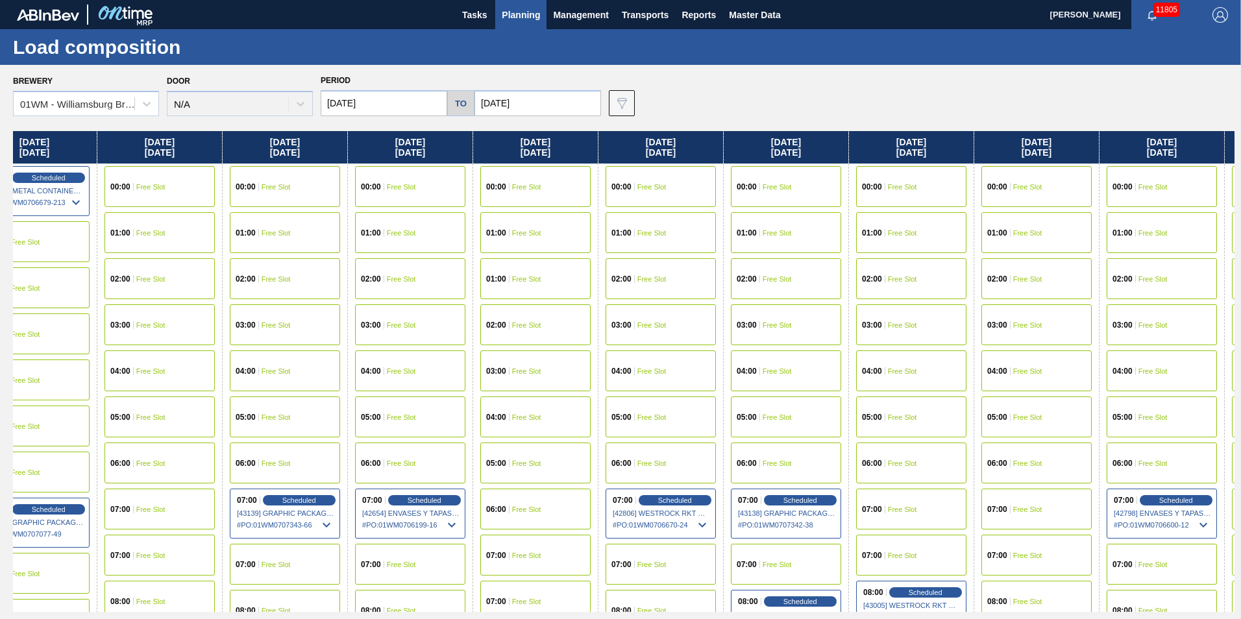
drag, startPoint x: 741, startPoint y: 151, endPoint x: 1060, endPoint y: 147, distance: 319.3
click at [1060, 147] on div "[DATE] 00:00 Free Slot 01:00 Free Slot 02:00 Free Slot 03:00 Free Slot 04:00 Fr…" at bounding box center [623, 371] width 1221 height 481
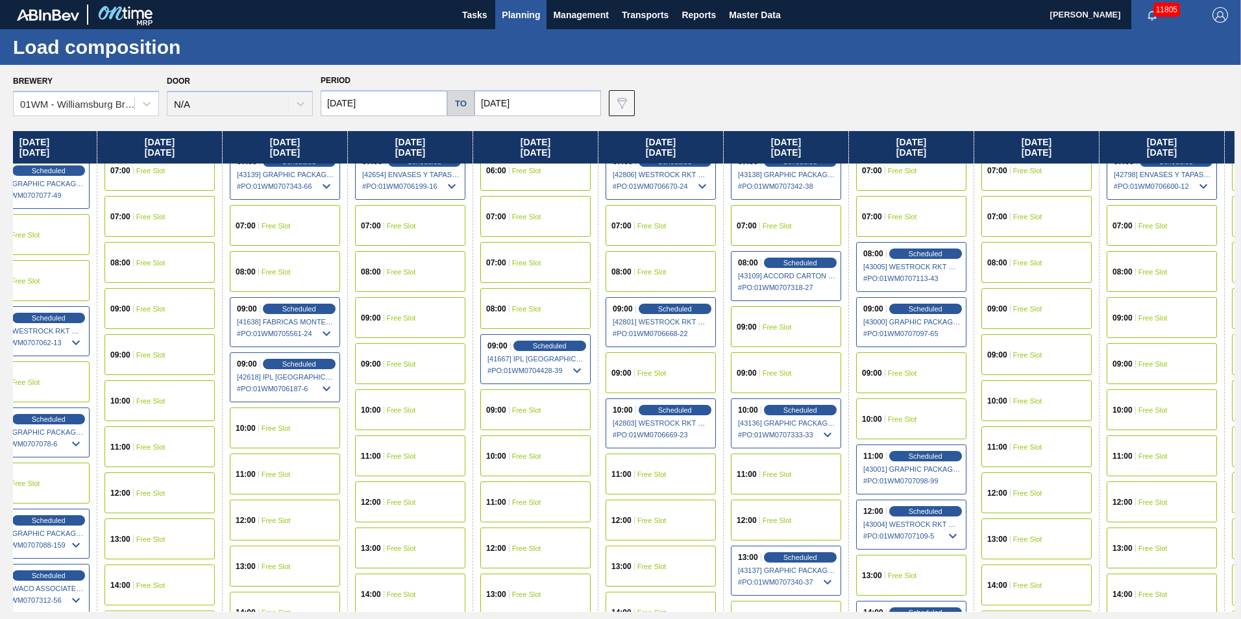
scroll to position [324, 667]
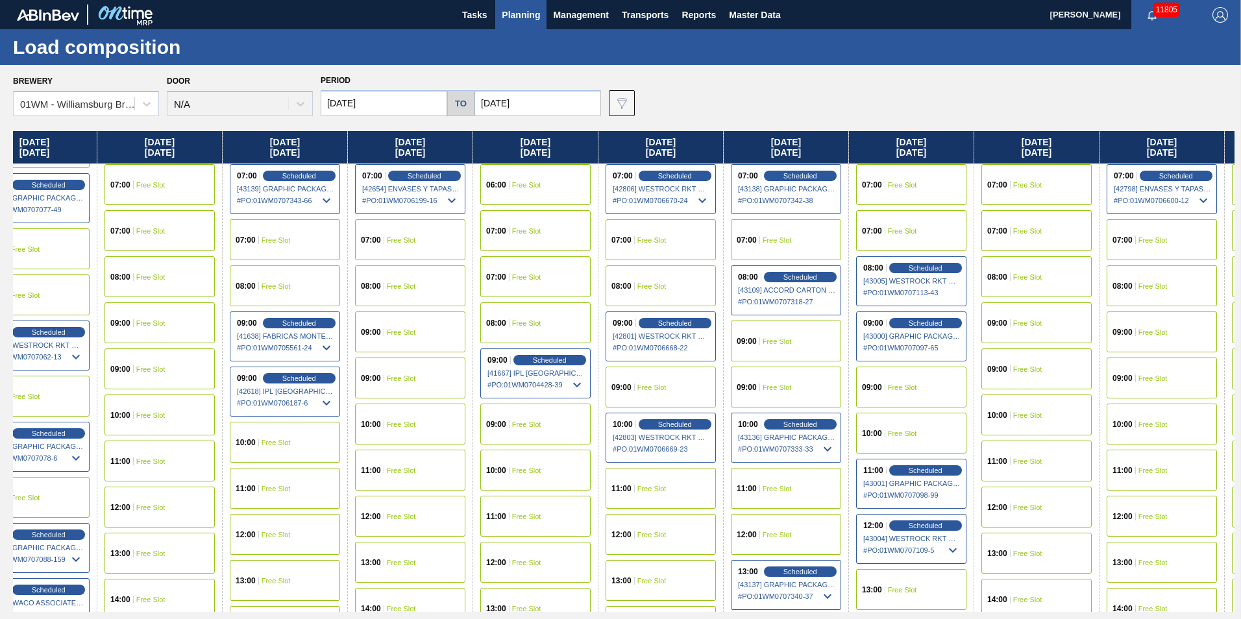
click at [687, 244] on div "07:00 Free Slot" at bounding box center [661, 239] width 110 height 41
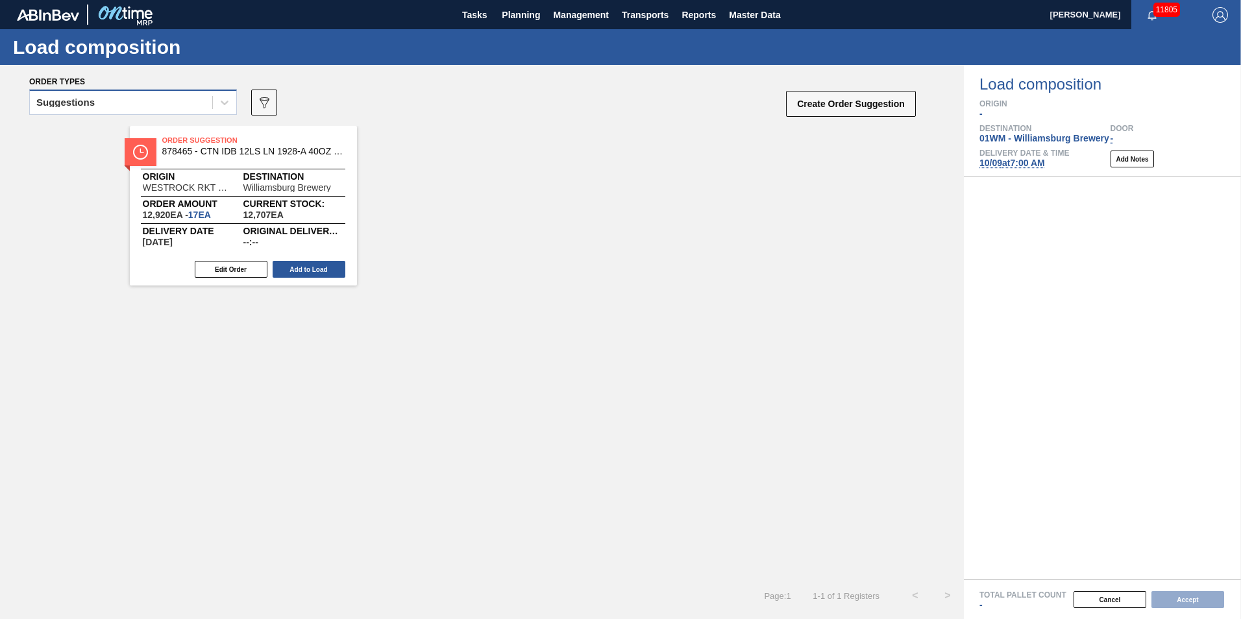
click at [138, 110] on div "Suggestions" at bounding box center [121, 102] width 182 height 19
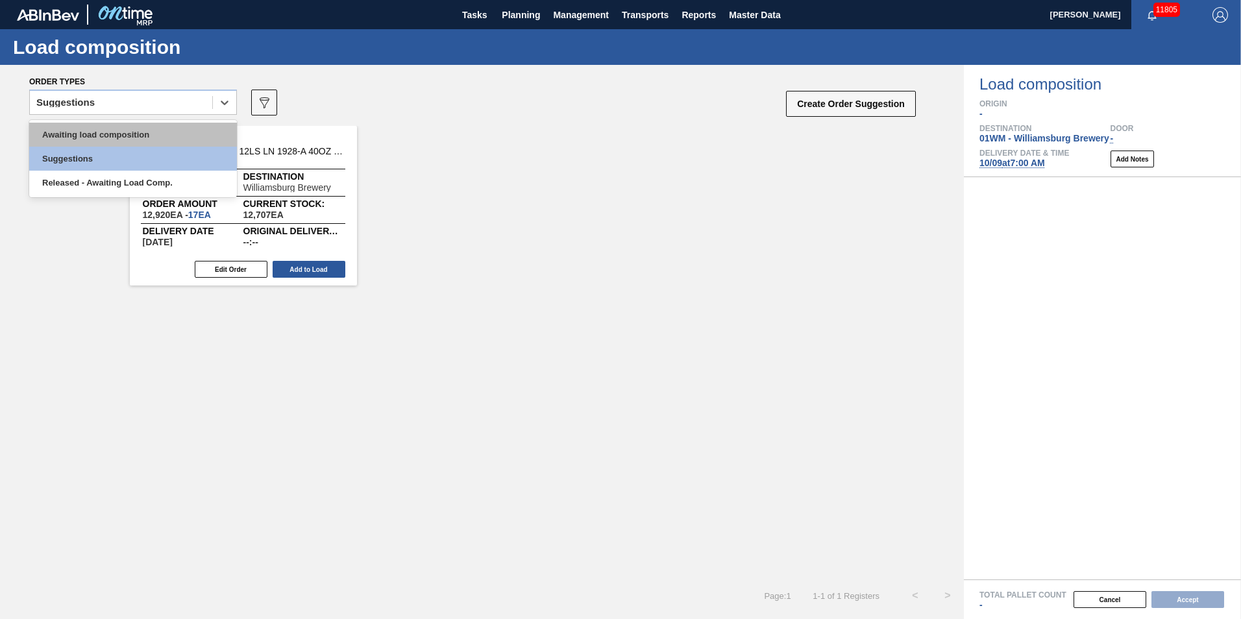
click at [134, 136] on div "Awaiting load composition" at bounding box center [133, 135] width 208 height 24
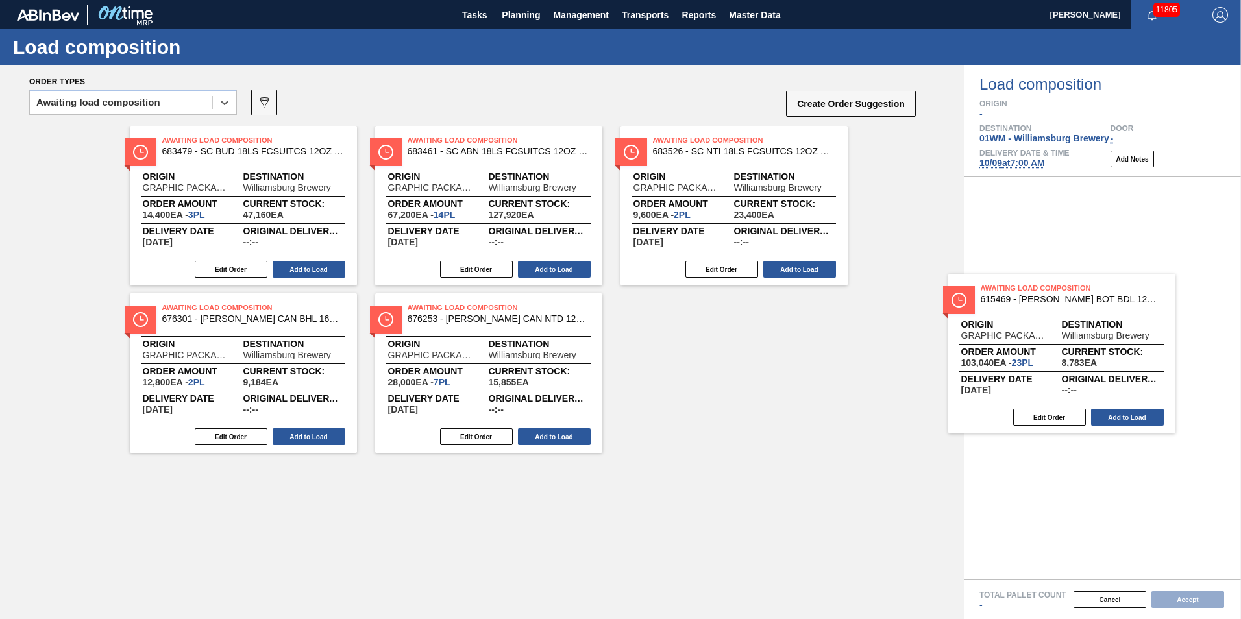
drag, startPoint x: 768, startPoint y: 395, endPoint x: 1081, endPoint y: 336, distance: 318.3
click at [1083, 337] on div "Order types option Awaiting load composition, selected. Select is focused ,type…" at bounding box center [620, 342] width 1241 height 554
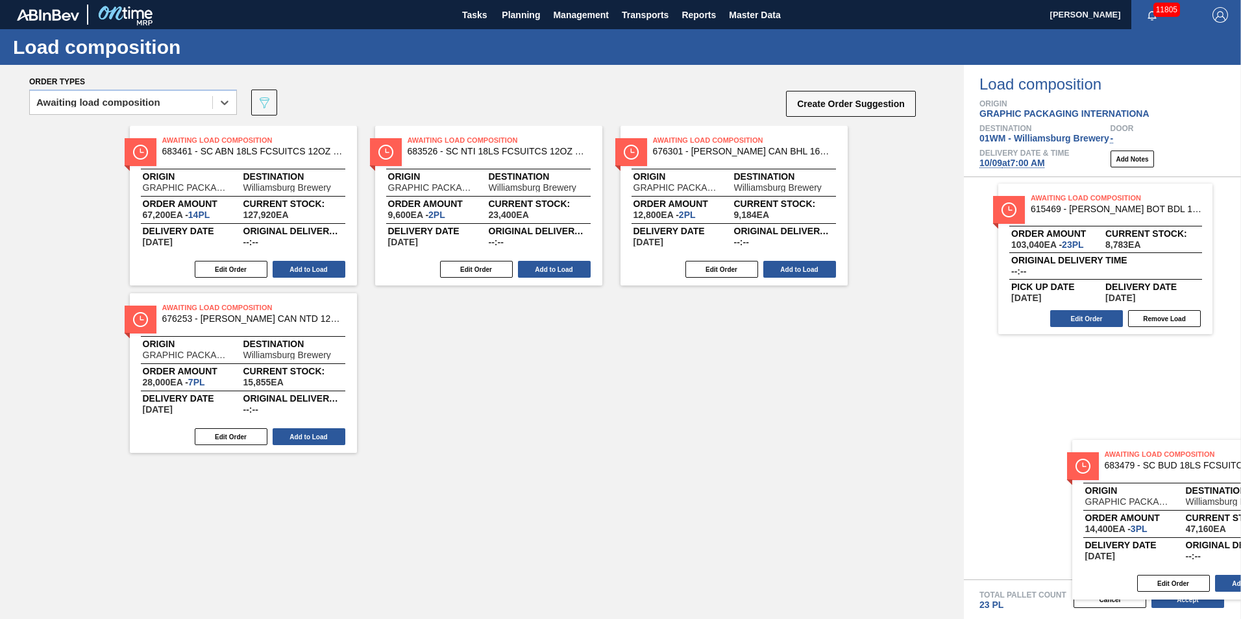
drag, startPoint x: 257, startPoint y: 214, endPoint x: 1234, endPoint y: 532, distance: 1028.0
click at [1234, 532] on div "Order types option Awaiting load composition, selected. Select is focused ,type…" at bounding box center [620, 342] width 1241 height 554
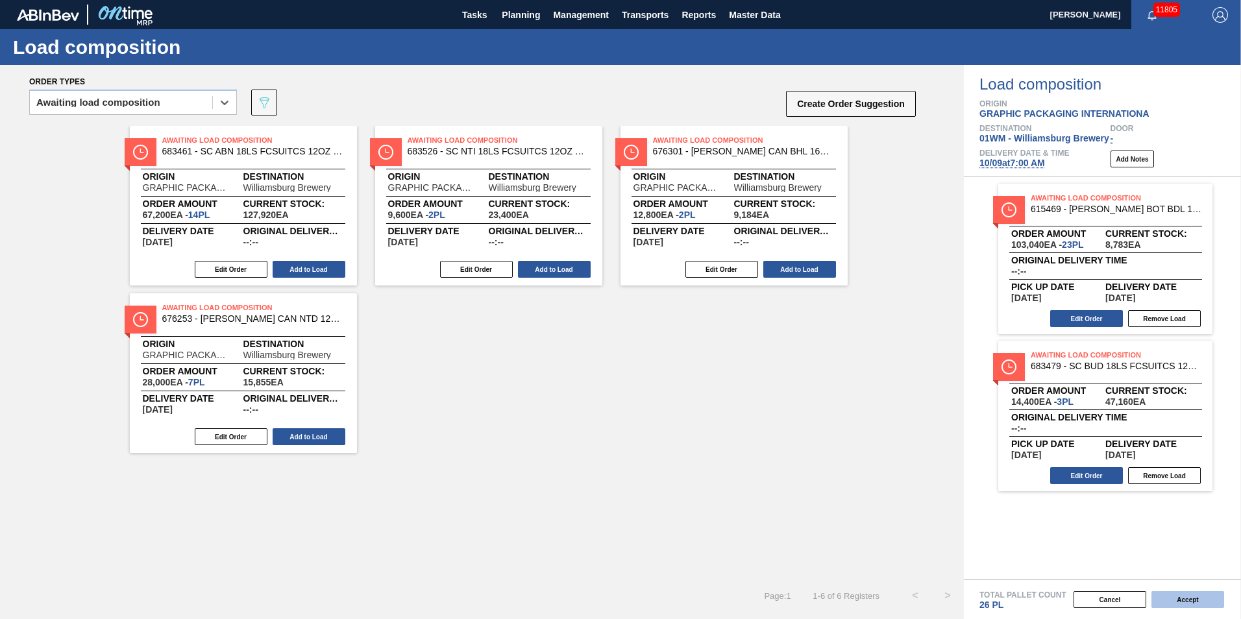
click at [1188, 594] on button "Accept" at bounding box center [1187, 599] width 73 height 17
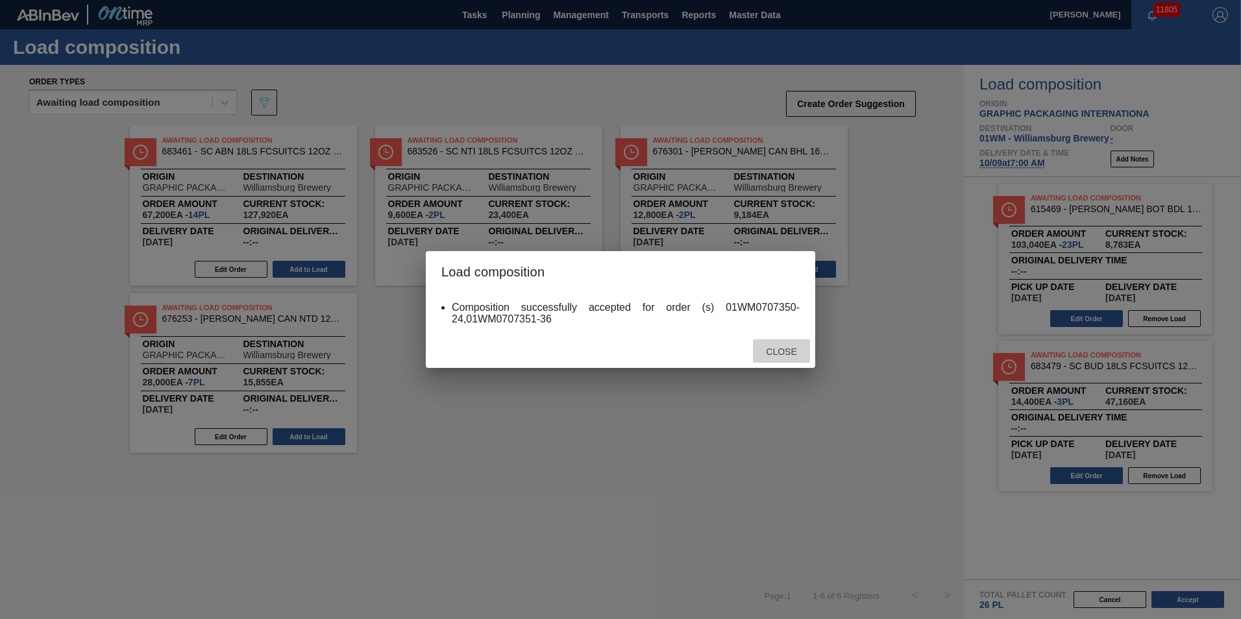
click at [770, 352] on span "Close" at bounding box center [780, 352] width 51 height 10
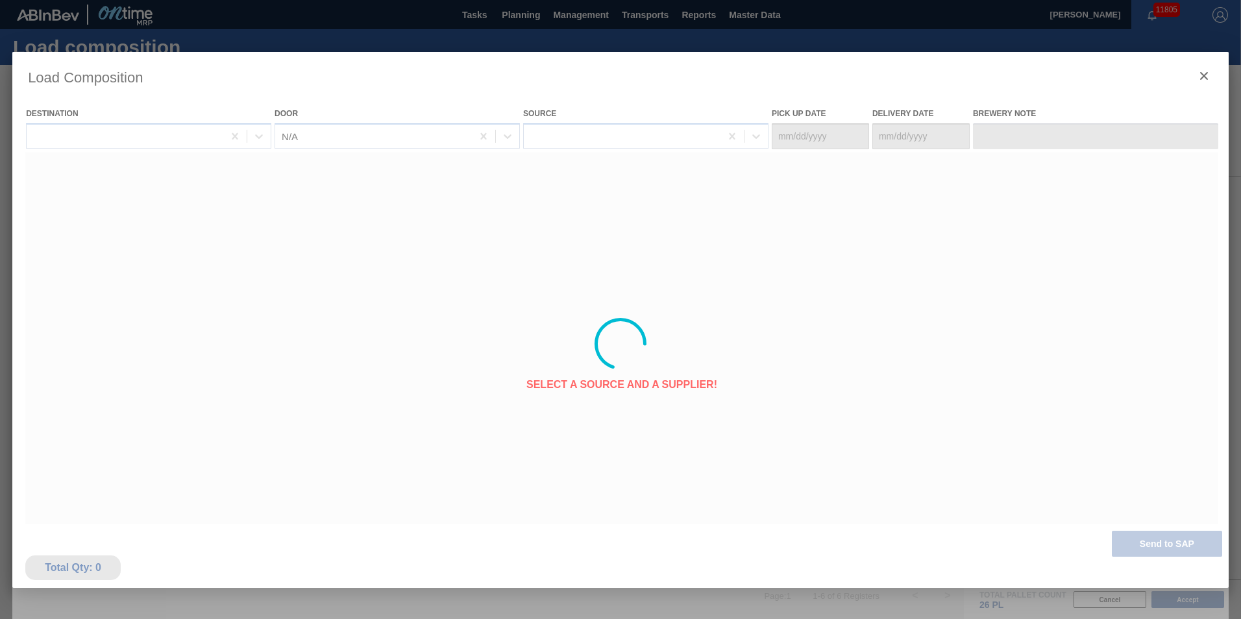
type Date "[DATE]"
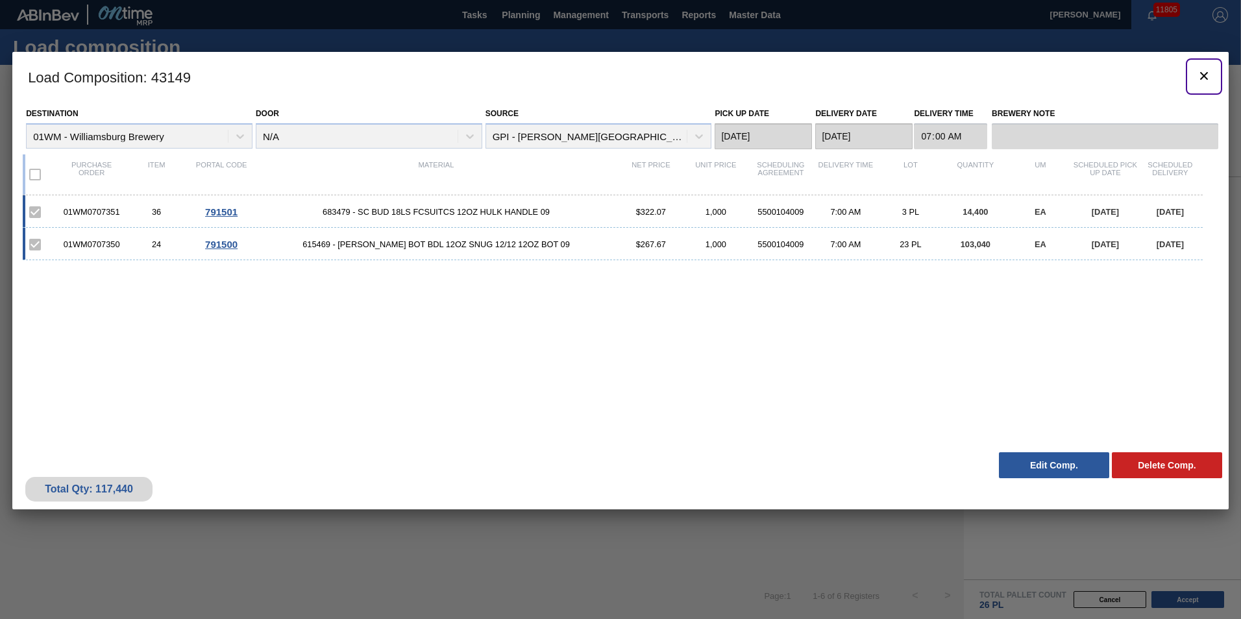
click at [1202, 71] on icon "botão de ícone" at bounding box center [1204, 76] width 16 height 16
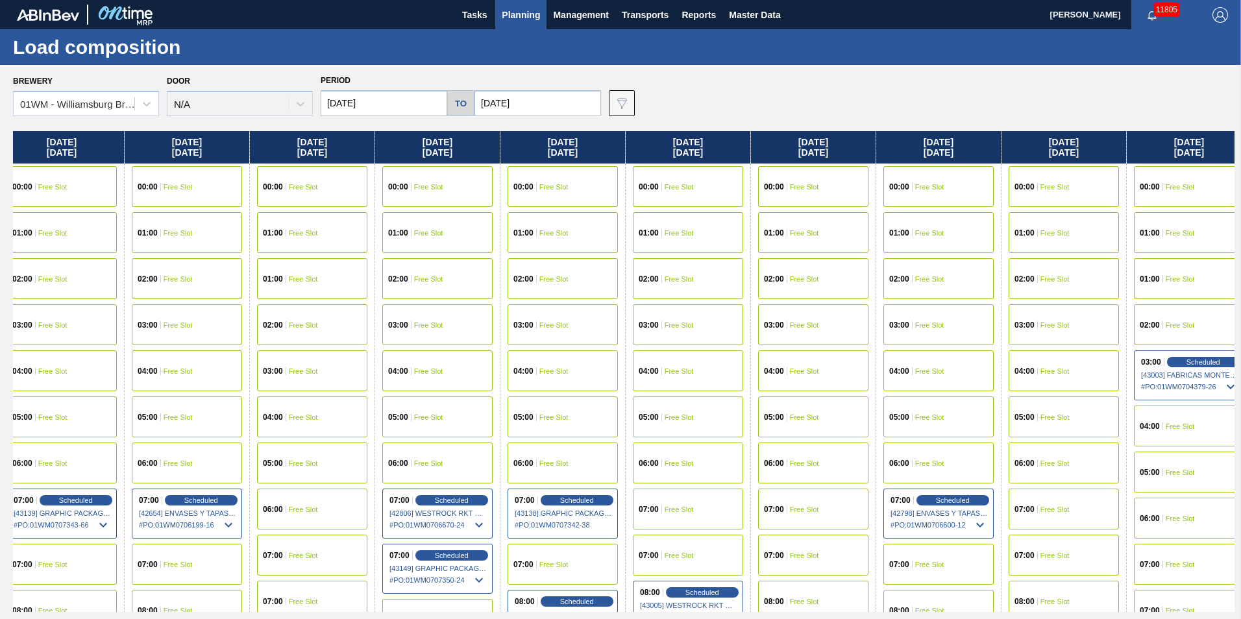
drag, startPoint x: 1190, startPoint y: 140, endPoint x: 254, endPoint y: 149, distance: 936.5
click at [263, 154] on div "[DATE] 00:00 Free Slot 01:00 Free Slot 02:00 Free Slot 03:00 Free Slot 04:00 Fr…" at bounding box center [623, 371] width 1221 height 481
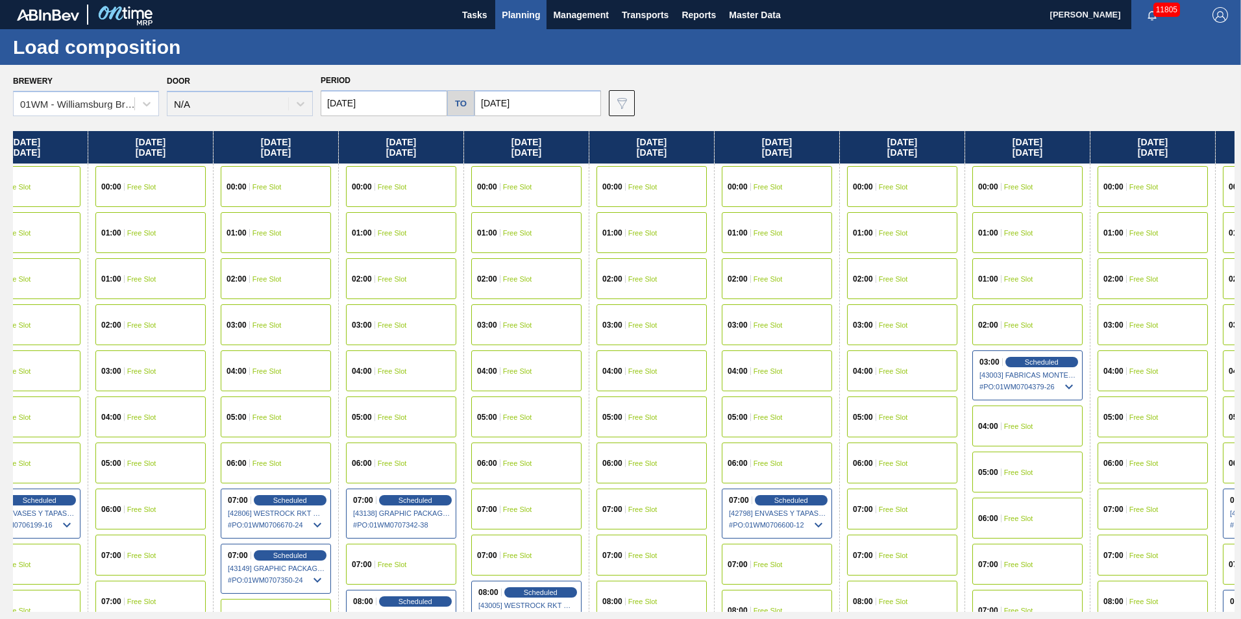
scroll to position [0, 1005]
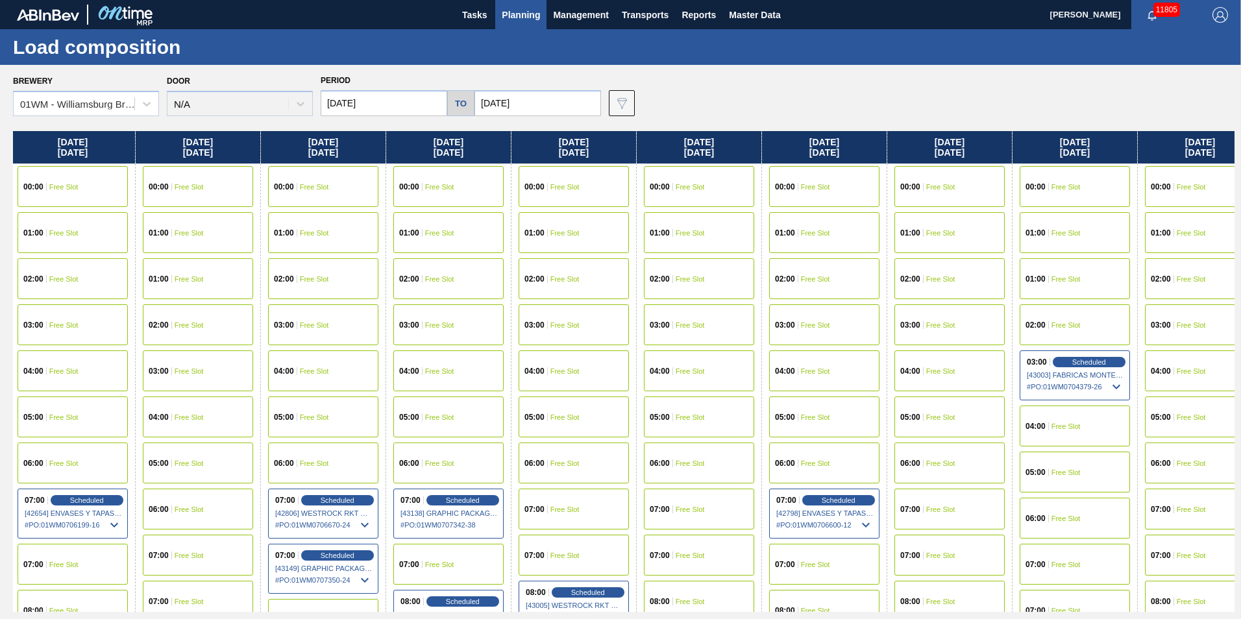
drag, startPoint x: 1190, startPoint y: 153, endPoint x: 800, endPoint y: 191, distance: 392.5
click at [800, 191] on div "[DATE] 00:00 Free Slot 01:00 Free Slot 02:00 Free Slot 03:00 Free Slot 04:00 Fr…" at bounding box center [623, 371] width 1221 height 481
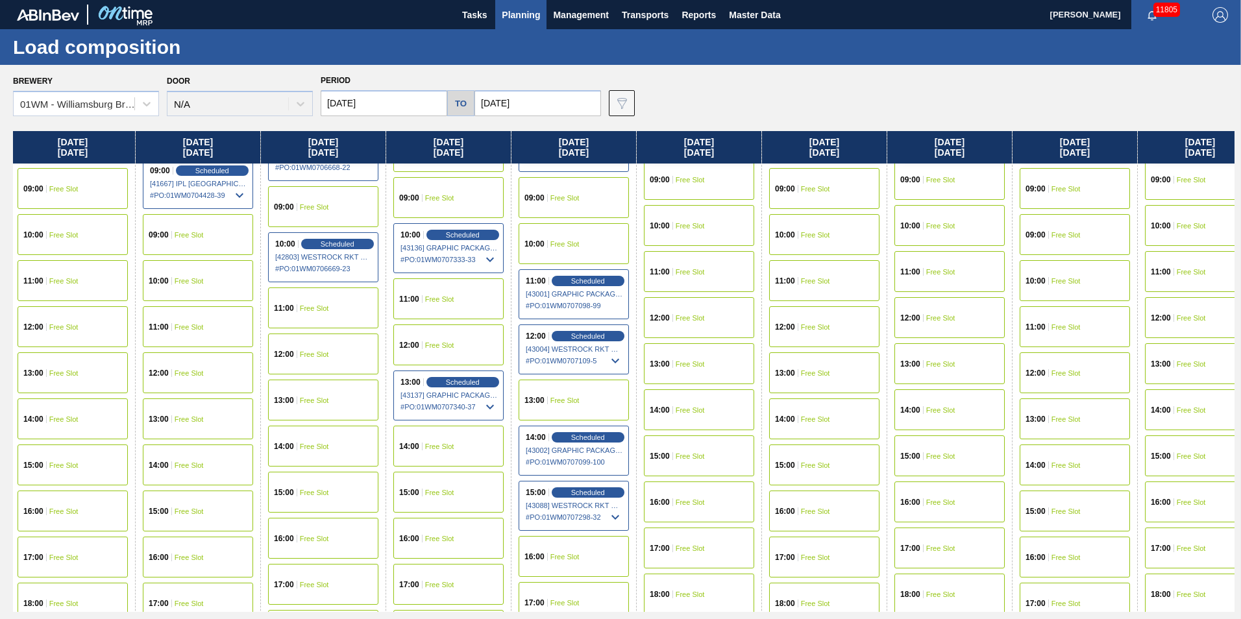
scroll to position [519, 1005]
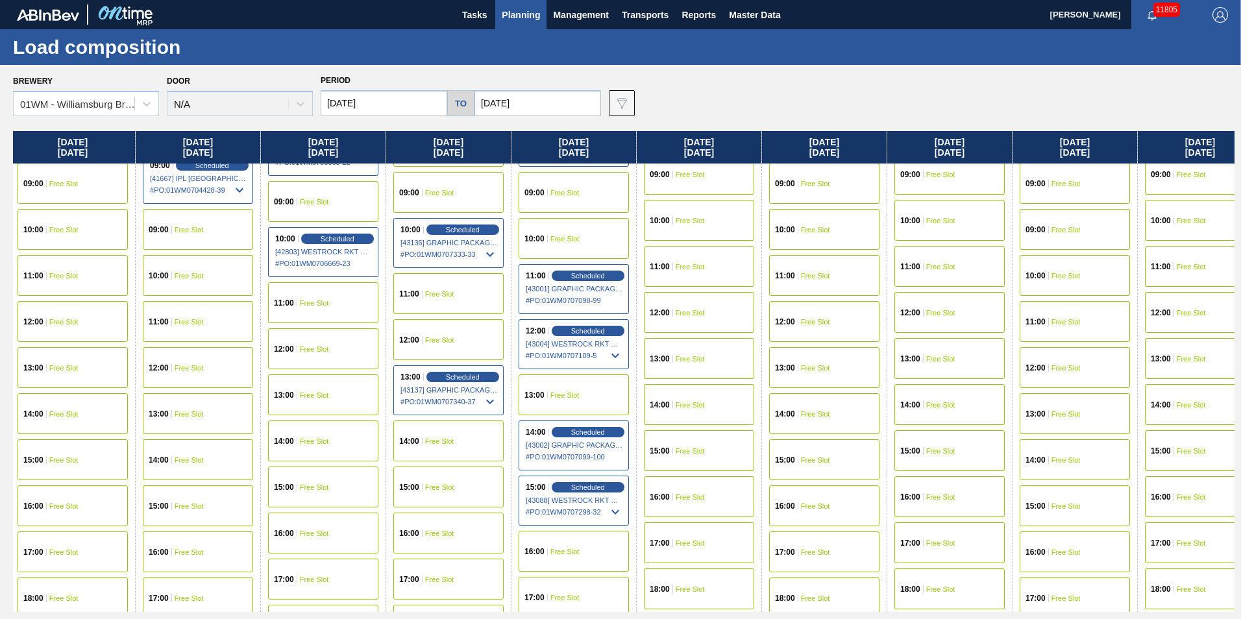
click at [340, 395] on div "13:00 Free Slot" at bounding box center [323, 394] width 110 height 41
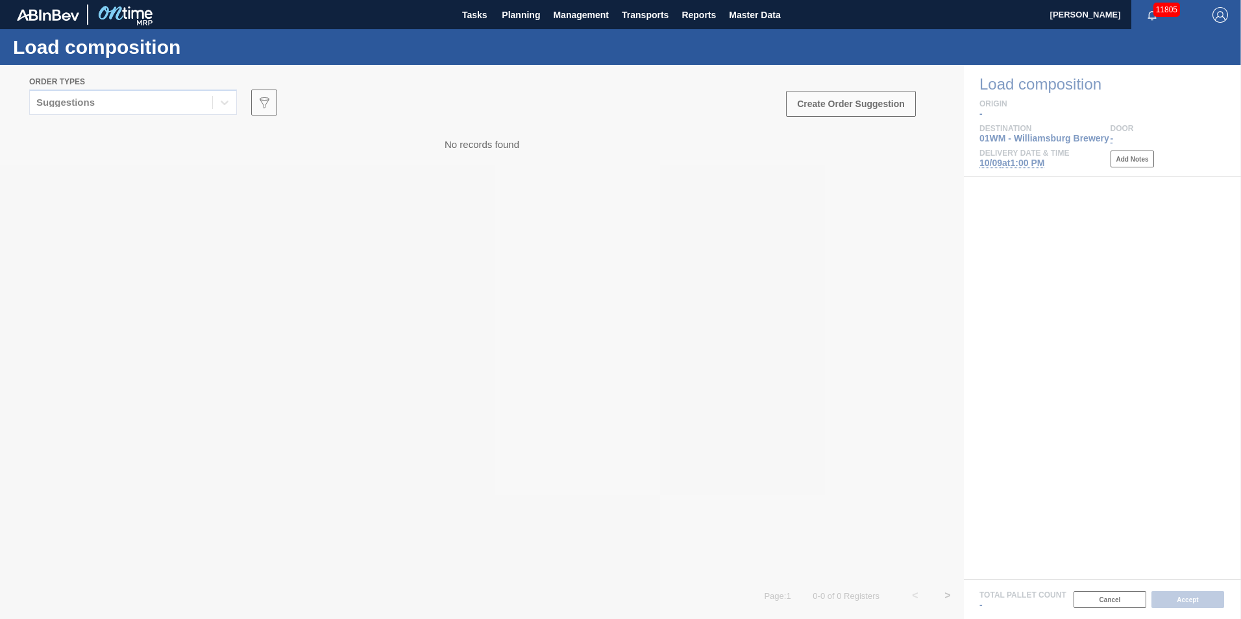
click at [149, 108] on div at bounding box center [620, 342] width 1241 height 554
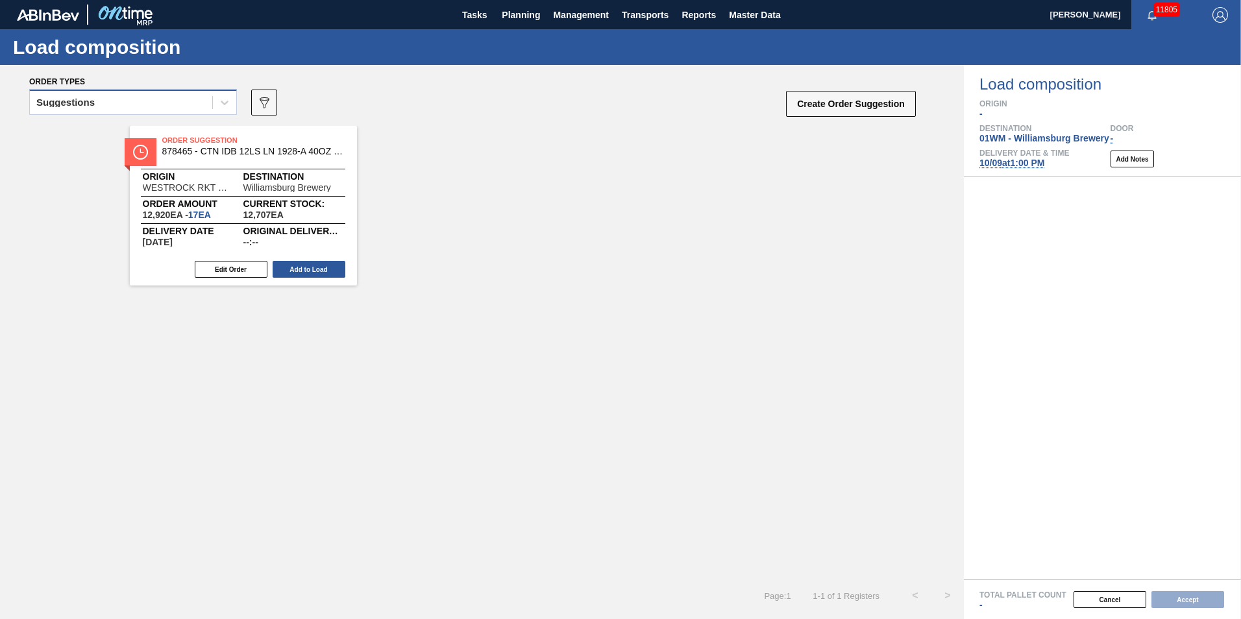
click at [161, 112] on div "Suggestions" at bounding box center [121, 102] width 182 height 19
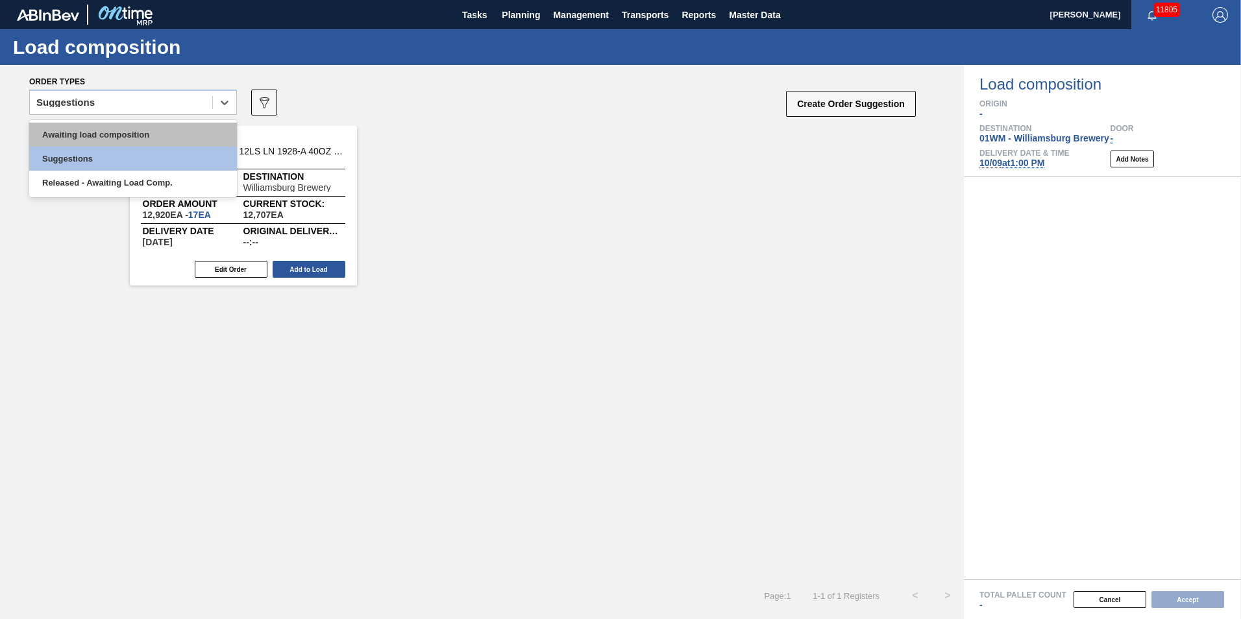
click at [154, 129] on div "Awaiting load composition" at bounding box center [133, 135] width 208 height 24
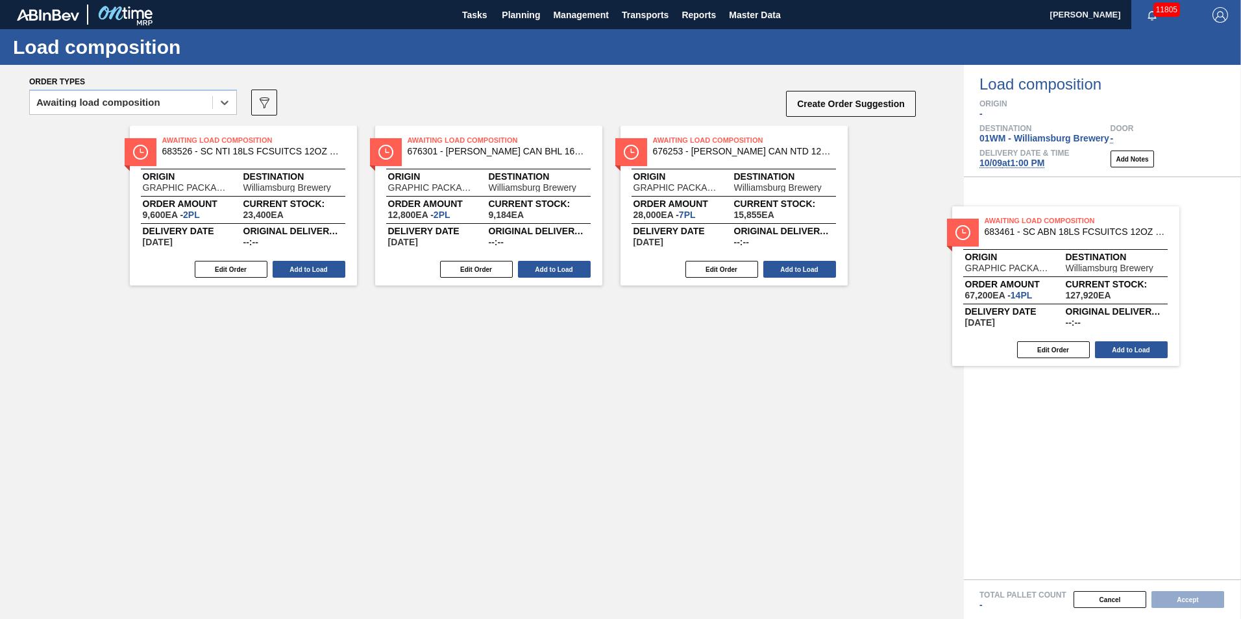
drag, startPoint x: 243, startPoint y: 191, endPoint x: 1053, endPoint y: 265, distance: 812.6
click at [1066, 271] on div "Order types option Awaiting load composition, selected. Select is focused ,type…" at bounding box center [620, 342] width 1241 height 554
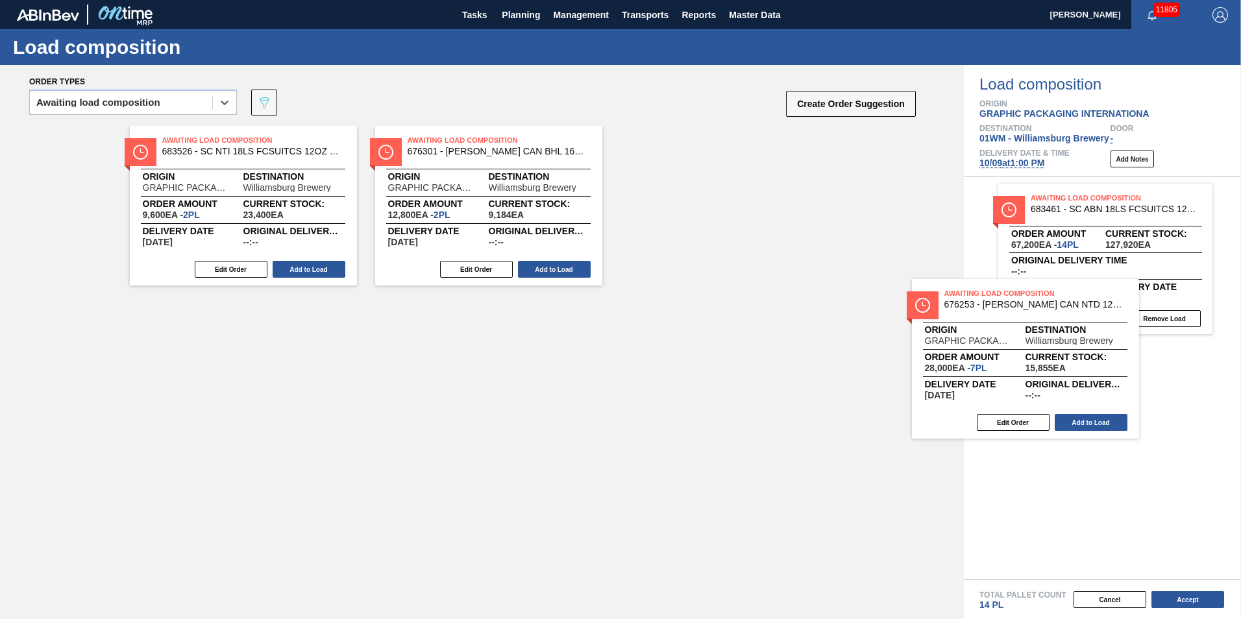
drag, startPoint x: 778, startPoint y: 204, endPoint x: 1098, endPoint y: 365, distance: 358.2
click at [1098, 365] on div "Order types option Awaiting load composition, selected. Select is focused ,type…" at bounding box center [620, 342] width 1241 height 554
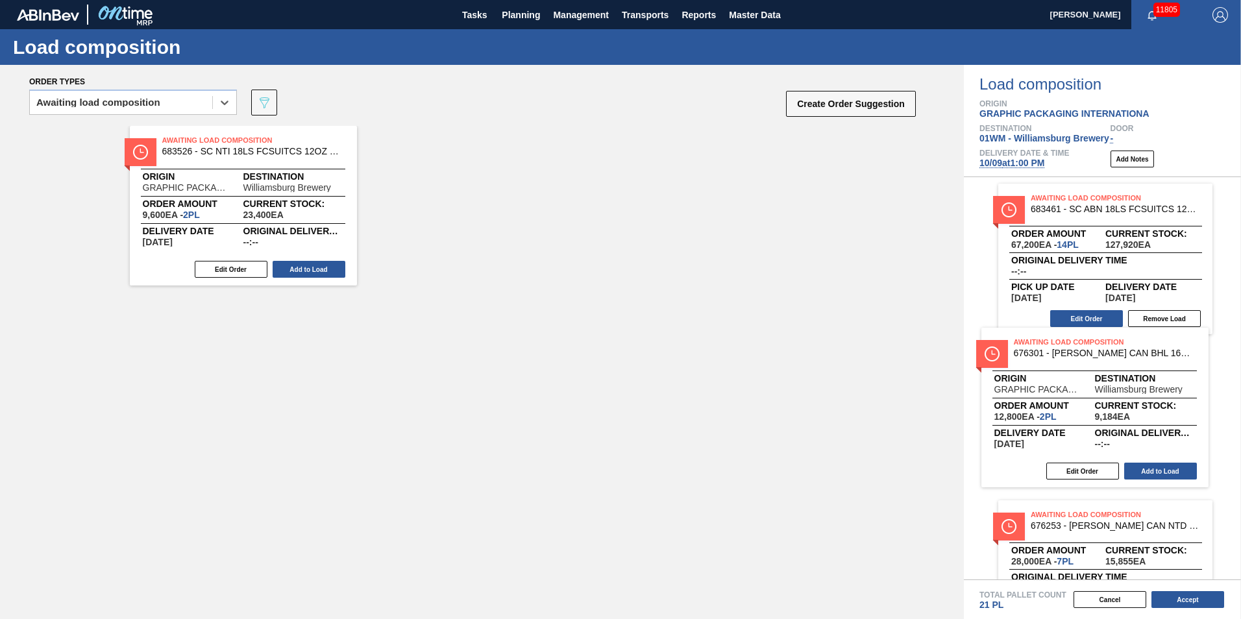
drag, startPoint x: 459, startPoint y: 223, endPoint x: 1074, endPoint y: 426, distance: 647.9
click at [1074, 426] on div "Order types option Awaiting load composition, selected. Select is focused ,type…" at bounding box center [620, 342] width 1241 height 554
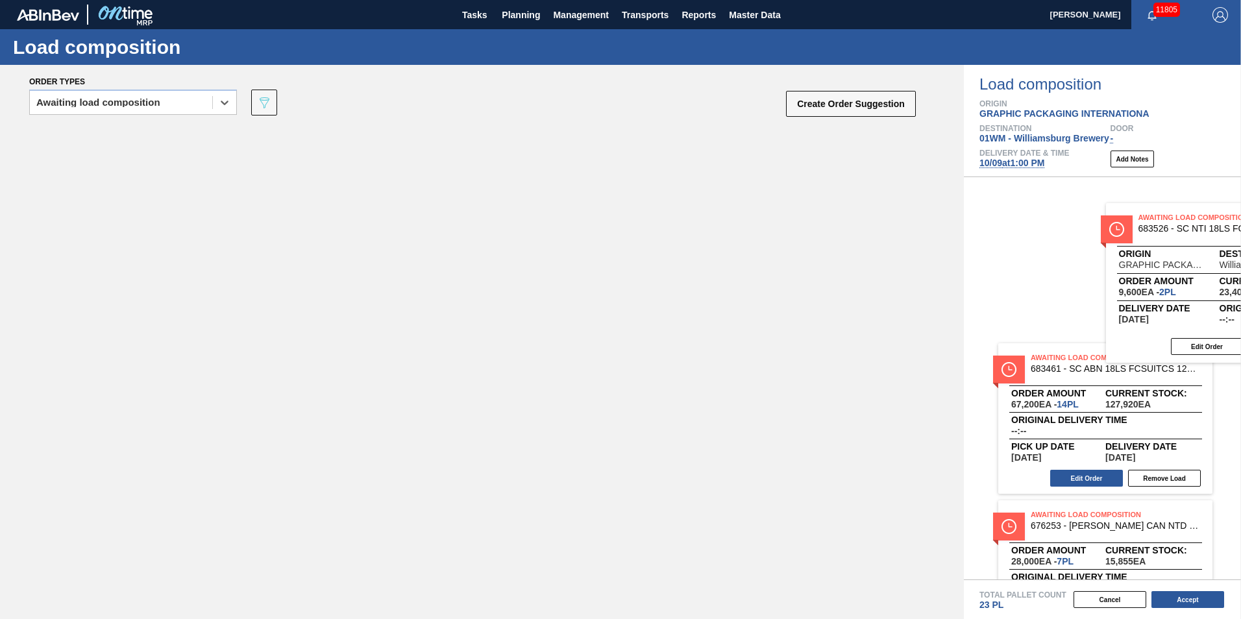
drag, startPoint x: 186, startPoint y: 193, endPoint x: 1168, endPoint y: 271, distance: 984.3
click at [1168, 271] on div "Order types option Awaiting load composition, selected. Select is focused ,type…" at bounding box center [620, 342] width 1241 height 554
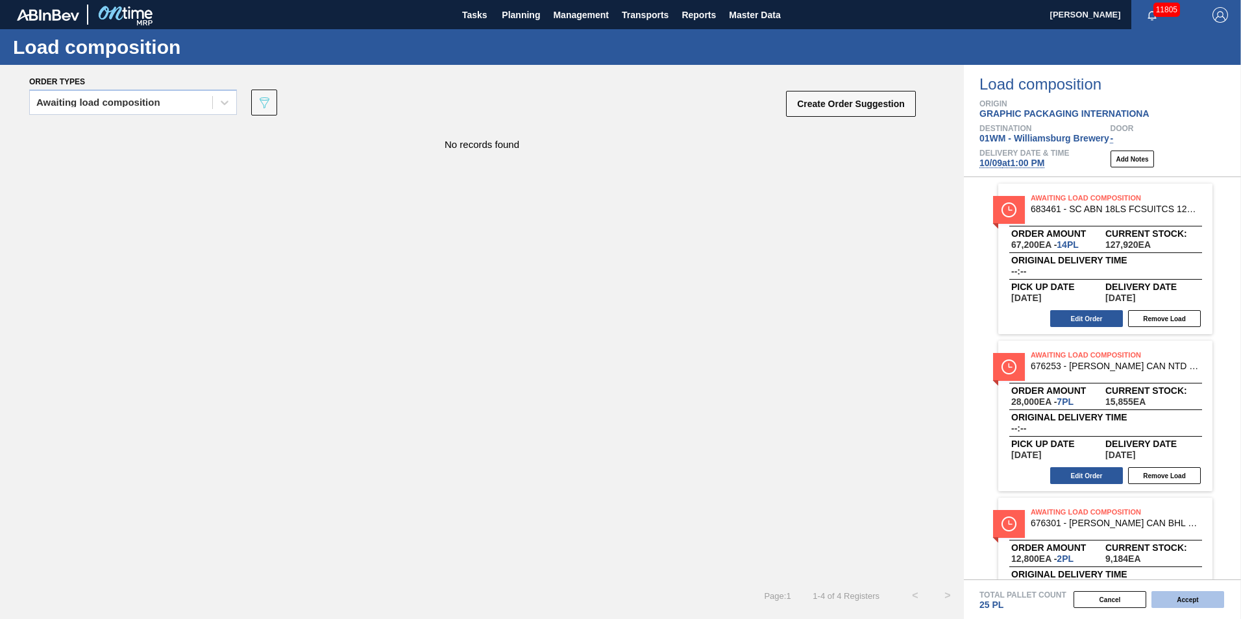
click at [1206, 599] on button "Accept" at bounding box center [1187, 599] width 73 height 17
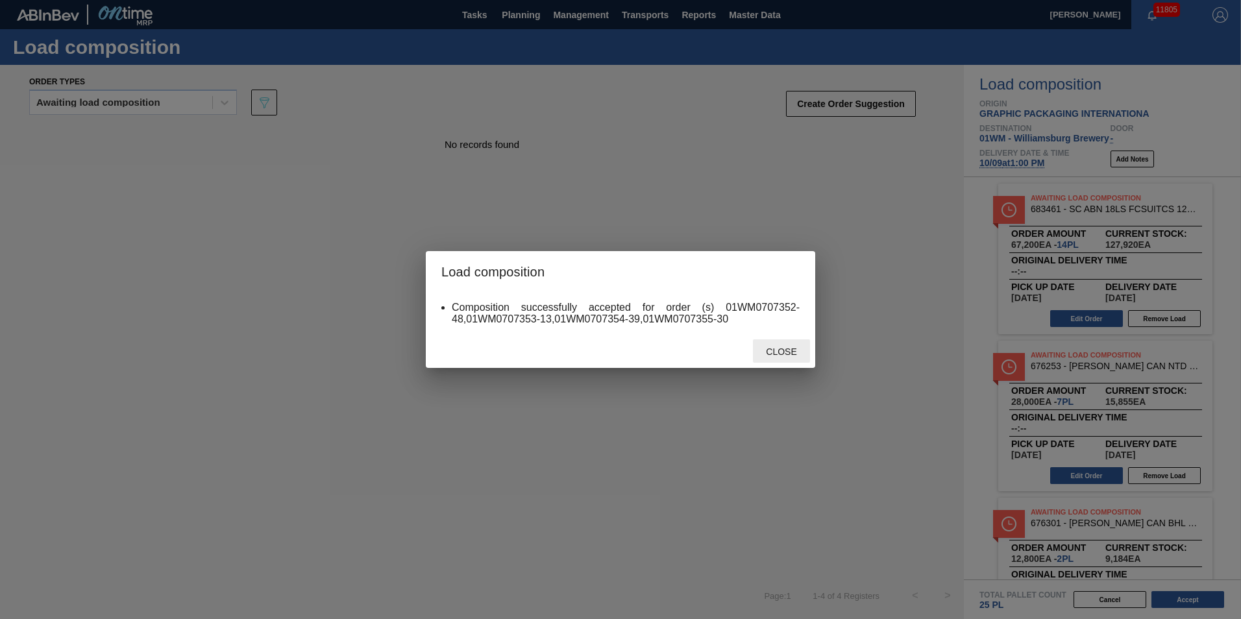
click at [762, 351] on span "Close" at bounding box center [780, 352] width 51 height 10
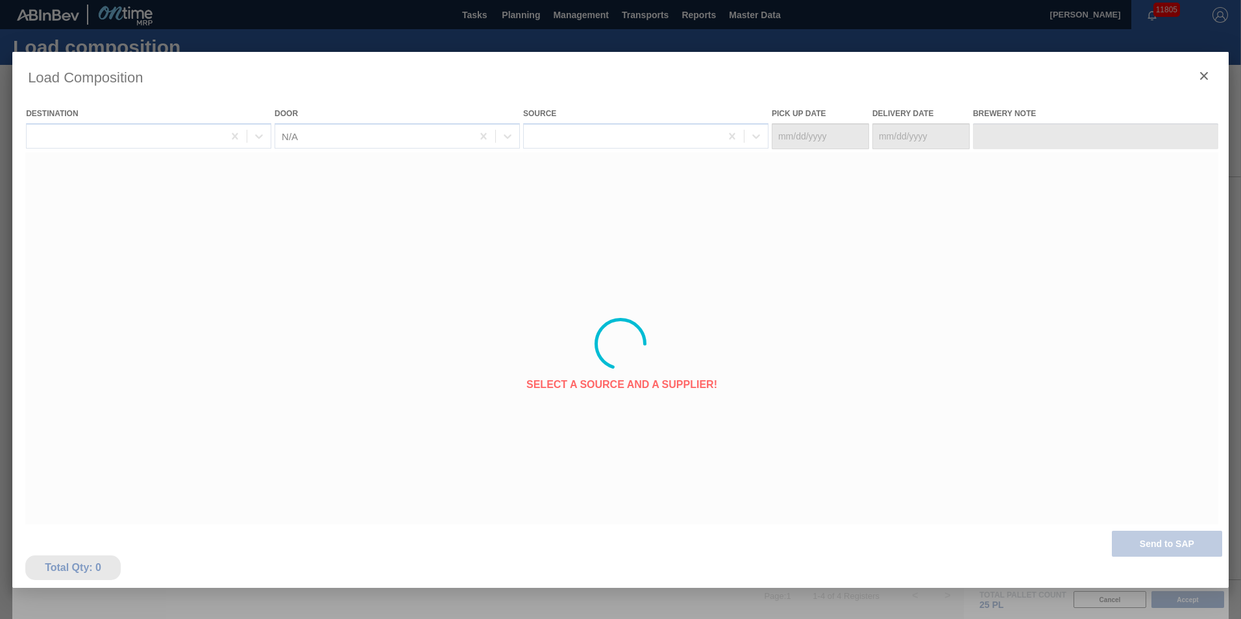
type Date "[DATE]"
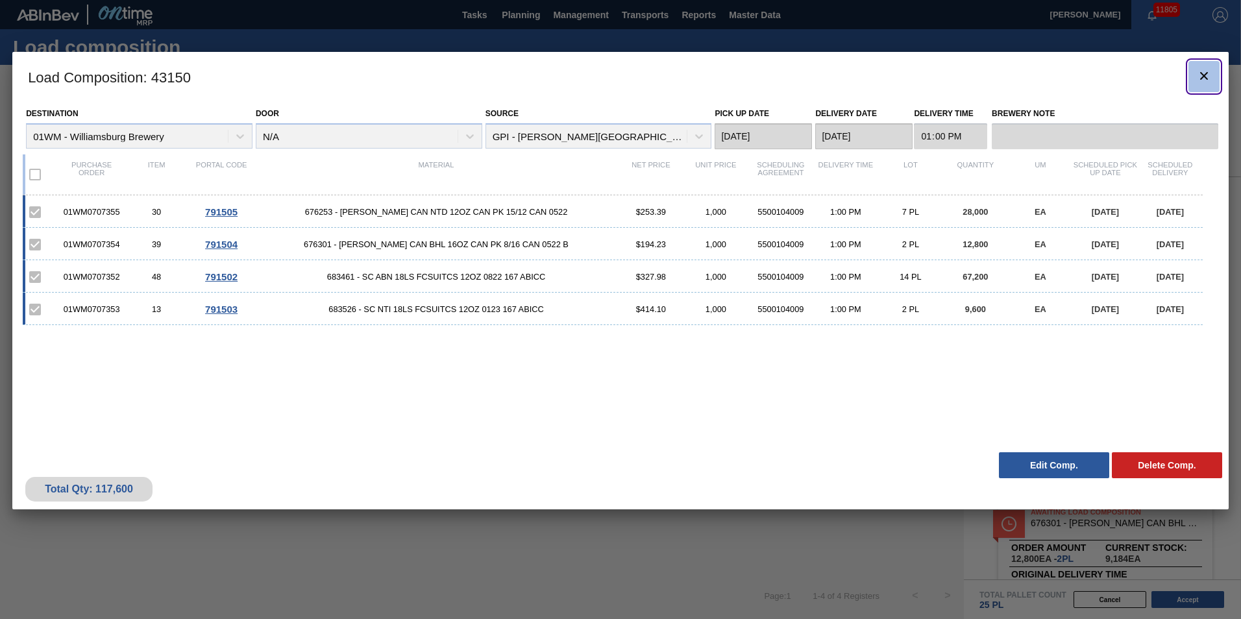
click at [1216, 73] on button "botão de ícone" at bounding box center [1203, 76] width 31 height 31
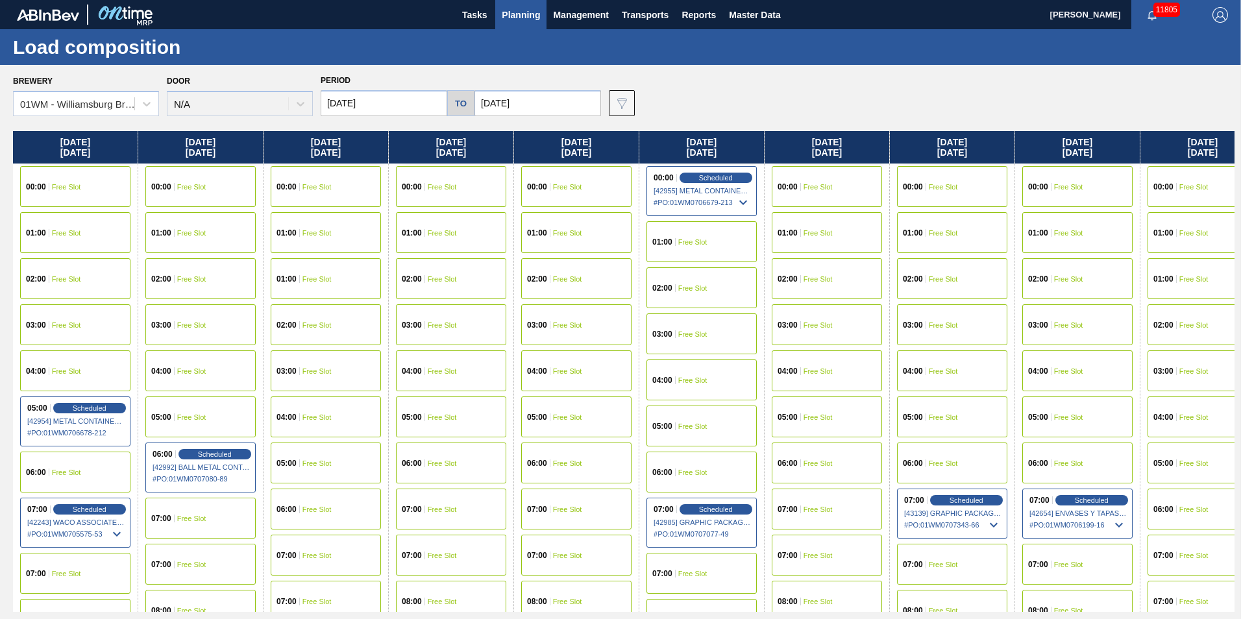
click at [503, 19] on span "Planning" at bounding box center [521, 15] width 38 height 16
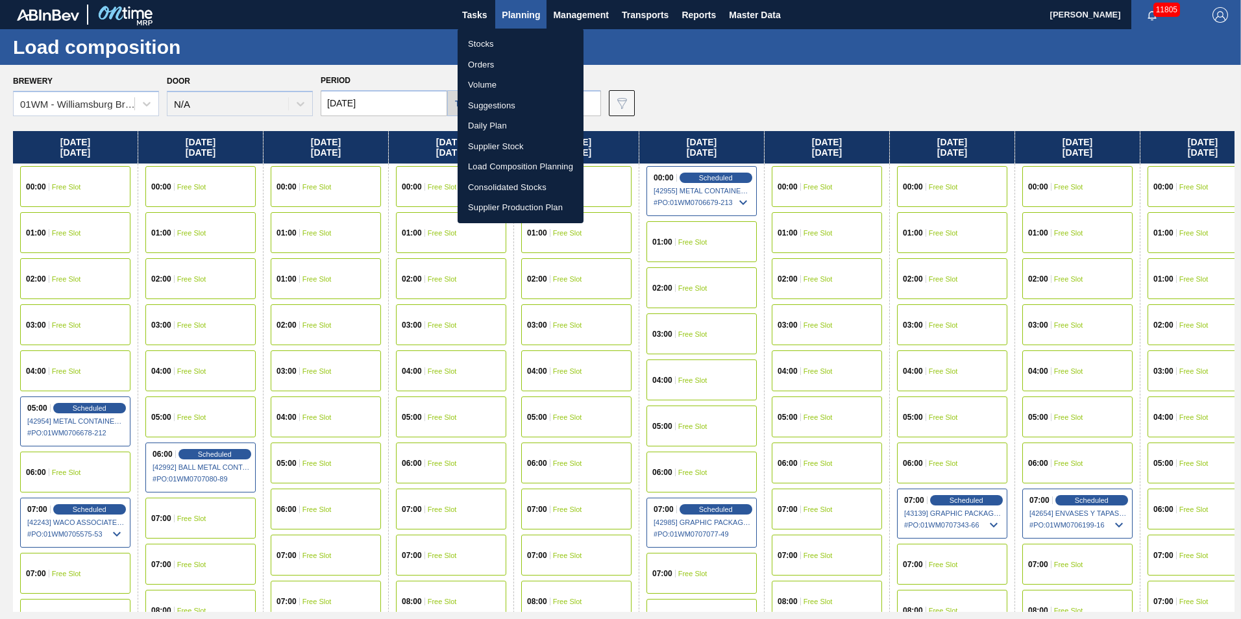
click at [504, 99] on li "Suggestions" at bounding box center [521, 105] width 126 height 21
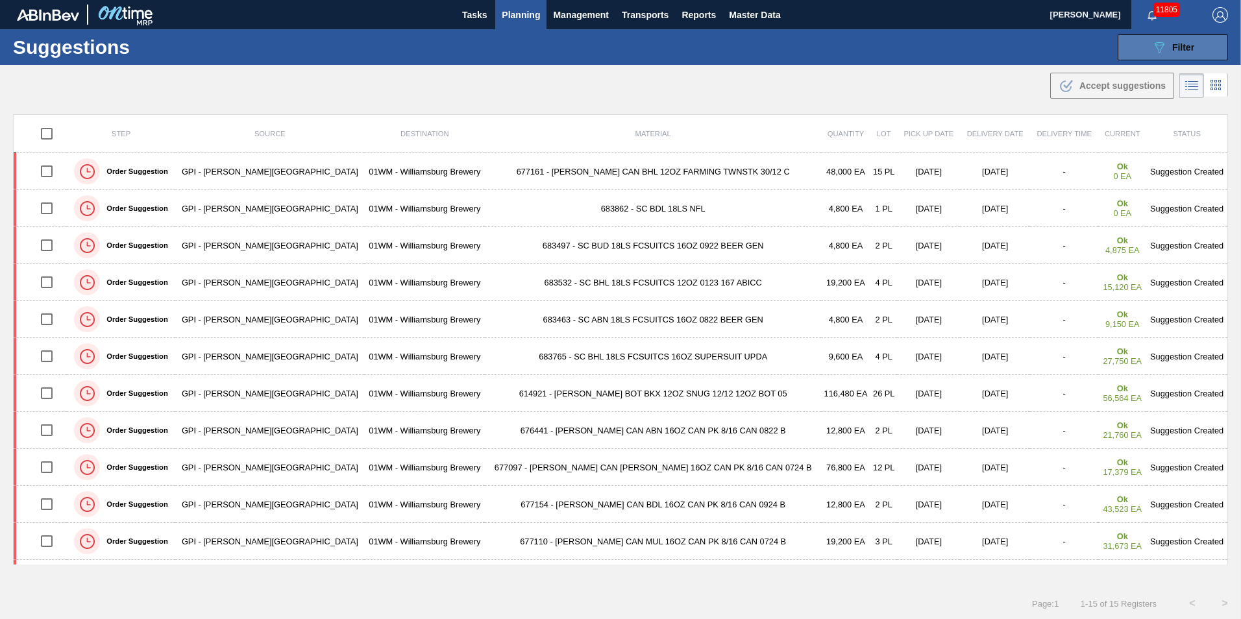
click at [1184, 49] on span "Filter" at bounding box center [1183, 47] width 22 height 10
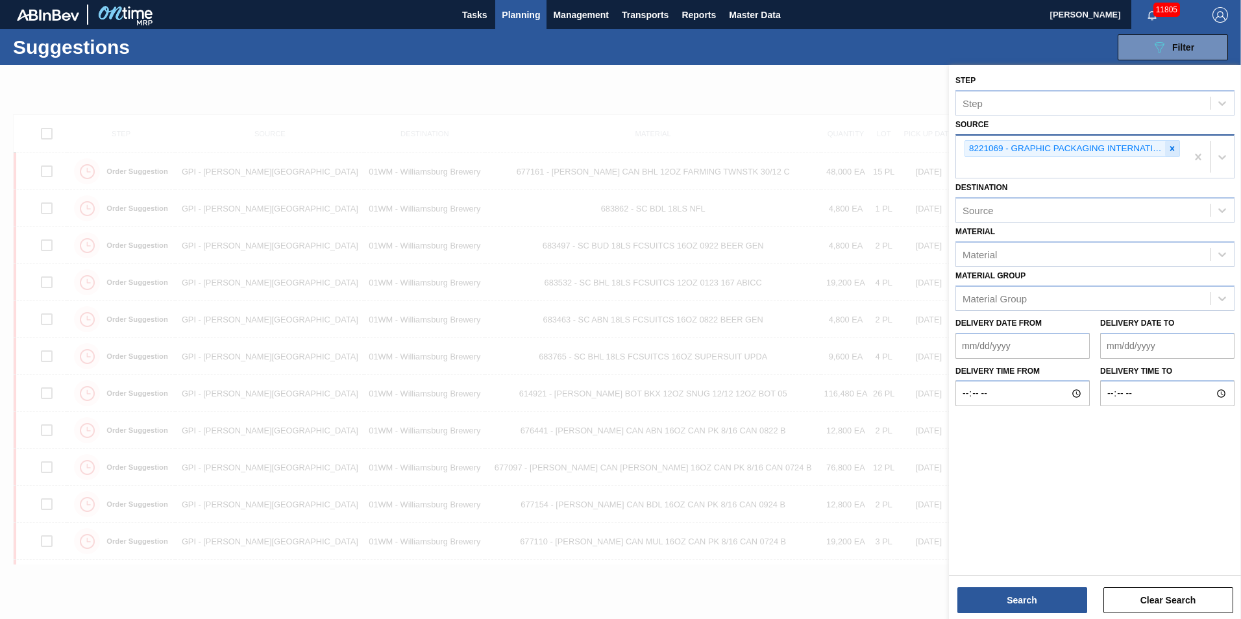
click at [1177, 145] on div at bounding box center [1172, 149] width 14 height 16
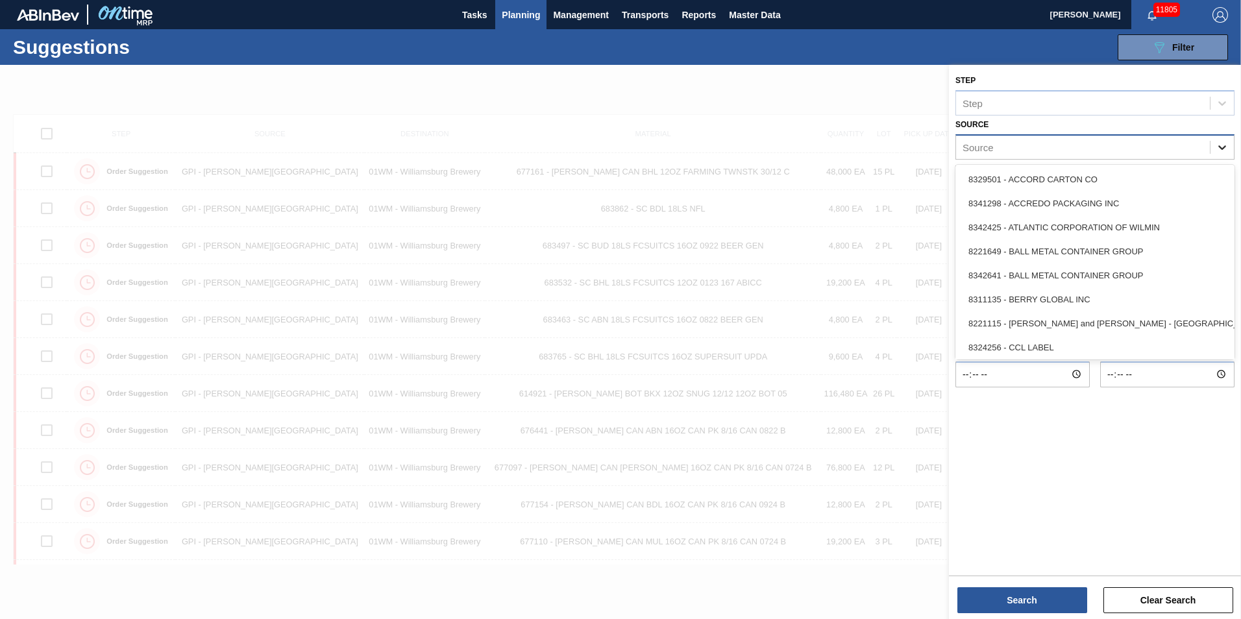
click at [1216, 153] on icon at bounding box center [1222, 147] width 13 height 13
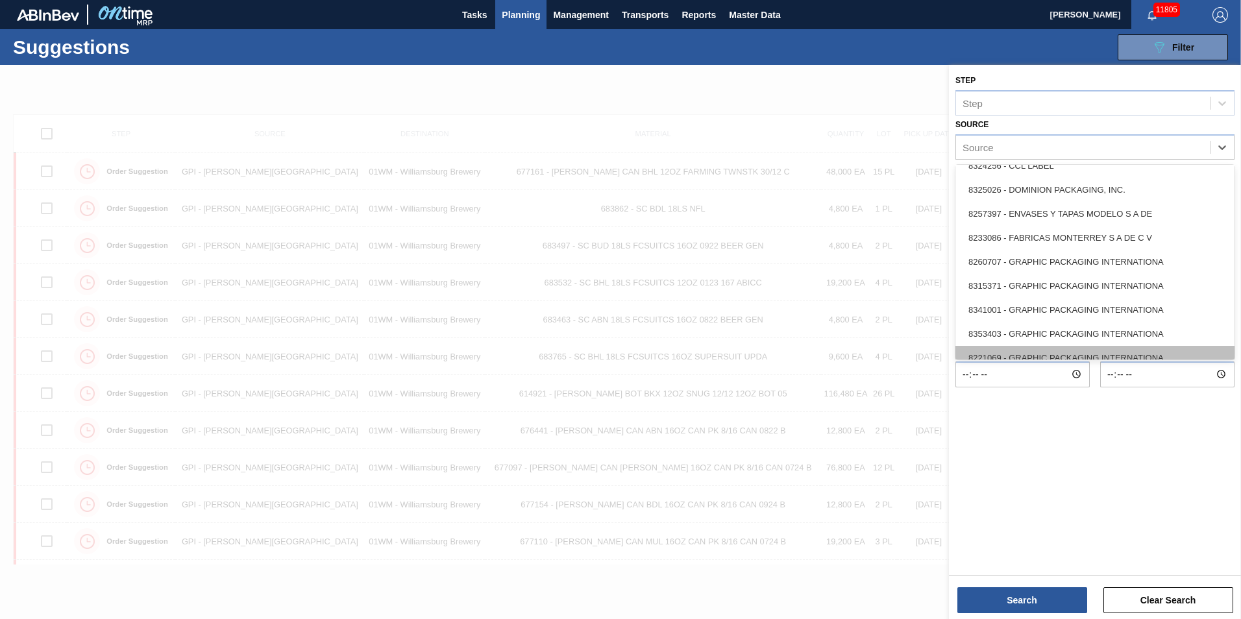
scroll to position [260, 0]
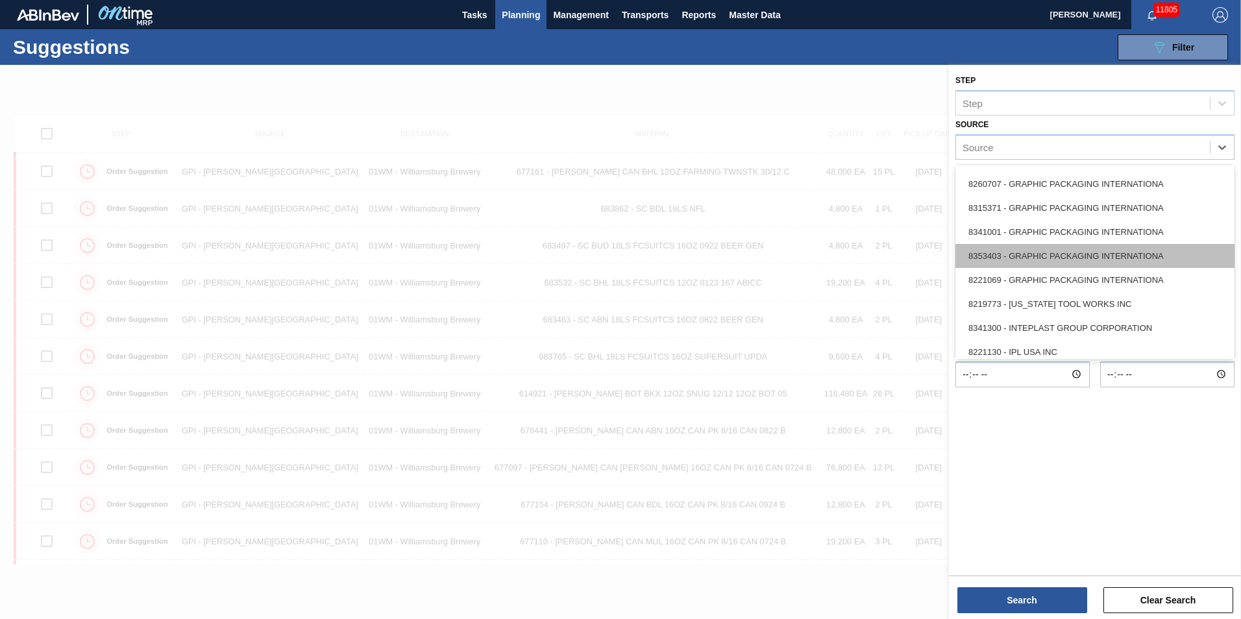
drag, startPoint x: 1030, startPoint y: 286, endPoint x: 1064, endPoint y: 252, distance: 47.3
click at [1064, 252] on div "8329501 - ACCORD CARTON CO 8341298 - ACCREDO PACKAGING INC 8342425 - ATLANTIC C…" at bounding box center [1094, 262] width 279 height 195
click at [1064, 252] on div "8353403 - GRAPHIC PACKAGING INTERNATIONA" at bounding box center [1094, 256] width 279 height 24
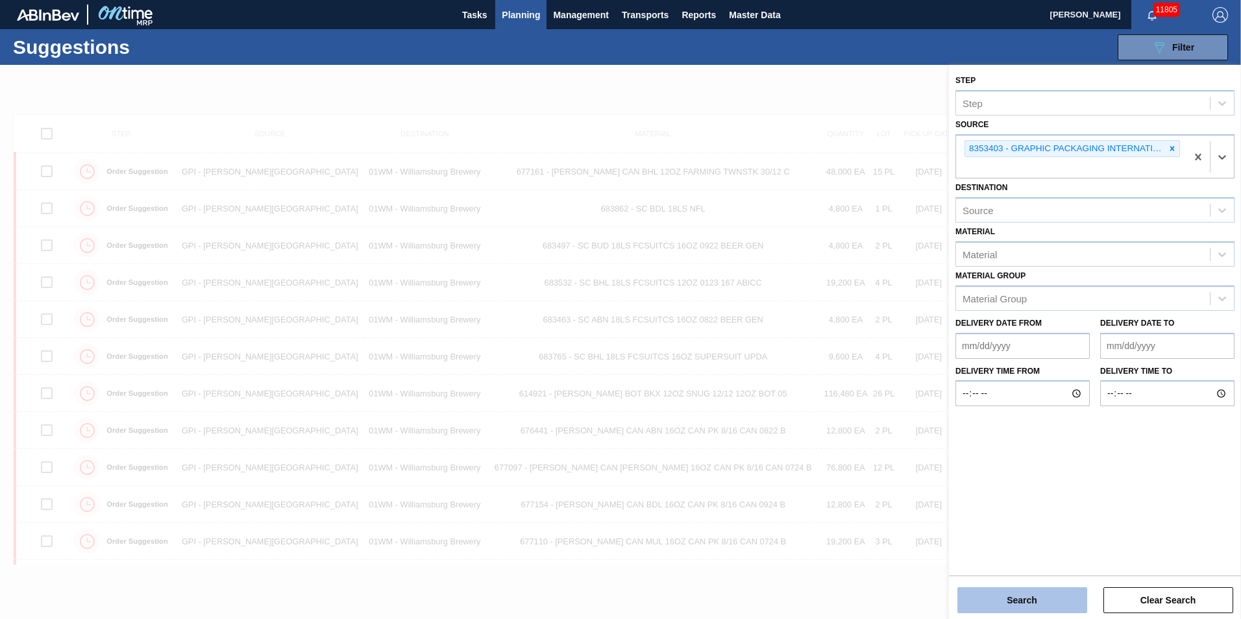
click at [1044, 596] on button "Search" at bounding box center [1022, 600] width 130 height 26
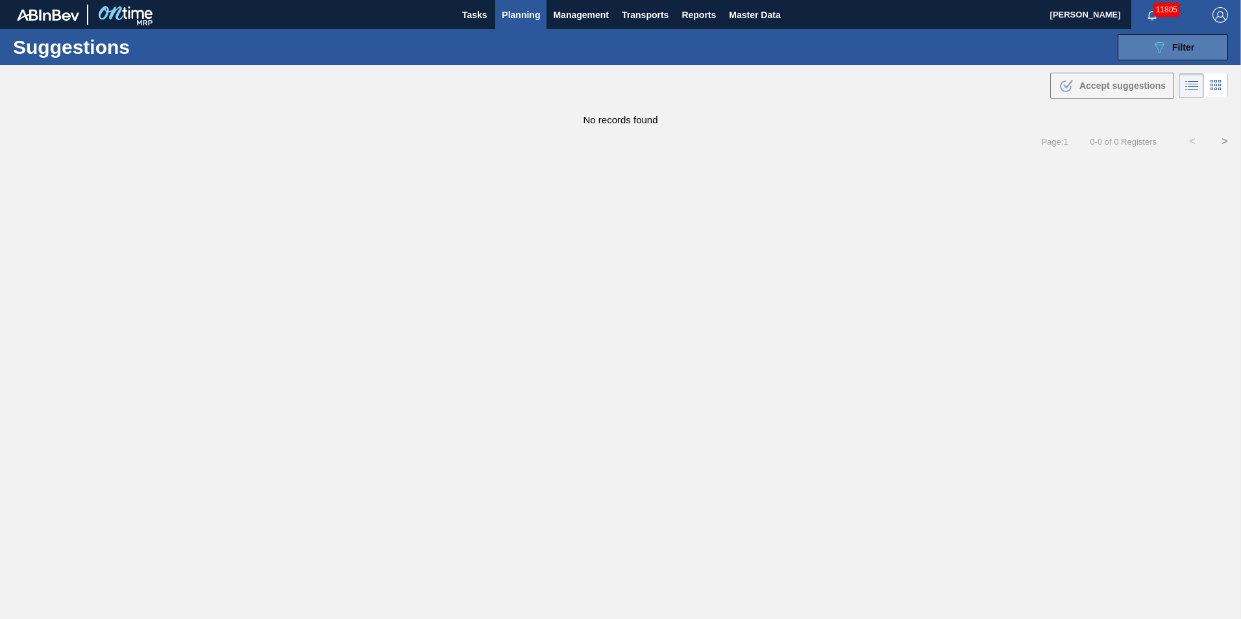
click at [1187, 47] on span "Filter" at bounding box center [1183, 47] width 22 height 10
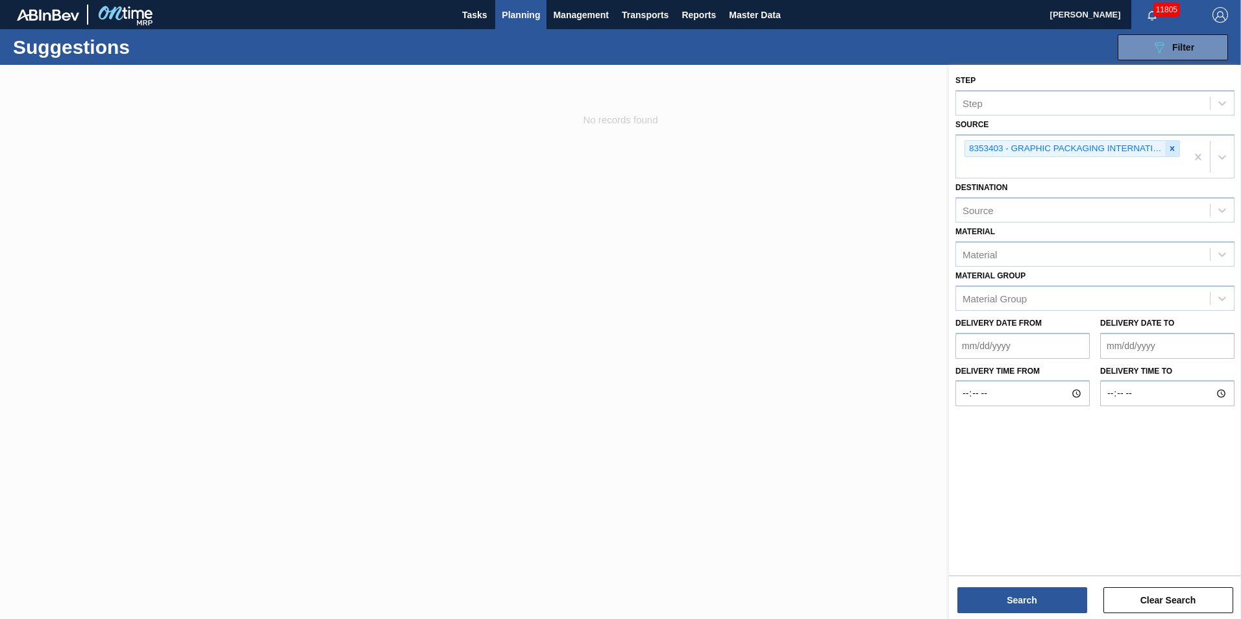
click at [1175, 145] on icon at bounding box center [1172, 148] width 9 height 9
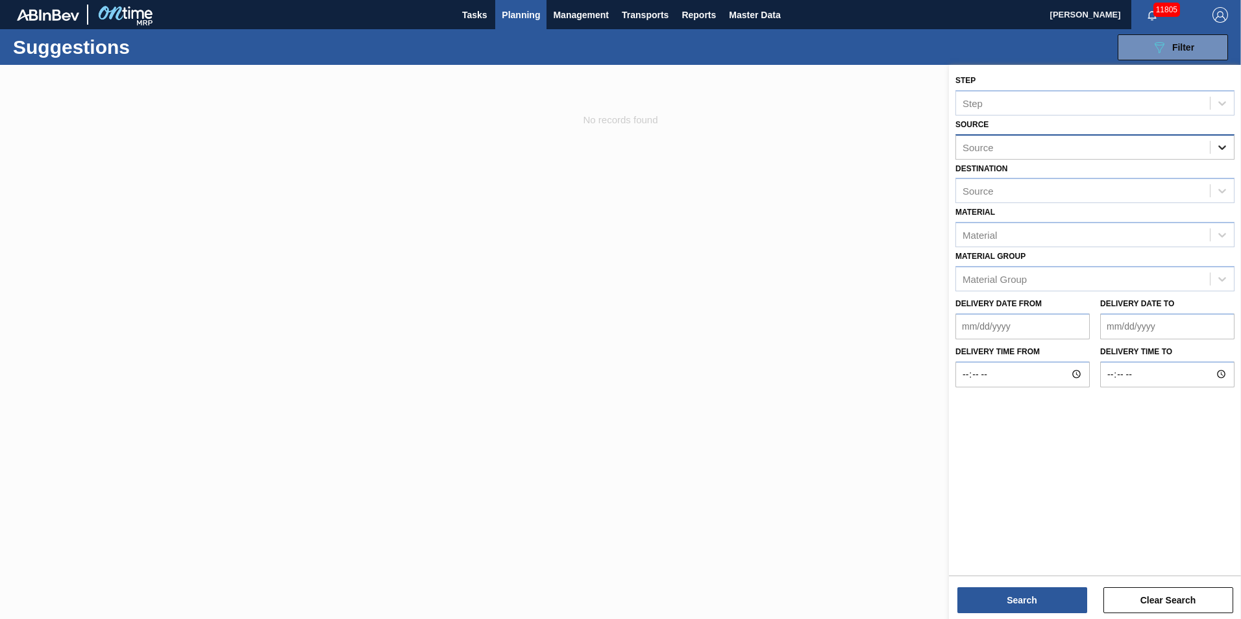
click at [1217, 150] on icon at bounding box center [1222, 147] width 13 height 13
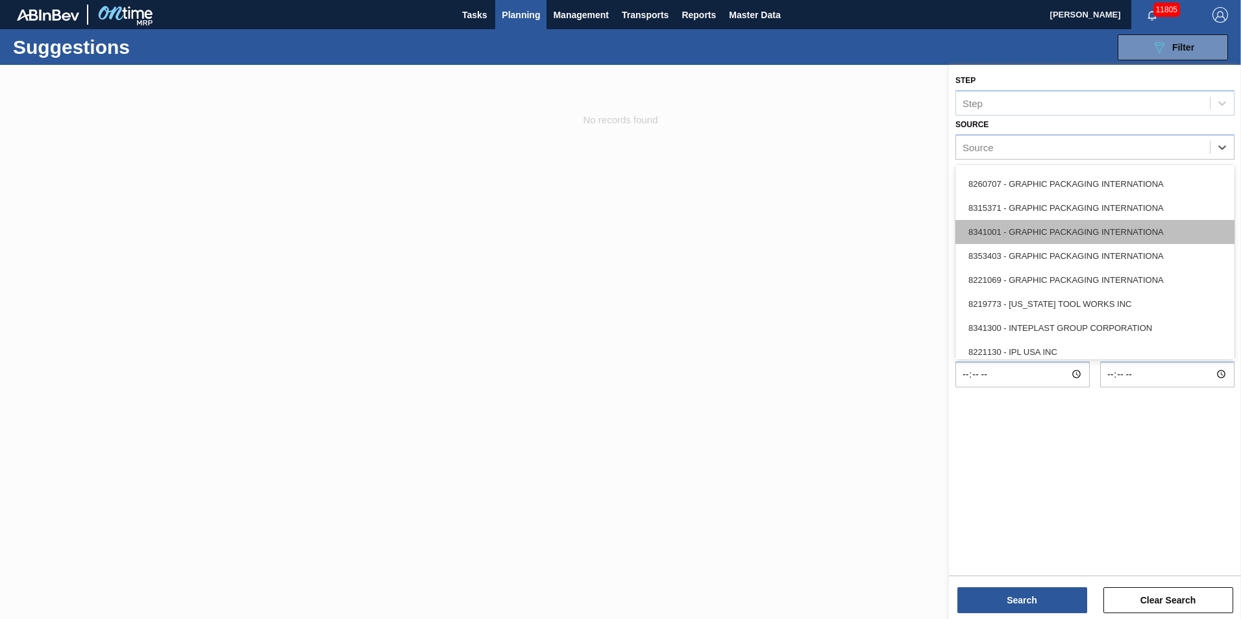
click at [1146, 228] on div "8341001 - GRAPHIC PACKAGING INTERNATIONA" at bounding box center [1094, 232] width 279 height 24
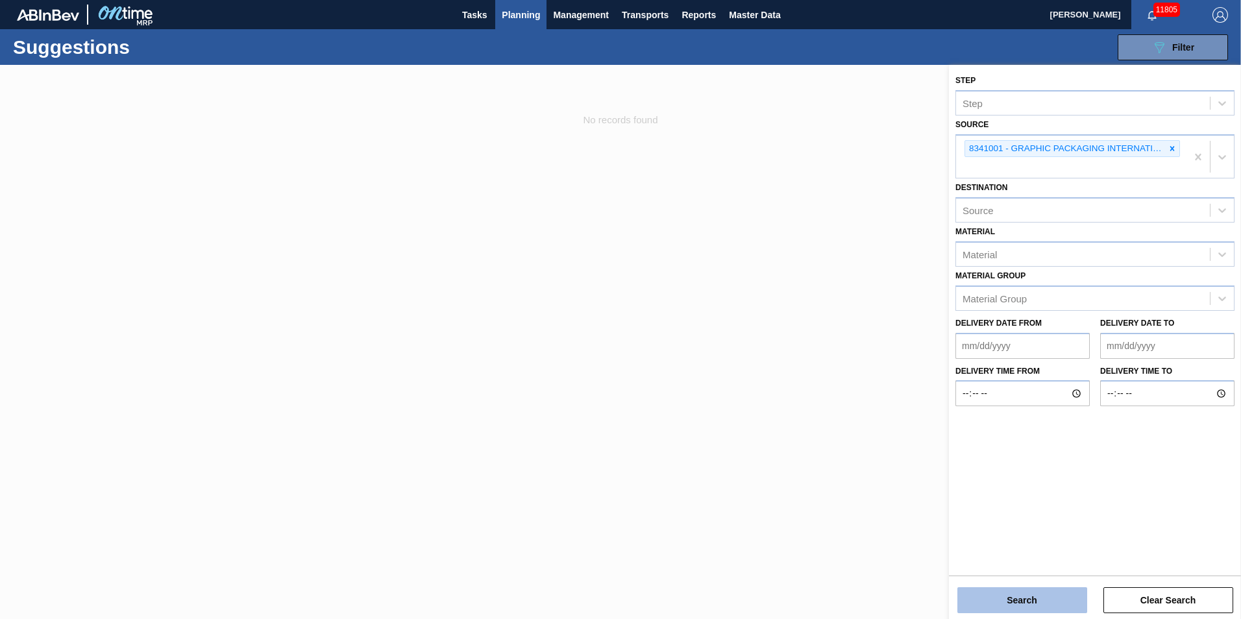
click at [1046, 606] on button "Search" at bounding box center [1022, 600] width 130 height 26
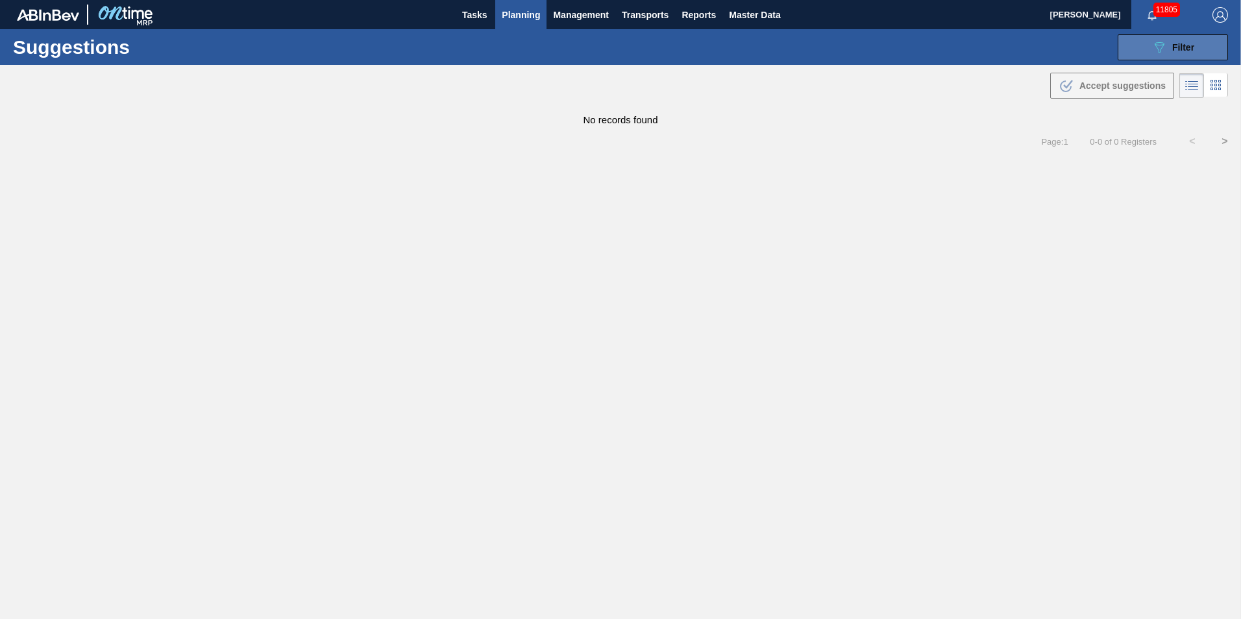
click at [1155, 48] on icon "089F7B8B-B2A5-4AFE-B5C0-19BA573D28AC" at bounding box center [1159, 48] width 16 height 16
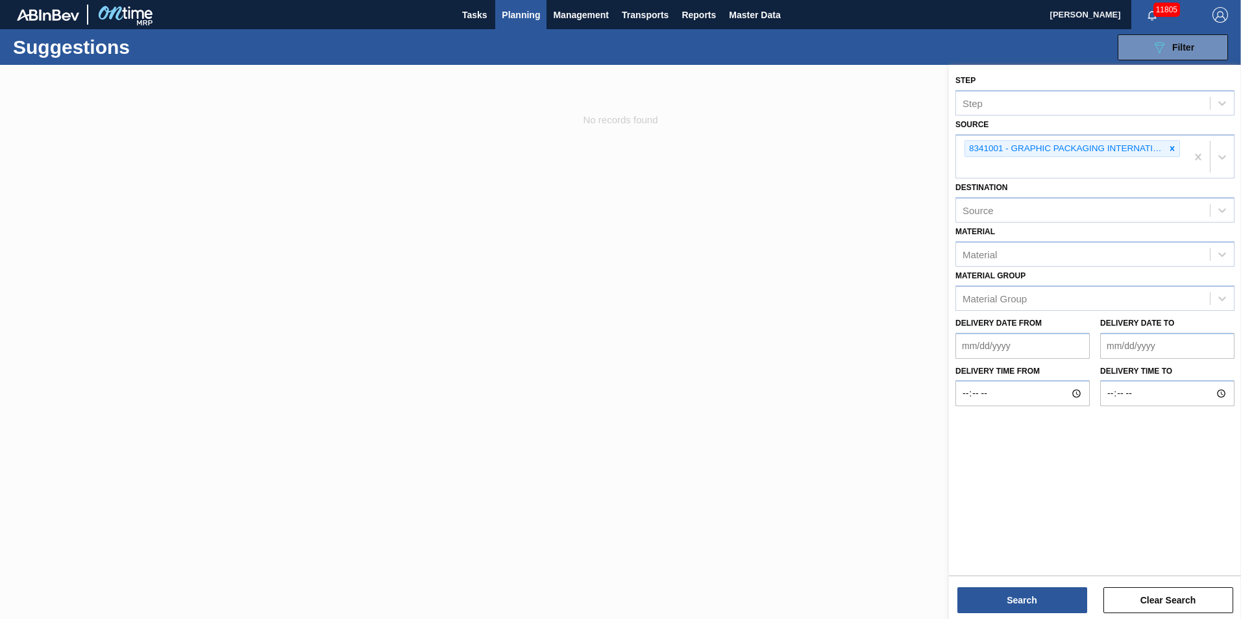
click at [1180, 148] on div "8341001 - GRAPHIC PACKAGING INTERNATIONA" at bounding box center [1071, 157] width 230 height 43
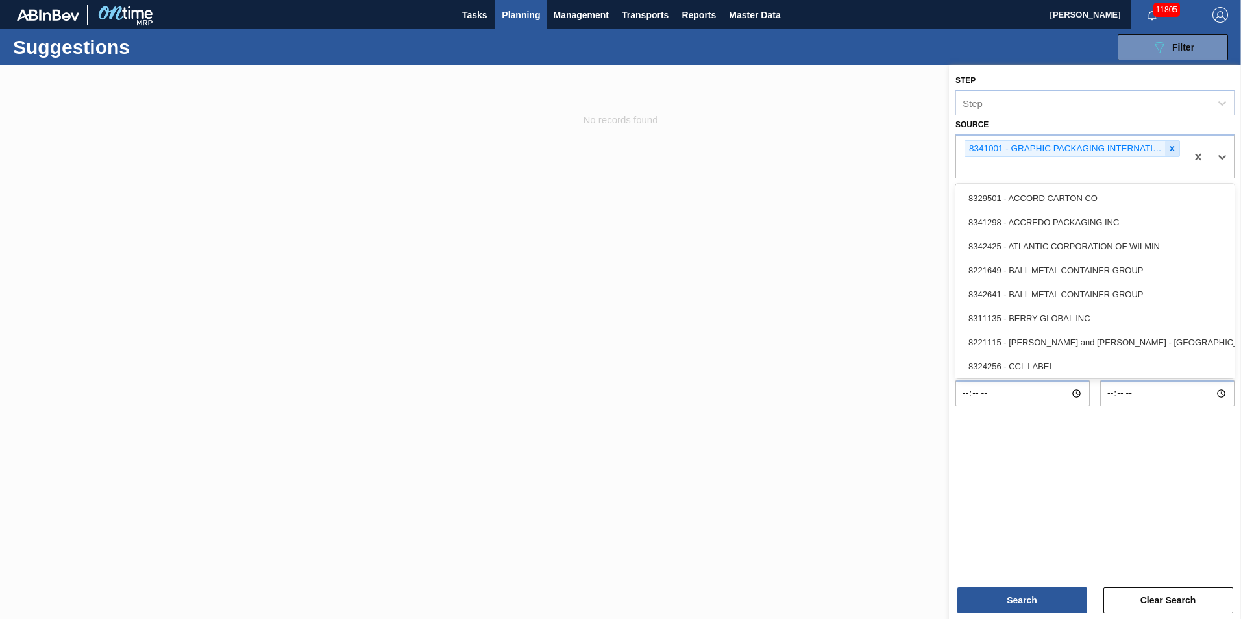
click at [1178, 147] on div at bounding box center [1172, 149] width 14 height 16
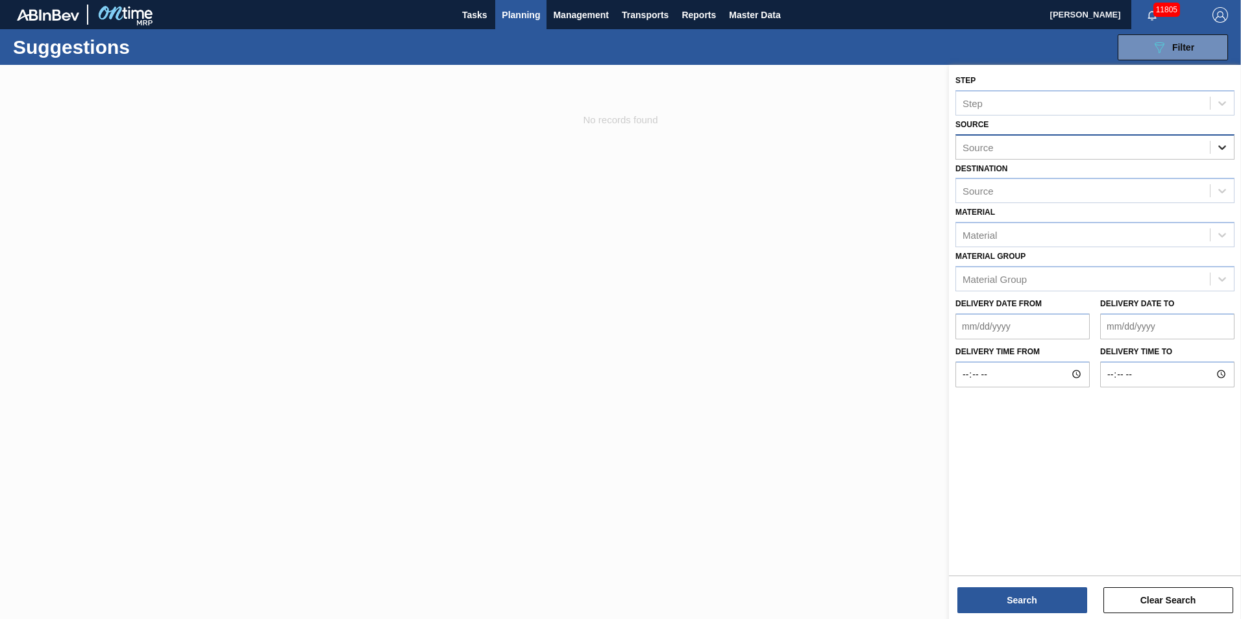
click at [1213, 148] on div at bounding box center [1221, 147] width 23 height 23
click at [1203, 142] on div "Source" at bounding box center [1083, 147] width 254 height 19
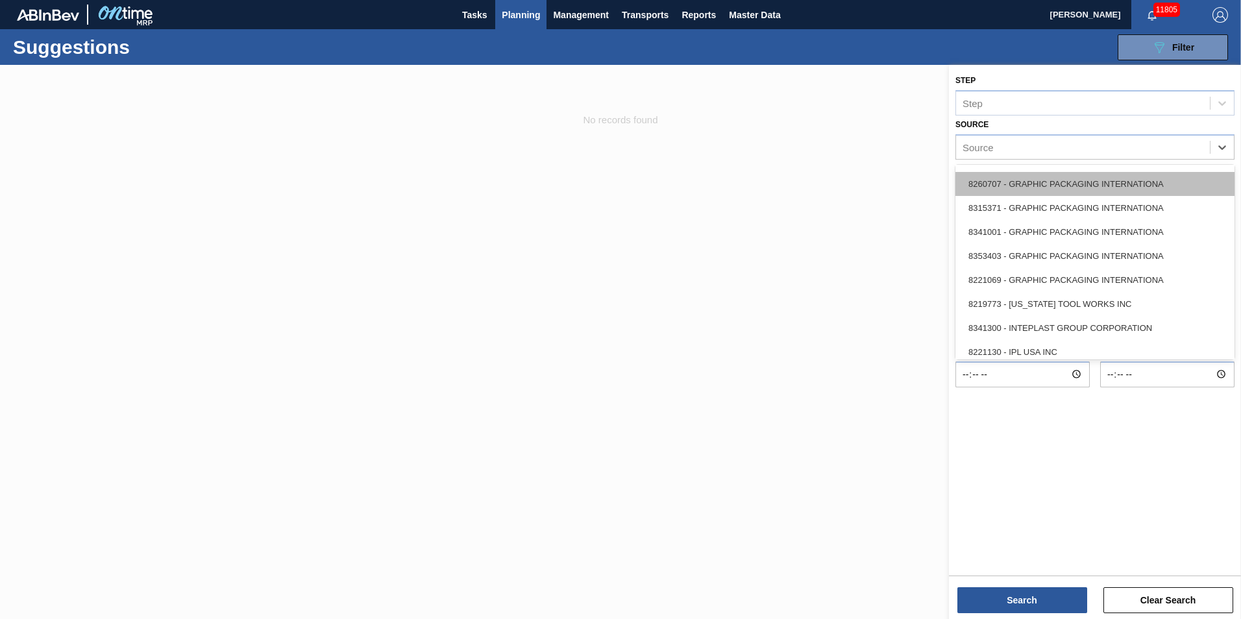
click at [1125, 179] on div "8260707 - GRAPHIC PACKAGING INTERNATIONA" at bounding box center [1094, 184] width 279 height 24
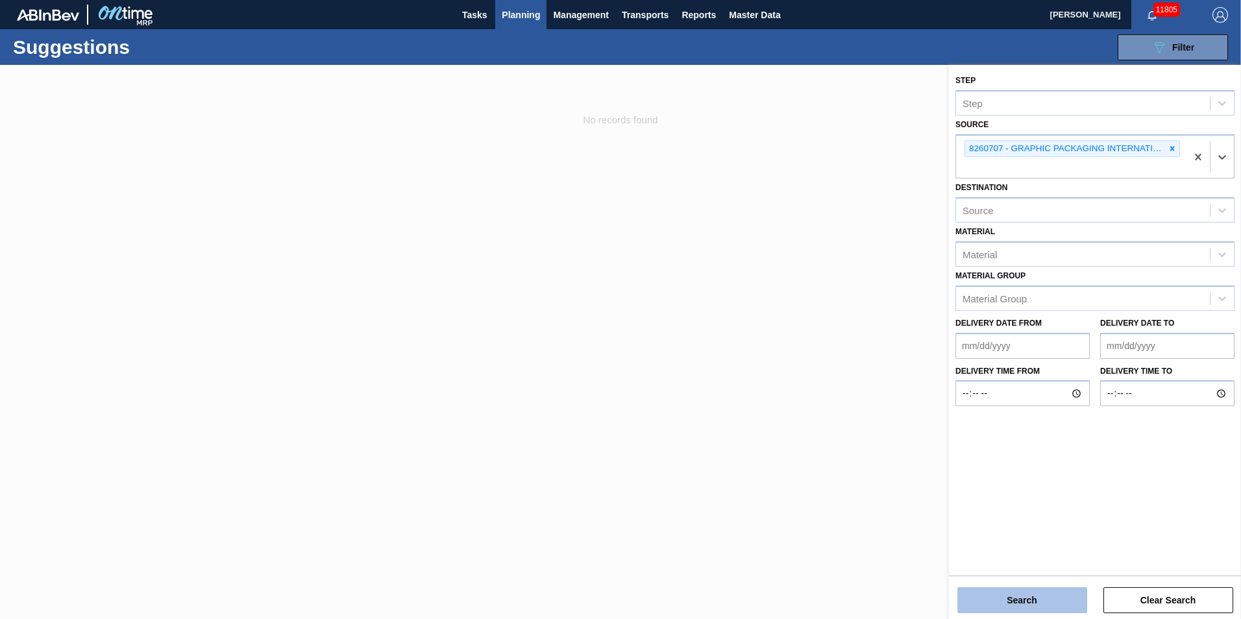
click at [1054, 593] on button "Search" at bounding box center [1022, 600] width 130 height 26
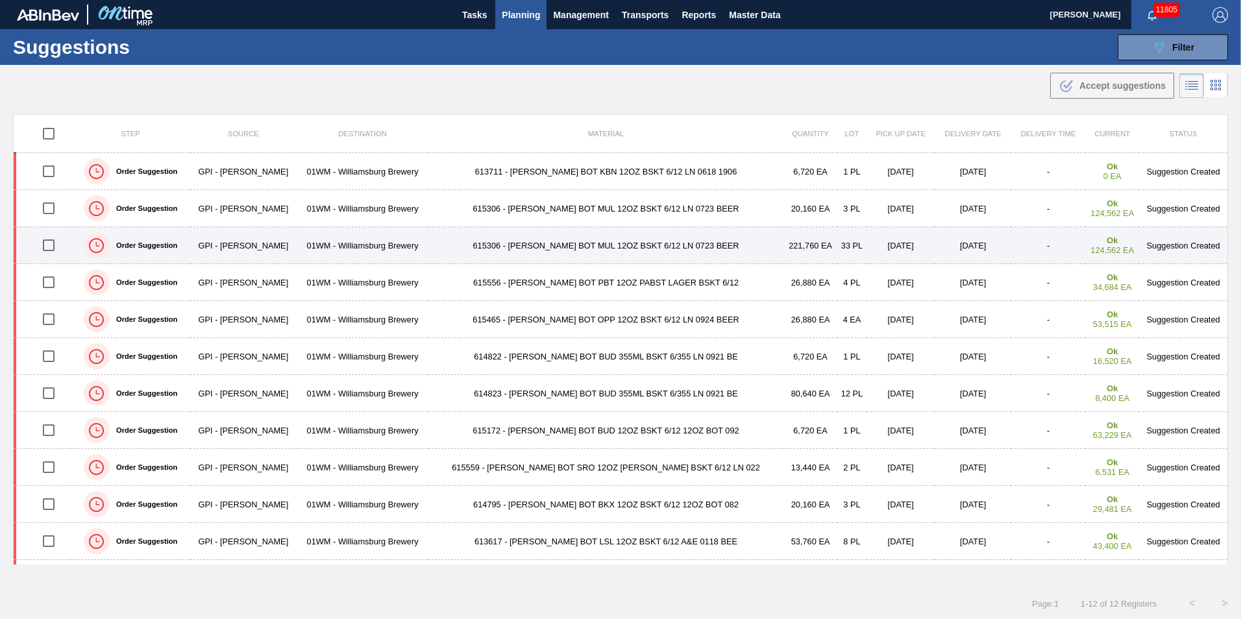
click at [48, 243] on input "checkbox" at bounding box center [48, 245] width 27 height 27
checkbox input "true"
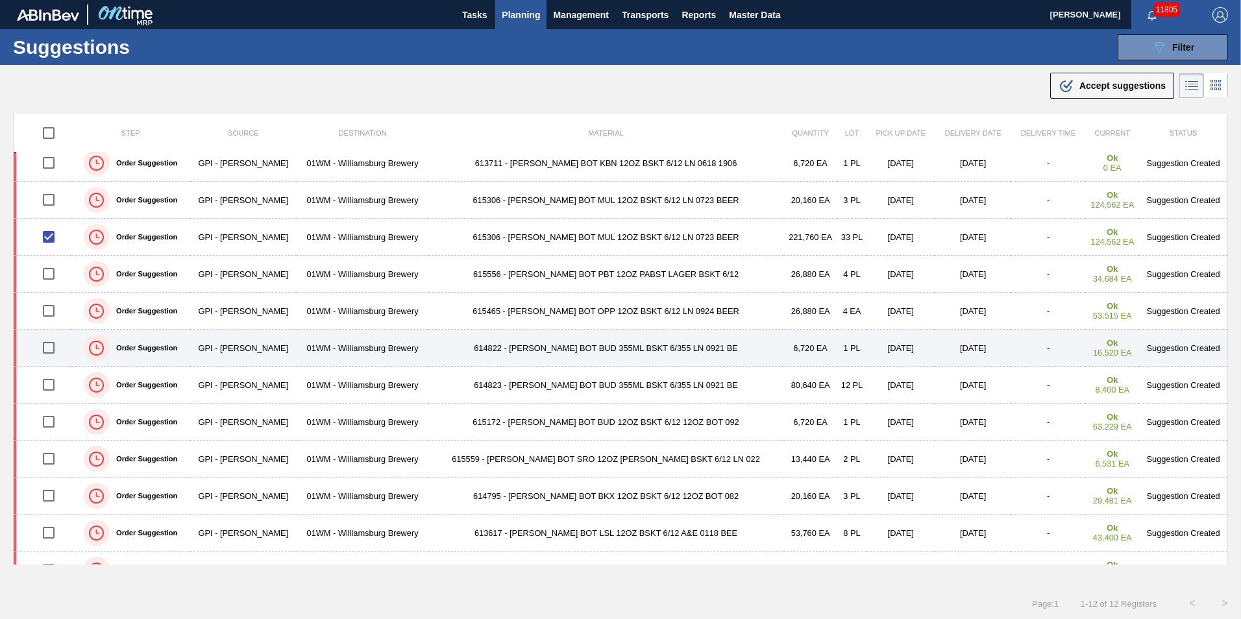
scroll to position [32, 0]
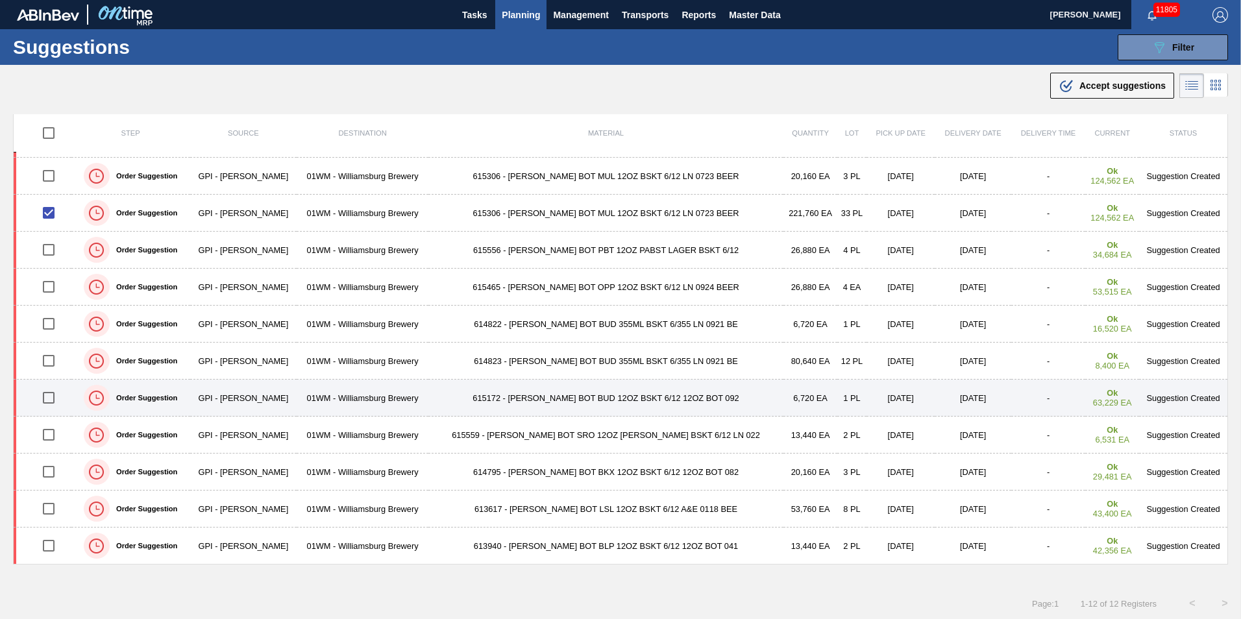
click at [60, 398] on input "checkbox" at bounding box center [48, 397] width 27 height 27
checkbox input "true"
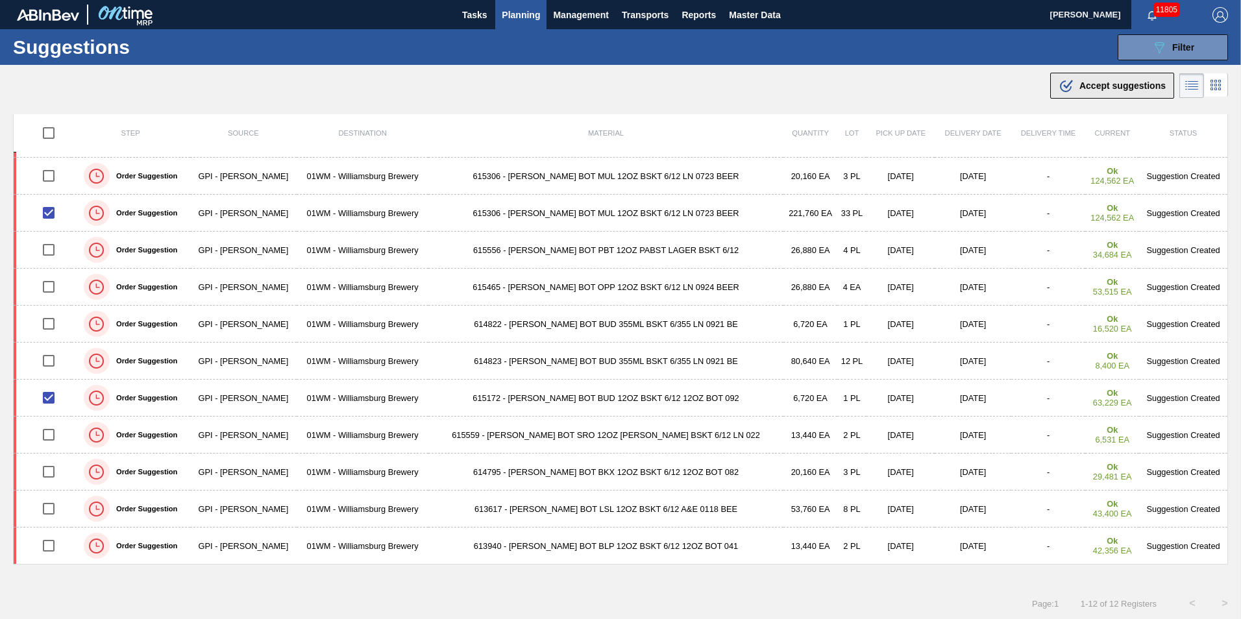
click at [1122, 77] on button ".b{fill:var(--color-action-default)} Accept suggestions" at bounding box center [1112, 86] width 124 height 26
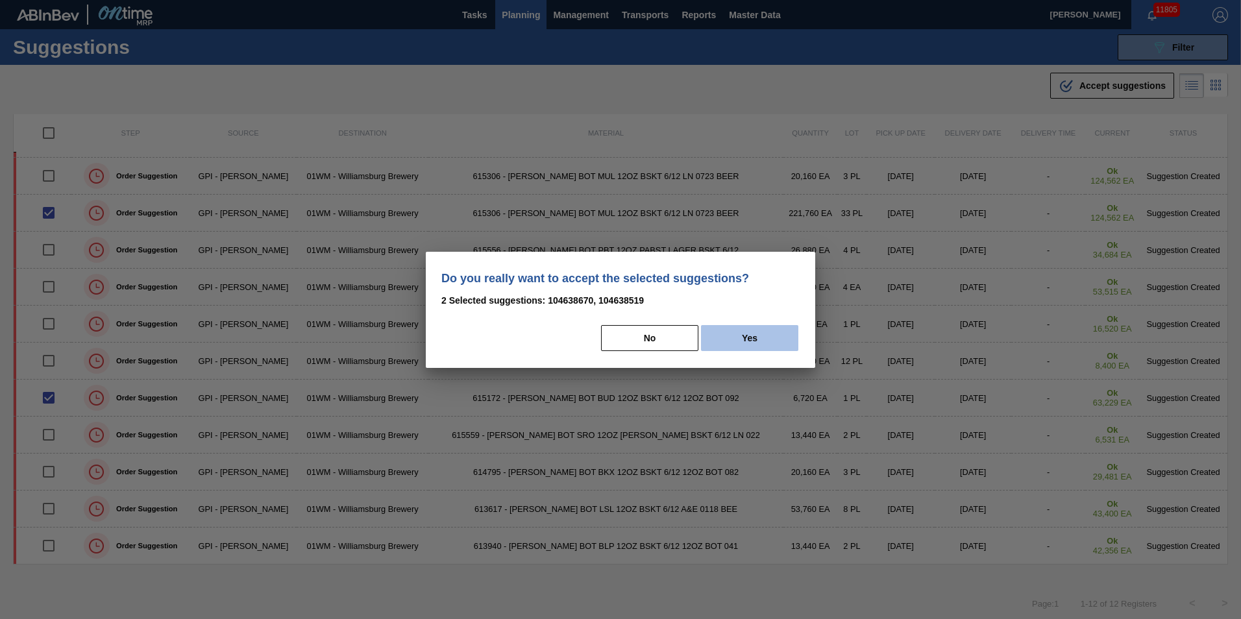
click at [733, 342] on button "Yes" at bounding box center [749, 338] width 97 height 26
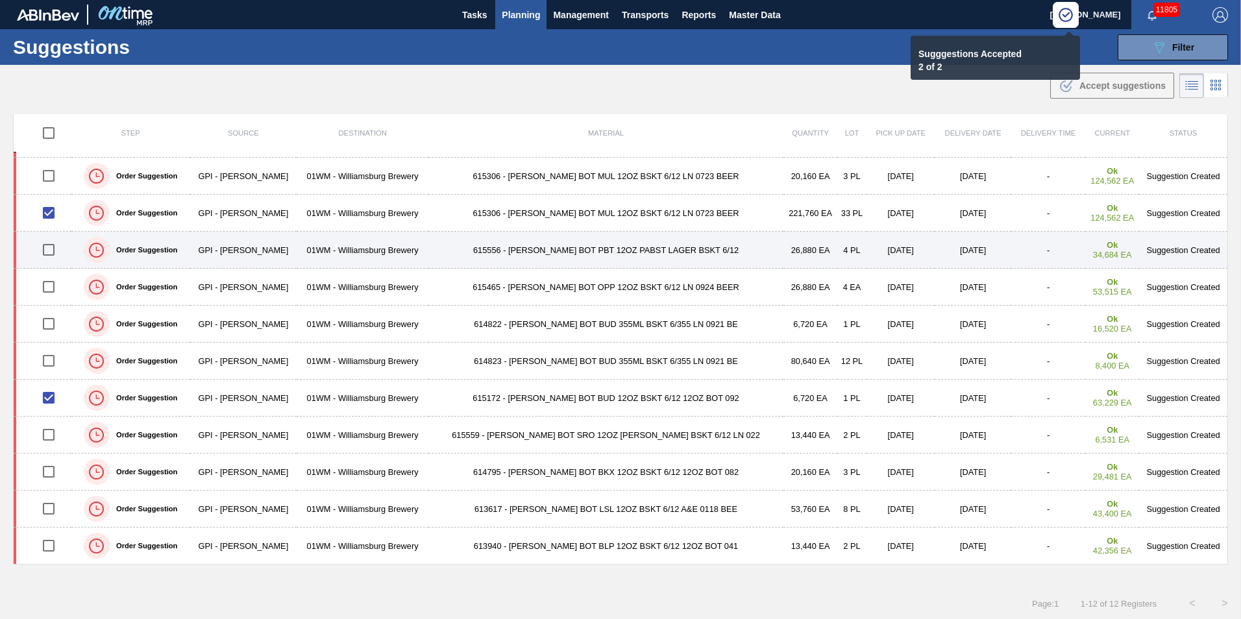
click at [56, 245] on input "checkbox" at bounding box center [48, 249] width 27 height 27
checkbox input "true"
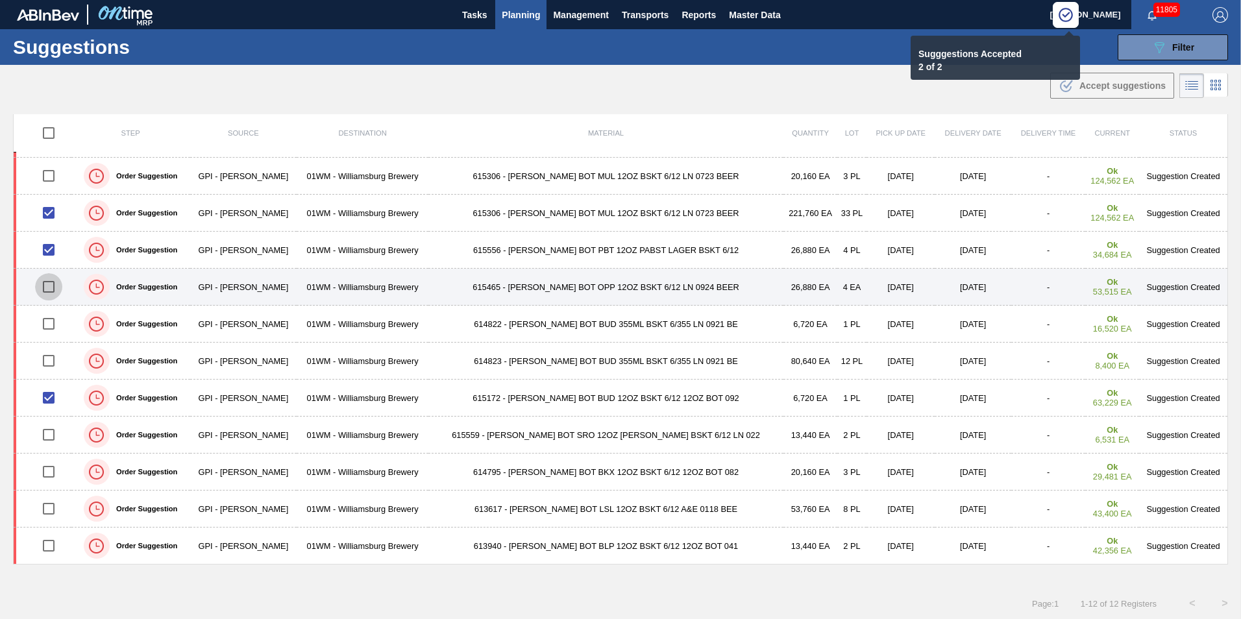
click at [51, 283] on input "checkbox" at bounding box center [48, 286] width 27 height 27
checkbox input "true"
checkbox input "false"
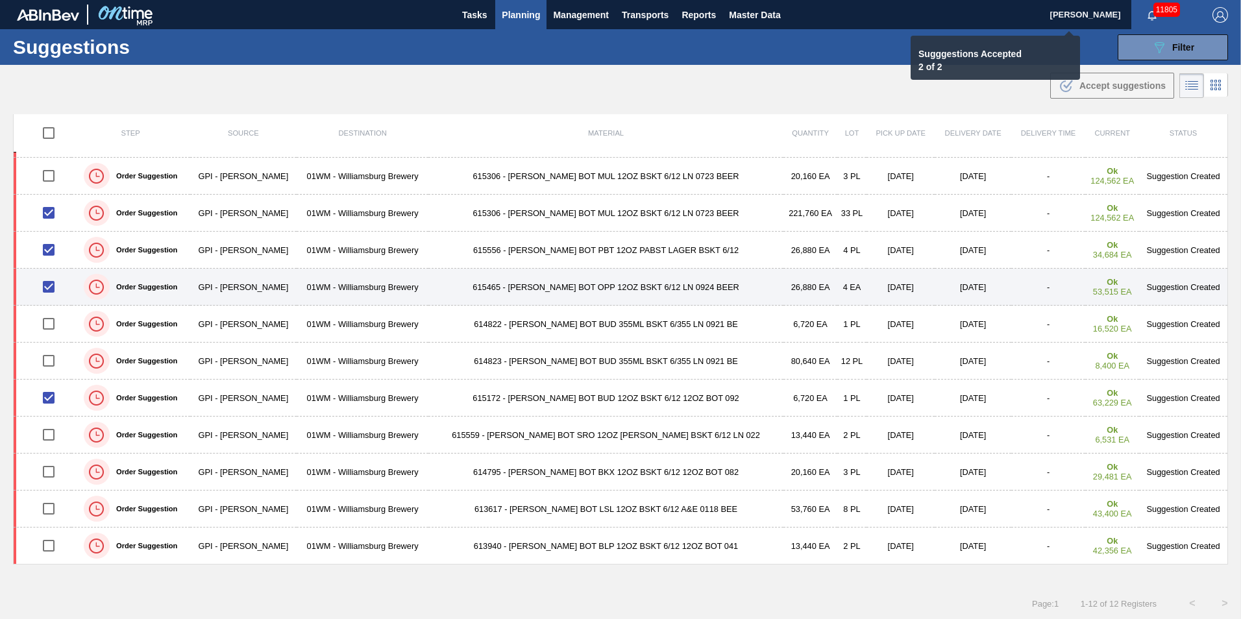
checkbox input "false"
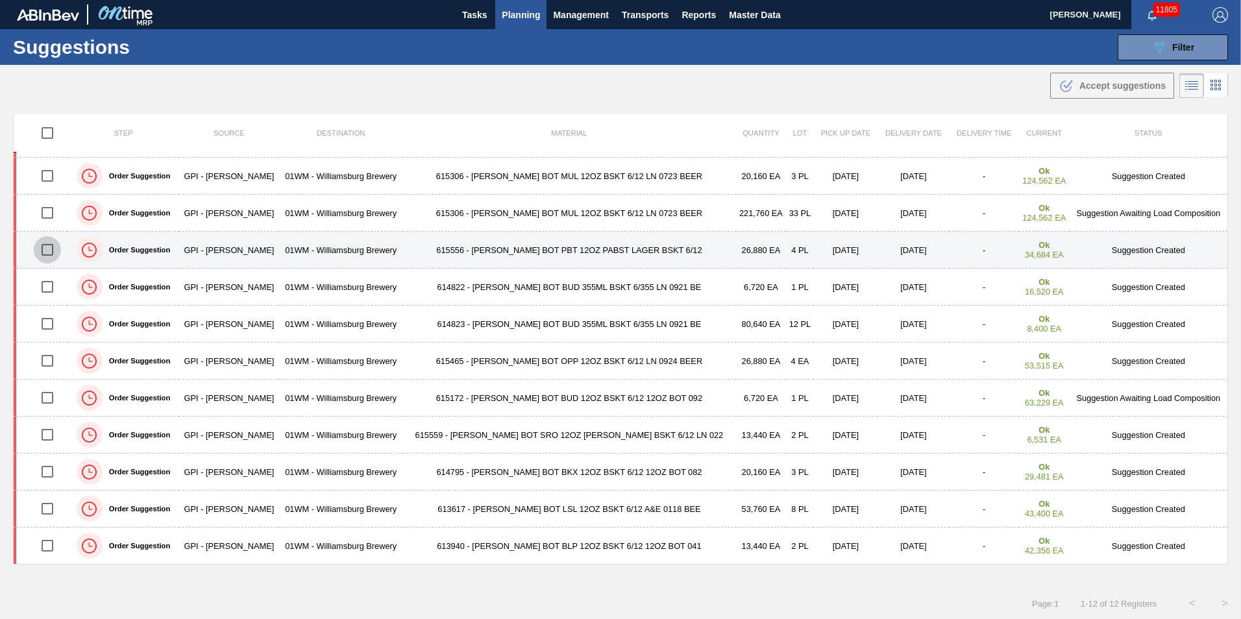
click at [46, 258] on input "checkbox" at bounding box center [47, 249] width 27 height 27
checkbox input "true"
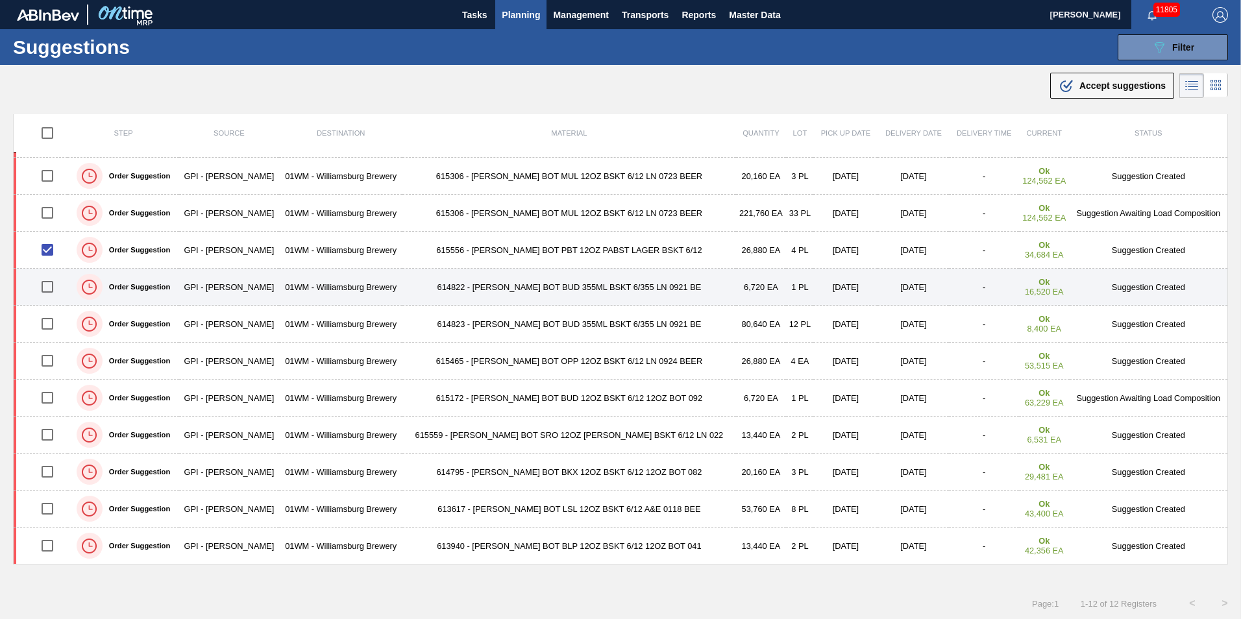
click at [45, 286] on input "checkbox" at bounding box center [47, 286] width 27 height 27
checkbox input "true"
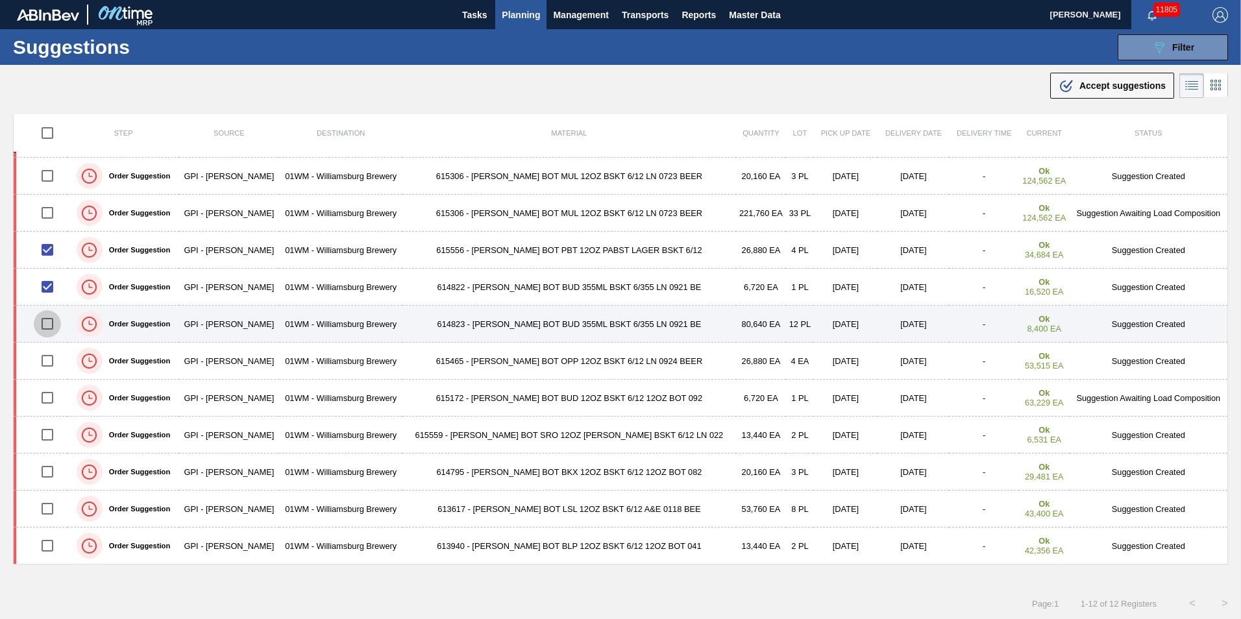
click at [42, 310] on input "checkbox" at bounding box center [47, 323] width 27 height 27
checkbox input "true"
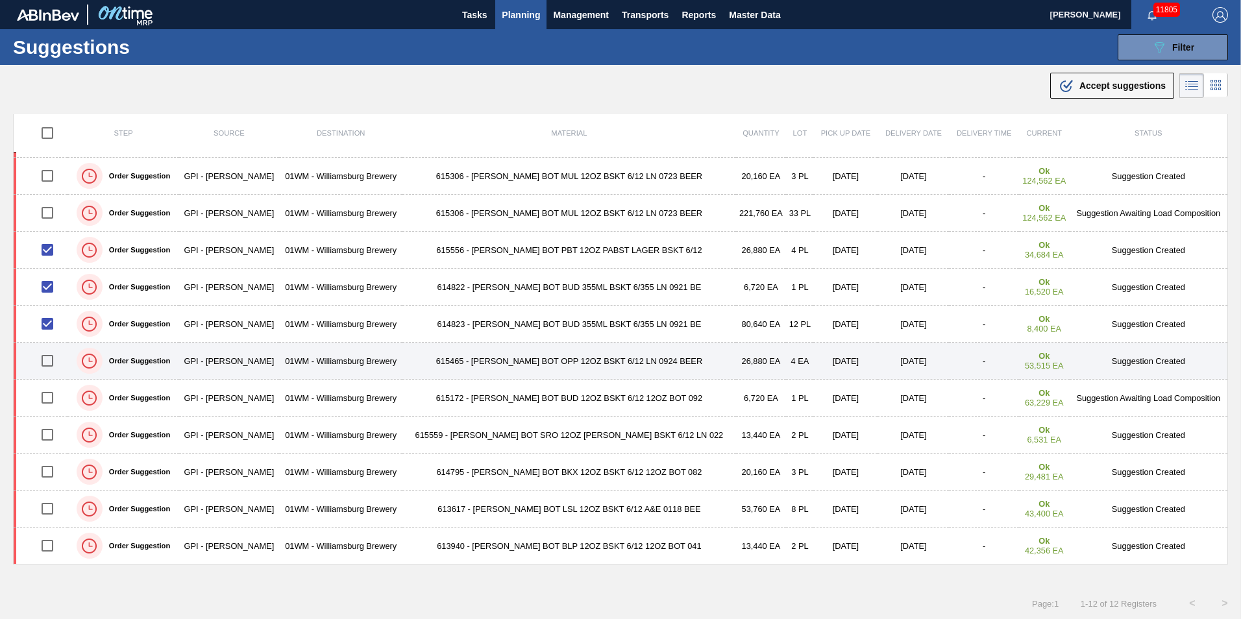
click at [47, 361] on input "checkbox" at bounding box center [47, 360] width 27 height 27
checkbox input "true"
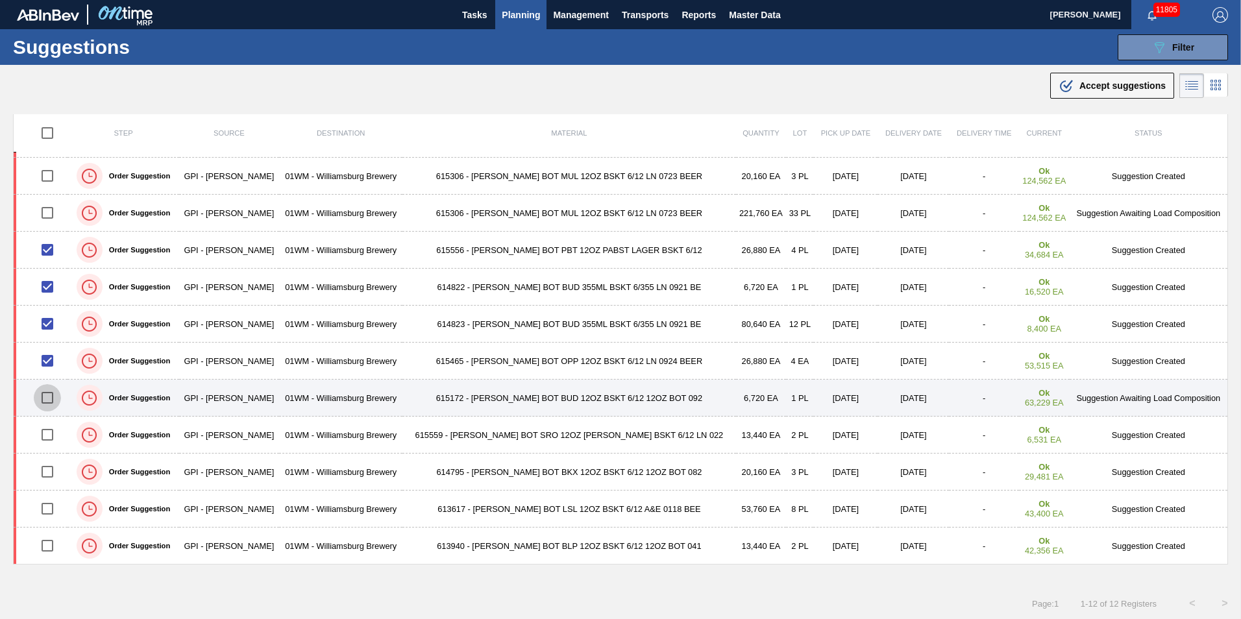
click at [49, 398] on input "checkbox" at bounding box center [47, 397] width 27 height 27
click at [42, 393] on input "checkbox" at bounding box center [47, 397] width 27 height 27
checkbox input "false"
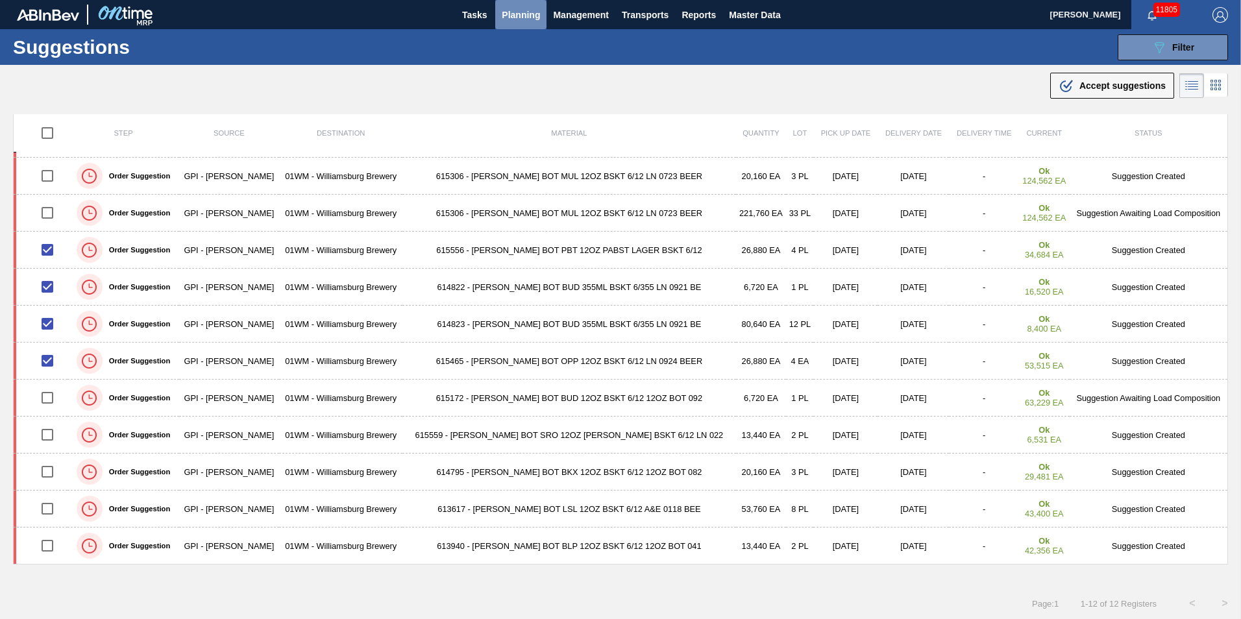
click at [515, 14] on span "Planning" at bounding box center [521, 15] width 38 height 16
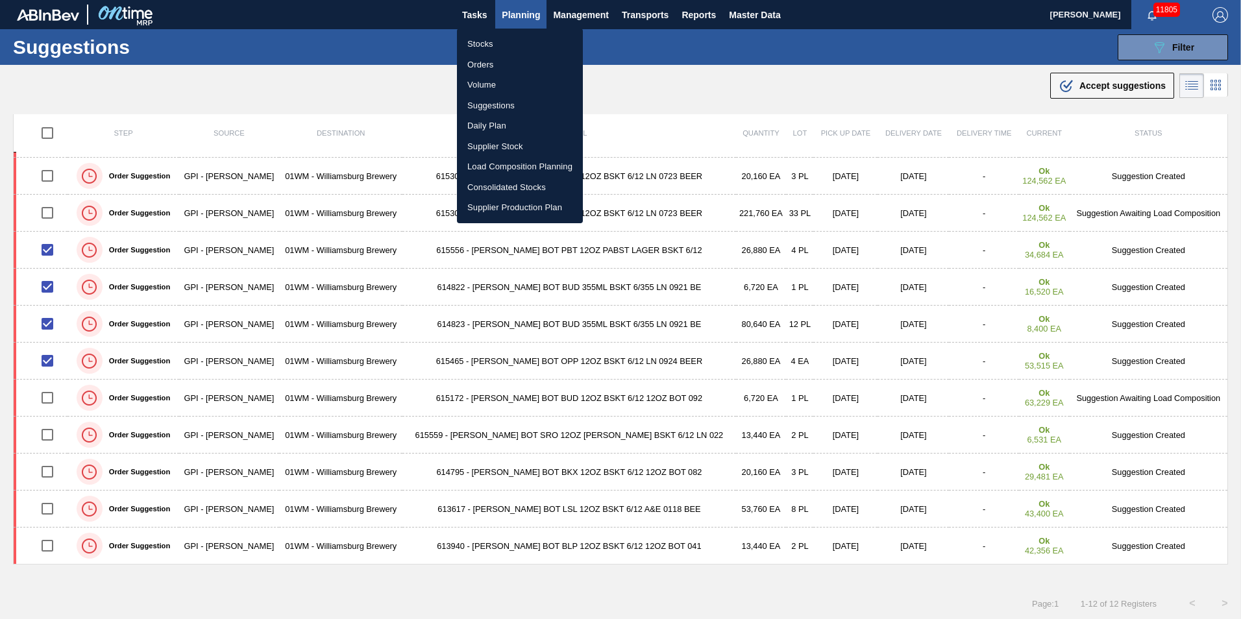
click at [513, 169] on li "Load Composition Planning" at bounding box center [520, 166] width 126 height 21
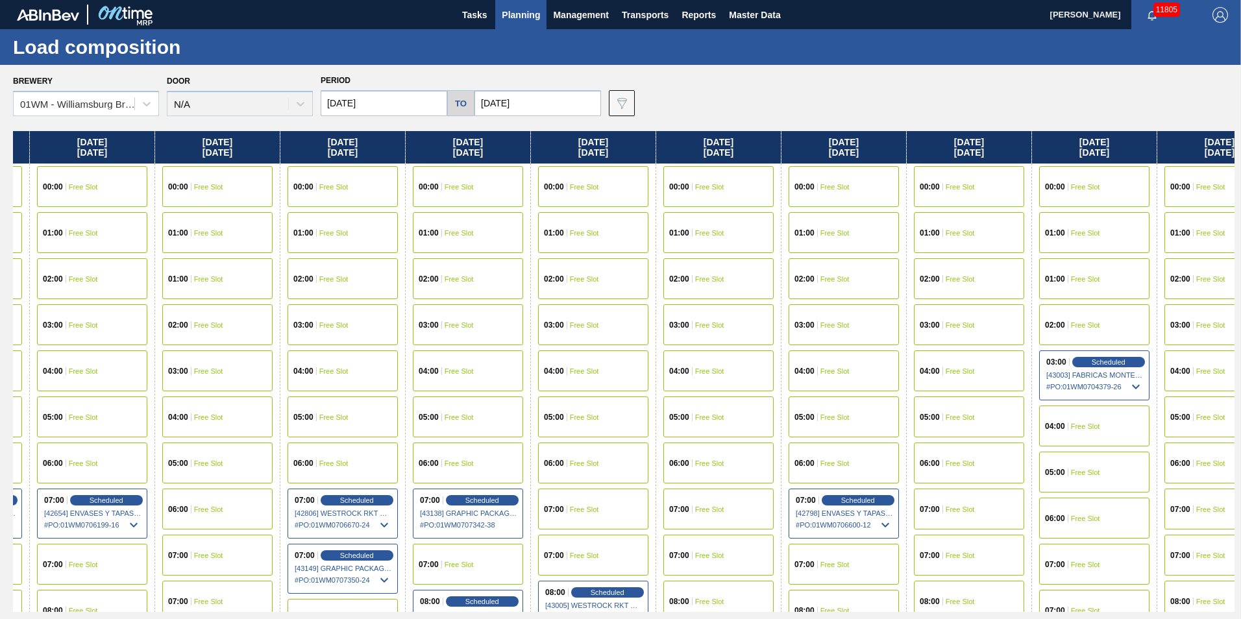
drag, startPoint x: 1119, startPoint y: 148, endPoint x: 125, endPoint y: 182, distance: 994.8
click at [126, 182] on div "[DATE] 00:00 Free Slot 01:00 Free Slot 02:00 Free Slot 03:00 Free Slot 04:00 Fr…" at bounding box center [623, 371] width 1221 height 481
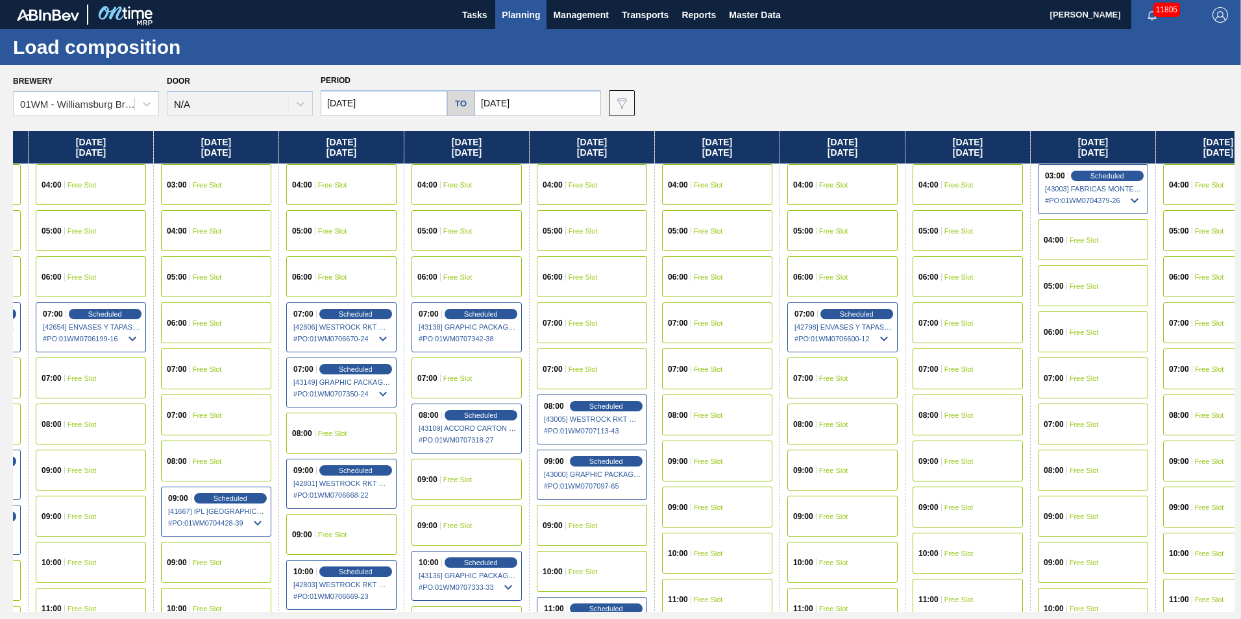
scroll to position [324, 986]
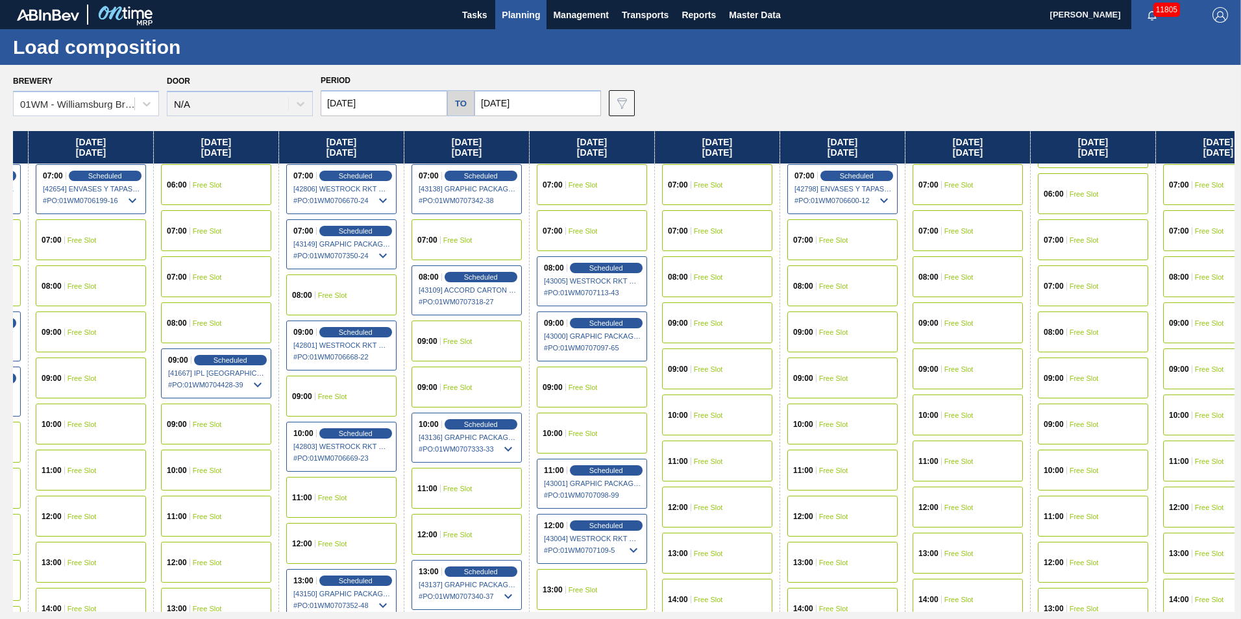
click at [589, 390] on span "Free Slot" at bounding box center [583, 388] width 29 height 8
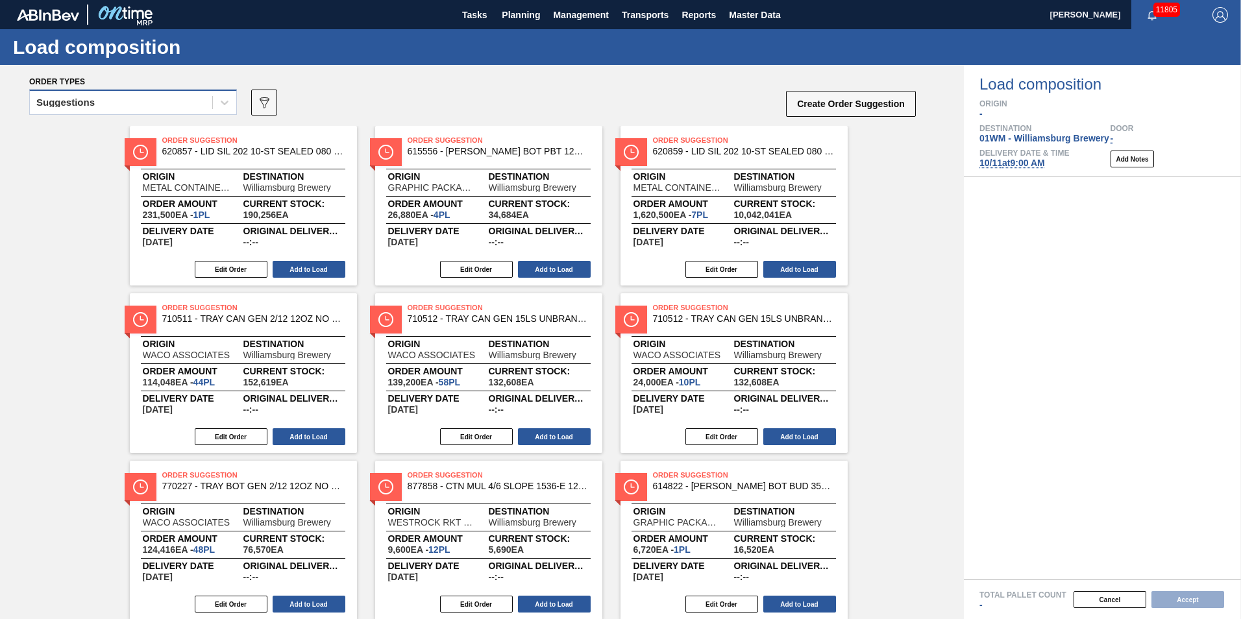
click at [190, 101] on div "Suggestions" at bounding box center [121, 102] width 182 height 19
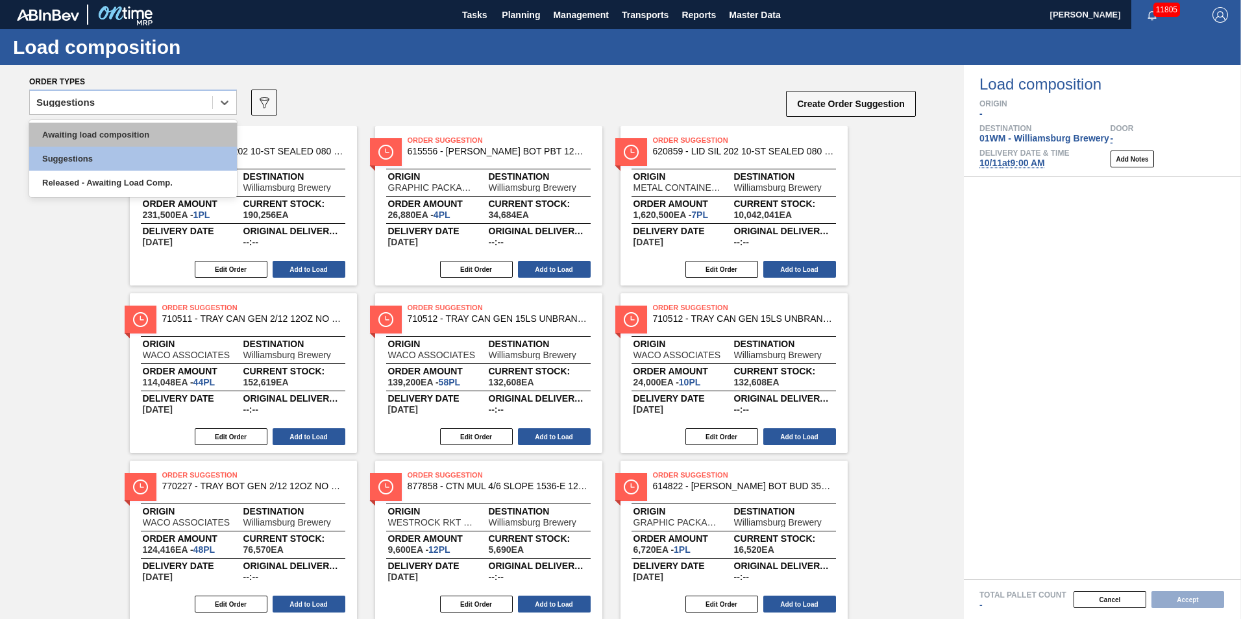
click at [164, 132] on div "Awaiting load composition" at bounding box center [133, 135] width 208 height 24
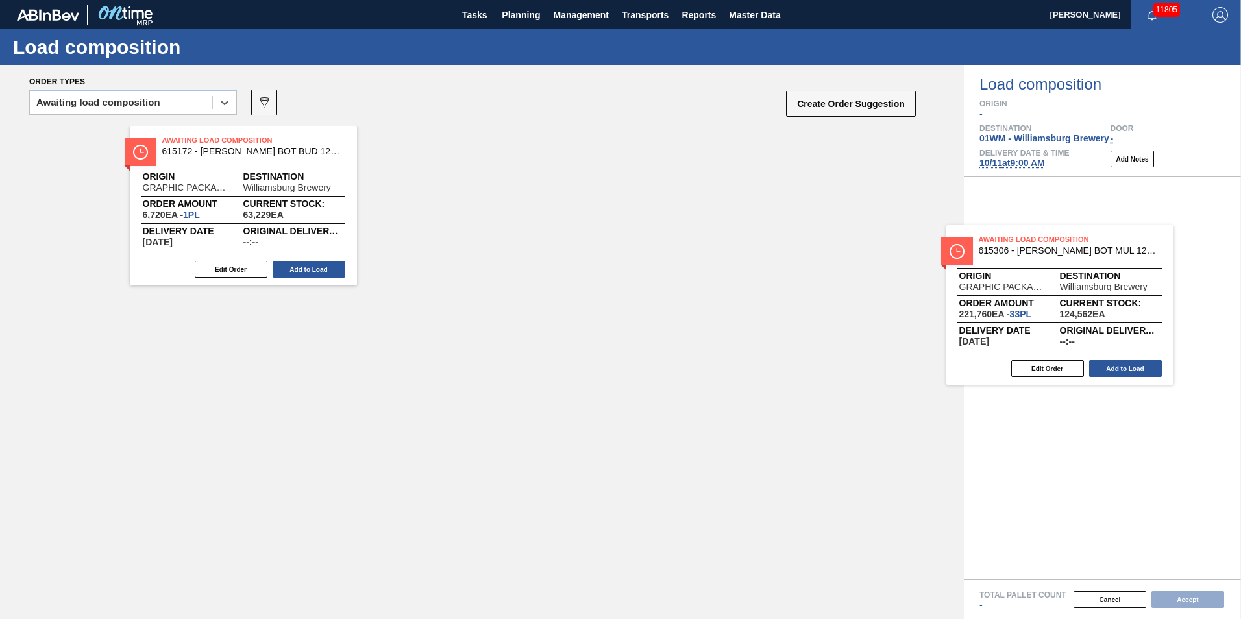
drag, startPoint x: 438, startPoint y: 194, endPoint x: 1068, endPoint y: 297, distance: 638.5
click at [1068, 297] on div "Order types option Awaiting load composition, selected. Select is focused ,type…" at bounding box center [620, 342] width 1241 height 554
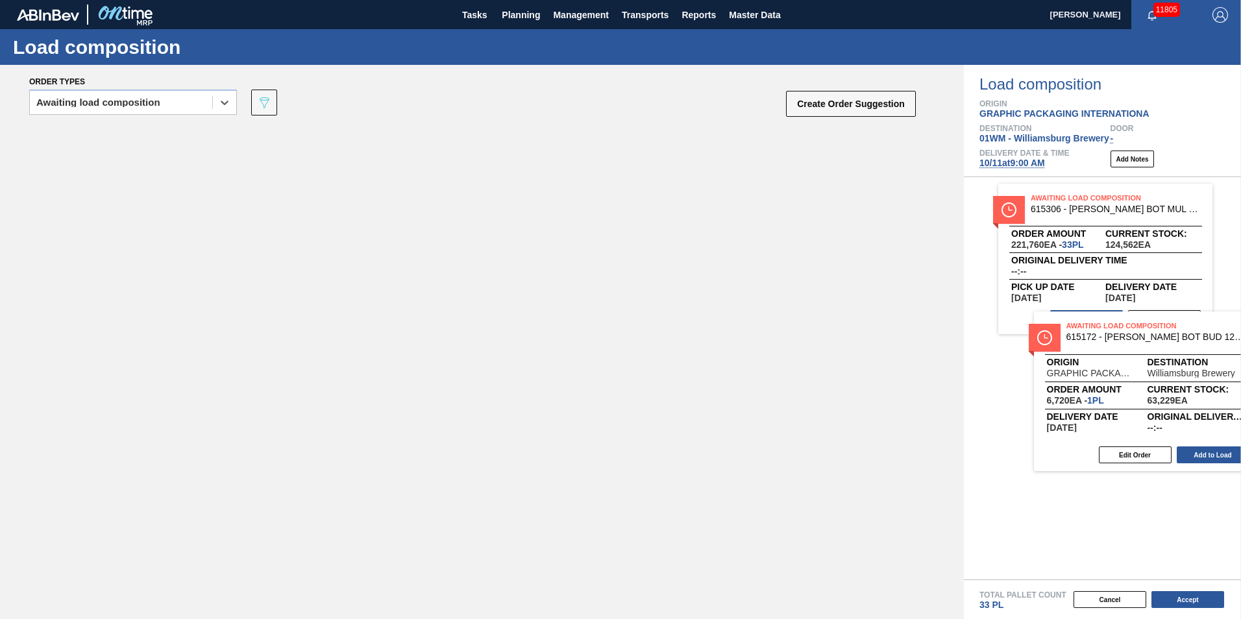
drag, startPoint x: 178, startPoint y: 225, endPoint x: 1095, endPoint y: 413, distance: 935.5
click at [1095, 413] on div "Order types option Awaiting load composition, selected. Select is focused ,type…" at bounding box center [620, 342] width 1241 height 554
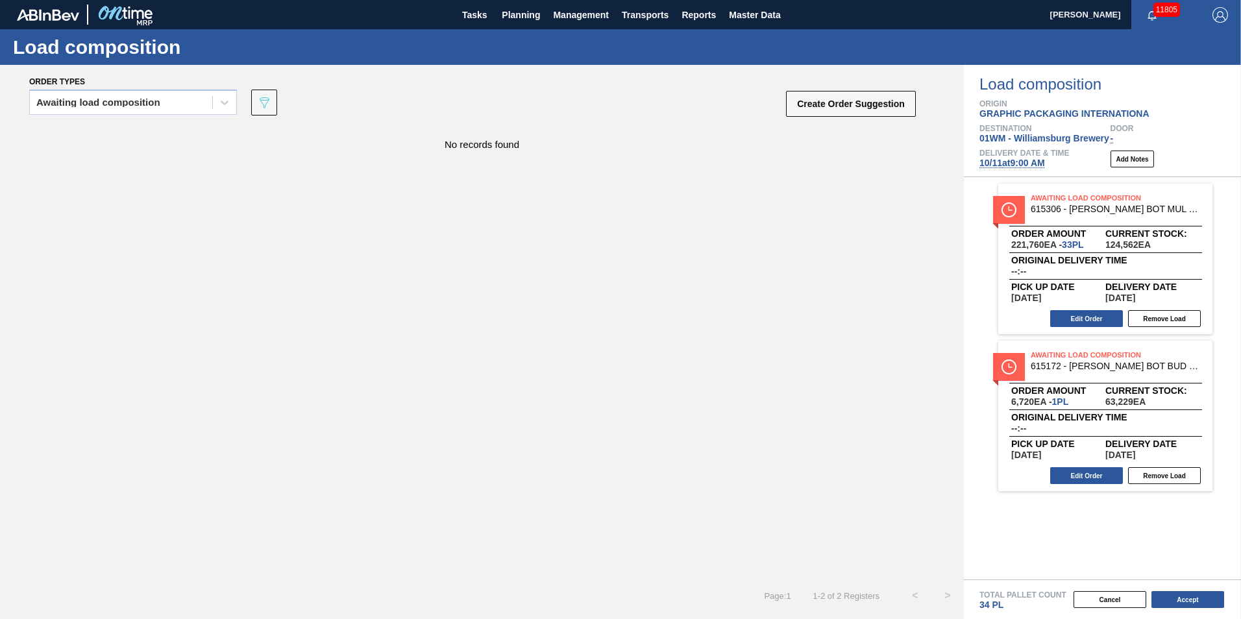
click at [1192, 609] on div "Total Pallet Count 34 PL" at bounding box center [1110, 600] width 262 height 19
click at [1188, 602] on button "Accept" at bounding box center [1187, 599] width 73 height 17
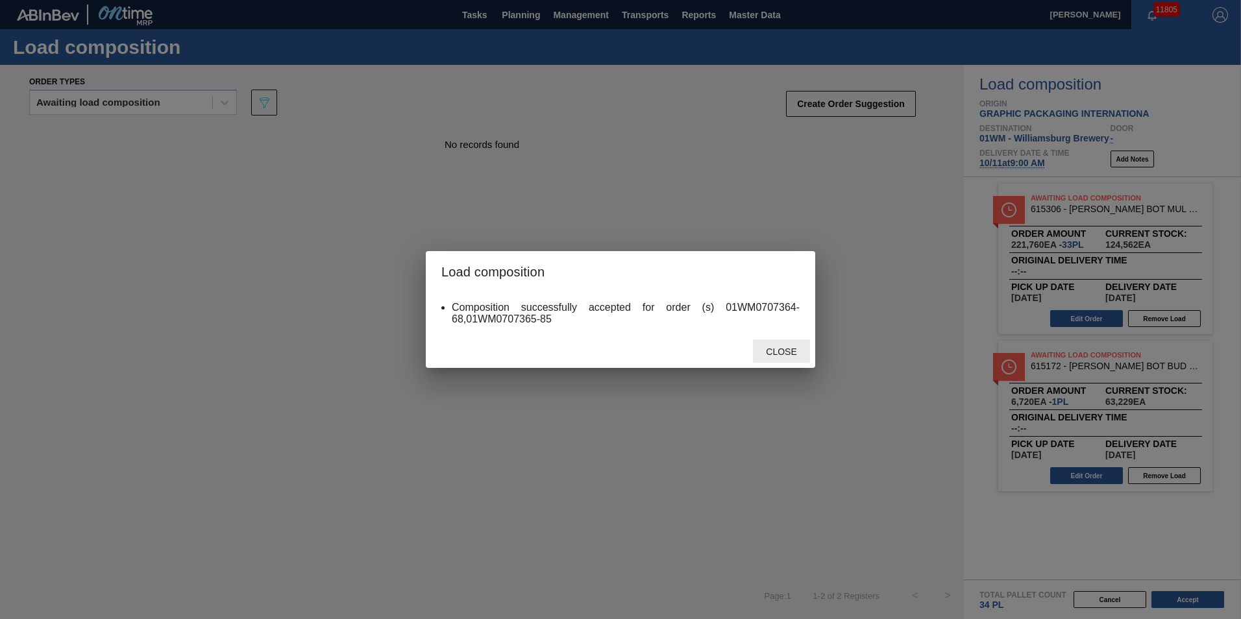
click at [785, 352] on span "Close" at bounding box center [780, 352] width 51 height 10
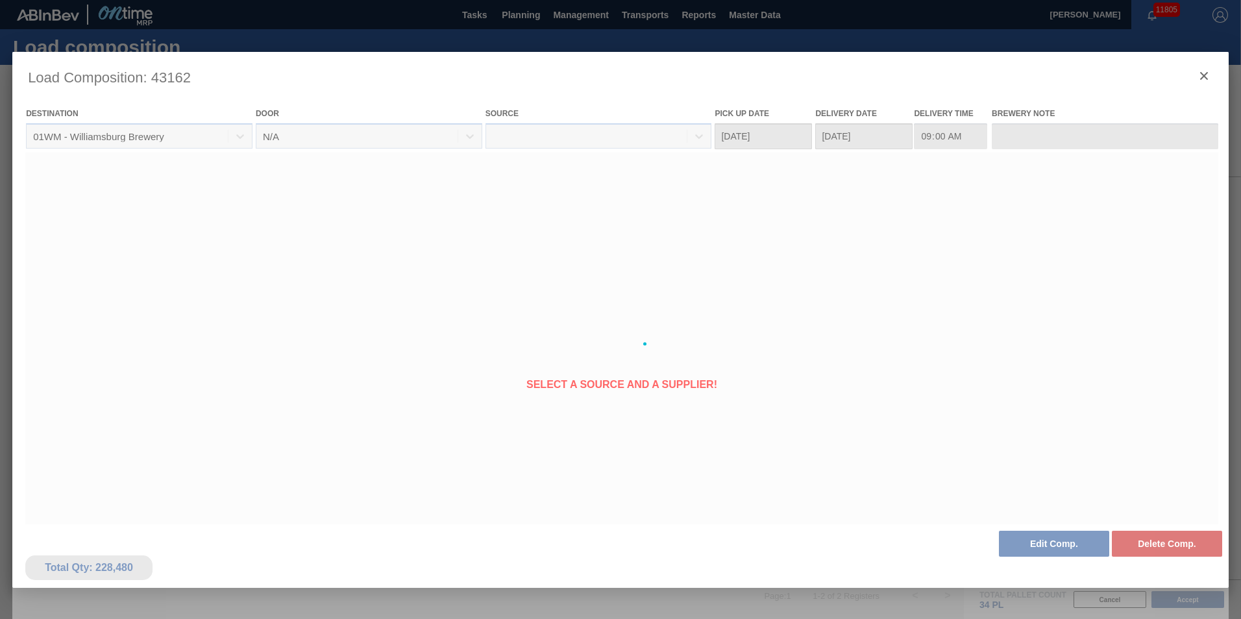
type Date "[DATE]"
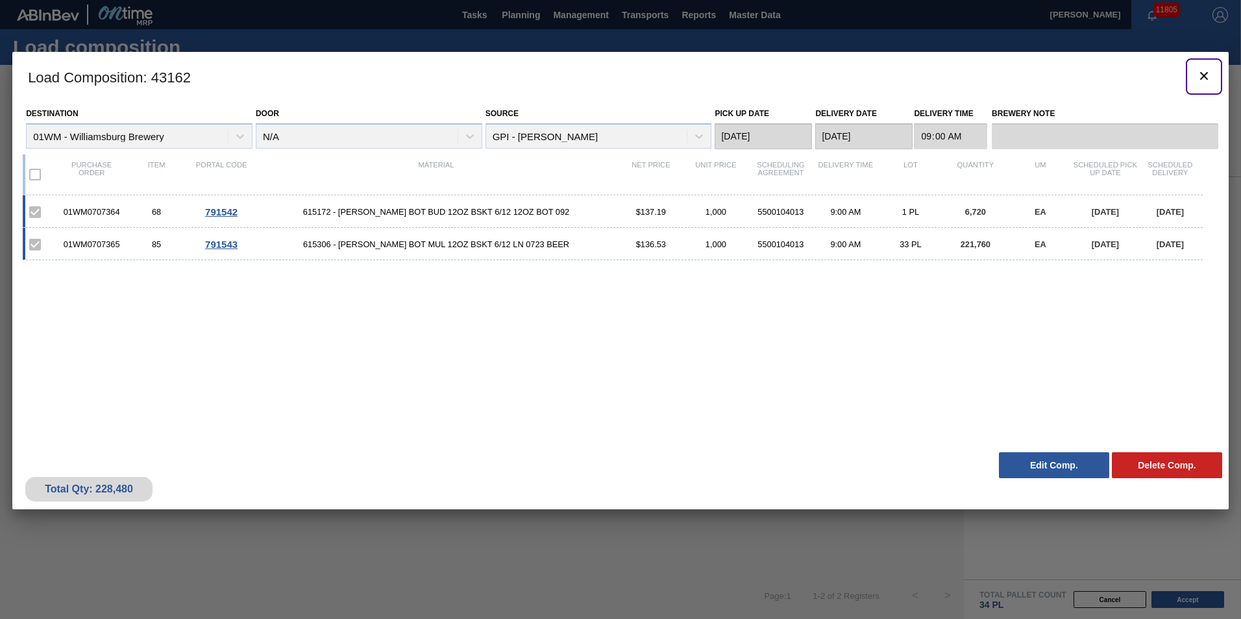
click at [1196, 75] on icon "botão de ícone" at bounding box center [1204, 76] width 16 height 16
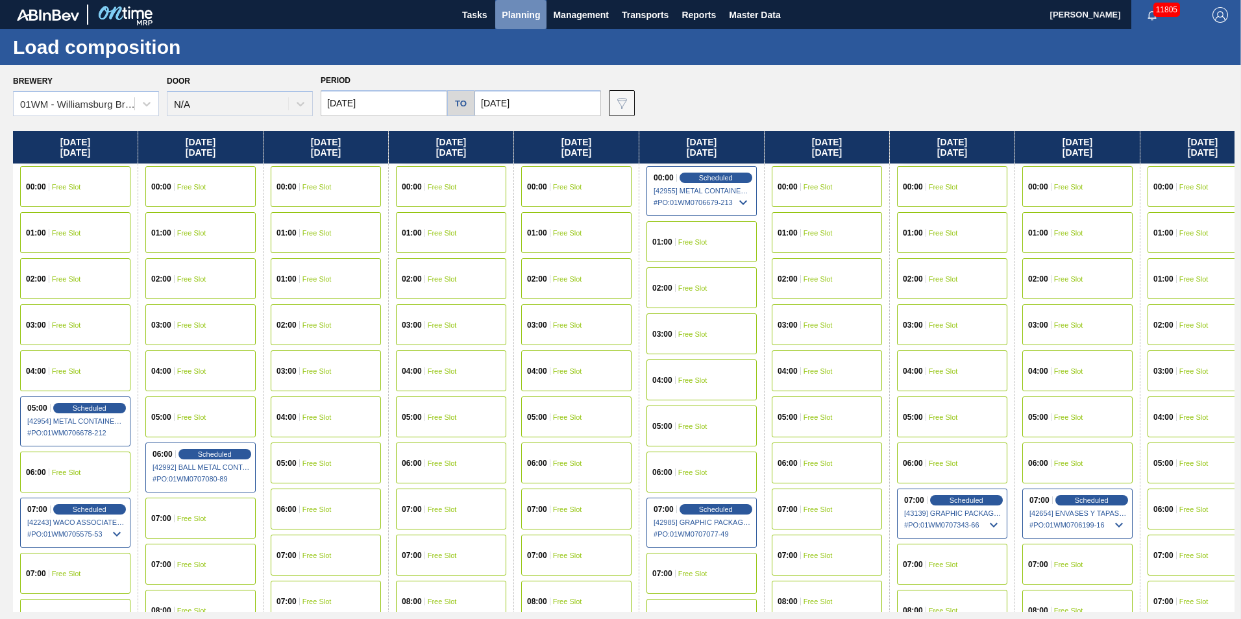
click at [508, 15] on span "Planning" at bounding box center [521, 15] width 38 height 16
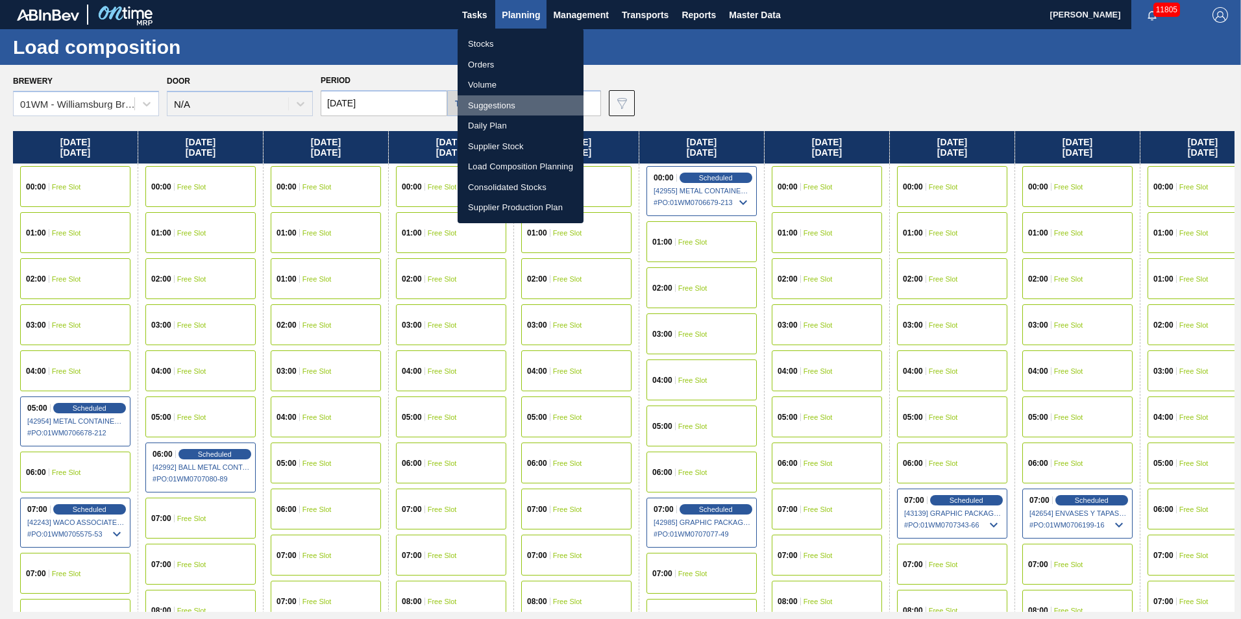
click at [519, 107] on li "Suggestions" at bounding box center [521, 105] width 126 height 21
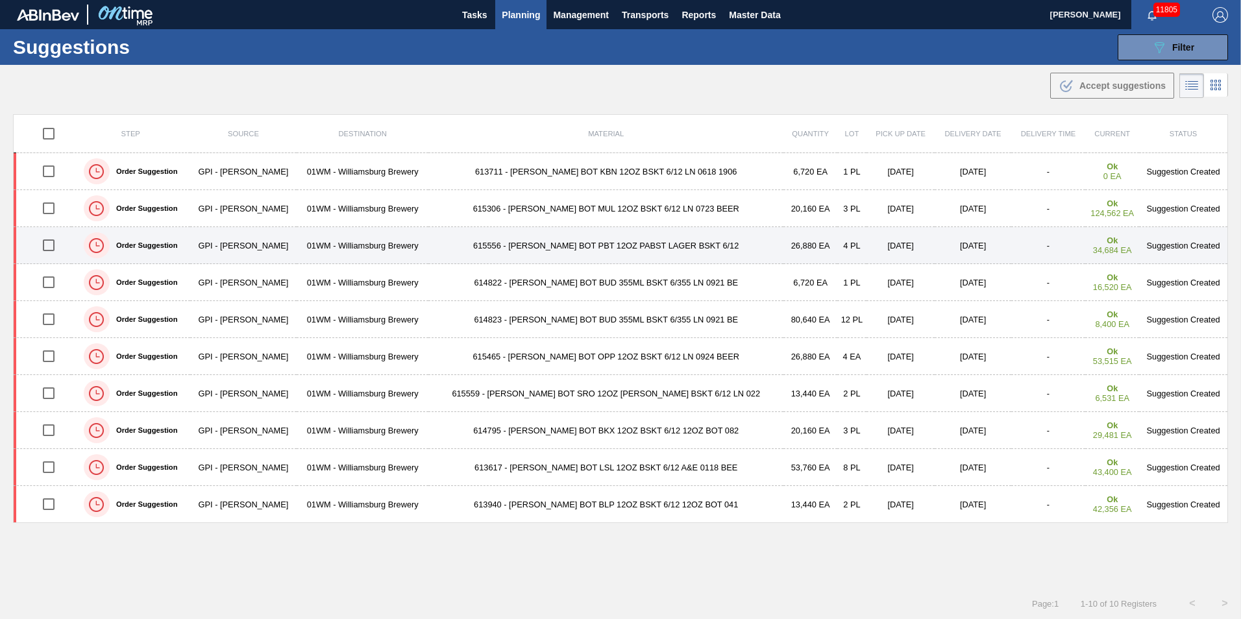
click at [53, 247] on input "checkbox" at bounding box center [48, 245] width 27 height 27
checkbox input "true"
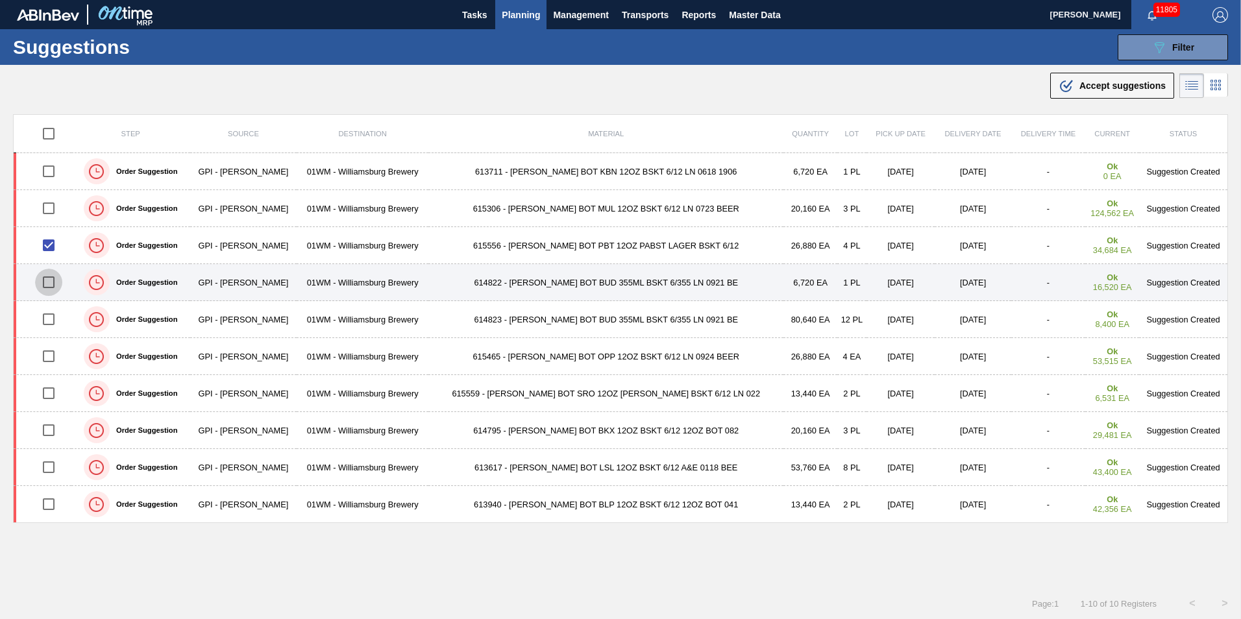
click at [53, 284] on input "checkbox" at bounding box center [48, 282] width 27 height 27
checkbox input "true"
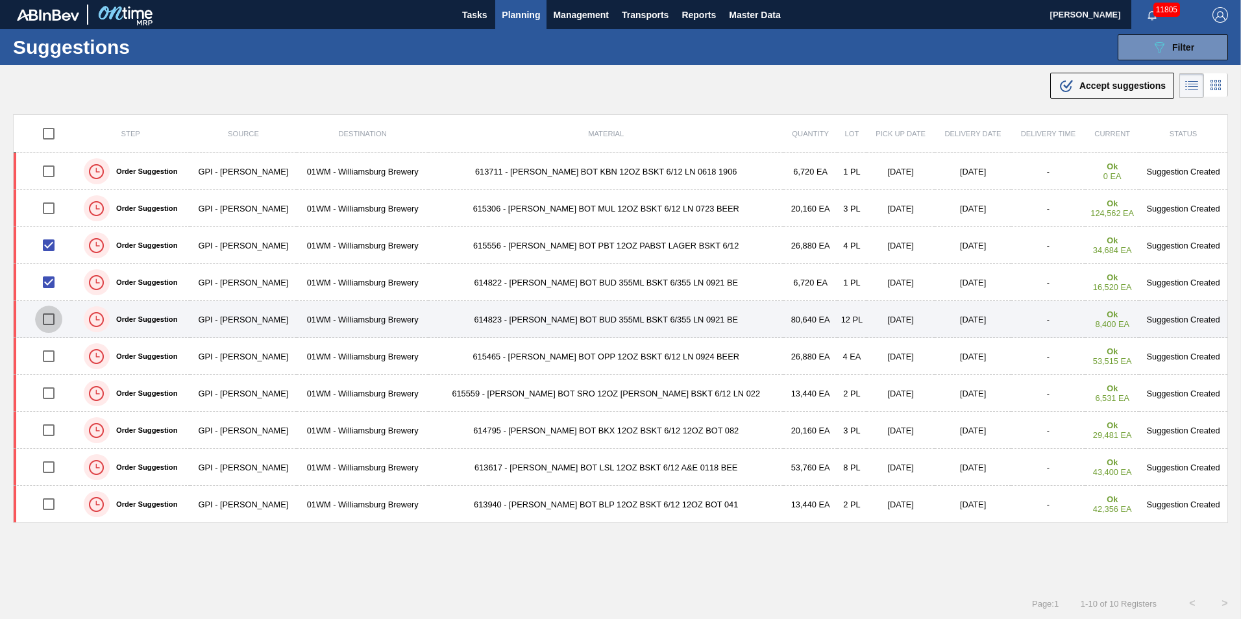
click at [53, 319] on input "checkbox" at bounding box center [48, 319] width 27 height 27
checkbox input "true"
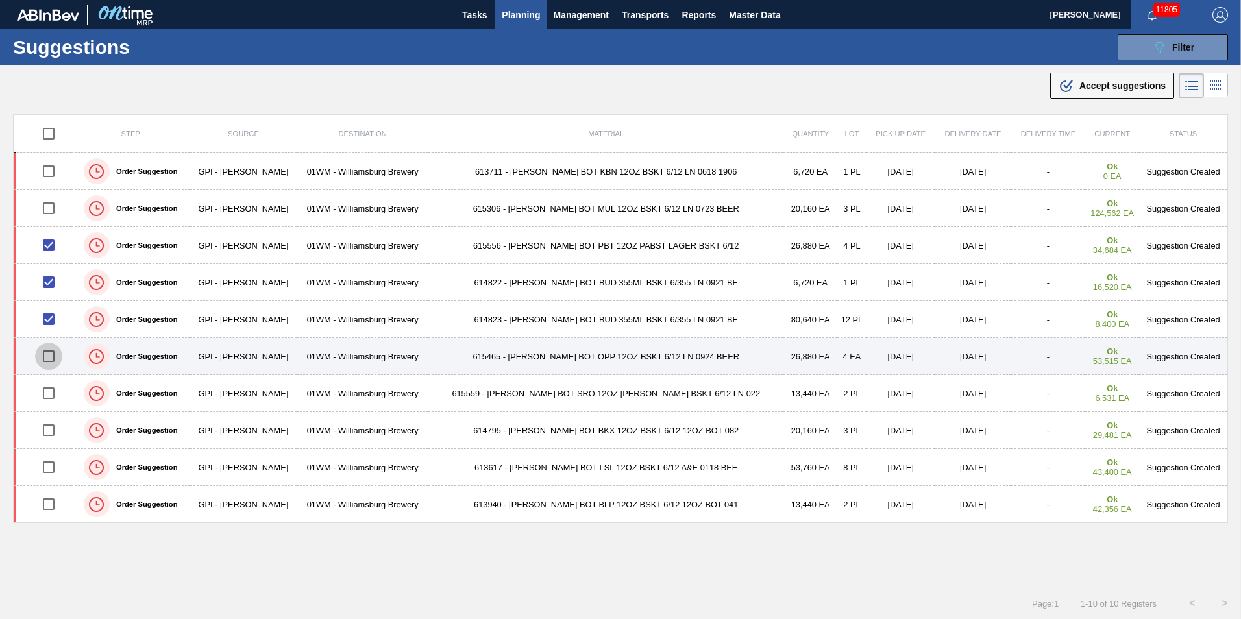
click at [53, 356] on input "checkbox" at bounding box center [48, 356] width 27 height 27
checkbox input "true"
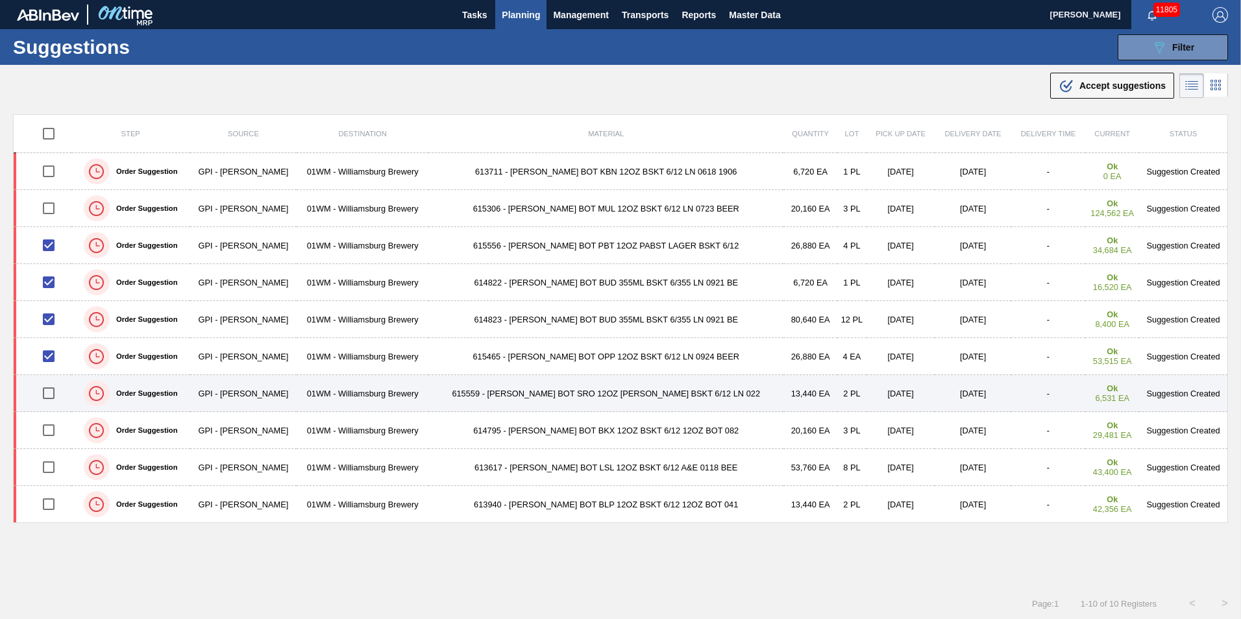
click at [55, 391] on input "checkbox" at bounding box center [48, 393] width 27 height 27
checkbox input "true"
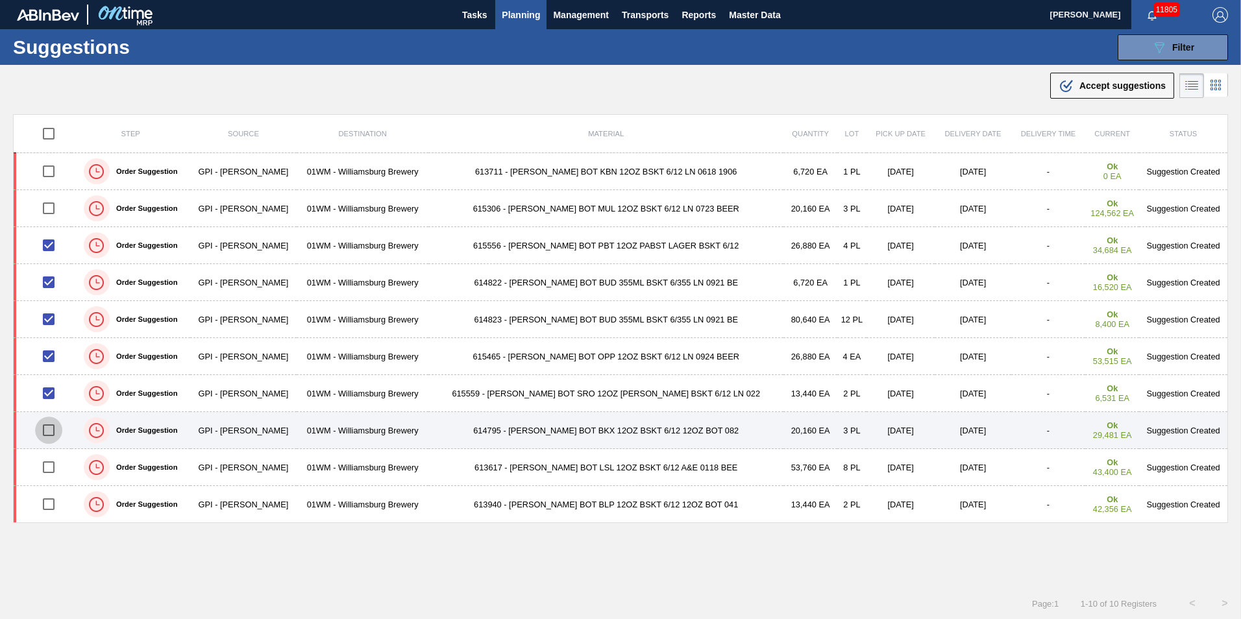
click at [44, 435] on input "checkbox" at bounding box center [48, 430] width 27 height 27
checkbox input "true"
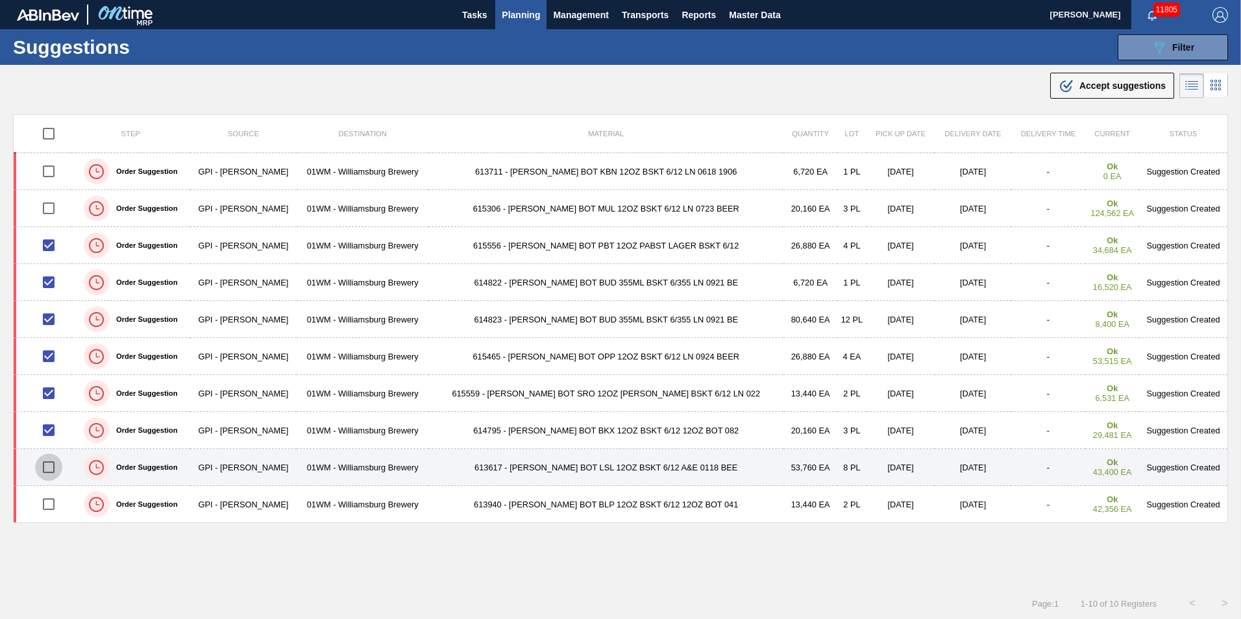
click at [53, 464] on input "checkbox" at bounding box center [48, 467] width 27 height 27
checkbox input "true"
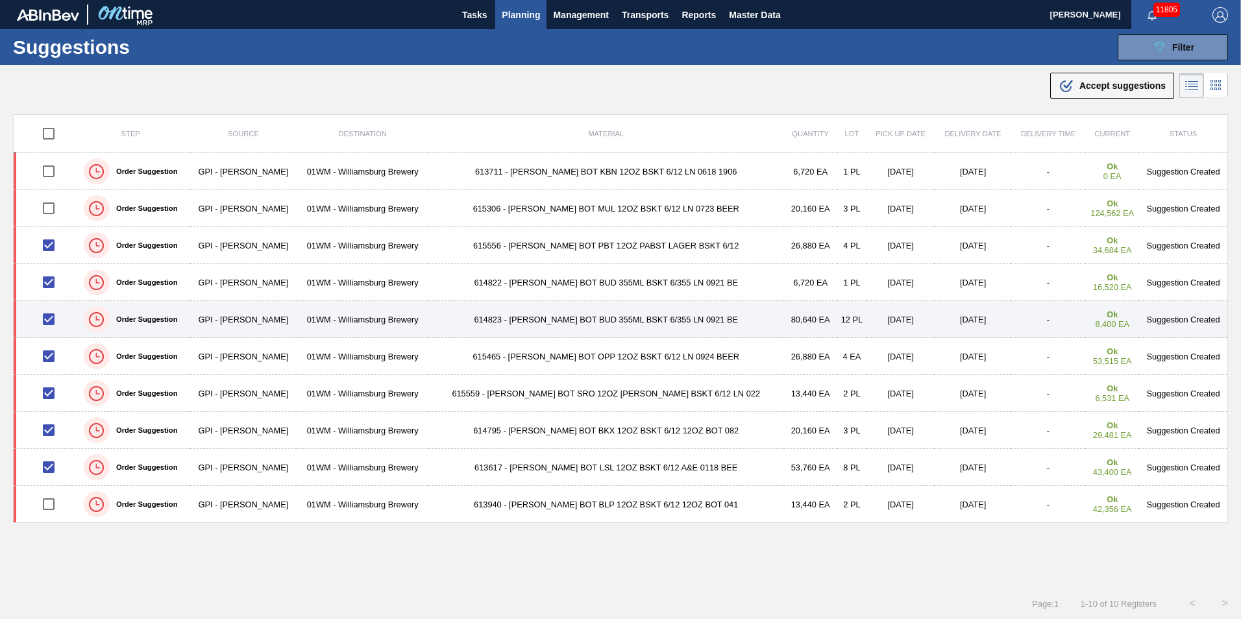
scroll to position [1, 0]
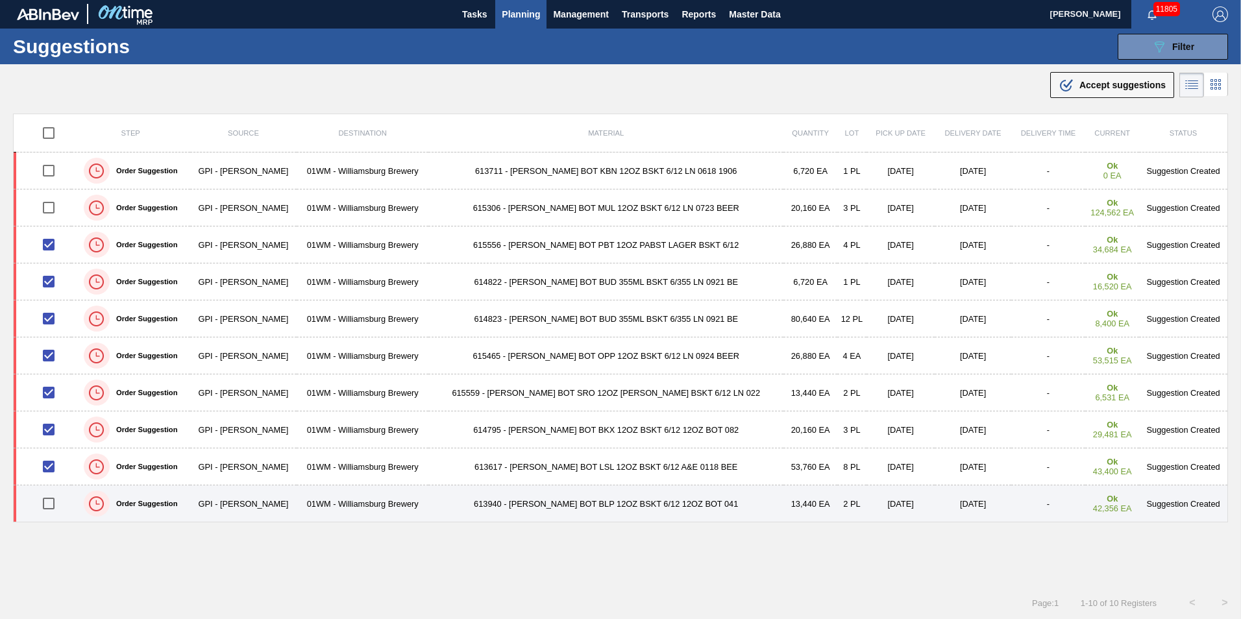
click at [47, 509] on input "checkbox" at bounding box center [48, 503] width 27 height 27
checkbox input "true"
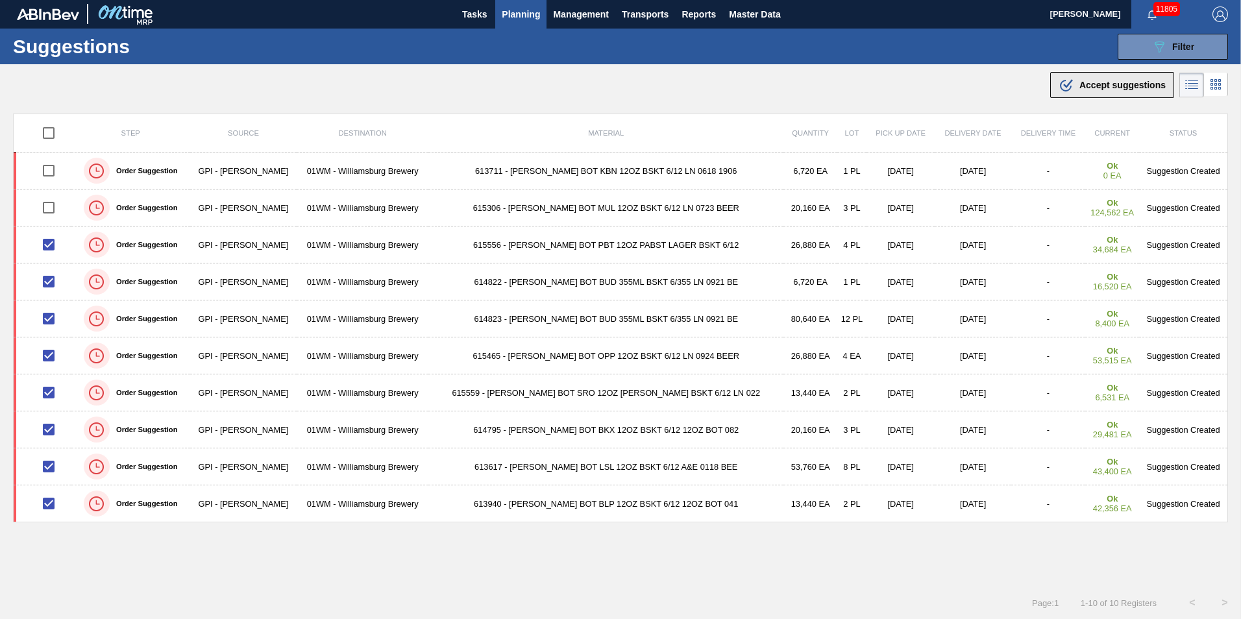
click at [1118, 82] on span "Accept suggestions" at bounding box center [1122, 85] width 86 height 10
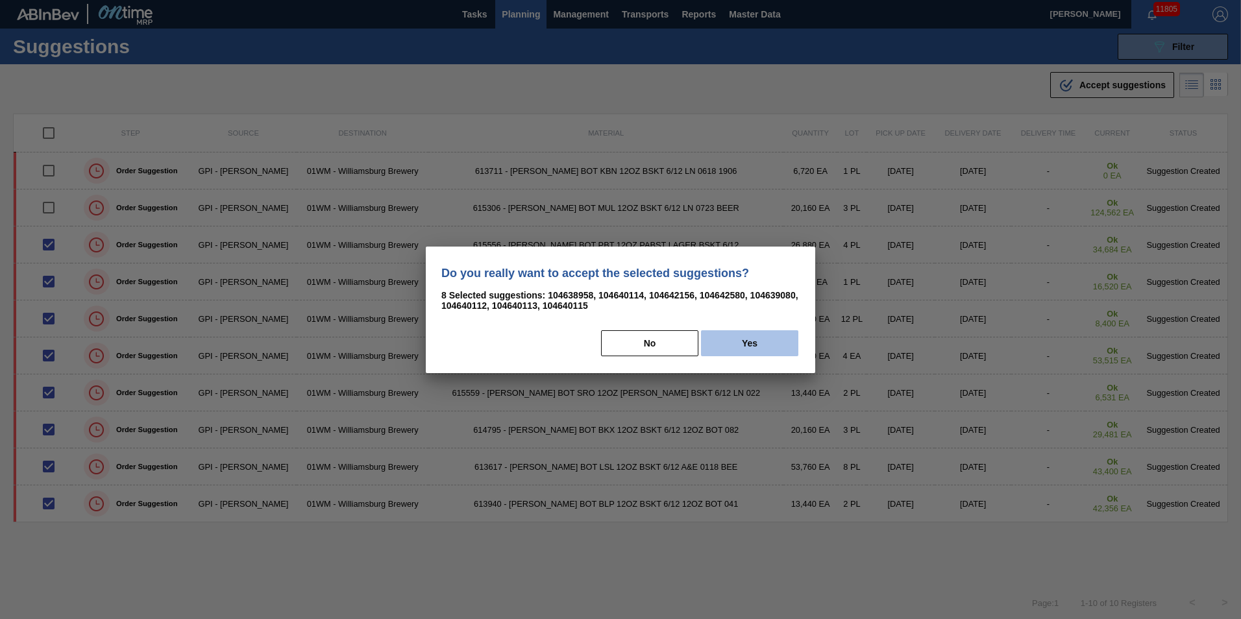
click at [720, 350] on button "Yes" at bounding box center [749, 343] width 97 height 26
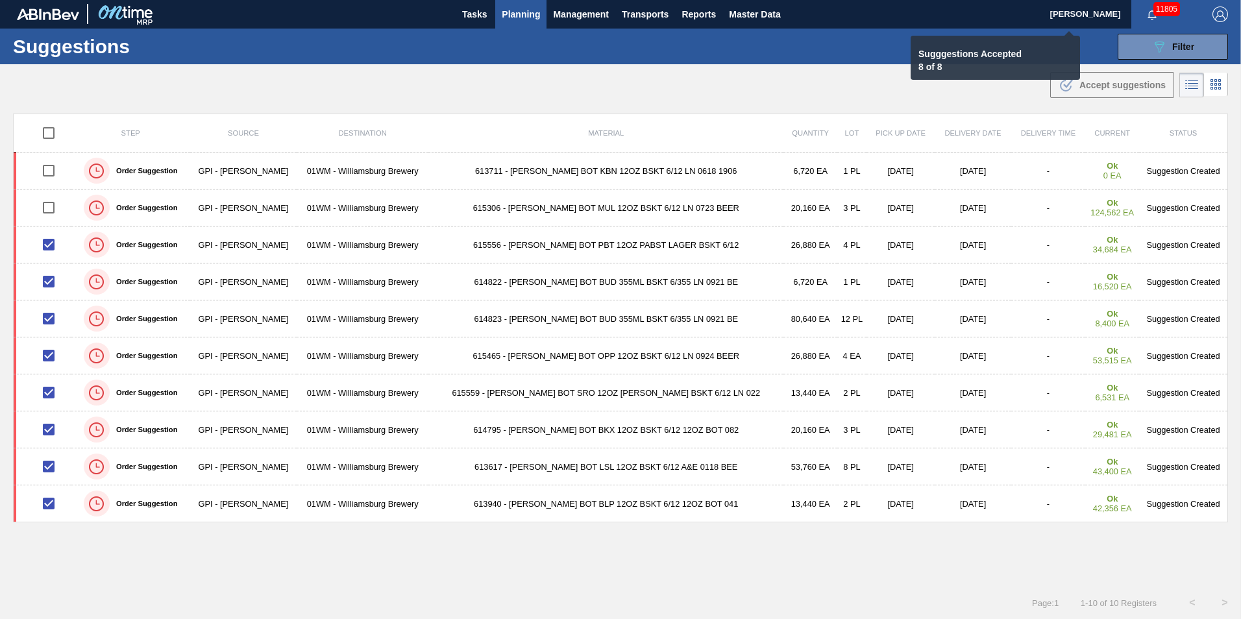
checkbox input "false"
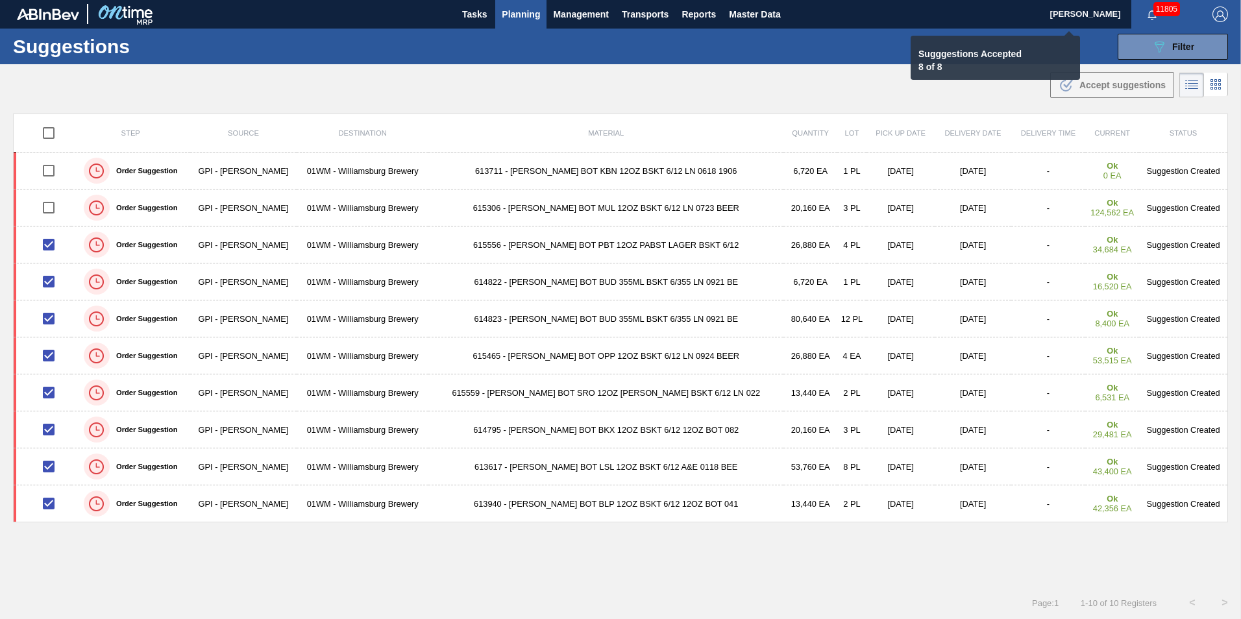
checkbox input "false"
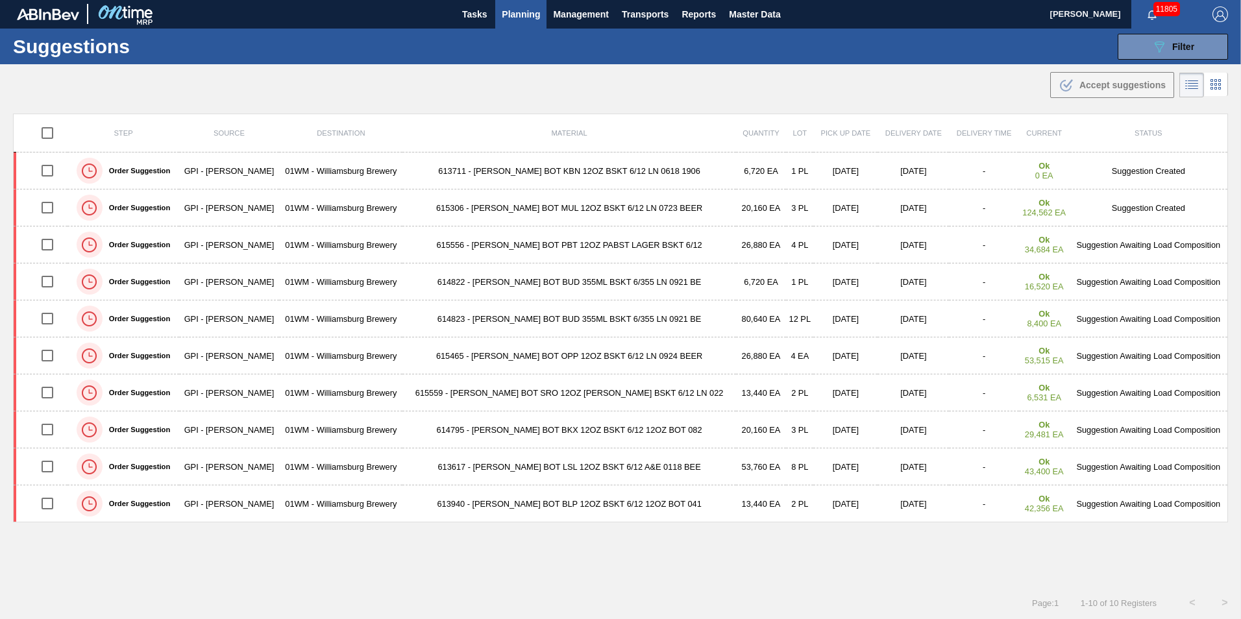
click at [521, 20] on span "Planning" at bounding box center [521, 14] width 38 height 16
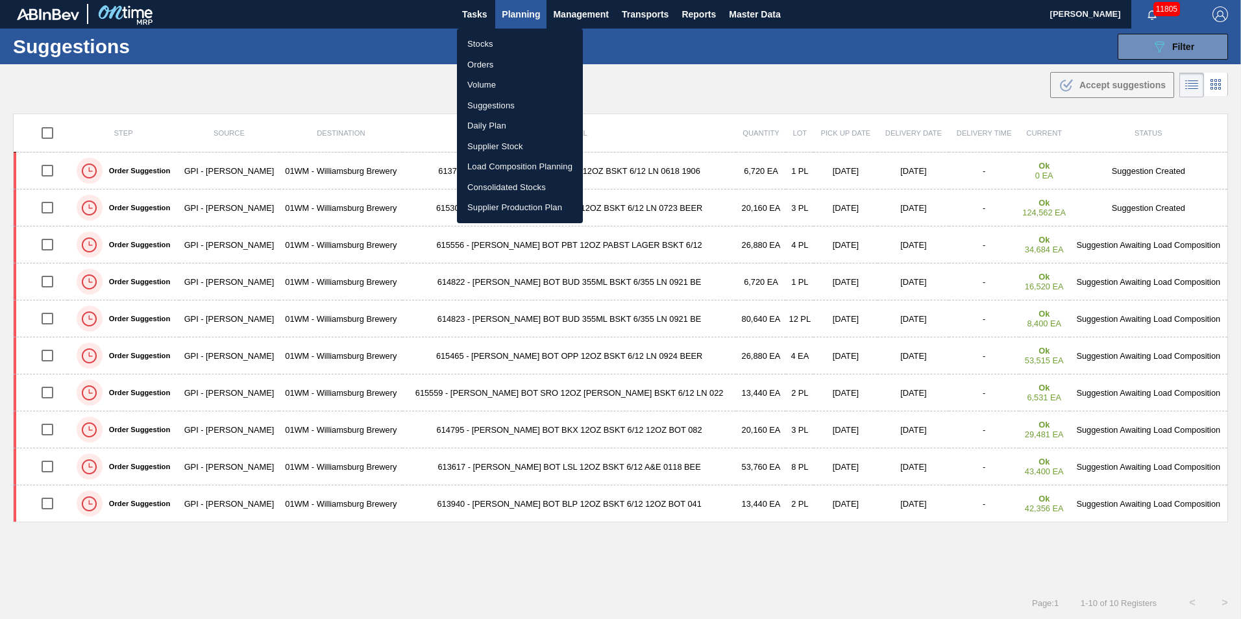
click at [520, 171] on li "Load Composition Planning" at bounding box center [520, 166] width 126 height 21
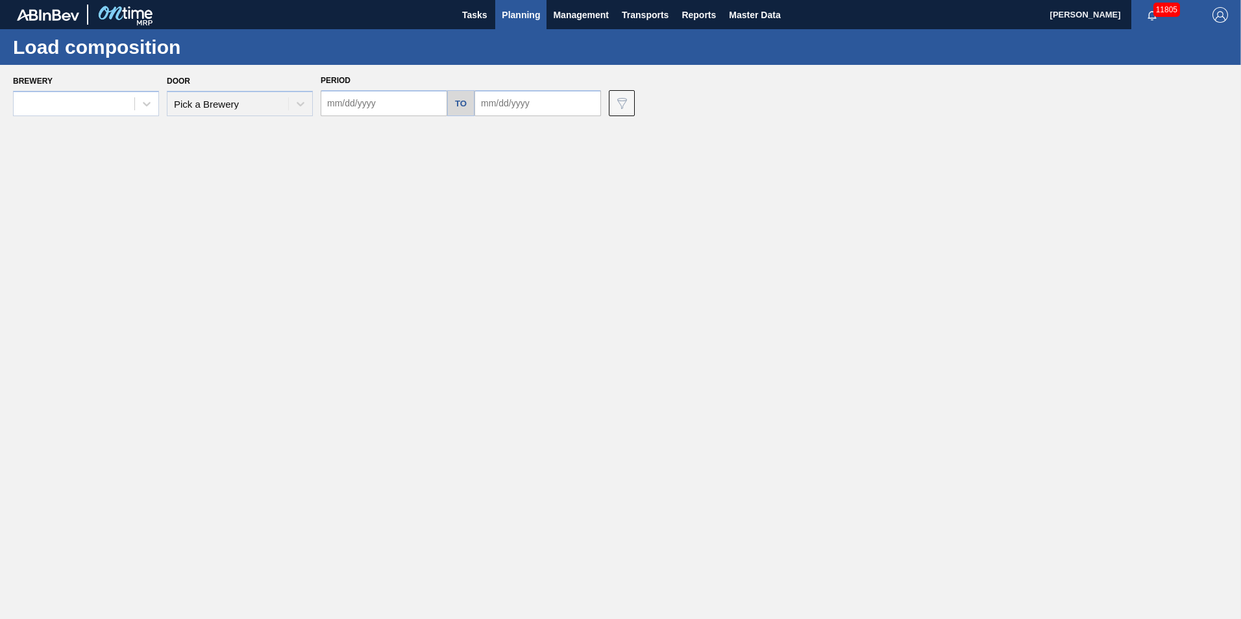
type input "[DATE]"
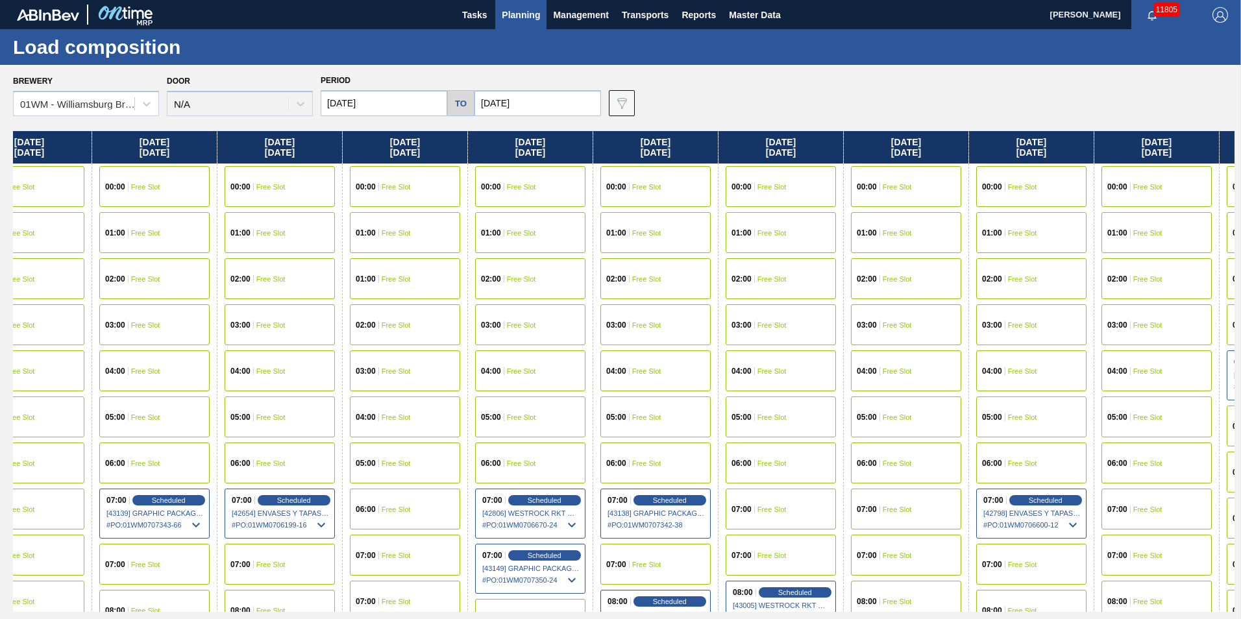
scroll to position [0, 928]
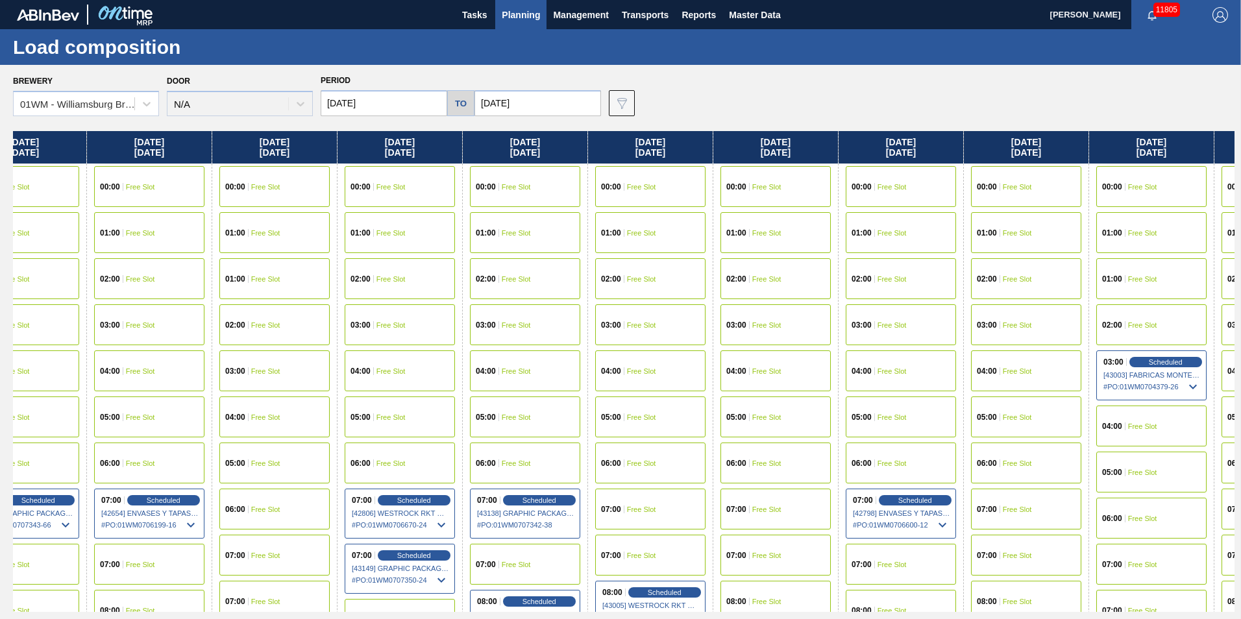
drag, startPoint x: 984, startPoint y: 145, endPoint x: 46, endPoint y: 267, distance: 945.7
click at [46, 267] on div "[DATE] 00:00 Free Slot 01:00 Free Slot 02:00 Free Slot 03:00 Free Slot 04:00 Fr…" at bounding box center [623, 371] width 1221 height 481
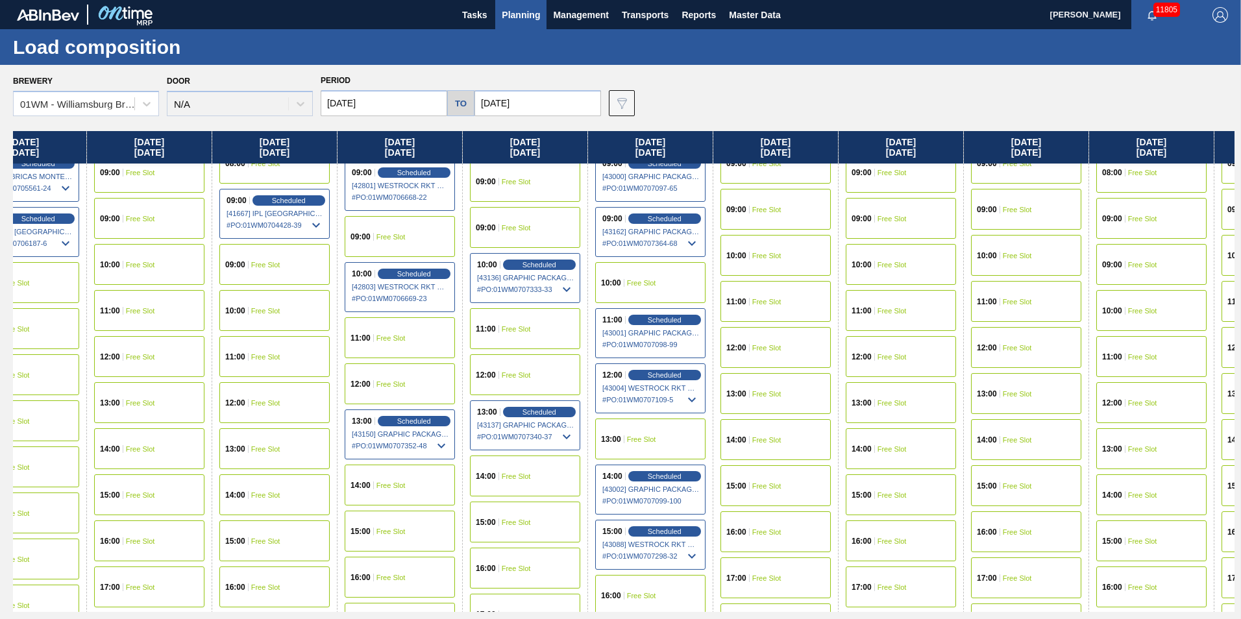
scroll to position [519, 928]
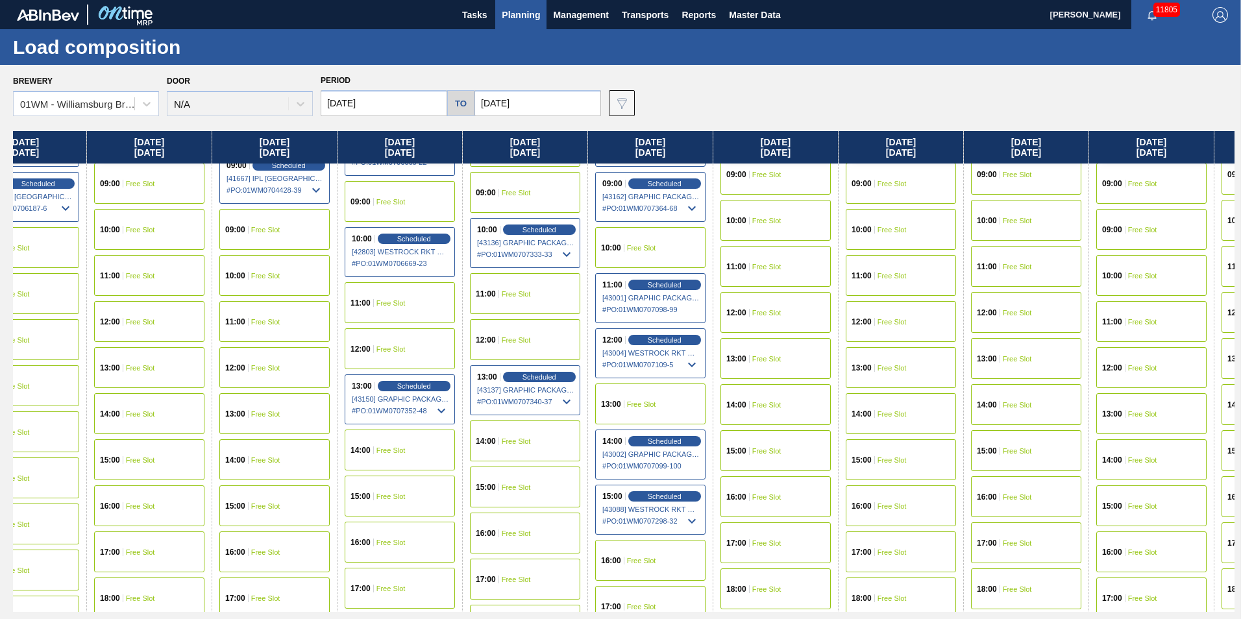
click at [523, 487] on span "Free Slot" at bounding box center [516, 487] width 29 height 8
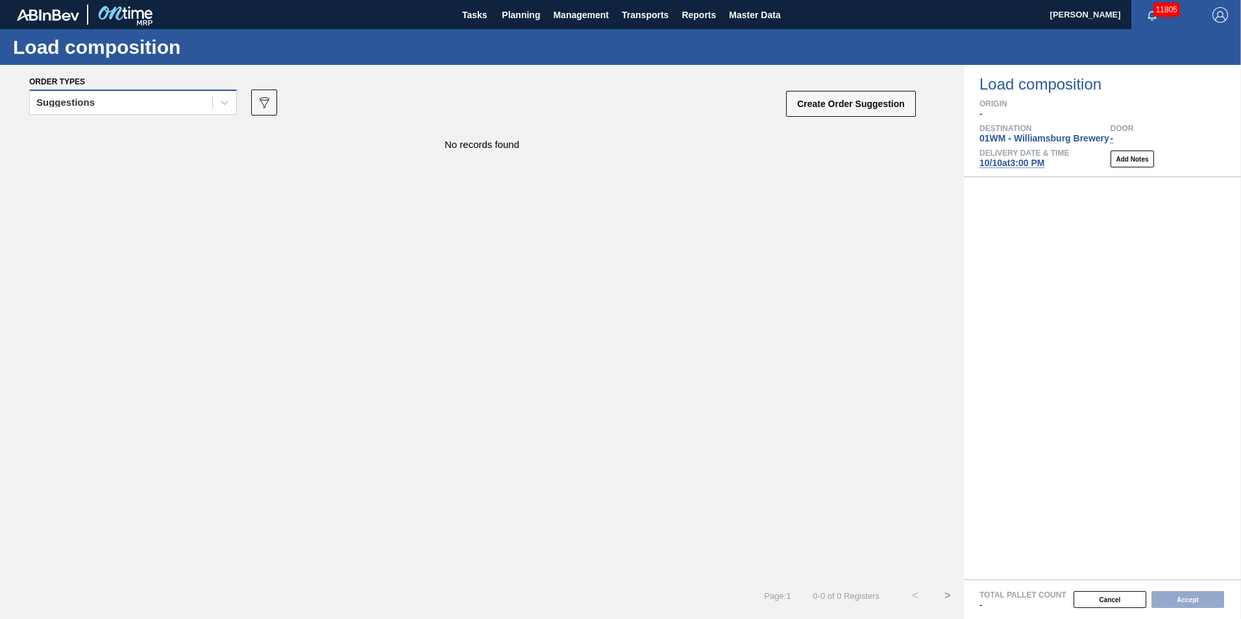
click at [171, 105] on div "Suggestions" at bounding box center [121, 102] width 182 height 19
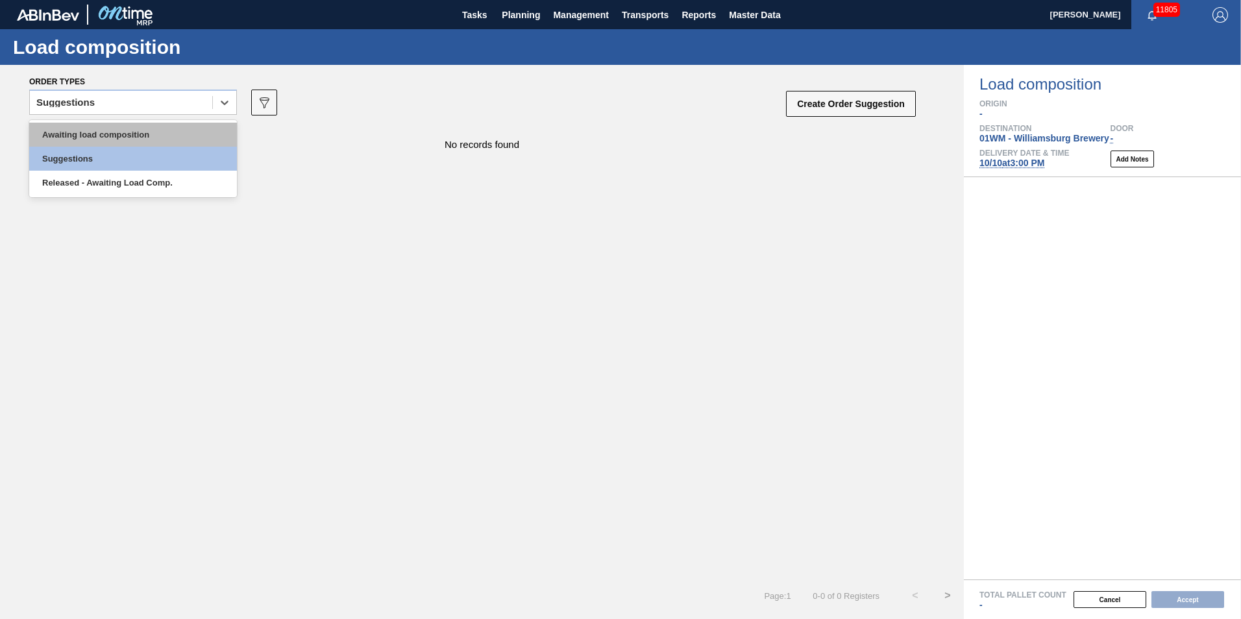
click at [162, 128] on div "Awaiting load composition" at bounding box center [133, 135] width 208 height 24
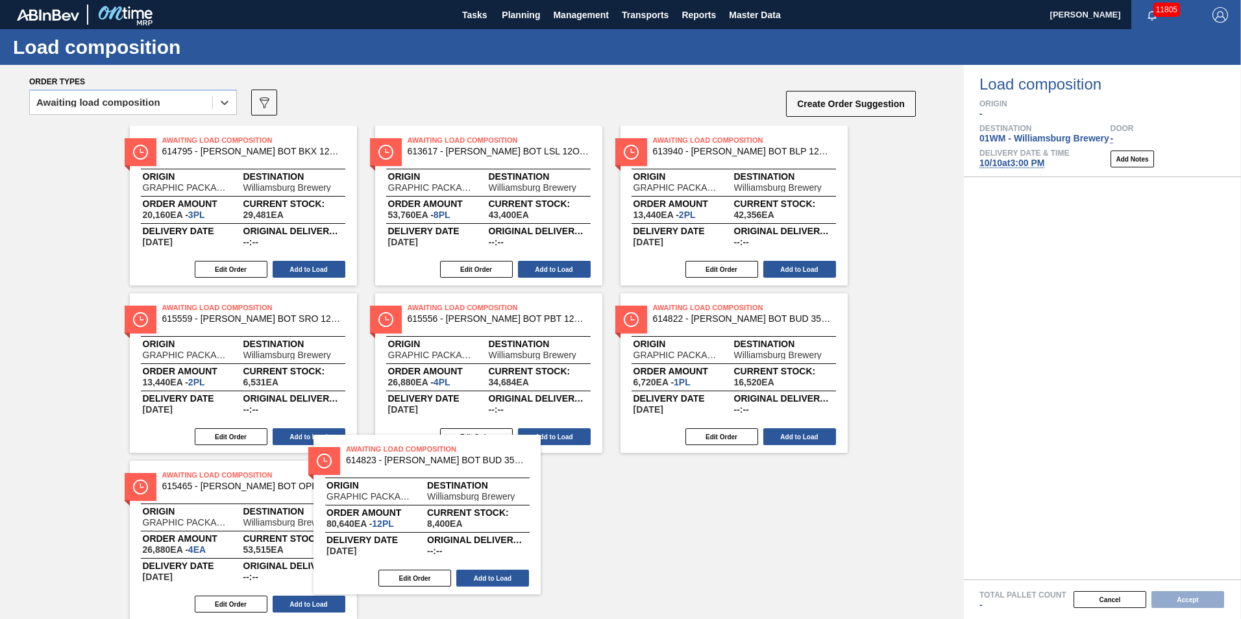
scroll to position [3, 0]
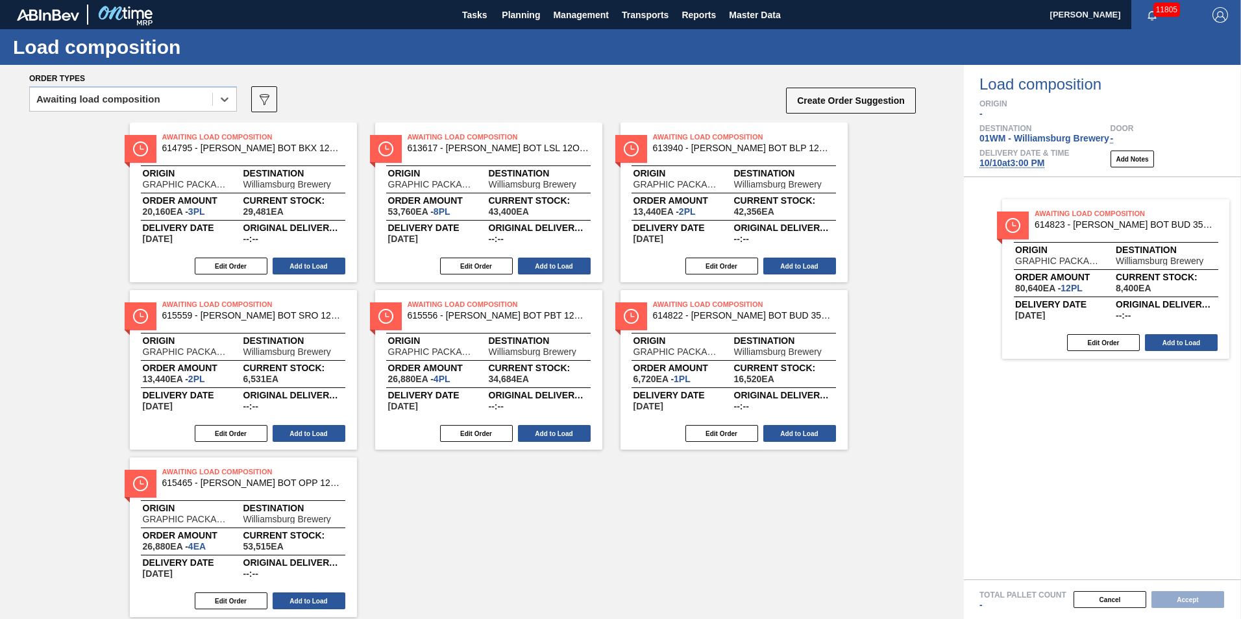
drag, startPoint x: 239, startPoint y: 518, endPoint x: 1077, endPoint y: 233, distance: 885.0
click at [1115, 254] on div "Order types option Awaiting load composition, selected. Select is focused ,type…" at bounding box center [620, 342] width 1241 height 554
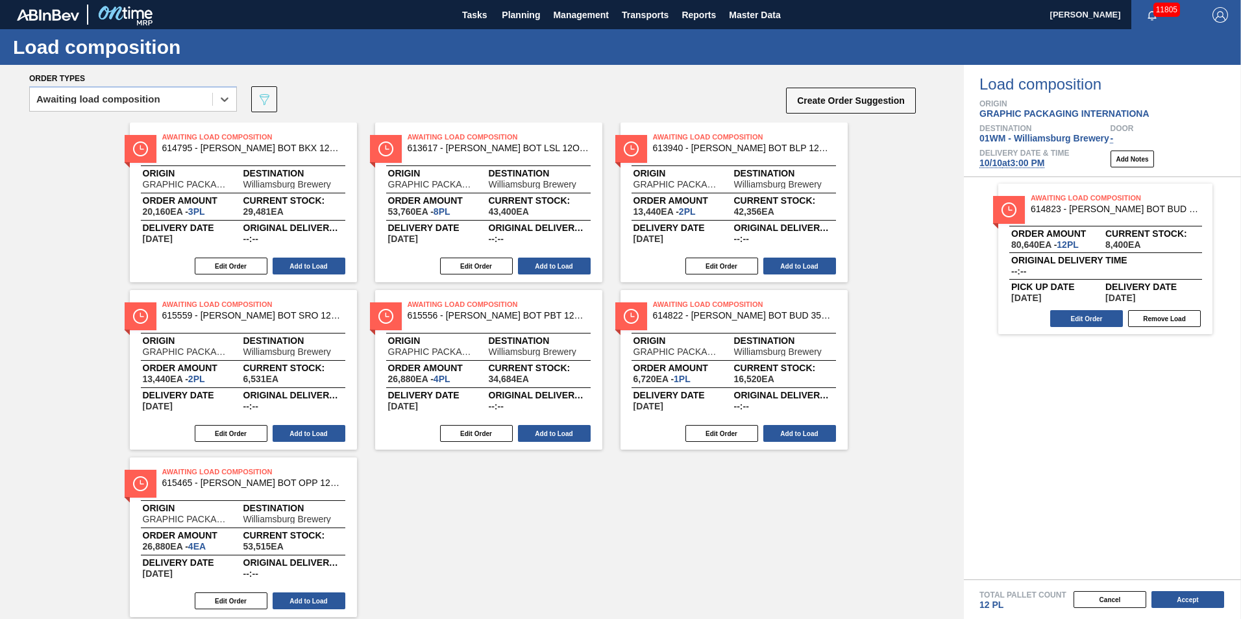
click at [262, 203] on span "Current Stock:" at bounding box center [293, 201] width 101 height 8
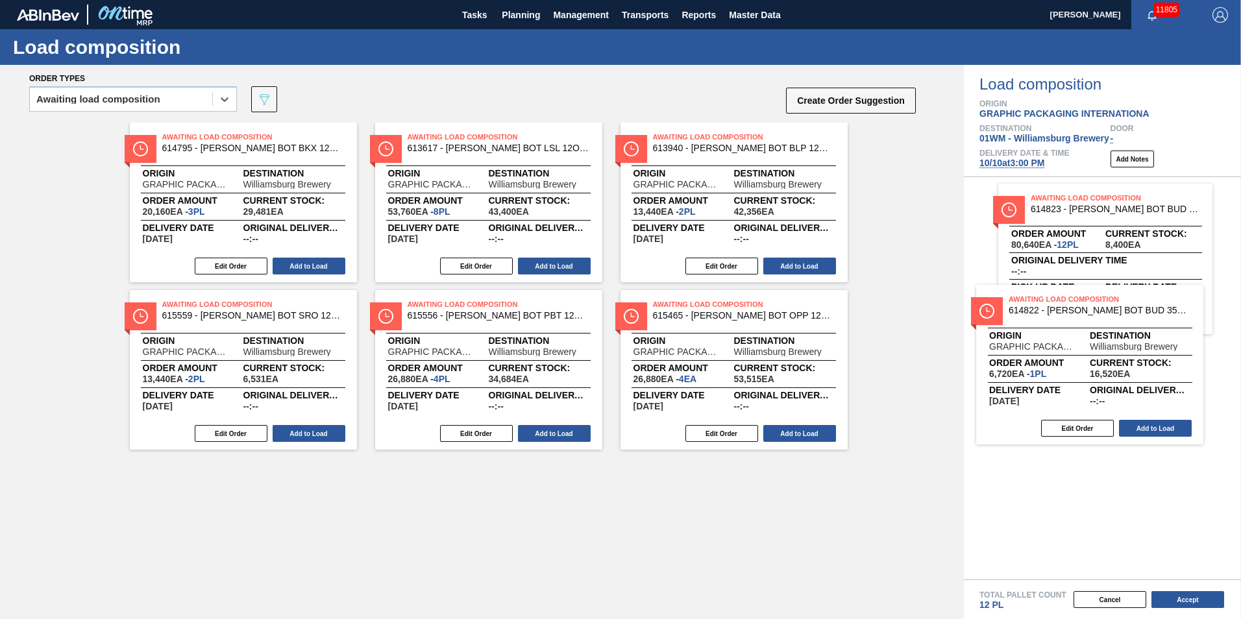
drag, startPoint x: 676, startPoint y: 402, endPoint x: 1038, endPoint y: 324, distance: 370.4
click at [1038, 324] on div "Order types option Awaiting load composition, selected. Select is focused ,type…" at bounding box center [620, 342] width 1241 height 554
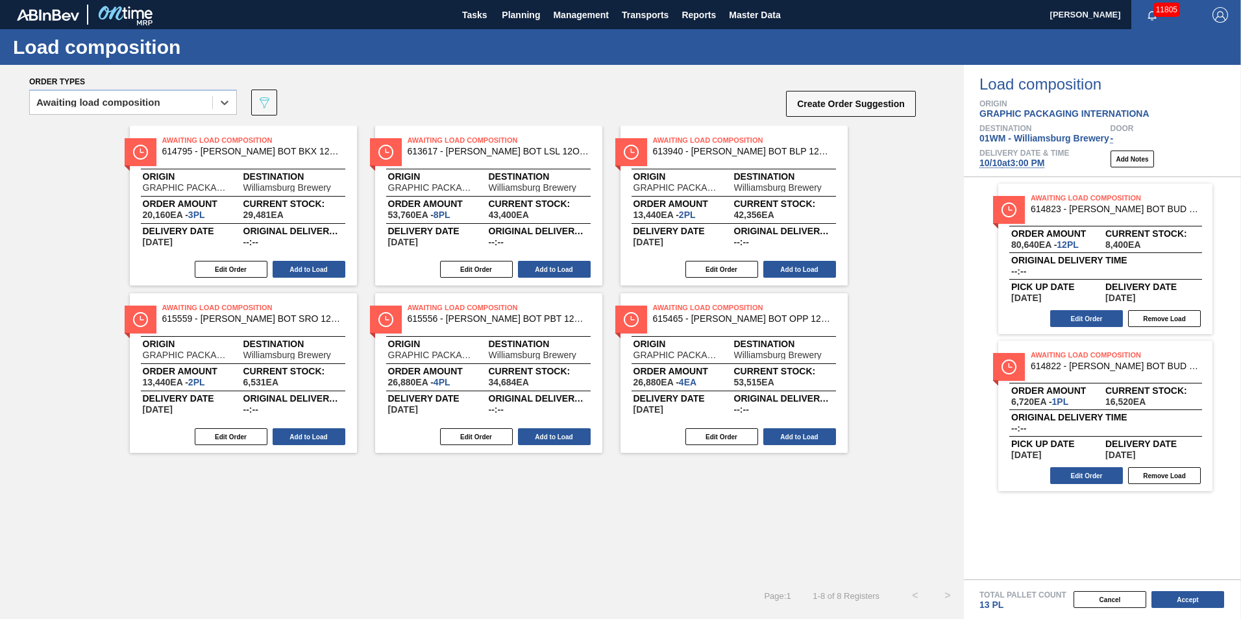
scroll to position [0, 0]
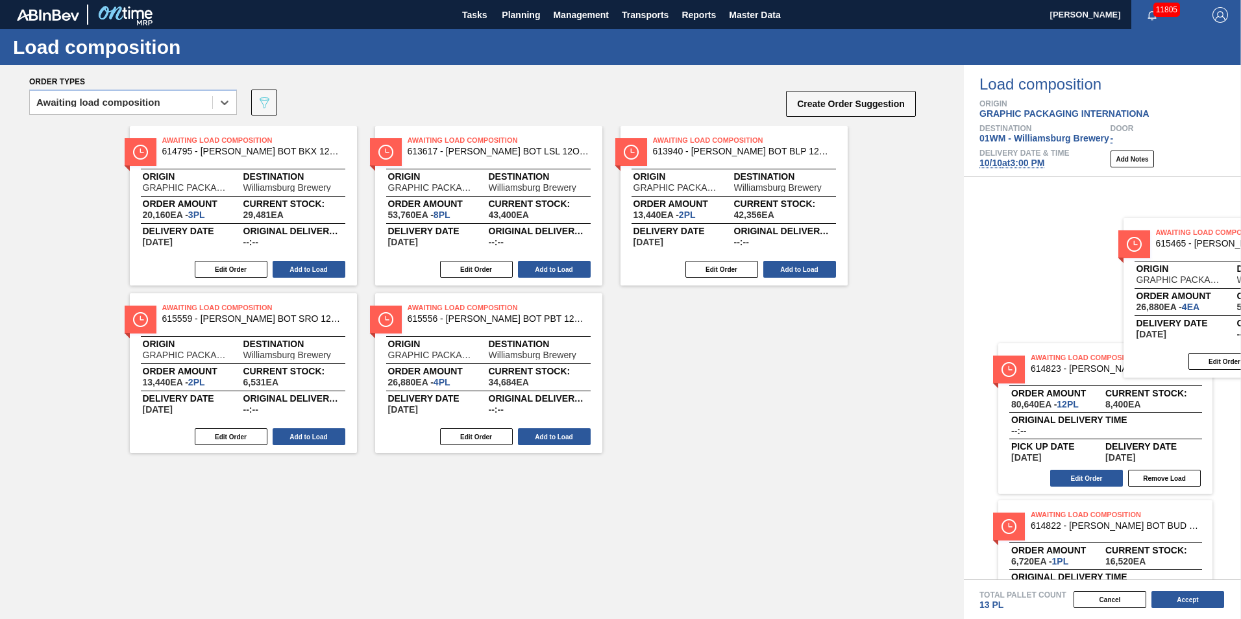
drag, startPoint x: 650, startPoint y: 375, endPoint x: 1156, endPoint y: 300, distance: 511.8
click at [1156, 300] on div "Order types option Awaiting load composition, selected. Select is focused ,type…" at bounding box center [620, 342] width 1241 height 554
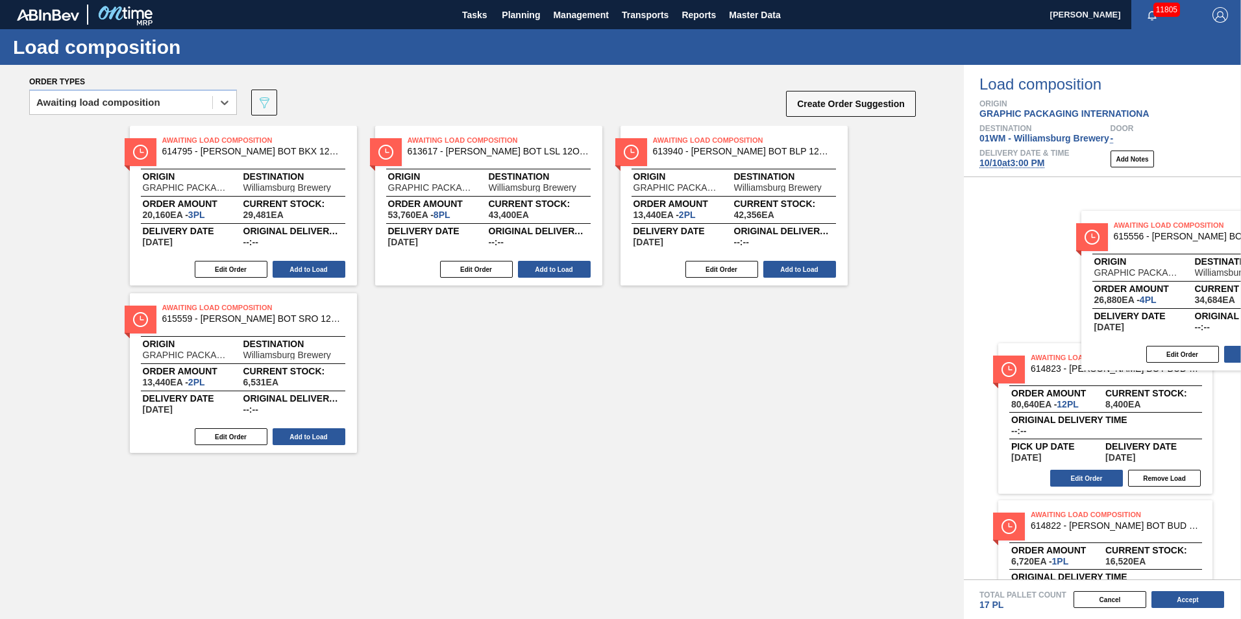
drag, startPoint x: 529, startPoint y: 382, endPoint x: 1243, endPoint y: 295, distance: 719.1
click at [1240, 0] on html "Tasks Planning Management Transports Reports Master Data [PERSON_NAME] 11805 Ma…" at bounding box center [620, 0] width 1241 height 0
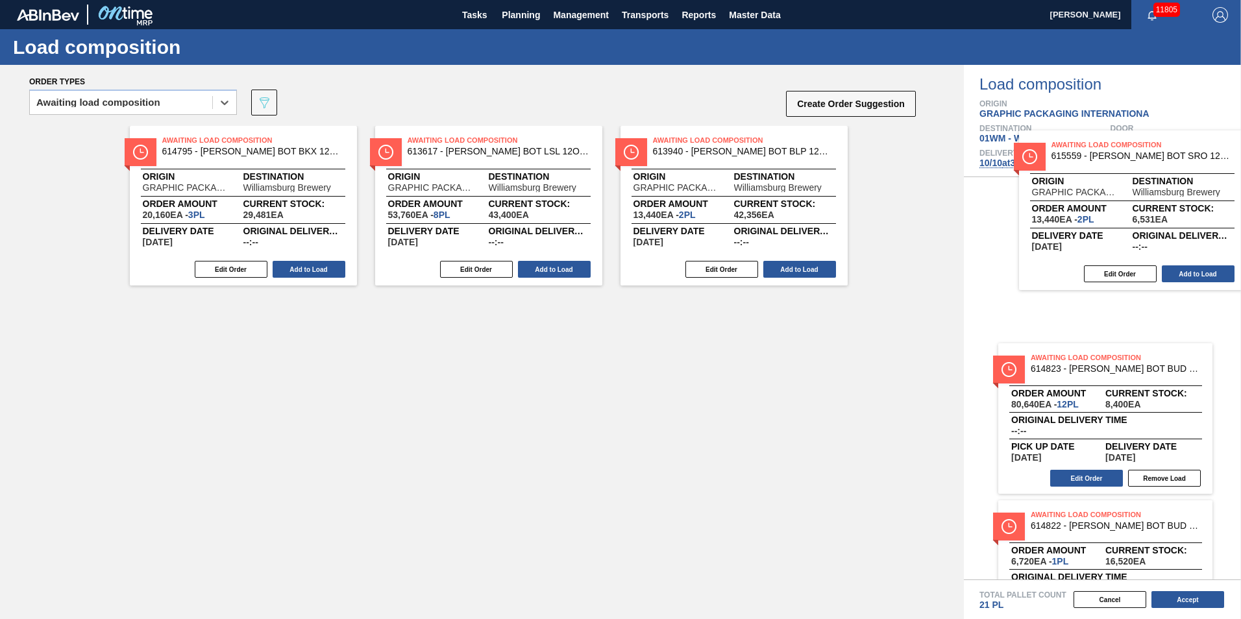
drag, startPoint x: 288, startPoint y: 406, endPoint x: 1077, endPoint y: 267, distance: 801.4
click at [1139, 260] on div "Order types option Awaiting load composition, selected. Select is focused ,type…" at bounding box center [620, 342] width 1241 height 554
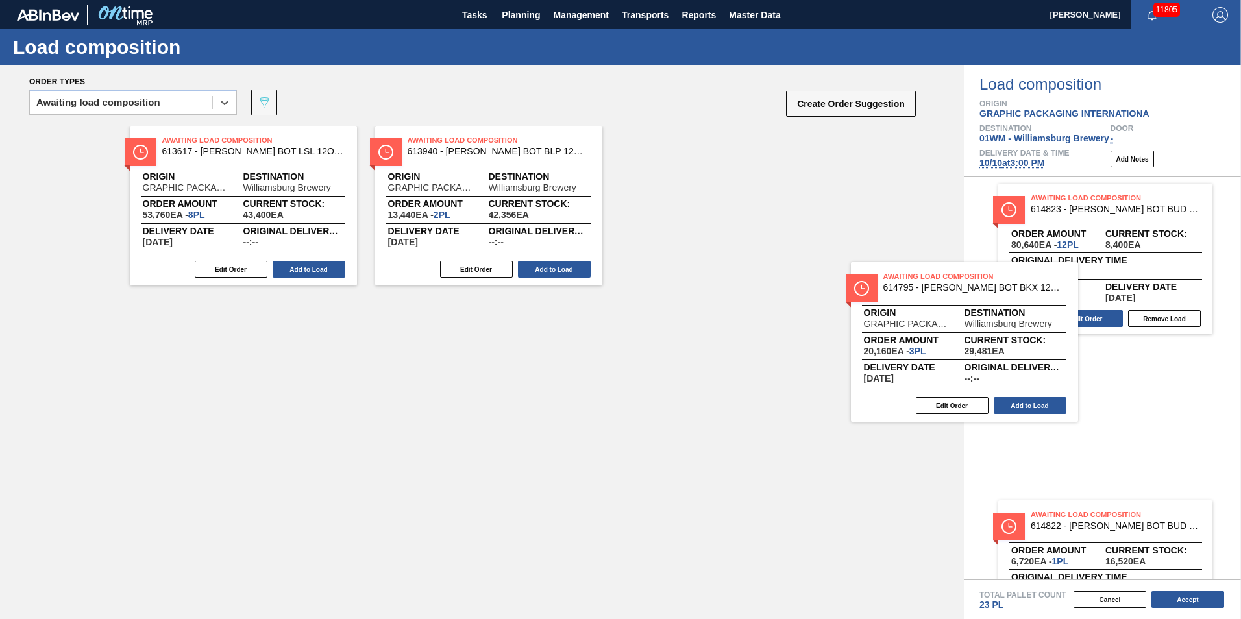
drag, startPoint x: 856, startPoint y: 343, endPoint x: 1016, endPoint y: 295, distance: 167.2
click at [1016, 297] on div "Order types option Awaiting load composition, selected. Select is focused ,type…" at bounding box center [620, 342] width 1241 height 554
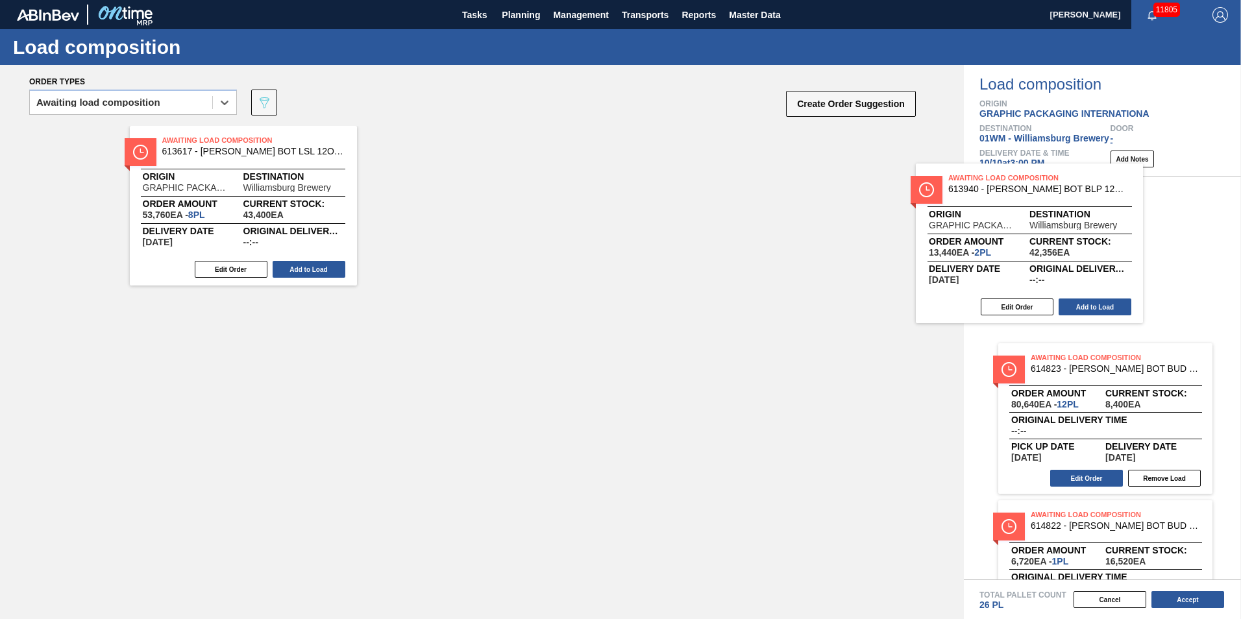
drag, startPoint x: 508, startPoint y: 224, endPoint x: 1020, endPoint y: 264, distance: 514.3
click at [1110, 262] on div "Order types option Awaiting load composition, selected. Select is focused ,type…" at bounding box center [620, 342] width 1241 height 554
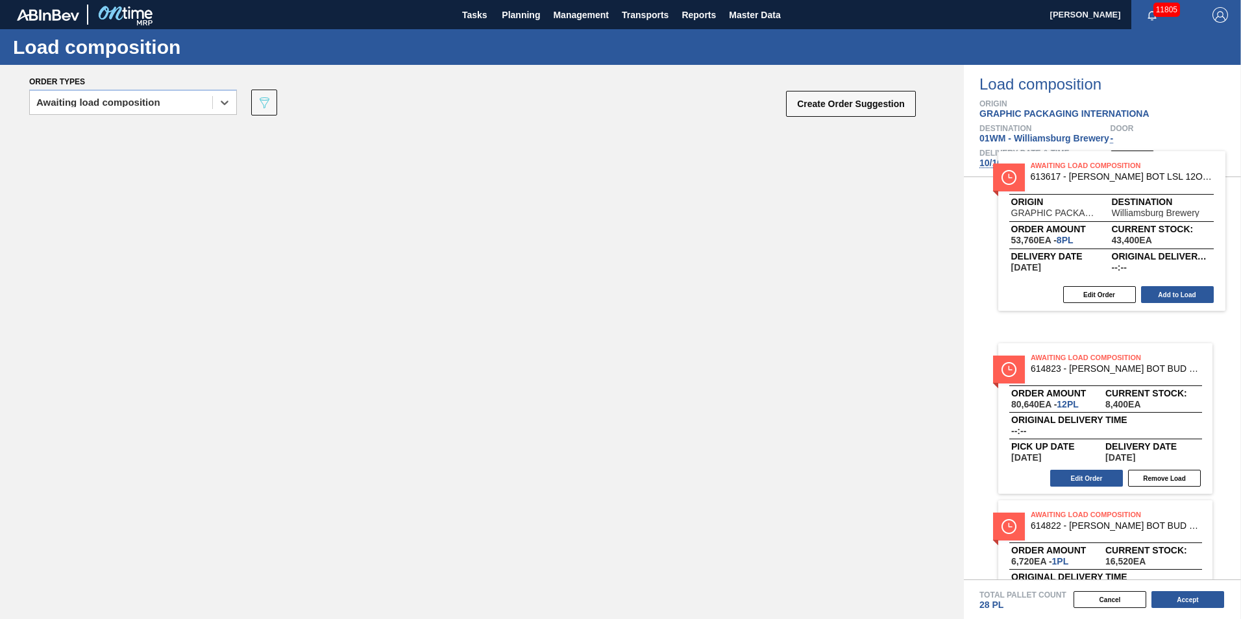
drag, startPoint x: 249, startPoint y: 228, endPoint x: 1129, endPoint y: 253, distance: 879.7
click at [1129, 253] on div "Order types option Awaiting load composition, selected. Select is focused ,type…" at bounding box center [620, 342] width 1241 height 554
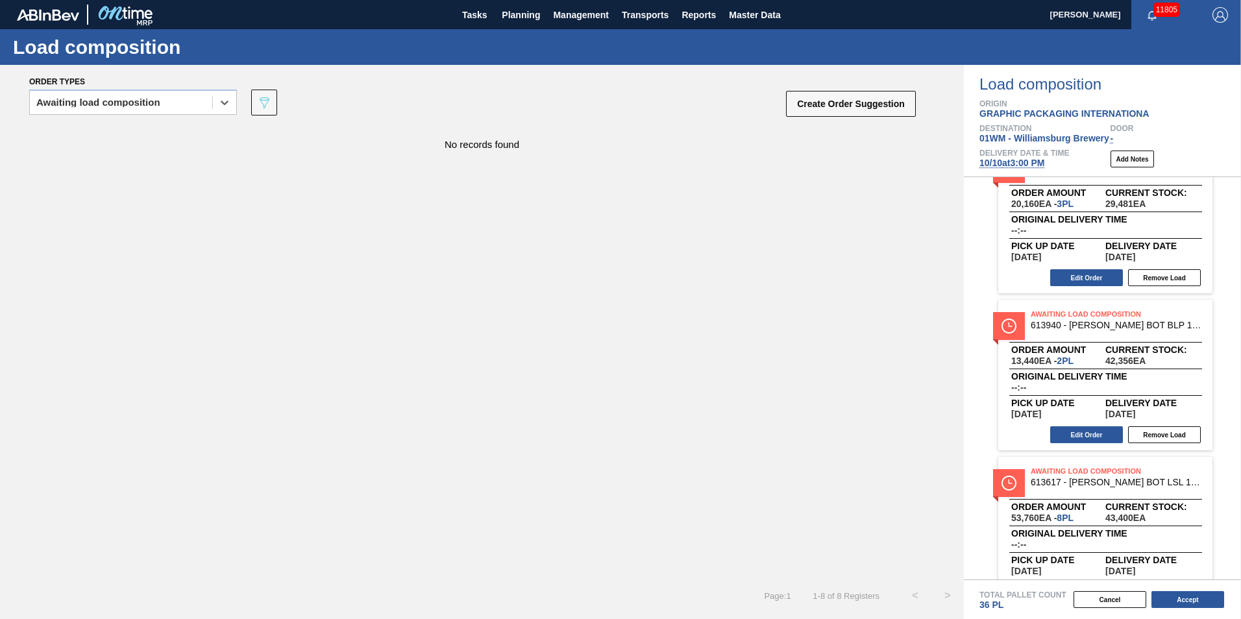
scroll to position [861, 0]
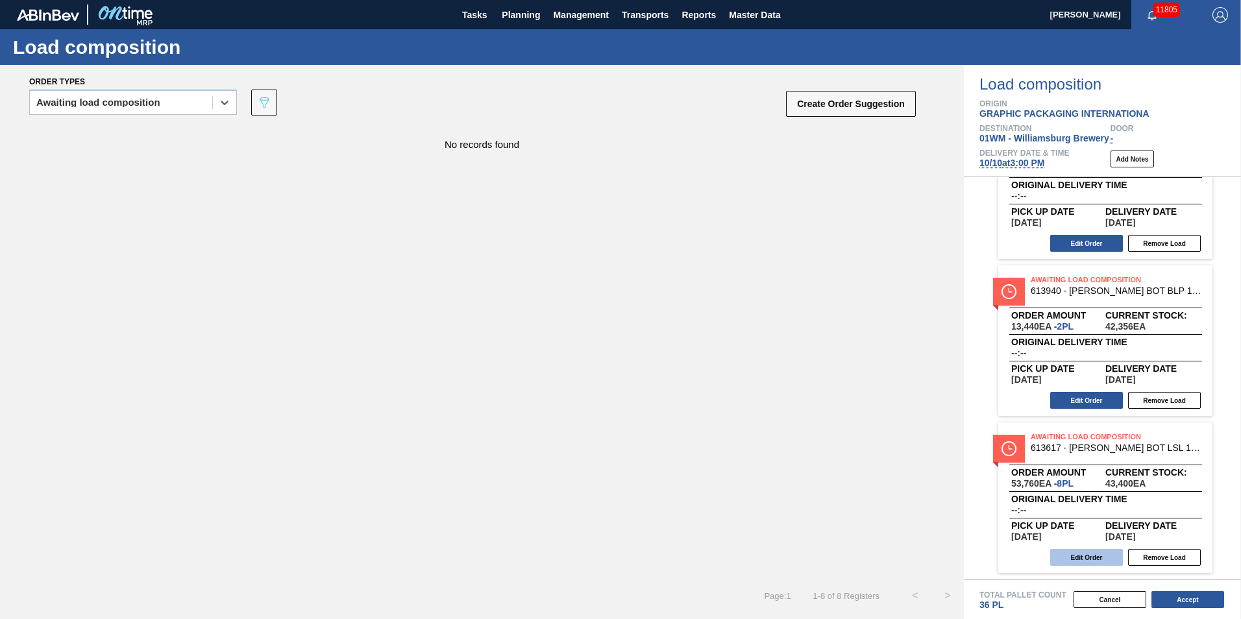
click at [1093, 557] on button "Edit Order" at bounding box center [1086, 557] width 73 height 17
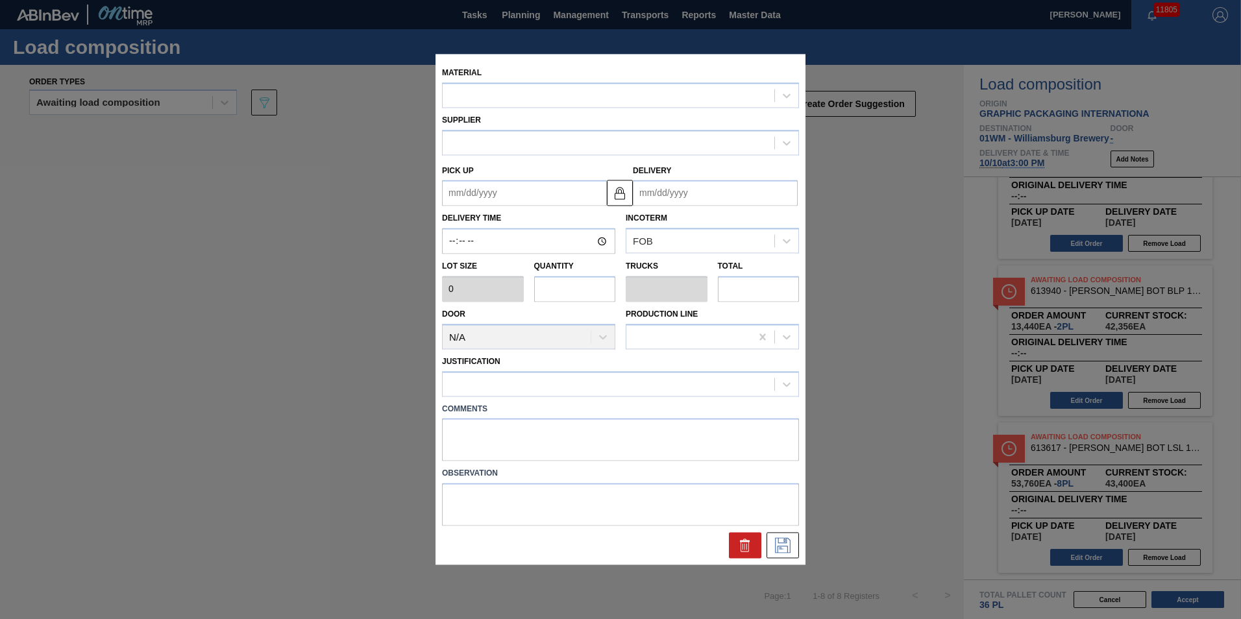
type input "6,720"
type input "8"
type input "0.229"
type input "53,760"
type up "[DATE]"
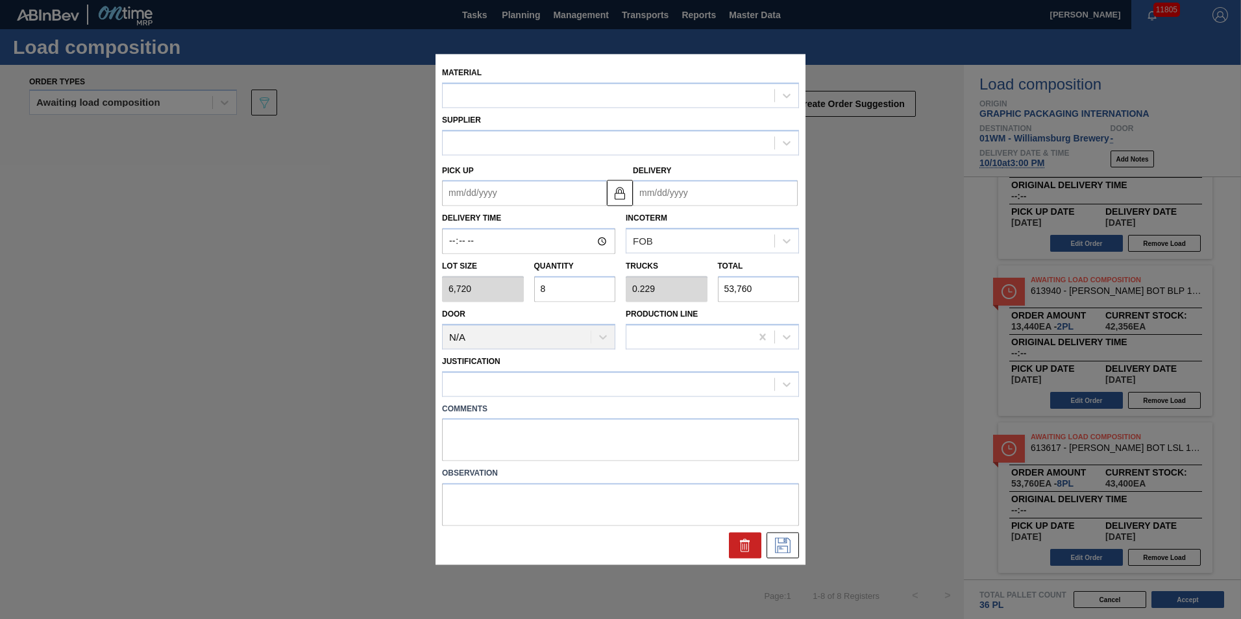
type input "[DATE]"
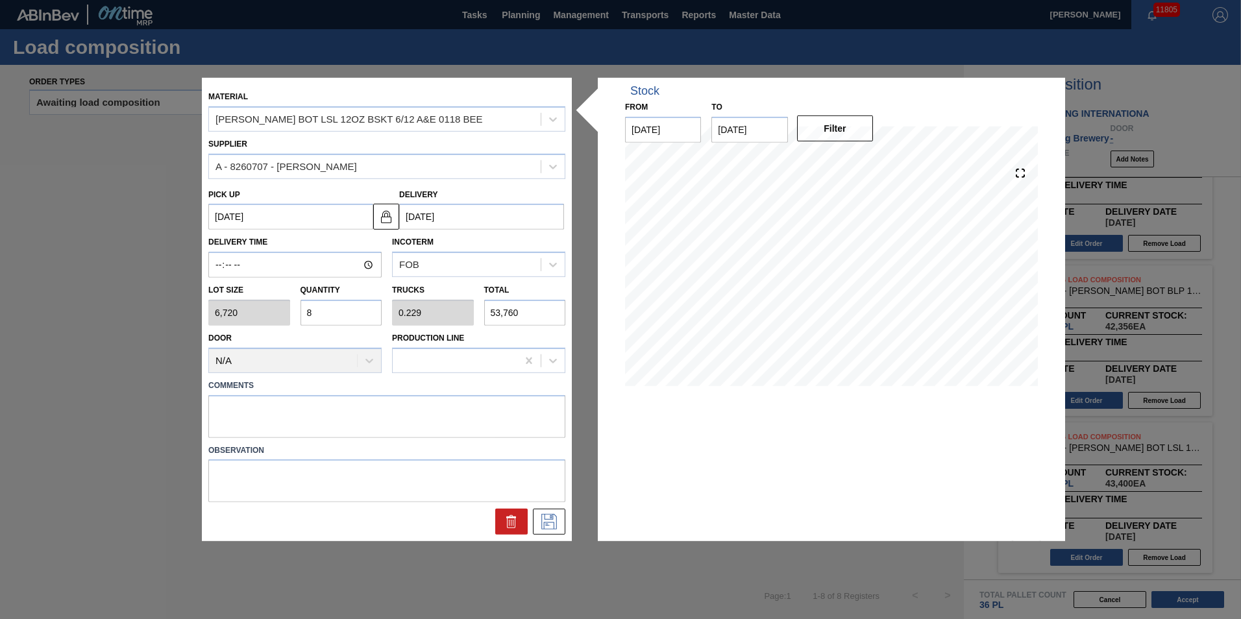
click at [323, 313] on input "8" at bounding box center [341, 313] width 82 height 26
type input "0"
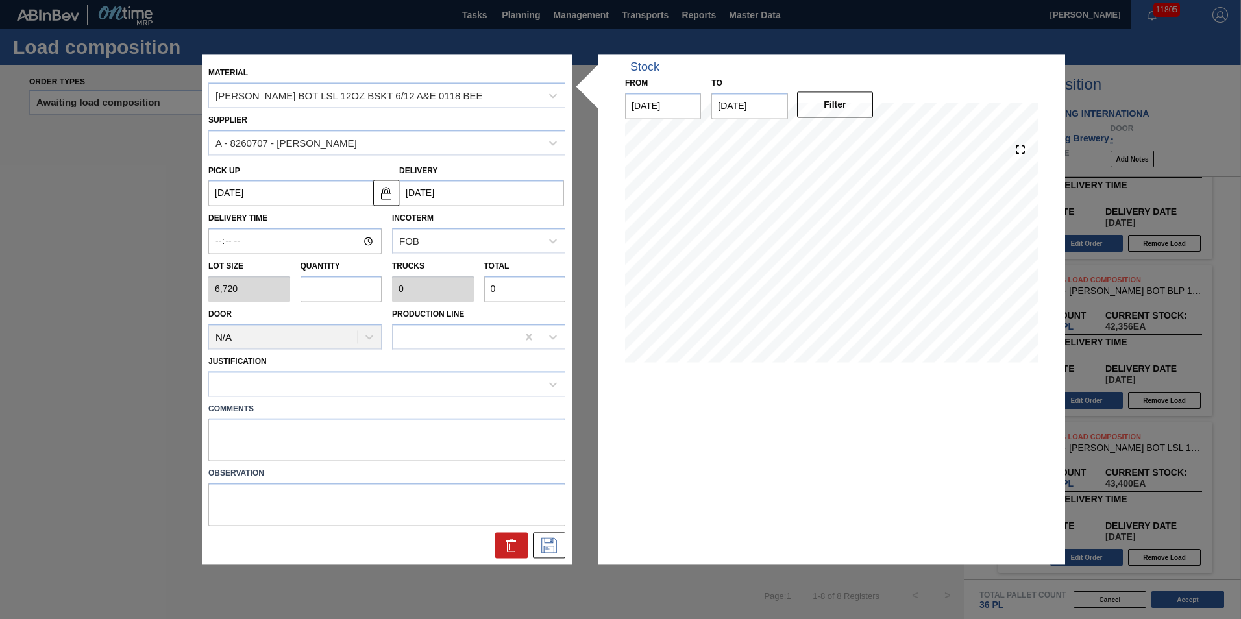
type input "7"
type input "0.2"
type input "47,040"
type input "7"
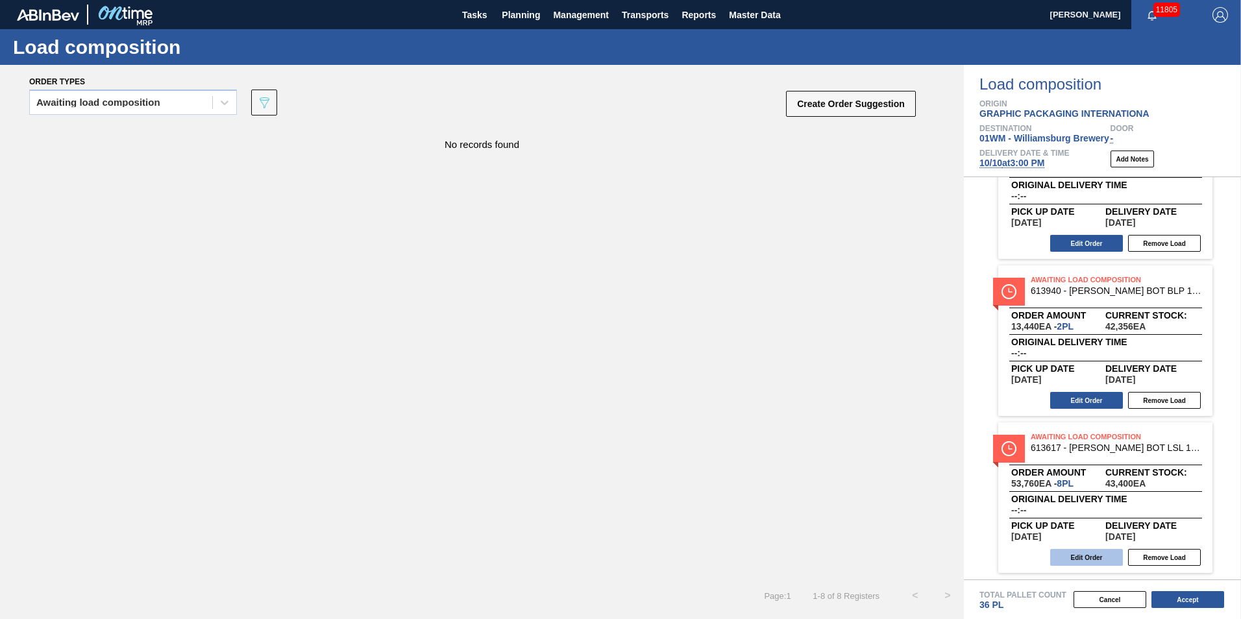
click at [1092, 563] on button "Edit Order" at bounding box center [1086, 557] width 73 height 17
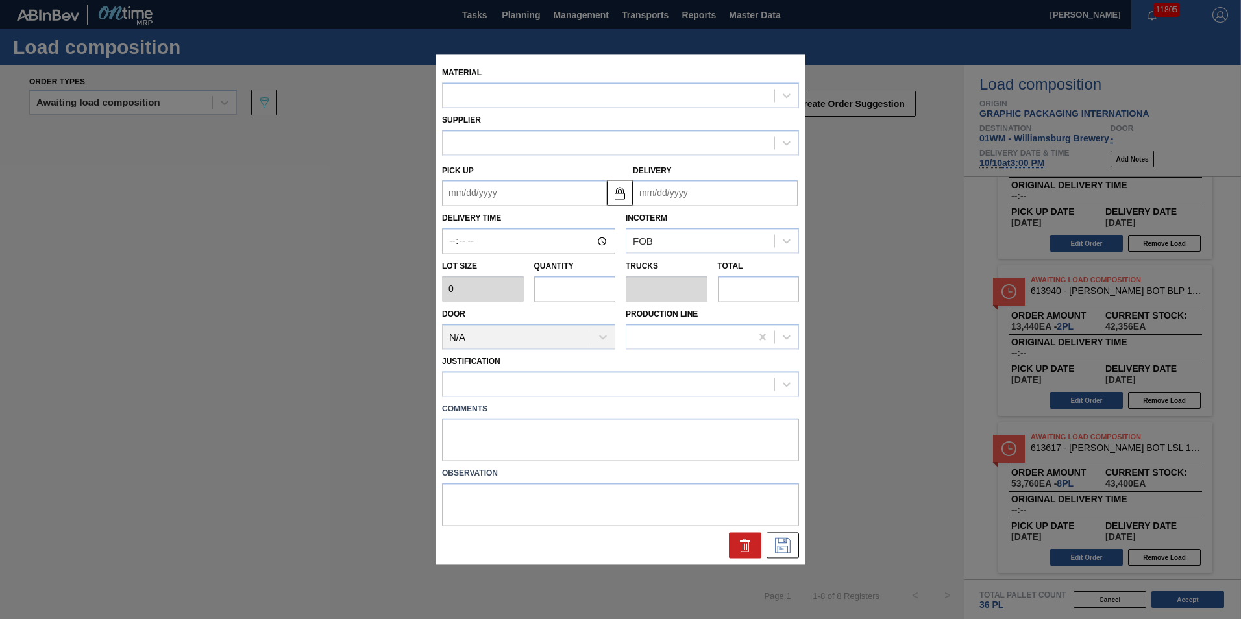
type input "6,720"
type input "8"
type input "0.229"
type input "53,760"
type up "[DATE]"
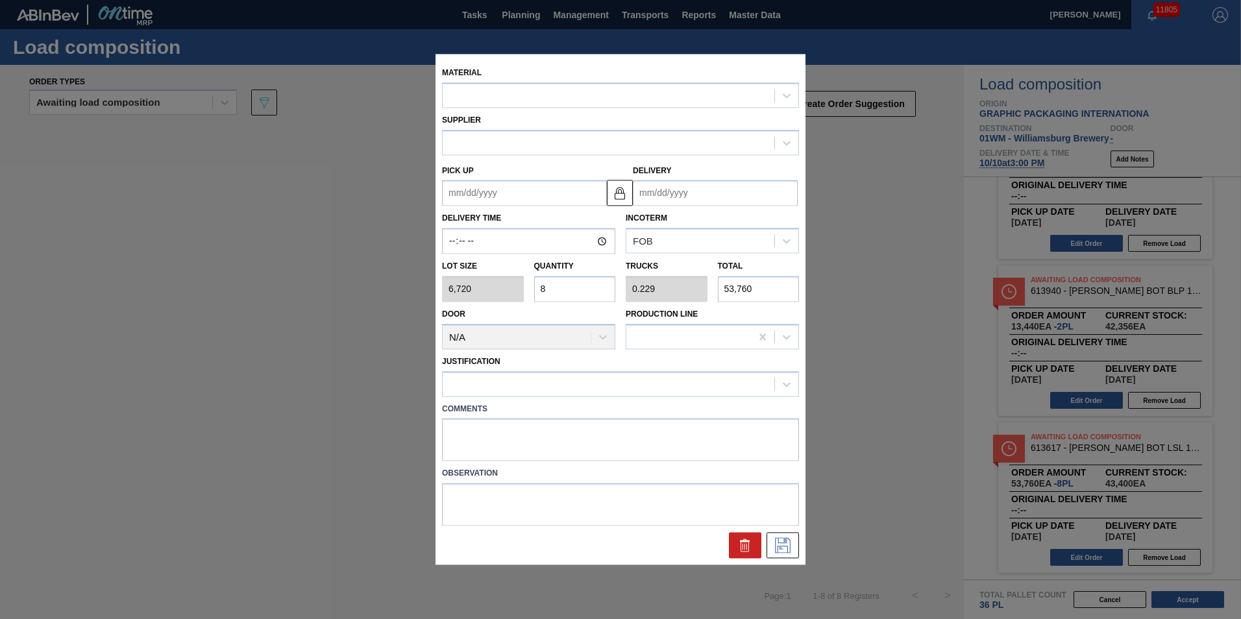
type input "[DATE]"
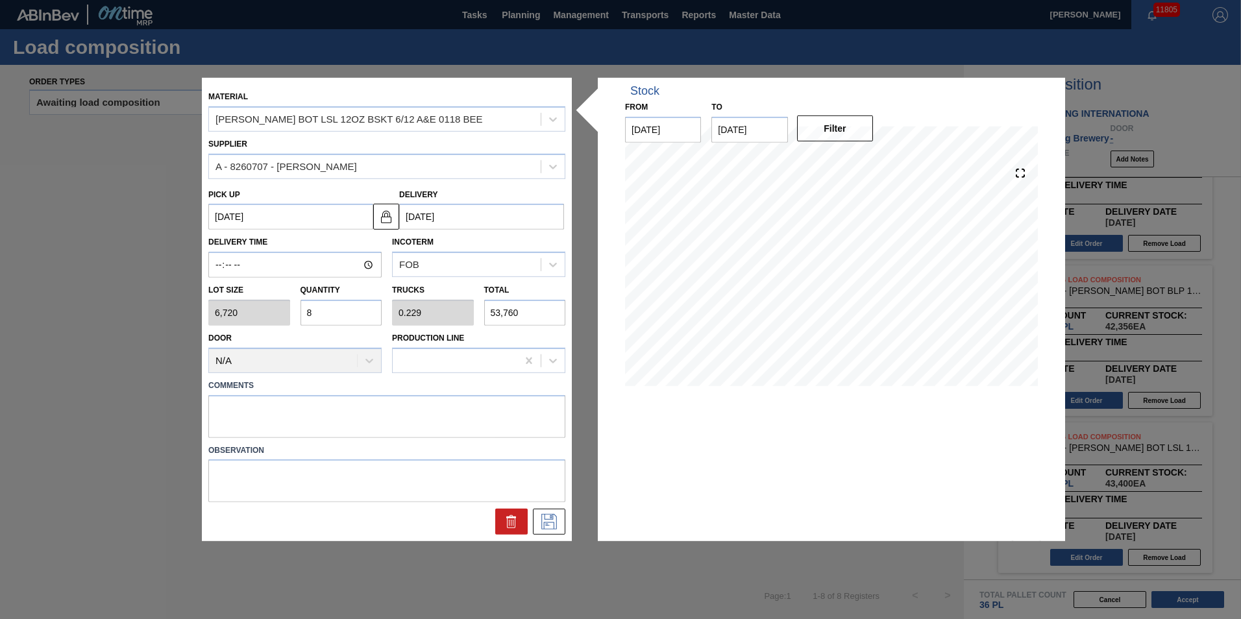
click at [324, 317] on input "8" at bounding box center [341, 313] width 82 height 26
type input "0"
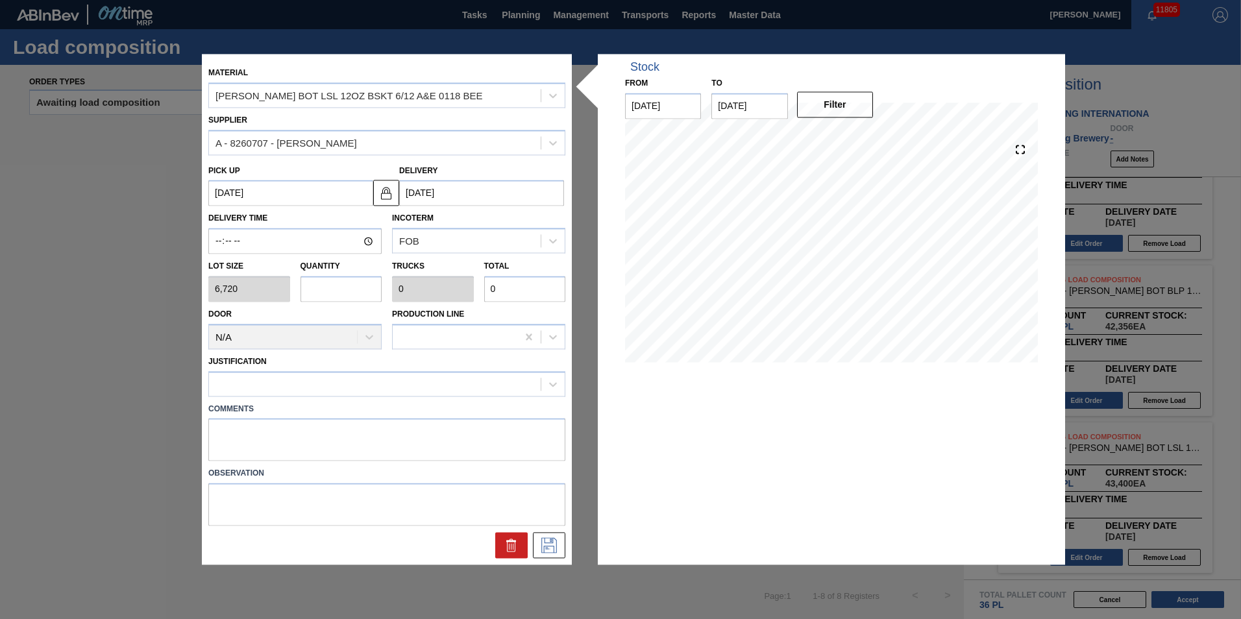
type input "7"
type input "0.2"
type input "47,040"
type input "7"
click at [287, 385] on div at bounding box center [375, 383] width 332 height 19
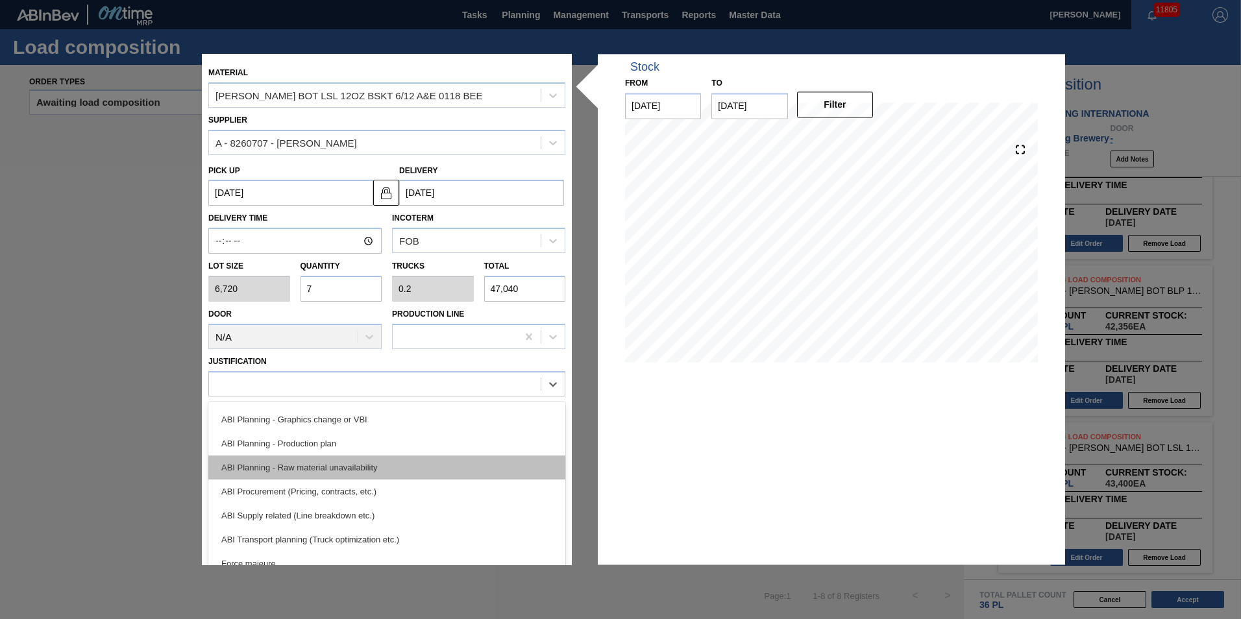
scroll to position [113, 0]
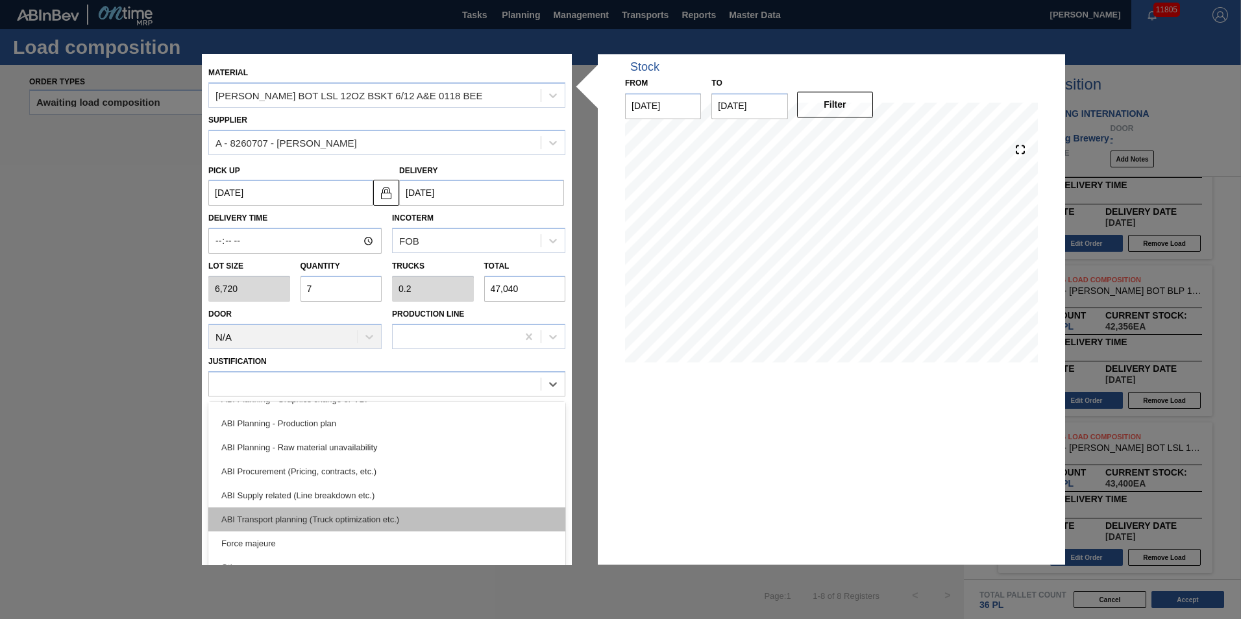
click at [441, 515] on div "ABI Transport planning (Truck optimization etc.)" at bounding box center [386, 520] width 357 height 24
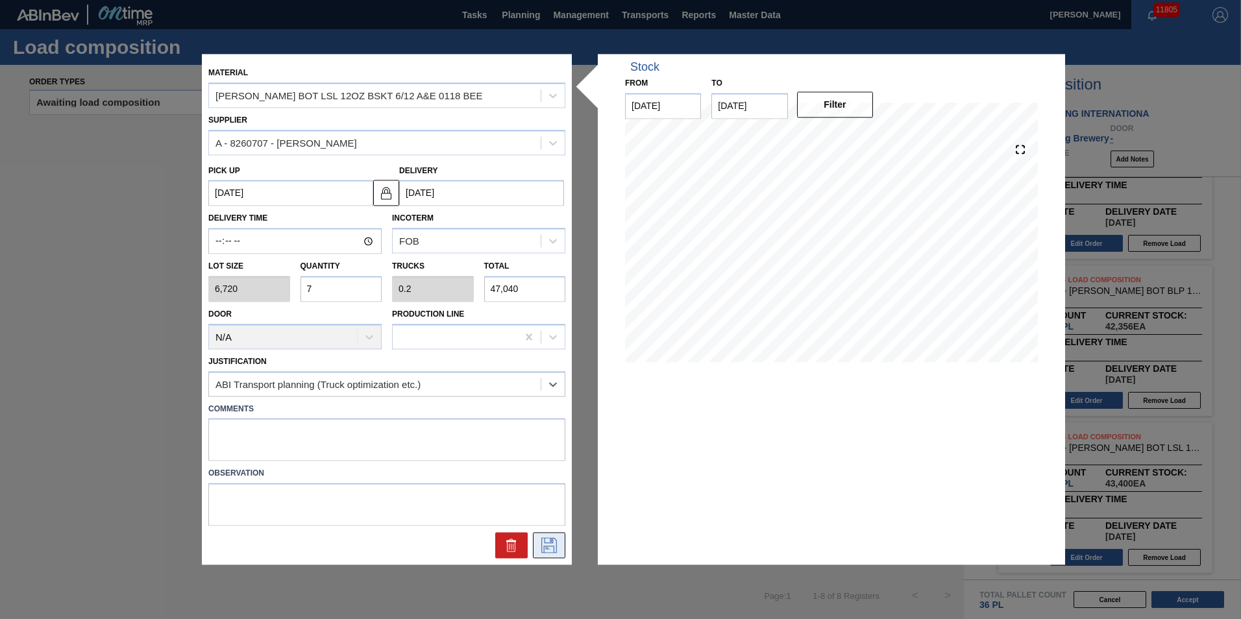
click at [549, 533] on button at bounding box center [549, 546] width 32 height 26
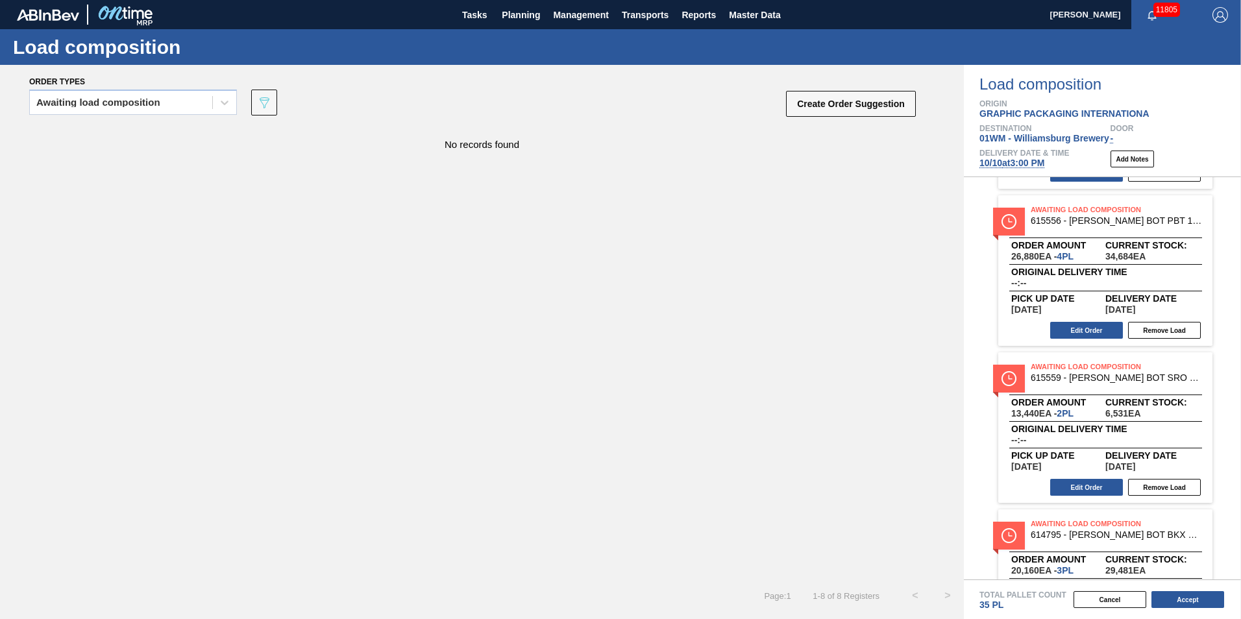
scroll to position [276, 0]
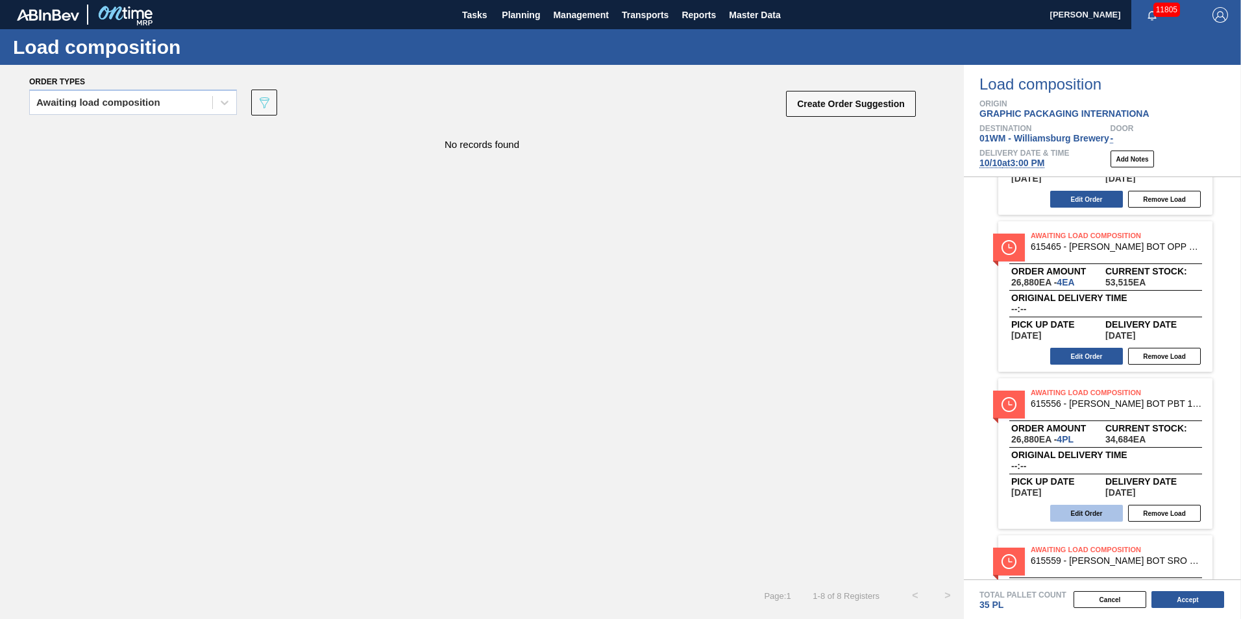
click at [1081, 516] on button "Edit Order" at bounding box center [1086, 513] width 73 height 17
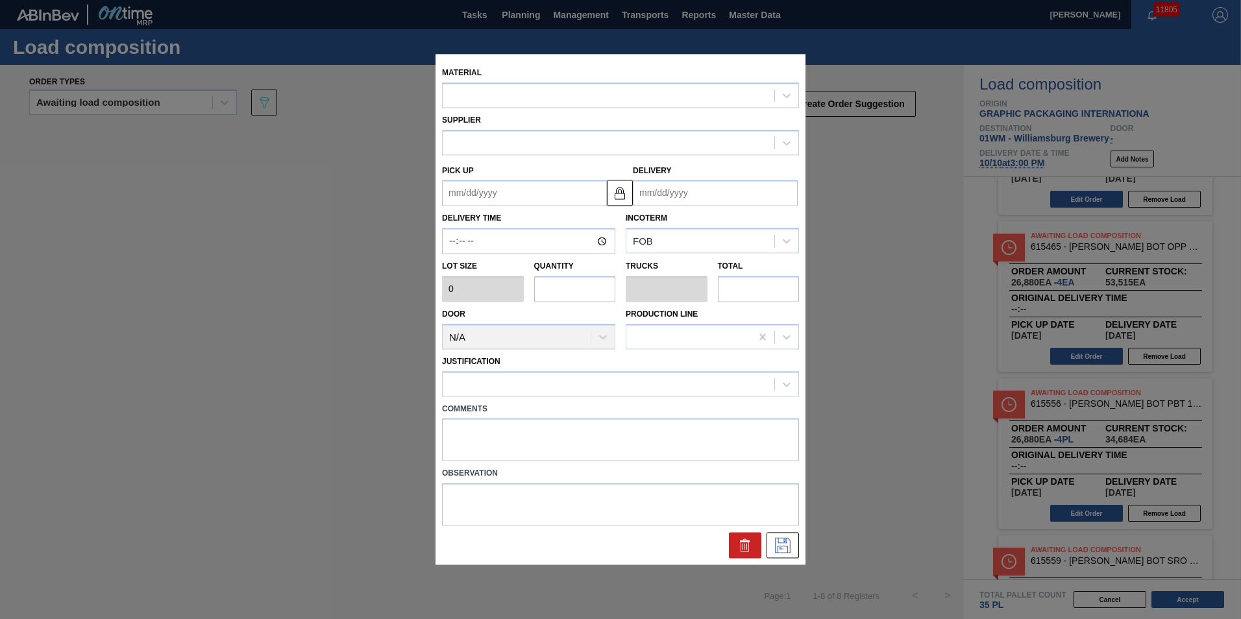
type input "6,720"
type input "4"
type input "0.154"
type input "26,880"
type up "[DATE]"
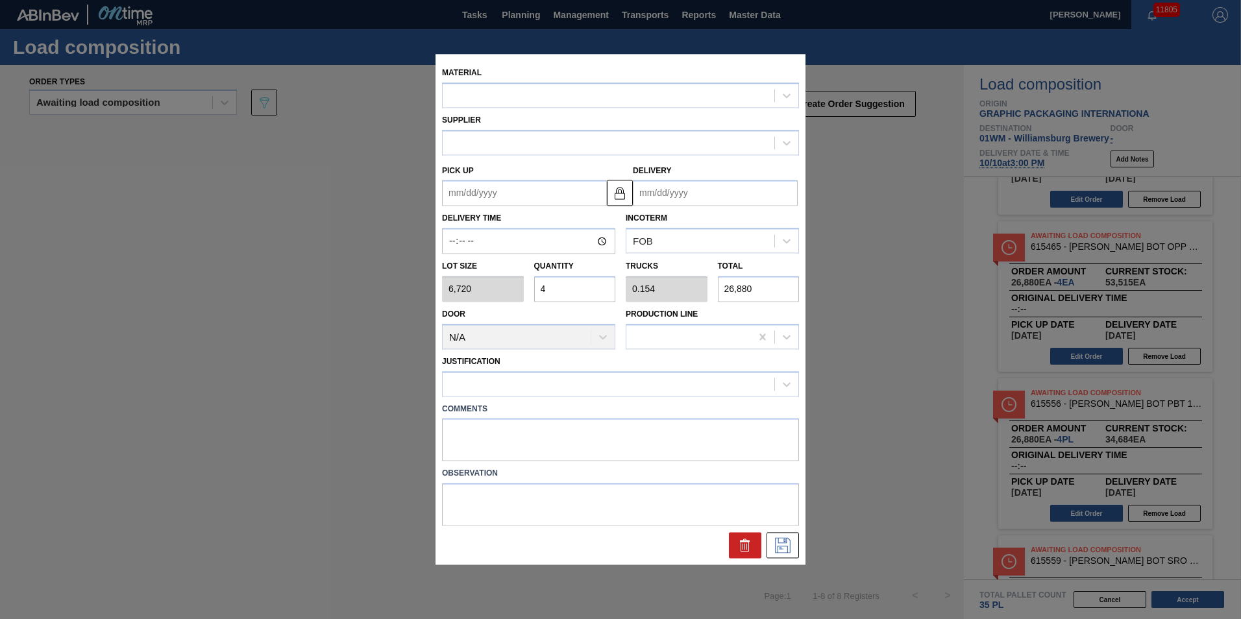
type input "[DATE]"
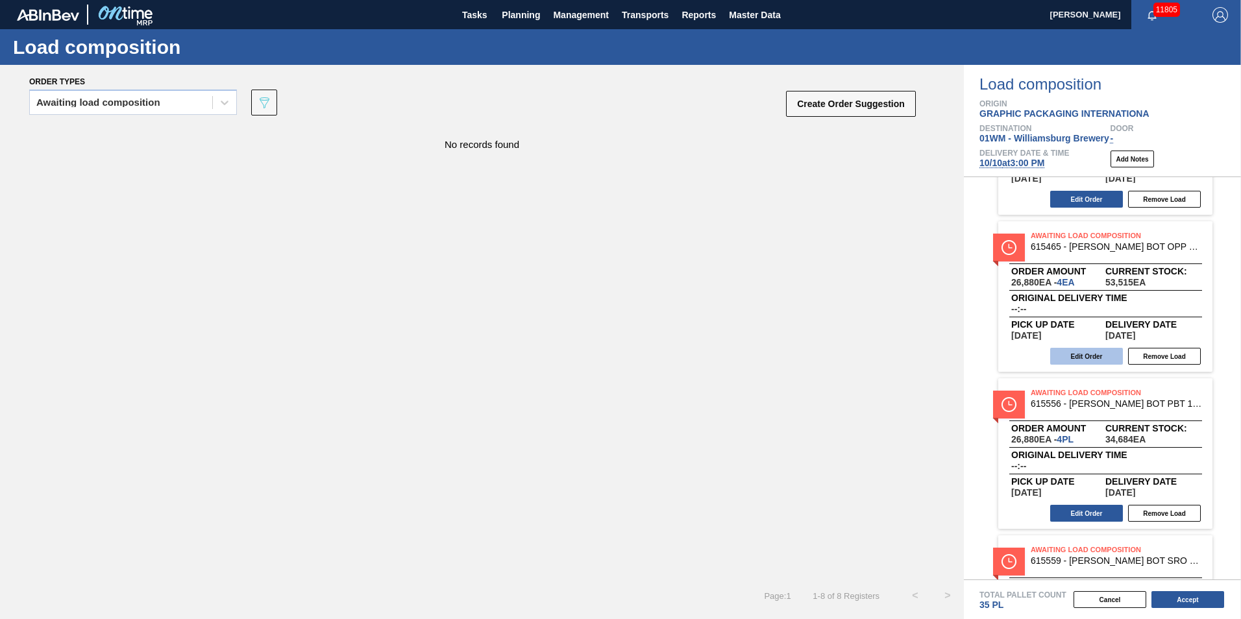
click at [1079, 360] on button "Edit Order" at bounding box center [1086, 356] width 73 height 17
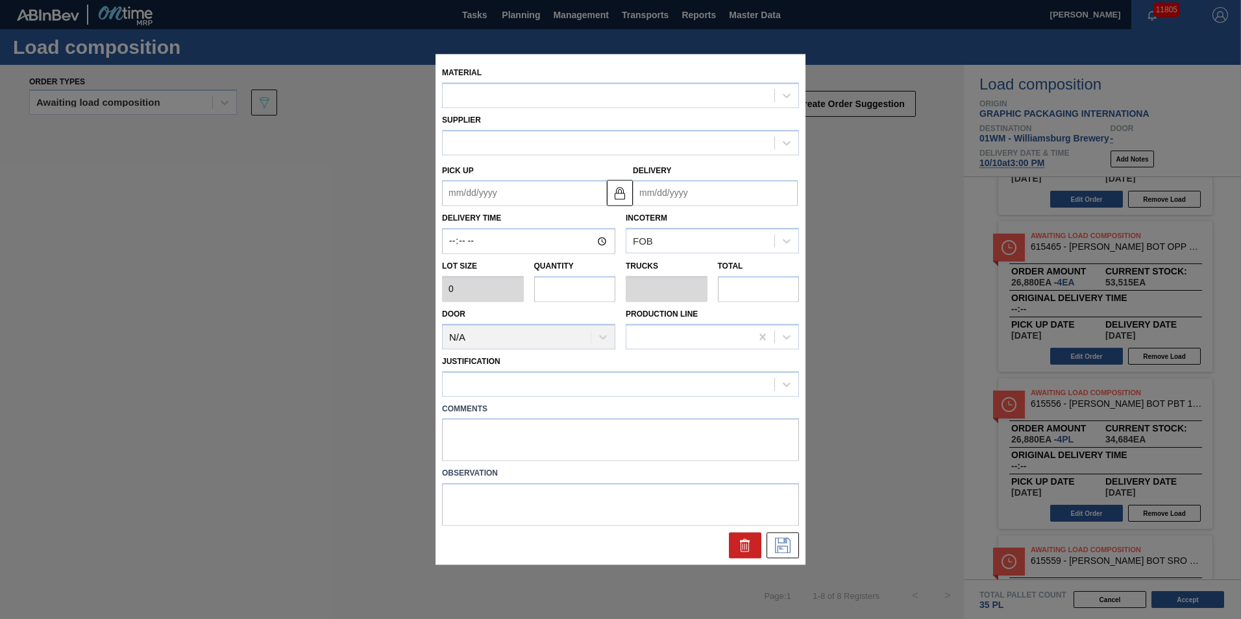
type input "6,720"
type input "4"
type input "0.118"
type input "26,880"
type up "[DATE]"
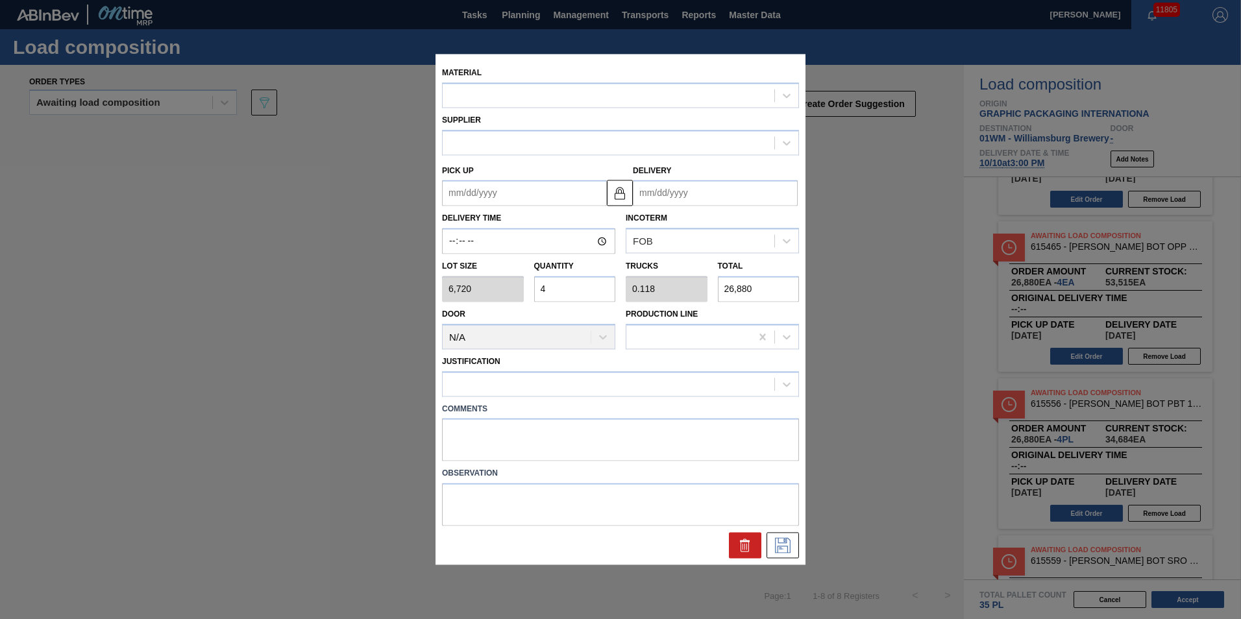
type input "[DATE]"
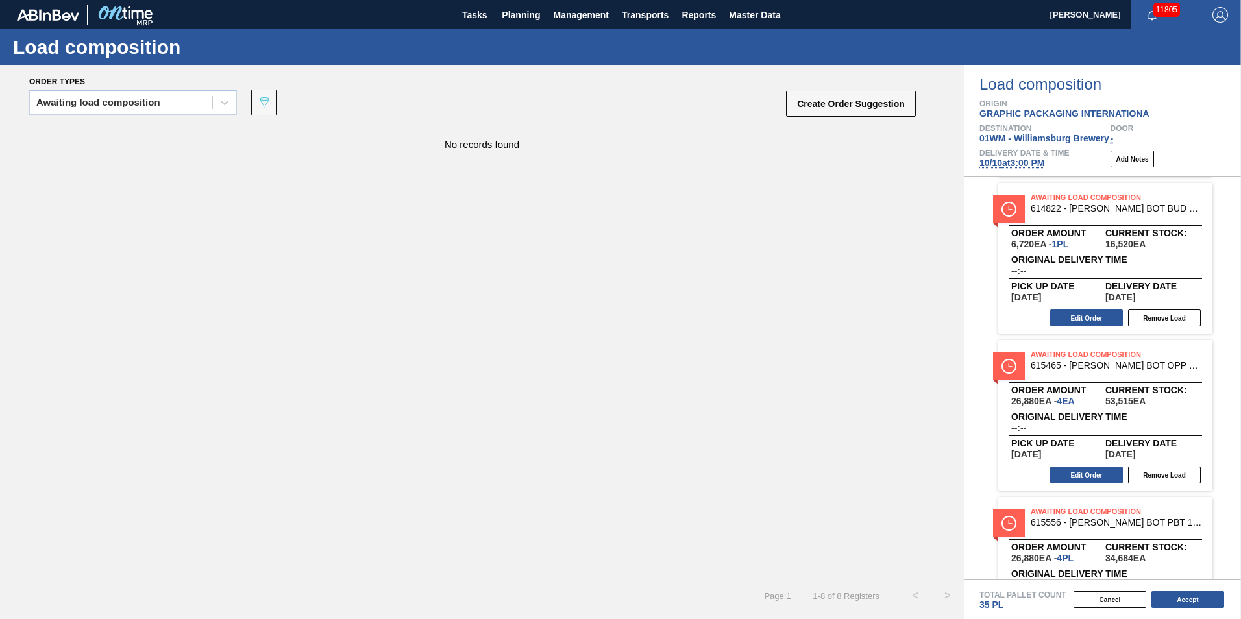
scroll to position [147, 0]
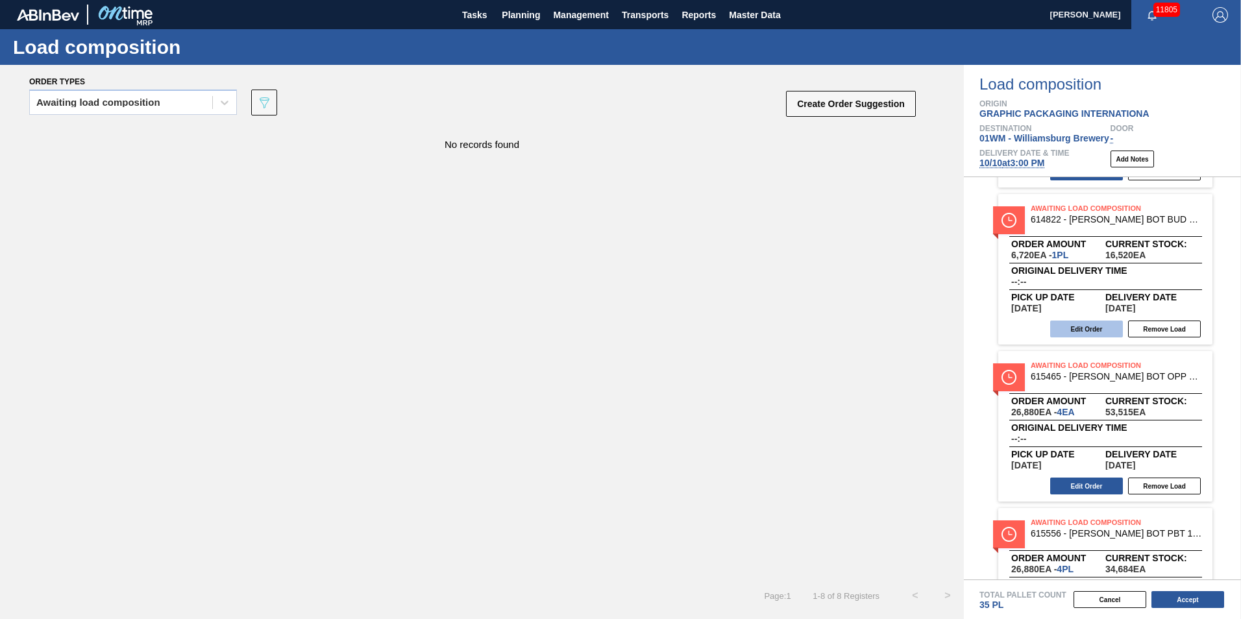
click at [1095, 328] on button "Edit Order" at bounding box center [1086, 329] width 73 height 17
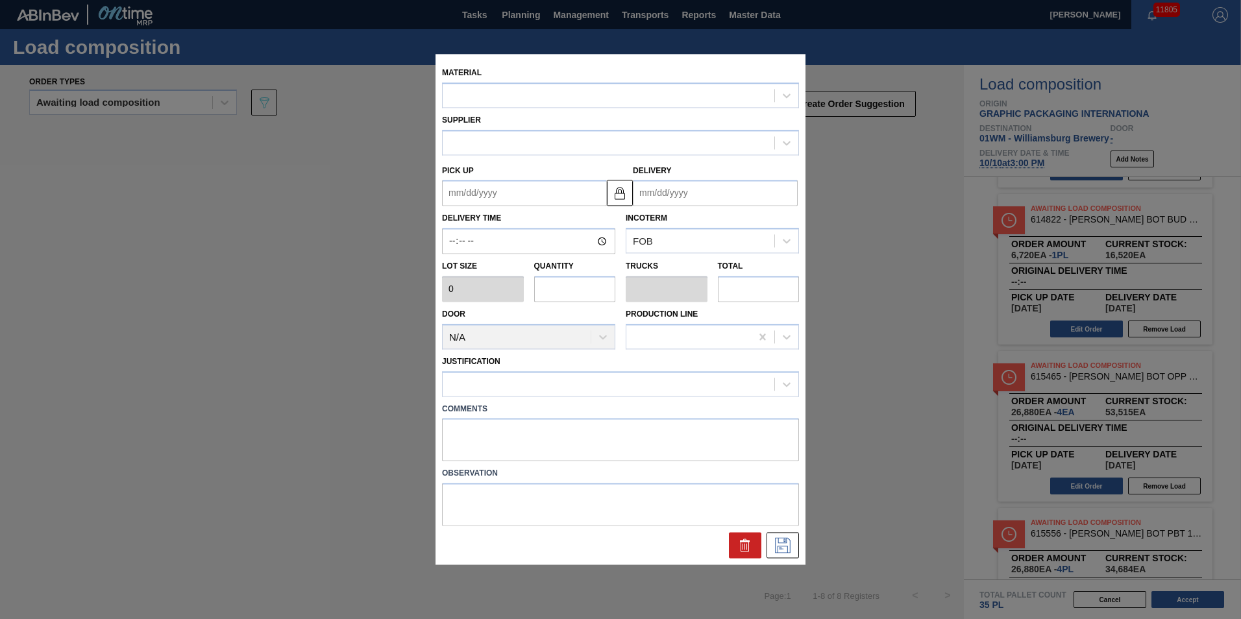
type input "6,720"
type input "1"
type input "0.038"
type input "6,720"
type up "[DATE]"
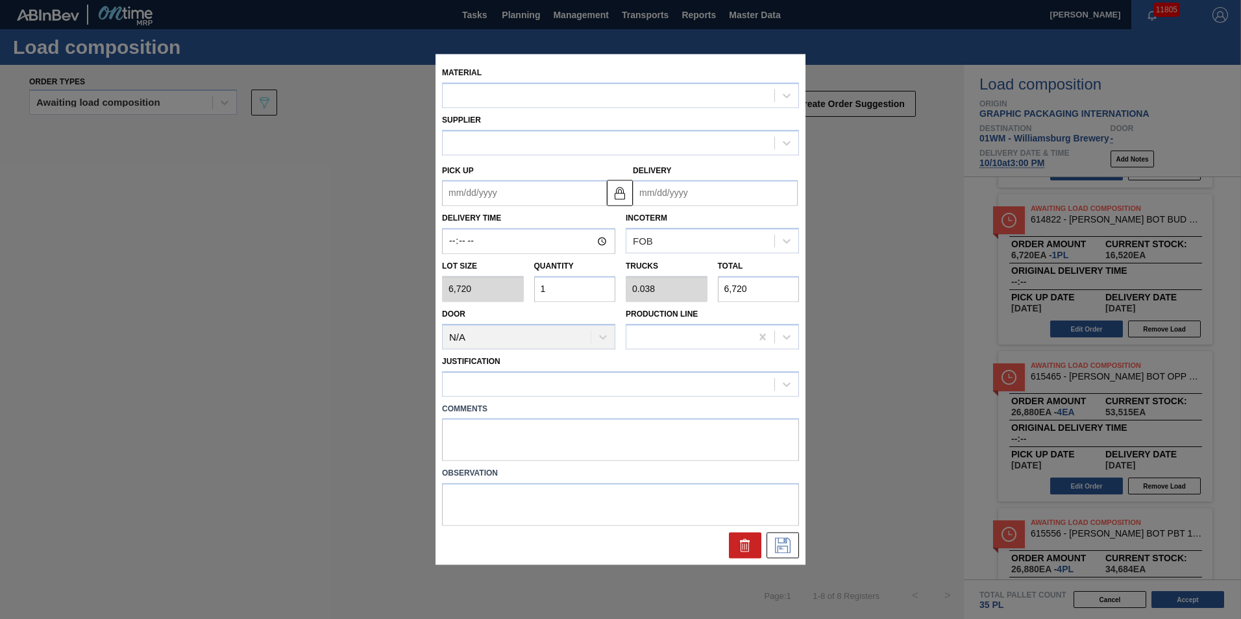
type input "[DATE]"
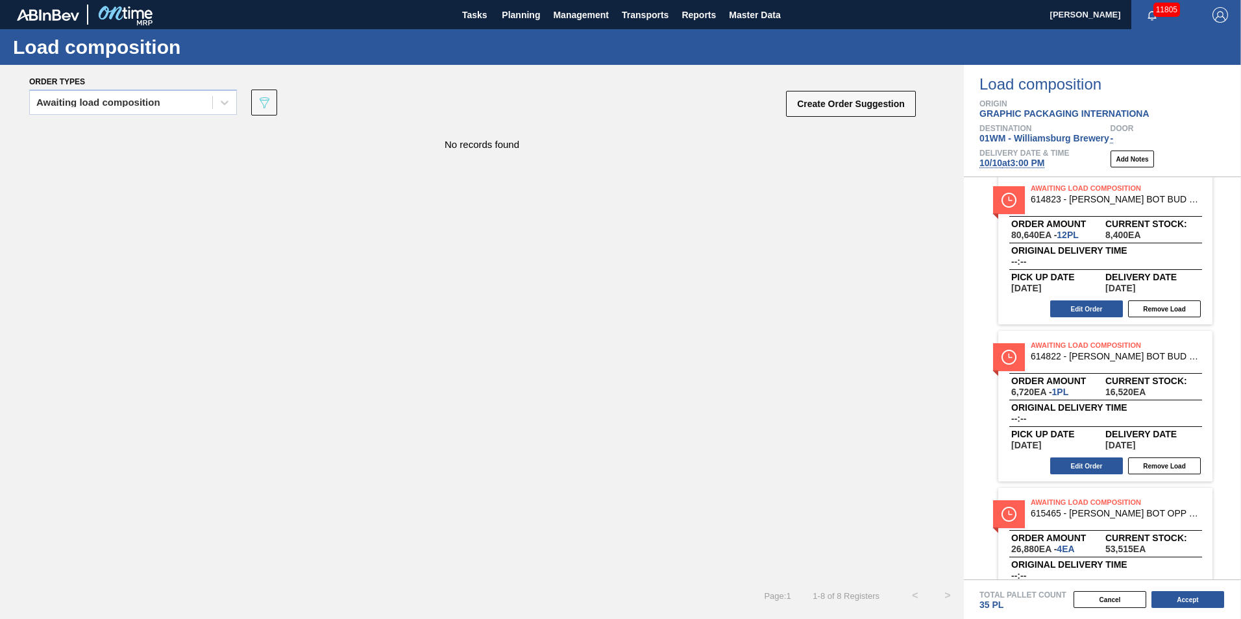
scroll to position [0, 0]
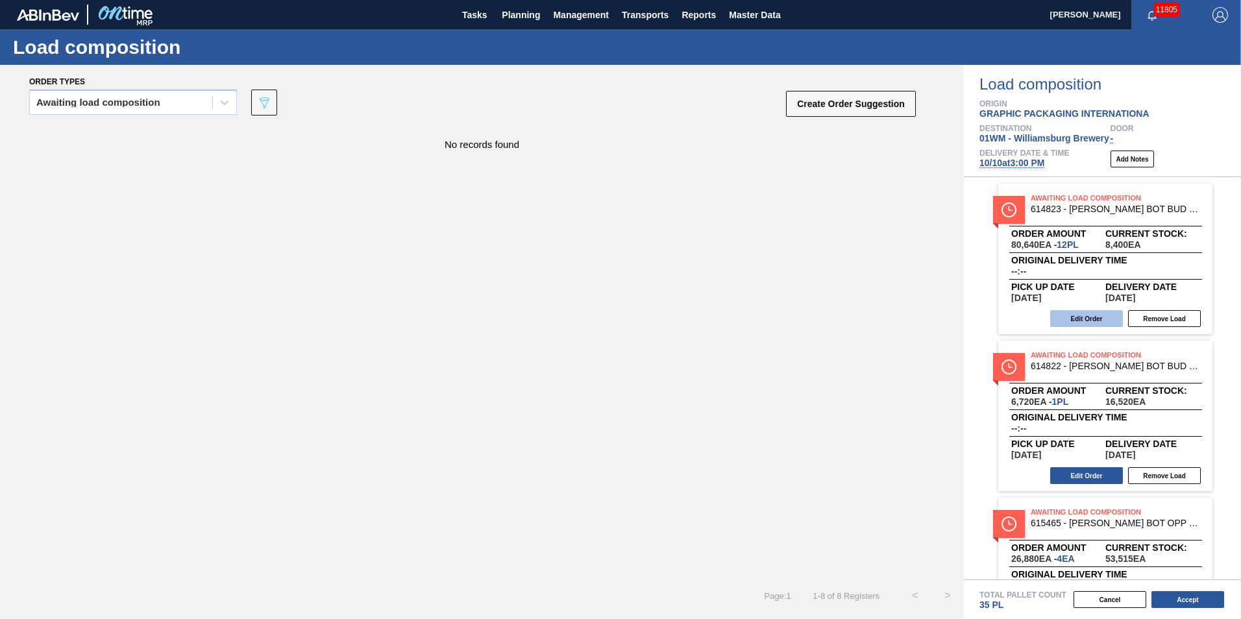
click at [1086, 323] on button "Edit Order" at bounding box center [1086, 318] width 73 height 17
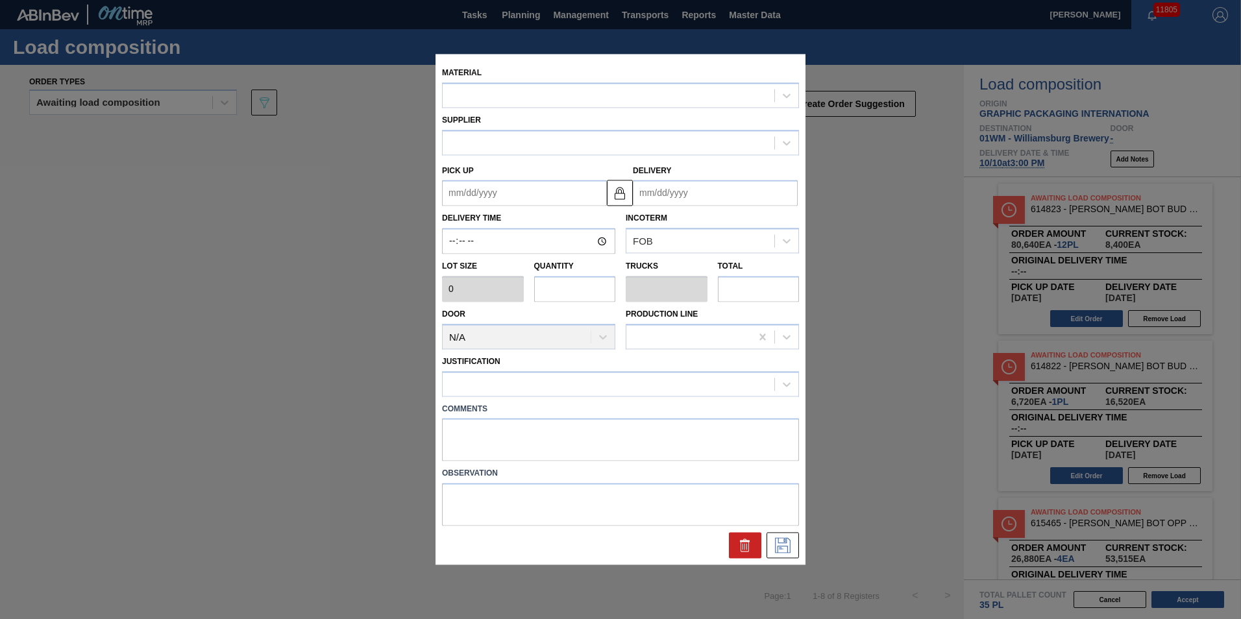
type up "[DATE]"
type input "[DATE]"
type input "6,720"
type input "12"
type input "0.462"
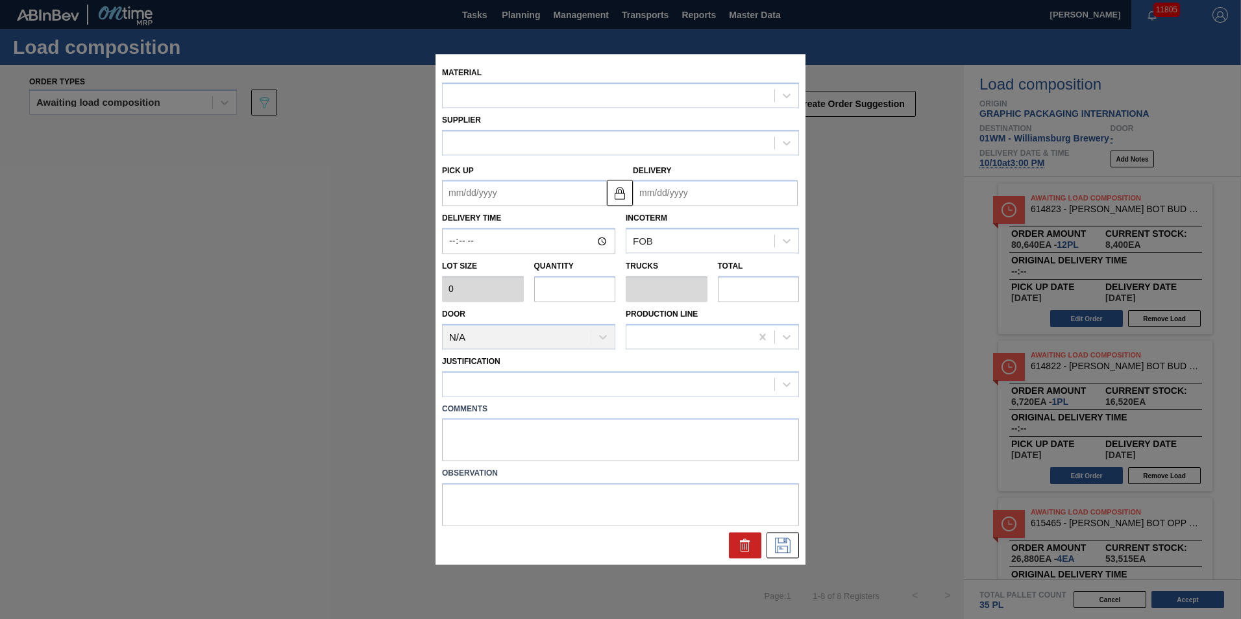
type input "80,640"
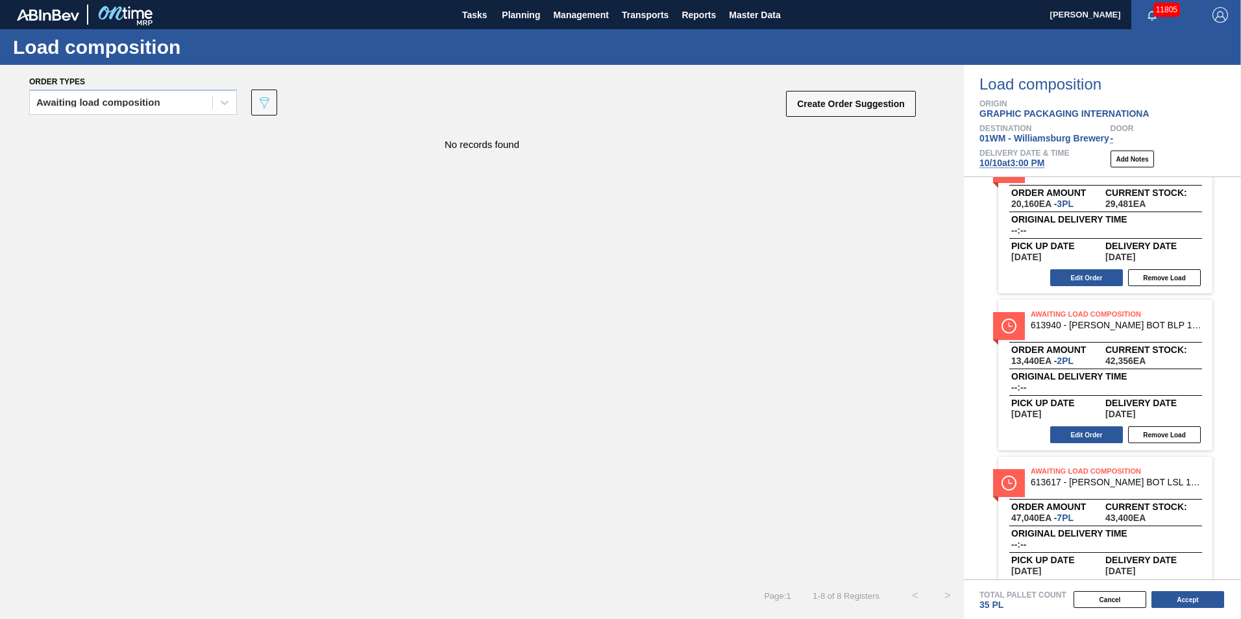
scroll to position [796, 0]
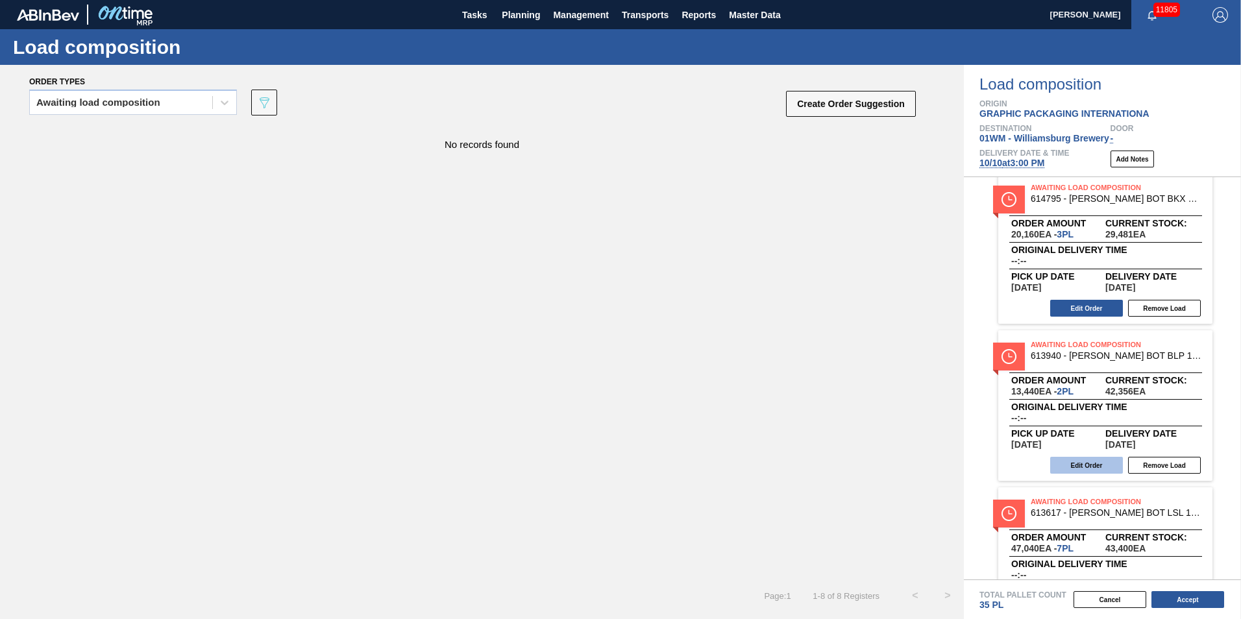
click at [1094, 471] on button "Edit Order" at bounding box center [1086, 465] width 73 height 17
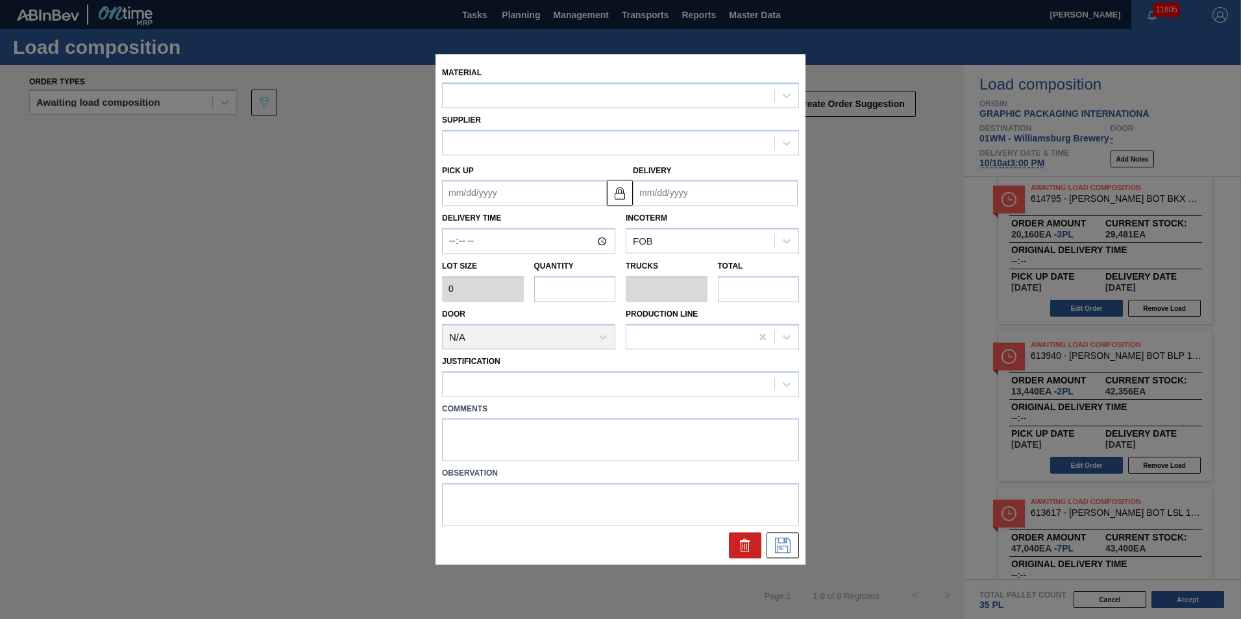
type input "6,720"
type input "2"
type input "0.057"
type input "13,440"
type up "[DATE]"
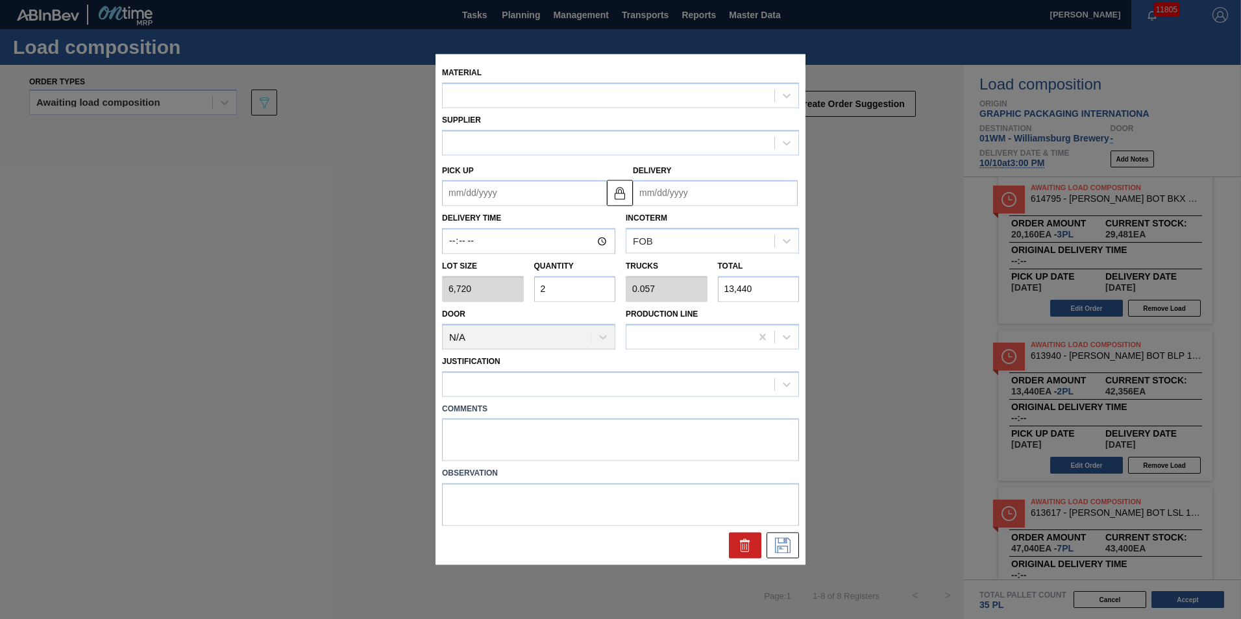
type input "[DATE]"
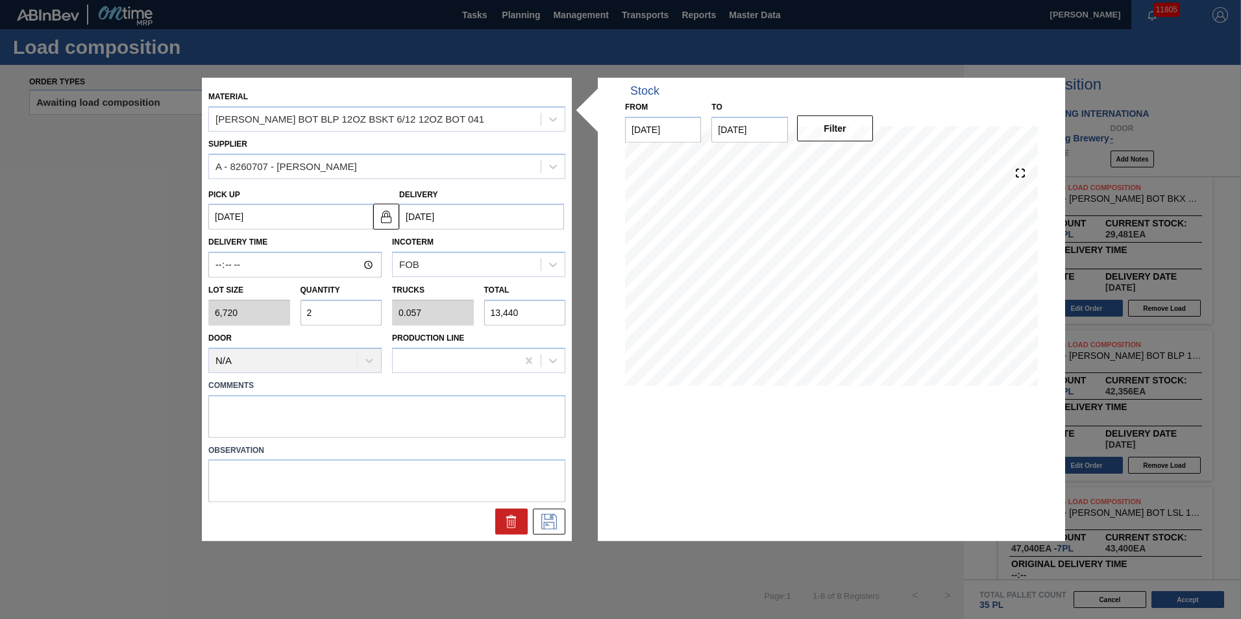
click at [317, 312] on input "2" at bounding box center [341, 313] width 82 height 26
type input "0"
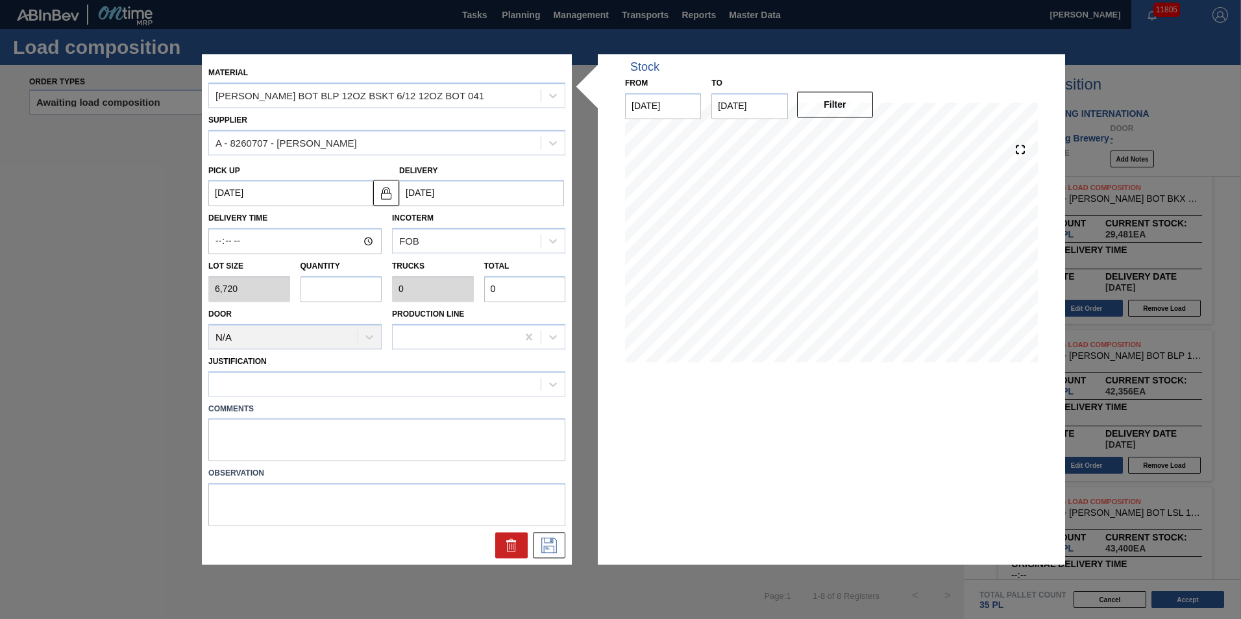
type input "1"
type input "0.029"
type input "6,720"
type input "1"
click at [422, 380] on div at bounding box center [375, 383] width 332 height 19
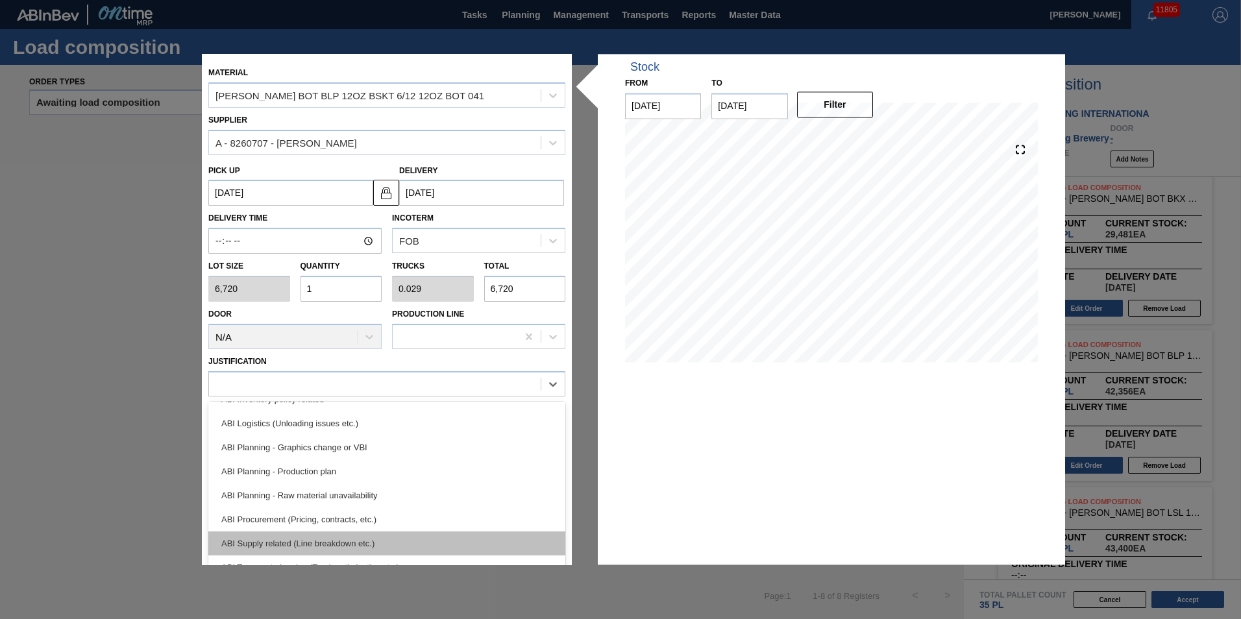
scroll to position [130, 0]
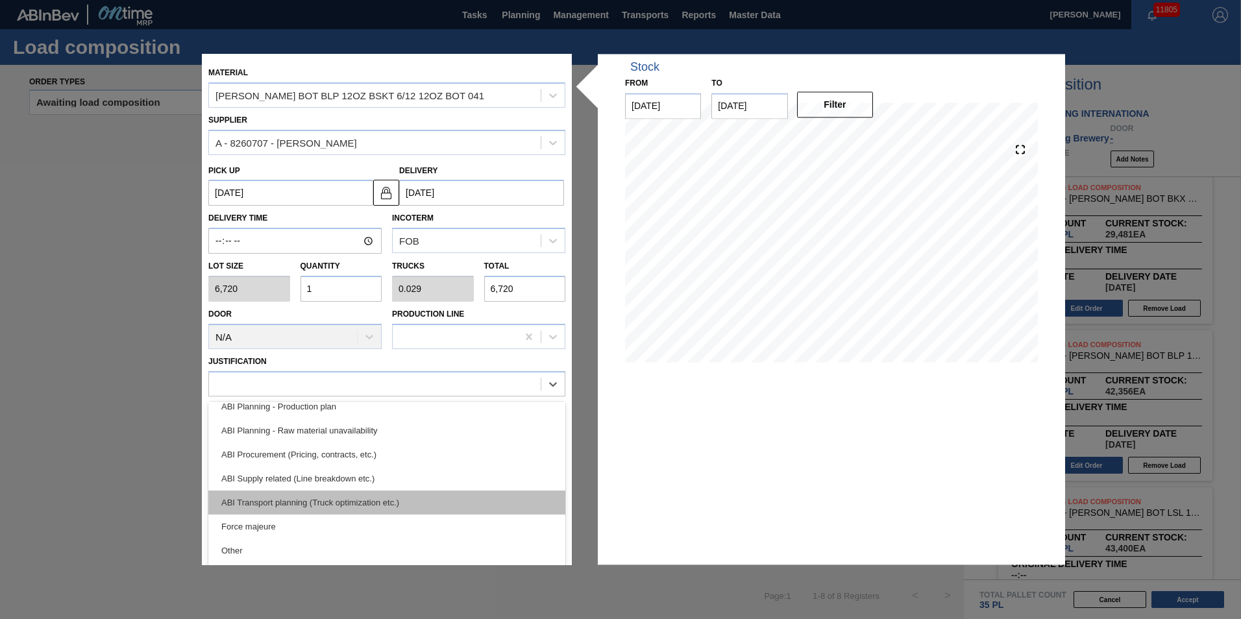
click at [452, 502] on div "ABI Transport planning (Truck optimization etc.)" at bounding box center [386, 503] width 357 height 24
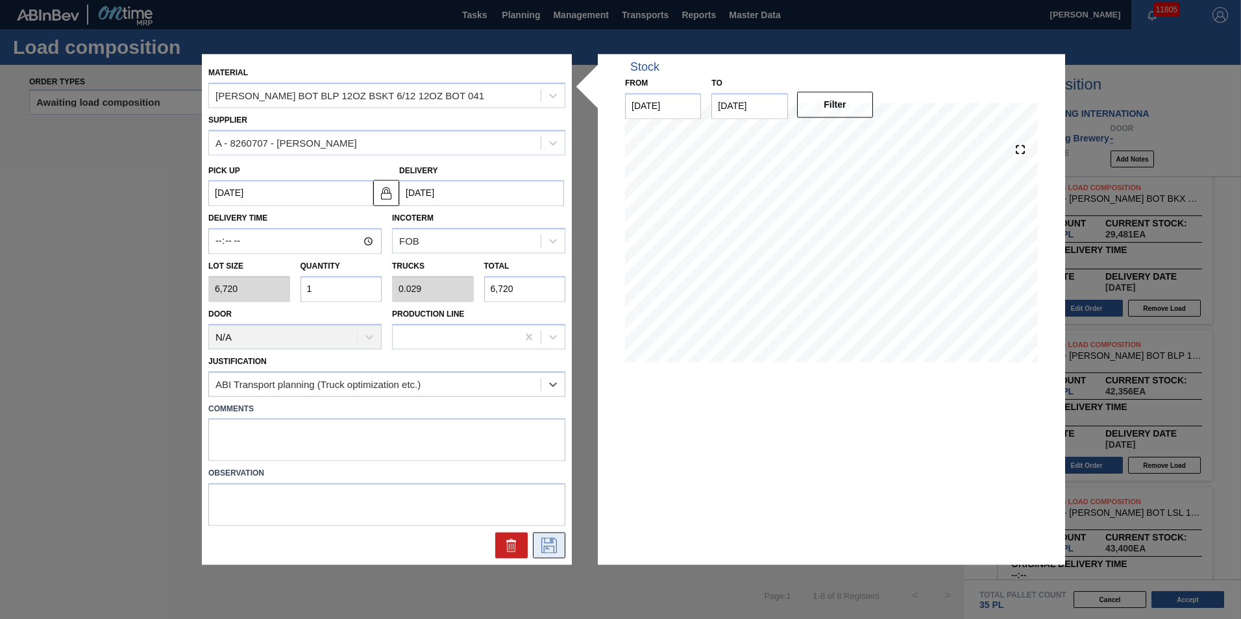
click at [546, 555] on button at bounding box center [549, 546] width 32 height 26
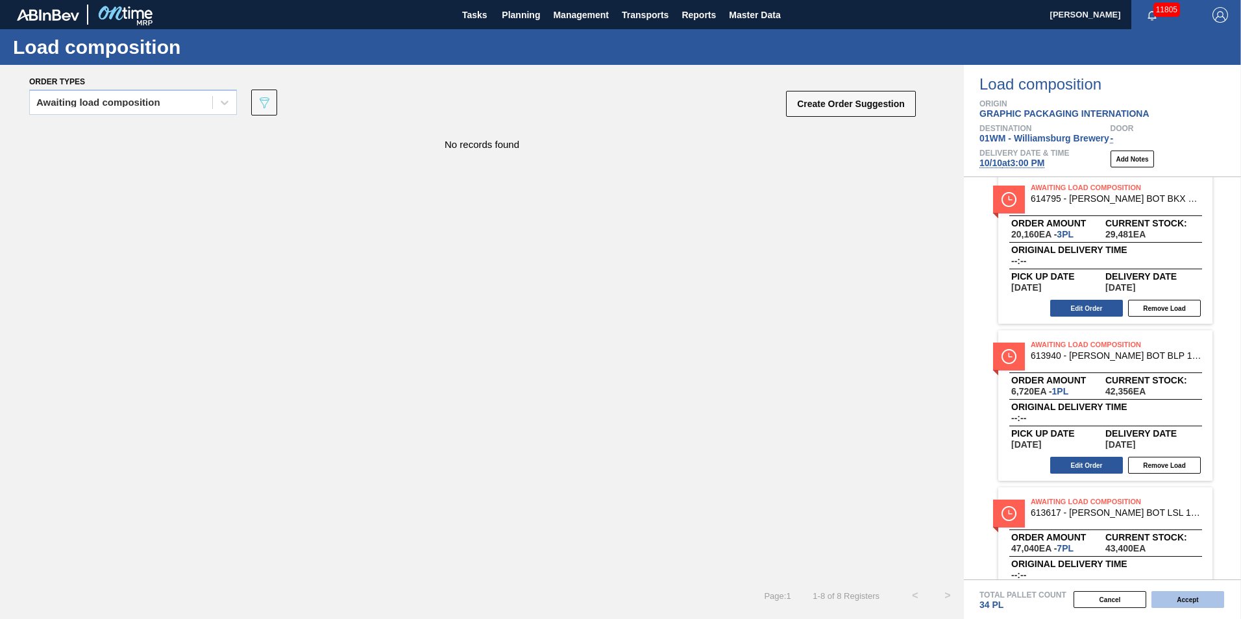
click at [1184, 598] on button "Accept" at bounding box center [1187, 599] width 73 height 17
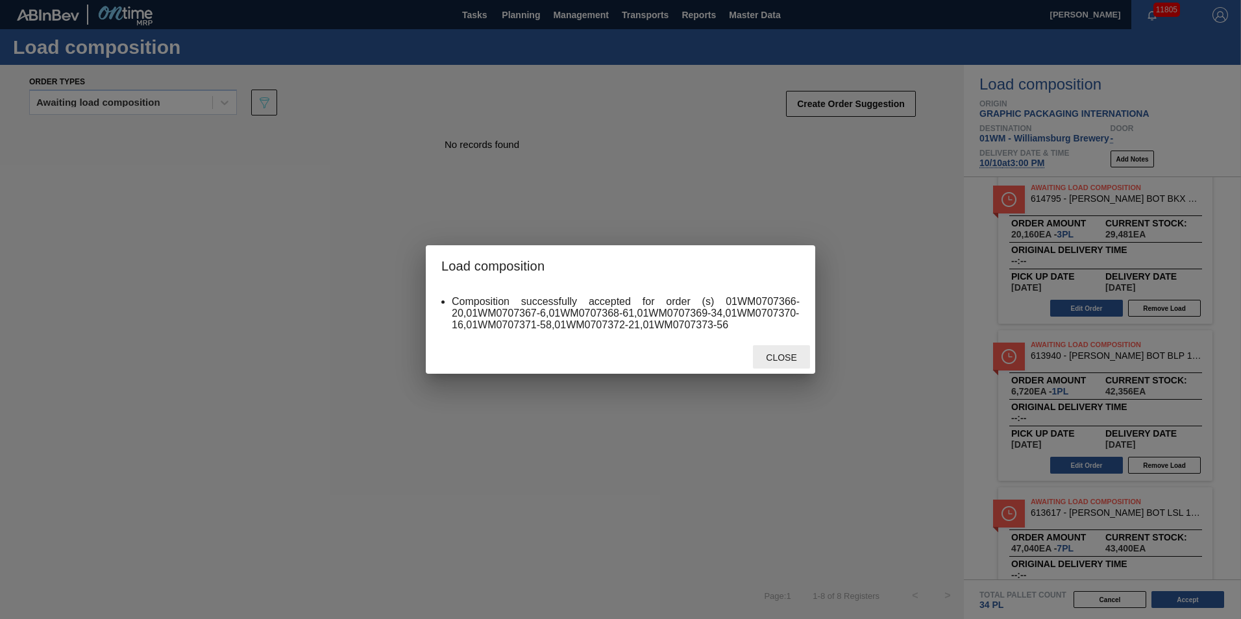
click at [787, 368] on div "Close" at bounding box center [781, 357] width 57 height 24
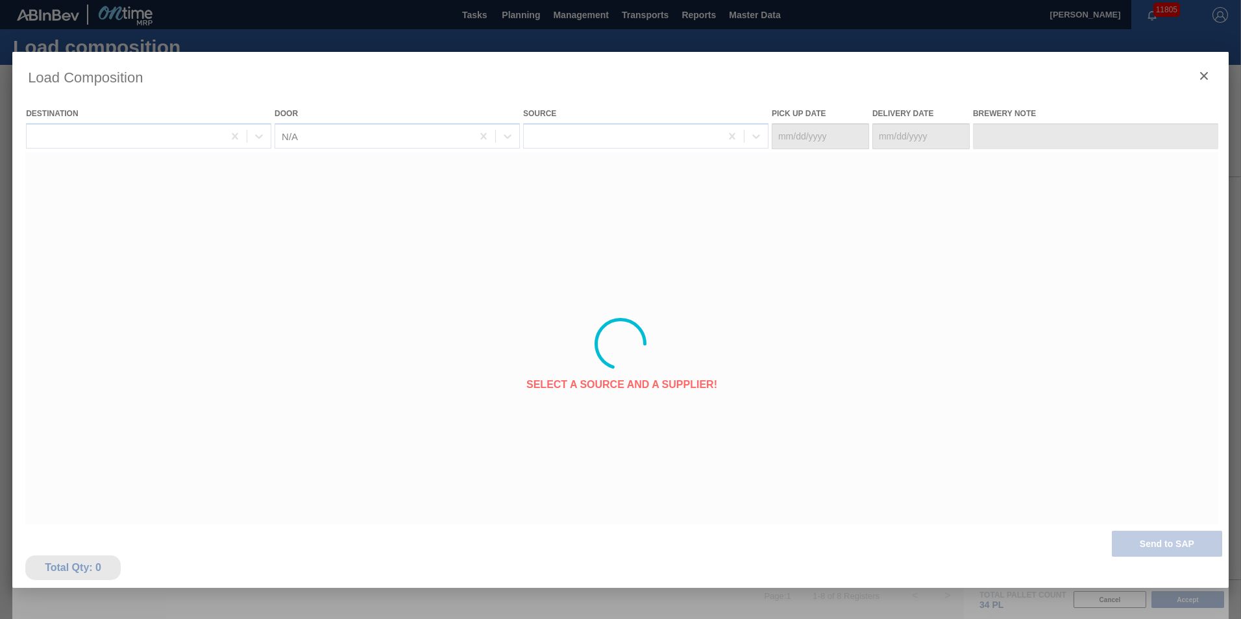
type Date "[DATE]"
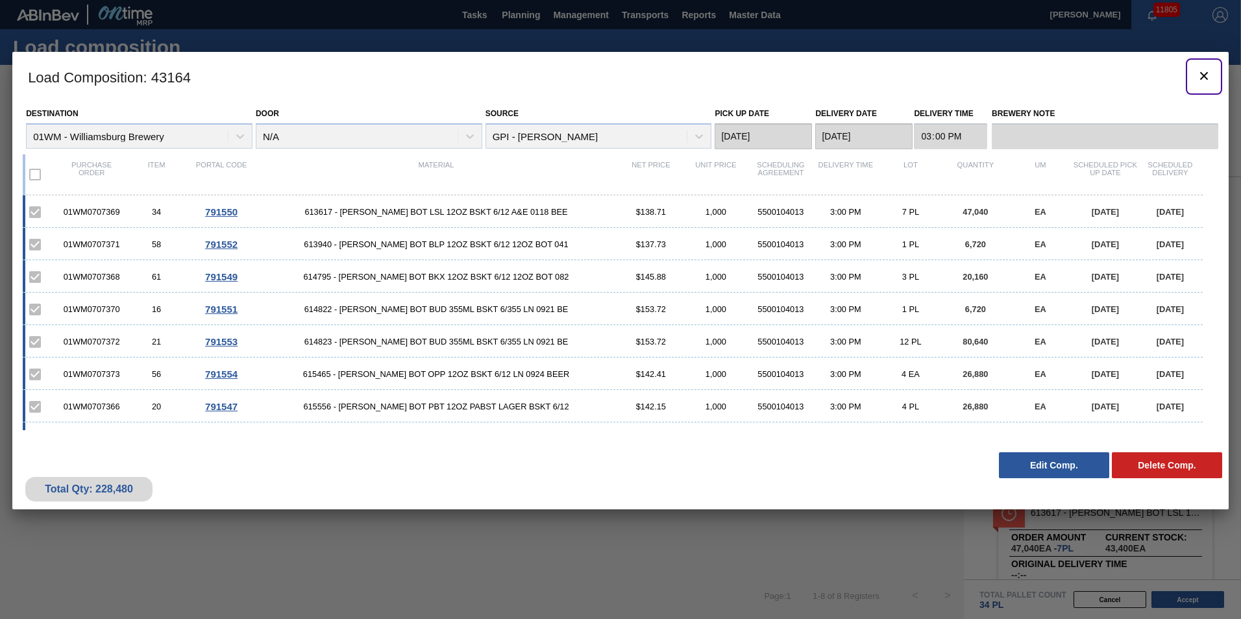
click at [1204, 73] on icon "botão de ícone" at bounding box center [1204, 76] width 16 height 16
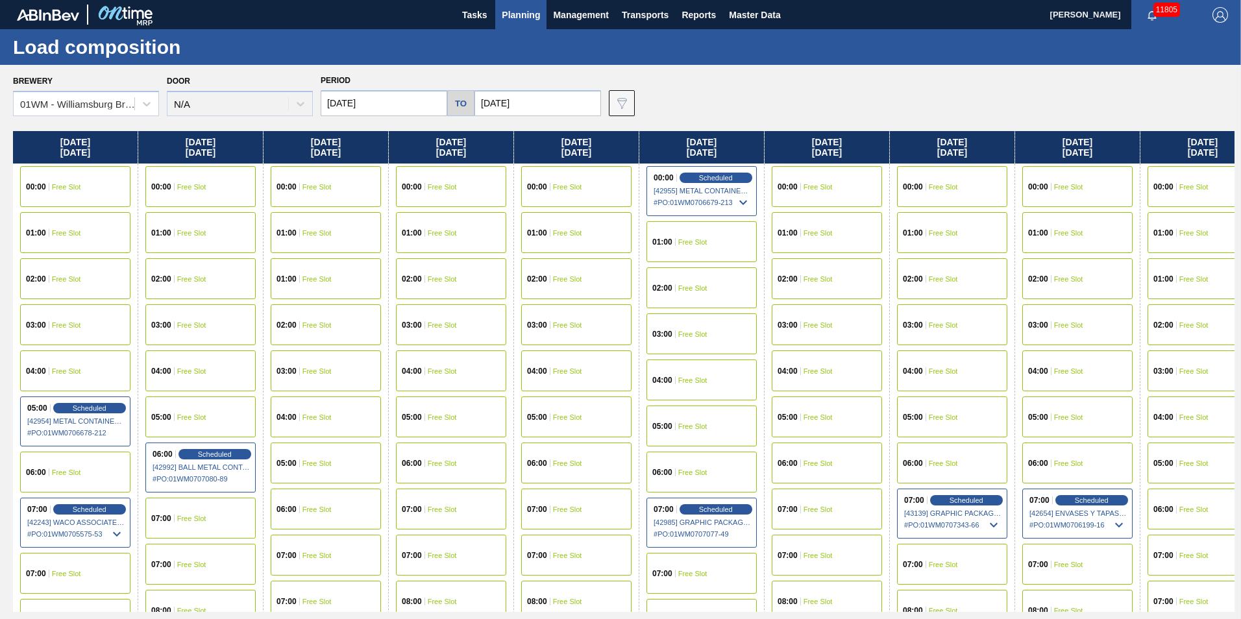
click at [506, 20] on span "Planning" at bounding box center [521, 15] width 38 height 16
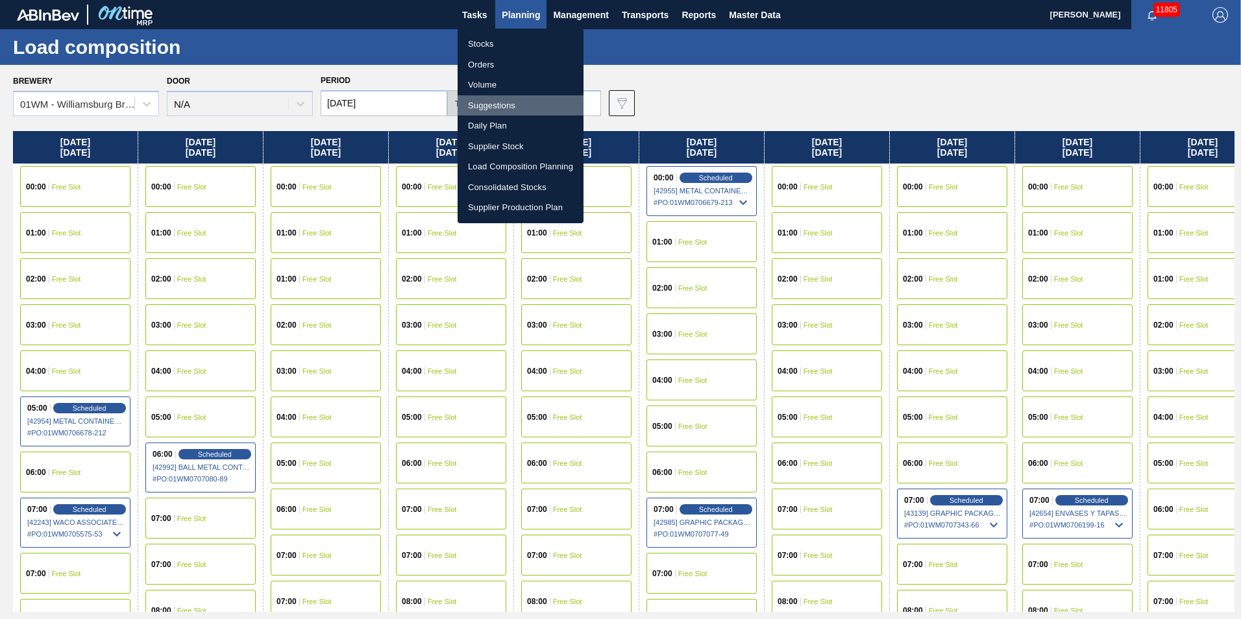
click at [504, 101] on li "Suggestions" at bounding box center [521, 105] width 126 height 21
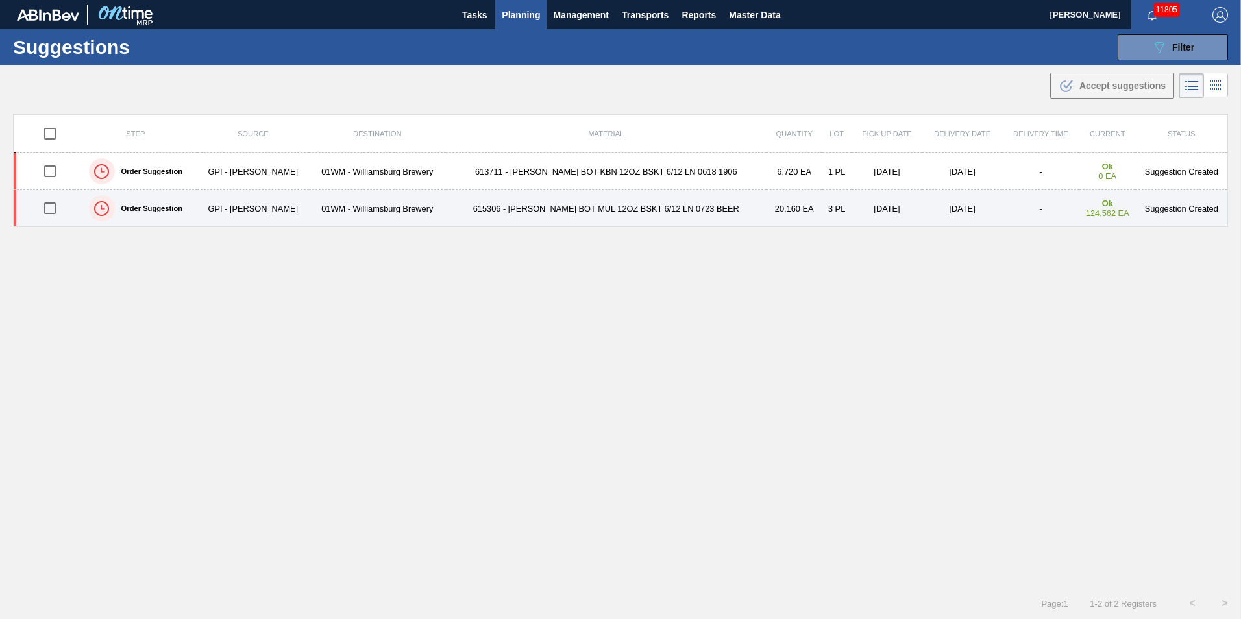
click at [309, 214] on td "01WM - Williamsburg Brewery" at bounding box center [377, 208] width 137 height 37
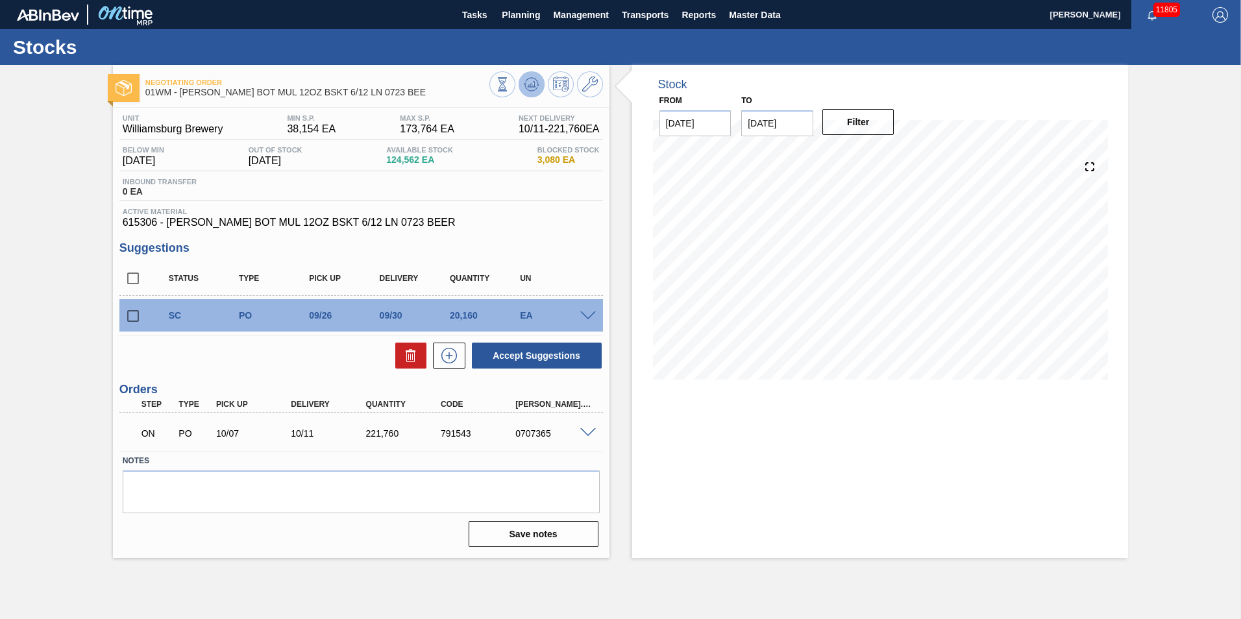
click at [527, 80] on icon at bounding box center [532, 85] width 16 height 16
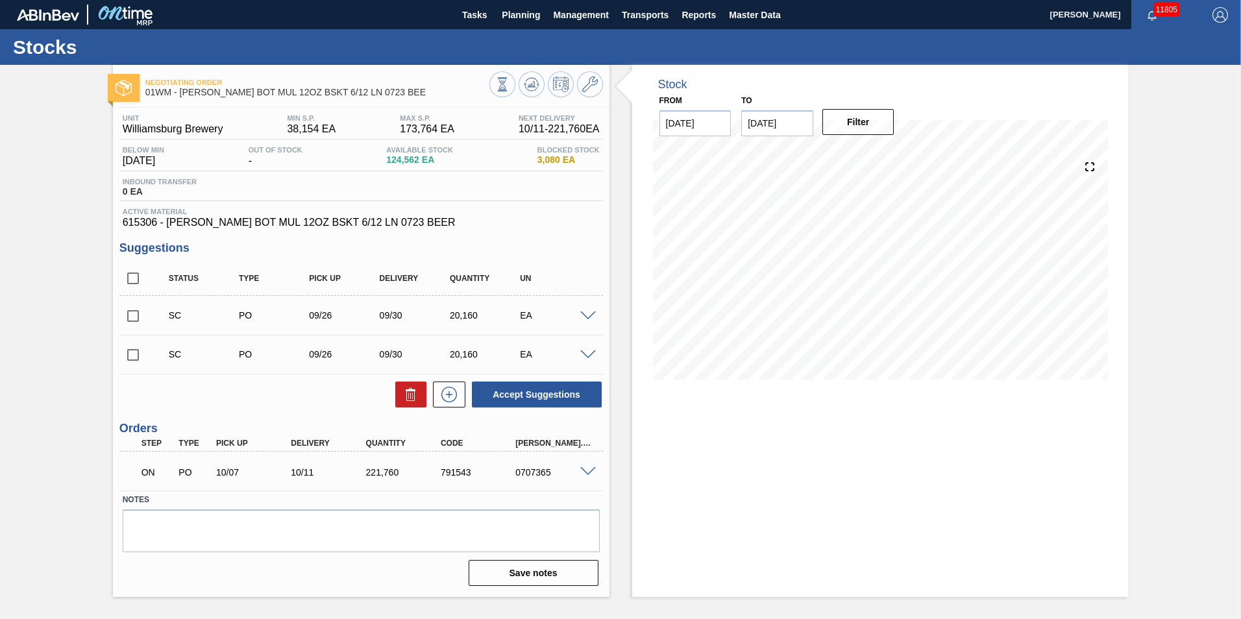
click at [584, 469] on span at bounding box center [588, 472] width 16 height 10
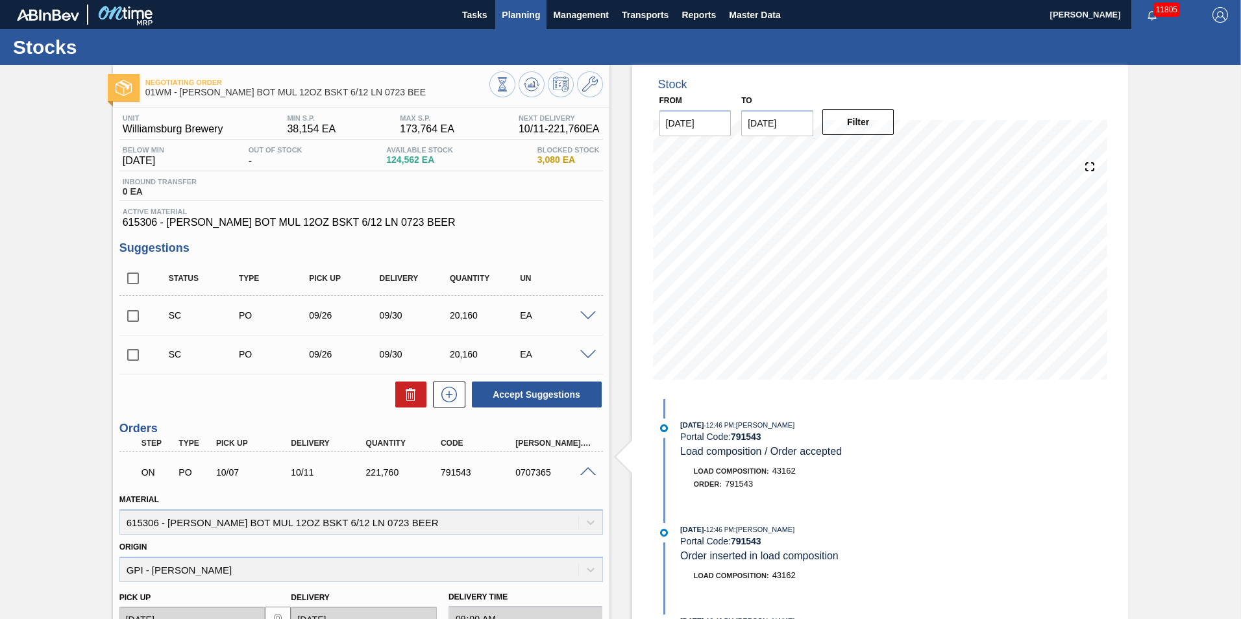
click at [529, 17] on span "Planning" at bounding box center [521, 15] width 38 height 16
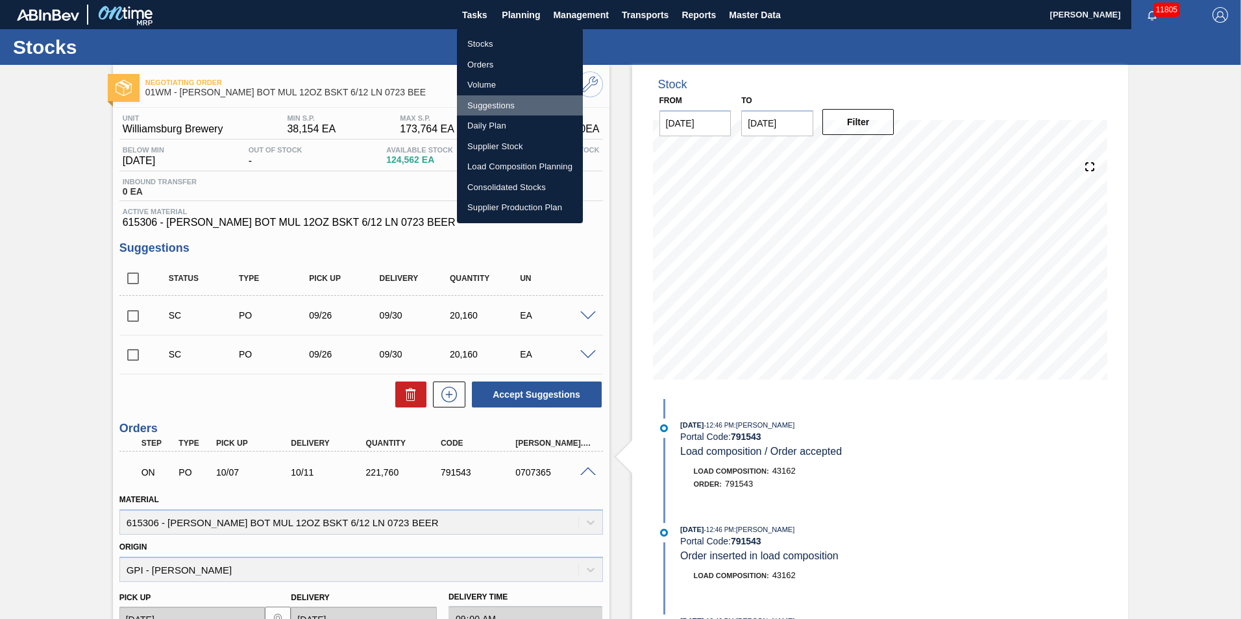
click at [521, 105] on li "Suggestions" at bounding box center [520, 105] width 126 height 21
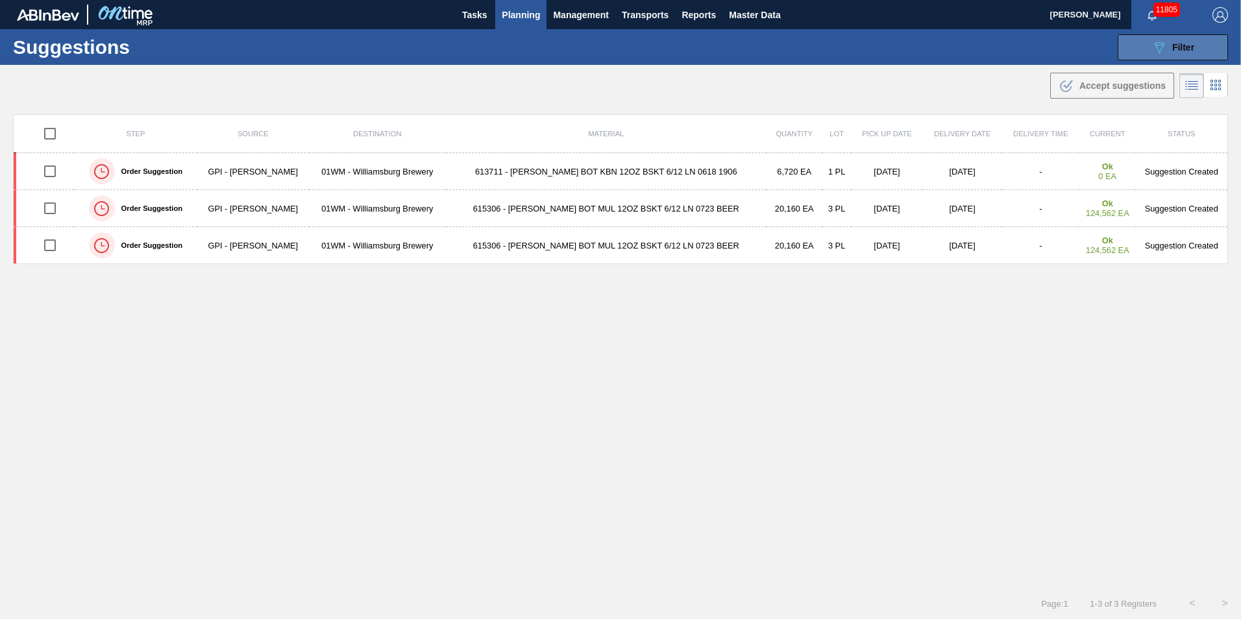
click at [1144, 58] on button "089F7B8B-B2A5-4AFE-B5C0-19BA573D28AC Filter" at bounding box center [1173, 47] width 110 height 26
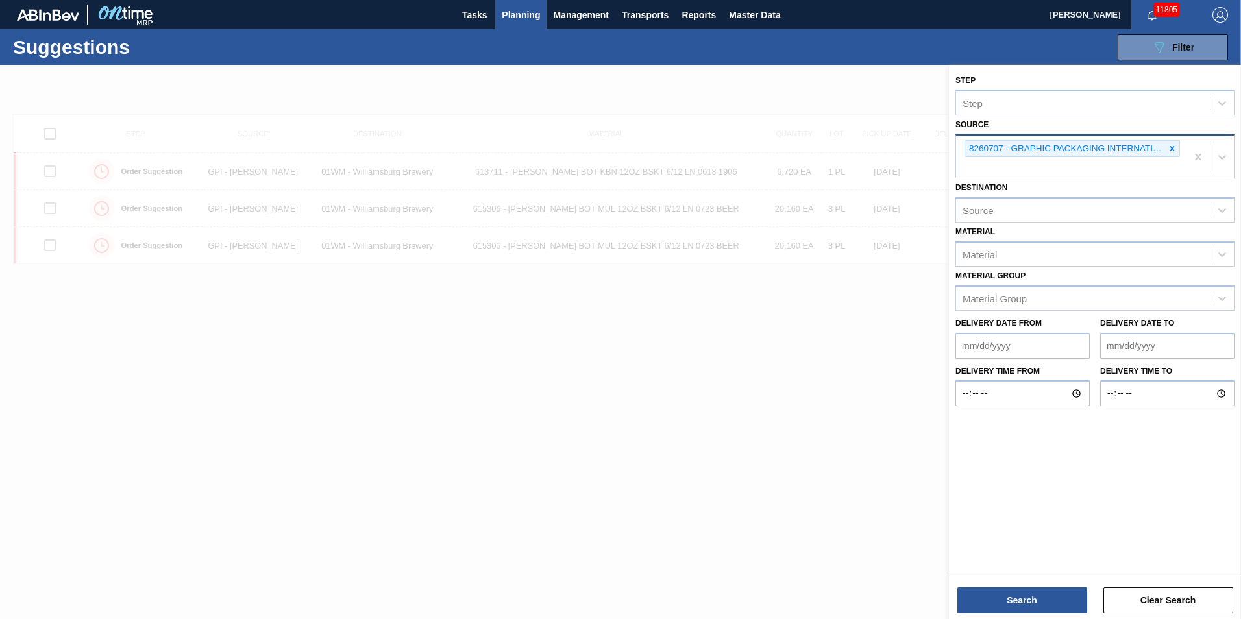
click at [1170, 152] on icon at bounding box center [1172, 148] width 9 height 9
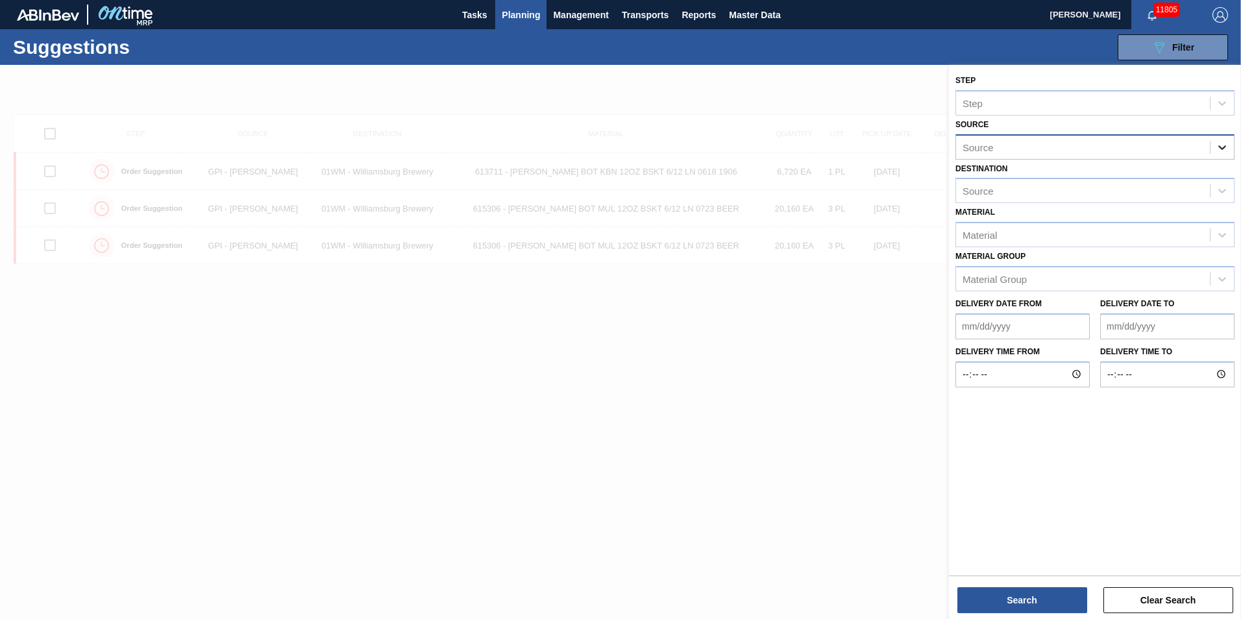
click at [1229, 150] on div at bounding box center [1221, 147] width 23 height 23
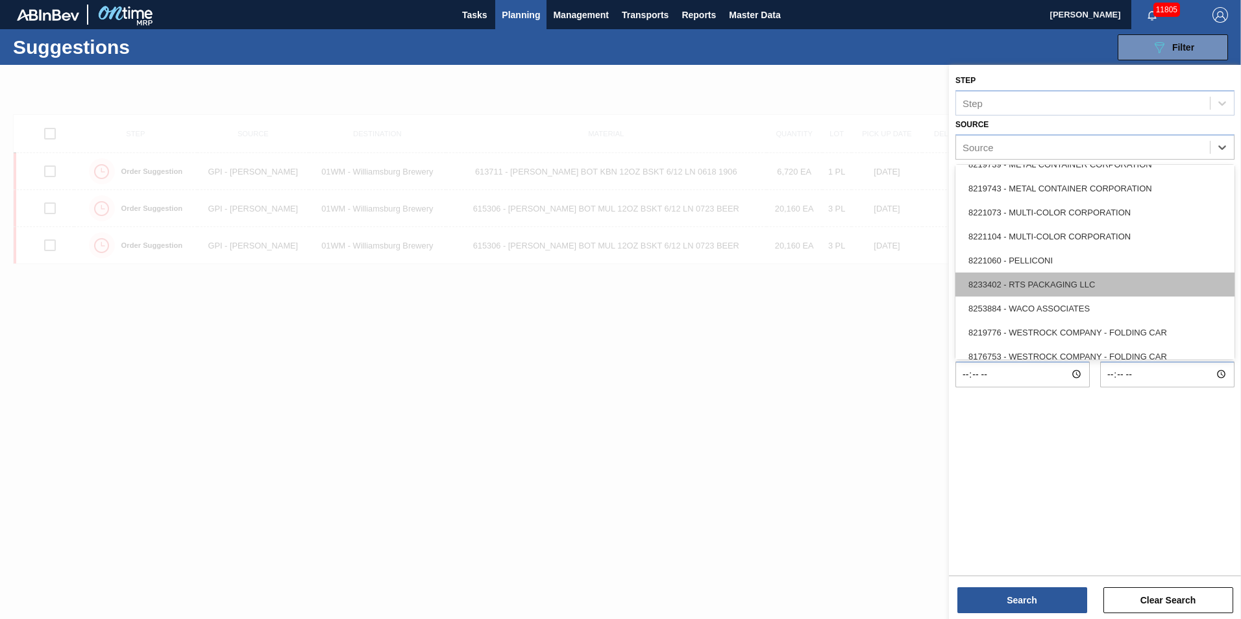
scroll to position [579, 0]
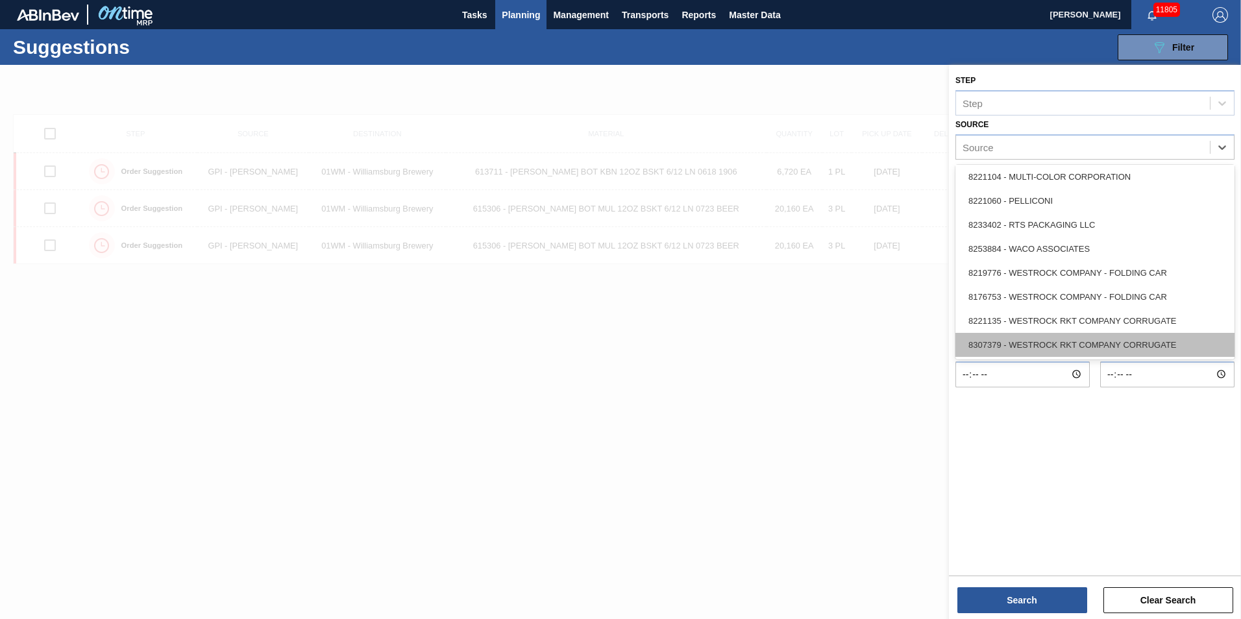
click at [1161, 352] on div "8307379 - WESTROCK RKT COMPANY CORRUGATE" at bounding box center [1094, 345] width 279 height 24
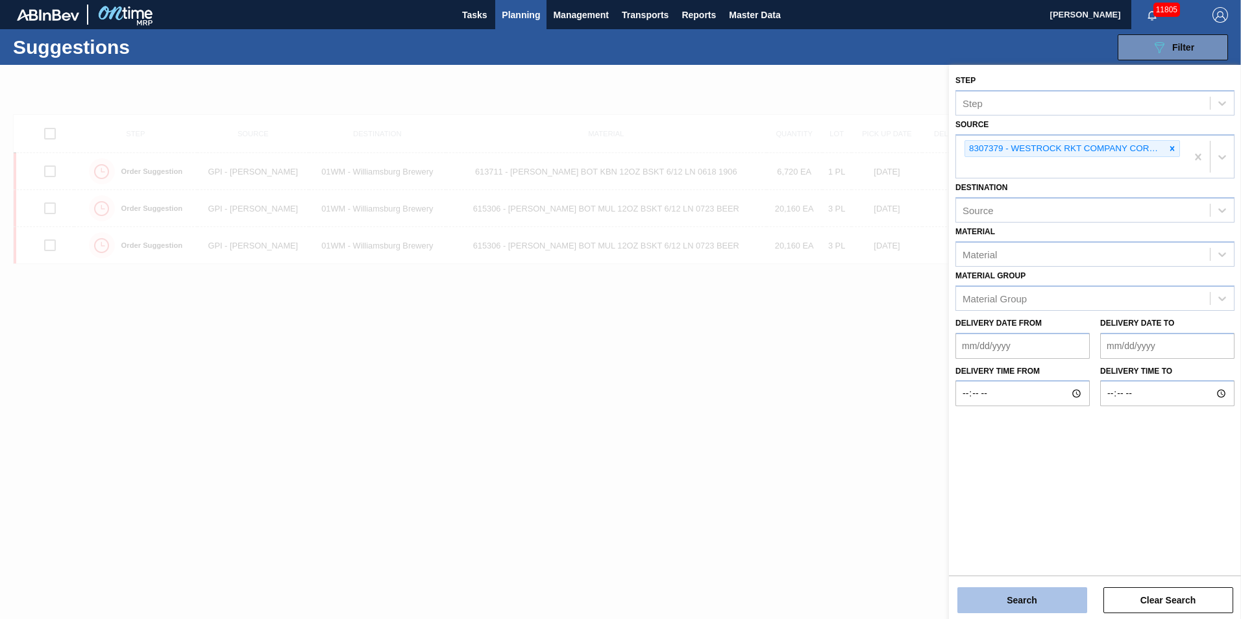
click at [1037, 611] on button "Search" at bounding box center [1022, 600] width 130 height 26
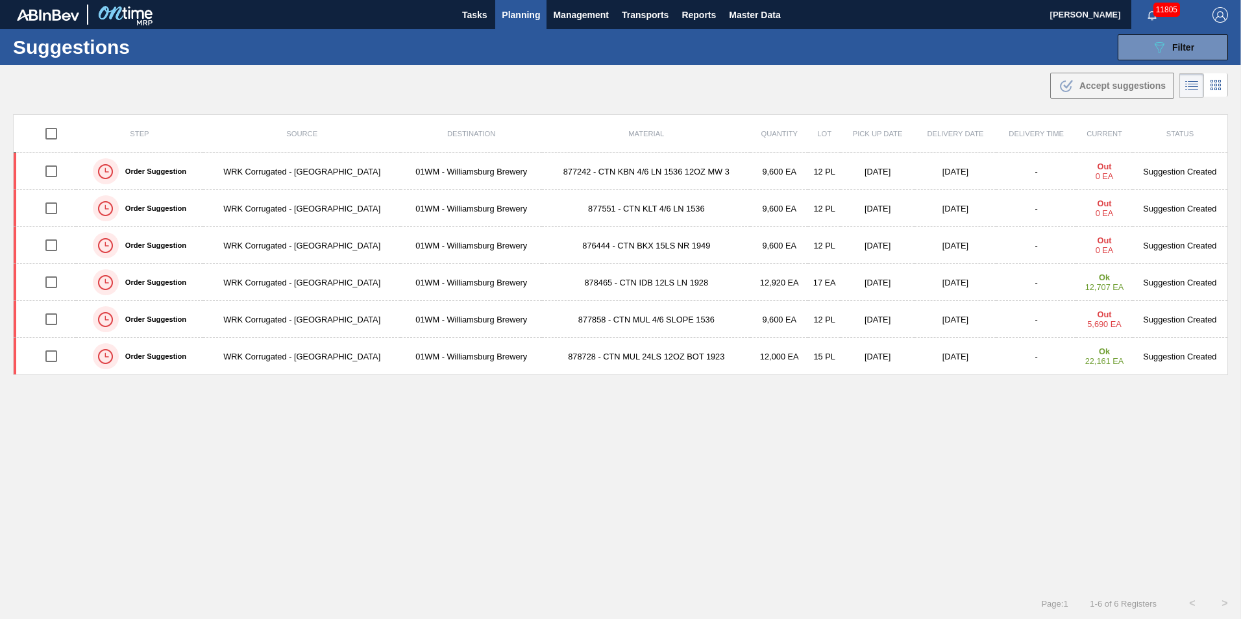
click at [605, 276] on td "878465 - CTN IDB 12LS LN 1928" at bounding box center [646, 282] width 208 height 37
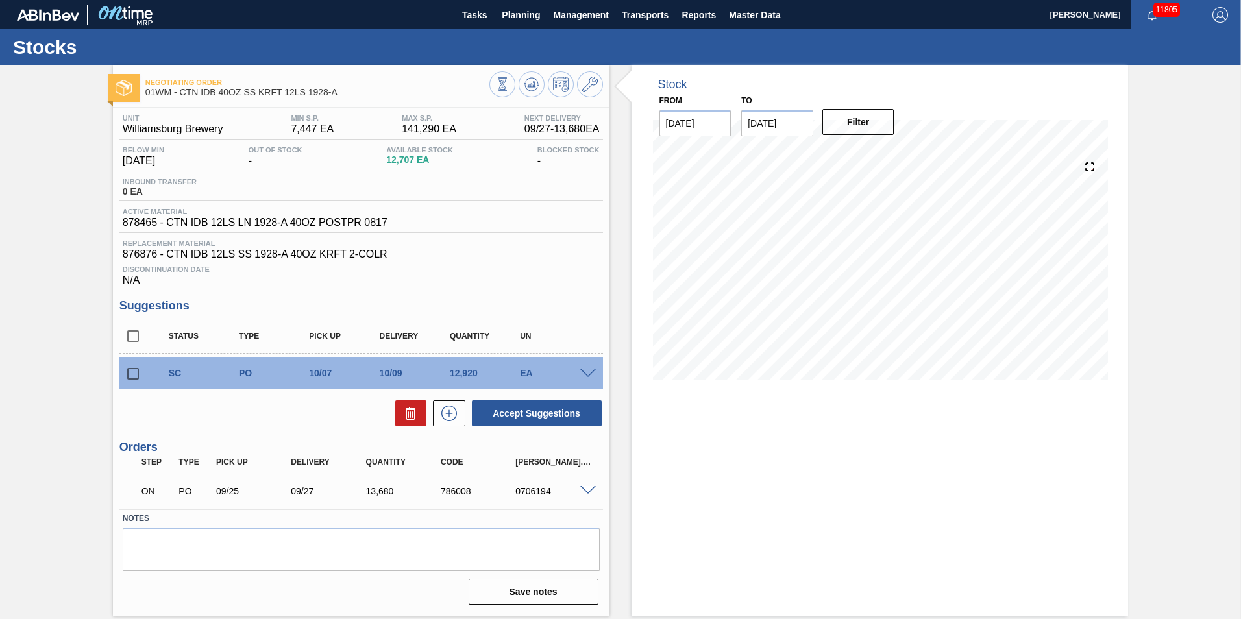
click at [126, 370] on input "checkbox" at bounding box center [132, 373] width 27 height 27
click at [421, 414] on button at bounding box center [410, 413] width 31 height 26
checkbox input "false"
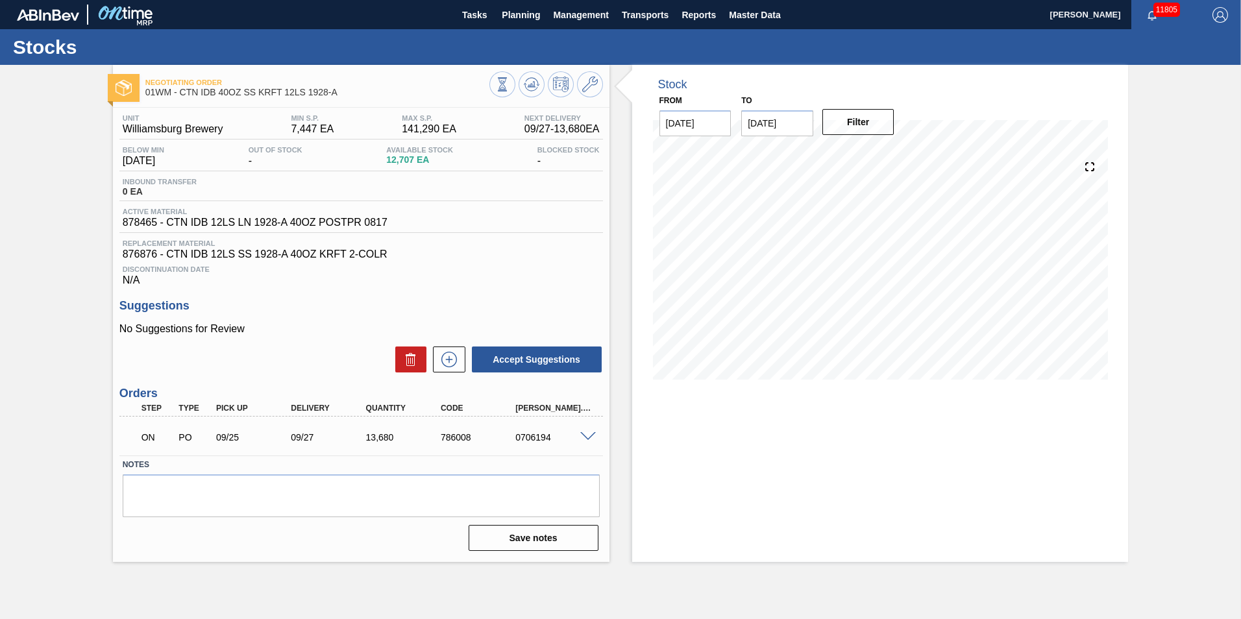
click at [554, 310] on h3 "Suggestions" at bounding box center [360, 306] width 483 height 14
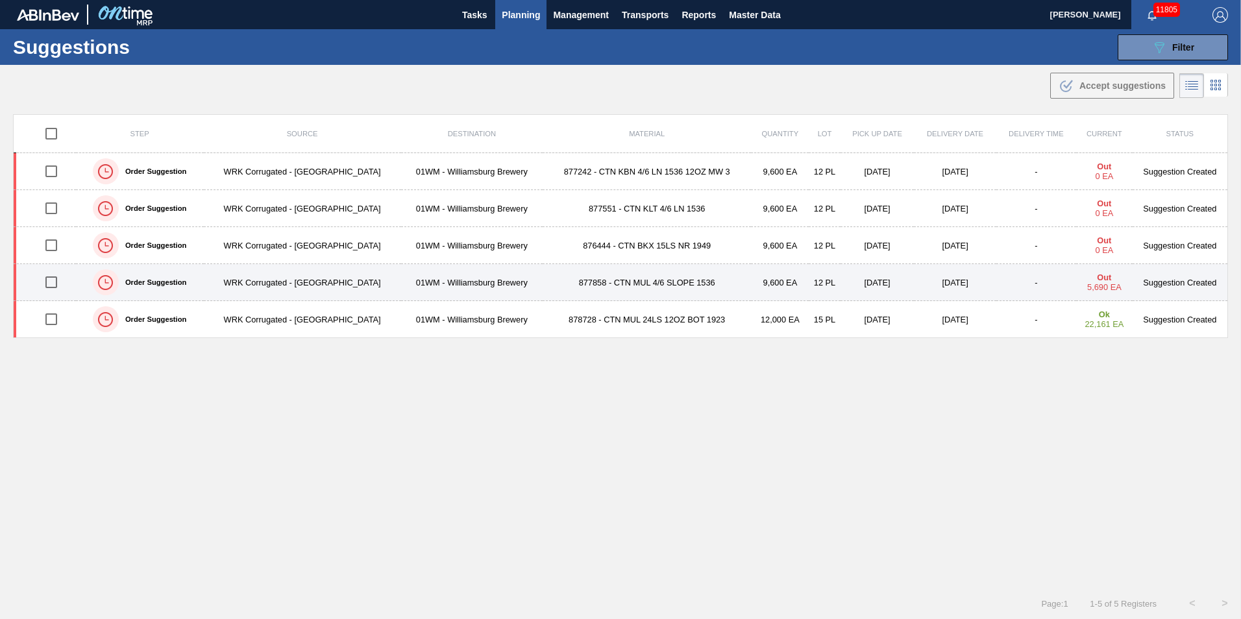
click at [549, 282] on td "877858 - CTN MUL 4/6 SLOPE 1536" at bounding box center [647, 282] width 208 height 37
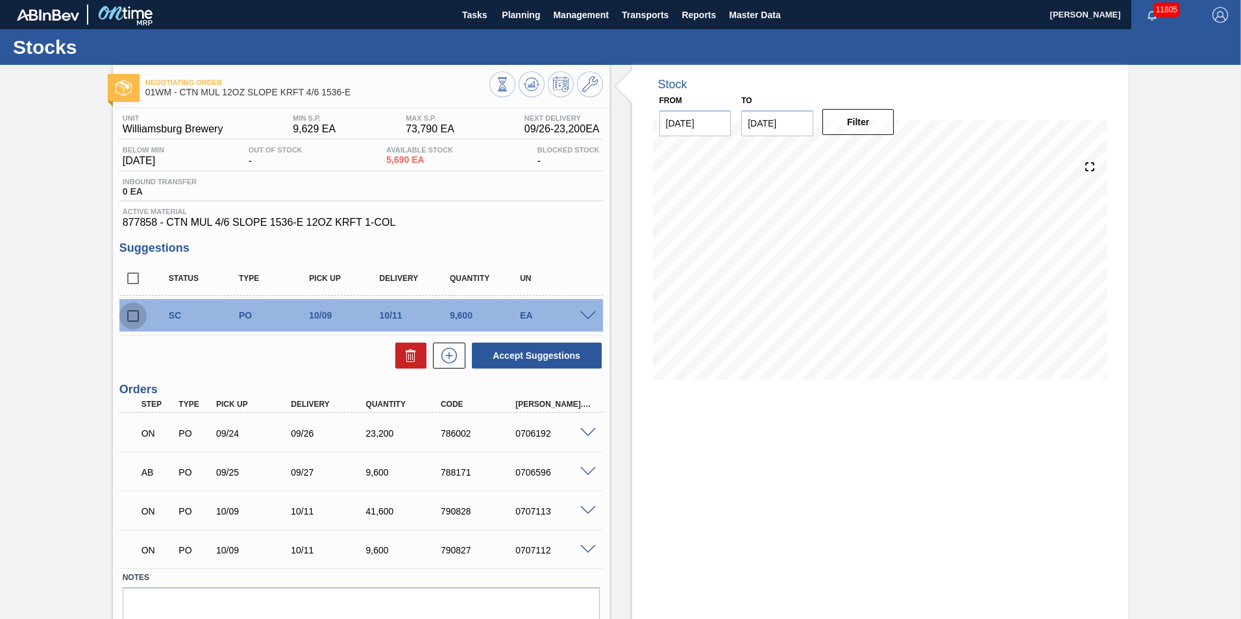
click at [134, 313] on input "checkbox" at bounding box center [132, 315] width 27 height 27
click at [406, 357] on icon at bounding box center [411, 356] width 16 height 16
checkbox input "false"
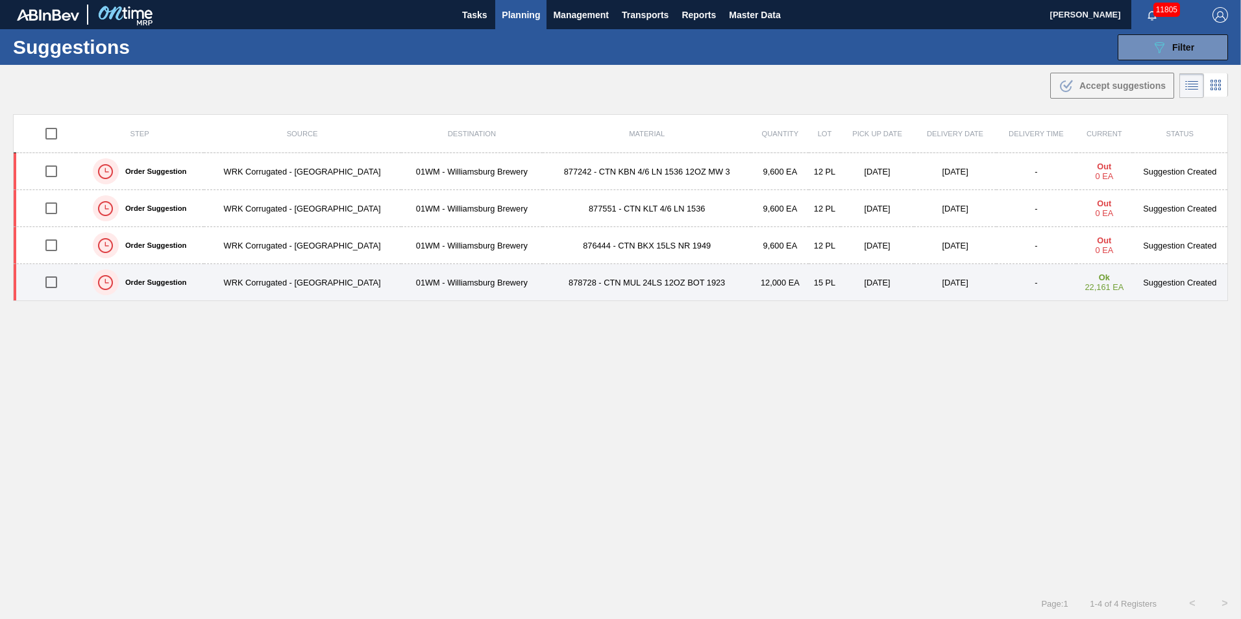
click at [573, 288] on td "878728 - CTN MUL 24LS 12OZ BOT 1923" at bounding box center [647, 282] width 208 height 37
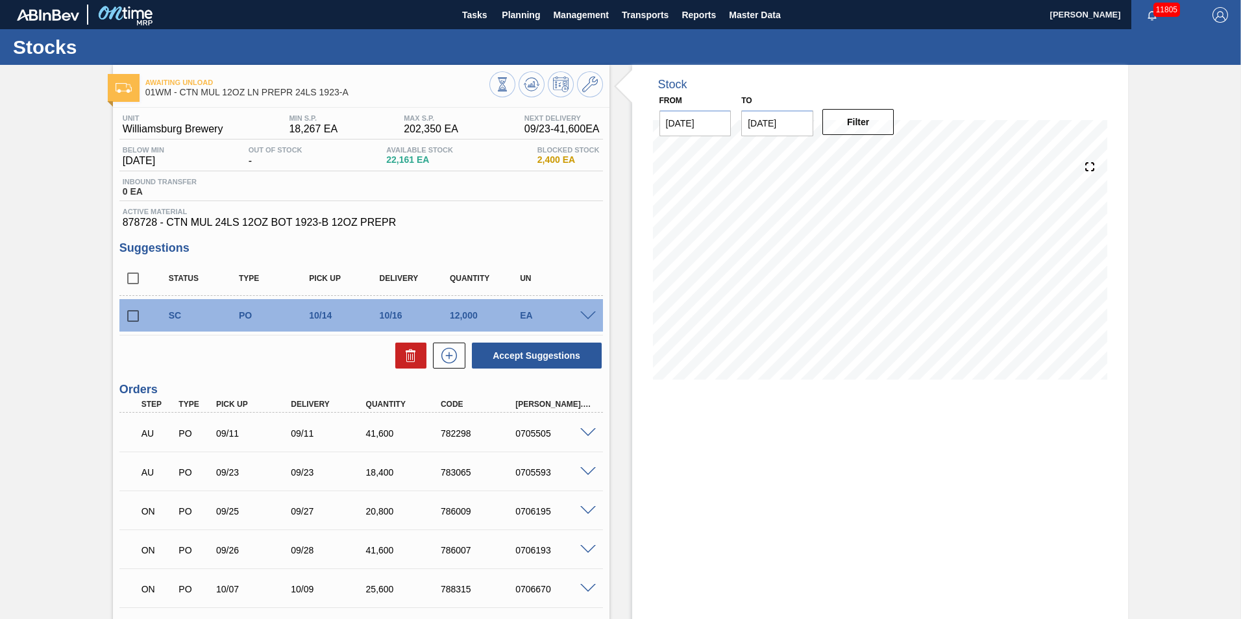
click at [126, 314] on input "checkbox" at bounding box center [132, 315] width 27 height 27
click at [409, 350] on icon at bounding box center [410, 350] width 3 height 2
checkbox input "false"
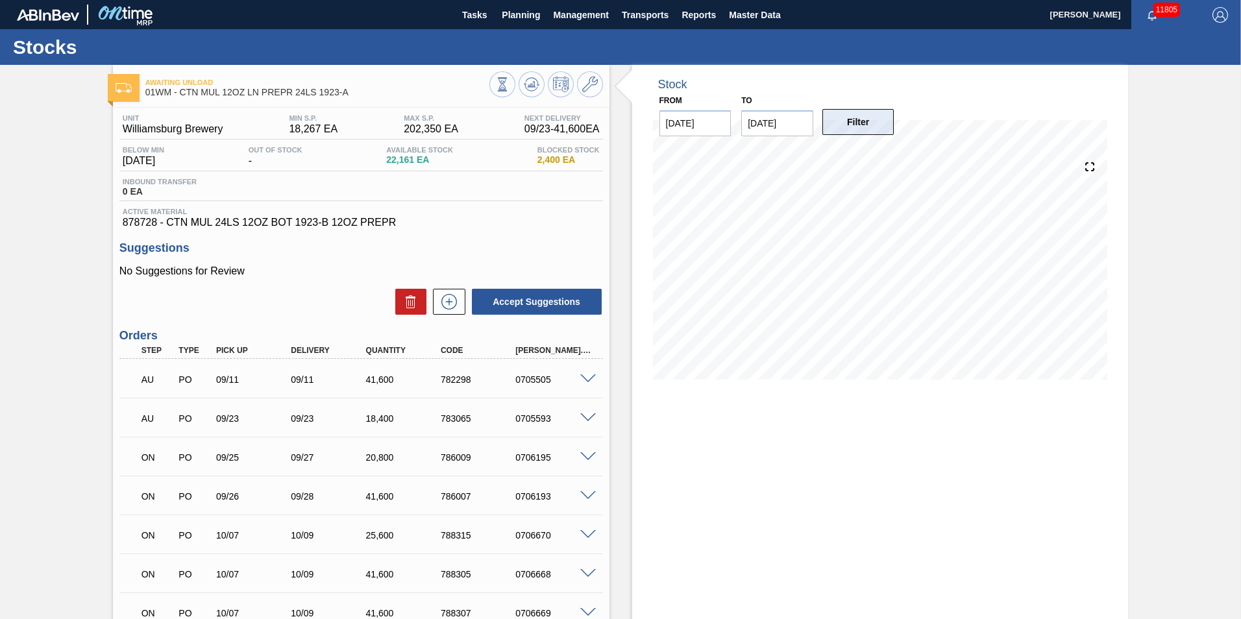
click at [870, 127] on button "Filter" at bounding box center [858, 122] width 72 height 26
click at [531, 17] on span "Planning" at bounding box center [521, 15] width 38 height 16
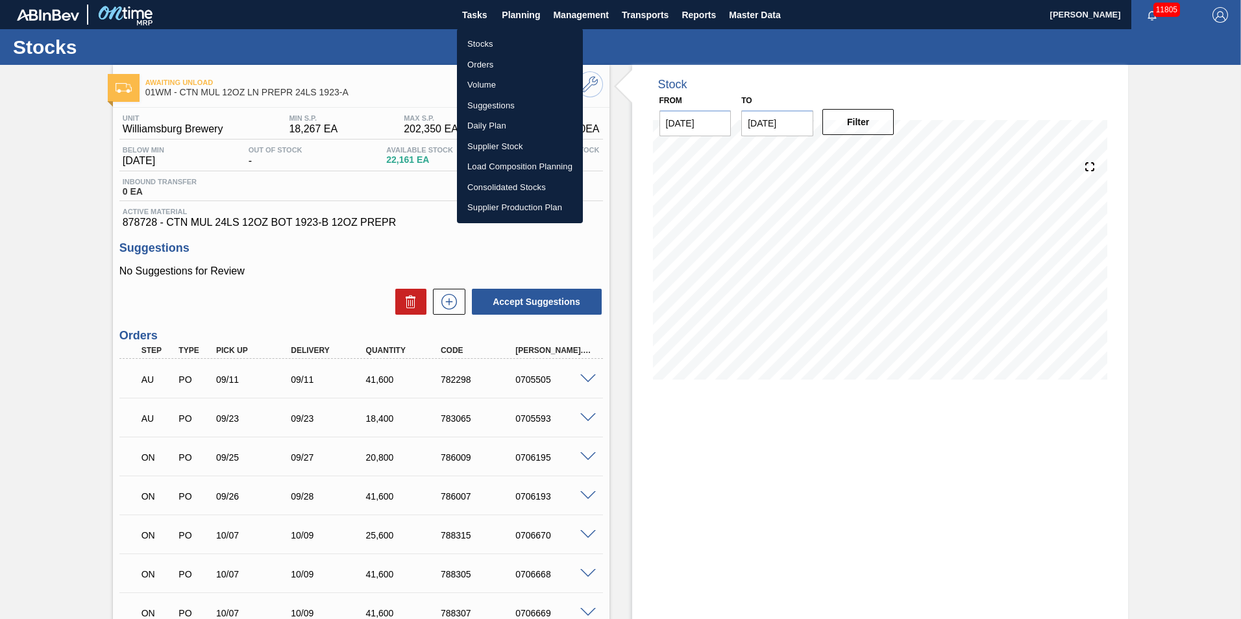
click at [507, 99] on li "Suggestions" at bounding box center [520, 105] width 126 height 21
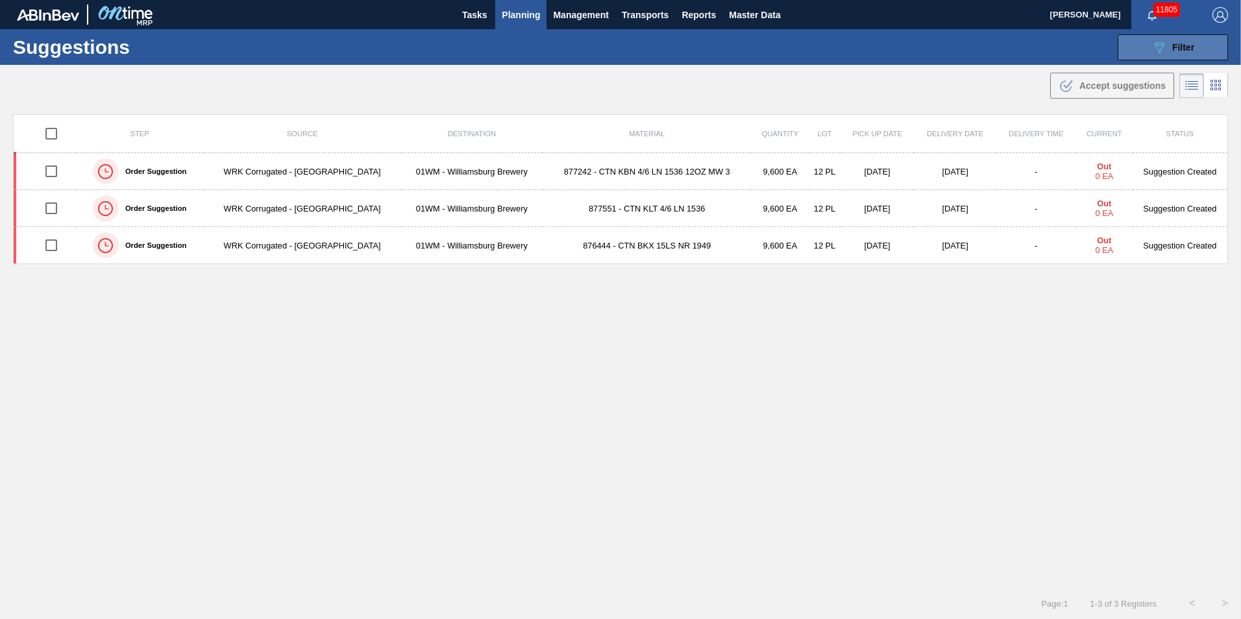
click at [1162, 47] on icon "089F7B8B-B2A5-4AFE-B5C0-19BA573D28AC" at bounding box center [1159, 48] width 16 height 16
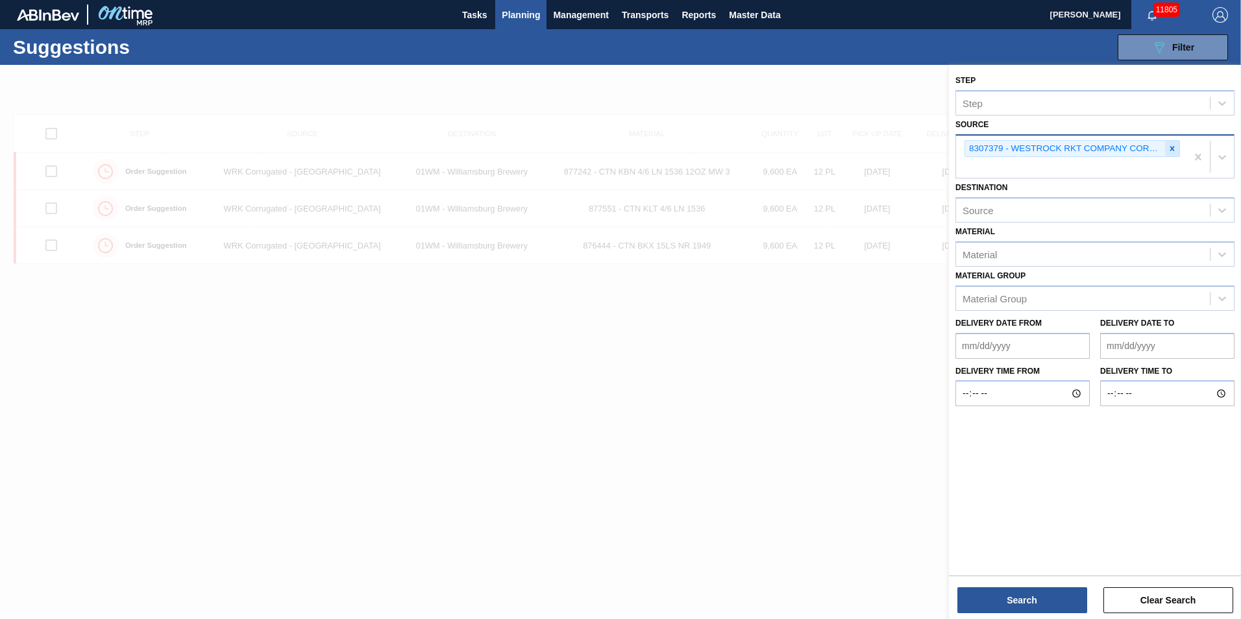
click at [1176, 143] on div at bounding box center [1172, 149] width 14 height 16
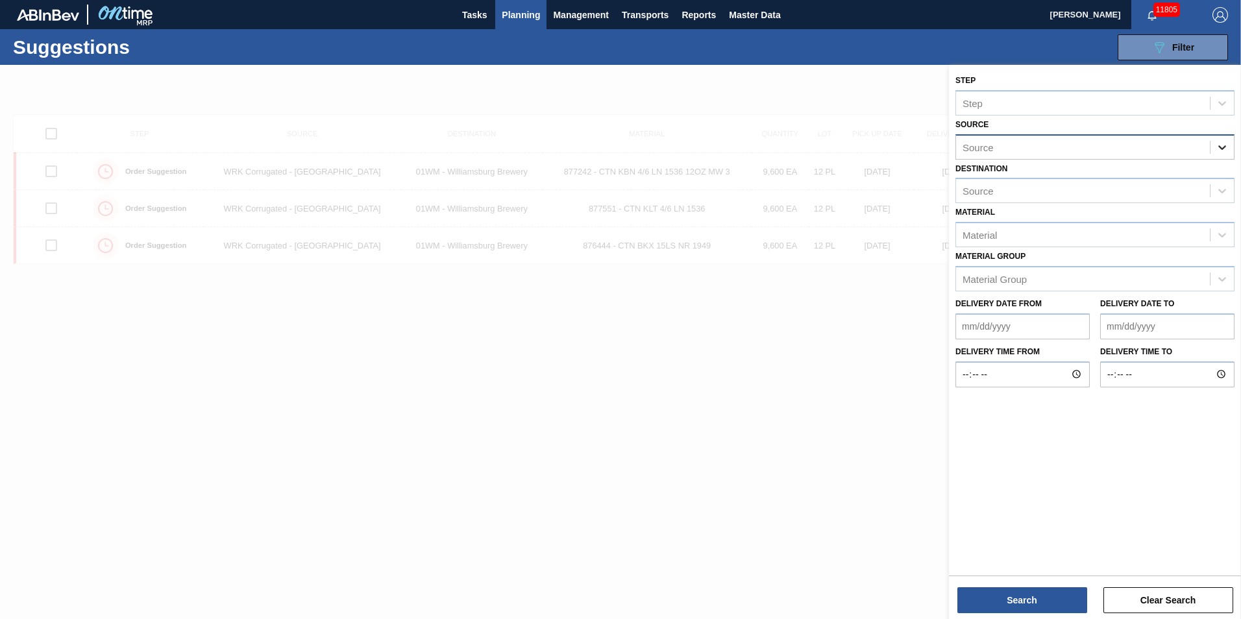
click at [1222, 143] on icon at bounding box center [1222, 147] width 13 height 13
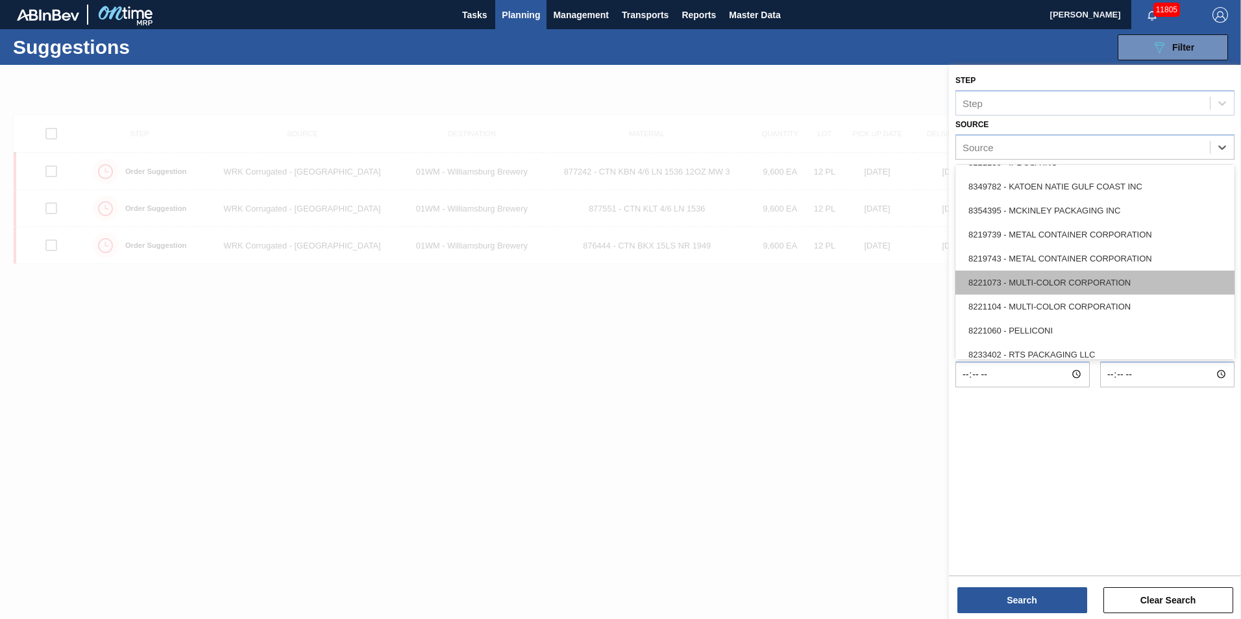
scroll to position [319, 0]
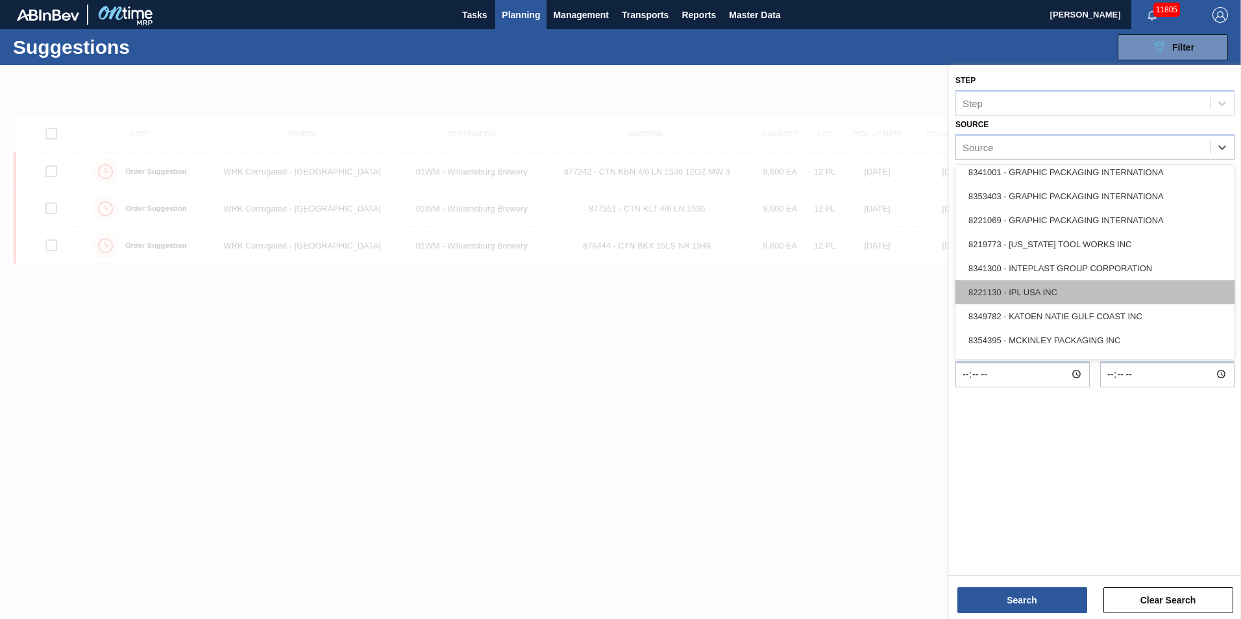
click at [1058, 302] on div "8221130 - IPL USA INC" at bounding box center [1094, 292] width 279 height 24
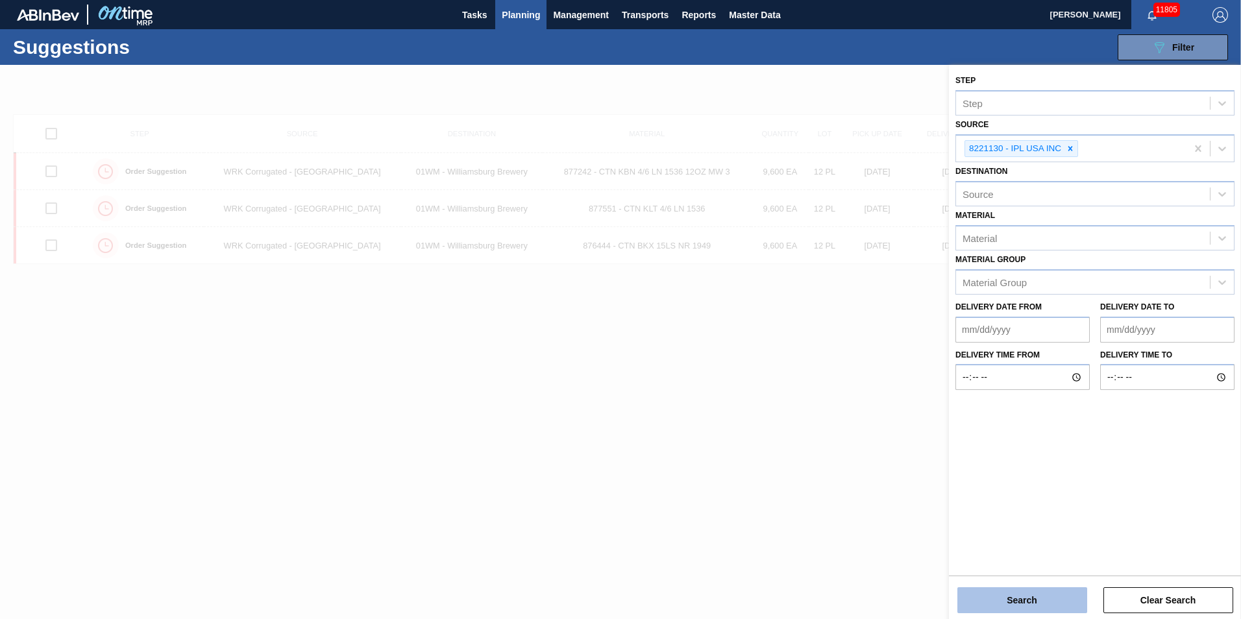
click at [1039, 607] on button "Search" at bounding box center [1022, 600] width 130 height 26
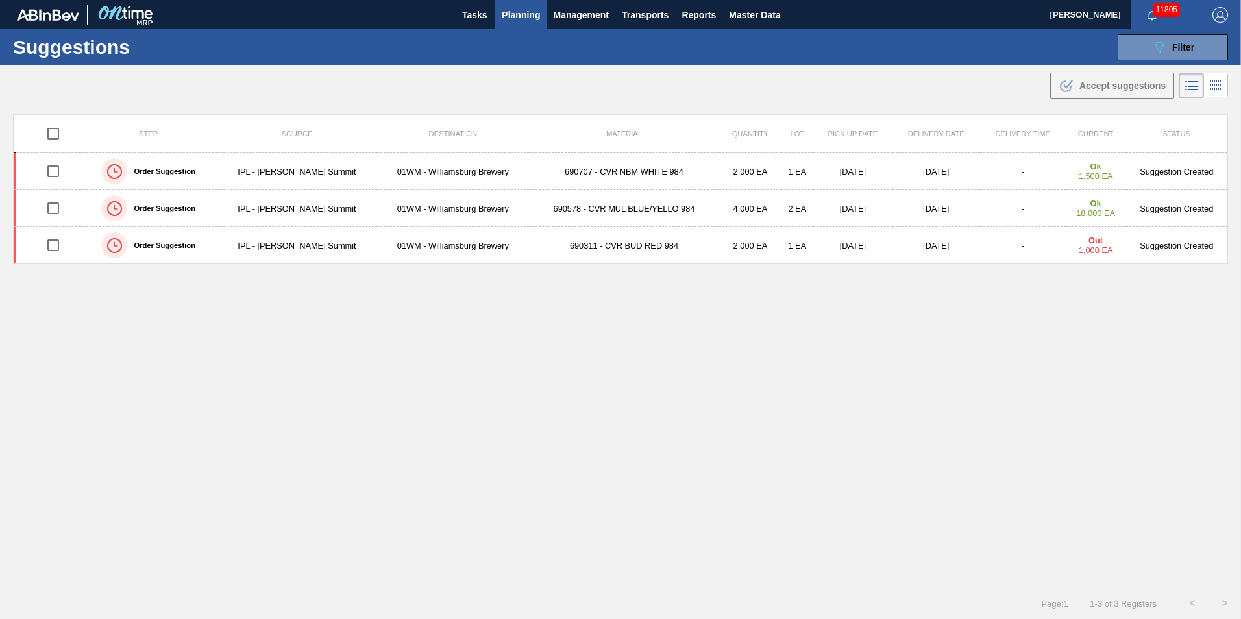
click at [512, 14] on span "Planning" at bounding box center [521, 15] width 38 height 16
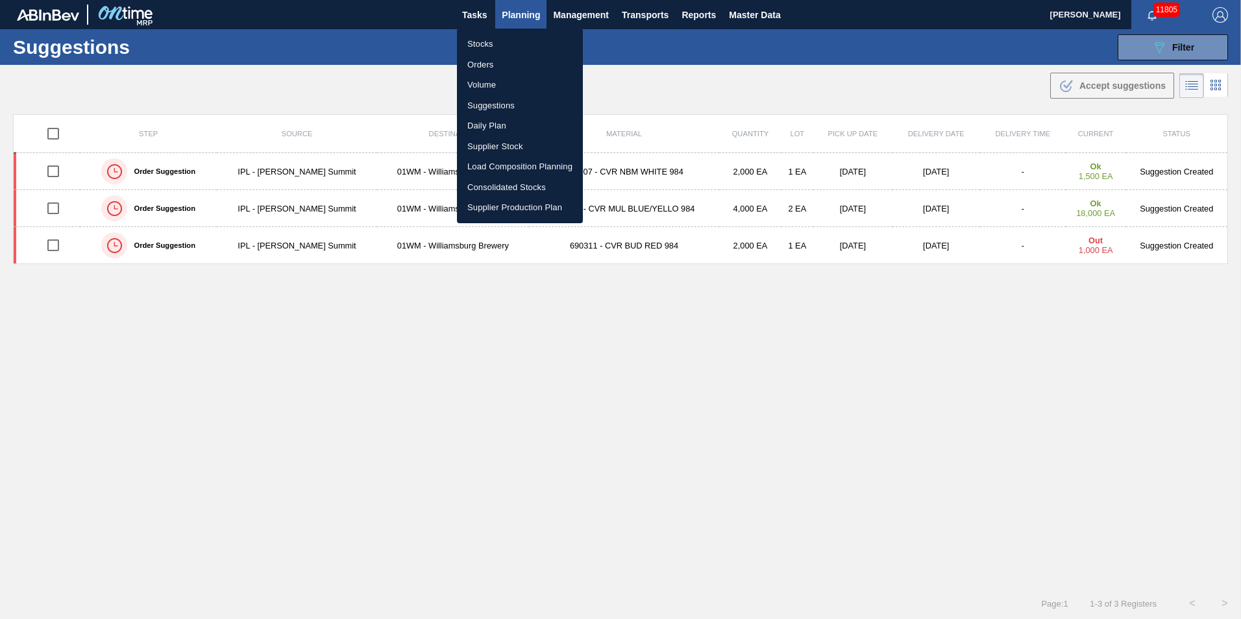
click at [500, 167] on li "Load Composition Planning" at bounding box center [520, 166] width 126 height 21
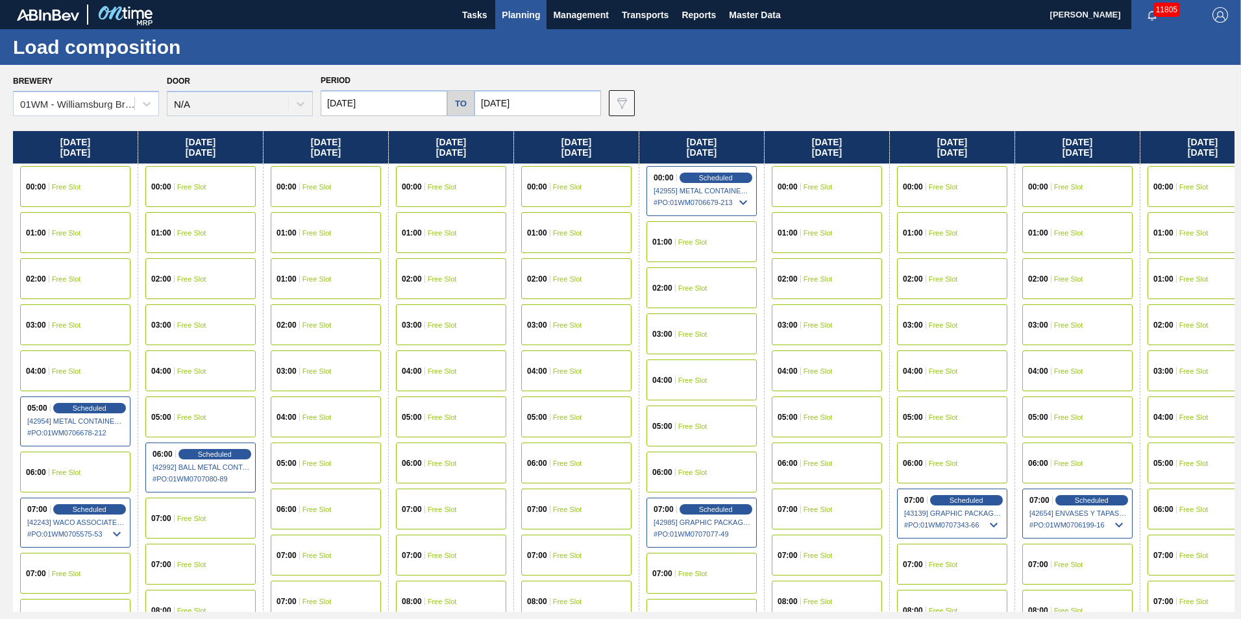
click at [352, 103] on input "[DATE]" at bounding box center [384, 103] width 127 height 26
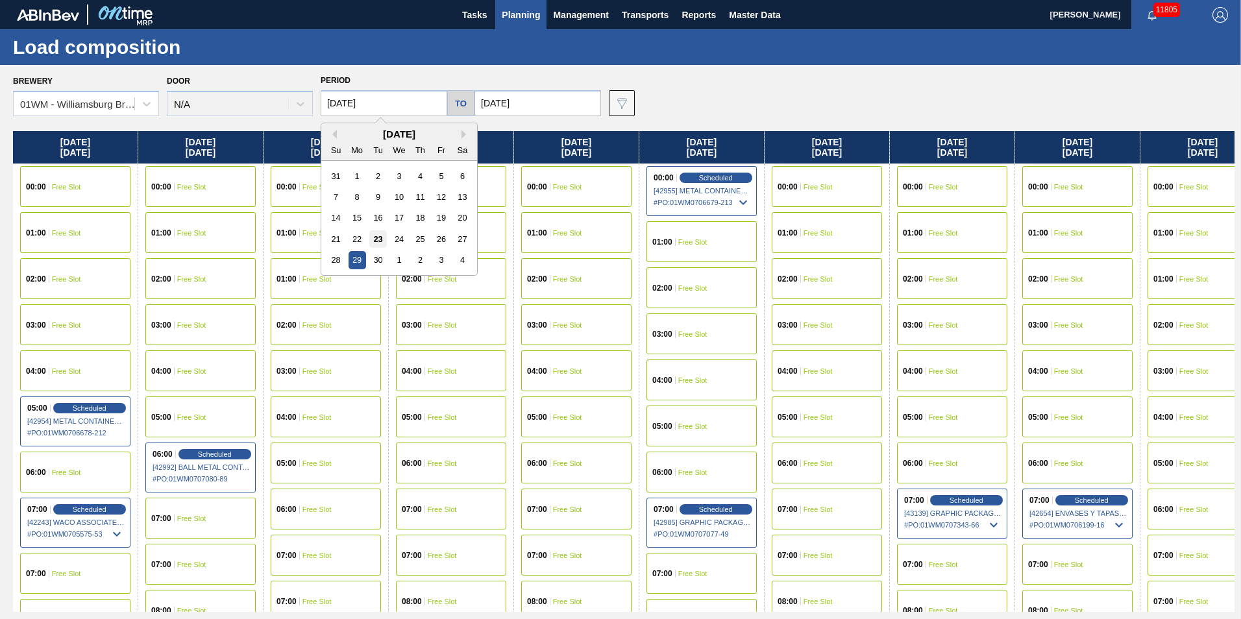
click at [371, 238] on div "23" at bounding box center [378, 239] width 18 height 18
type input "[DATE]"
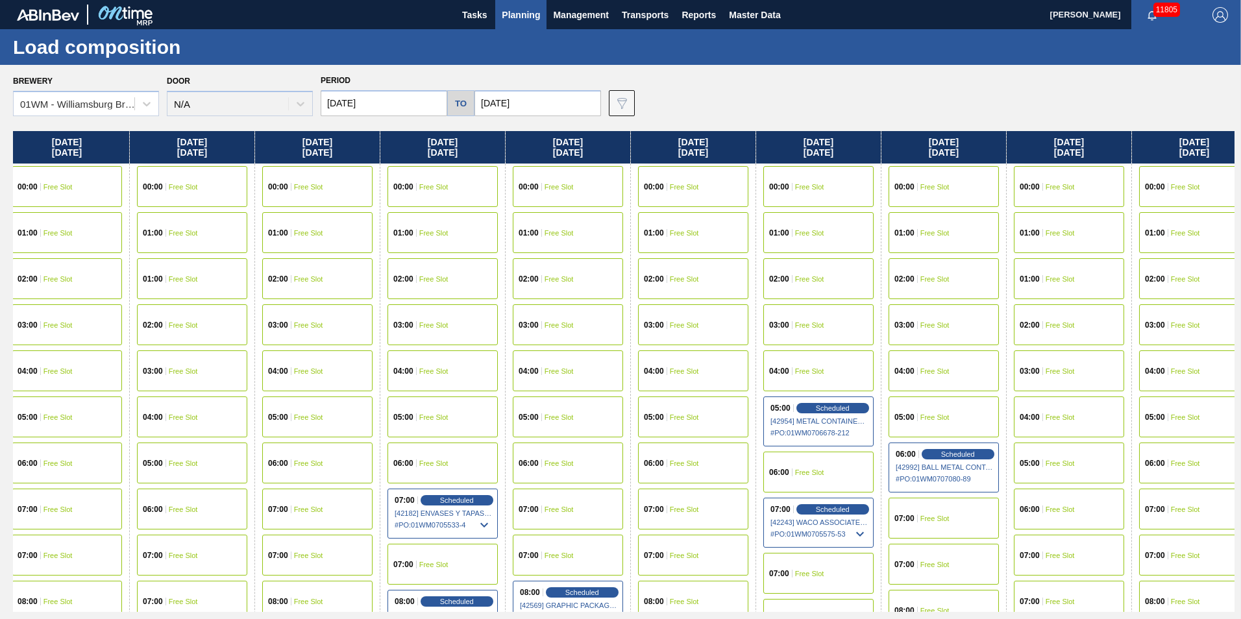
scroll to position [0, 13]
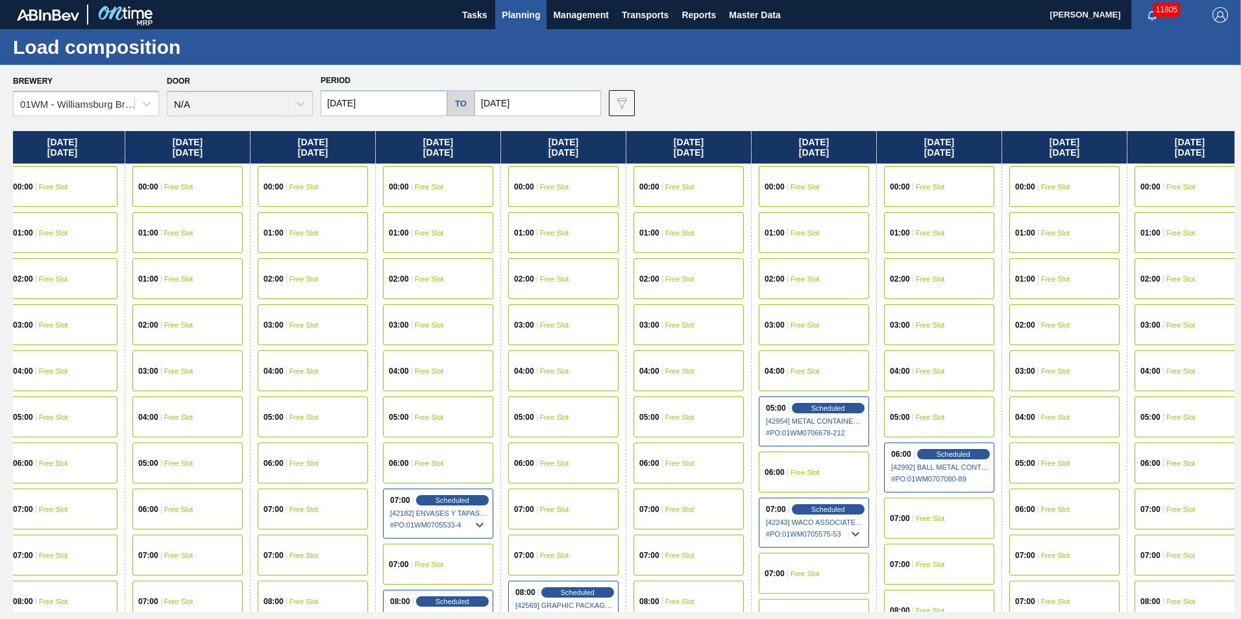
drag, startPoint x: 635, startPoint y: 139, endPoint x: 994, endPoint y: 251, distance: 376.0
click at [994, 251] on div "[DATE] 00:00 Free Slot 01:00 Free Slot 02:00 Free Slot 03:00 Free Slot 04:00 Fr…" at bounding box center [623, 371] width 1221 height 481
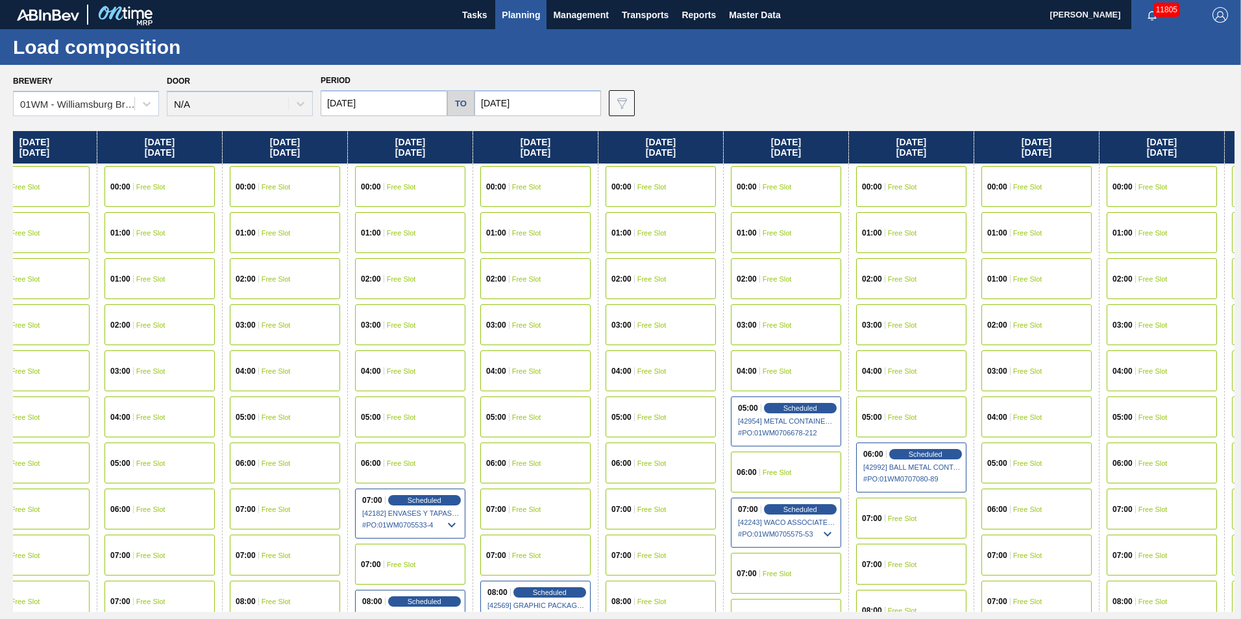
scroll to position [0, 0]
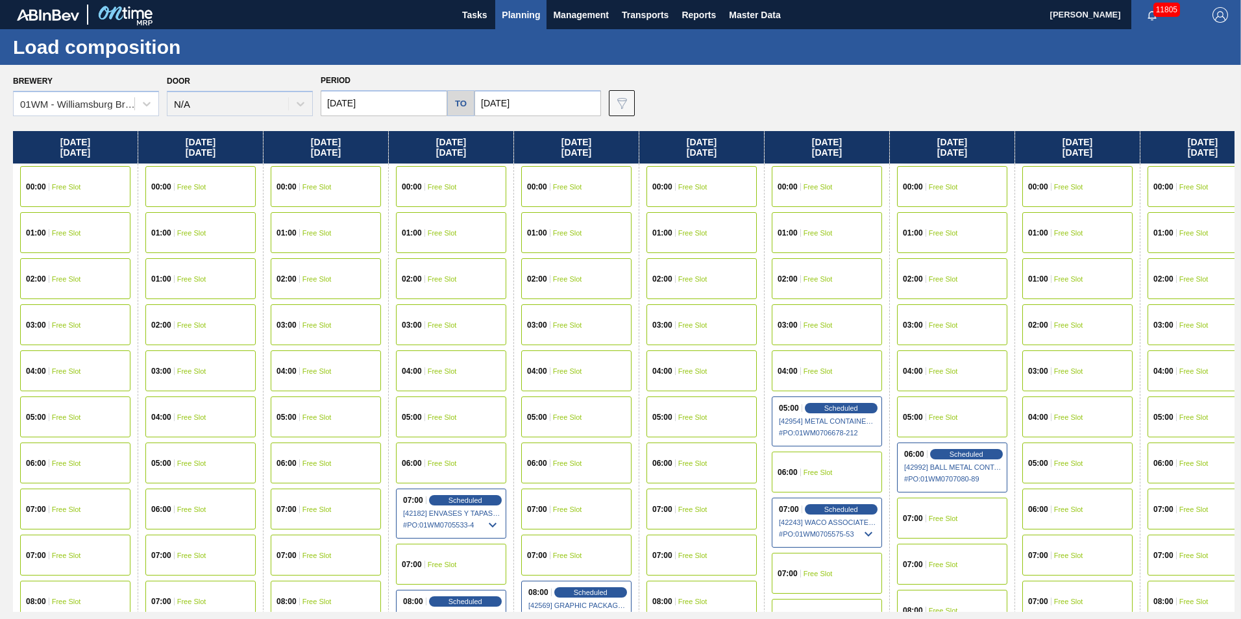
drag, startPoint x: 496, startPoint y: 146, endPoint x: 1113, endPoint y: 152, distance: 617.2
click at [1113, 152] on div "[DATE] 00:00 Free Slot 01:00 Free Slot 02:00 Free Slot 03:00 Free Slot 04:00 Fr…" at bounding box center [623, 371] width 1221 height 481
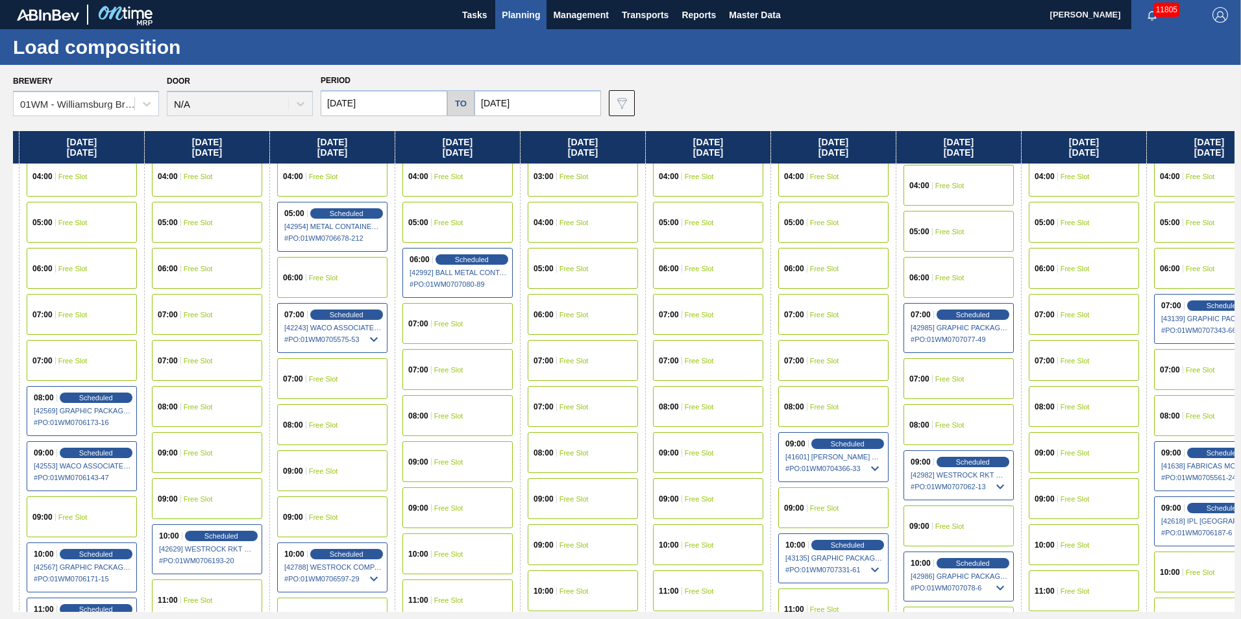
scroll to position [195, 509]
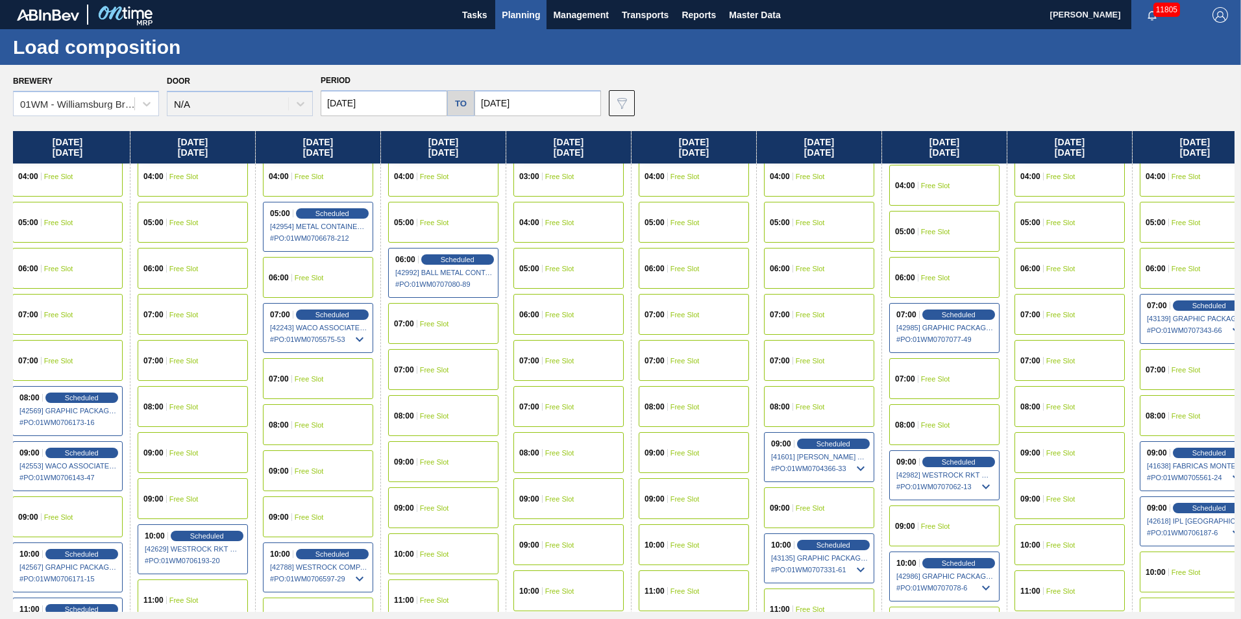
drag, startPoint x: 784, startPoint y: 143, endPoint x: 512, endPoint y: 321, distance: 324.9
click at [267, 173] on div "[DATE] 00:00 Free Slot 01:00 Free Slot 02:00 Free Slot 03:00 Free Slot 04:00 Fr…" at bounding box center [623, 371] width 1221 height 481
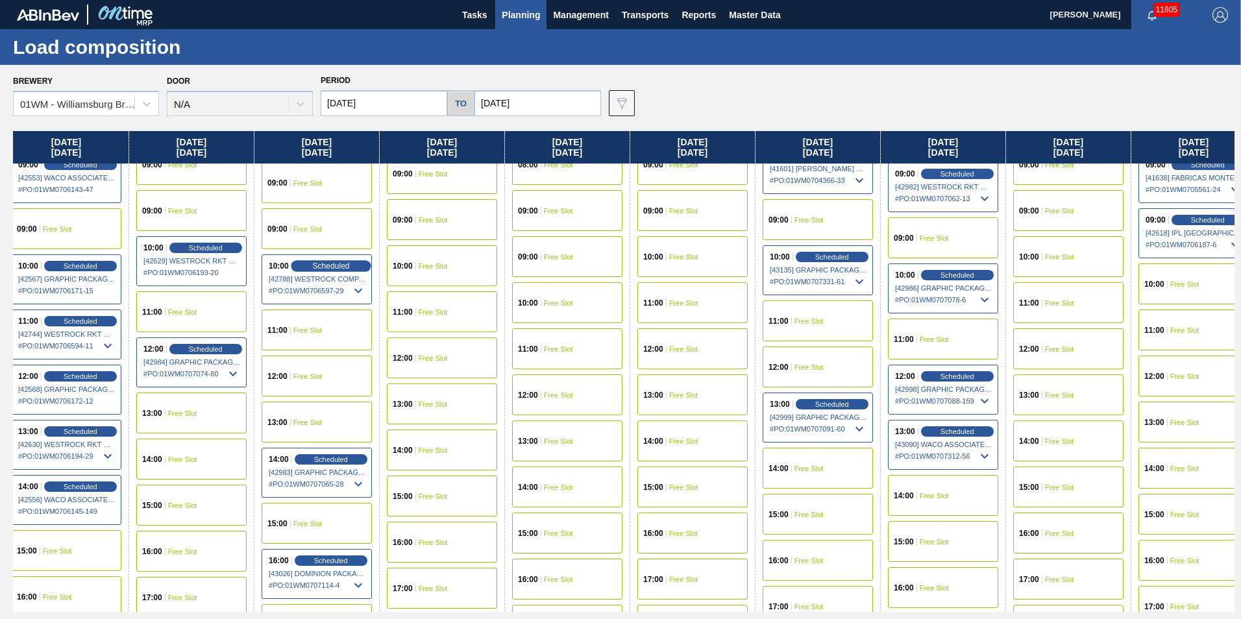
scroll to position [519, 510]
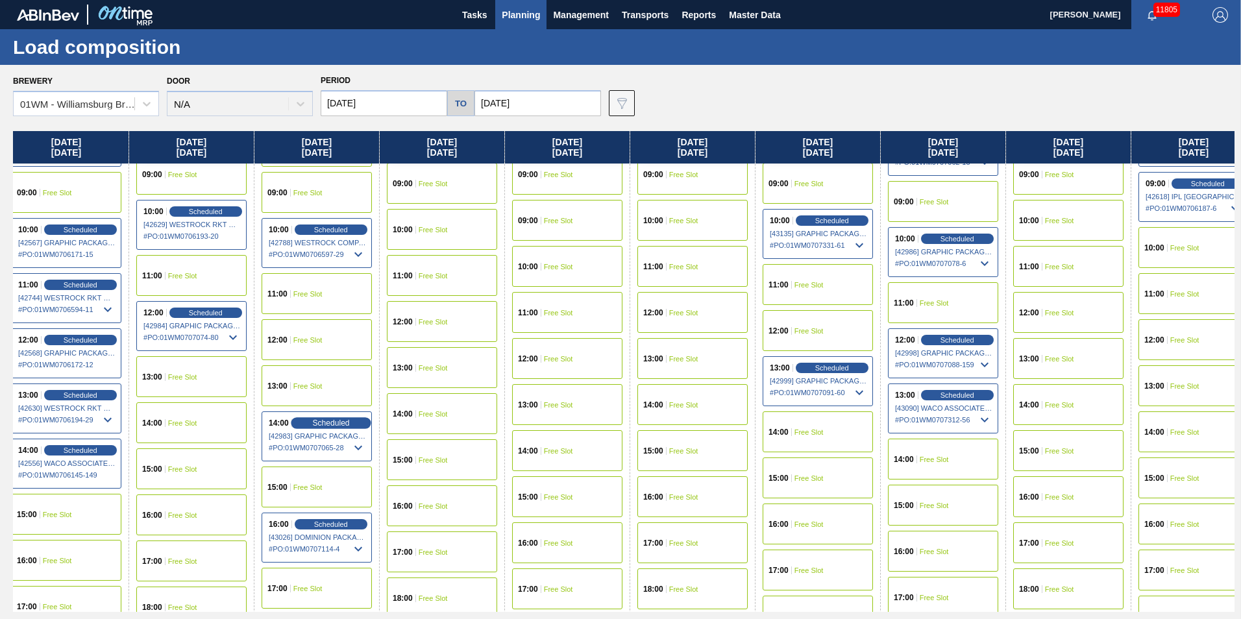
click at [327, 421] on span "Scheduled" at bounding box center [330, 423] width 37 height 8
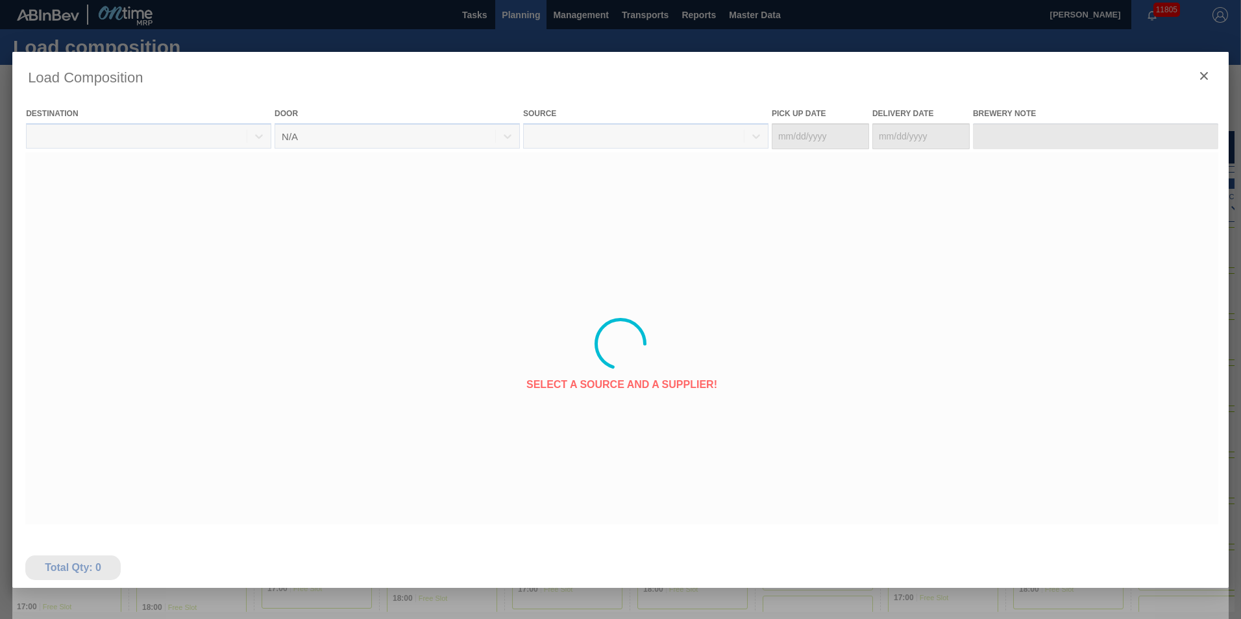
type Date "[DATE]"
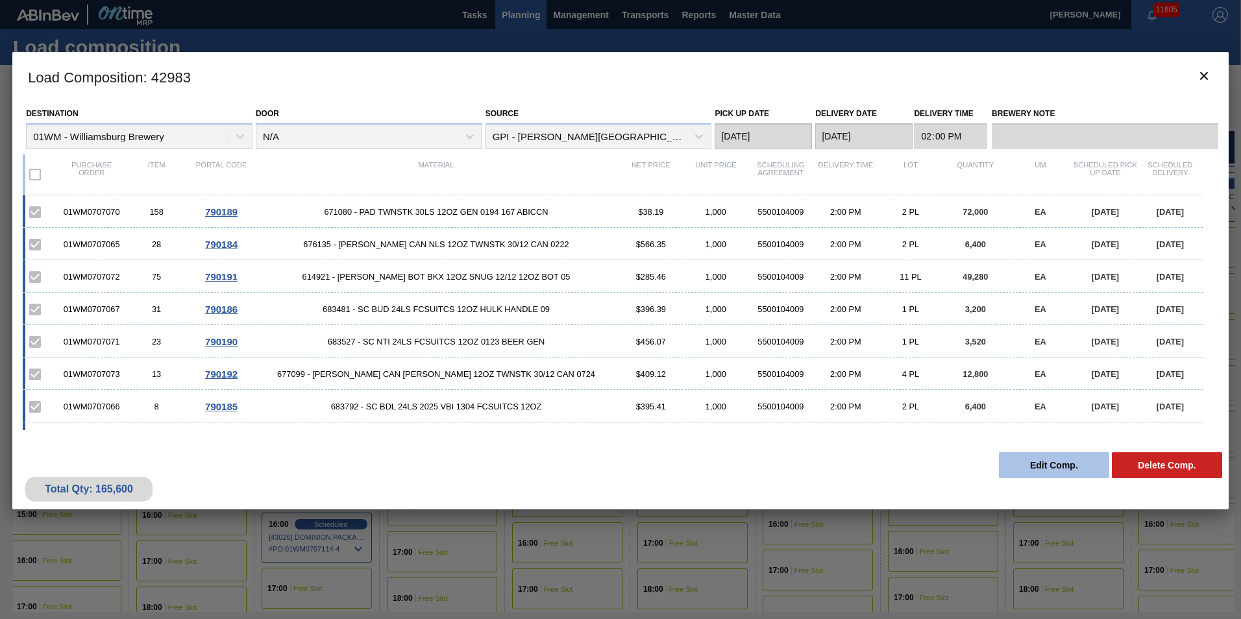
click at [1048, 466] on button "Edit Comp." at bounding box center [1054, 465] width 110 height 26
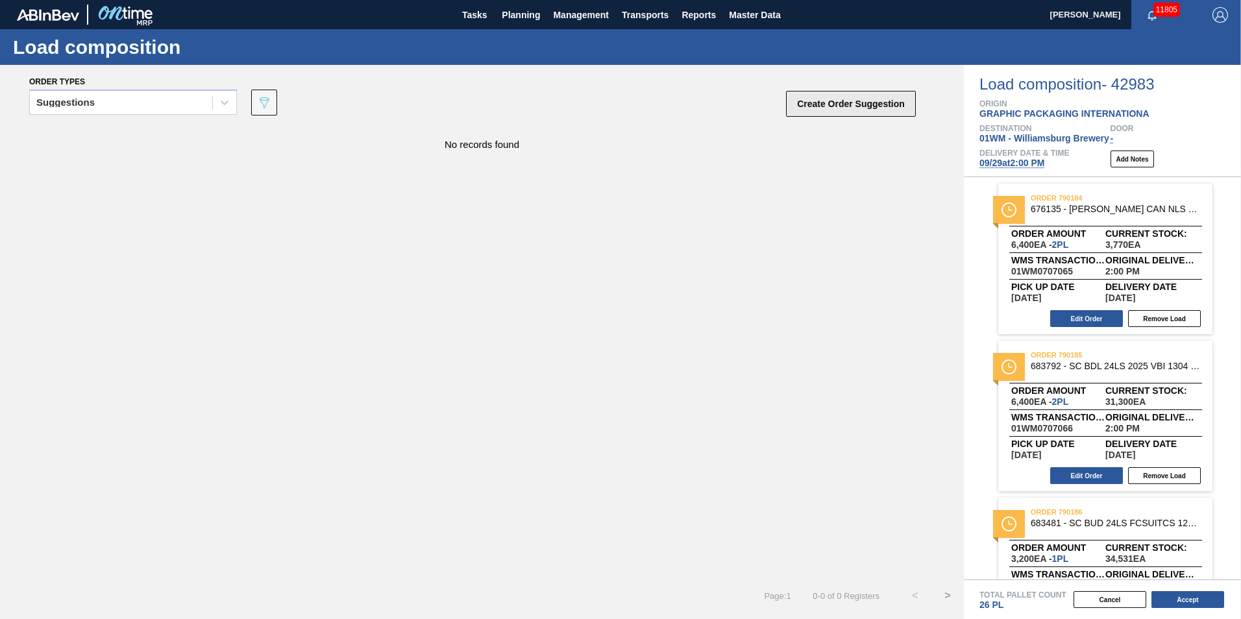
click at [829, 109] on button "Create Order Suggestion" at bounding box center [851, 104] width 130 height 26
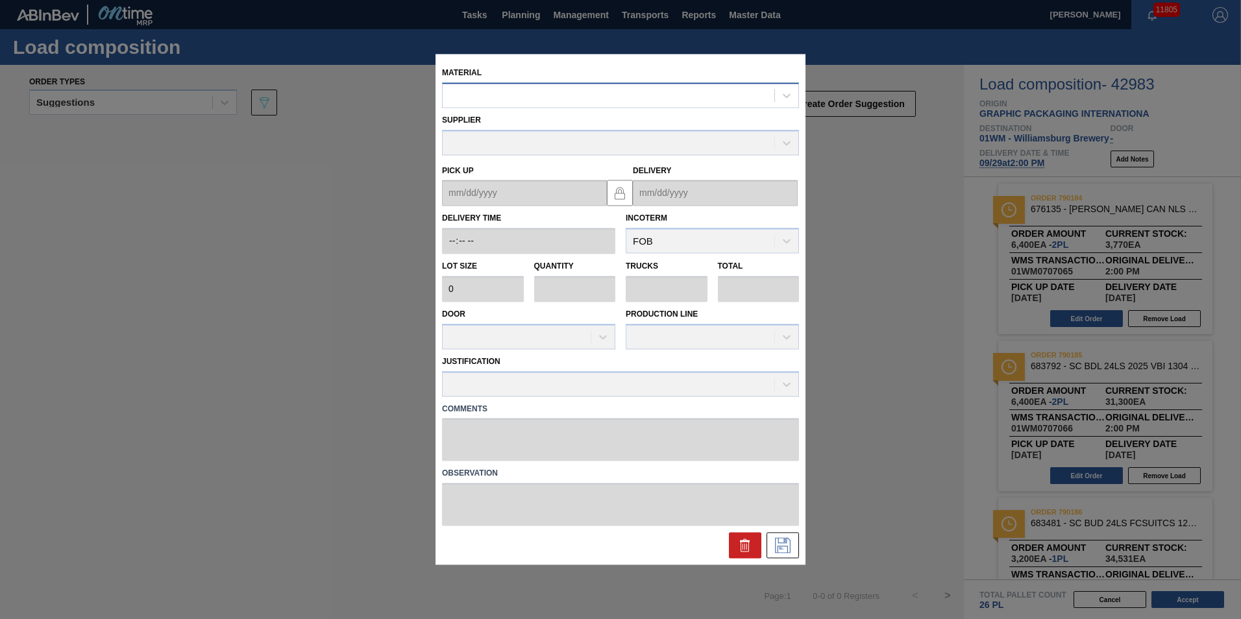
click at [552, 93] on div at bounding box center [609, 95] width 332 height 19
click at [615, 101] on div at bounding box center [609, 95] width 332 height 19
type input "677239"
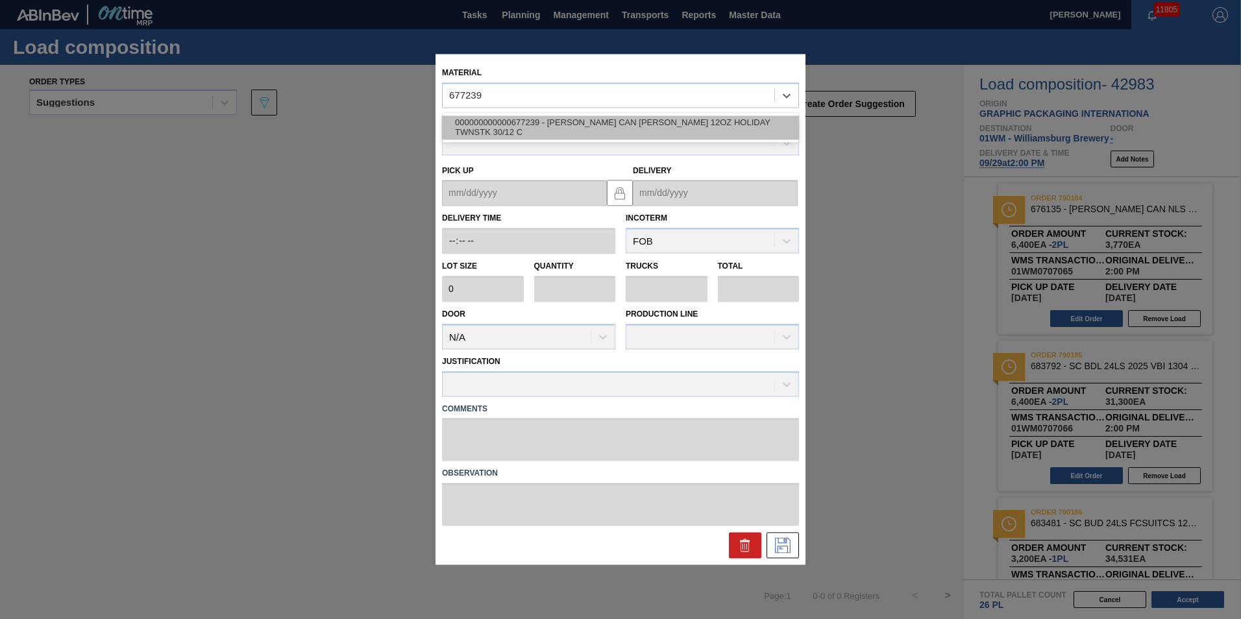
click at [631, 122] on div "000000000000677239 - [PERSON_NAME] CAN [PERSON_NAME] 12OZ HOLIDAY TWNSTK 30/12 C" at bounding box center [620, 128] width 357 height 24
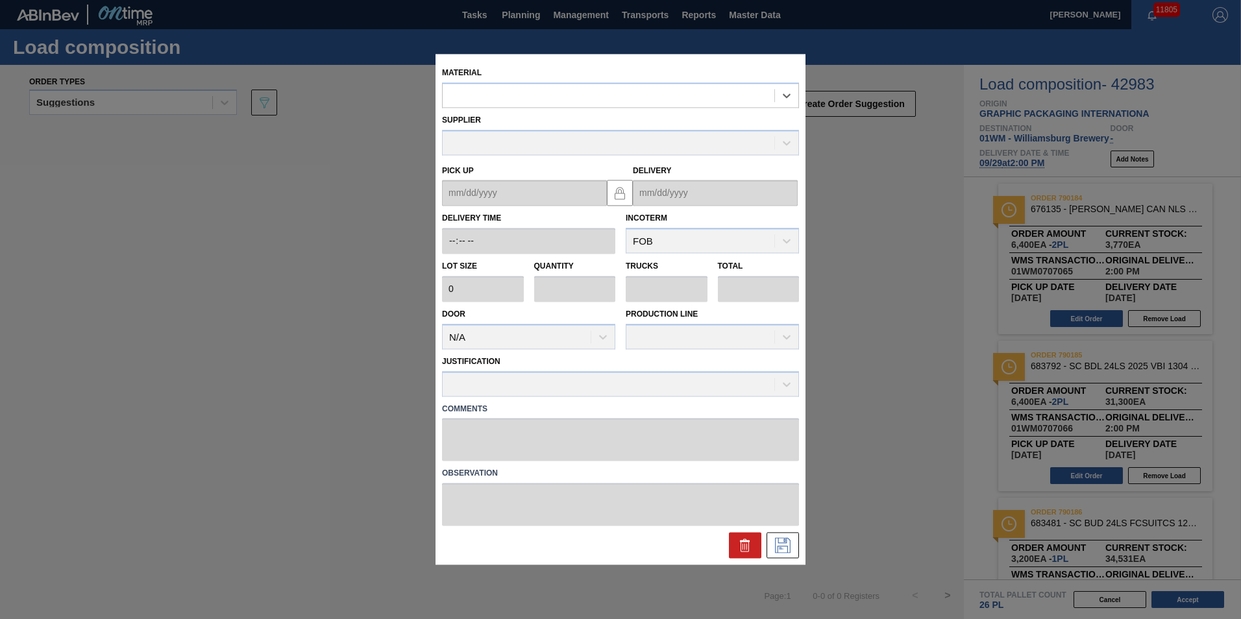
type input "3,200"
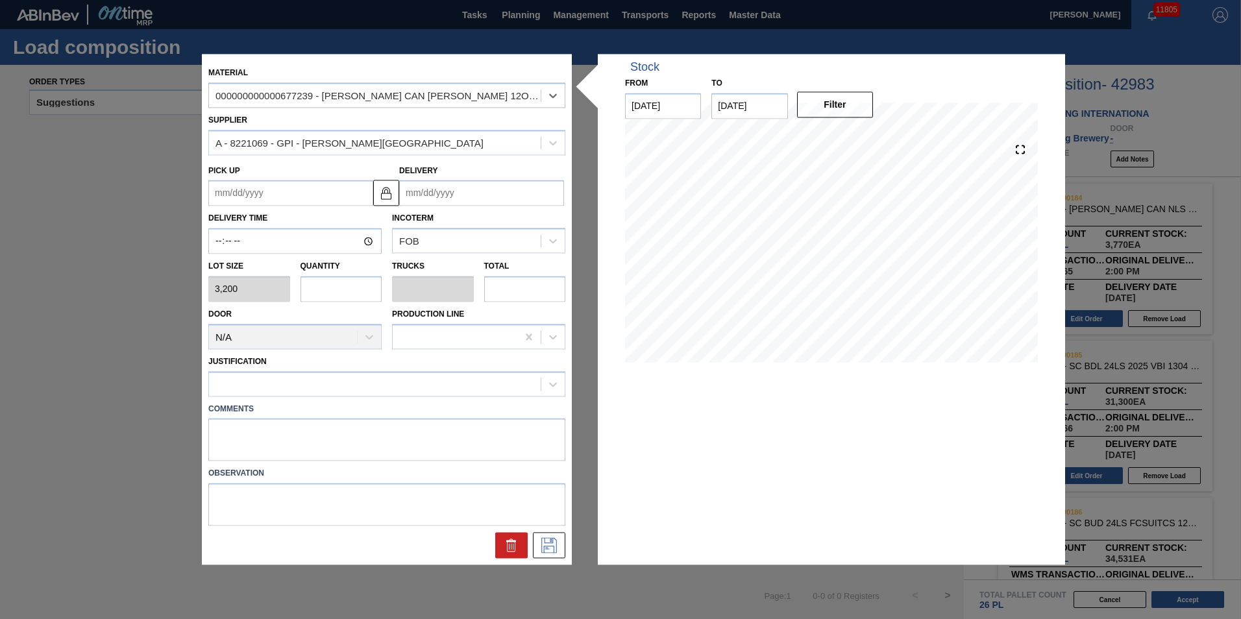
click at [352, 293] on input "text" at bounding box center [341, 289] width 82 height 26
type input "6"
type input "0.231"
type input "19,200"
type input "6"
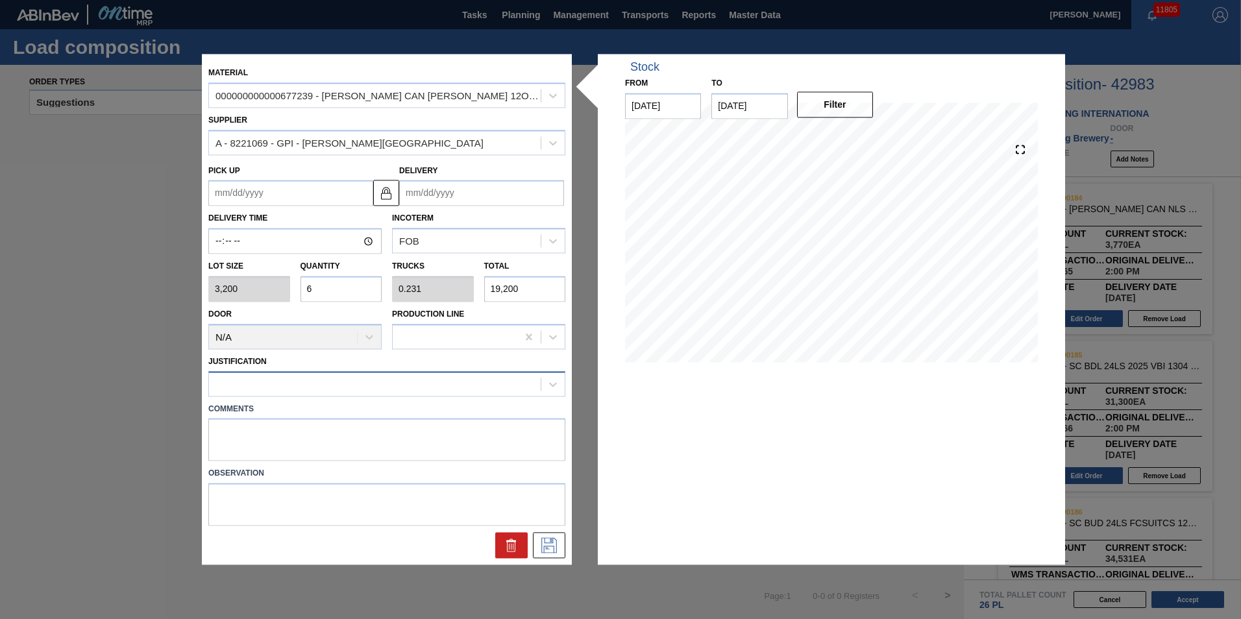
click at [332, 386] on div at bounding box center [375, 383] width 332 height 19
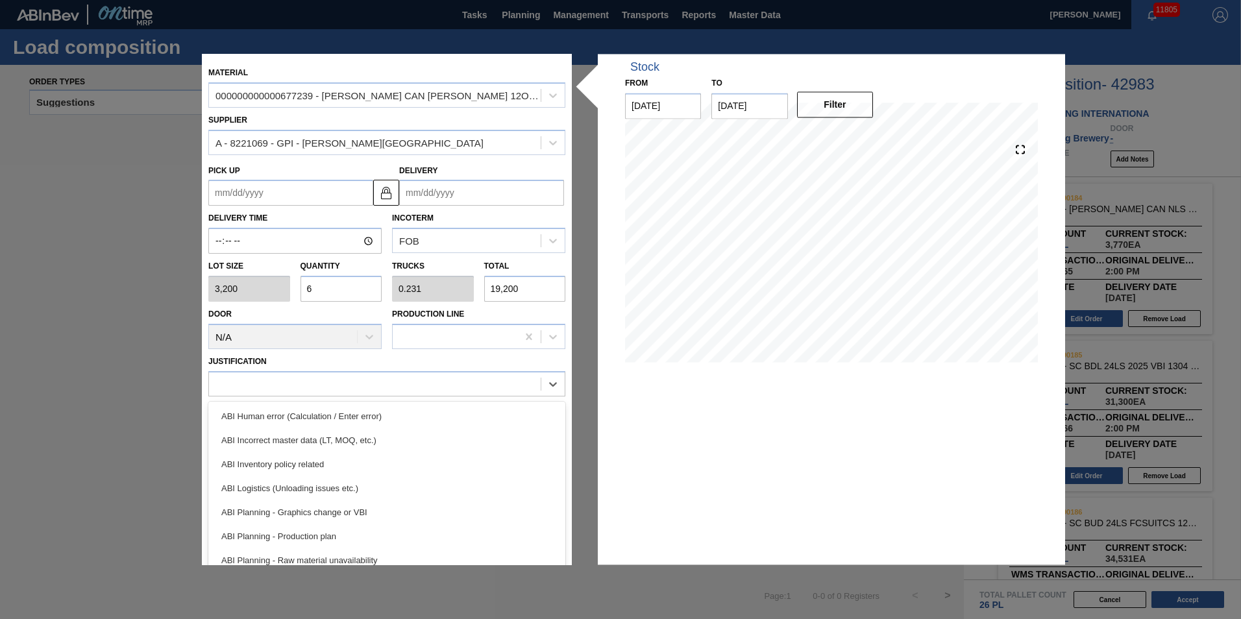
click at [452, 185] on input "Delivery" at bounding box center [481, 193] width 165 height 26
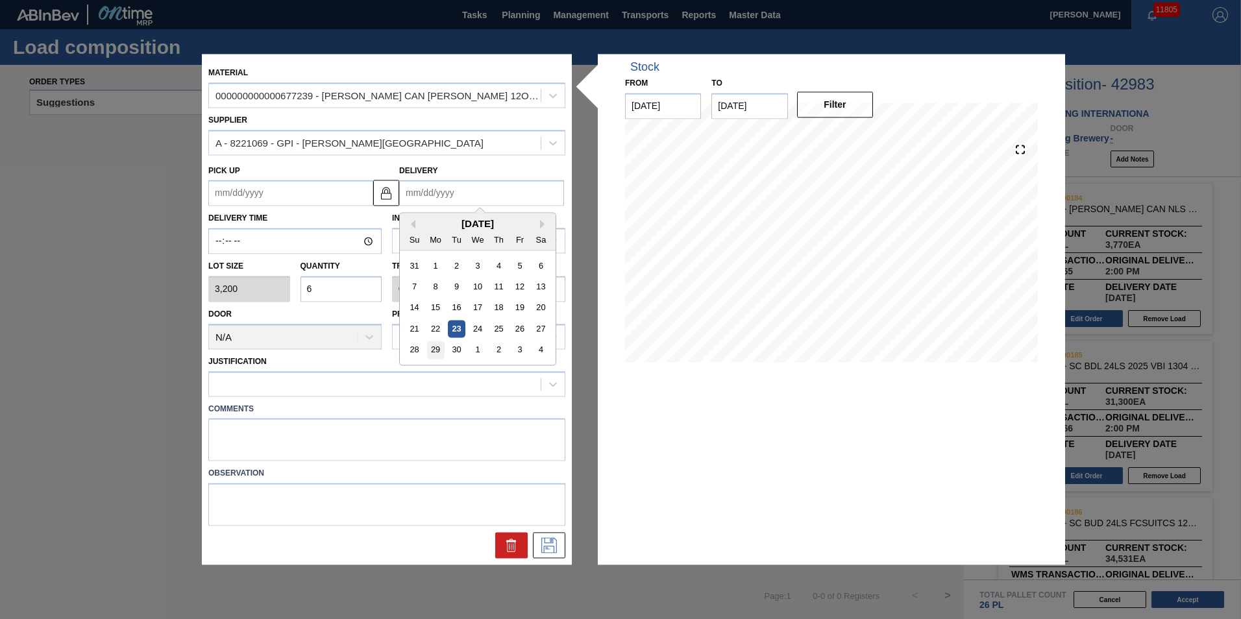
click at [434, 345] on div "29" at bounding box center [436, 350] width 18 height 18
type up "[DATE]"
type input "[DATE]"
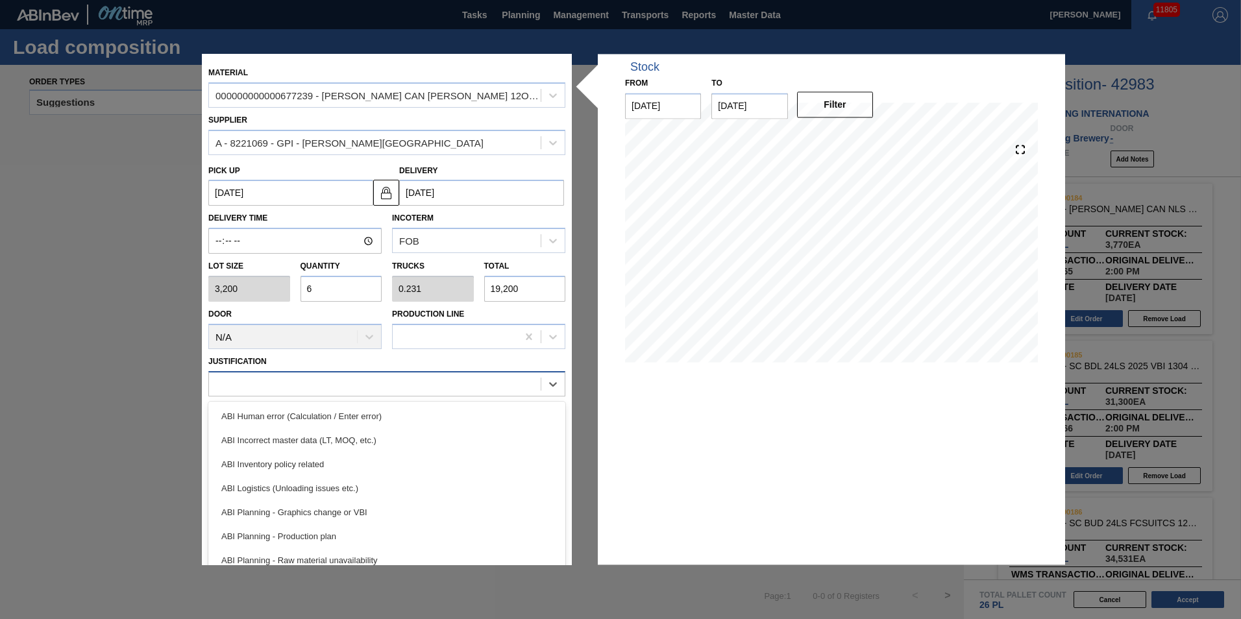
click at [391, 382] on div at bounding box center [375, 383] width 332 height 19
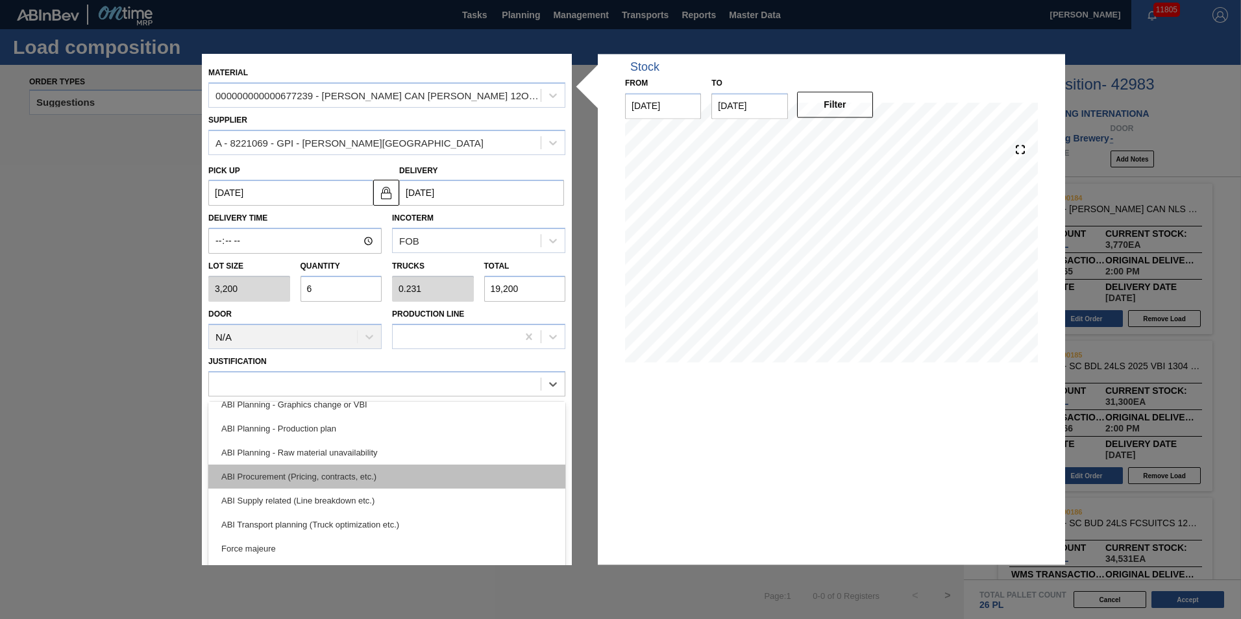
scroll to position [130, 0]
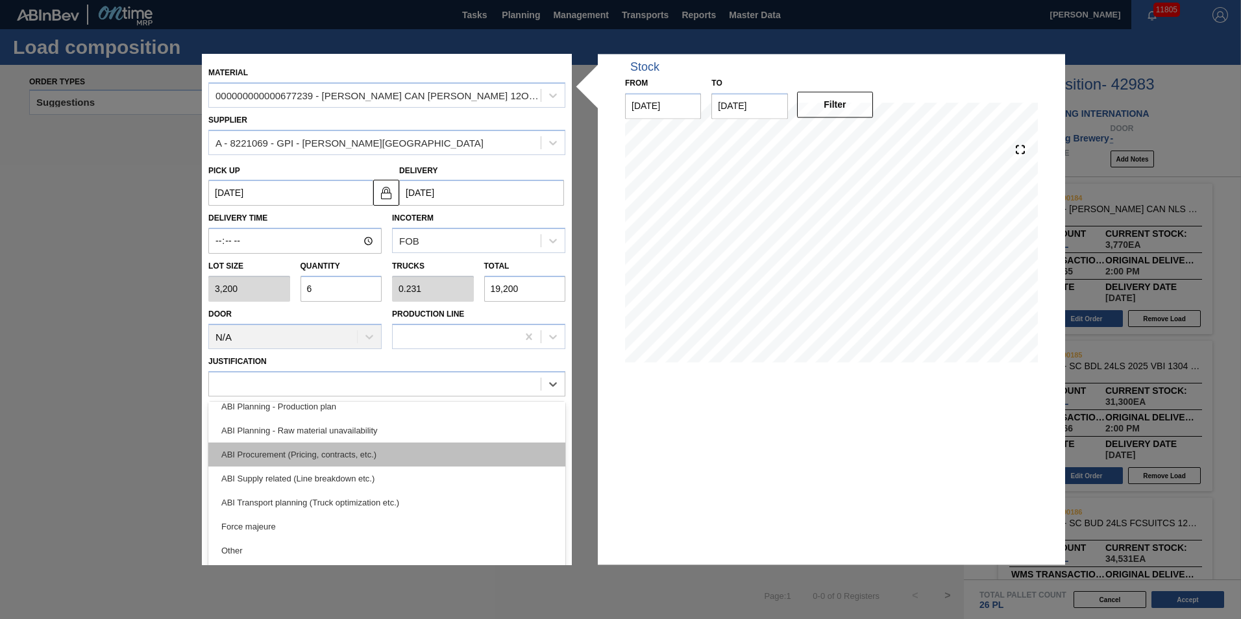
click at [388, 454] on div "ABI Procurement (Pricing, contracts, etc.)" at bounding box center [386, 455] width 357 height 24
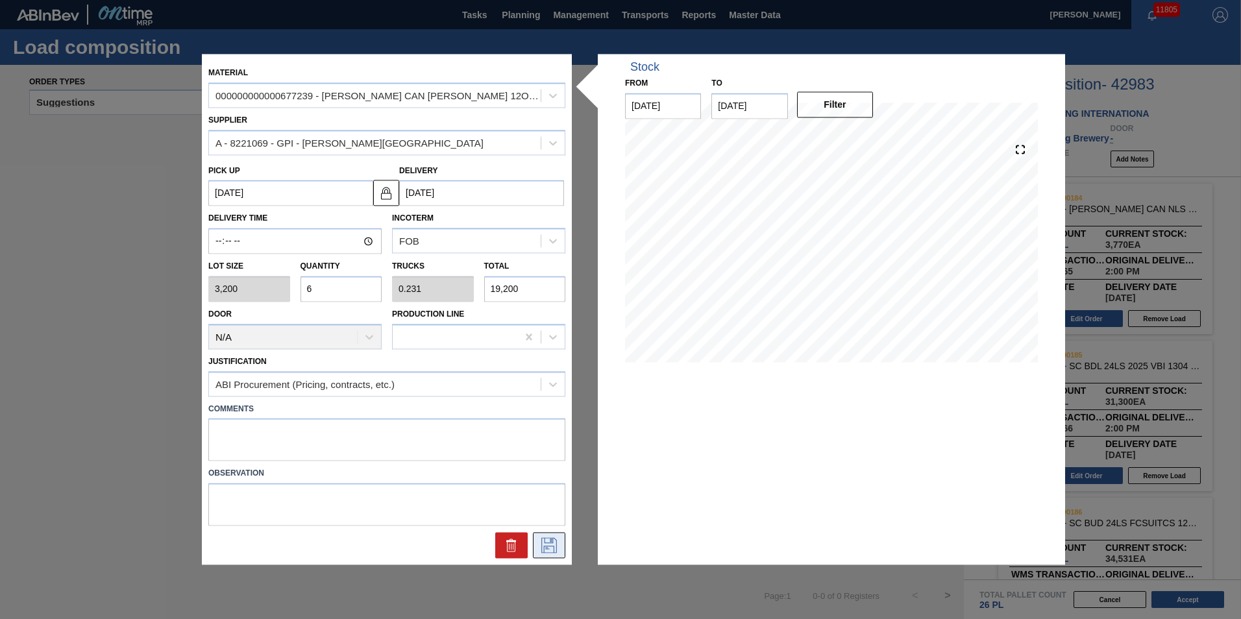
click at [548, 547] on icon at bounding box center [549, 546] width 21 height 16
click at [446, 199] on input "[DATE]" at bounding box center [481, 193] width 165 height 26
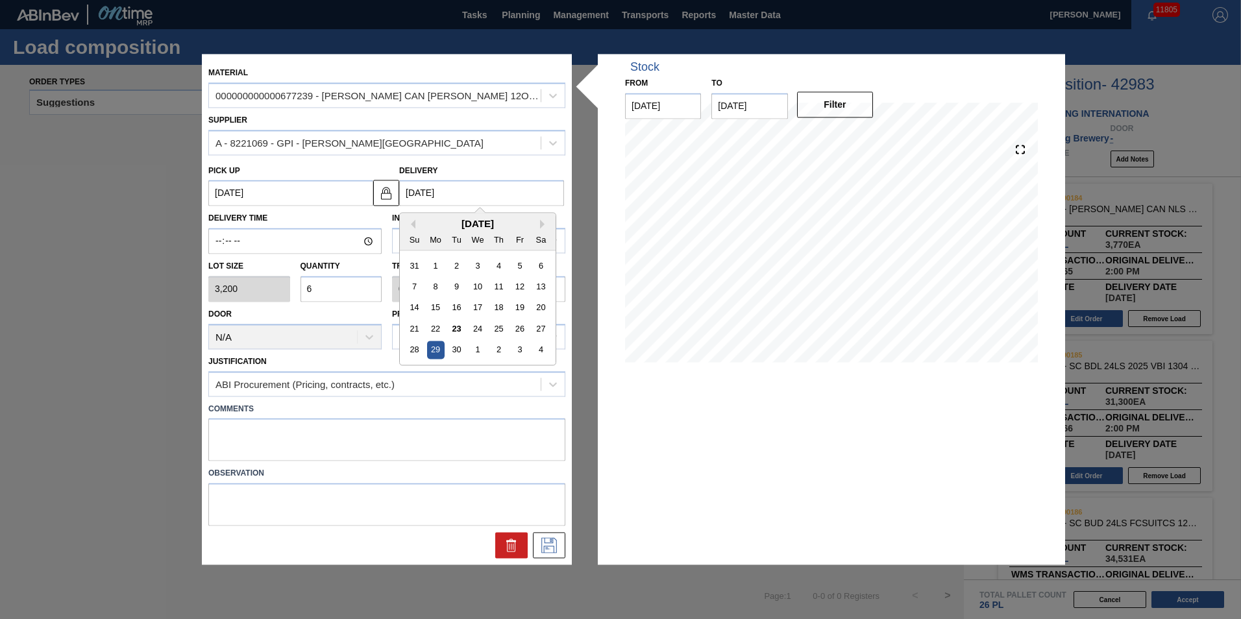
click at [436, 348] on div "29" at bounding box center [436, 350] width 18 height 18
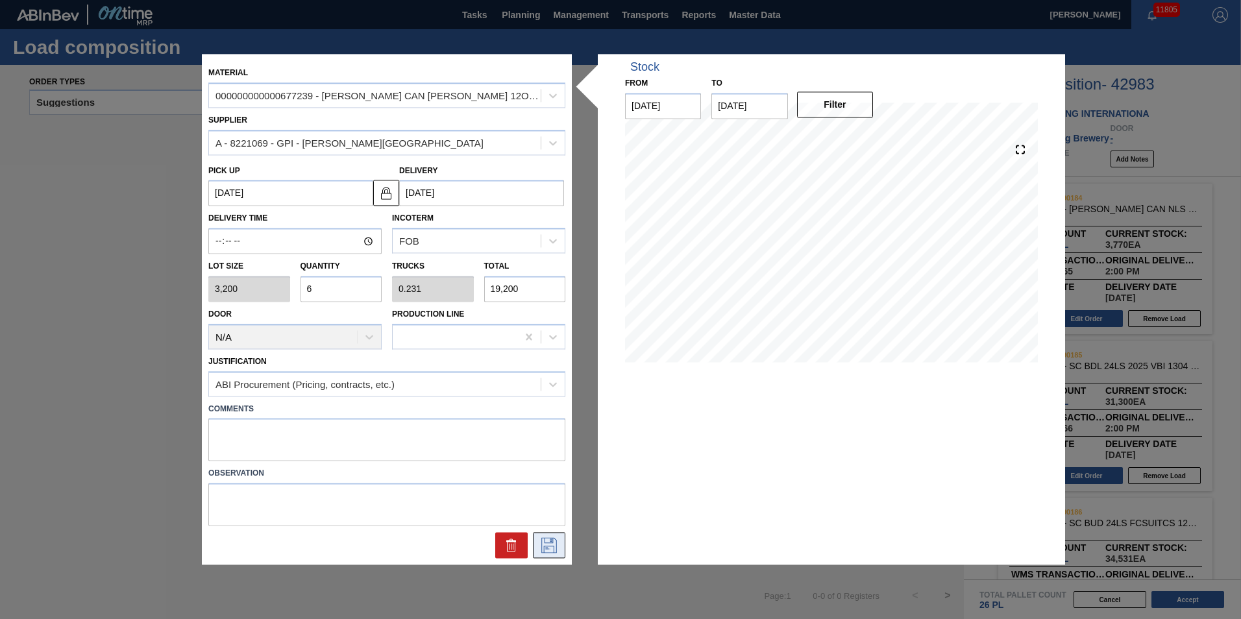
click at [544, 542] on icon at bounding box center [549, 546] width 21 height 16
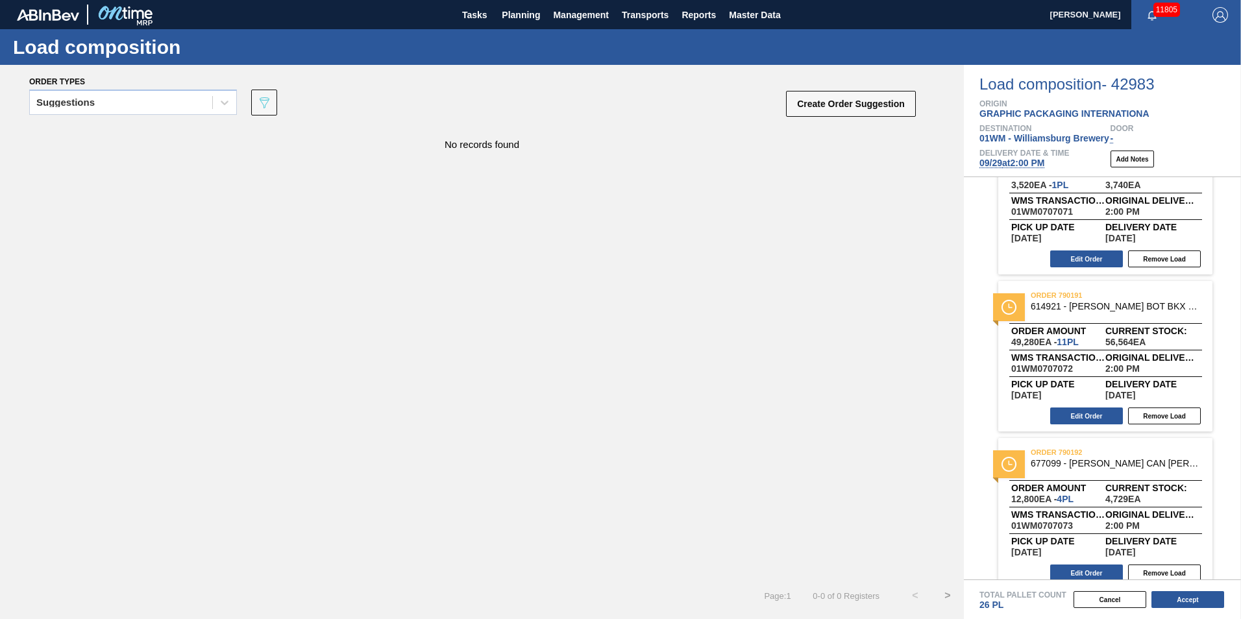
scroll to position [1018, 0]
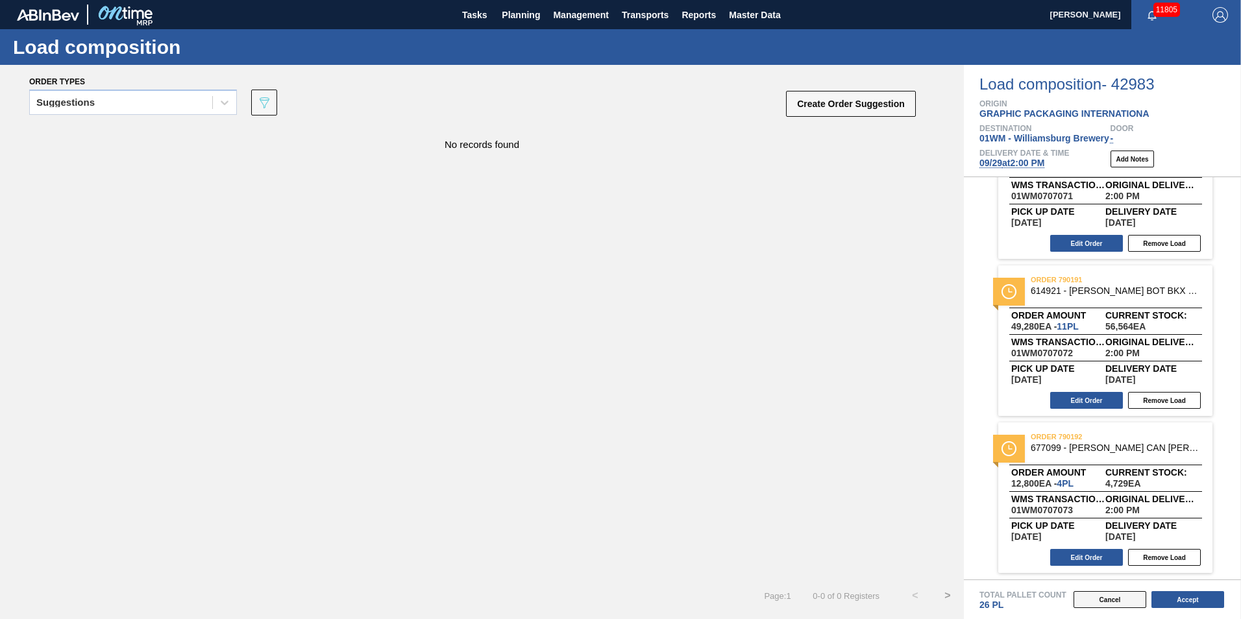
click at [1116, 595] on button "Cancel" at bounding box center [1109, 599] width 73 height 17
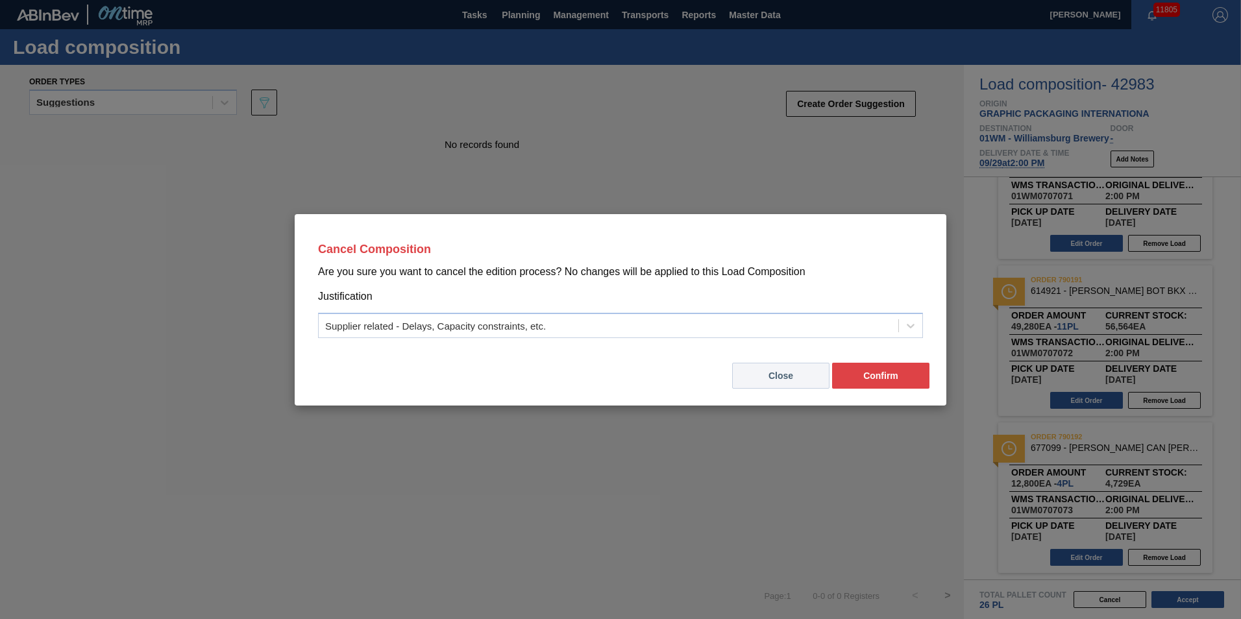
click at [803, 382] on button "Close" at bounding box center [780, 376] width 97 height 26
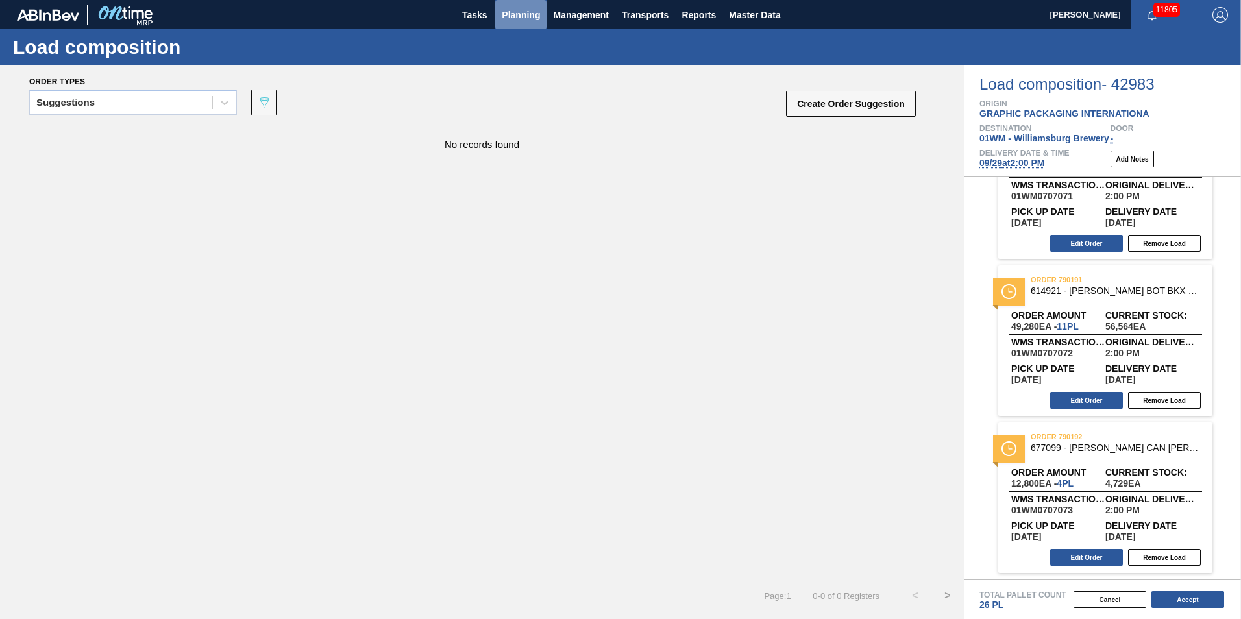
click at [510, 10] on span "Planning" at bounding box center [521, 15] width 38 height 16
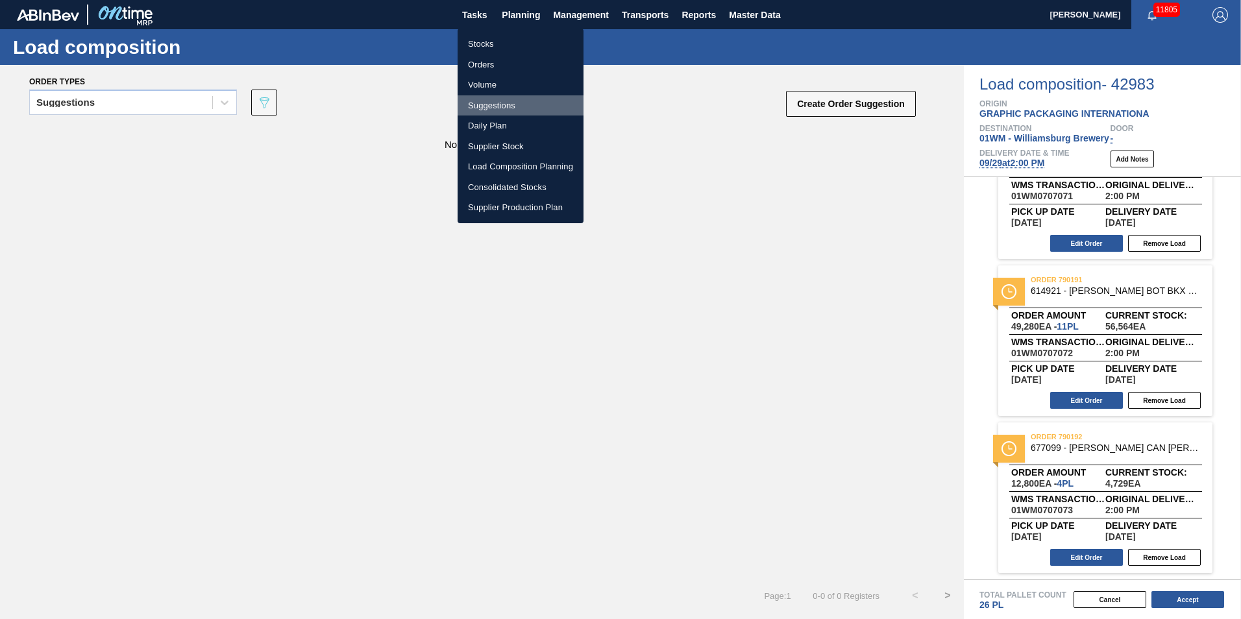
click at [498, 109] on li "Suggestions" at bounding box center [521, 105] width 126 height 21
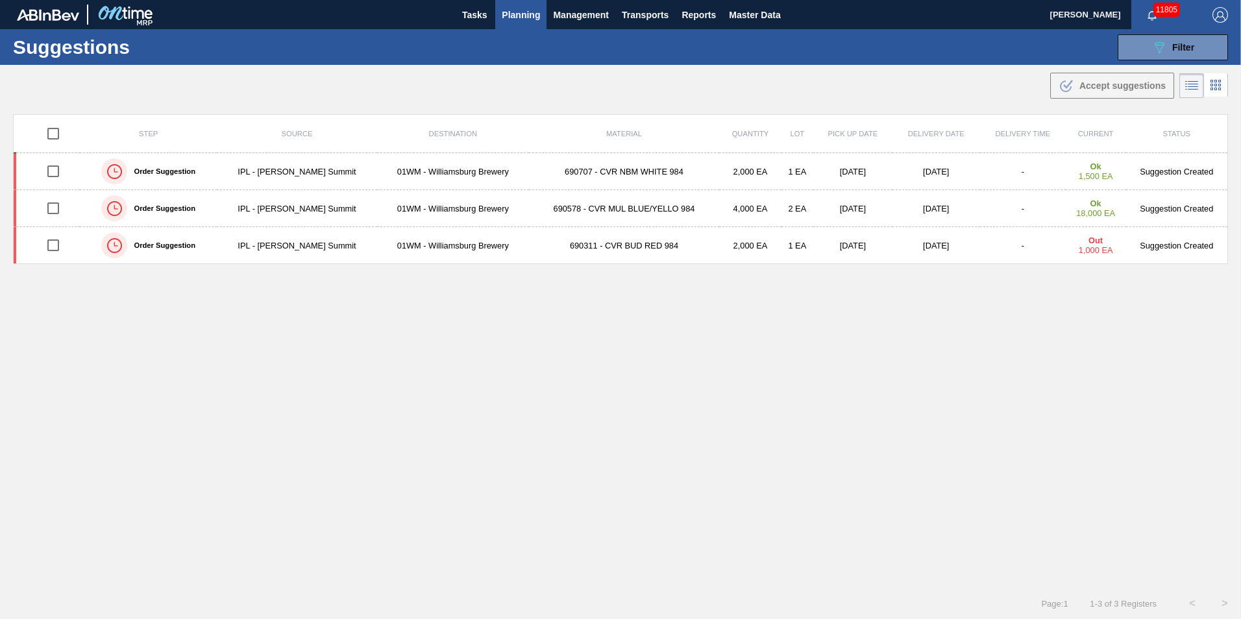
click at [526, 18] on span "Planning" at bounding box center [521, 15] width 38 height 16
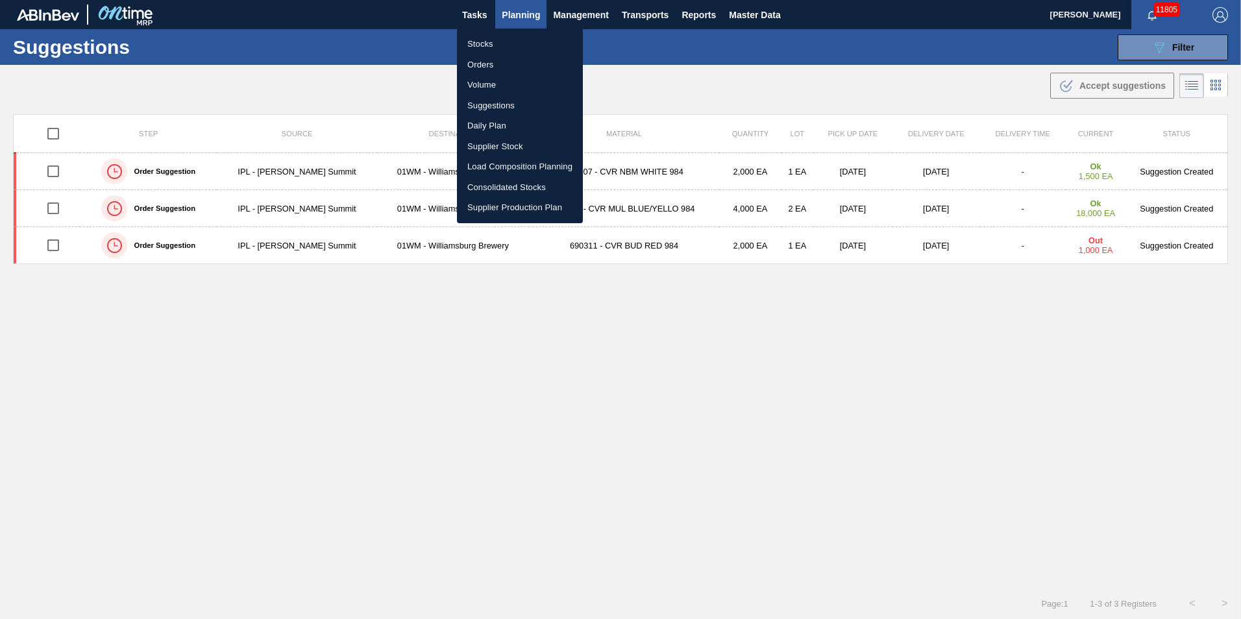
click at [516, 166] on li "Load Composition Planning" at bounding box center [520, 166] width 126 height 21
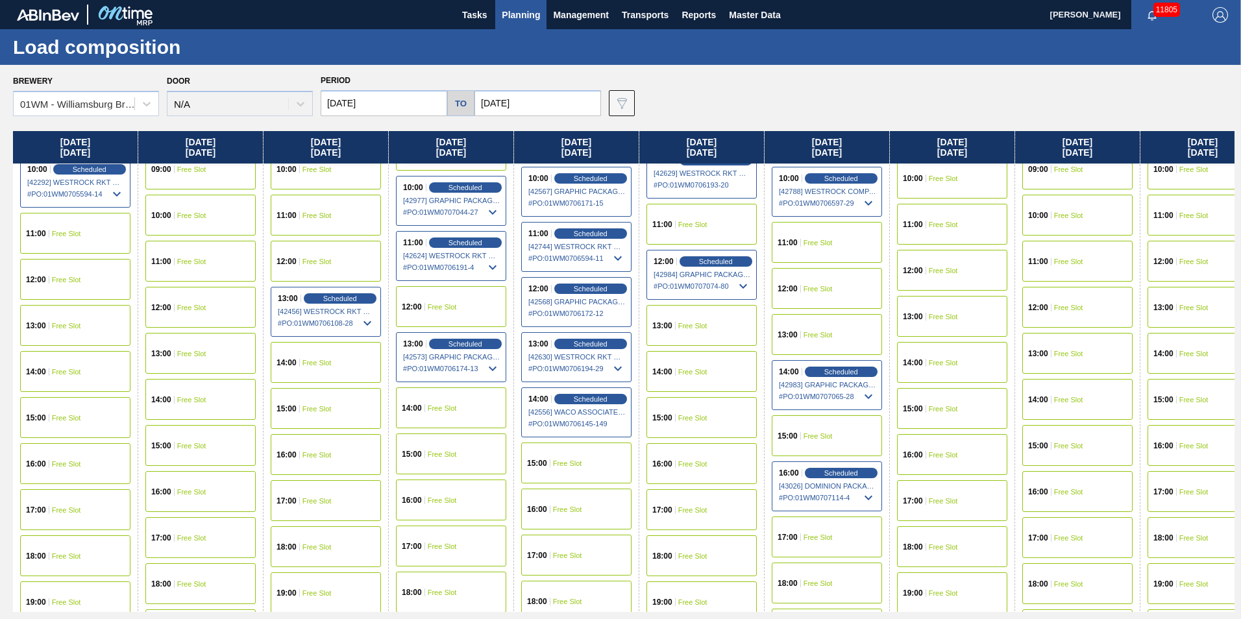
scroll to position [584, 0]
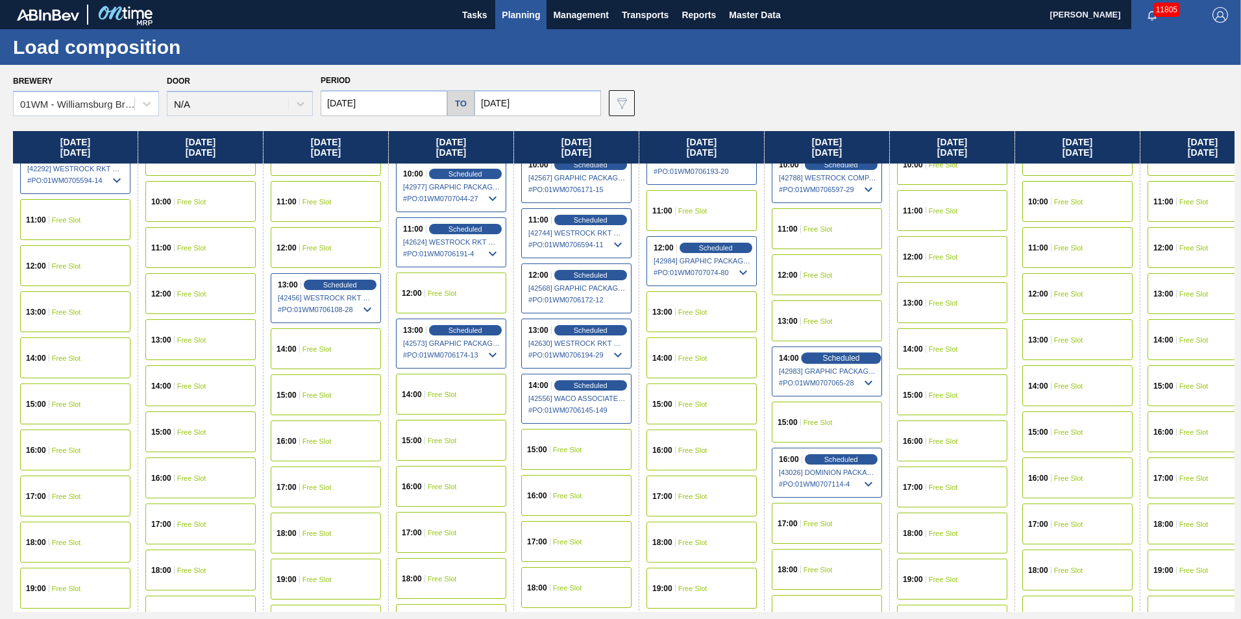
click at [855, 359] on span "Scheduled" at bounding box center [840, 358] width 37 height 8
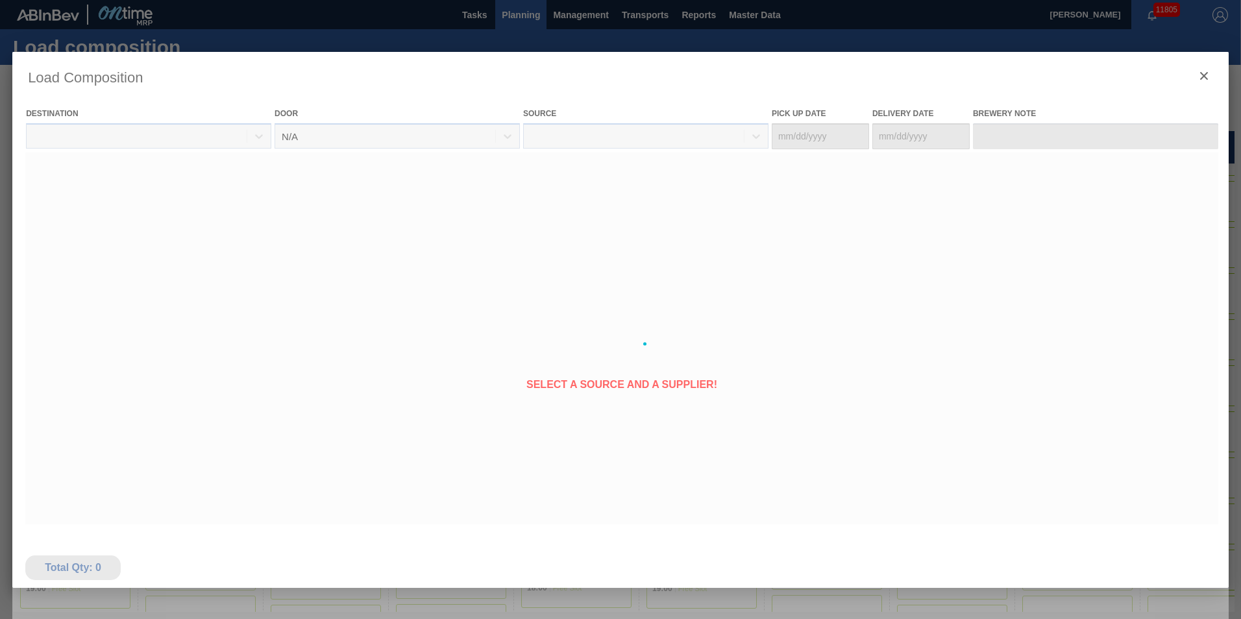
type Date "[DATE]"
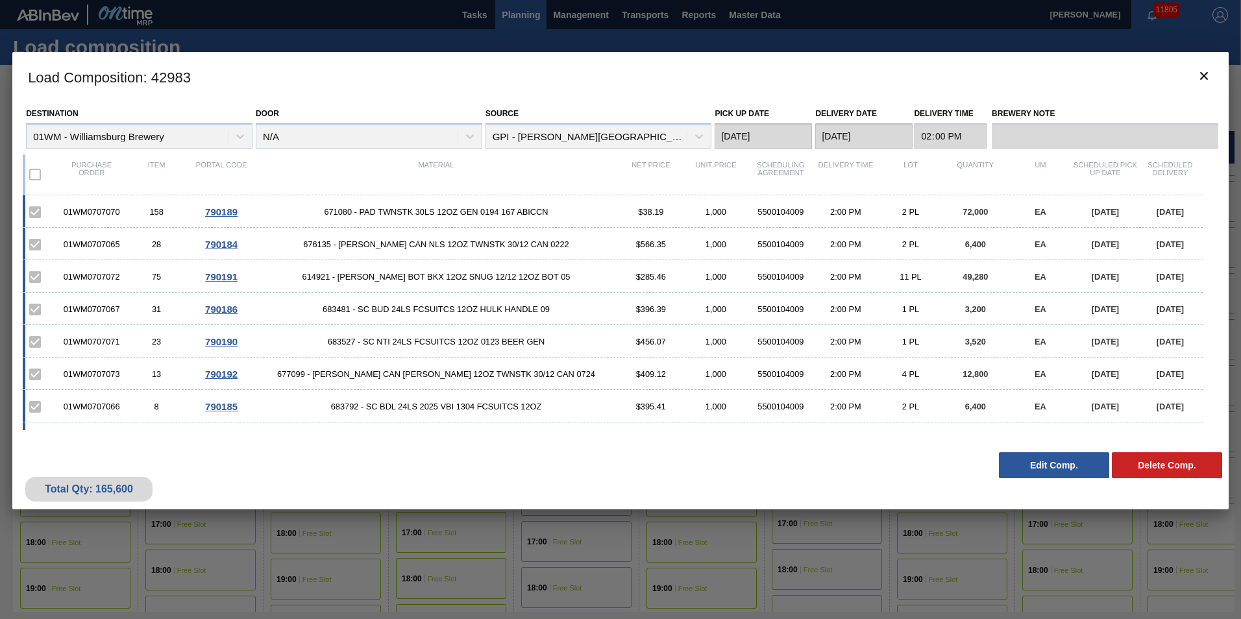
click at [747, 536] on div "Load Composition : 42983 Destination 01WM - [GEOGRAPHIC_DATA] Brewery Door N/A …" at bounding box center [620, 344] width 1216 height 584
click at [1203, 74] on icon "botão de ícone" at bounding box center [1204, 76] width 8 height 8
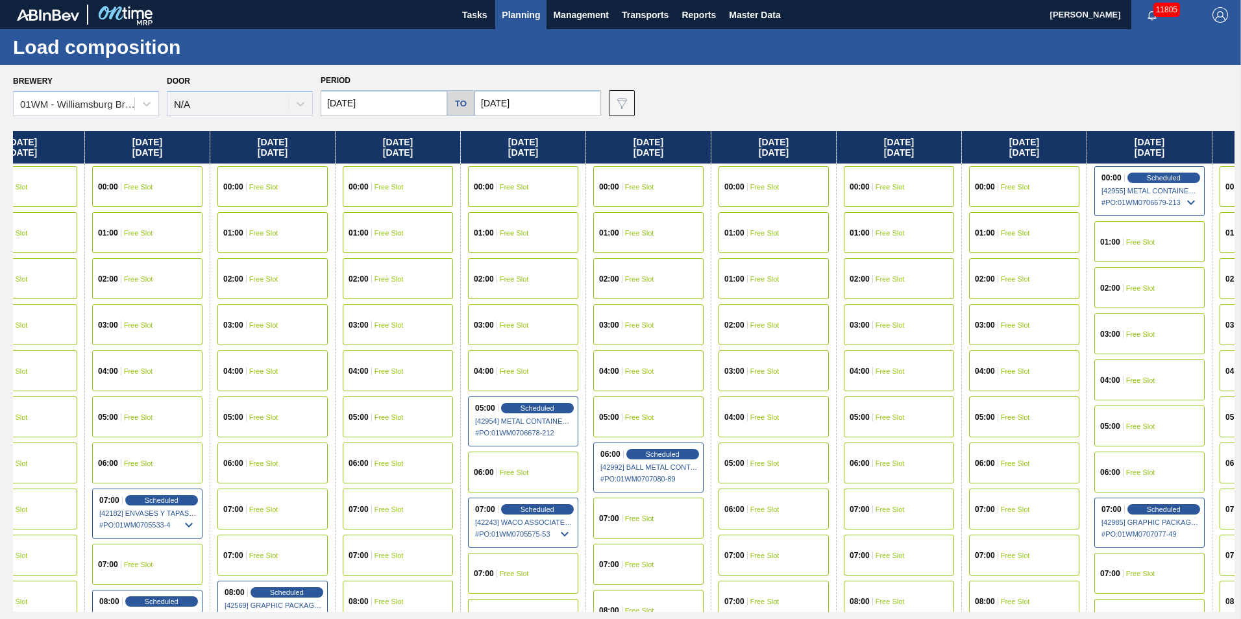
scroll to position [0, 393]
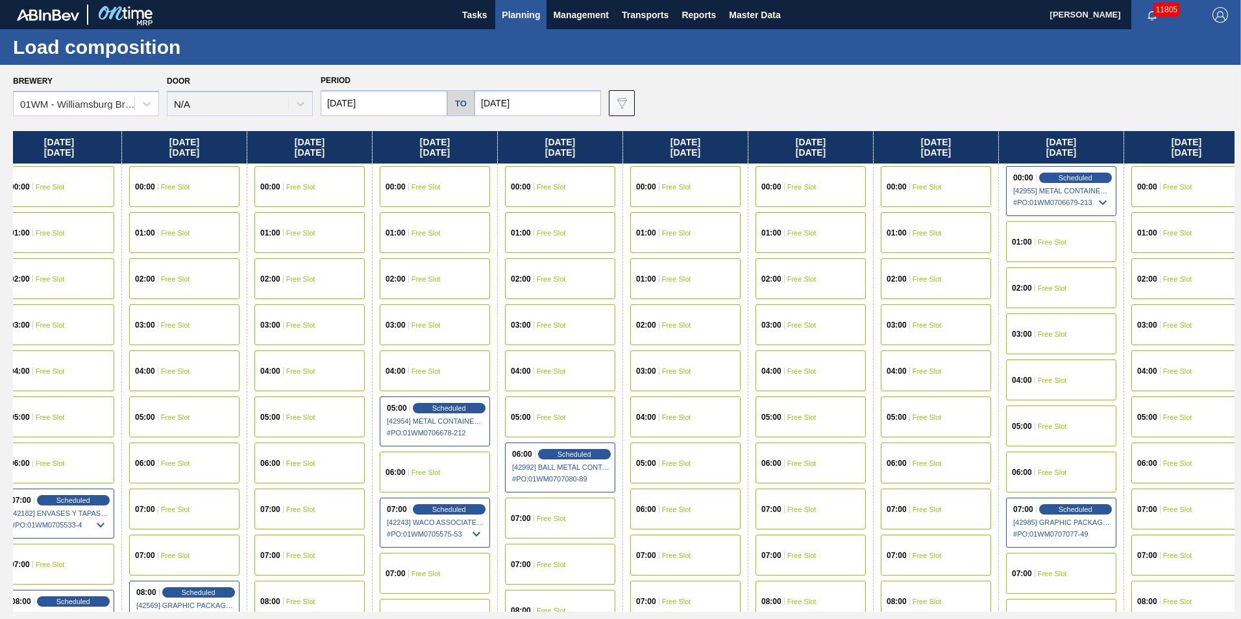
drag, startPoint x: 972, startPoint y: 149, endPoint x: 564, endPoint y: 164, distance: 407.8
click at [565, 163] on div "[DATE] 00:00 Free Slot 01:00 Free Slot 02:00 Free Slot 03:00 Free Slot 04:00 Fr…" at bounding box center [623, 371] width 1221 height 481
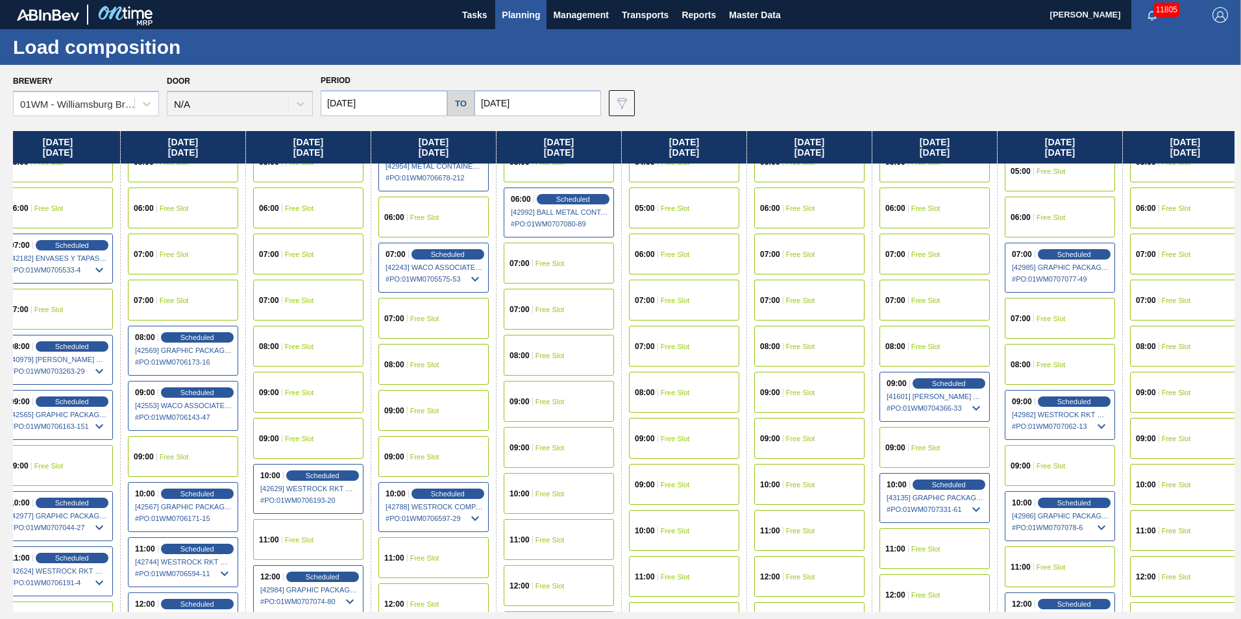
scroll to position [195, 393]
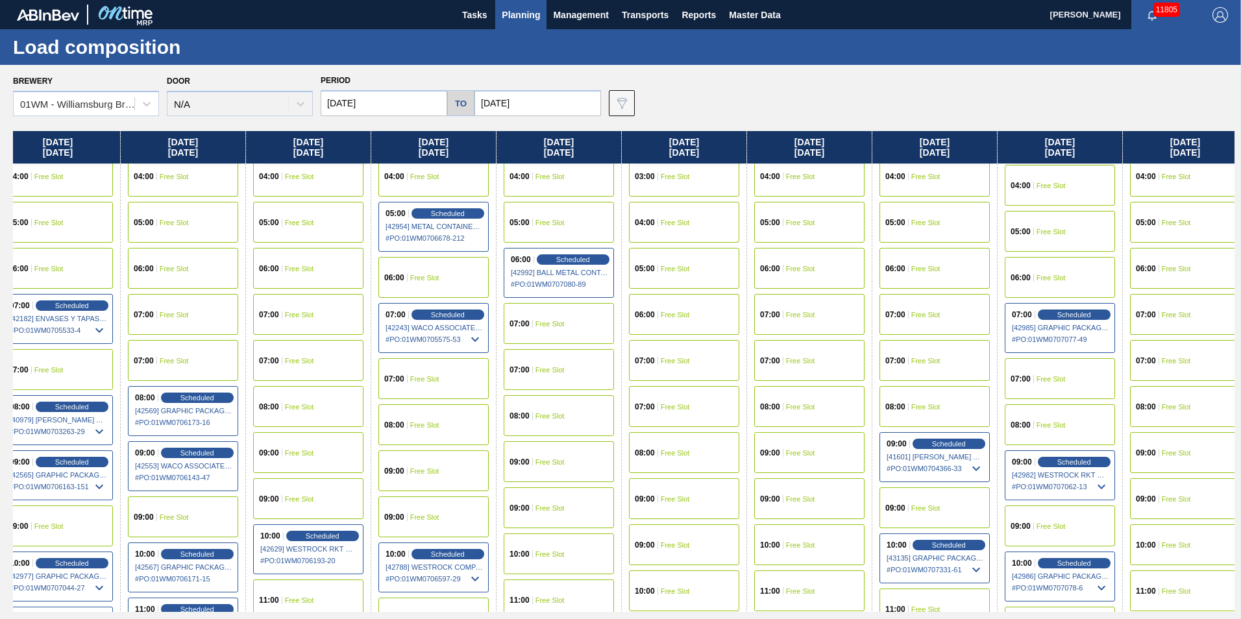
click at [552, 374] on div "07:00 Free Slot" at bounding box center [559, 369] width 110 height 41
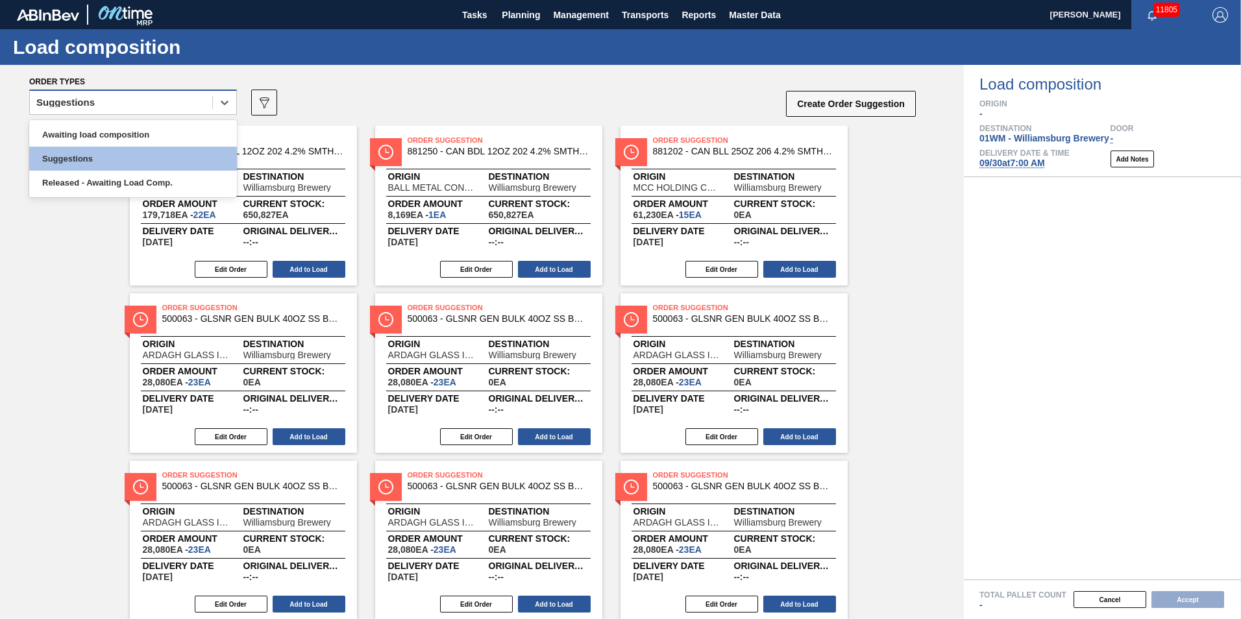
click at [165, 114] on div "Suggestions" at bounding box center [133, 102] width 208 height 25
click at [153, 127] on div "Awaiting load composition" at bounding box center [133, 135] width 208 height 24
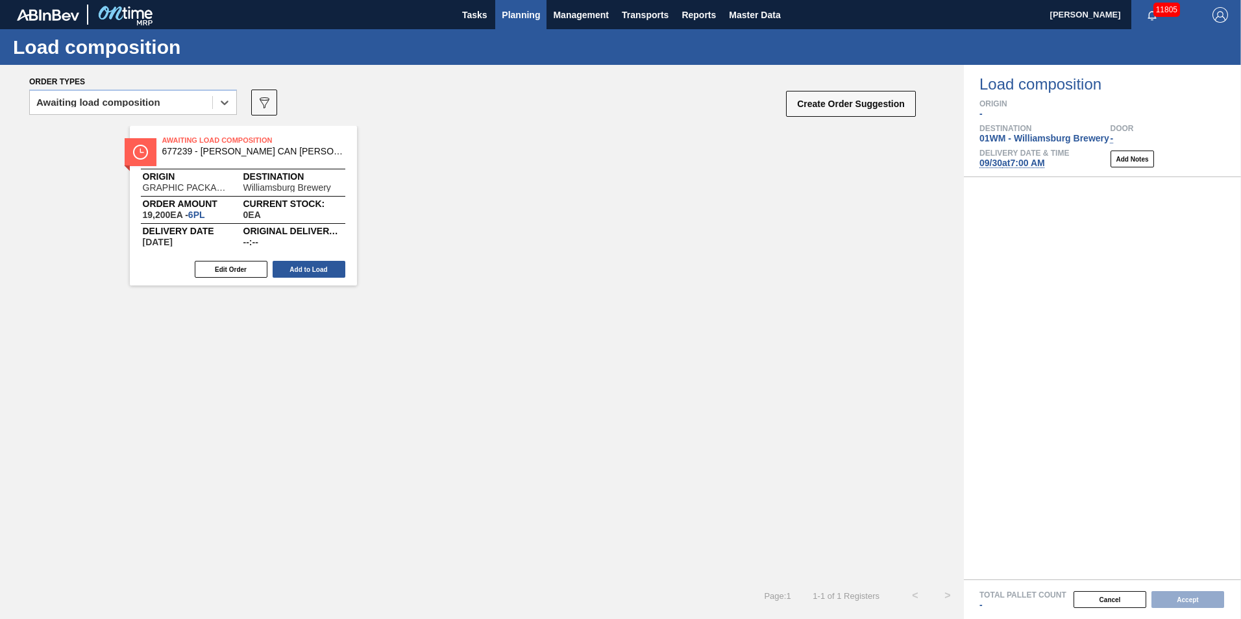
click at [511, 14] on span "Planning" at bounding box center [521, 15] width 38 height 16
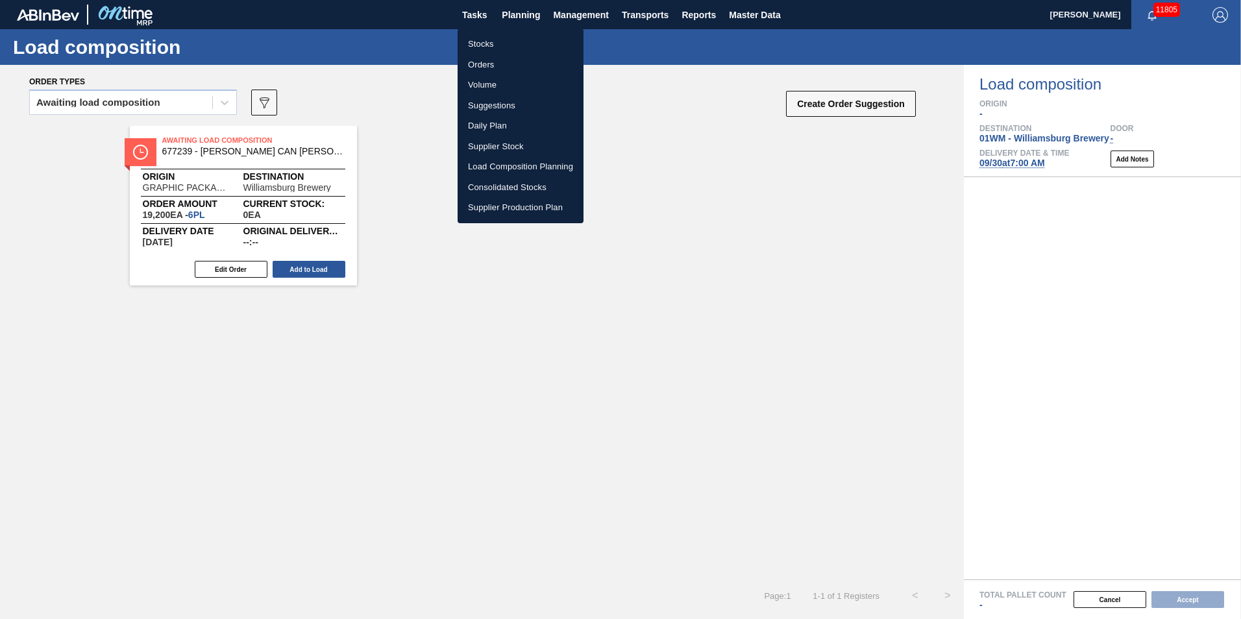
click at [232, 266] on div at bounding box center [620, 309] width 1241 height 619
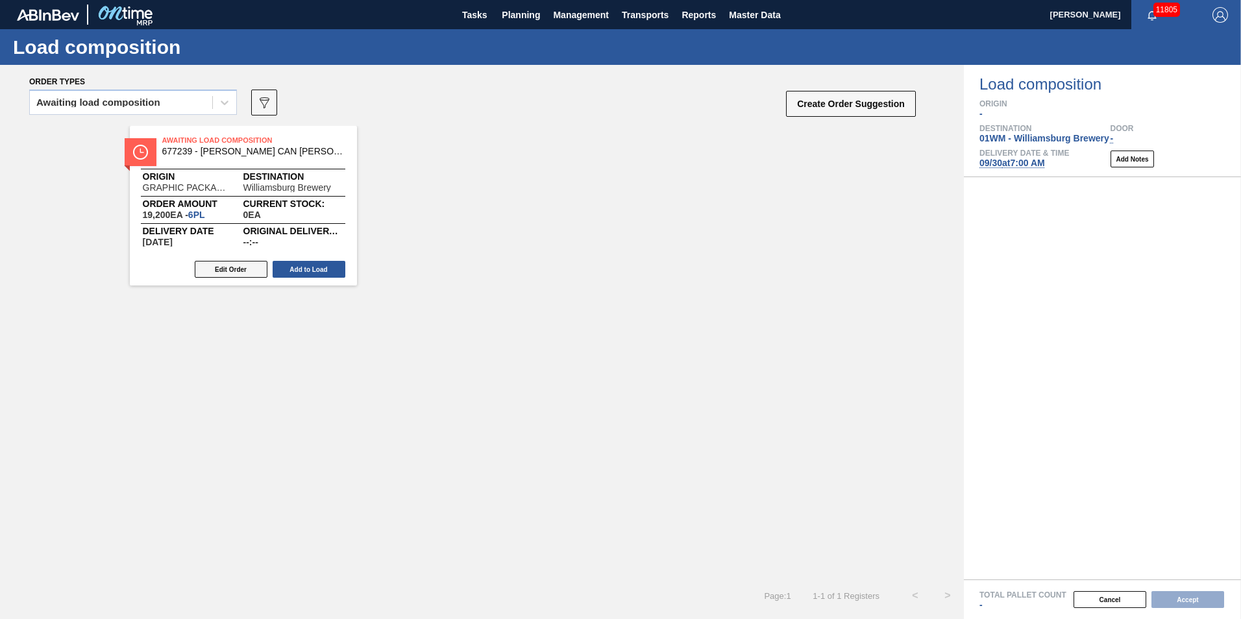
click at [232, 0] on body "Tasks Planning Management Transports Reports Master Data [PERSON_NAME] 11805 Ma…" at bounding box center [620, 0] width 1241 height 0
click at [232, 269] on button "Edit Order" at bounding box center [231, 269] width 73 height 17
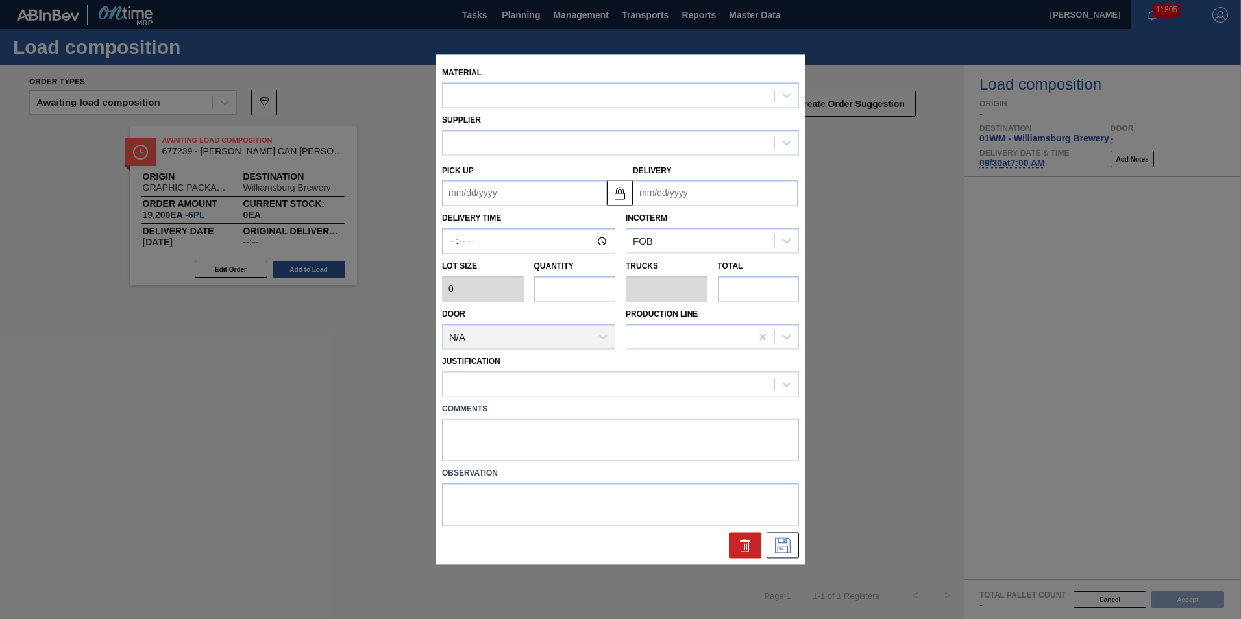
type input "3,200"
type input "6"
type input "0.231"
type input "19,200"
type up "[DATE]"
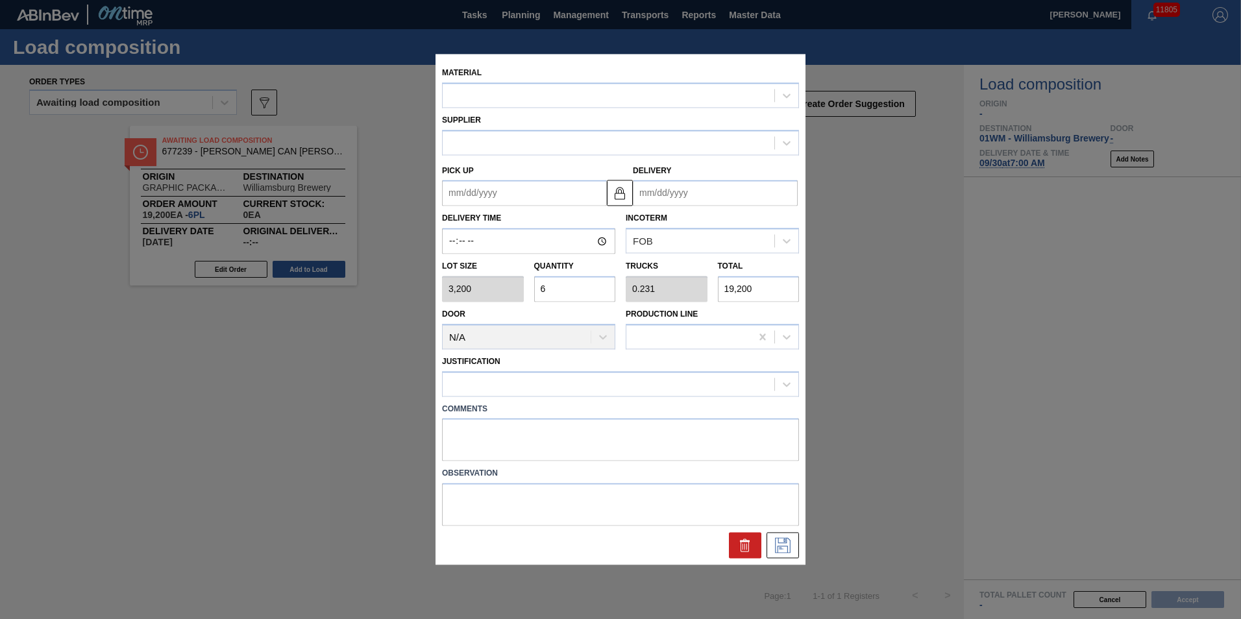
type input "[DATE]"
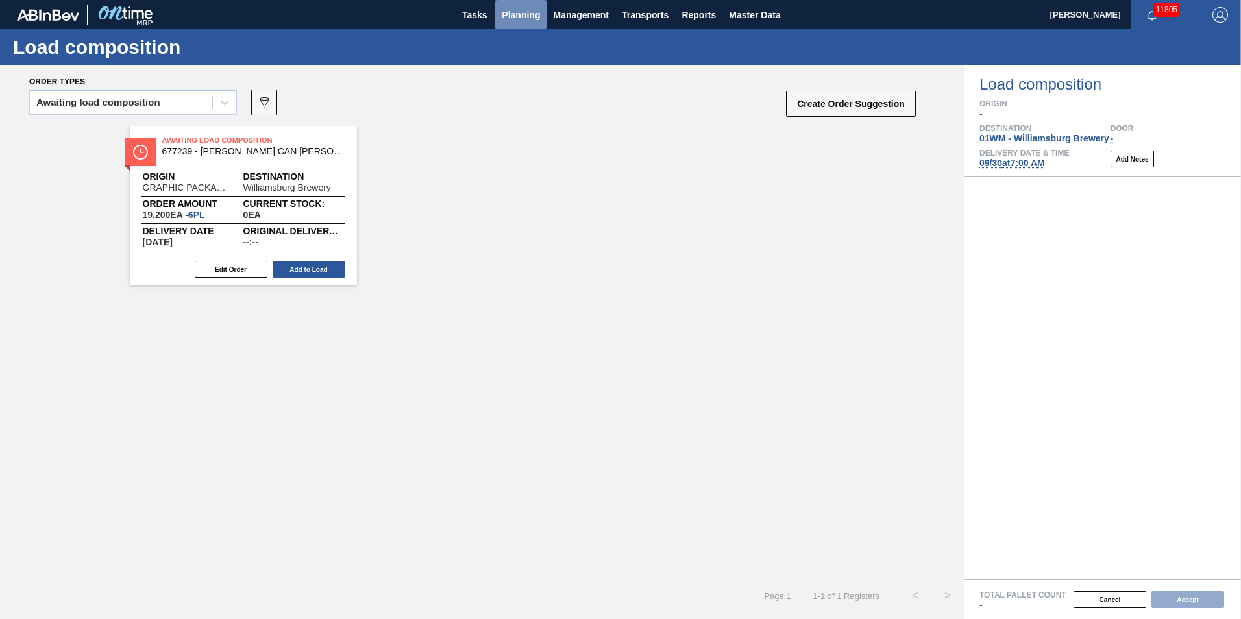
click at [518, 7] on span "Planning" at bounding box center [521, 15] width 38 height 16
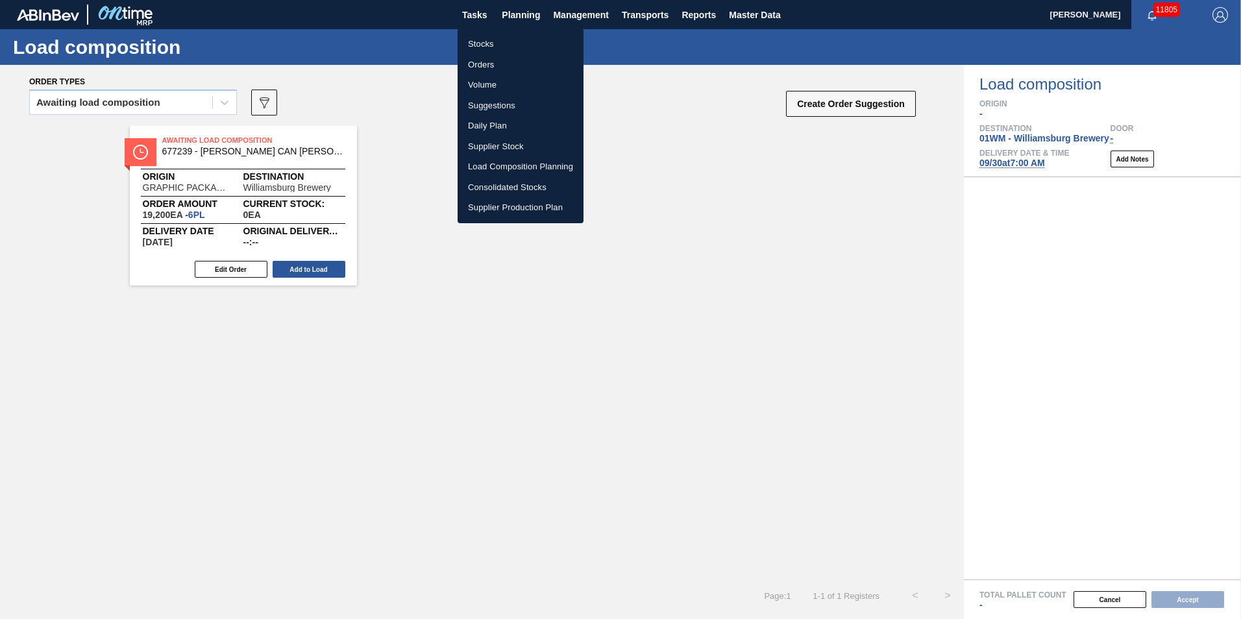
click at [499, 106] on li "Suggestions" at bounding box center [521, 105] width 126 height 21
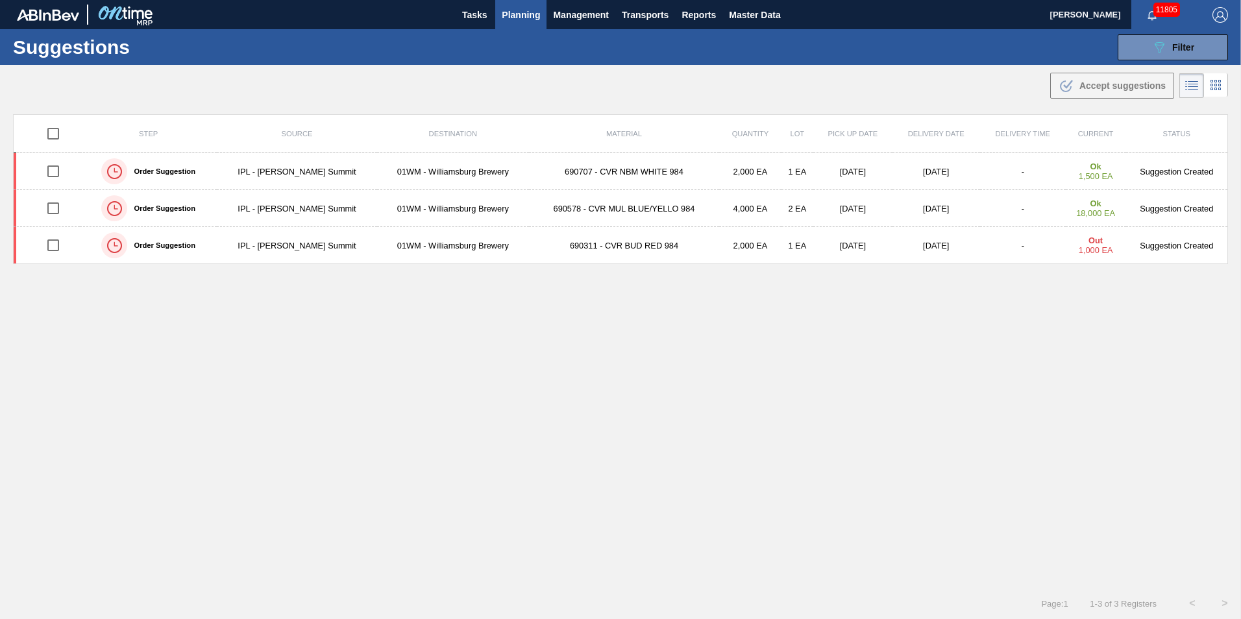
click at [527, 11] on span "Planning" at bounding box center [521, 15] width 38 height 16
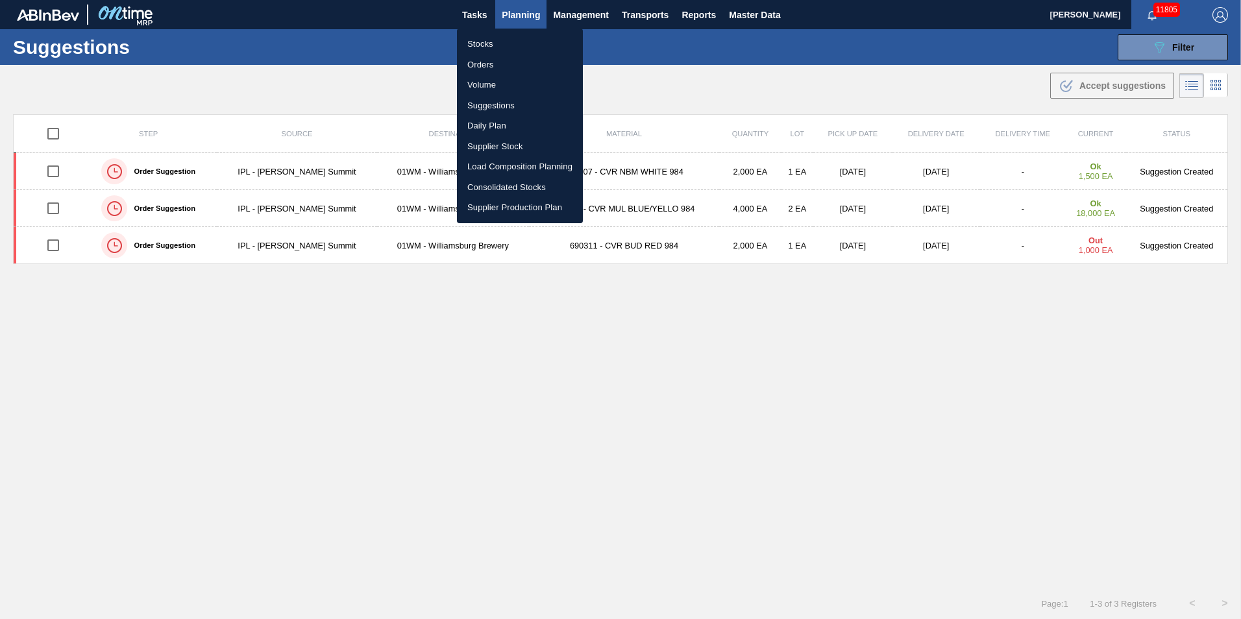
click at [529, 173] on li "Load Composition Planning" at bounding box center [520, 166] width 126 height 21
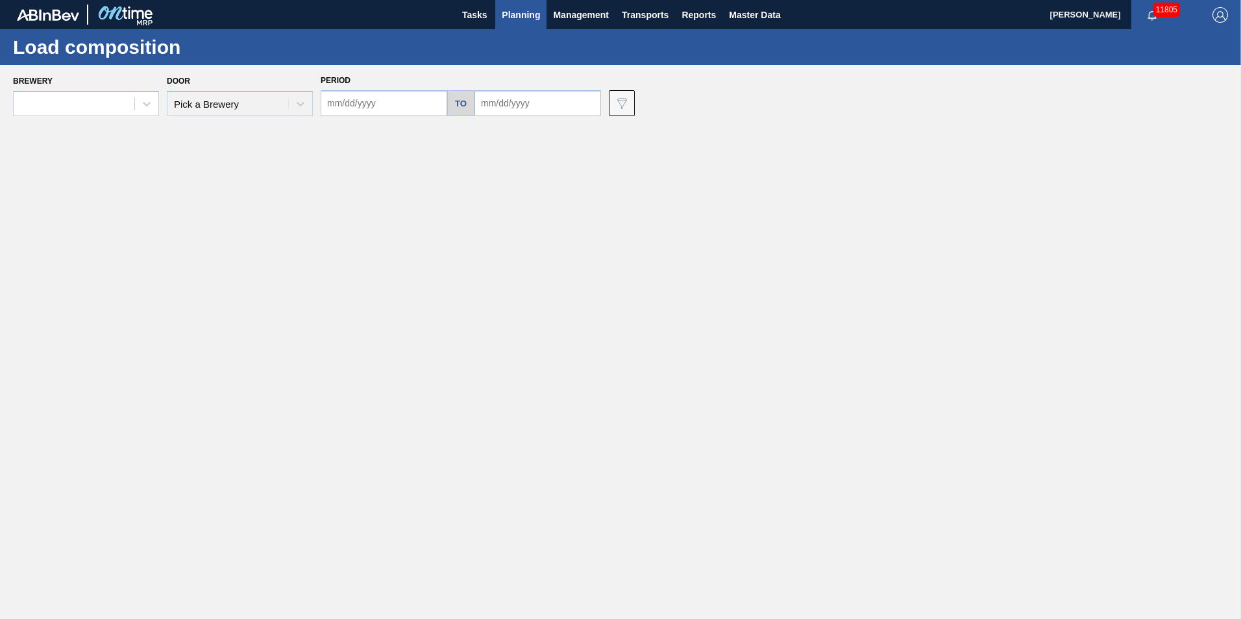
type input "[DATE]"
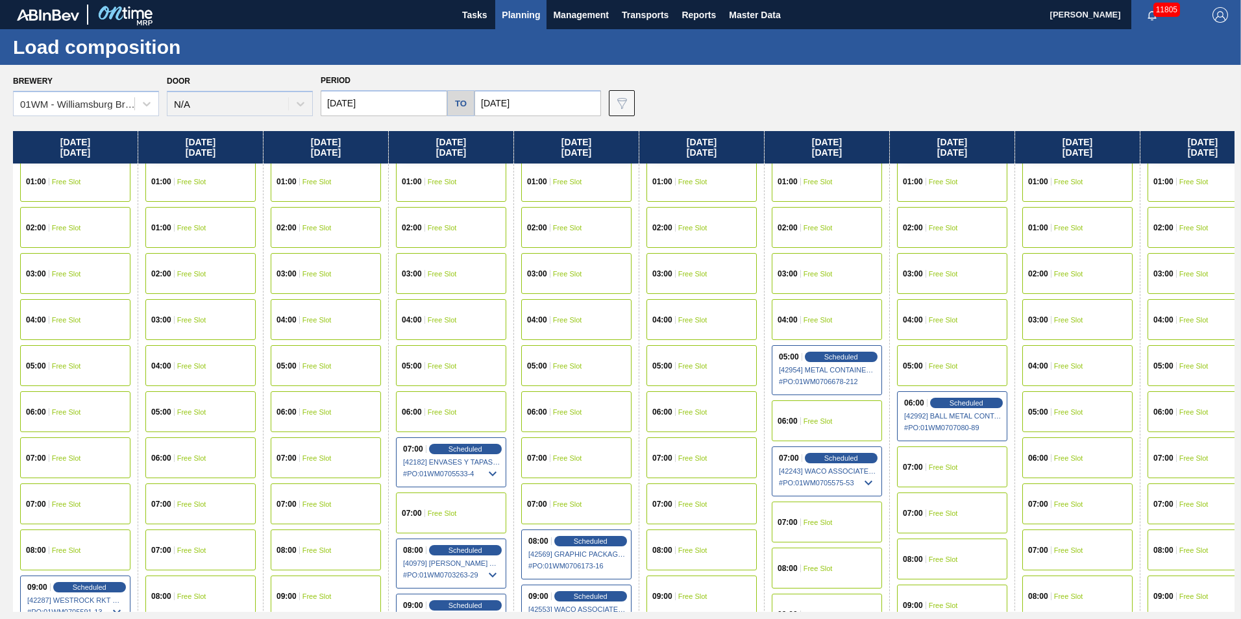
scroll to position [130, 0]
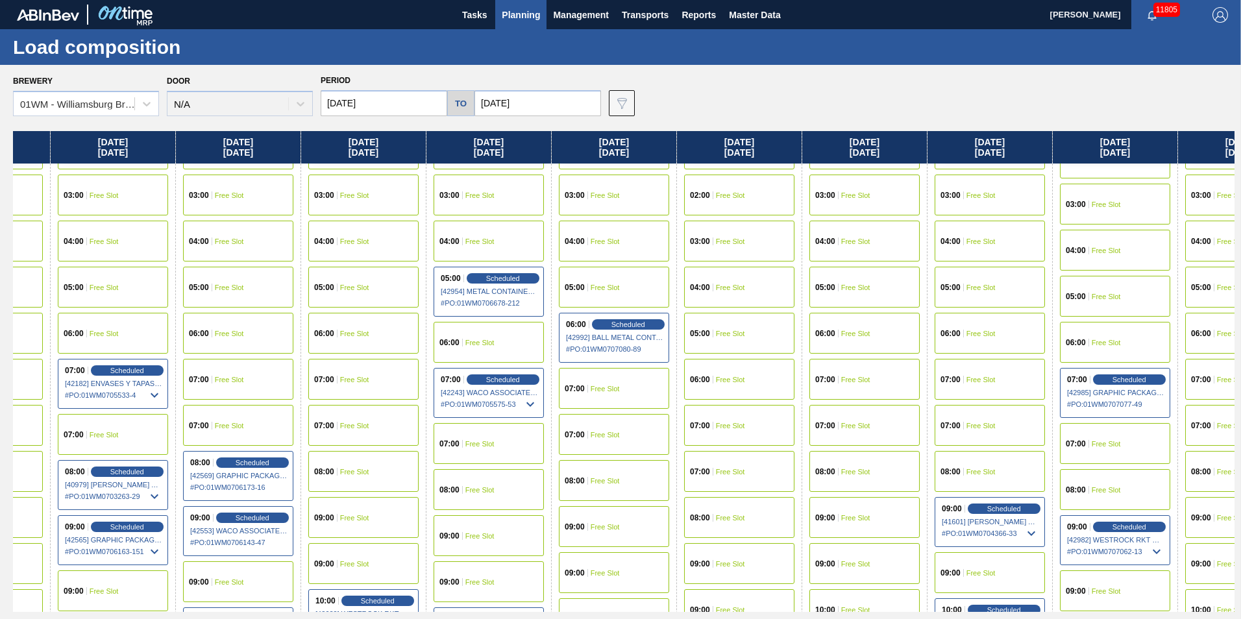
drag, startPoint x: 965, startPoint y: 149, endPoint x: 581, endPoint y: 155, distance: 384.3
click at [581, 155] on div "[DATE] 00:00 Free Slot 01:00 Free Slot 02:00 Free Slot 03:00 Free Slot 04:00 Fr…" at bounding box center [623, 371] width 1221 height 481
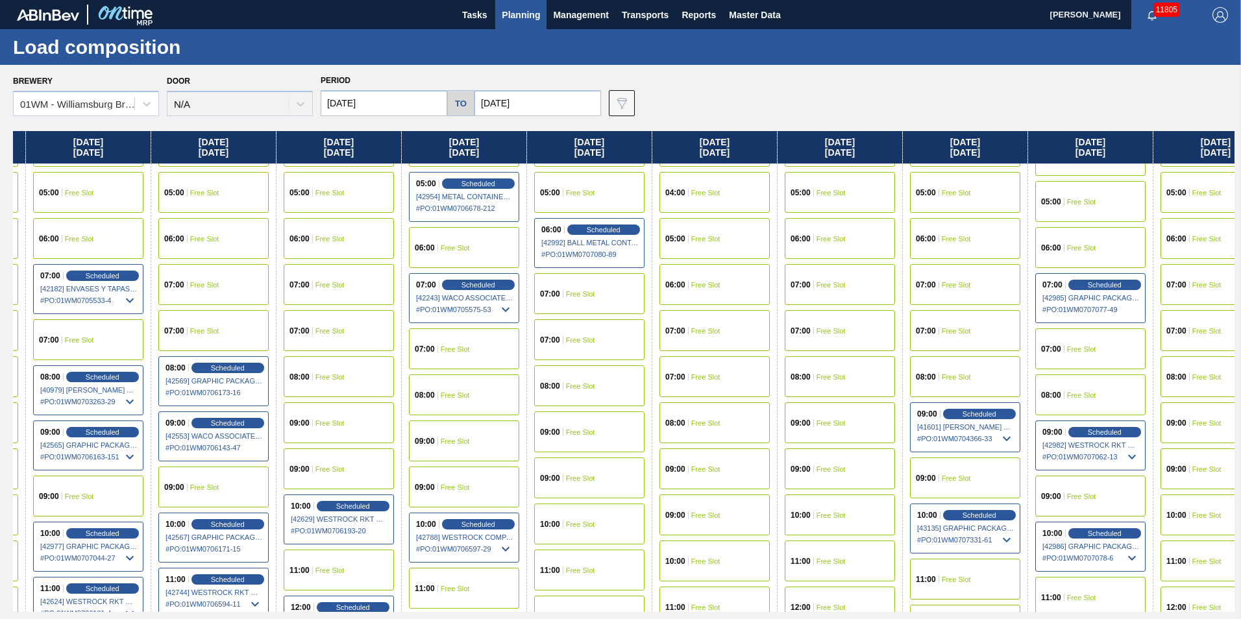
scroll to position [389, 363]
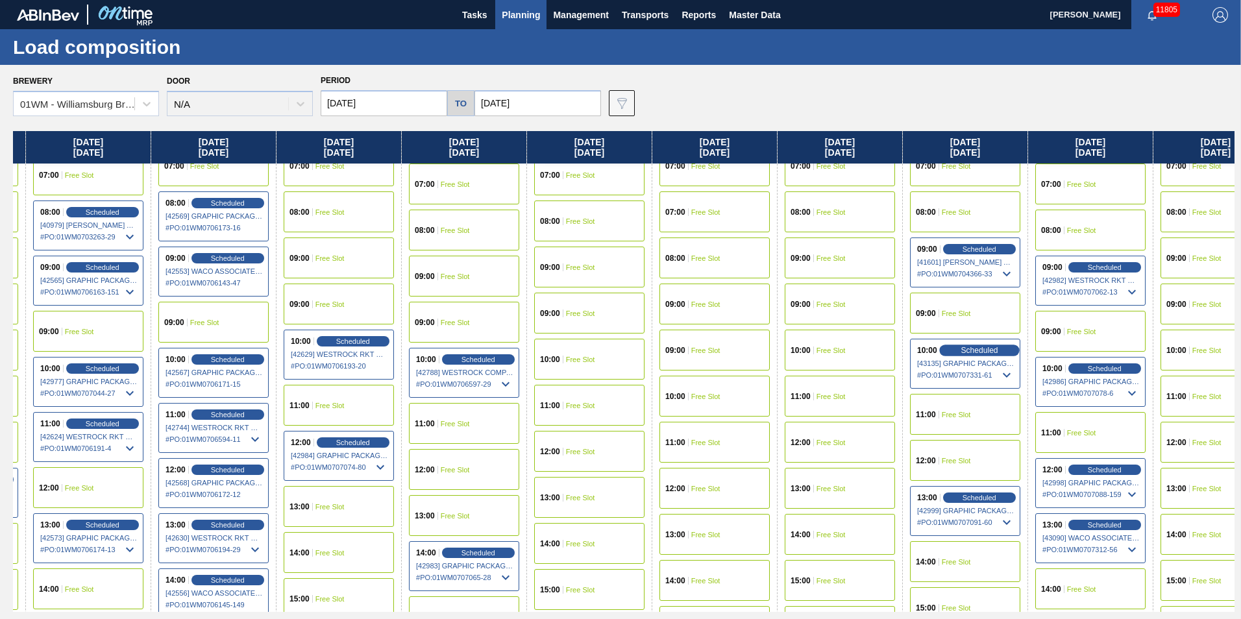
click at [983, 349] on span "Scheduled" at bounding box center [978, 350] width 37 height 8
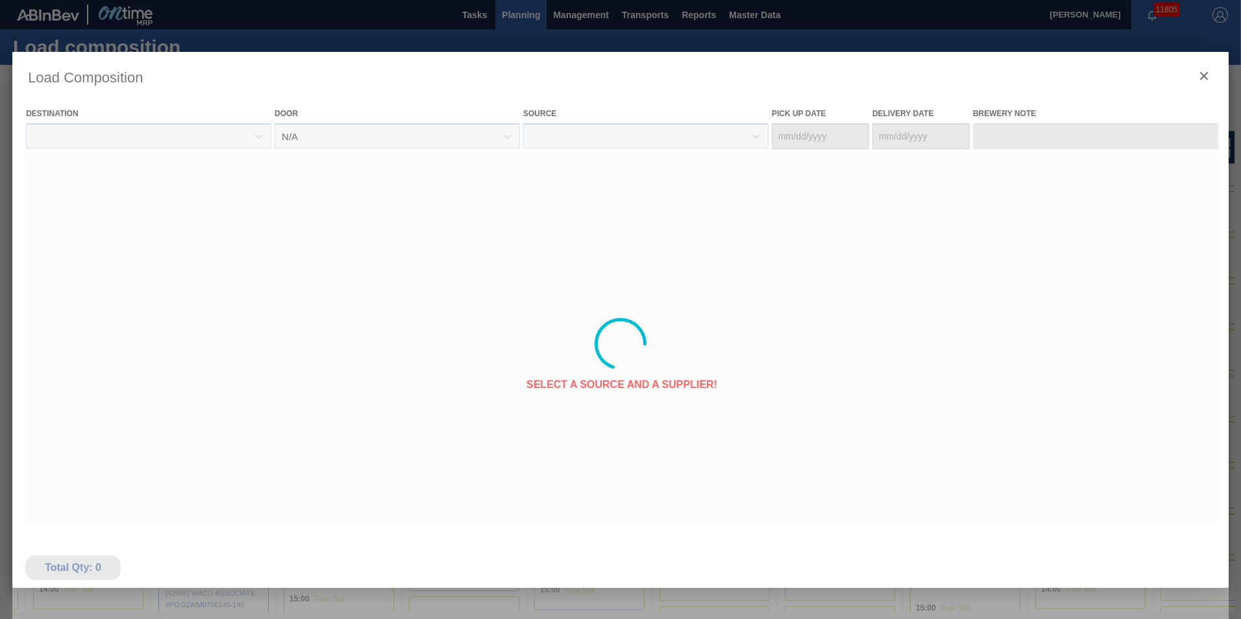
type Date "[DATE]"
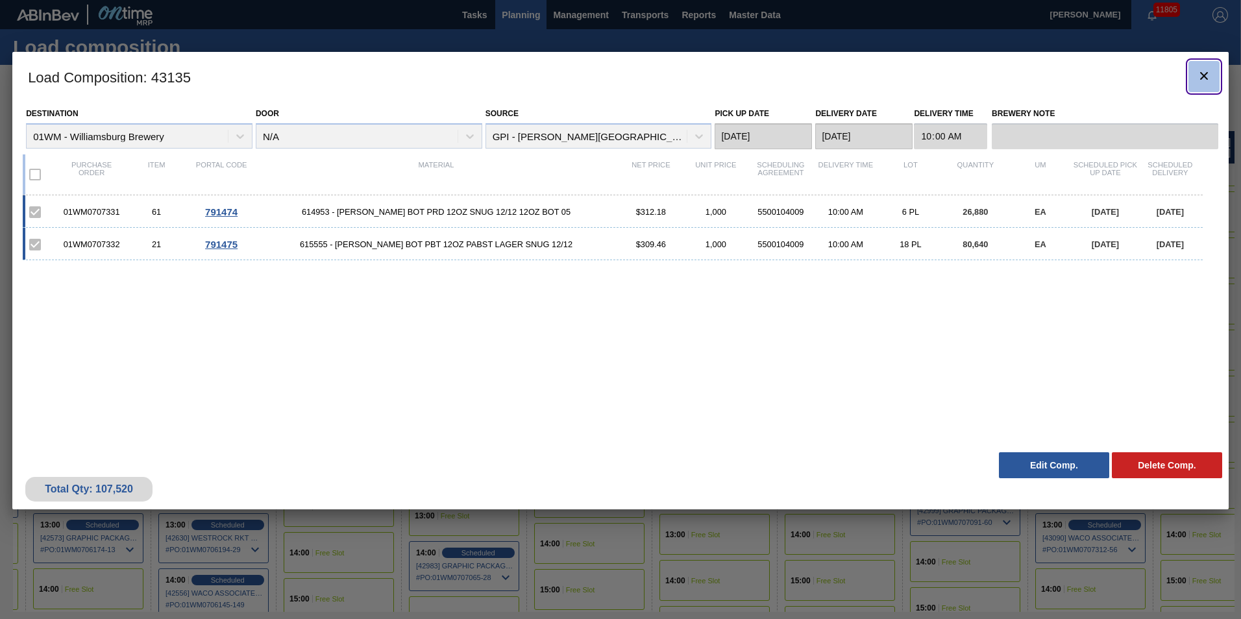
click at [1190, 75] on button "botão de ícone" at bounding box center [1203, 76] width 31 height 31
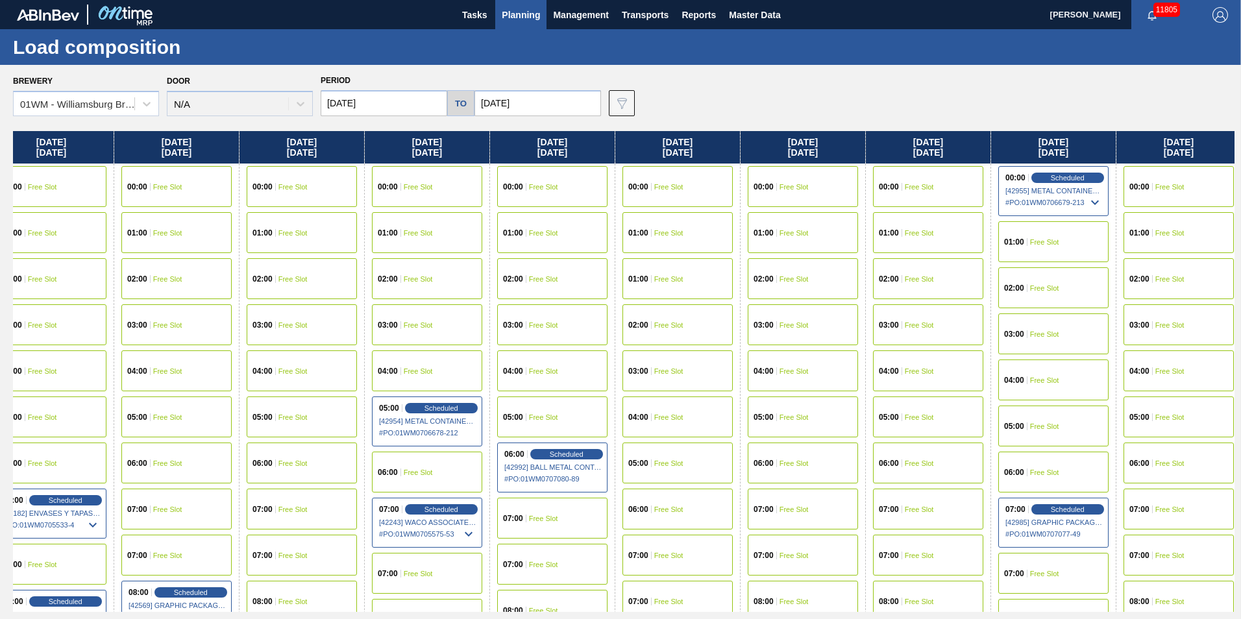
scroll to position [0, 482]
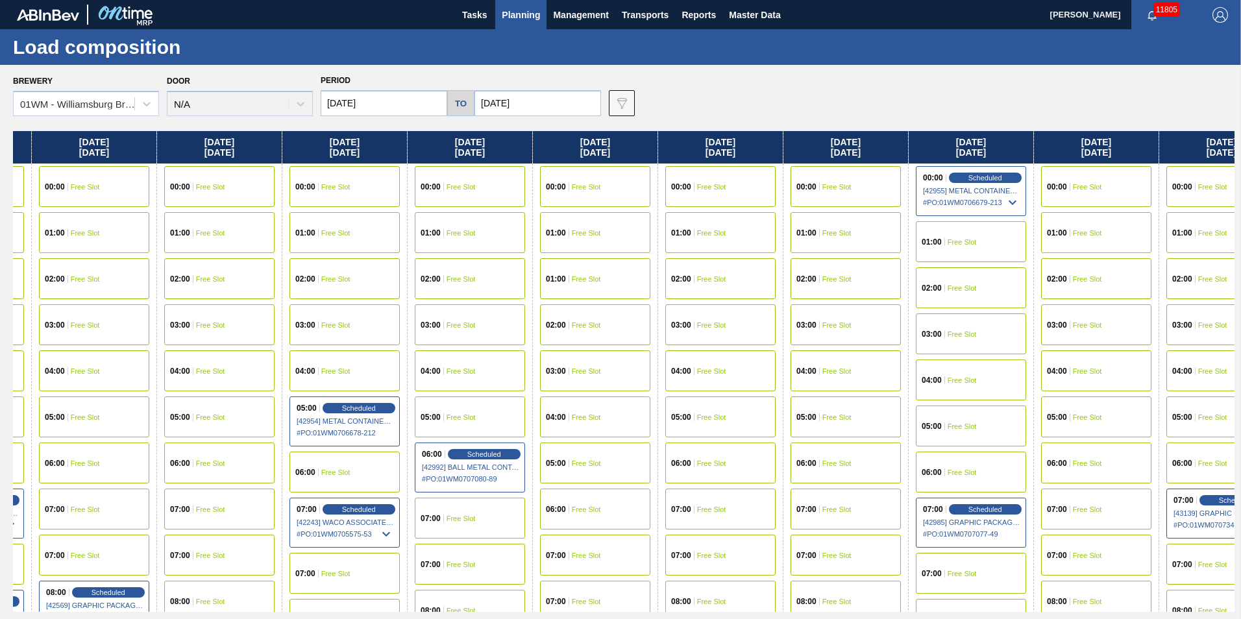
drag, startPoint x: 1153, startPoint y: 148, endPoint x: 661, endPoint y: 182, distance: 493.1
click at [661, 182] on div "[DATE] 00:00 Free Slot 01:00 Free Slot 02:00 Free Slot 03:00 Free Slot 04:00 Fr…" at bounding box center [623, 371] width 1221 height 481
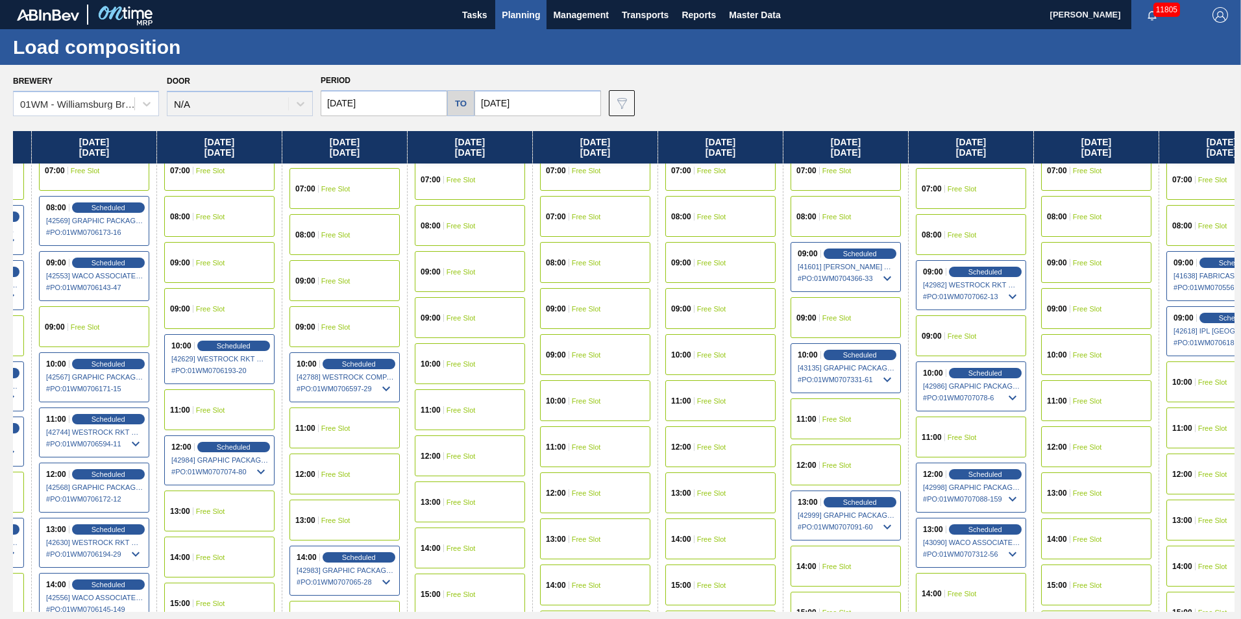
scroll to position [389, 482]
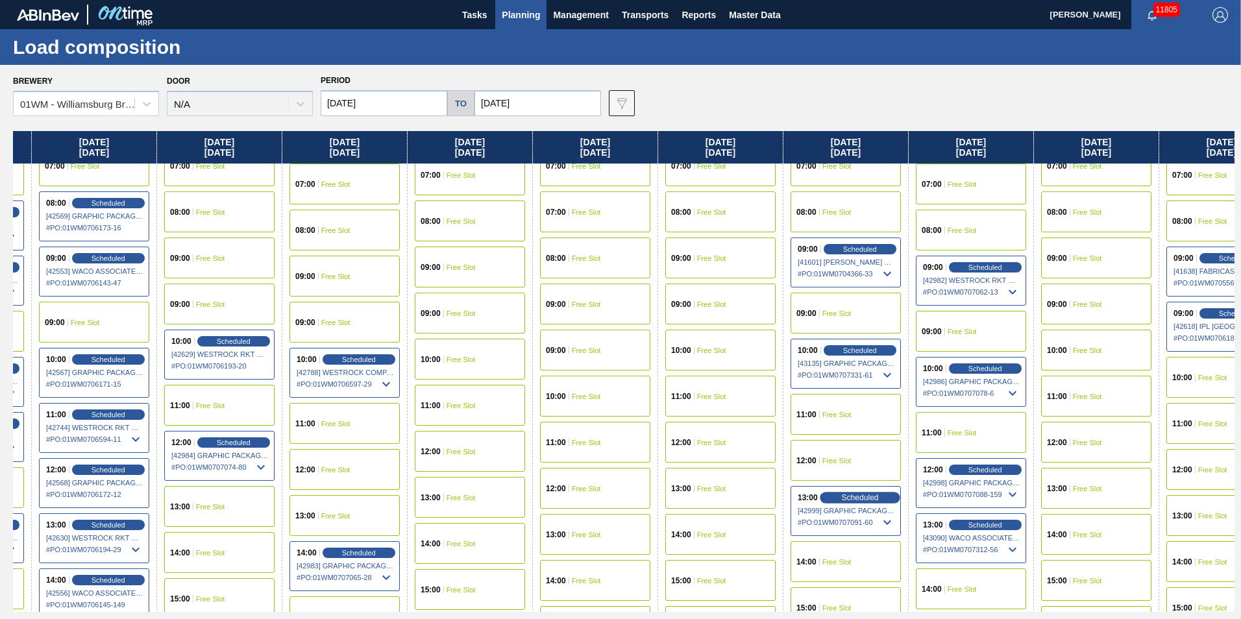
click at [862, 496] on span "Scheduled" at bounding box center [859, 497] width 37 height 8
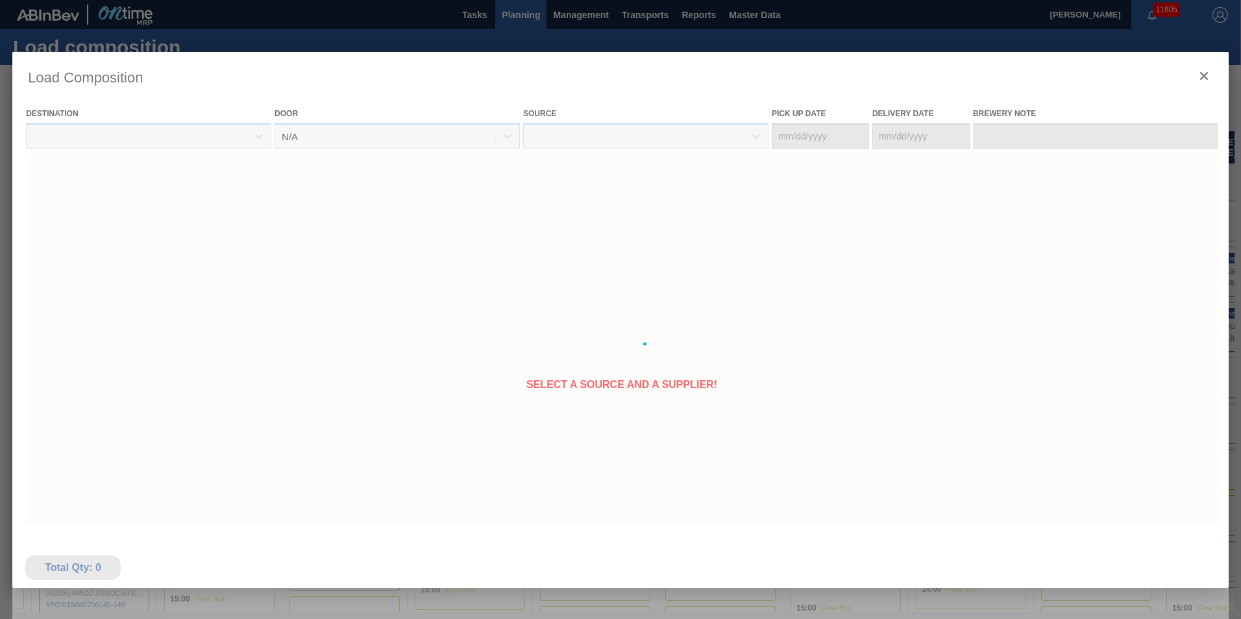
type Date "[DATE]"
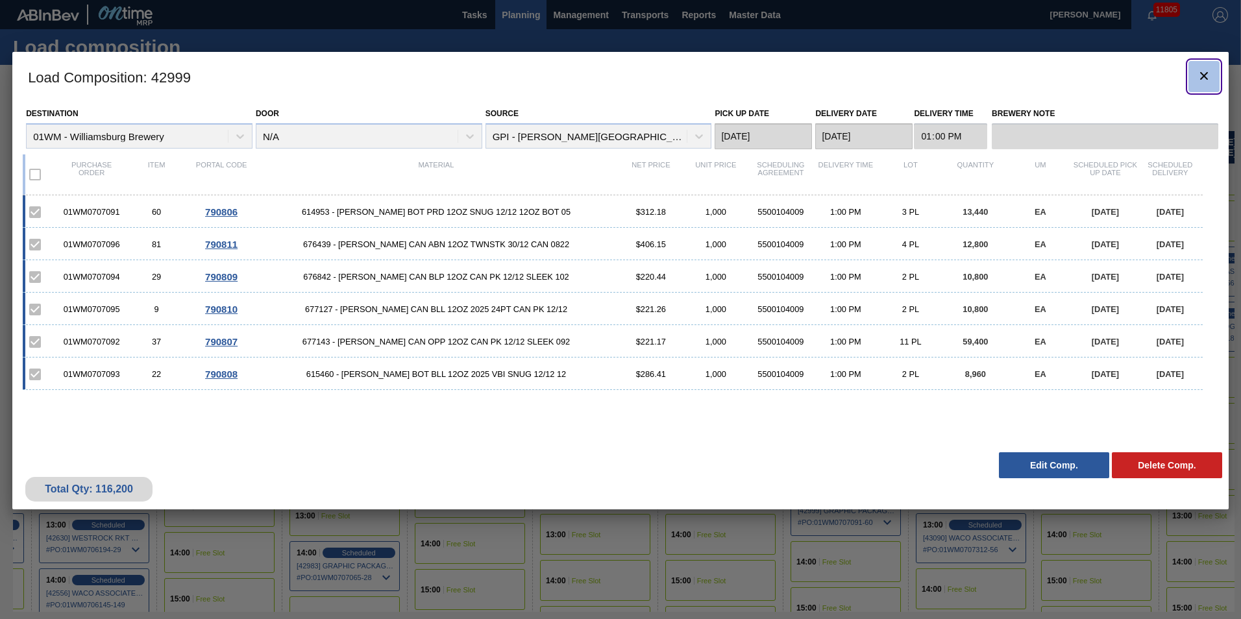
click at [1208, 80] on icon "botão de ícone" at bounding box center [1204, 76] width 16 height 16
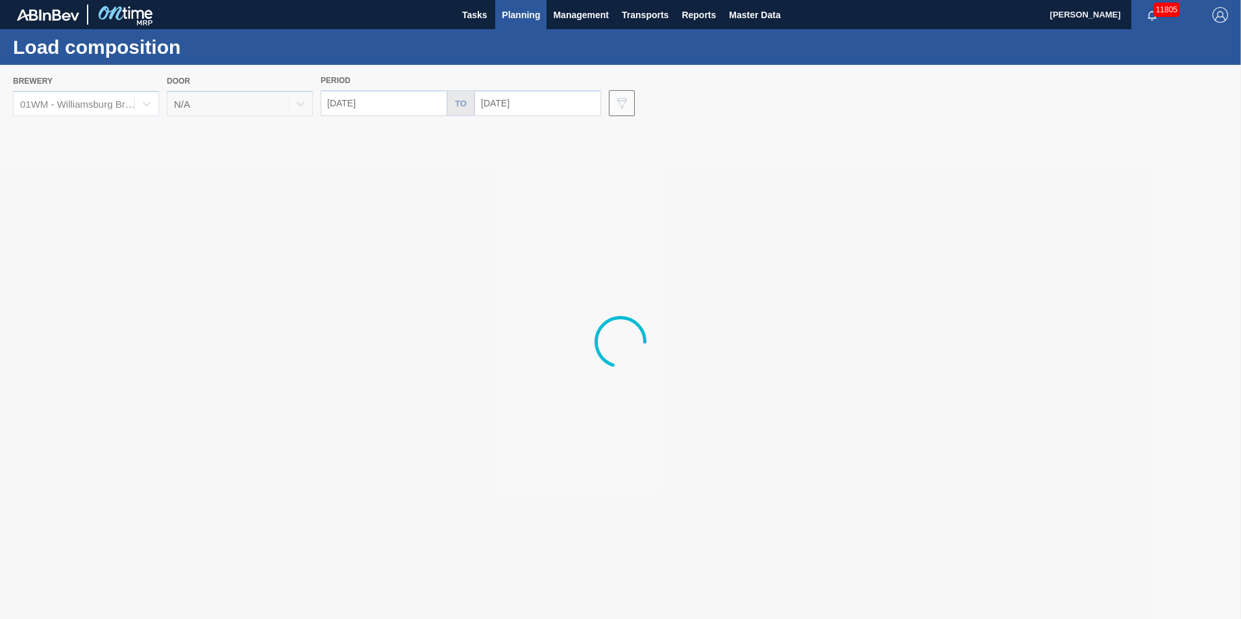
click at [515, 13] on span "Planning" at bounding box center [521, 15] width 38 height 16
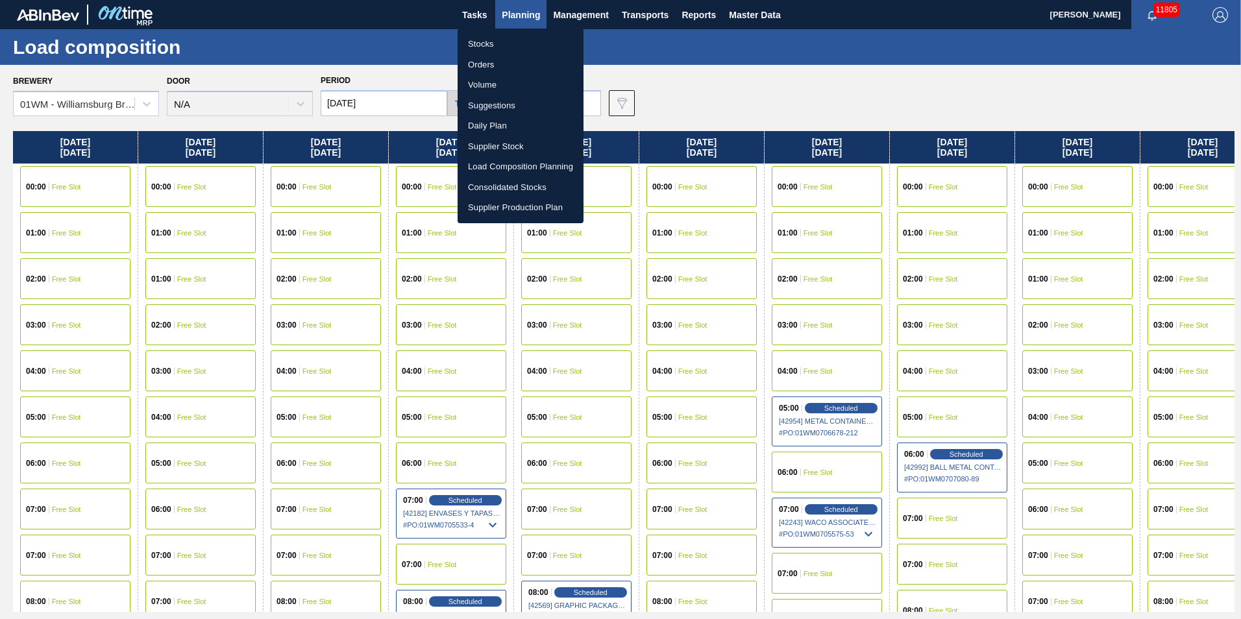
click at [498, 171] on li "Load Composition Planning" at bounding box center [521, 166] width 126 height 21
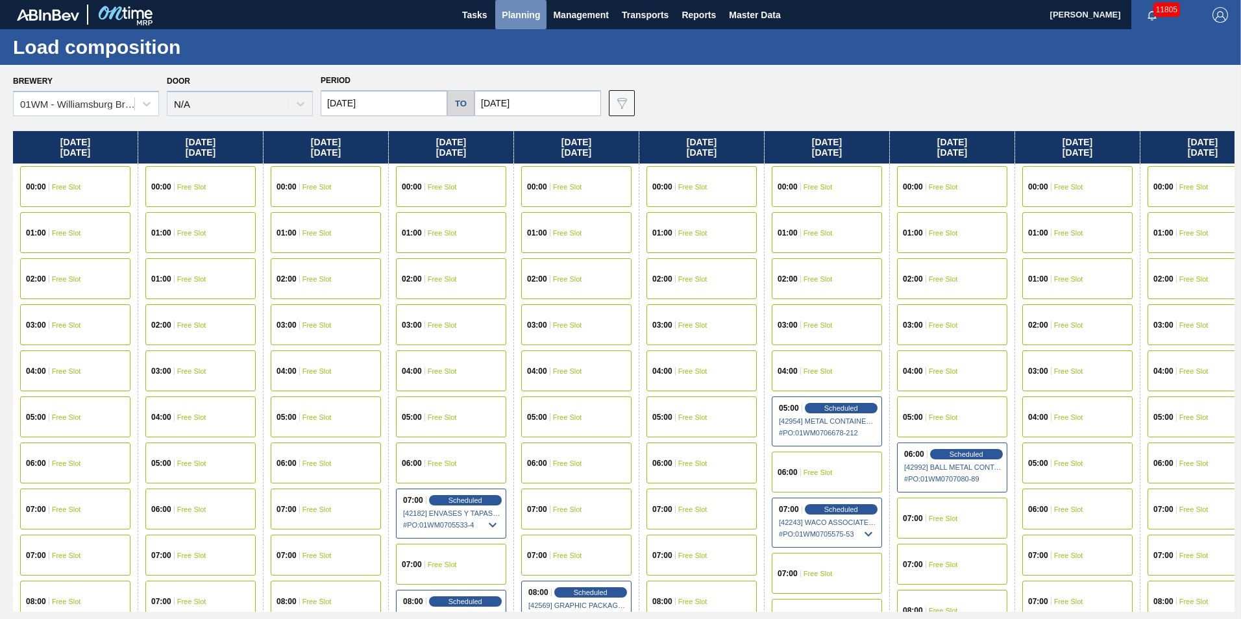
click at [524, 13] on span "Planning" at bounding box center [521, 15] width 38 height 16
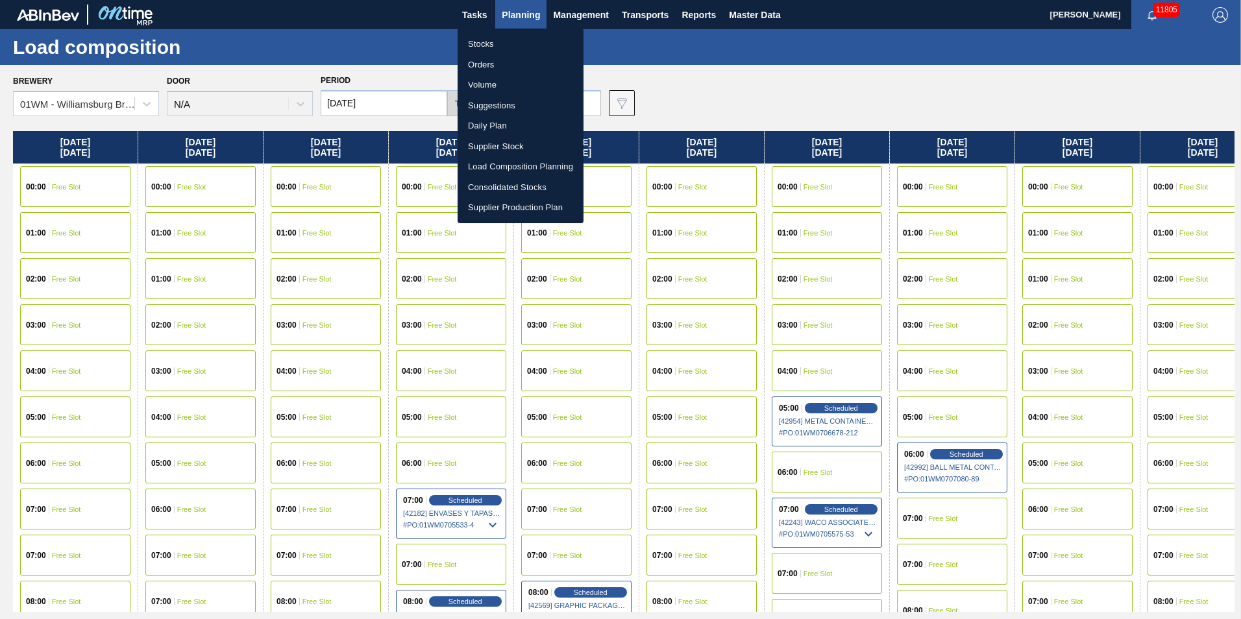
click at [514, 100] on li "Suggestions" at bounding box center [521, 105] width 126 height 21
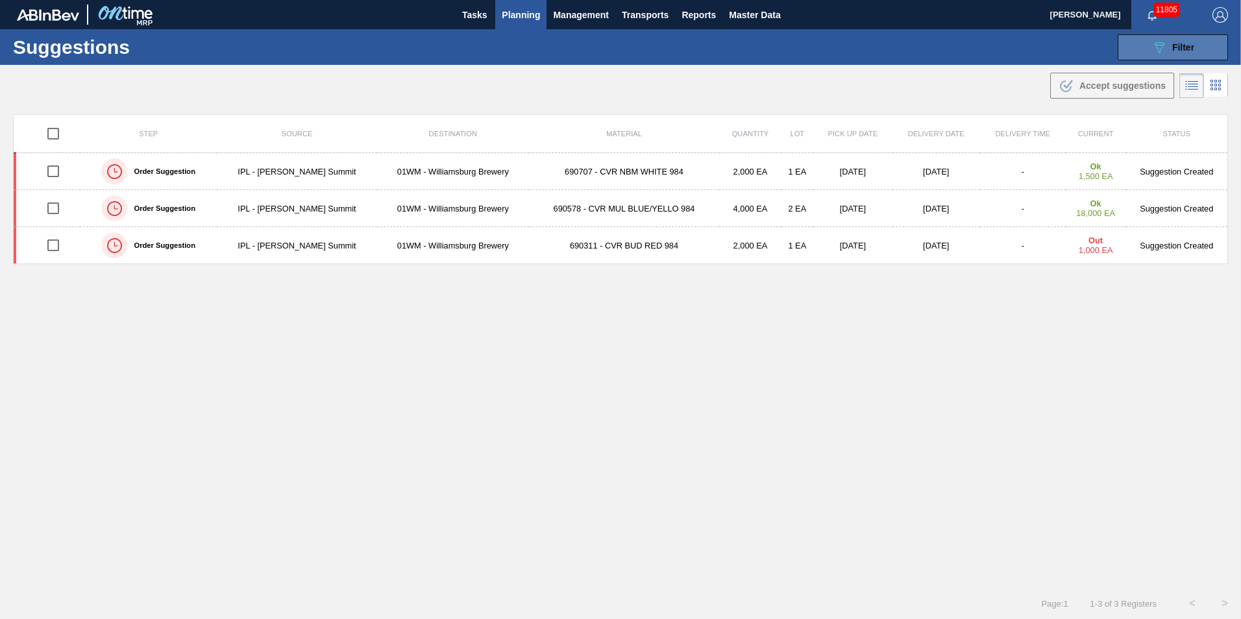
click at [1217, 52] on button "089F7B8B-B2A5-4AFE-B5C0-19BA573D28AC Filter" at bounding box center [1173, 47] width 110 height 26
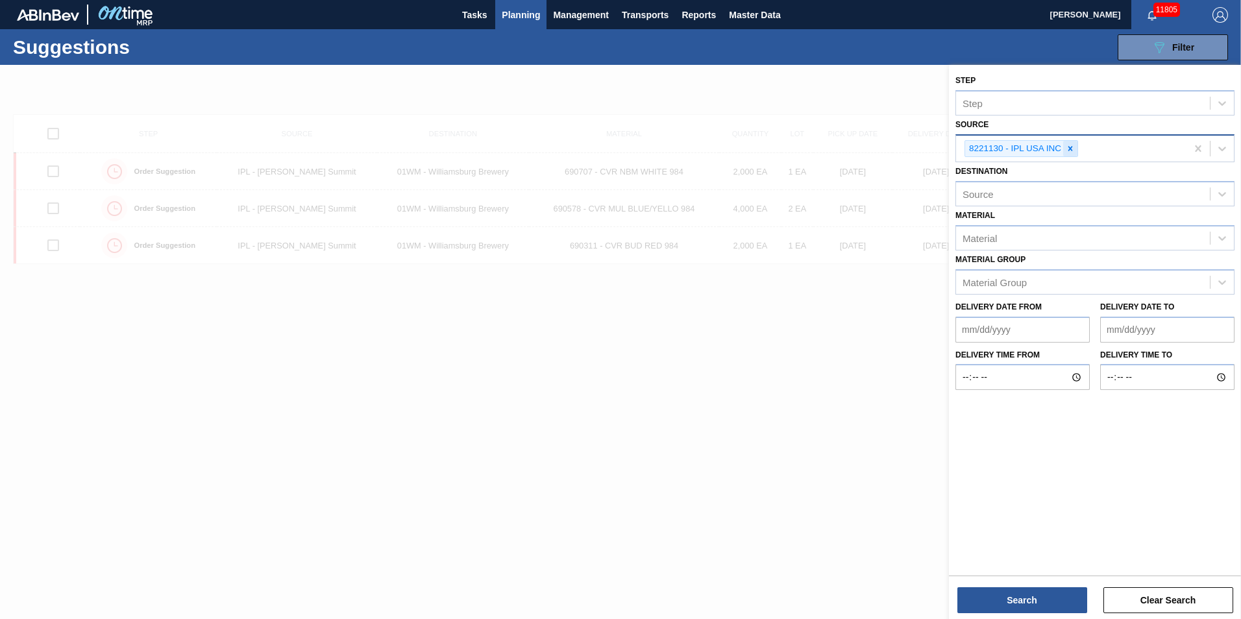
click at [1066, 145] on icon at bounding box center [1070, 148] width 9 height 9
click at [1222, 141] on icon at bounding box center [1222, 147] width 13 height 13
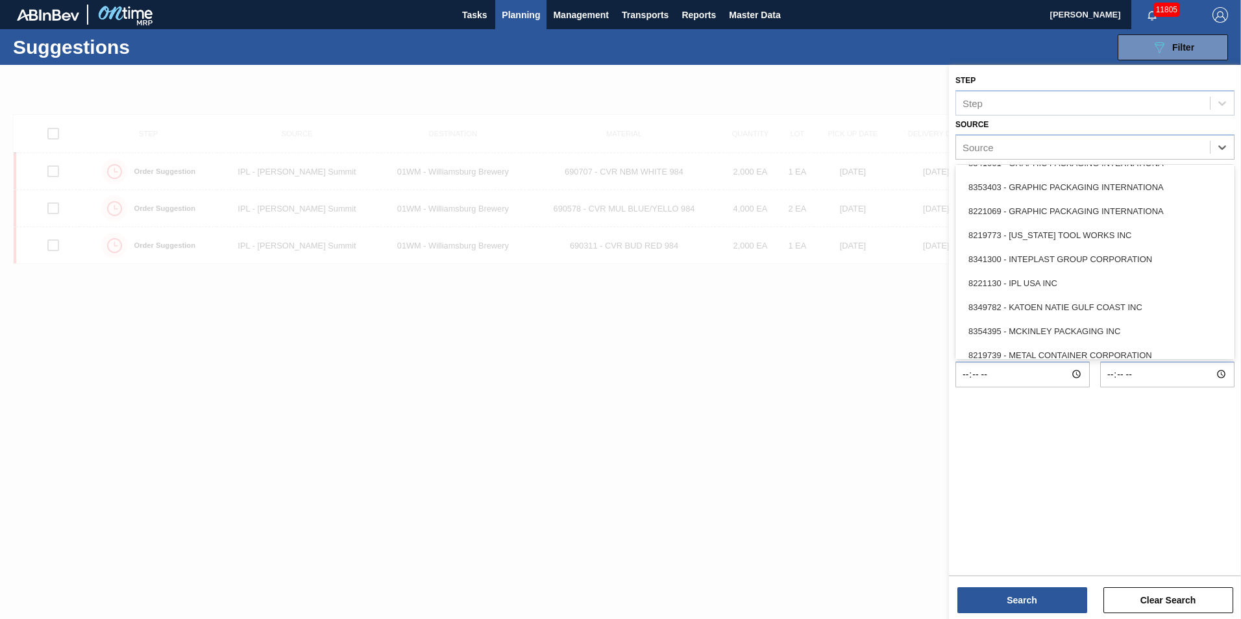
scroll to position [319, 0]
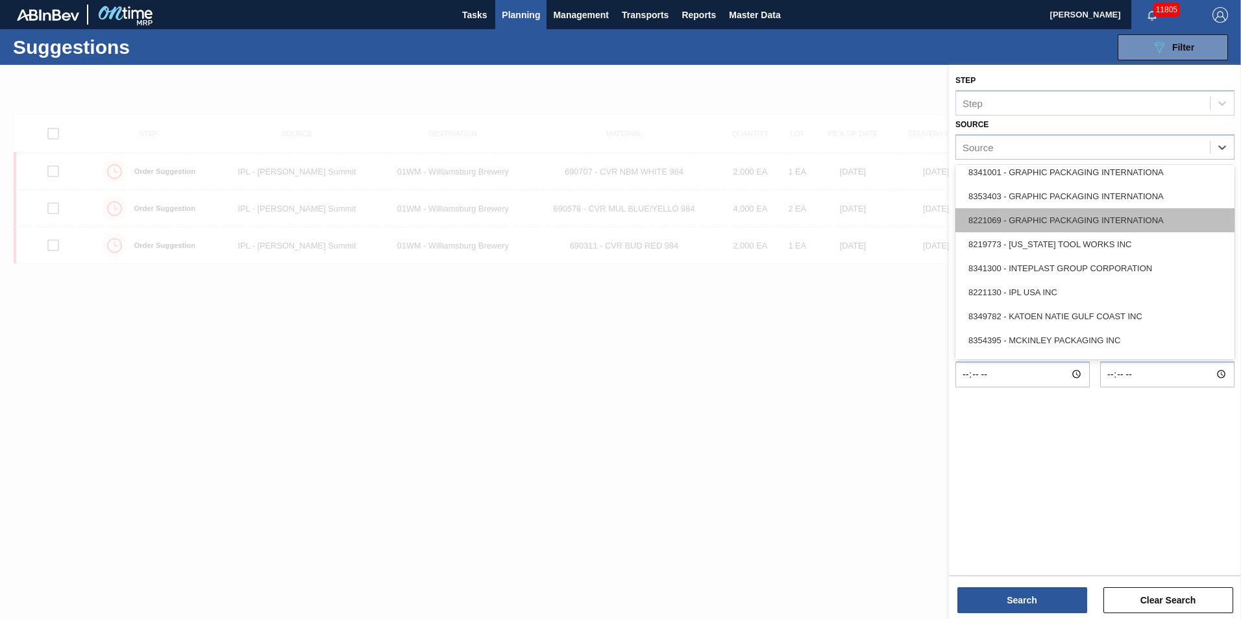
click at [1050, 212] on div "8221069 - GRAPHIC PACKAGING INTERNATIONA" at bounding box center [1094, 220] width 279 height 24
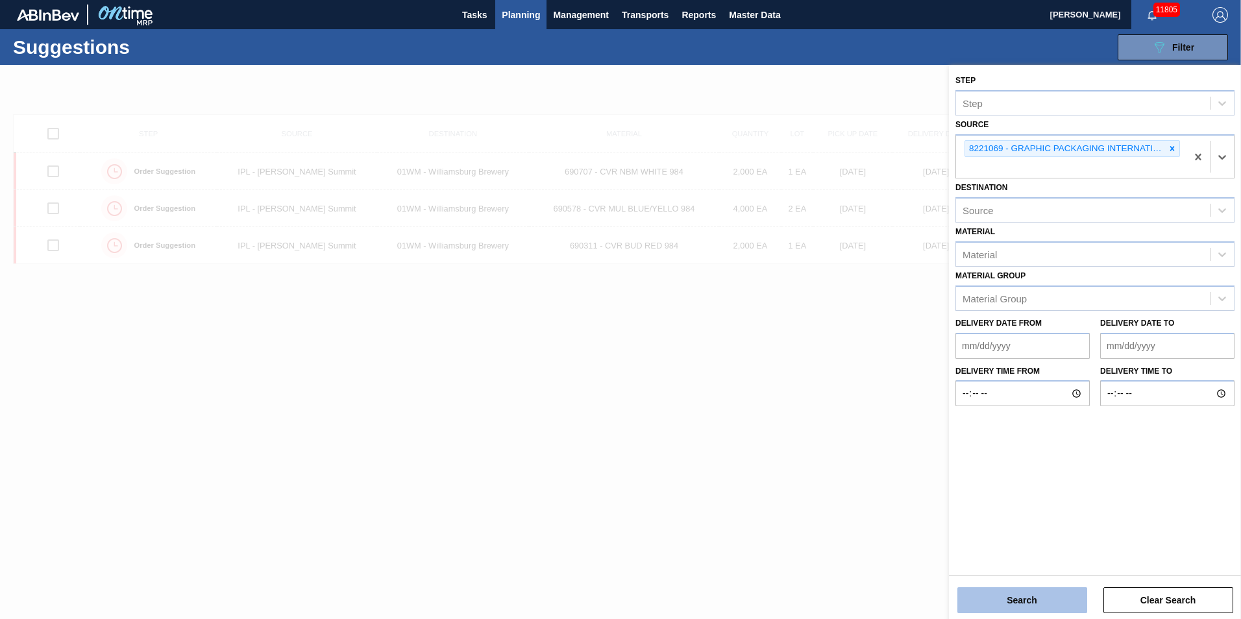
click at [1033, 604] on button "Search" at bounding box center [1022, 600] width 130 height 26
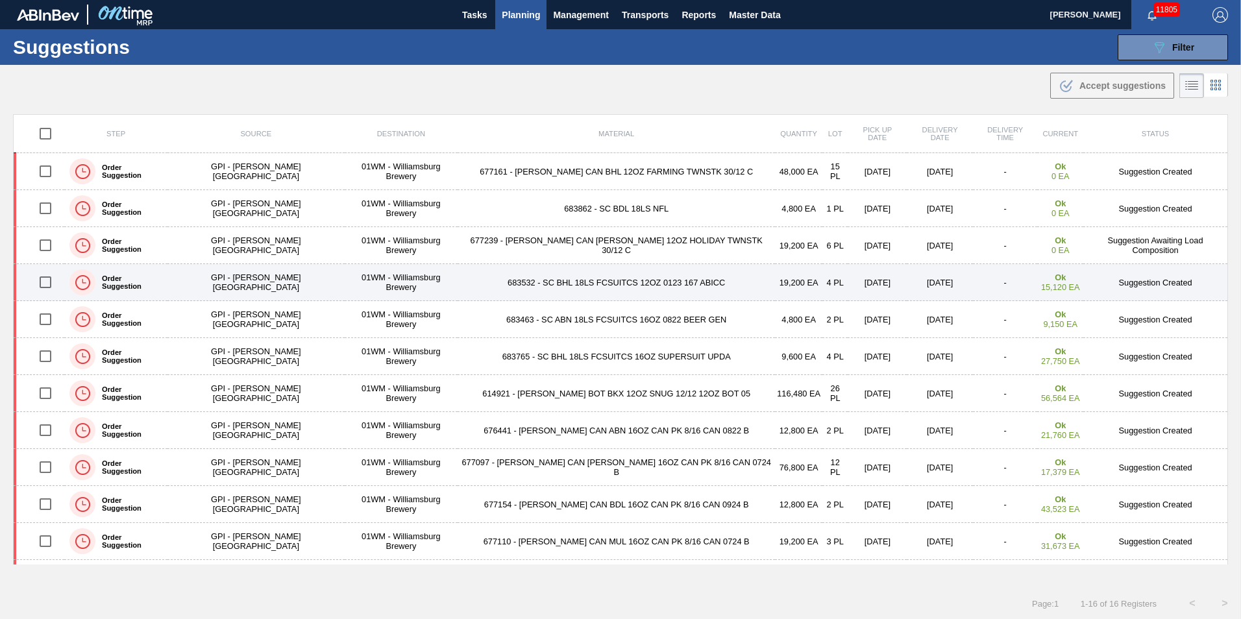
click at [56, 282] on input "checkbox" at bounding box center [45, 282] width 27 height 27
checkbox input "true"
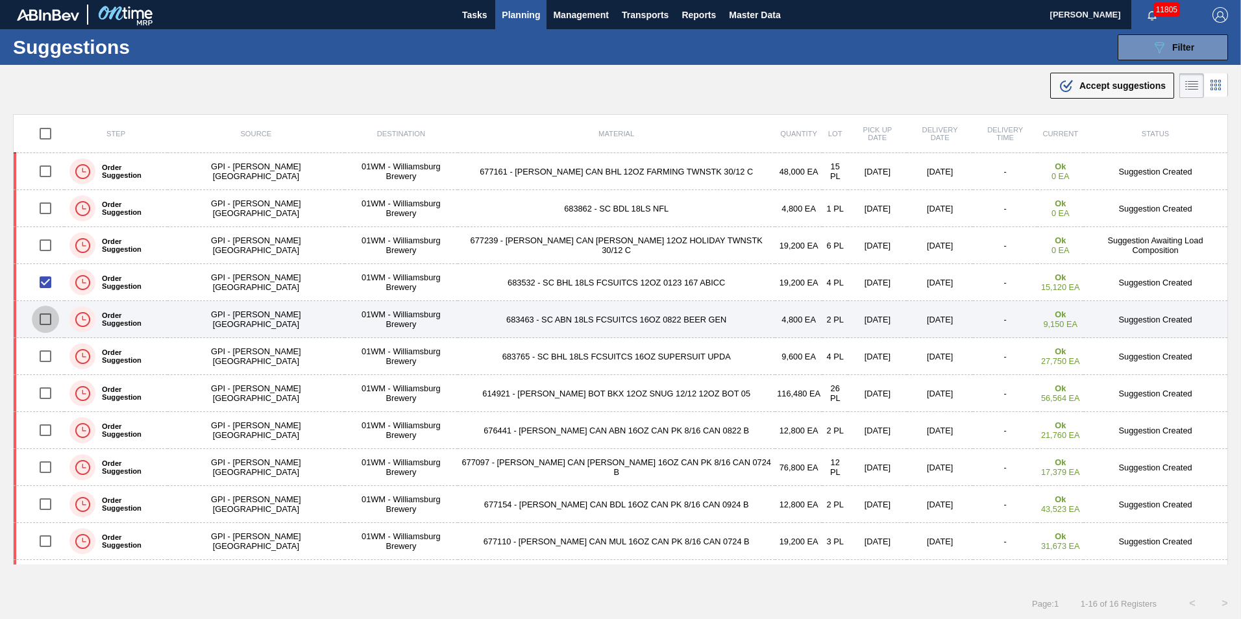
click at [53, 320] on input "checkbox" at bounding box center [45, 319] width 27 height 27
checkbox input "true"
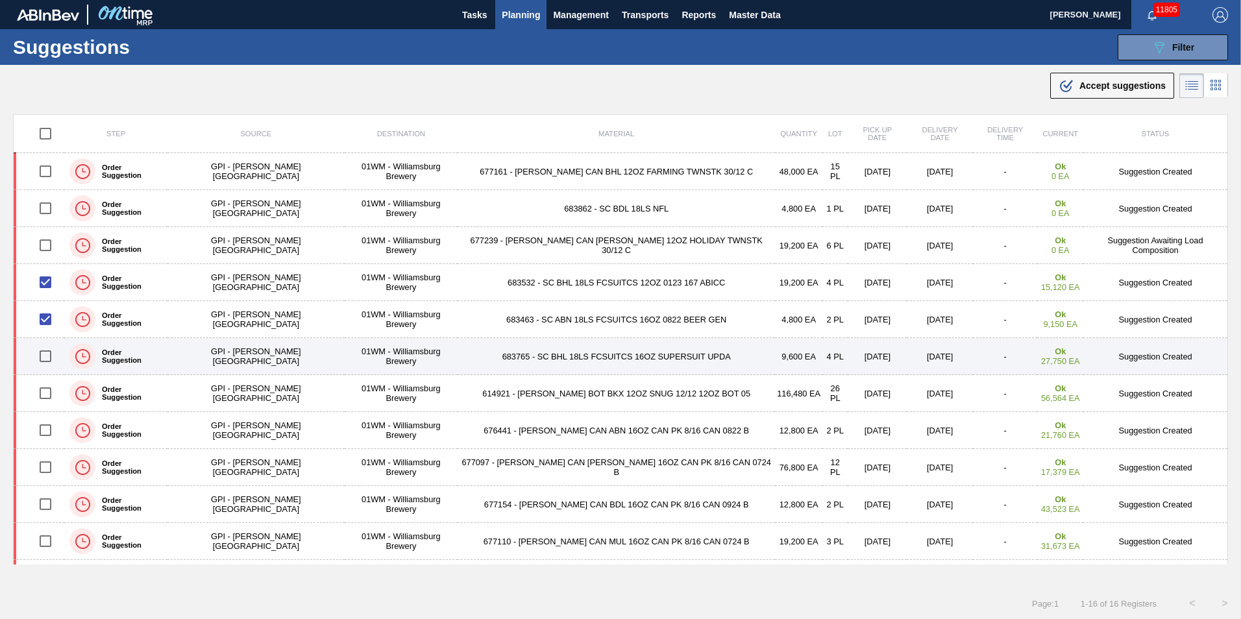
click at [50, 352] on input "checkbox" at bounding box center [45, 356] width 27 height 27
checkbox input "true"
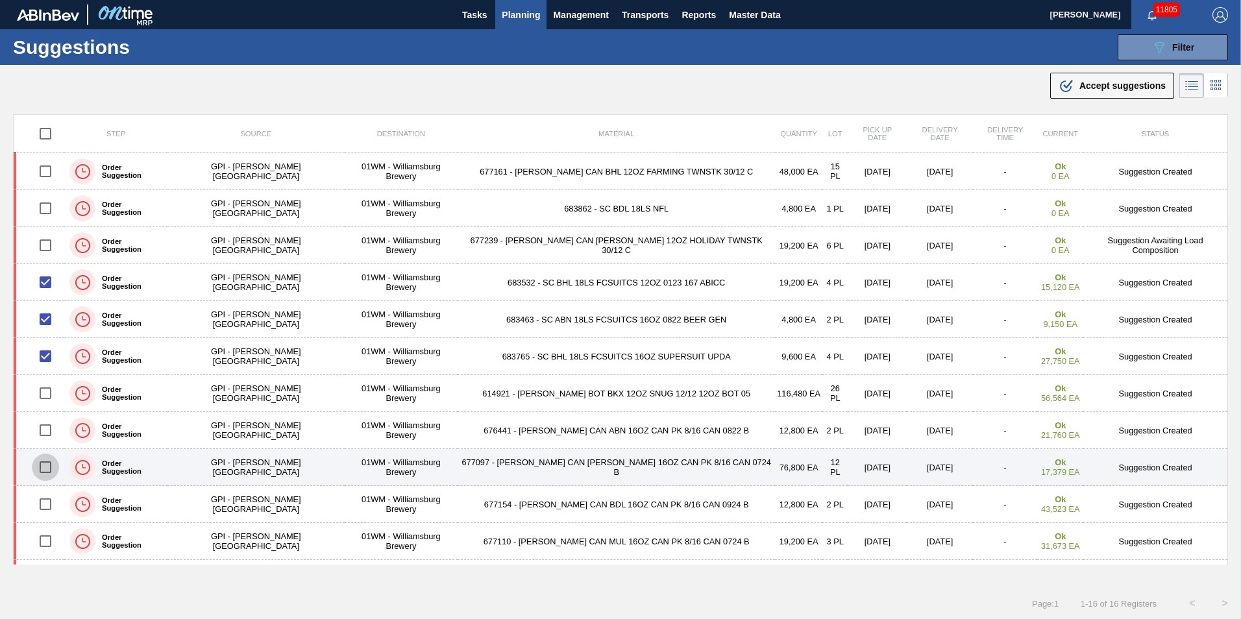
click at [46, 469] on input "checkbox" at bounding box center [45, 467] width 27 height 27
checkbox input "true"
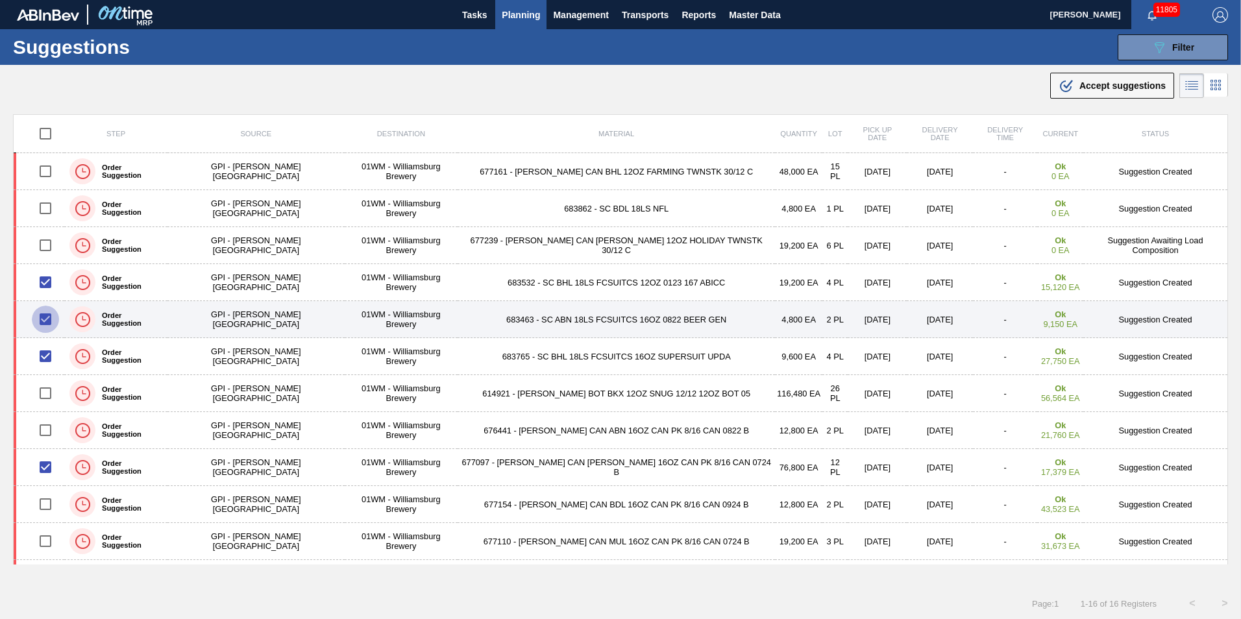
click at [59, 313] on input "checkbox" at bounding box center [45, 319] width 27 height 27
checkbox input "false"
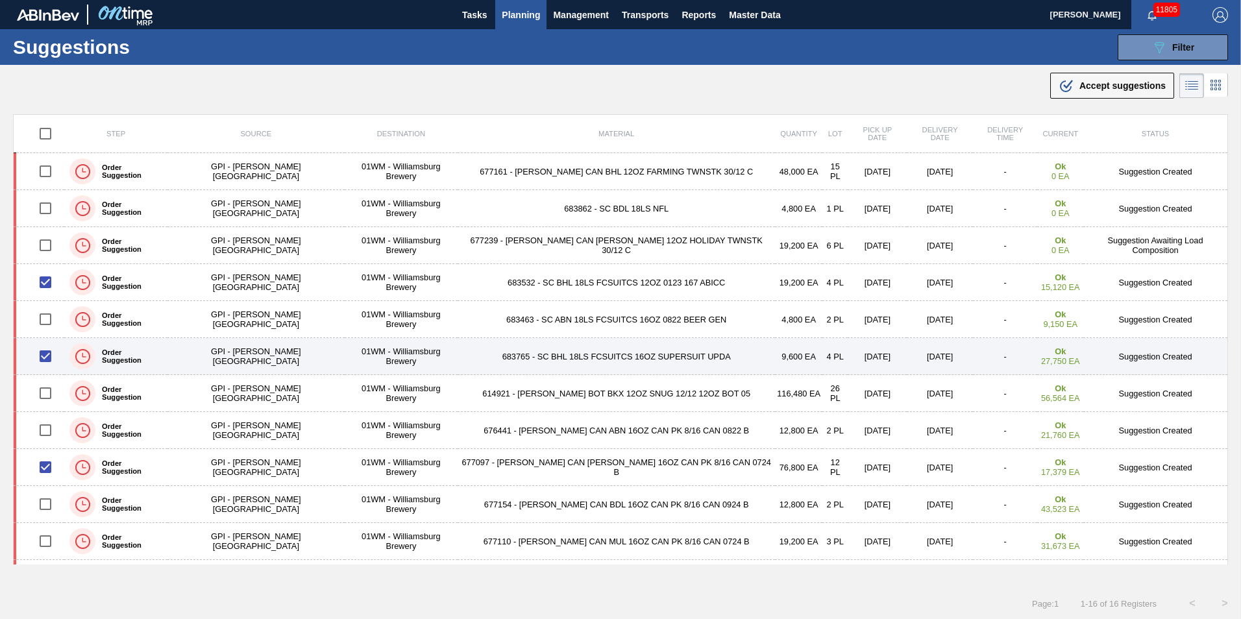
click at [48, 357] on input "checkbox" at bounding box center [45, 356] width 27 height 27
click at [54, 354] on input "checkbox" at bounding box center [45, 356] width 27 height 27
checkbox input "true"
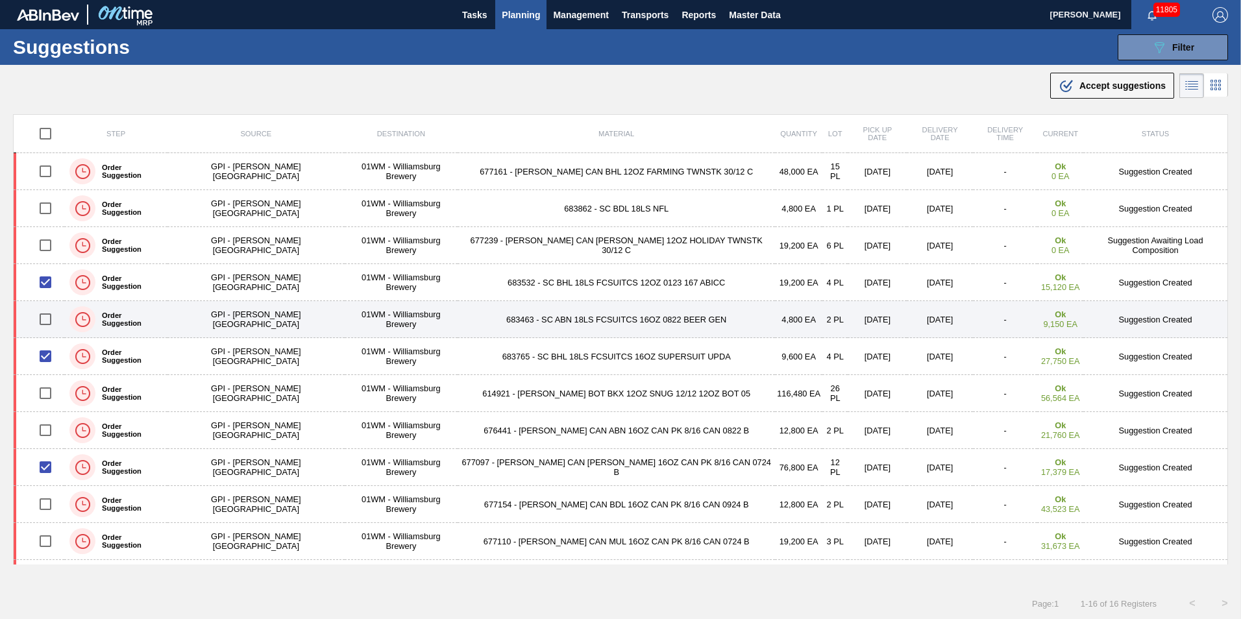
click at [49, 319] on input "checkbox" at bounding box center [45, 319] width 27 height 27
checkbox input "true"
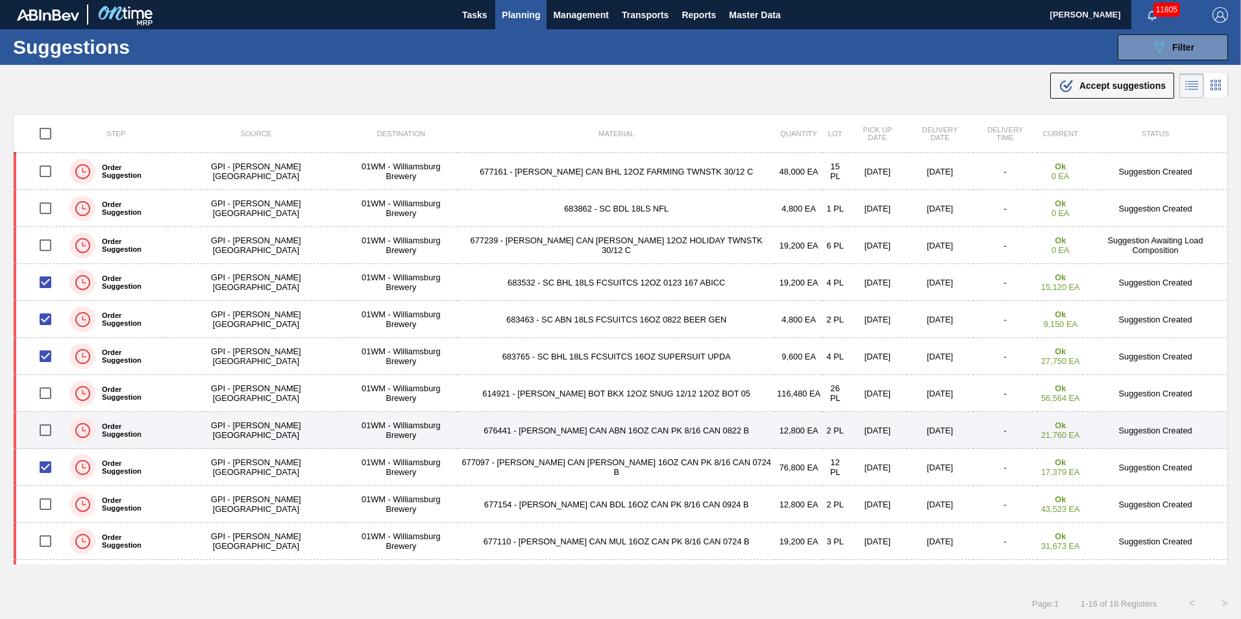
click at [53, 431] on input "checkbox" at bounding box center [45, 430] width 27 height 27
checkbox input "true"
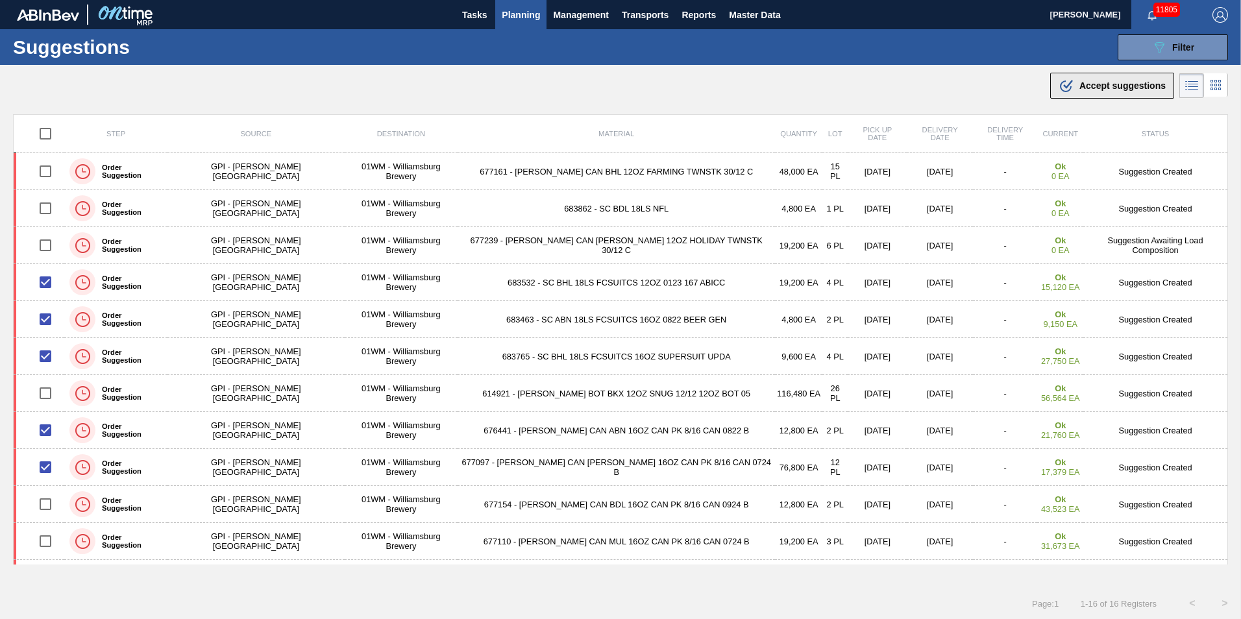
click at [1109, 85] on span "Accept suggestions" at bounding box center [1122, 85] width 86 height 10
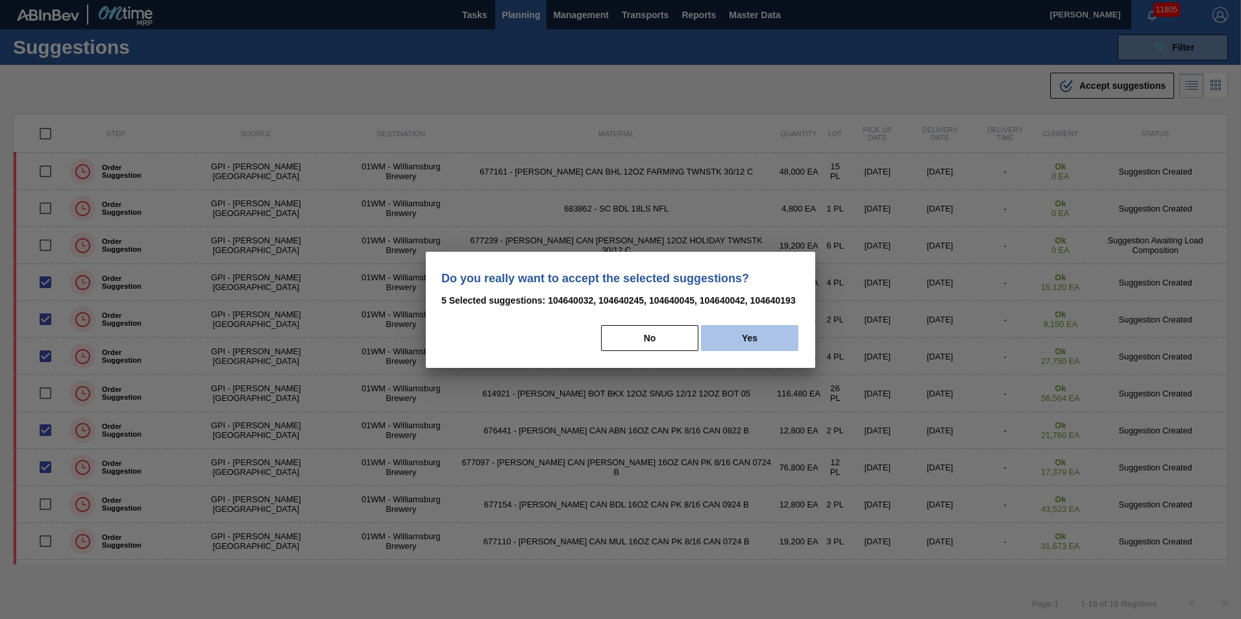
click at [750, 342] on button "Yes" at bounding box center [749, 338] width 97 height 26
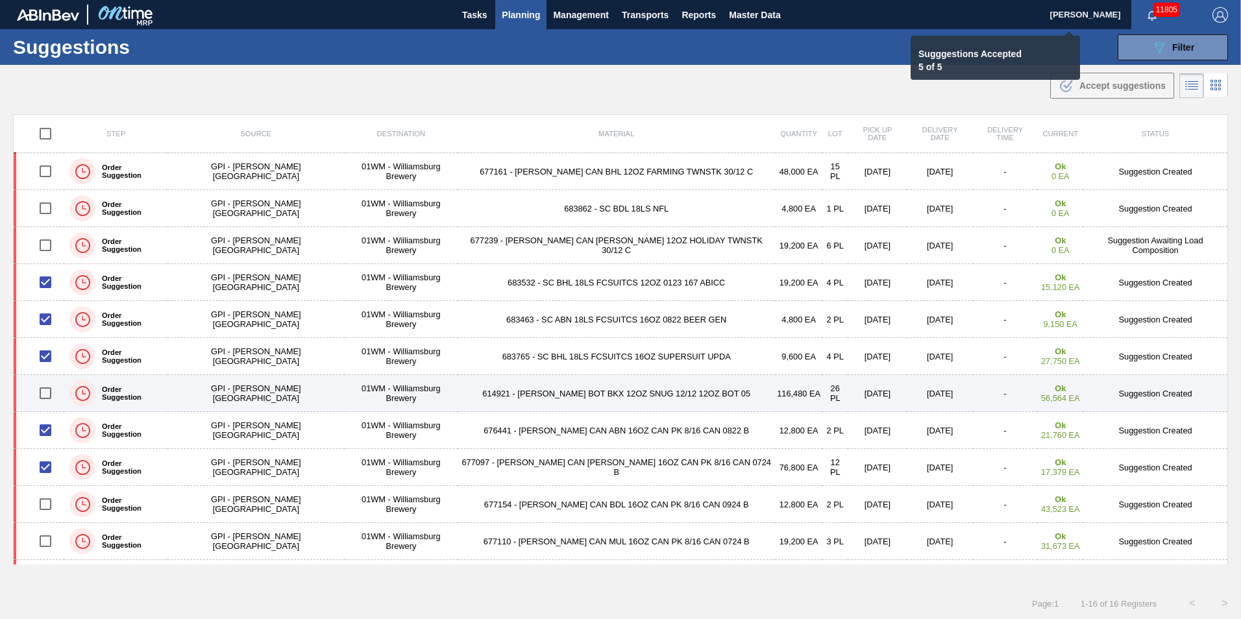
checkbox input "false"
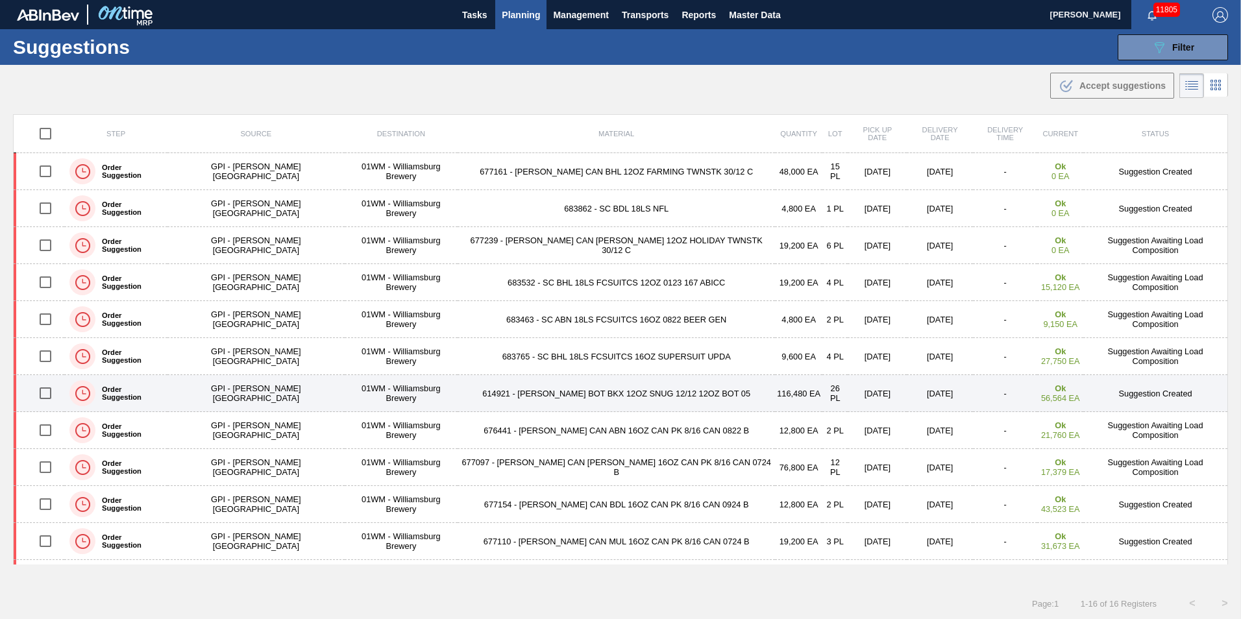
click at [51, 389] on input "checkbox" at bounding box center [45, 393] width 27 height 27
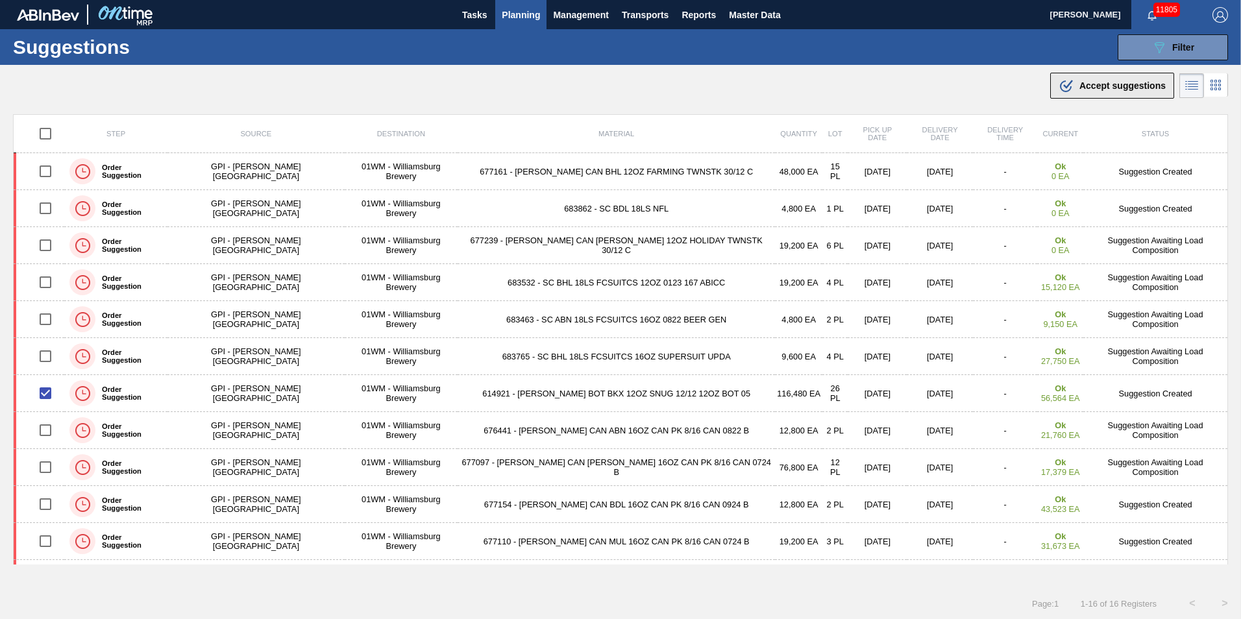
click at [1084, 77] on button ".b{fill:var(--color-action-default)} Accept suggestions" at bounding box center [1112, 86] width 124 height 26
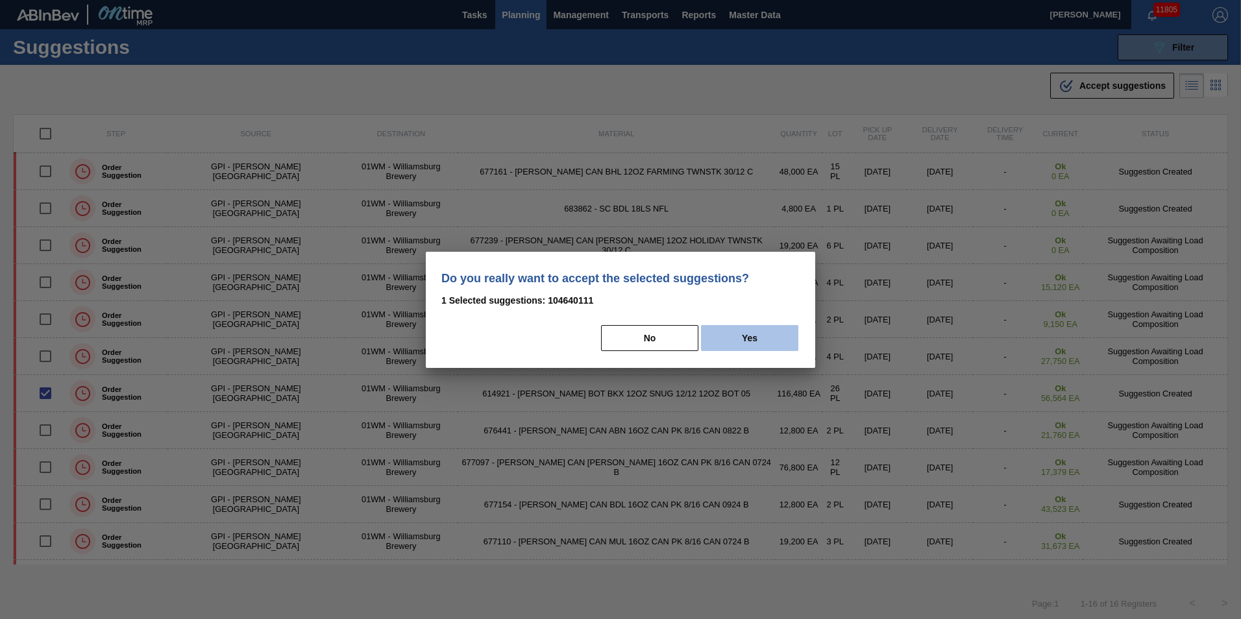
click at [750, 330] on button "Yes" at bounding box center [749, 338] width 97 height 26
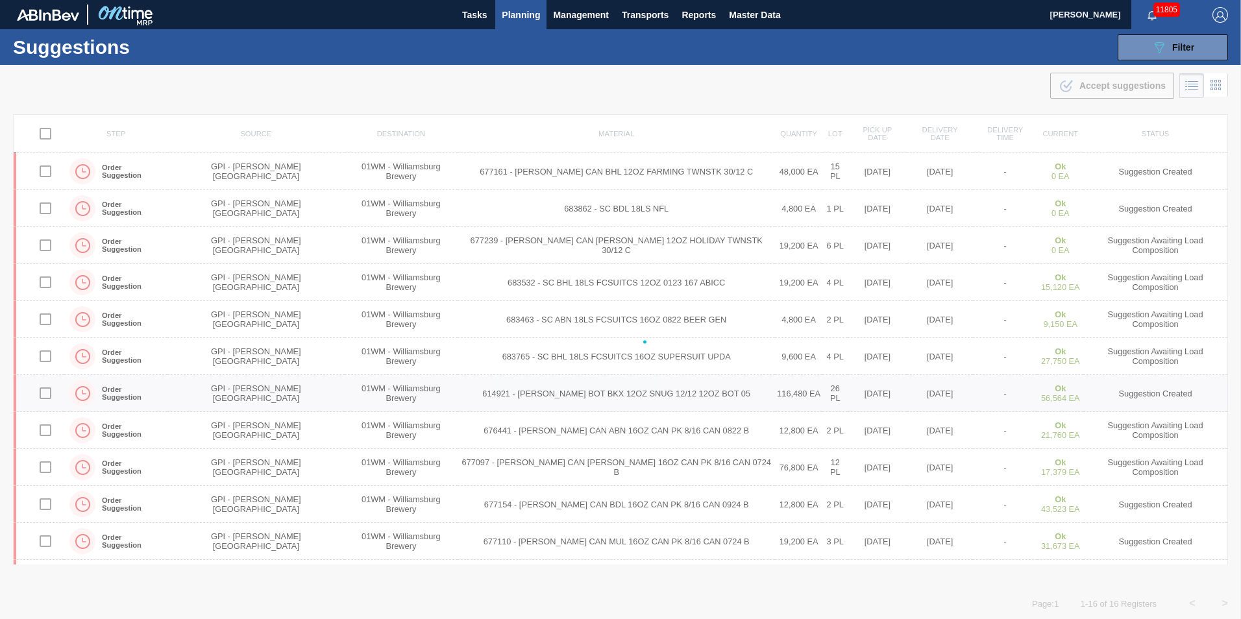
checkbox input "false"
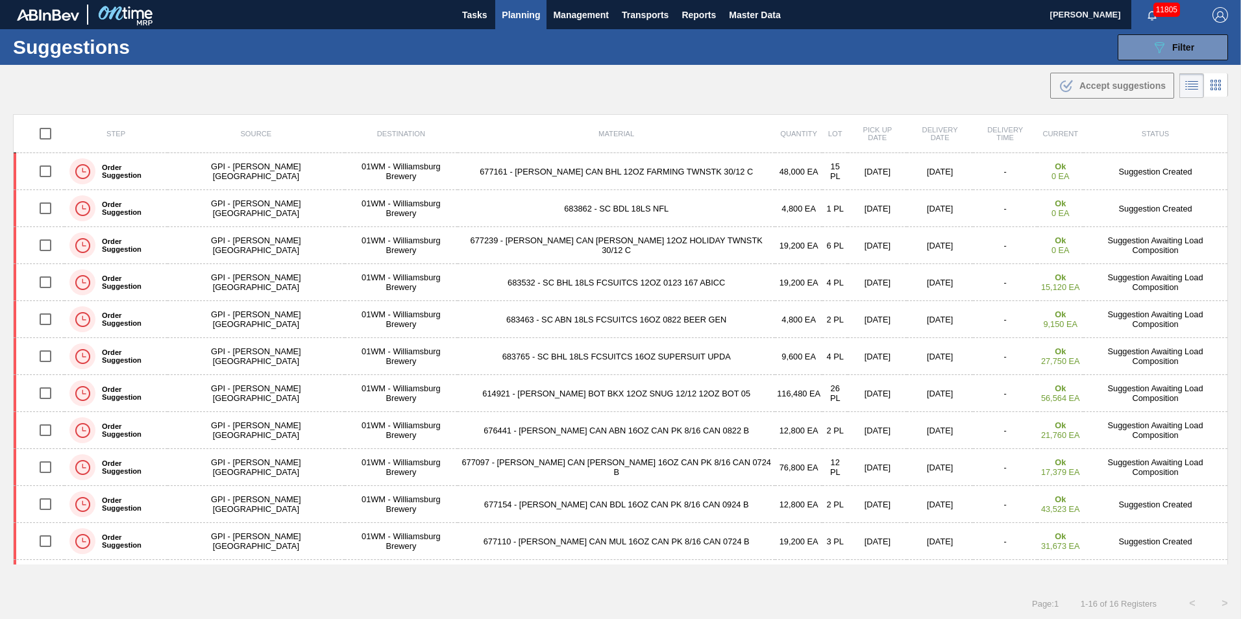
click at [522, 23] on button "Planning" at bounding box center [520, 14] width 51 height 29
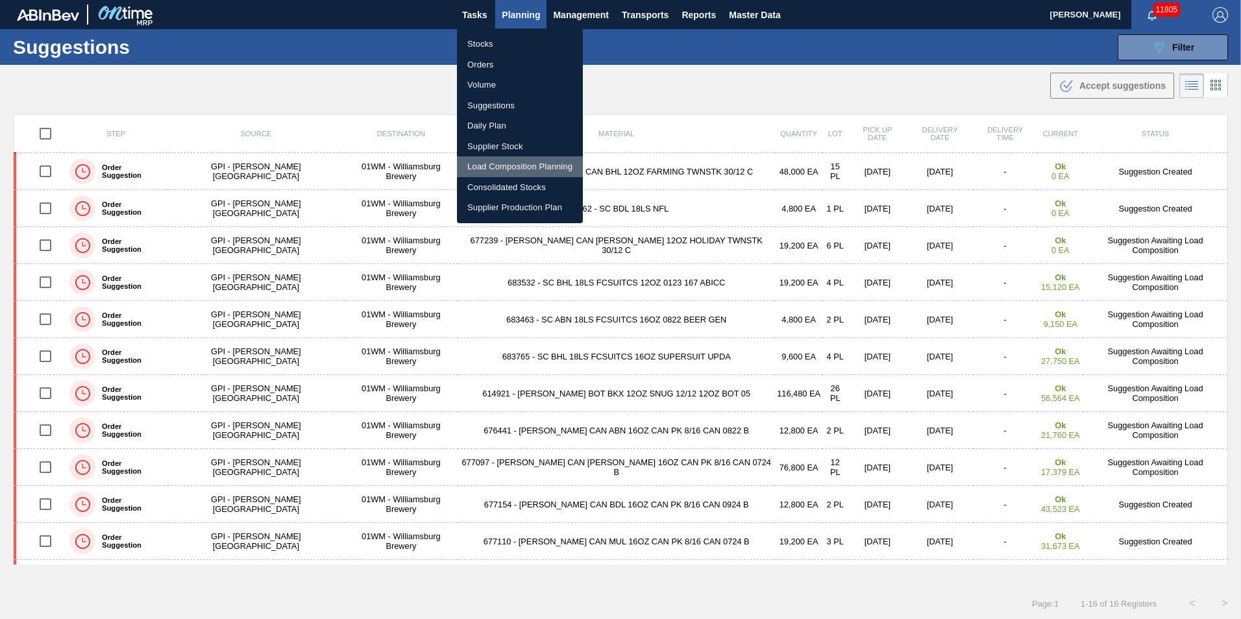
click at [530, 164] on li "Load Composition Planning" at bounding box center [520, 166] width 126 height 21
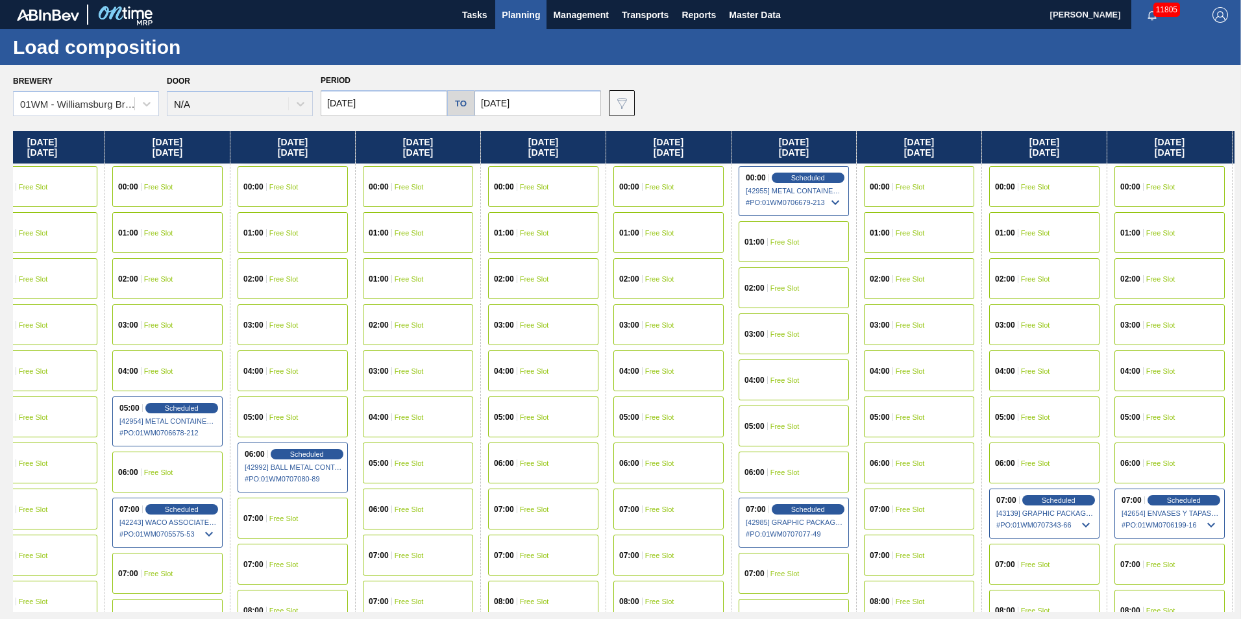
scroll to position [0, 541]
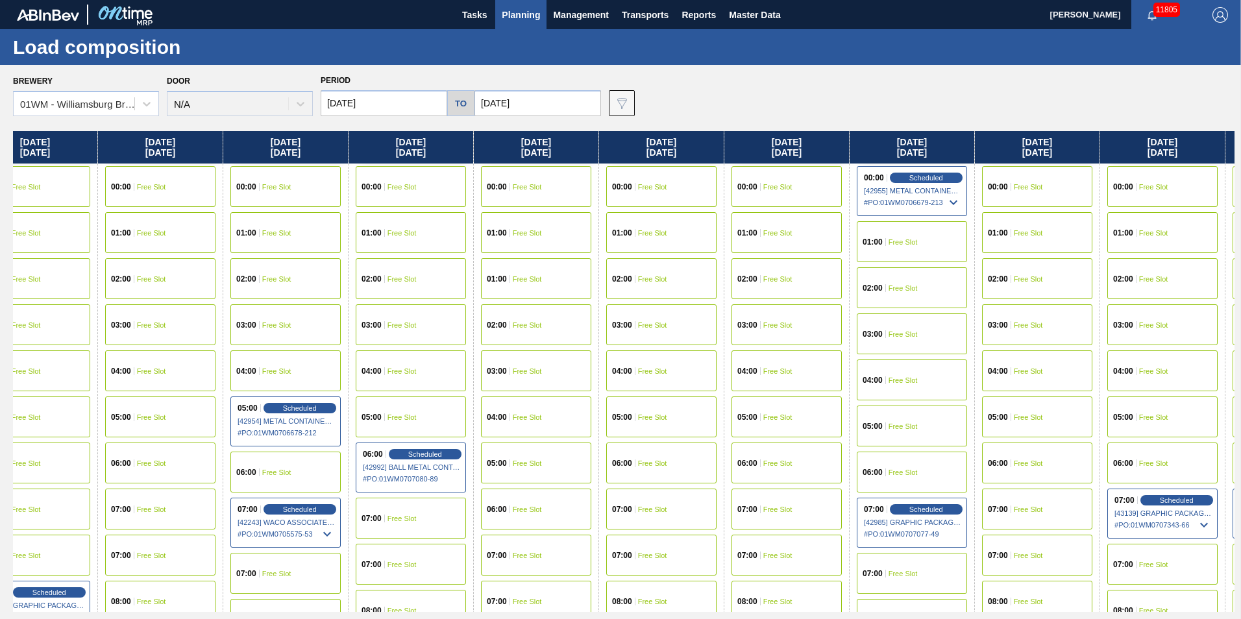
drag, startPoint x: 985, startPoint y: 149, endPoint x: 435, endPoint y: 193, distance: 551.5
click at [435, 193] on div "[DATE] 00:00 Free Slot 01:00 Free Slot 02:00 Free Slot 03:00 Free Slot 04:00 Fr…" at bounding box center [623, 371] width 1221 height 481
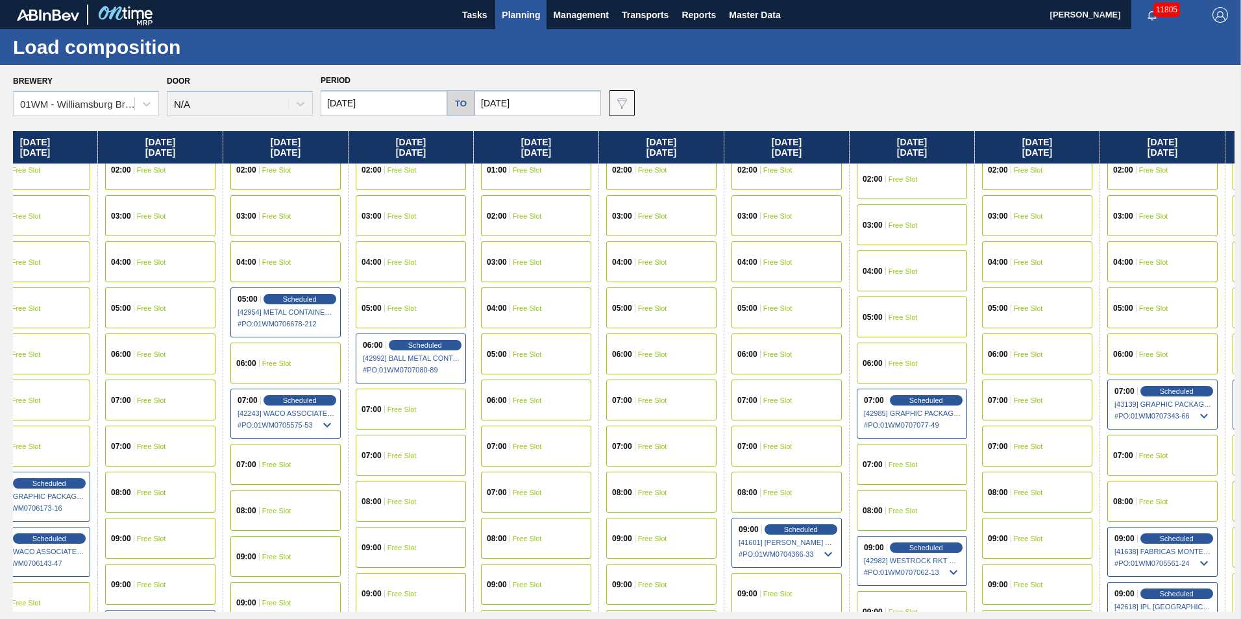
scroll to position [130, 541]
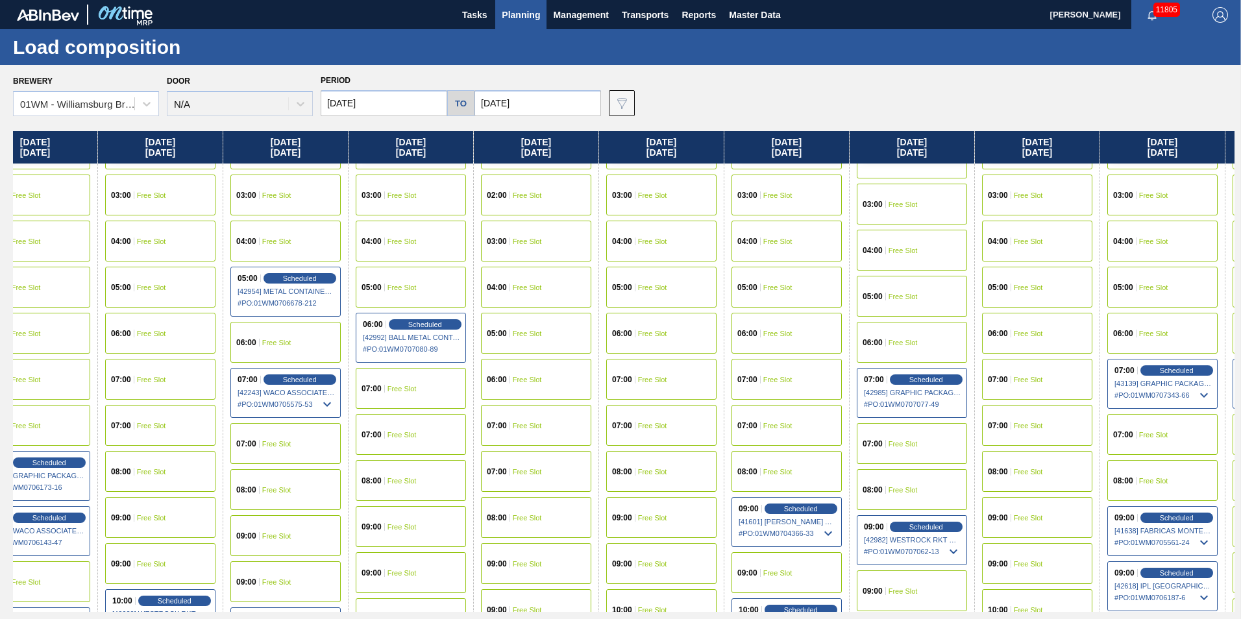
click at [406, 443] on div "07:00 Free Slot" at bounding box center [411, 434] width 110 height 41
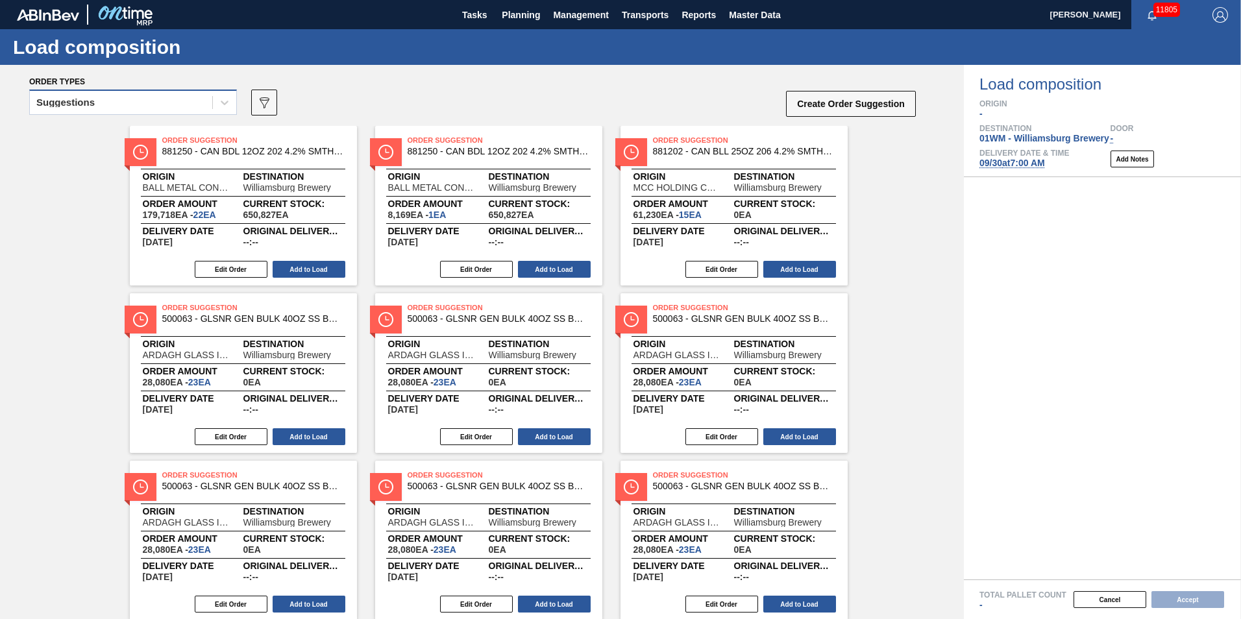
click at [181, 107] on div "Suggestions" at bounding box center [121, 102] width 182 height 19
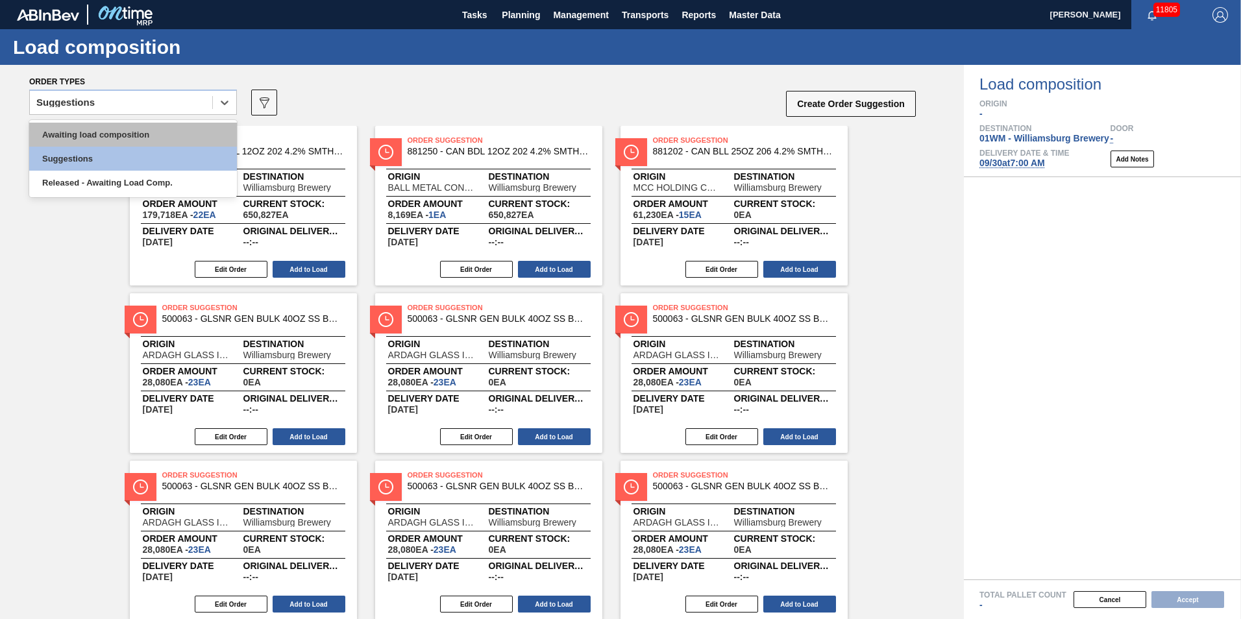
click at [177, 136] on div "Awaiting load composition" at bounding box center [133, 135] width 208 height 24
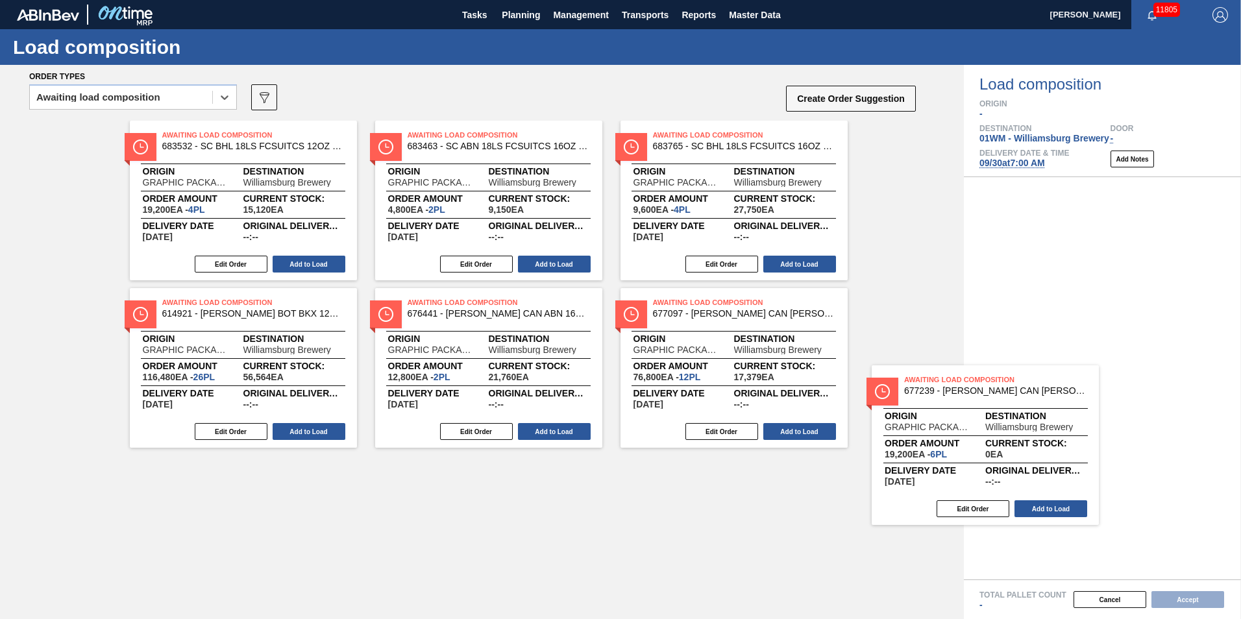
scroll to position [6, 0]
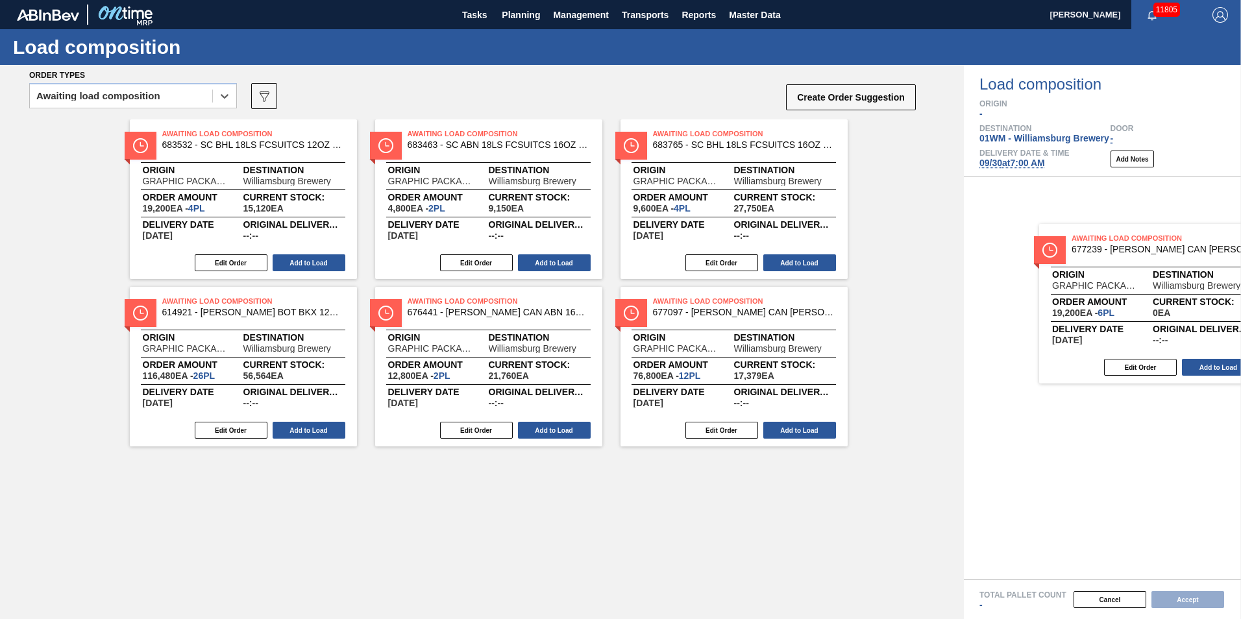
drag, startPoint x: 258, startPoint y: 544, endPoint x: 1155, endPoint y: 291, distance: 932.5
click at [1169, 297] on div "Order types option Awaiting load composition, selected. Select is focused ,type…" at bounding box center [620, 342] width 1241 height 554
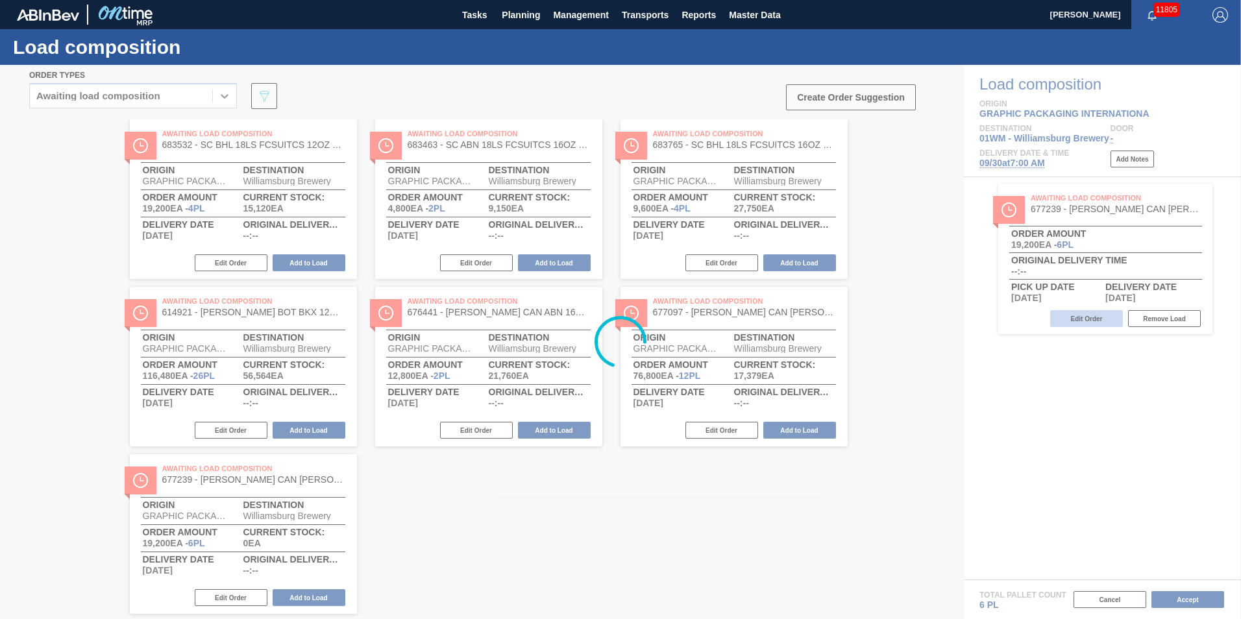
scroll to position [0, 0]
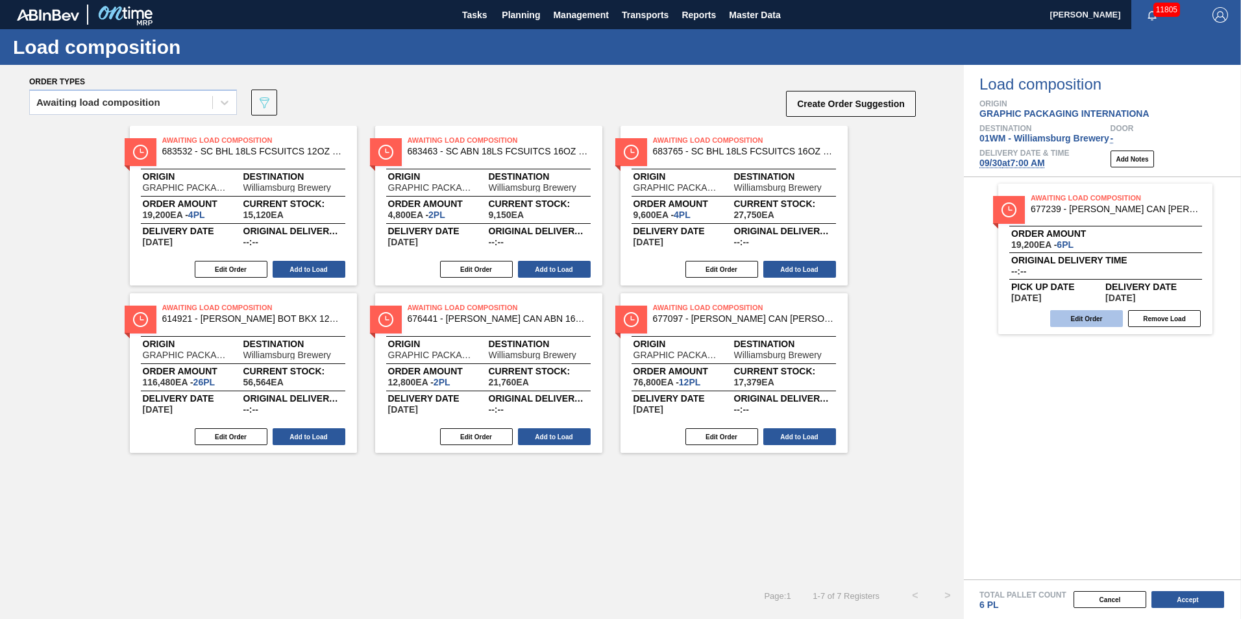
click at [1097, 323] on button "Edit Order" at bounding box center [1086, 318] width 73 height 17
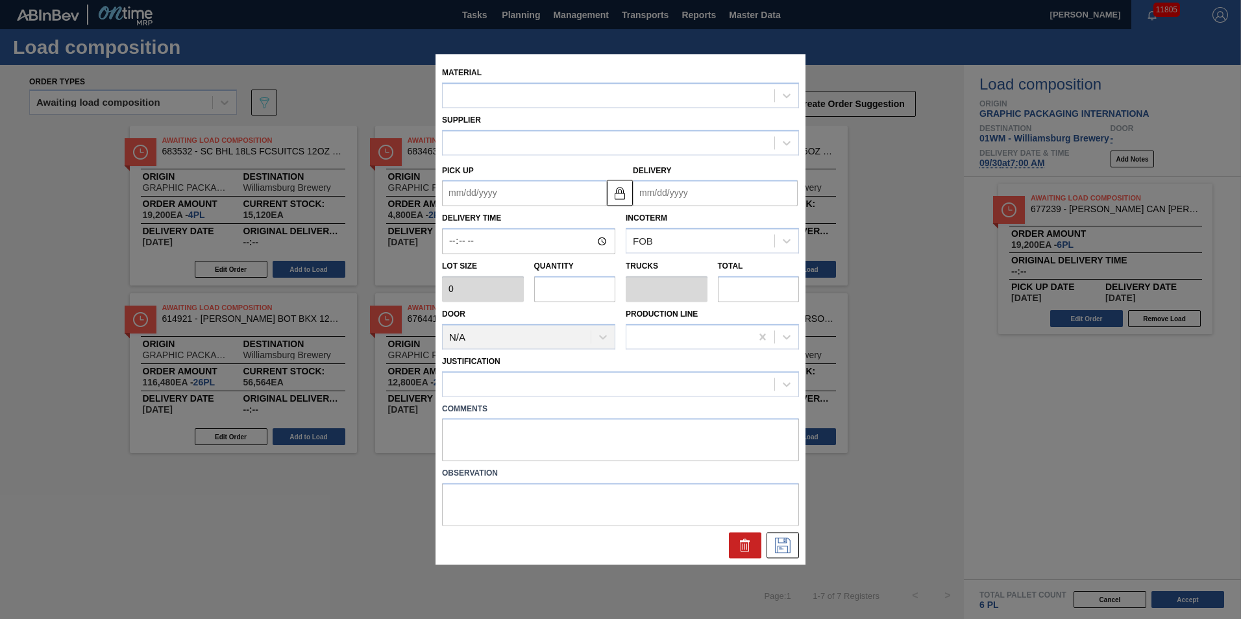
type input "3,200"
type input "6"
type input "0.231"
type input "19,200"
type up "[DATE]"
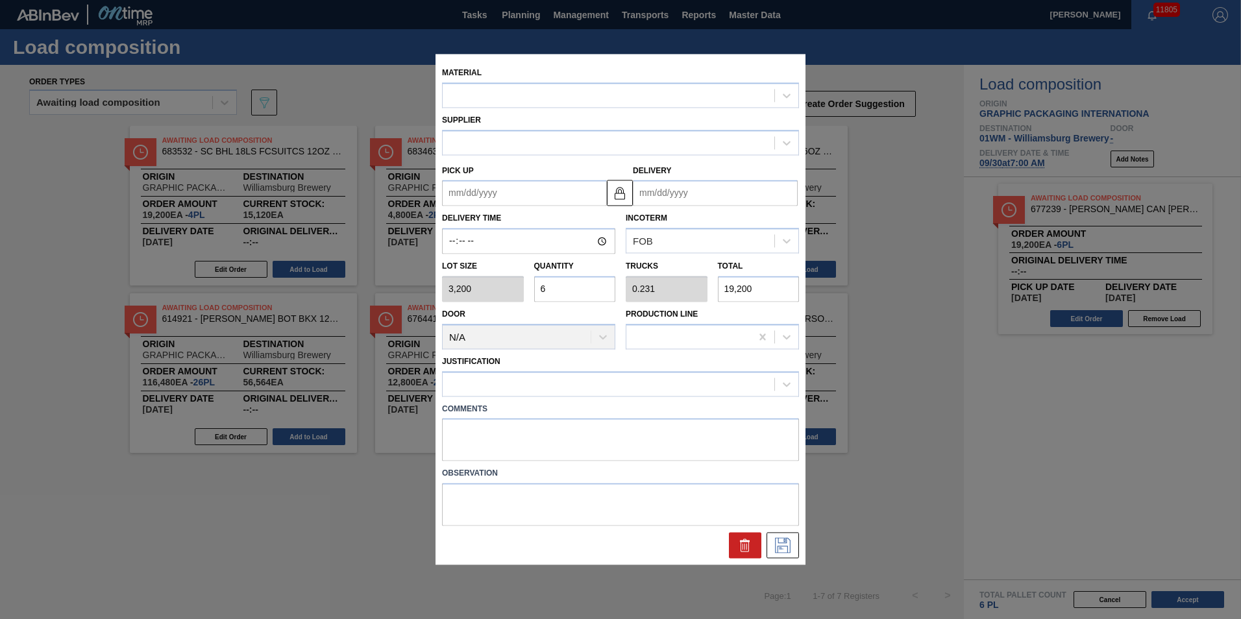
type input "[DATE]"
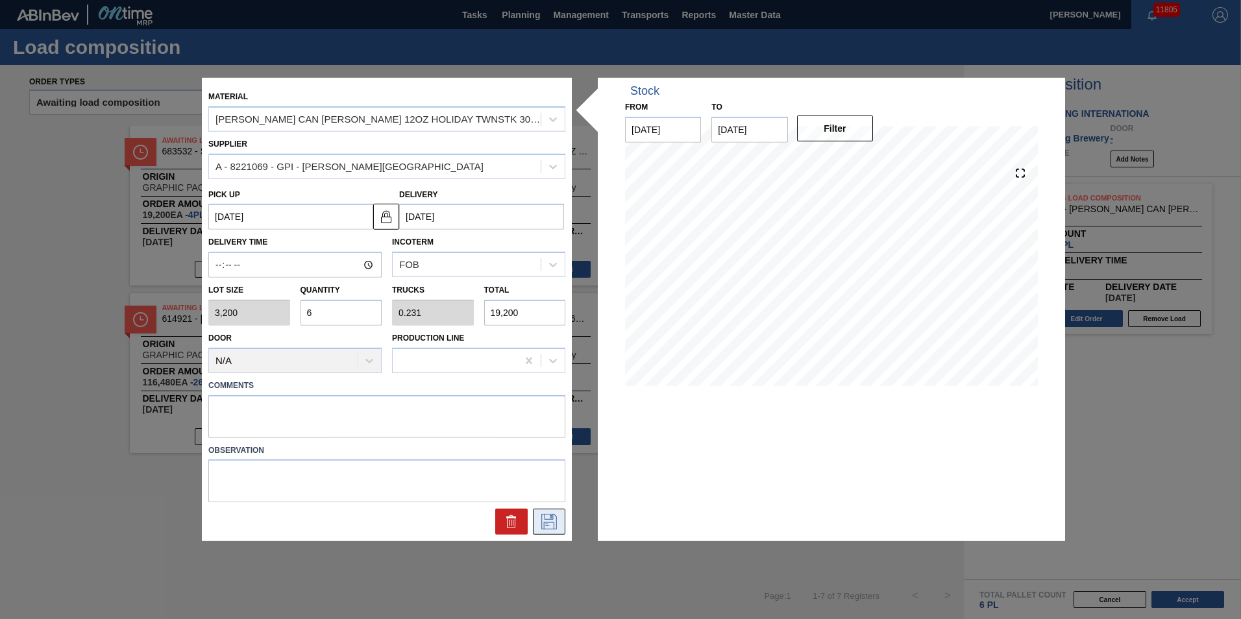
click at [543, 517] on icon at bounding box center [549, 522] width 21 height 16
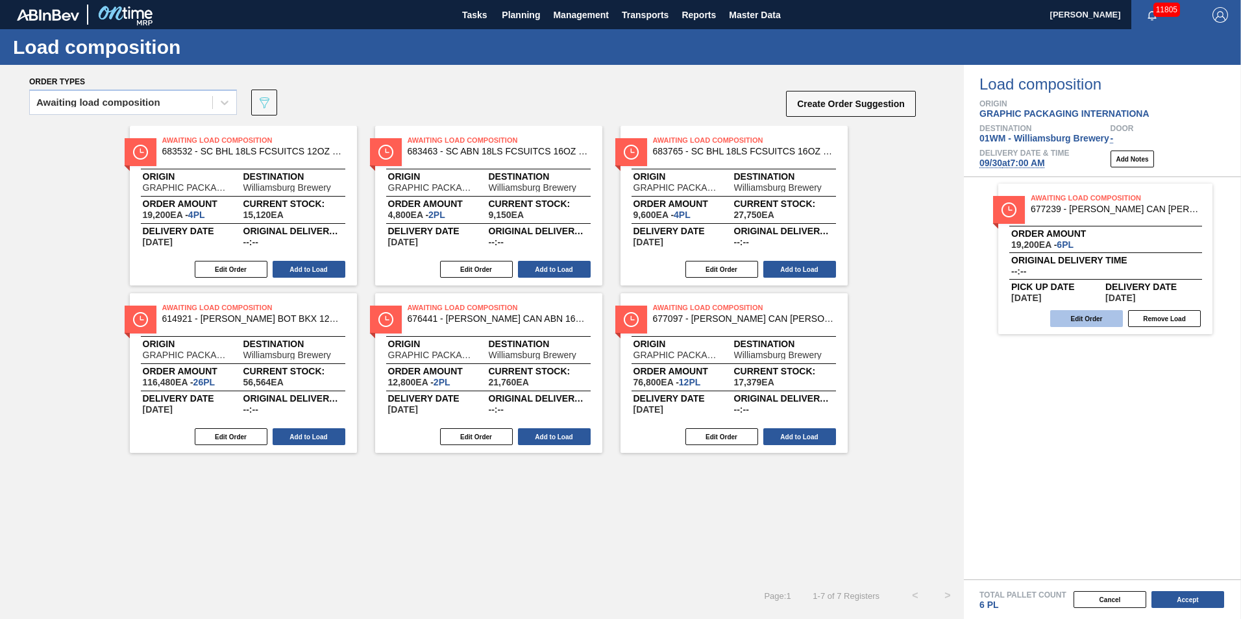
click at [1078, 317] on button "Edit Order" at bounding box center [1086, 318] width 73 height 17
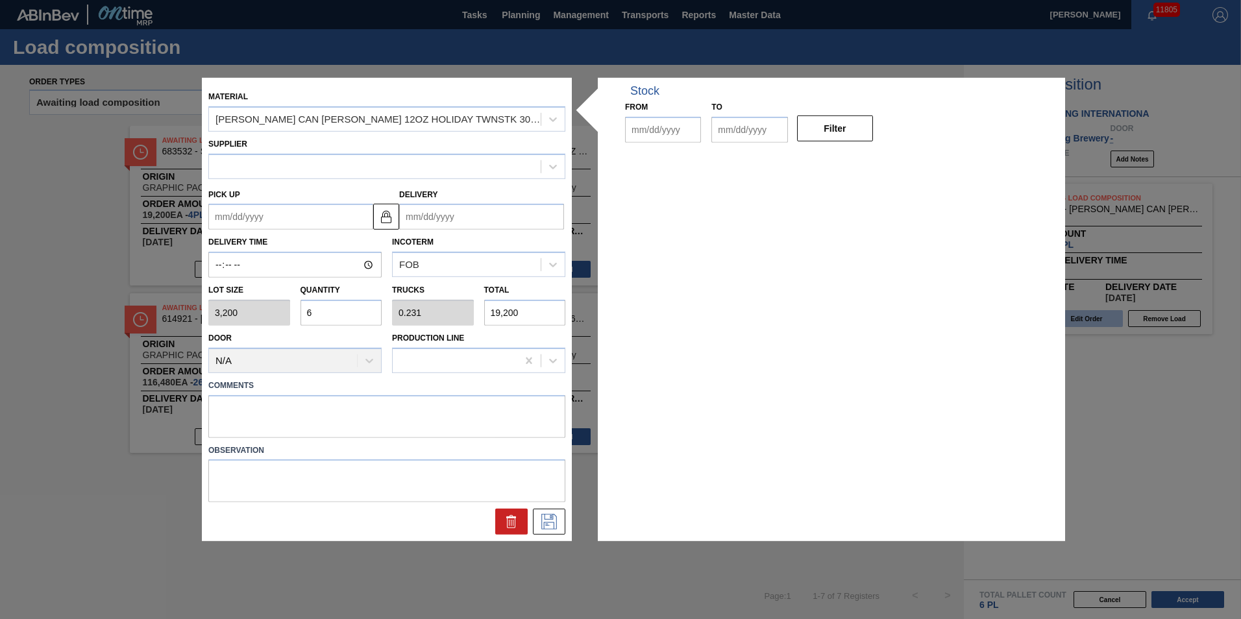
type input "3,200"
type input "6"
type input "0.231"
type input "19,200"
type up "[DATE]"
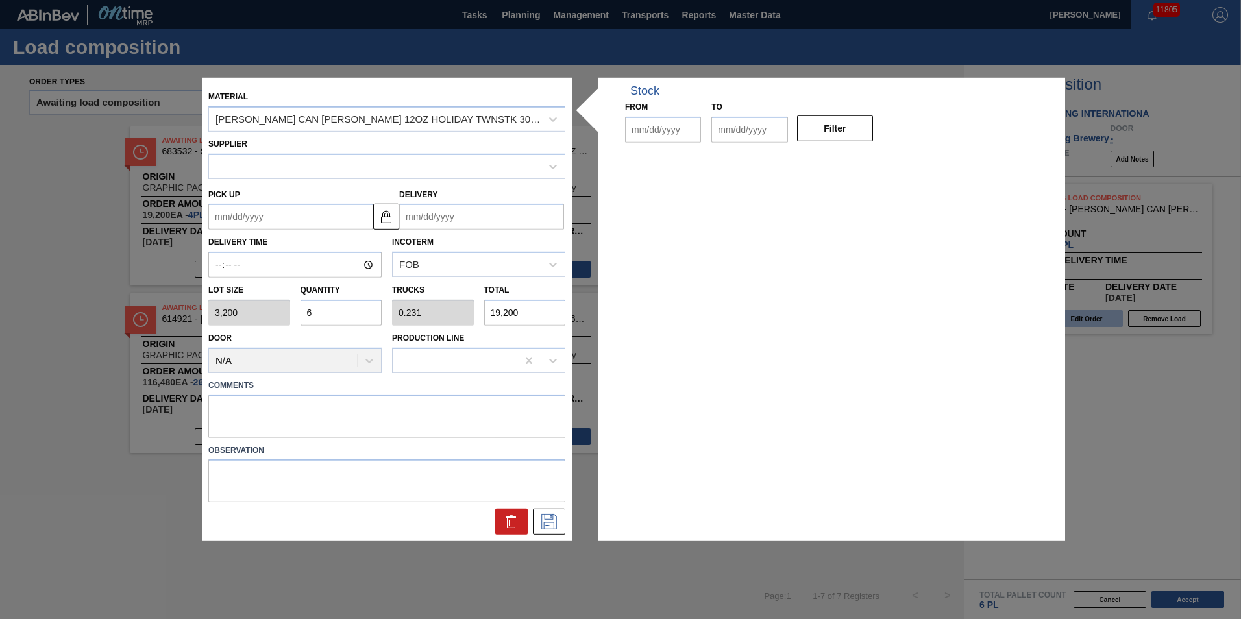
type input "[DATE]"
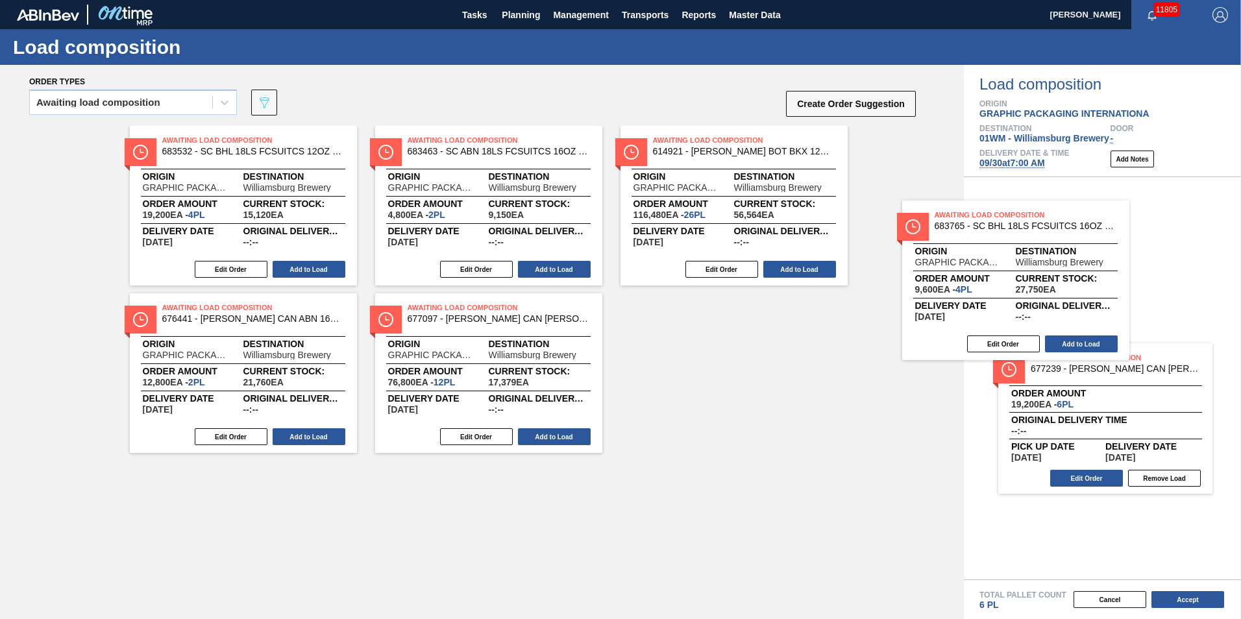
drag, startPoint x: 692, startPoint y: 193, endPoint x: 1073, endPoint y: 298, distance: 395.2
click at [1073, 298] on div "Order types Awaiting load composition 089F7B8B-B2A5-4AFE-B5C0-19BA573D28AC Crea…" at bounding box center [620, 342] width 1241 height 554
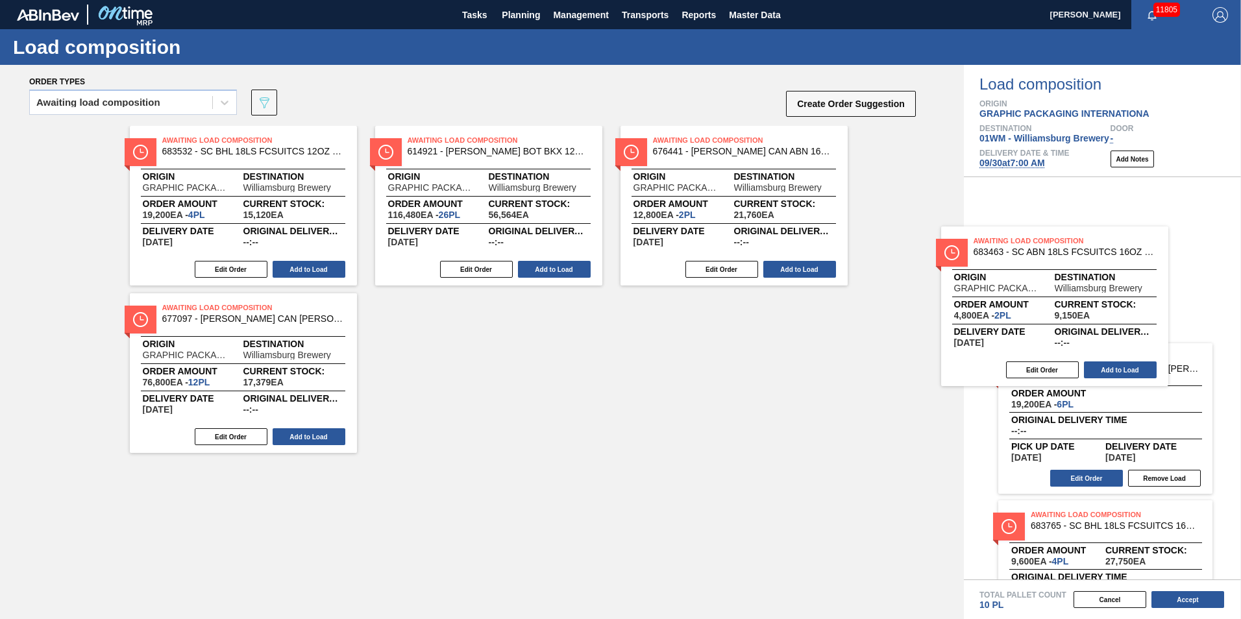
drag, startPoint x: 493, startPoint y: 226, endPoint x: 1042, endPoint y: 319, distance: 557.5
click at [1042, 319] on div "Order types Awaiting load composition 089F7B8B-B2A5-4AFE-B5C0-19BA573D28AC Crea…" at bounding box center [620, 342] width 1241 height 554
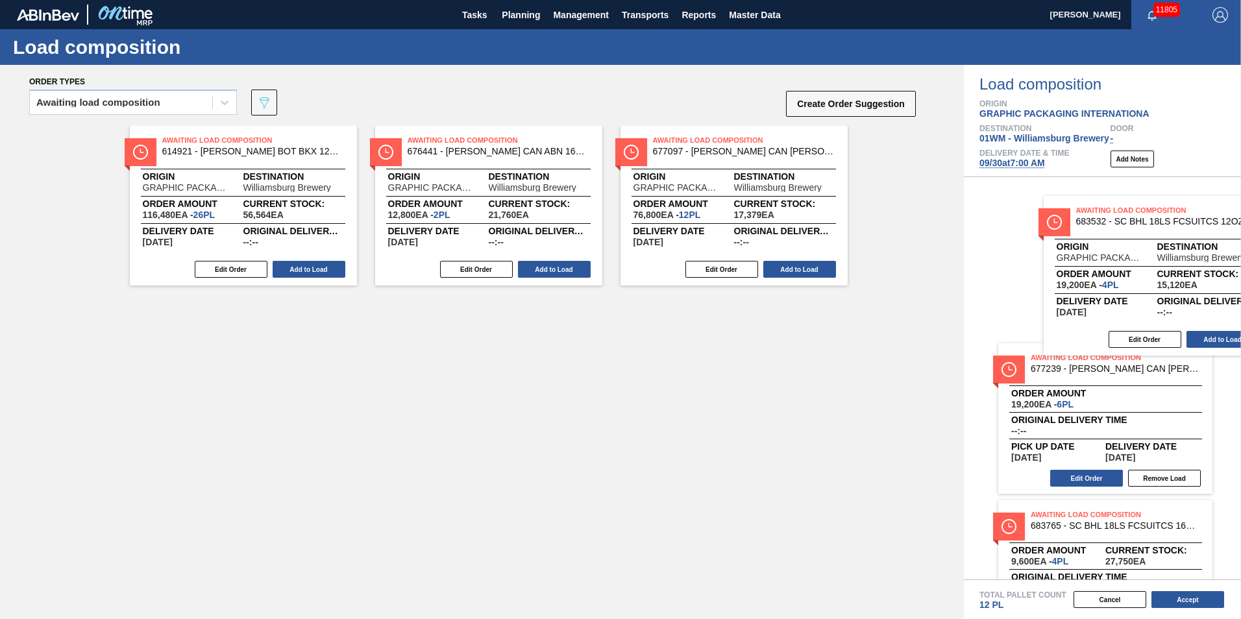
drag, startPoint x: 225, startPoint y: 221, endPoint x: 1144, endPoint y: 291, distance: 921.6
click at [1144, 291] on div "Order types Awaiting load composition 089F7B8B-B2A5-4AFE-B5C0-19BA573D28AC Crea…" at bounding box center [620, 342] width 1241 height 554
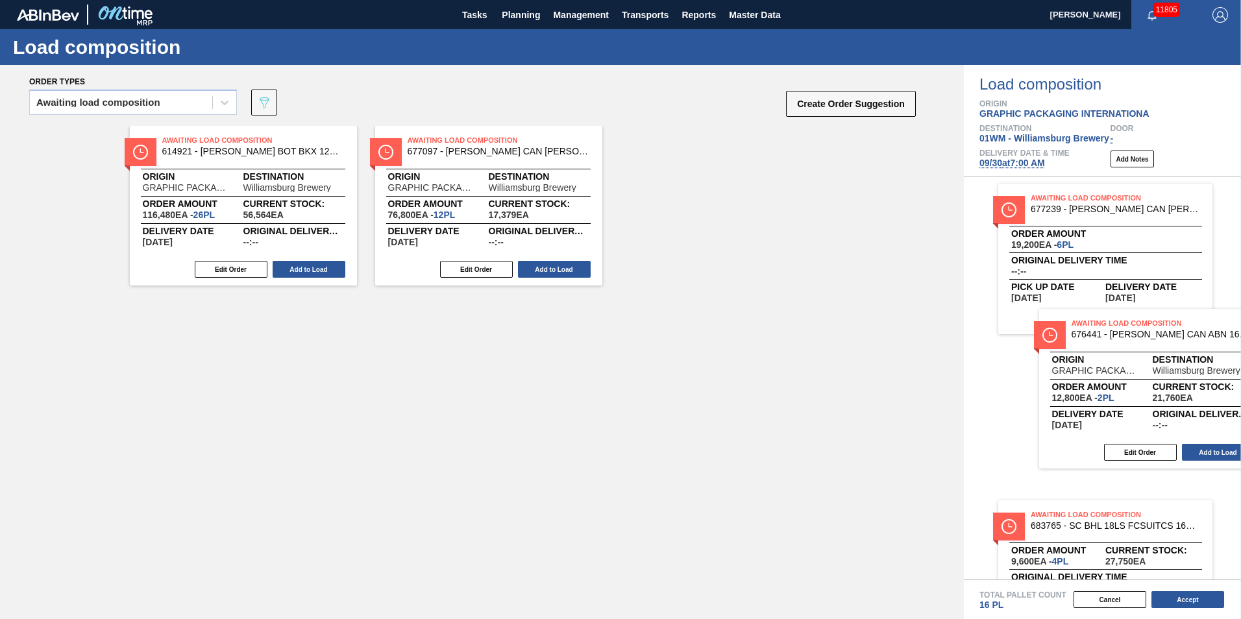
drag, startPoint x: 512, startPoint y: 216, endPoint x: 1157, endPoint y: 378, distance: 665.0
click at [1164, 384] on div "Order types Awaiting load composition 089F7B8B-B2A5-4AFE-B5C0-19BA573D28AC Crea…" at bounding box center [620, 342] width 1241 height 554
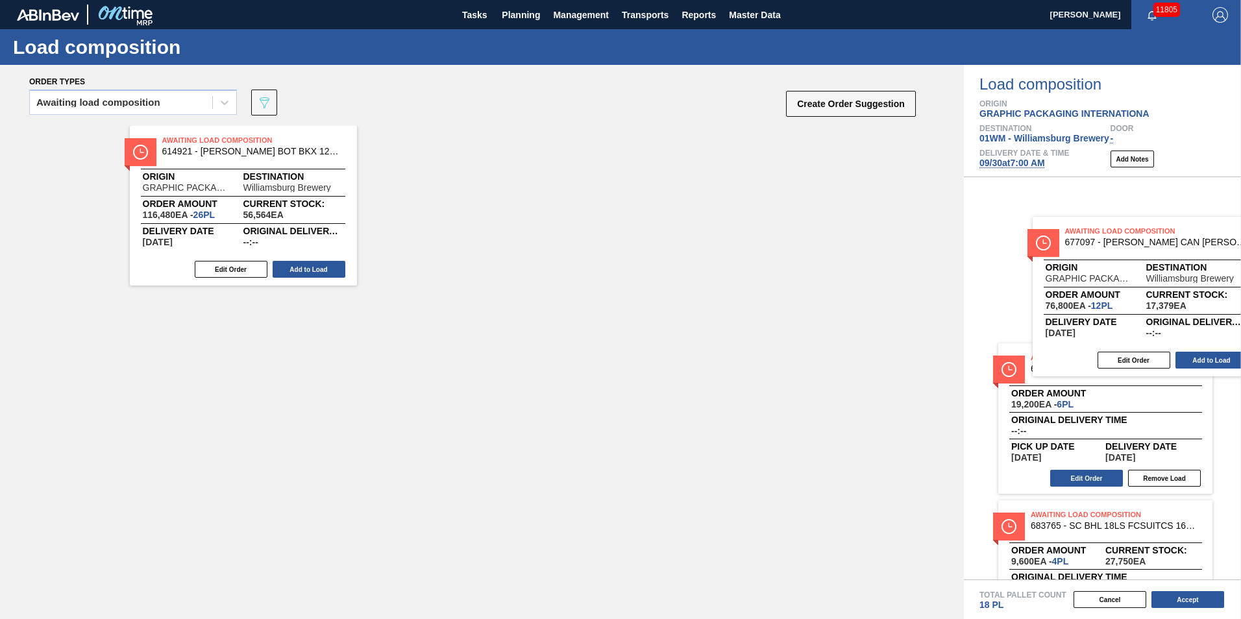
drag, startPoint x: 573, startPoint y: 237, endPoint x: 1141, endPoint y: 312, distance: 572.8
click at [1146, 315] on div "Order types Awaiting load composition 089F7B8B-B2A5-4AFE-B5C0-19BA573D28AC Crea…" at bounding box center [620, 342] width 1241 height 554
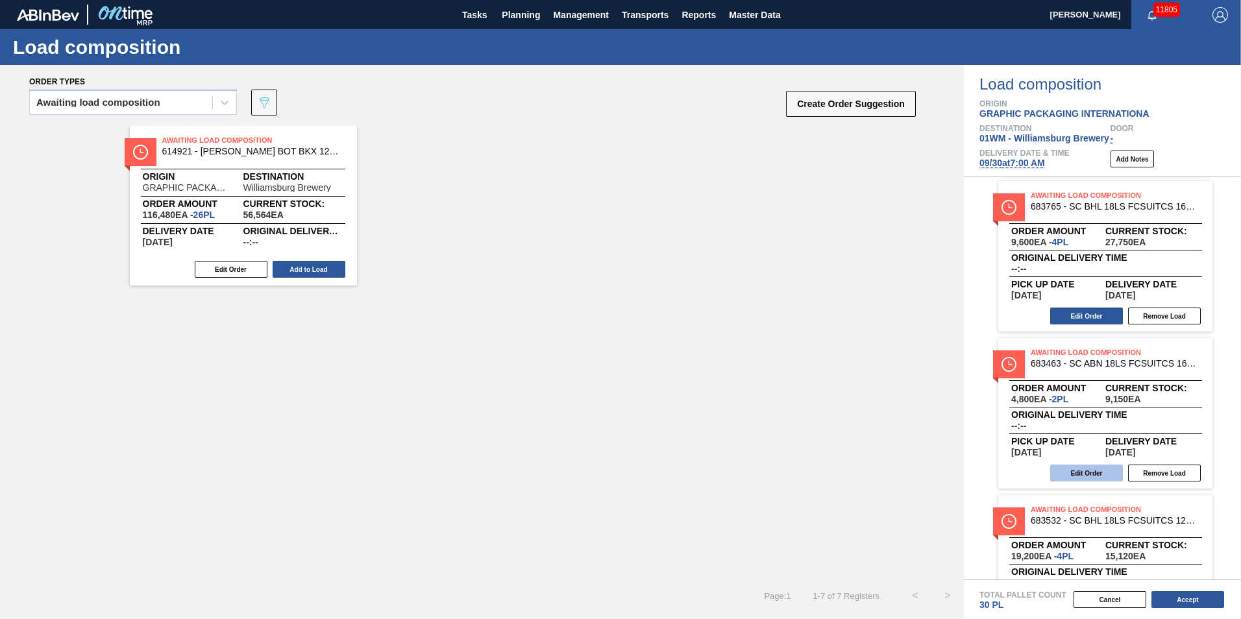
scroll to position [157, 0]
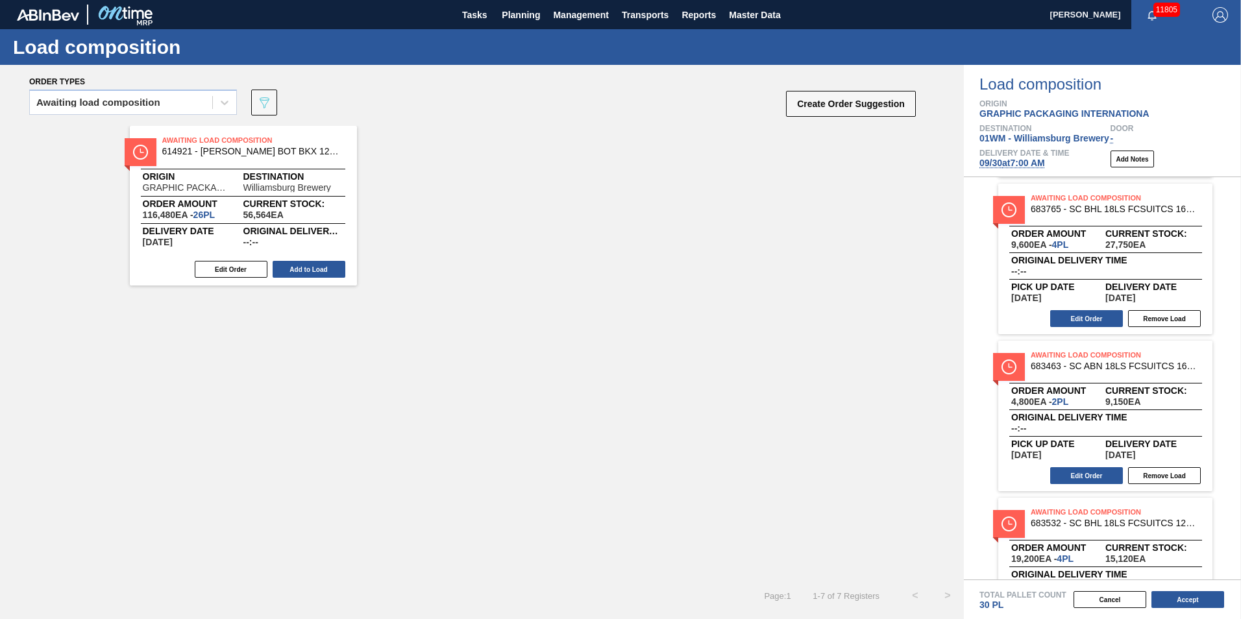
click at [1165, 318] on button "Remove Load" at bounding box center [1164, 318] width 73 height 17
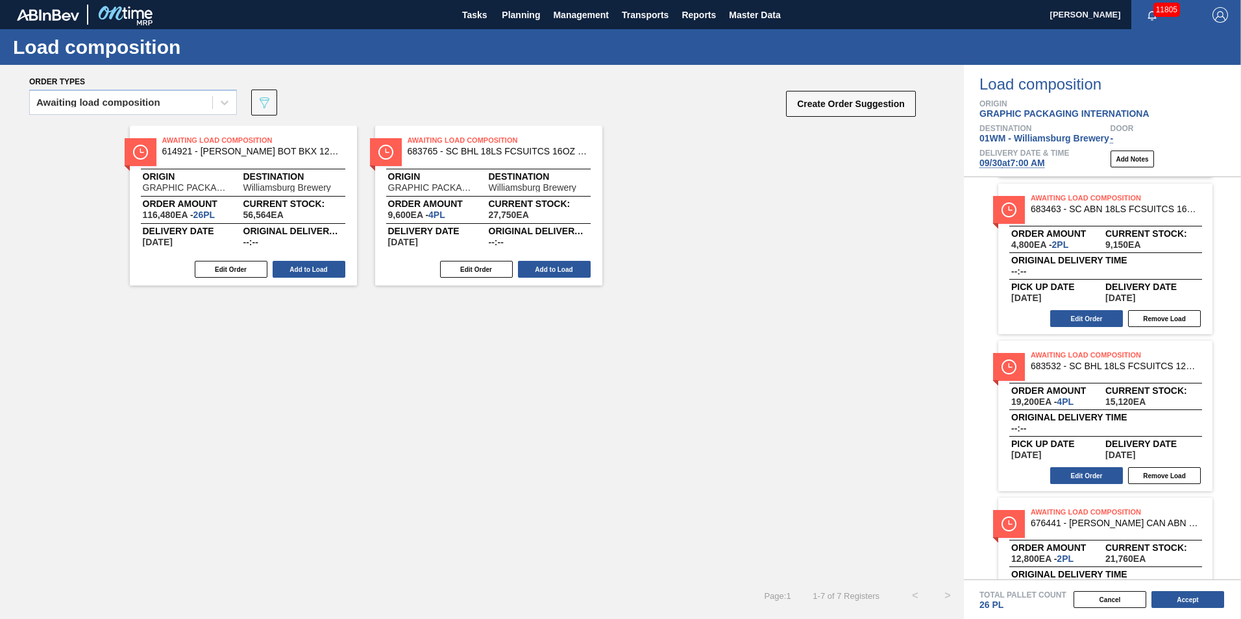
scroll to position [0, 0]
click at [487, 270] on button "Edit Order" at bounding box center [476, 269] width 73 height 17
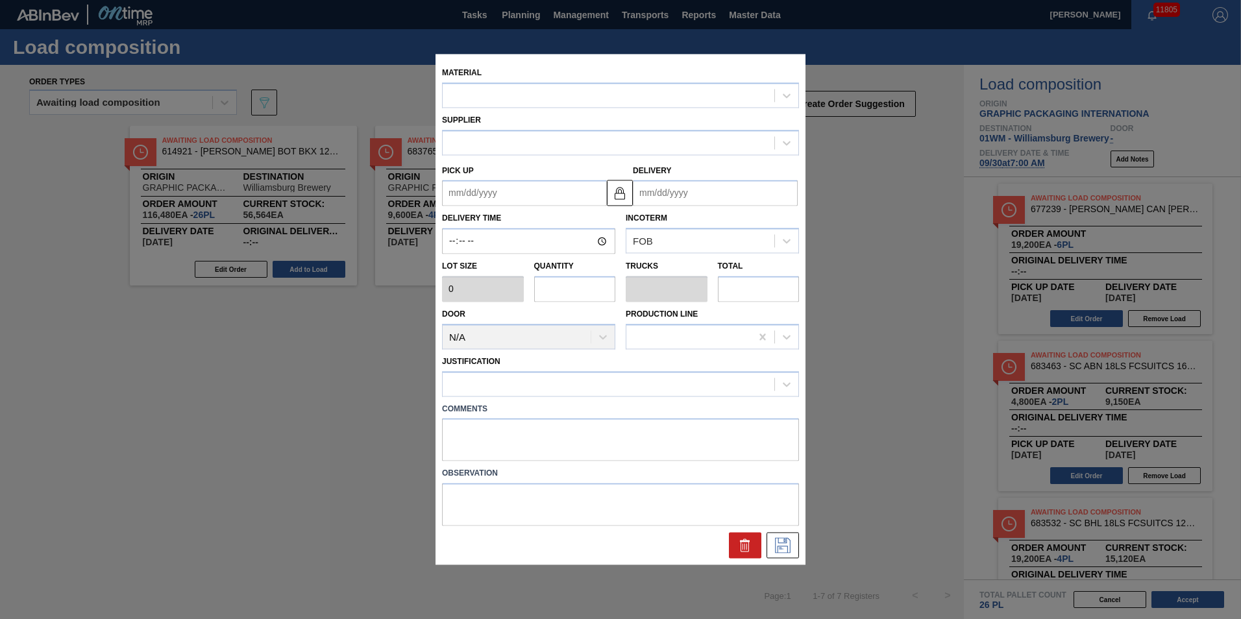
type input "2,400"
type input "4"
type input "0.154"
type input "9,600"
type up "[DATE]"
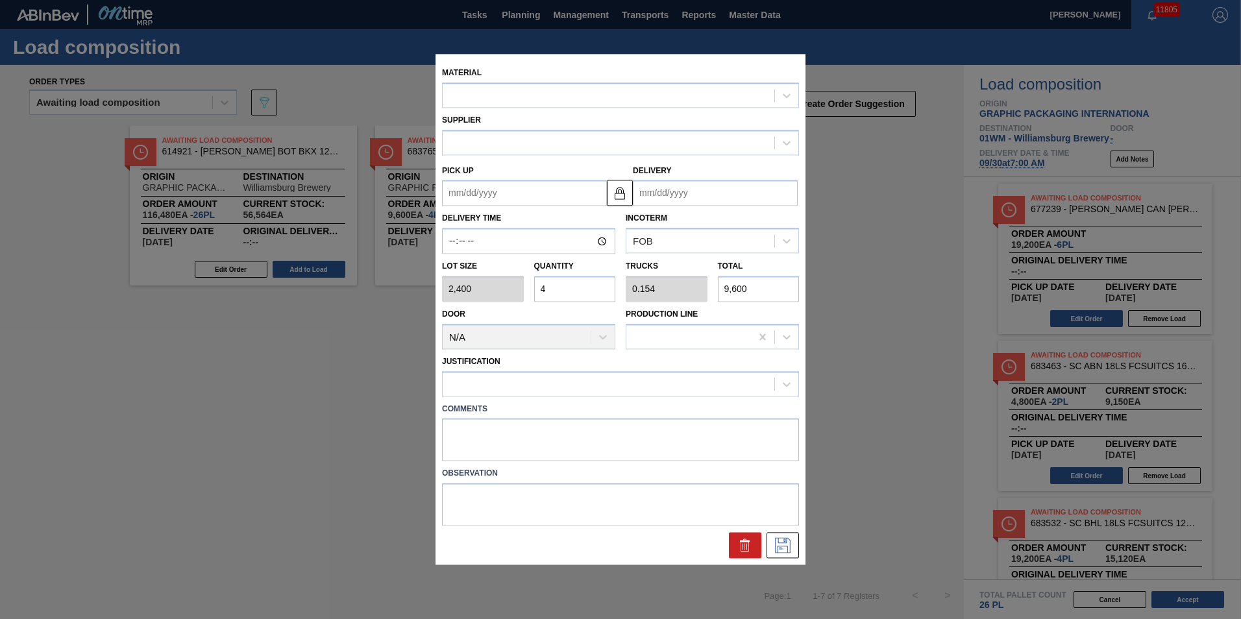
type input "[DATE]"
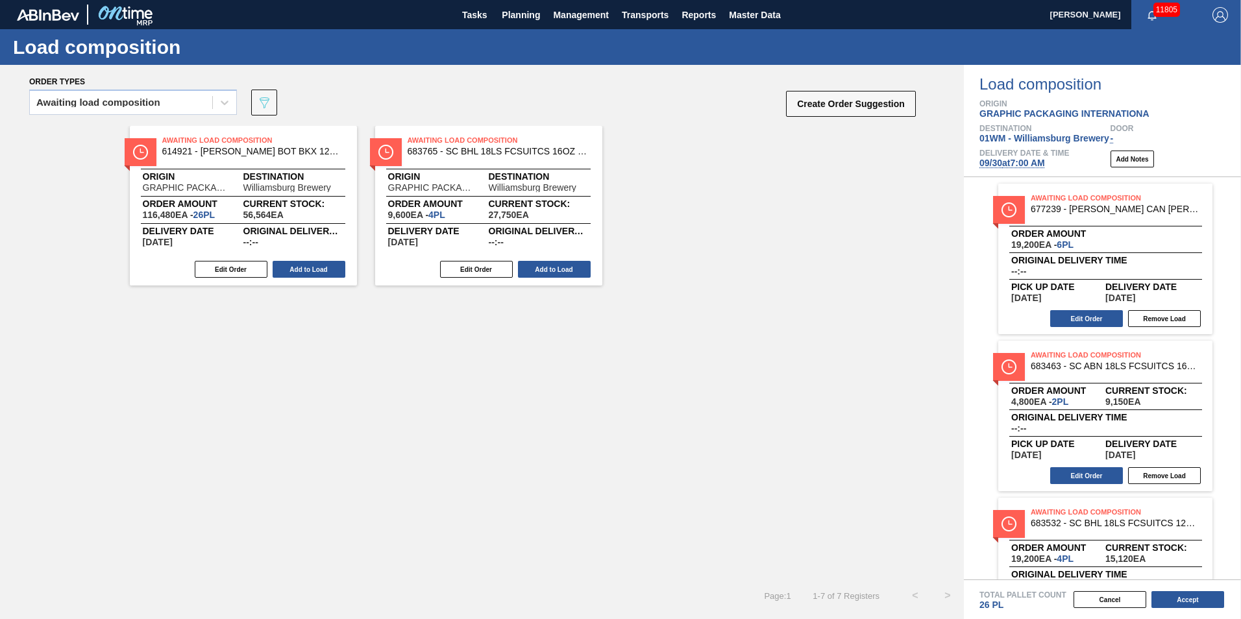
click at [493, 282] on div "Awaiting Load Composition 614921 - [PERSON_NAME] BOT BKX 12OZ SNUG 12/12 12OZ B…" at bounding box center [482, 206] width 964 height 160
click at [515, 278] on div "Edit Order Add to Load" at bounding box center [483, 269] width 217 height 19
click at [498, 272] on button "Edit Order" at bounding box center [476, 269] width 73 height 17
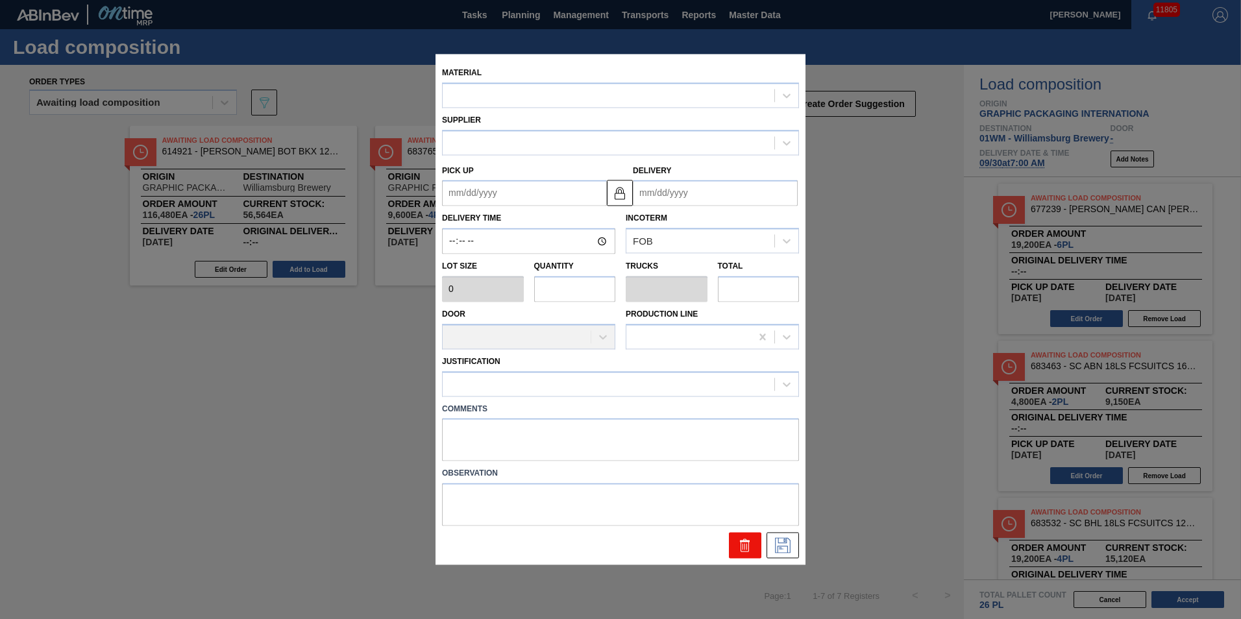
click at [736, 539] on button at bounding box center [745, 546] width 32 height 26
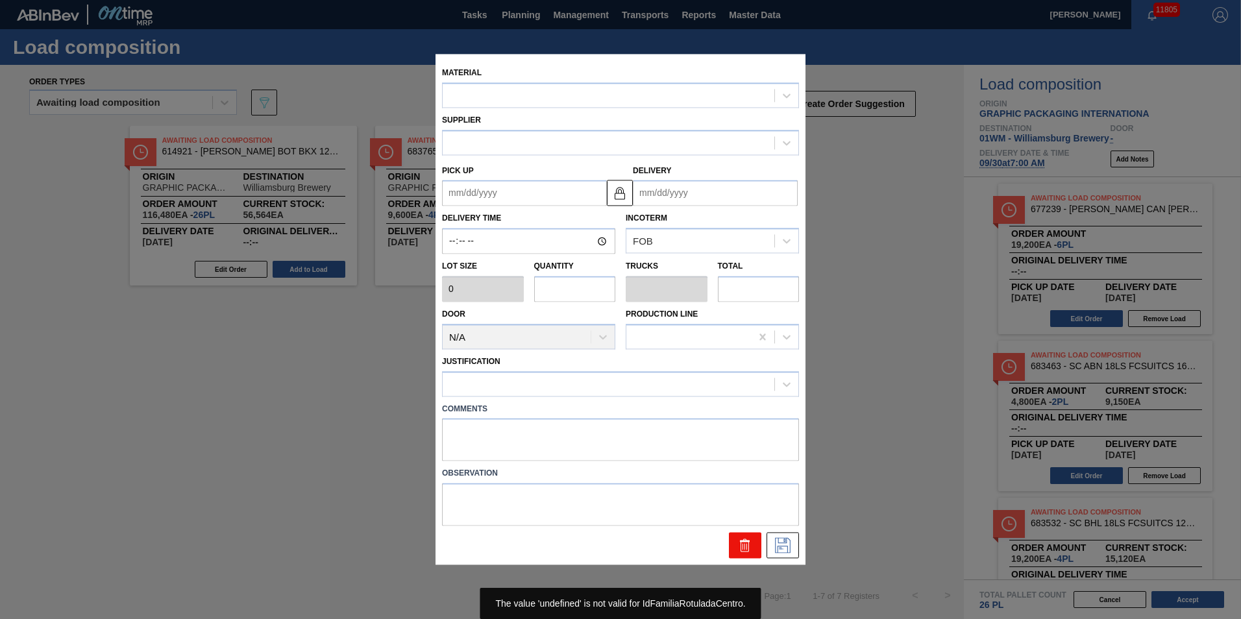
type input "2,400"
type input "4"
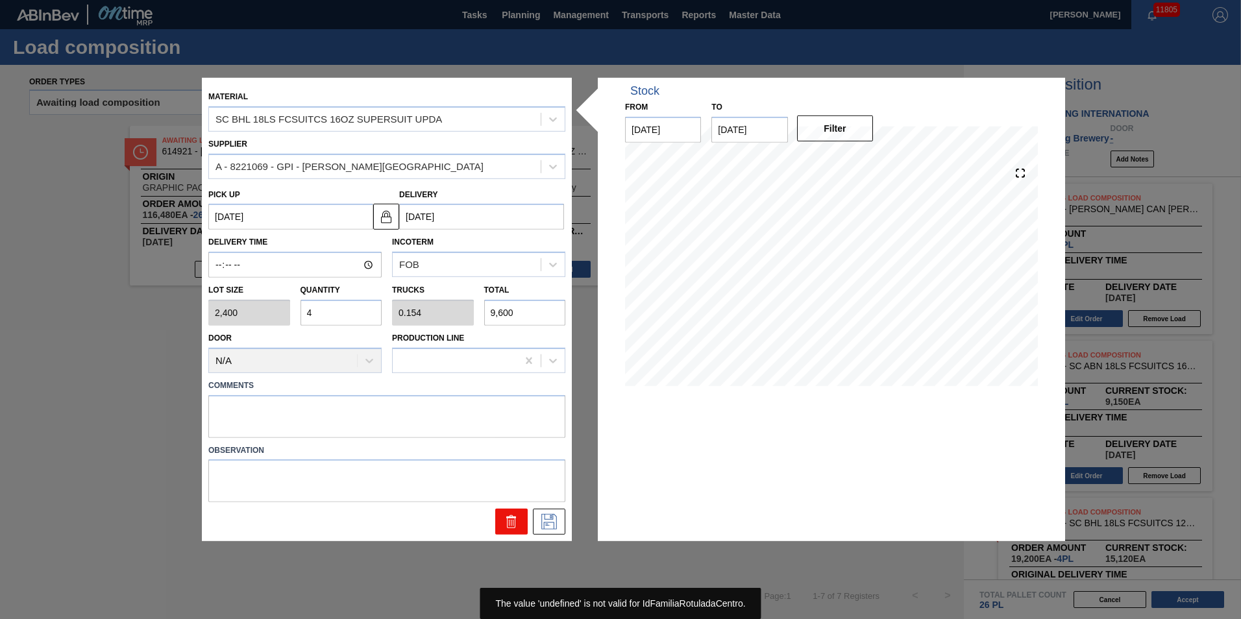
click at [519, 522] on button at bounding box center [511, 522] width 32 height 26
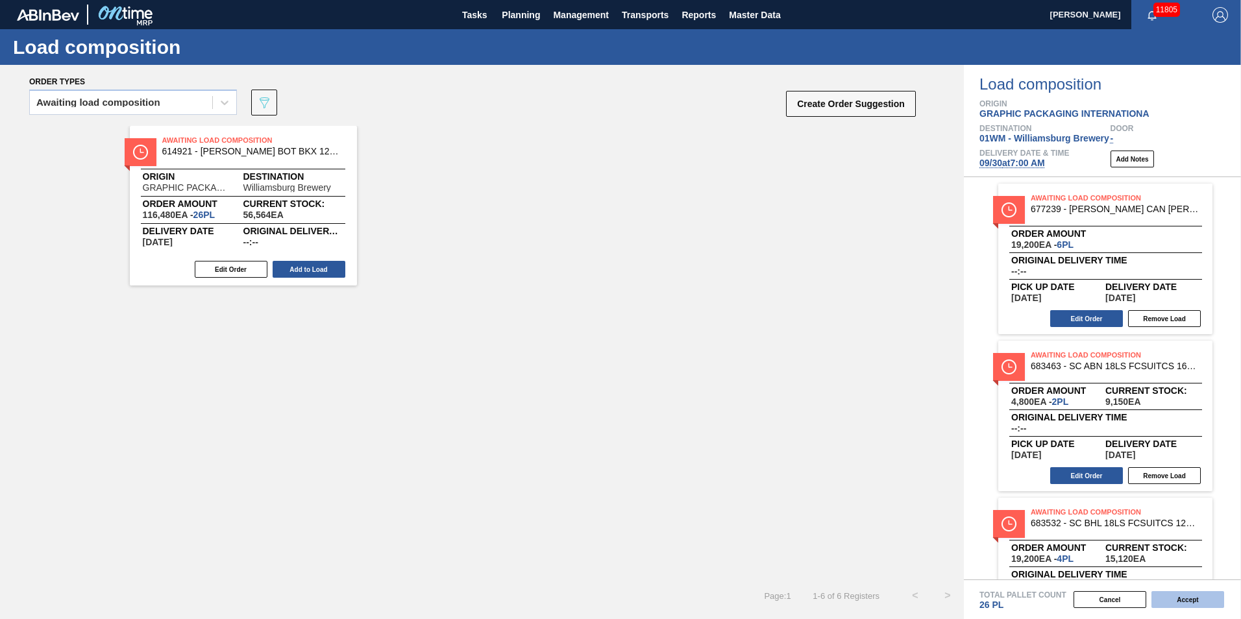
click at [1186, 601] on button "Accept" at bounding box center [1187, 599] width 73 height 17
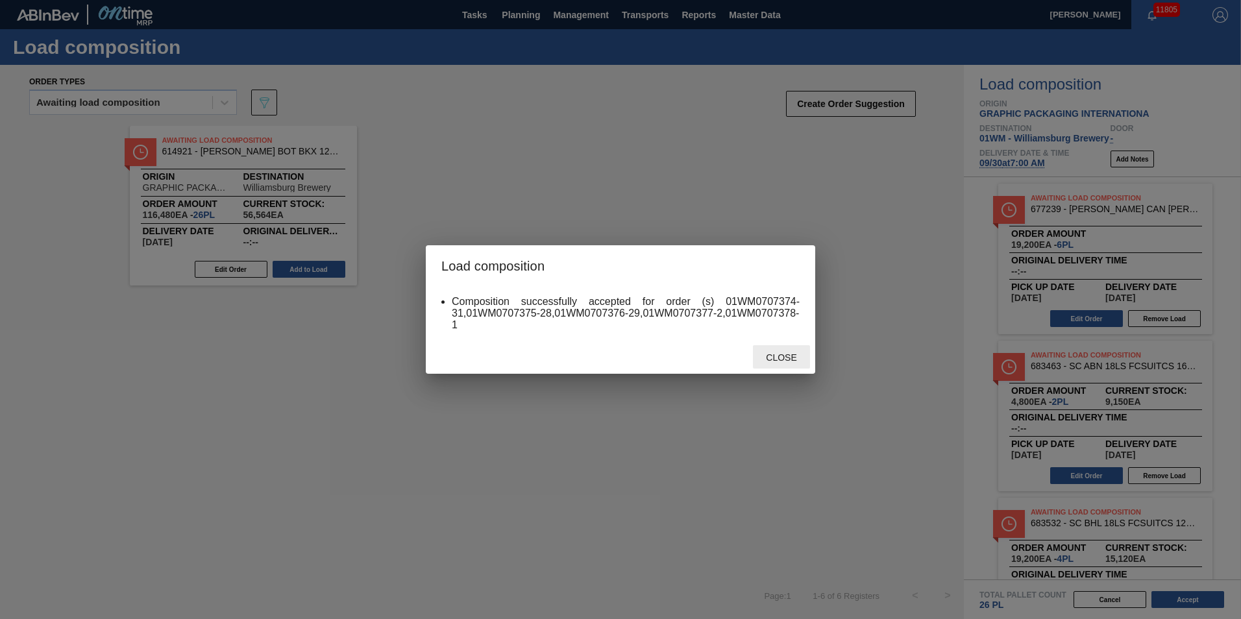
click at [785, 352] on span "Close" at bounding box center [780, 357] width 51 height 10
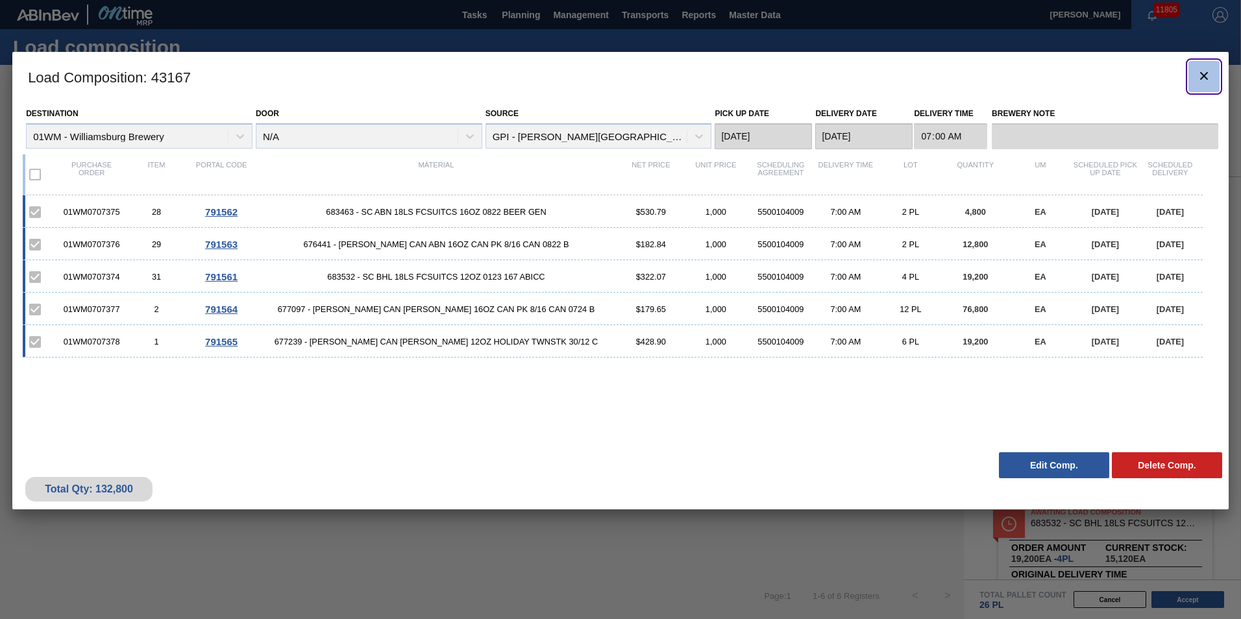
click at [1202, 73] on icon "botão de ícone" at bounding box center [1204, 76] width 16 height 16
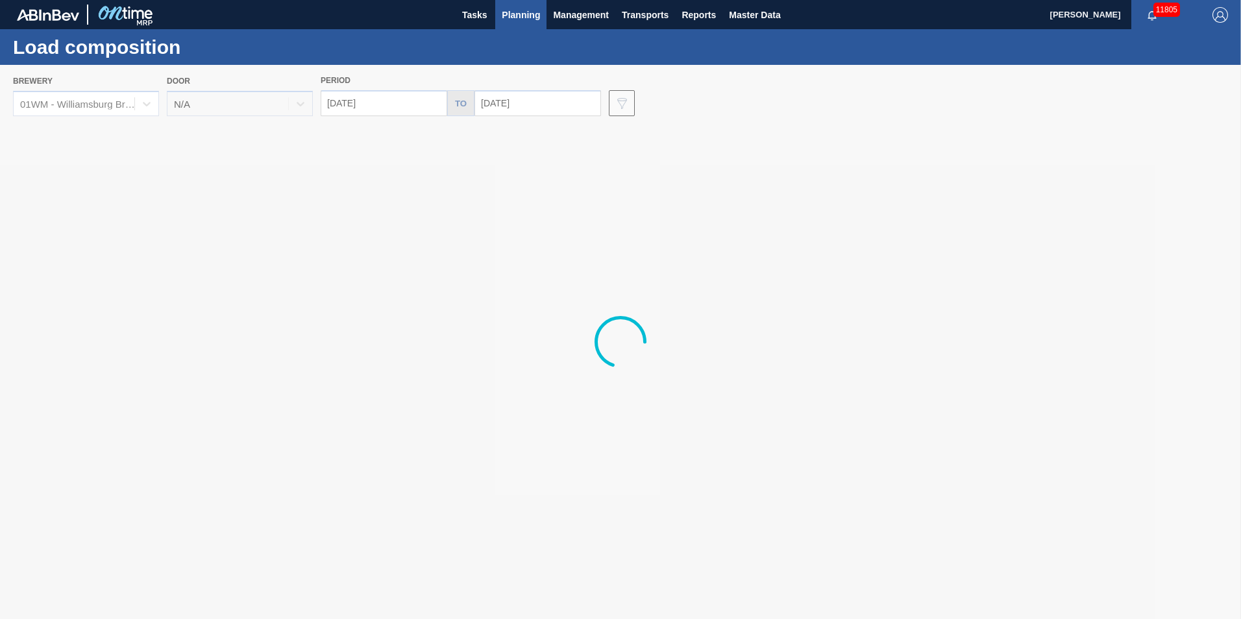
click at [521, 19] on span "Planning" at bounding box center [521, 15] width 38 height 16
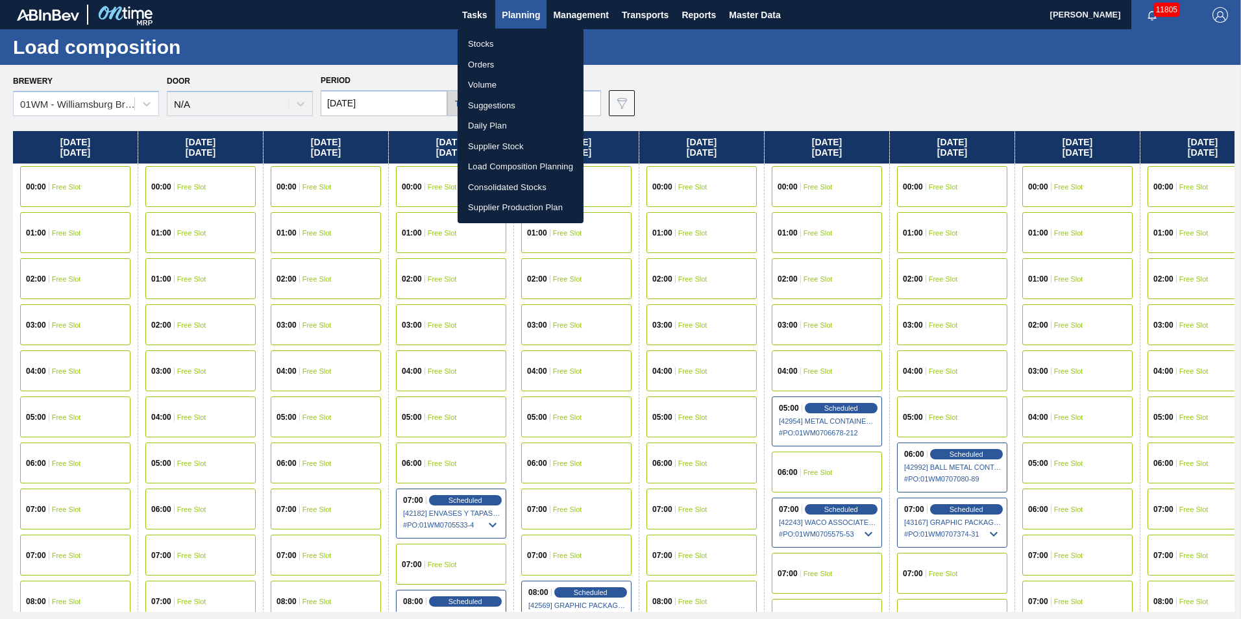
click at [514, 48] on li "Stocks" at bounding box center [521, 44] width 126 height 21
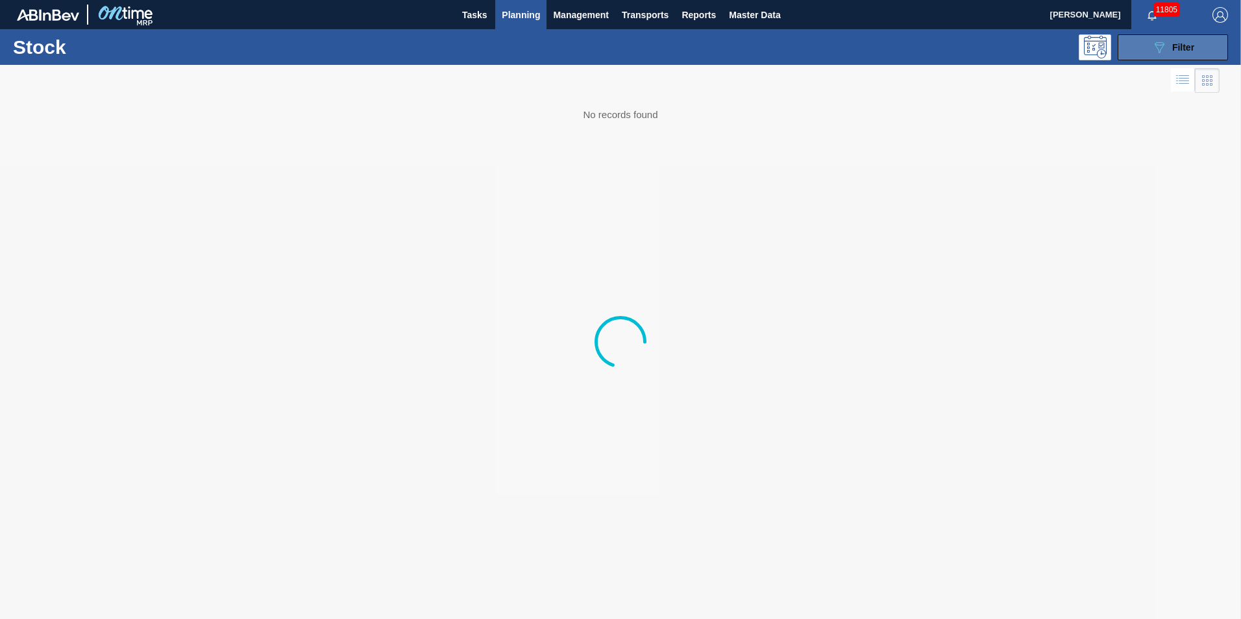
click at [1181, 59] on button "089F7B8B-B2A5-4AFE-B5C0-19BA573D28AC Filter" at bounding box center [1173, 47] width 110 height 26
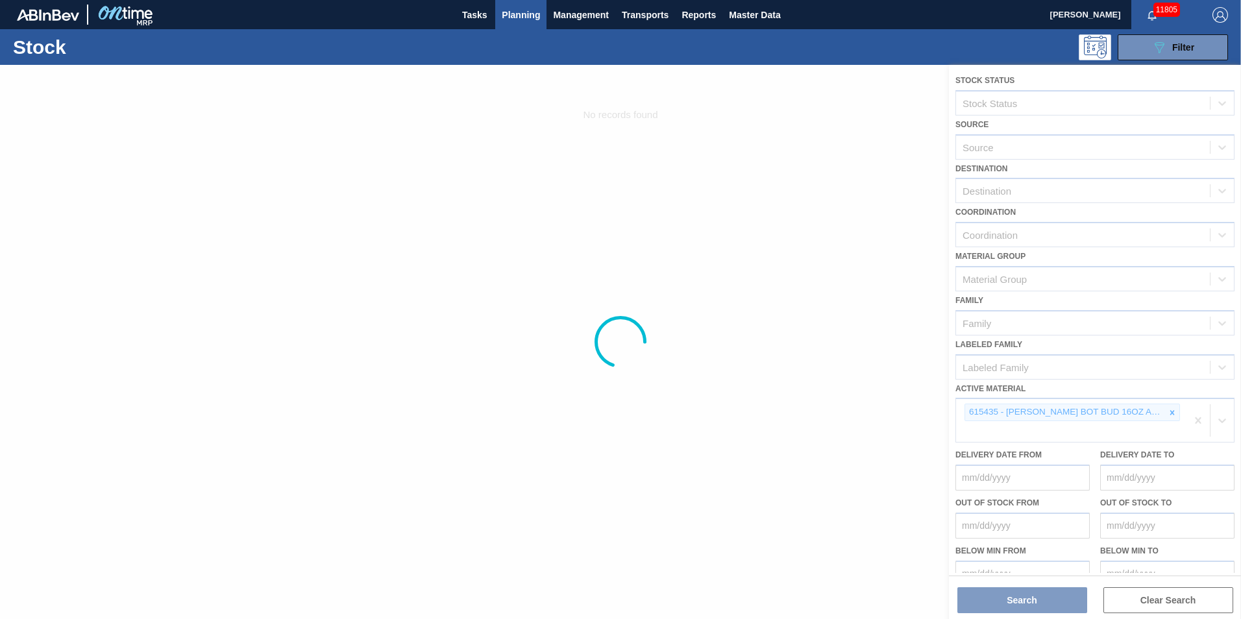
click at [1170, 413] on div at bounding box center [620, 342] width 1241 height 554
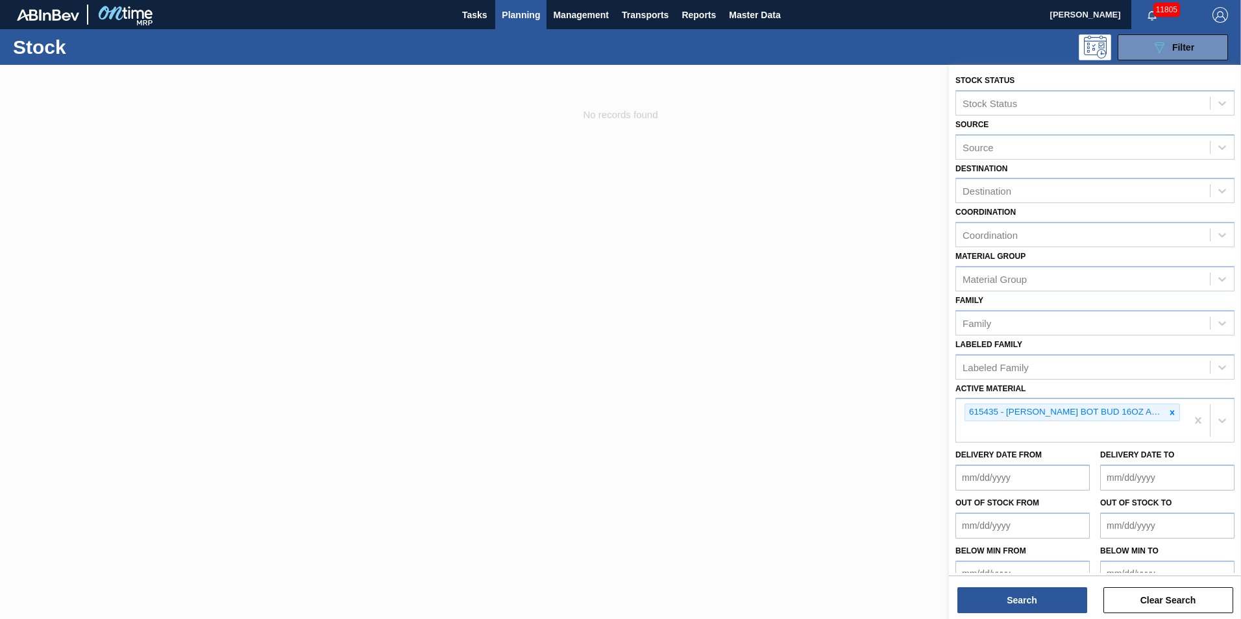
click at [1170, 413] on icon at bounding box center [1172, 412] width 5 height 5
click at [1051, 589] on button "Search" at bounding box center [1022, 600] width 130 height 26
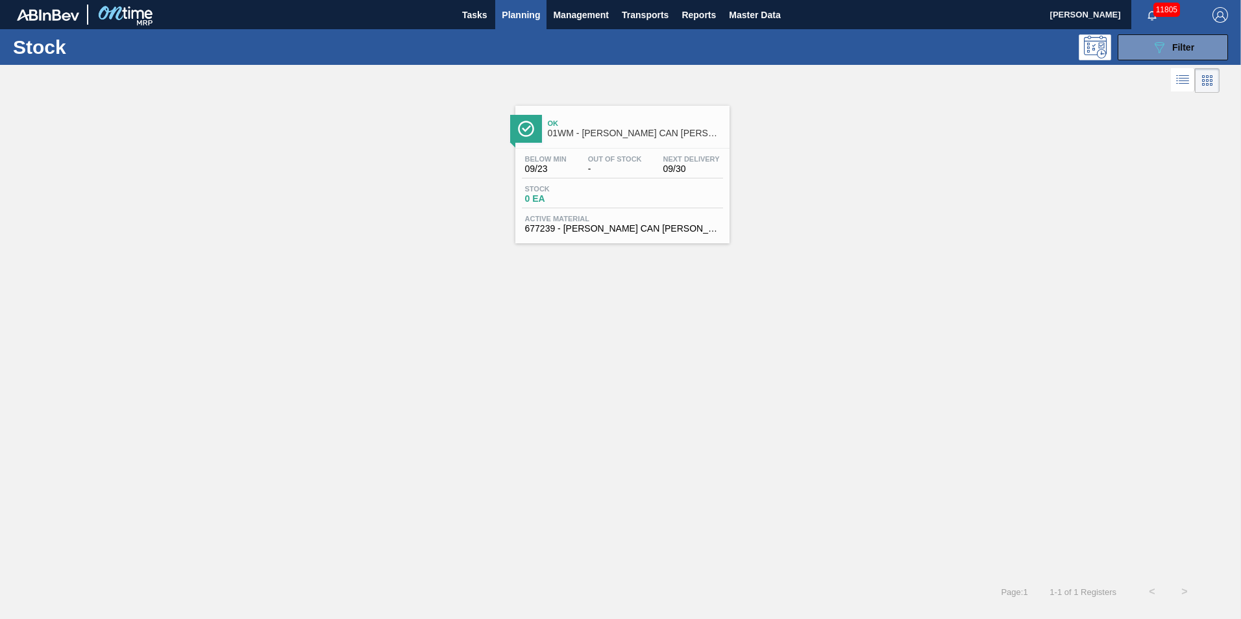
click at [623, 197] on div "Stock 0 EA" at bounding box center [622, 196] width 201 height 23
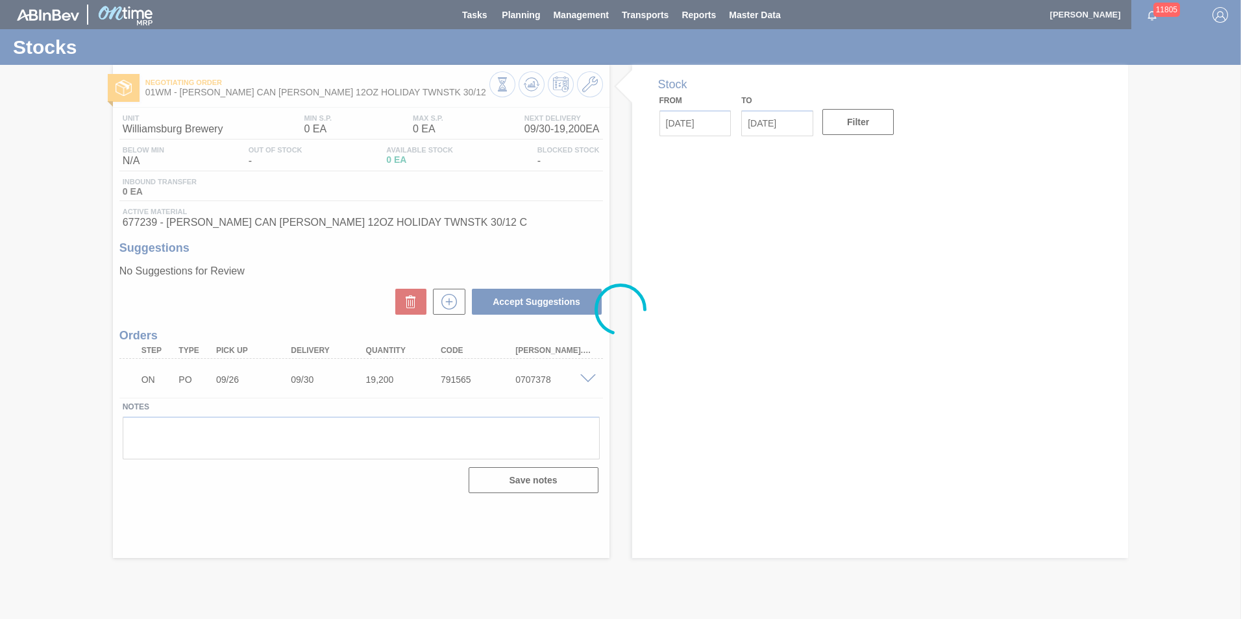
click at [584, 85] on div at bounding box center [620, 309] width 1241 height 619
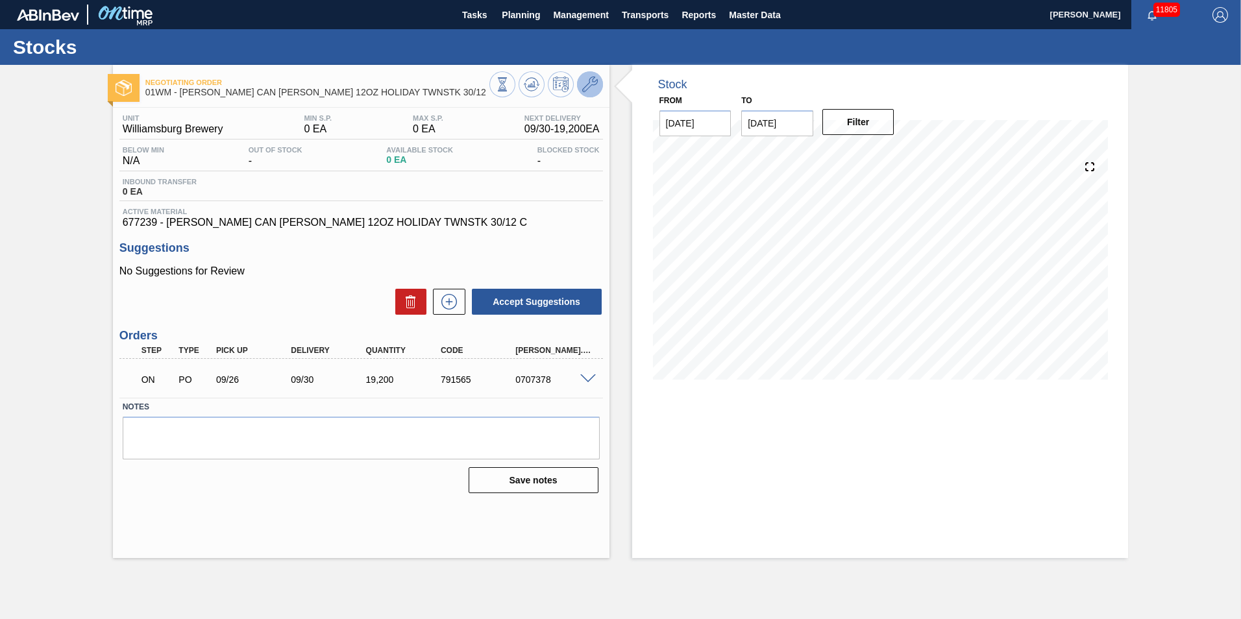
click at [588, 86] on icon at bounding box center [590, 85] width 16 height 16
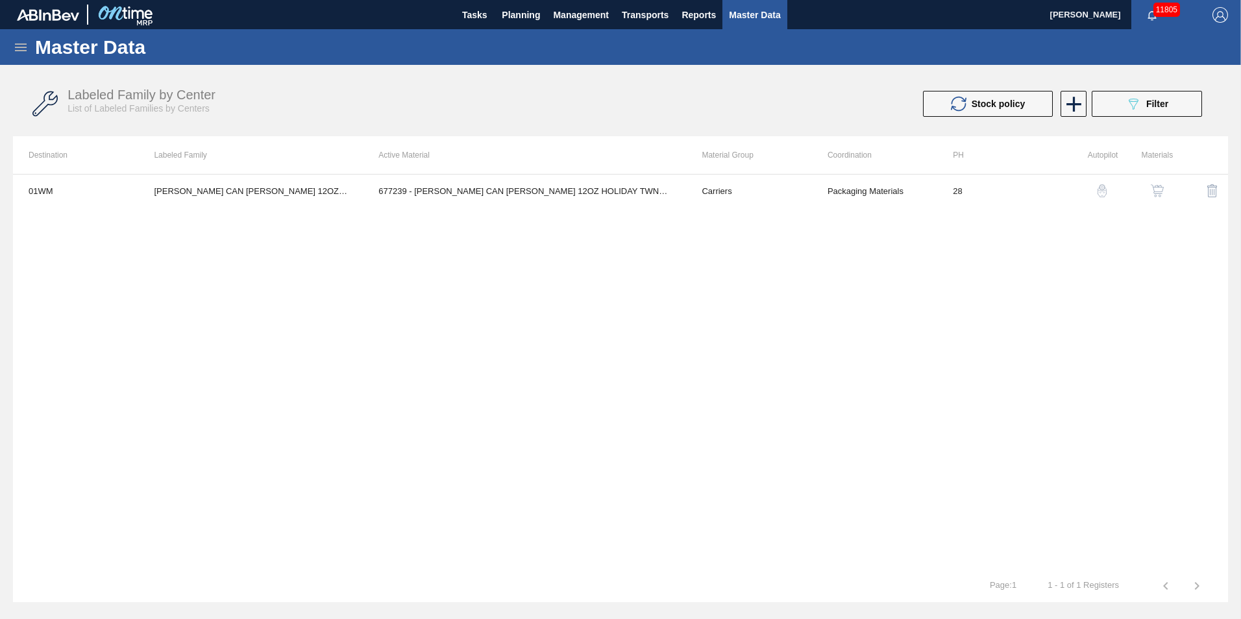
click at [1106, 192] on img "button" at bounding box center [1101, 190] width 13 height 13
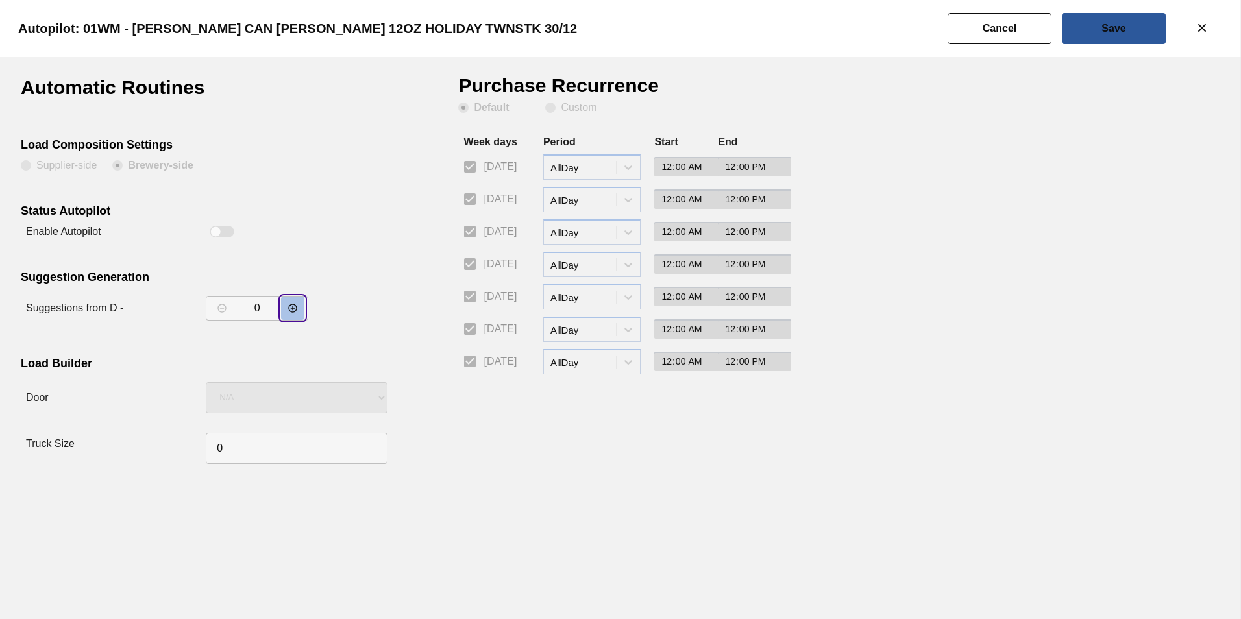
click at [289, 311] on icon "decrementar valor" at bounding box center [292, 308] width 10 height 10
click at [289, 310] on icon "decrementar valor" at bounding box center [292, 308] width 8 height 8
click at [1131, 34] on button "Save" at bounding box center [1114, 28] width 104 height 31
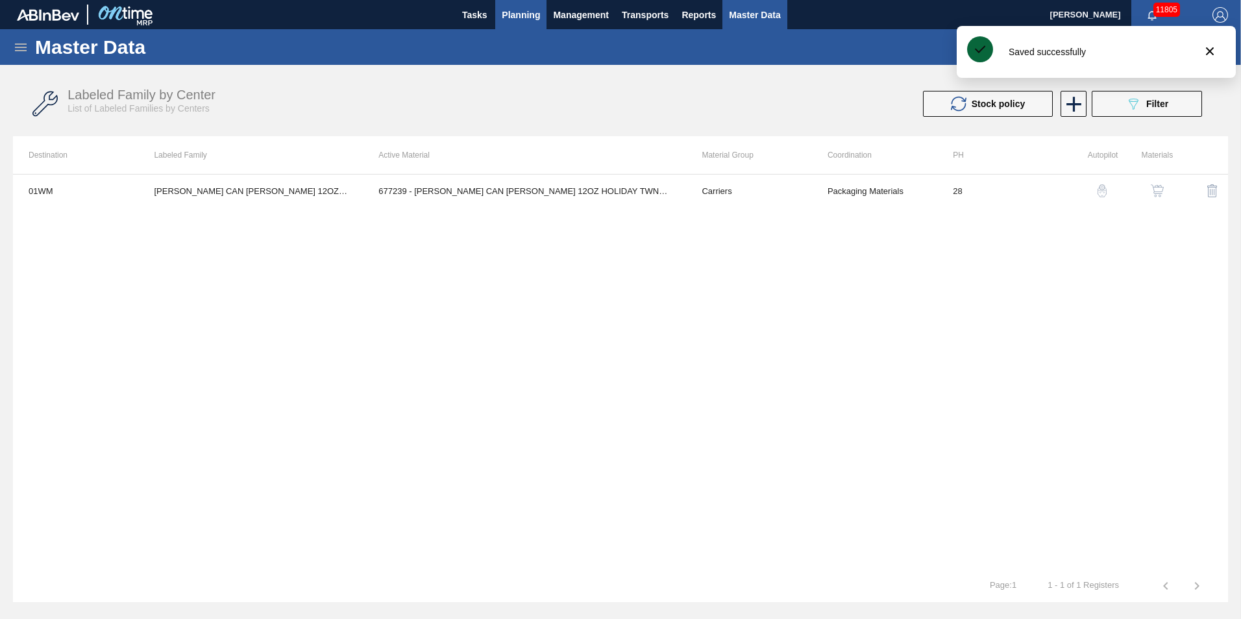
click at [496, 17] on button "Planning" at bounding box center [520, 14] width 51 height 29
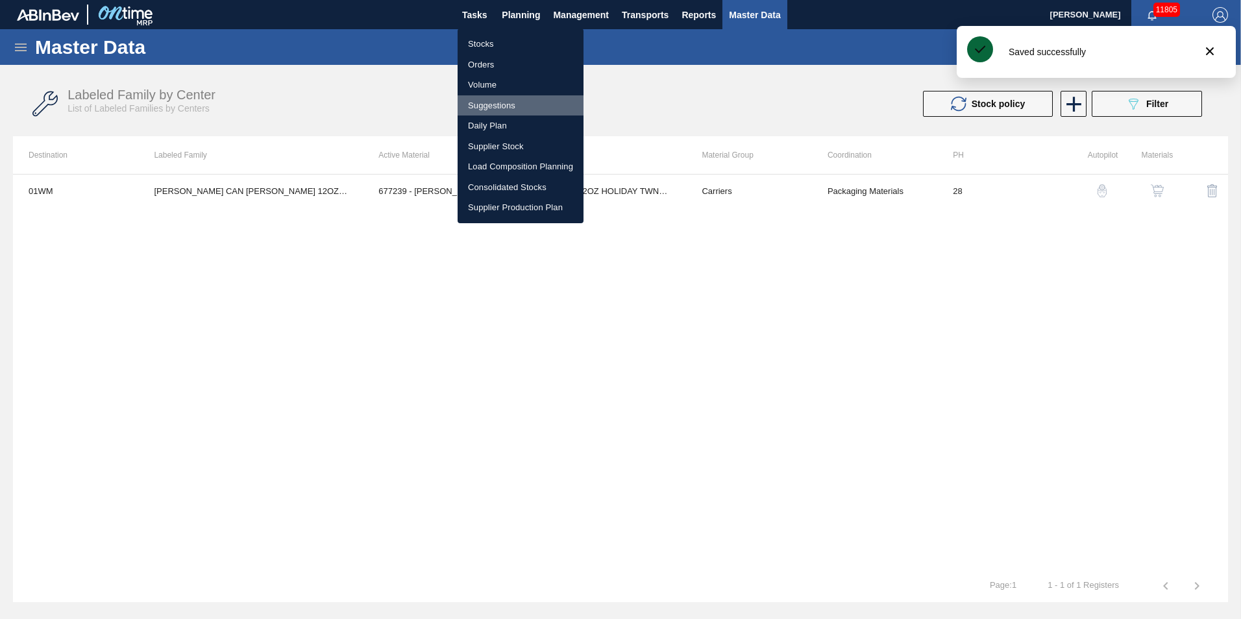
click at [500, 103] on li "Suggestions" at bounding box center [521, 105] width 126 height 21
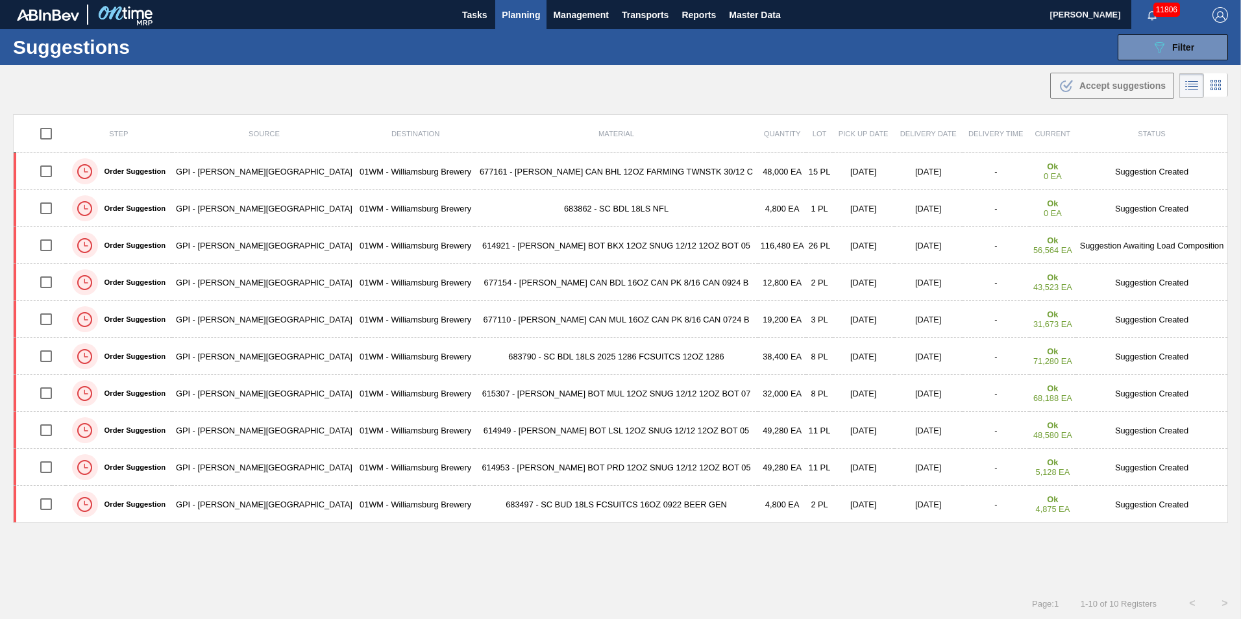
click at [540, 16] on button "Planning" at bounding box center [520, 14] width 51 height 29
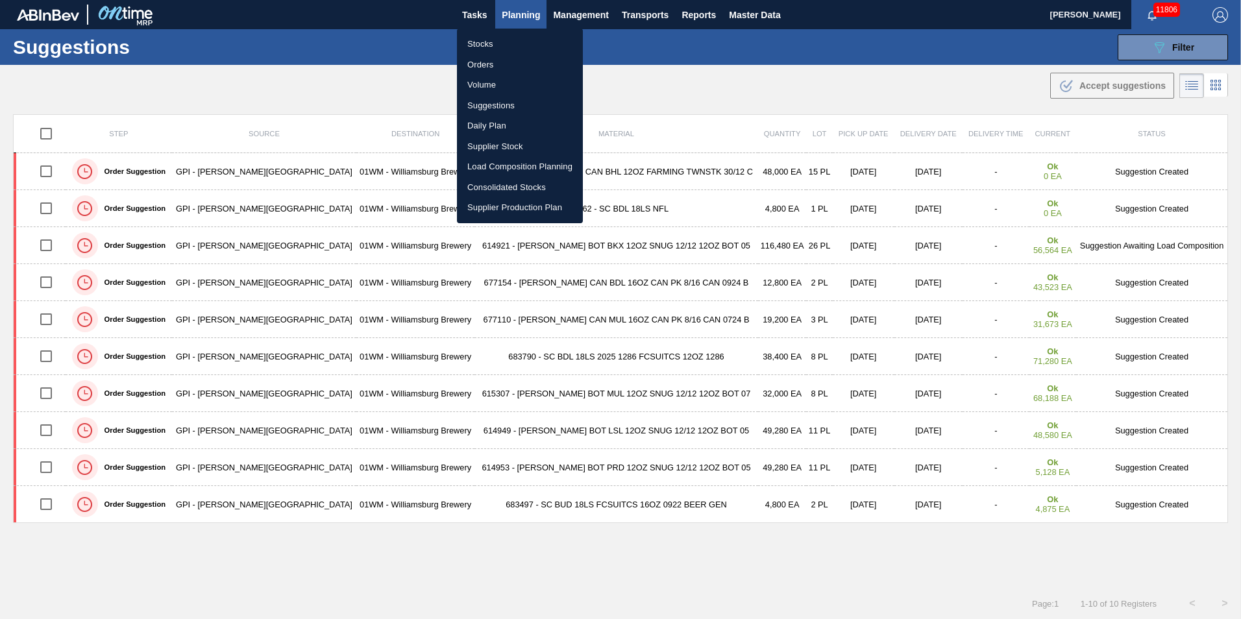
click at [649, 116] on div at bounding box center [620, 309] width 1241 height 619
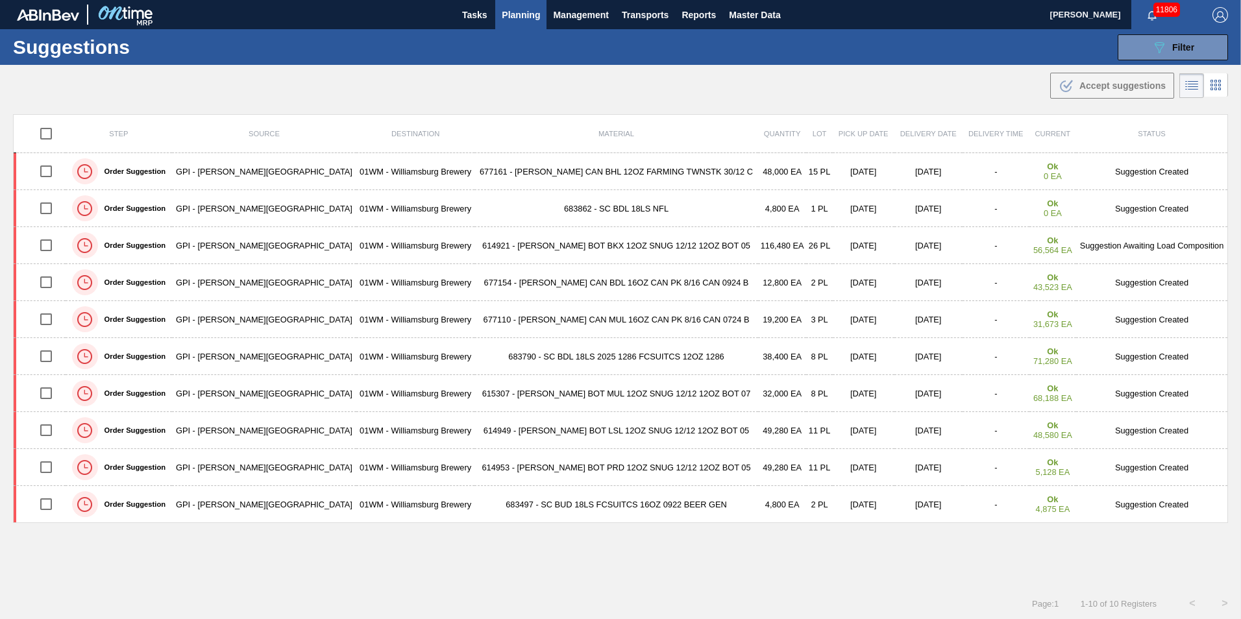
click at [521, 13] on span "Planning" at bounding box center [521, 15] width 38 height 16
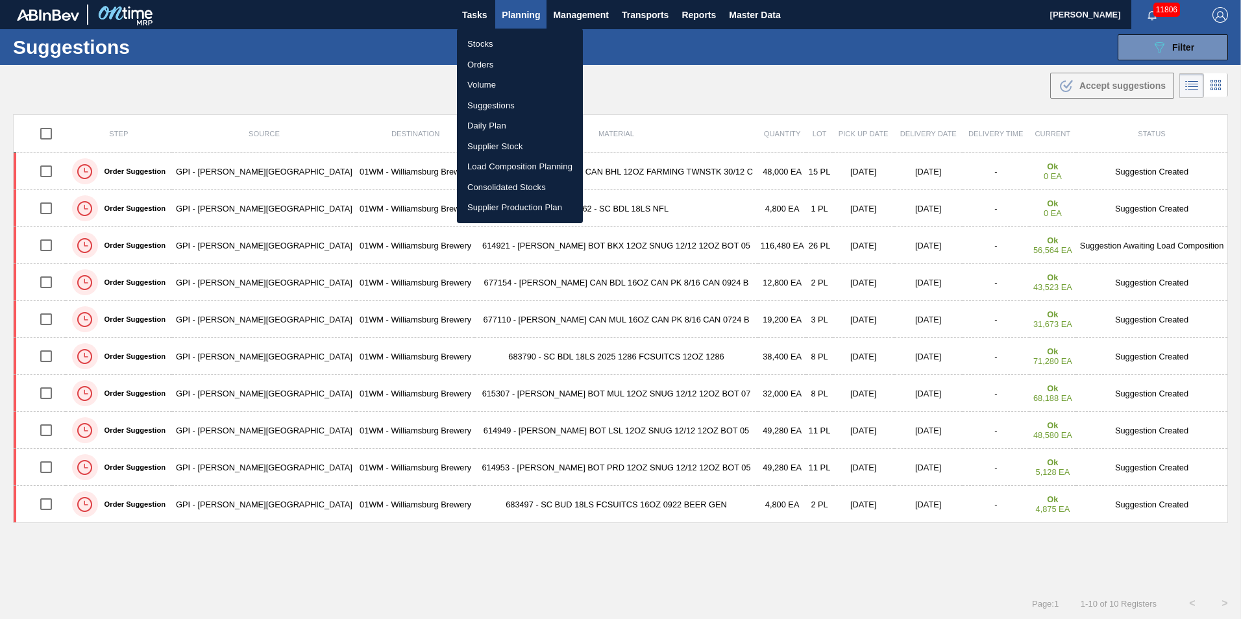
click at [515, 165] on li "Load Composition Planning" at bounding box center [520, 166] width 126 height 21
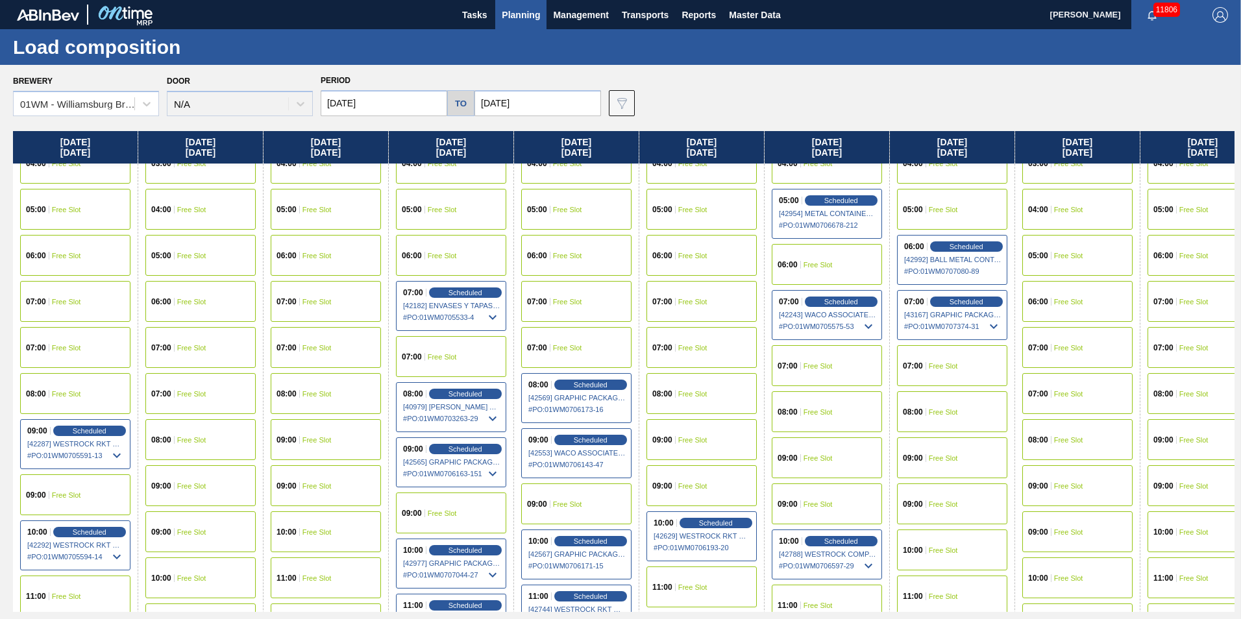
scroll to position [260, 0]
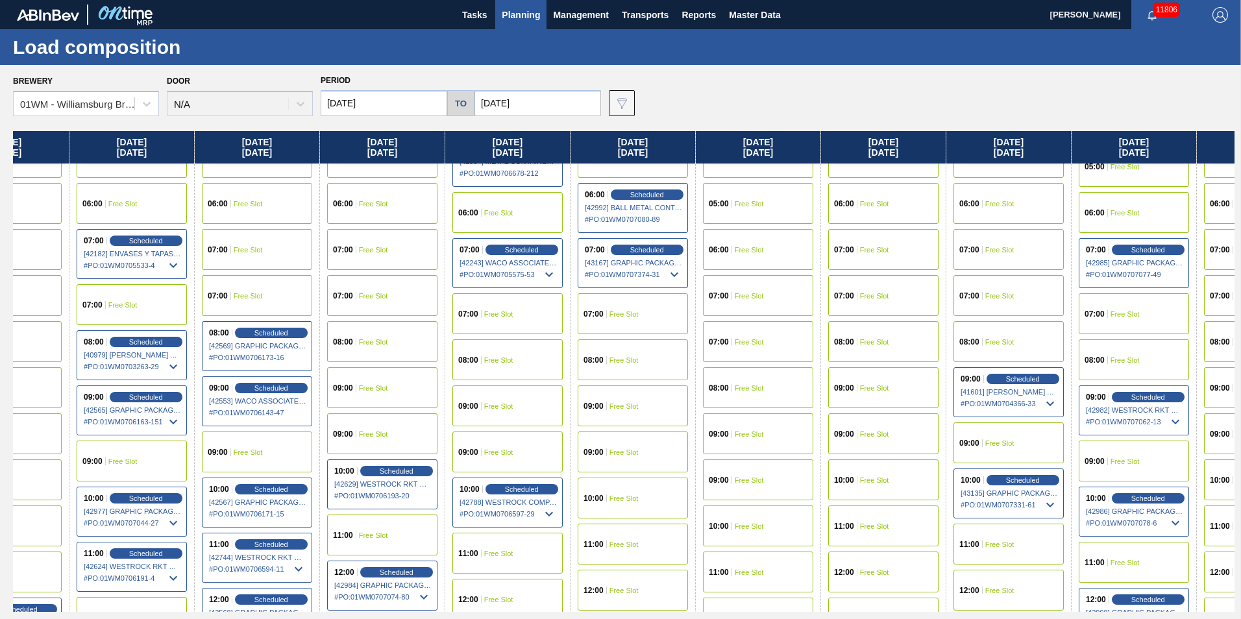
drag, startPoint x: 805, startPoint y: 143, endPoint x: 577, endPoint y: 128, distance: 229.0
click at [577, 128] on div "Brewery 01WM - [GEOGRAPHIC_DATA] Brewery Door N/A Period [DATE] to [DATE] Data …" at bounding box center [620, 342] width 1241 height 554
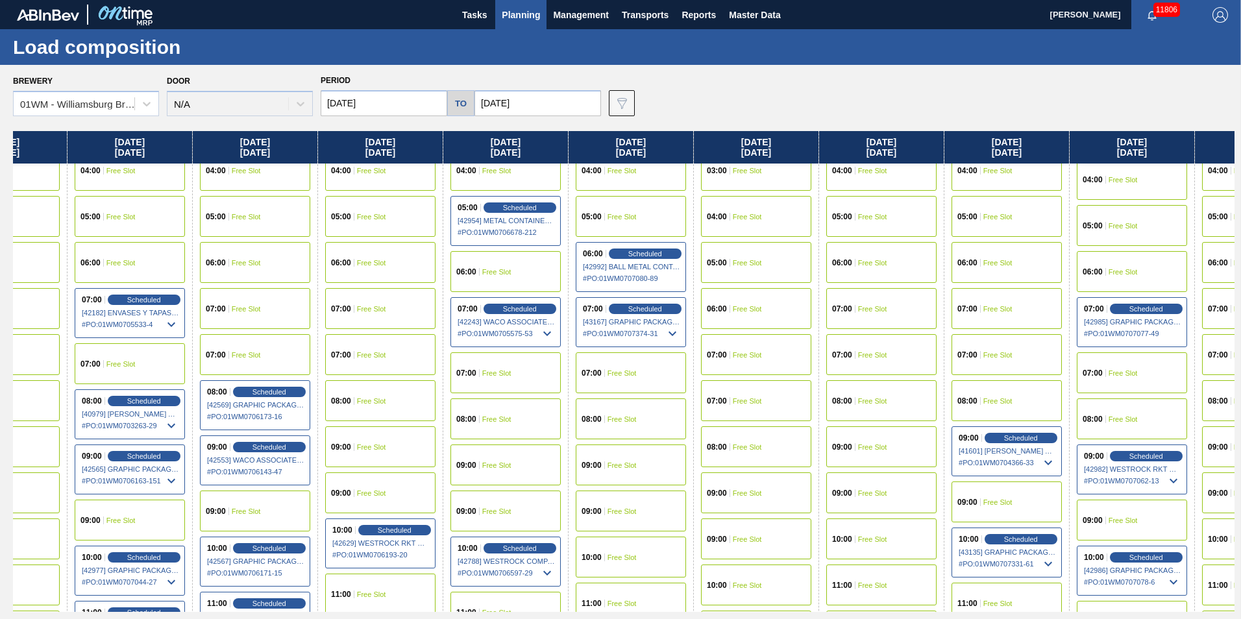
scroll to position [130, 321]
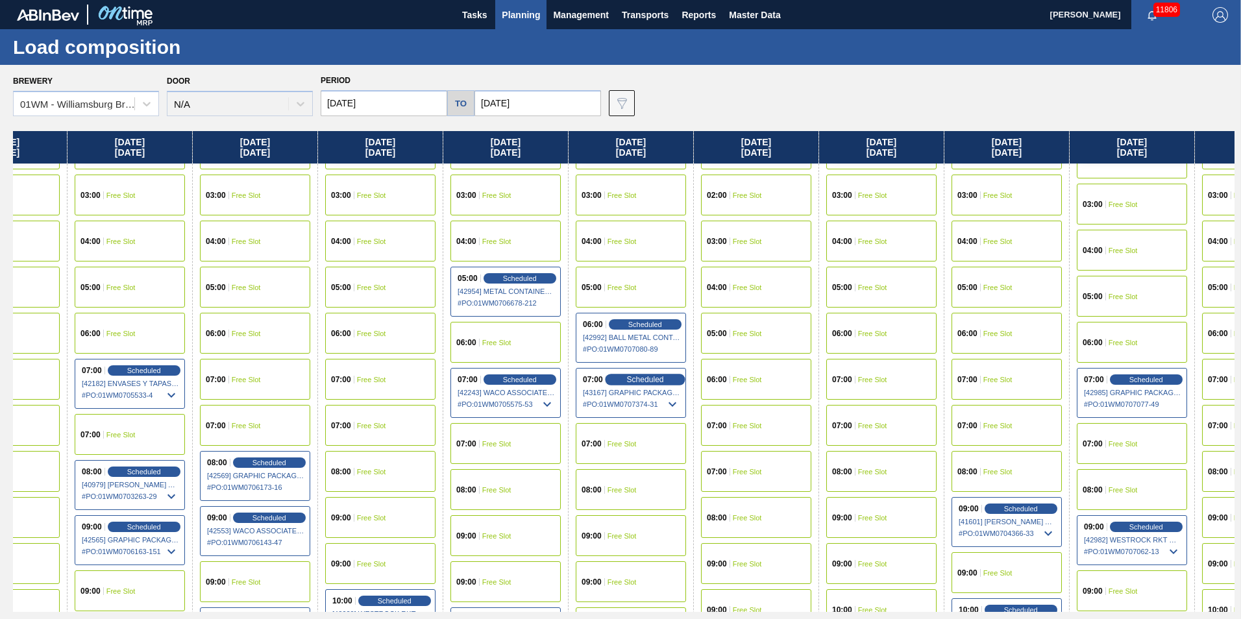
click at [636, 376] on span "Scheduled" at bounding box center [644, 379] width 37 height 8
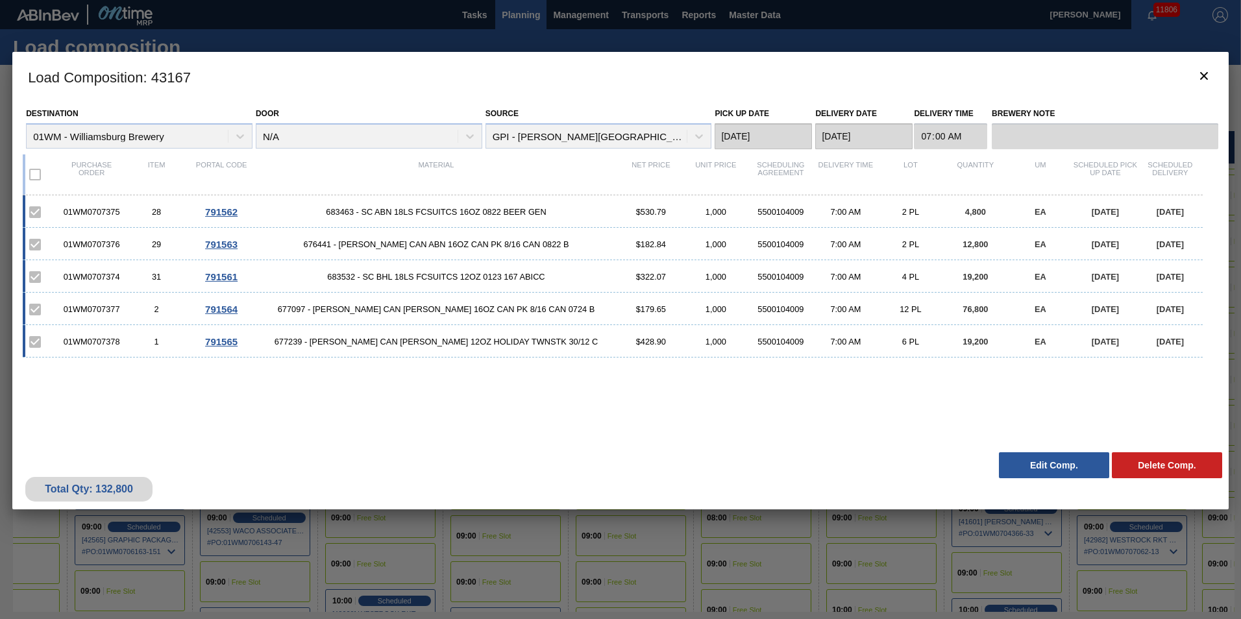
click at [1051, 466] on button "Edit Comp." at bounding box center [1054, 465] width 110 height 26
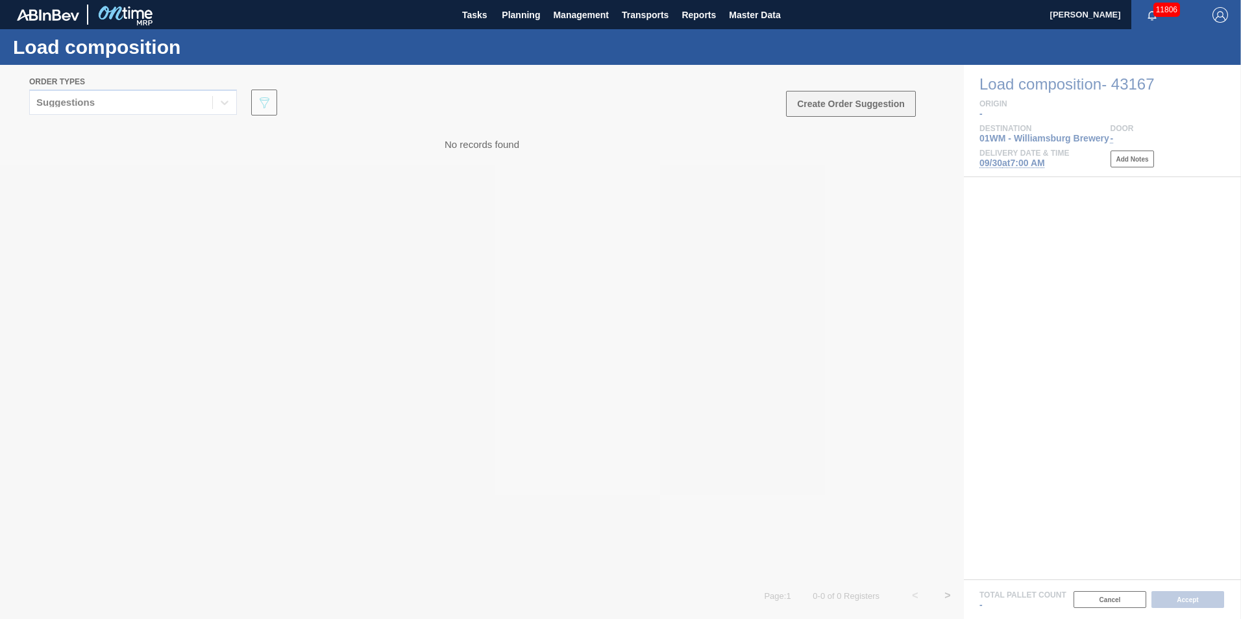
click at [863, 99] on button "Create Order Suggestion" at bounding box center [851, 104] width 130 height 26
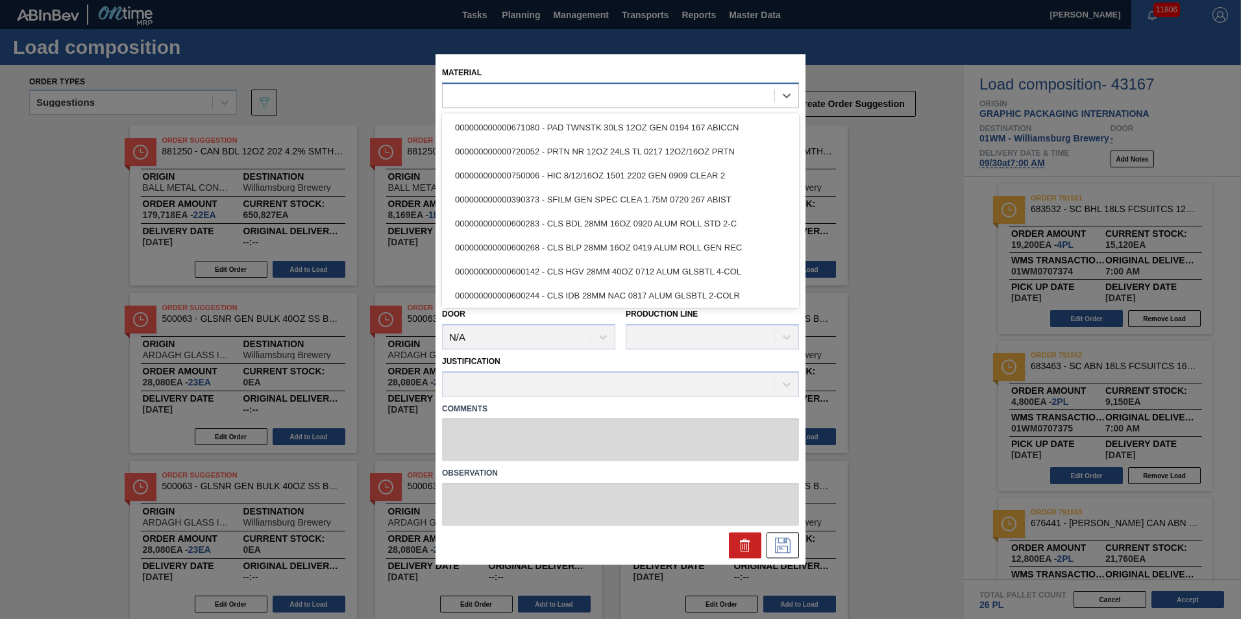
click at [616, 92] on div at bounding box center [609, 95] width 332 height 19
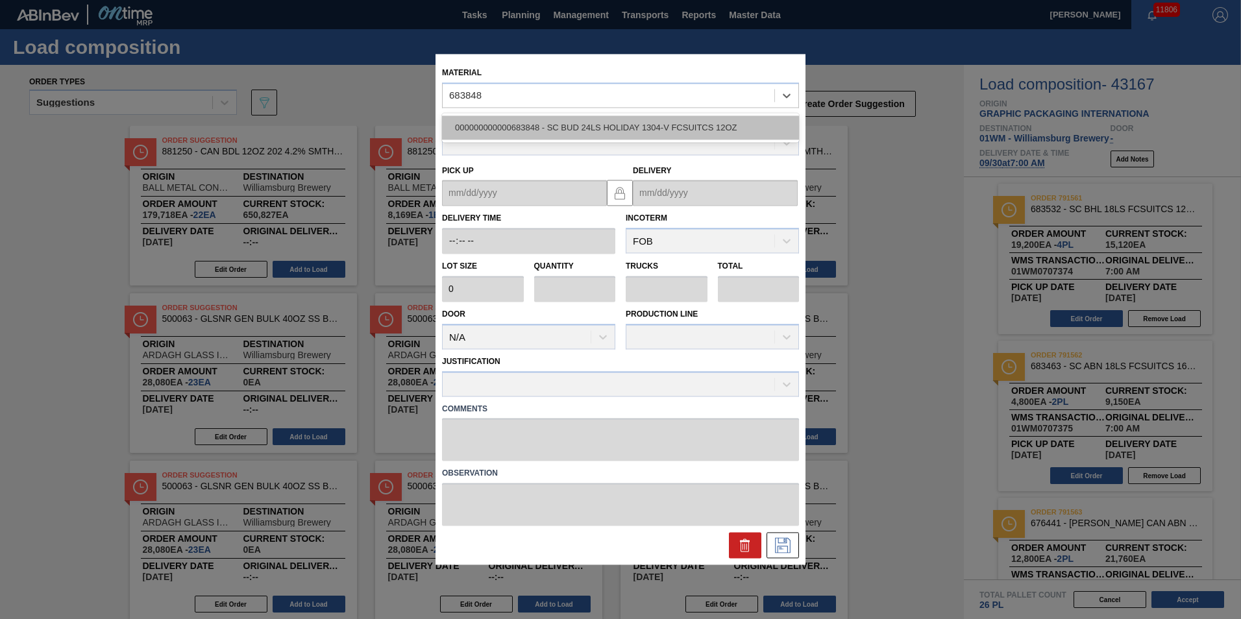
click at [624, 138] on div "000000000000683848 - SC BUD 24LS HOLIDAY 1304-V FCSUITCS 12OZ" at bounding box center [620, 128] width 357 height 24
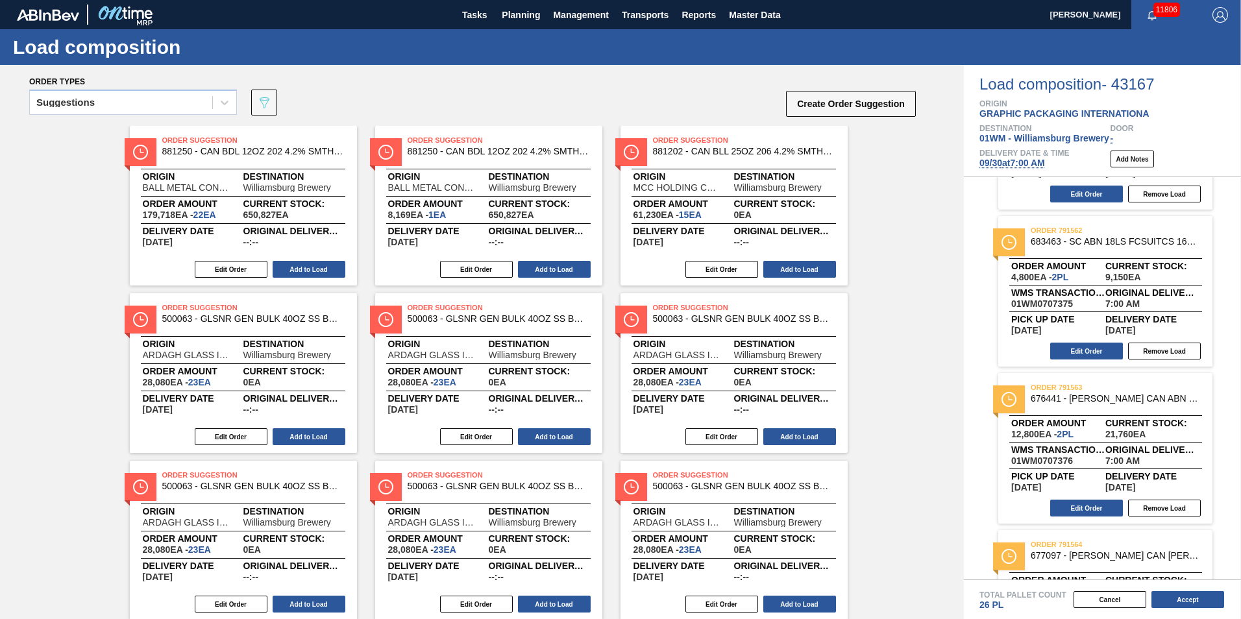
scroll to position [260, 0]
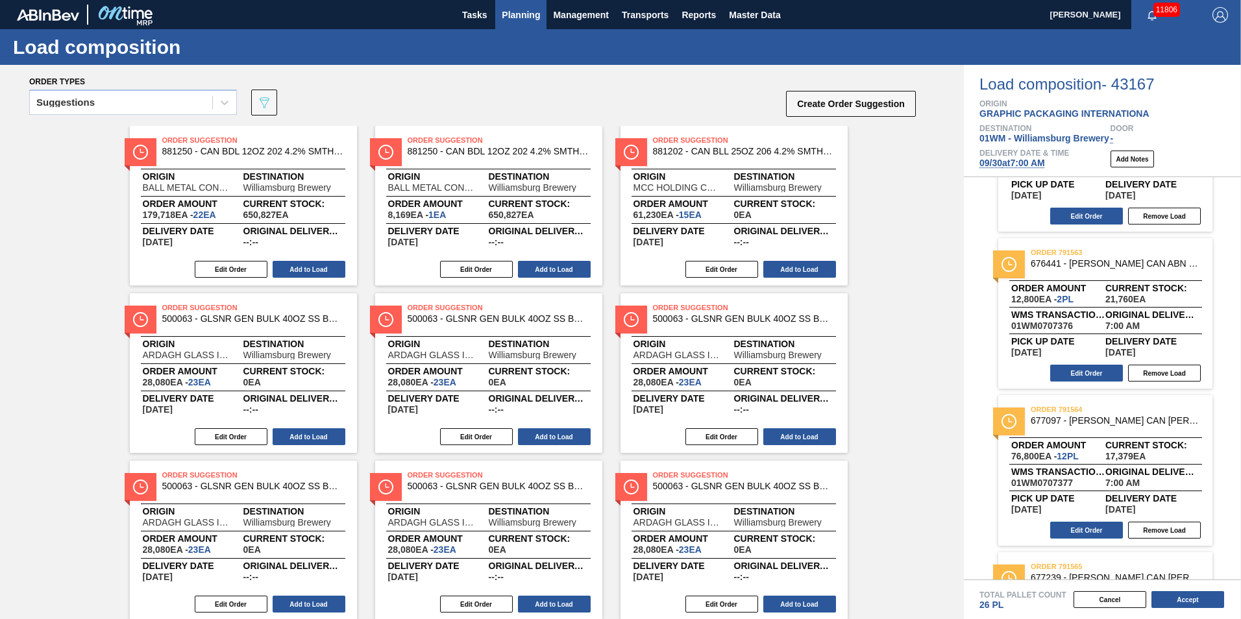
click at [519, 1] on button "Planning" at bounding box center [520, 14] width 51 height 29
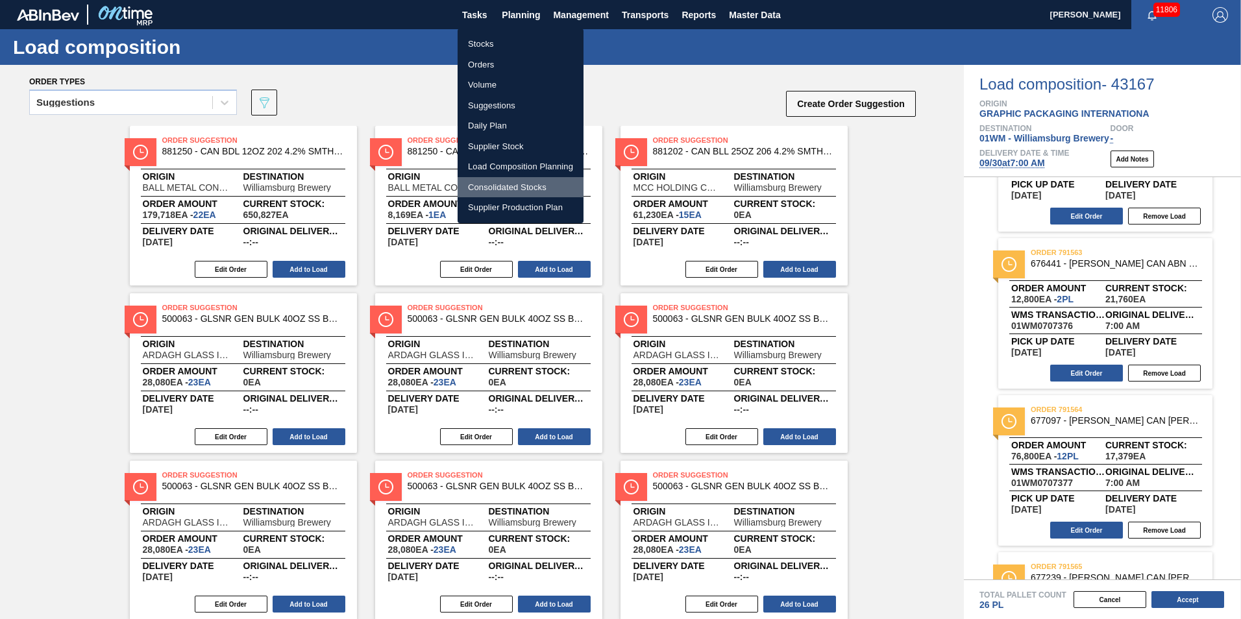
click at [502, 177] on li "Consolidated Stocks" at bounding box center [521, 187] width 126 height 21
